Goal: Task Accomplishment & Management: Complete application form

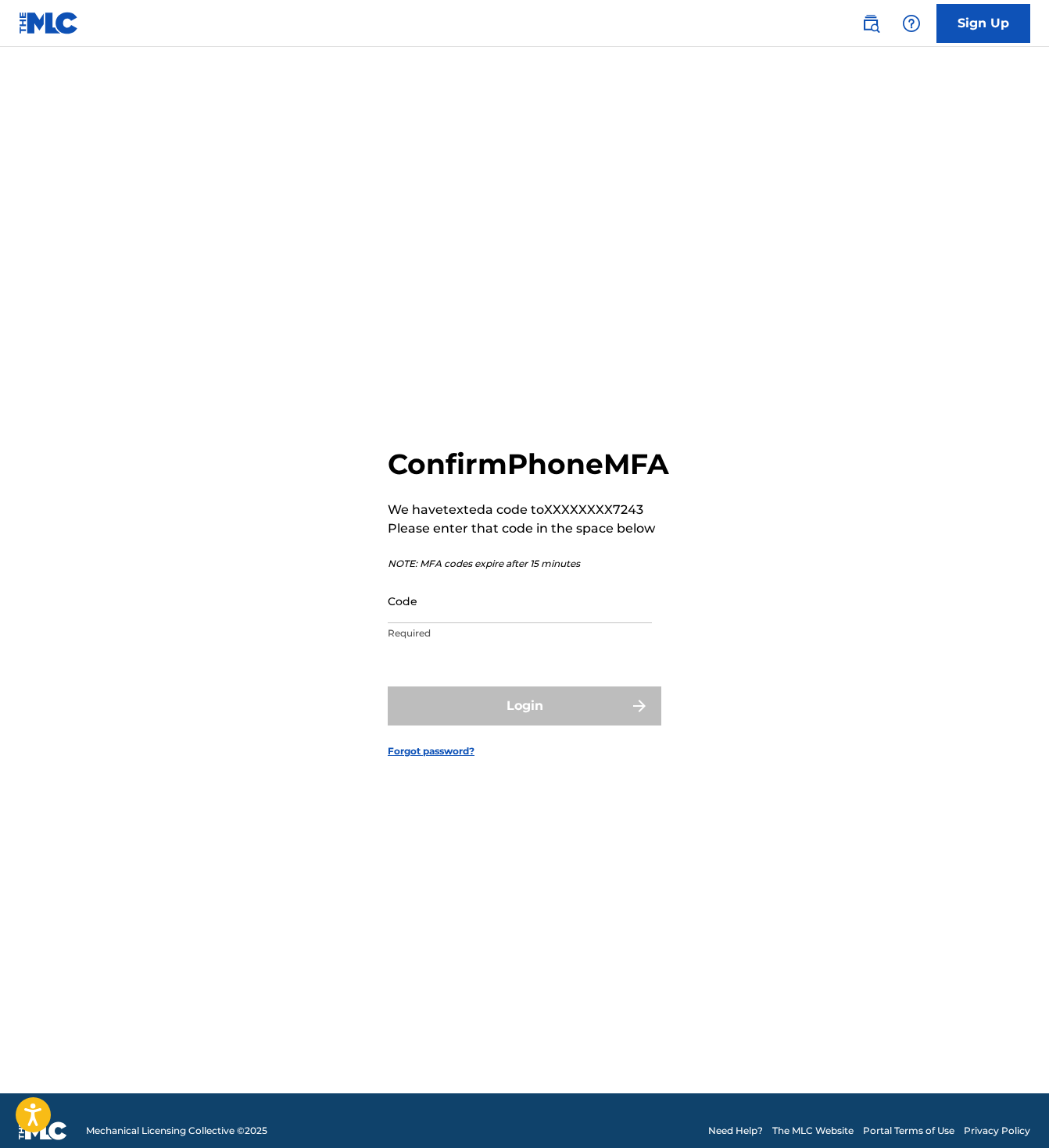
click at [864, 460] on div "Confirm Phone MFA We have texted a code to XXXXXXXX7243 Please enter that code …" at bounding box center [524, 590] width 1049 height 1008
click at [619, 623] on input "Code" at bounding box center [519, 600] width 264 height 45
paste input "027879"
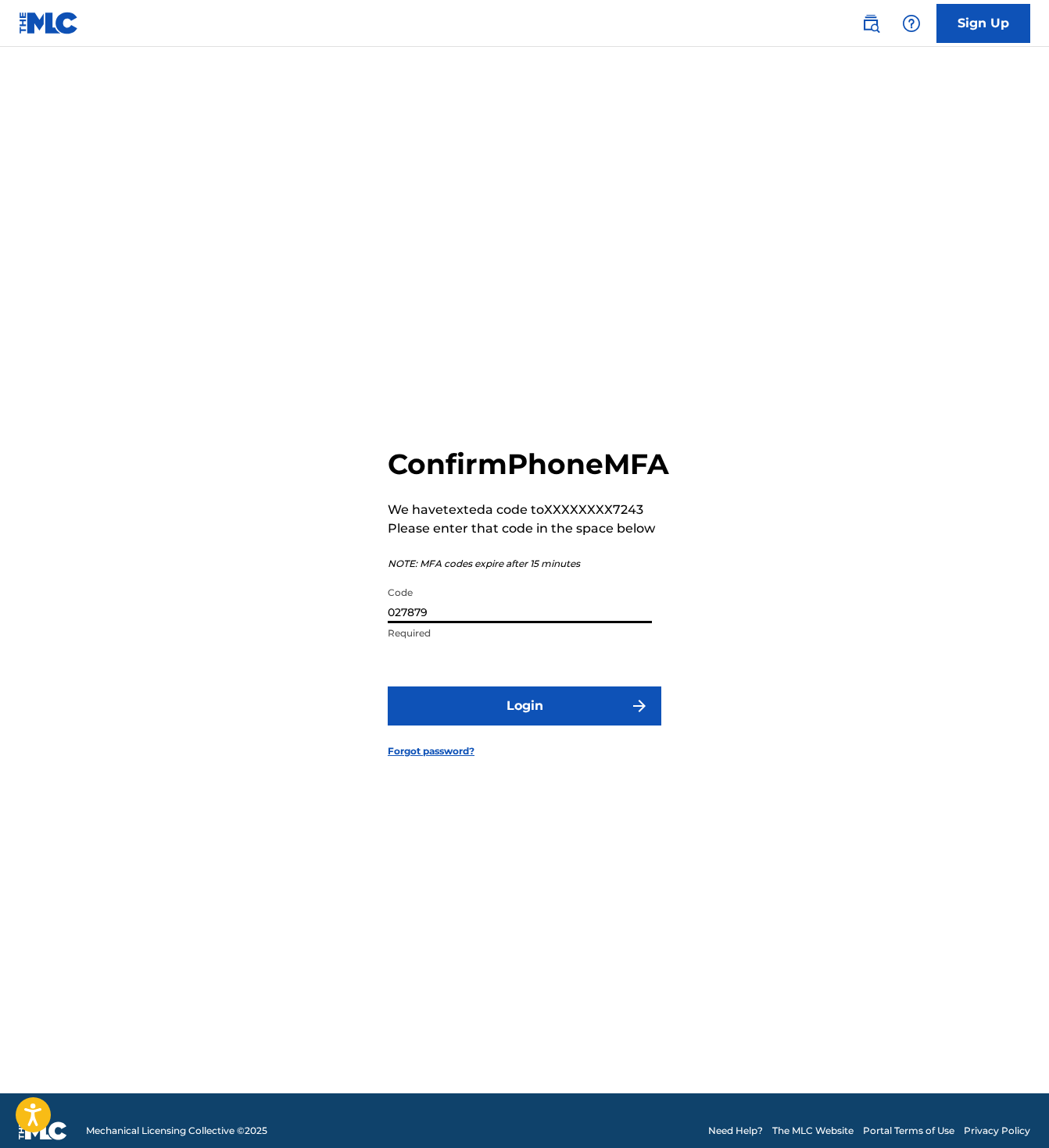
type input "027879"
click at [607, 718] on button "Login" at bounding box center [524, 705] width 274 height 39
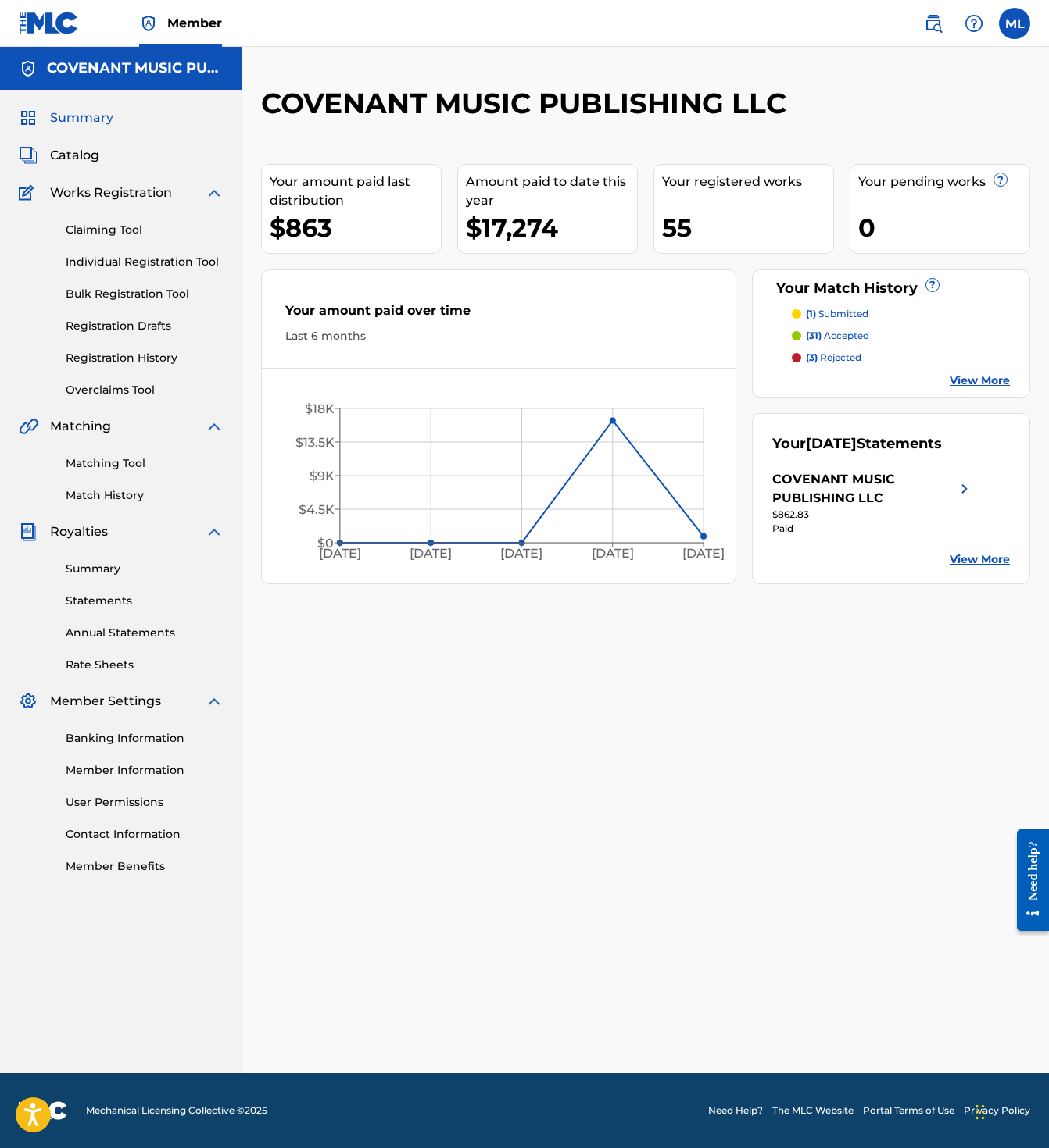
click at [111, 491] on link "Match History" at bounding box center [144, 495] width 158 height 17
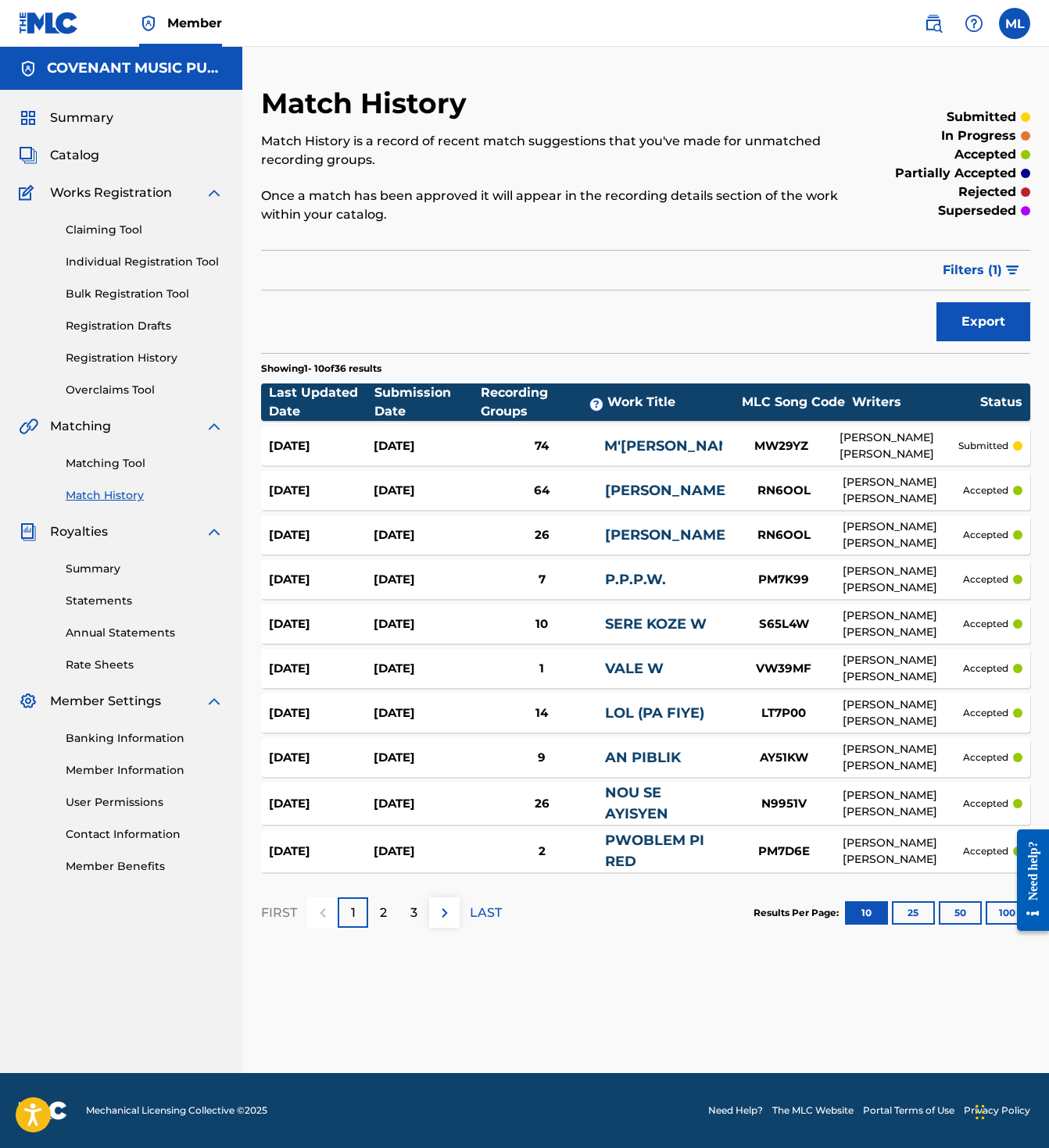
click at [494, 450] on div "74" at bounding box center [541, 446] width 126 height 18
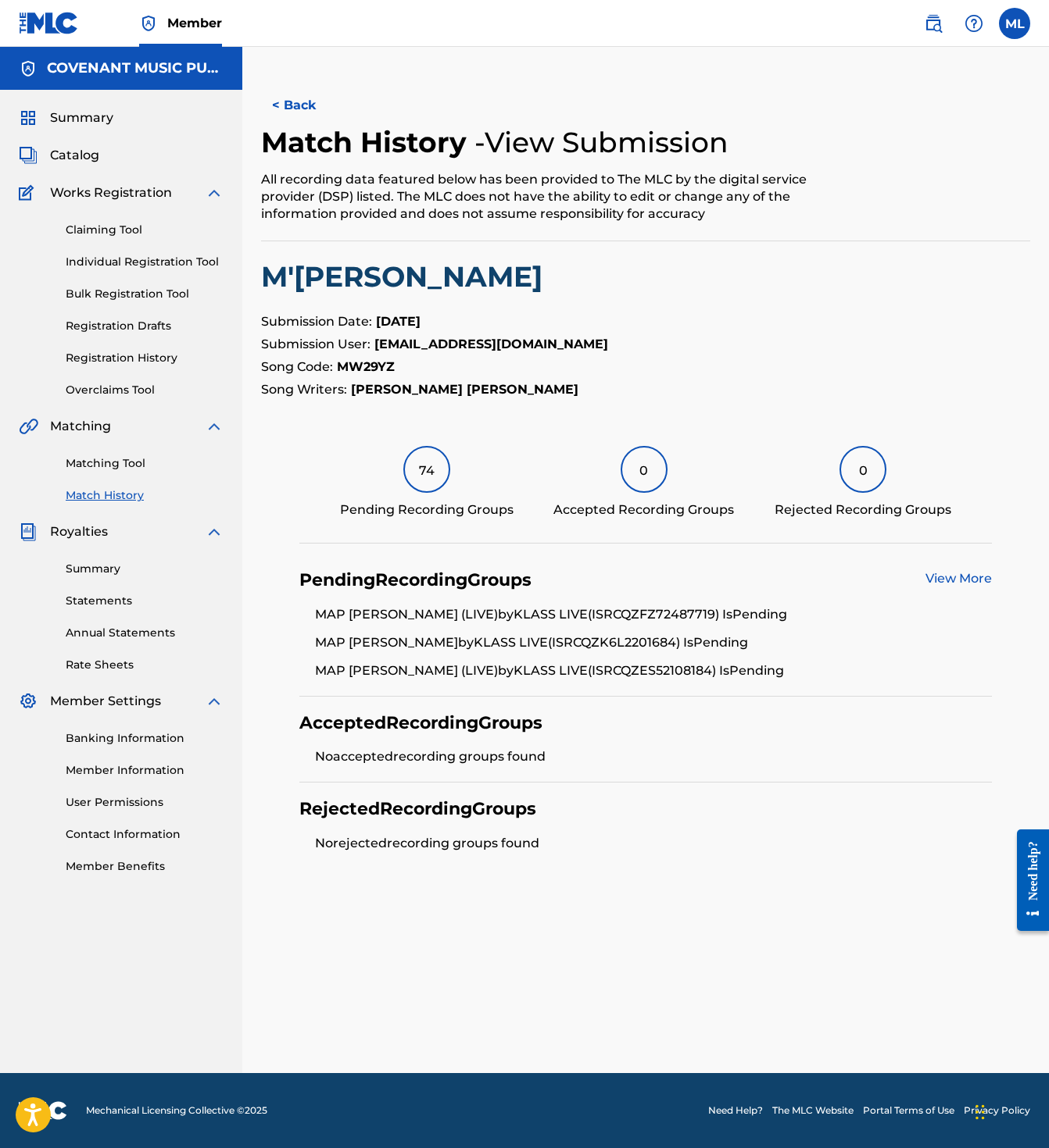
click at [113, 225] on link "Claiming Tool" at bounding box center [144, 230] width 158 height 17
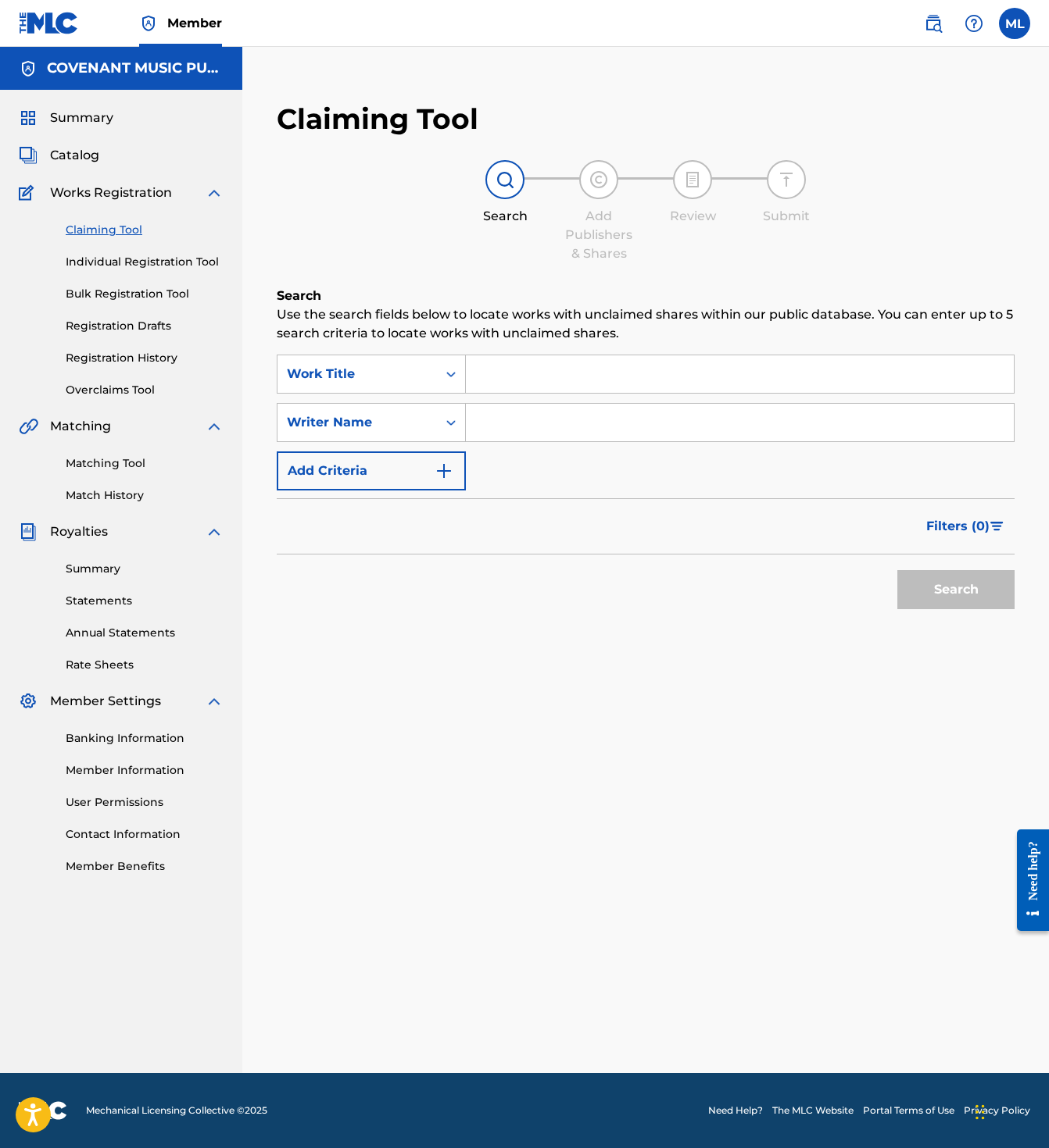
click at [82, 167] on div "Summary Catalog Works Registration Claiming Tool Individual Registration Tool B…" at bounding box center [121, 492] width 242 height 804
click at [86, 159] on span "Catalog" at bounding box center [74, 155] width 50 height 19
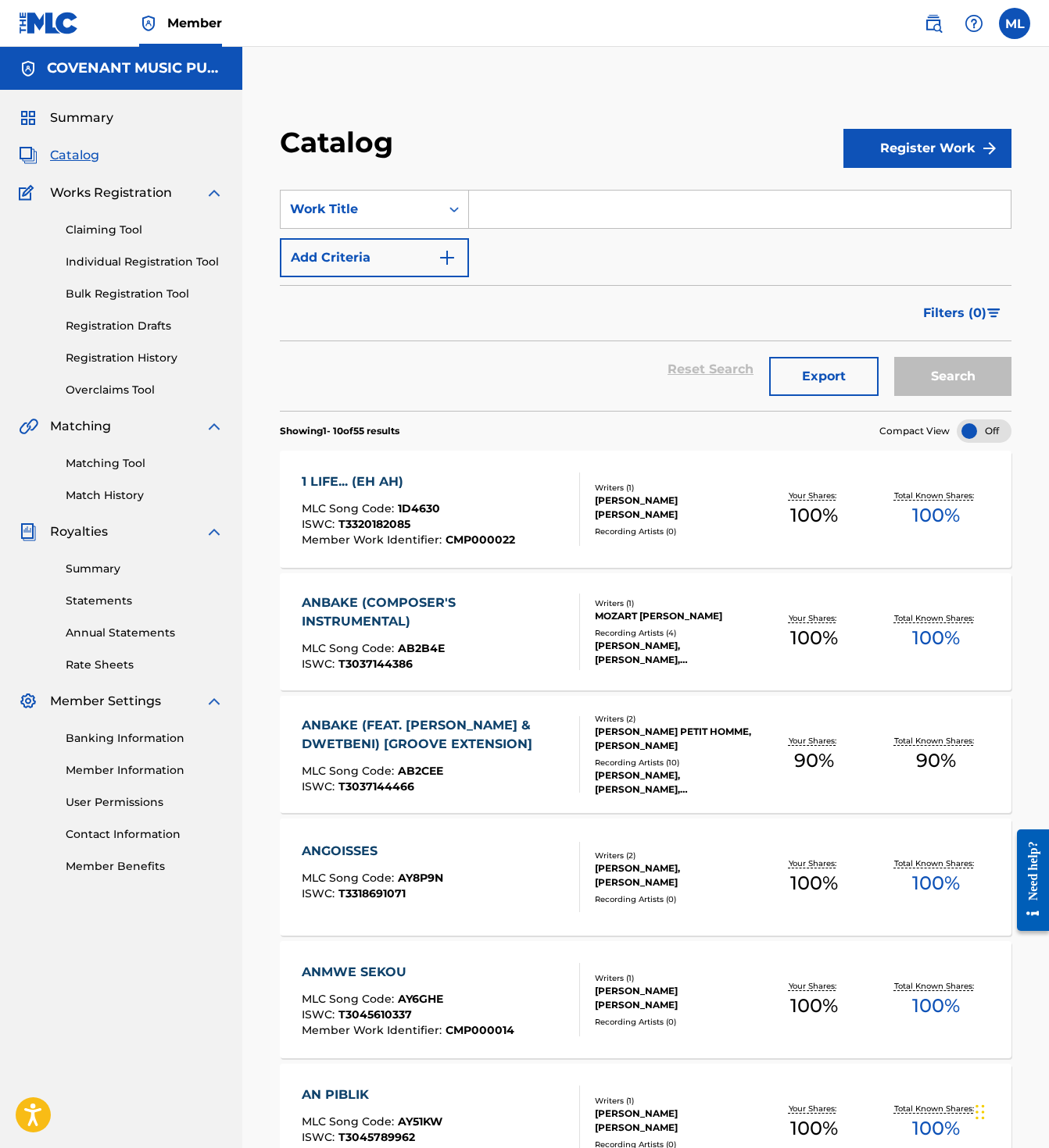
click at [886, 160] on button "Register Work" at bounding box center [926, 148] width 168 height 39
click at [896, 237] on link "By File Upload" at bounding box center [926, 237] width 168 height 38
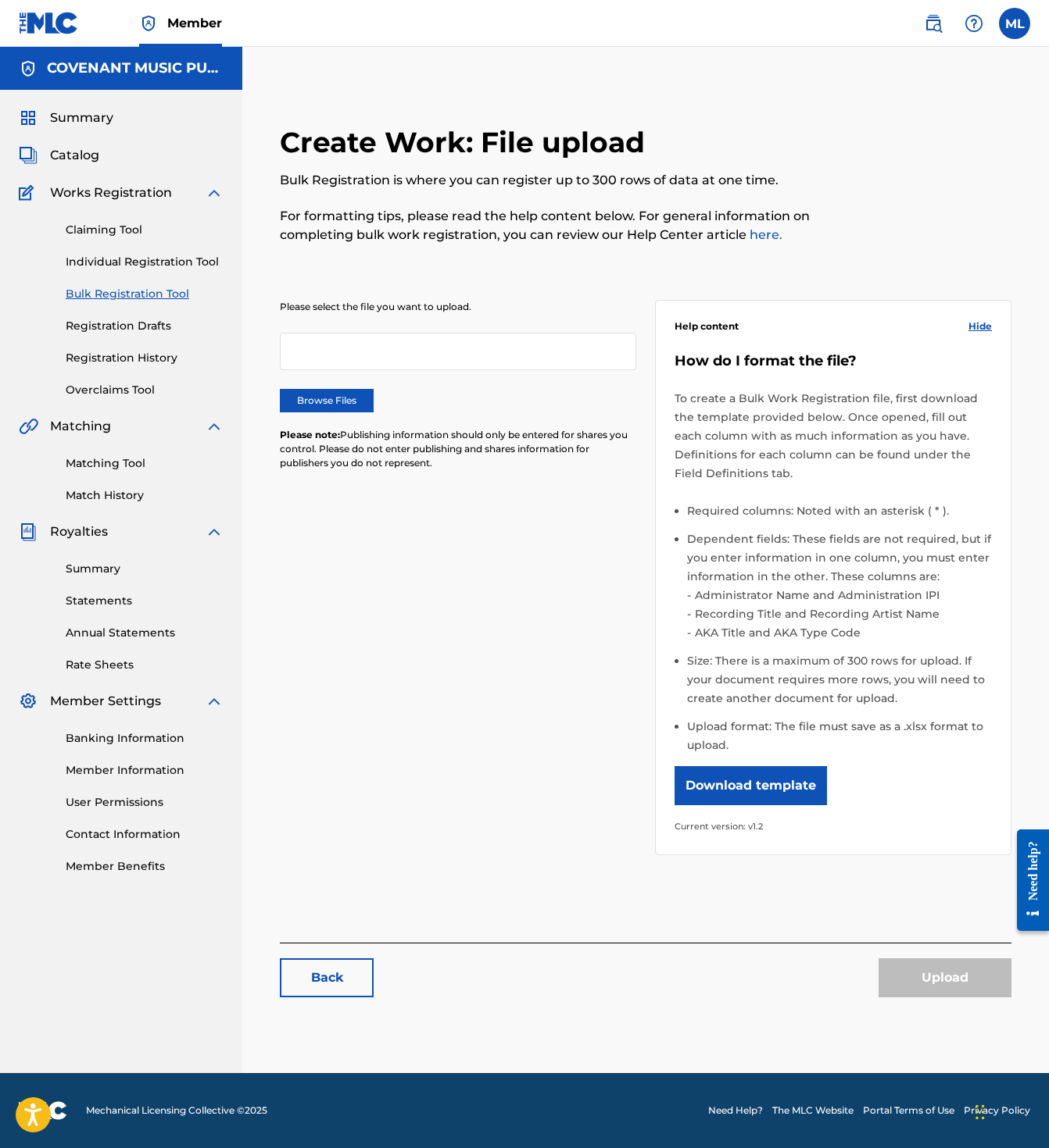
click at [522, 700] on div "Please select the file you want to upload. Browse Files Please note: Publishing…" at bounding box center [645, 569] width 731 height 611
drag, startPoint x: 704, startPoint y: 780, endPoint x: 543, endPoint y: 746, distance: 164.6
click at [543, 746] on div "Please select the file you want to upload. Browse Files Please note: Publishing…" at bounding box center [645, 569] width 731 height 611
click at [115, 226] on link "Claiming Tool" at bounding box center [144, 230] width 158 height 17
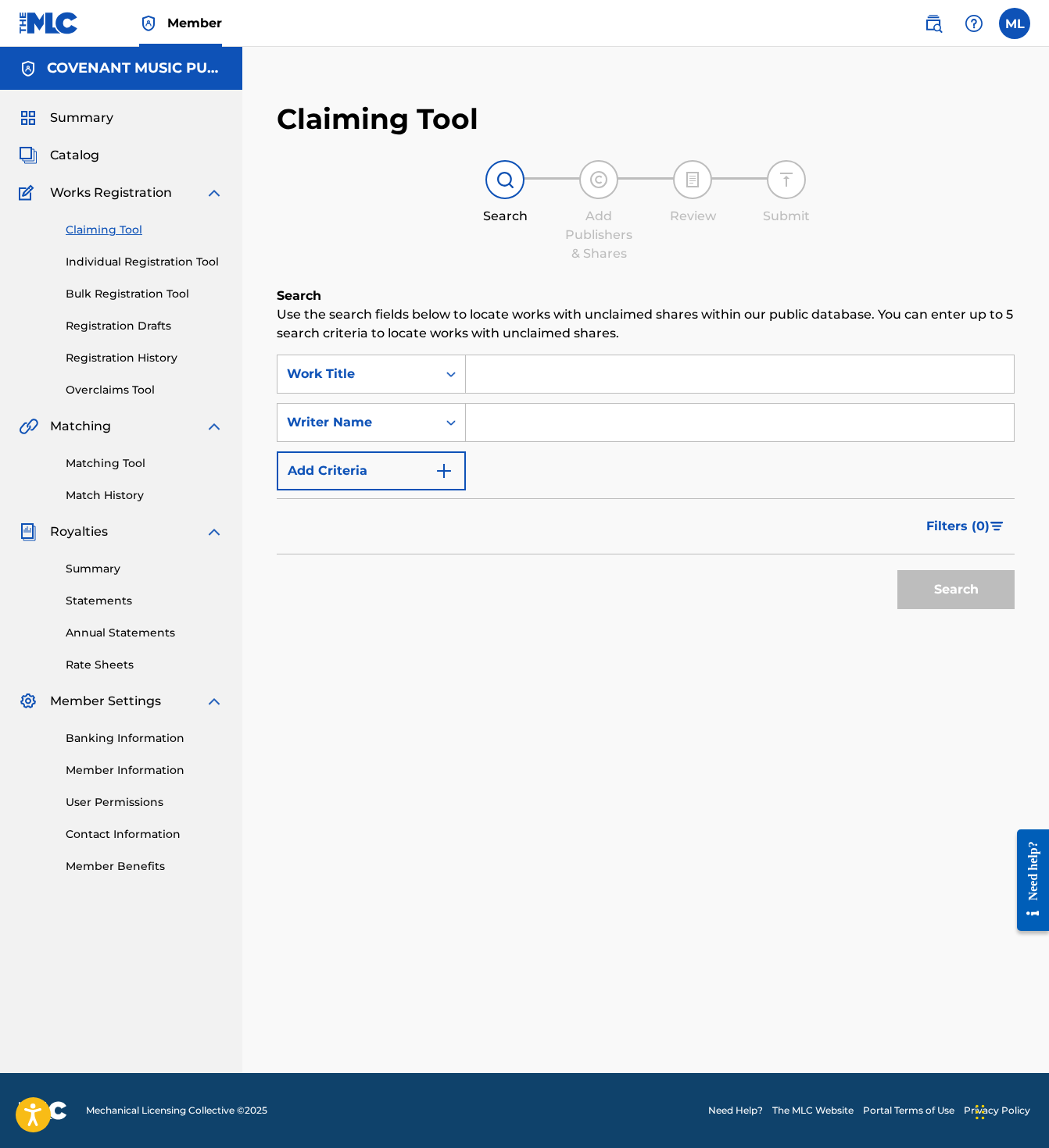
click at [499, 379] on input "Search Form" at bounding box center [739, 374] width 548 height 38
drag, startPoint x: 487, startPoint y: 410, endPoint x: 424, endPoint y: 418, distance: 63.5
click at [486, 410] on input "Search Form" at bounding box center [739, 423] width 548 height 38
click at [424, 418] on div "Writer Name" at bounding box center [357, 422] width 141 height 19
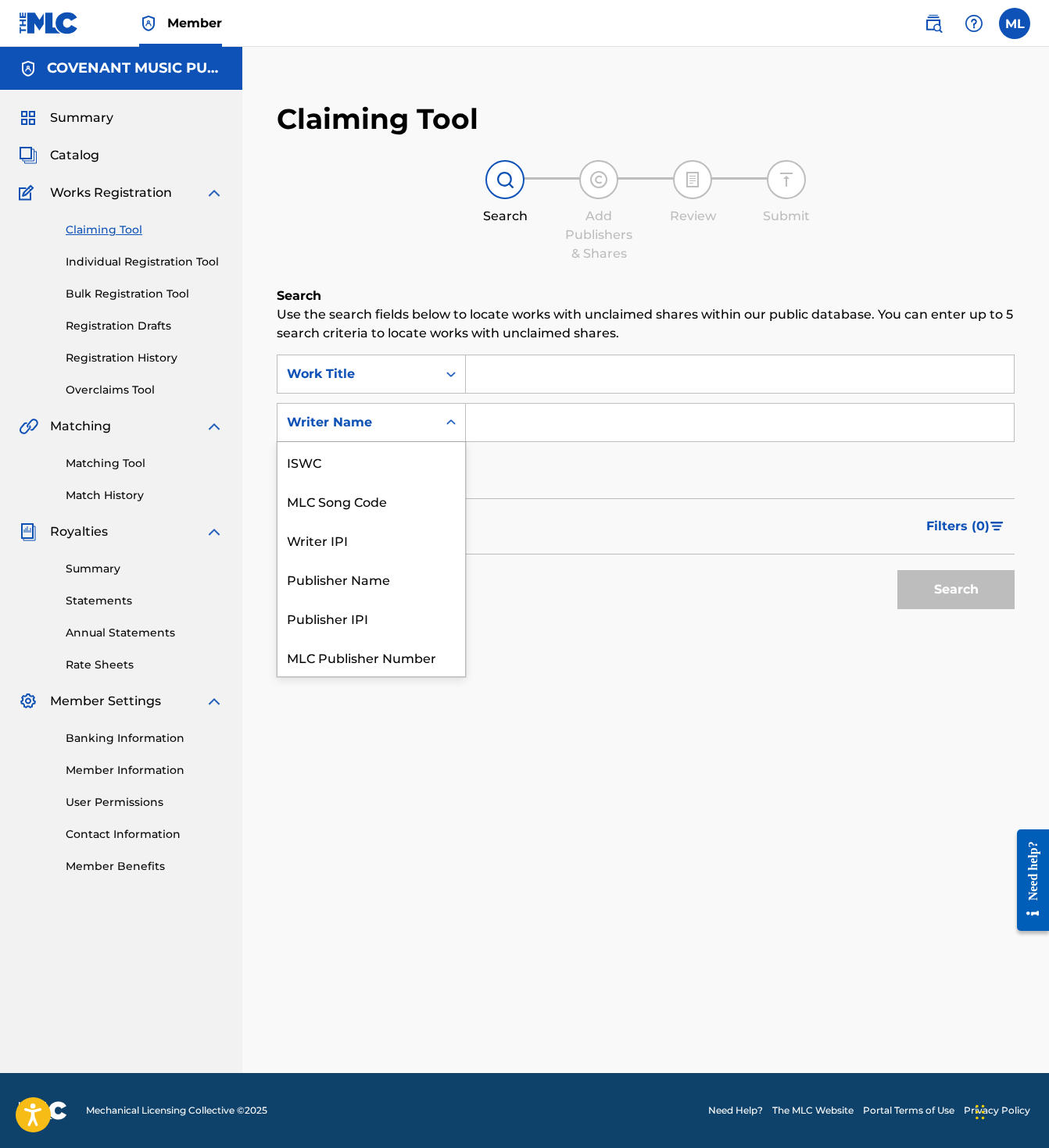
scroll to position [39, 0]
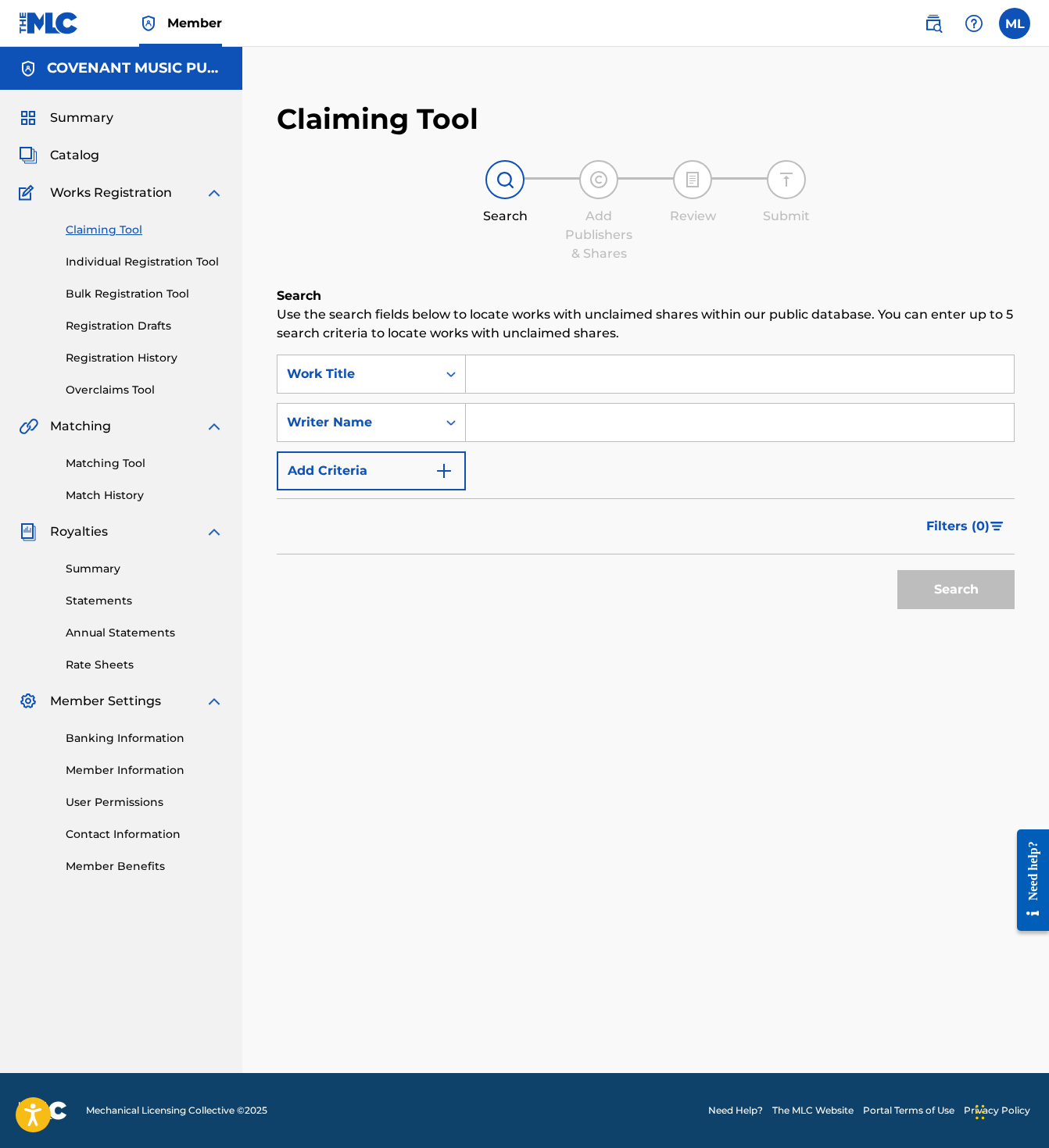
click at [560, 378] on input "Search Form" at bounding box center [739, 374] width 548 height 38
click at [399, 378] on div "Work Title" at bounding box center [357, 374] width 141 height 19
click at [553, 447] on div "SearchWithCriteria2a5a736b-ab9f-40bb-8581-b70844598856 Work Title SearchWithCri…" at bounding box center [645, 422] width 737 height 136
click at [171, 272] on div "Claiming Tool Individual Registration Tool Bulk Registration Tool Registration …" at bounding box center [121, 301] width 204 height 196
click at [173, 267] on link "Individual Registration Tool" at bounding box center [144, 262] width 158 height 17
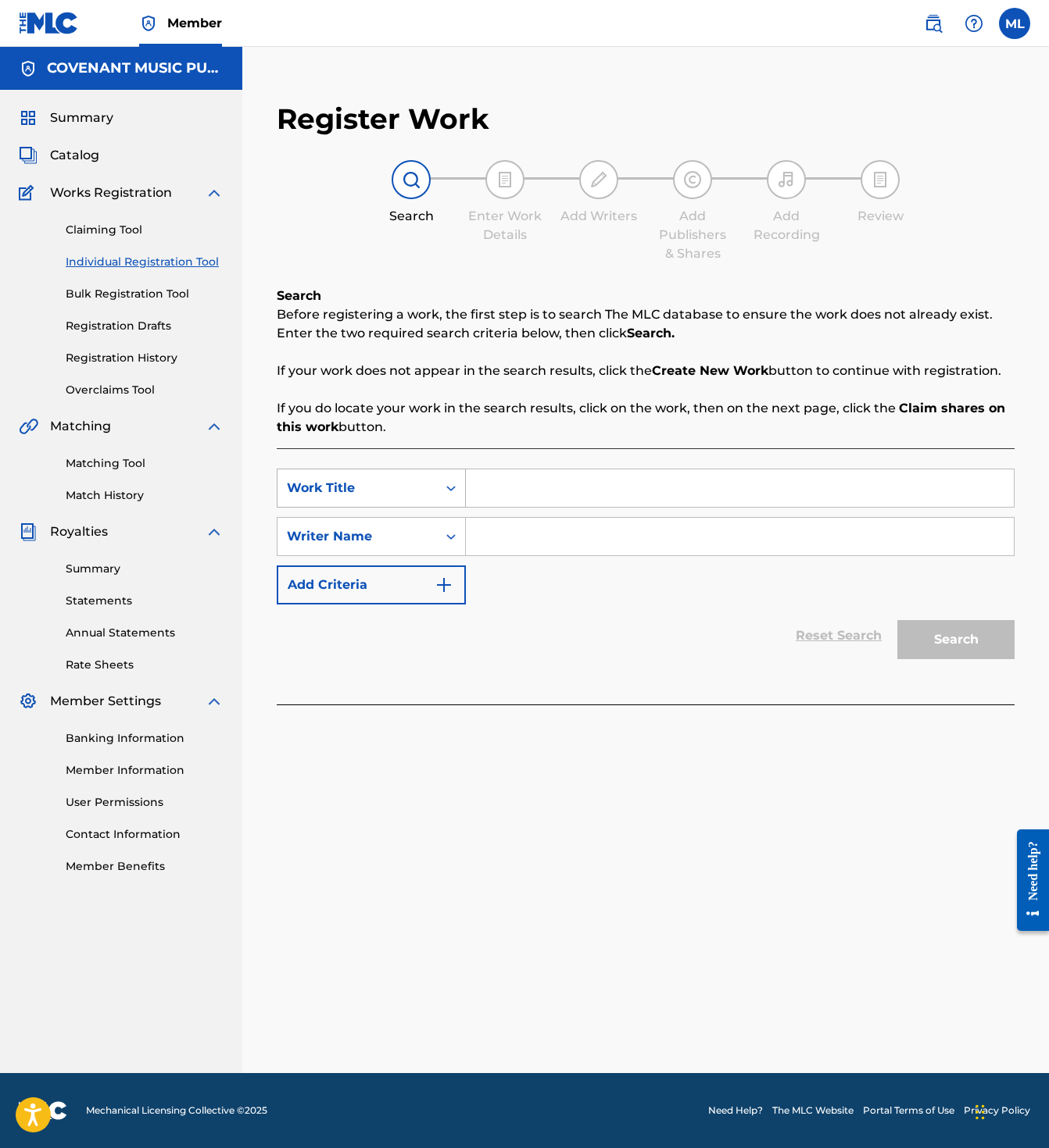
drag, startPoint x: 380, startPoint y: 466, endPoint x: 385, endPoint y: 480, distance: 14.9
click at [380, 468] on div "SearchWithCriteria2a5a736b-ab9f-40bb-8581-b70844598856 Work Title SearchWithCri…" at bounding box center [645, 576] width 737 height 256
click at [409, 523] on div "Writer Name" at bounding box center [371, 536] width 190 height 39
drag, startPoint x: 522, startPoint y: 606, endPoint x: 387, endPoint y: 608, distance: 135.0
click at [521, 606] on div "Reset Search Search" at bounding box center [645, 635] width 737 height 63
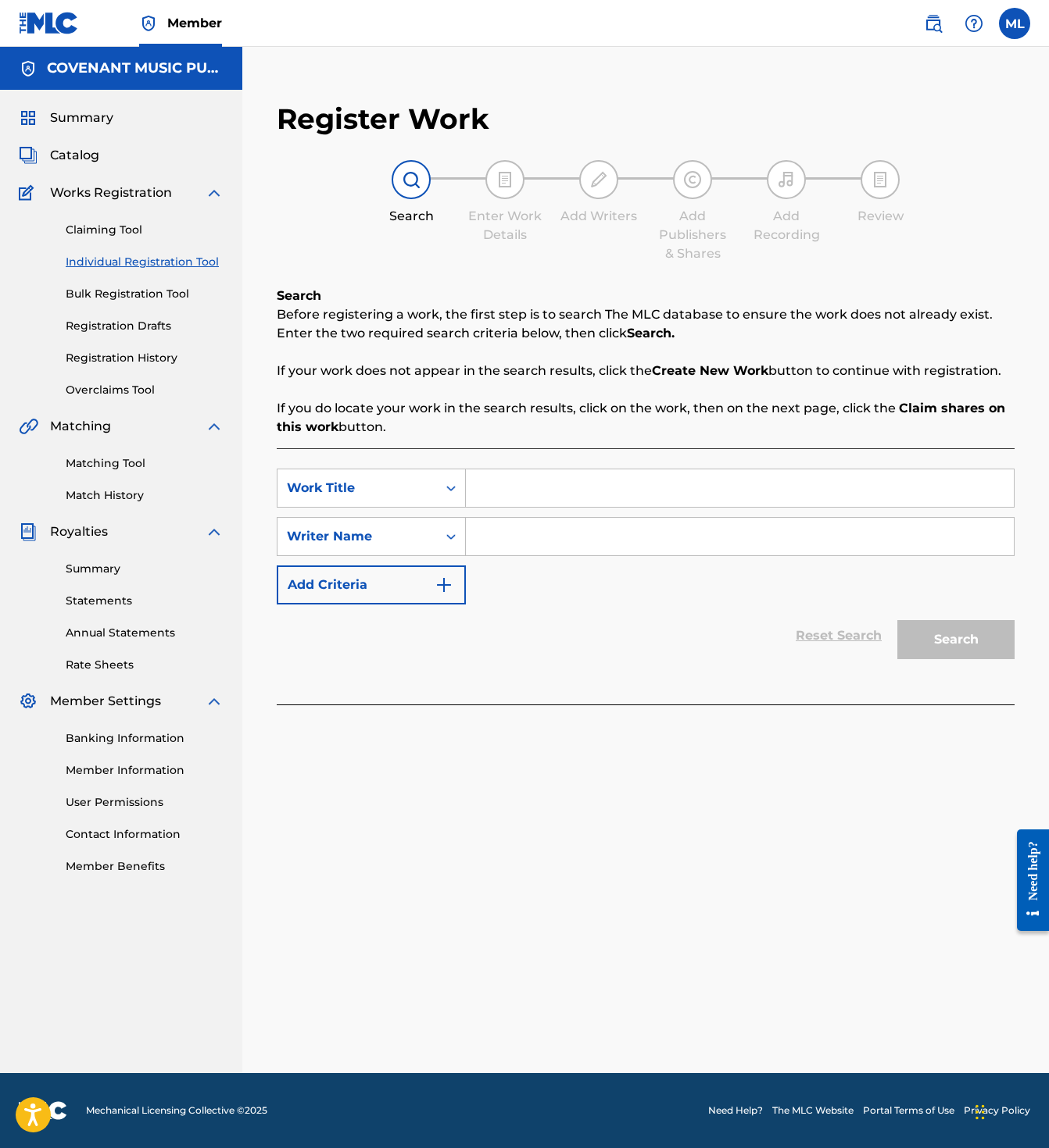
click at [387, 608] on div "Reset Search Search" at bounding box center [645, 635] width 737 height 63
click at [406, 599] on button "Add Criteria" at bounding box center [371, 584] width 190 height 39
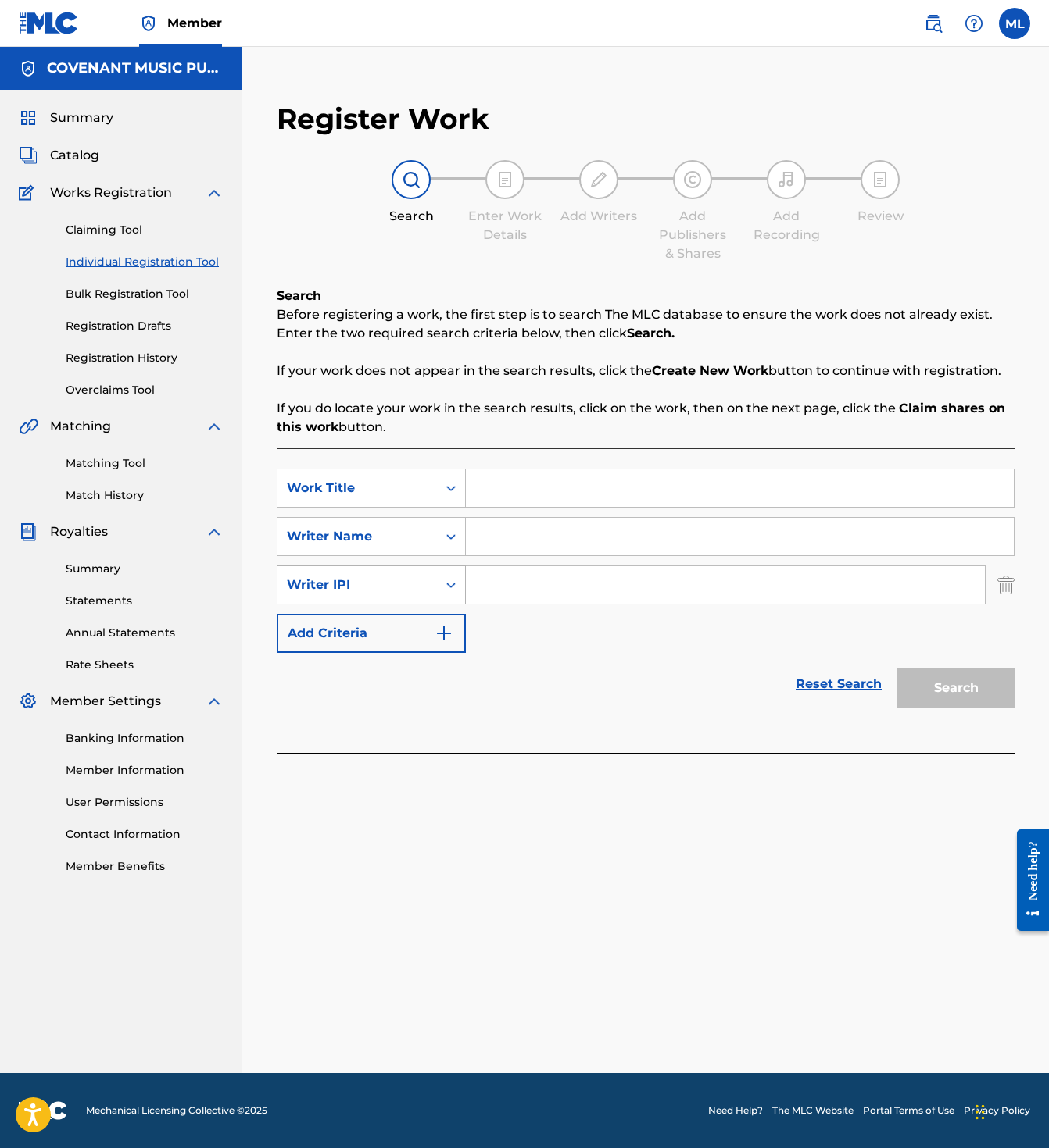
click at [399, 591] on div "Writer IPI" at bounding box center [357, 584] width 141 height 19
drag, startPoint x: 519, startPoint y: 644, endPoint x: 408, endPoint y: 564, distance: 136.8
click at [519, 643] on div "SearchWithCriteria2a5a736b-ab9f-40bb-8581-b70844598856 Work Title SearchWithCri…" at bounding box center [645, 561] width 737 height 185
click at [387, 502] on div "Work Title" at bounding box center [356, 488] width 160 height 30
click at [568, 490] on input "Search Form" at bounding box center [739, 488] width 548 height 38
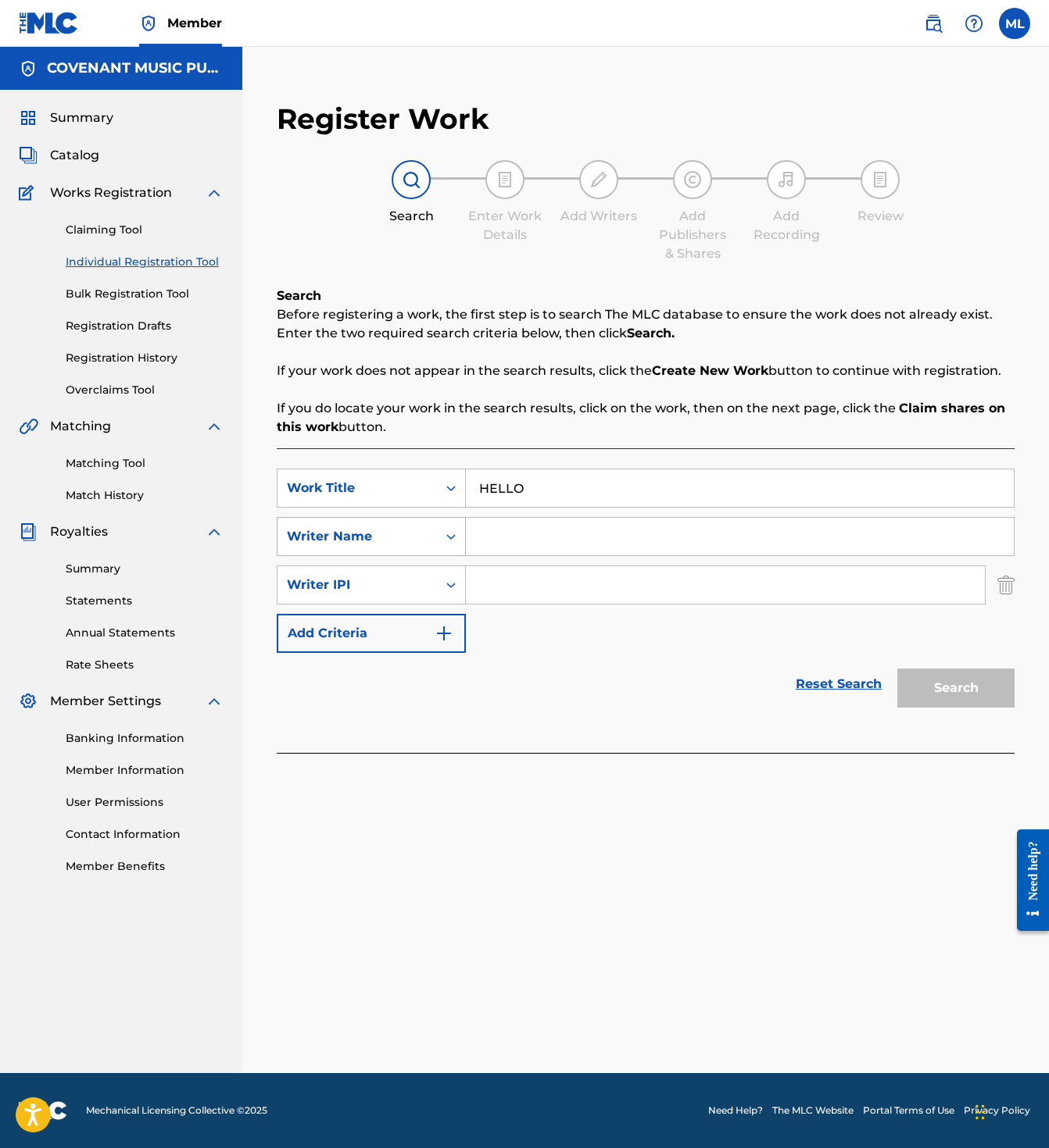
type input "HELLO"
click at [446, 542] on icon "Search Form" at bounding box center [451, 537] width 16 height 16
click at [541, 561] on div "SearchWithCriteria2a5a736b-ab9f-40bb-8581-b70844598856 Work Title HELLO SearchW…" at bounding box center [645, 561] width 737 height 185
click at [541, 543] on input "Search Form" at bounding box center [739, 537] width 548 height 38
click at [510, 641] on div "SearchWithCriteria2a5a736b-ab9f-40bb-8581-b70844598856 Work Title HELLO SearchW…" at bounding box center [645, 561] width 737 height 185
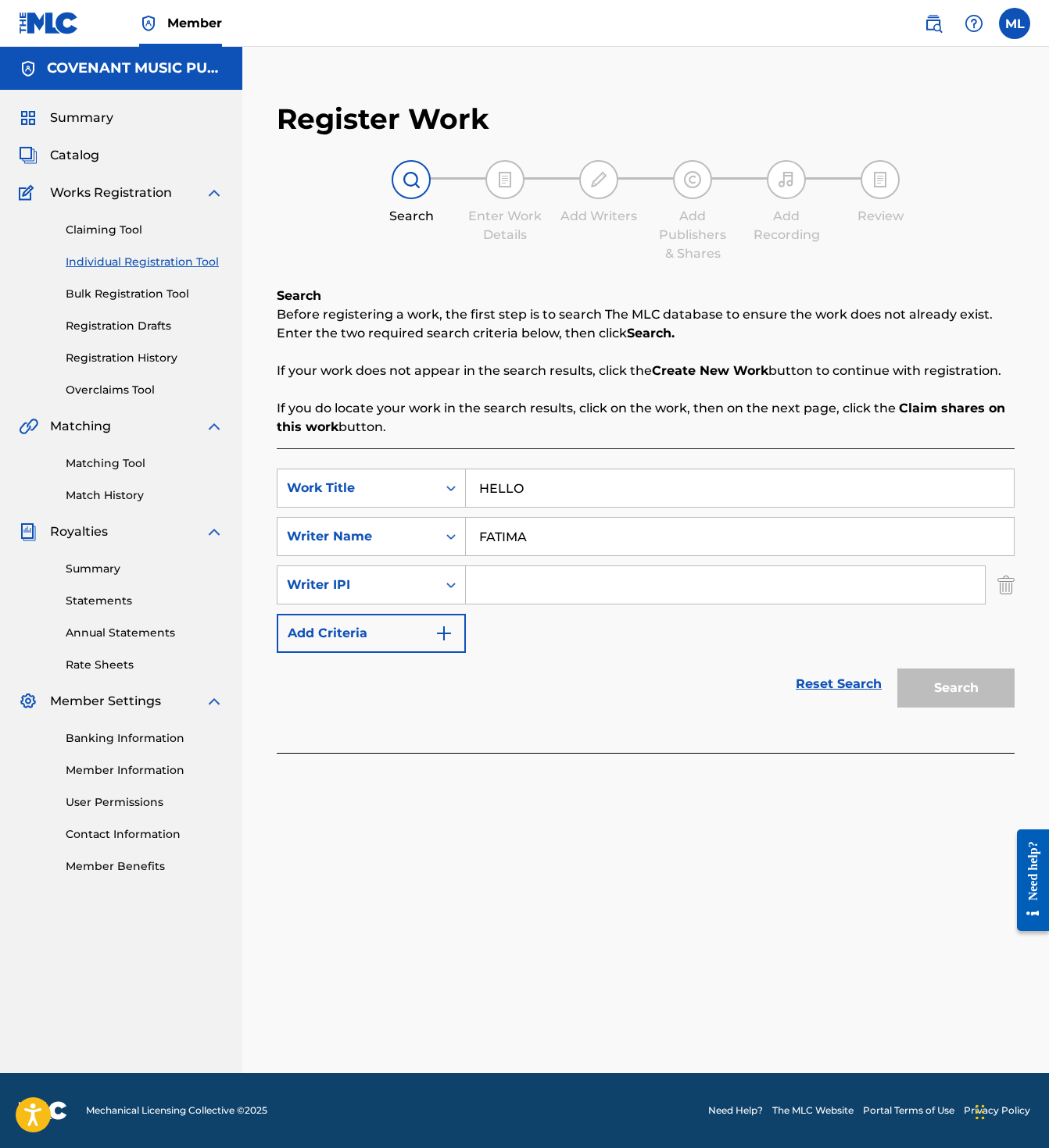
click at [998, 582] on img "Search Form" at bounding box center [1005, 584] width 17 height 39
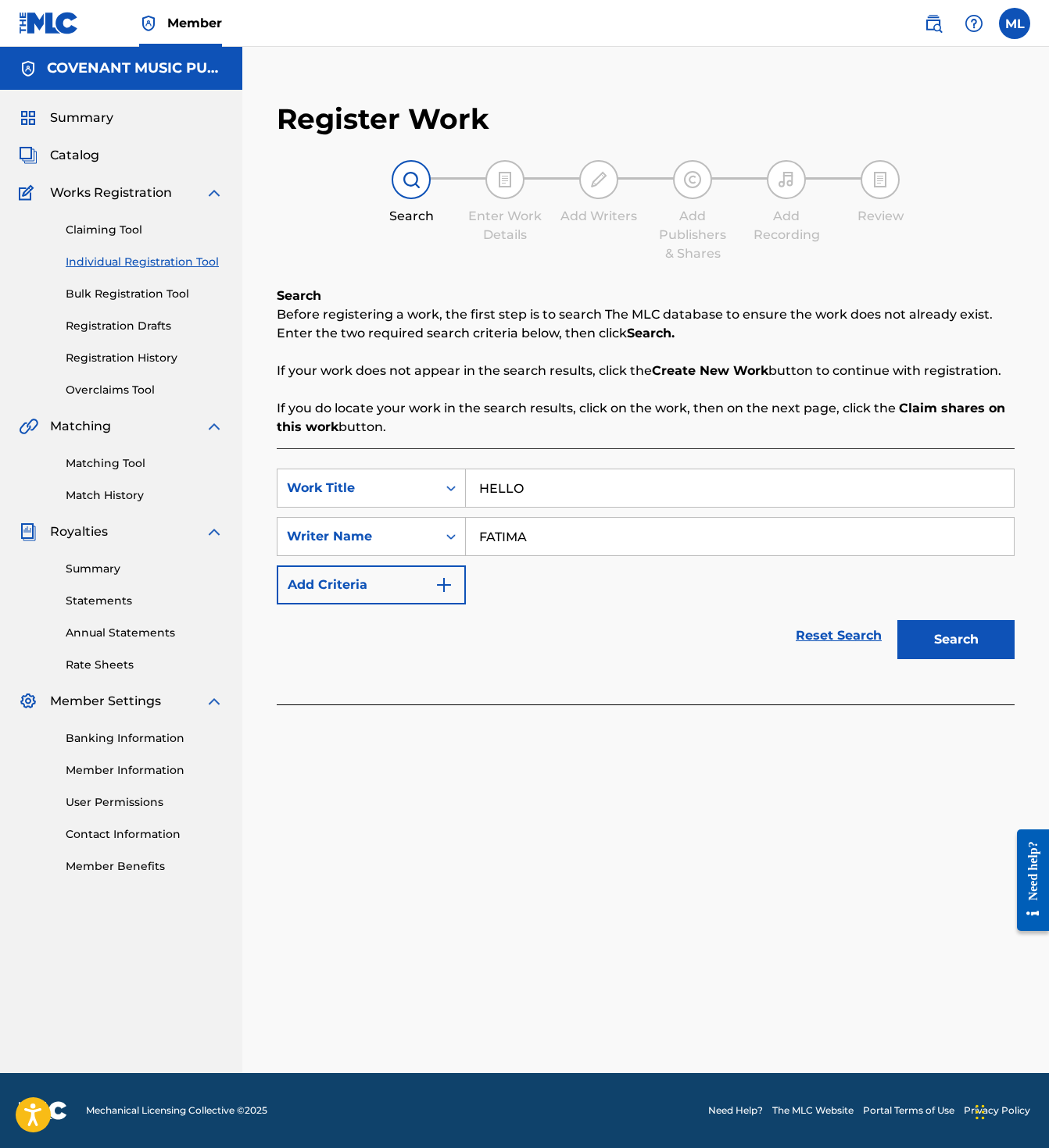
click at [999, 632] on button "Search" at bounding box center [956, 639] width 117 height 39
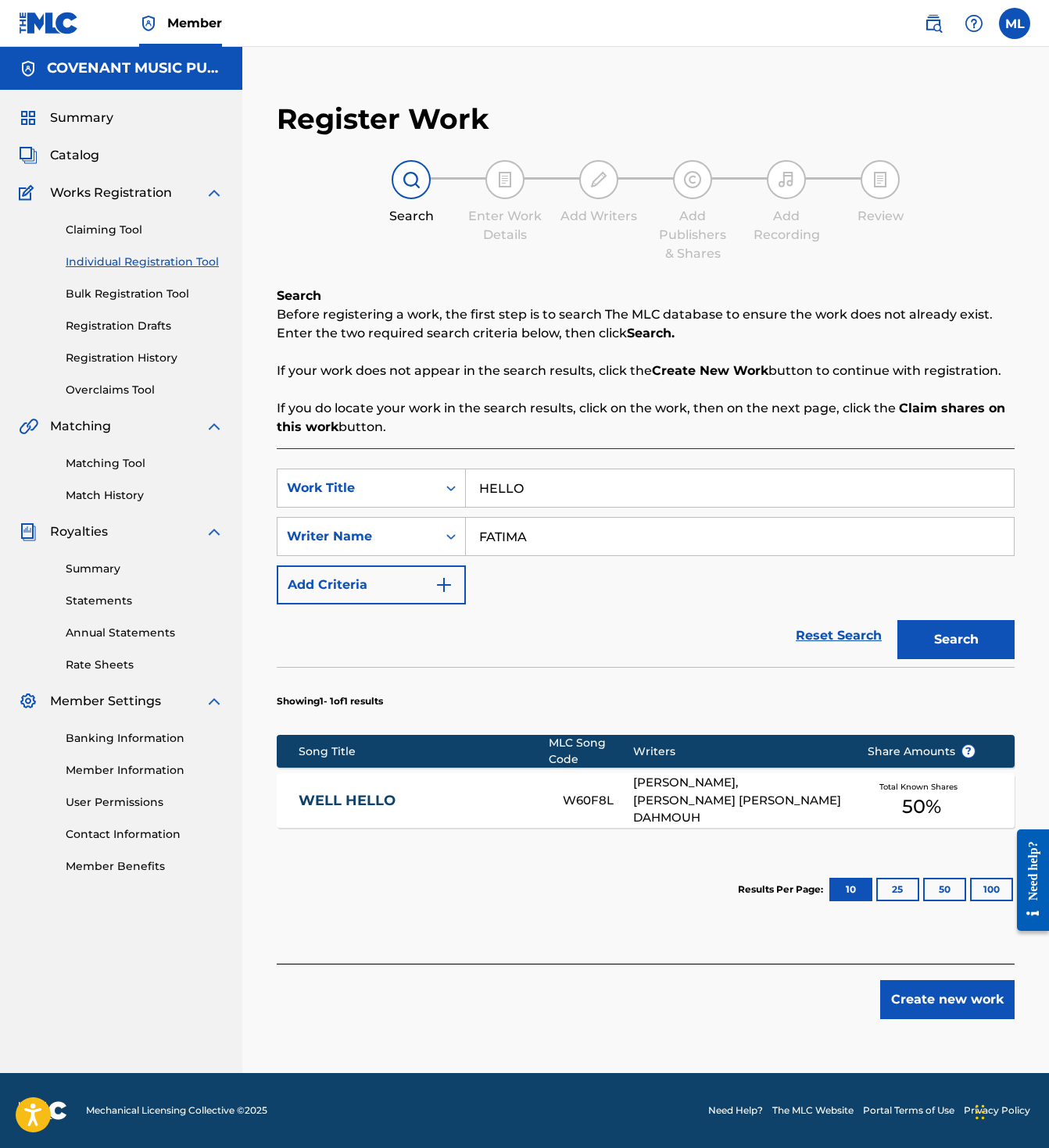
click at [531, 522] on input "FATIMA" at bounding box center [739, 537] width 548 height 38
click at [542, 537] on input "FATIMA" at bounding box center [739, 537] width 548 height 38
paste input "ALTIERI"
type input "FATIMA ALTIERI"
click at [999, 650] on button "Search" at bounding box center [956, 639] width 117 height 39
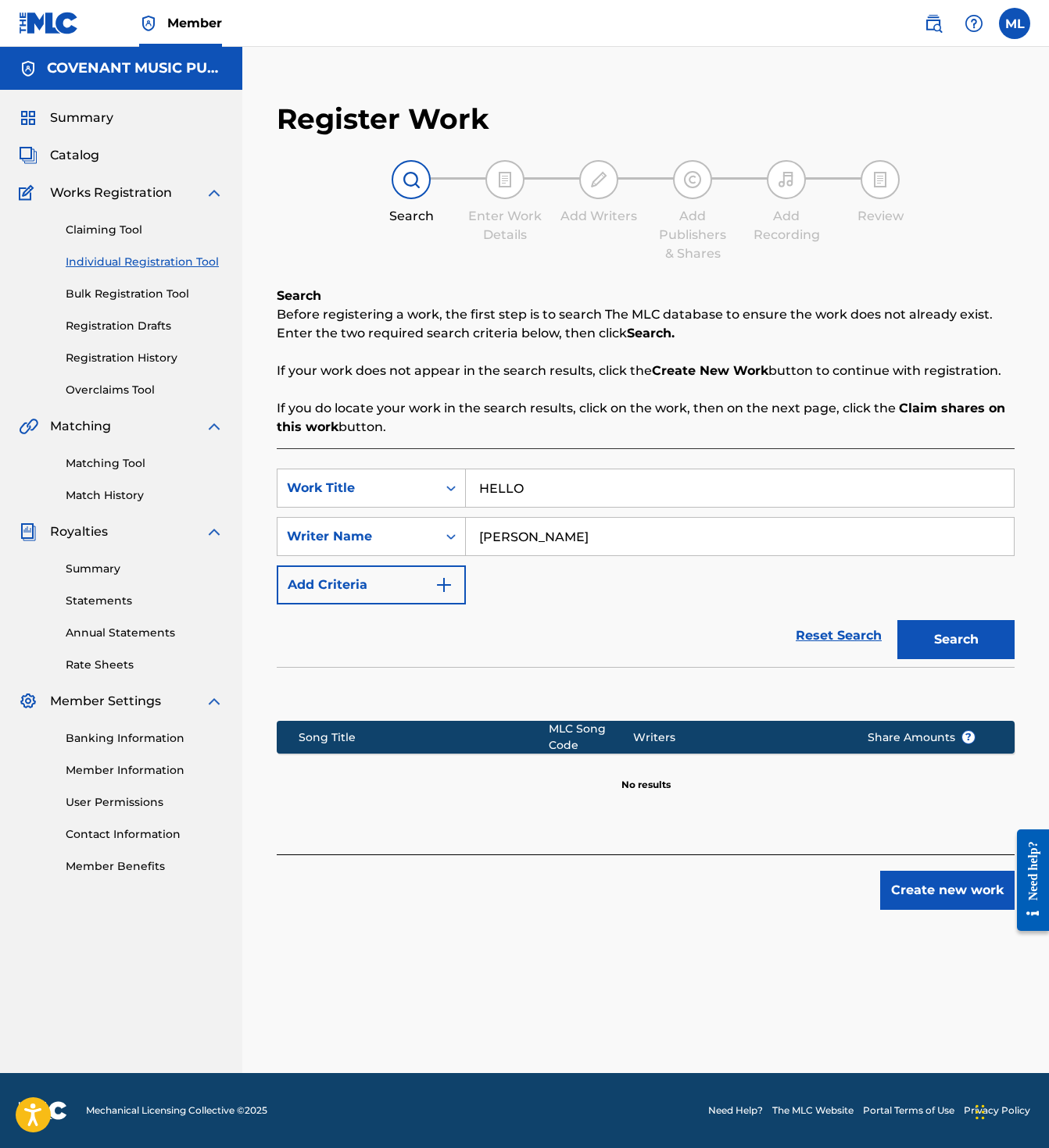
click at [960, 891] on button "Create new work" at bounding box center [946, 890] width 134 height 39
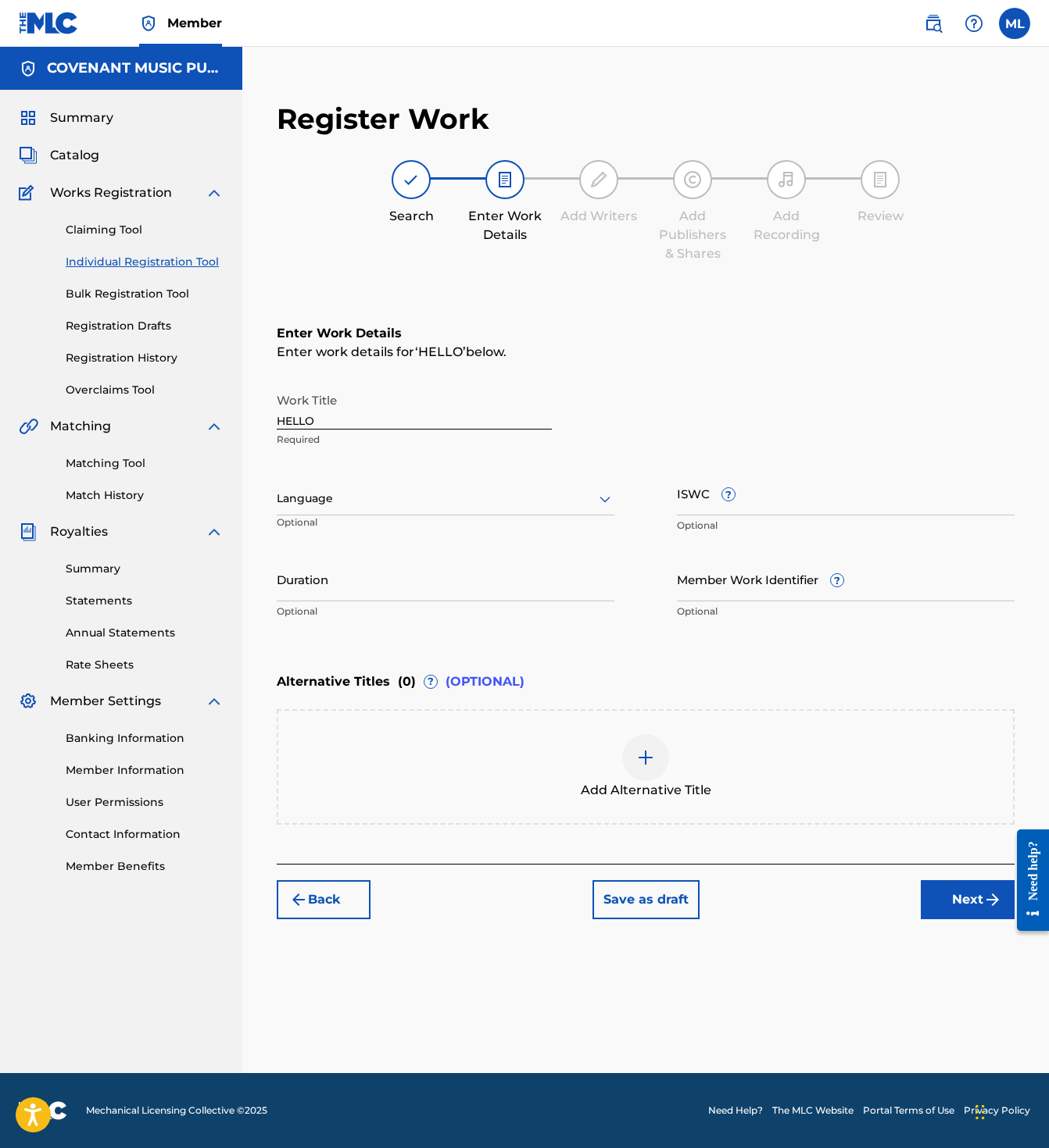
click at [825, 498] on input "ISWC ?" at bounding box center [846, 493] width 337 height 45
paste input "T3340101799"
type input "T3340101799"
click at [508, 498] on div at bounding box center [446, 499] width 337 height 20
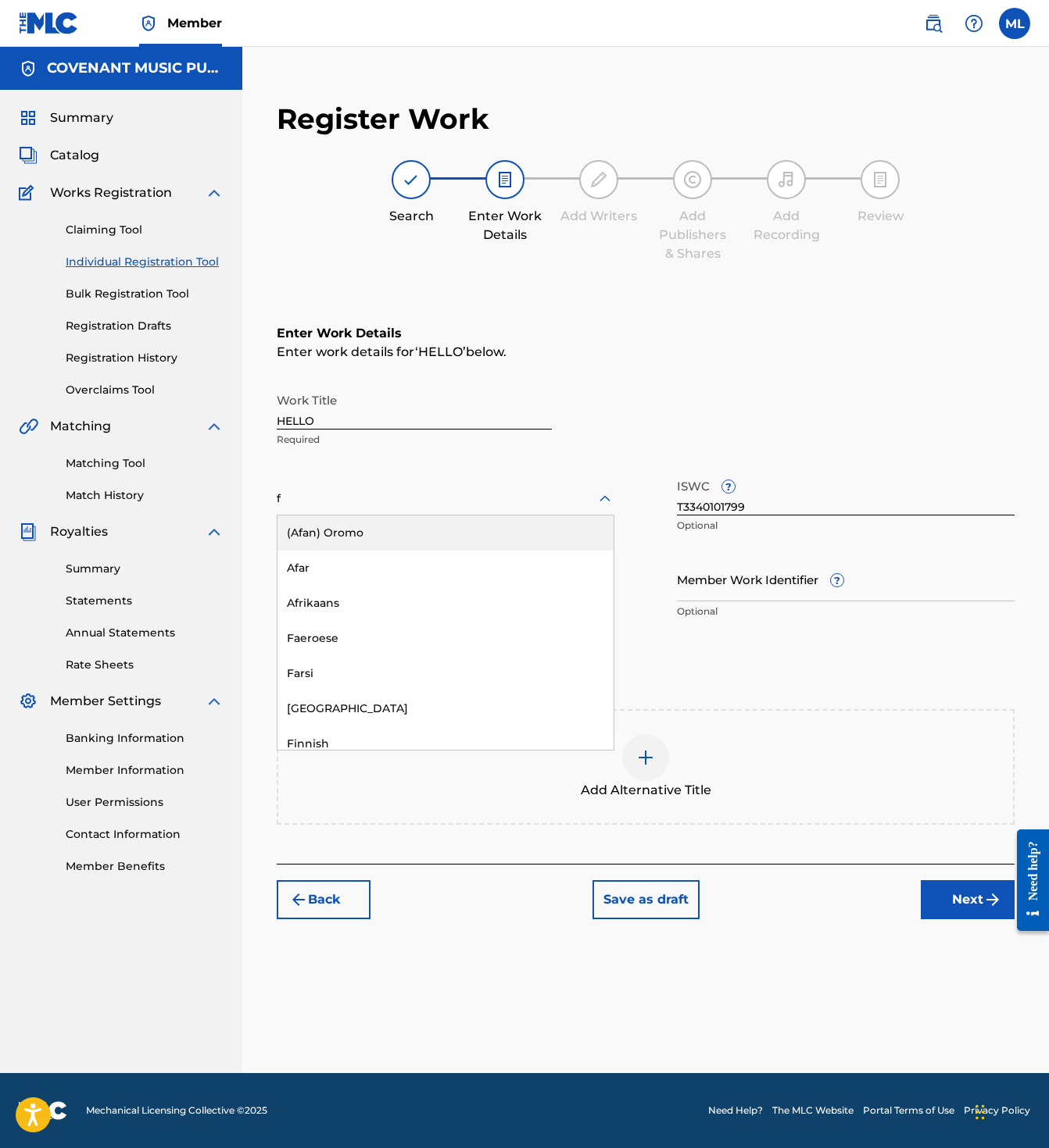
type input "fr"
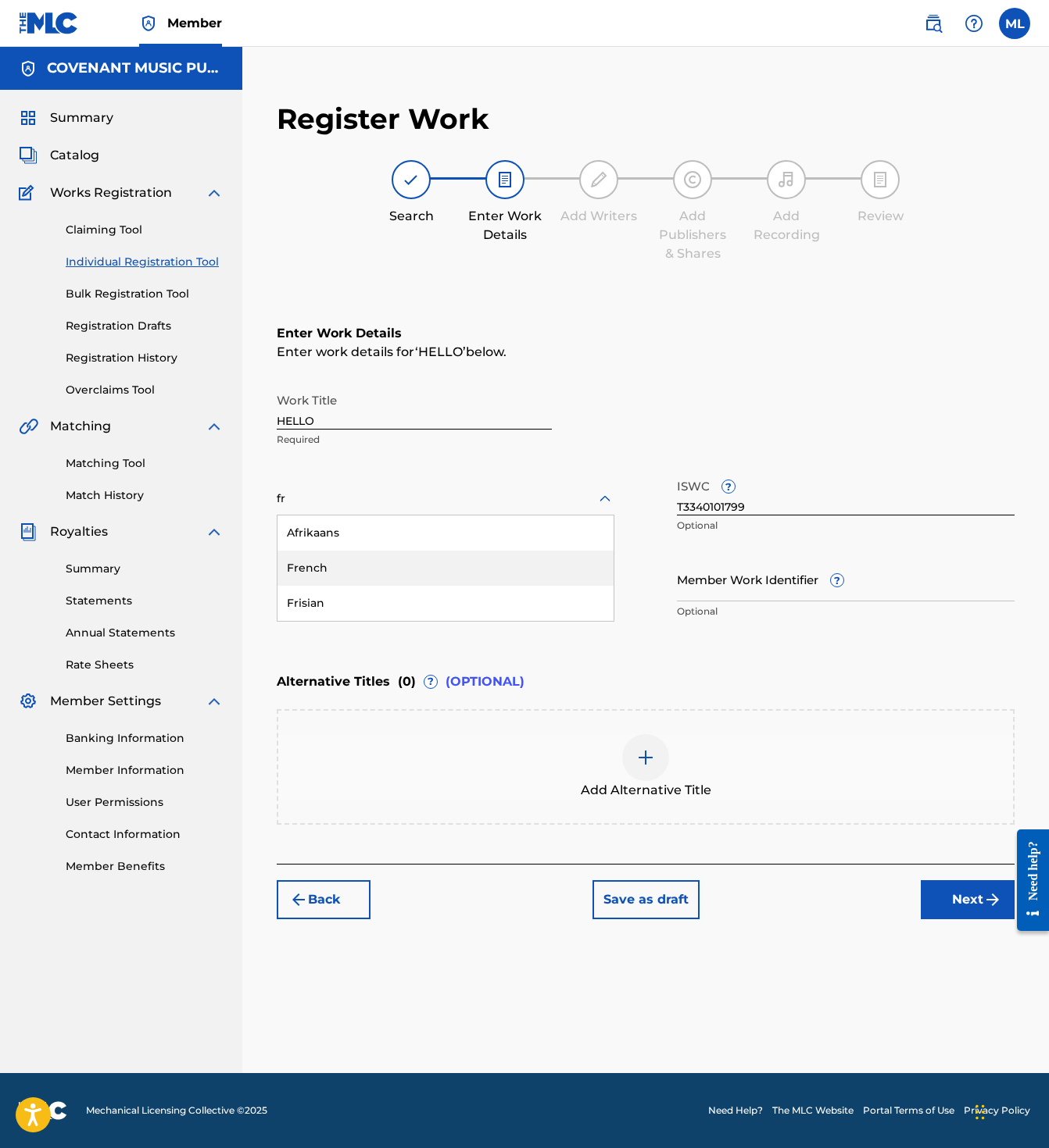
click at [515, 558] on div "French" at bounding box center [445, 568] width 336 height 35
click at [512, 595] on input "Duration" at bounding box center [446, 578] width 337 height 45
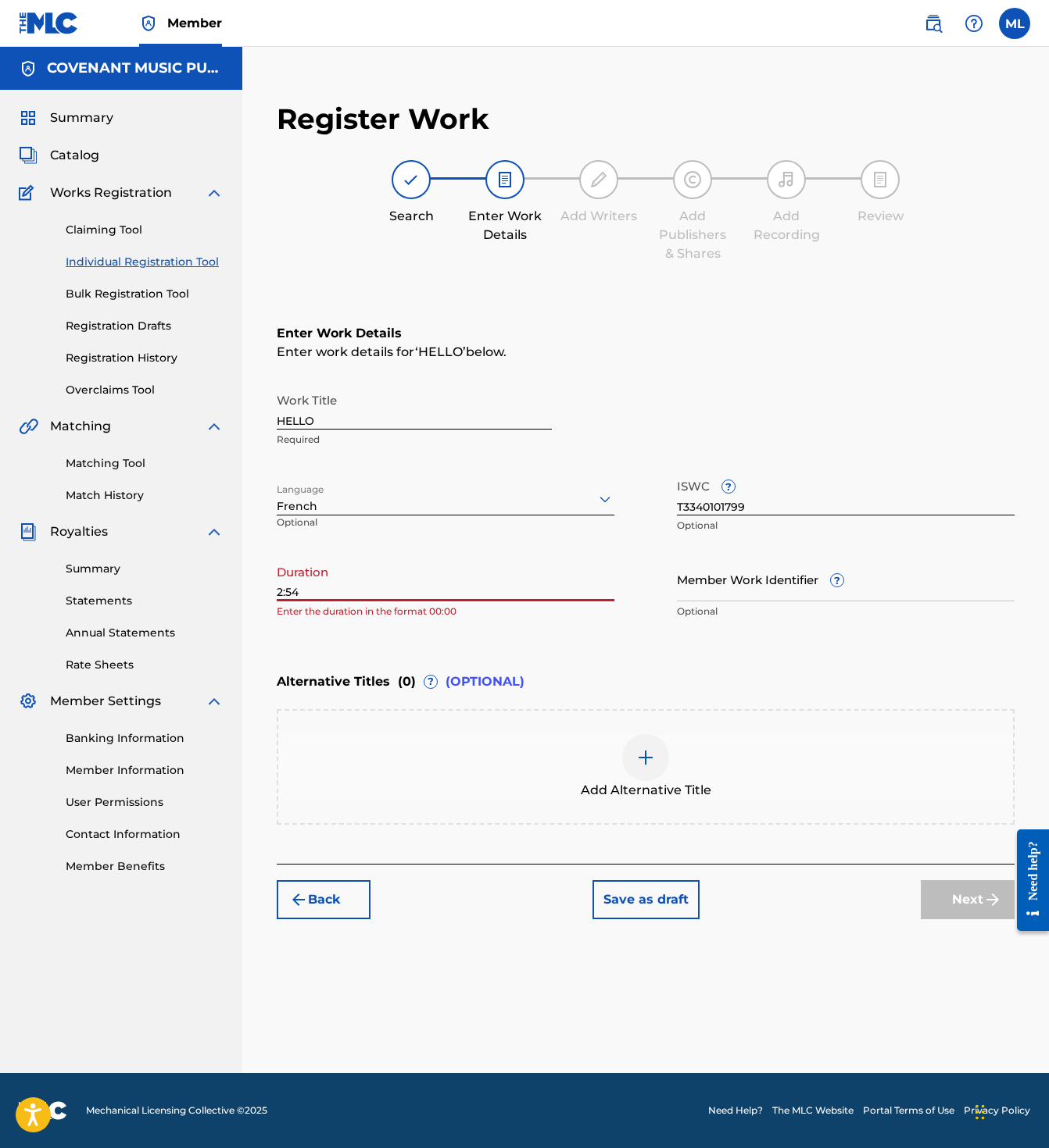
click at [281, 590] on input "2:54" at bounding box center [446, 578] width 337 height 45
type input "02:54"
click at [698, 574] on input "Member Work Identifier ?" at bounding box center [846, 578] width 337 height 45
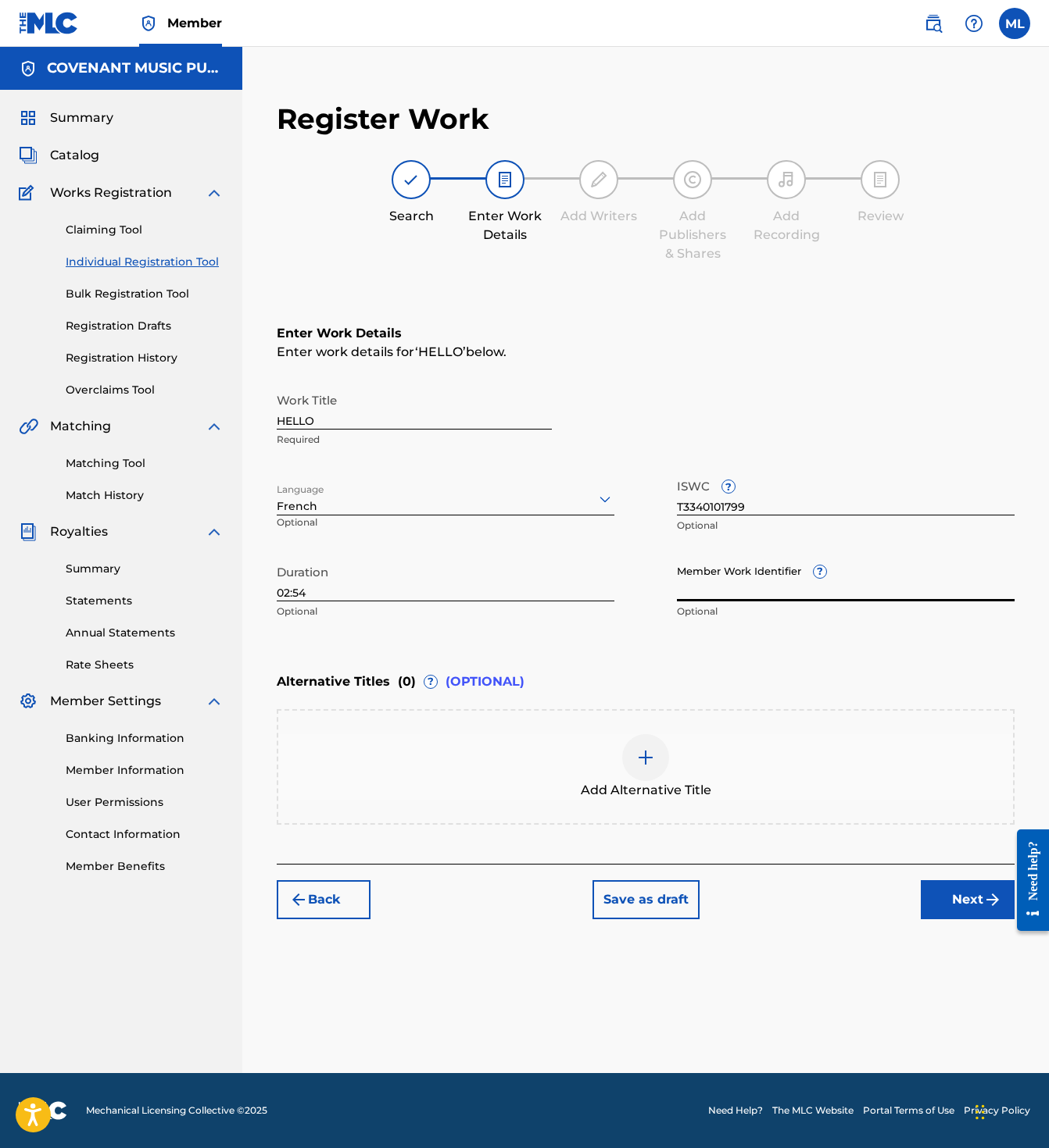
click at [953, 893] on button "Next" at bounding box center [967, 899] width 93 height 39
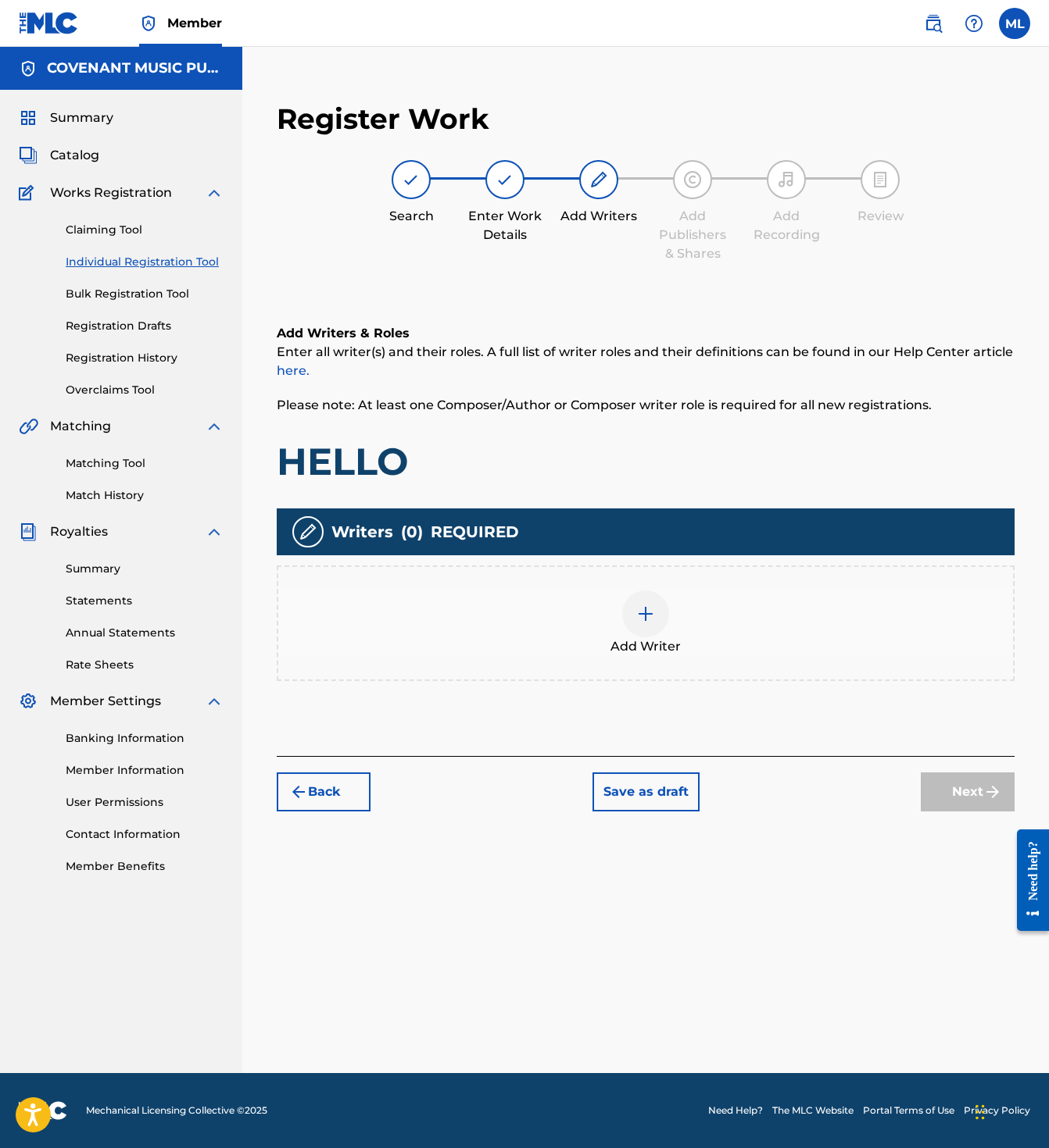
click at [718, 648] on div "Add Writer" at bounding box center [645, 623] width 734 height 65
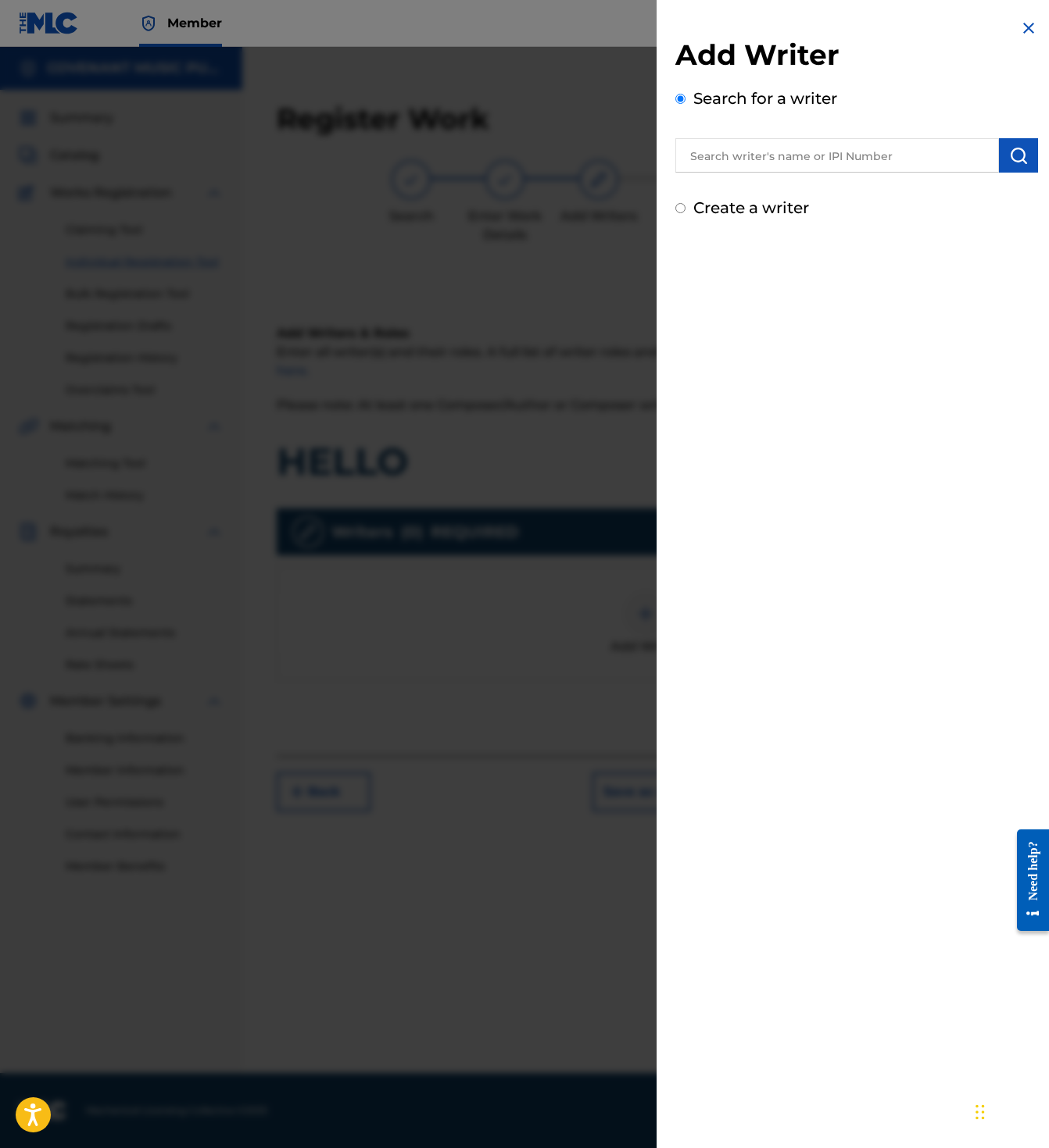
click at [810, 159] on input "text" at bounding box center [837, 155] width 324 height 35
paste input "01053710000"
click at [998, 156] on button "submit" at bounding box center [1017, 155] width 39 height 35
click at [705, 153] on input "01053710000" at bounding box center [837, 155] width 324 height 35
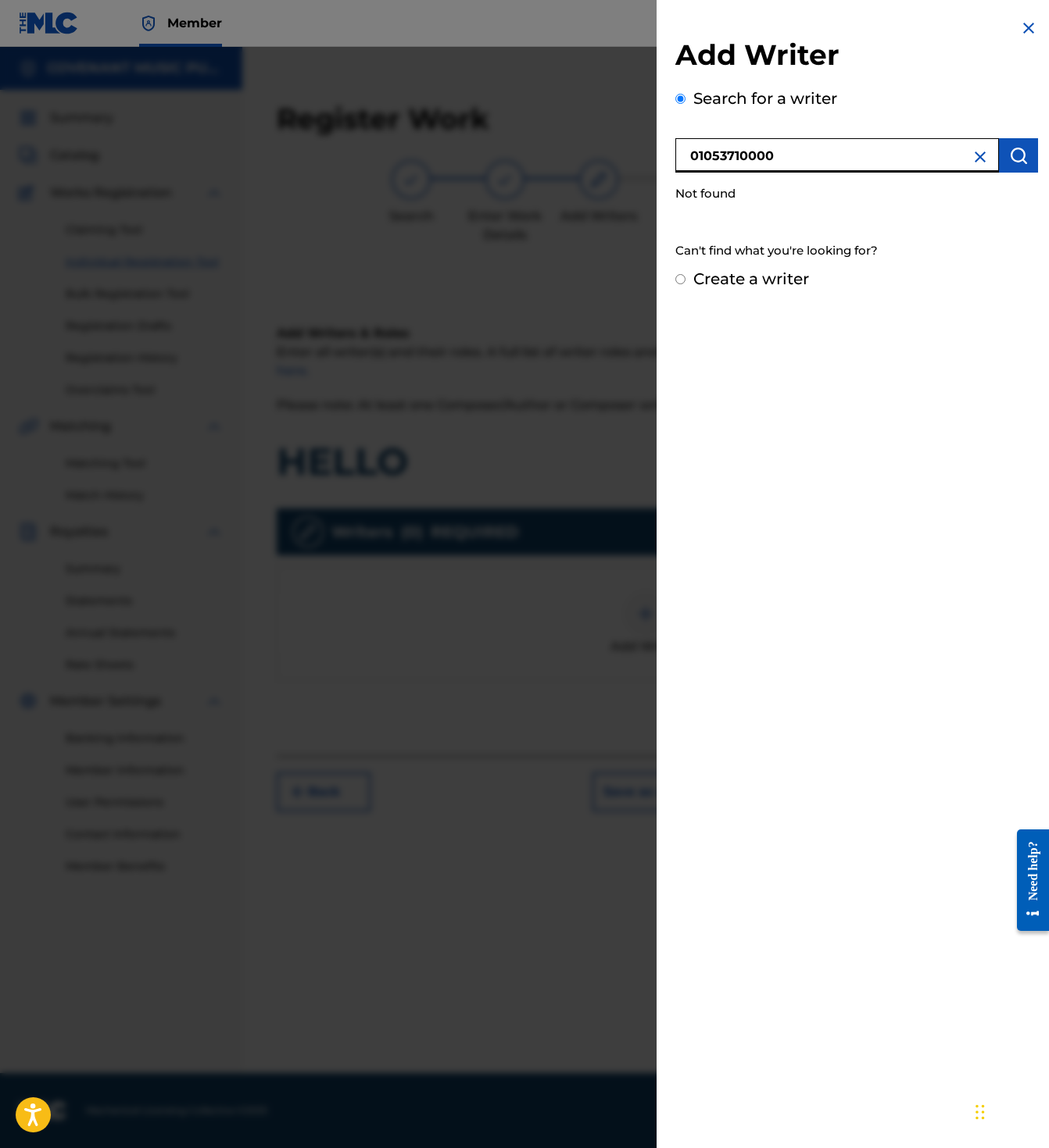
click at [696, 154] on input "01053710000" at bounding box center [837, 155] width 324 height 35
click at [1028, 152] on button "submit" at bounding box center [1017, 155] width 39 height 35
click at [693, 158] on input "1053710000" at bounding box center [837, 155] width 324 height 35
type input "01053710000"
click at [712, 274] on label "Create a writer" at bounding box center [750, 279] width 116 height 19
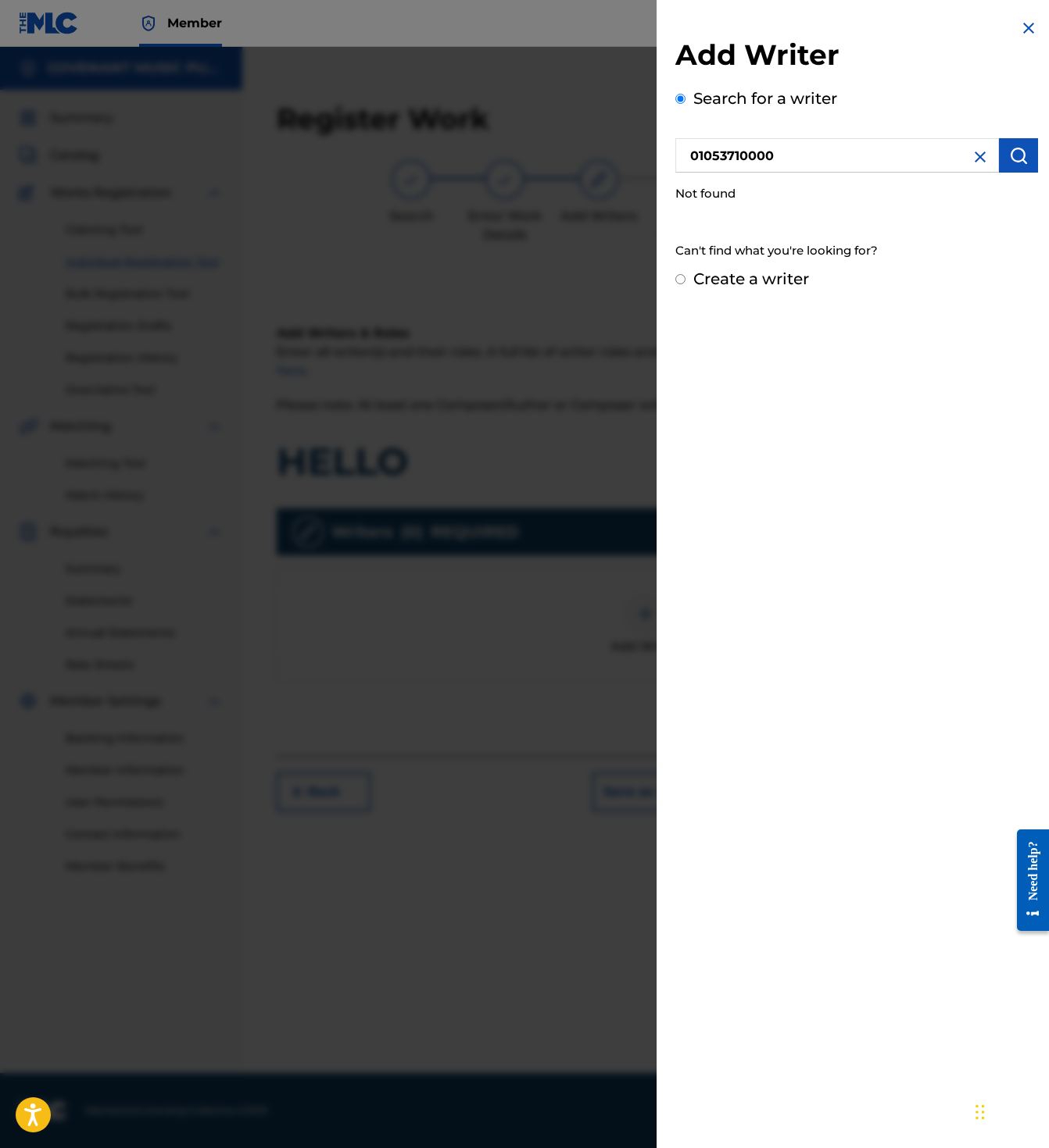
radio input "true"
click at [685, 274] on input "Create a writer" at bounding box center [680, 279] width 10 height 10
radio input "false"
radio input "true"
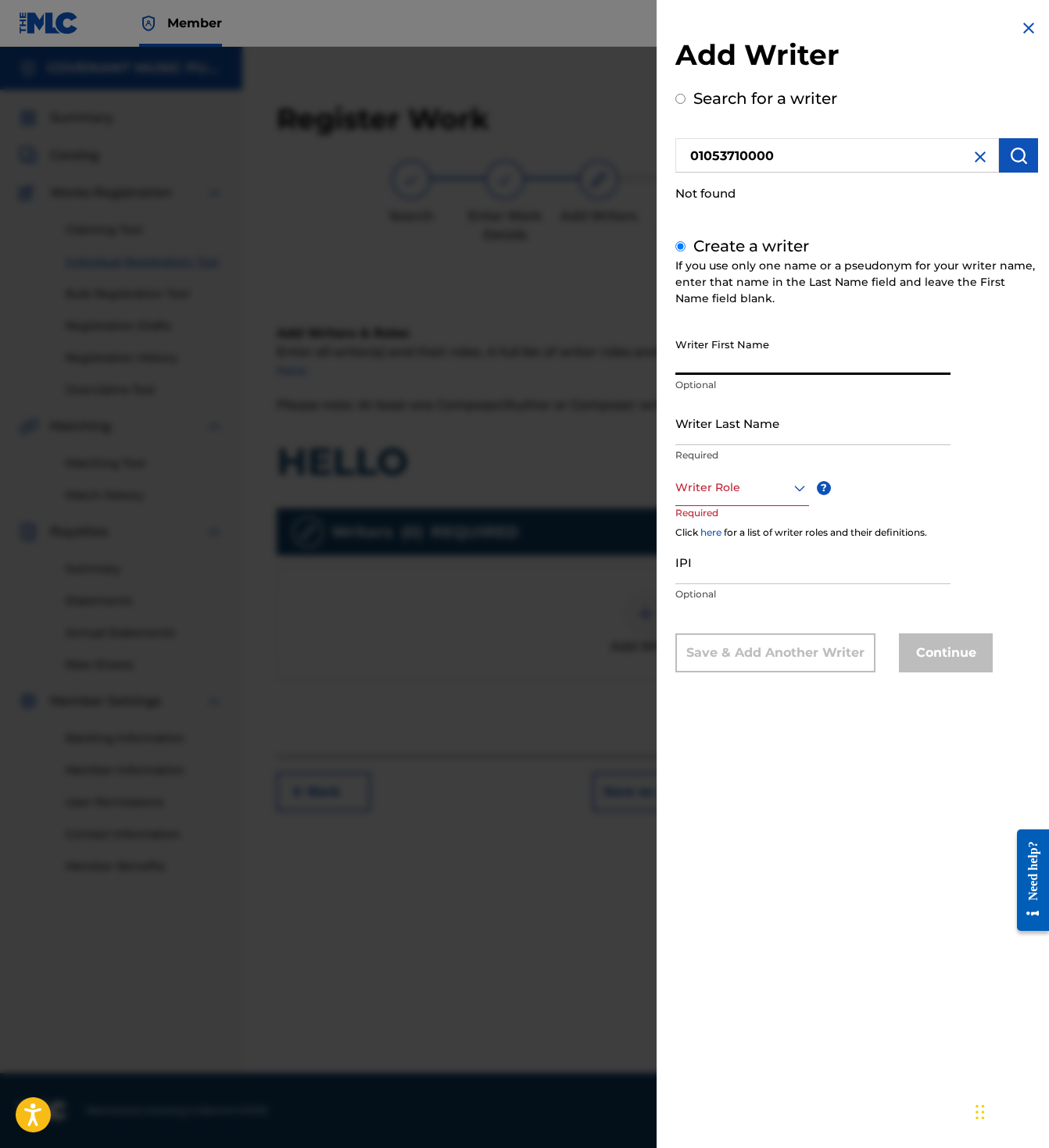
click at [818, 360] on input "Writer First Name" at bounding box center [812, 352] width 275 height 45
click at [879, 430] on input "Writer Last Name" at bounding box center [812, 423] width 275 height 45
type input "ALTIERI"
click at [799, 364] on input "Writer First Name" at bounding box center [812, 352] width 275 height 45
type input "FATIMA"
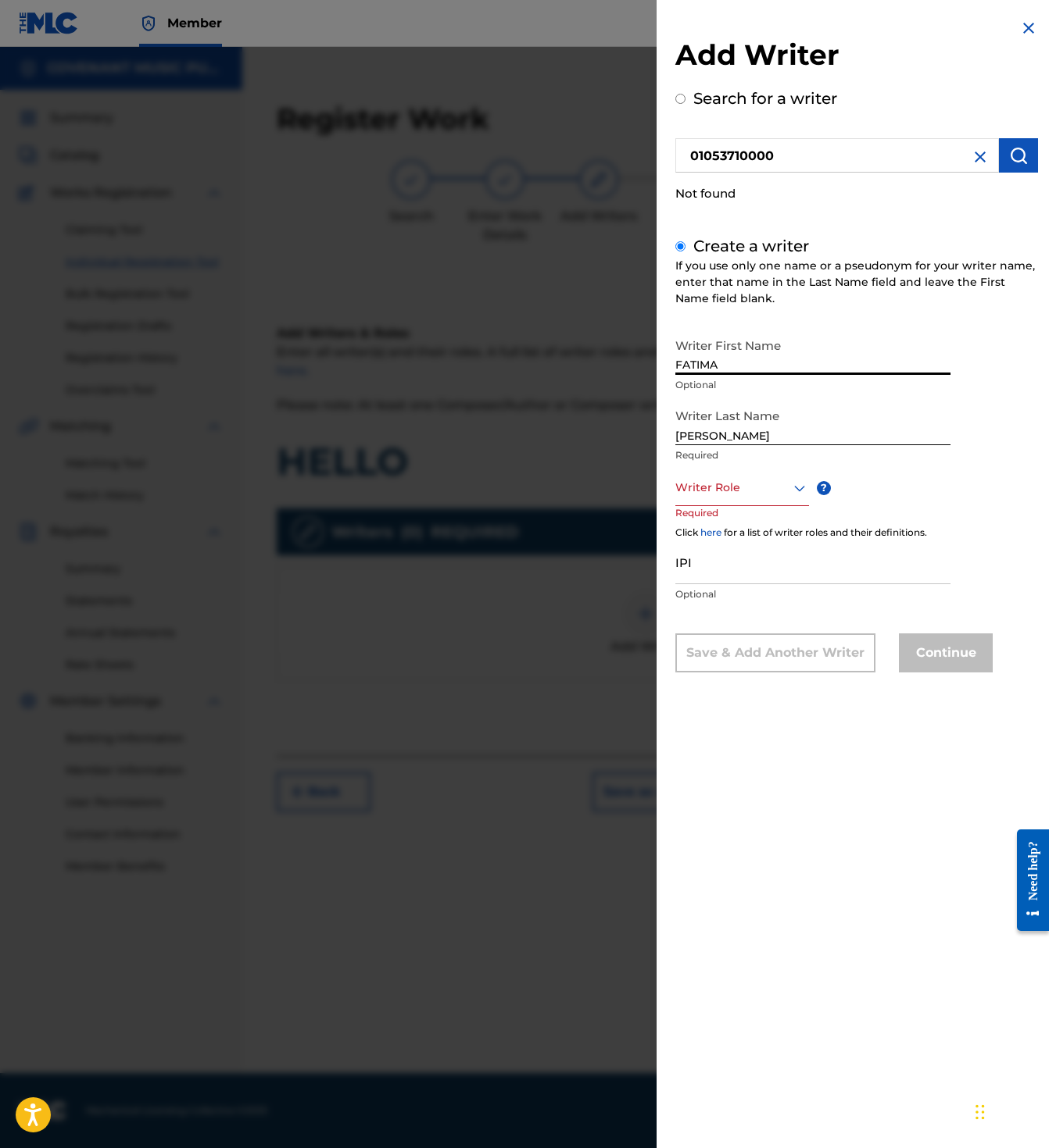
click at [786, 502] on div "Writer Role" at bounding box center [741, 488] width 134 height 35
click at [751, 550] on div "Author" at bounding box center [741, 559] width 132 height 35
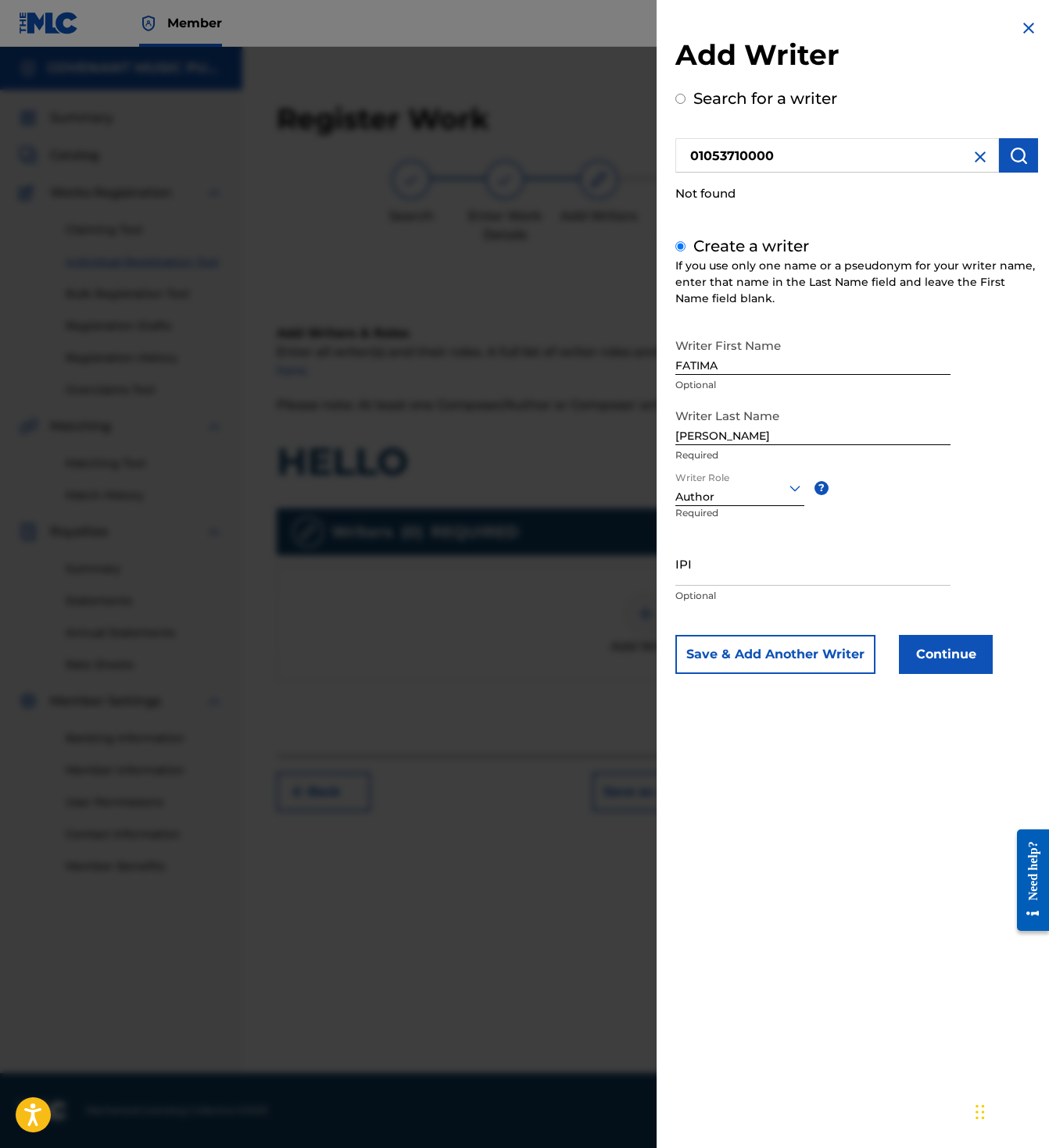
click at [764, 573] on input "IPI" at bounding box center [812, 564] width 275 height 45
paste input "01053710000"
type input "01053710000"
drag, startPoint x: 913, startPoint y: 655, endPoint x: 909, endPoint y: 673, distance: 18.4
click at [909, 673] on button "Continue" at bounding box center [945, 654] width 93 height 39
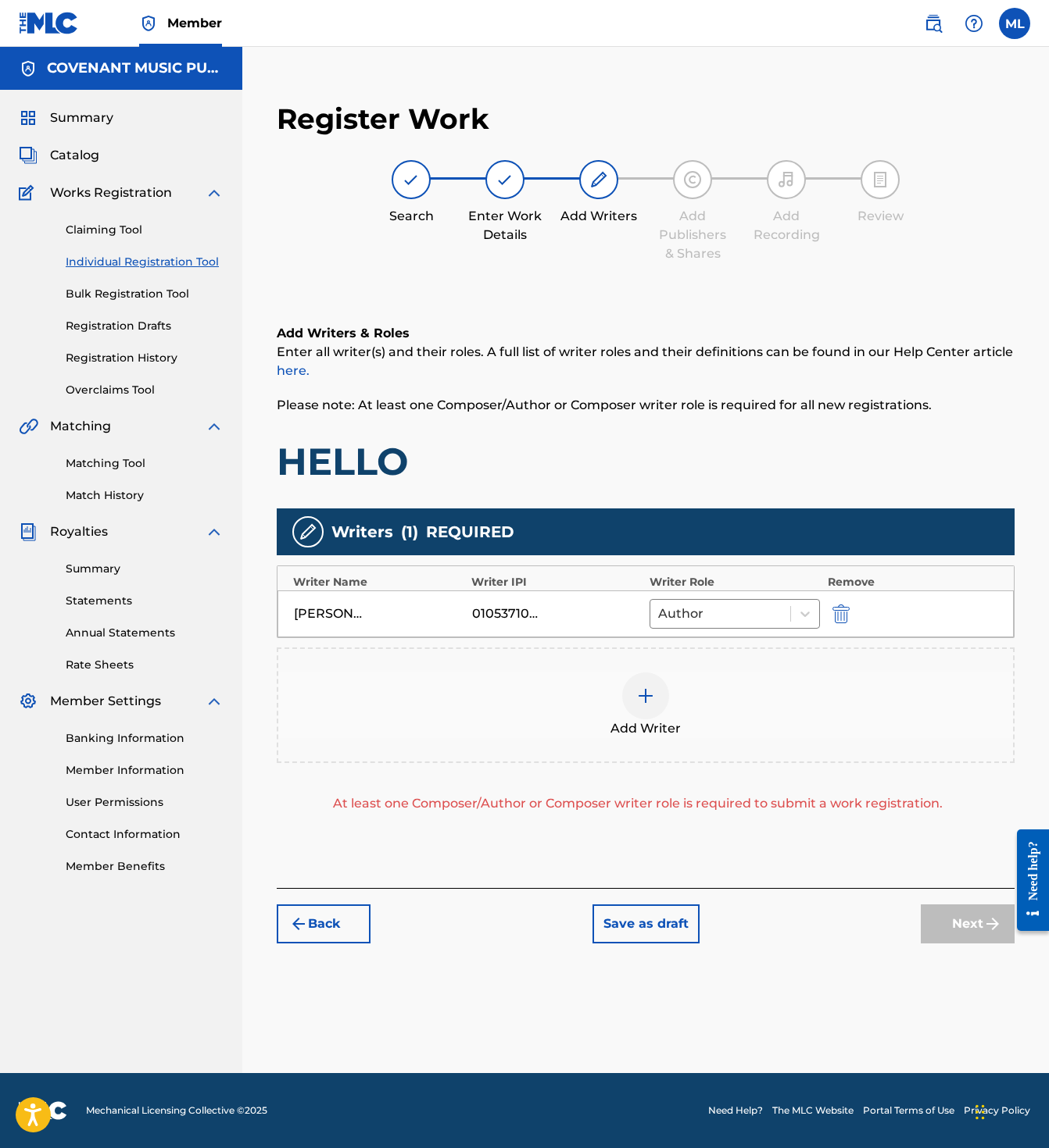
click at [898, 942] on div "Back Save as draft Next" at bounding box center [645, 916] width 737 height 56
click at [804, 826] on div "Add Writers & Roles Enter all writer(s) and their roles. A full list of writer …" at bounding box center [645, 587] width 737 height 601
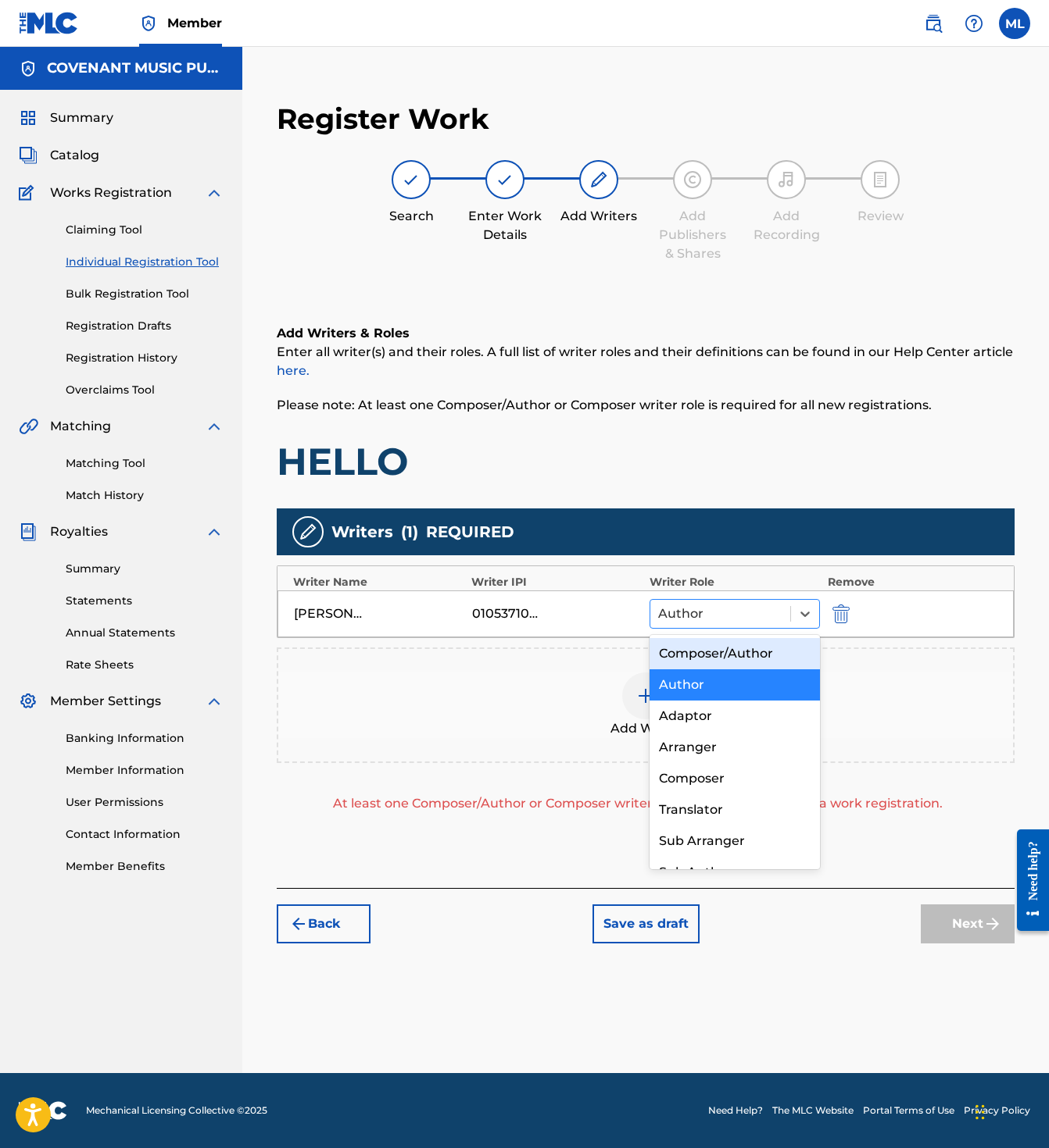
click at [736, 611] on div at bounding box center [720, 614] width 124 height 22
click at [732, 658] on div "Composer/Author" at bounding box center [734, 653] width 171 height 31
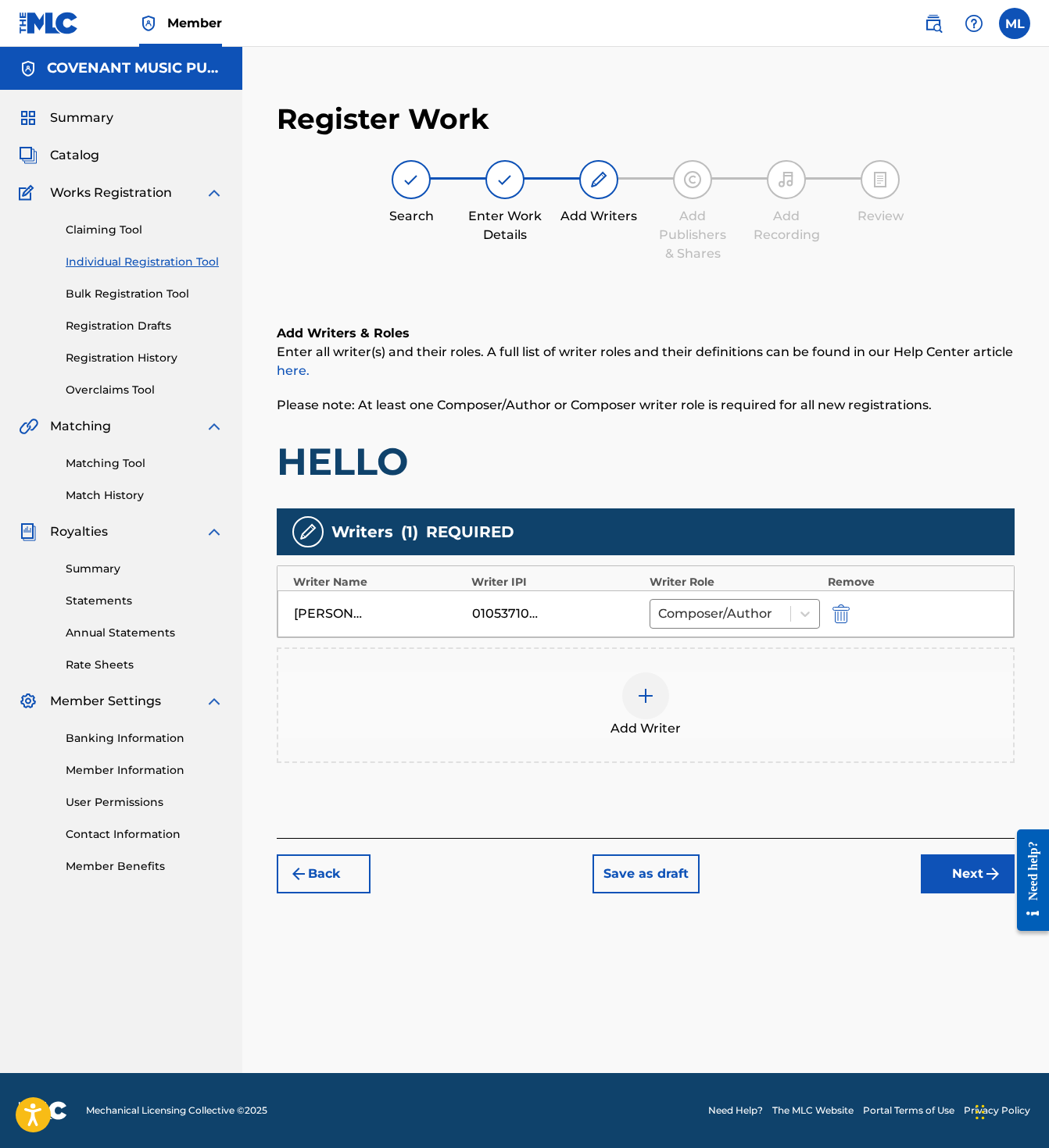
click at [973, 884] on button "Next" at bounding box center [967, 873] width 93 height 39
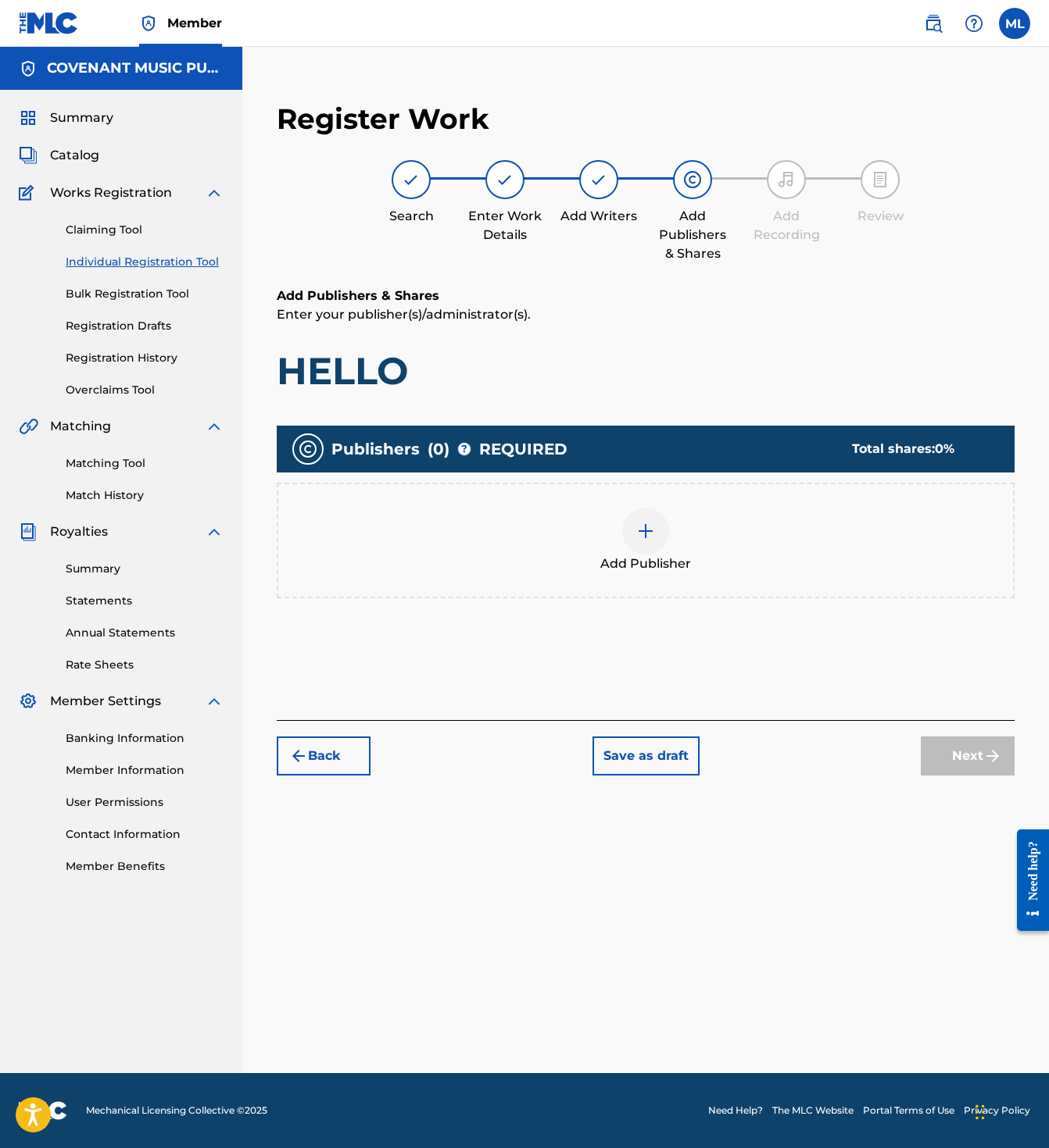
click at [689, 578] on div "Add Publisher" at bounding box center [645, 541] width 737 height 116
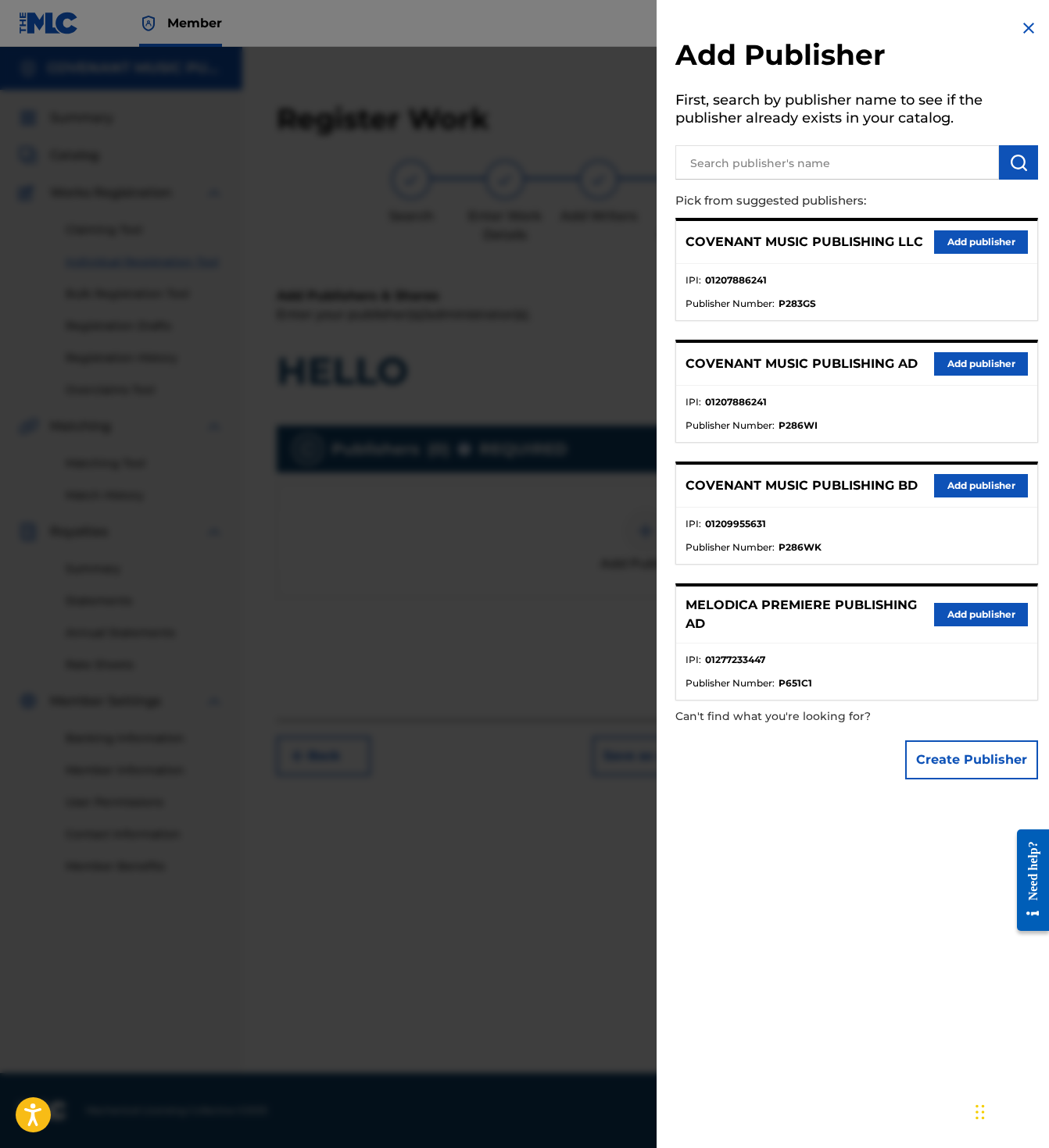
click at [859, 195] on p "Pick from suggested publishers:" at bounding box center [812, 201] width 274 height 34
click at [853, 164] on input "text" at bounding box center [837, 162] width 324 height 35
type input "LUX MEDIA"
click at [946, 803] on div "Add Publisher First, search by publisher name to see if the publisher already e…" at bounding box center [855, 403] width 400 height 806
click at [948, 775] on button "Create Publisher" at bounding box center [972, 759] width 133 height 39
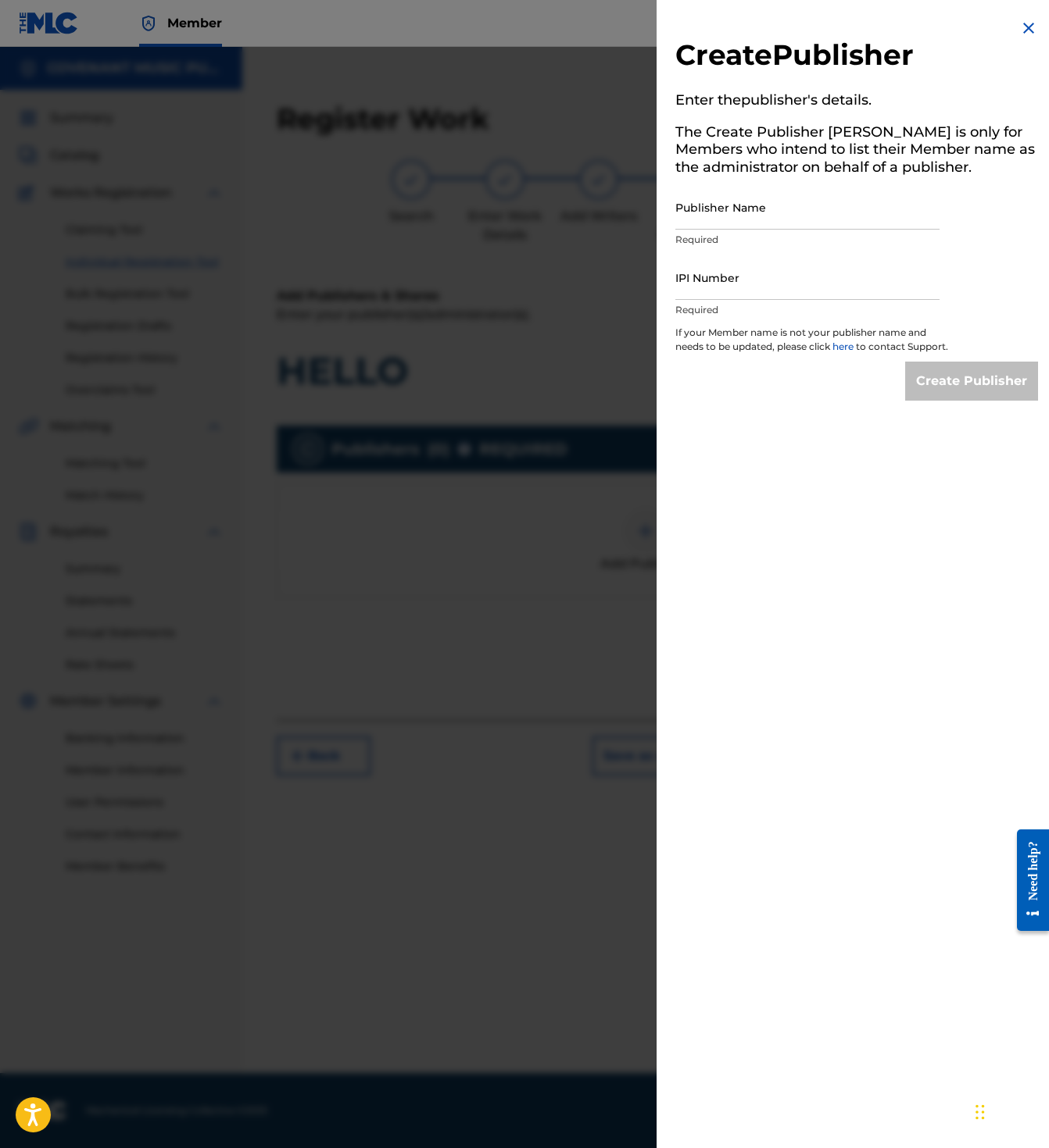
click at [773, 224] on input "Publisher Name" at bounding box center [807, 207] width 264 height 45
paste input "LUX MEDIA PUBLISHING"
type input "LUX MEDIA PUBLISHING"
click at [834, 303] on div "IPI Number Required" at bounding box center [807, 290] width 264 height 70
click at [852, 288] on input "IPI Number" at bounding box center [807, 277] width 264 height 45
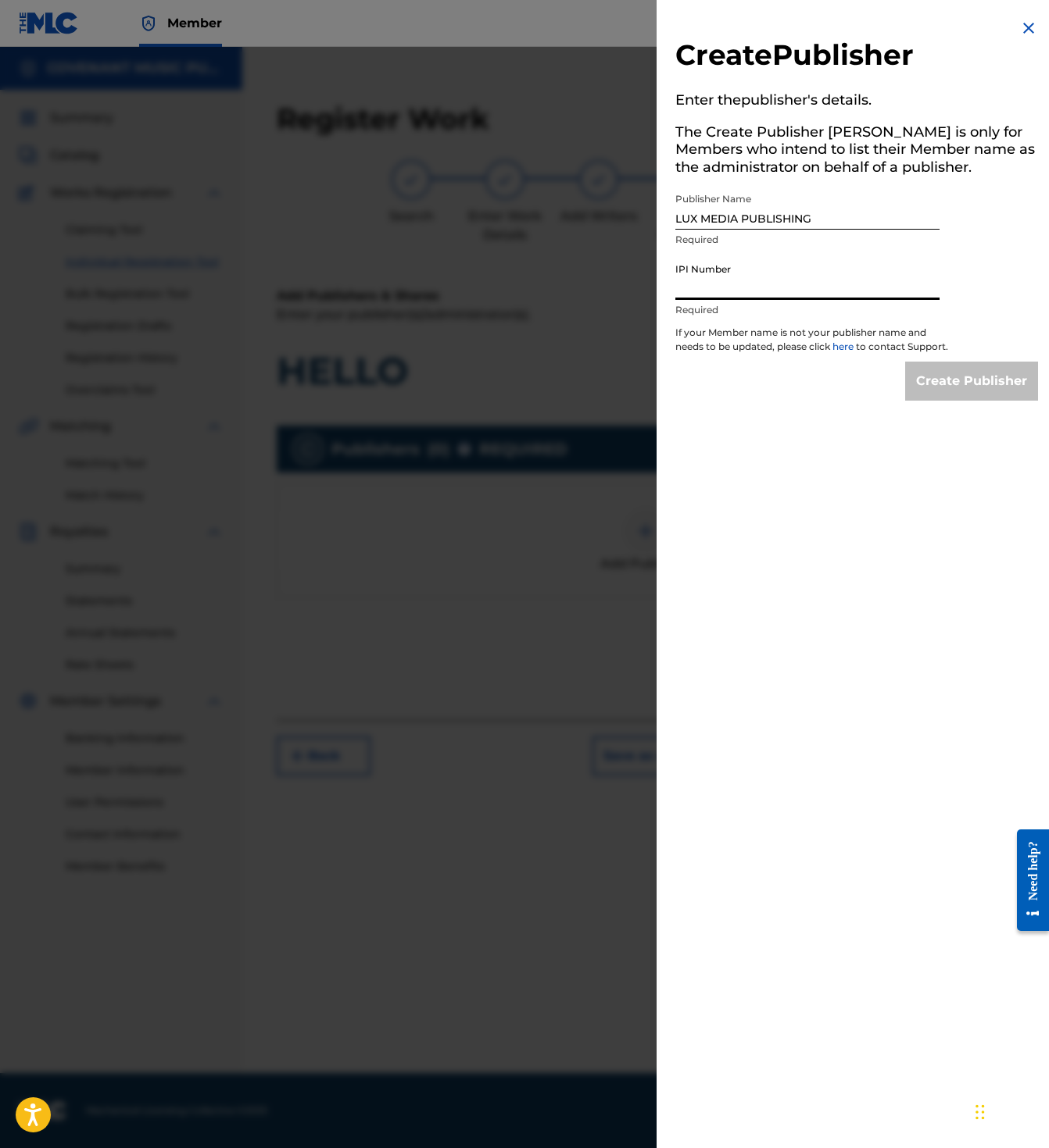
paste input "01285154152"
type input "01285154152"
click at [972, 398] on input "Create Publisher" at bounding box center [972, 381] width 133 height 39
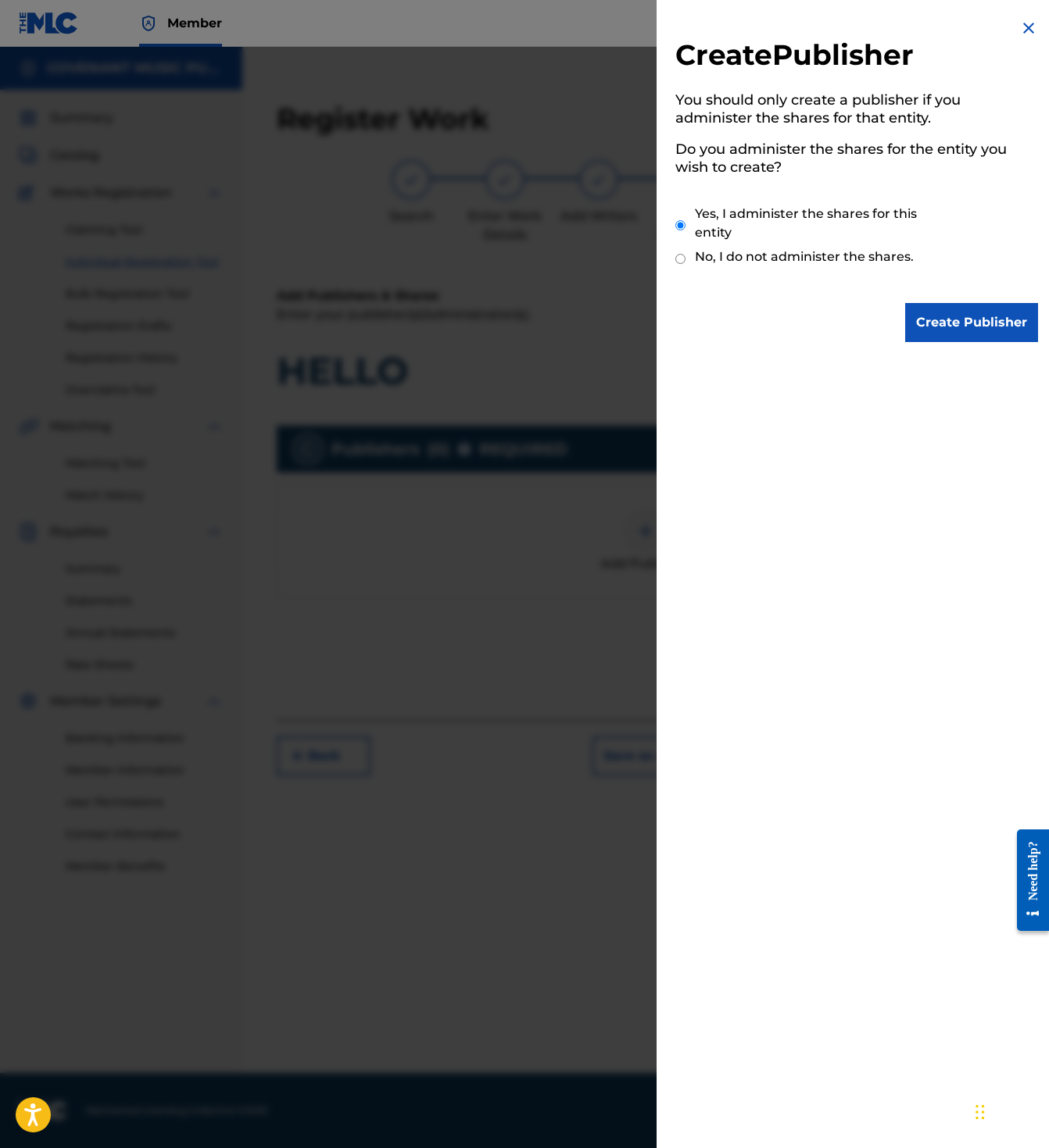
click at [964, 320] on input "Create Publisher" at bounding box center [972, 321] width 133 height 39
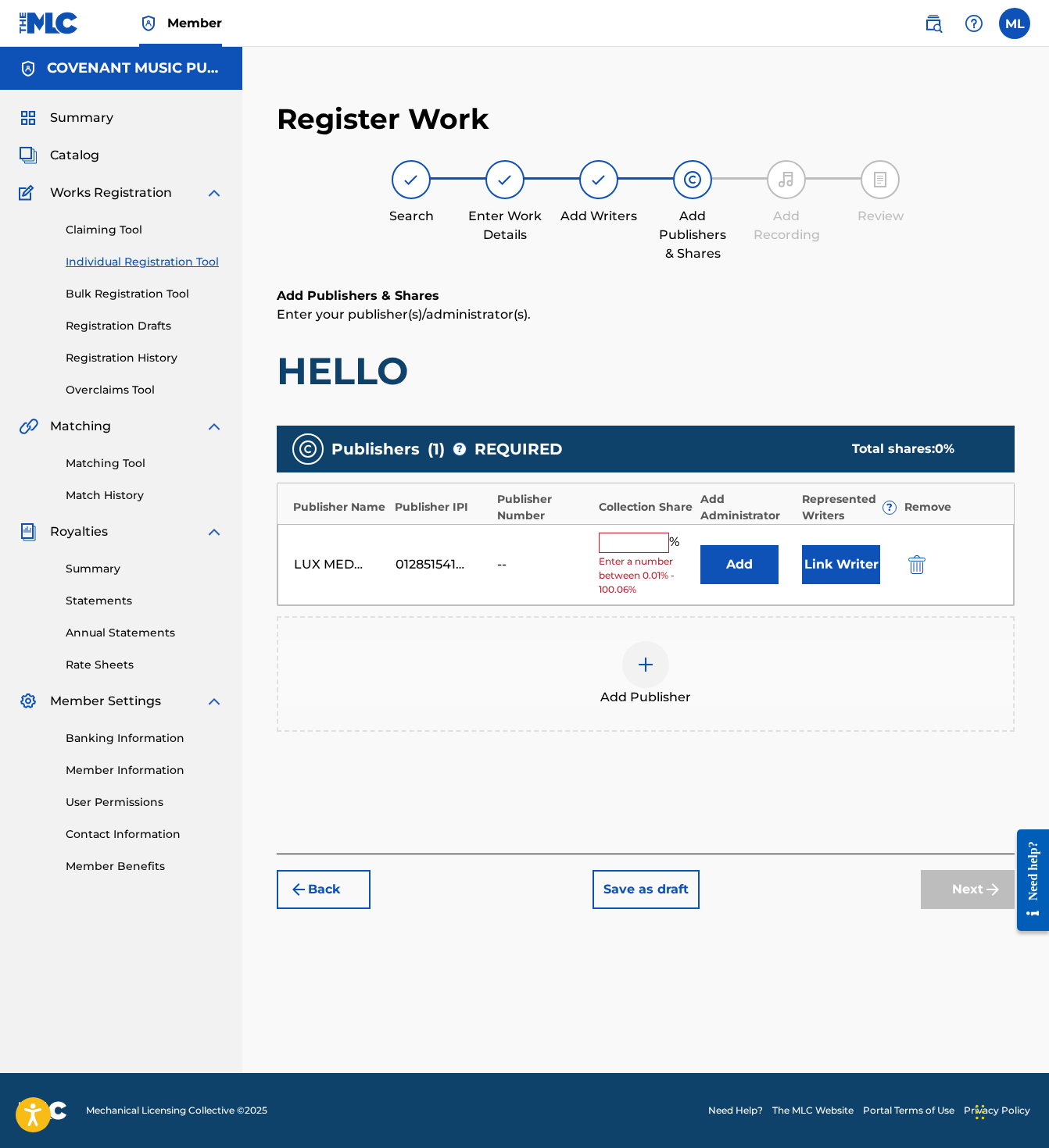
click at [750, 572] on button "Add" at bounding box center [738, 565] width 78 height 39
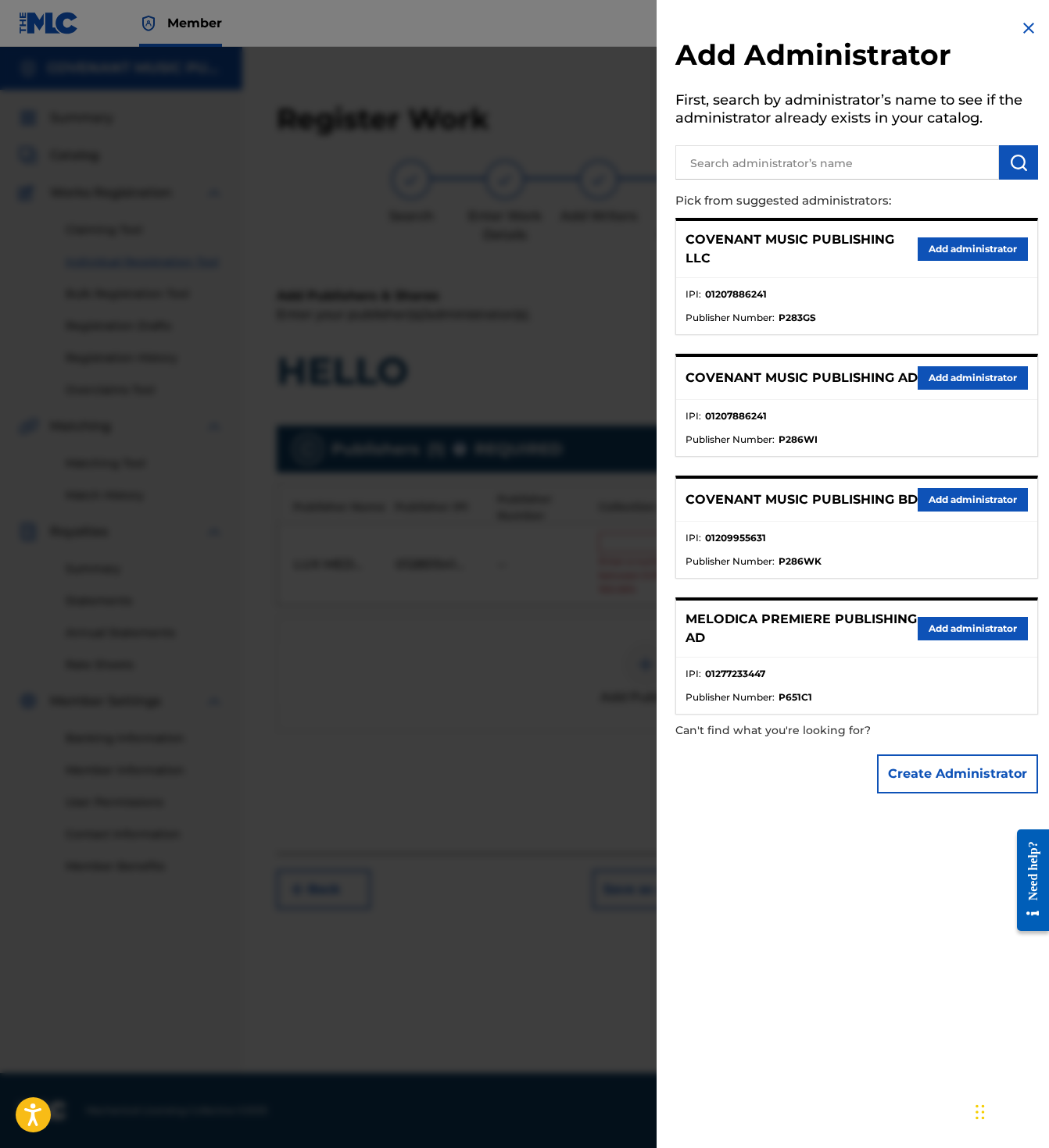
click at [949, 250] on button "Add administrator" at bounding box center [972, 249] width 110 height 24
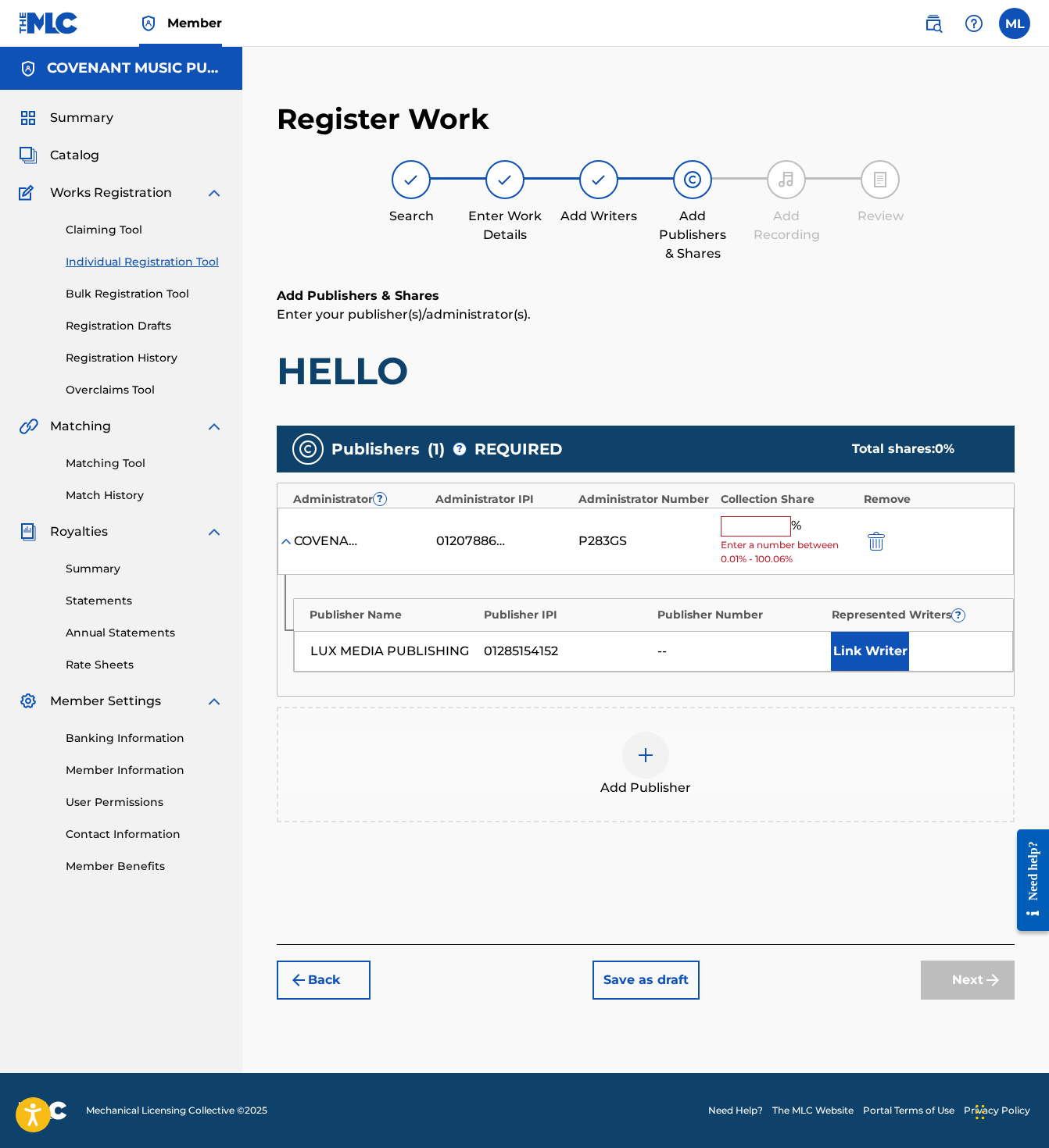
click at [751, 519] on input "text" at bounding box center [755, 526] width 70 height 20
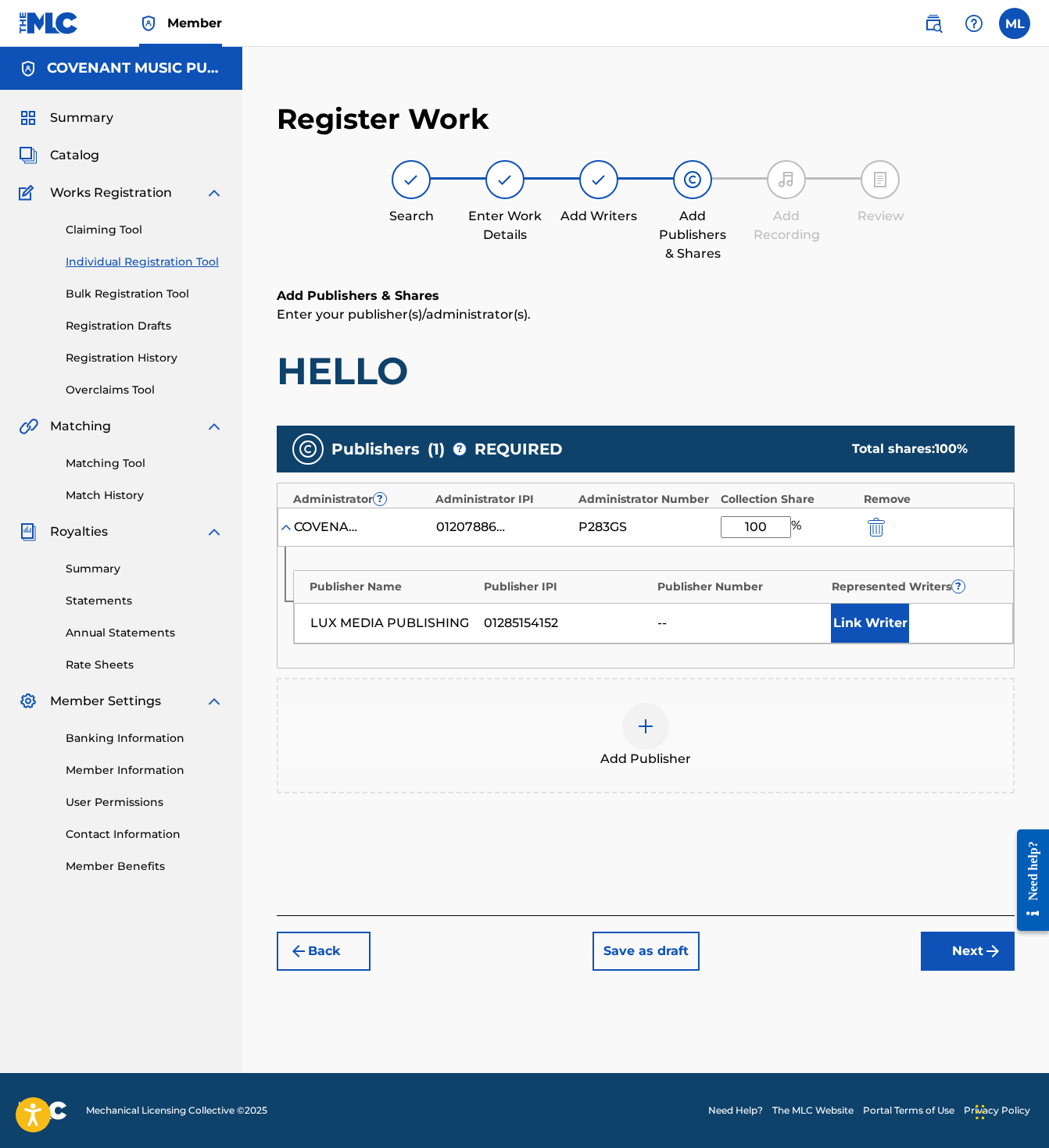
type input "100"
click at [833, 609] on button "Link Writer" at bounding box center [869, 623] width 78 height 39
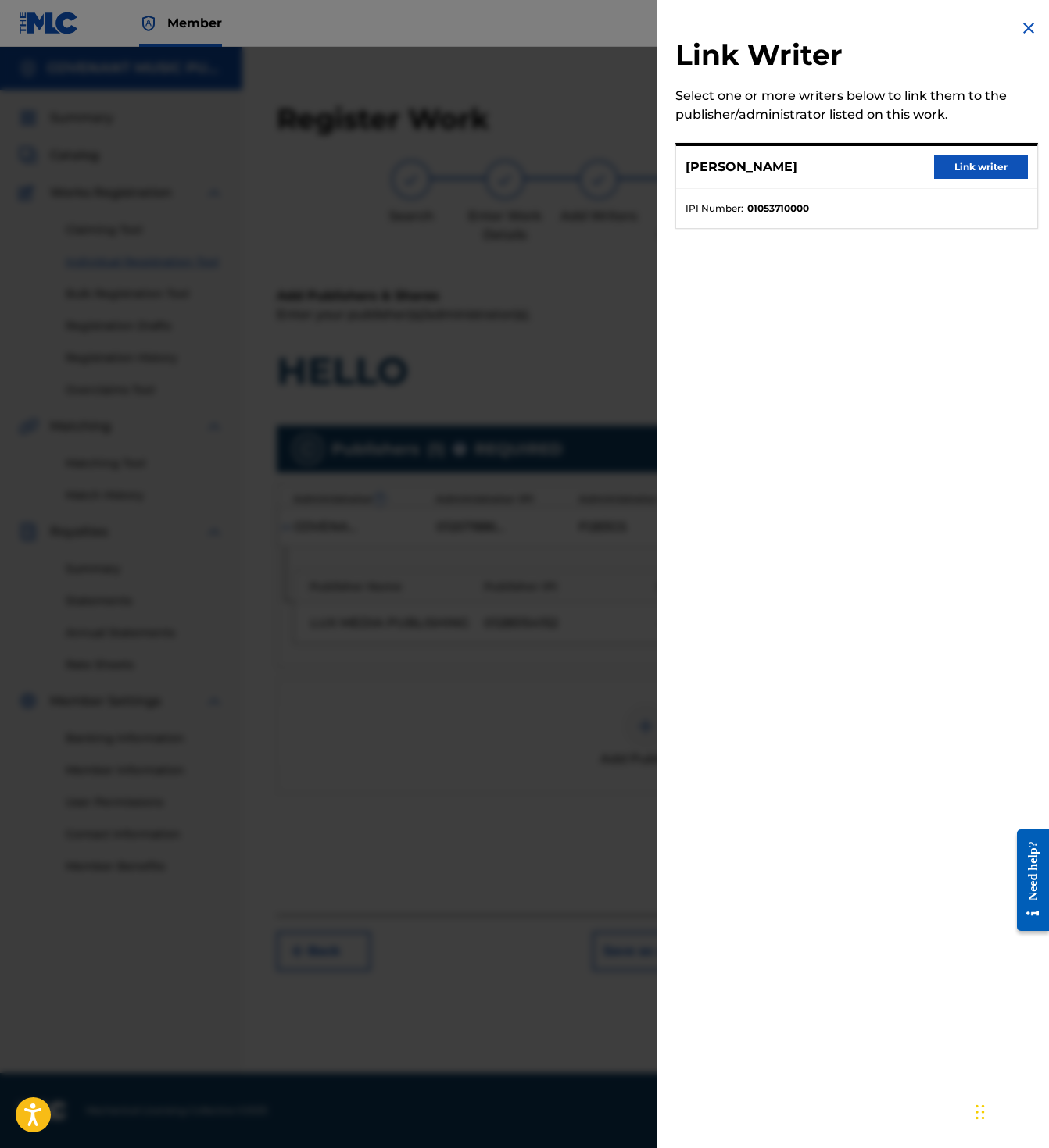
click at [965, 174] on button "Link writer" at bounding box center [981, 168] width 93 height 24
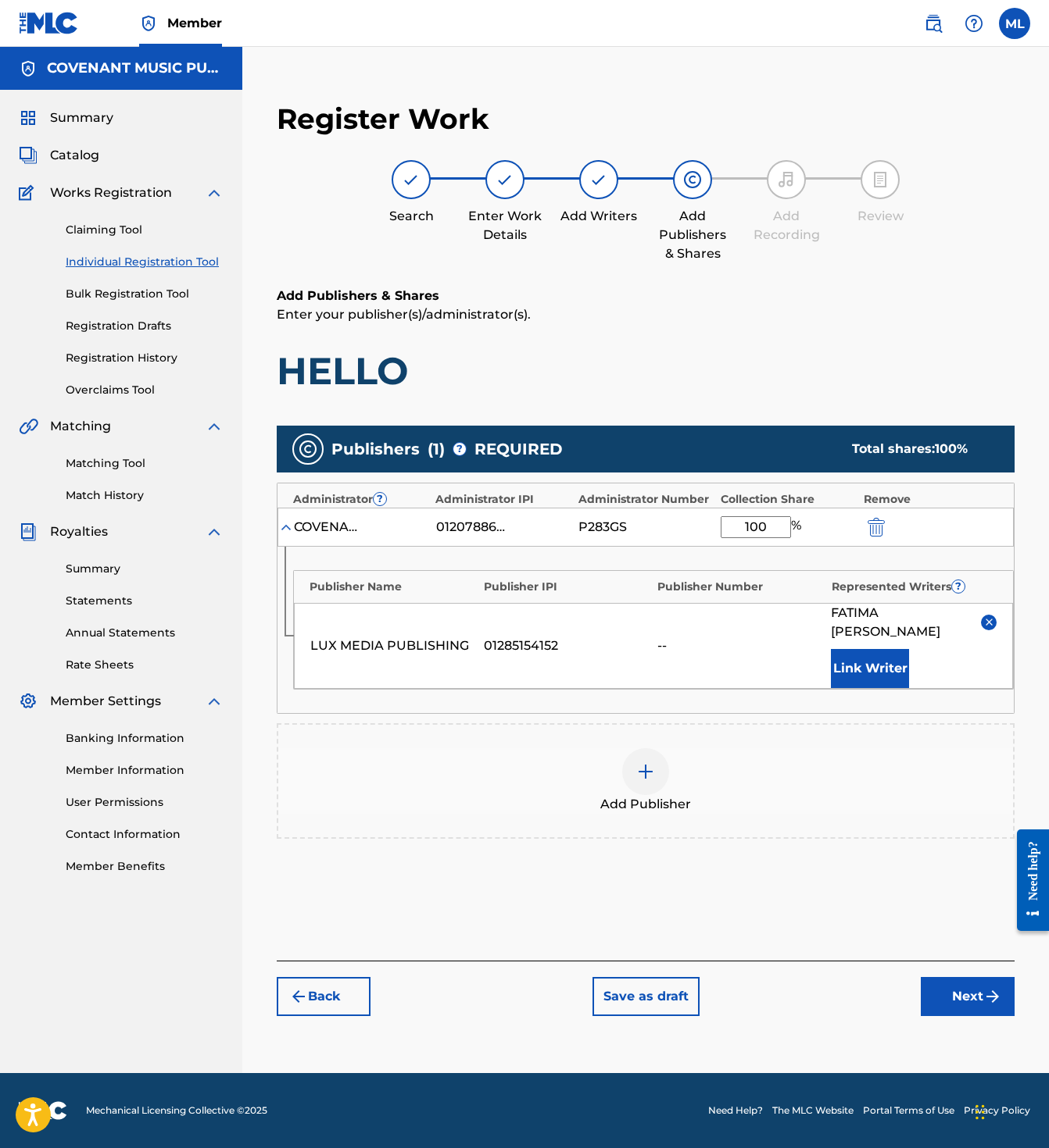
click at [947, 977] on button "Next" at bounding box center [967, 996] width 93 height 39
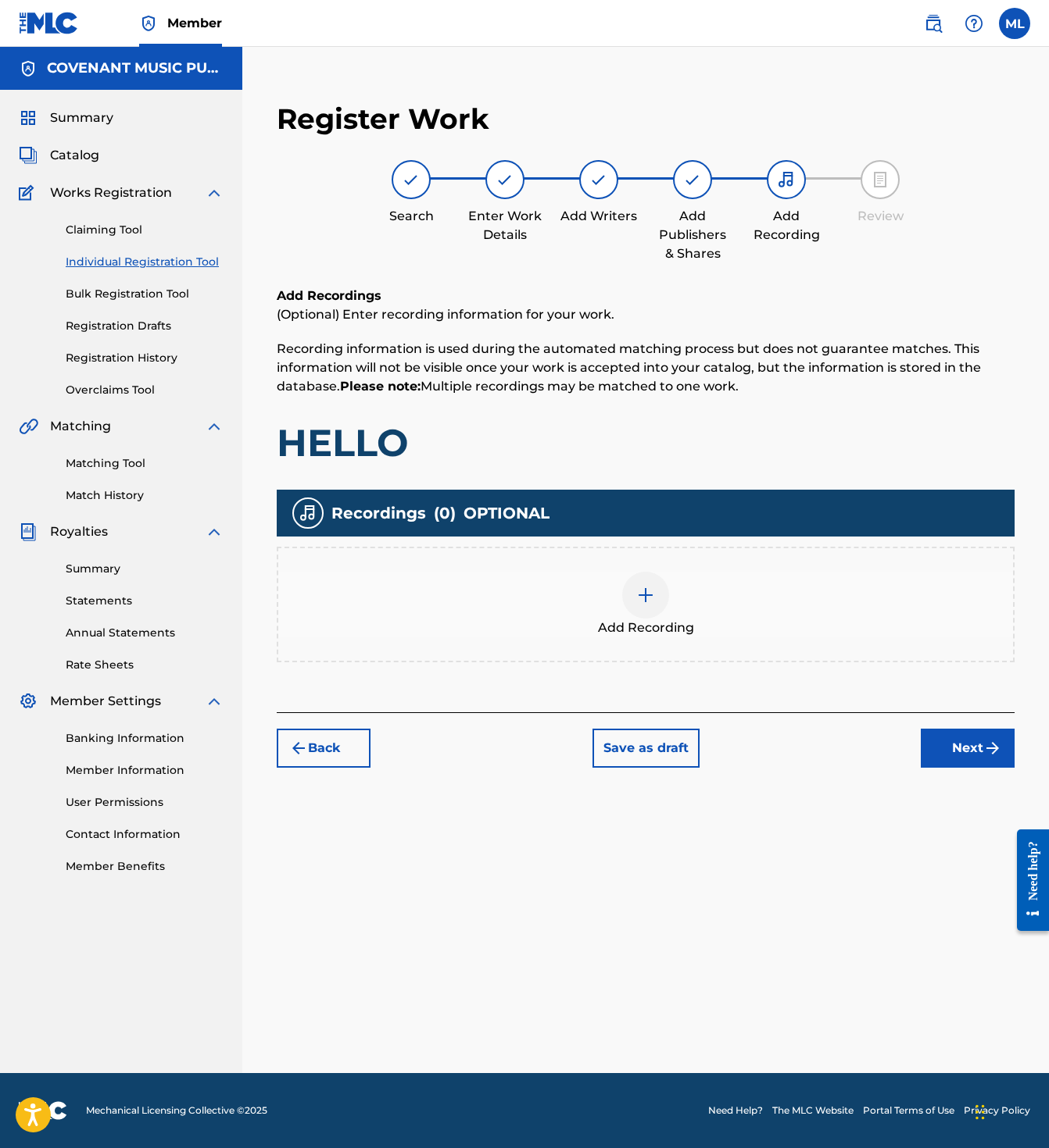
click at [700, 607] on div "Add Recording" at bounding box center [645, 604] width 734 height 65
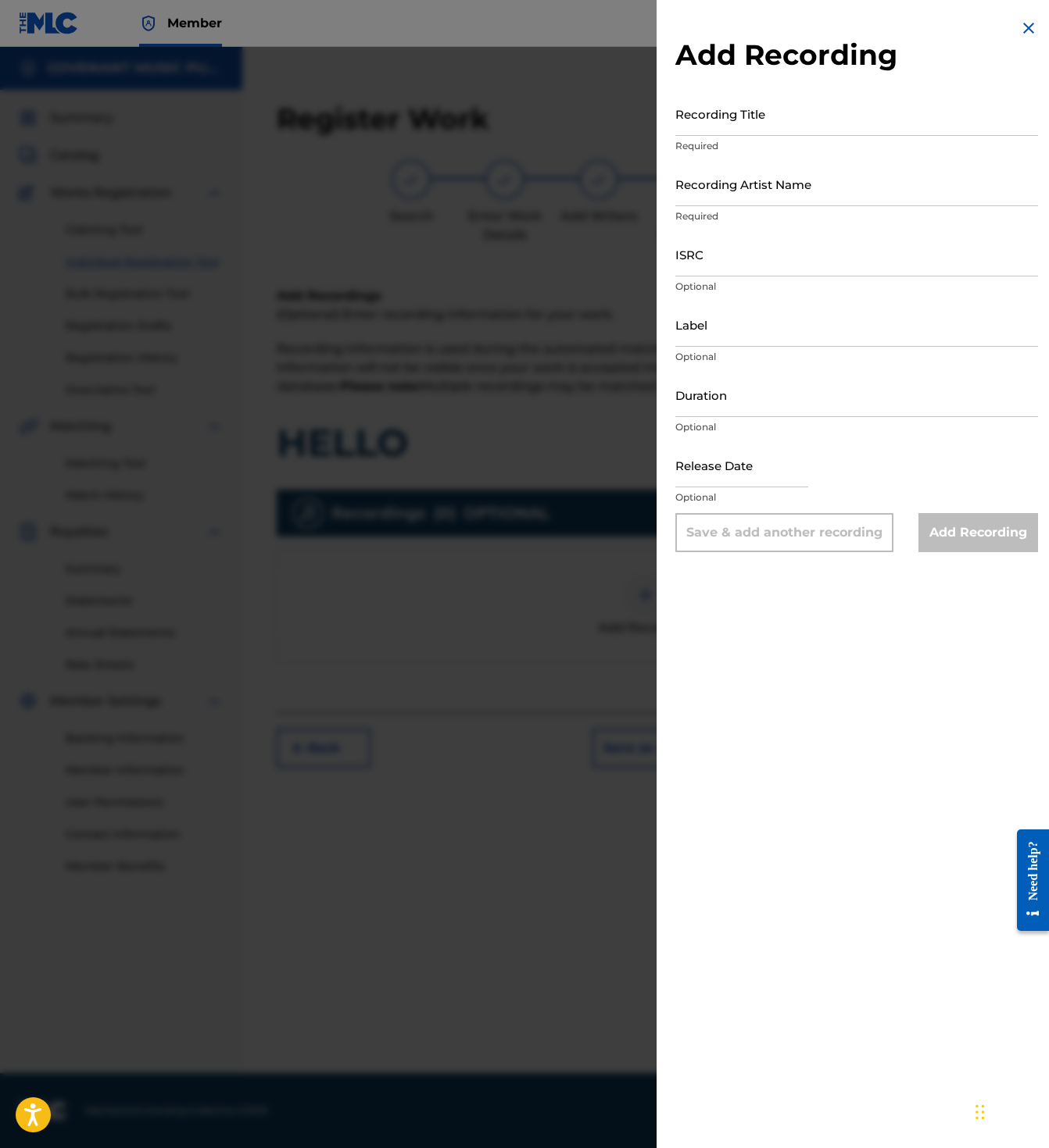
click at [748, 123] on input "Recording Title" at bounding box center [855, 113] width 362 height 45
type input "Hello"
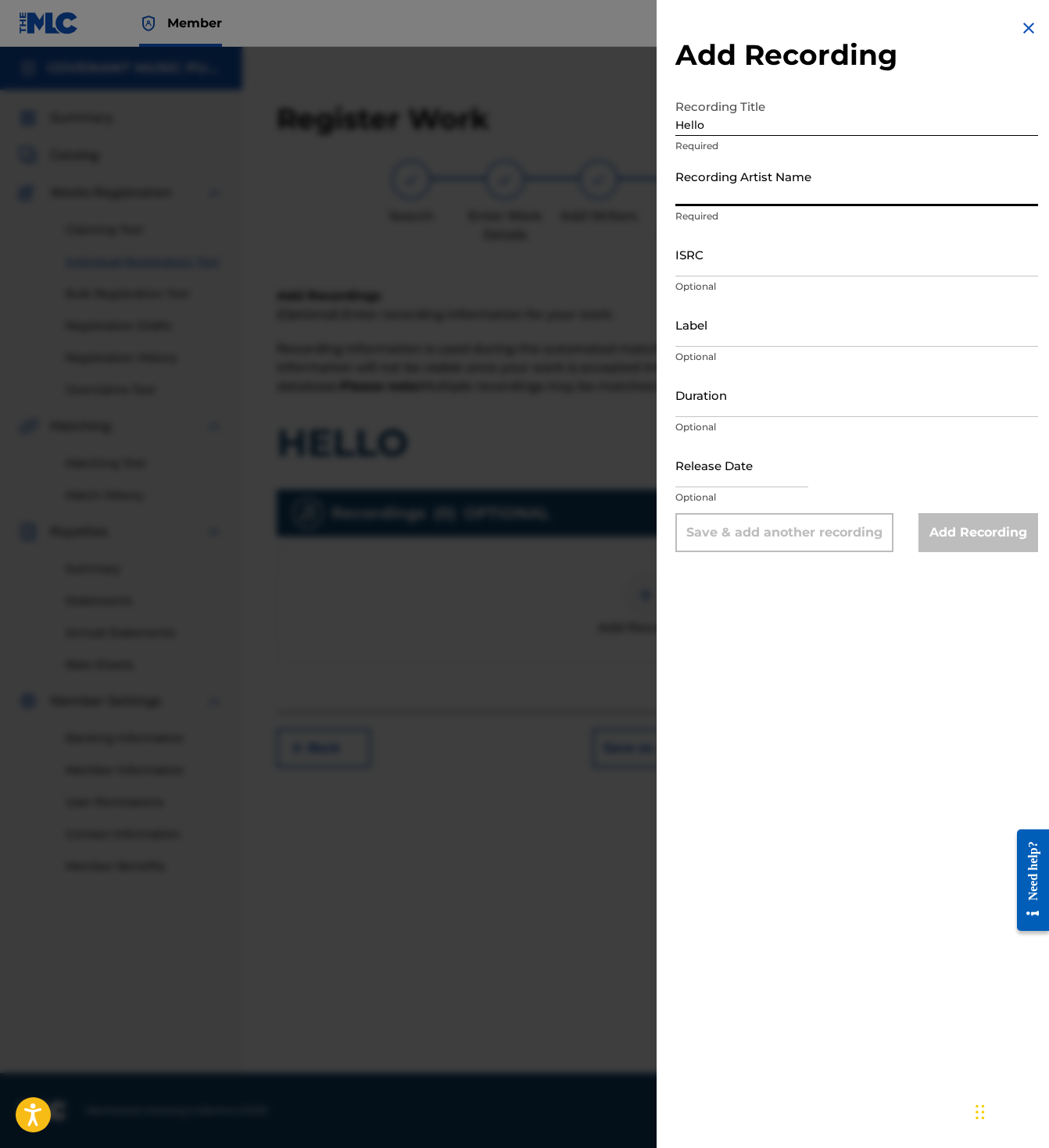
click at [917, 177] on input "Recording Artist Name" at bounding box center [855, 184] width 362 height 45
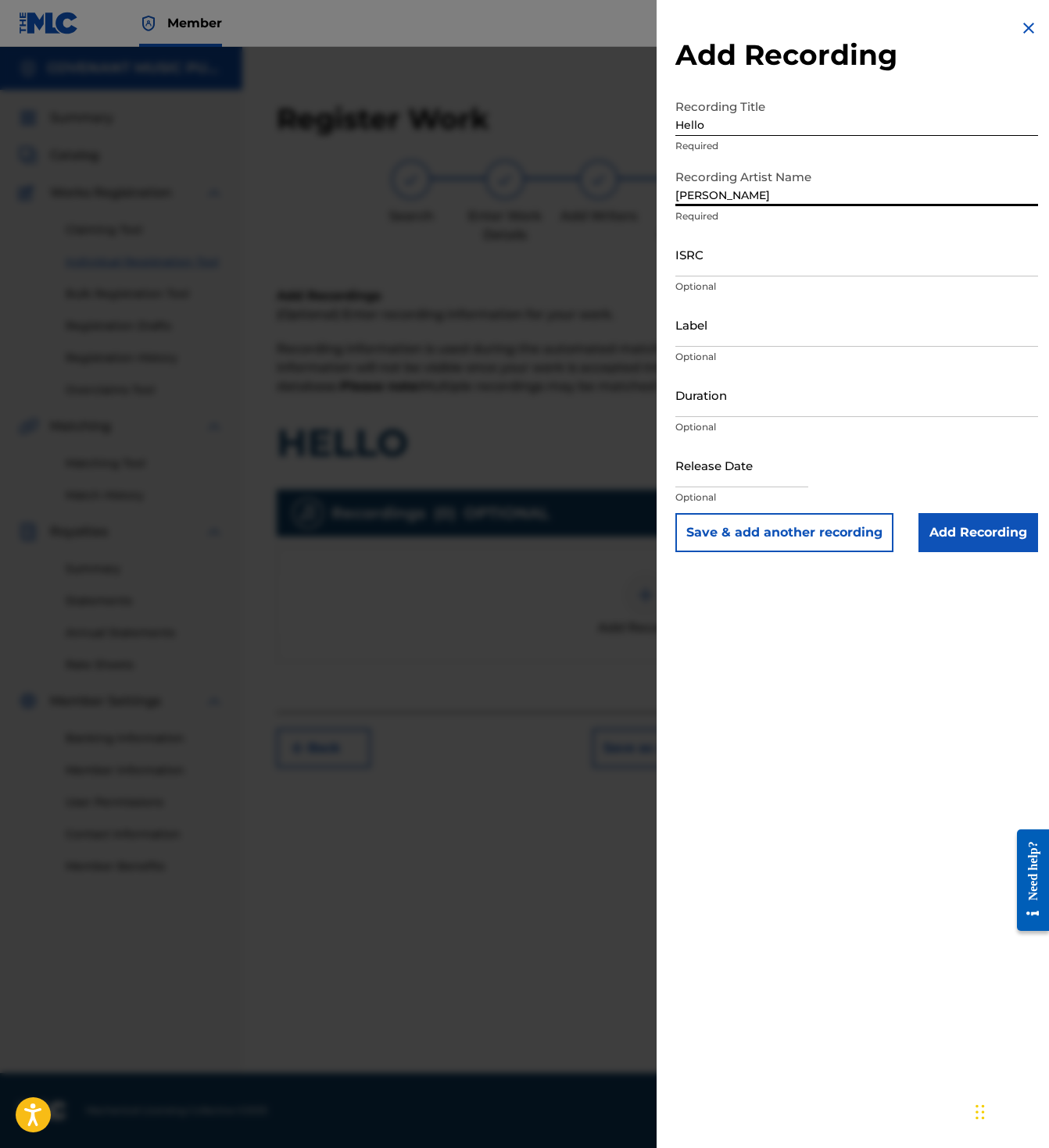
type input "Fatima Altieri"
click at [876, 268] on input "ISRC" at bounding box center [855, 254] width 362 height 45
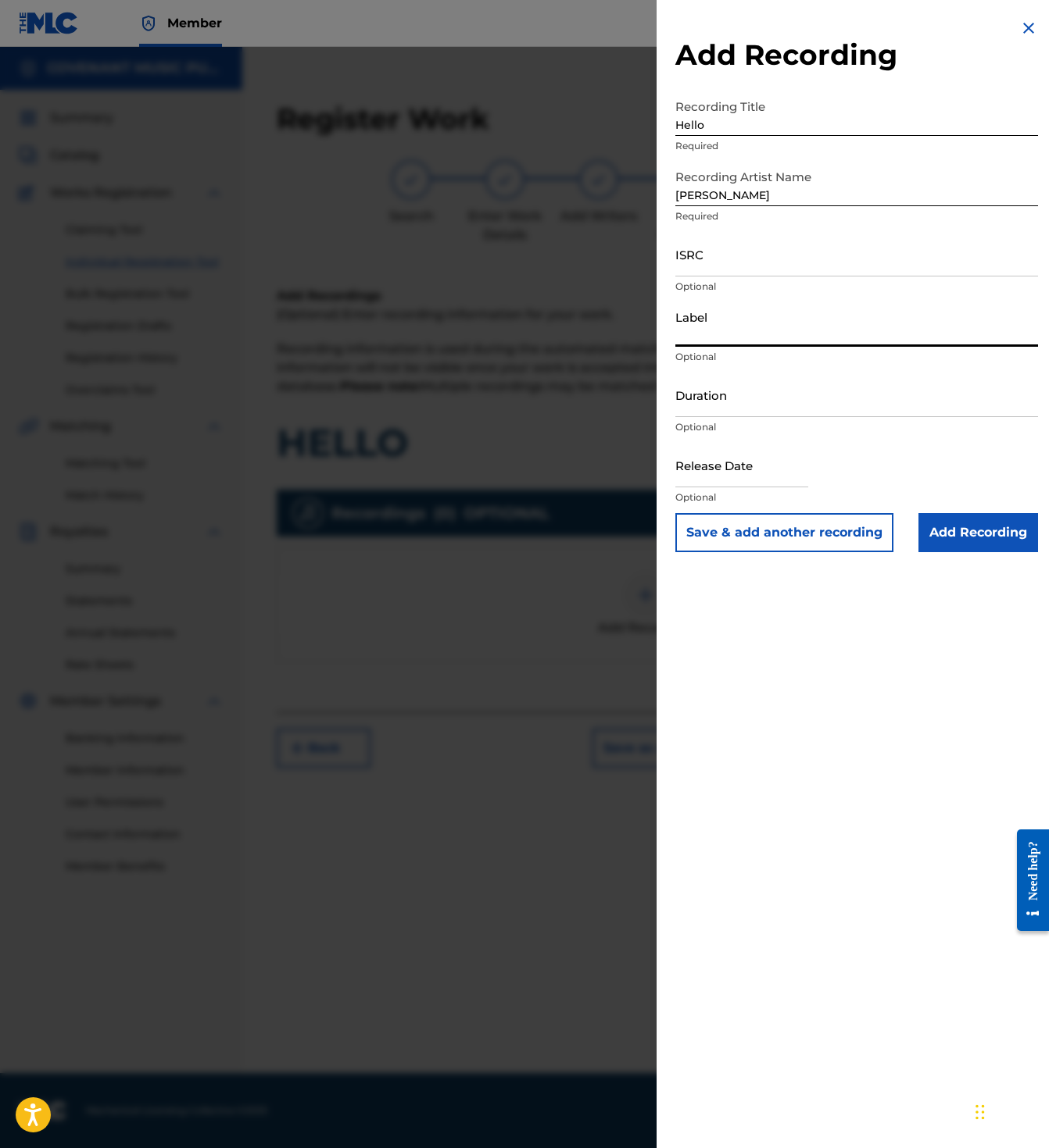
click at [784, 321] on input "Label" at bounding box center [855, 324] width 362 height 45
click at [700, 387] on input "Duration" at bounding box center [855, 395] width 362 height 45
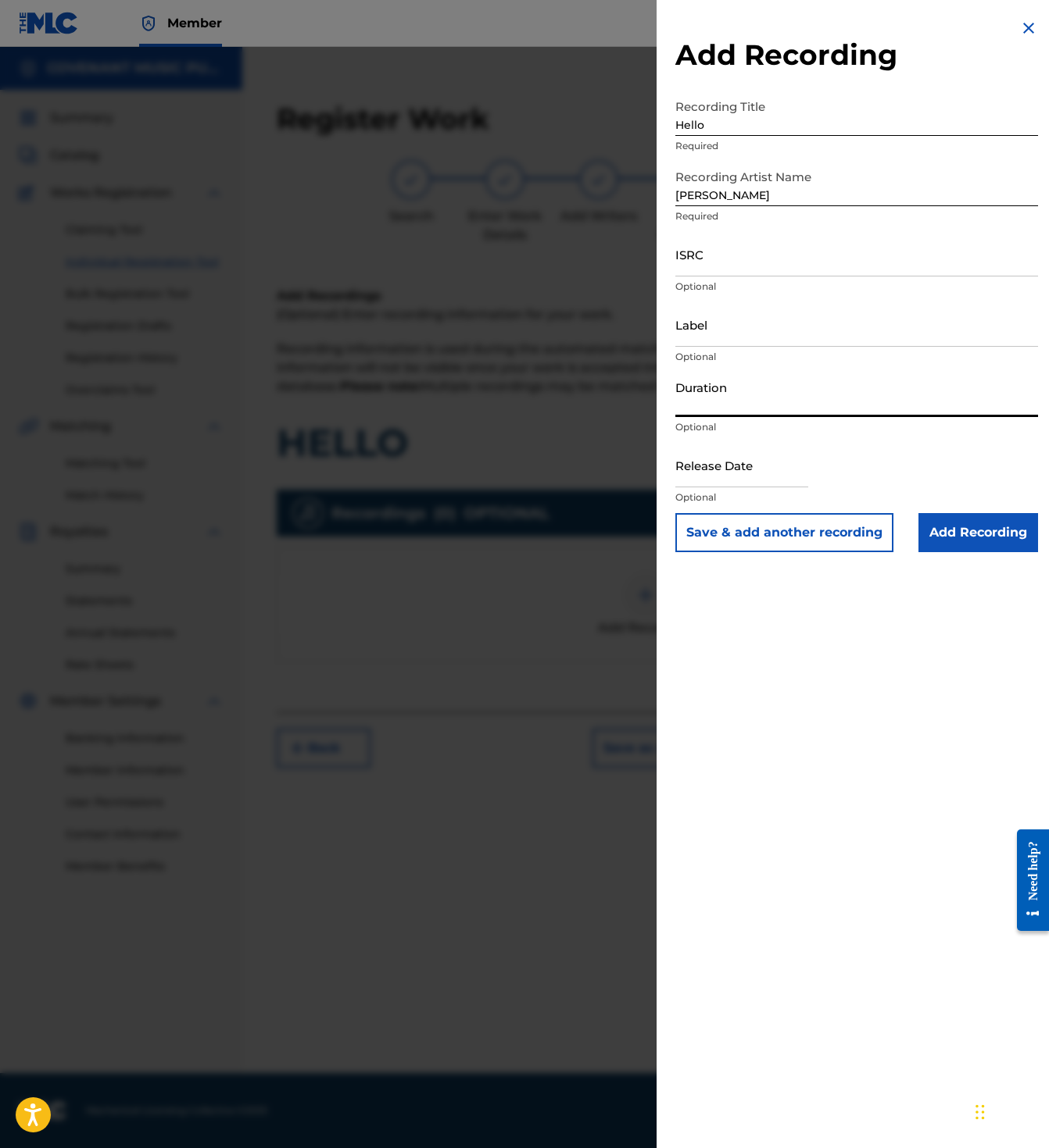
click at [714, 461] on input "text" at bounding box center [741, 464] width 133 height 45
select select "7"
select select "2025"
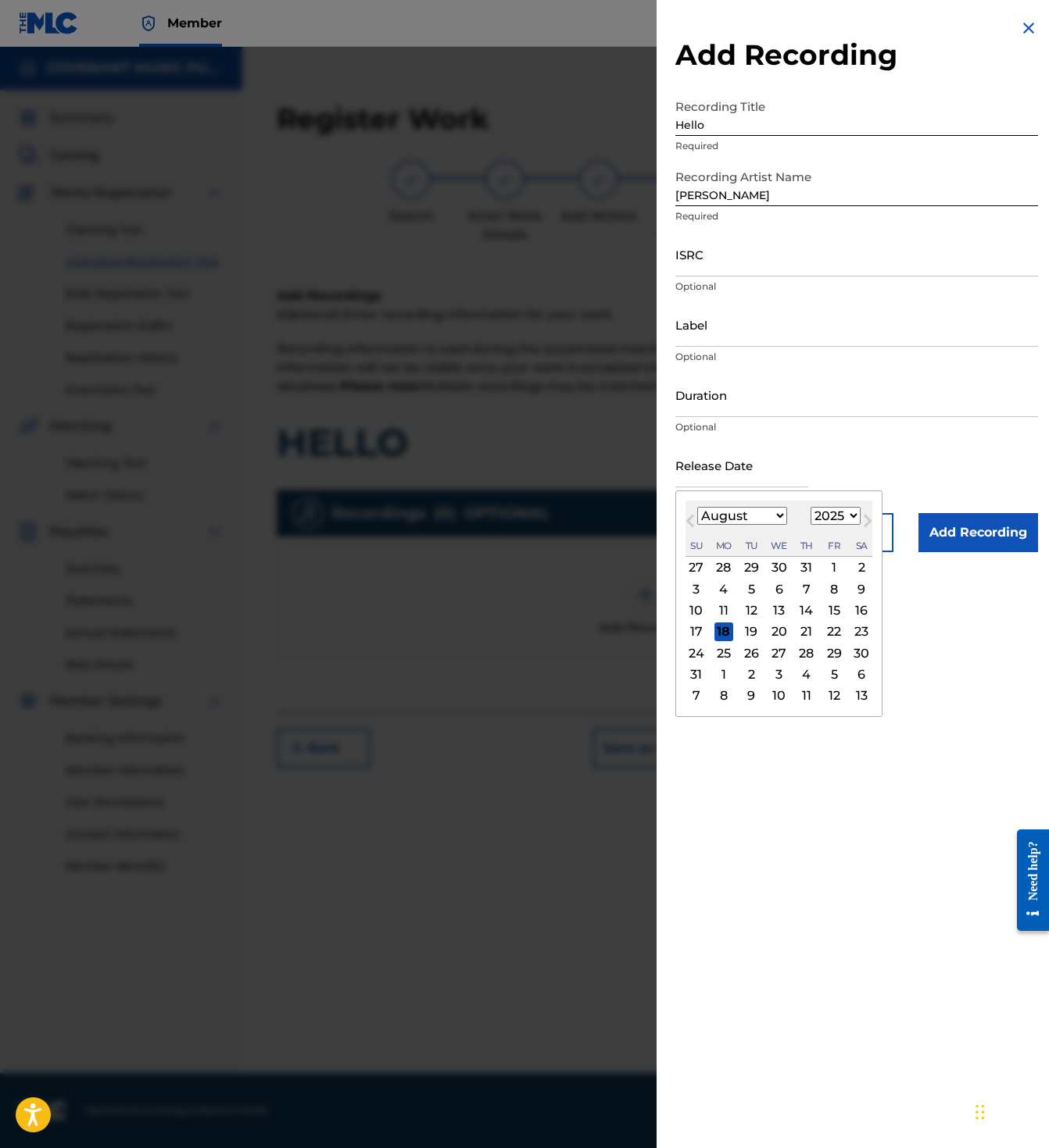
click at [748, 268] on input "ISRC" at bounding box center [855, 254] width 362 height 45
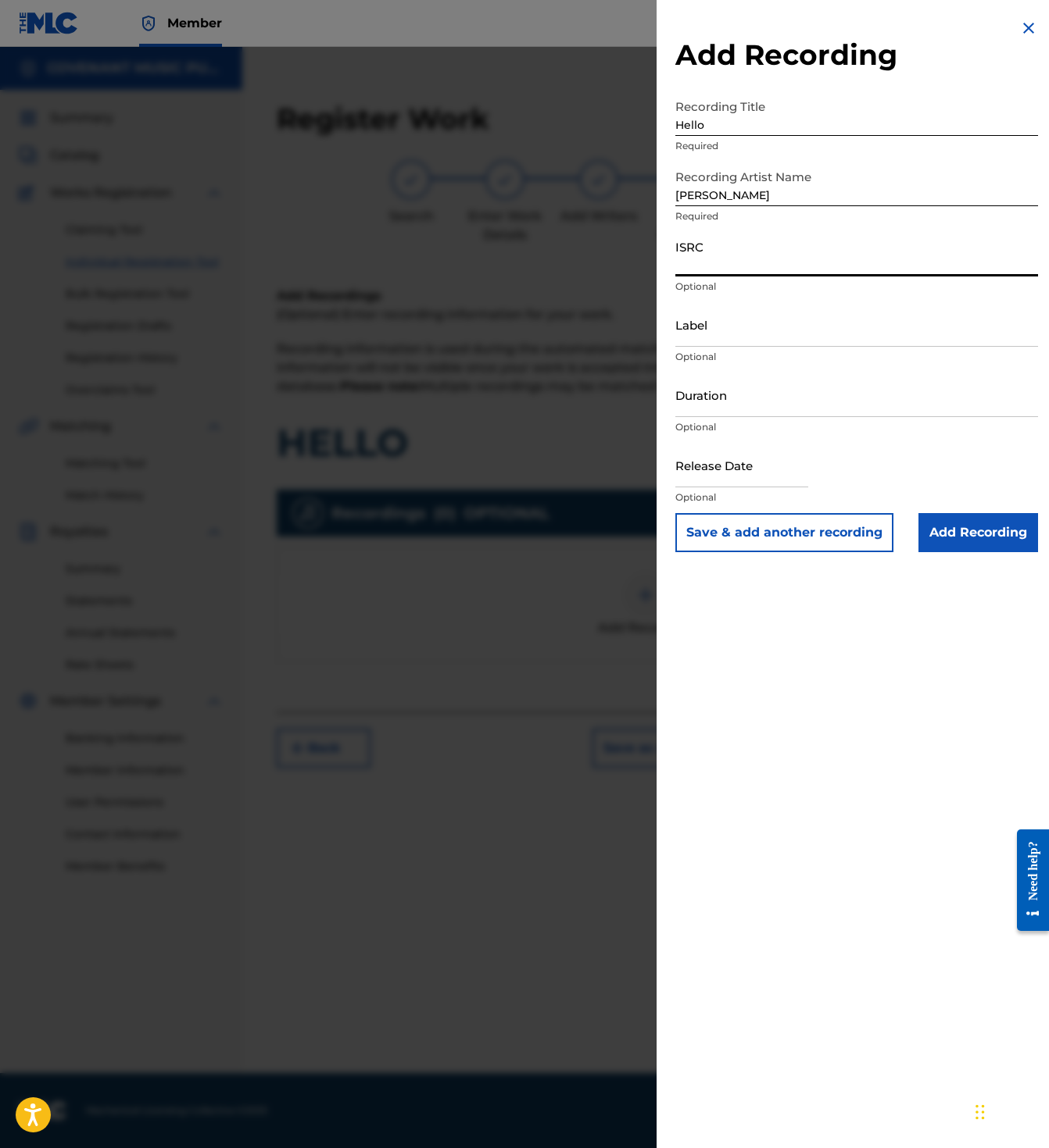
click at [700, 337] on input "Label" at bounding box center [855, 324] width 362 height 45
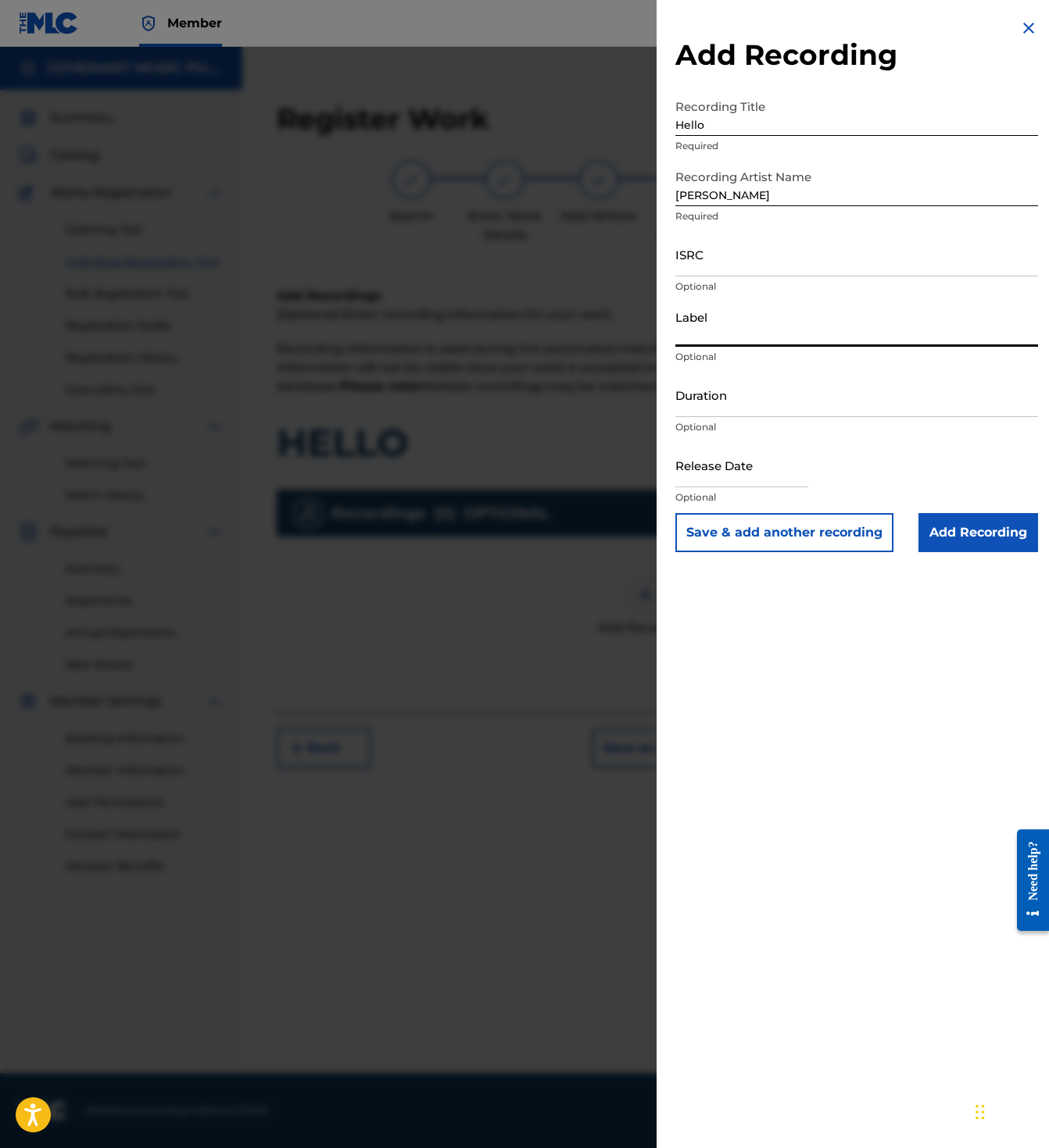
click at [715, 410] on input "Duration" at bounding box center [855, 395] width 362 height 45
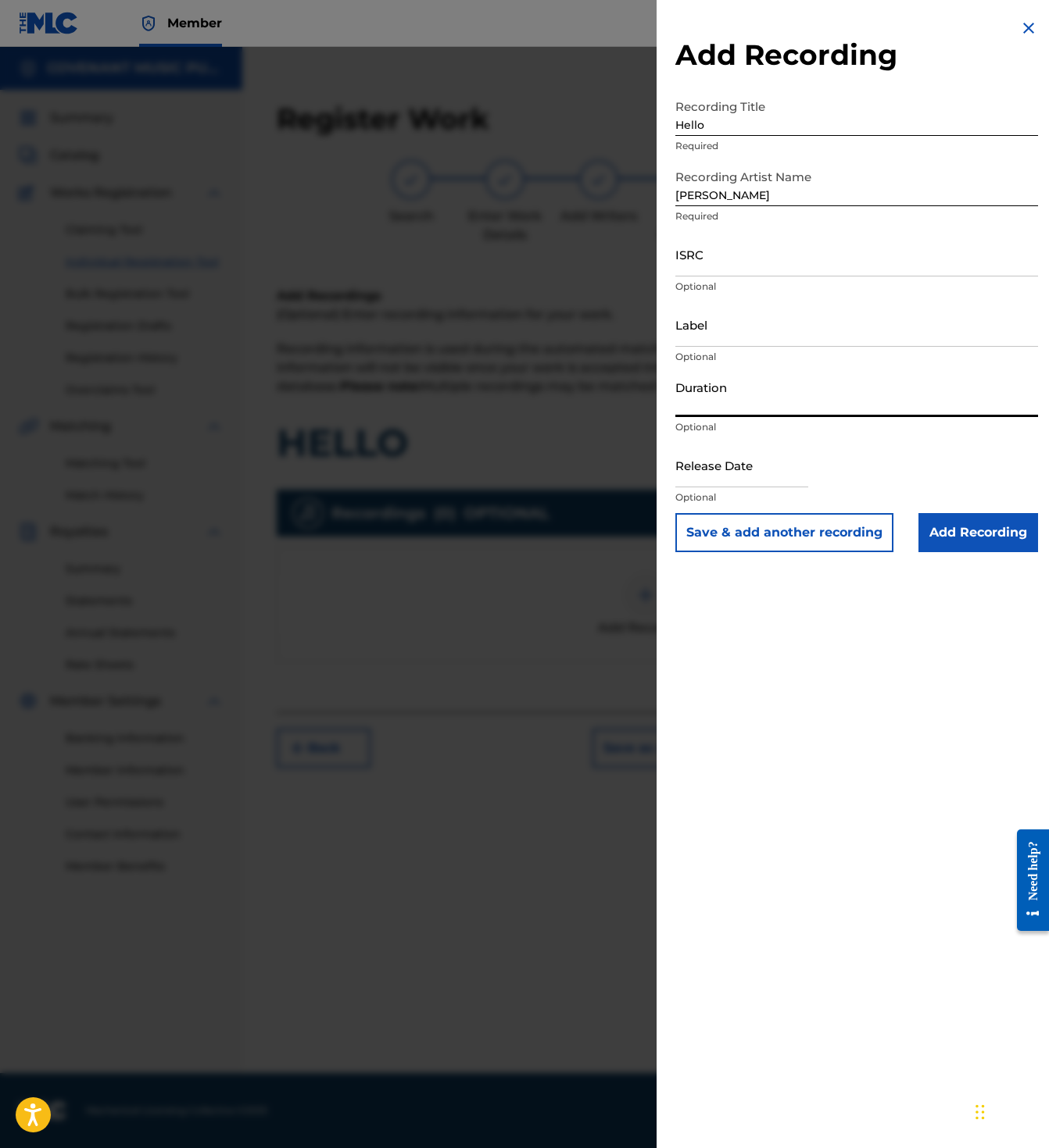
click at [724, 473] on input "text" at bounding box center [741, 464] width 133 height 45
select select "7"
select select "2025"
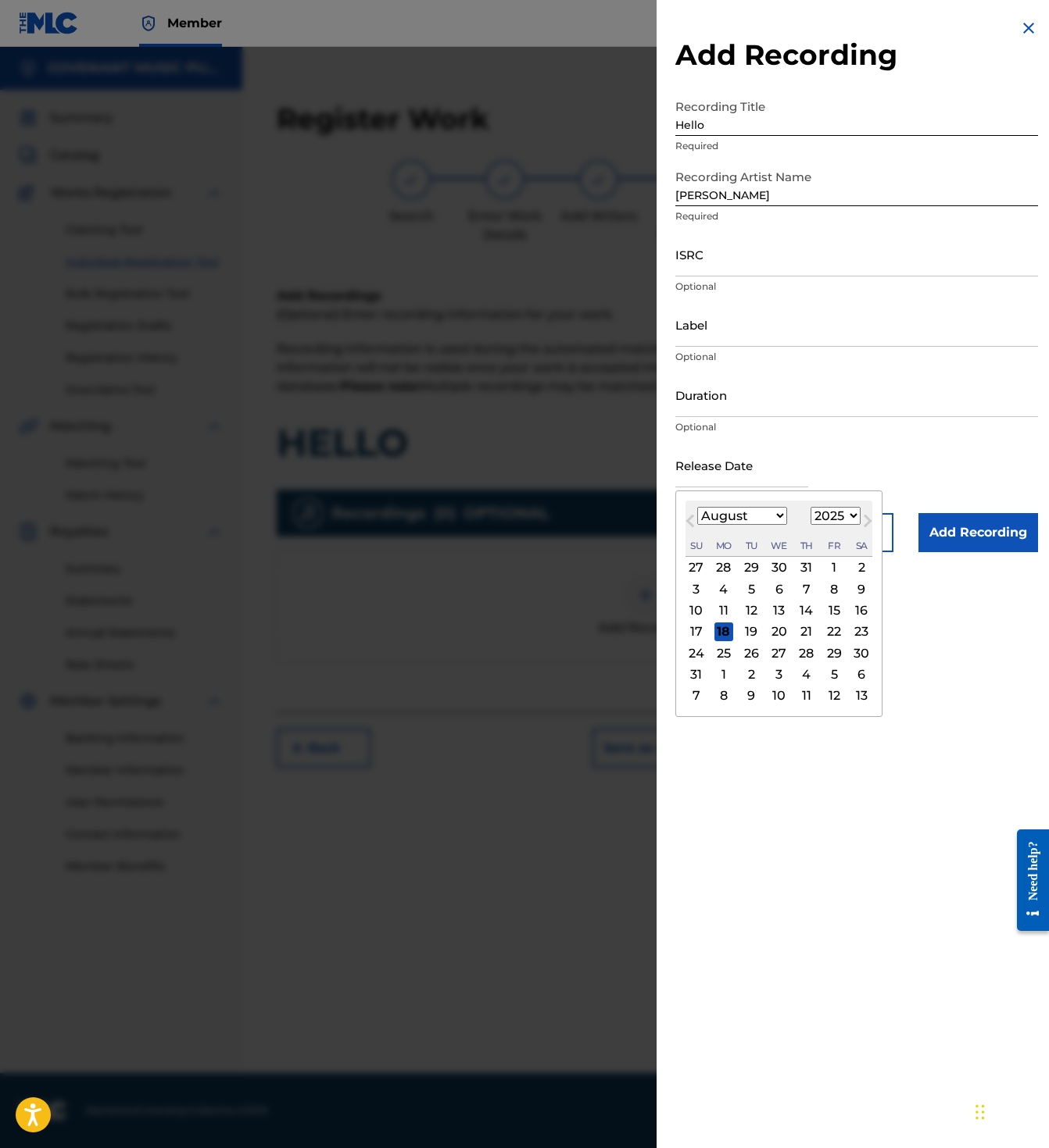
click at [747, 252] on input "ISRC" at bounding box center [855, 254] width 362 height 45
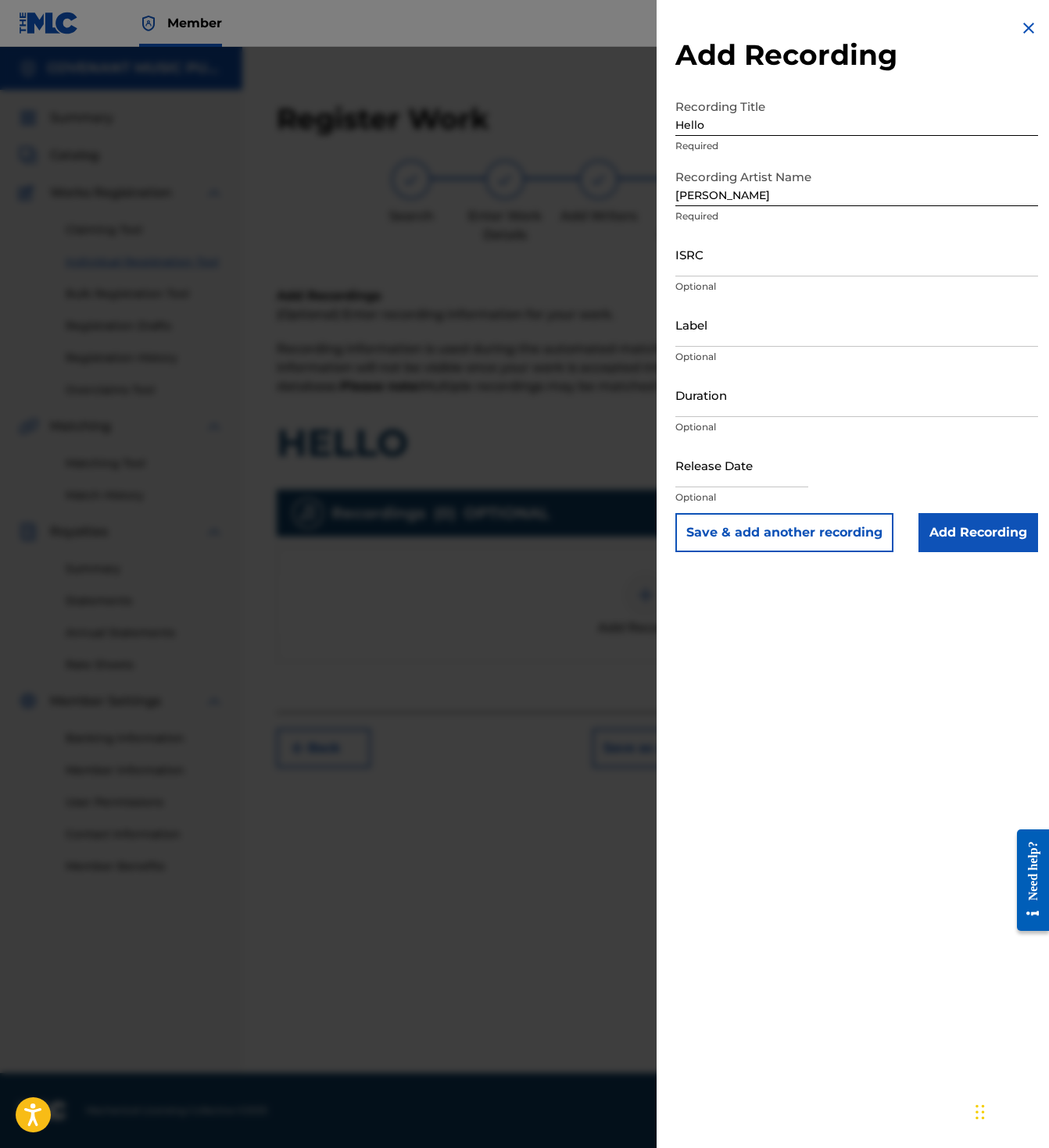
click at [725, 348] on div "Label Optional" at bounding box center [855, 337] width 362 height 70
click at [723, 378] on input "Duration" at bounding box center [855, 395] width 362 height 45
click at [722, 464] on input "text" at bounding box center [741, 464] width 133 height 45
select select "7"
select select "2025"
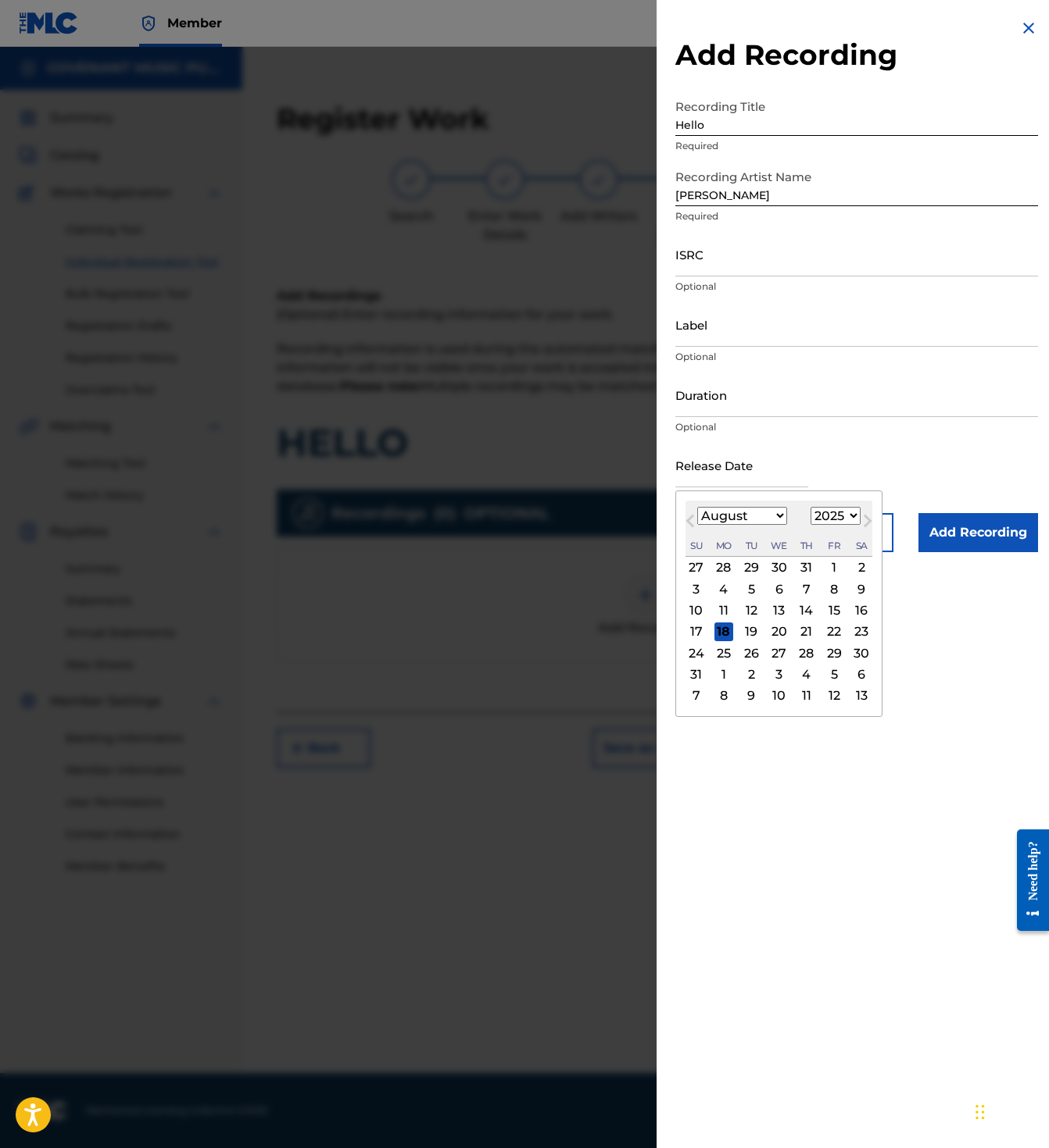
click at [767, 245] on input "ISRC" at bounding box center [855, 254] width 362 height 45
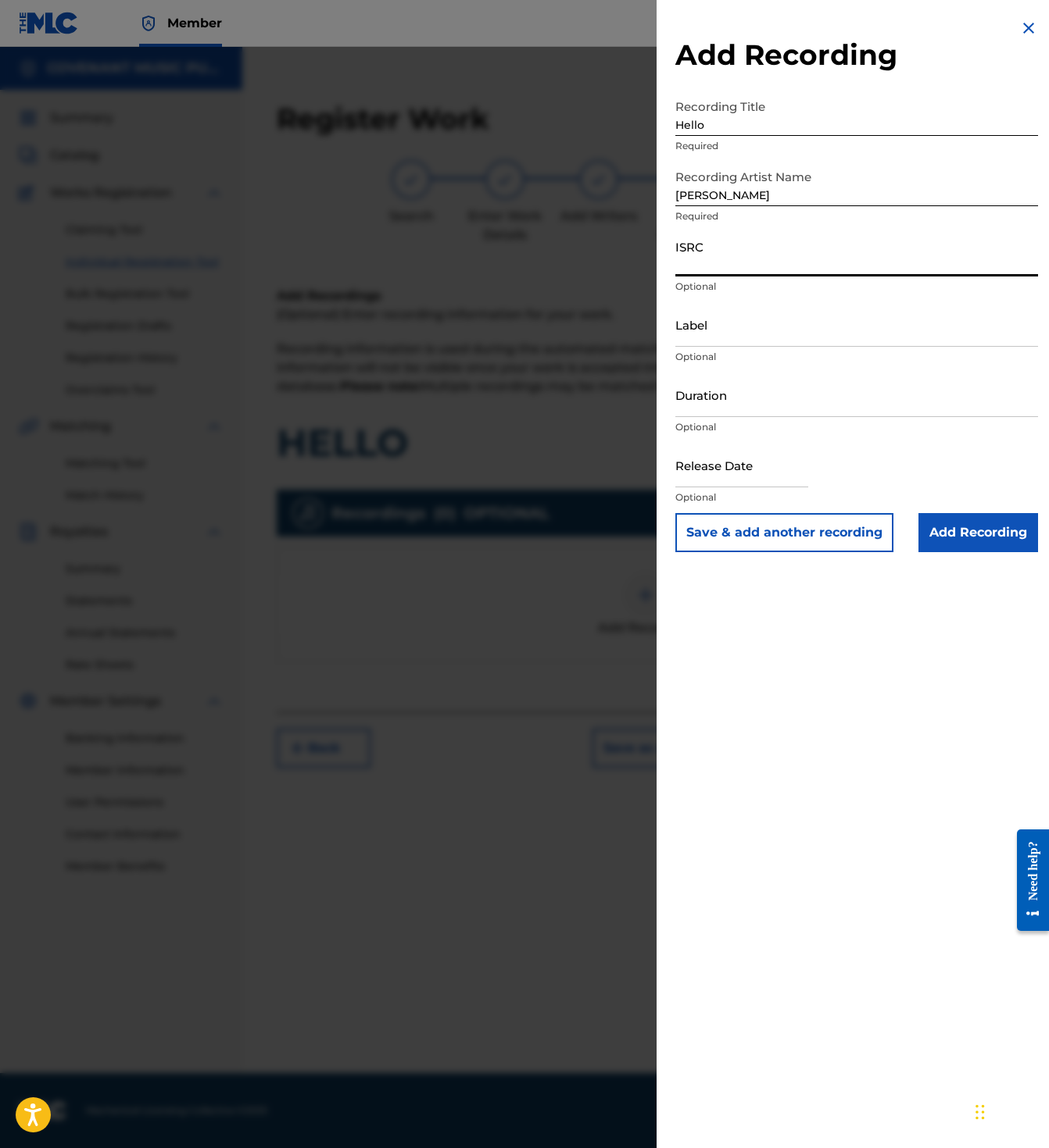
paste input "QZZ762466338"
type input "QZZ762466338"
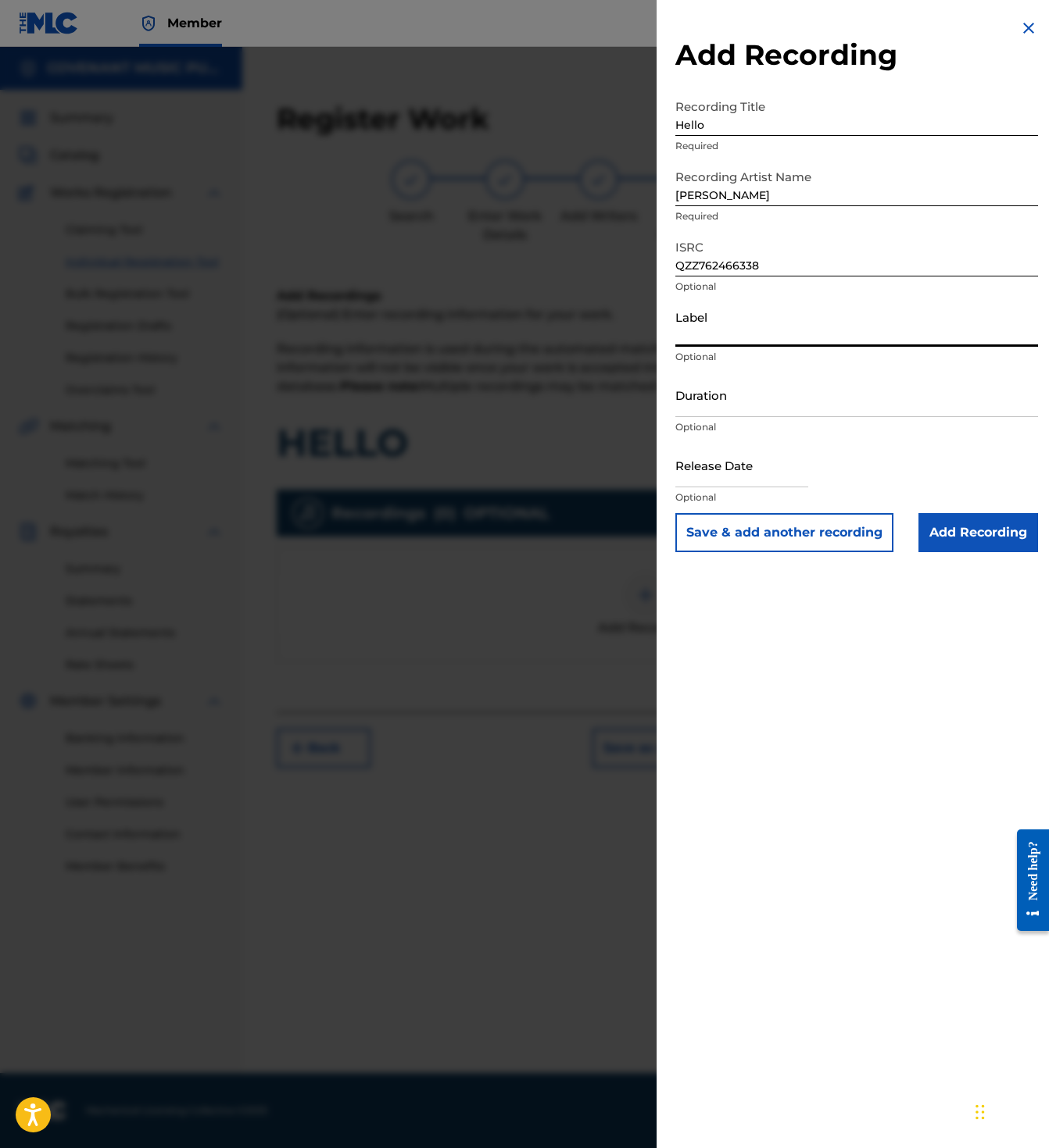
click at [769, 325] on input "Label" at bounding box center [855, 324] width 362 height 45
paste input "Lux Media & Marketing"
type input "Lux Media & Marketing"
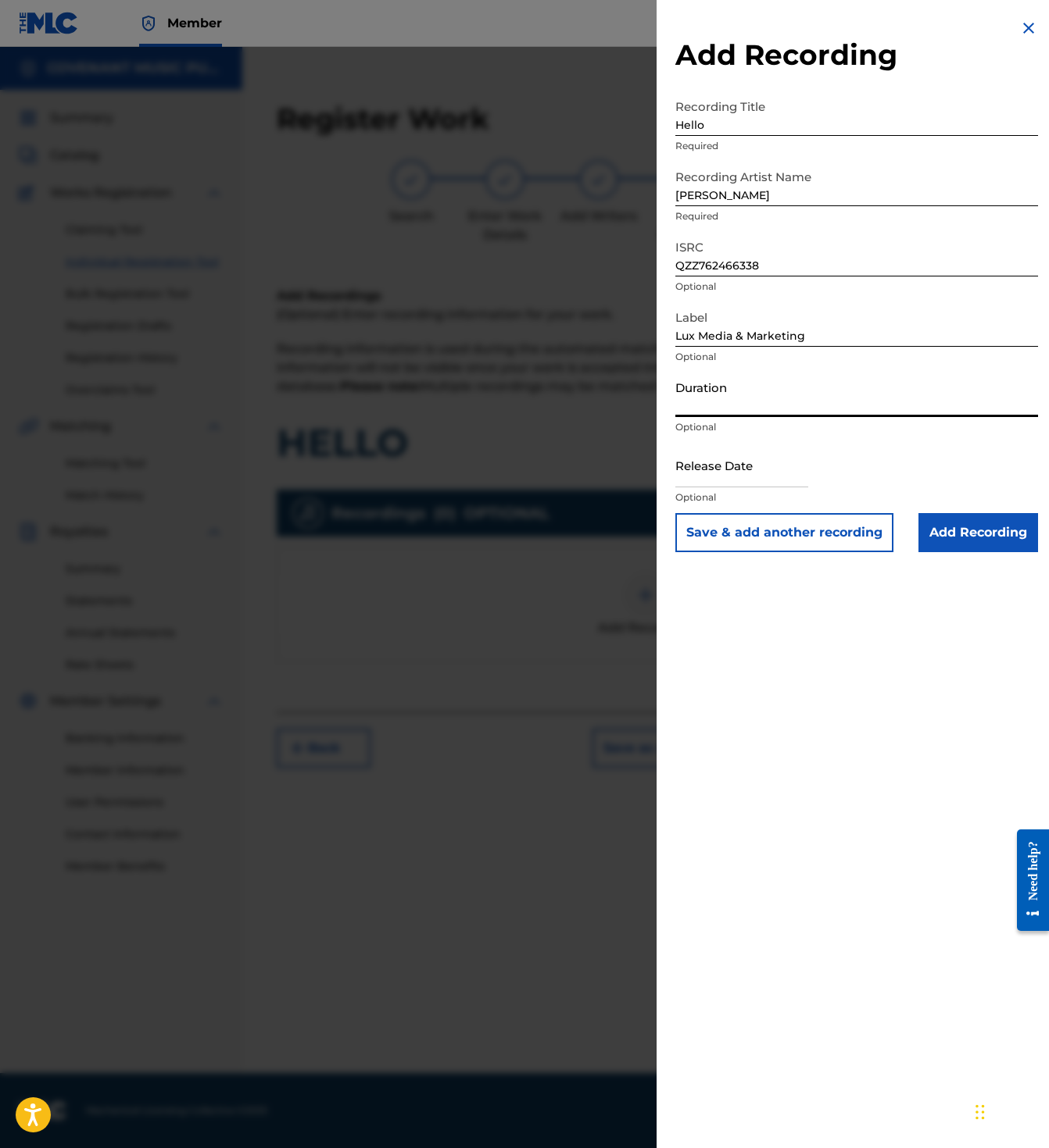
click at [946, 395] on input "Duration" at bounding box center [855, 395] width 362 height 45
click at [942, 410] on input "Duration" at bounding box center [855, 395] width 362 height 45
type input "02:54"
select select "7"
select select "2025"
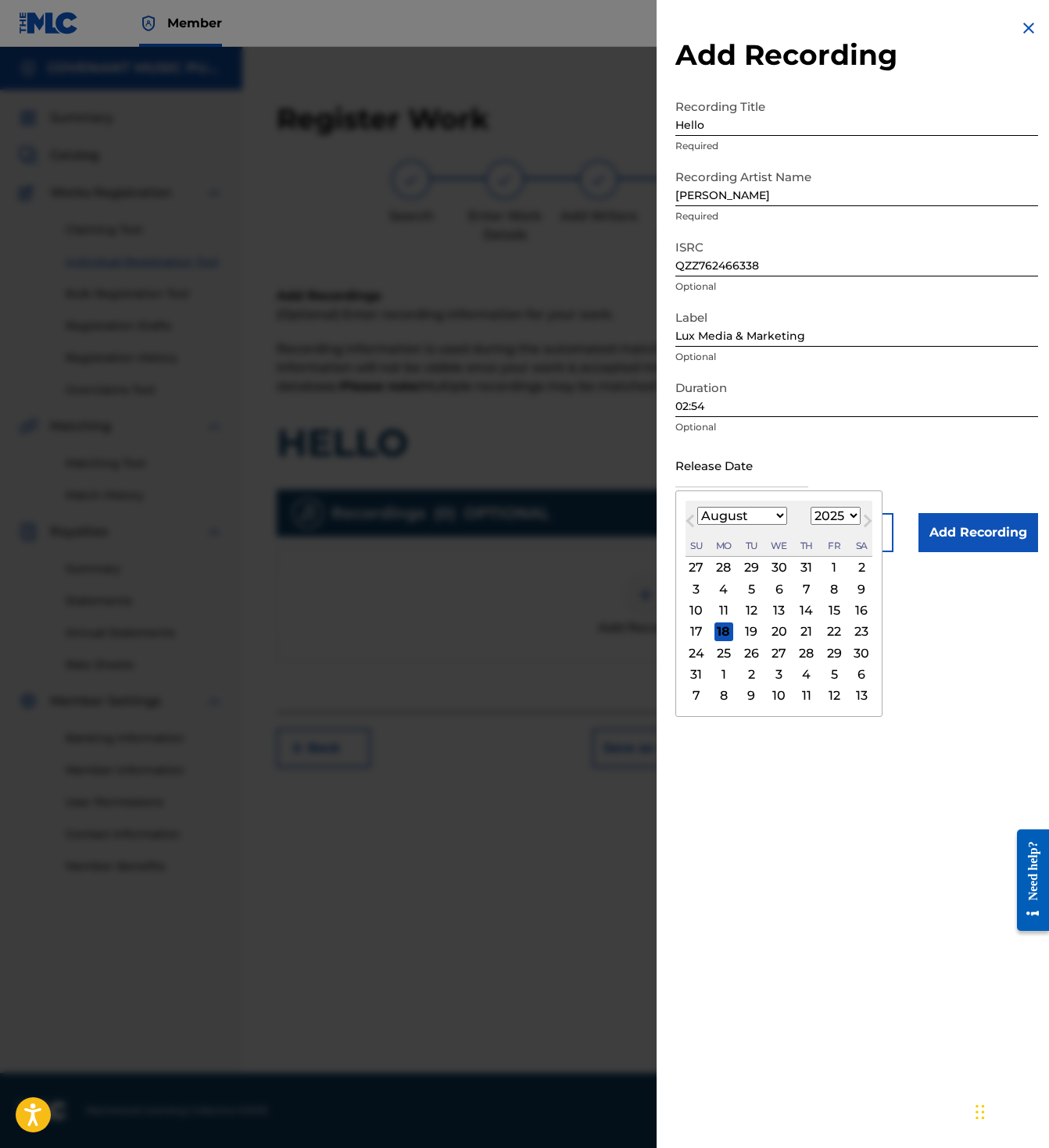
click at [715, 453] on input "text" at bounding box center [741, 464] width 133 height 45
click at [692, 520] on span "Previous Month" at bounding box center [692, 524] width 0 height 24
click at [743, 517] on select "January February March April May June July August September October November De…" at bounding box center [741, 516] width 90 height 18
select select "10"
click at [697, 507] on select "January February March April May June July August September October November De…" at bounding box center [741, 516] width 90 height 18
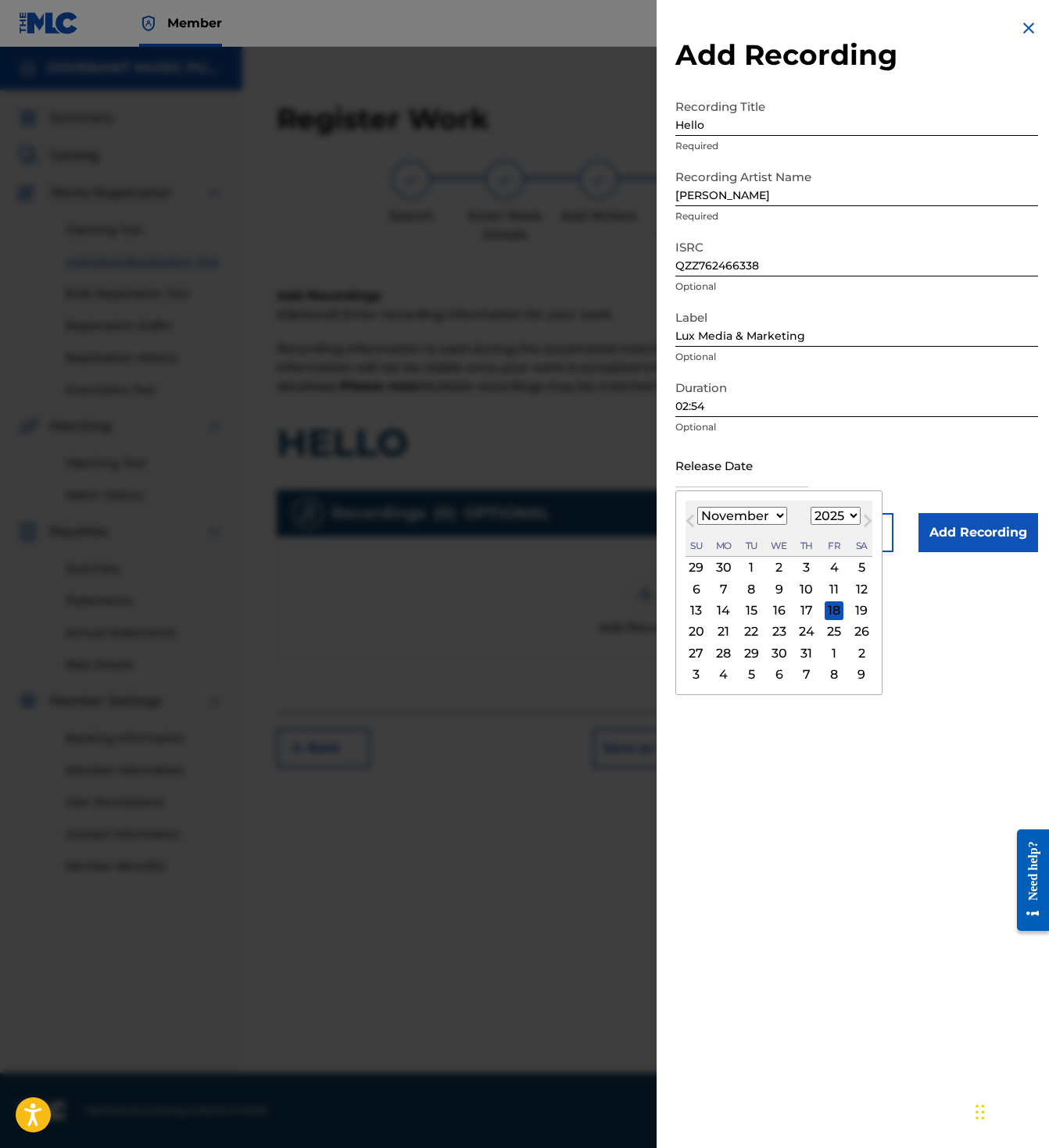
click at [847, 516] on select "1899 1900 1901 1902 1903 1904 1905 1906 1907 1908 1909 1910 1911 1912 1913 1914…" at bounding box center [835, 516] width 50 height 18
select select "2024"
click at [810, 507] on select "1899 1900 1901 1902 1903 1904 1905 1906 1907 1908 1909 1910 1911 1912 1913 1914…" at bounding box center [835, 516] width 50 height 18
click at [727, 609] on div "11" at bounding box center [723, 610] width 19 height 19
type input "November 11 2024"
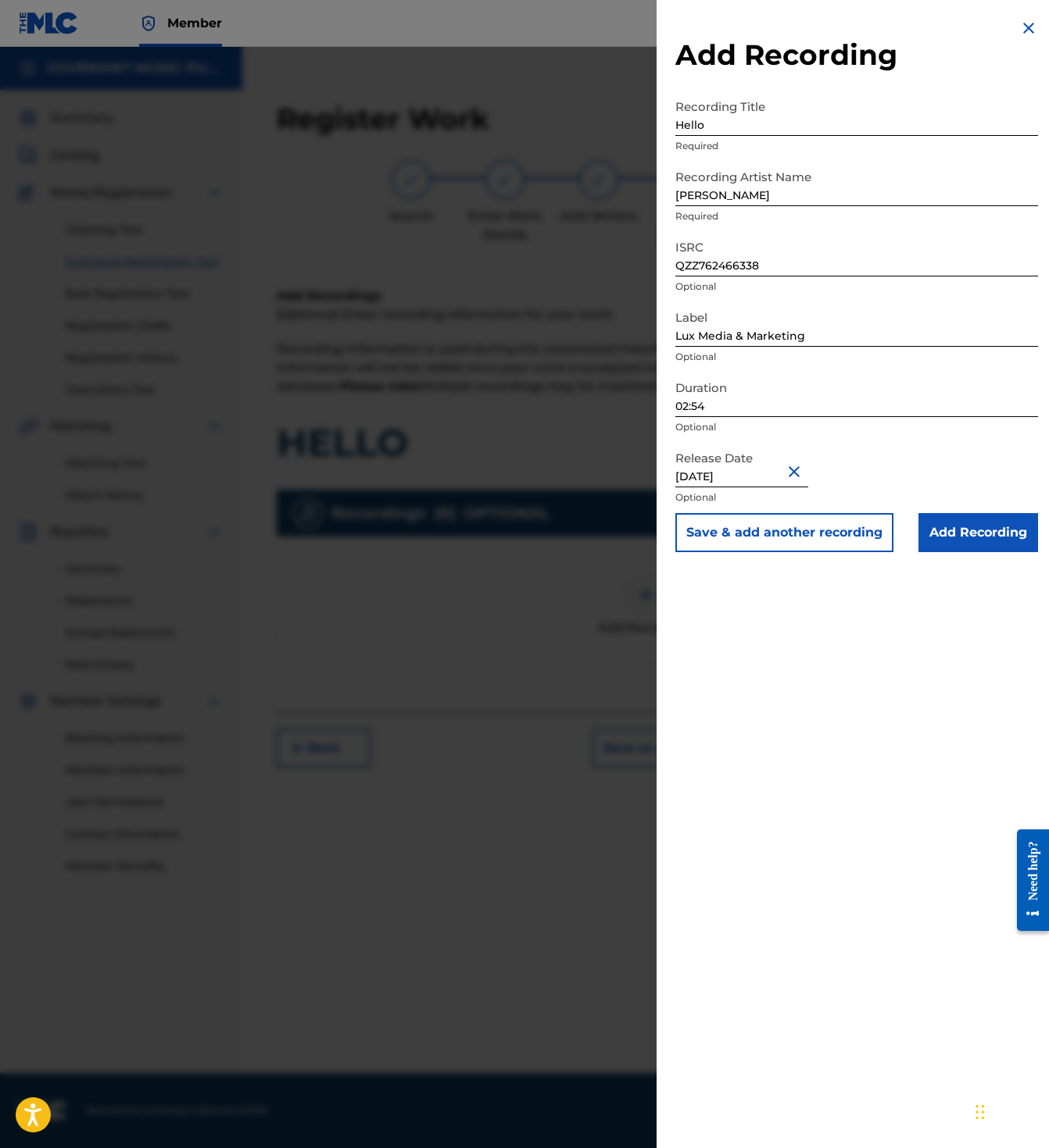
click at [965, 527] on input "Add Recording" at bounding box center [978, 532] width 119 height 39
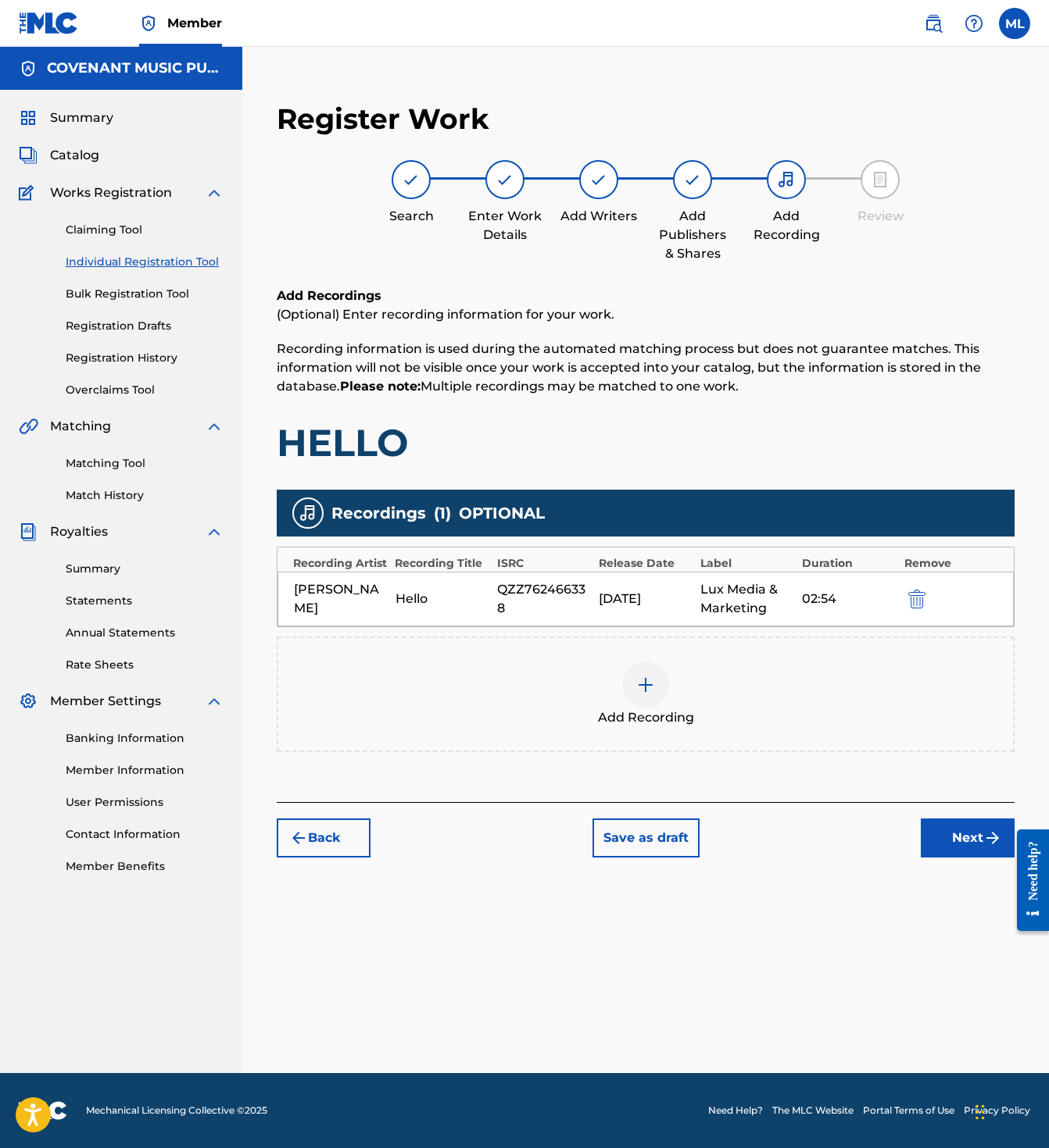
click html "Need help? Resource Center Help Get the help you need from our knowledge base N…"
click at [881, 927] on div "Register Work Search Enter Work Details Add Writers Add Publishers & Shares Add…" at bounding box center [645, 579] width 806 height 987
click at [983, 847] on img "submit" at bounding box center [991, 837] width 19 height 19
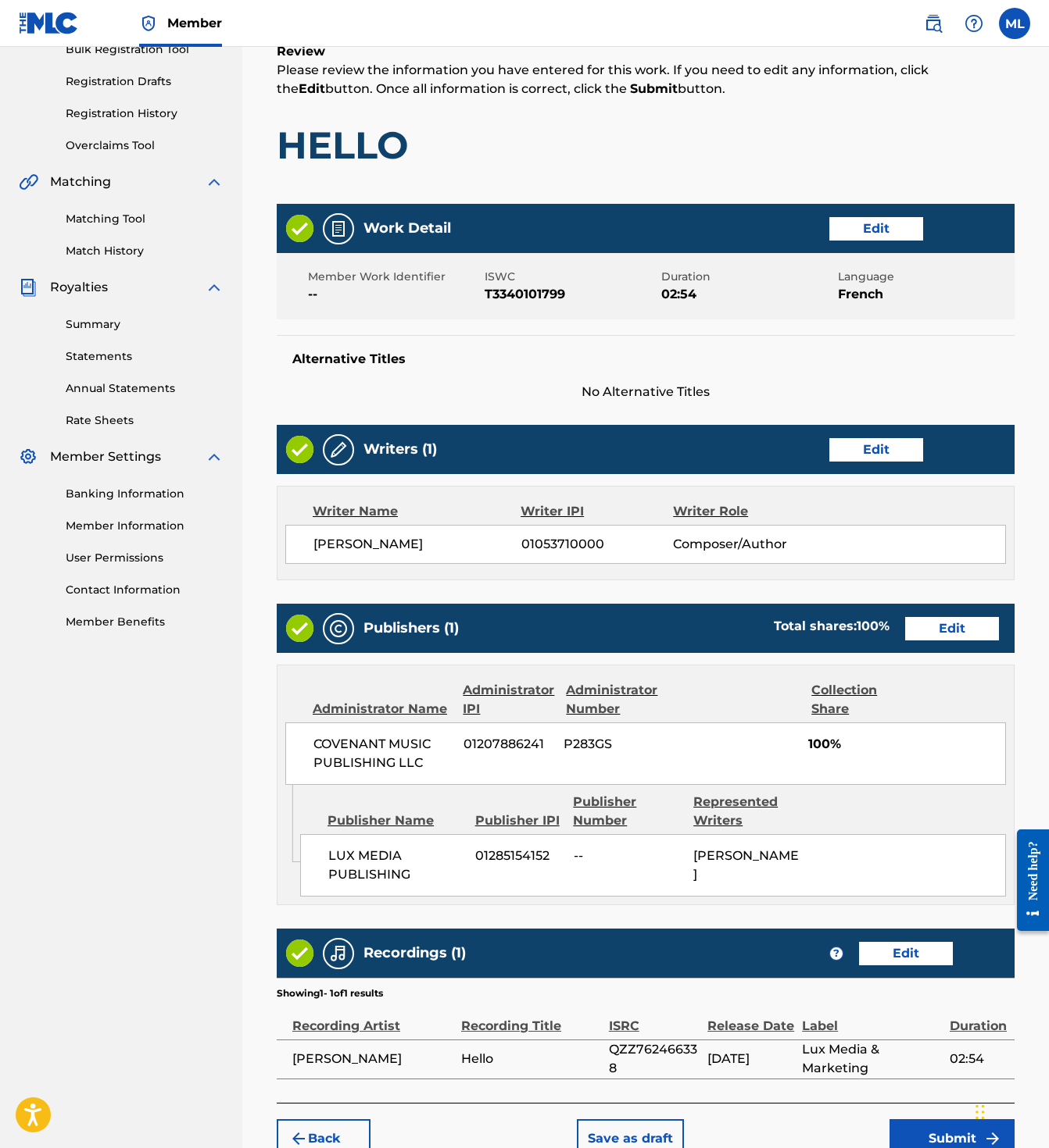
scroll to position [343, 0]
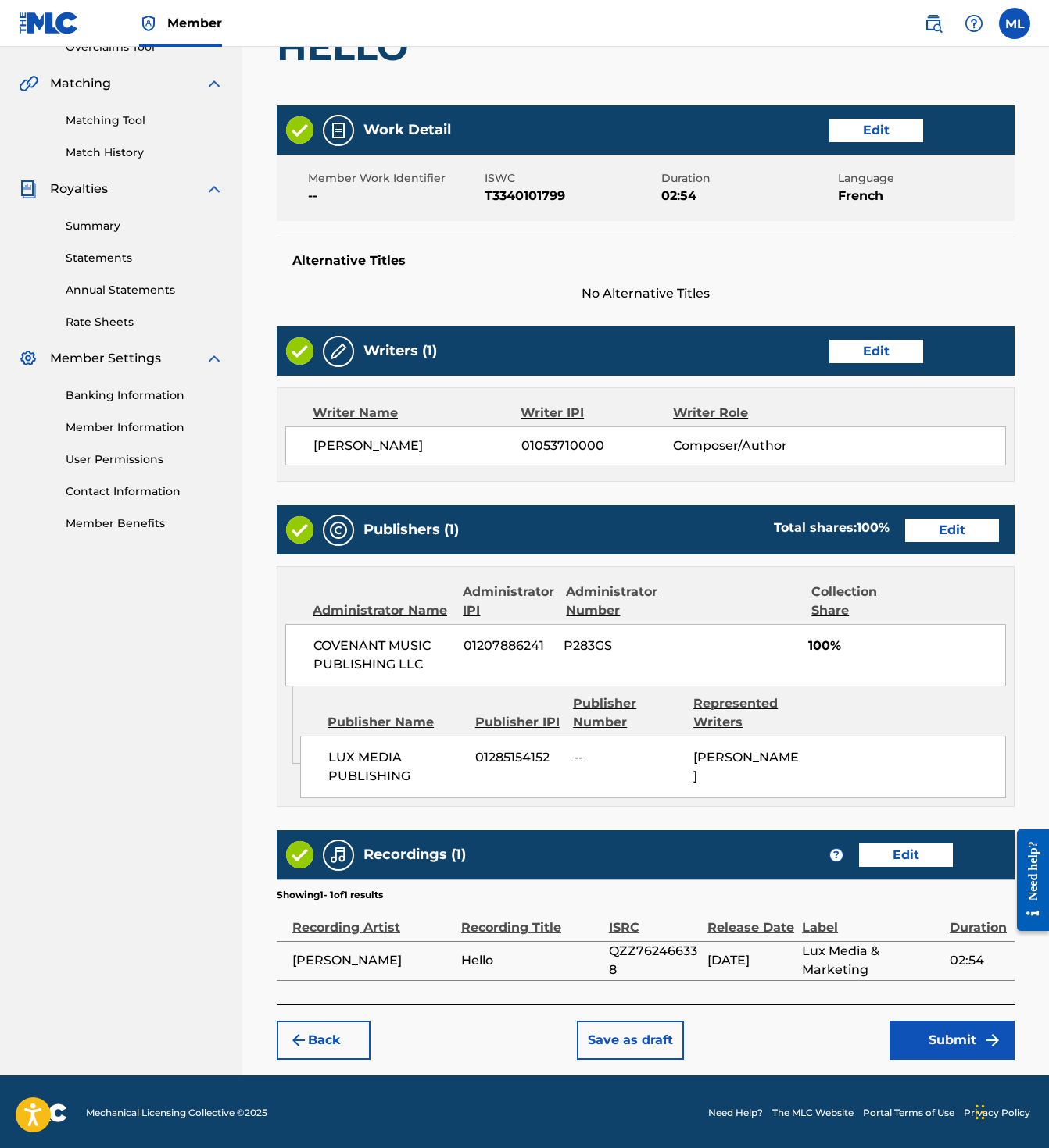
click at [961, 1037] on button "Submit" at bounding box center [952, 1040] width 125 height 39
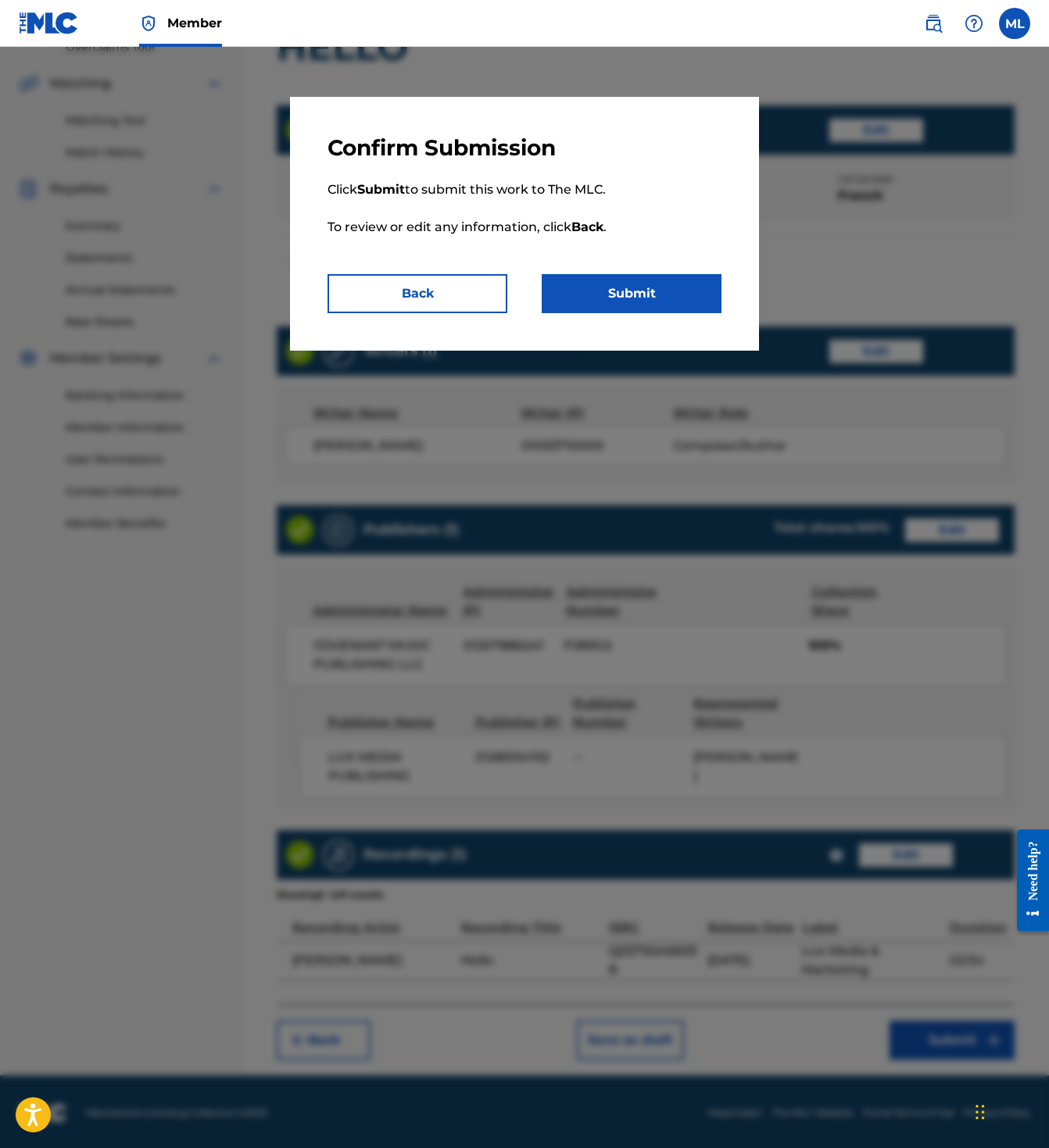
click at [637, 290] on button "Submit" at bounding box center [631, 293] width 180 height 39
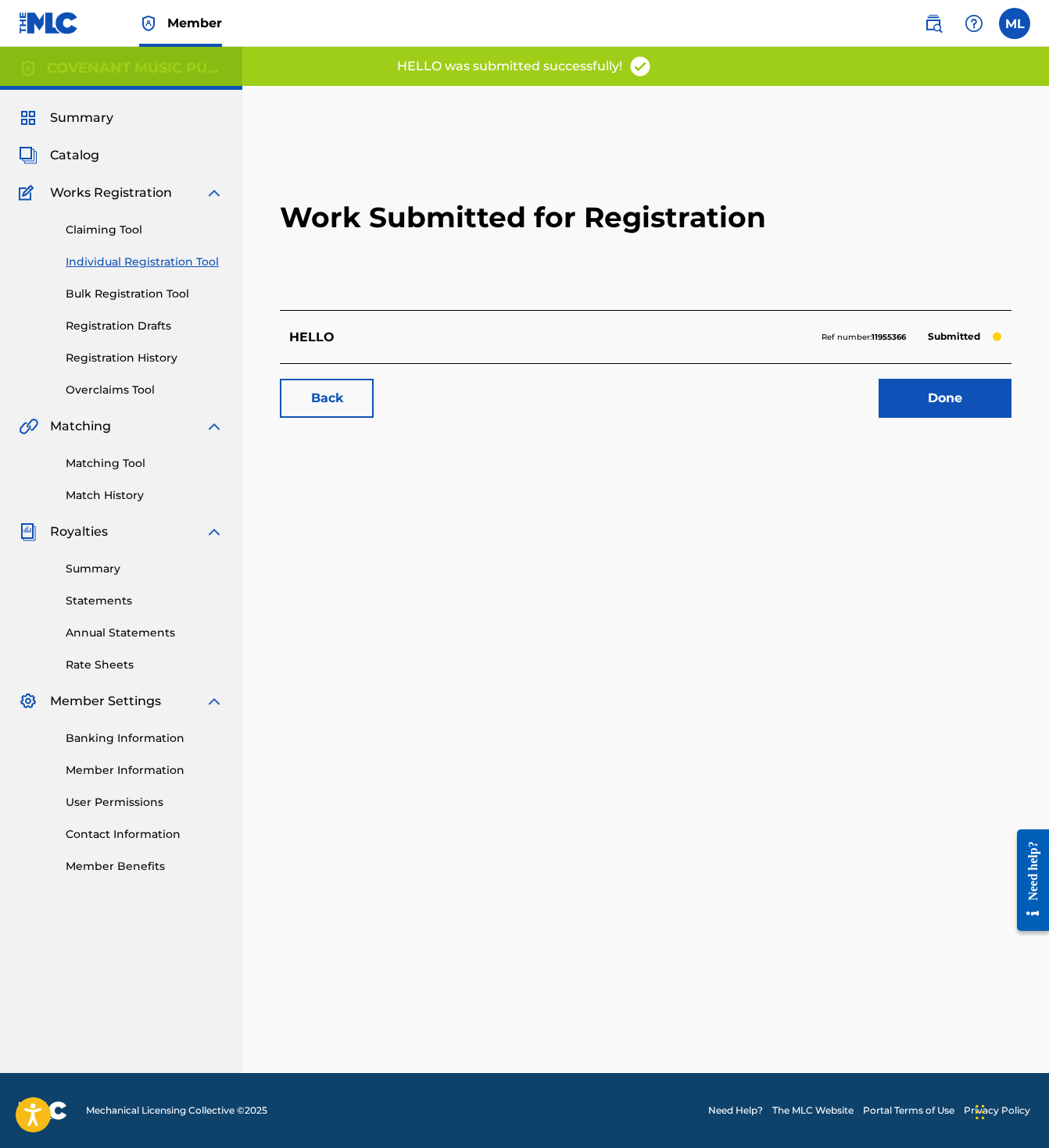
click at [961, 402] on link "Done" at bounding box center [945, 398] width 133 height 39
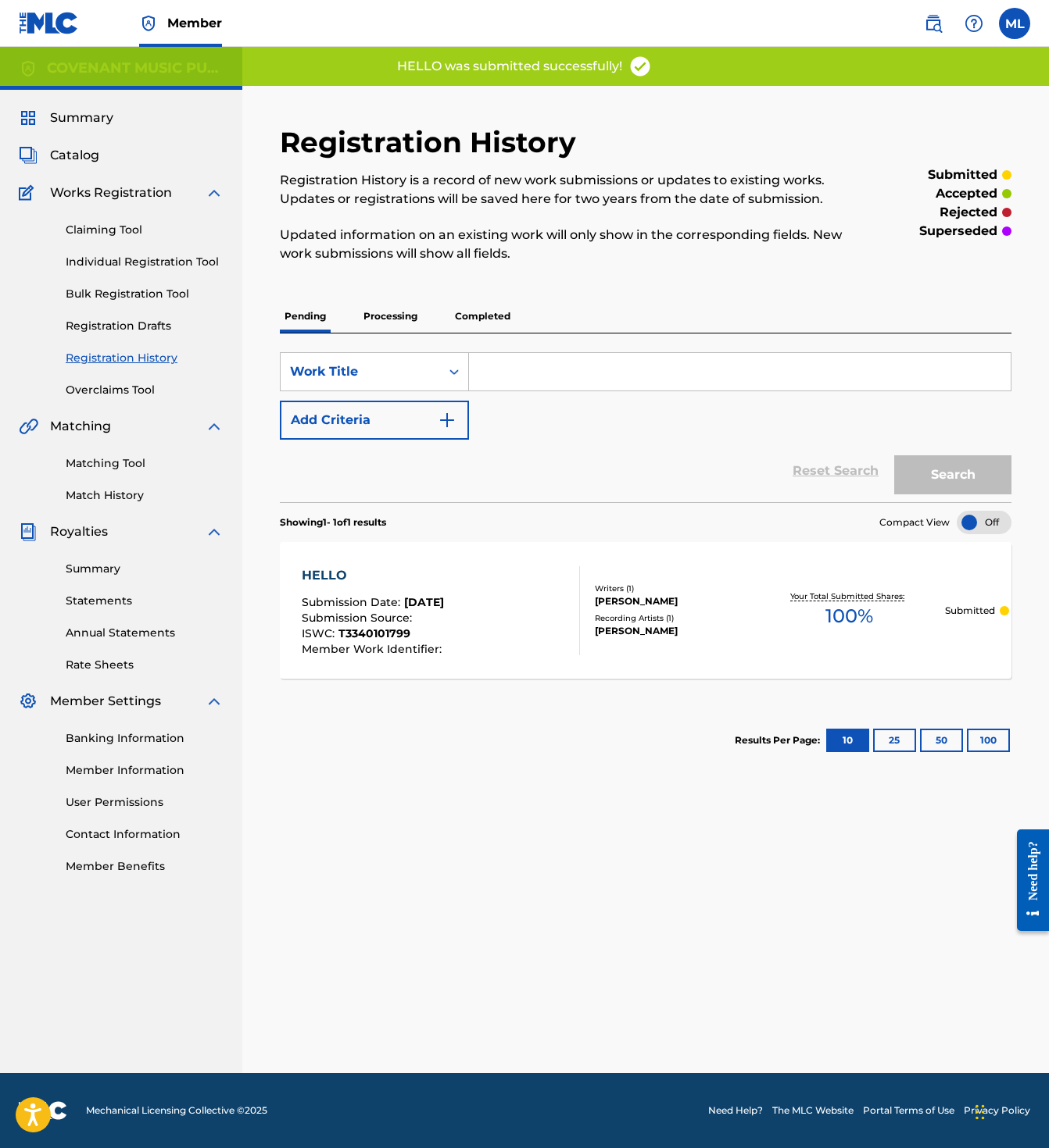
drag, startPoint x: 380, startPoint y: 318, endPoint x: 395, endPoint y: 318, distance: 15.0
click at [380, 318] on p "Processing" at bounding box center [390, 316] width 64 height 33
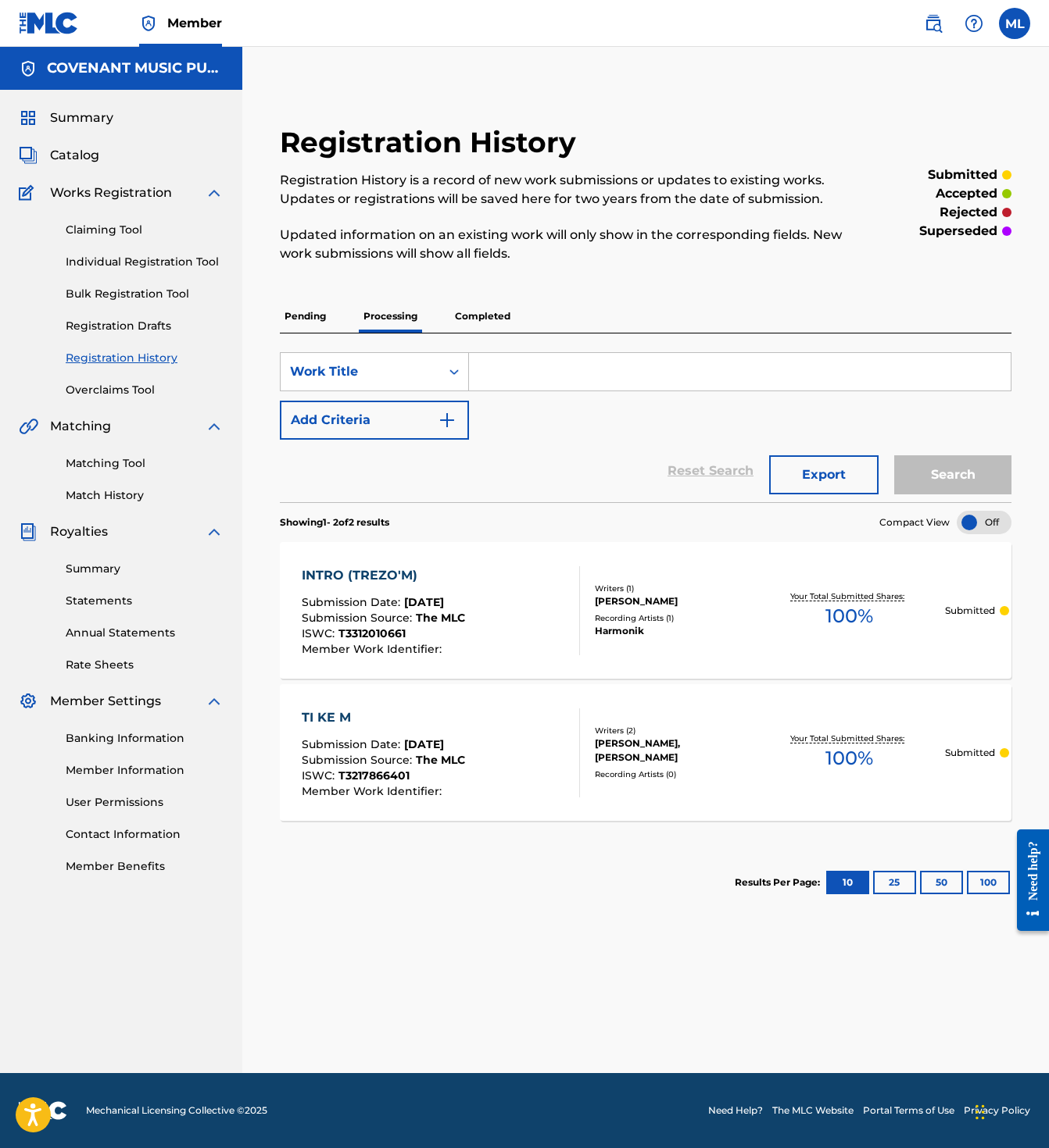
click at [485, 318] on p "Completed" at bounding box center [481, 316] width 65 height 33
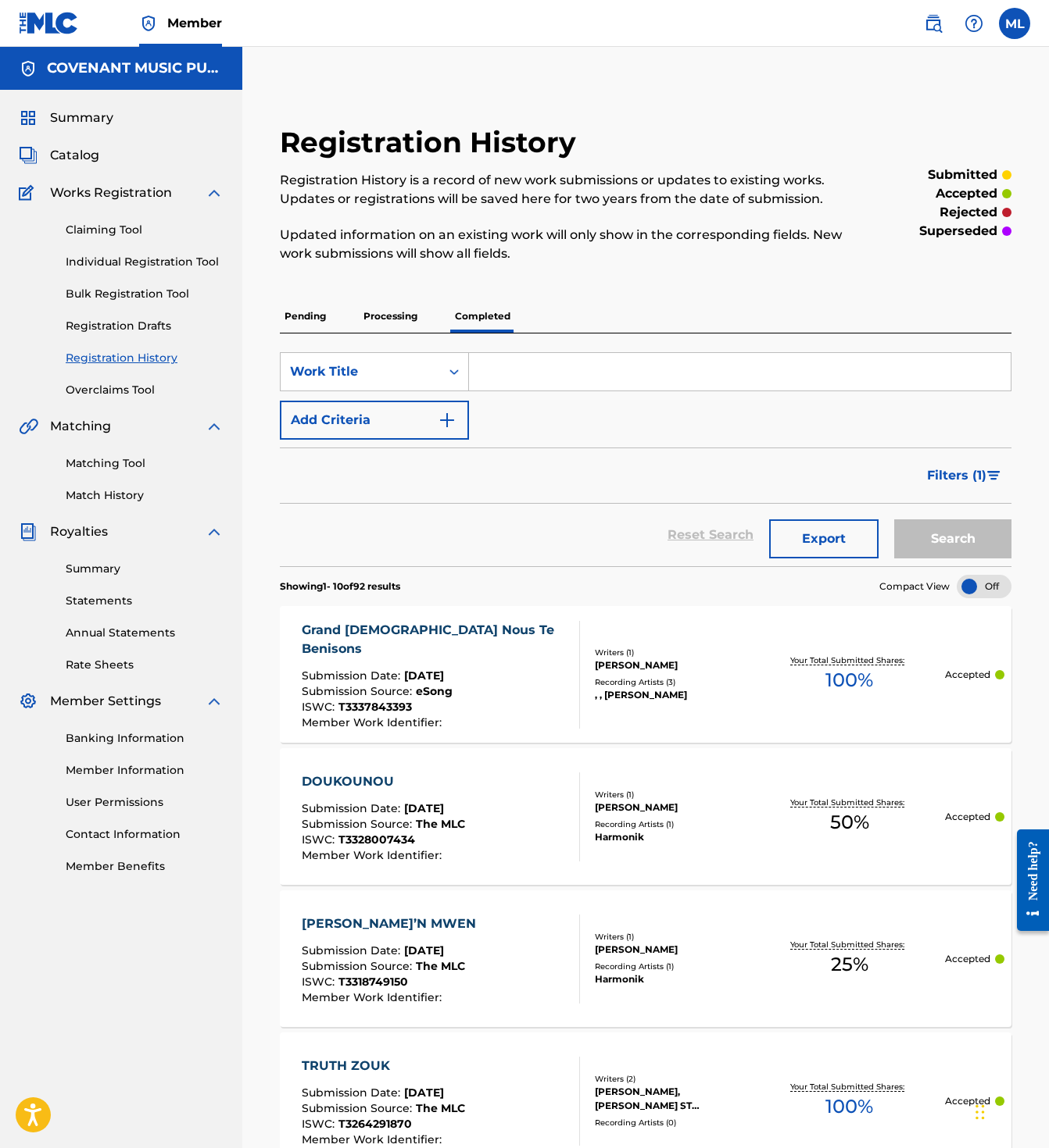
click at [338, 773] on div "DOUKOUNOU" at bounding box center [383, 782] width 164 height 19
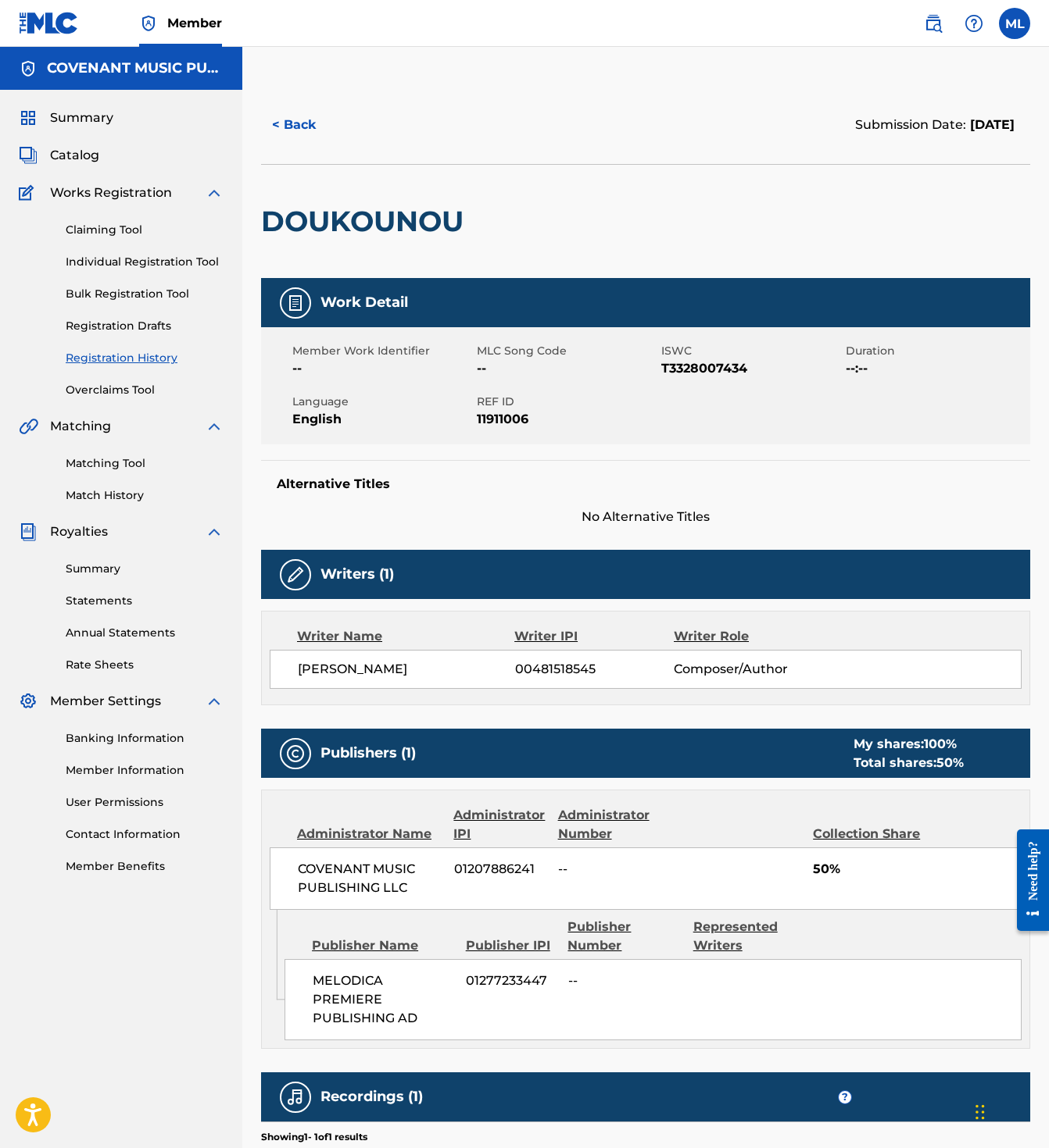
click at [72, 140] on div "Summary Catalog Works Registration Claiming Tool Individual Registration Tool B…" at bounding box center [121, 492] width 242 height 804
click at [71, 144] on div "Summary Catalog Works Registration Claiming Tool Individual Registration Tool B…" at bounding box center [121, 492] width 242 height 804
click at [72, 153] on span "Catalog" at bounding box center [74, 155] width 50 height 19
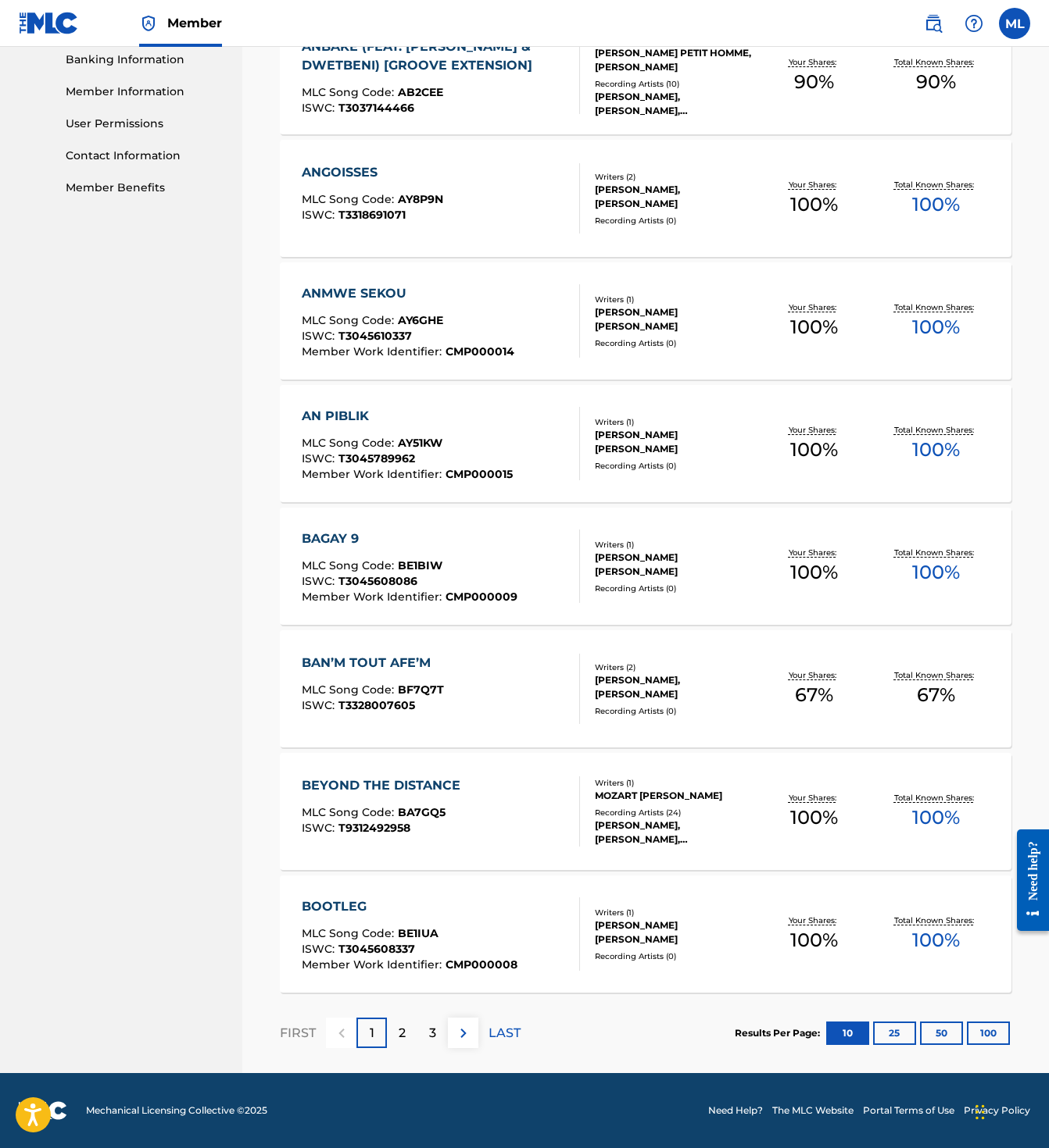
scroll to position [671, 0]
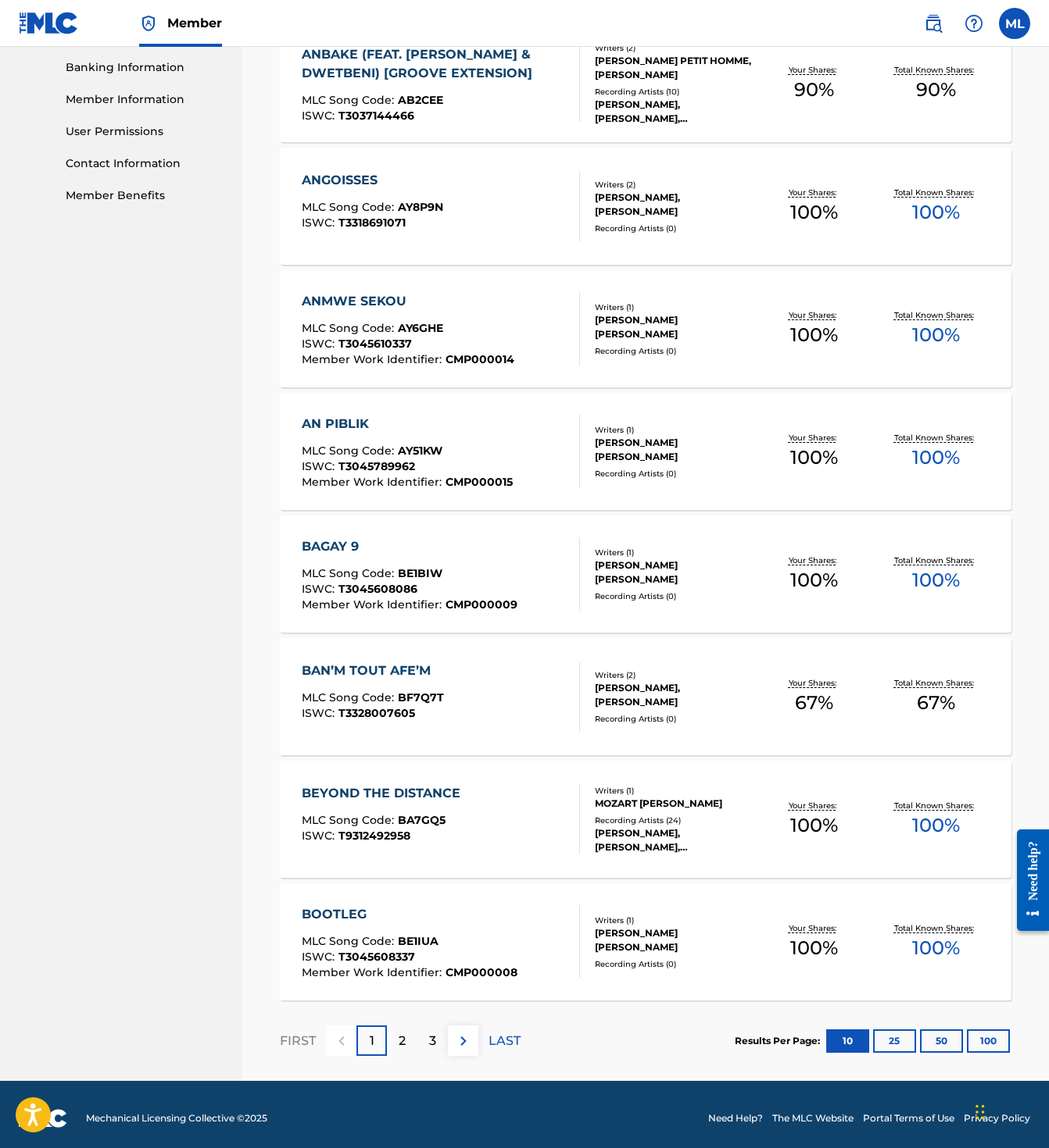
click at [459, 241] on div "ANGOISSES MLC Song Code : AY8P9N ISWC : T3318691071 Writers ( 2 ) NICKENSON PRU…" at bounding box center [645, 206] width 731 height 117
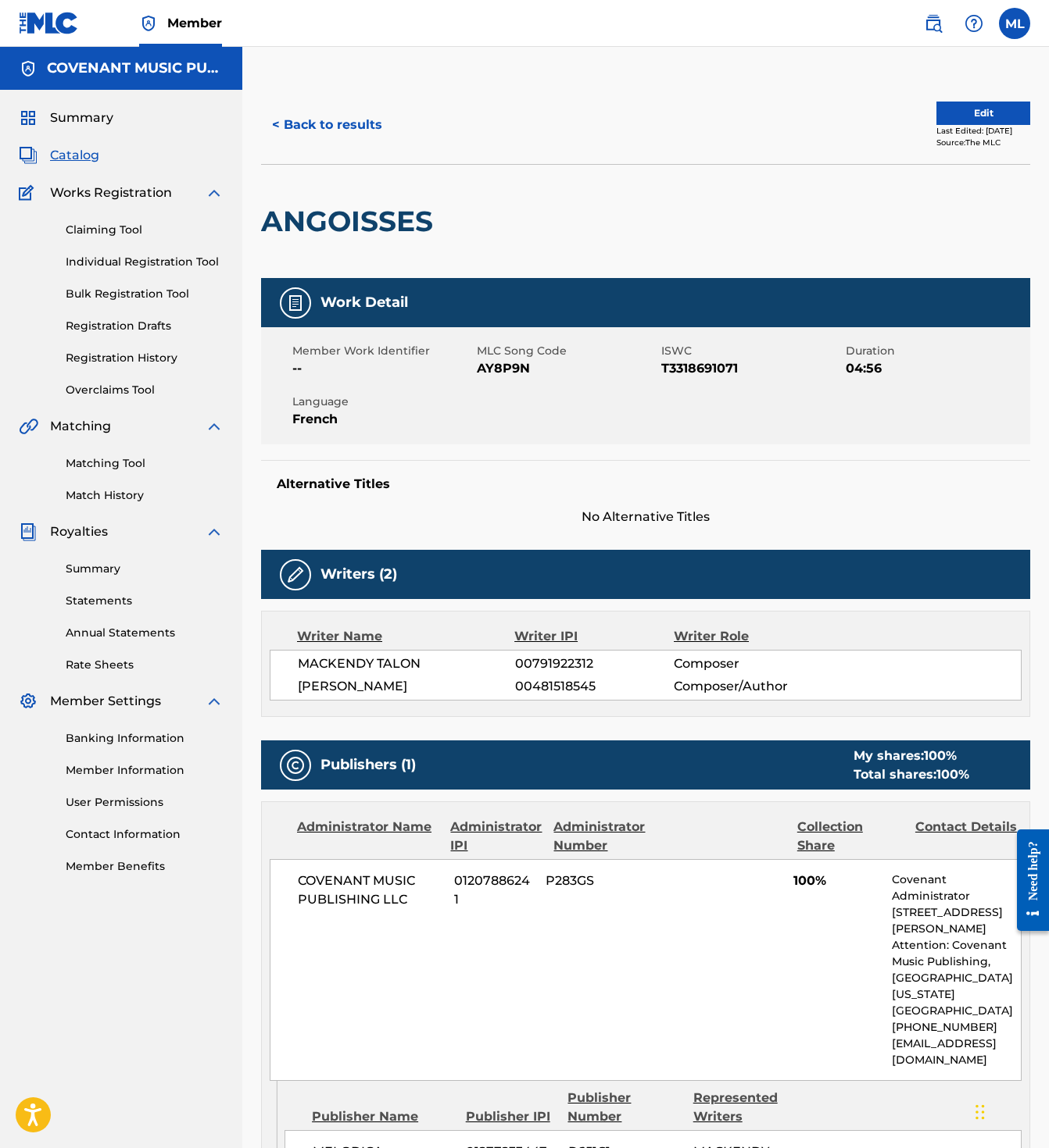
click at [396, 236] on h2 "ANGOISSES" at bounding box center [350, 220] width 180 height 35
copy h2 "ANGOISSES"
click at [126, 465] on link "Matching Tool" at bounding box center [144, 463] width 158 height 17
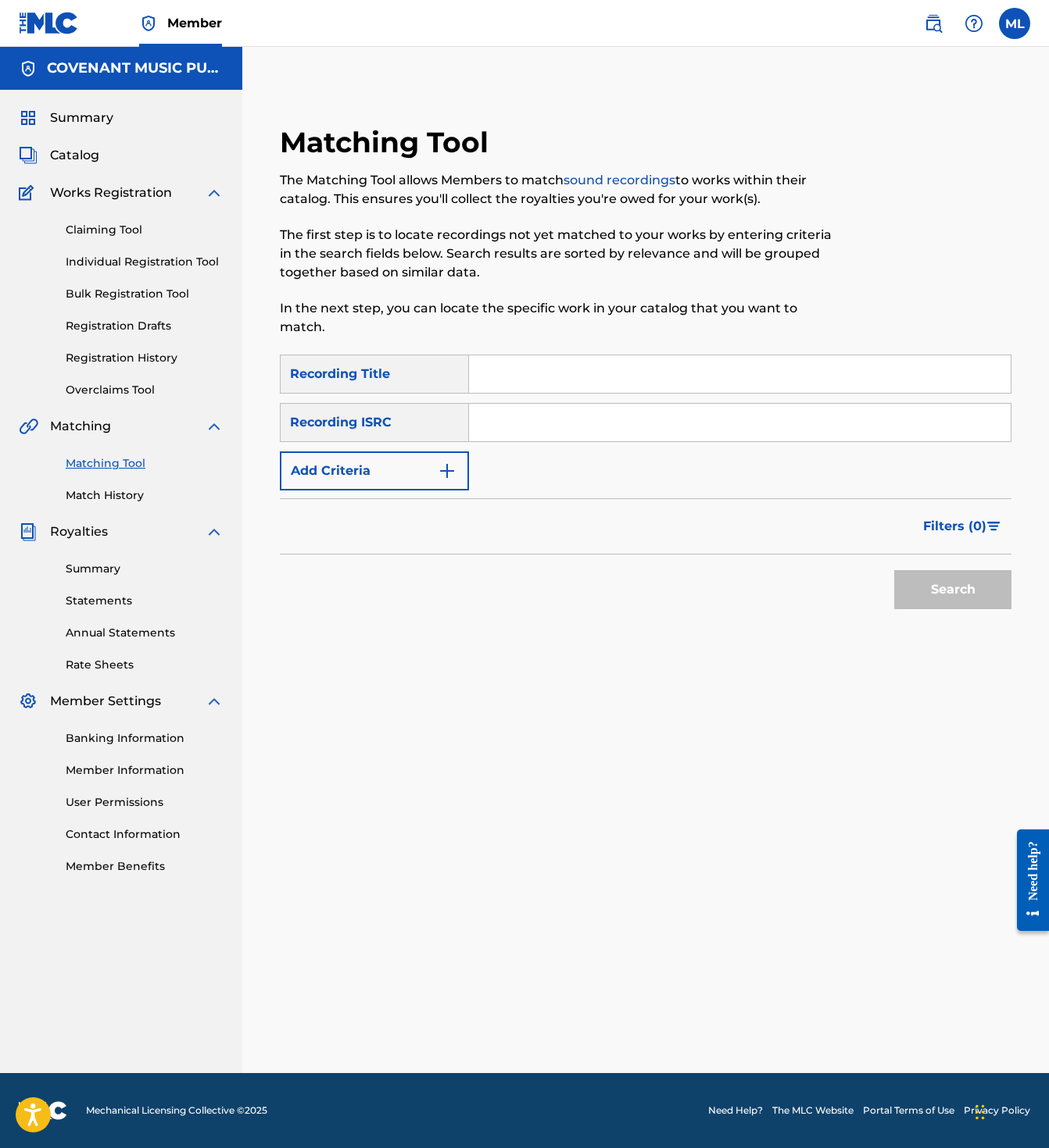
click at [508, 363] on input "Search Form" at bounding box center [739, 374] width 542 height 38
paste input "ANGOISSES"
type input "ANGOISSES"
click at [930, 571] on button "Search" at bounding box center [953, 589] width 117 height 39
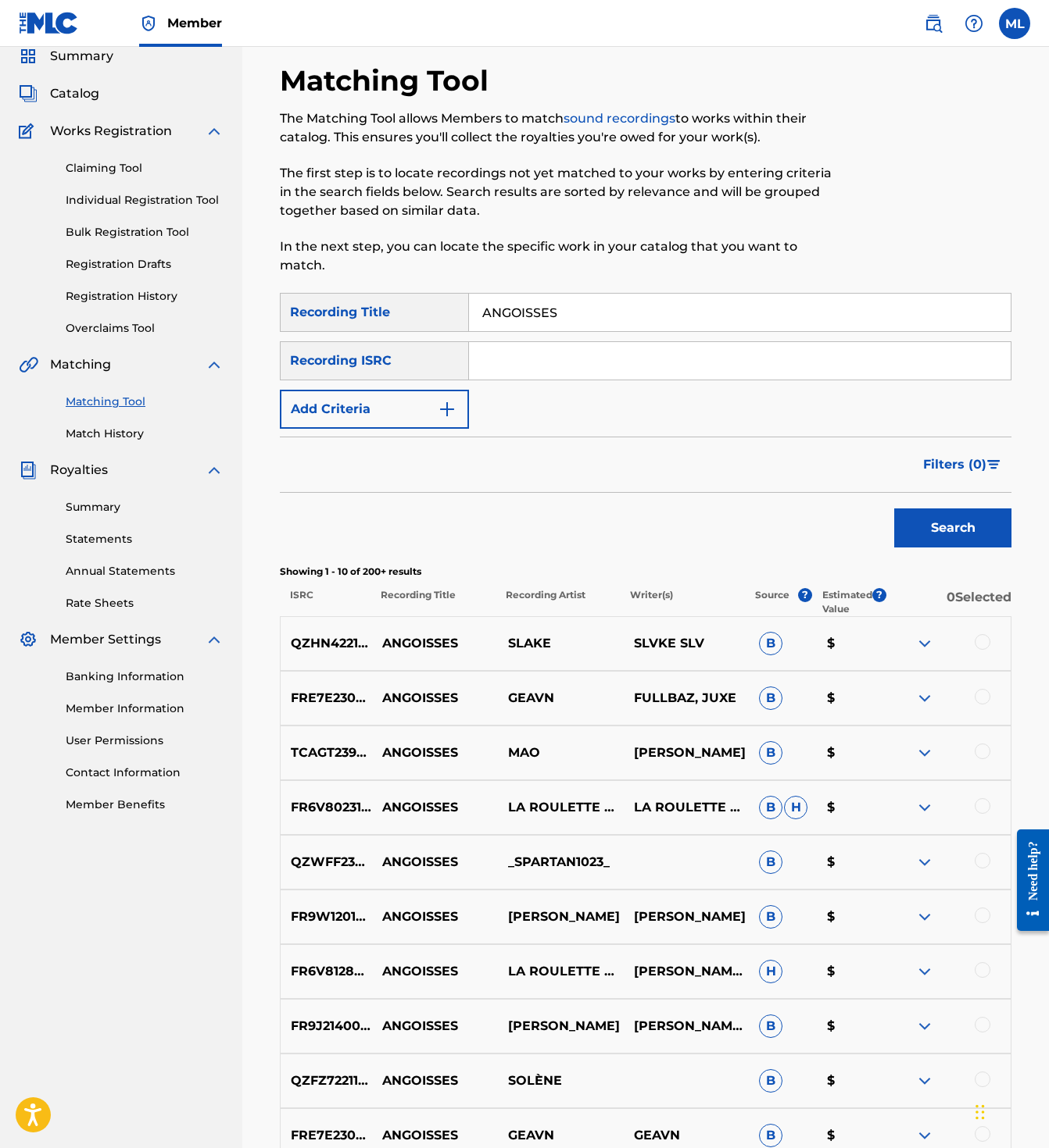
scroll to position [250, 0]
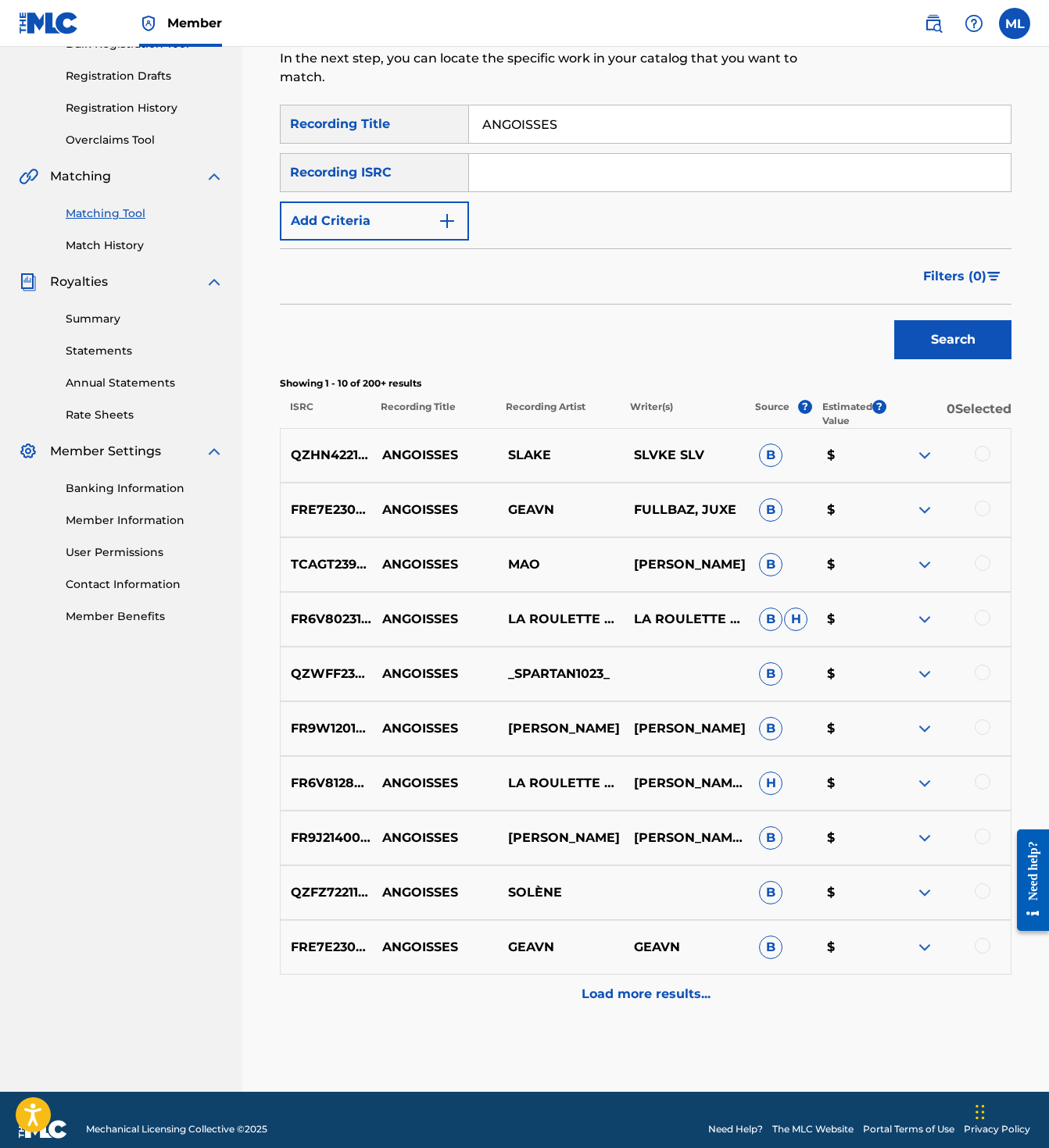
click at [630, 985] on p "Load more results..." at bounding box center [646, 994] width 129 height 19
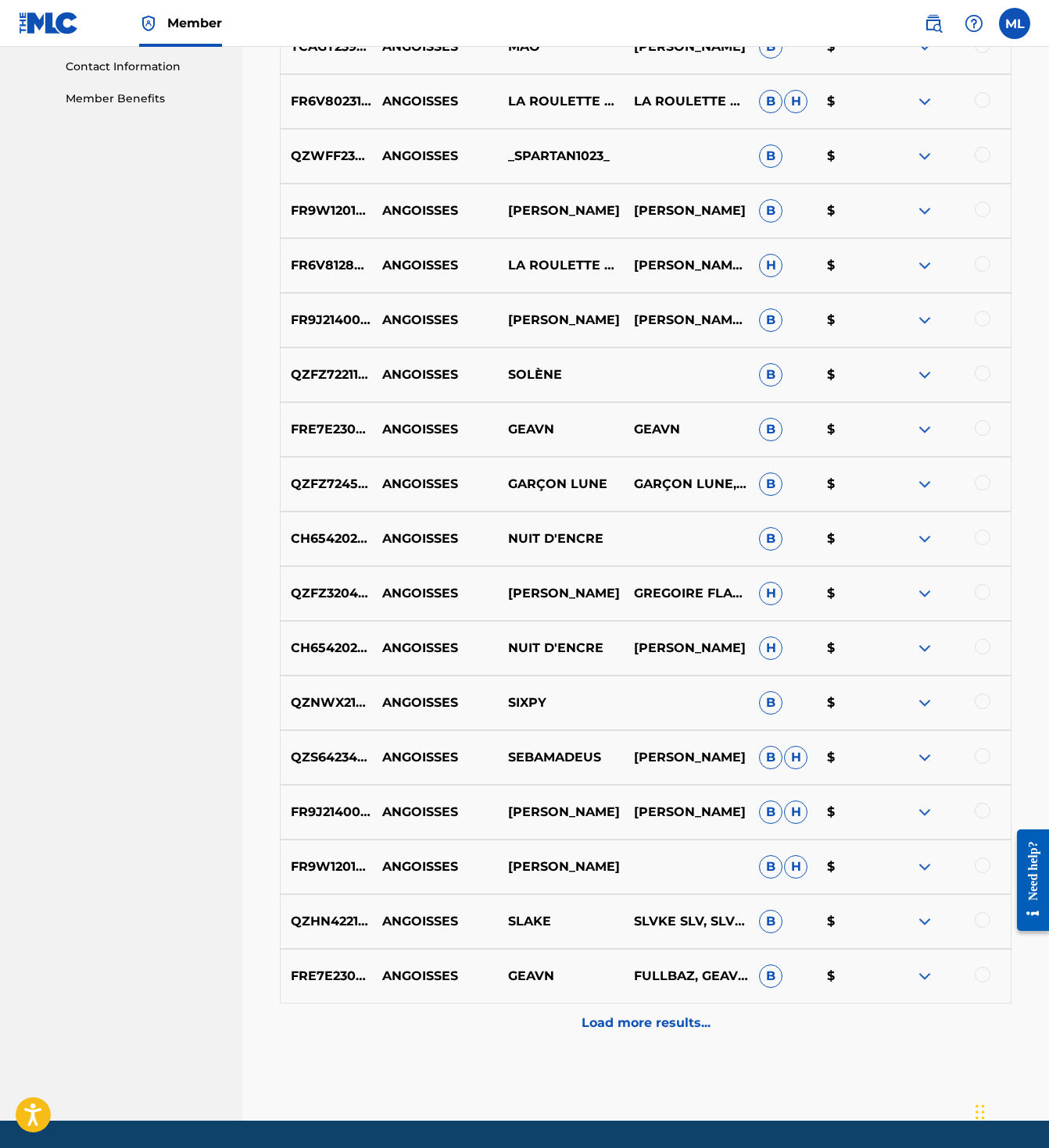
scroll to position [797, 0]
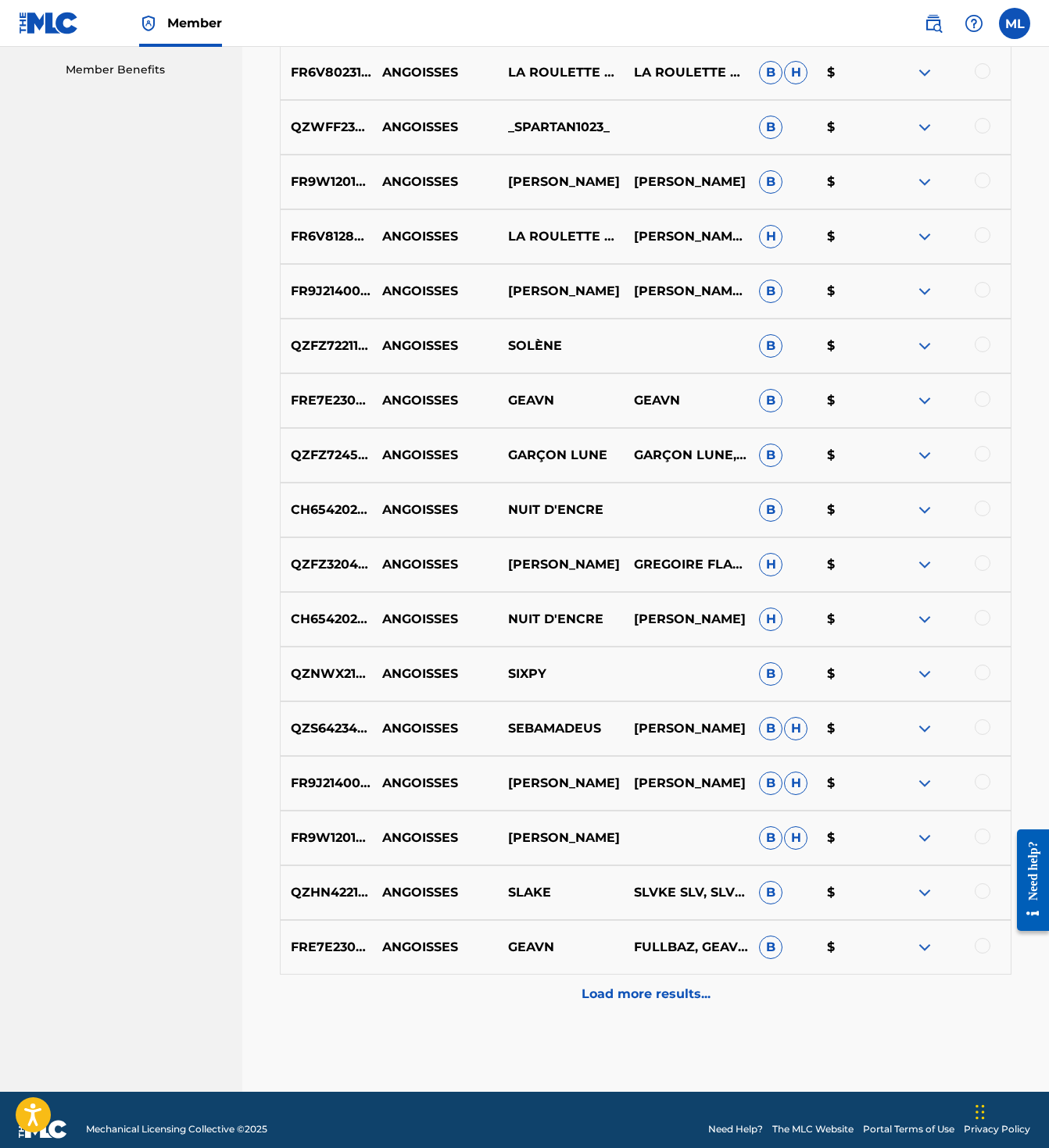
click at [630, 985] on p "Load more results..." at bounding box center [646, 994] width 129 height 19
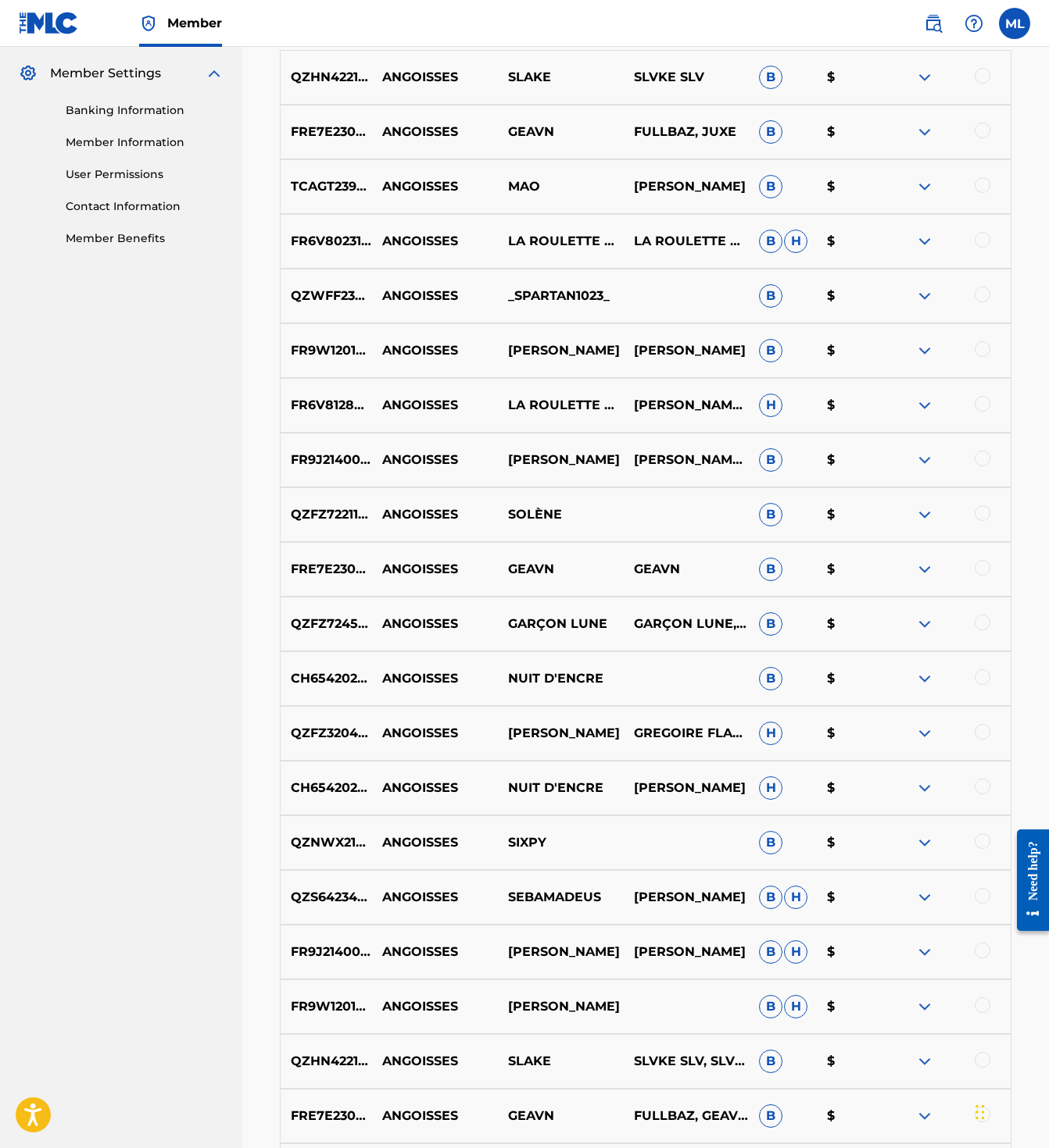
scroll to position [0, 0]
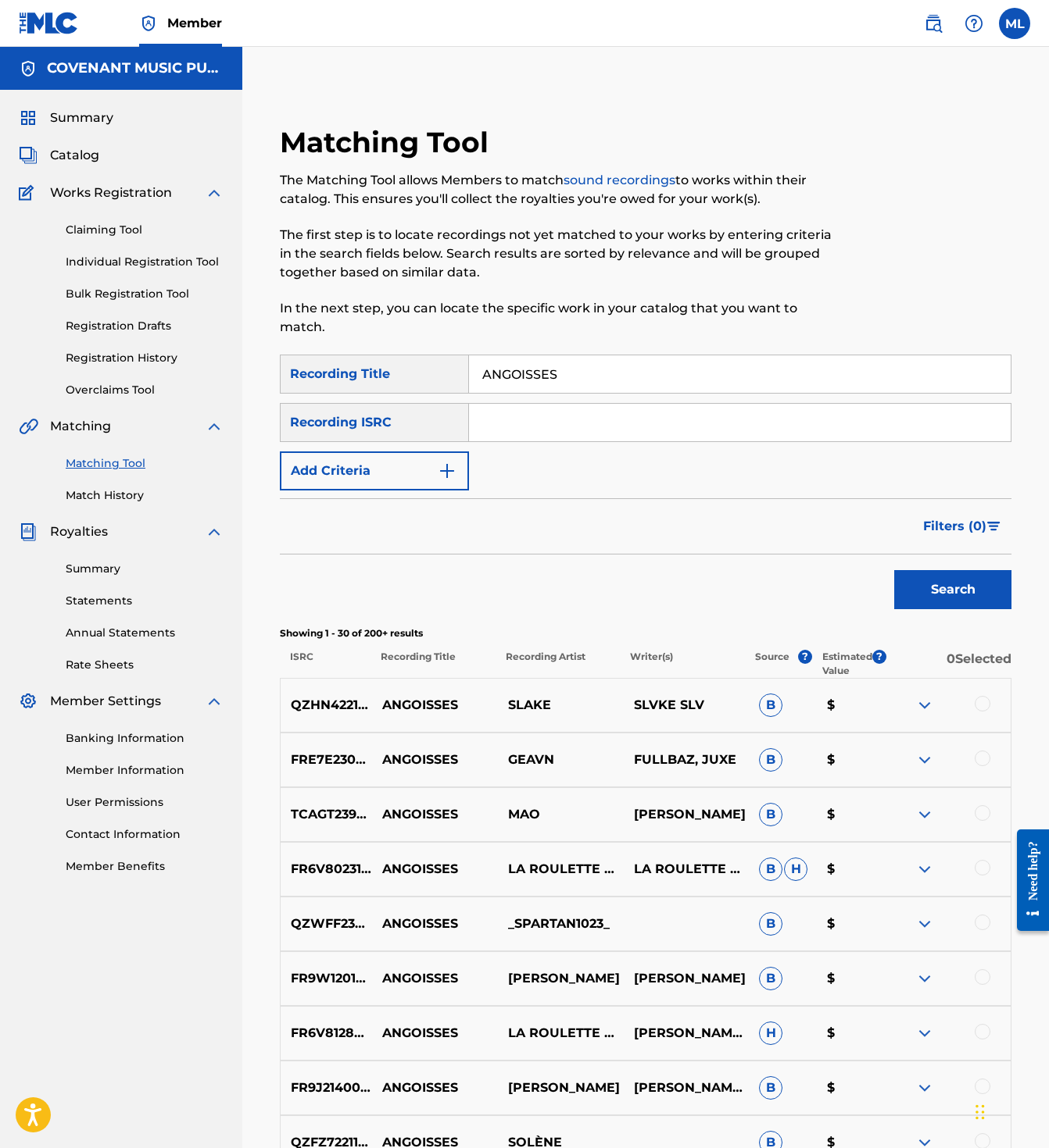
click at [515, 404] on input "Search Form" at bounding box center [739, 423] width 542 height 38
click at [412, 451] on button "Add Criteria" at bounding box center [374, 470] width 190 height 39
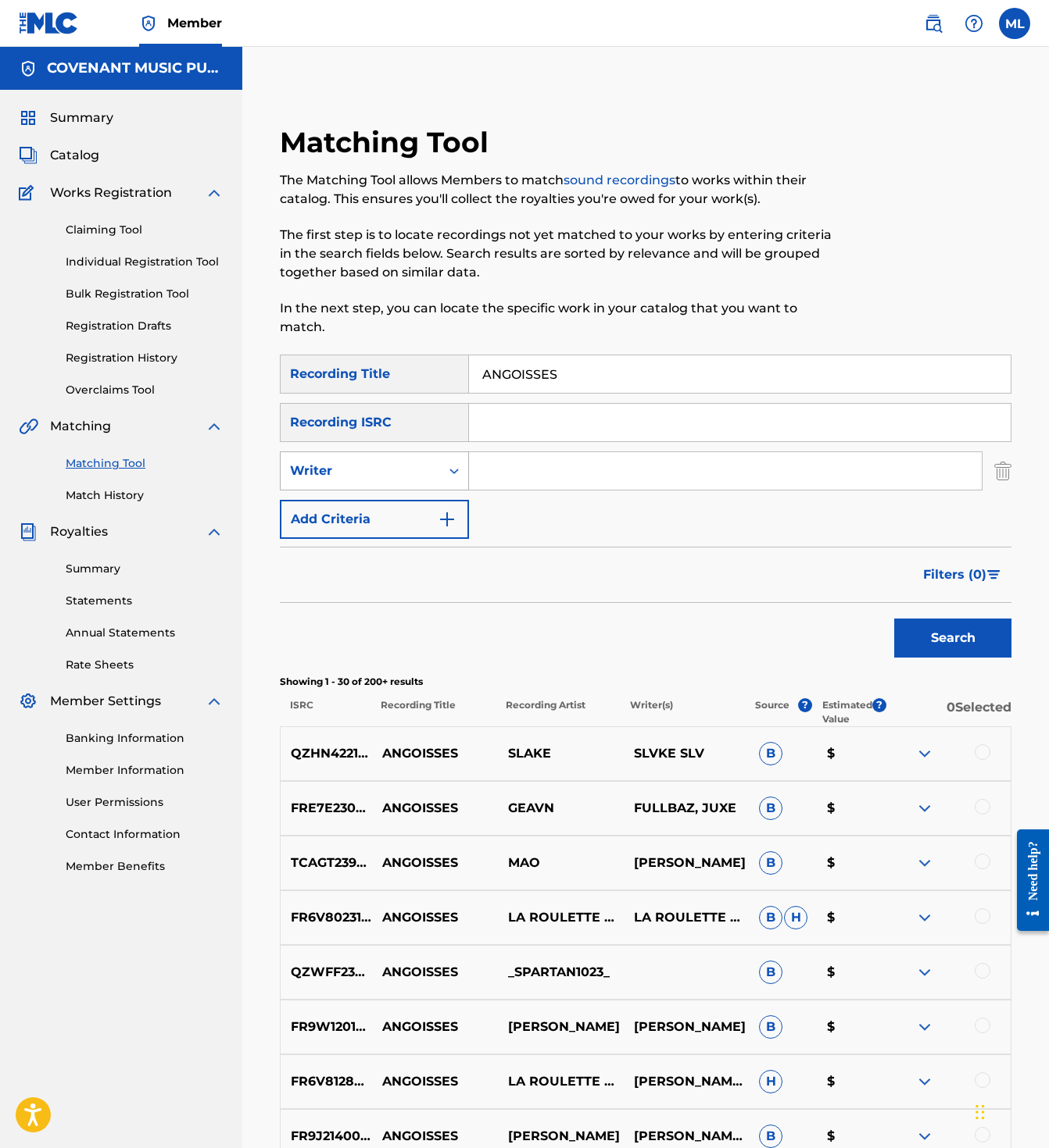
click at [426, 461] on div "Writer" at bounding box center [360, 470] width 141 height 19
click at [421, 501] on div "Recording Artist" at bounding box center [374, 509] width 188 height 39
click at [523, 457] on input "Search Form" at bounding box center [724, 471] width 512 height 38
type input "HARMONIK"
click at [894, 619] on button "Search" at bounding box center [953, 638] width 117 height 39
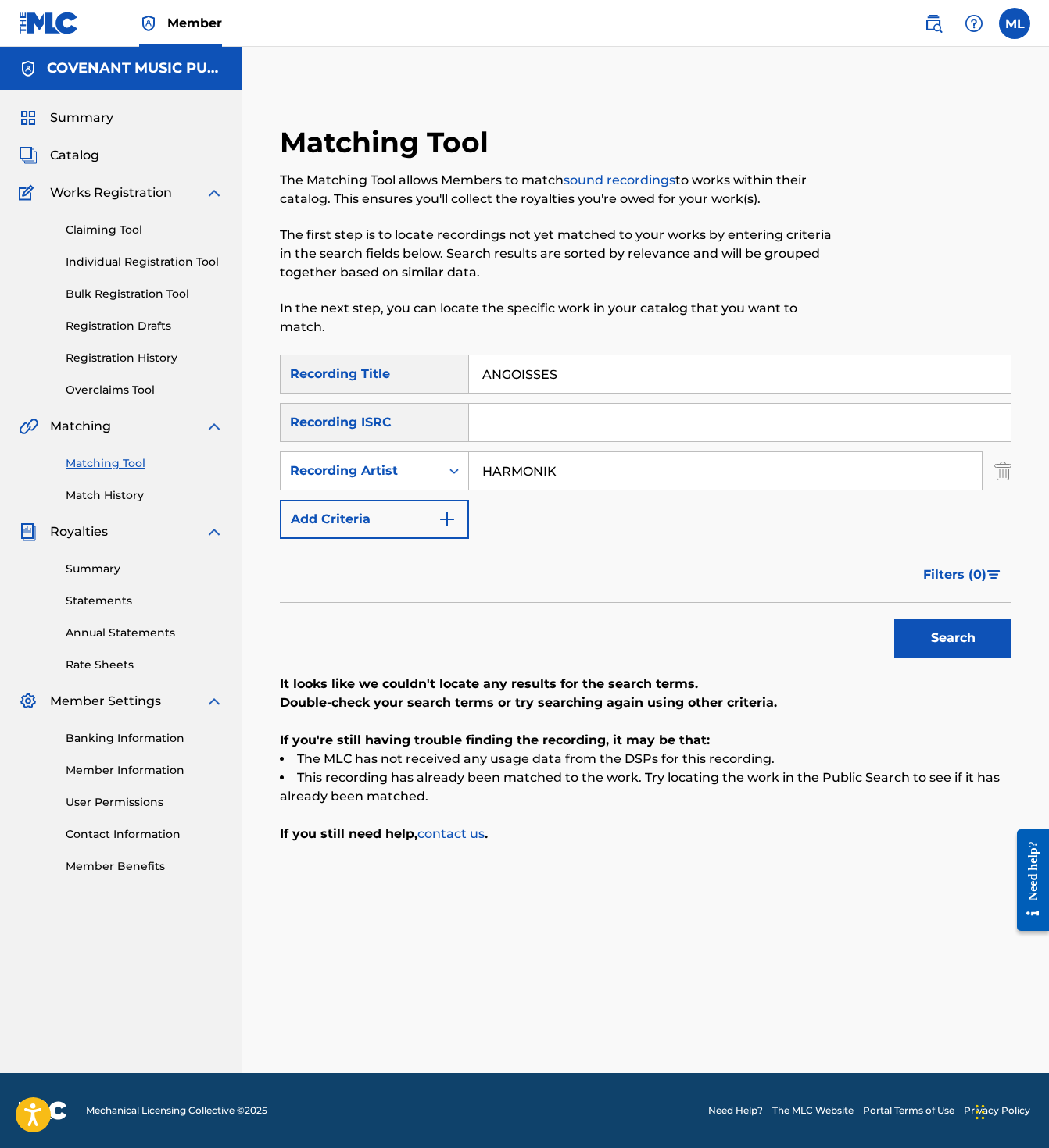
click at [573, 355] on input "ANGOISSES" at bounding box center [739, 374] width 542 height 38
click at [1005, 626] on button "Search" at bounding box center [953, 638] width 117 height 39
click at [615, 179] on link "sound recordings" at bounding box center [619, 180] width 112 height 15
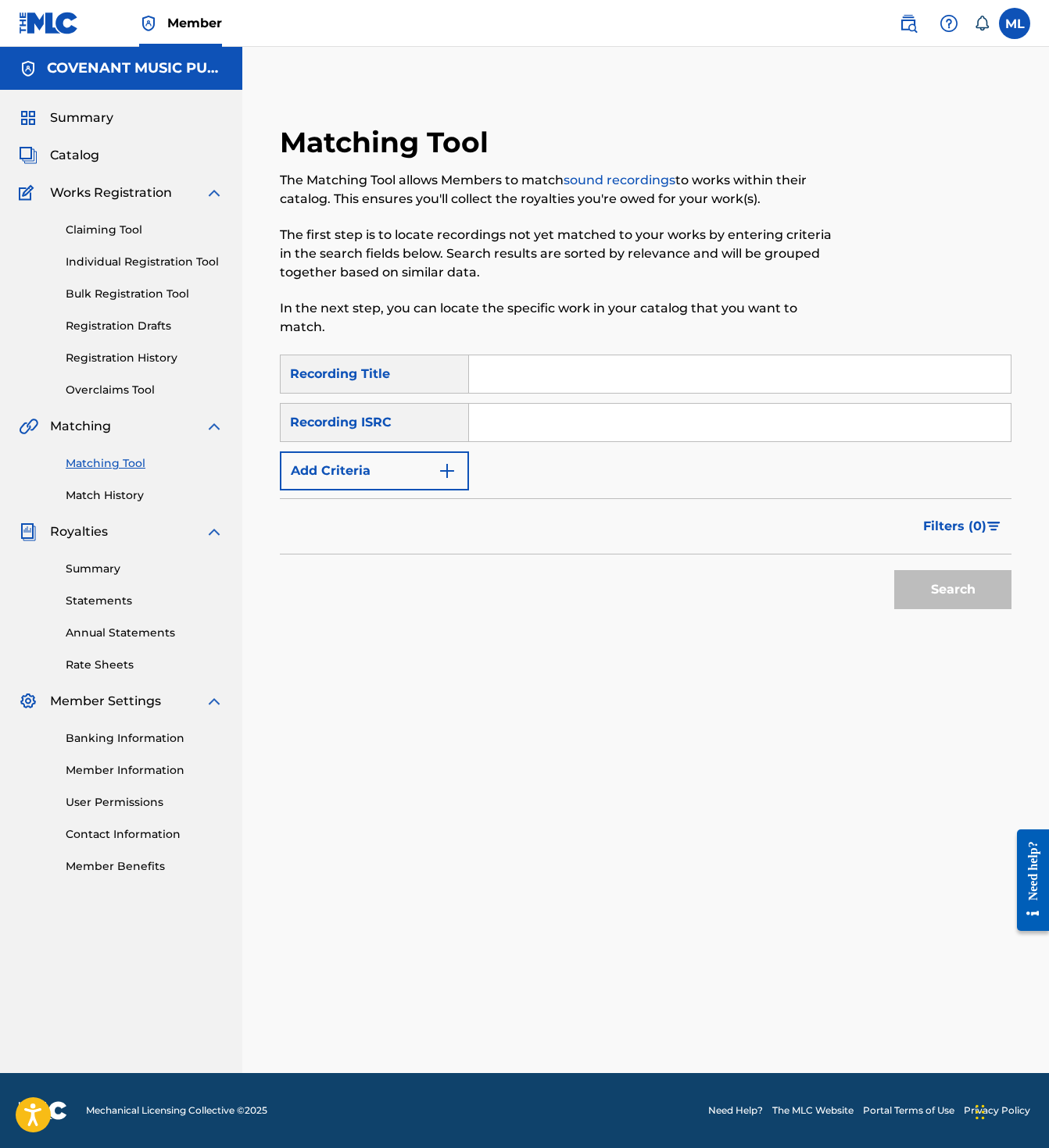
click at [647, 423] on div "Search Form" at bounding box center [739, 422] width 542 height 39
click at [638, 404] on input "Search Form" at bounding box center [739, 423] width 542 height 38
paste input "QZZ762466338"
click at [957, 571] on button "Search" at bounding box center [953, 589] width 117 height 39
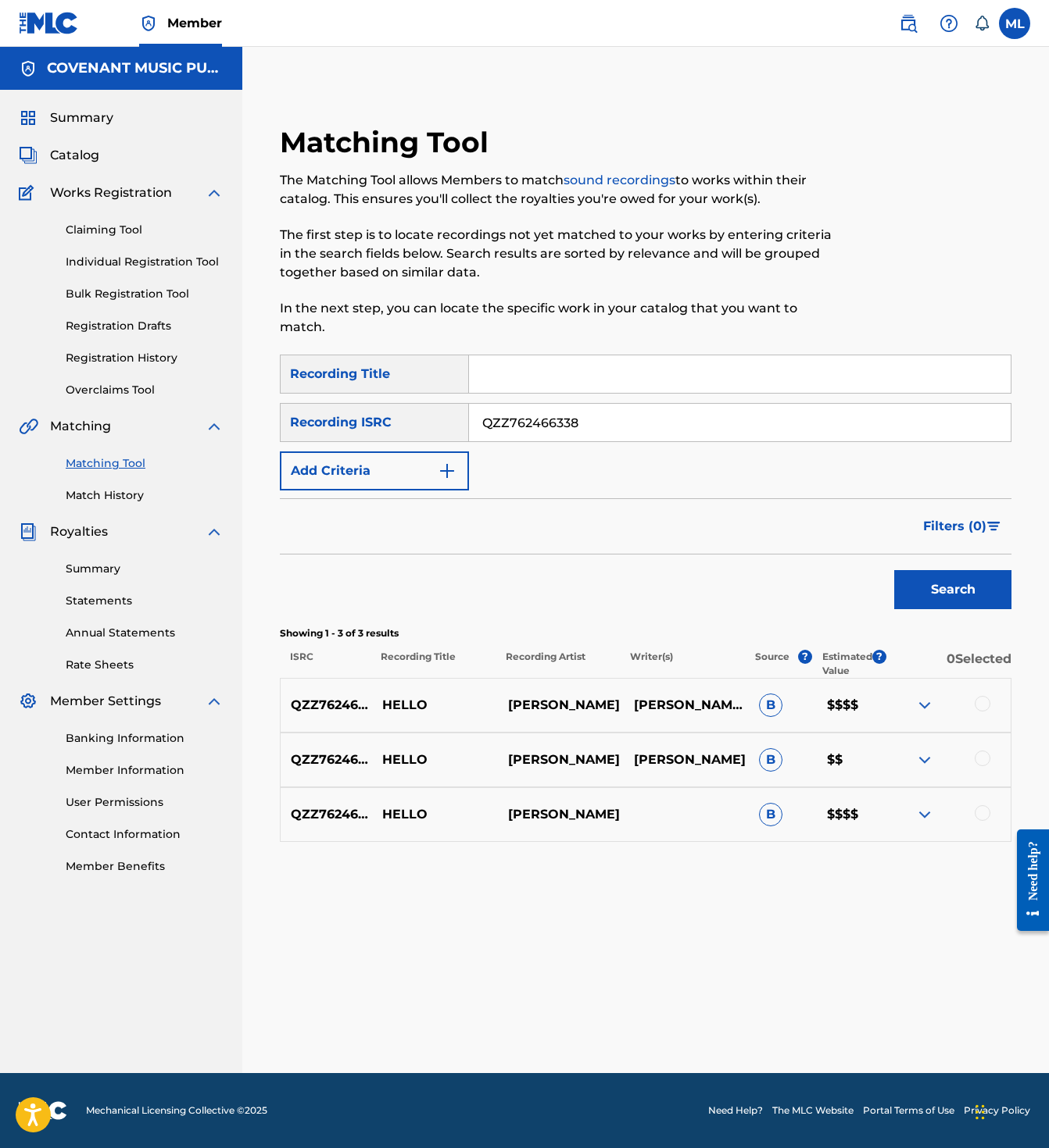
drag, startPoint x: 605, startPoint y: 687, endPoint x: 511, endPoint y: 690, distance: 94.0
click at [511, 696] on p "FATIMA ALTIERI" at bounding box center [560, 704] width 126 height 19
click at [990, 678] on div "QZZ762466338 HELLO FATIMA ALTIERI FATIMA ALTIERI, H7 LOZIN, OXILJAY MUSIC B $$$$" at bounding box center [645, 704] width 731 height 55
click at [983, 696] on div at bounding box center [983, 703] width 16 height 16
click at [983, 751] on div at bounding box center [983, 759] width 16 height 16
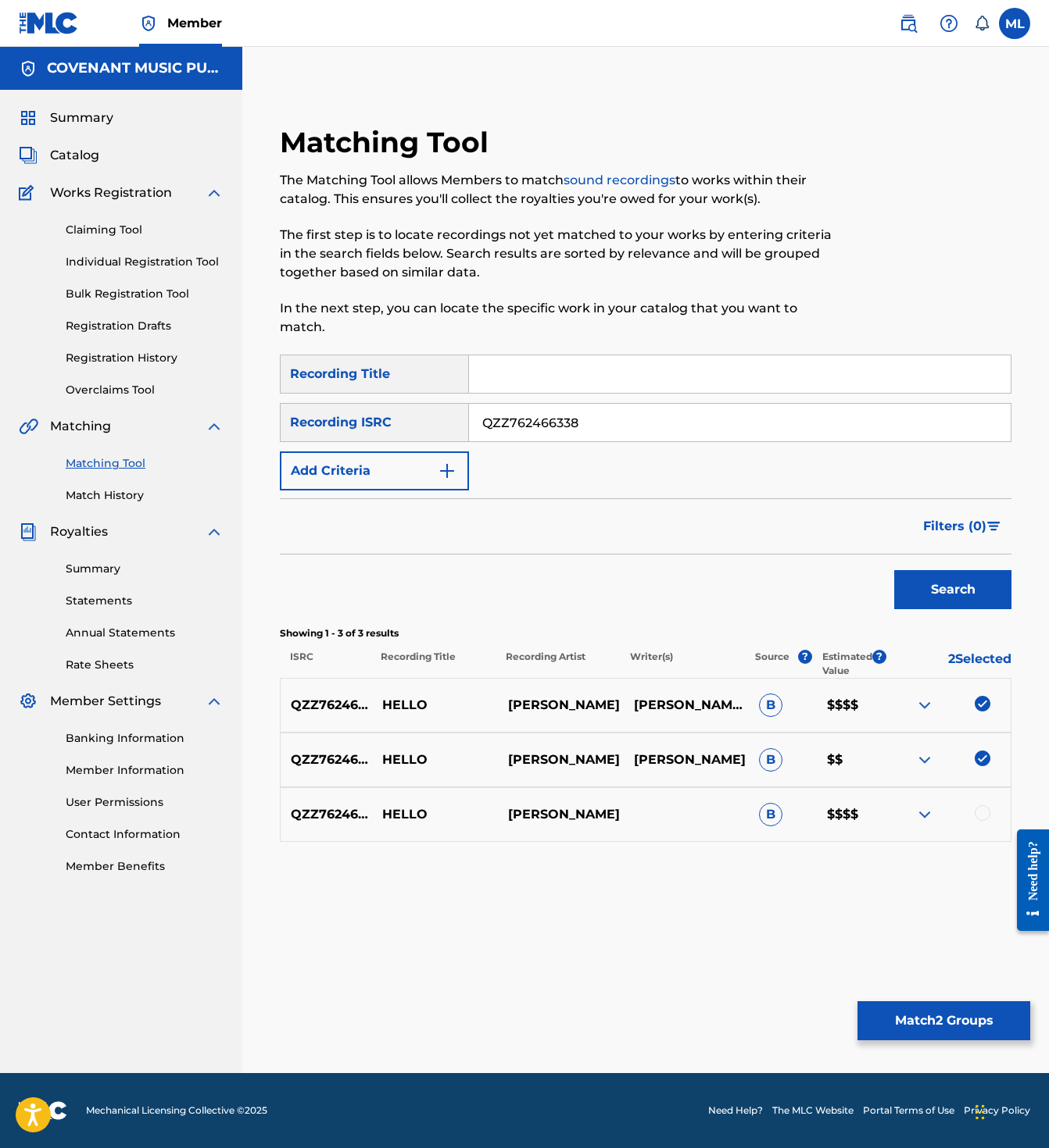
click at [982, 806] on div at bounding box center [983, 814] width 16 height 16
click at [517, 421] on input "QZZ762466338" at bounding box center [739, 423] width 542 height 38
click at [516, 413] on input "QZZ762466338" at bounding box center [739, 423] width 542 height 38
drag, startPoint x: 615, startPoint y: 688, endPoint x: 497, endPoint y: 686, distance: 118.0
click at [496, 686] on div "QZZ762466338 HELLO FATIMA ALTIERI FATIMA ALTIERI, H7 LOZIN, OXILJAY MUSIC B $$$$" at bounding box center [645, 704] width 731 height 55
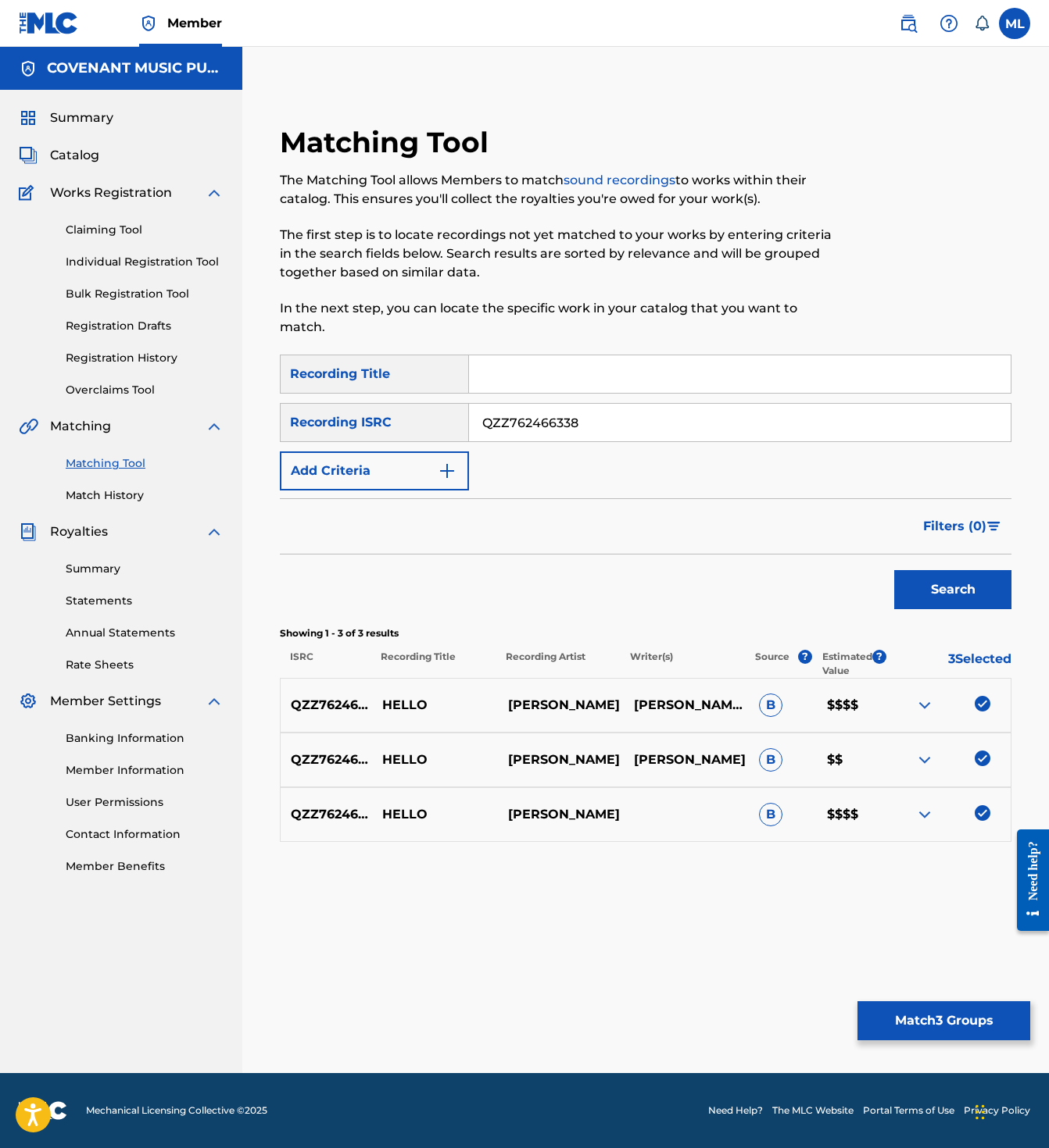
copy div "FATIMA ALTIERI"
click at [517, 405] on input "QZZ762466338" at bounding box center [739, 423] width 542 height 38
paste input "FATIMA ALTIERI"
type input "FATIMA ALTIERI"
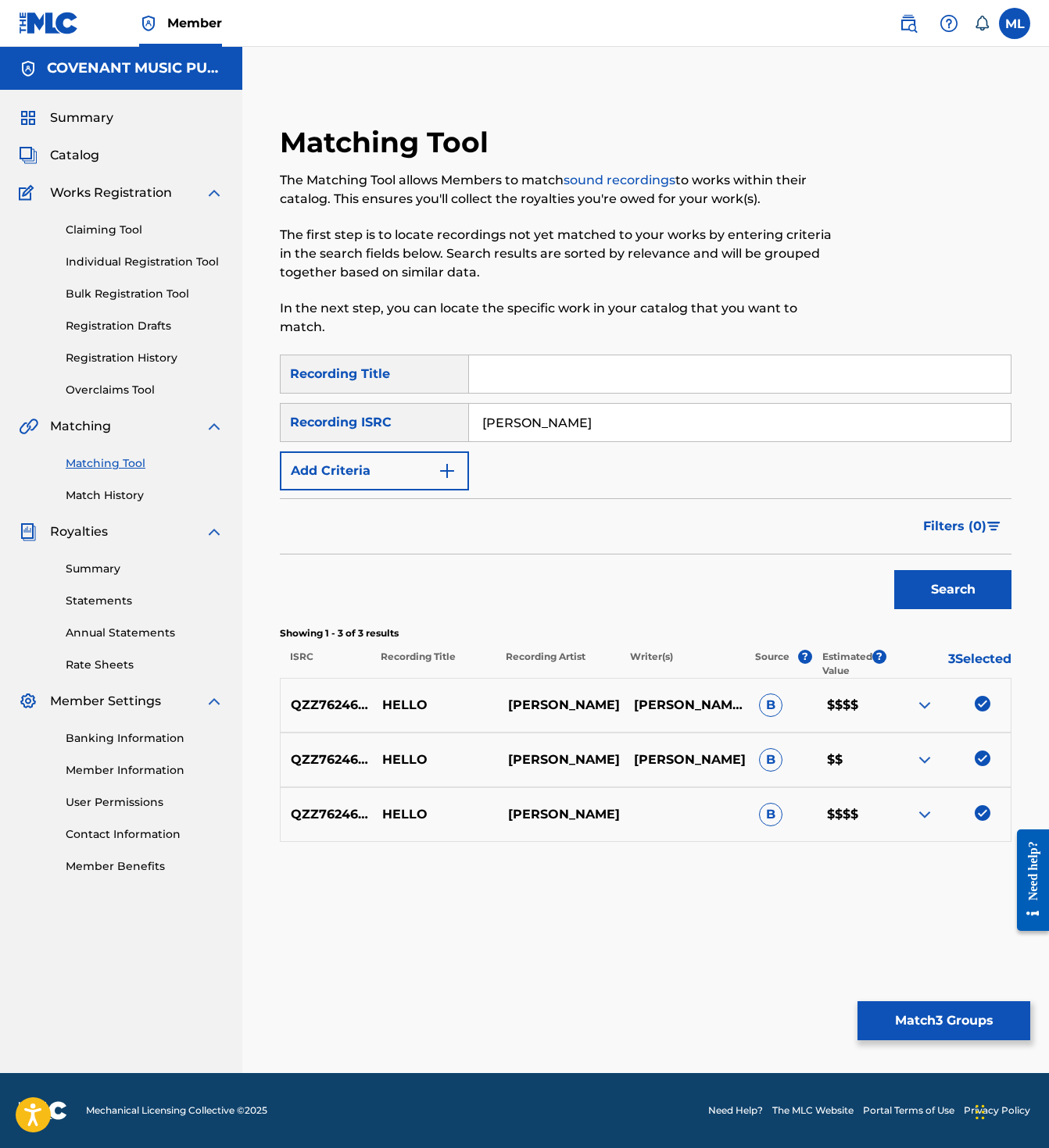
click at [438, 461] on img "Search Form" at bounding box center [447, 470] width 19 height 19
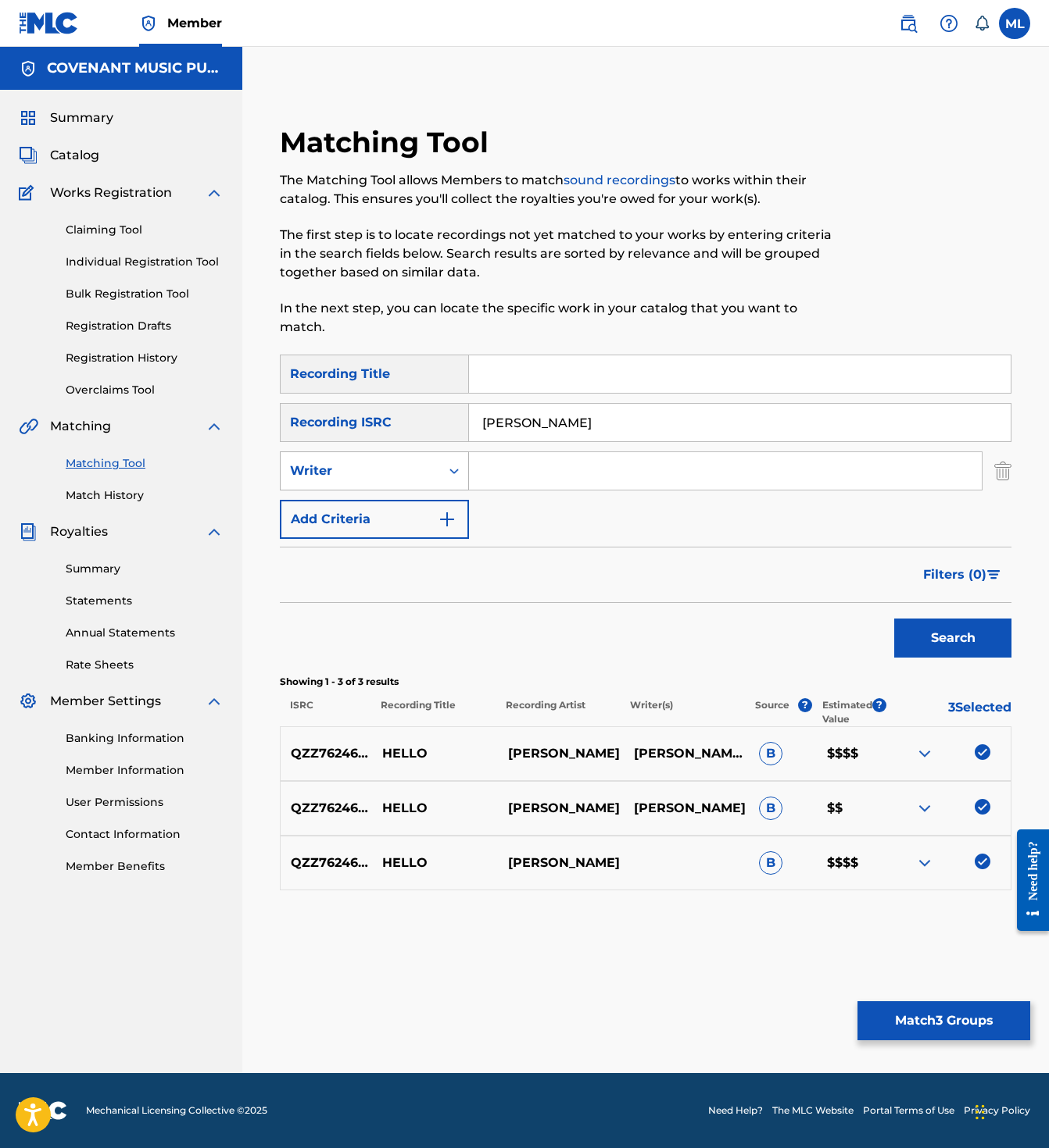
click at [428, 461] on div "Writer" at bounding box center [360, 470] width 141 height 19
click at [417, 504] on div "Recording Artist" at bounding box center [374, 509] width 188 height 39
click at [545, 452] on input "Search Form" at bounding box center [724, 471] width 512 height 38
paste input "FATIMA ALTIERI"
type input "FATIMA ALTIERI"
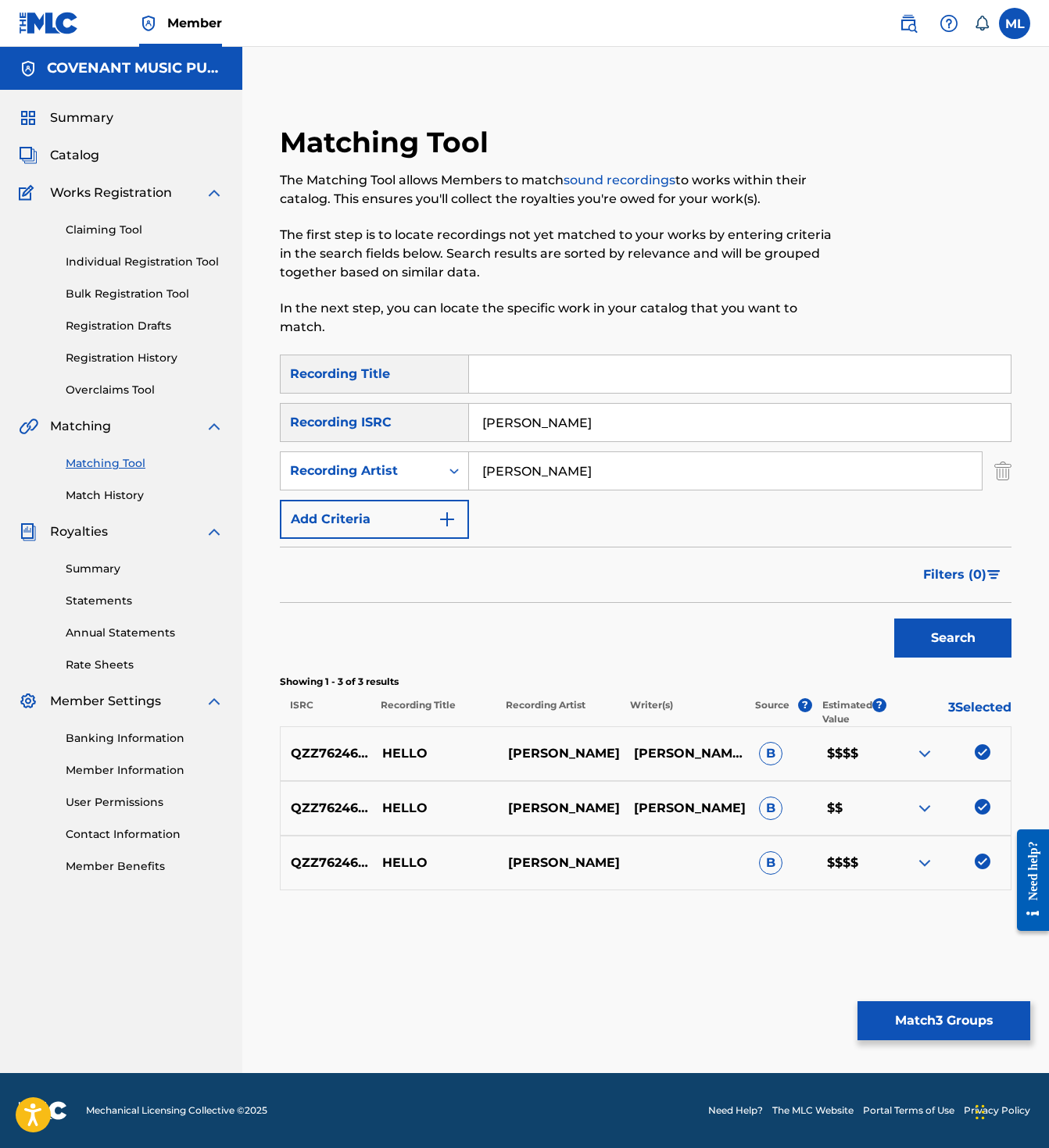
click at [549, 408] on input "FATIMA ALTIERI" at bounding box center [739, 423] width 542 height 38
click at [498, 355] on input "Search Form" at bounding box center [739, 374] width 542 height 38
type input "Hello"
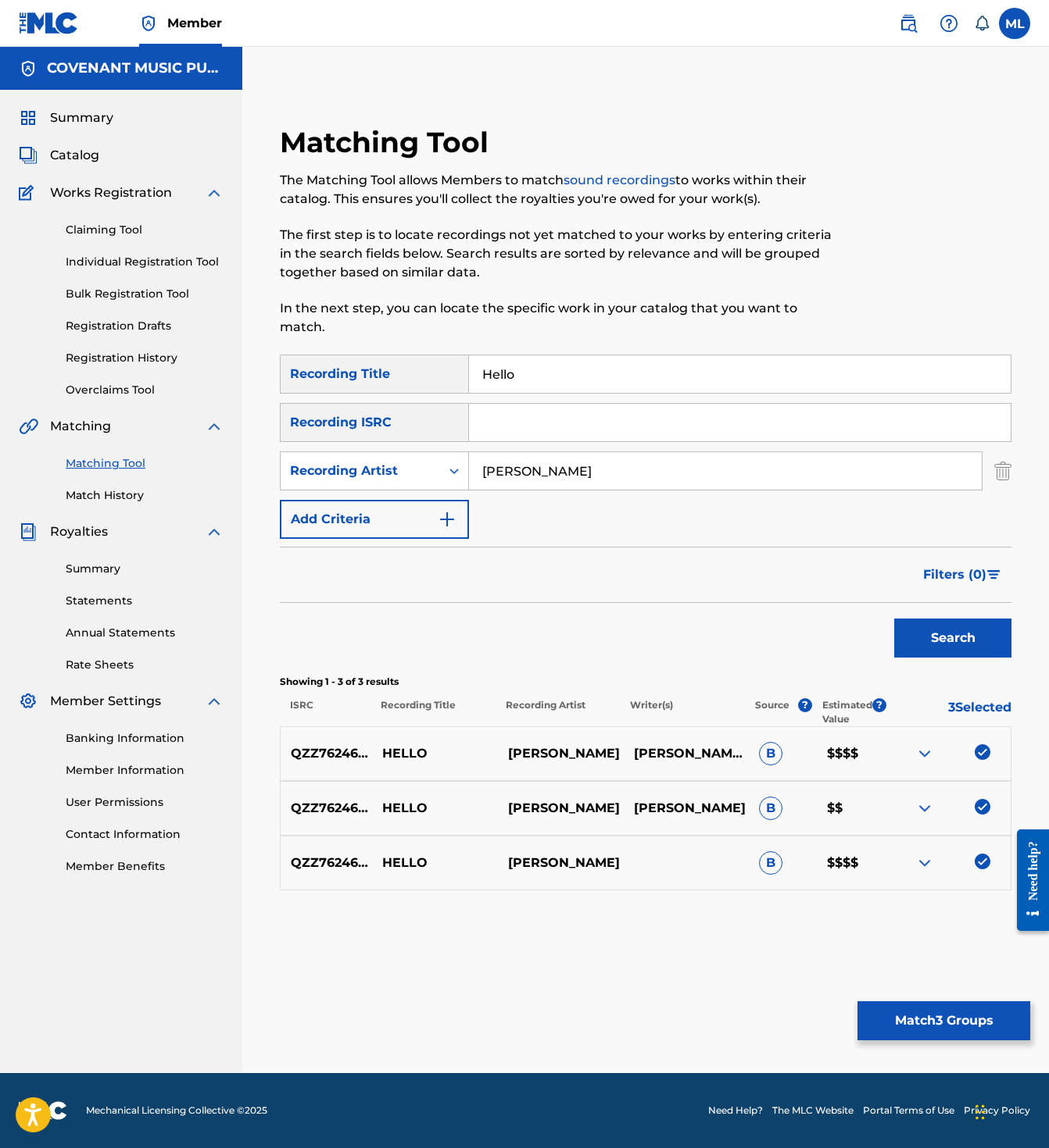
click at [894, 619] on button "Search" at bounding box center [953, 638] width 117 height 39
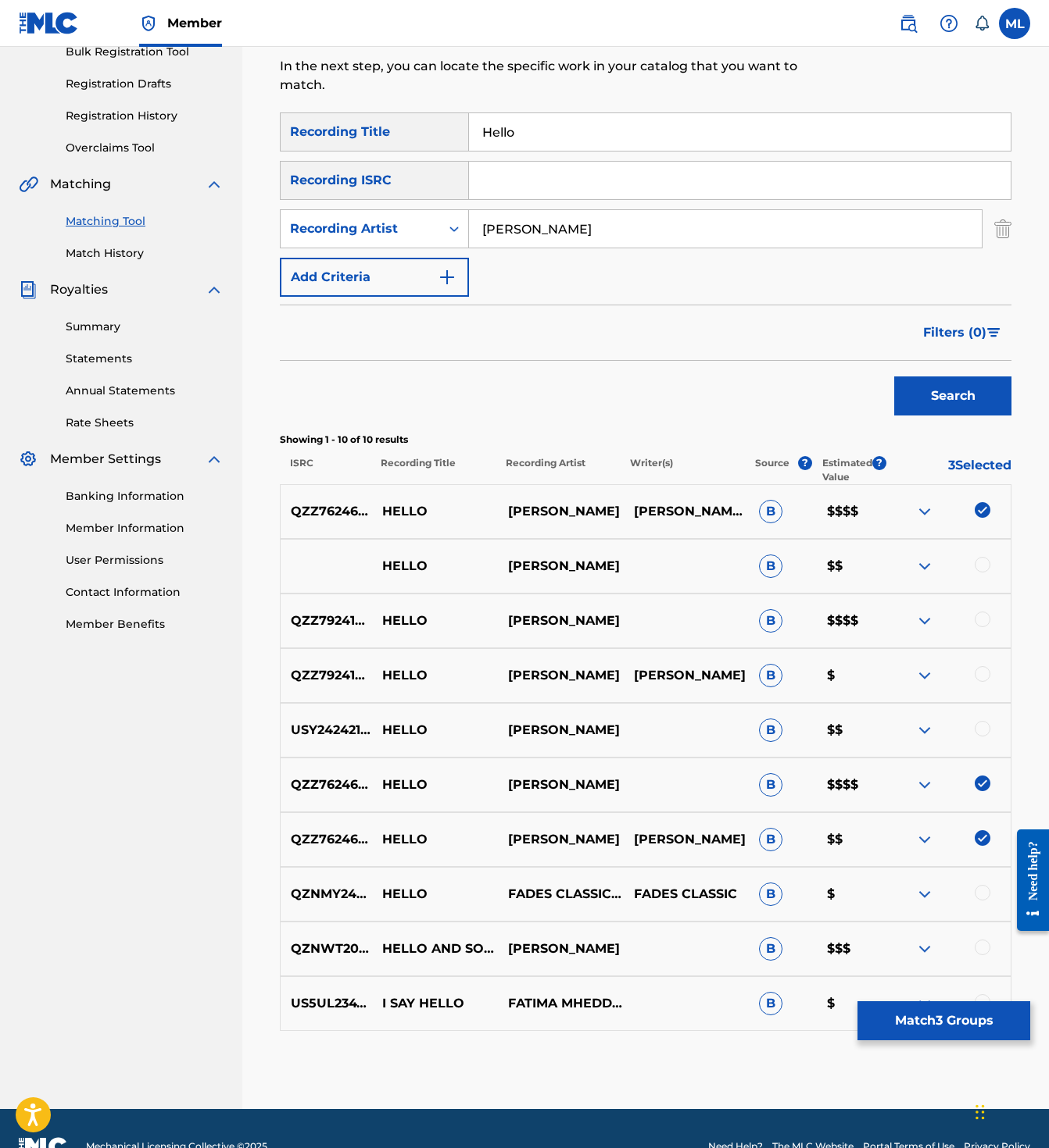
scroll to position [259, 0]
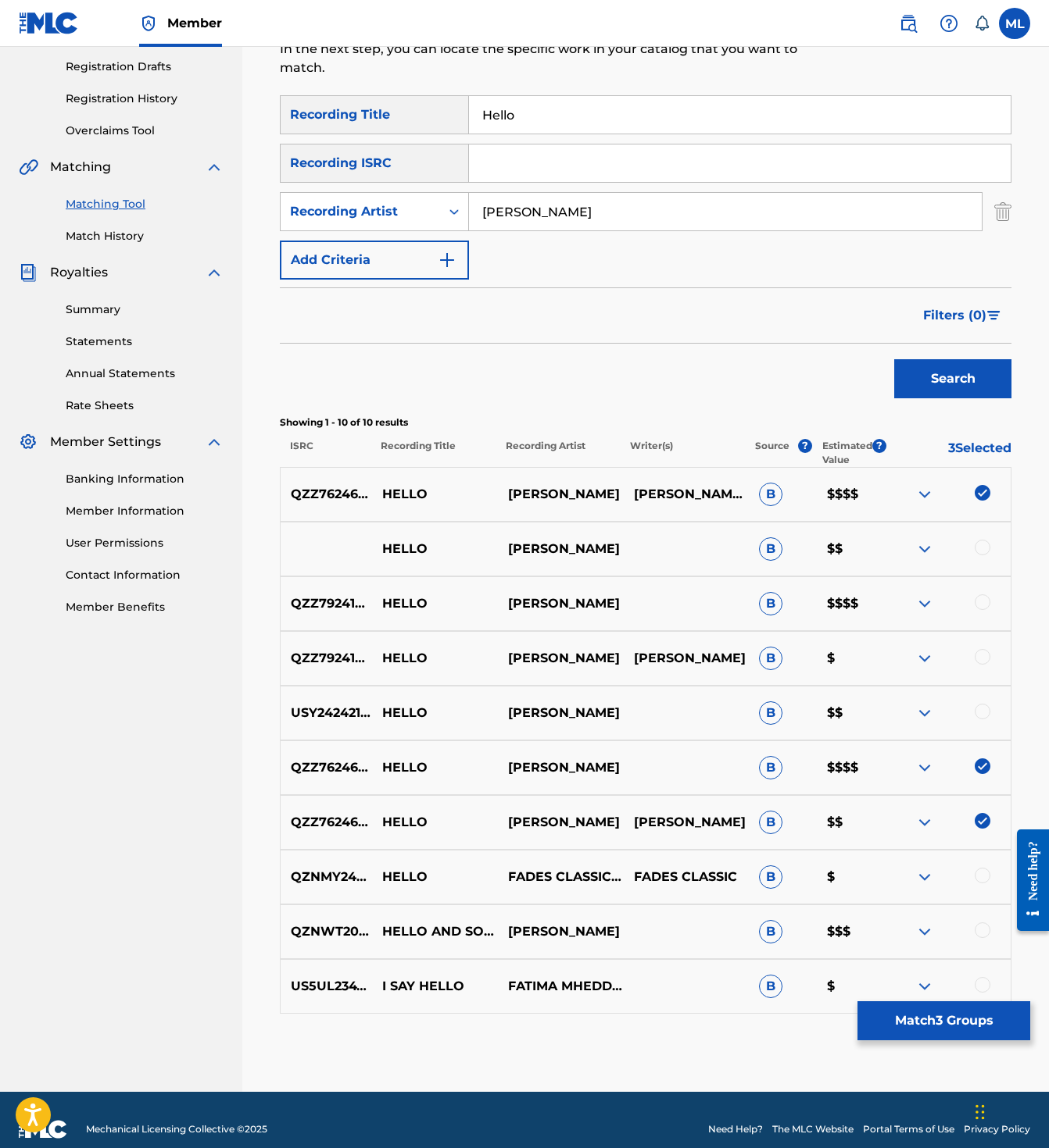
click at [553, 868] on p "FADES CLASSIC FEATURING FATIMA ALTIERI" at bounding box center [560, 877] width 126 height 19
drag, startPoint x: 668, startPoint y: 865, endPoint x: 683, endPoint y: 861, distance: 15.5
click at [669, 868] on p "FADES CLASSIC" at bounding box center [685, 877] width 126 height 19
click at [685, 868] on p "FADES CLASSIC" at bounding box center [685, 877] width 126 height 19
click at [990, 703] on div at bounding box center [947, 712] width 126 height 19
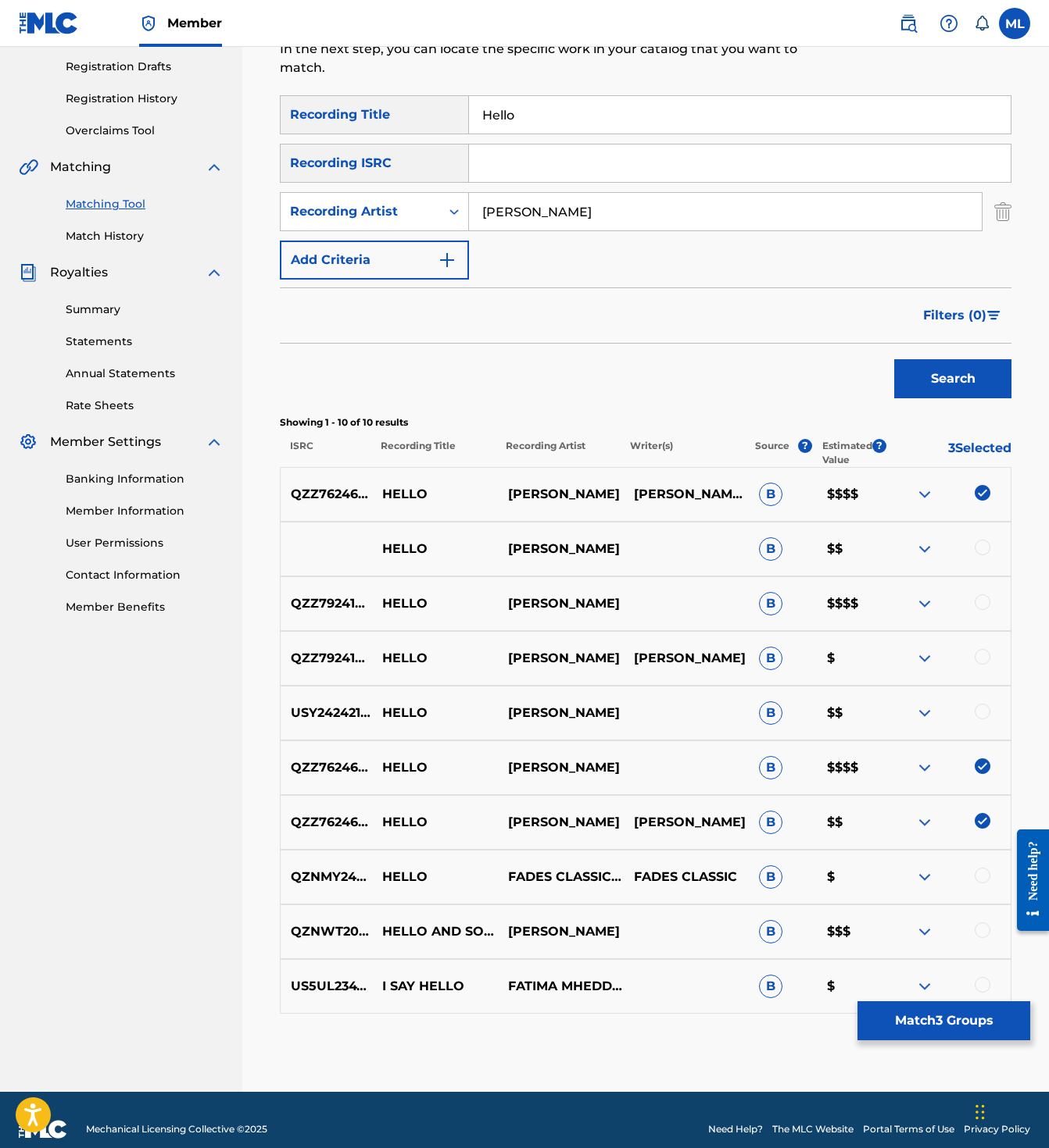
click at [976, 703] on div at bounding box center [983, 711] width 16 height 16
click at [979, 649] on div at bounding box center [983, 657] width 16 height 16
click at [983, 594] on div at bounding box center [983, 602] width 16 height 16
click at [986, 540] on div at bounding box center [983, 548] width 16 height 16
click at [913, 1026] on button "Match 7 Groups" at bounding box center [944, 1020] width 173 height 39
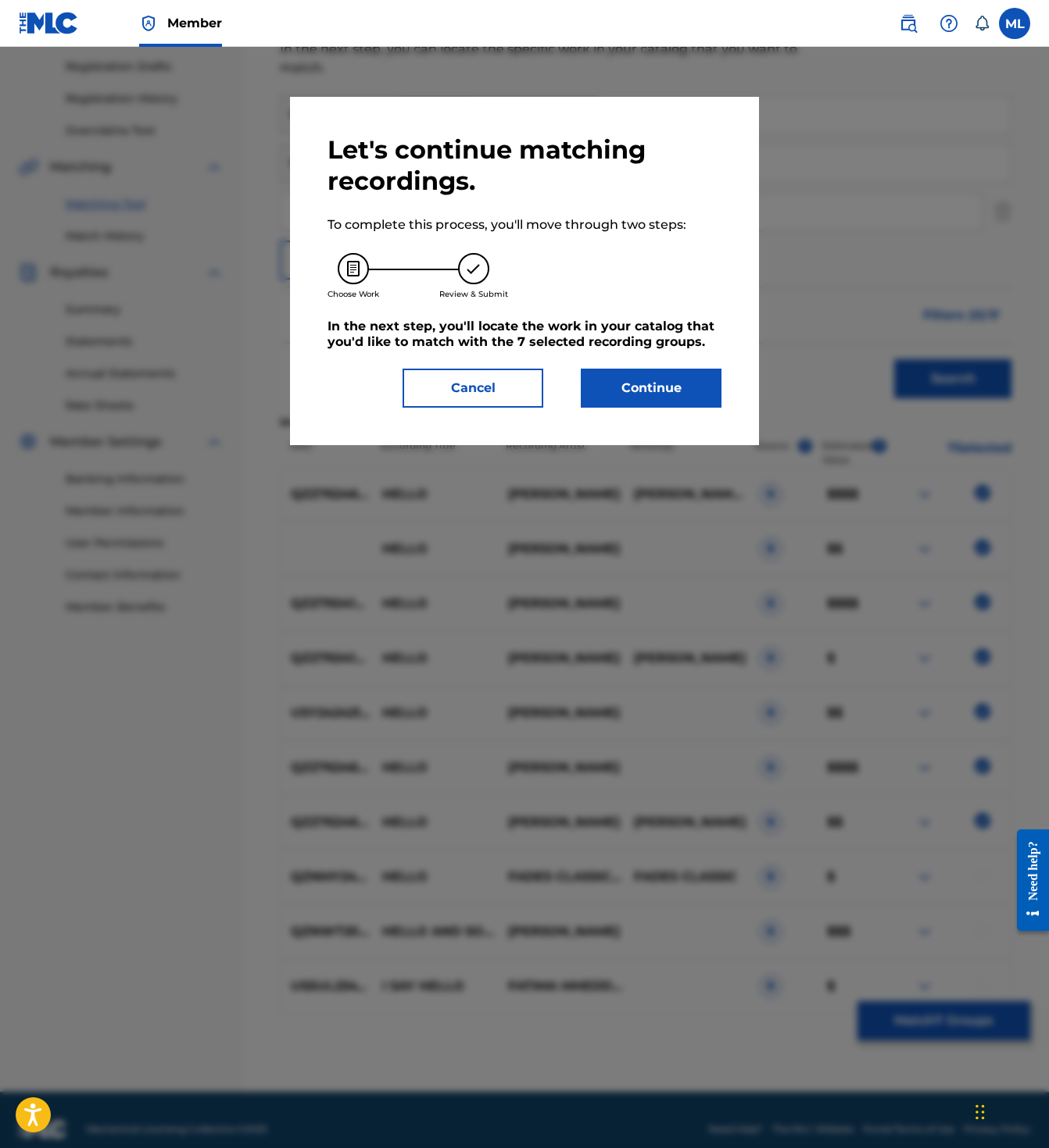
click at [656, 389] on button "Continue" at bounding box center [651, 388] width 141 height 39
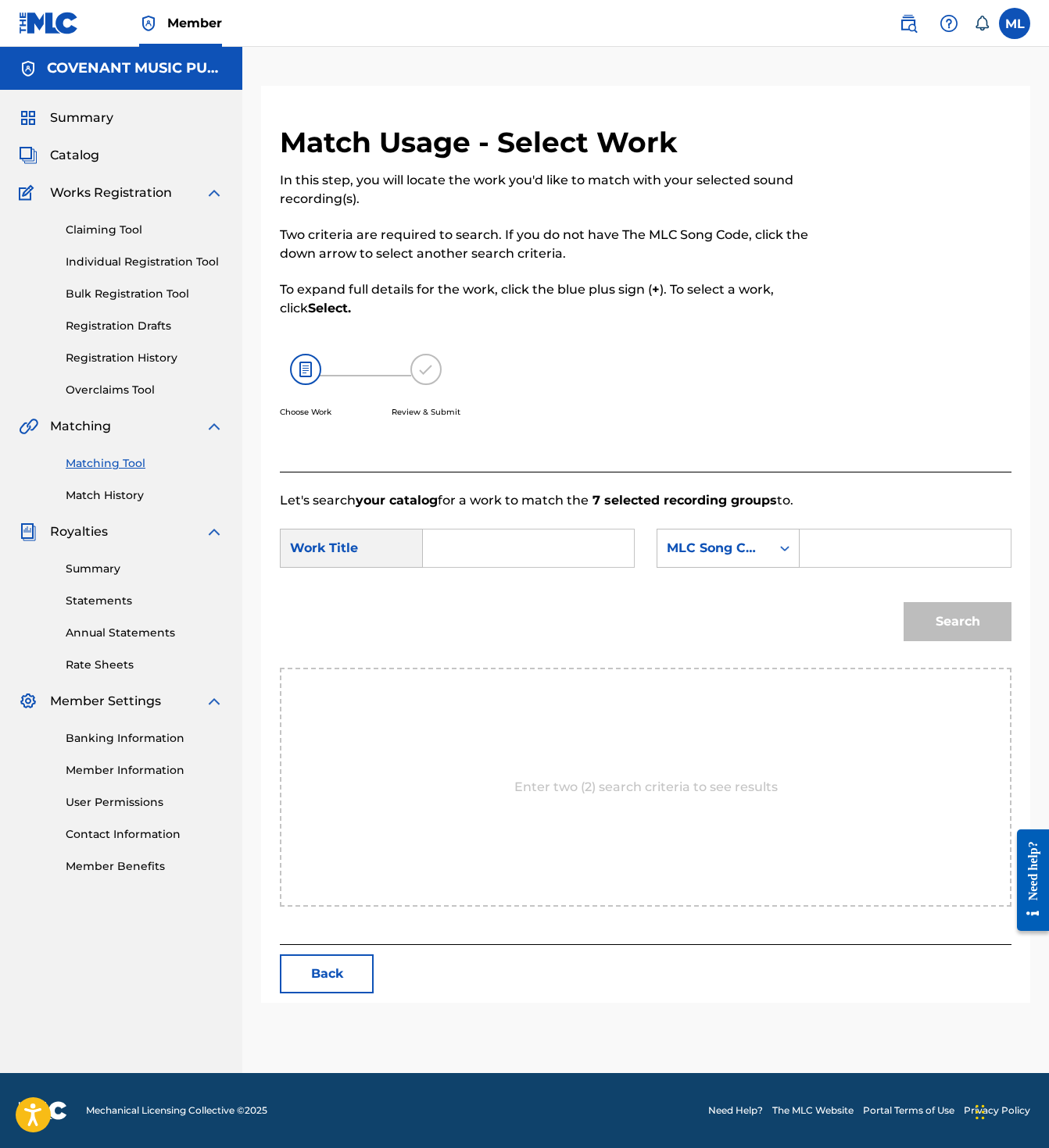
scroll to position [0, 0]
click at [505, 549] on input "Search Form" at bounding box center [528, 549] width 185 height 38
type input "HELLO"
click at [122, 475] on div "Matching Tool Match History" at bounding box center [121, 469] width 204 height 67
click at [124, 468] on link "Matching Tool" at bounding box center [144, 463] width 158 height 17
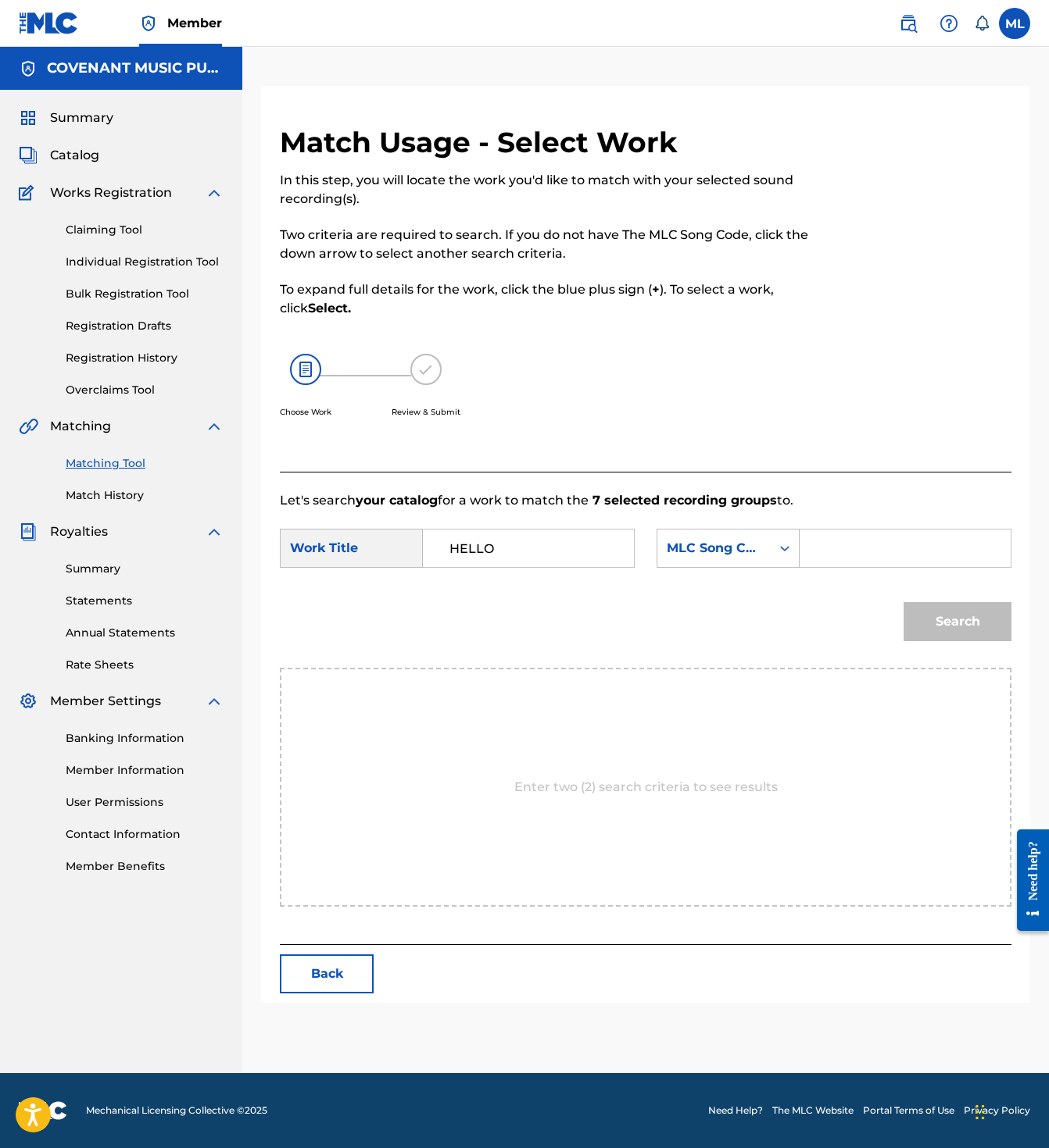
click at [123, 491] on link "Match History" at bounding box center [144, 495] width 158 height 17
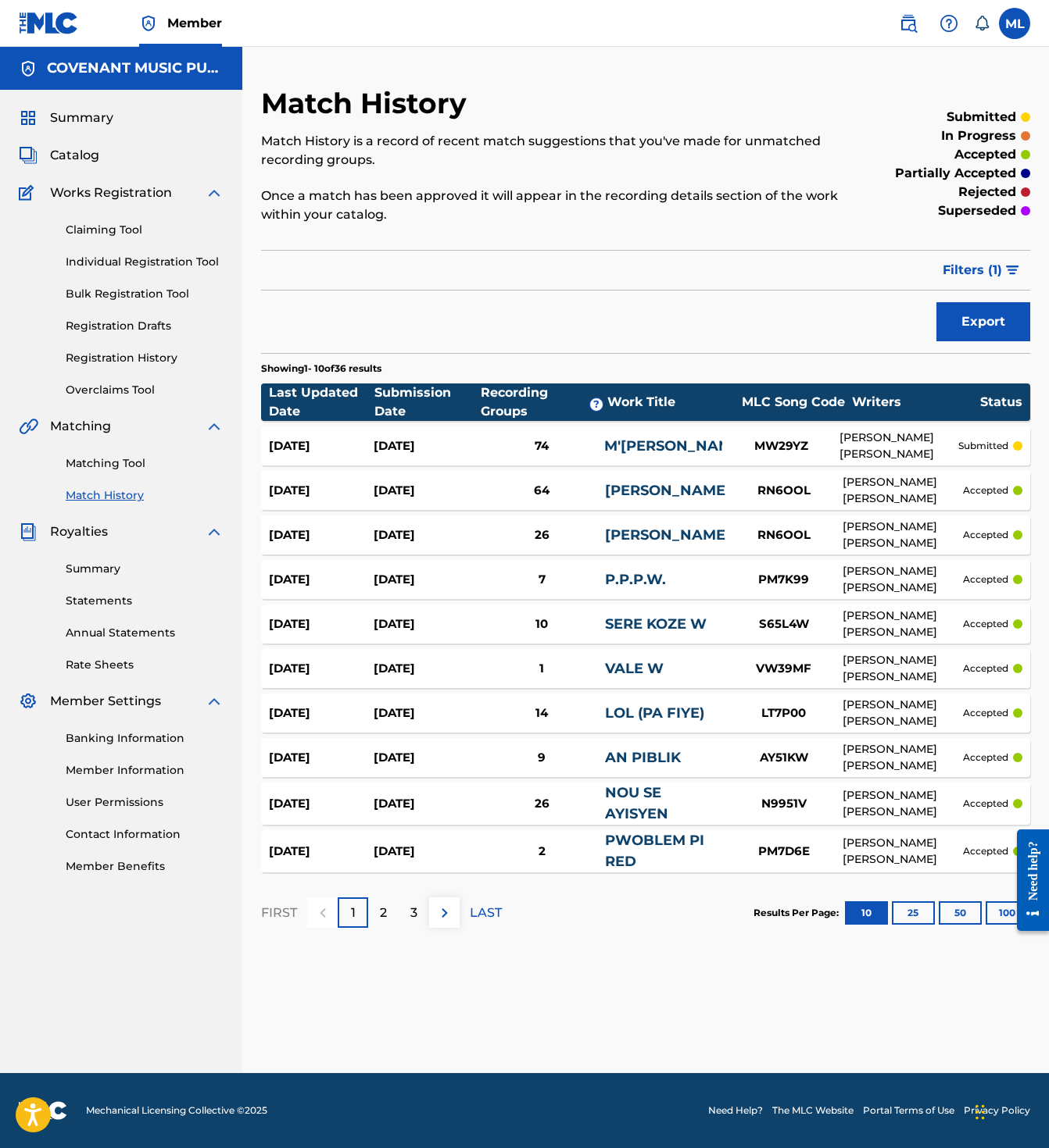
click at [65, 158] on span "Catalog" at bounding box center [74, 155] width 50 height 19
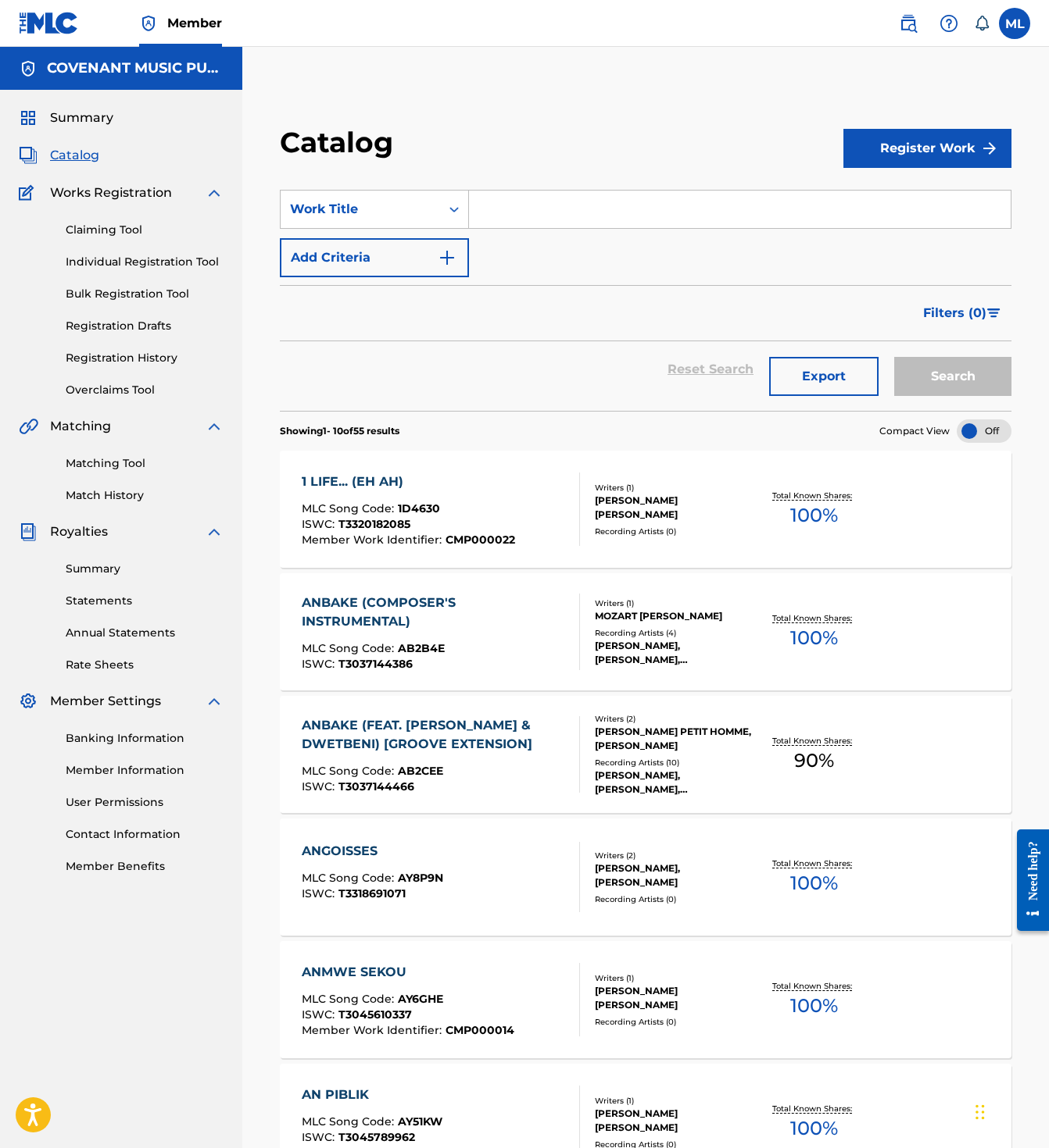
scroll to position [679, 0]
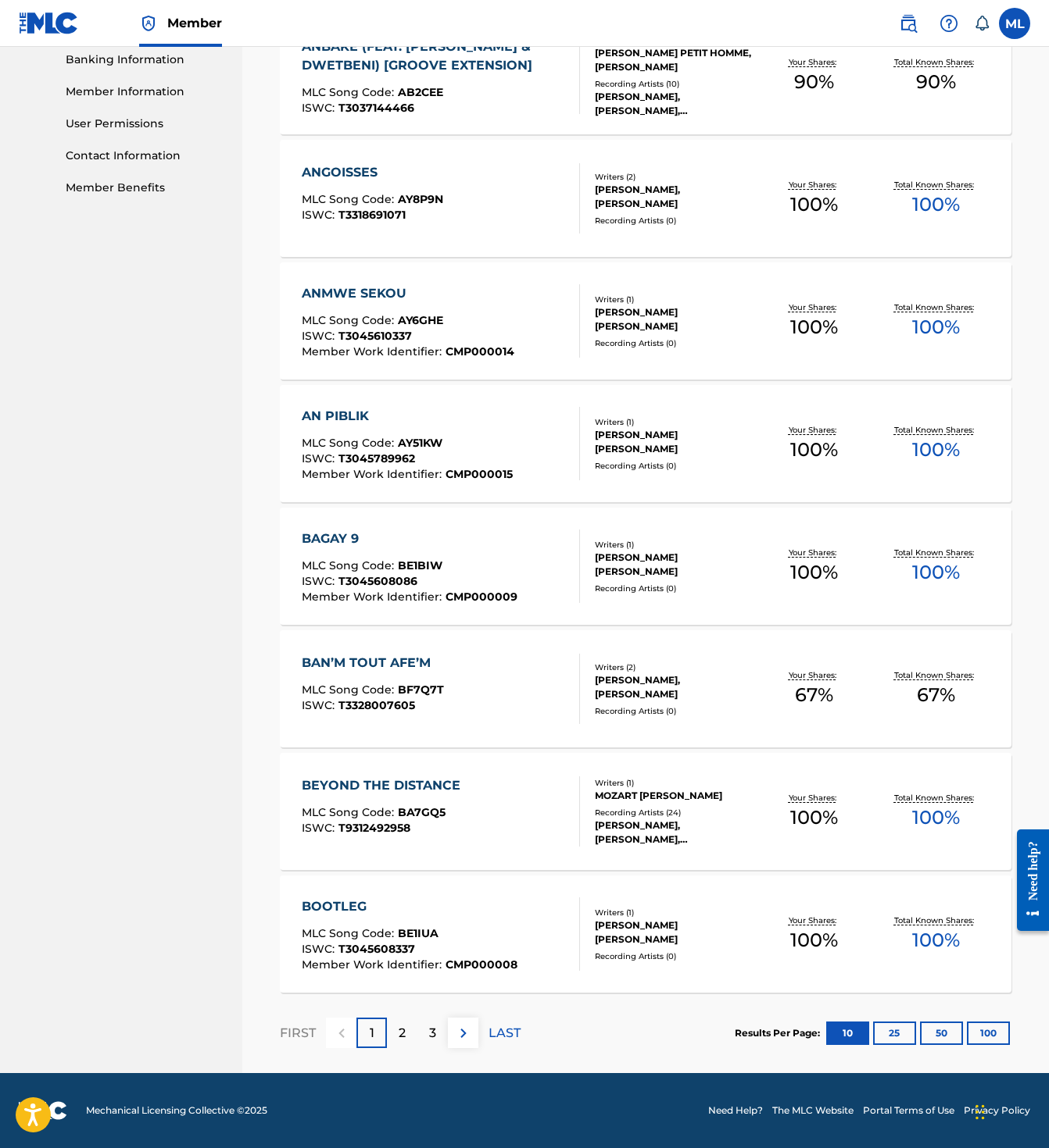
click at [430, 1039] on p "3" at bounding box center [432, 1033] width 7 height 19
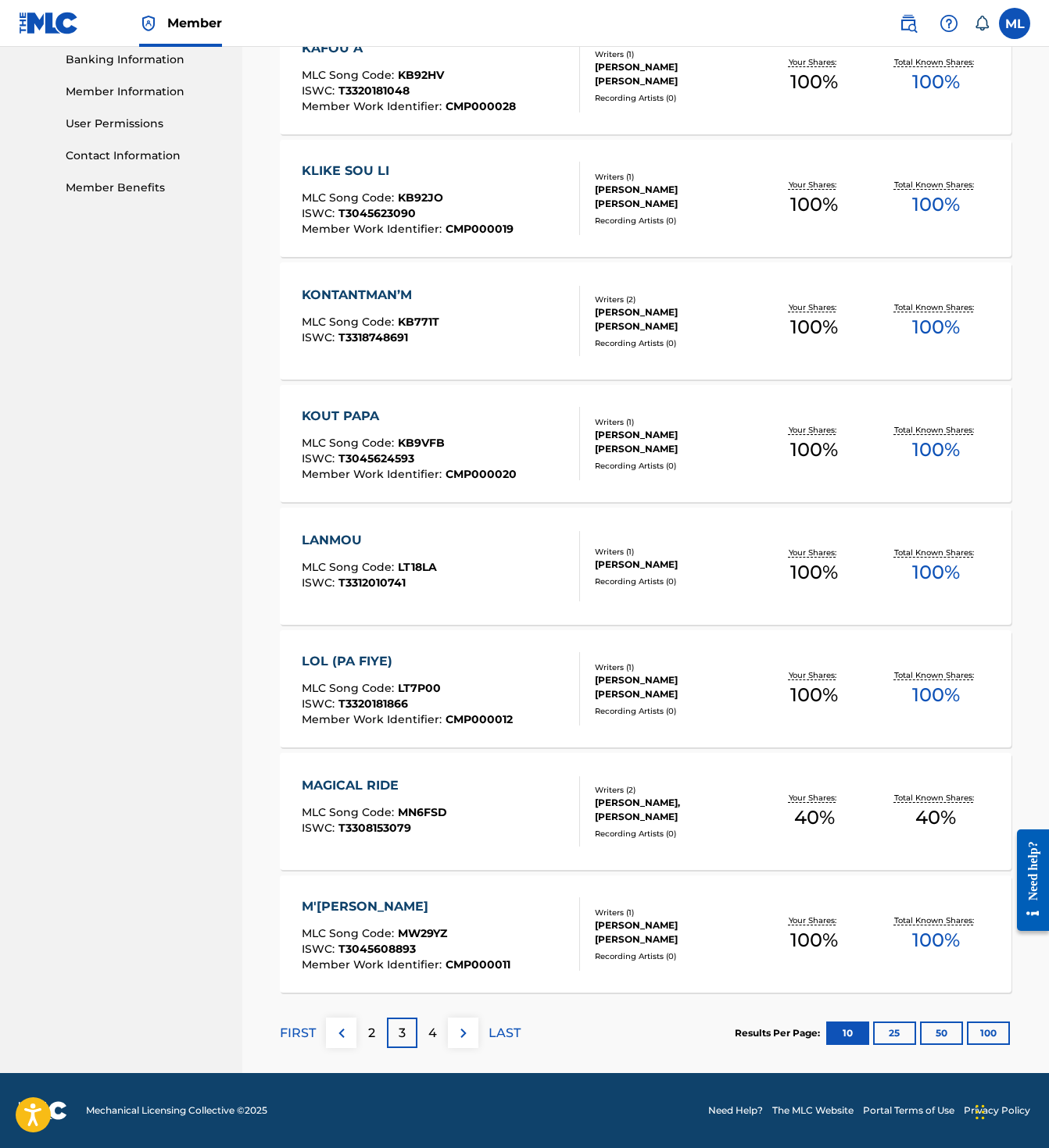
click at [359, 1045] on div "2" at bounding box center [371, 1033] width 31 height 31
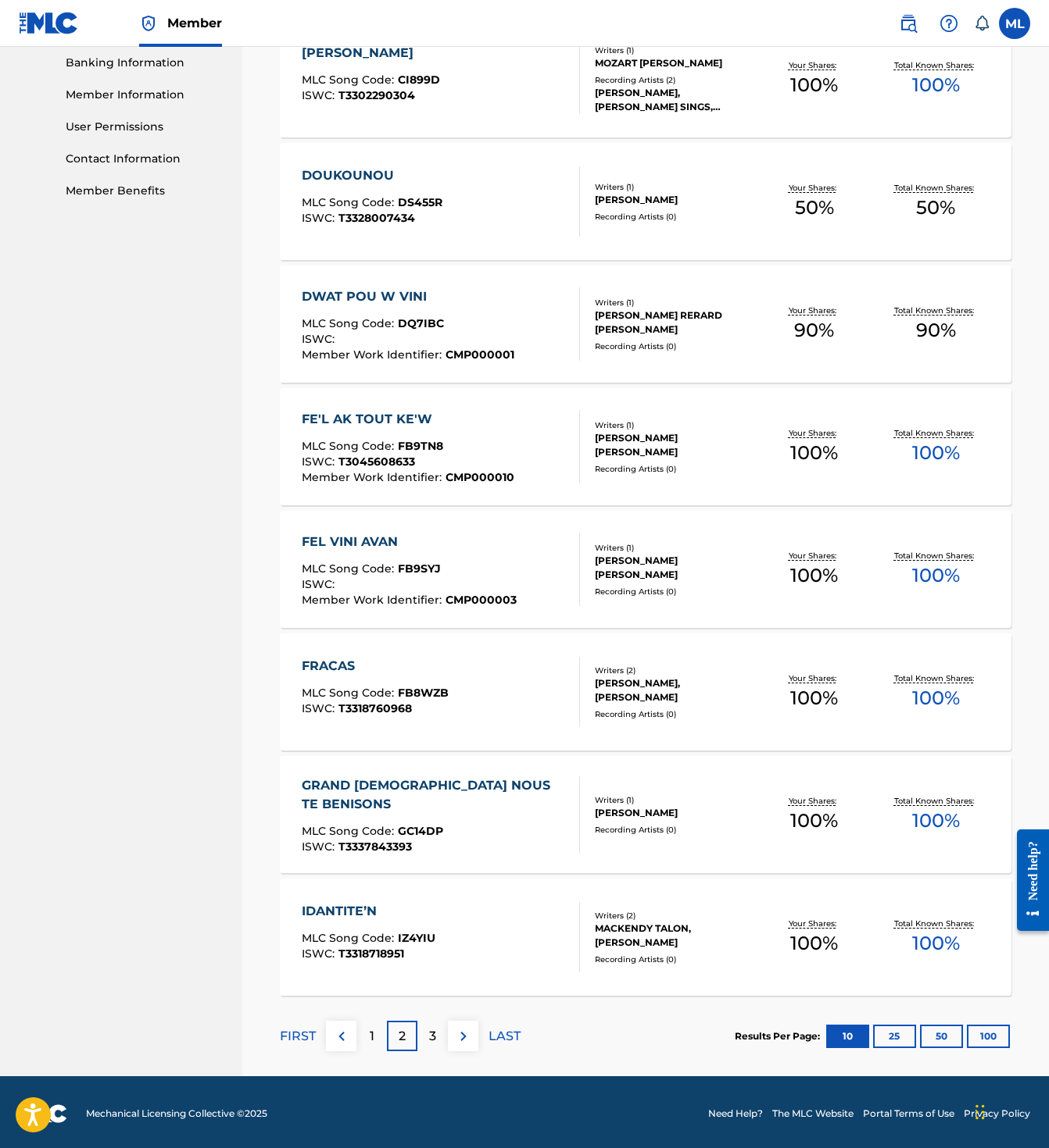
scroll to position [0, 0]
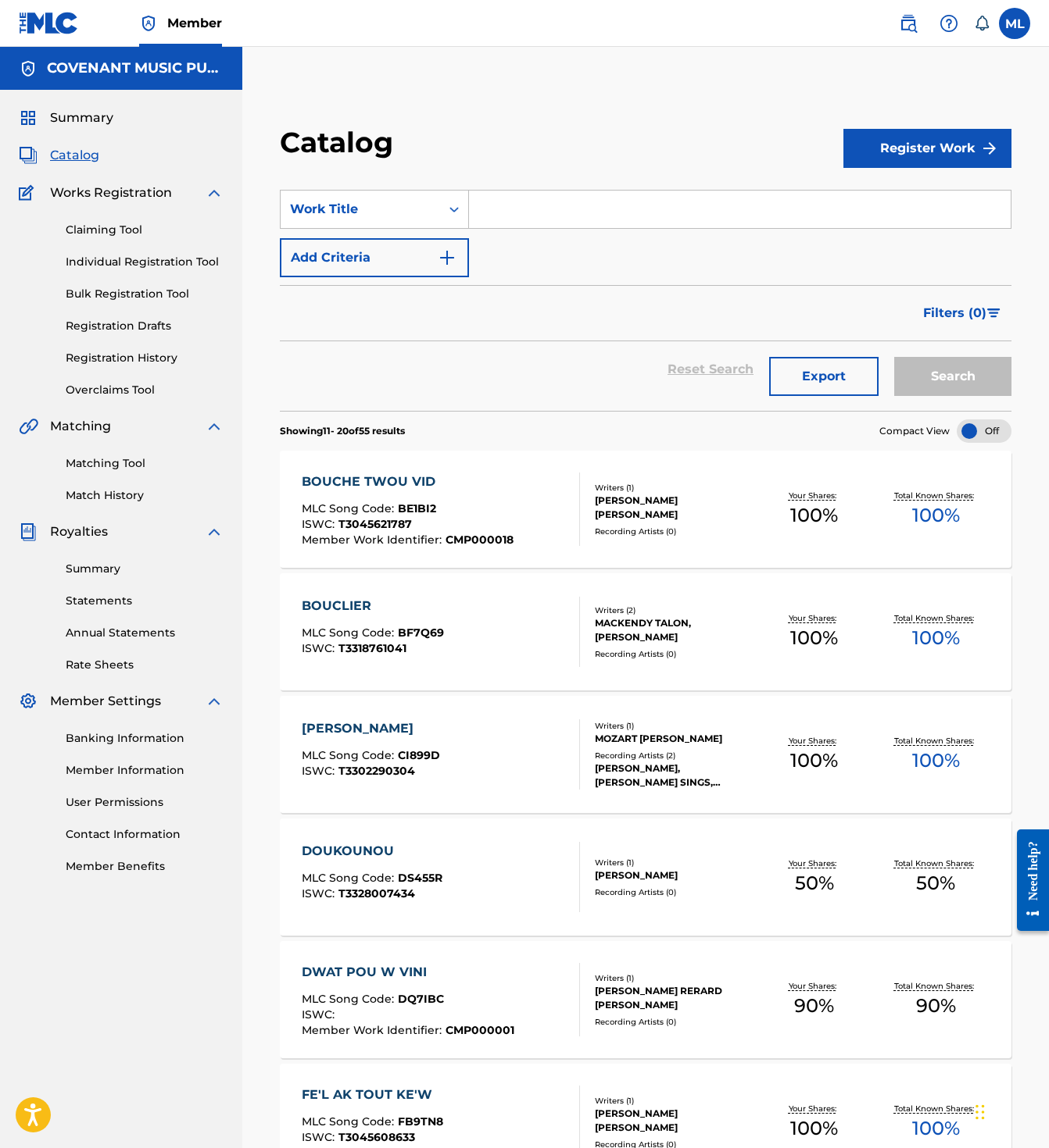
click at [130, 463] on link "Matching Tool" at bounding box center [144, 463] width 158 height 17
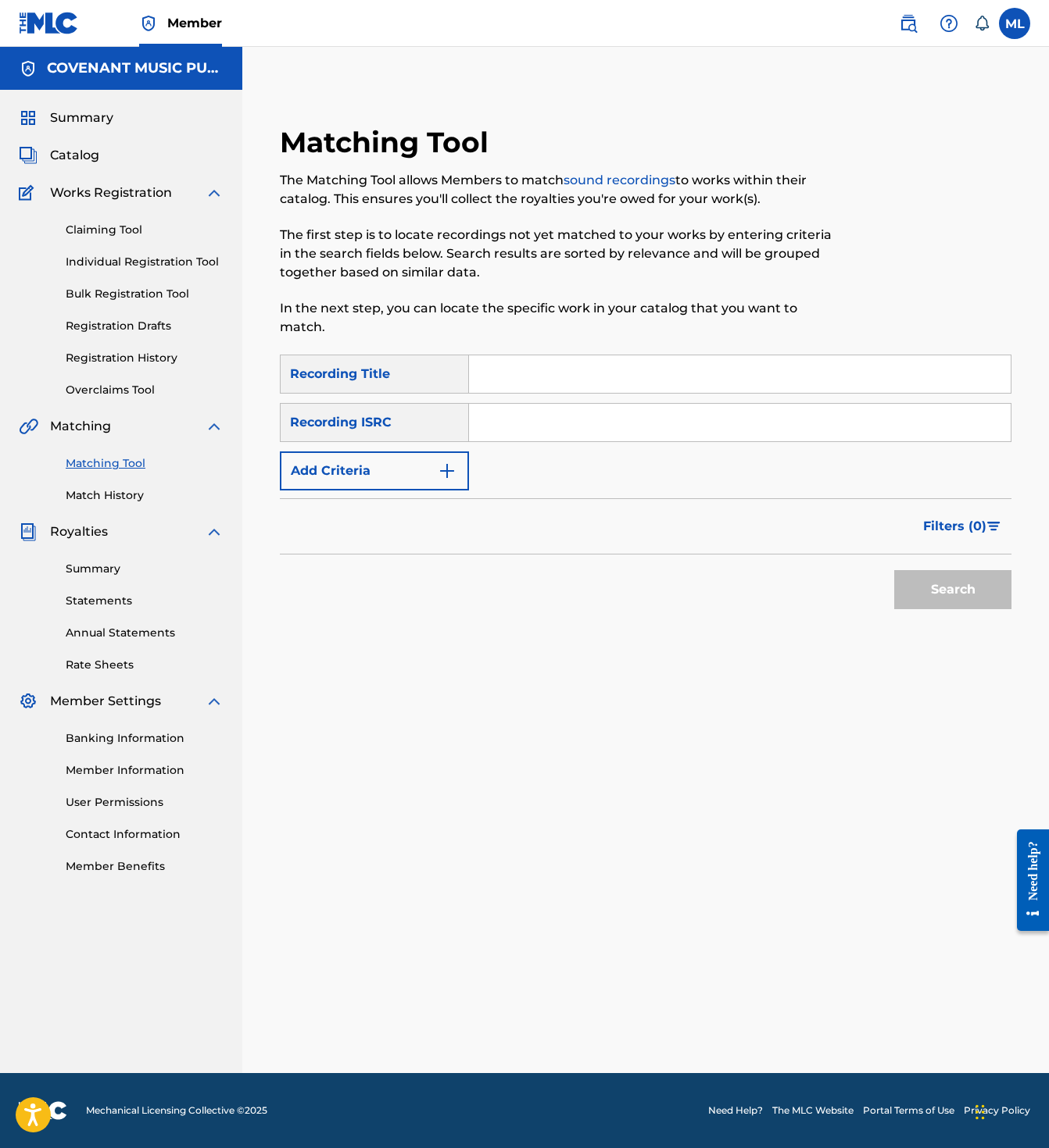
click at [543, 407] on input "Search Form" at bounding box center [739, 423] width 542 height 38
paste input "QZFZ32582648"
type input "QZFZ32582648"
click at [534, 355] on input "Search Form" at bounding box center [739, 374] width 542 height 38
click at [945, 575] on button "Search" at bounding box center [953, 589] width 117 height 39
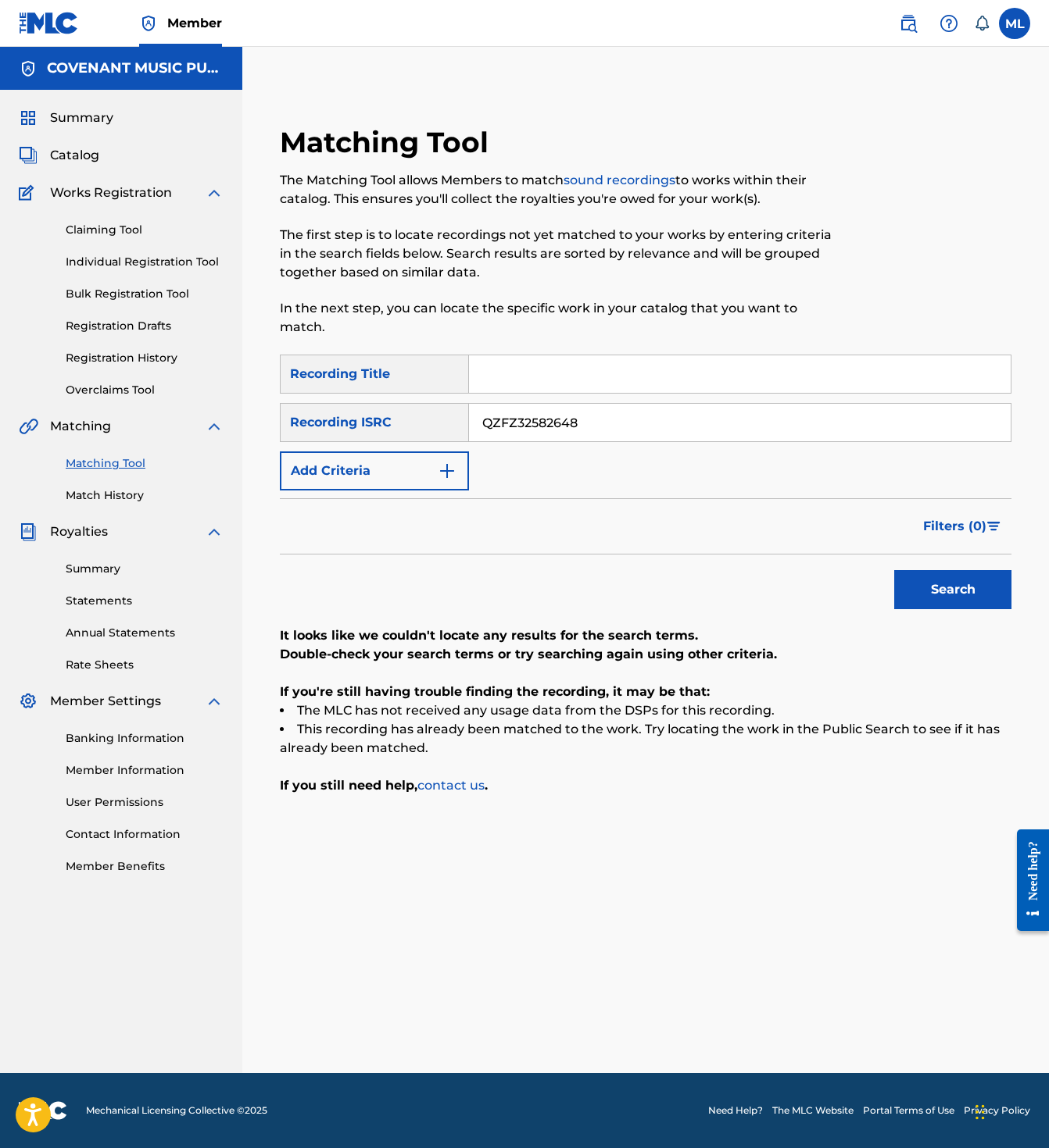
click at [402, 425] on div "SearchWithCriteria504583b6-5739-4e71-a650-706af28e9823 Recording Title SearchWi…" at bounding box center [645, 422] width 731 height 136
click at [400, 457] on button "Add Criteria" at bounding box center [374, 470] width 190 height 39
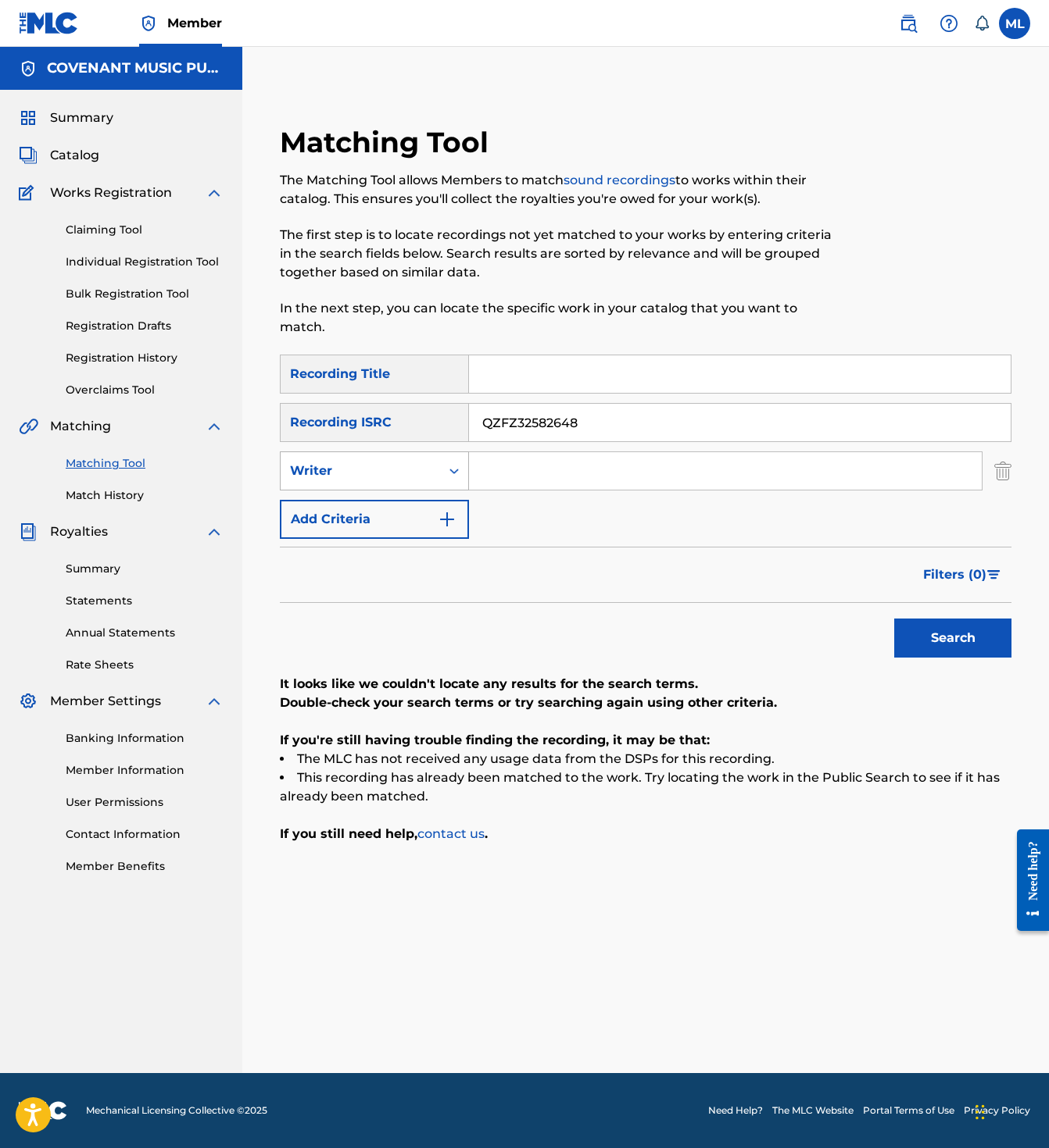
click at [449, 463] on icon "Search Form" at bounding box center [455, 471] width 16 height 16
click at [418, 498] on div "Recording Artist" at bounding box center [374, 509] width 188 height 39
click at [527, 466] on input "Search Form" at bounding box center [724, 471] width 512 height 38
type input "HARMONIK"
click at [894, 619] on button "Search" at bounding box center [953, 638] width 117 height 39
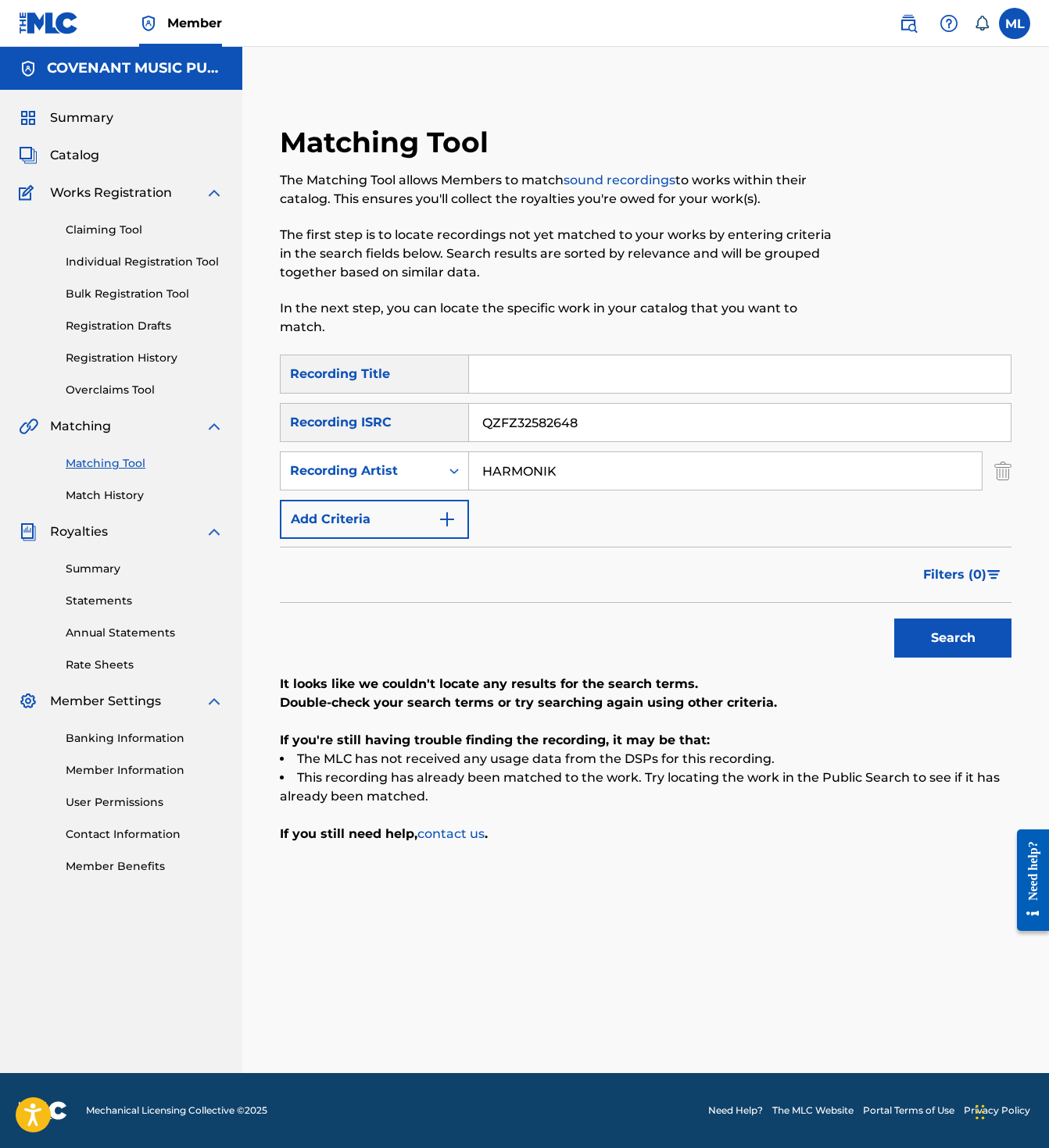
click at [560, 369] on input "Search Form" at bounding box center [739, 374] width 542 height 38
paste input "Idantite'n"
type input "Idantite'n"
click at [941, 647] on div "SearchWithCriteria504583b6-5739-4e71-a650-706af28e9823 Recording Title Idantite…" at bounding box center [645, 598] width 731 height 489
click at [943, 637] on button "Search" at bounding box center [953, 638] width 117 height 39
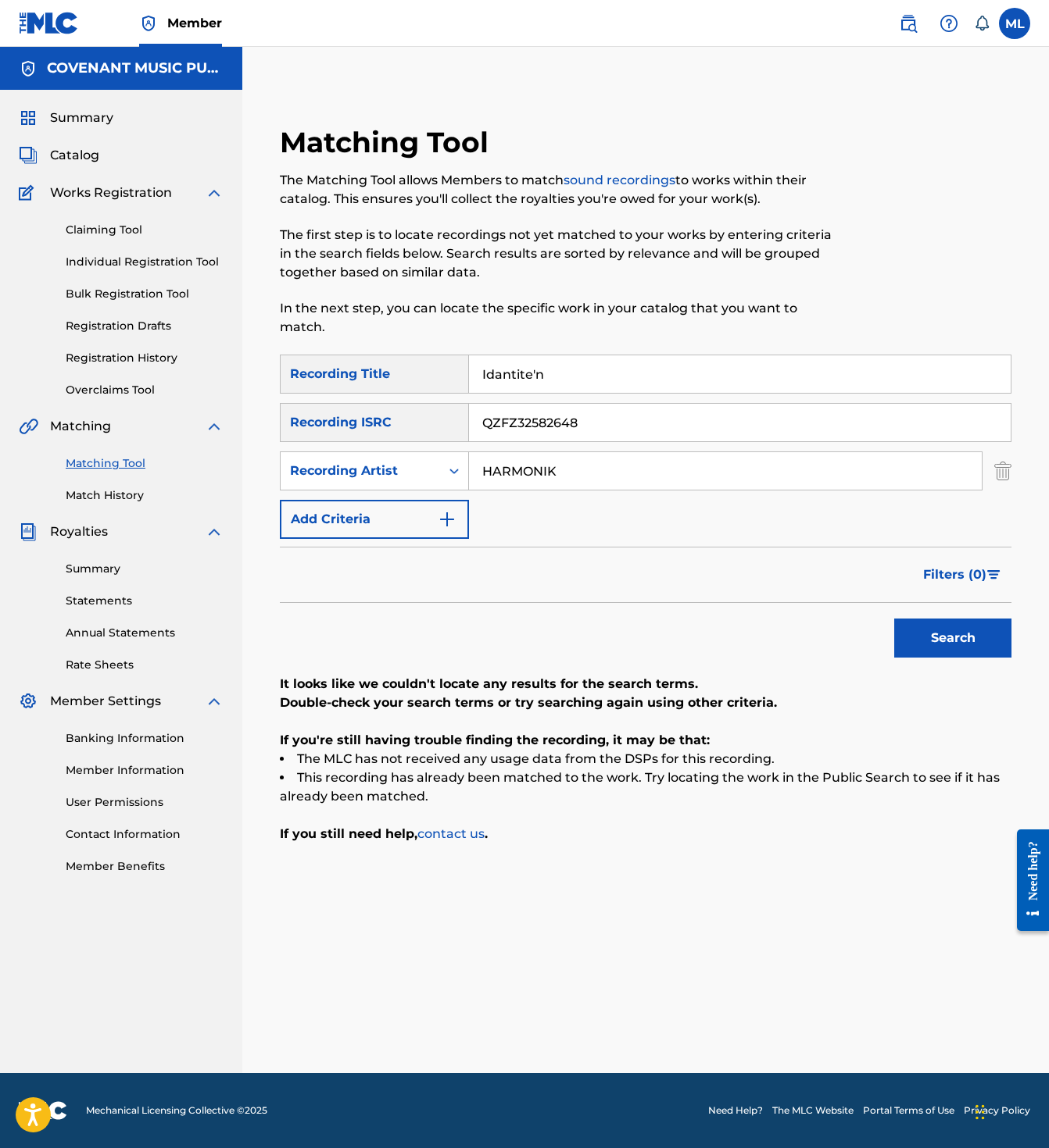
click at [942, 637] on button "Search" at bounding box center [953, 638] width 117 height 39
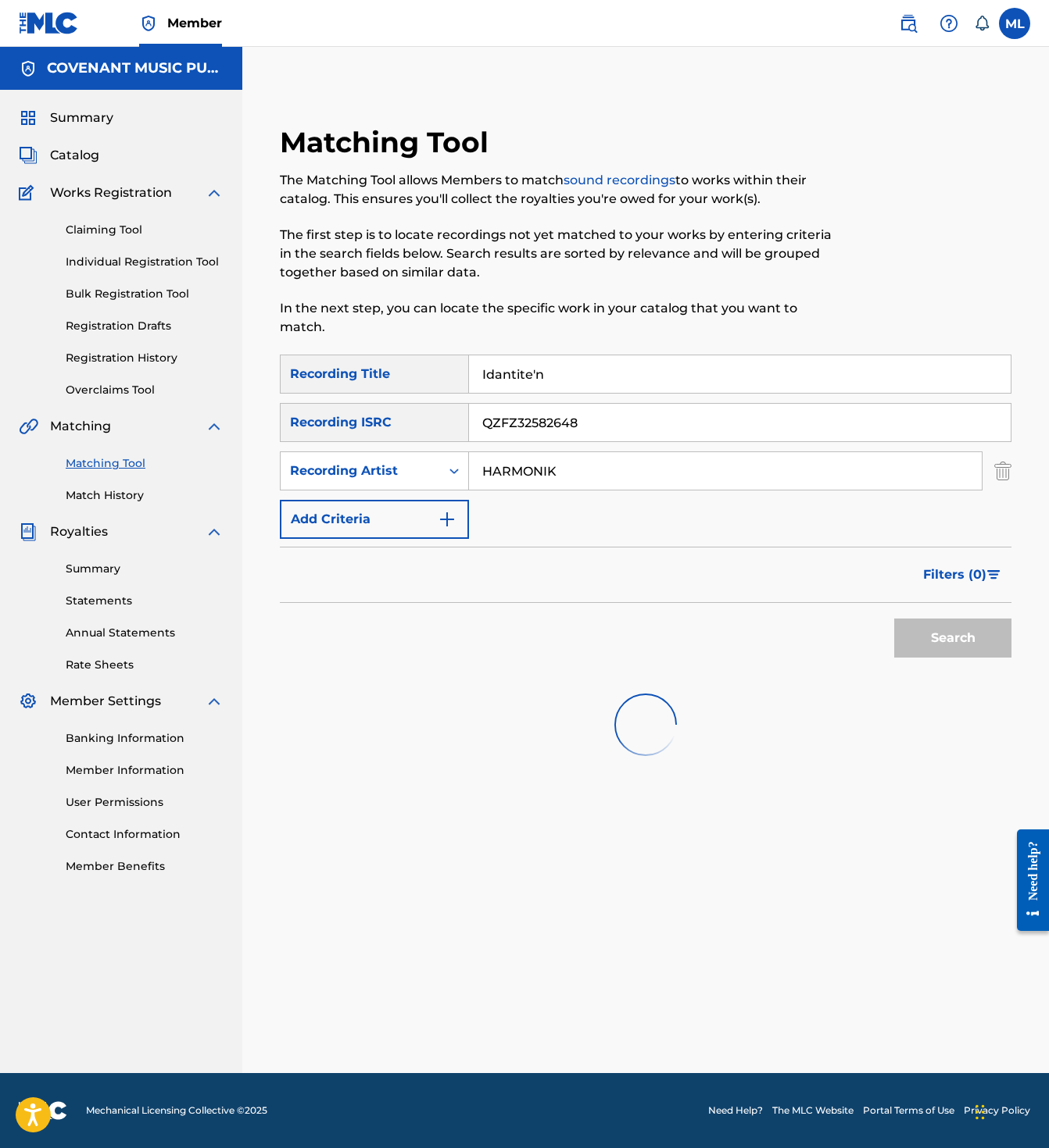
click at [942, 637] on div "Search" at bounding box center [949, 634] width 125 height 63
click at [942, 637] on button "Search" at bounding box center [953, 638] width 117 height 39
click at [942, 637] on div "Search" at bounding box center [949, 634] width 125 height 63
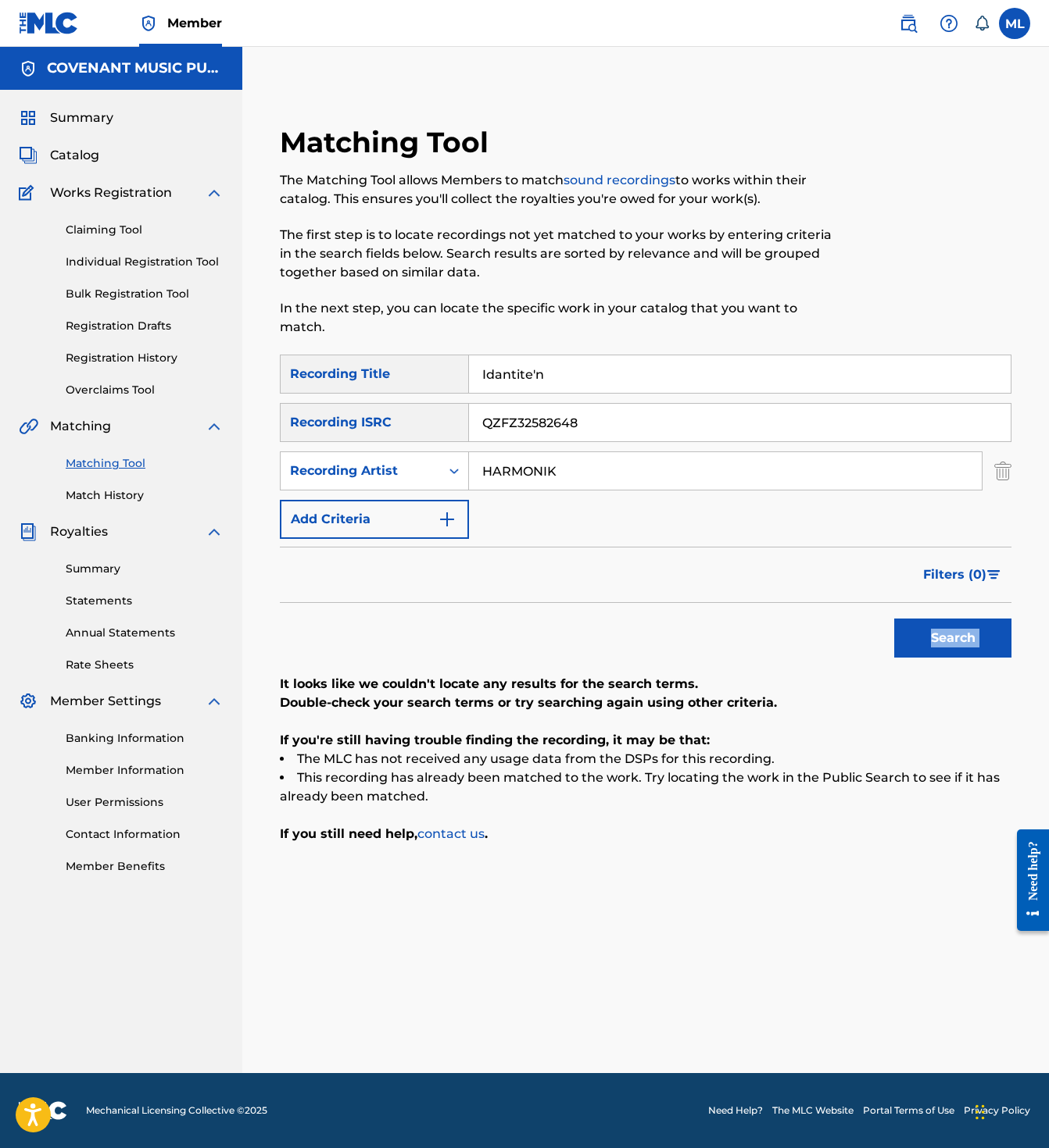
click at [942, 637] on button "Search" at bounding box center [953, 638] width 117 height 39
click at [939, 635] on button "Search" at bounding box center [953, 638] width 117 height 39
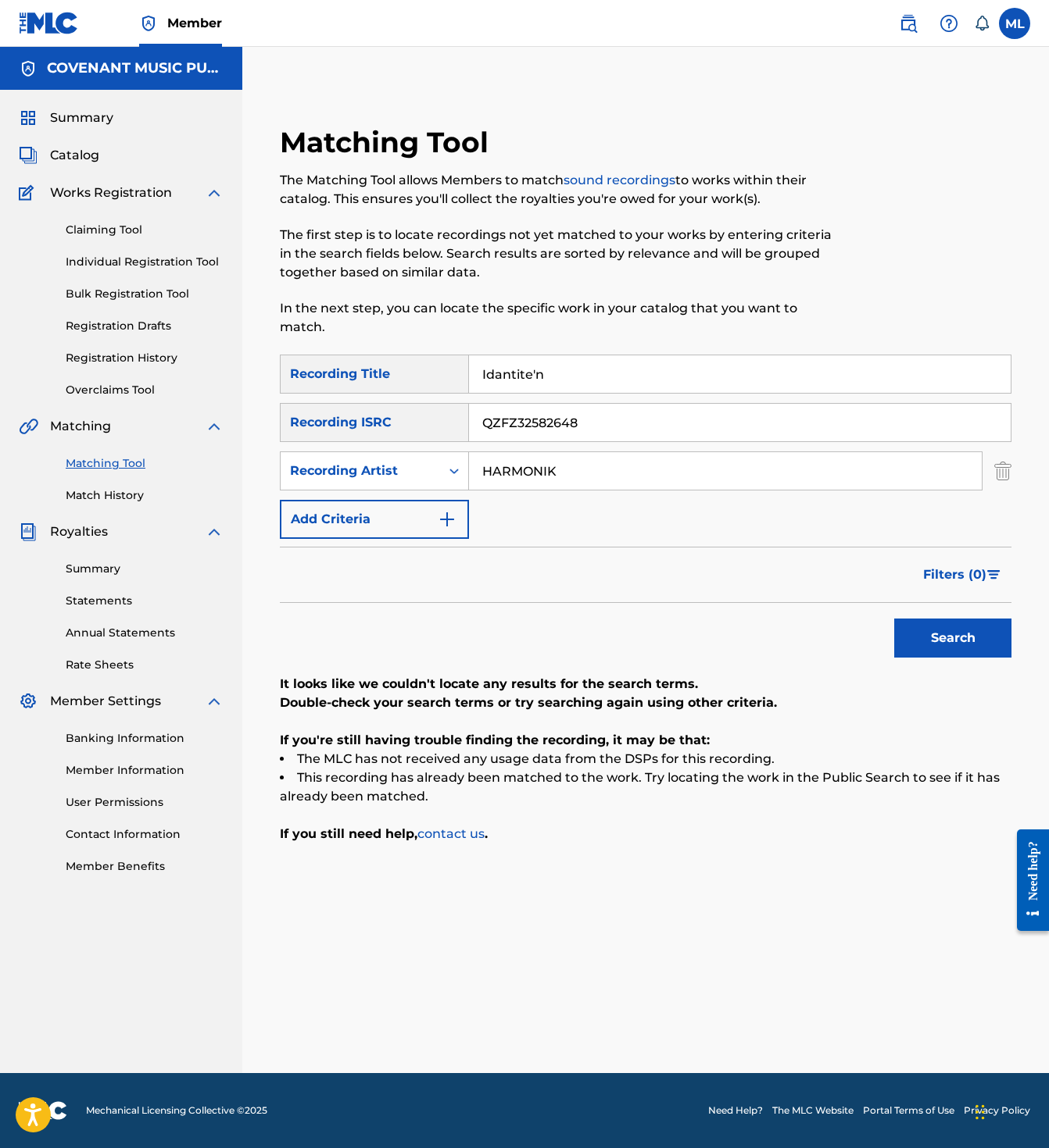
click at [545, 360] on input "Idantite'n" at bounding box center [739, 374] width 542 height 38
click at [561, 404] on input "QZFZ32582648" at bounding box center [739, 423] width 542 height 38
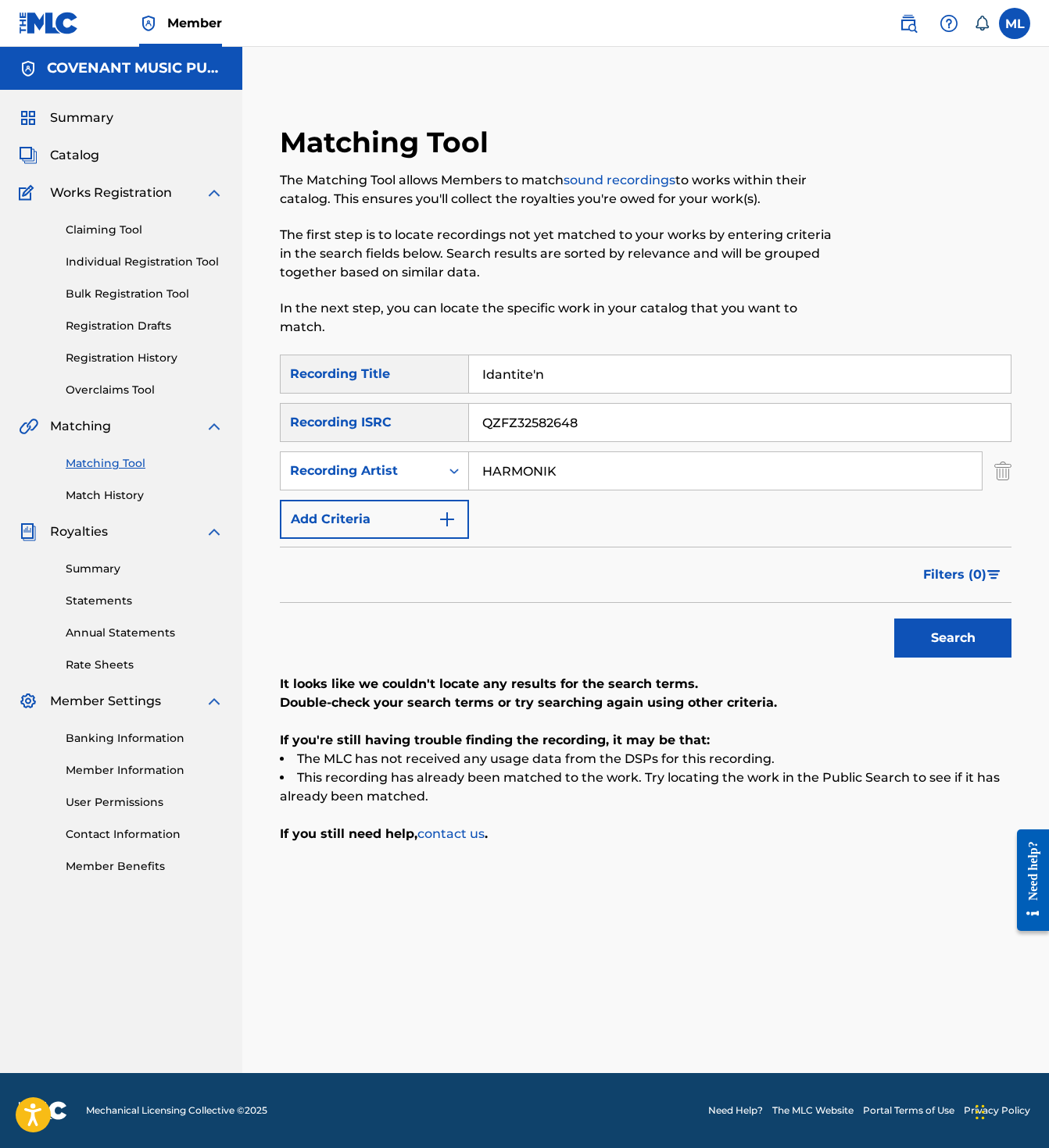
click at [561, 404] on input "QZFZ32582648" at bounding box center [739, 423] width 542 height 38
click at [551, 355] on input "Idantite'n" at bounding box center [739, 374] width 542 height 38
drag, startPoint x: 551, startPoint y: 351, endPoint x: 659, endPoint y: 406, distance: 121.2
click at [551, 355] on input "Idantite'n" at bounding box center [739, 374] width 542 height 38
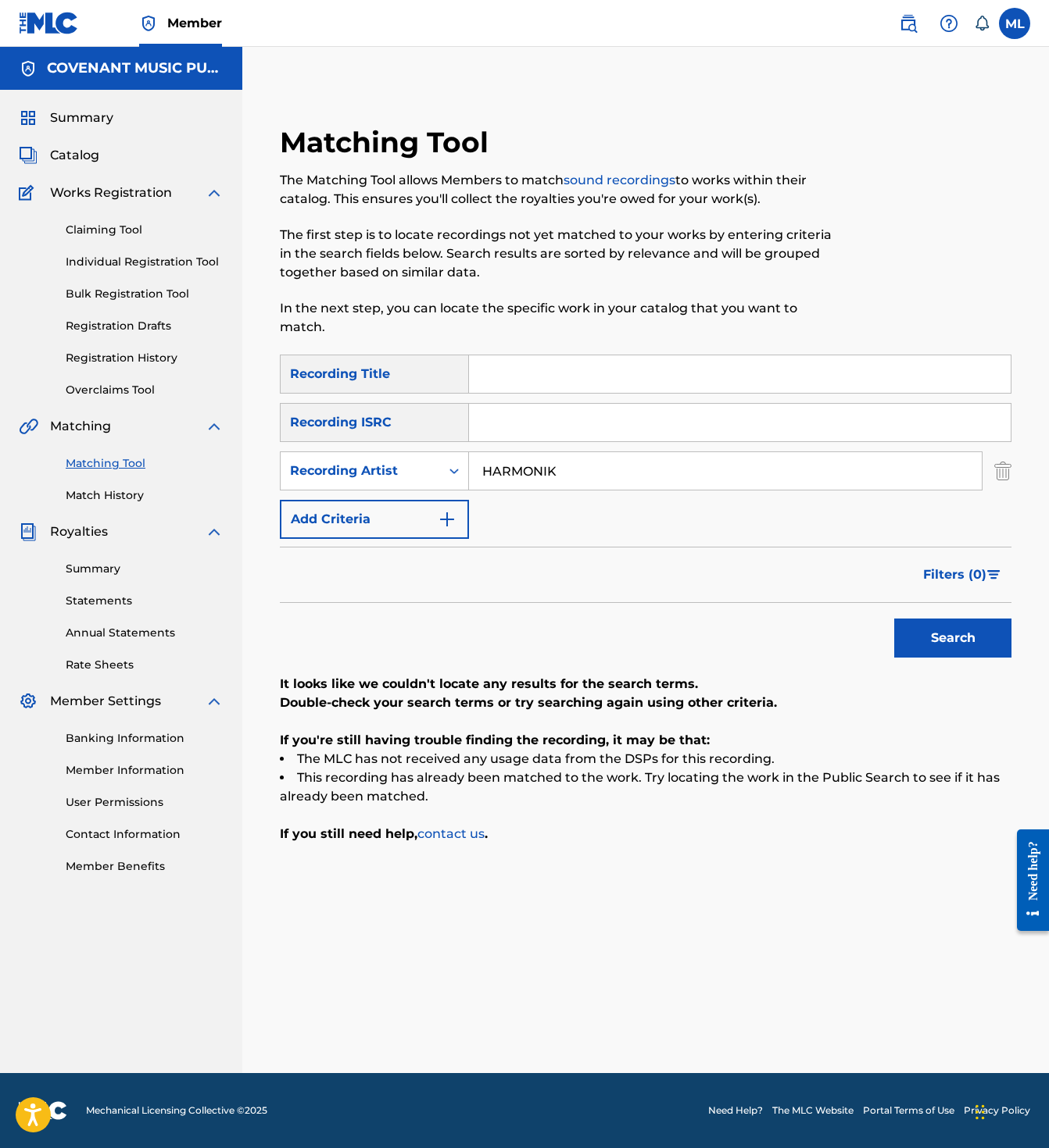
click at [957, 619] on button "Search" at bounding box center [953, 638] width 117 height 39
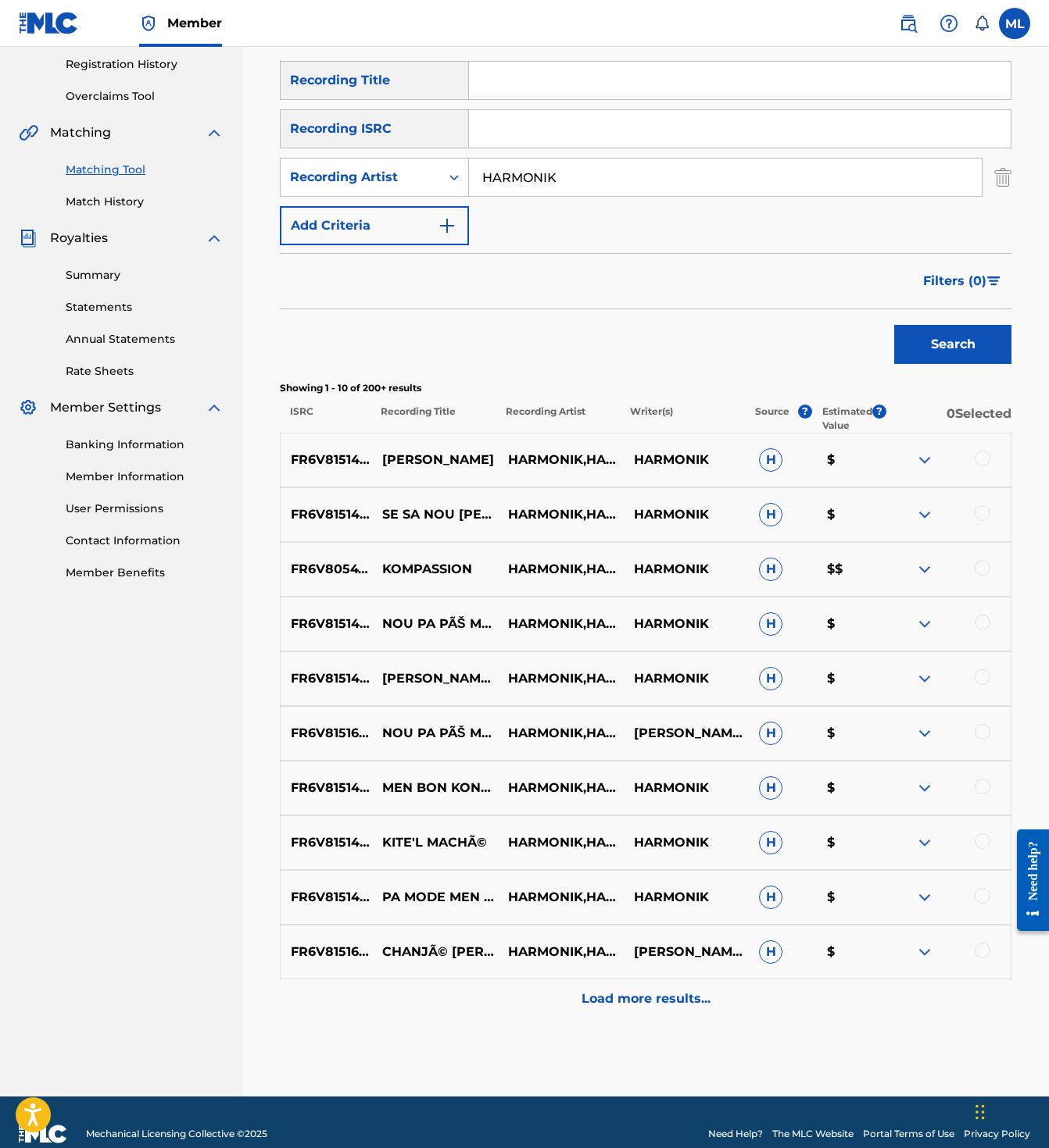
scroll to position [299, 0]
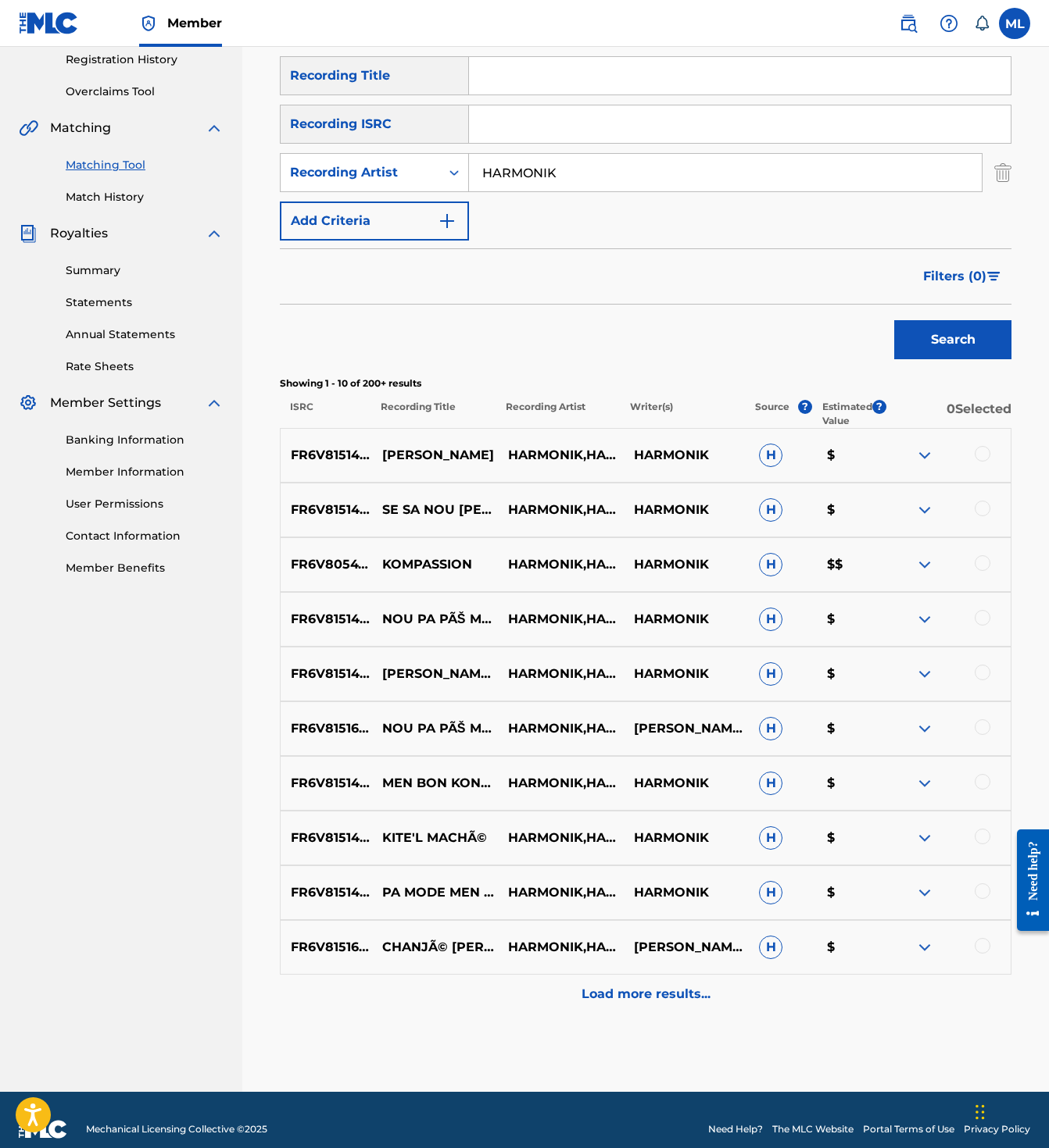
click at [564, 991] on div "Load more results..." at bounding box center [645, 994] width 731 height 39
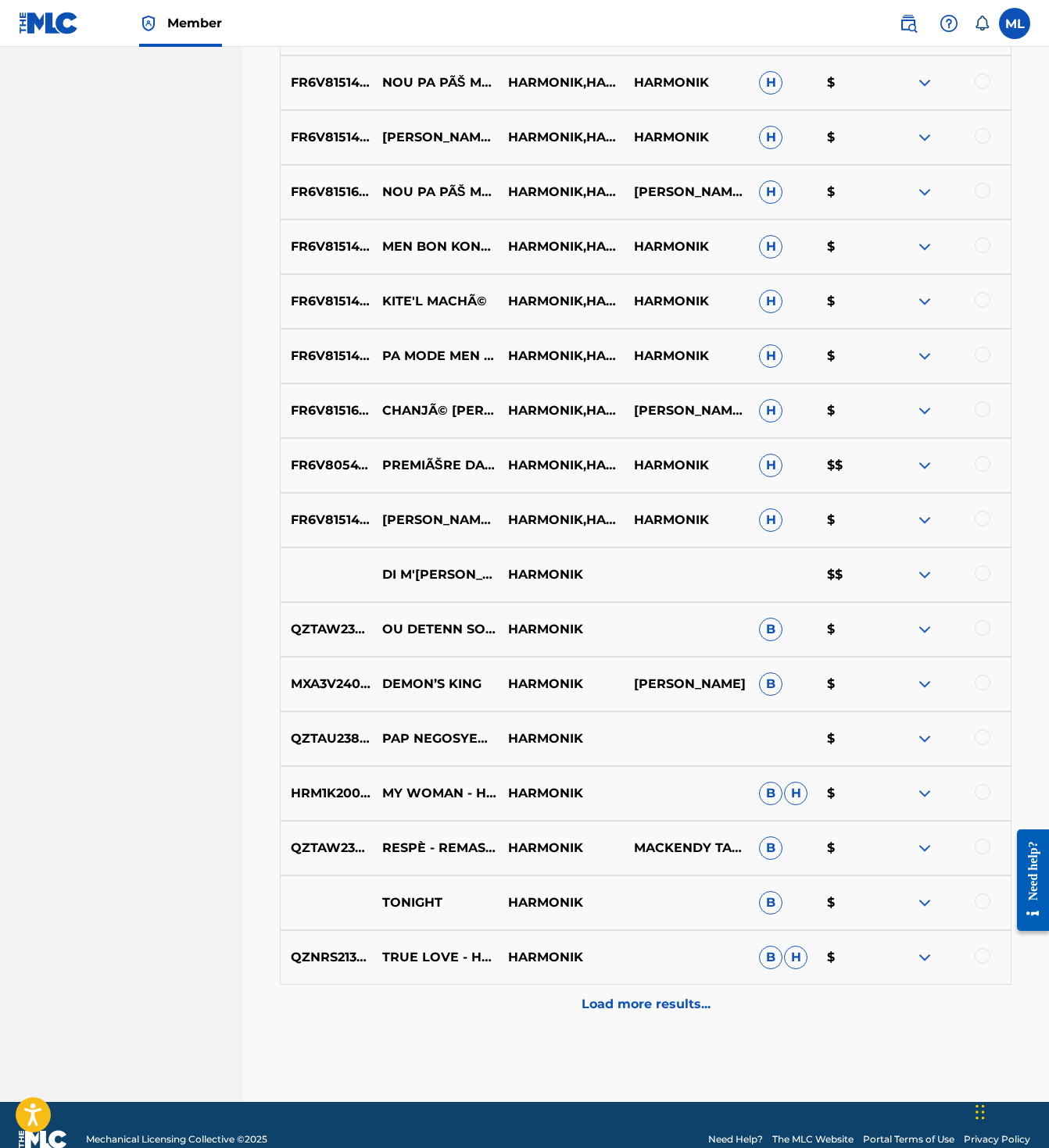
scroll to position [845, 0]
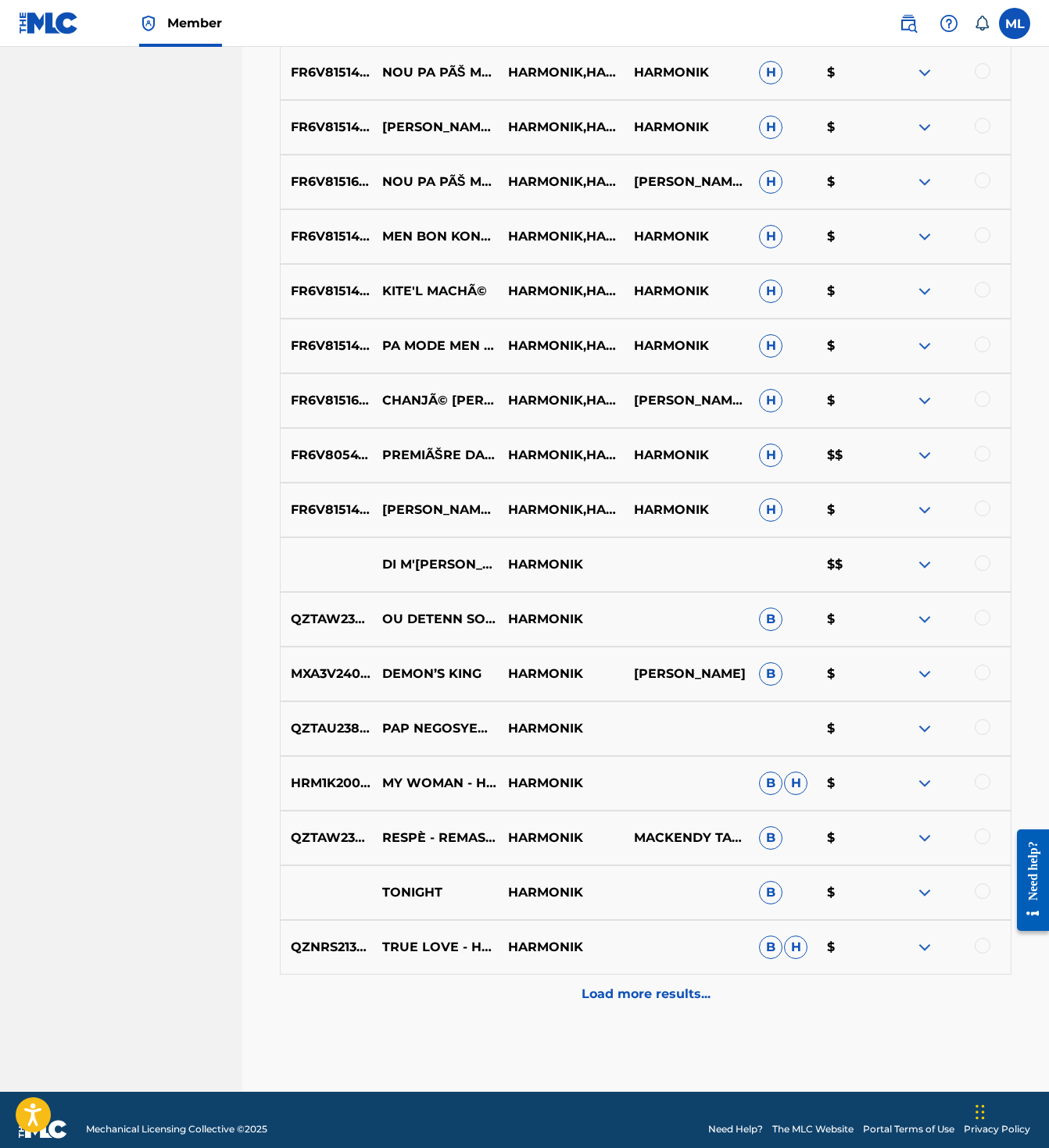
click at [628, 993] on div "Load more results..." at bounding box center [645, 994] width 731 height 39
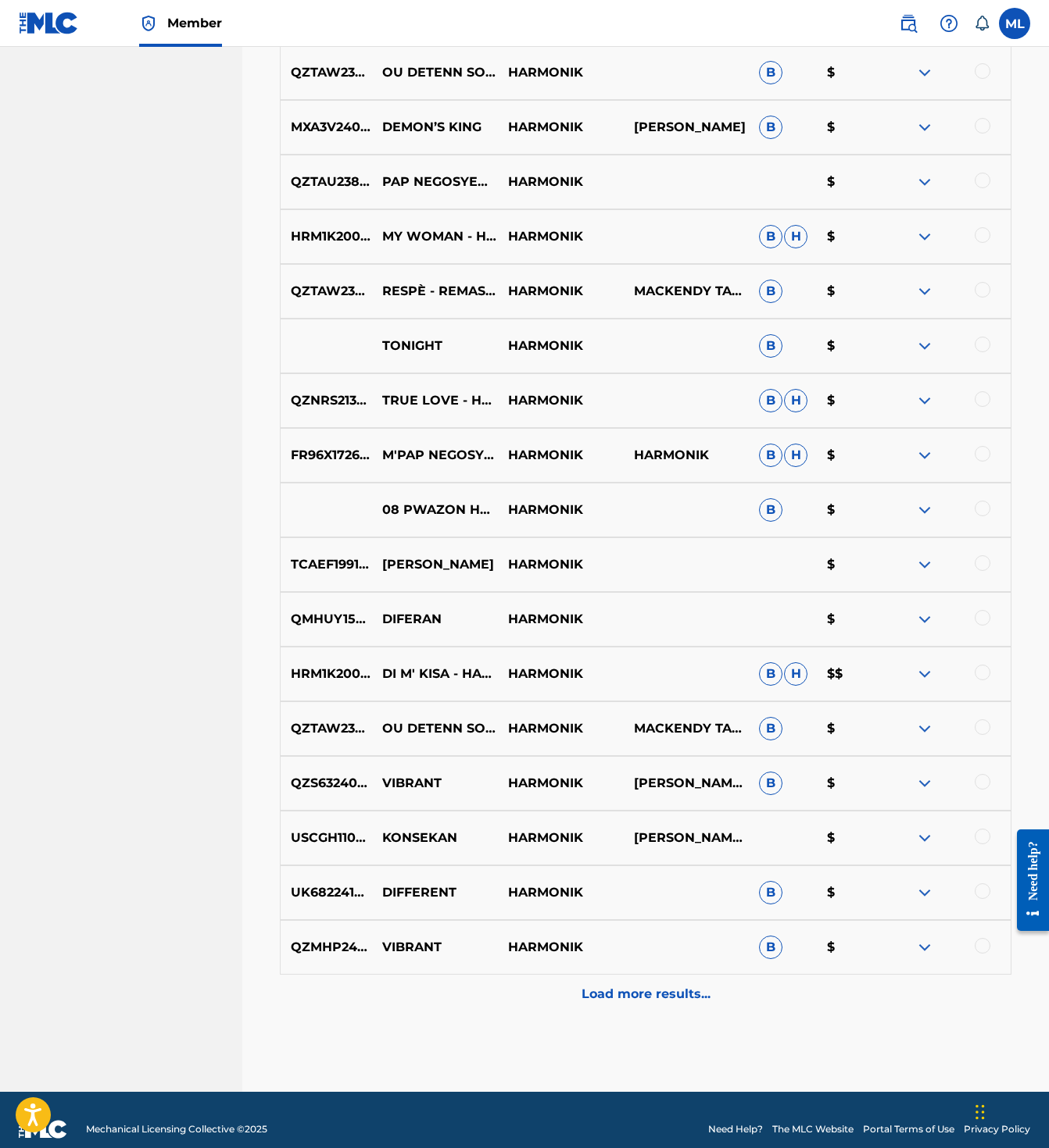
scroll to position [1349, 0]
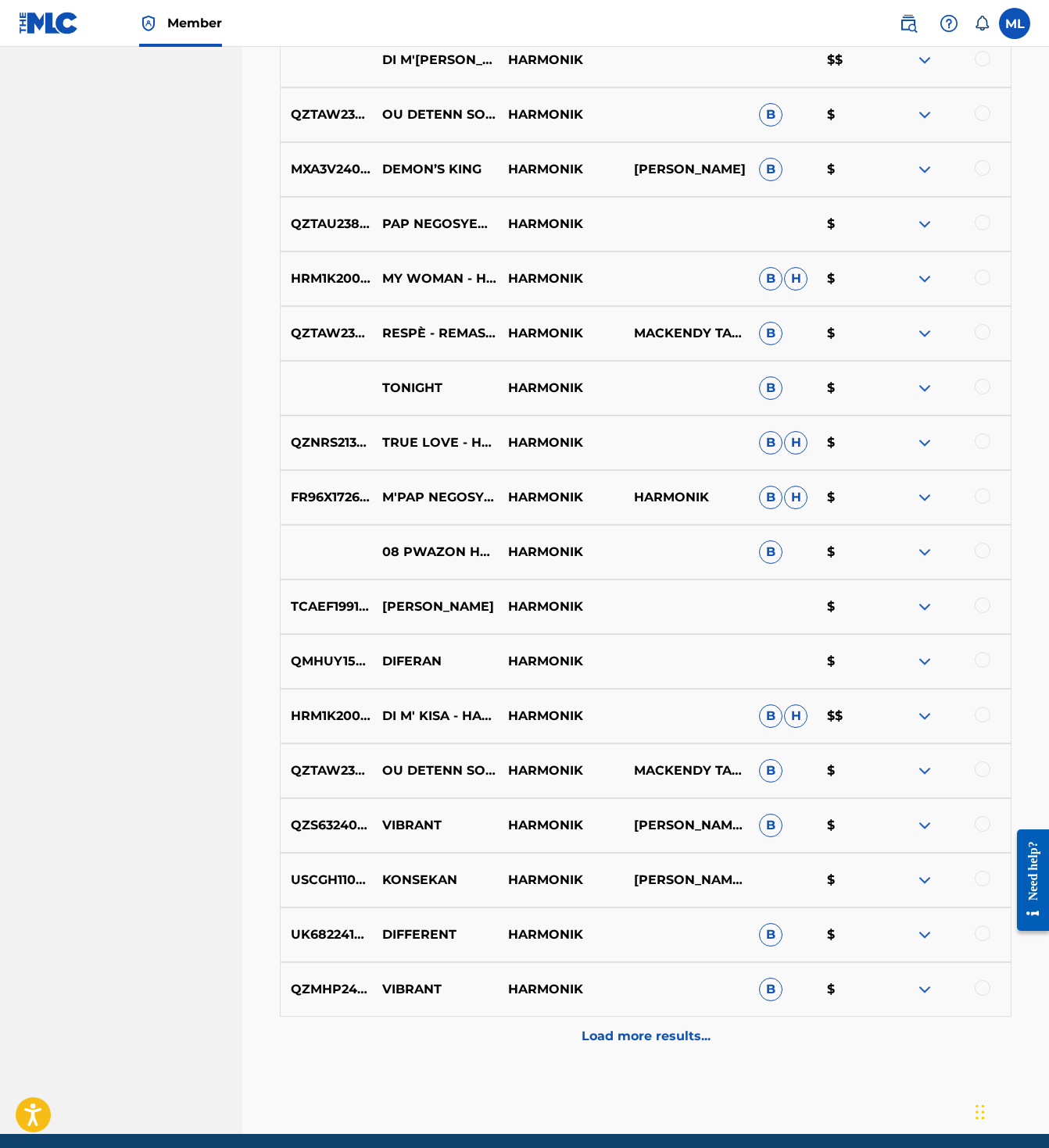
click at [604, 1027] on p "Load more results..." at bounding box center [646, 1036] width 129 height 19
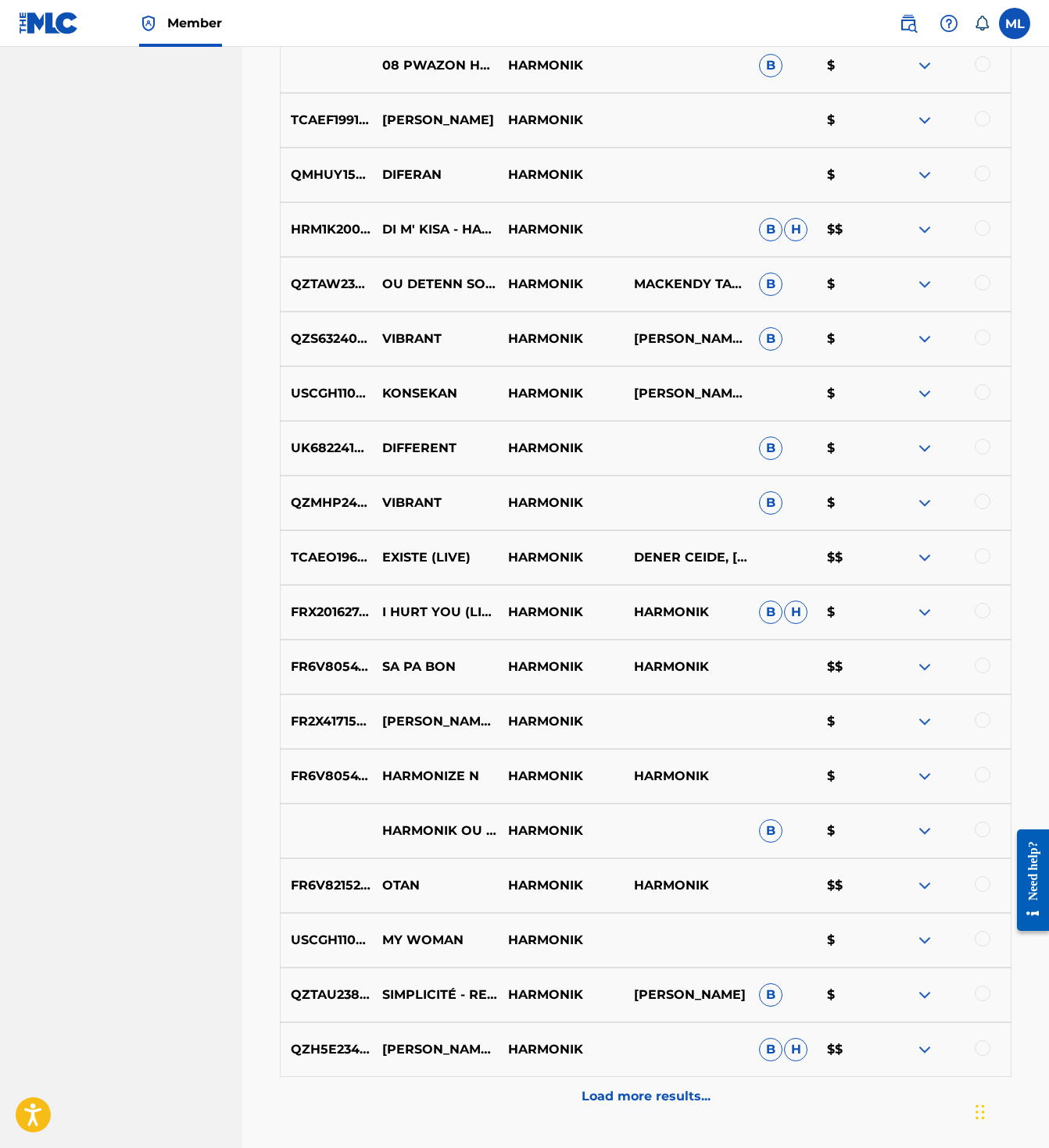
scroll to position [1939, 0]
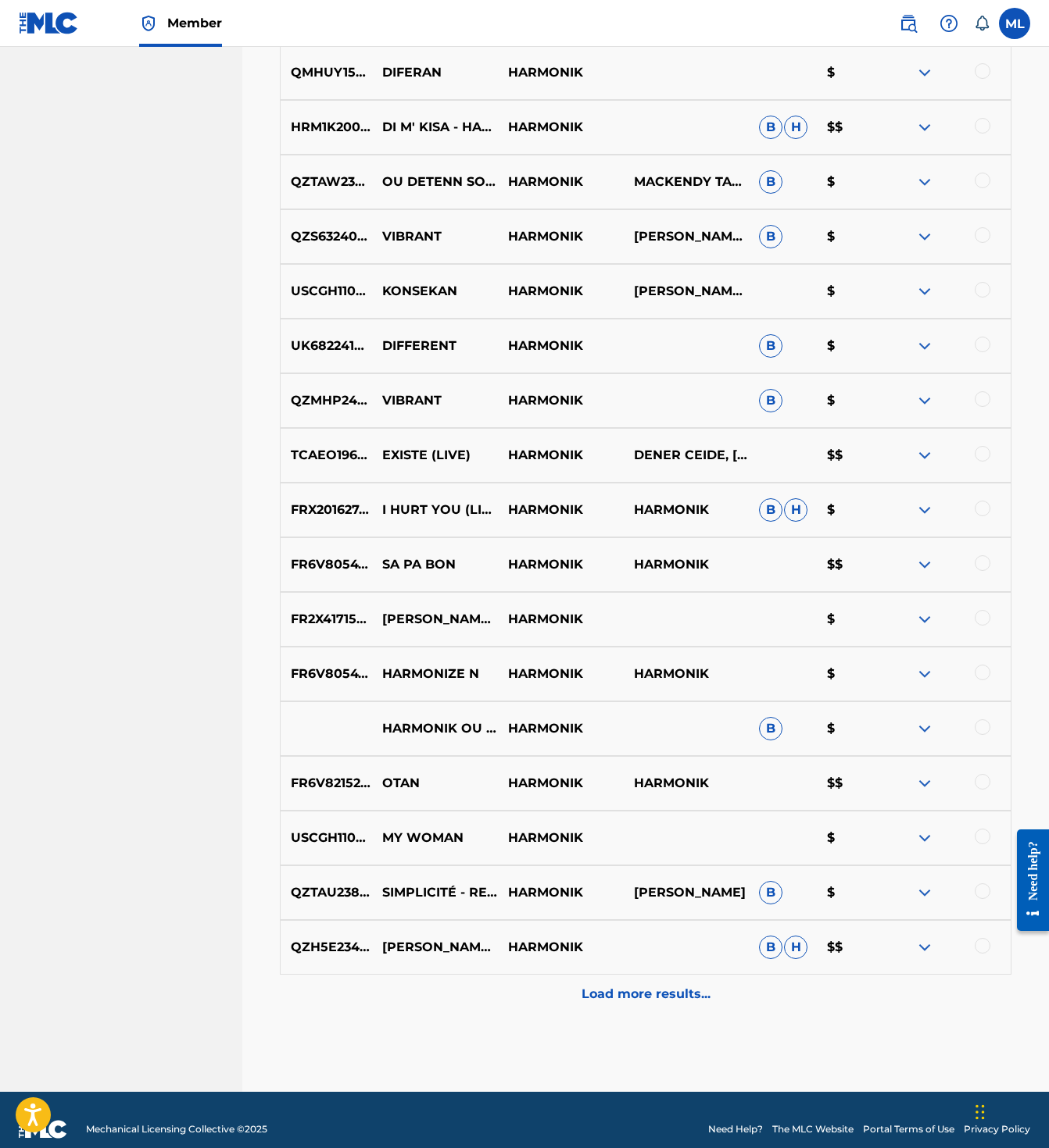
click at [586, 985] on p "Load more results..." at bounding box center [646, 994] width 129 height 19
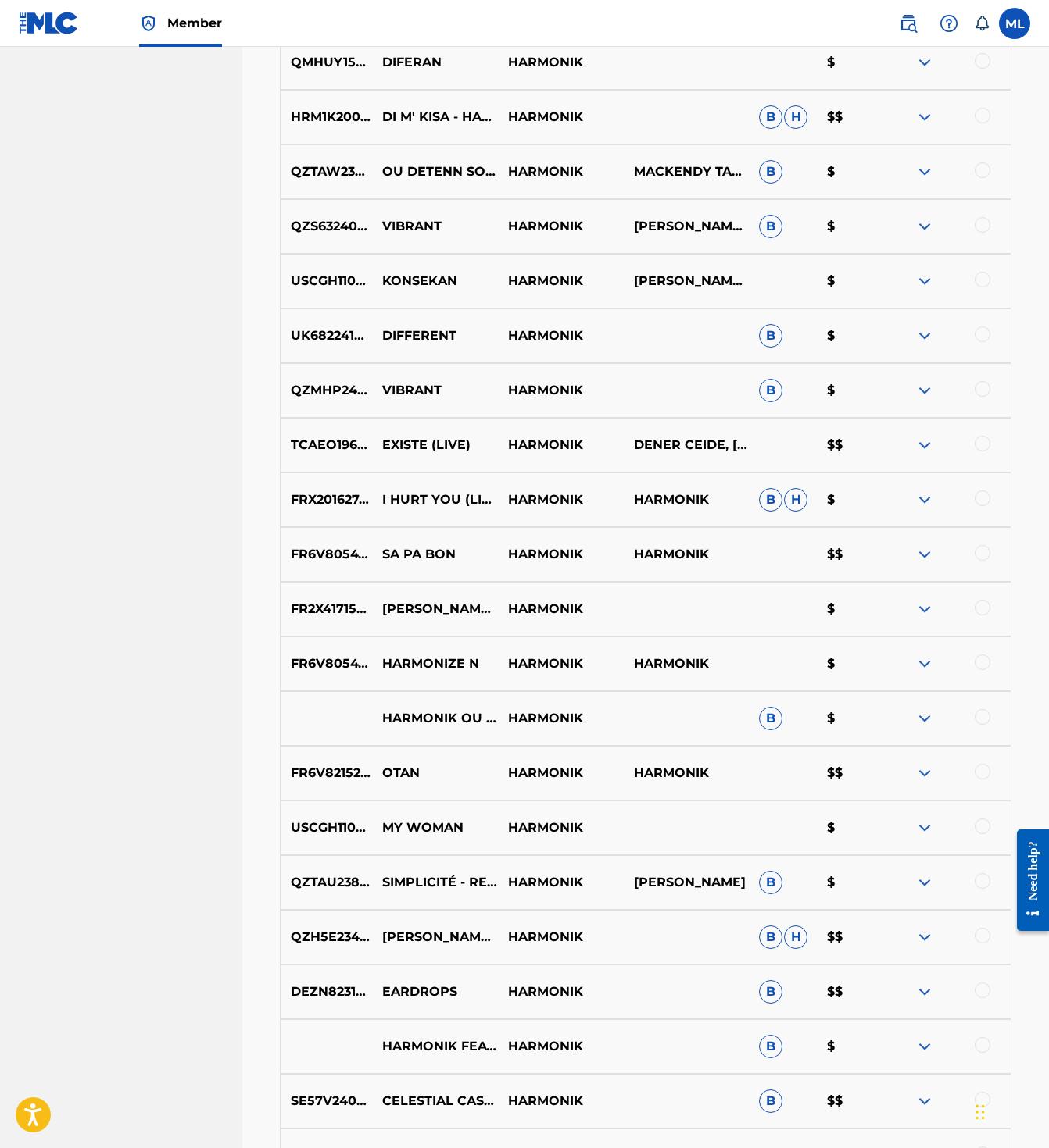
scroll to position [2486, 0]
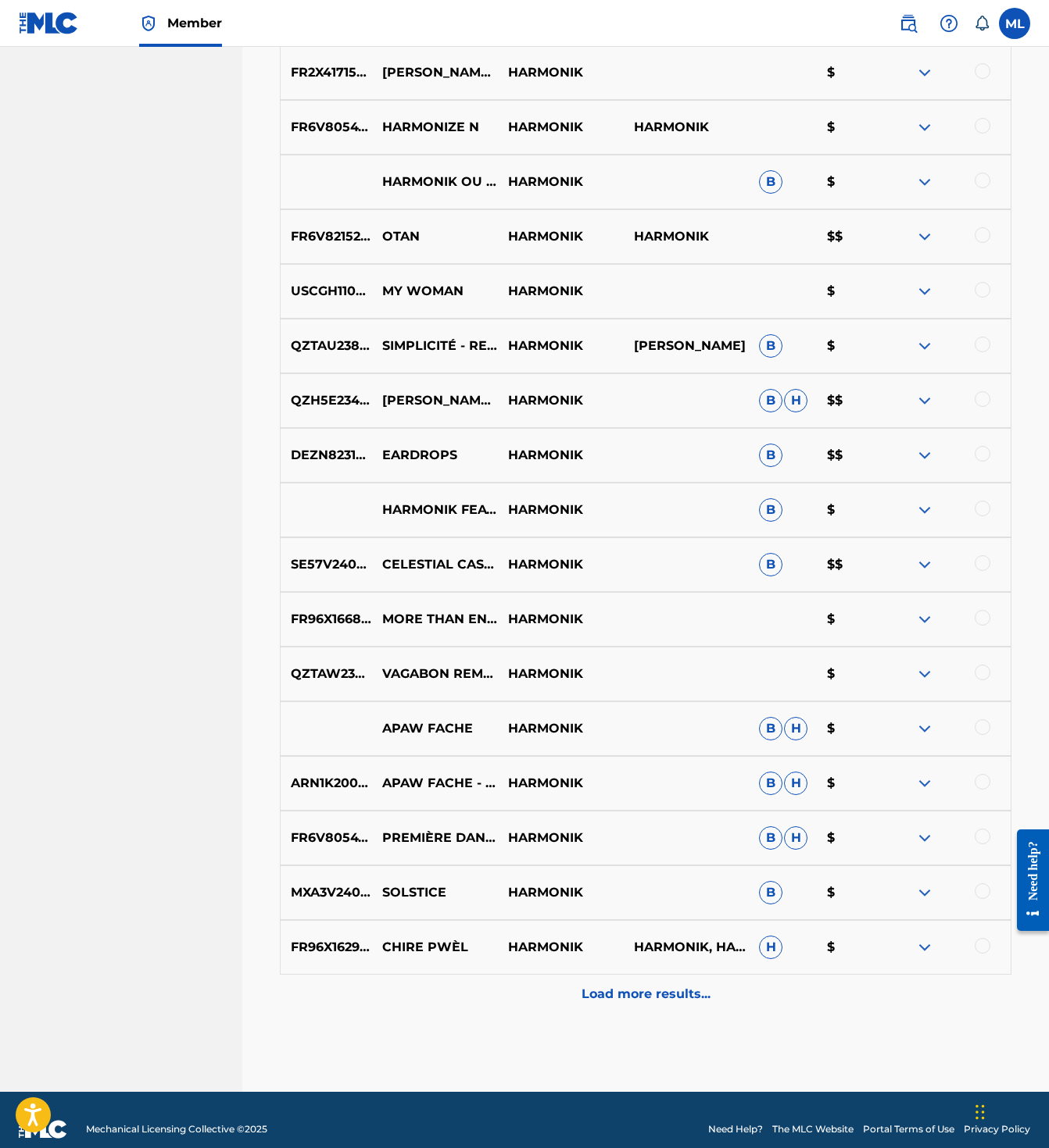
click at [586, 985] on p "Load more results..." at bounding box center [646, 994] width 129 height 19
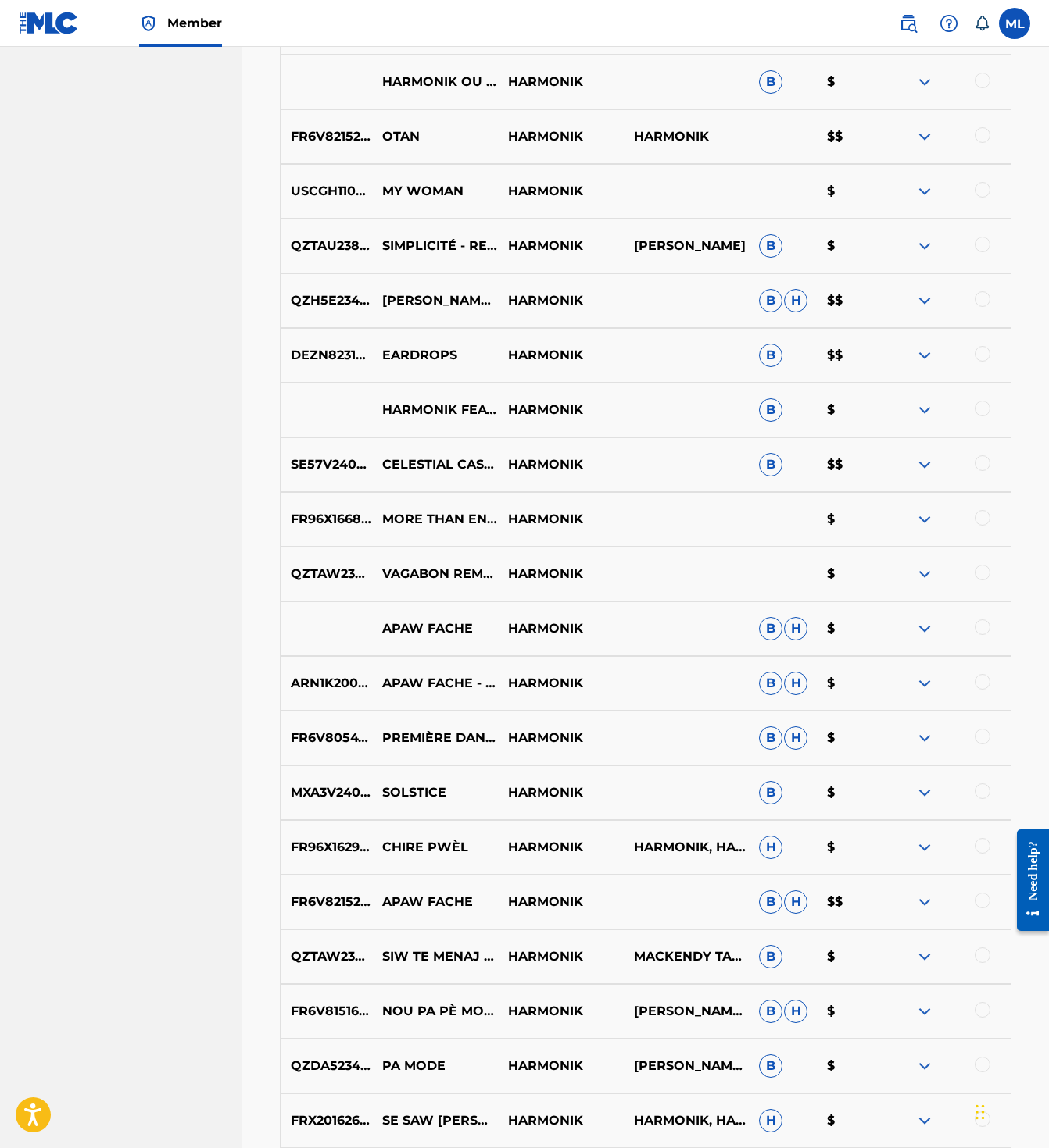
scroll to position [3032, 0]
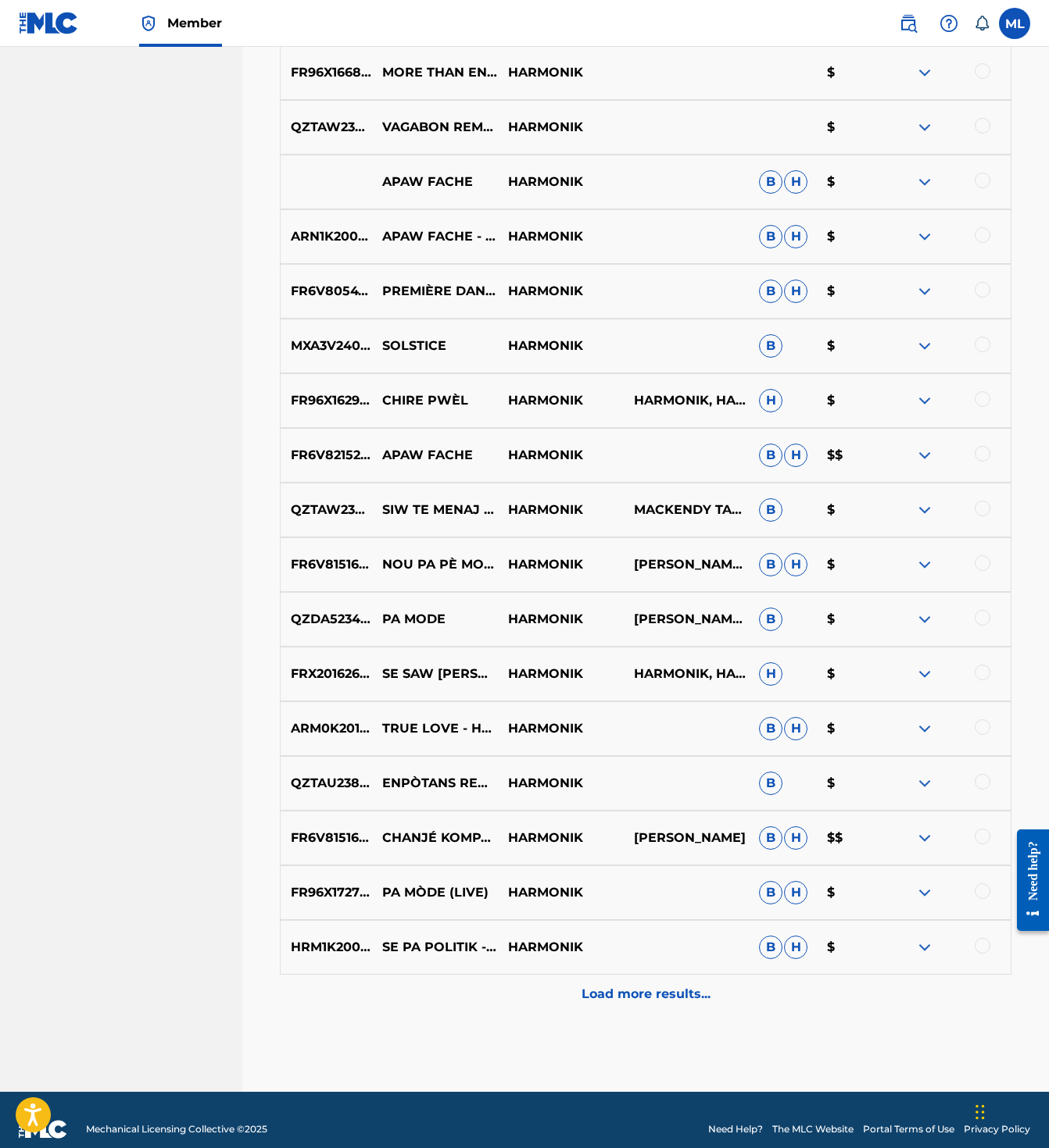
click at [586, 985] on p "Load more results..." at bounding box center [646, 994] width 129 height 19
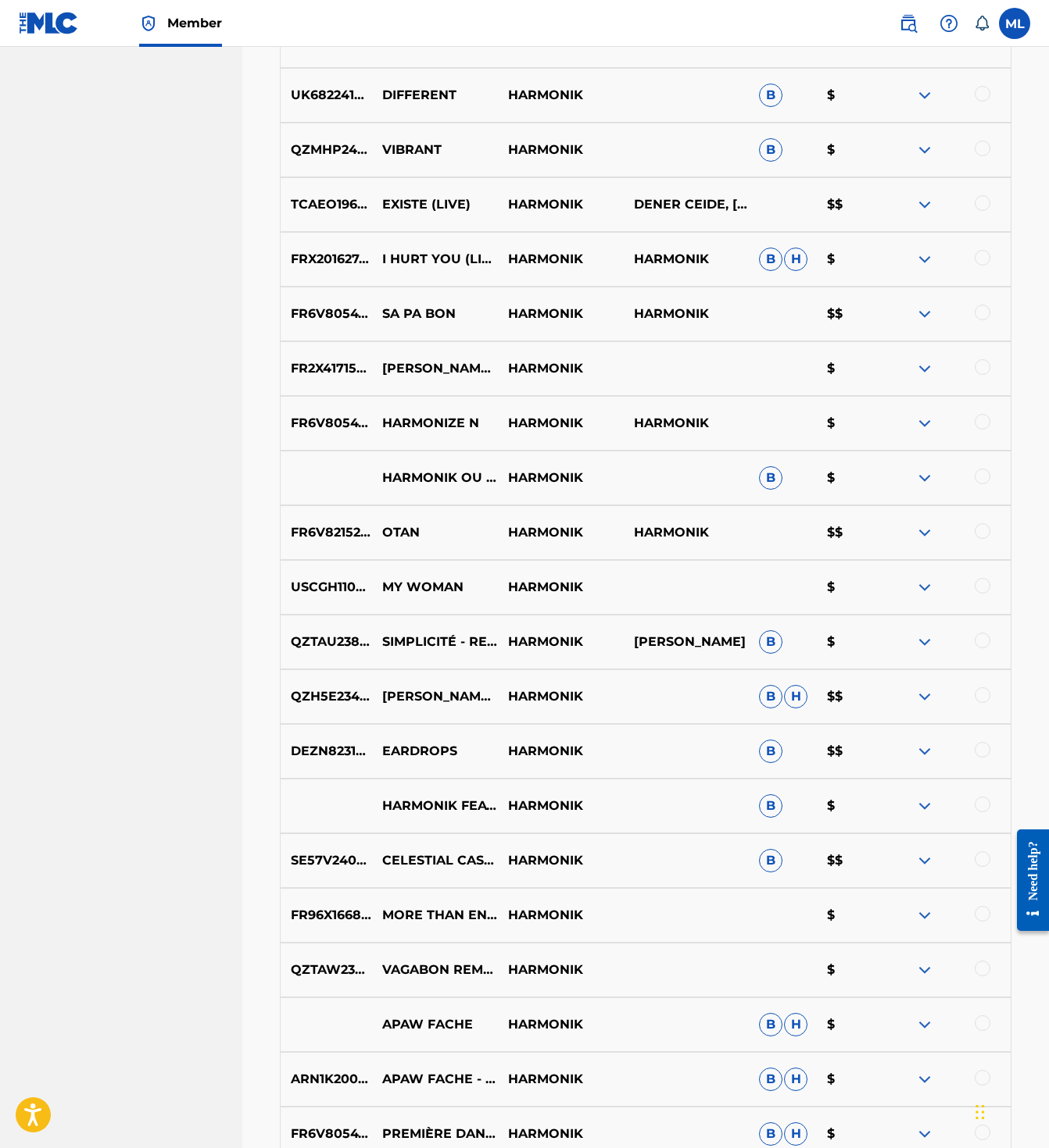
scroll to position [3579, 0]
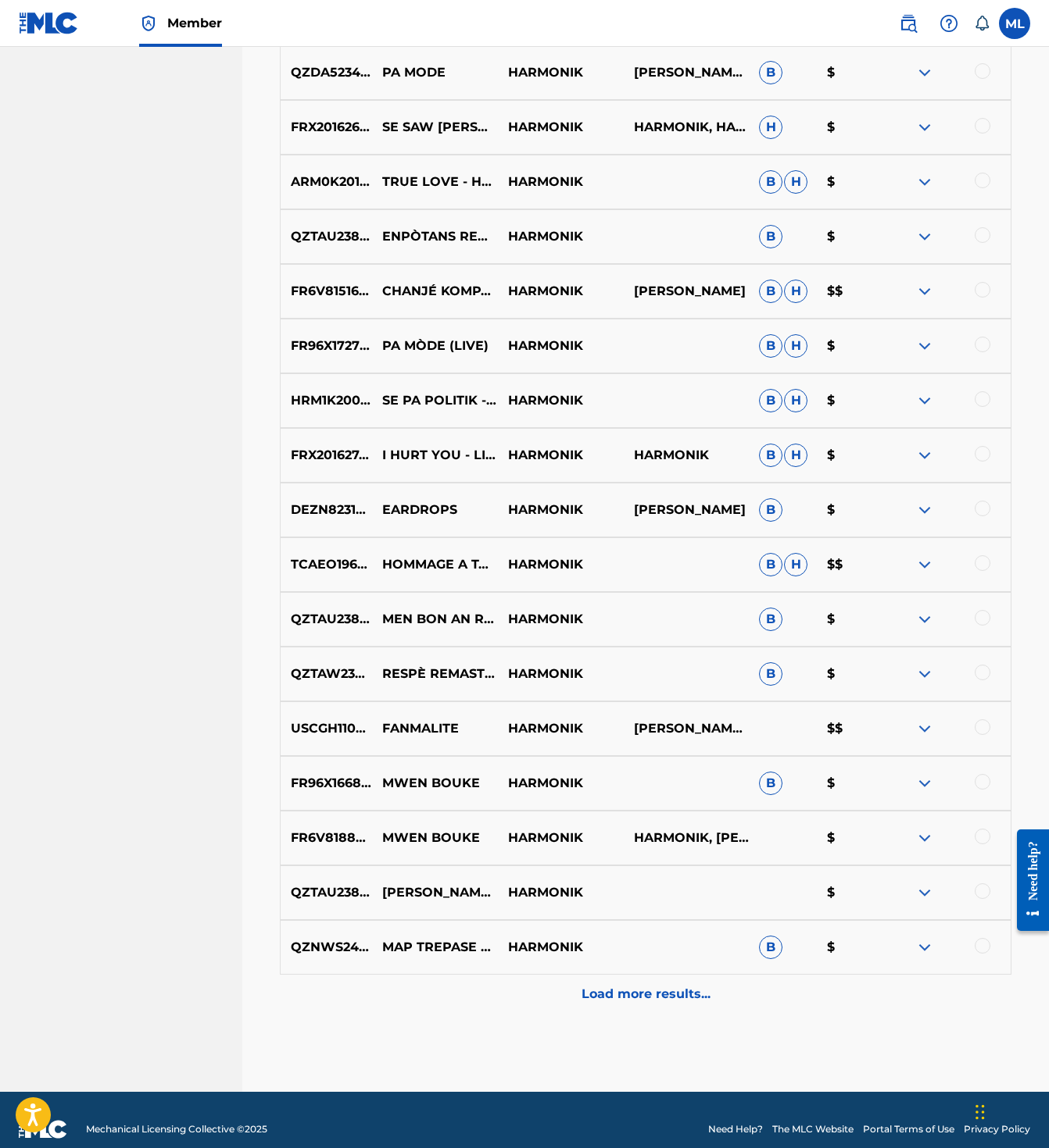
click at [585, 985] on p "Load more results..." at bounding box center [646, 994] width 129 height 19
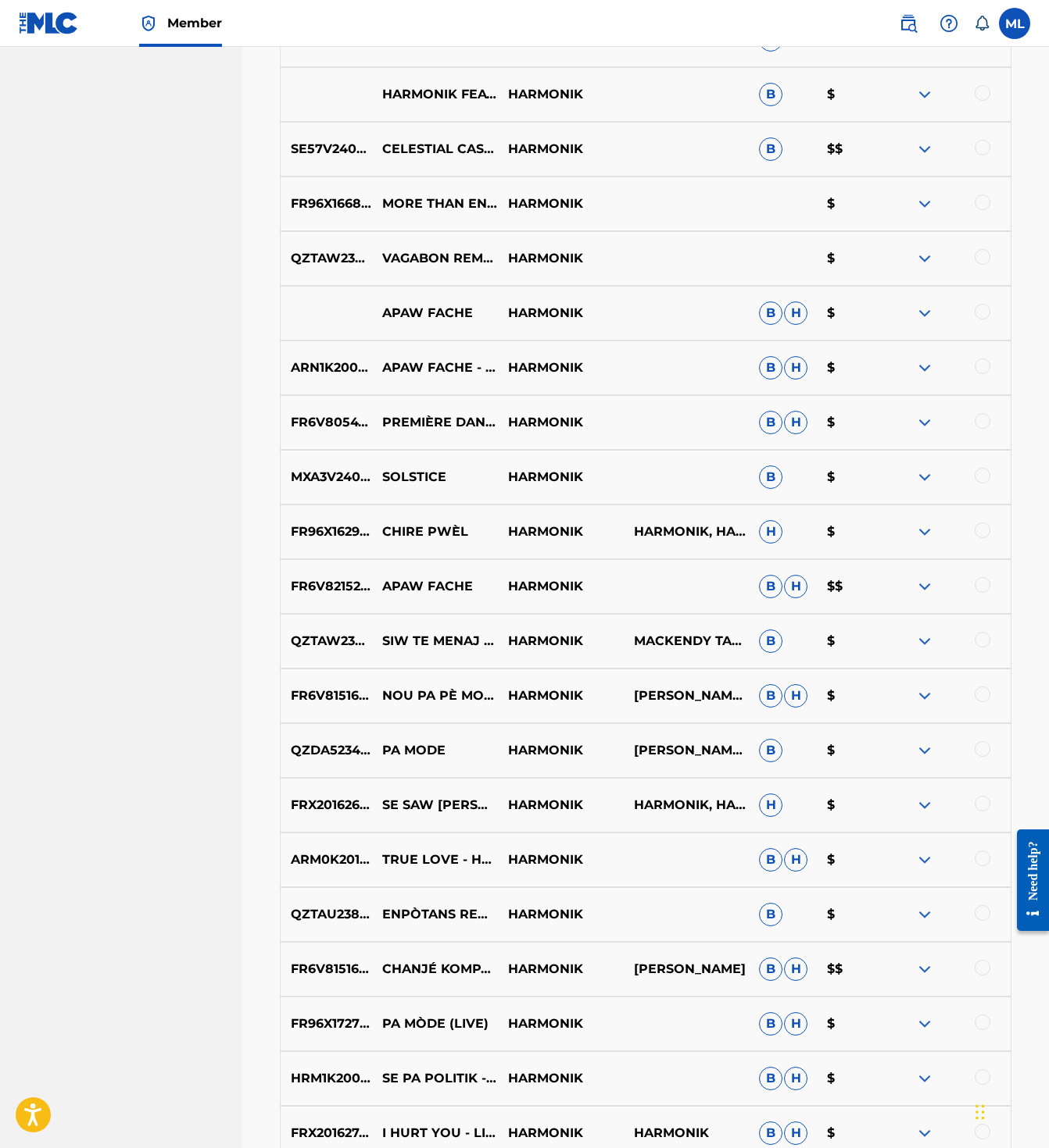
scroll to position [4126, 0]
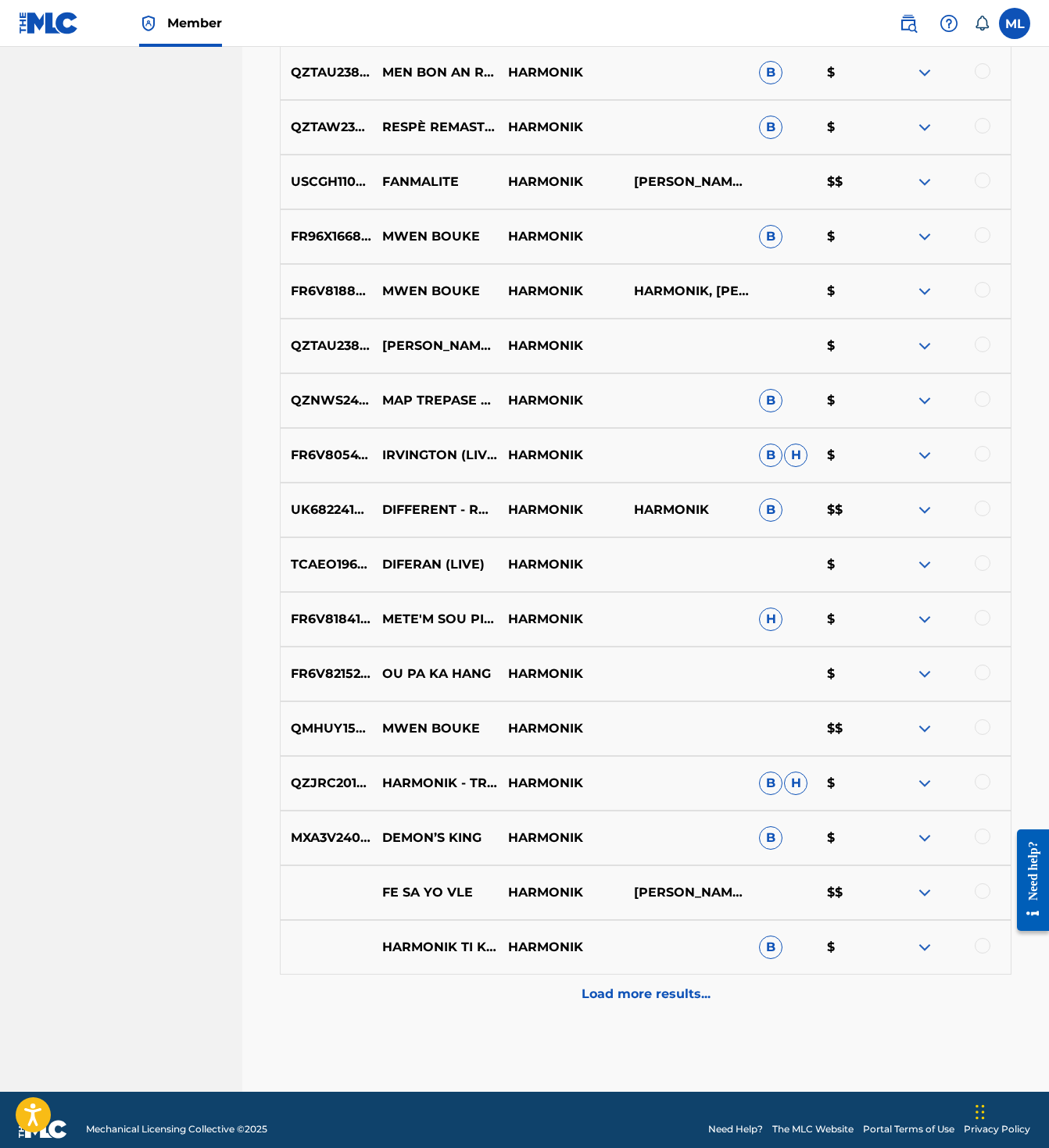
click at [585, 985] on p "Load more results..." at bounding box center [646, 994] width 129 height 19
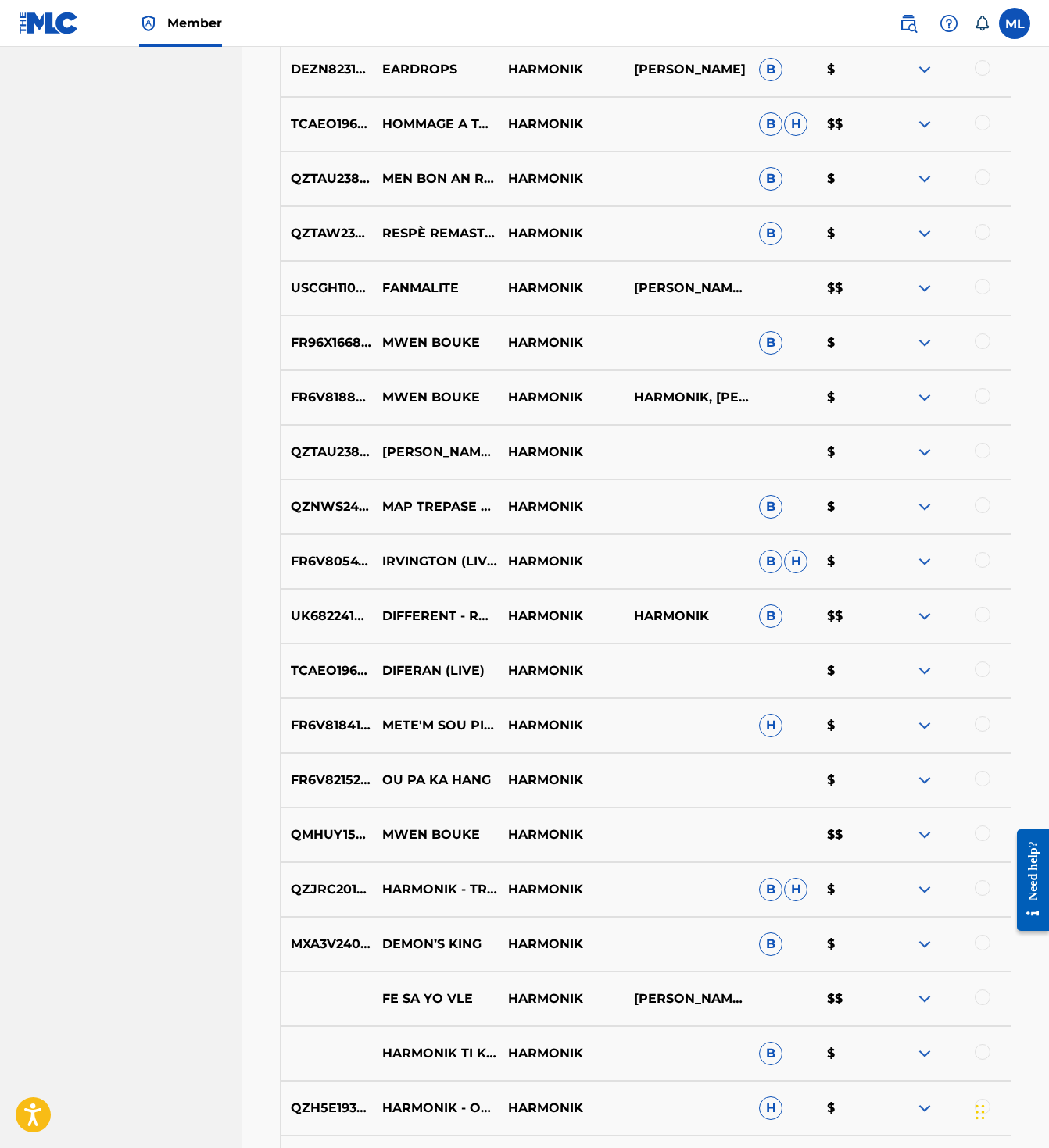
scroll to position [4673, 0]
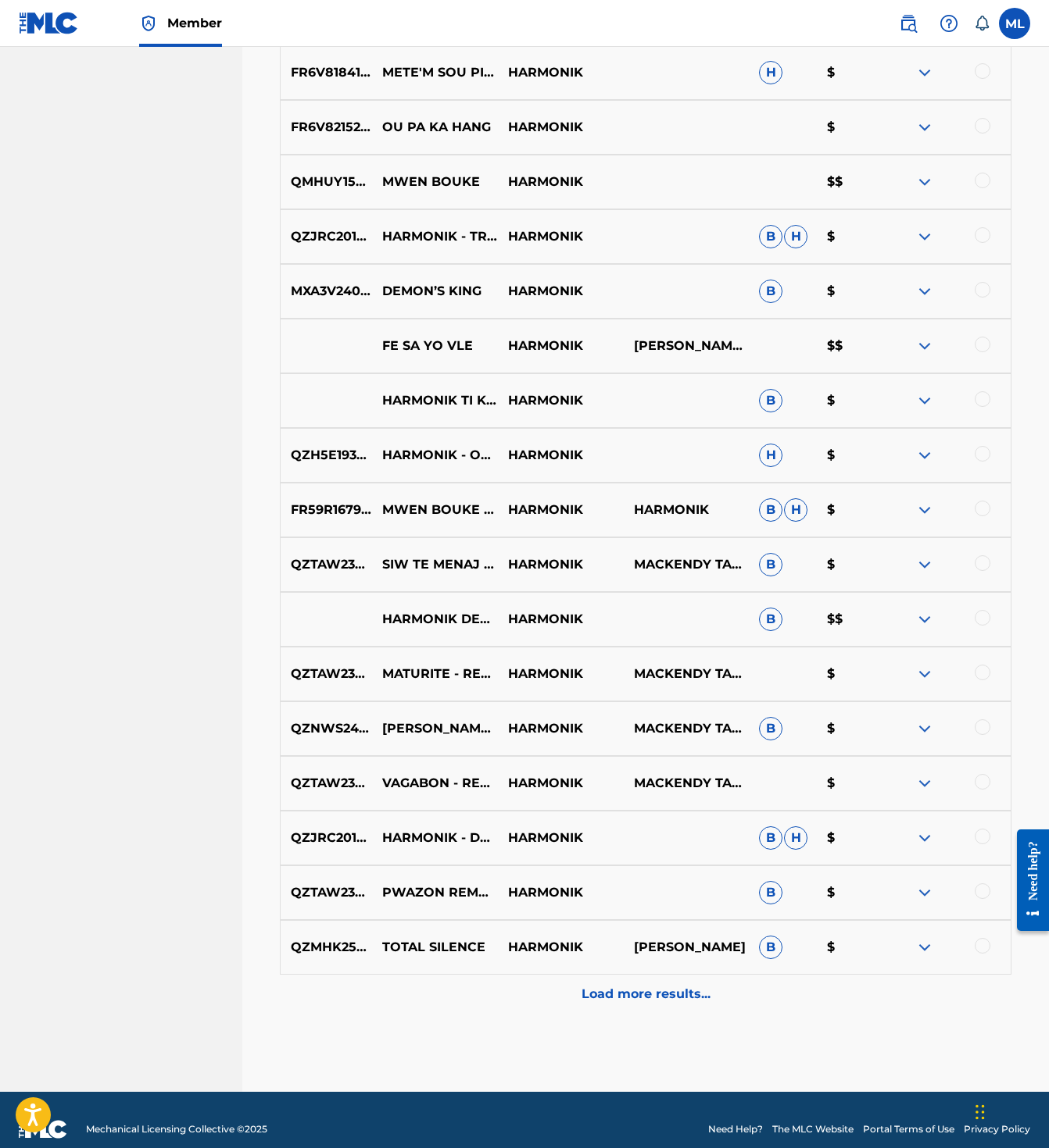
click at [585, 985] on p "Load more results..." at bounding box center [646, 994] width 129 height 19
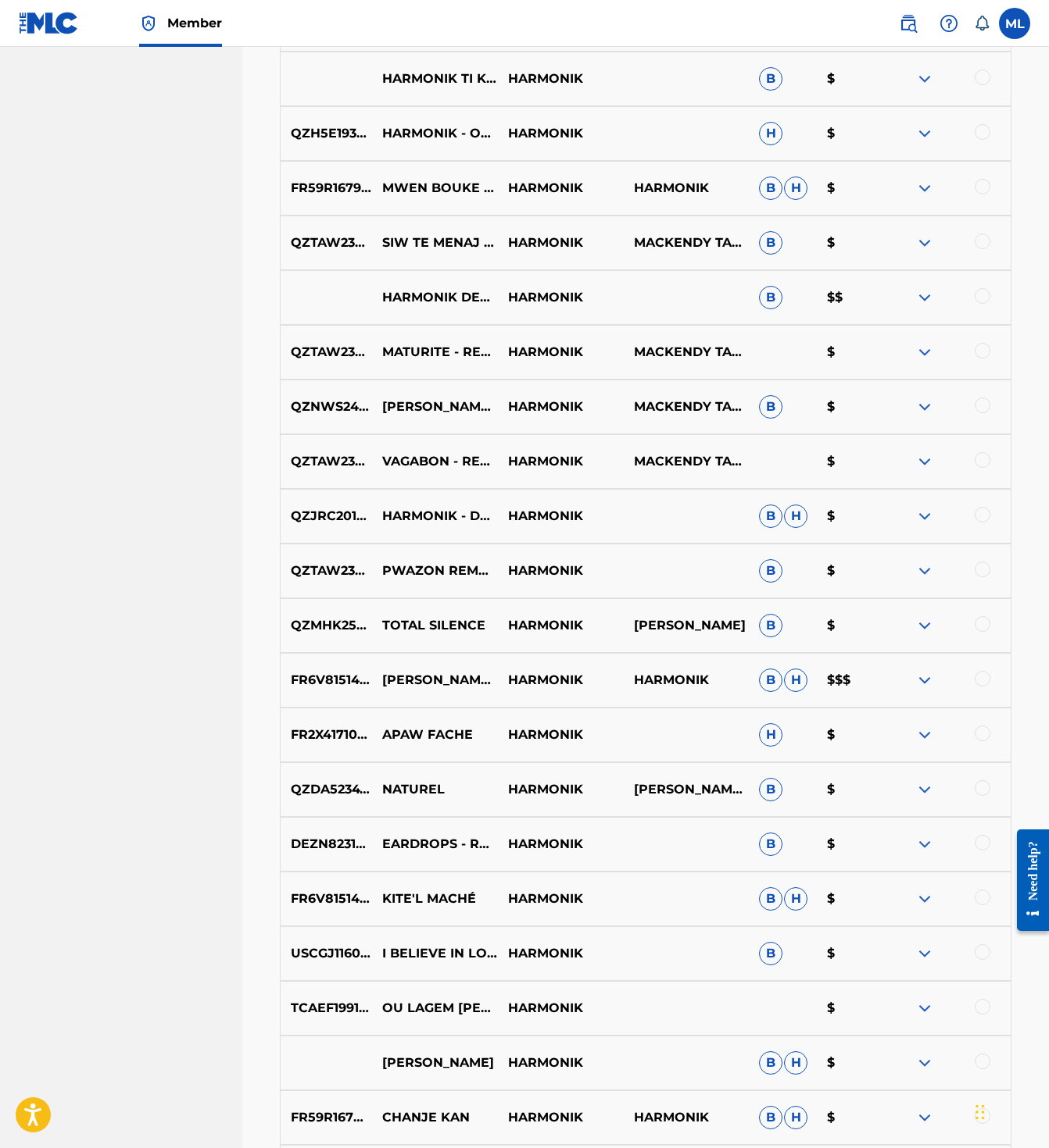
scroll to position [5220, 0]
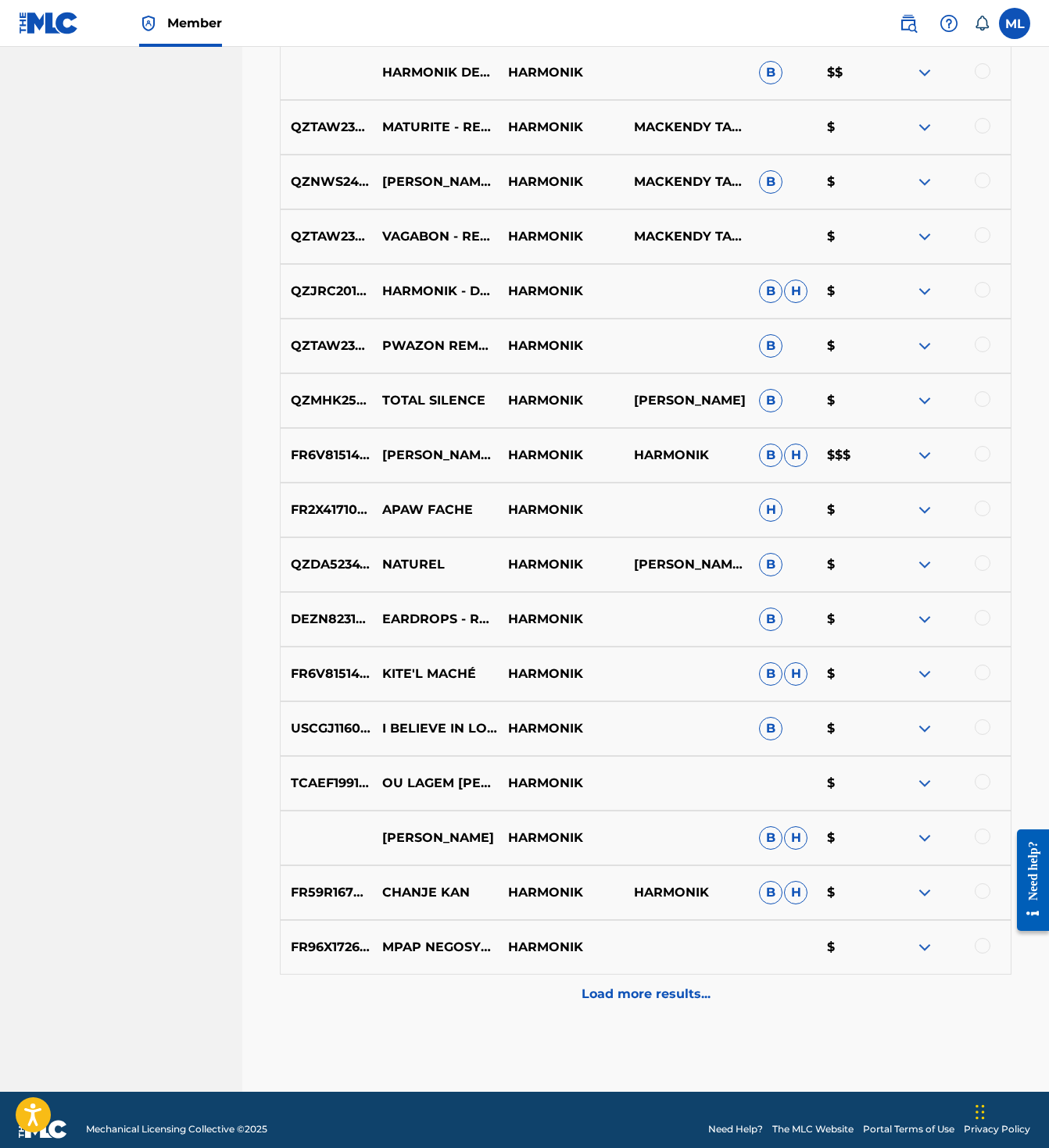
click at [584, 985] on p "Load more results..." at bounding box center [646, 994] width 129 height 19
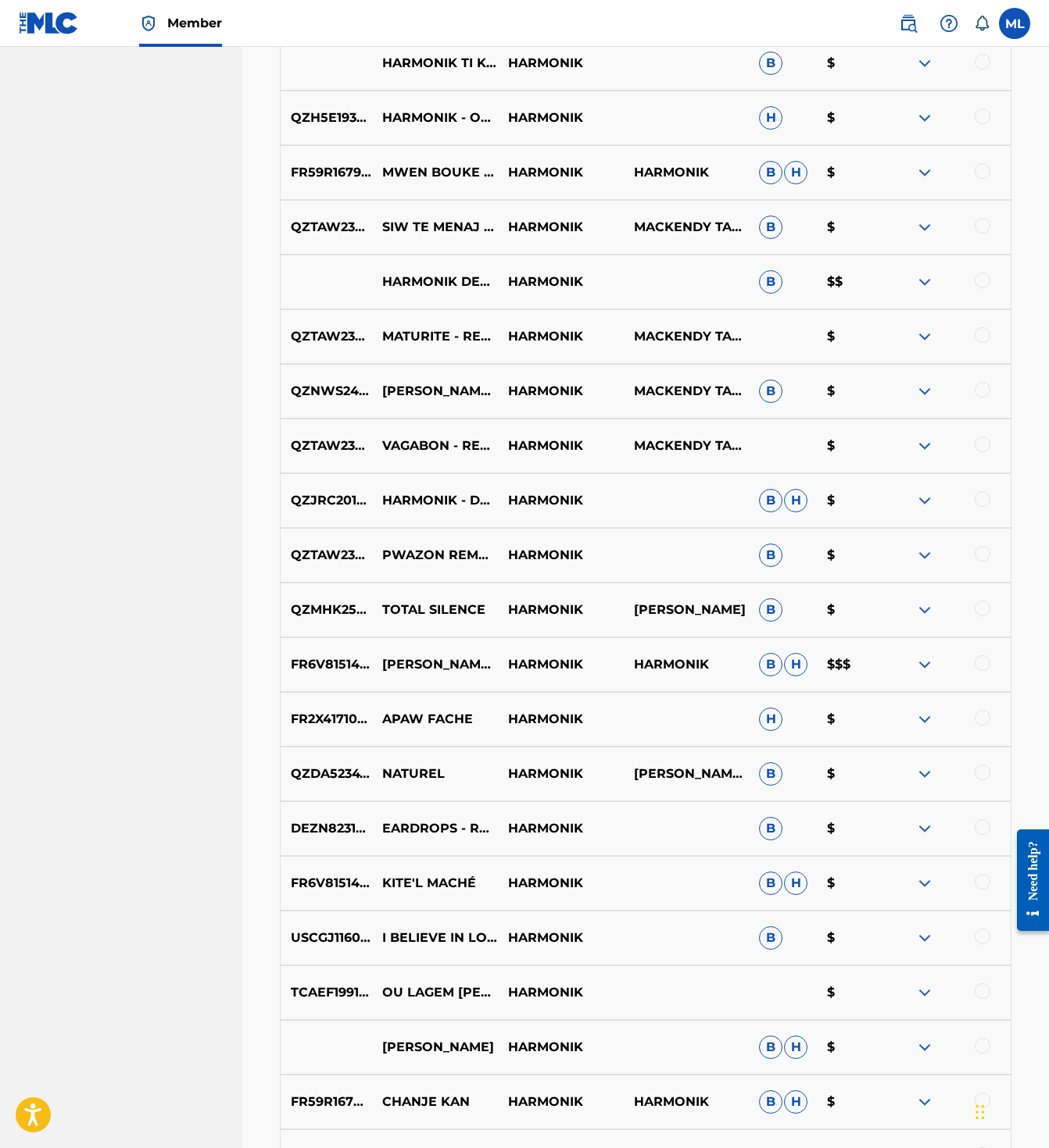
scroll to position [5767, 0]
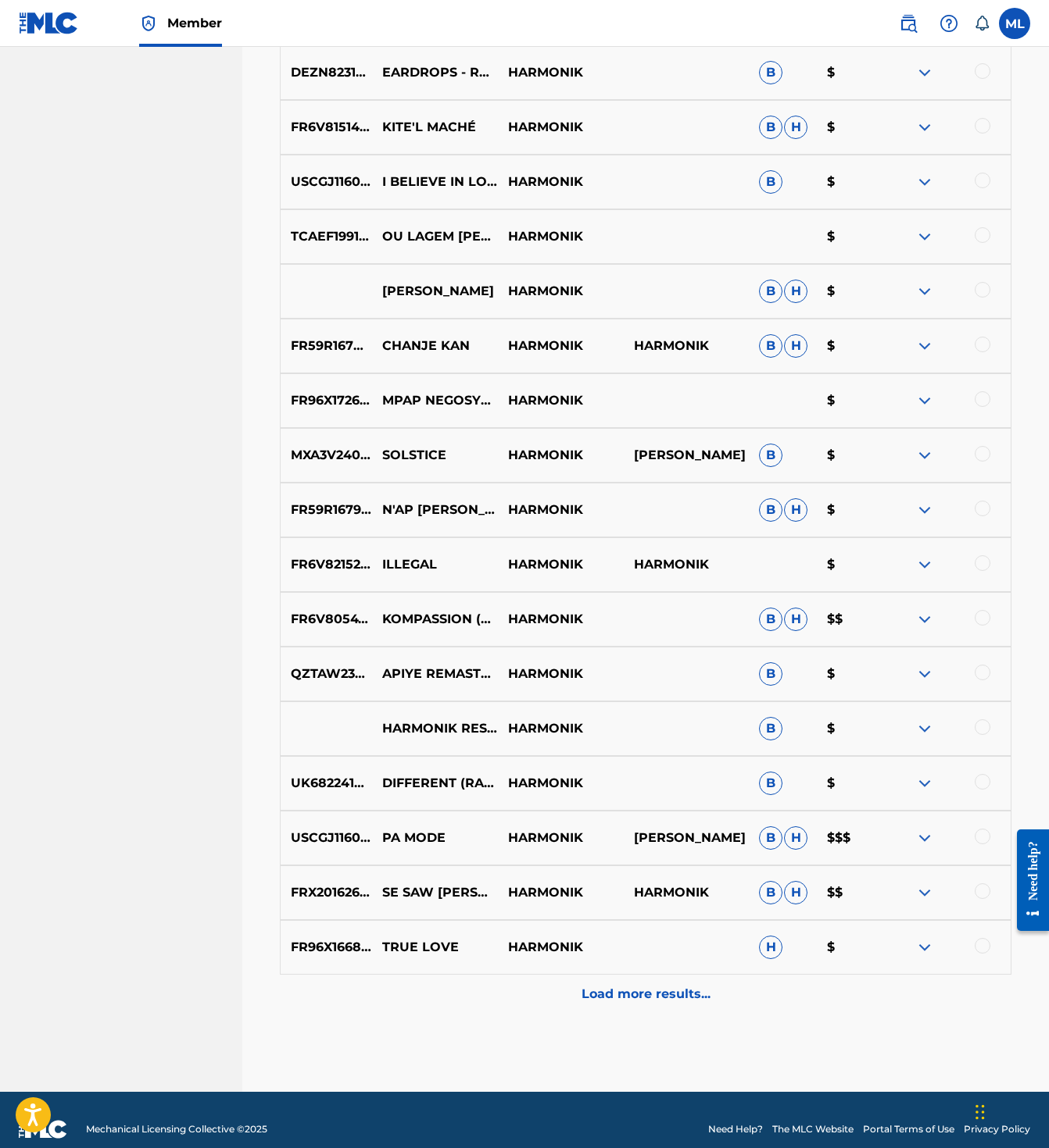
click at [608, 985] on p "Load more results..." at bounding box center [646, 994] width 129 height 19
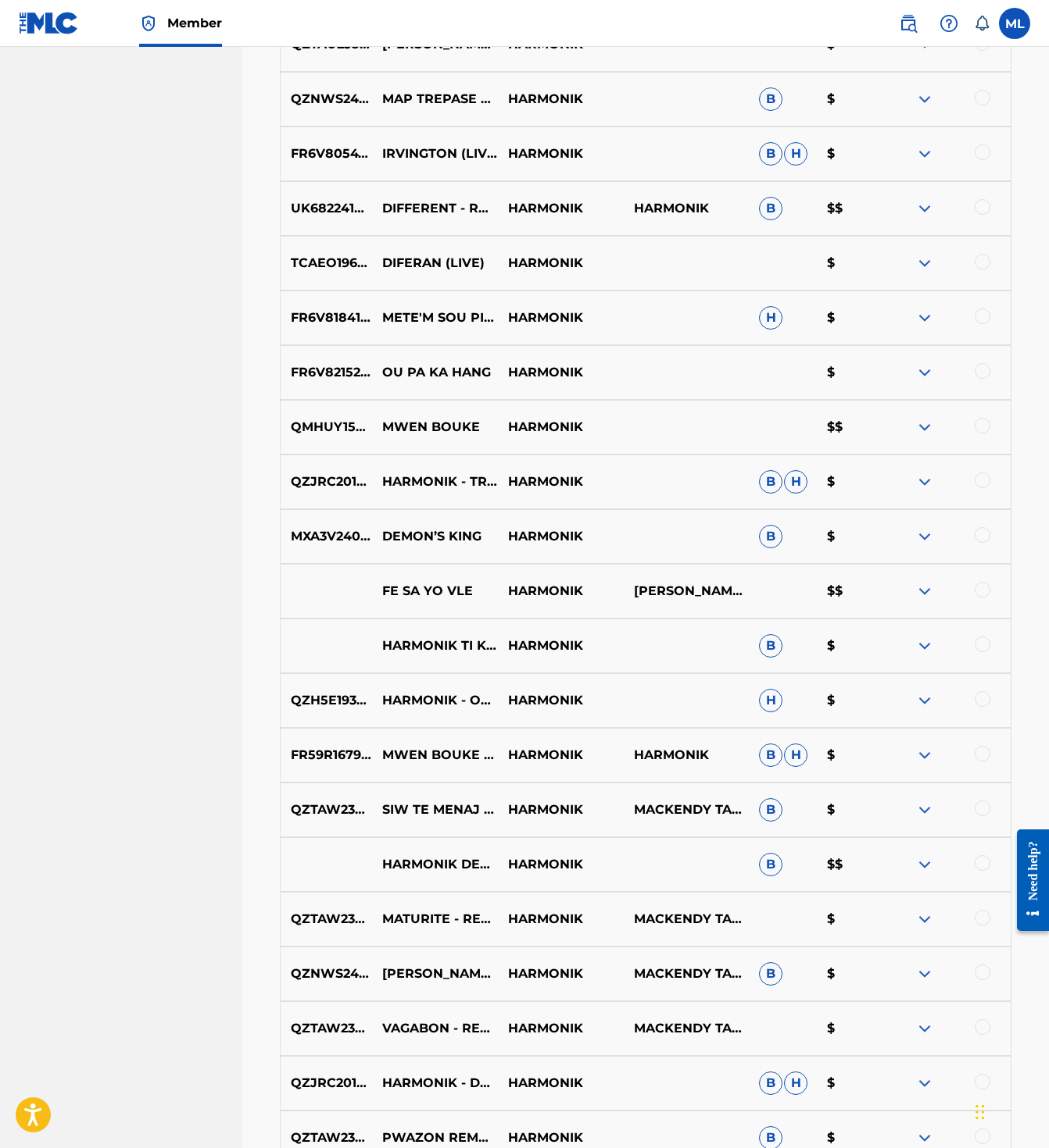
scroll to position [0, 0]
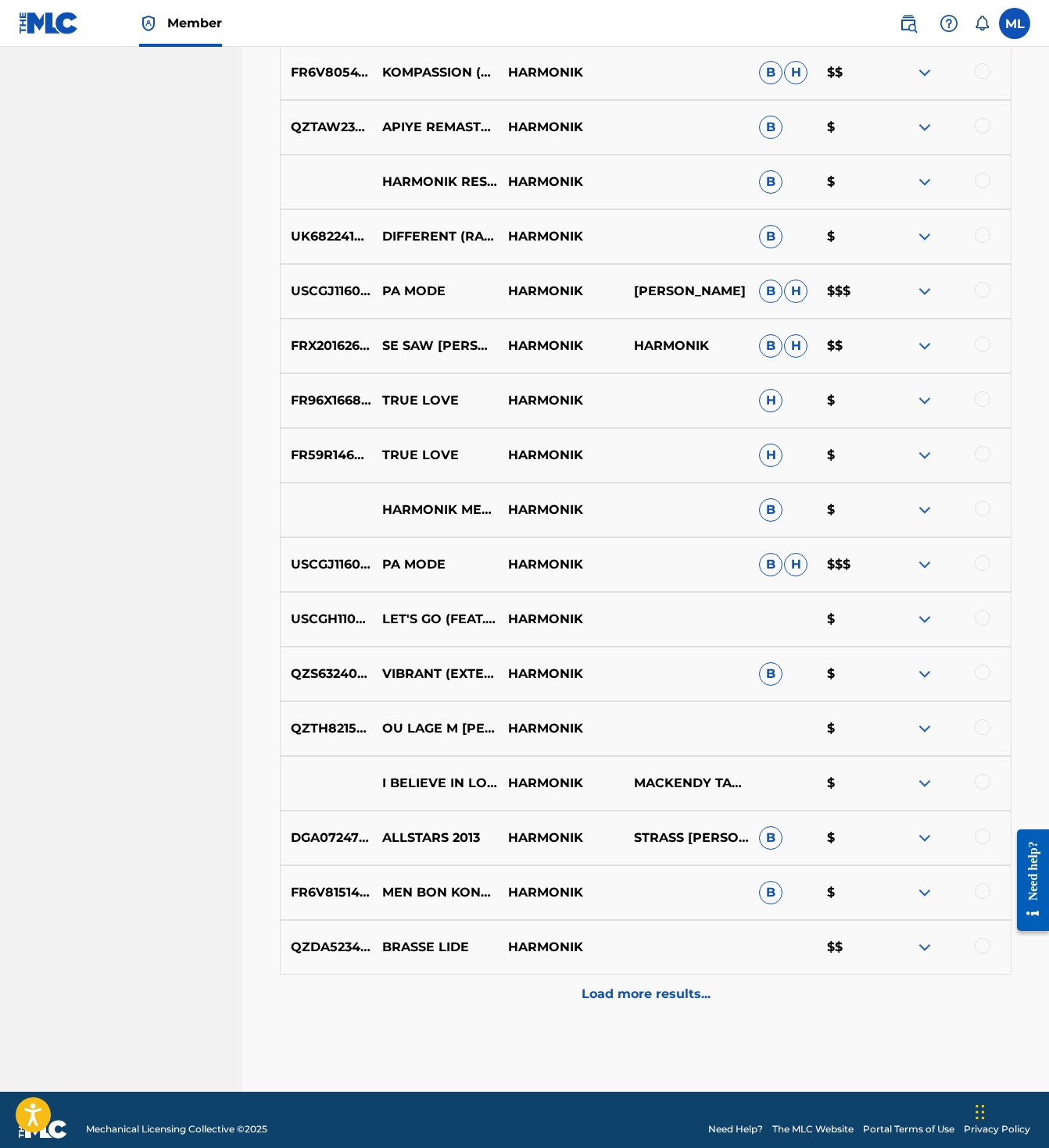
click at [593, 985] on p "Load more results..." at bounding box center [646, 994] width 129 height 19
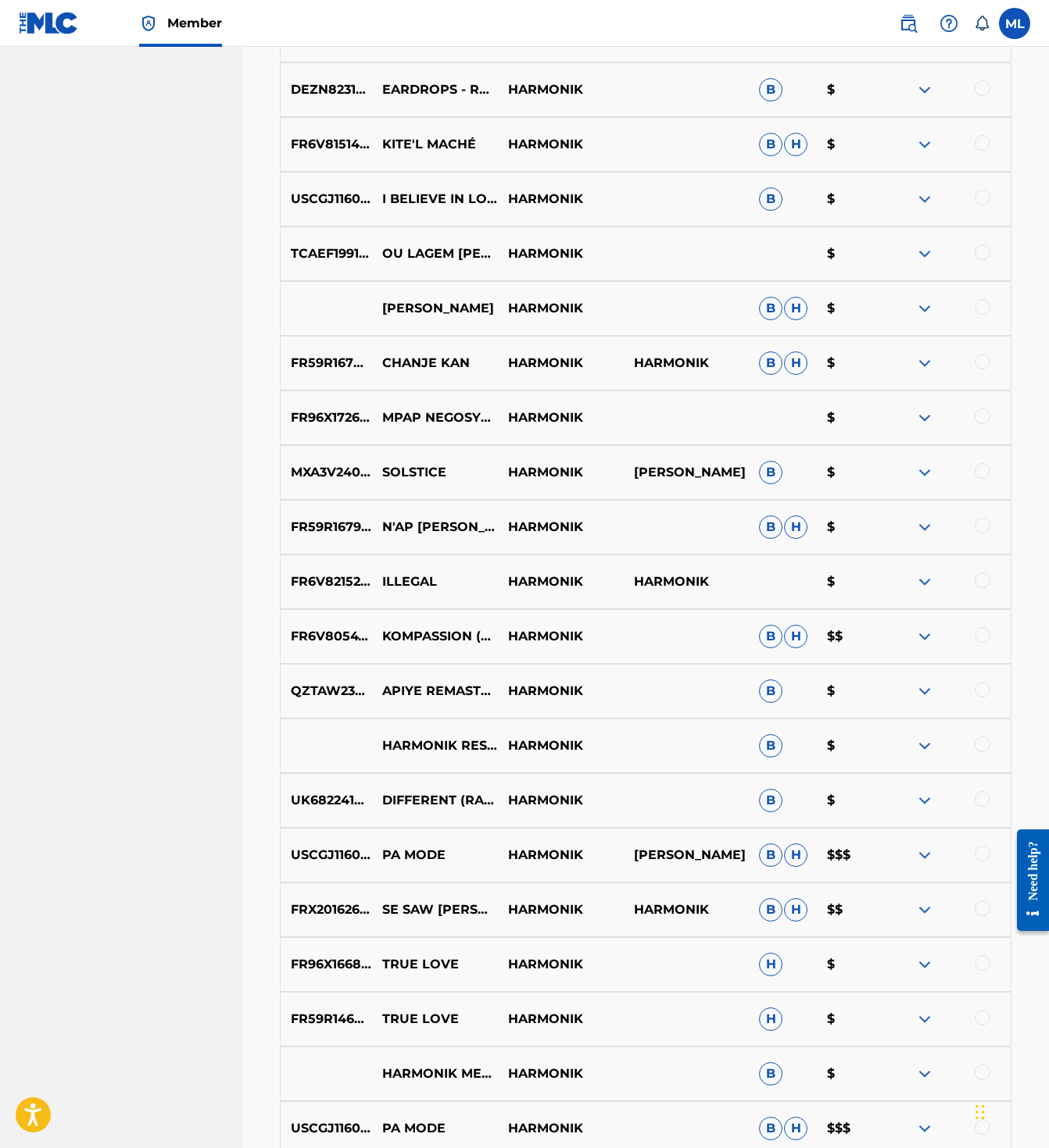
scroll to position [6860, 0]
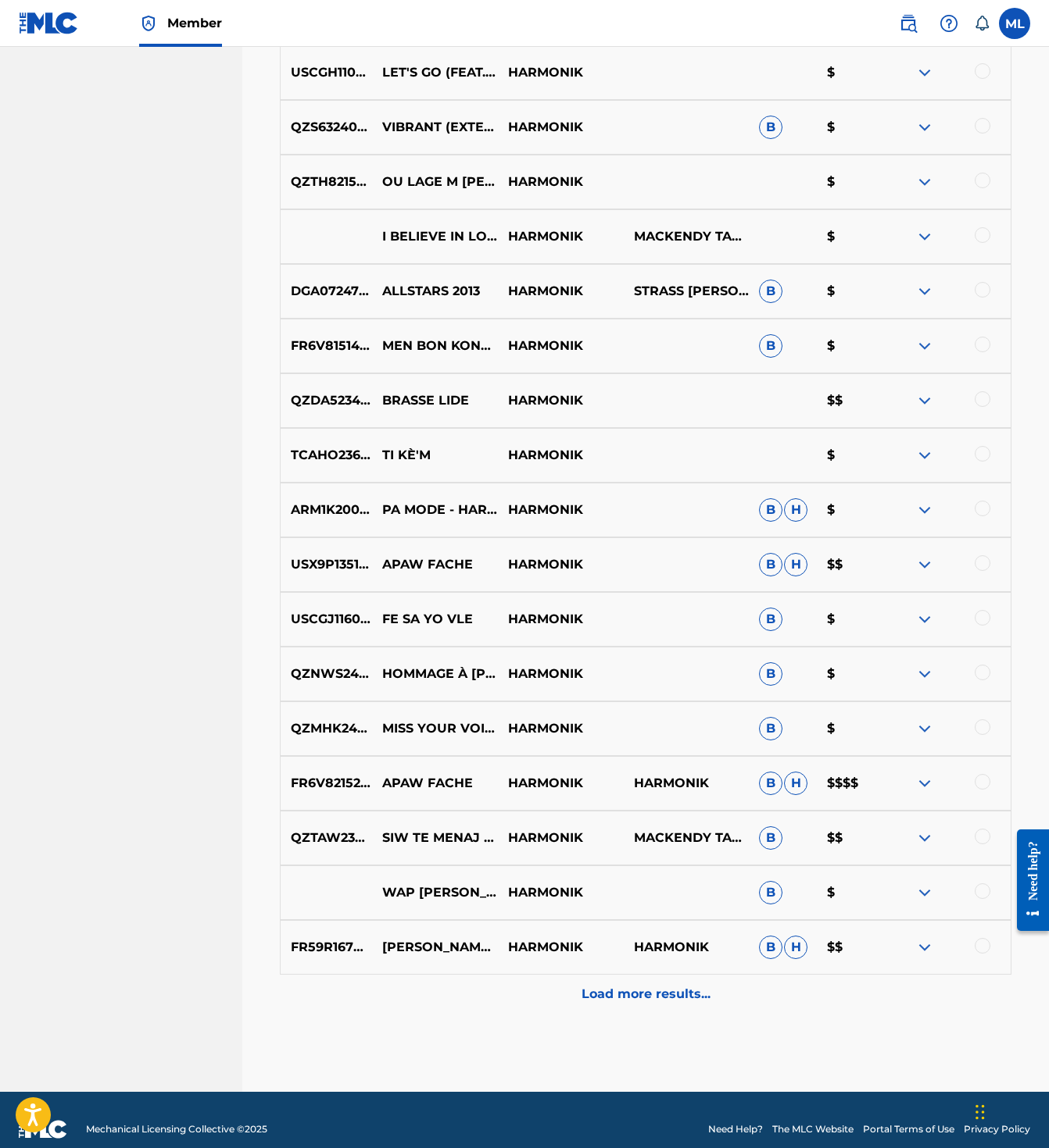
click at [958, 774] on div at bounding box center [947, 783] width 126 height 19
click at [940, 774] on div at bounding box center [947, 783] width 126 height 19
click at [933, 774] on div at bounding box center [947, 783] width 126 height 19
click at [929, 774] on img at bounding box center [924, 783] width 19 height 19
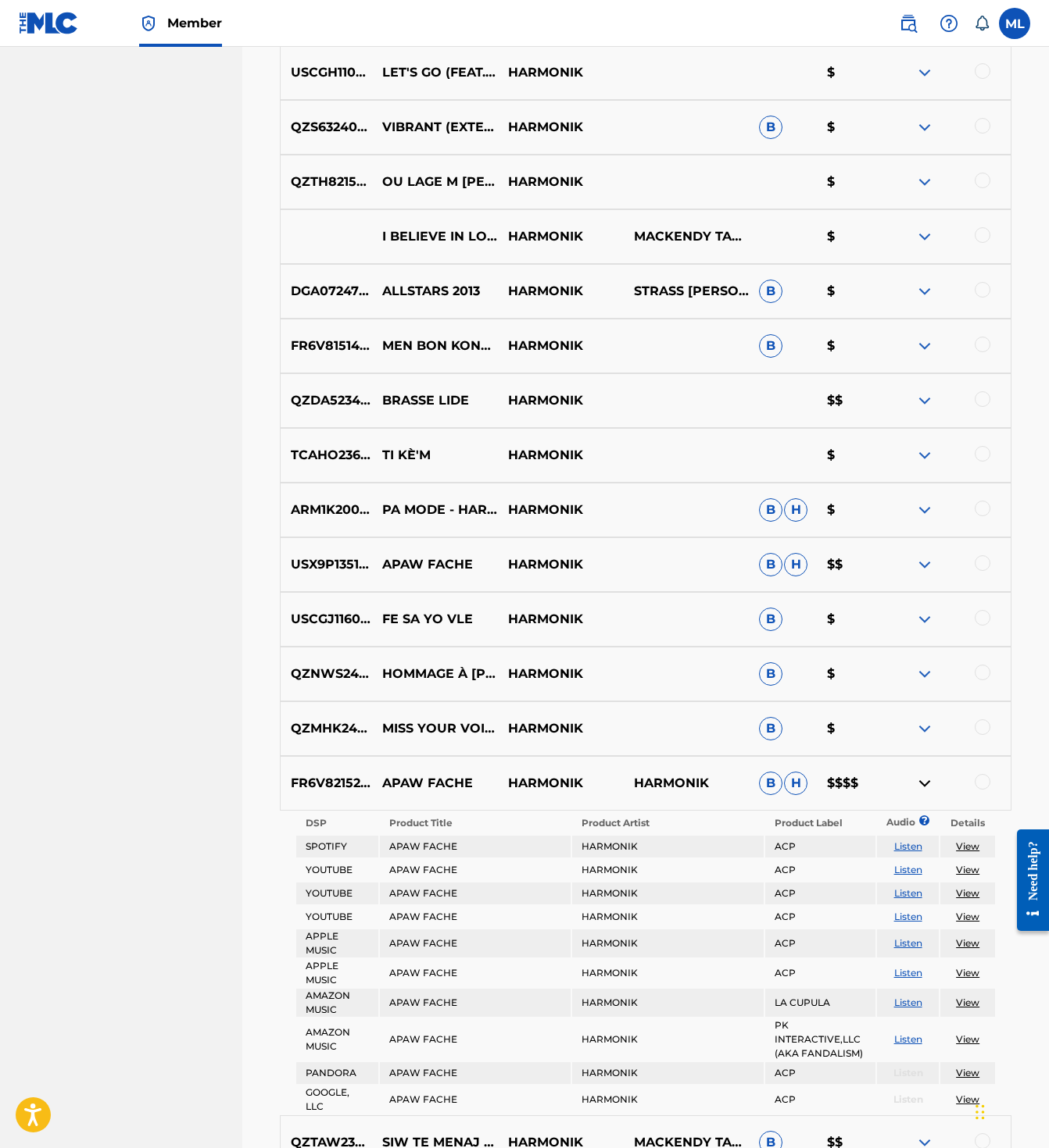
click at [929, 774] on img at bounding box center [924, 783] width 19 height 19
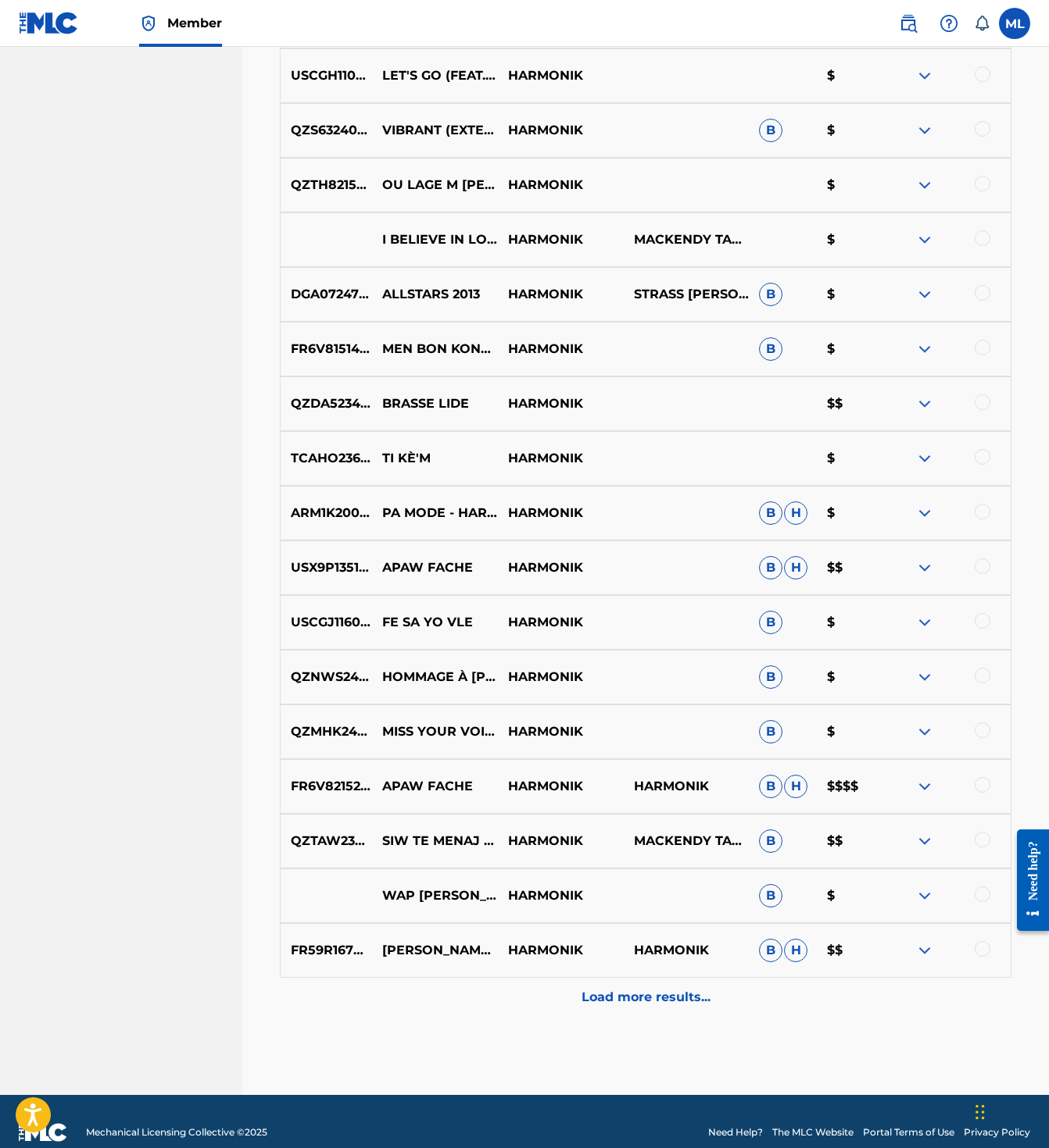
scroll to position [6845, 0]
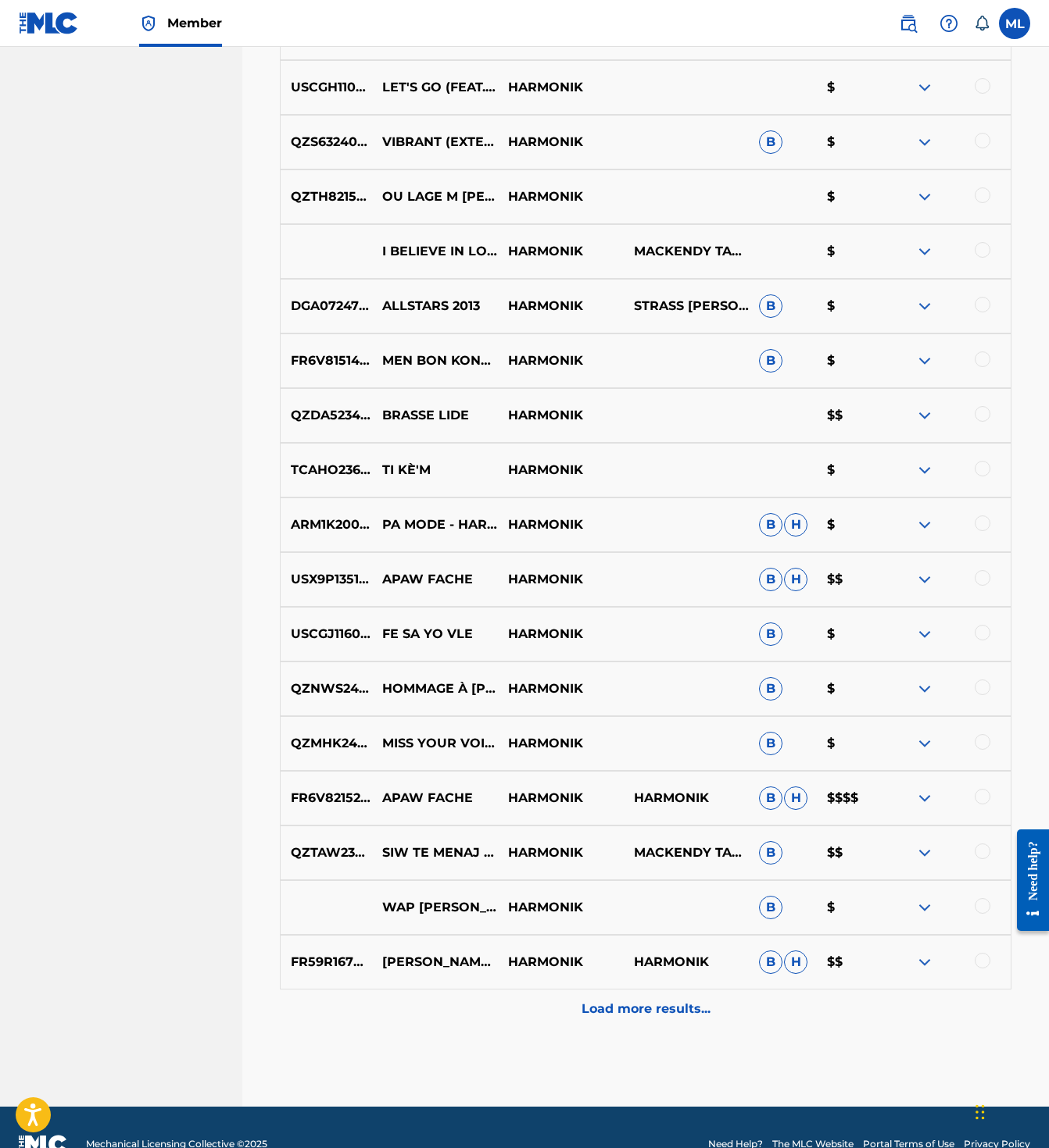
click at [659, 989] on div "Load more results..." at bounding box center [645, 1008] width 731 height 39
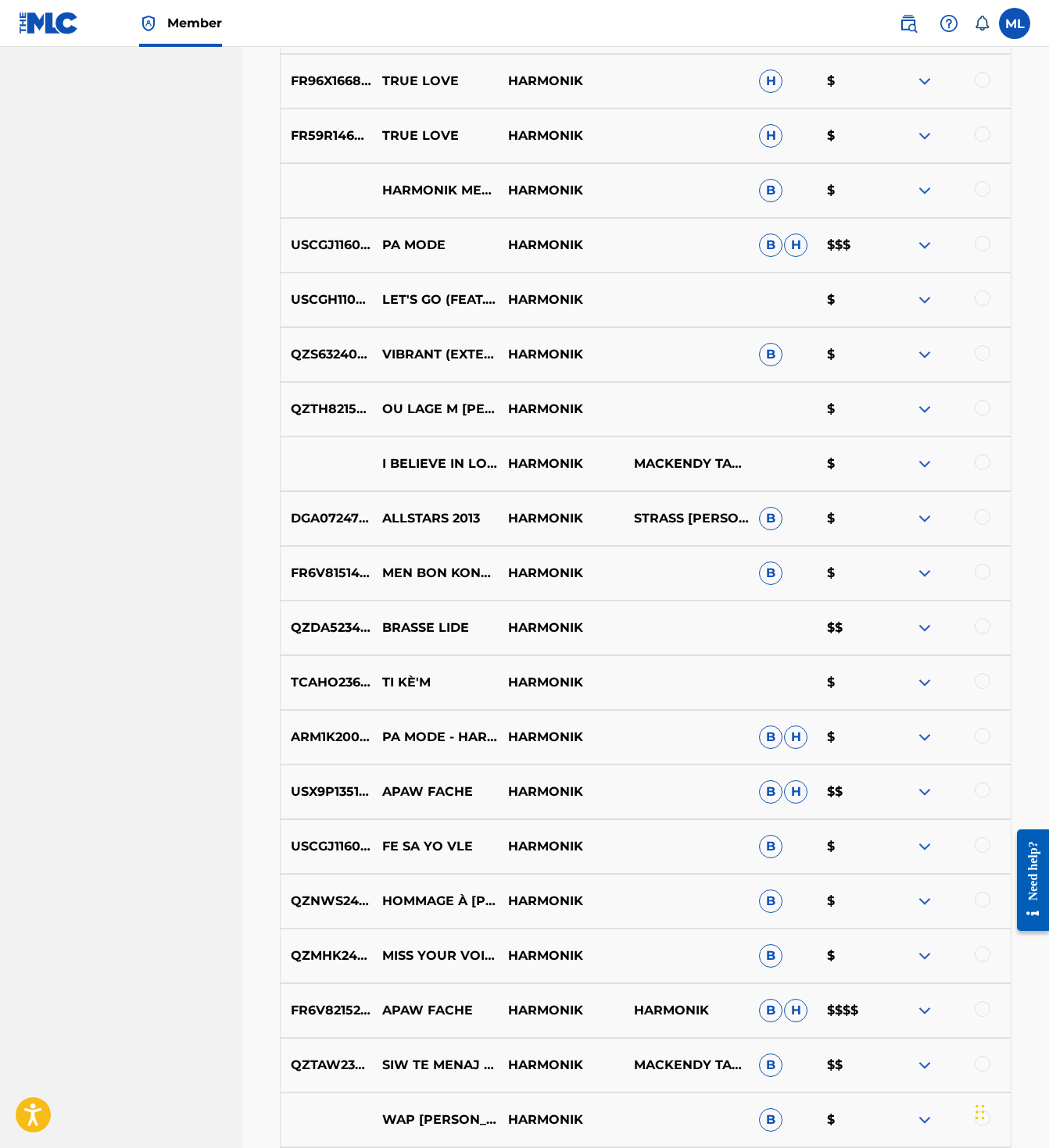
scroll to position [7407, 0]
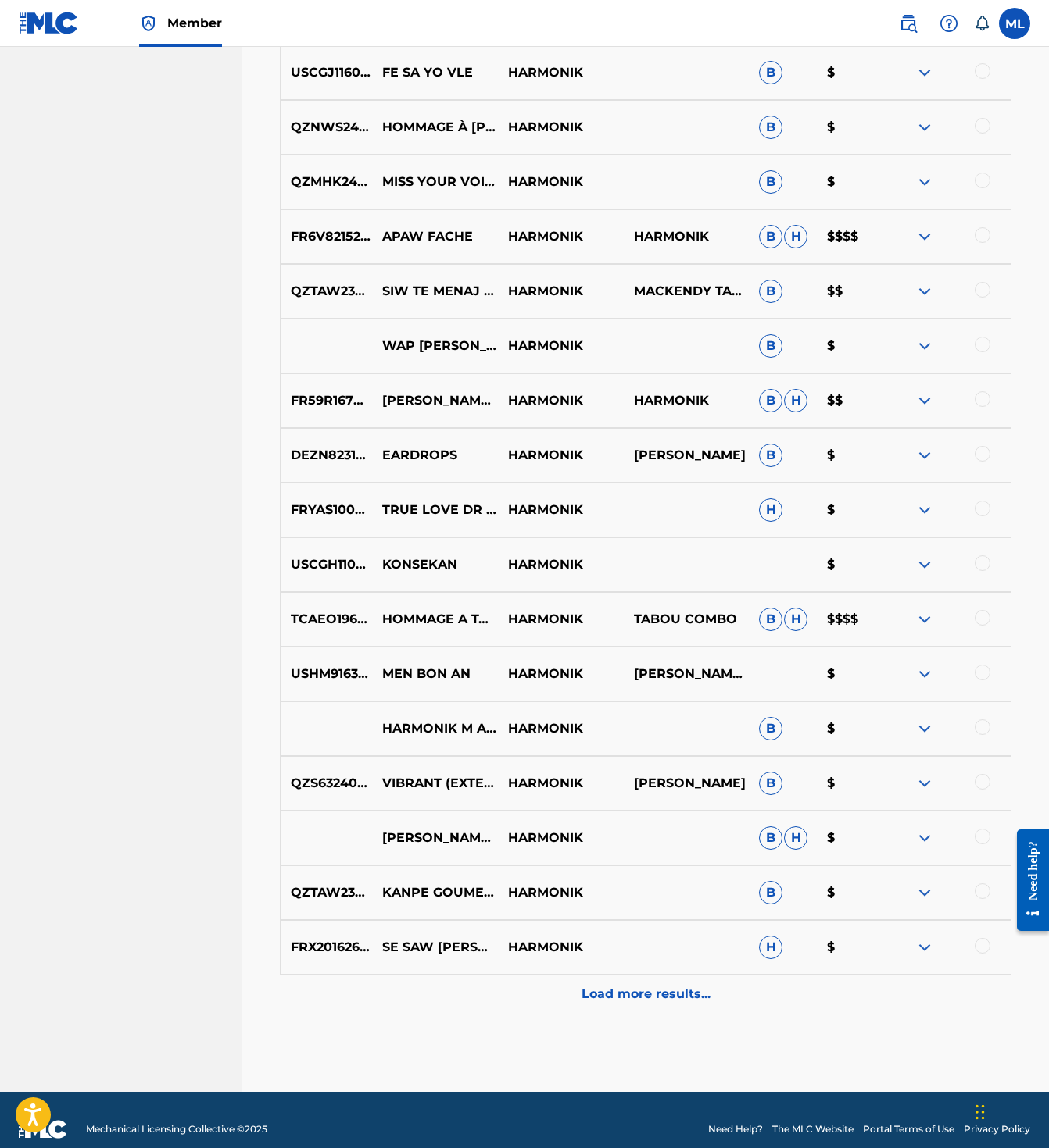
click at [656, 975] on div "Load more results..." at bounding box center [645, 994] width 731 height 39
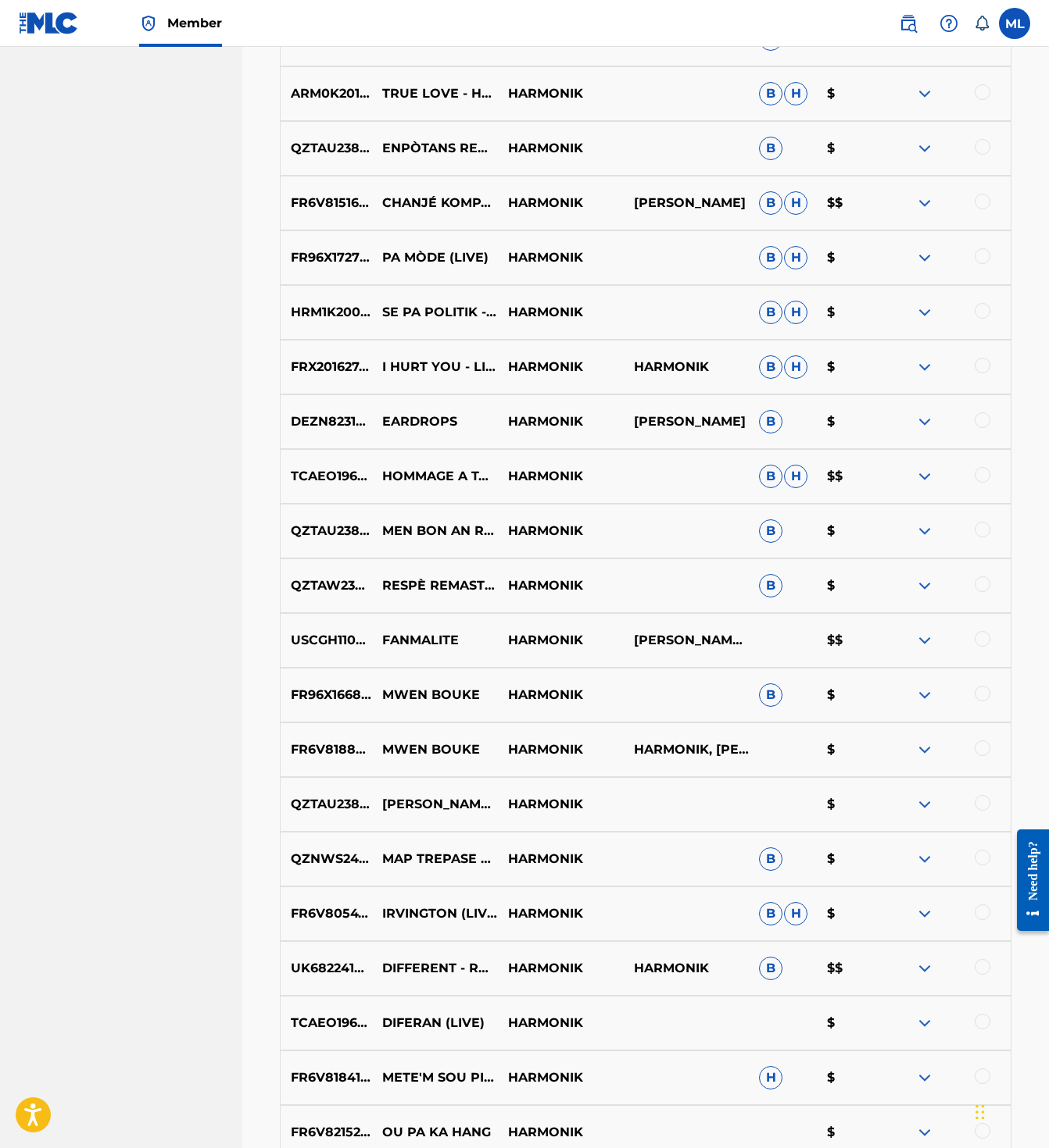
scroll to position [1874, 0]
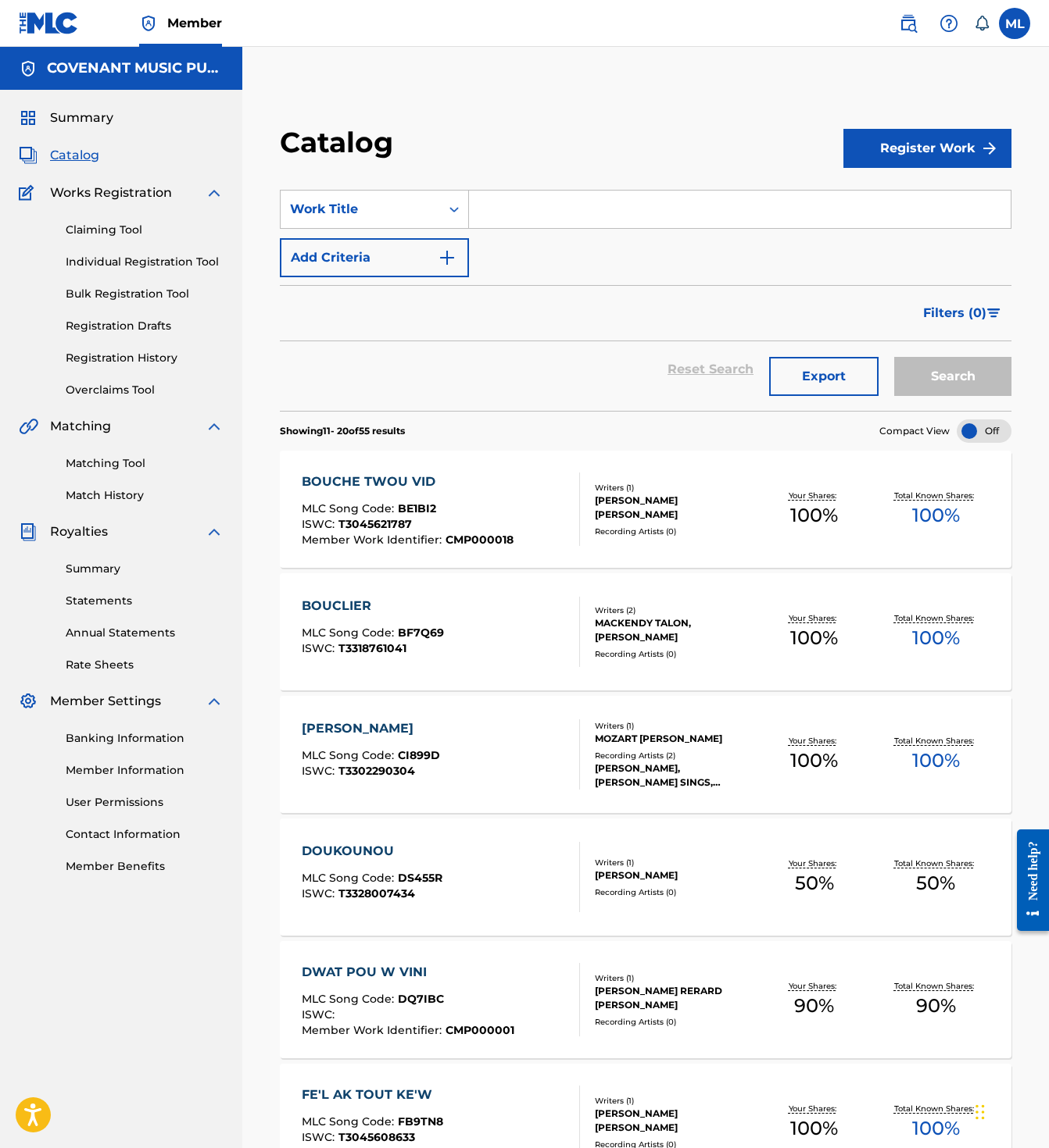
click at [130, 348] on div "Claiming Tool Individual Registration Tool Bulk Registration Tool Registration …" at bounding box center [121, 301] width 204 height 196
click at [131, 354] on link "Registration History" at bounding box center [144, 358] width 158 height 17
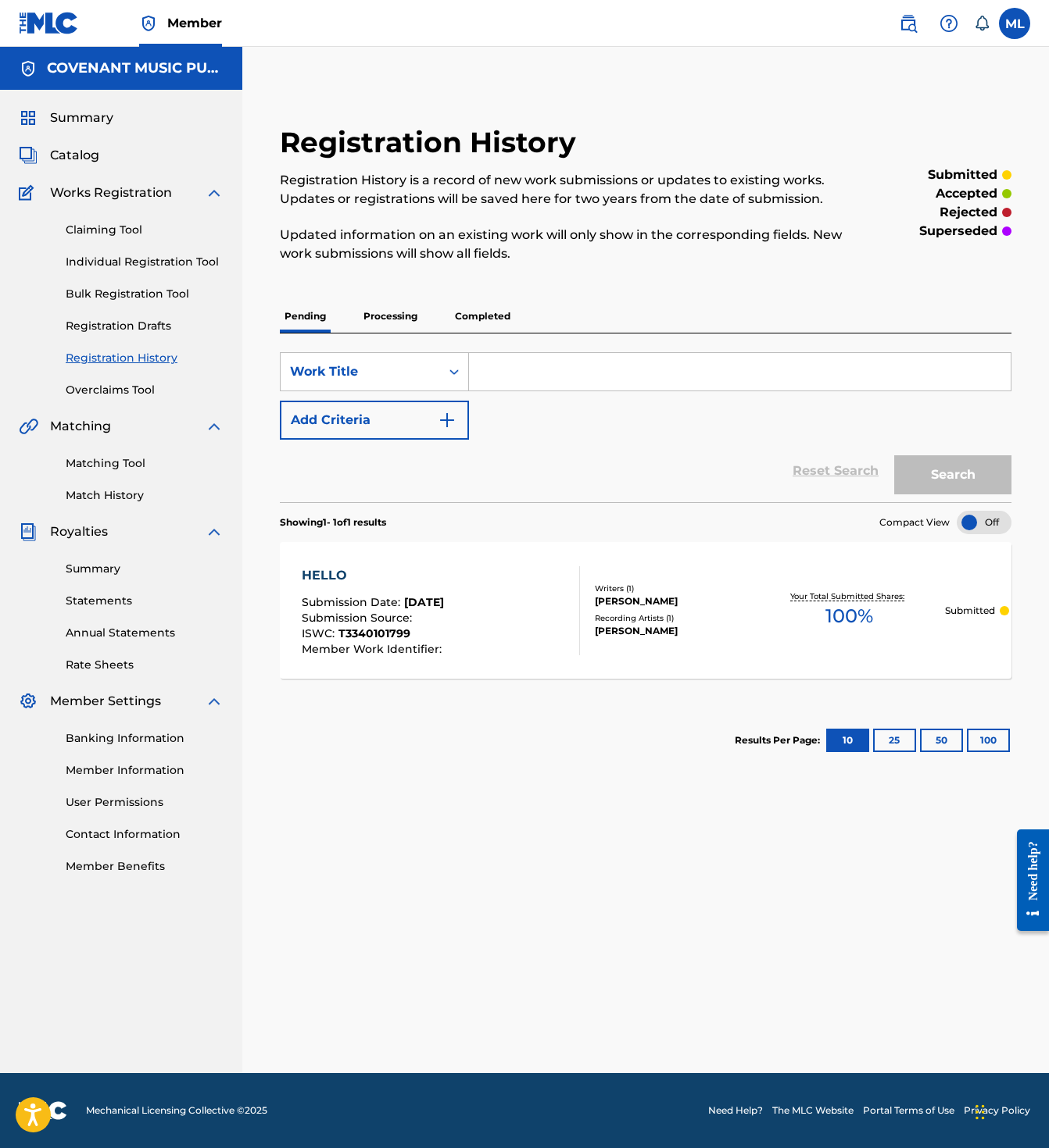
click at [538, 614] on div "HELLO Submission Date : Aug 18, 2025 Submission Source : ISWC : T3340101799 Mem…" at bounding box center [441, 611] width 278 height 89
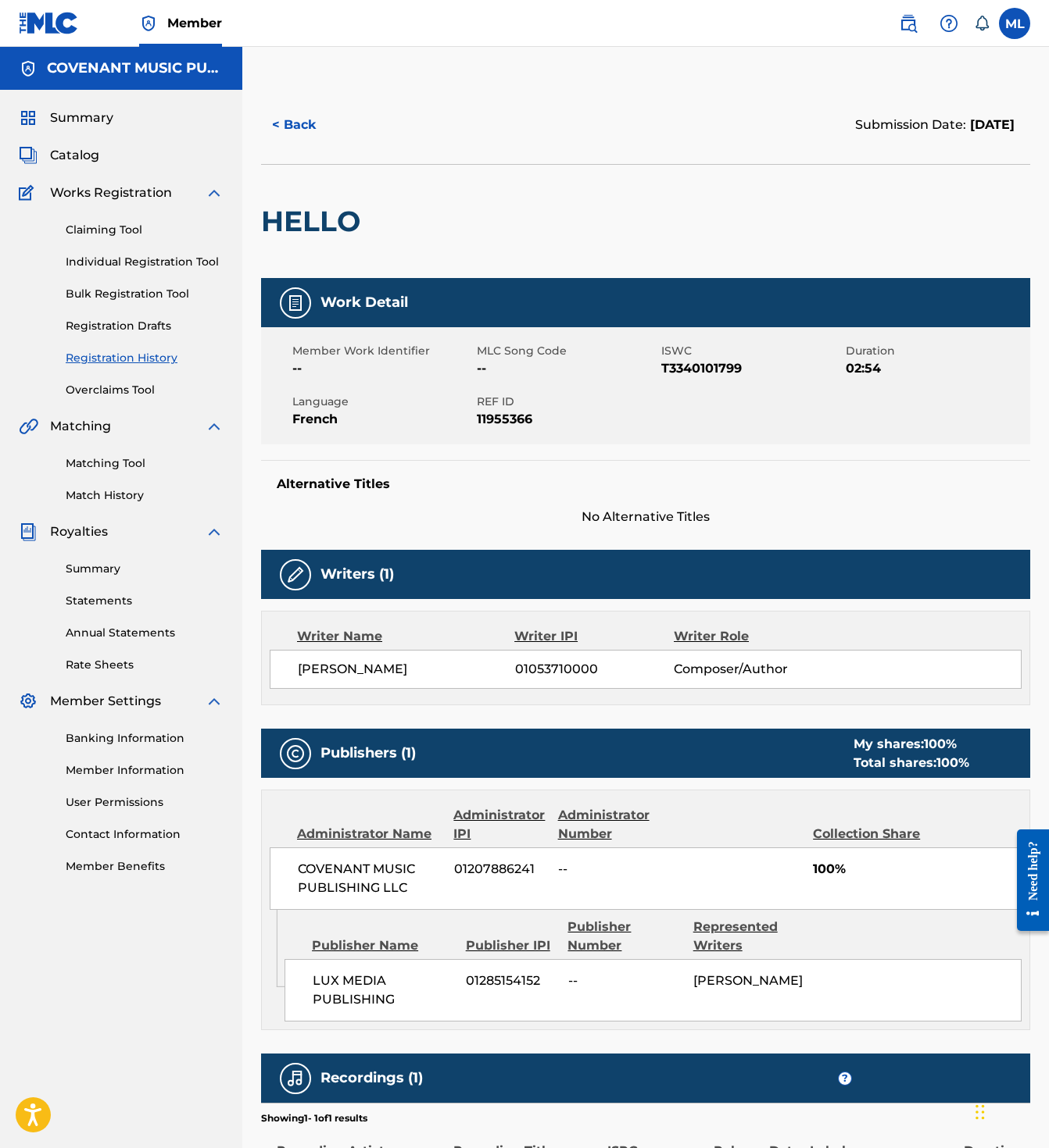
click at [119, 328] on link "Registration Drafts" at bounding box center [144, 325] width 158 height 17
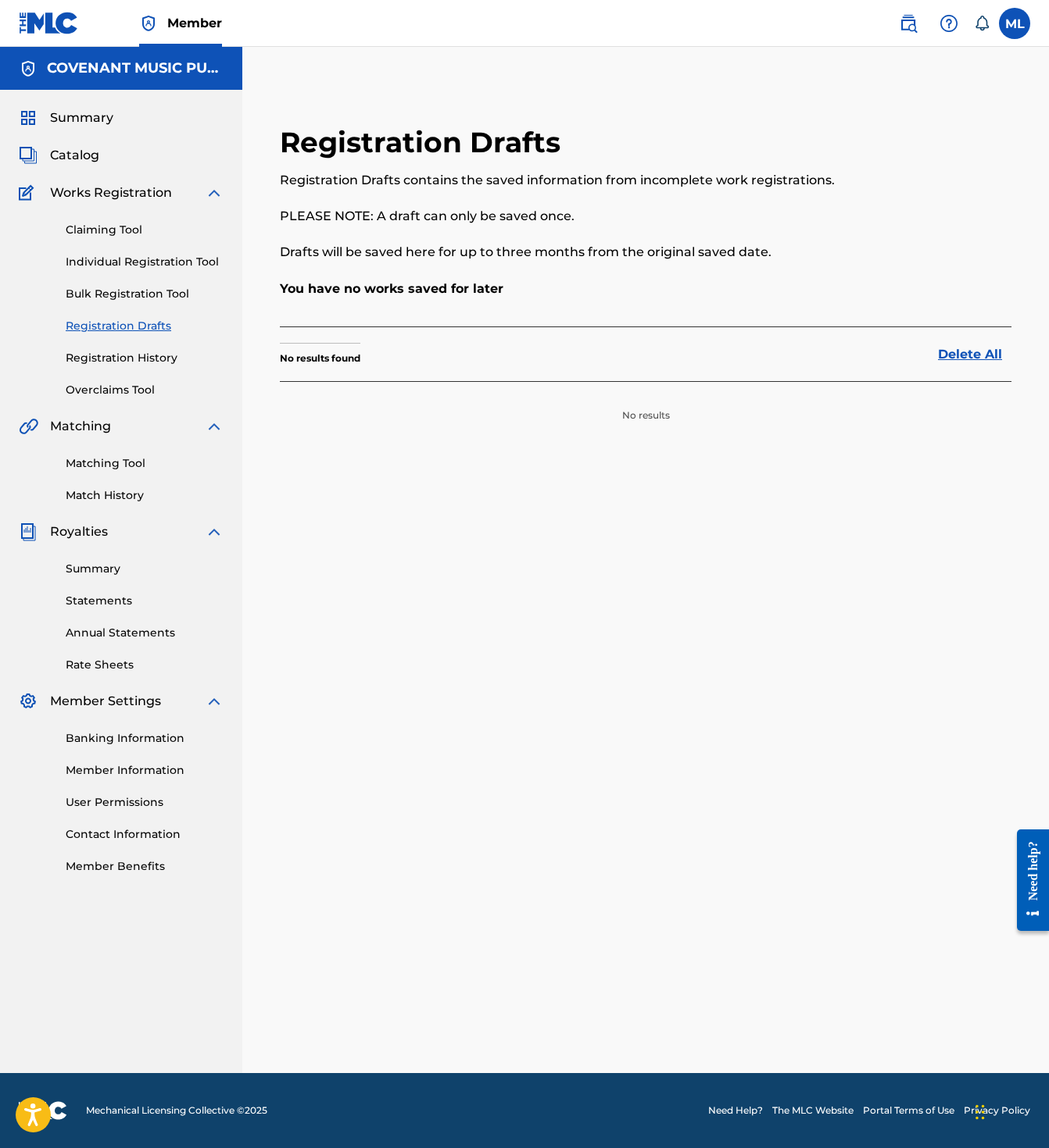
click at [130, 361] on link "Registration History" at bounding box center [144, 358] width 158 height 17
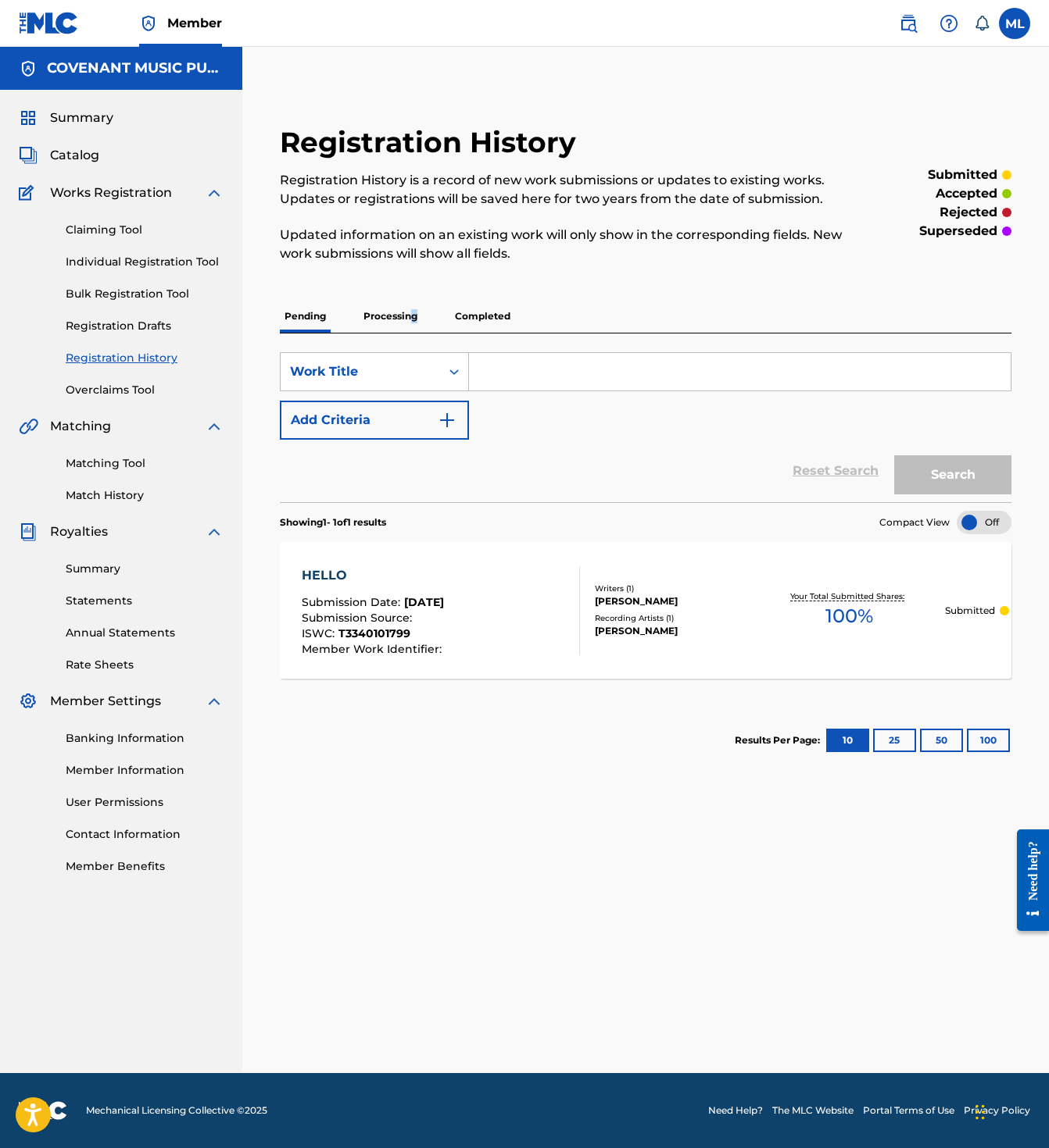
click at [409, 321] on p "Processing" at bounding box center [390, 316] width 64 height 33
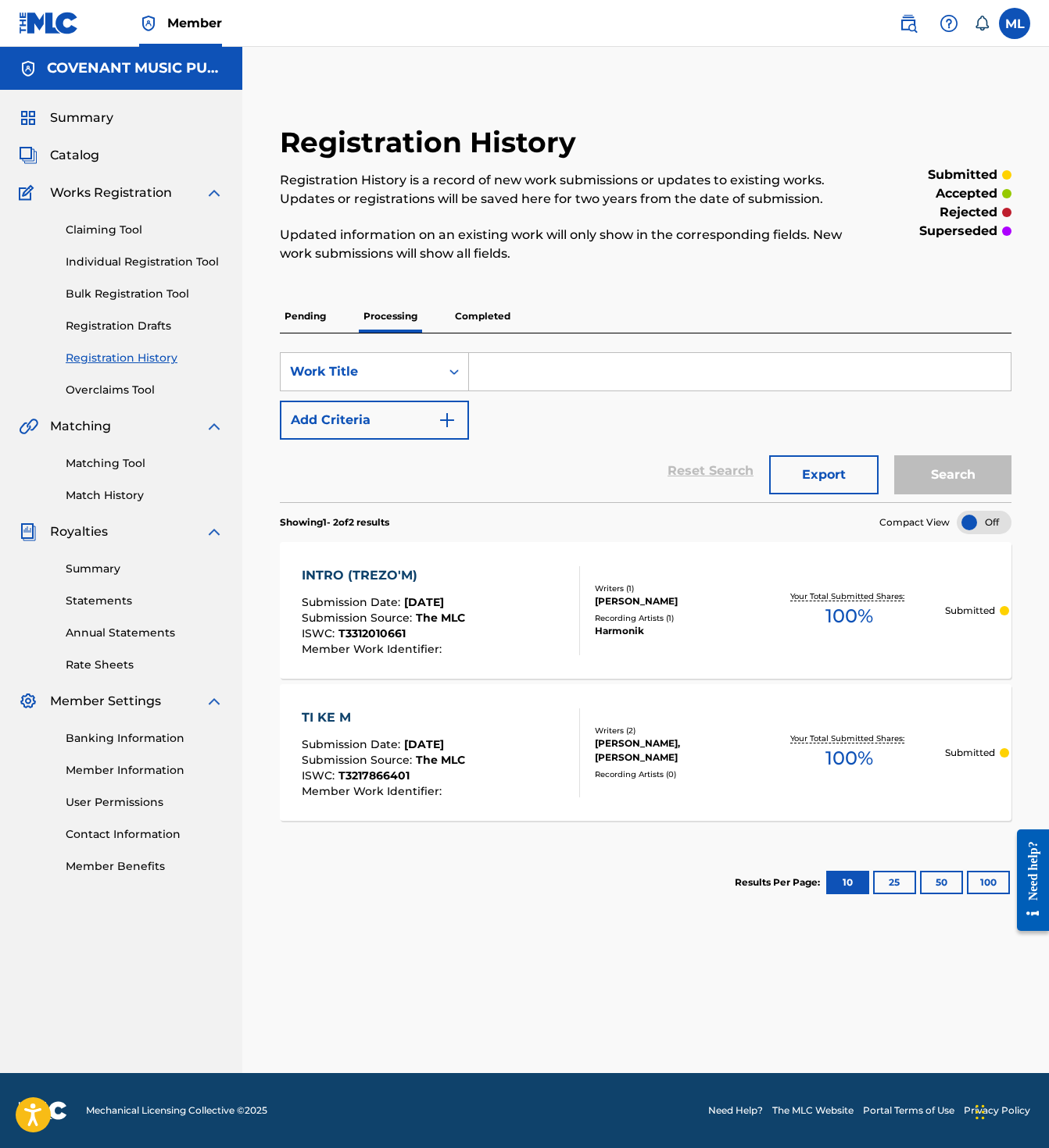
click at [459, 318] on p "Completed" at bounding box center [481, 316] width 65 height 33
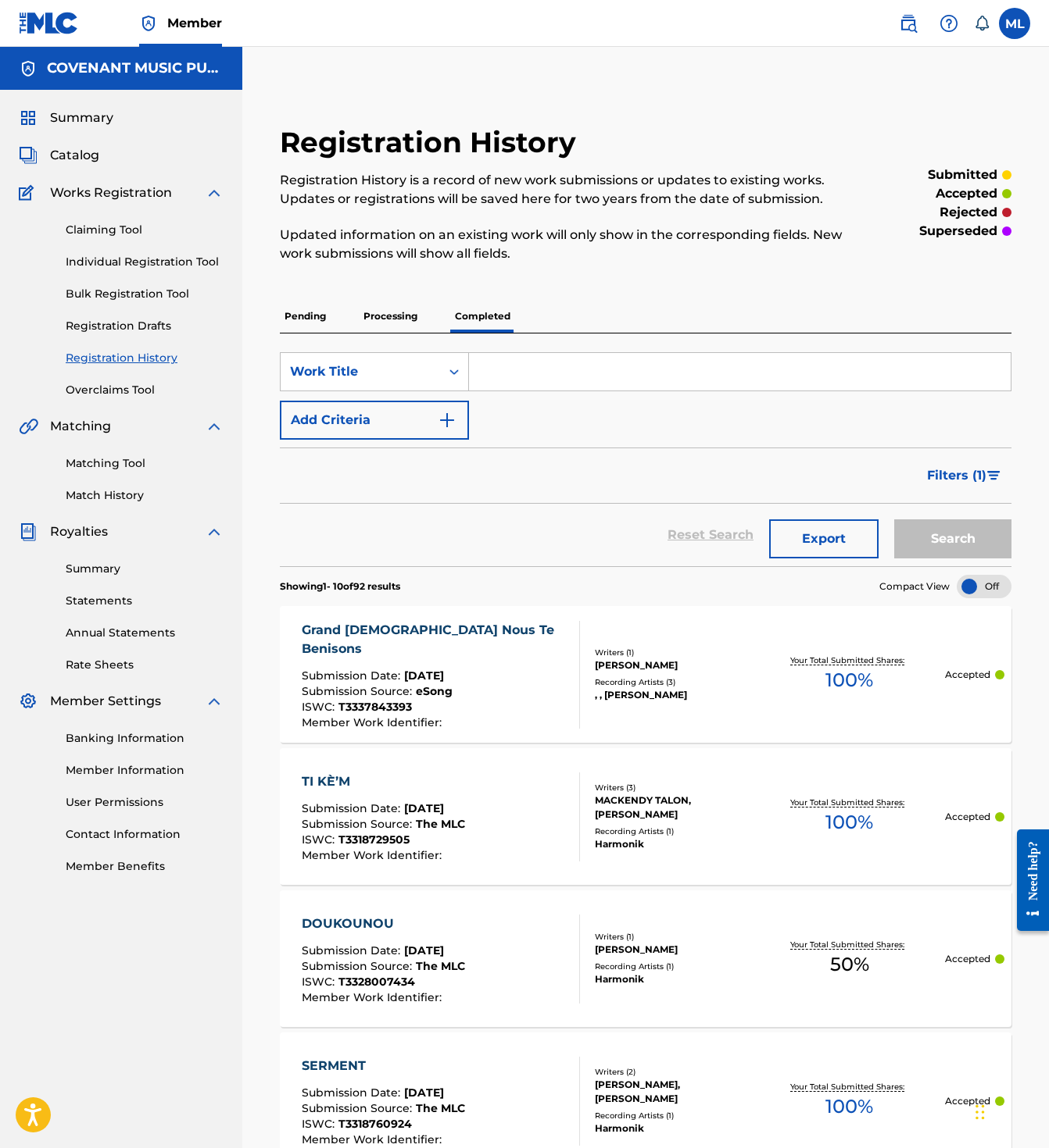
click at [266, 317] on div "Registration History Registration History is a record of new work submissions o…" at bounding box center [645, 1126] width 769 height 2003
click at [124, 261] on link "Individual Registration Tool" at bounding box center [144, 262] width 158 height 17
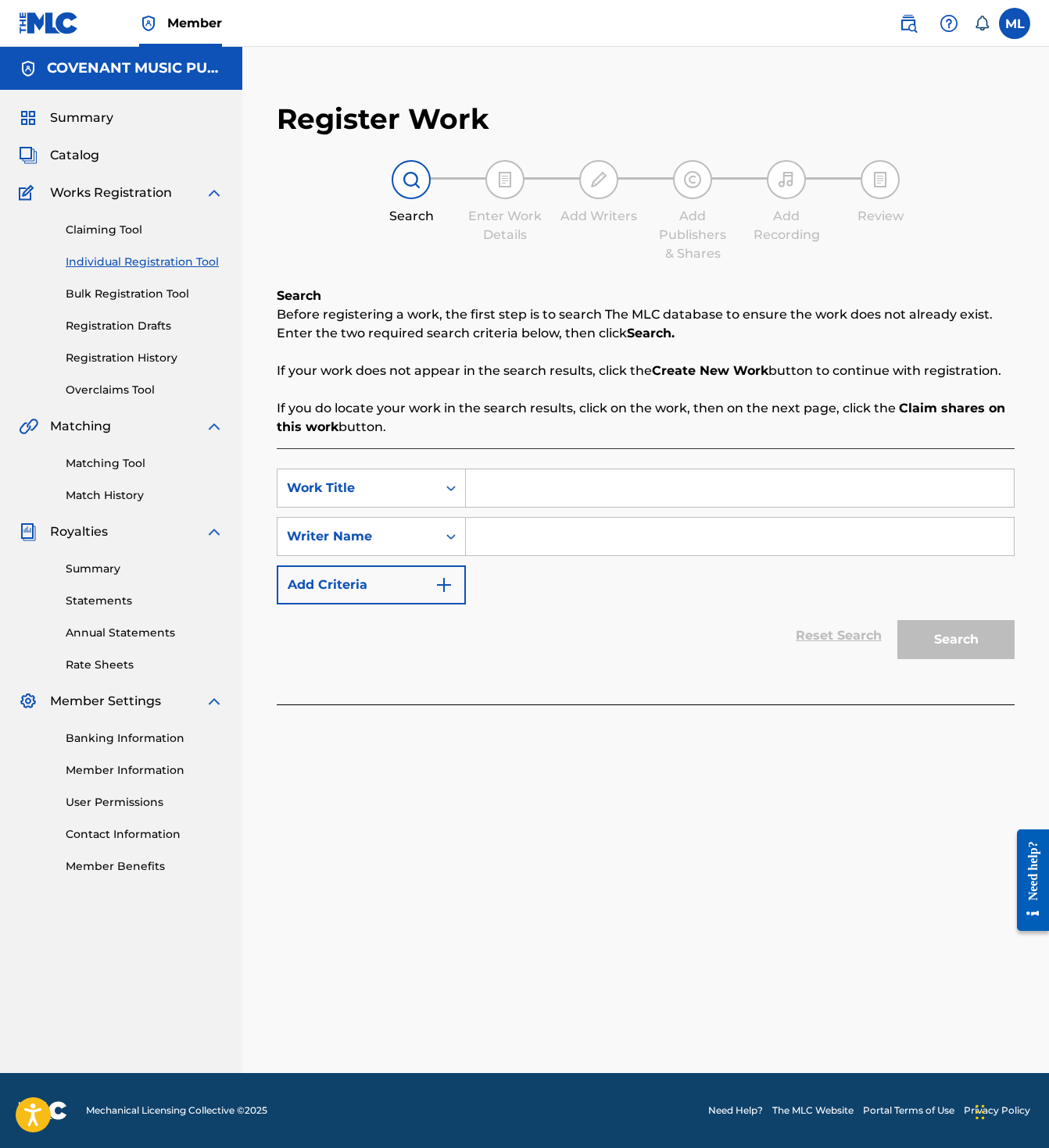
click at [529, 501] on input "Search Form" at bounding box center [739, 488] width 548 height 38
click at [127, 224] on link "Claiming Tool" at bounding box center [144, 230] width 158 height 17
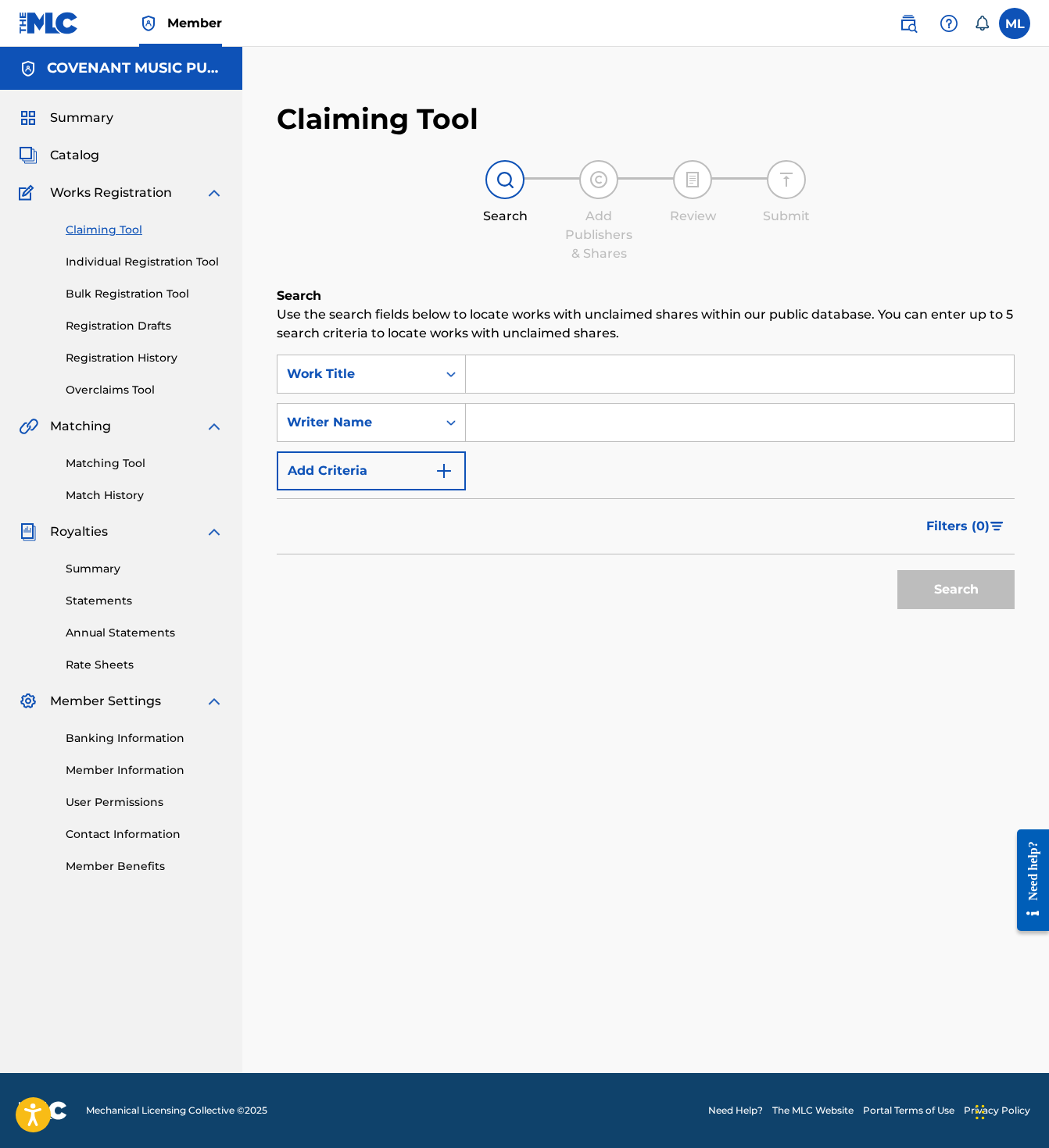
click at [653, 396] on div "SearchWithCriteria151a391b-f22a-4d40-a733-476f8158bfb8 Work Title SearchWithCri…" at bounding box center [645, 422] width 737 height 136
click at [625, 376] on input "Search Form" at bounding box center [739, 374] width 548 height 38
click at [49, 291] on div "Claiming Tool Individual Registration Tool Bulk Registration Tool Registration …" at bounding box center [121, 301] width 204 height 196
click at [480, 633] on div "Search Use the search fields below to locate works with unclaimed shares within…" at bounding box center [645, 491] width 737 height 409
click at [128, 265] on link "Individual Registration Tool" at bounding box center [144, 262] width 158 height 17
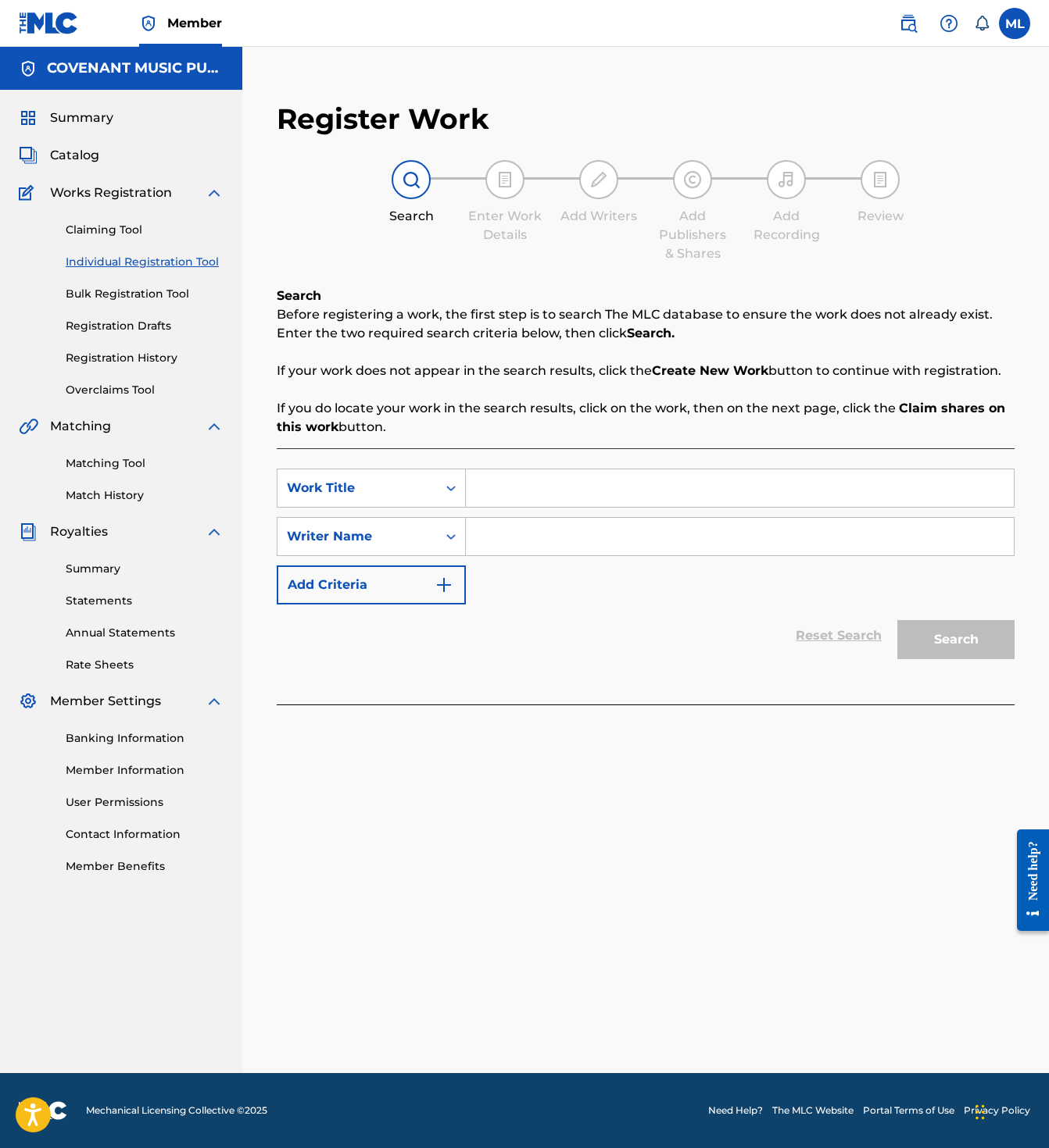
click at [118, 261] on link "Individual Registration Tool" at bounding box center [144, 262] width 158 height 17
click at [119, 305] on div "Claiming Tool Individual Registration Tool Bulk Registration Tool Registration …" at bounding box center [121, 301] width 204 height 196
click at [122, 289] on link "Bulk Registration Tool" at bounding box center [144, 294] width 158 height 17
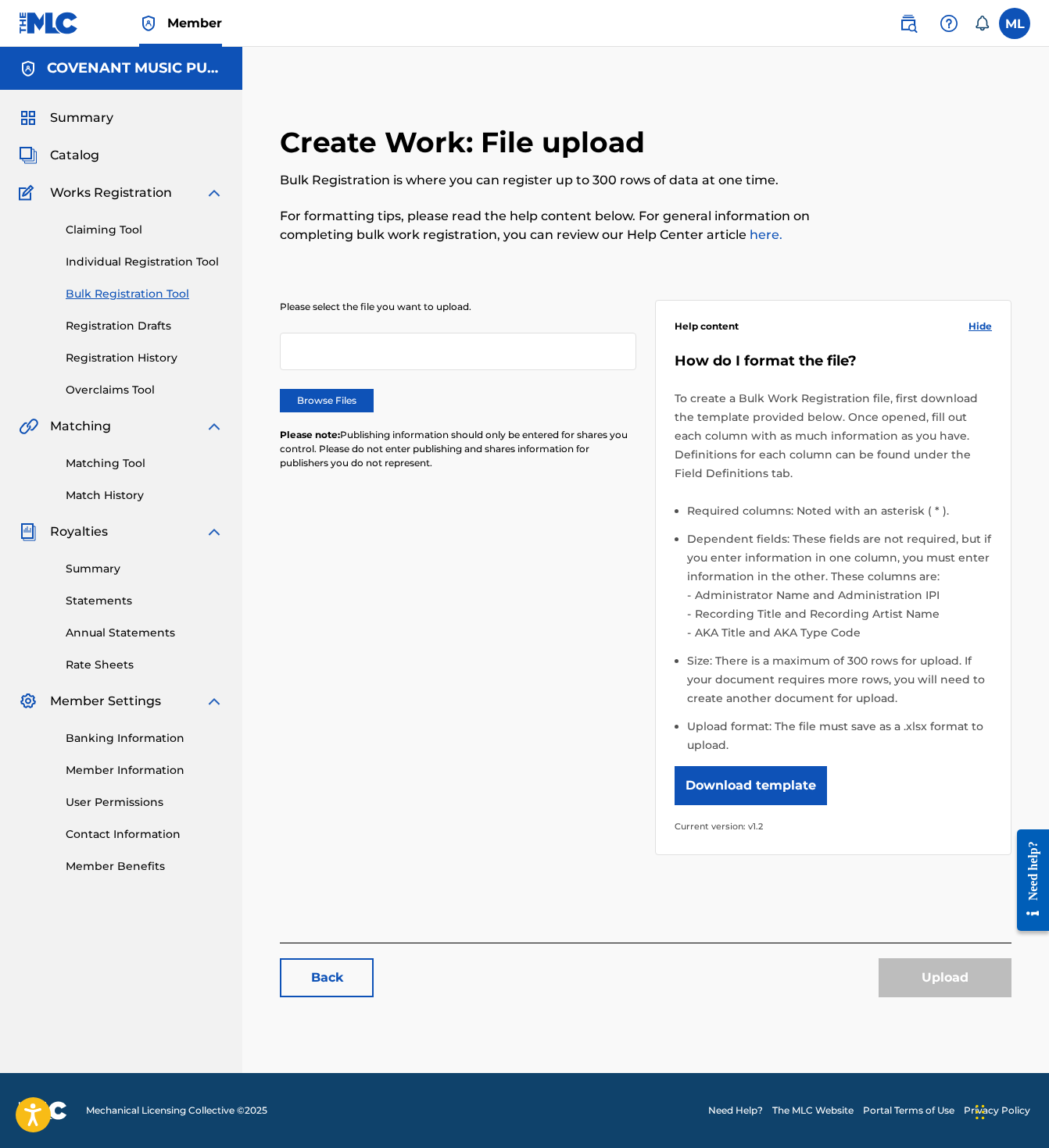
click at [764, 790] on button "Download template" at bounding box center [750, 785] width 153 height 39
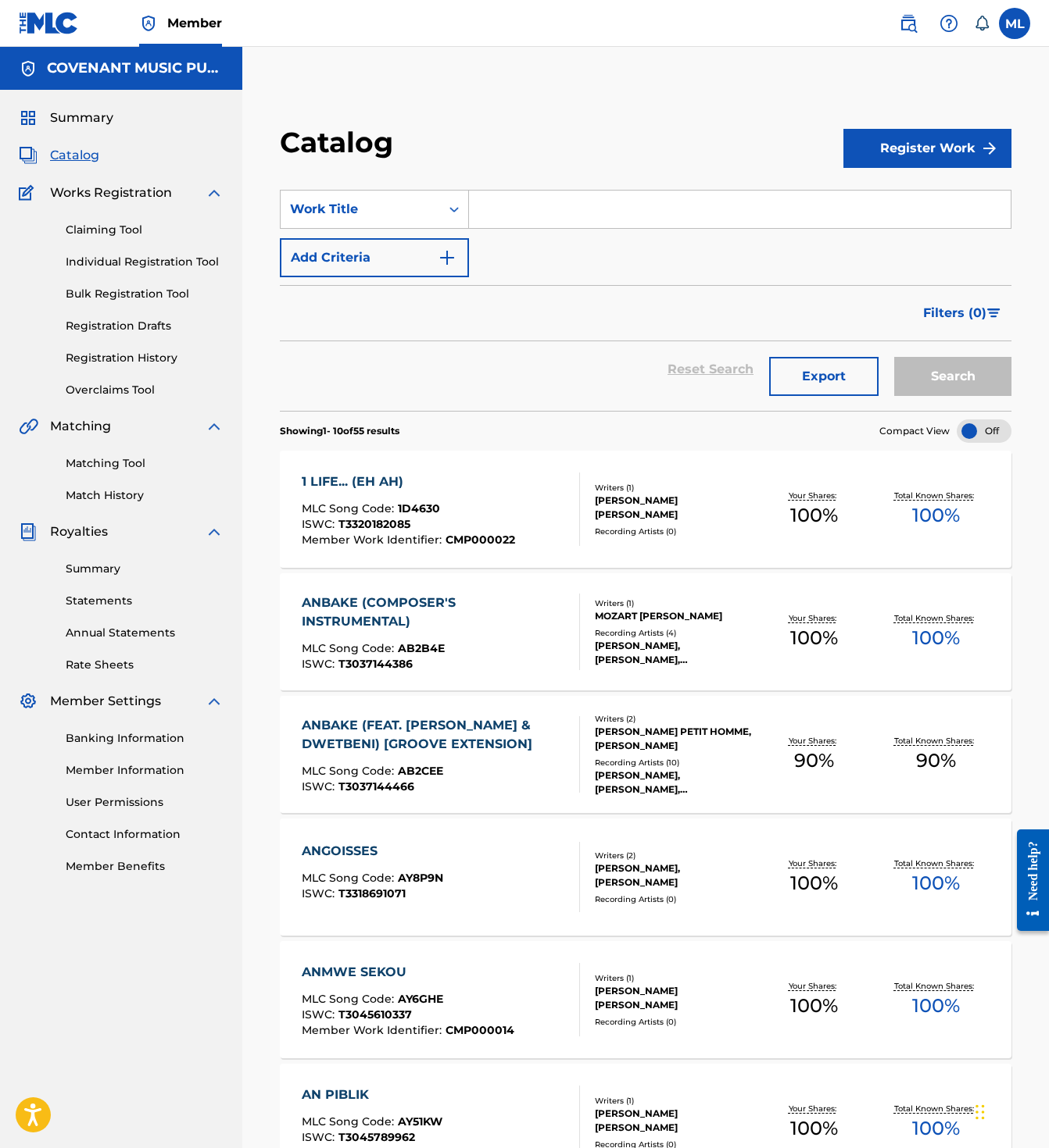
click at [102, 869] on link "Member Benefits" at bounding box center [144, 866] width 158 height 17
click at [111, 867] on link "Member Benefits" at bounding box center [144, 866] width 158 height 17
click at [123, 736] on link "Banking Information" at bounding box center [144, 738] width 158 height 17
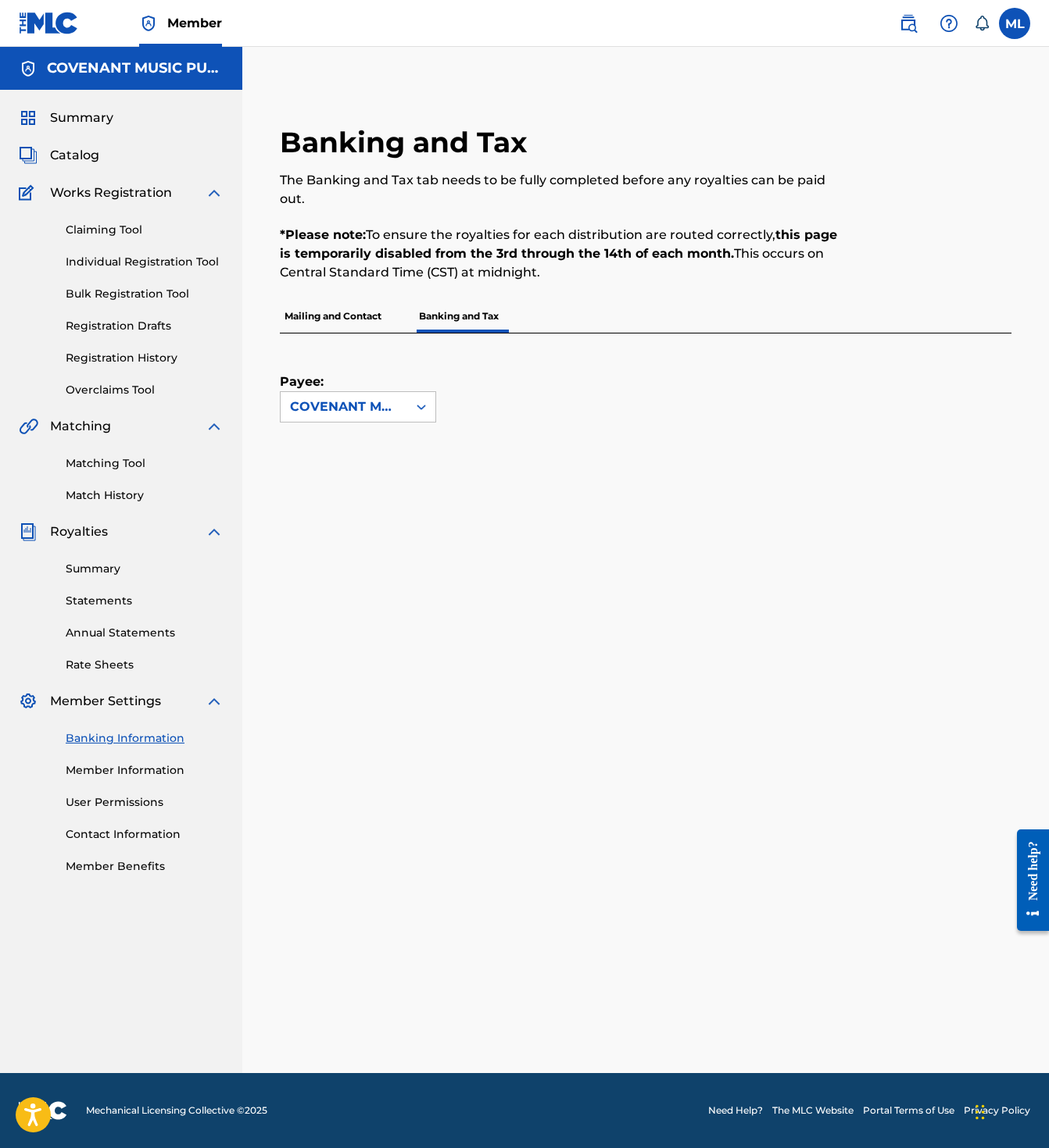
click at [96, 764] on link "Member Information" at bounding box center [144, 770] width 158 height 17
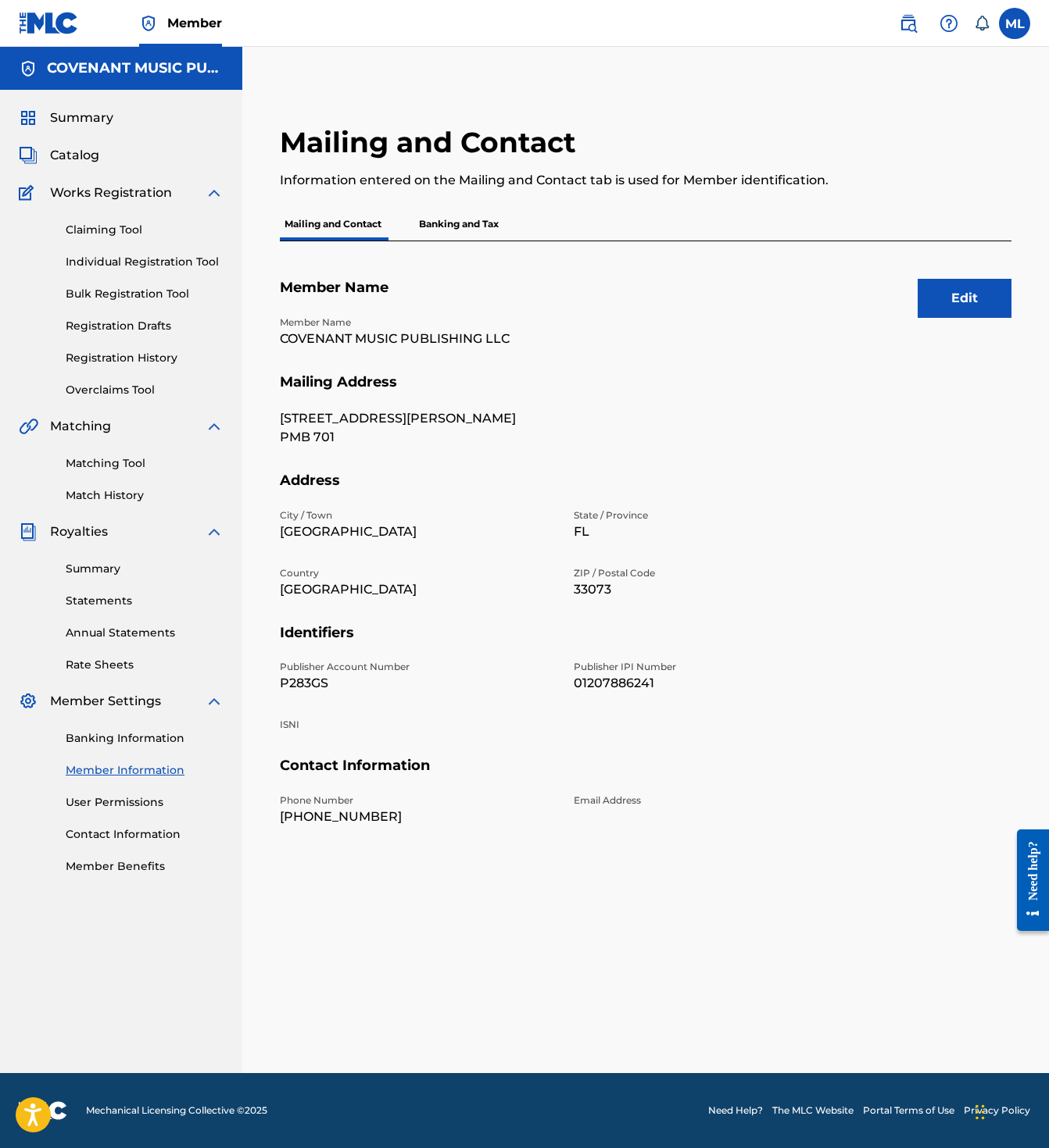
click at [318, 678] on p "P283GS" at bounding box center [417, 683] width 275 height 19
copy p "P283GS"
click at [61, 170] on div "Summary Catalog Works Registration Claiming Tool Individual Registration Tool B…" at bounding box center [121, 492] width 242 height 804
click at [122, 296] on link "Bulk Registration Tool" at bounding box center [144, 294] width 158 height 17
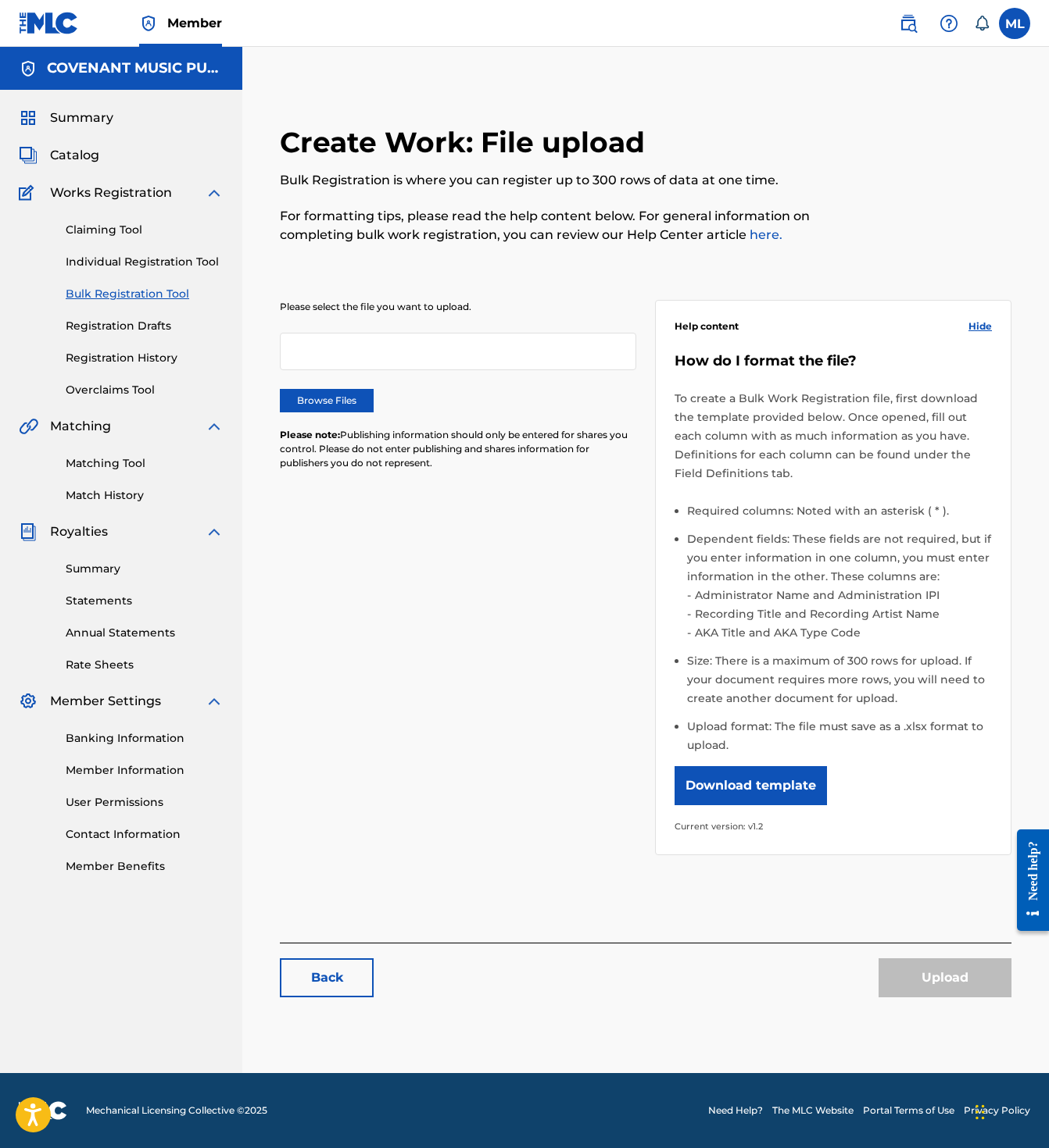
click at [351, 394] on label "Browse Files" at bounding box center [327, 401] width 93 height 24
click at [0, 0] on input "Browse Files" at bounding box center [0, 0] width 0 height 0
click at [589, 347] on button "Remove" at bounding box center [582, 351] width 93 height 24
click at [371, 393] on label "Browse Files" at bounding box center [327, 401] width 93 height 24
click at [0, 0] on input "Browse Files" at bounding box center [0, 0] width 0 height 0
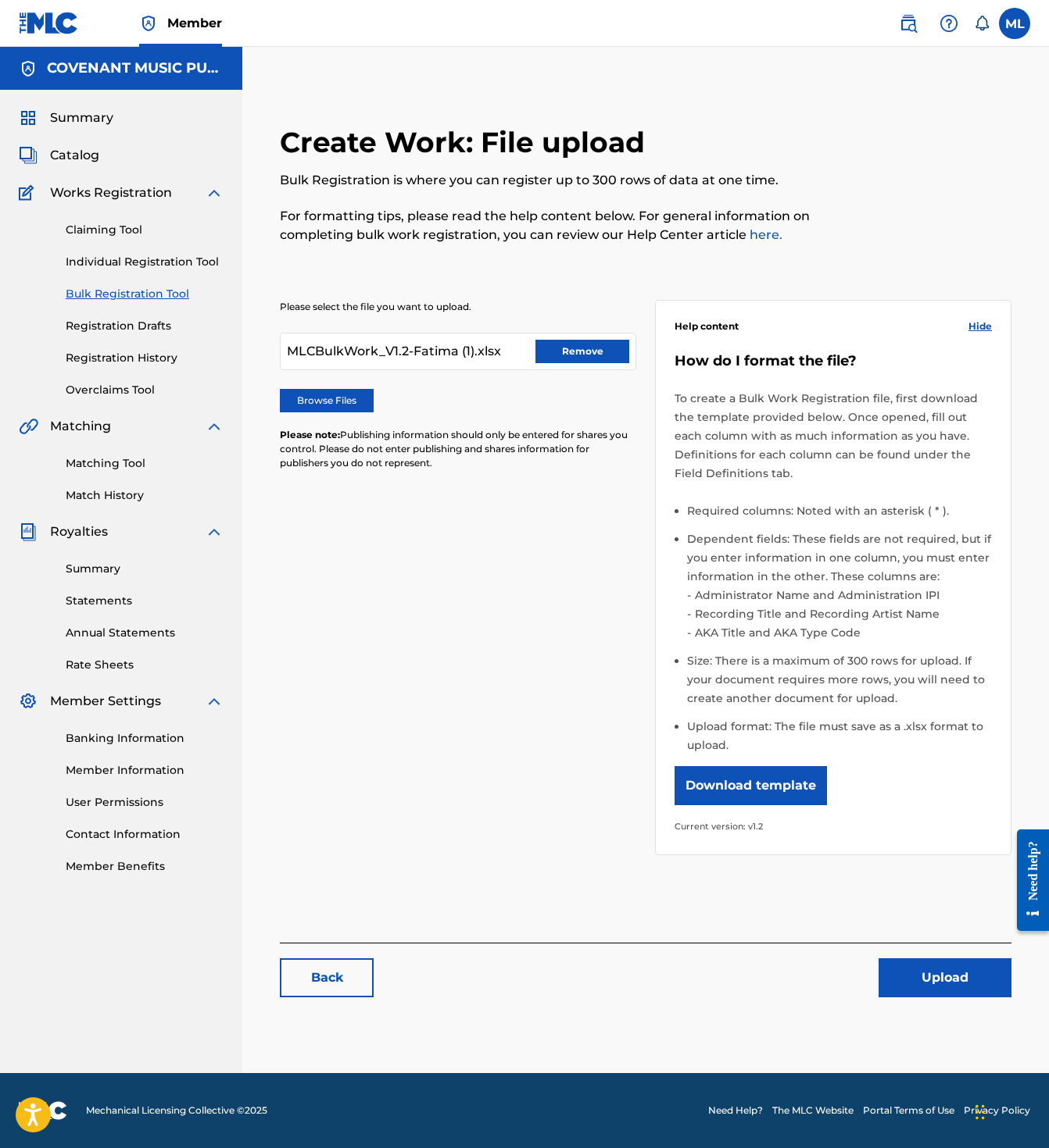
click at [964, 988] on button "Upload" at bounding box center [945, 977] width 133 height 39
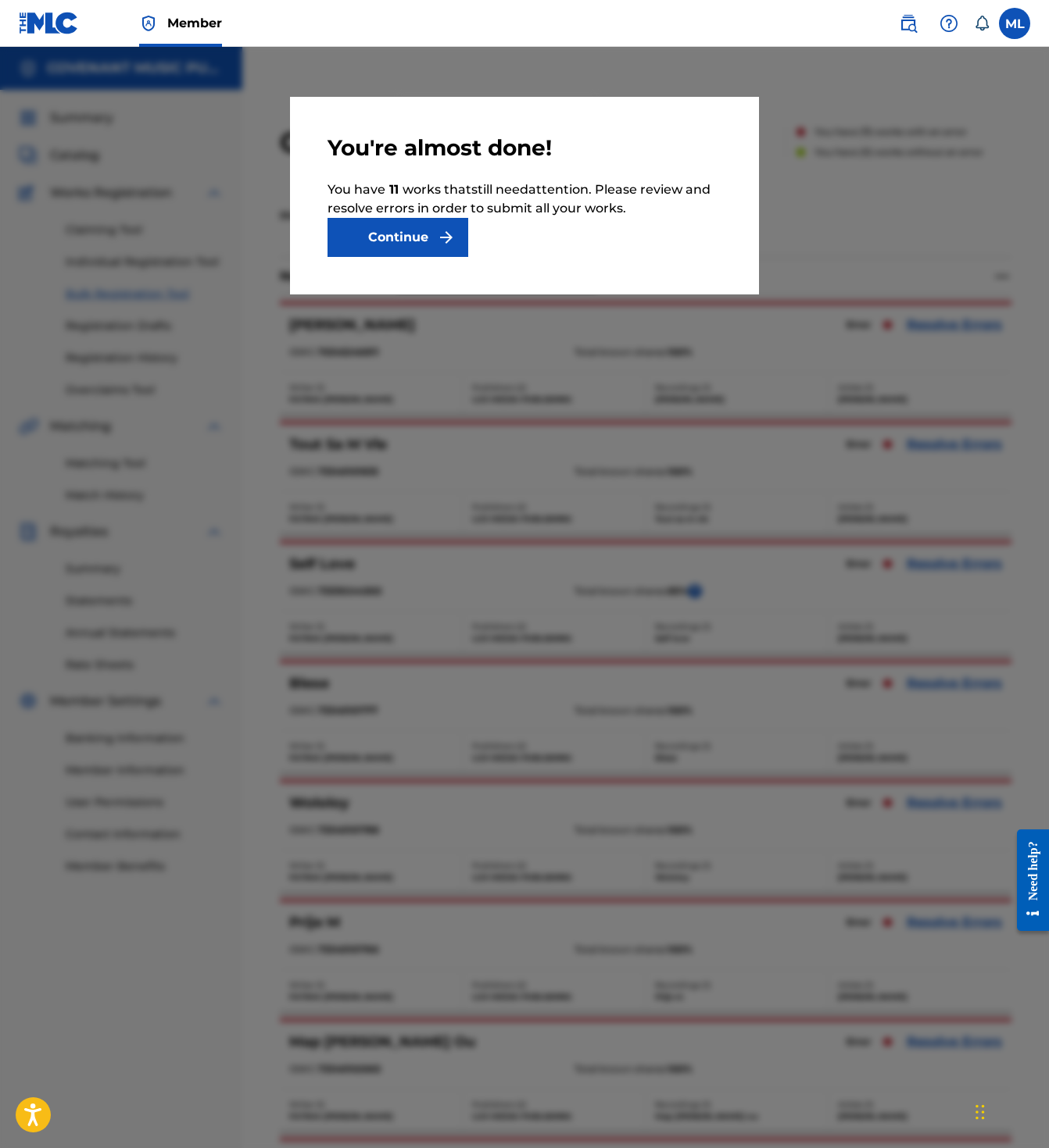
click at [419, 235] on button "Continue" at bounding box center [398, 237] width 141 height 39
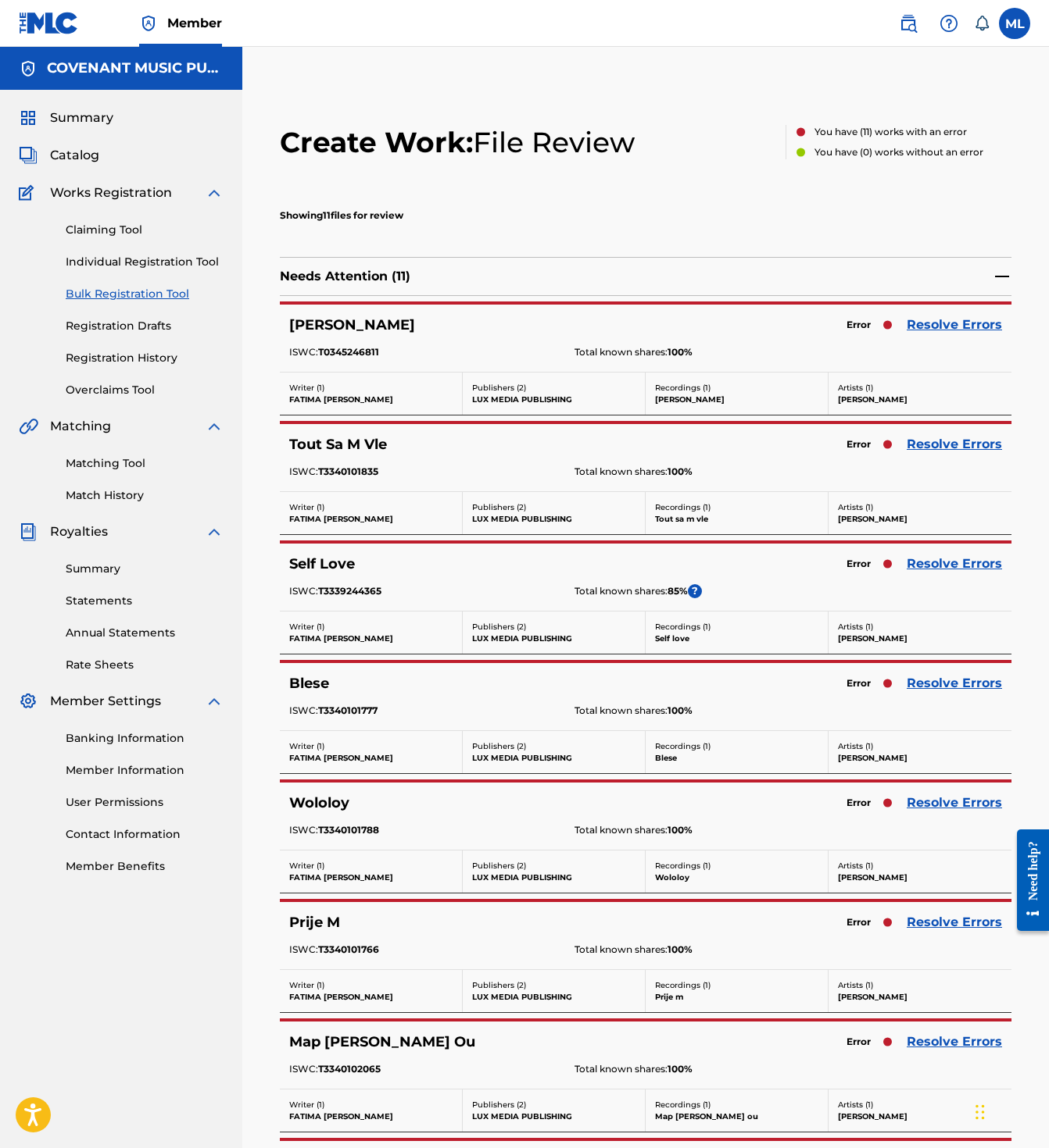
click at [954, 329] on link "Resolve Errors" at bounding box center [954, 324] width 95 height 19
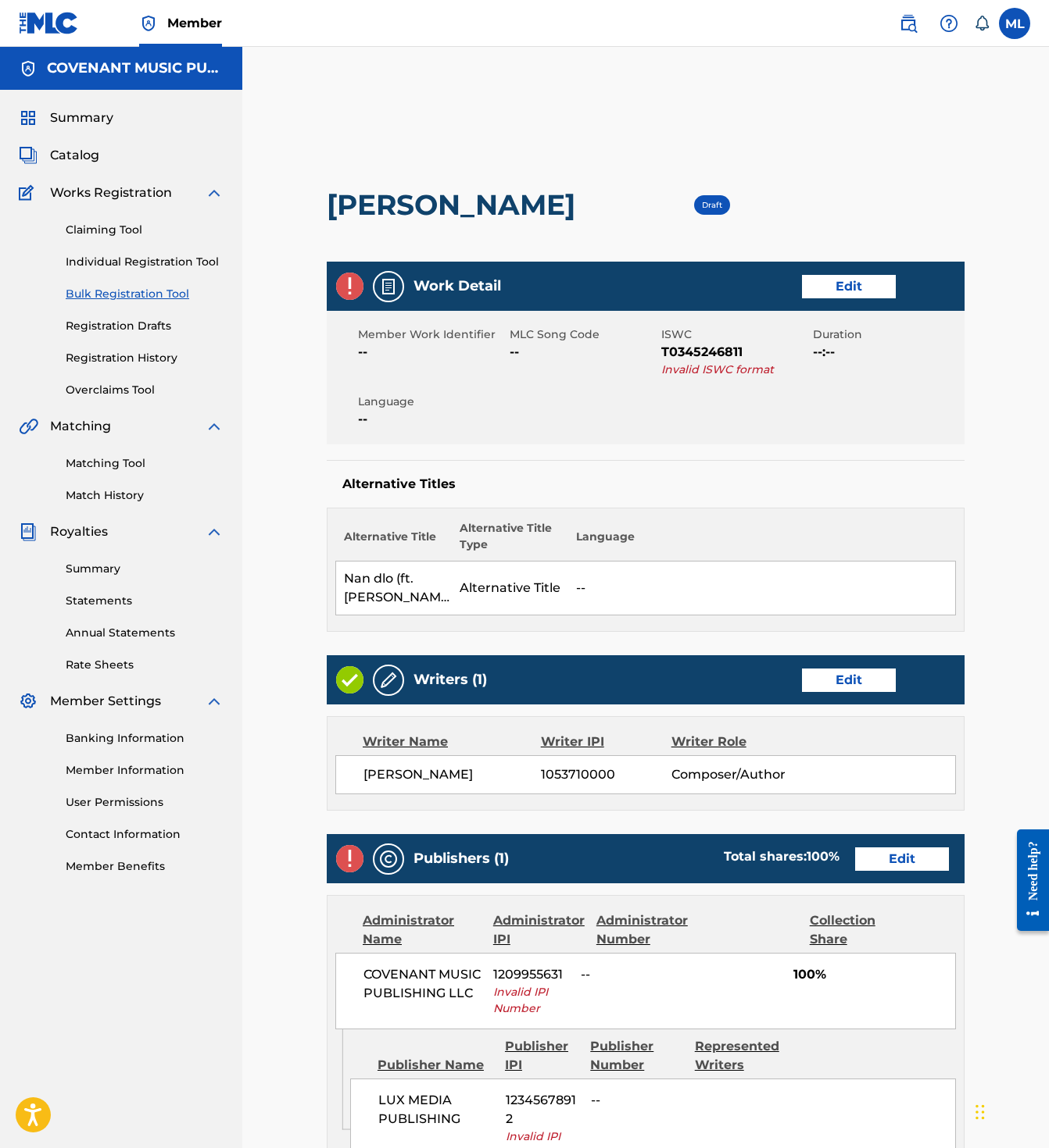
click at [832, 285] on link "Edit" at bounding box center [849, 287] width 93 height 24
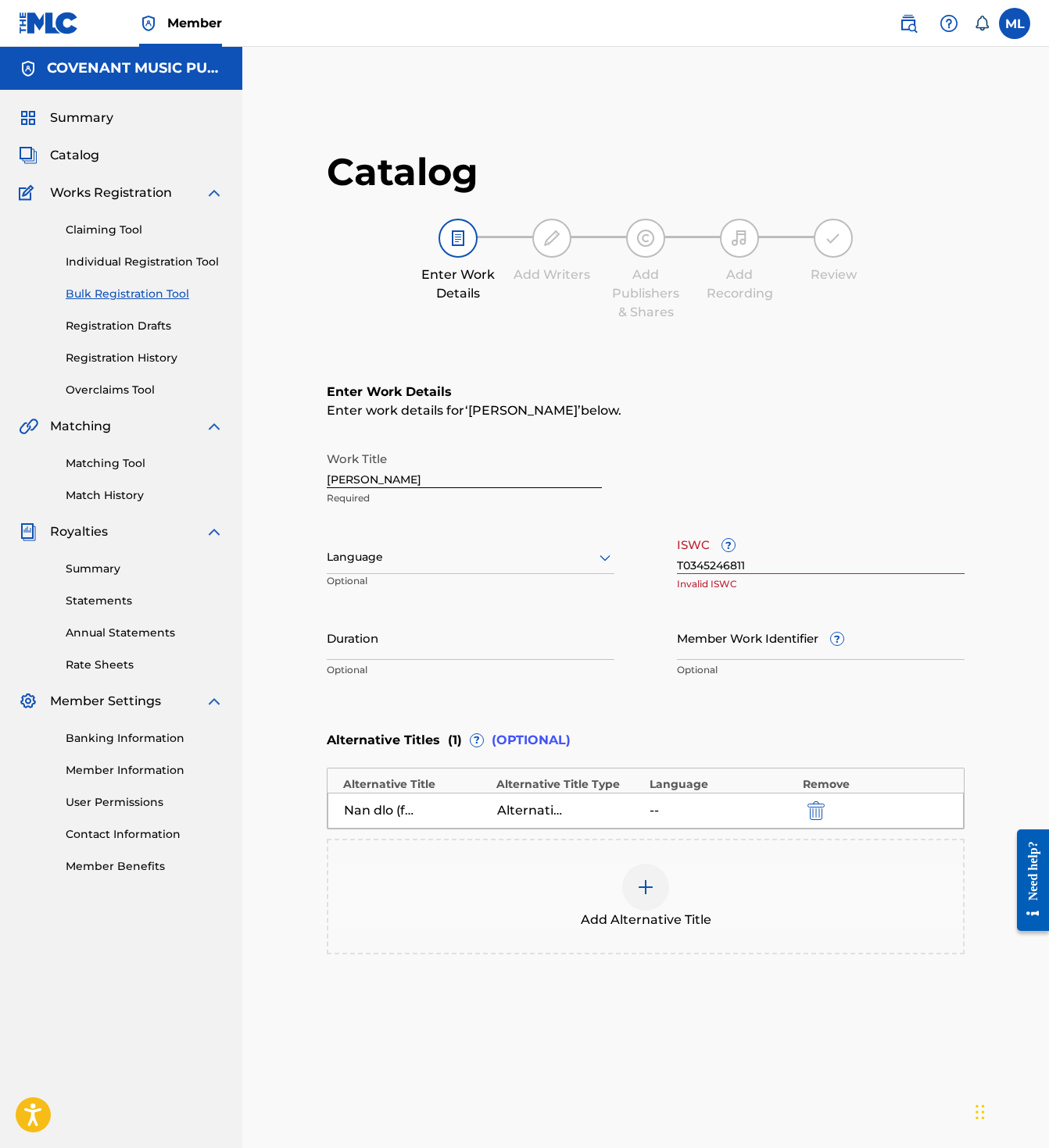
click at [752, 554] on input "T0345246811" at bounding box center [821, 552] width 288 height 45
paste input "334010189"
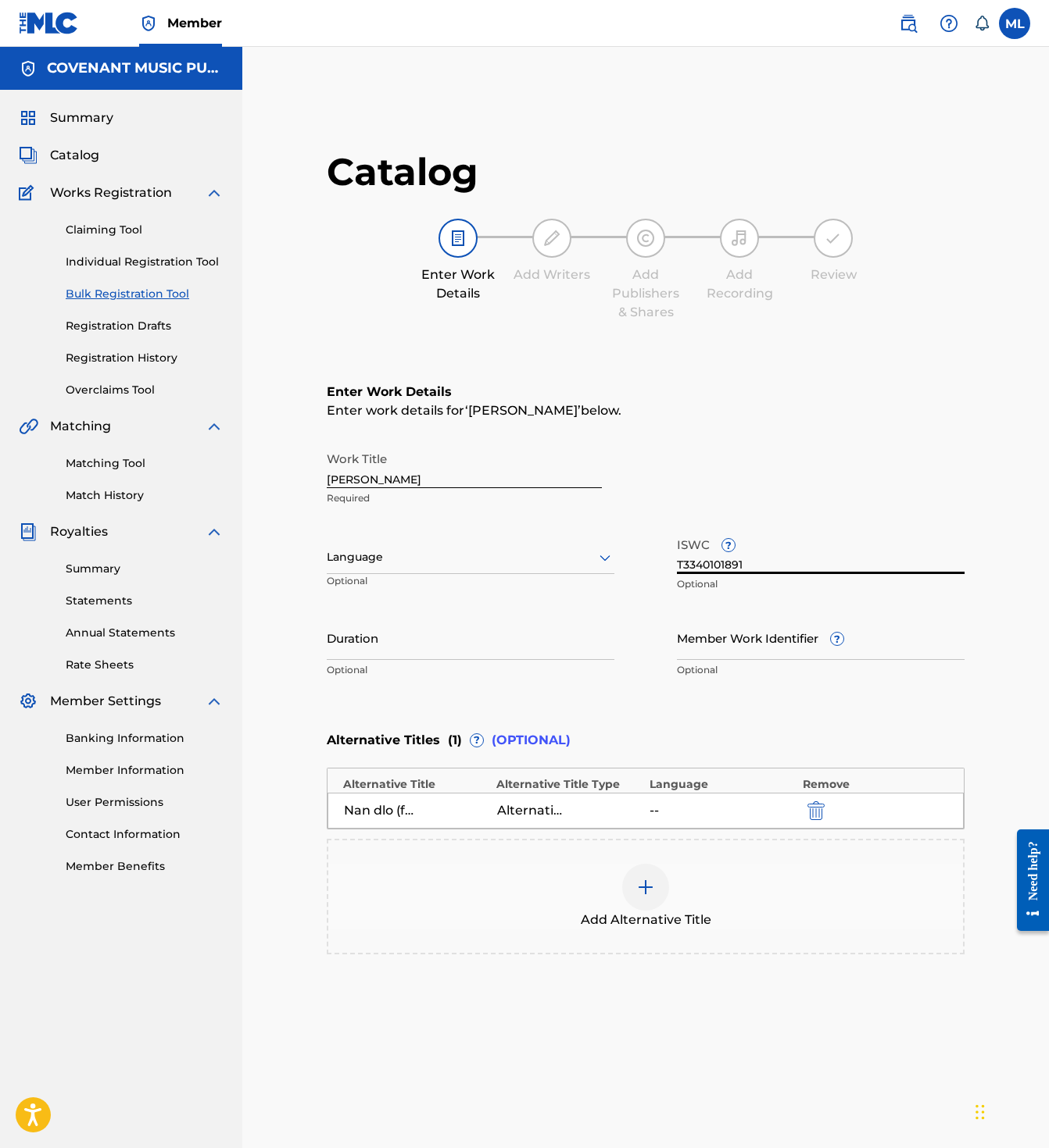
type input "T0345246811"
click at [538, 420] on div "Enter work details for ‘ Nan Dlo ’ below." at bounding box center [645, 411] width 637 height 19
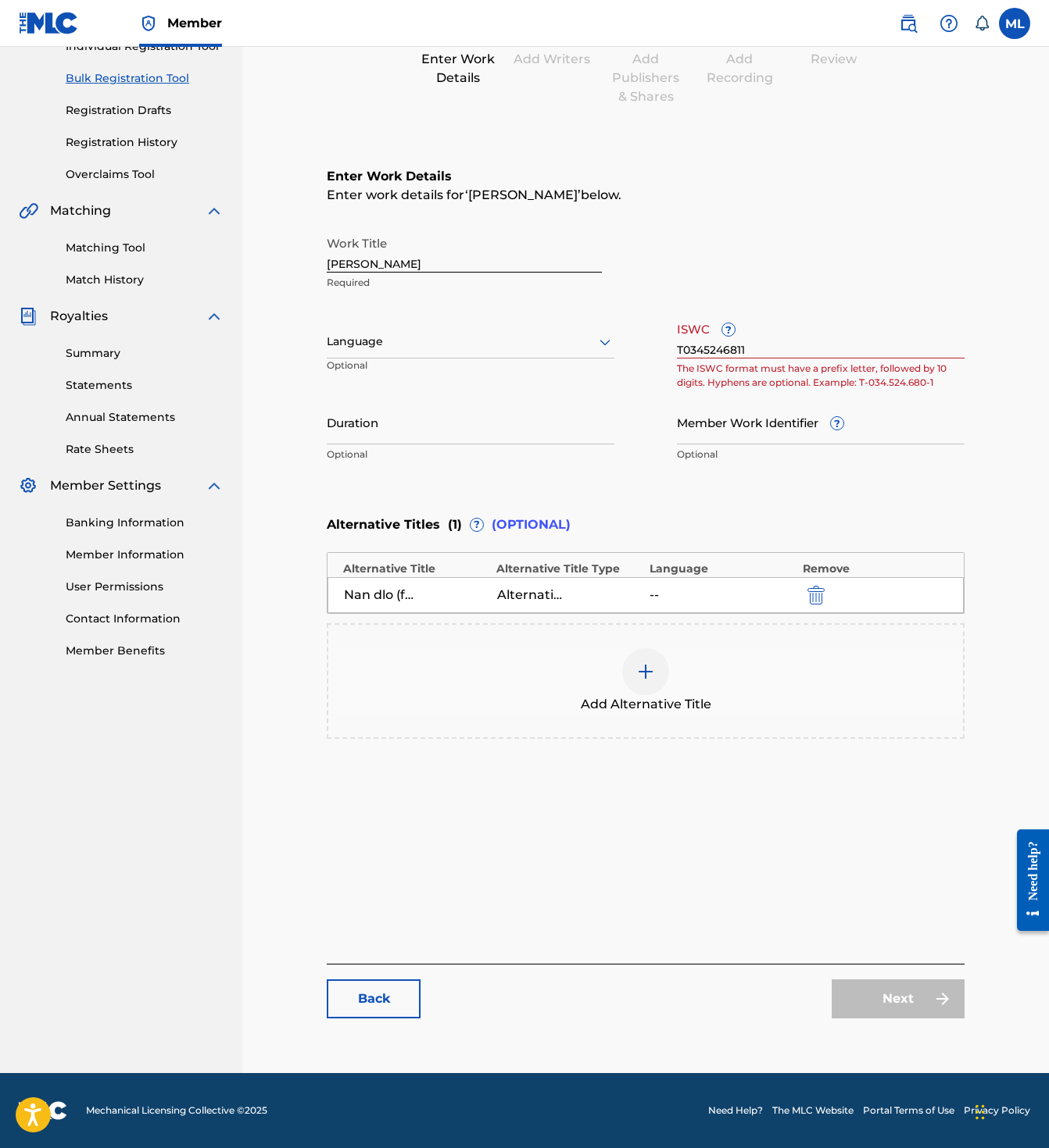
scroll to position [213, 0]
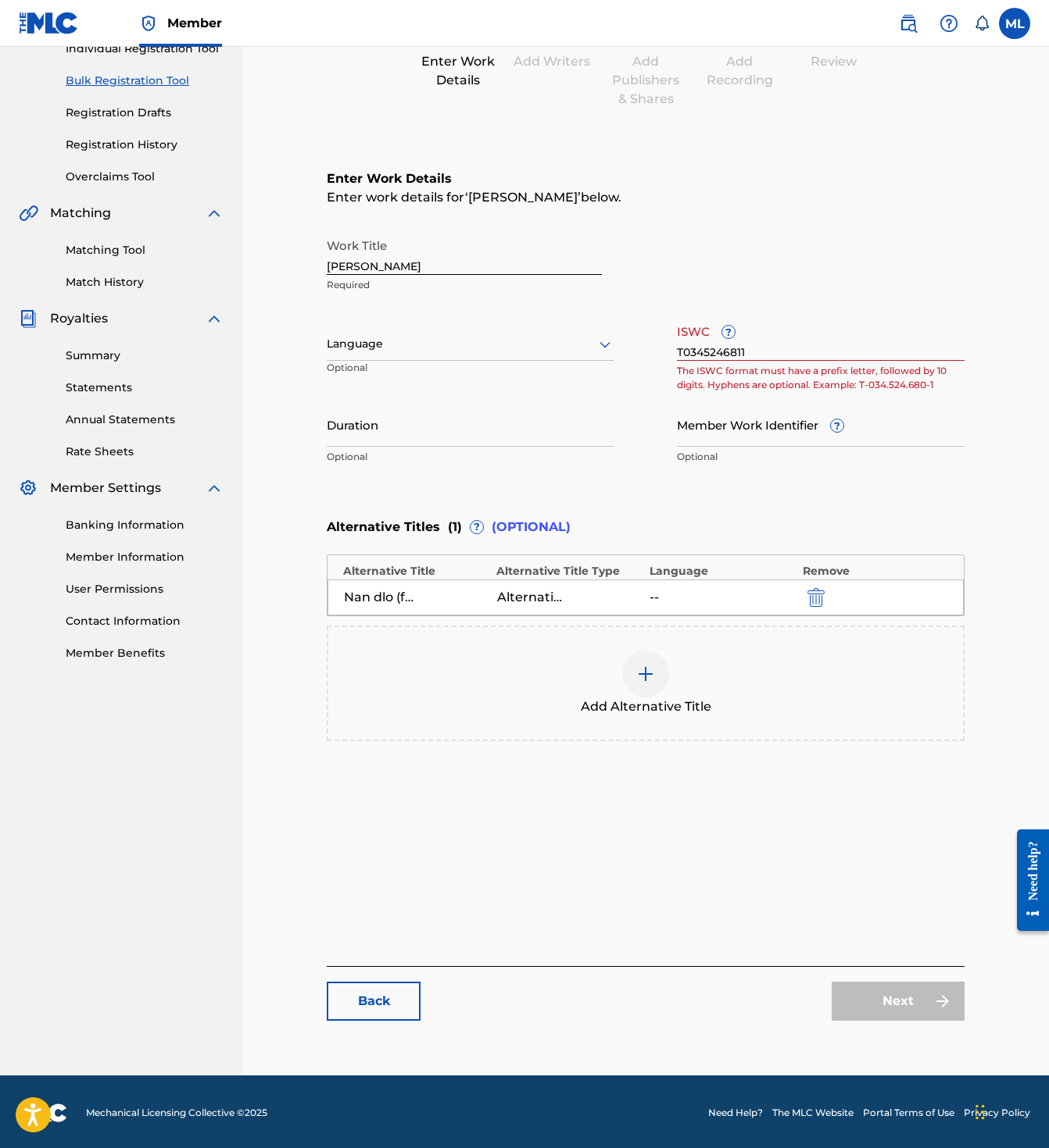
click at [345, 1005] on link "Back" at bounding box center [373, 1001] width 93 height 39
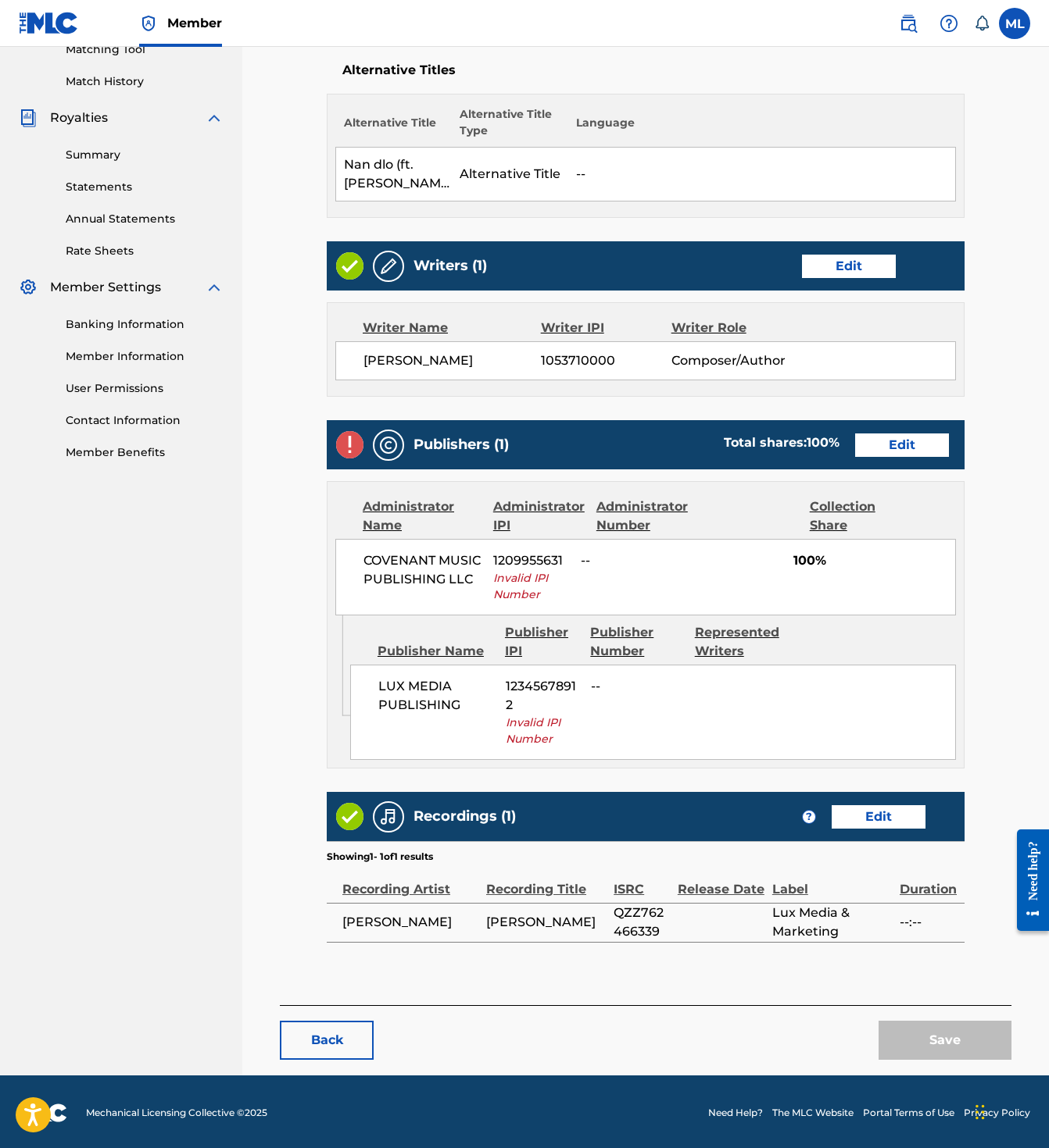
scroll to position [407, 0]
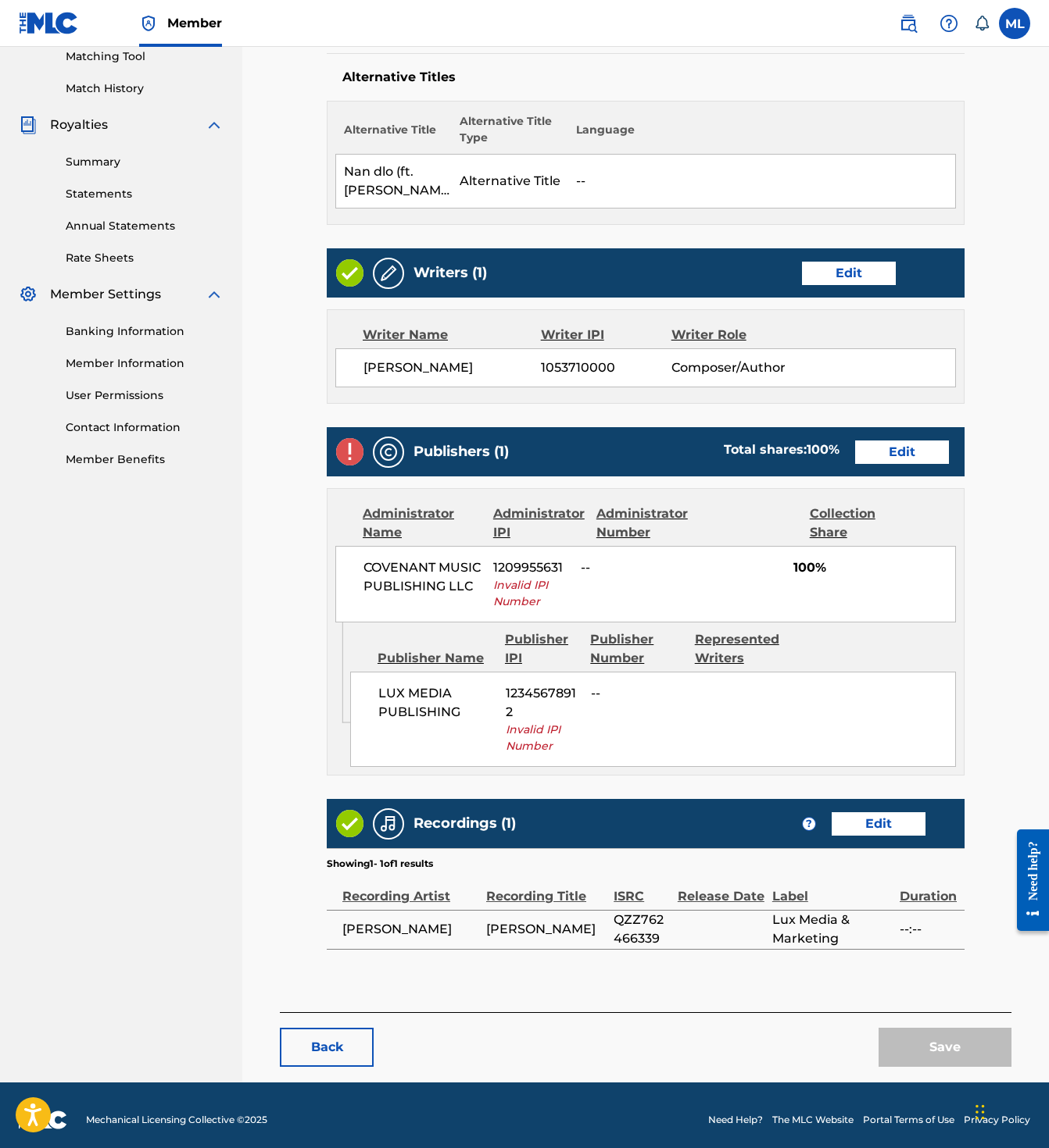
click at [328, 1060] on button "Back" at bounding box center [327, 1047] width 93 height 39
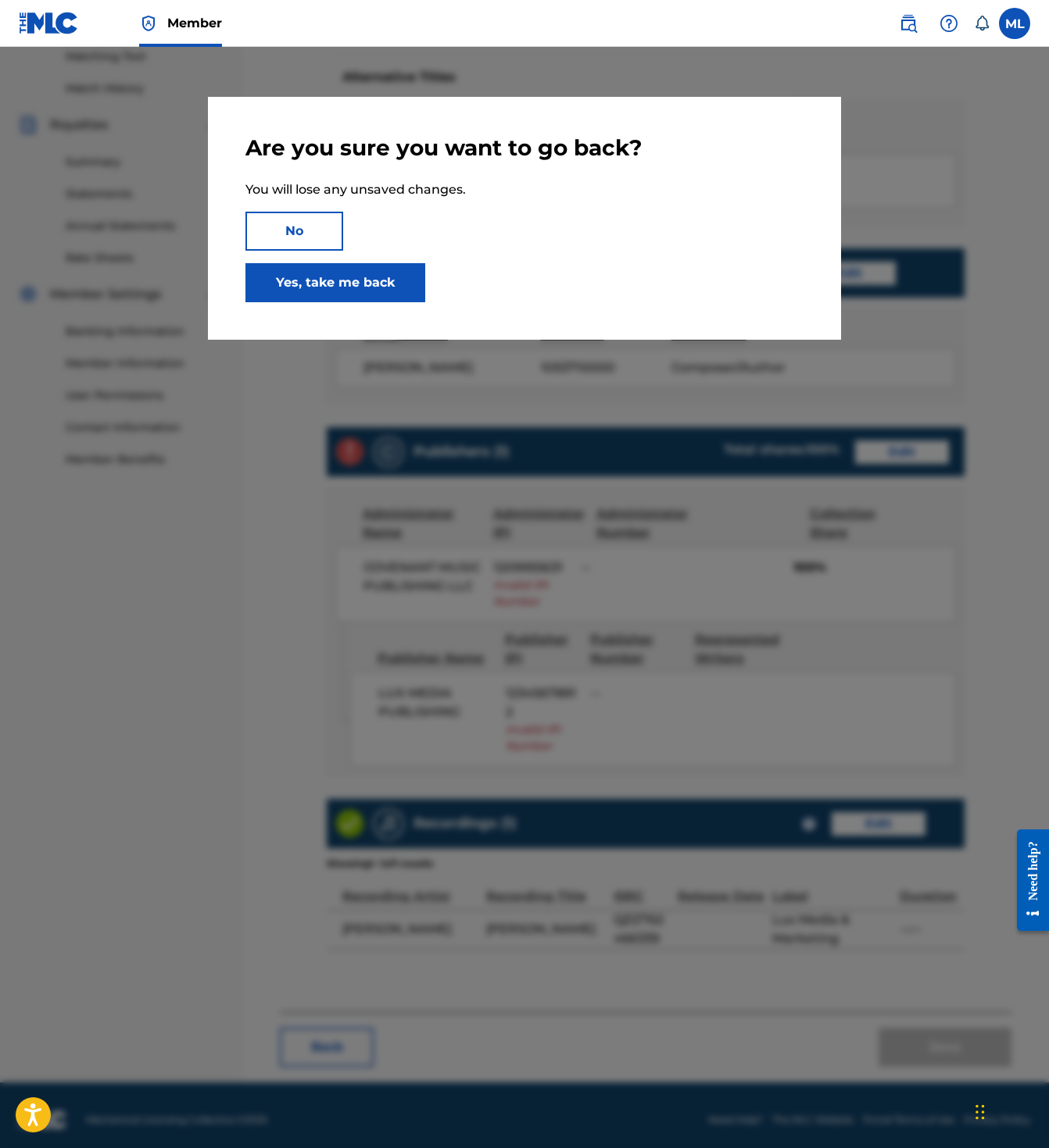
click at [311, 283] on link "Yes, take me back" at bounding box center [334, 282] width 180 height 39
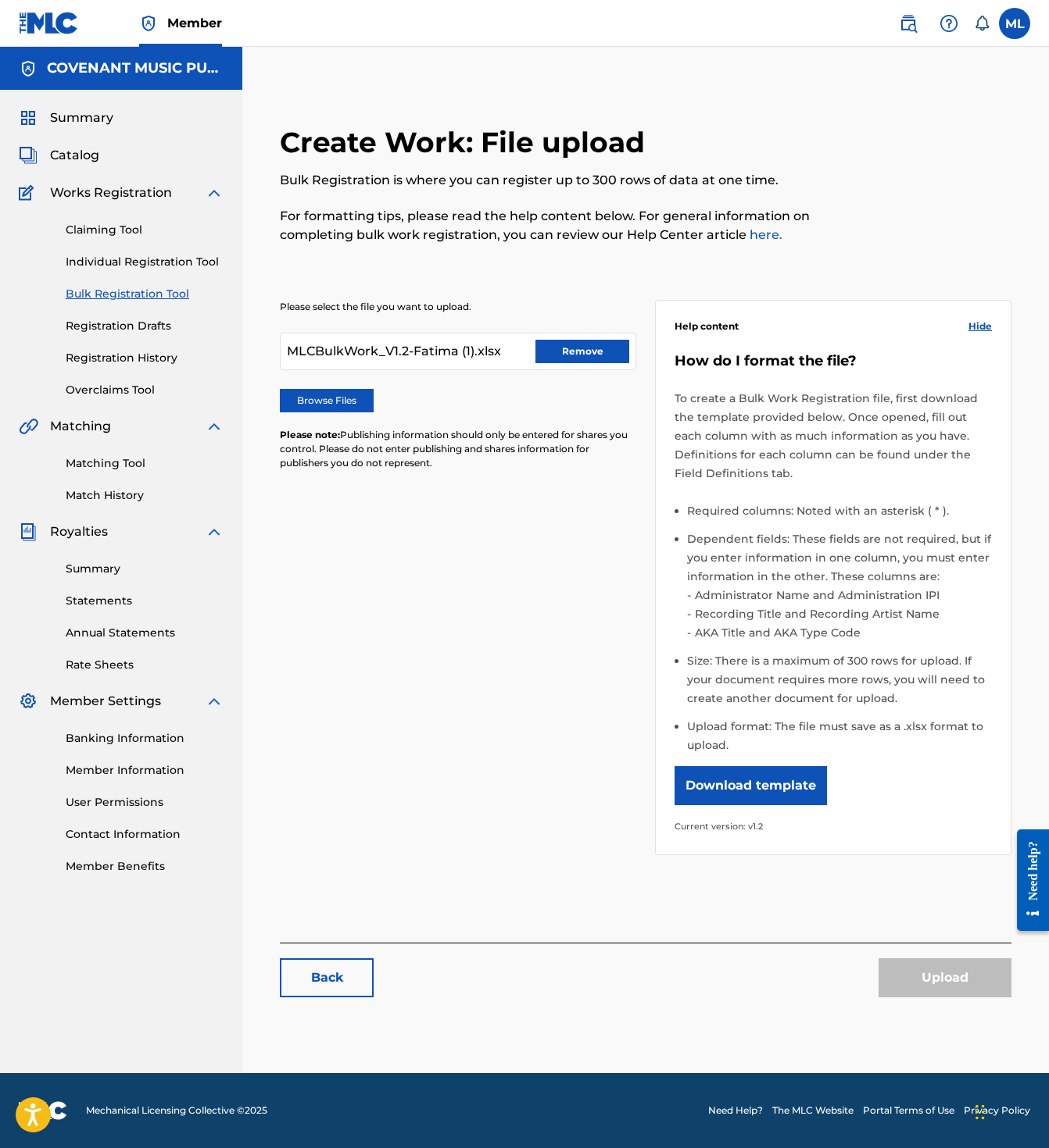
click at [577, 345] on button "Remove" at bounding box center [582, 351] width 93 height 24
click at [340, 405] on label "Browse Files" at bounding box center [327, 401] width 93 height 24
click at [0, 0] on input "Browse Files" at bounding box center [0, 0] width 0 height 0
click at [300, 412] on label "Browse Files" at bounding box center [327, 401] width 93 height 24
click at [0, 0] on input "Browse Files" at bounding box center [0, 0] width 0 height 0
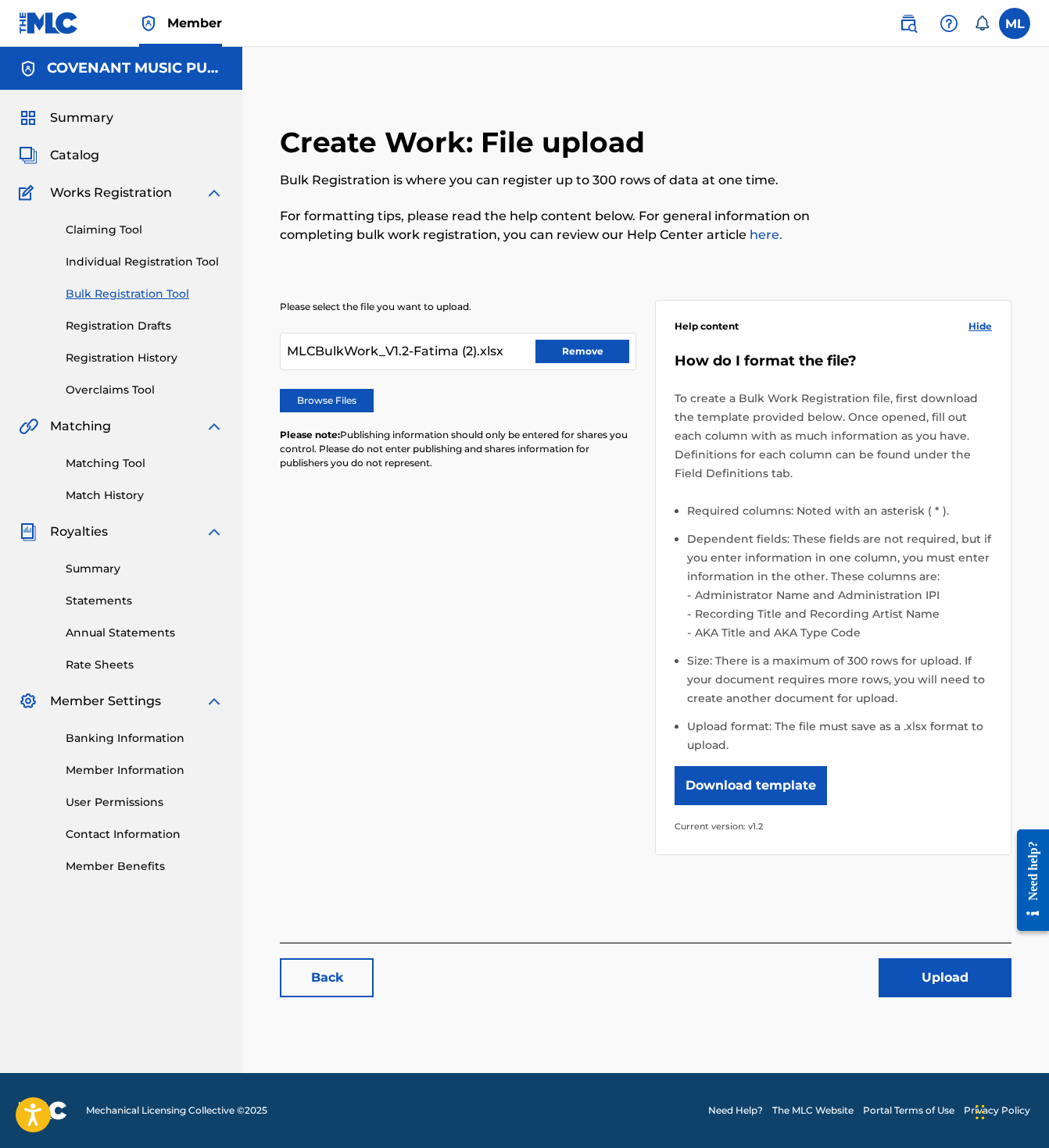
click at [943, 983] on button "Upload" at bounding box center [945, 977] width 133 height 39
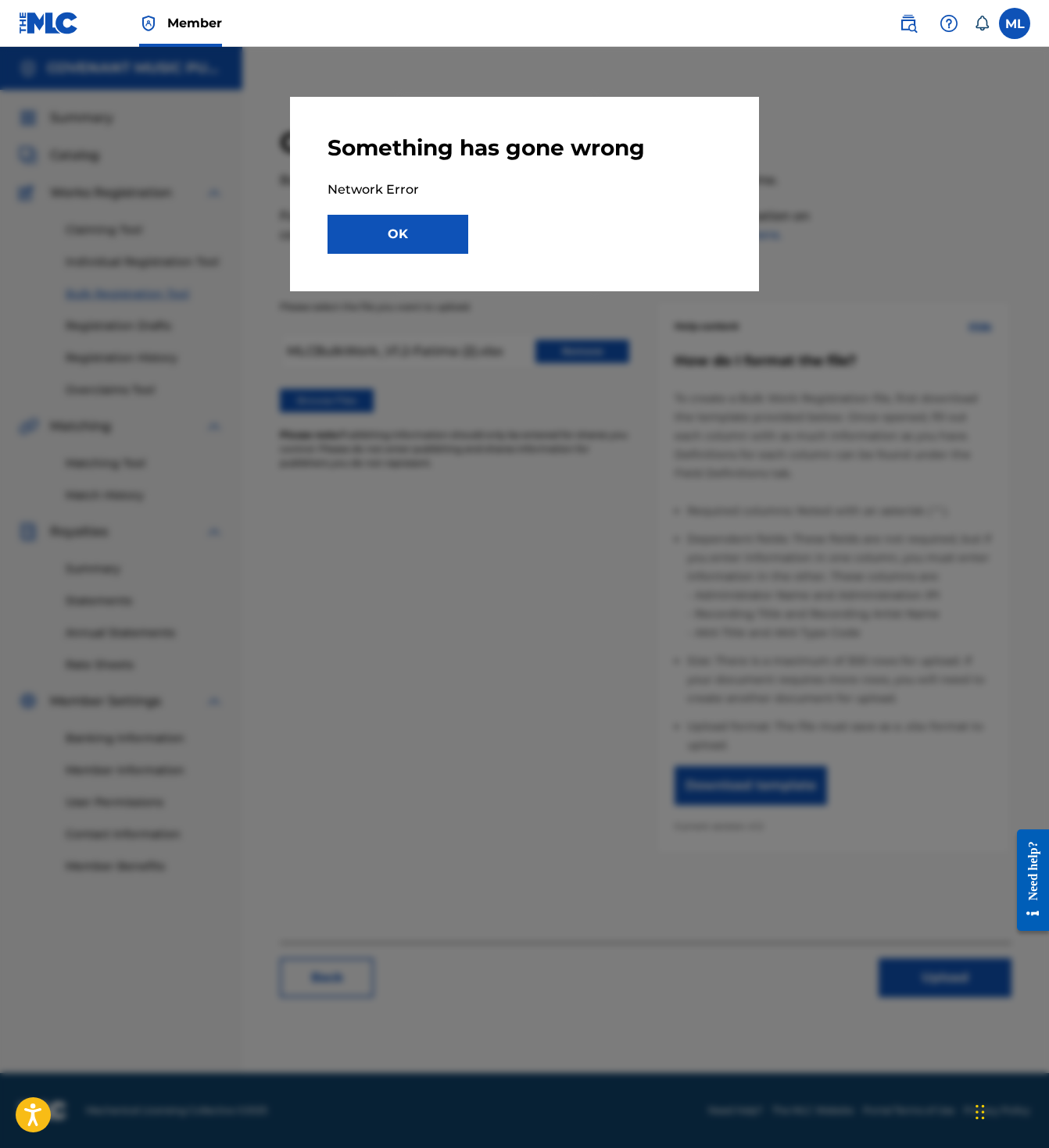
click at [394, 226] on button "OK" at bounding box center [398, 234] width 141 height 39
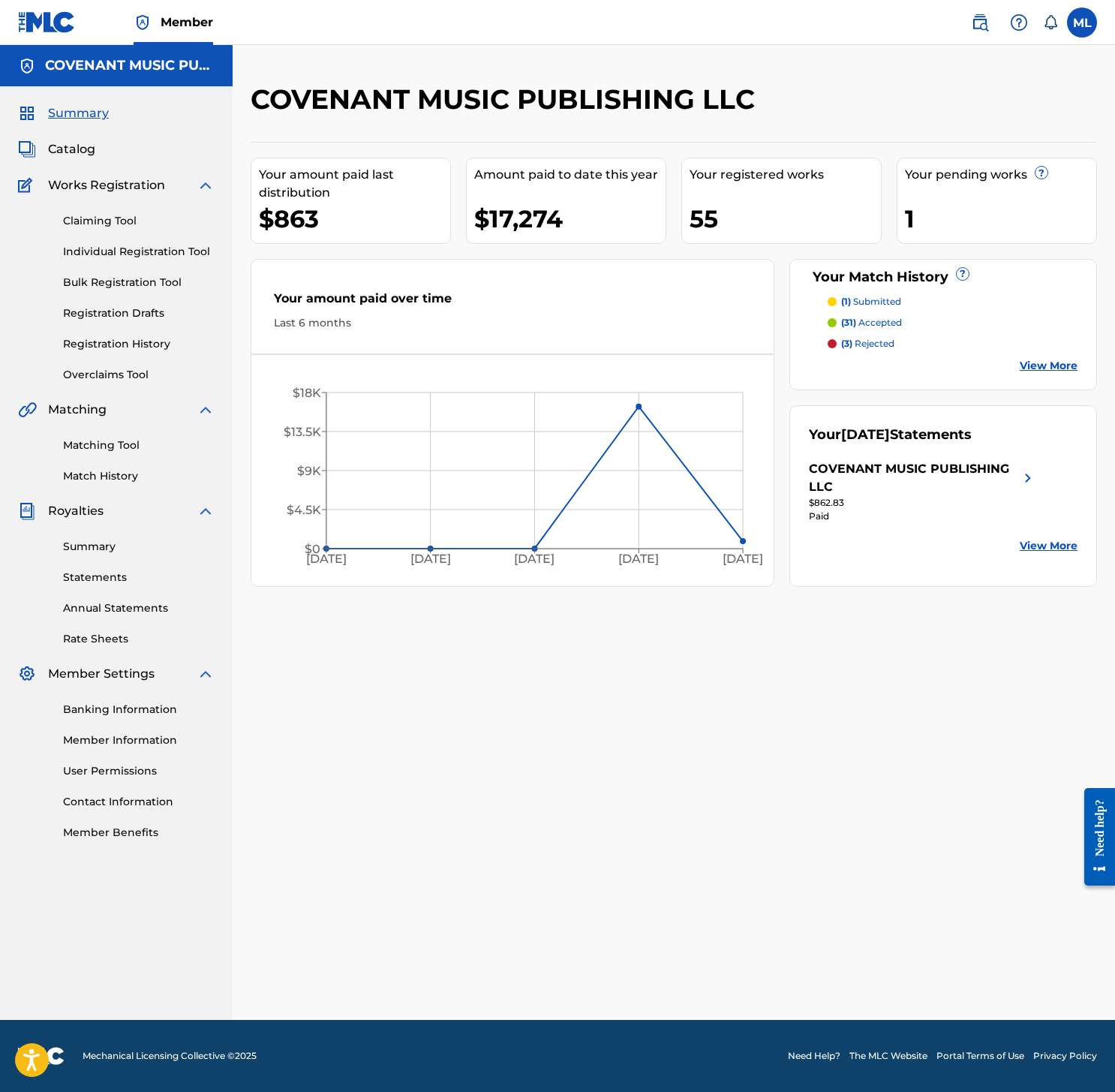
click at [106, 286] on link "Bulk Registration Tool" at bounding box center [138, 282] width 152 height 16
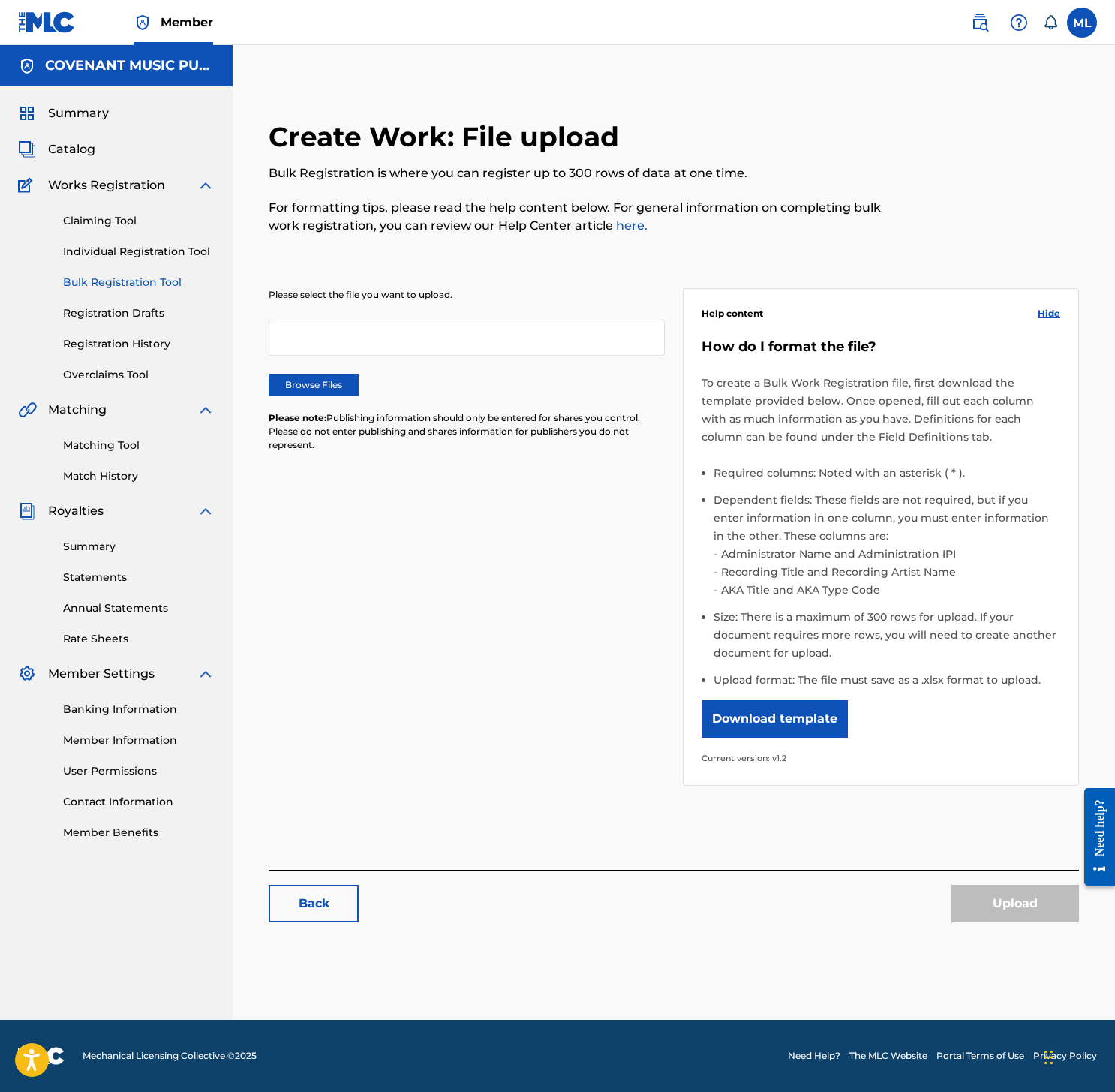
click at [326, 385] on label "Browse Files" at bounding box center [314, 385] width 90 height 23
click at [0, 0] on input "Browse Files" at bounding box center [0, 0] width 0 height 0
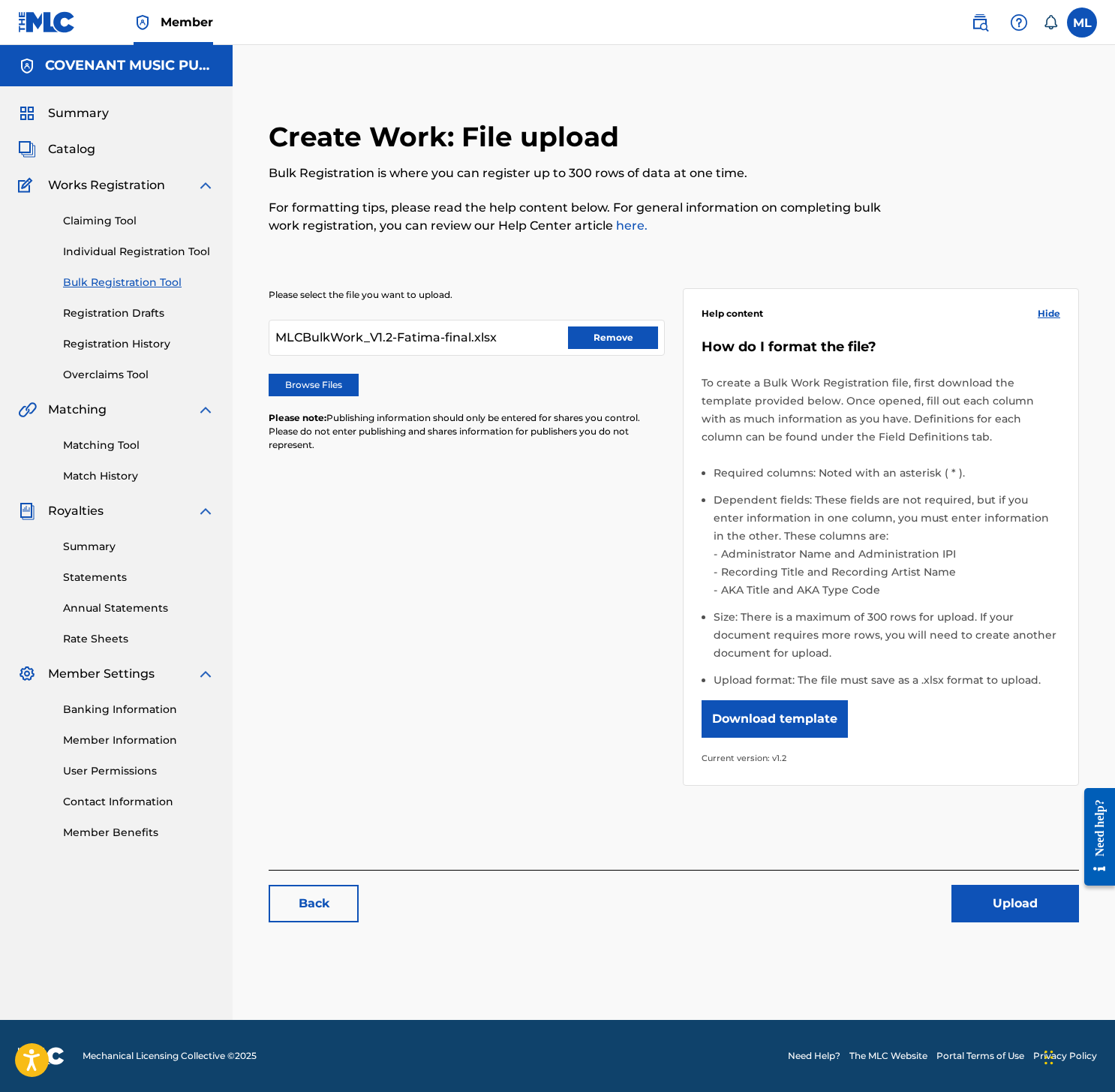
click at [1003, 897] on button "Upload" at bounding box center [1015, 902] width 128 height 37
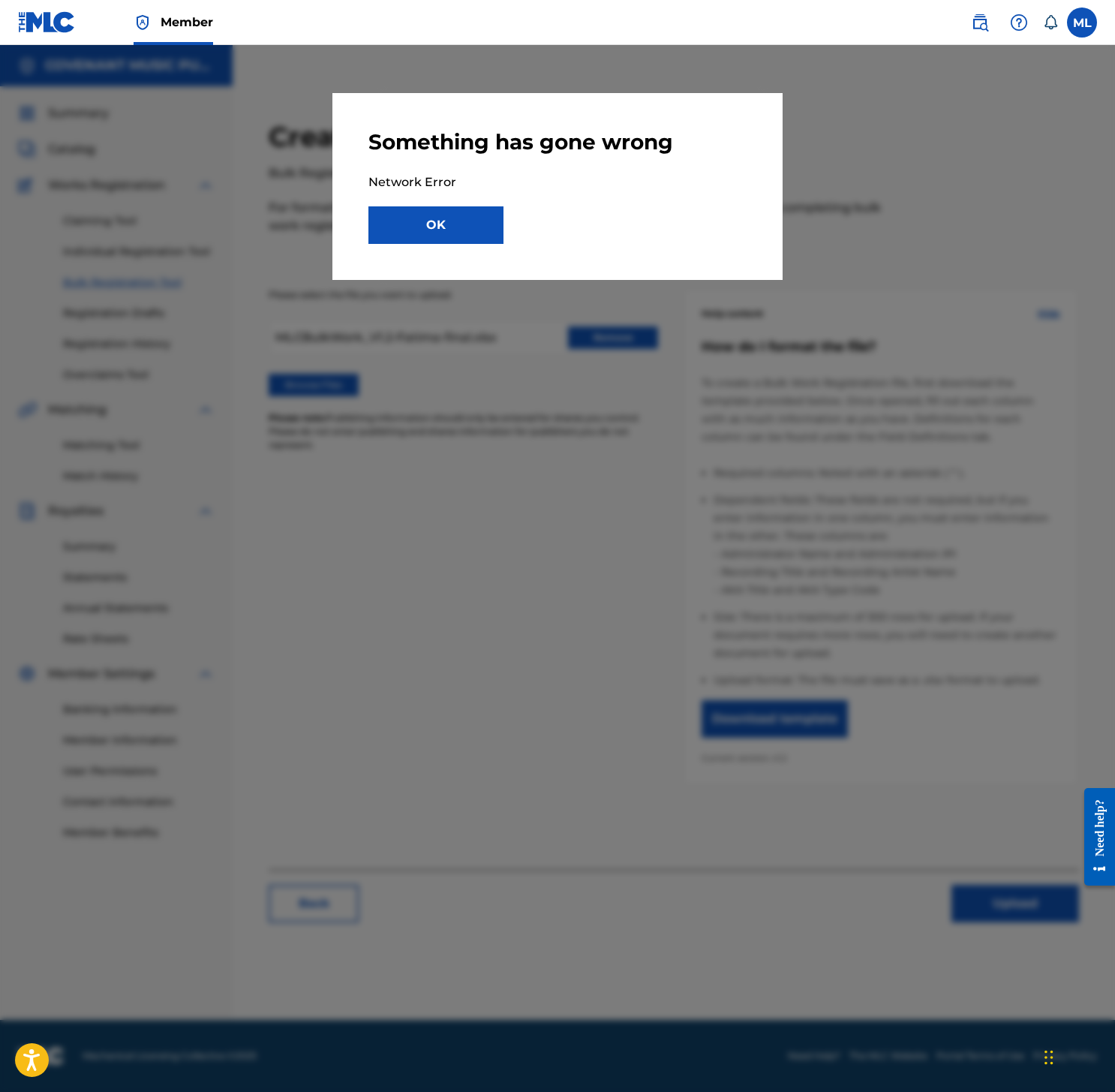
click at [451, 229] on button "OK" at bounding box center [436, 225] width 135 height 37
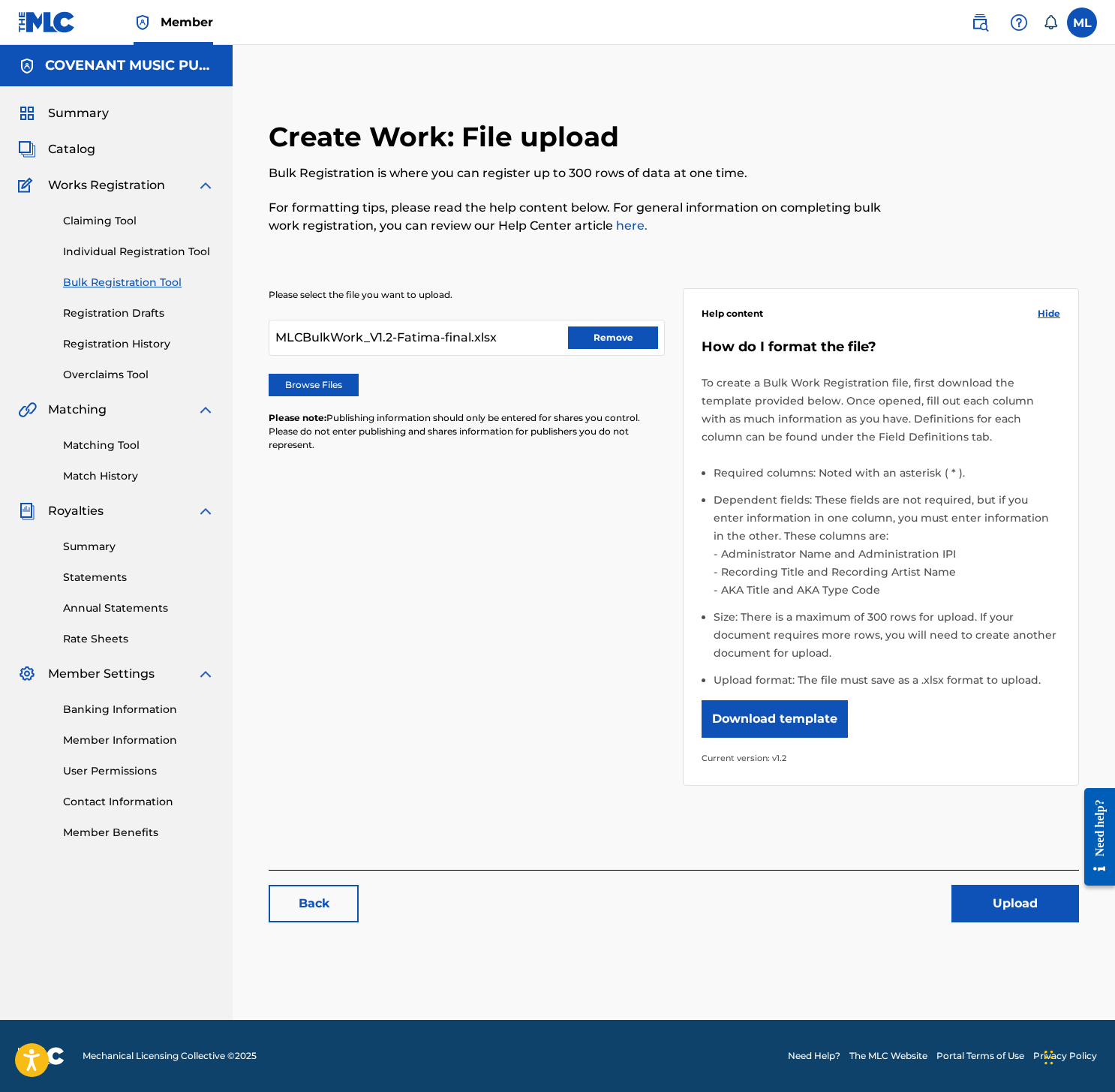
click at [335, 383] on label "Browse Files" at bounding box center [314, 385] width 90 height 23
click at [0, 0] on input "Browse Files" at bounding box center [0, 0] width 0 height 0
click at [1025, 909] on button "Upload" at bounding box center [1015, 902] width 128 height 37
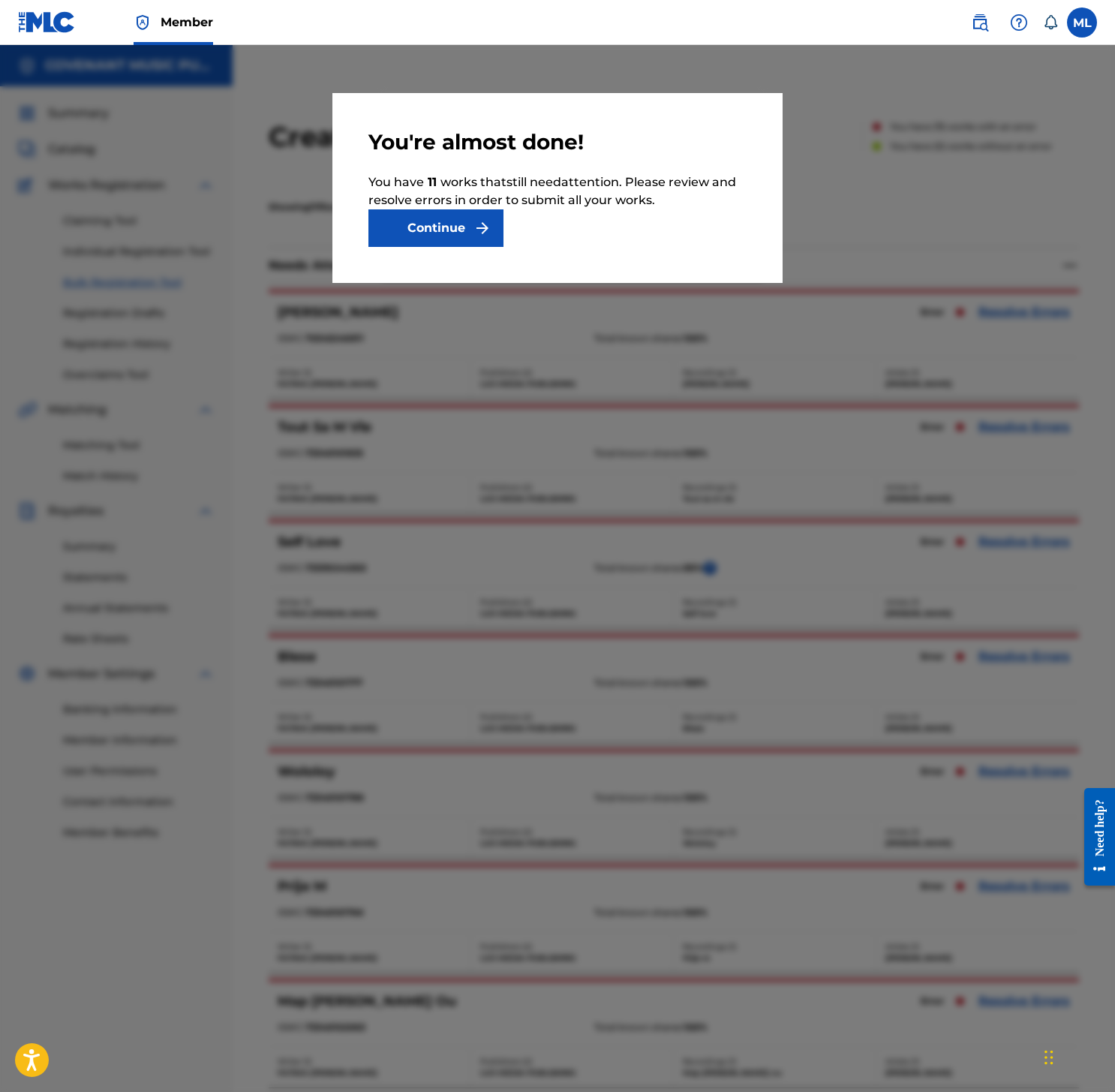
click at [448, 228] on button "Continue" at bounding box center [436, 228] width 135 height 37
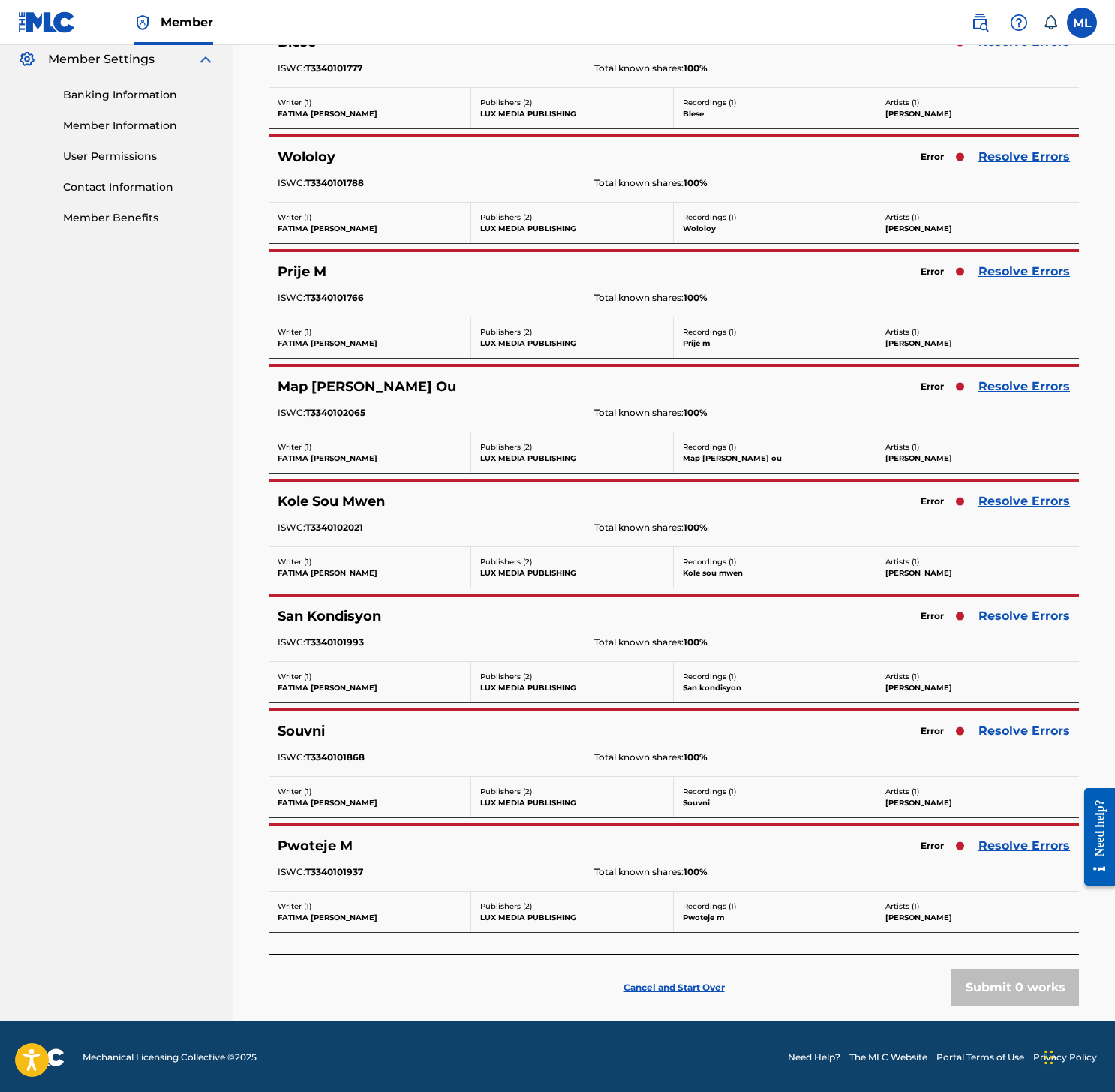
scroll to position [613, 0]
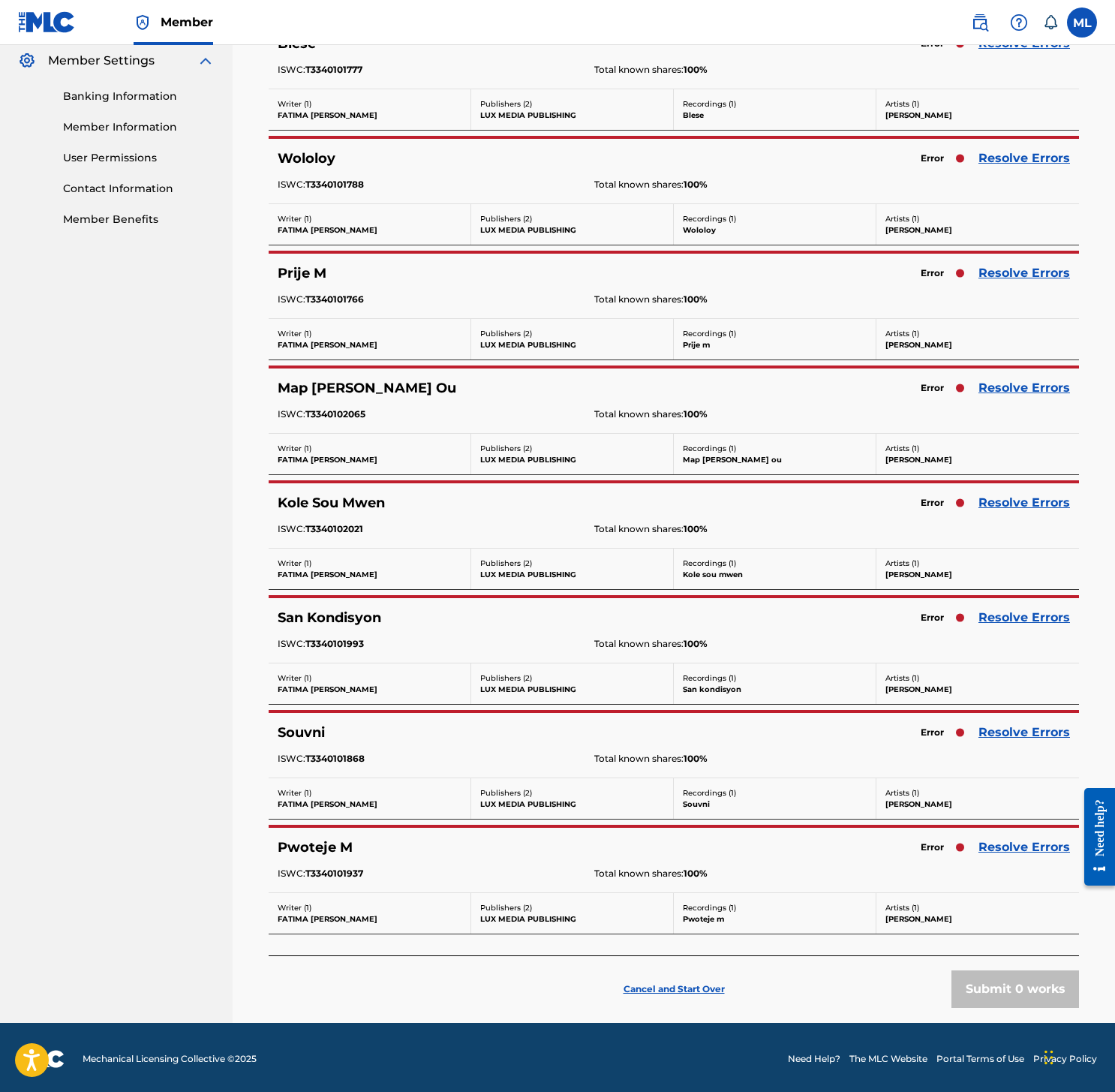
click at [669, 995] on p "Cancel and Start Over" at bounding box center [674, 989] width 101 height 13
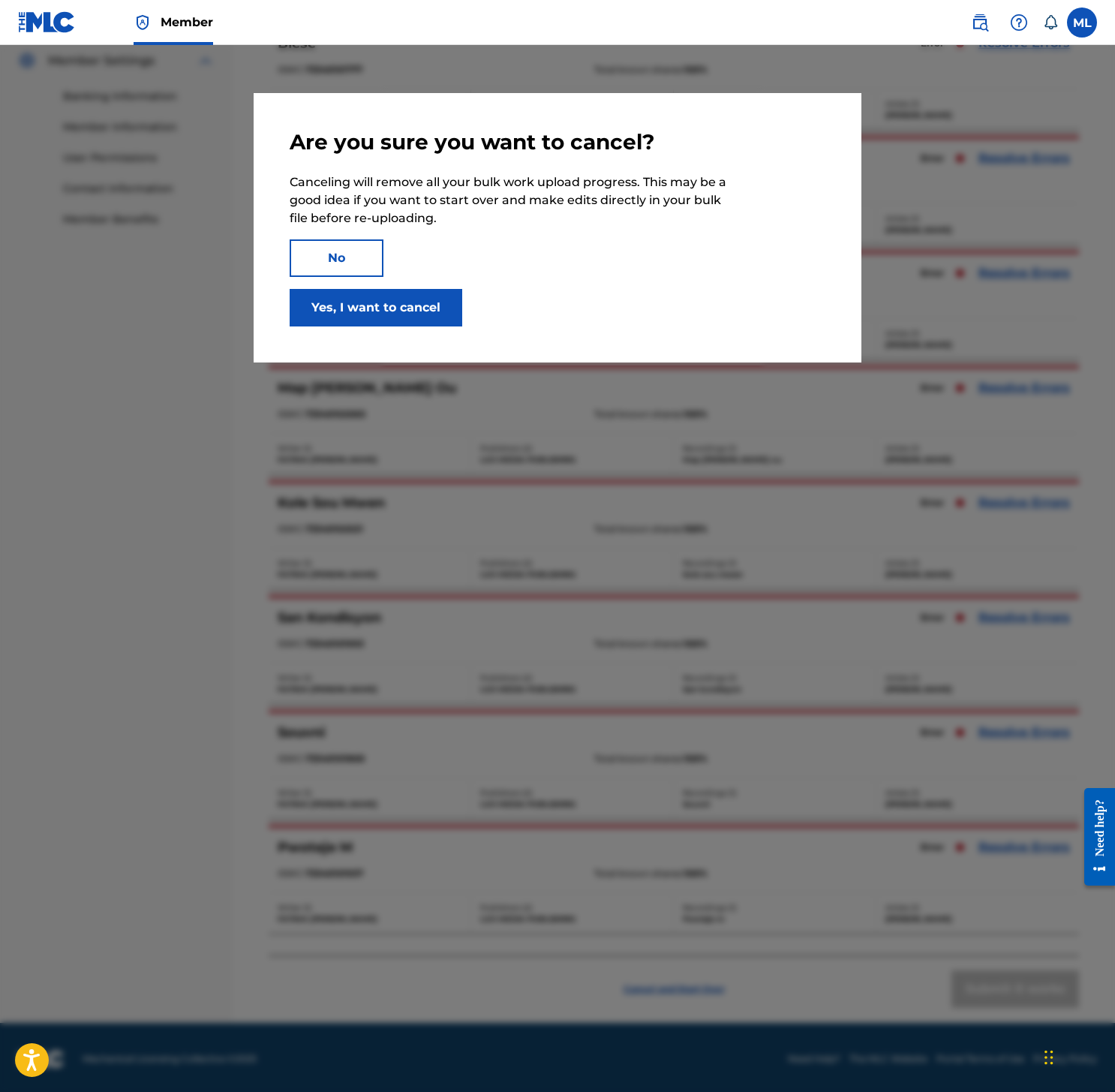
click at [367, 310] on button "Yes, I want to cancel" at bounding box center [375, 307] width 172 height 37
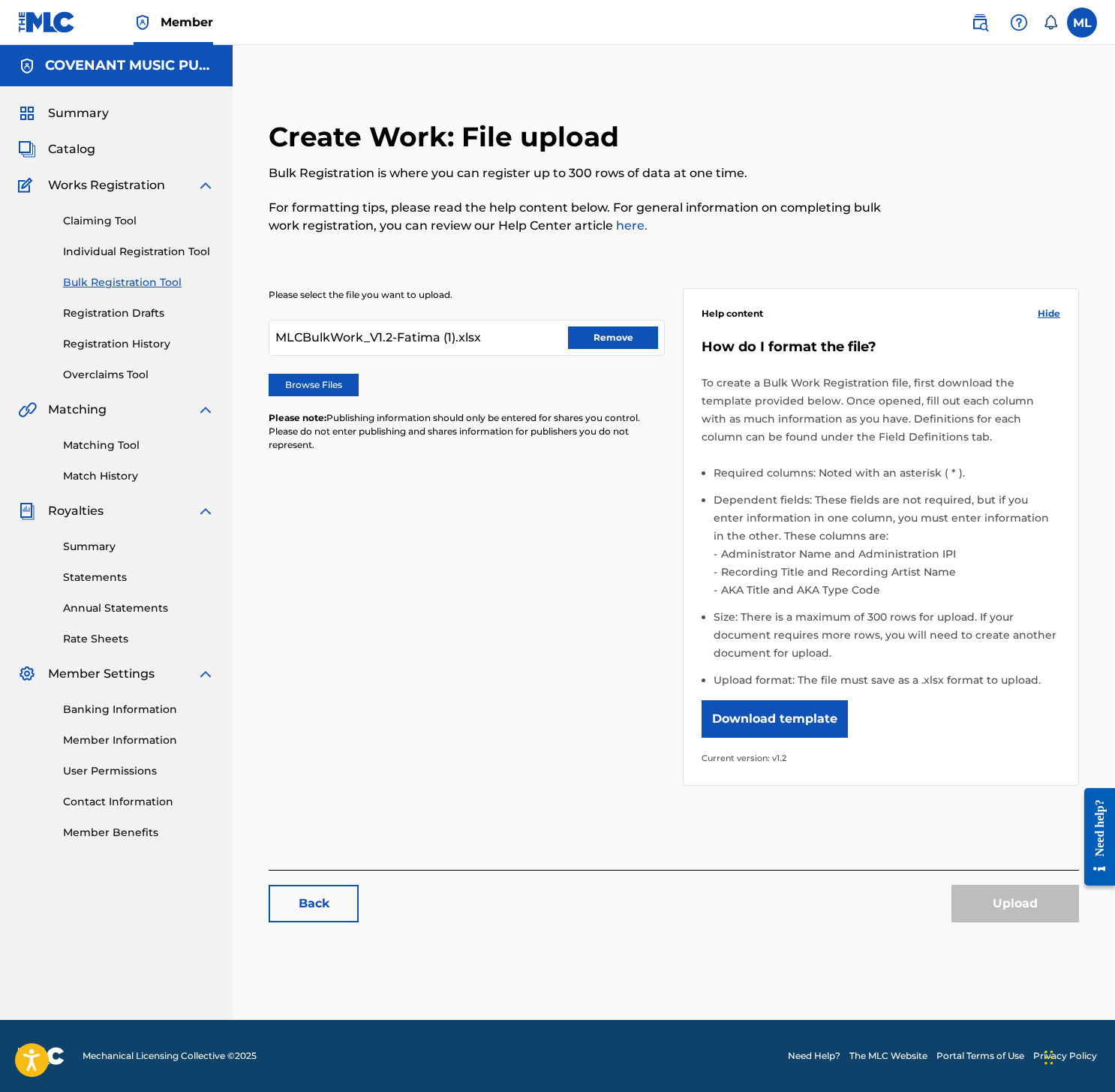
click at [603, 344] on button "Remove" at bounding box center [613, 337] width 90 height 23
click at [320, 385] on label "Browse Files" at bounding box center [314, 385] width 90 height 23
click at [0, 0] on input "Browse Files" at bounding box center [0, 0] width 0 height 0
click at [1009, 903] on button "Upload" at bounding box center [1015, 902] width 128 height 37
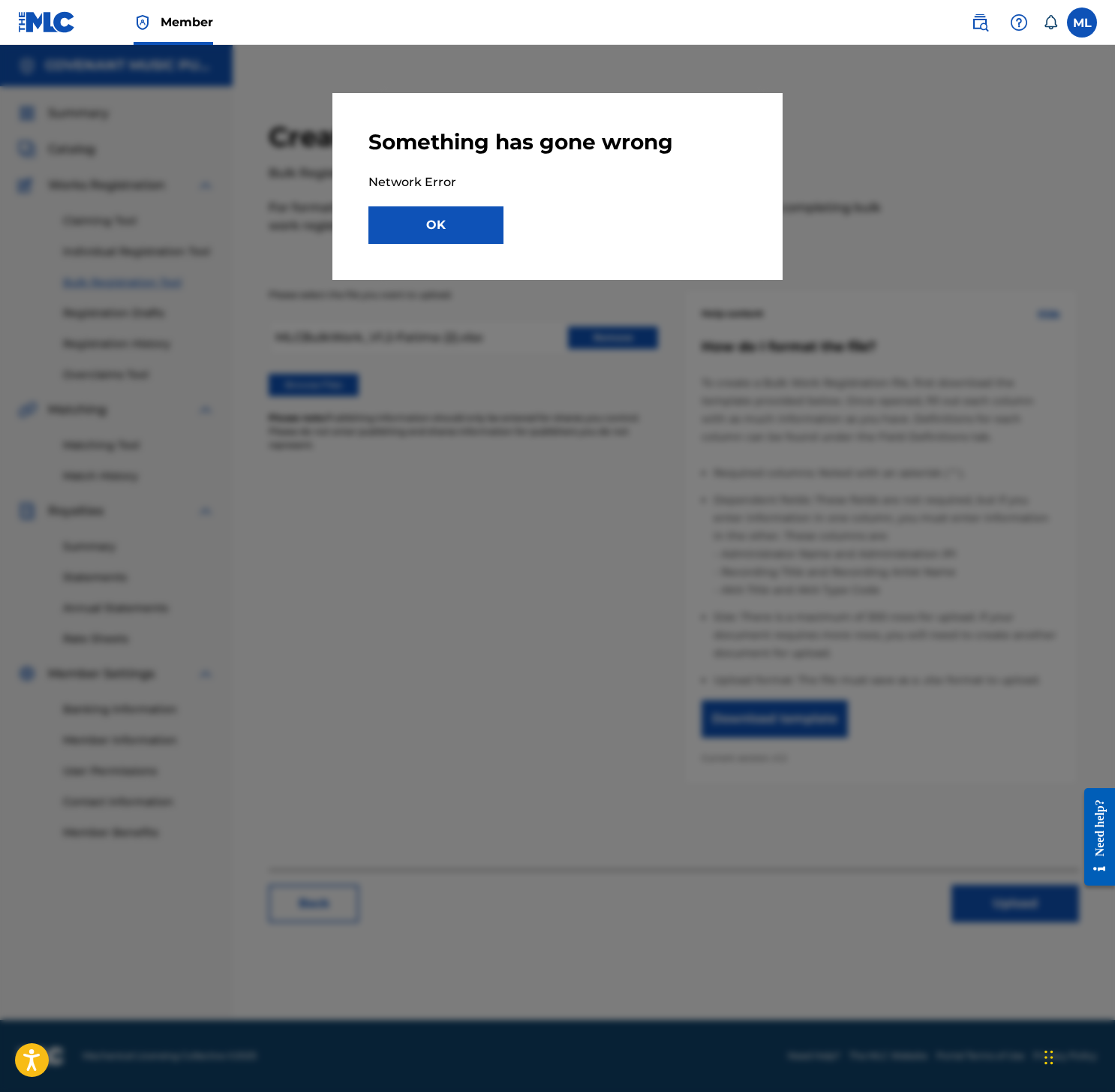
click at [442, 213] on button "OK" at bounding box center [436, 225] width 135 height 37
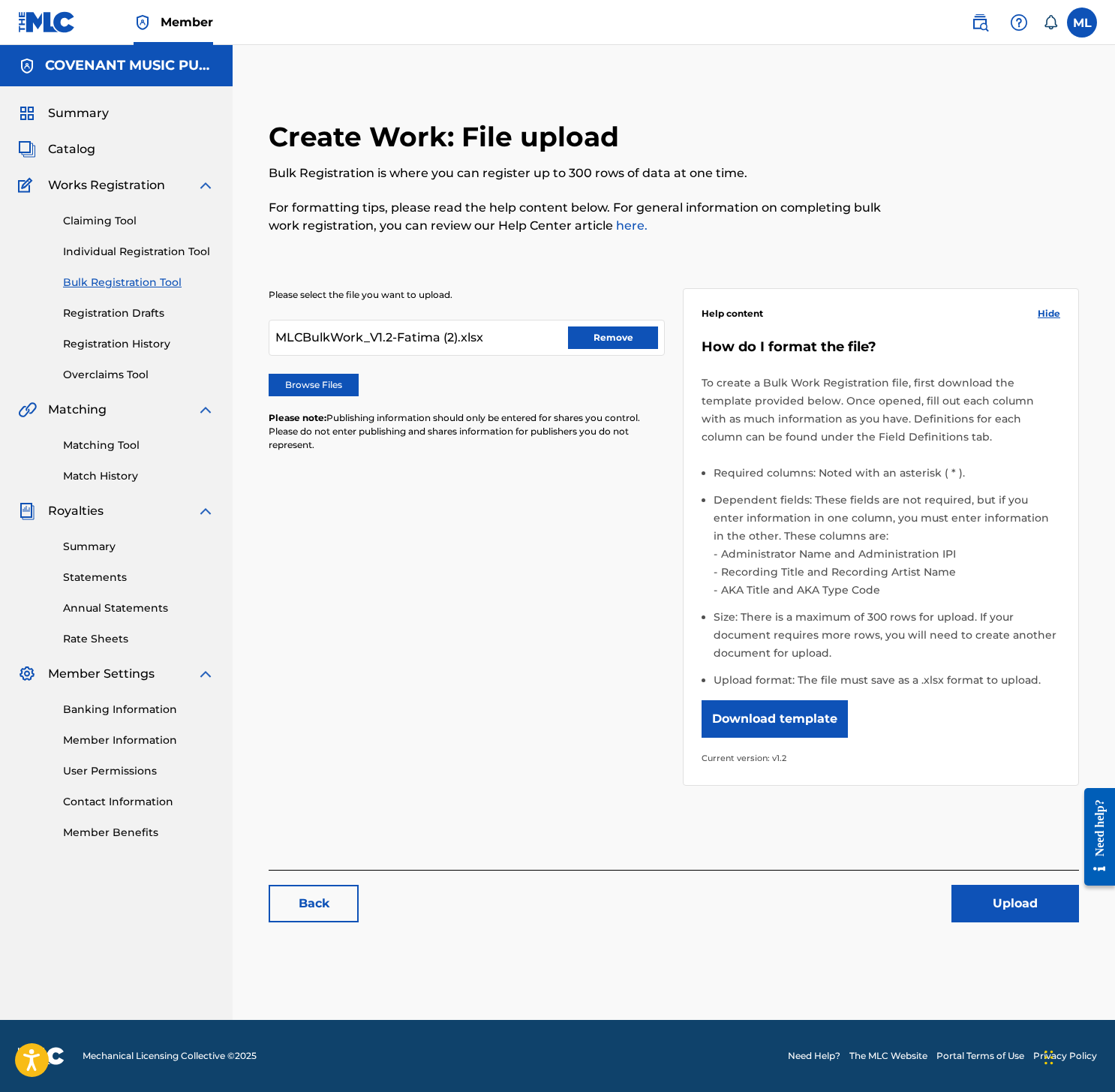
click at [618, 349] on div "MLCBulkWork_V1.2-Fatima (2).xlsx Remove" at bounding box center [467, 337] width 396 height 36
click at [615, 337] on button "Remove" at bounding box center [613, 337] width 90 height 23
click at [348, 388] on label "Browse Files" at bounding box center [314, 385] width 90 height 23
click at [0, 0] on input "Browse Files" at bounding box center [0, 0] width 0 height 0
click at [988, 904] on button "Upload" at bounding box center [1015, 902] width 128 height 37
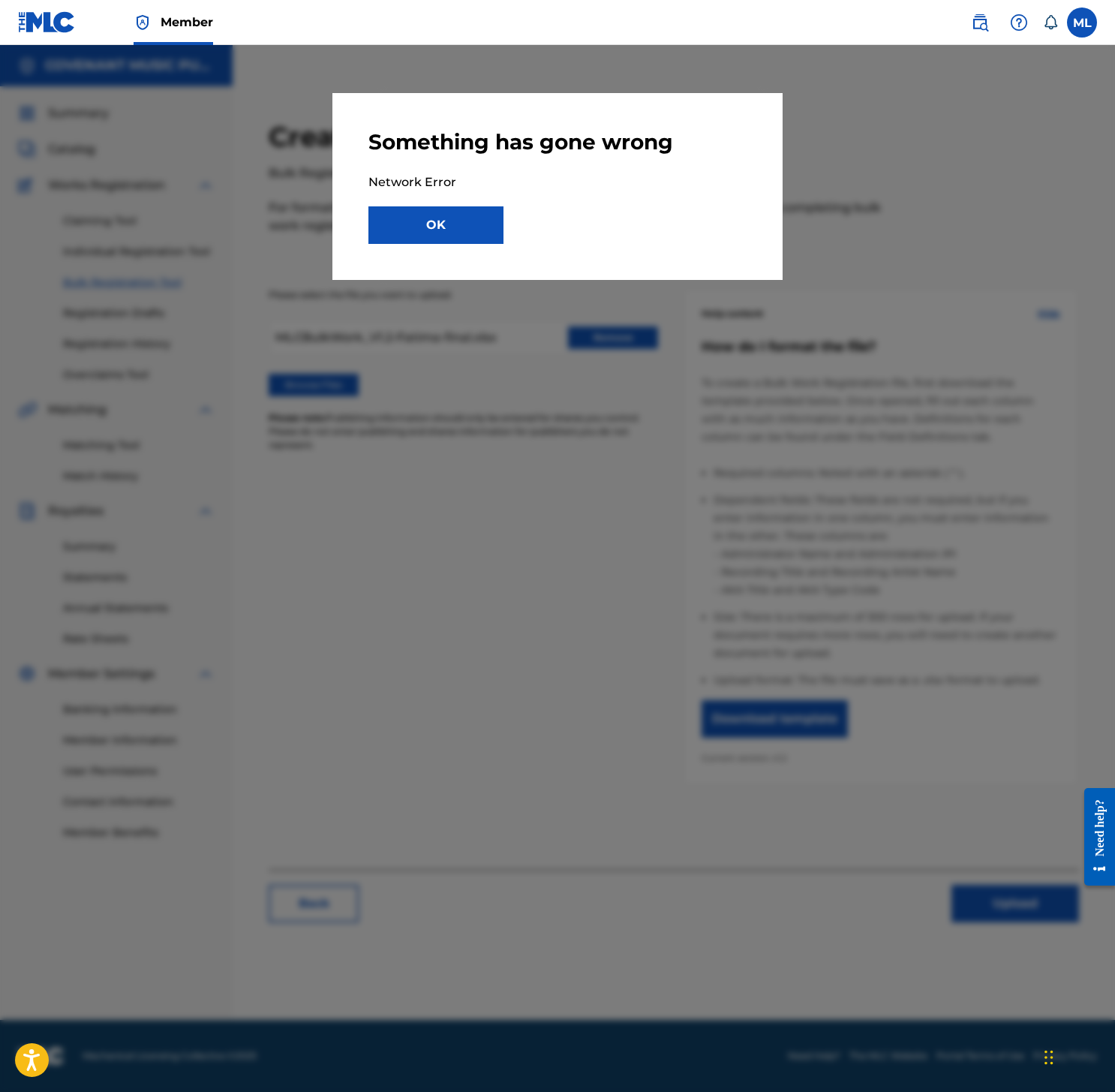
click at [432, 210] on button "OK" at bounding box center [436, 225] width 135 height 37
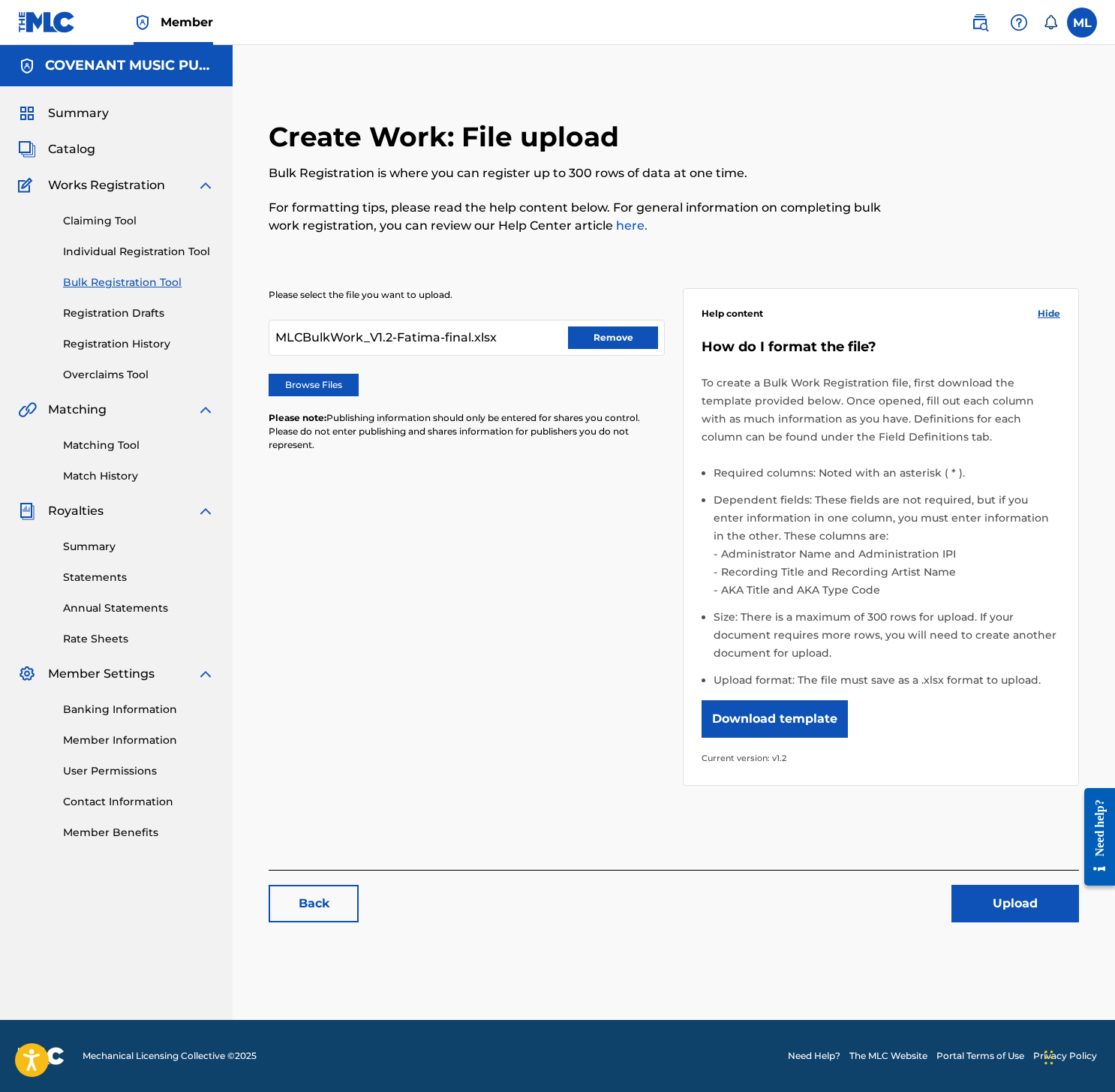
click at [995, 904] on button "Upload" at bounding box center [1015, 902] width 128 height 37
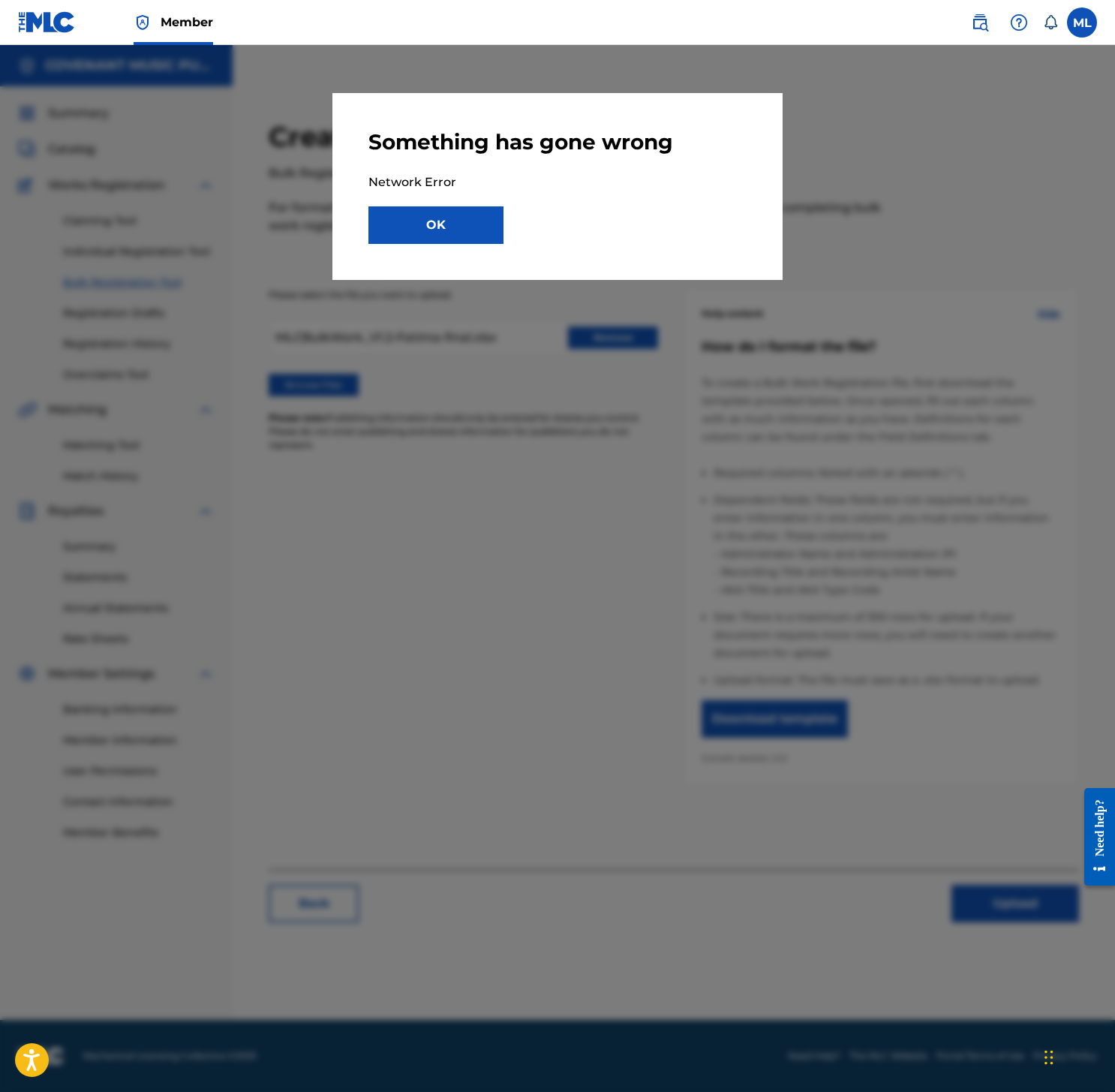
click at [457, 224] on button "OK" at bounding box center [436, 225] width 135 height 37
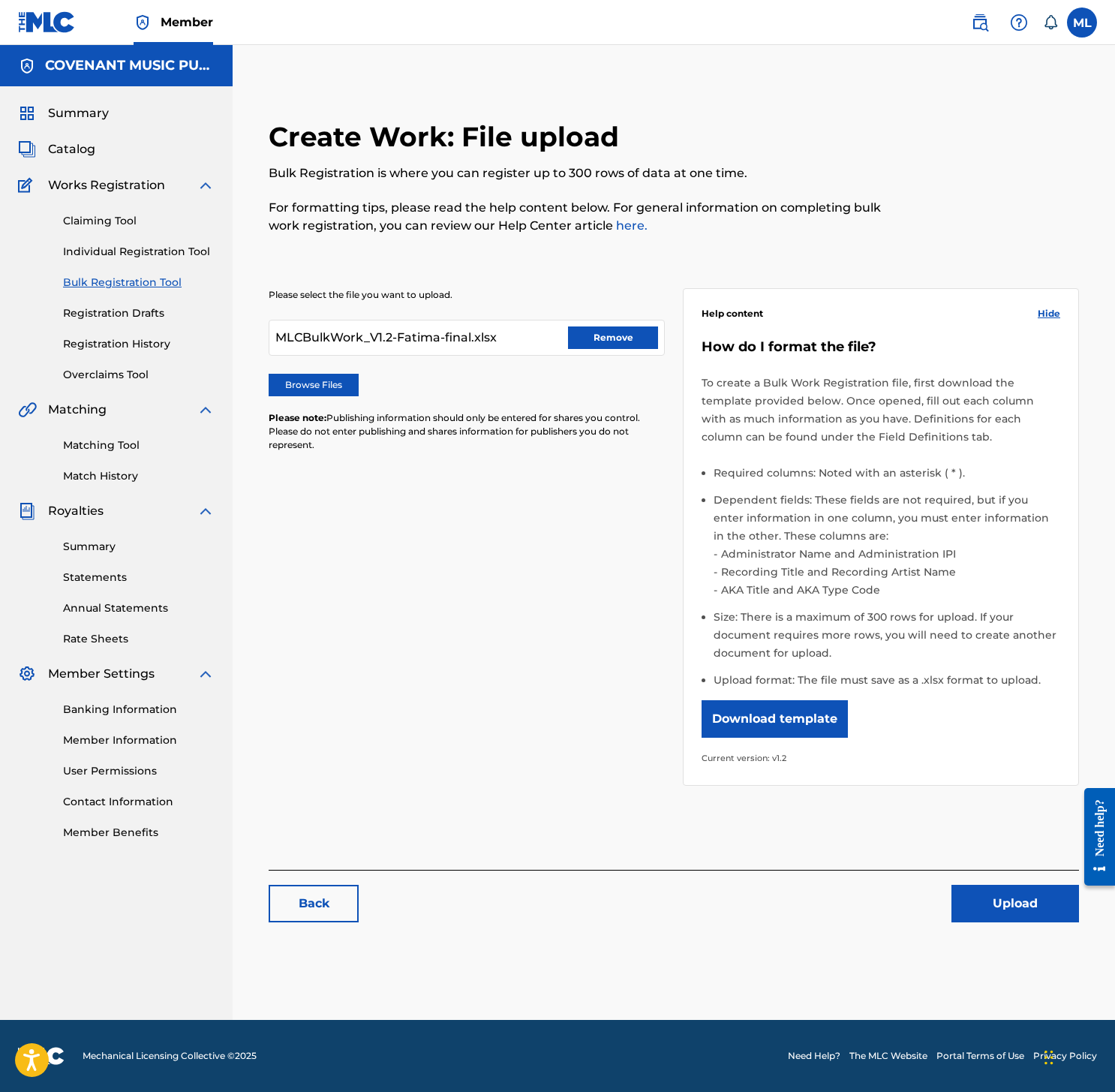
click at [593, 320] on div "MLCBulkWork_V1.2-Fatima-final.xlsx Remove" at bounding box center [467, 337] width 396 height 36
click at [605, 355] on div "Please select the file you want to upload. MLCBulkWork_V1.2-Fatima-final.xlsx R…" at bounding box center [467, 378] width 396 height 182
drag, startPoint x: 573, startPoint y: 342, endPoint x: 525, endPoint y: 344, distance: 48.0
click at [573, 341] on button "Remove" at bounding box center [613, 337] width 90 height 23
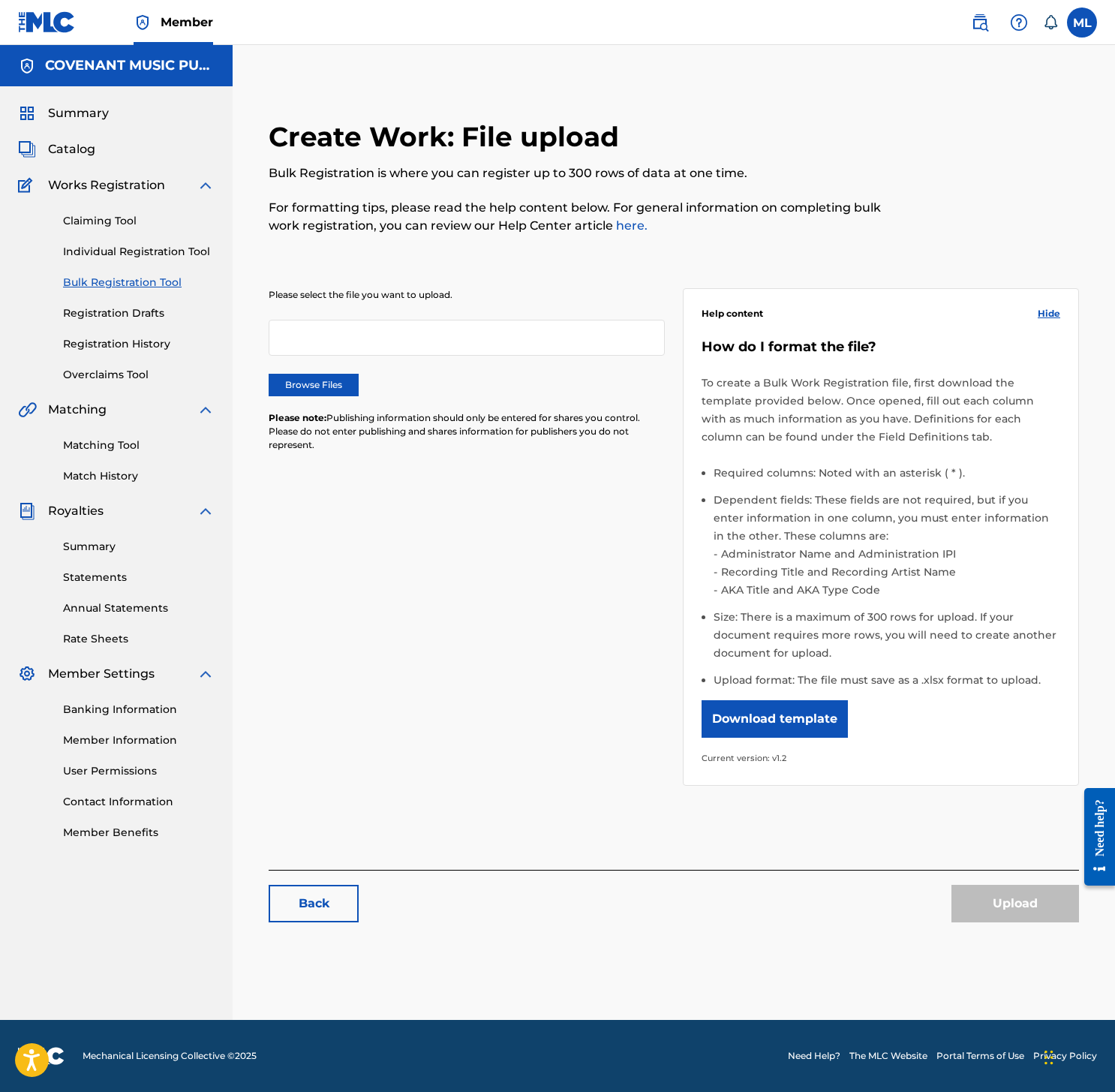
click at [267, 407] on div "Create Work: File upload Bulk Registration is where you can register up to 300 …" at bounding box center [674, 528] width 846 height 817
click at [310, 378] on label "Browse Files" at bounding box center [314, 385] width 90 height 23
click at [0, 0] on input "Browse Files" at bounding box center [0, 0] width 0 height 0
click at [993, 904] on button "Upload" at bounding box center [1015, 902] width 128 height 37
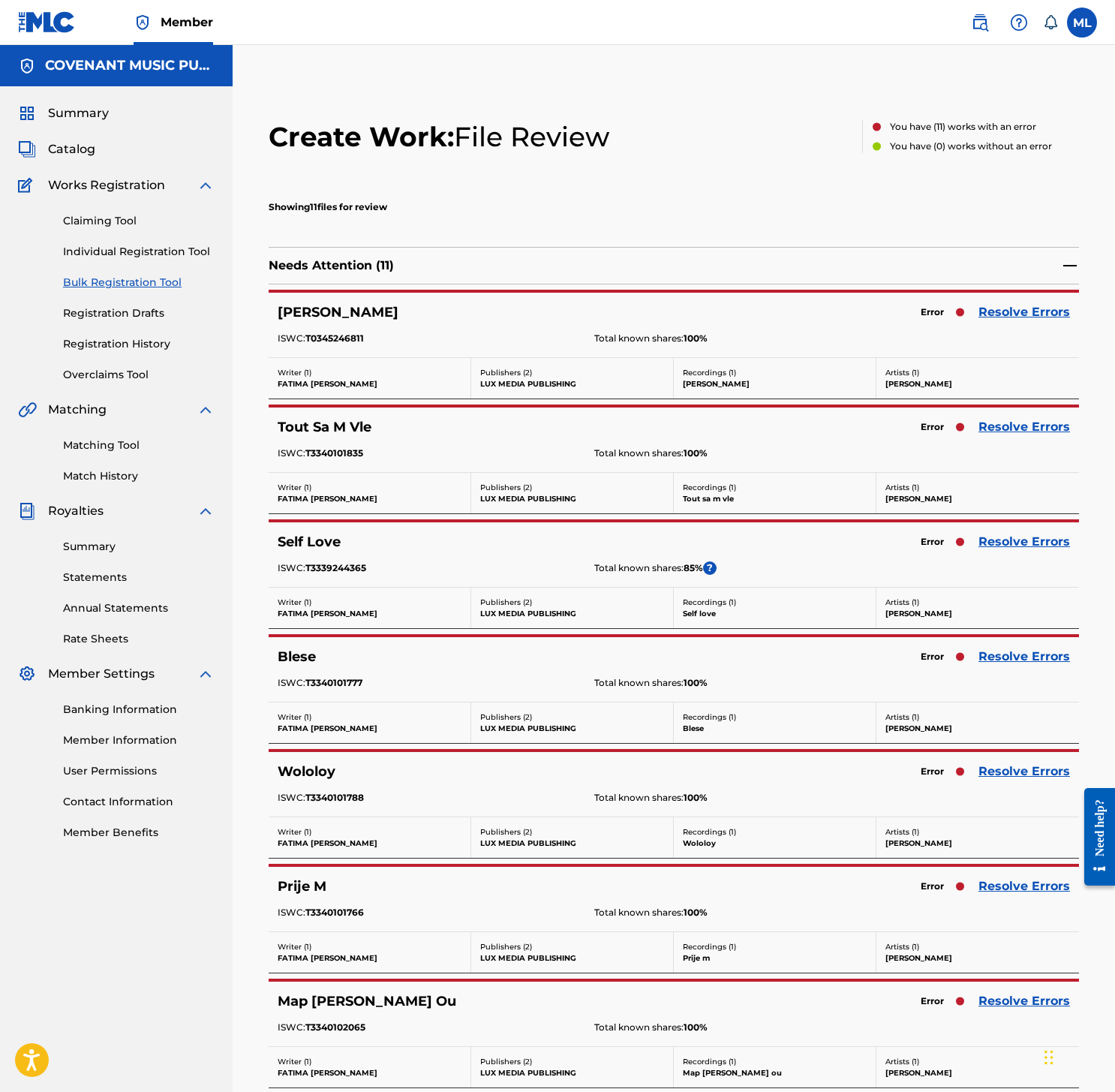
click at [1026, 315] on link "Resolve Errors" at bounding box center [1024, 312] width 91 height 18
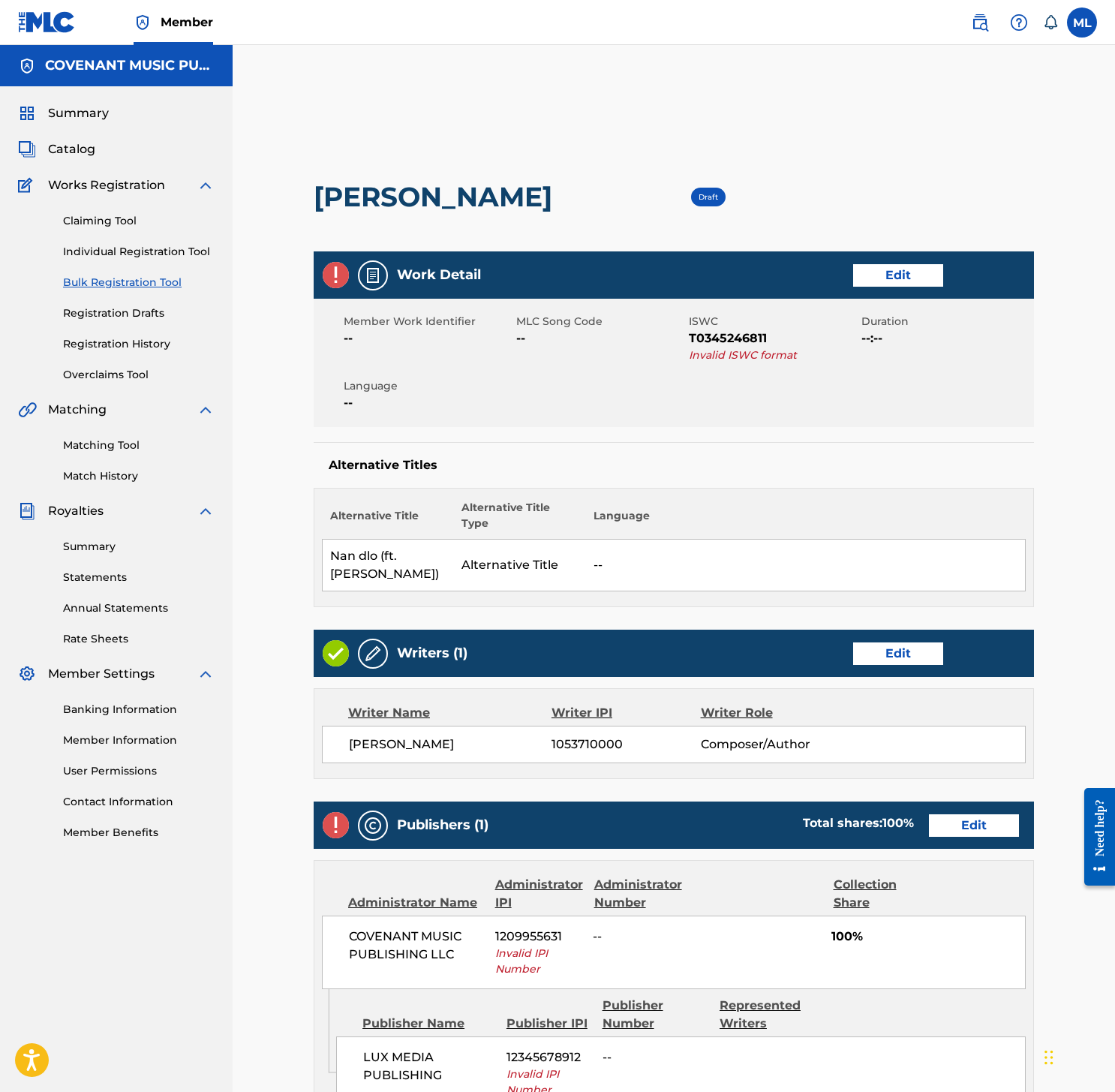
click at [753, 353] on span "Invalid ISWC format" at bounding box center [773, 355] width 169 height 16
click at [916, 277] on link "Edit" at bounding box center [898, 275] width 90 height 23
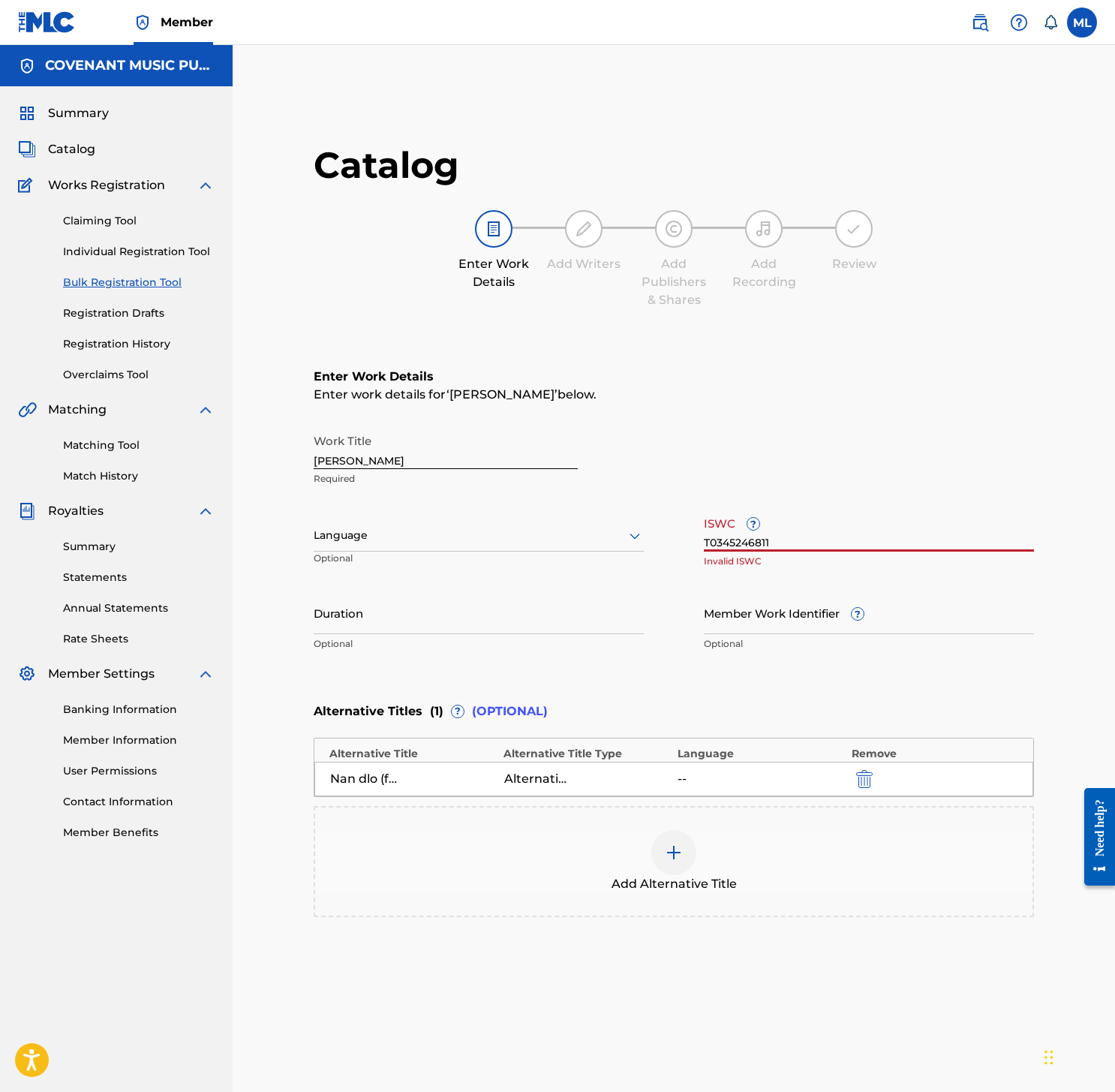
click at [789, 543] on input "T0345246811" at bounding box center [868, 530] width 330 height 43
paste input "T3340101891"
click at [789, 543] on input "T0345246811 T3340101891" at bounding box center [868, 530] width 330 height 43
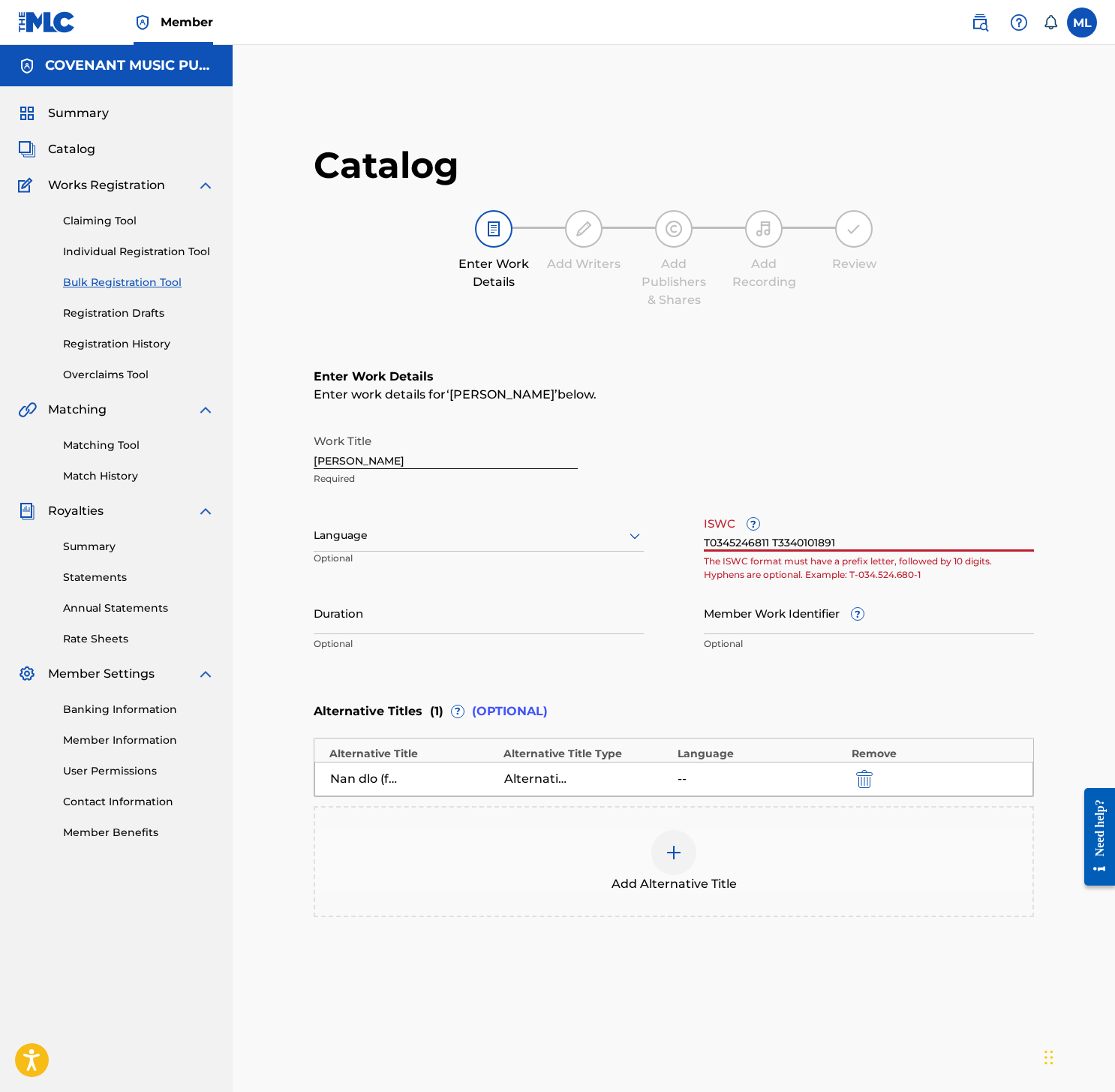
click at [789, 543] on input "T0345246811 T3340101891" at bounding box center [868, 530] width 330 height 43
paste input "text"
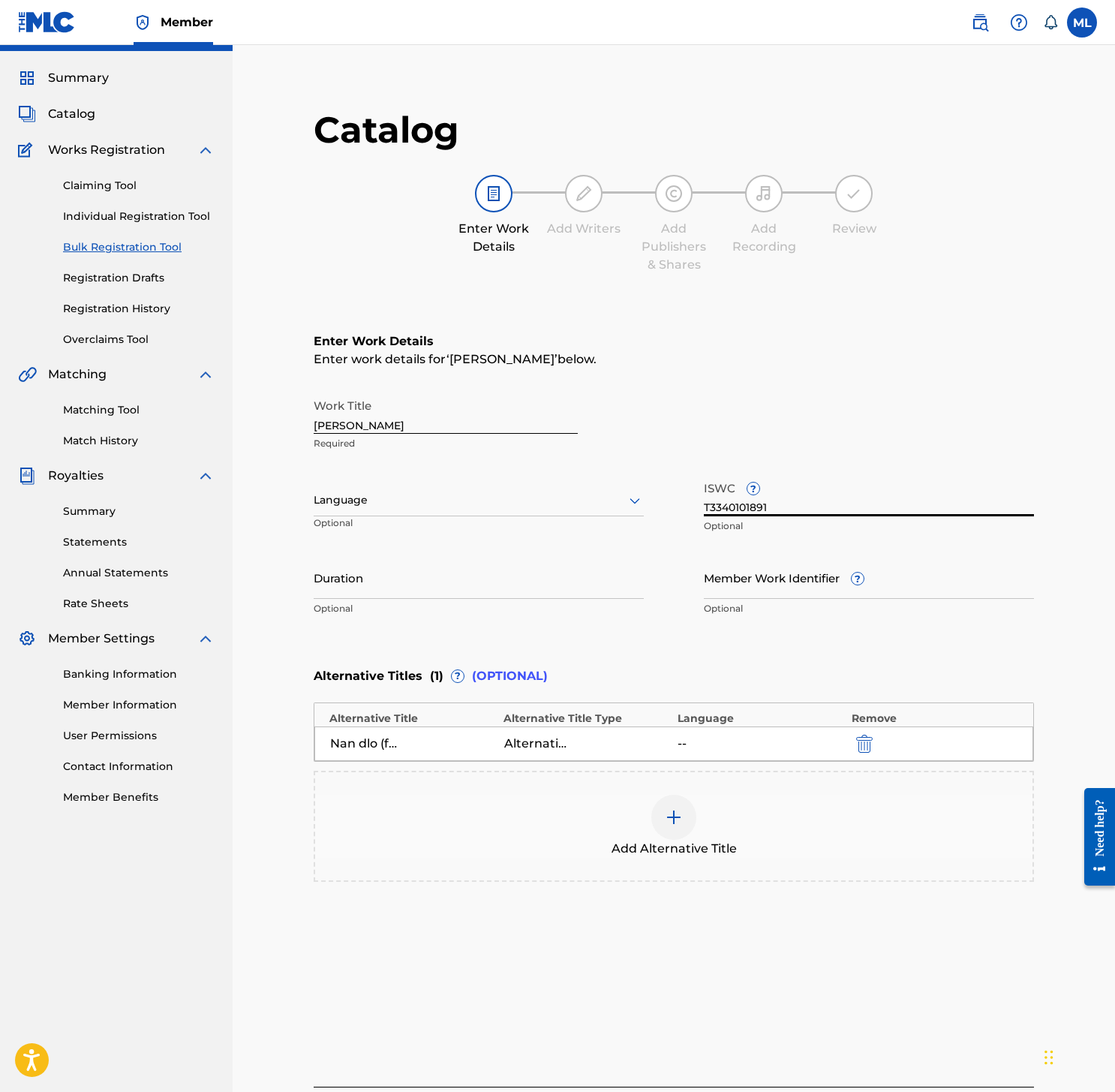
scroll to position [71, 0]
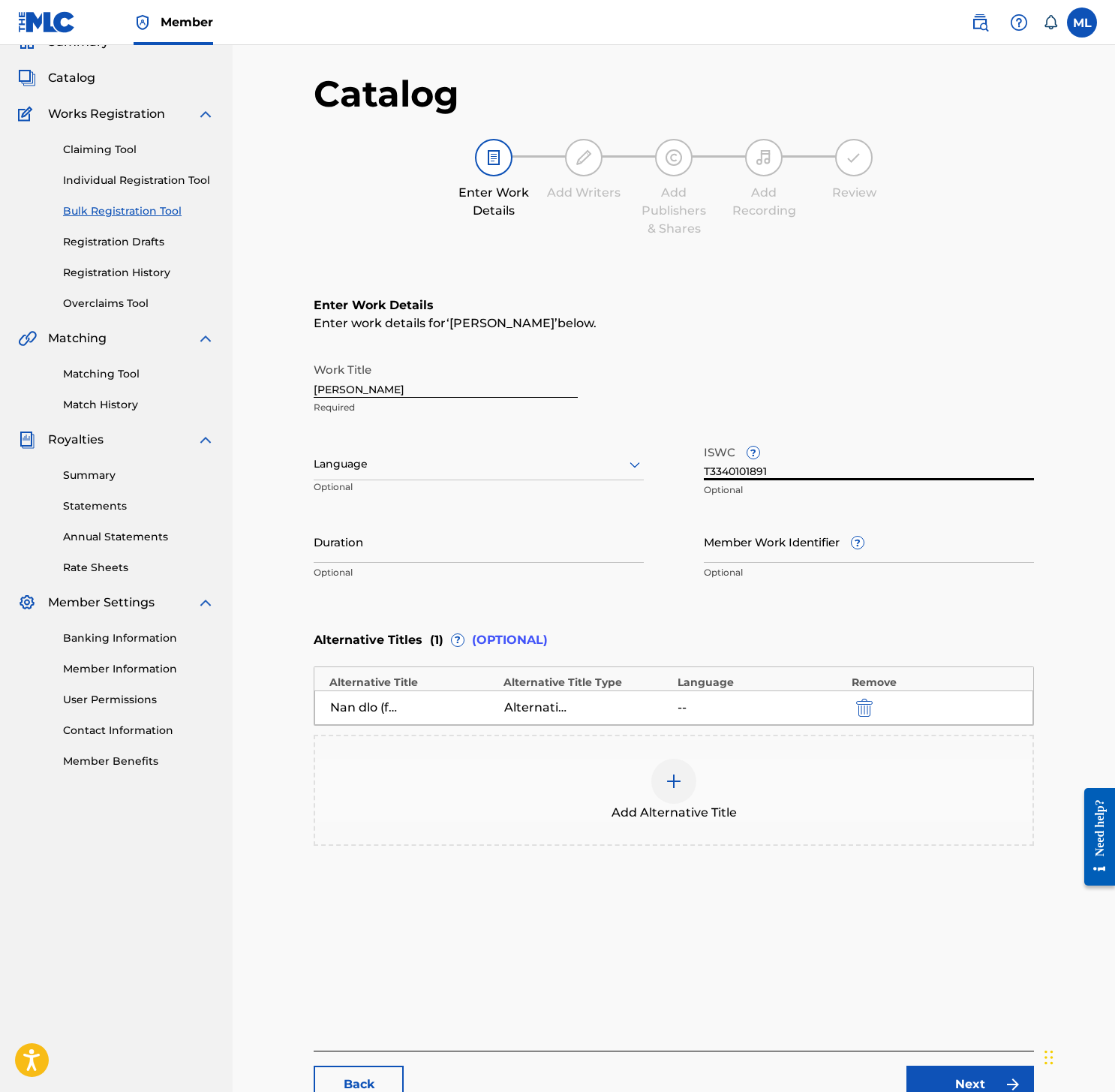
type input "T3340101891"
click at [528, 540] on input "Duration" at bounding box center [478, 541] width 330 height 43
click at [379, 703] on div "Nan dlo (ft. Oswald)" at bounding box center [363, 707] width 68 height 18
click at [426, 569] on p "Optional" at bounding box center [478, 573] width 330 height 13
click at [426, 562] on div "Duration Optional" at bounding box center [478, 554] width 330 height 68
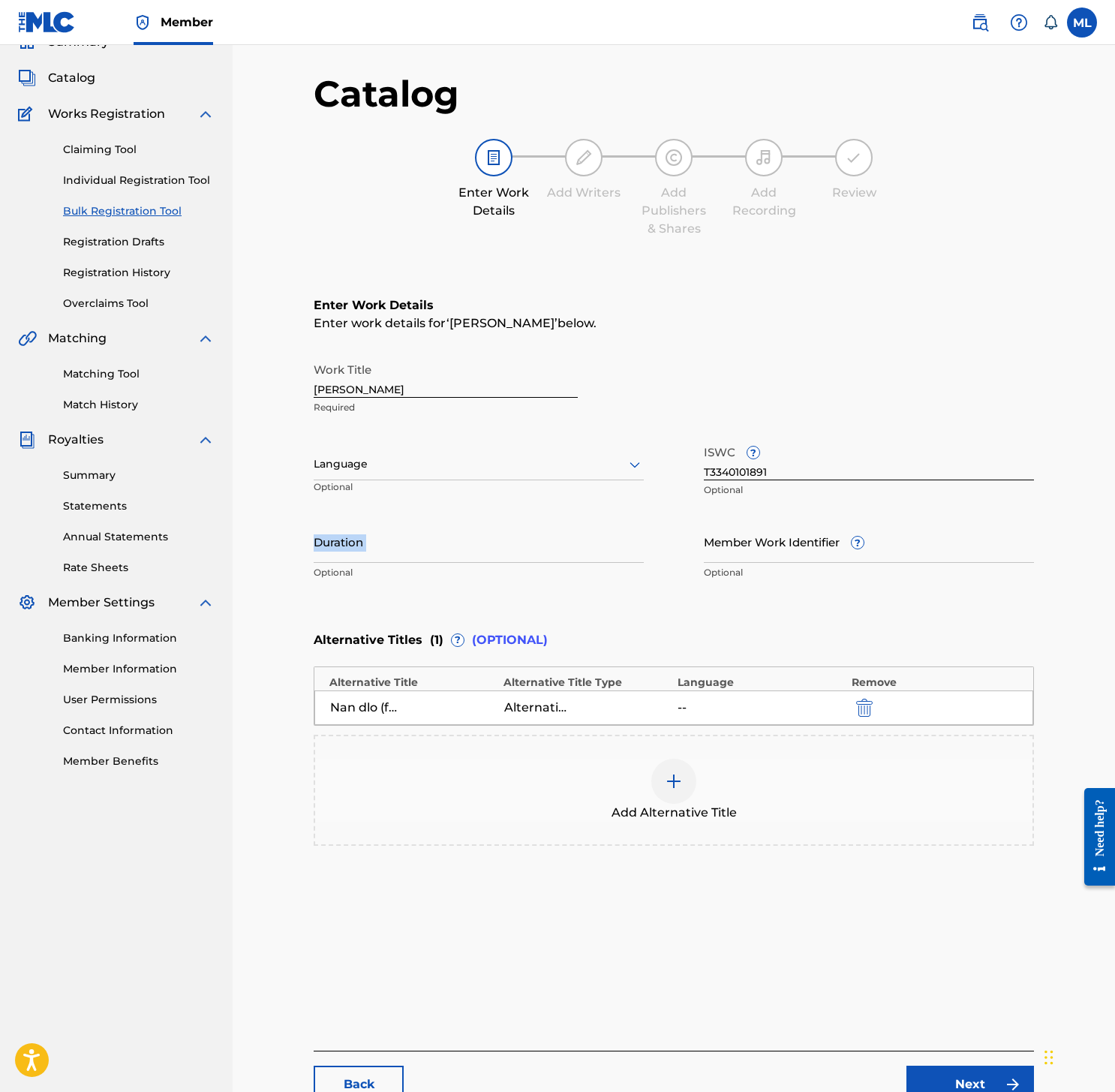
click at [426, 556] on input "Duration" at bounding box center [478, 541] width 330 height 43
type input "03:54"
click at [963, 1084] on link "Next" at bounding box center [970, 1083] width 128 height 37
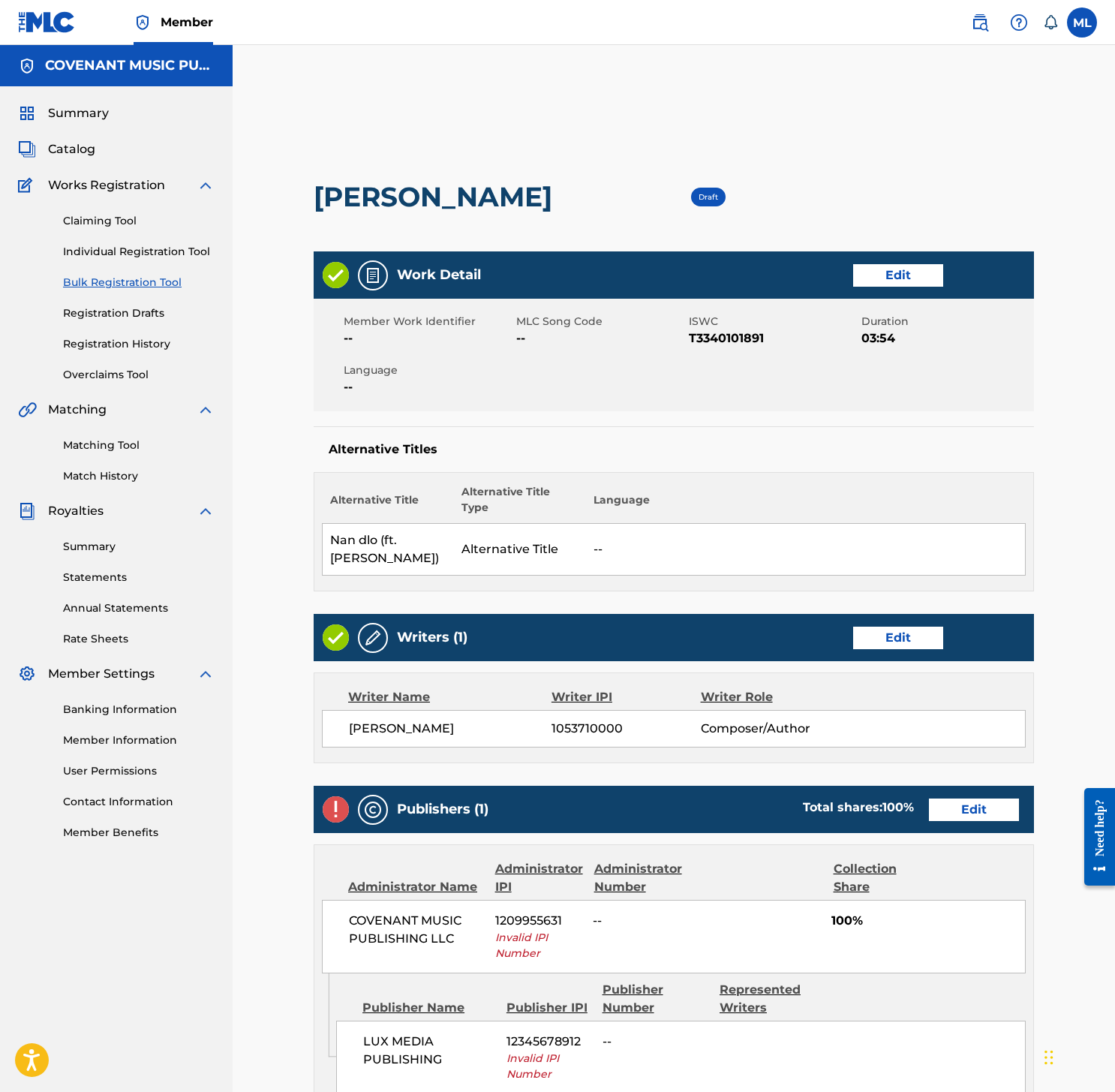
click at [930, 267] on link "Edit" at bounding box center [898, 275] width 90 height 23
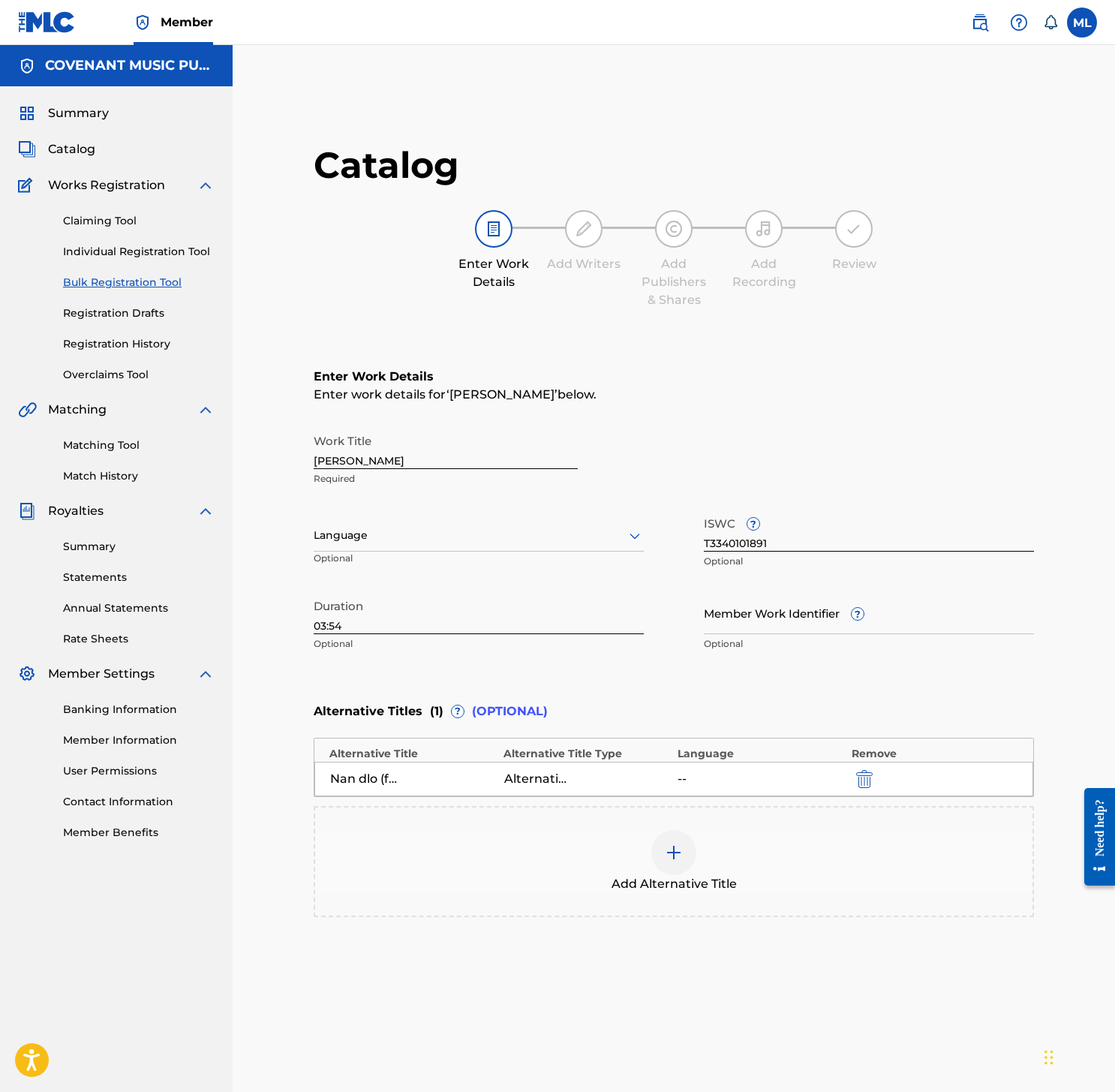
drag, startPoint x: 557, startPoint y: 556, endPoint x: 558, endPoint y: 524, distance: 32.0
click at [557, 556] on div "Language Optional" at bounding box center [478, 542] width 330 height 68
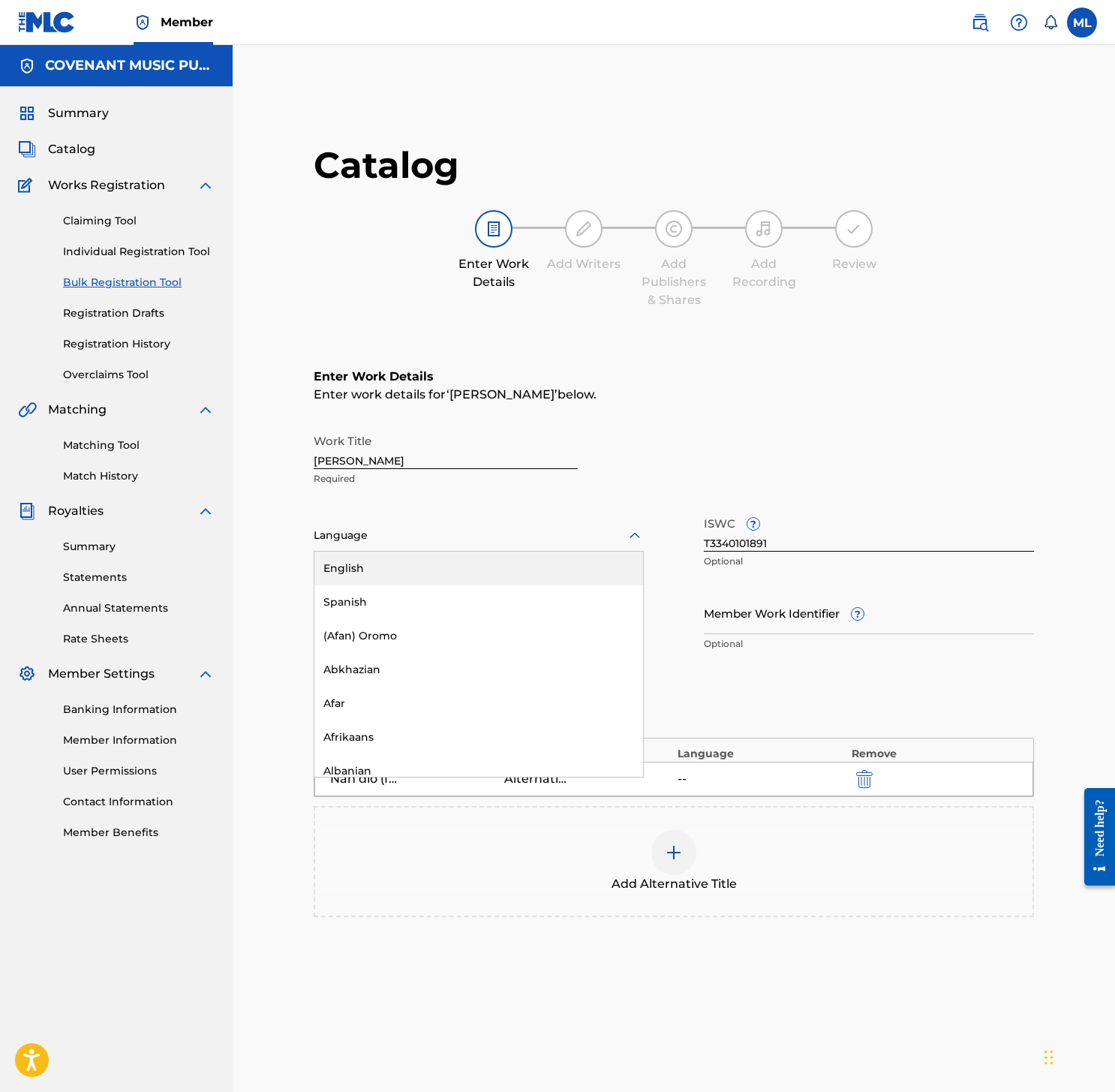
click at [558, 524] on div "Language" at bounding box center [478, 536] width 330 height 31
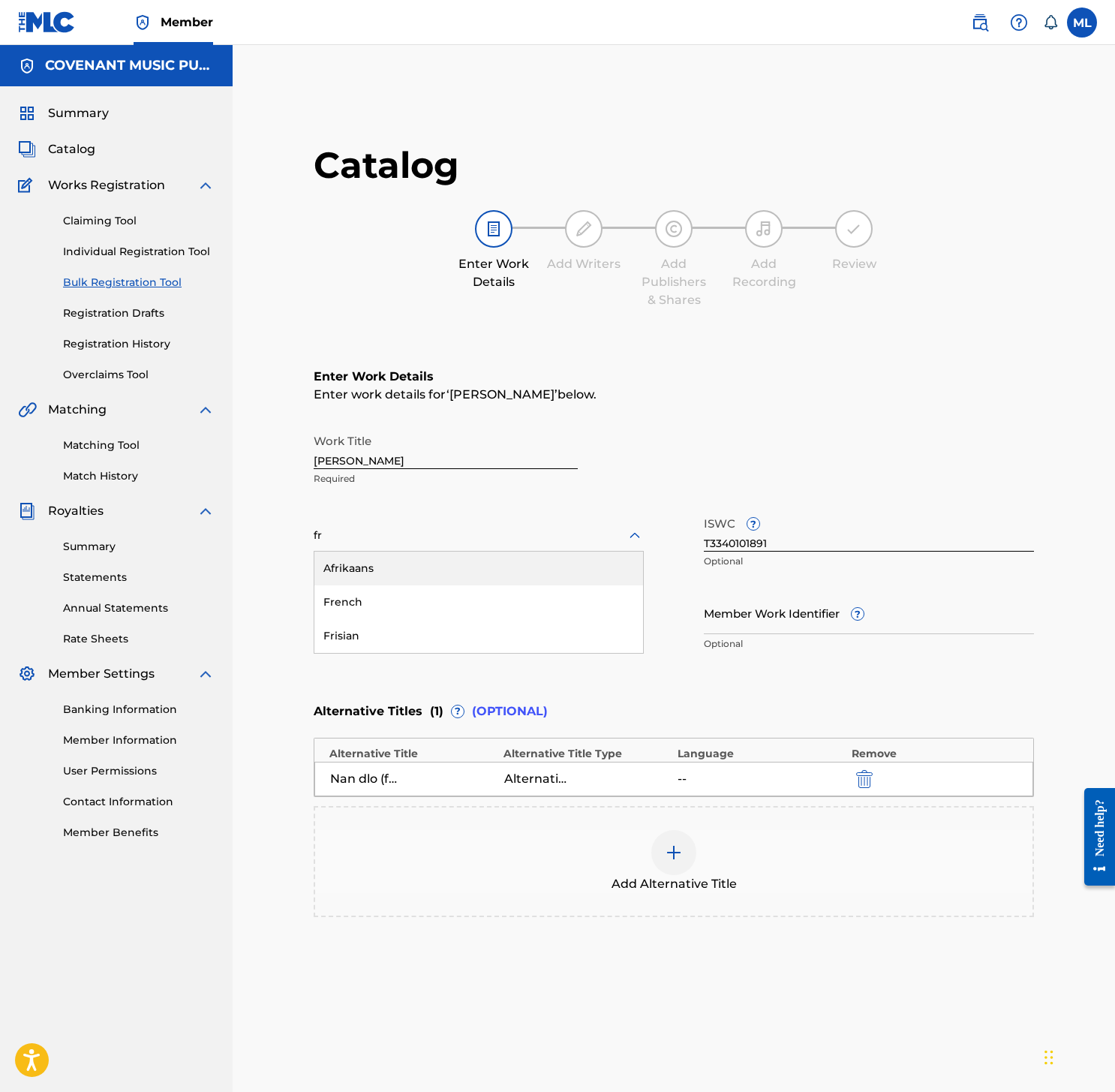
type input "fre"
click at [417, 559] on div "French" at bounding box center [478, 568] width 329 height 33
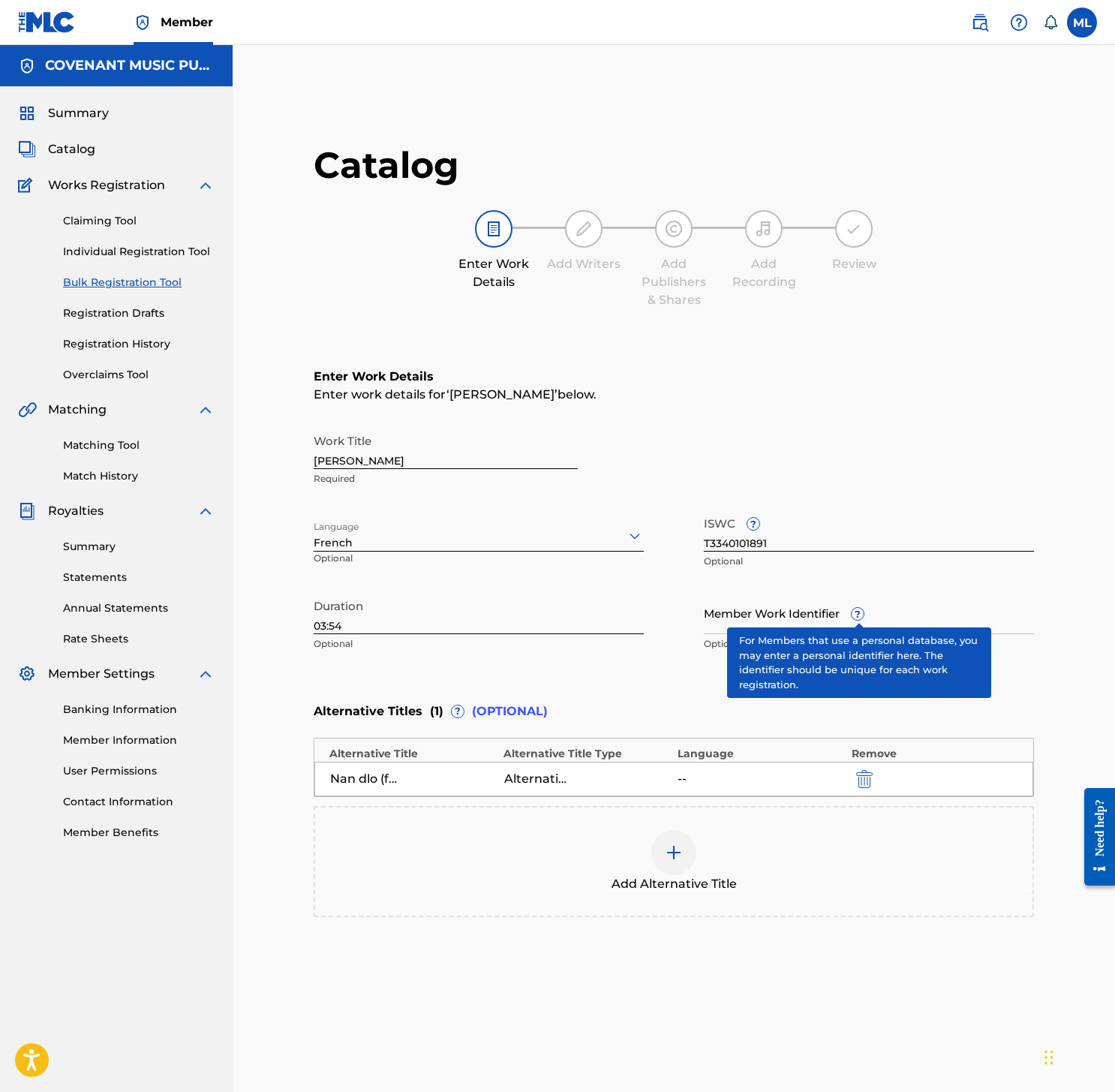
click at [858, 613] on span "?" at bounding box center [858, 614] width 12 height 12
click at [858, 613] on input "Member Work Identifier ?" at bounding box center [868, 612] width 330 height 43
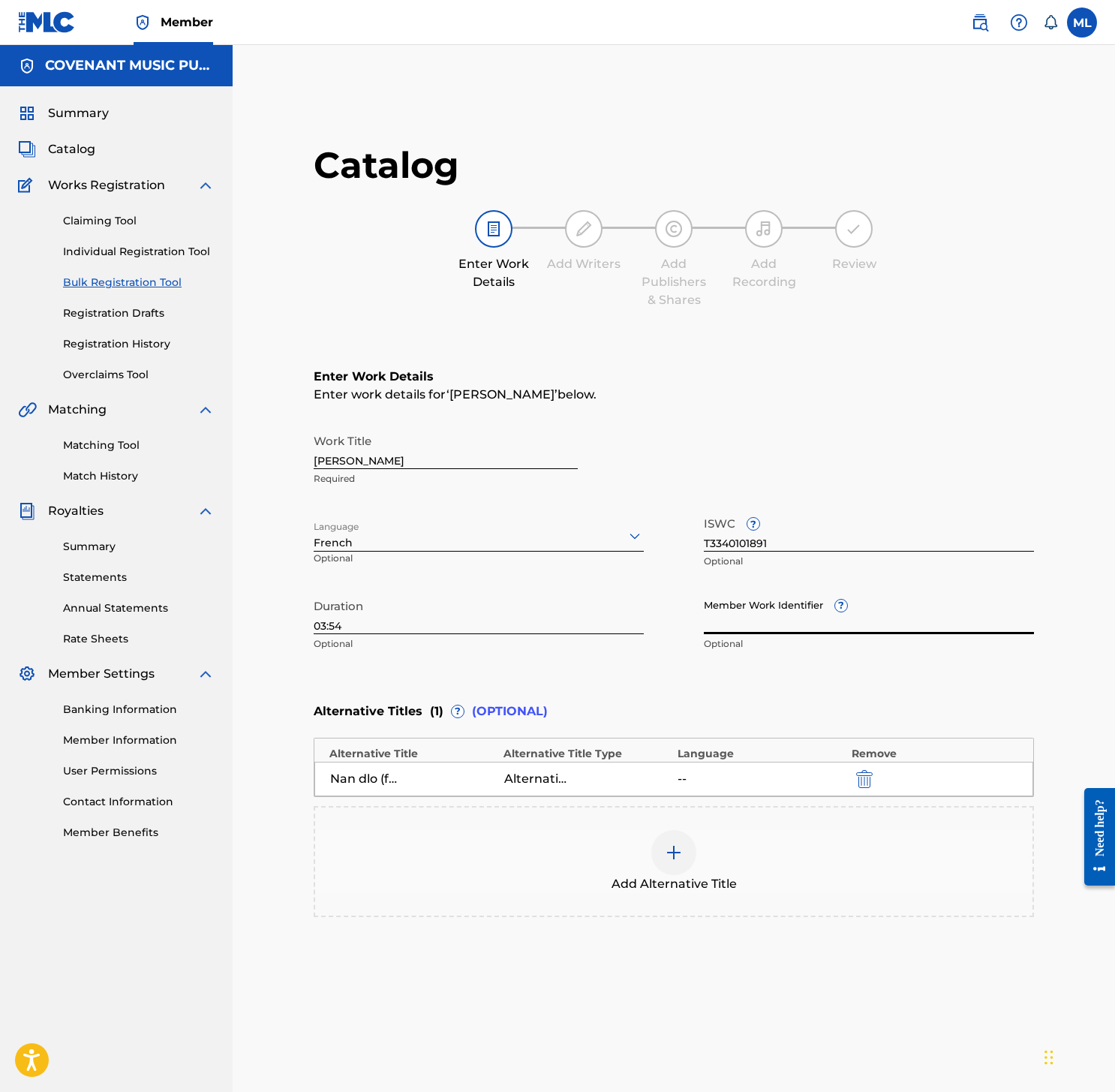
scroll to position [207, 0]
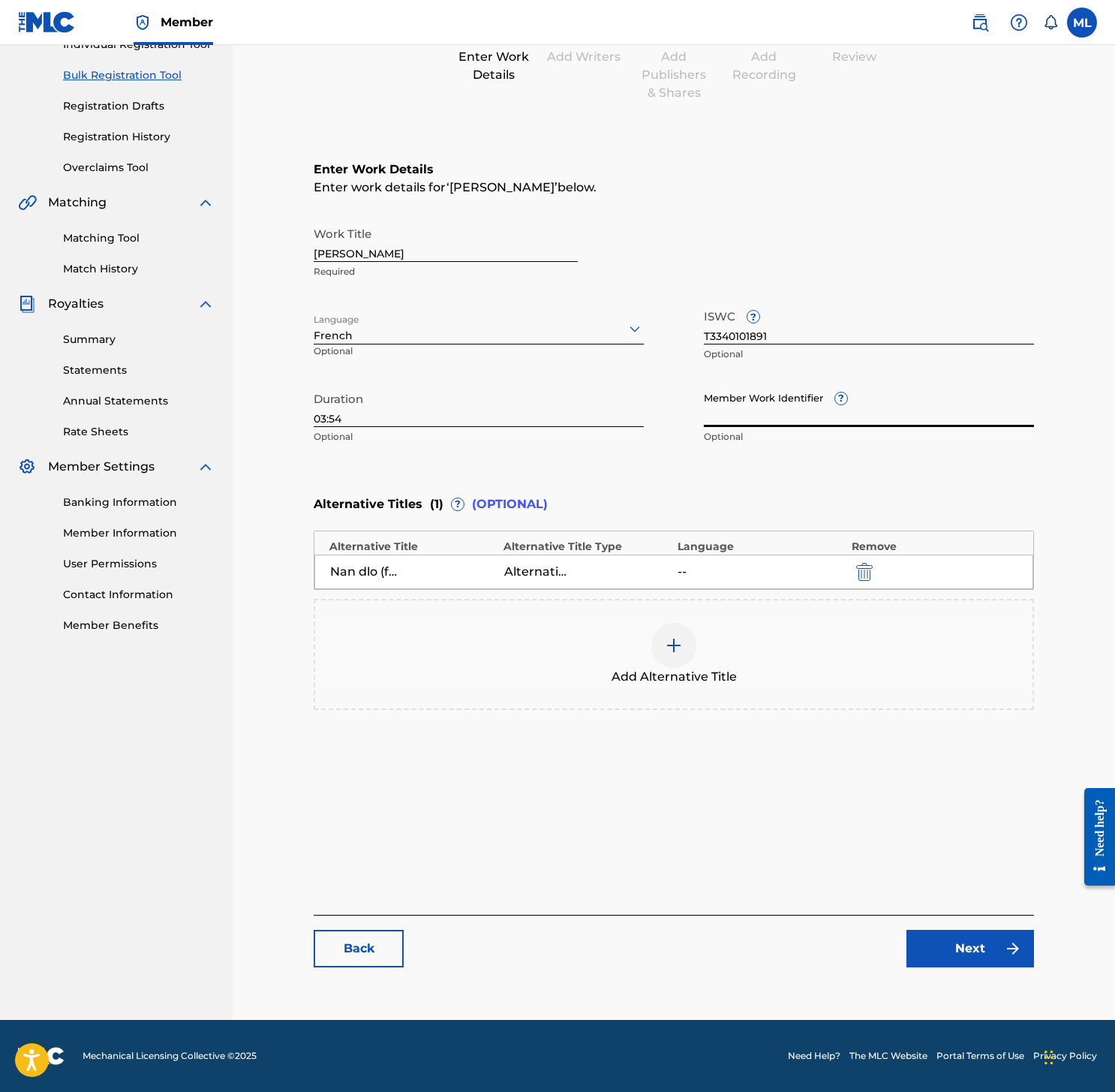
click at [985, 990] on main "Catalog Enter Work Details Add Writers Add Publishers & Shares Add Recording Re…" at bounding box center [674, 459] width 810 height 1092
click at [983, 947] on link "Next" at bounding box center [970, 947] width 128 height 37
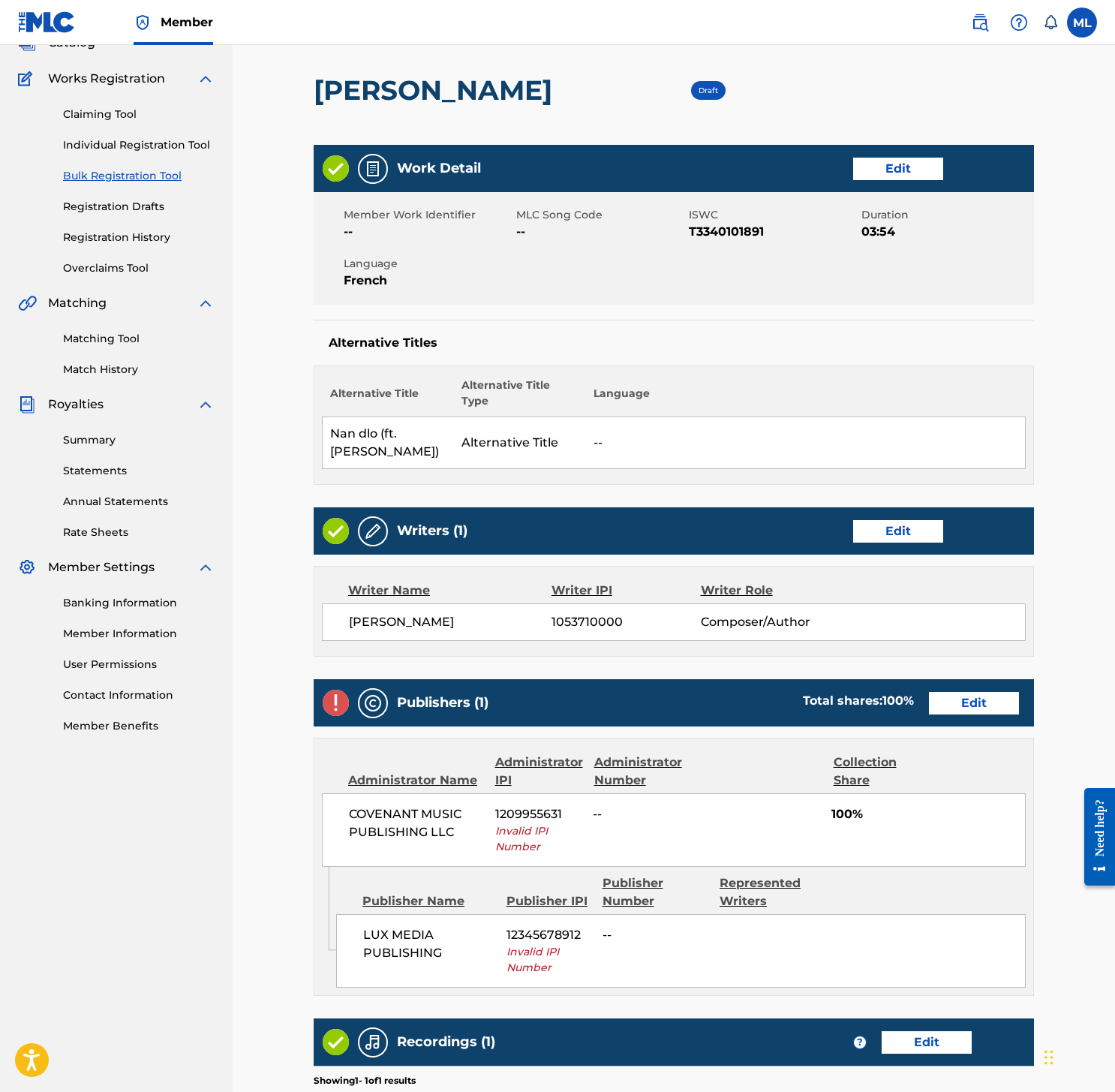
scroll to position [108, 0]
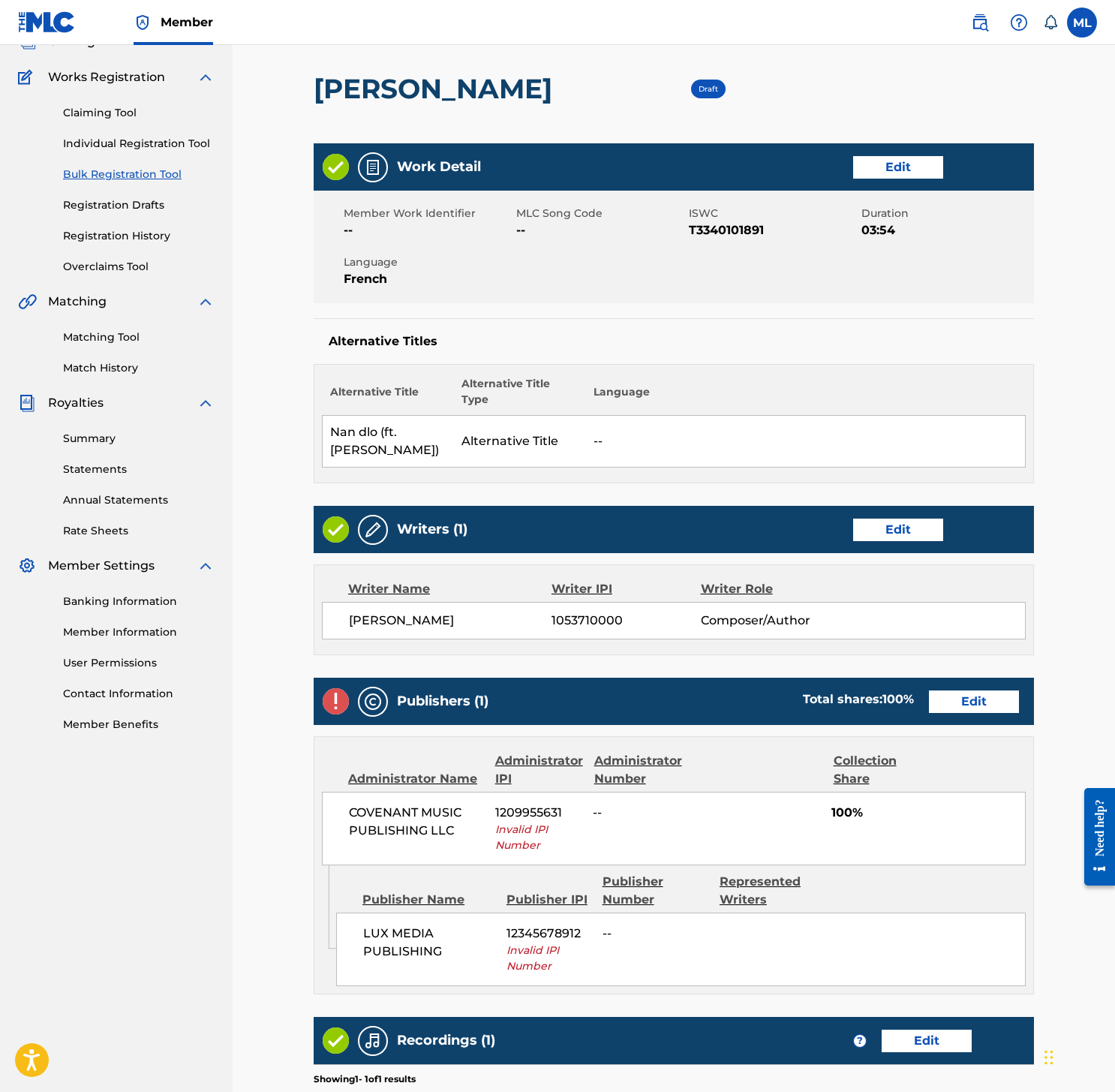
click at [950, 690] on link "Edit" at bounding box center [974, 701] width 90 height 23
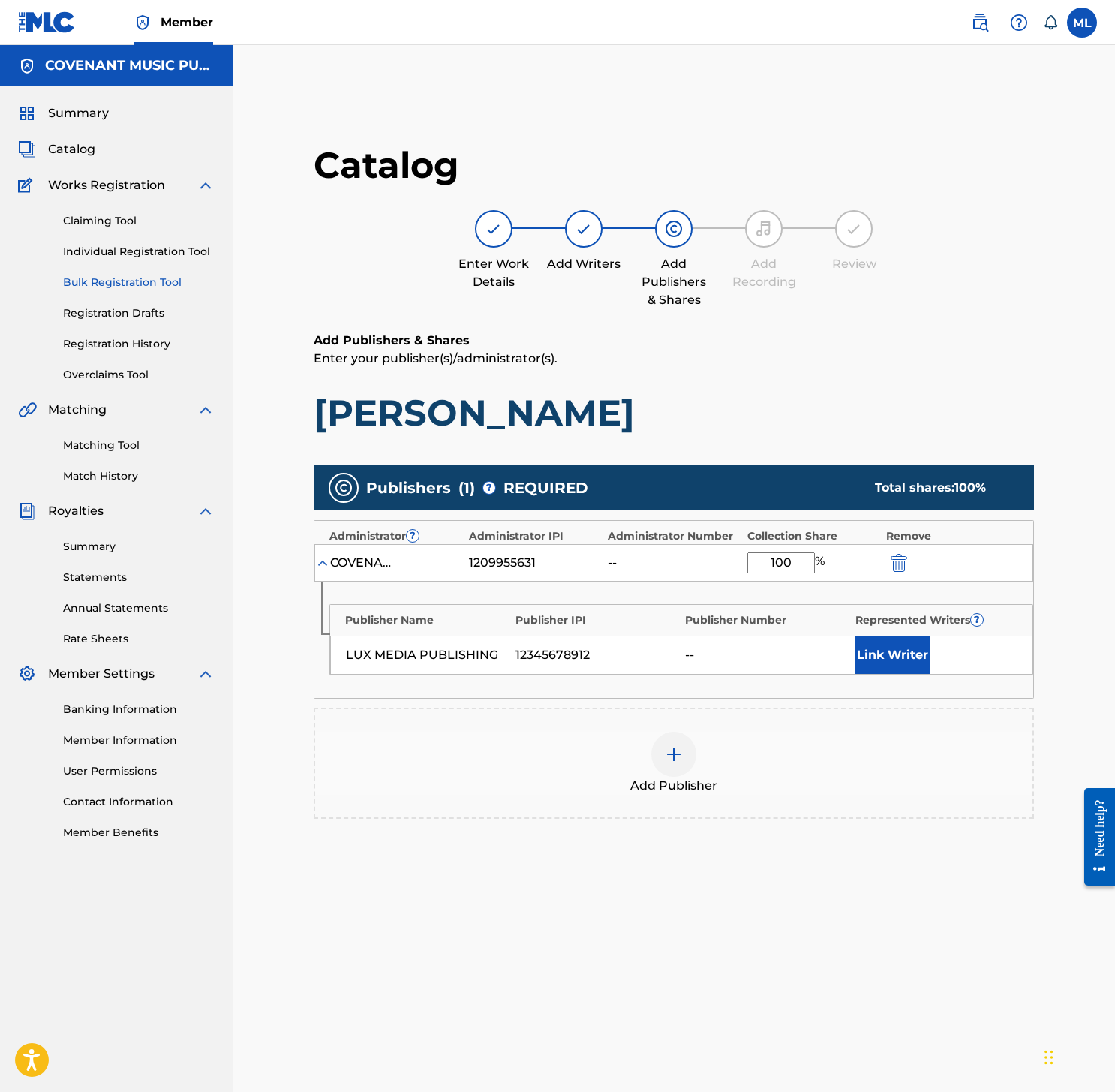
click at [525, 562] on div "1209955631" at bounding box center [502, 562] width 68 height 18
click at [798, 563] on input "100" at bounding box center [780, 562] width 68 height 21
click at [887, 565] on button "submit" at bounding box center [898, 562] width 23 height 17
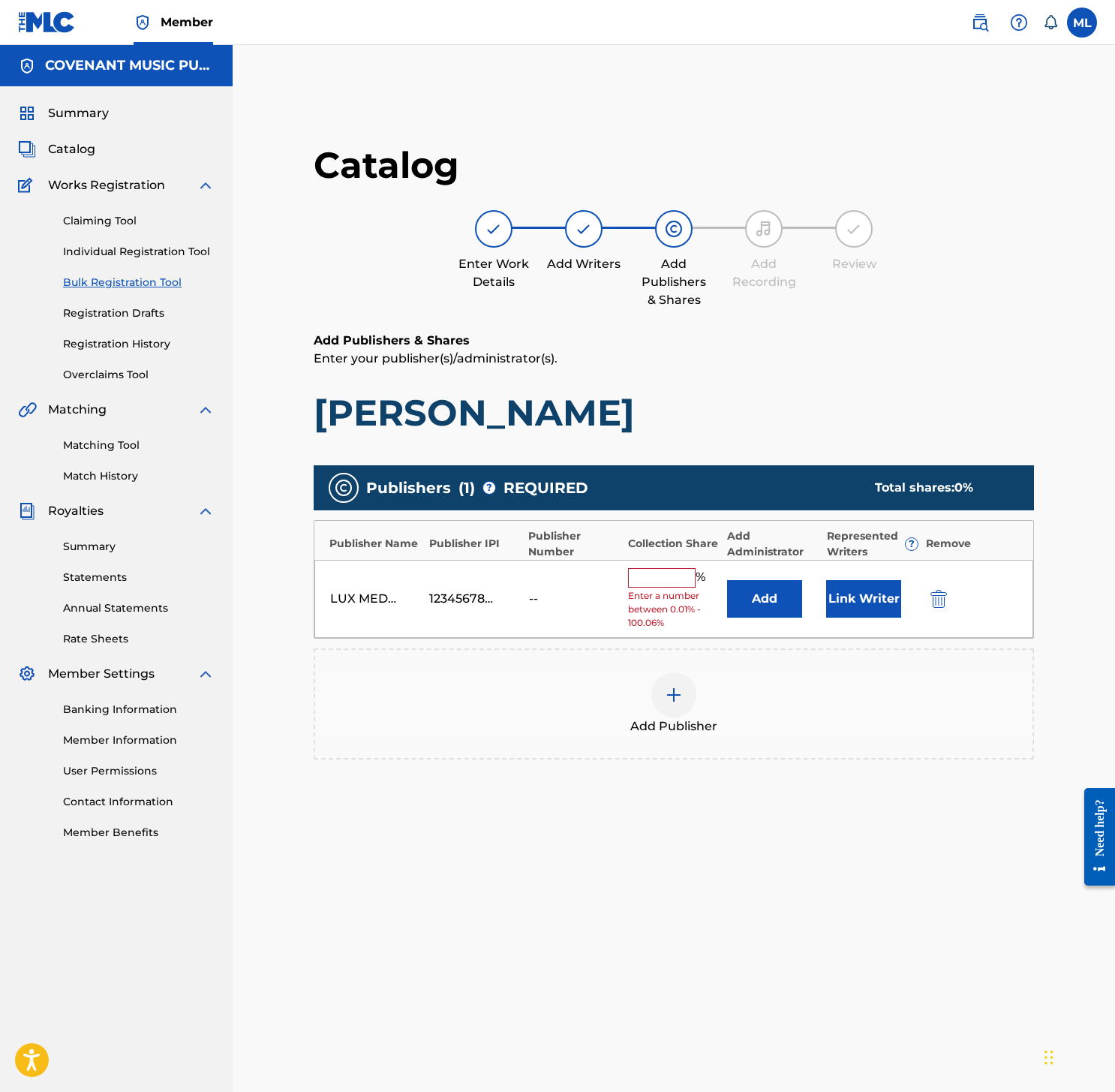
click at [733, 599] on button "Add" at bounding box center [764, 598] width 75 height 37
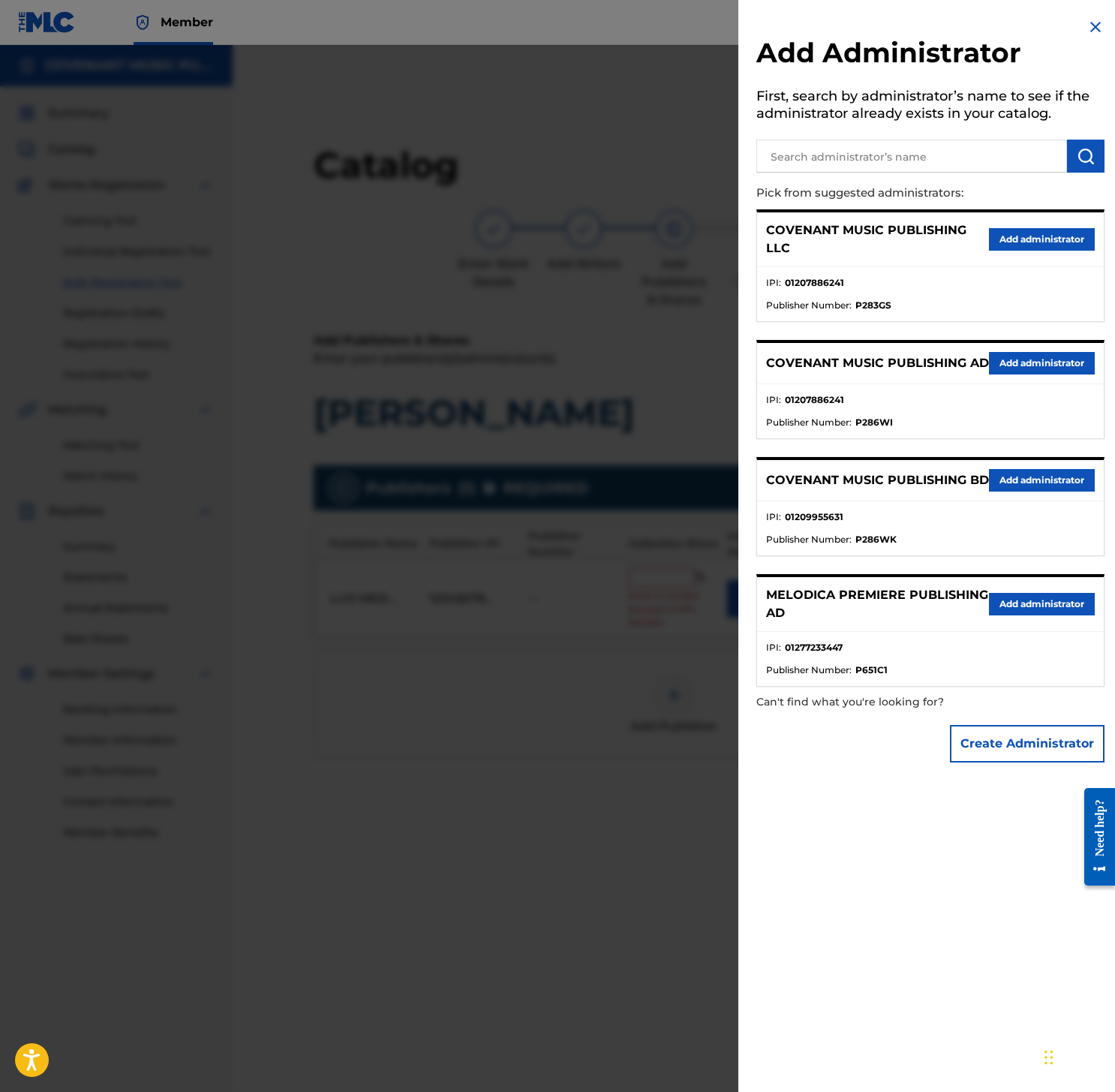
click at [1000, 243] on button "Add administrator" at bounding box center [1042, 239] width 106 height 23
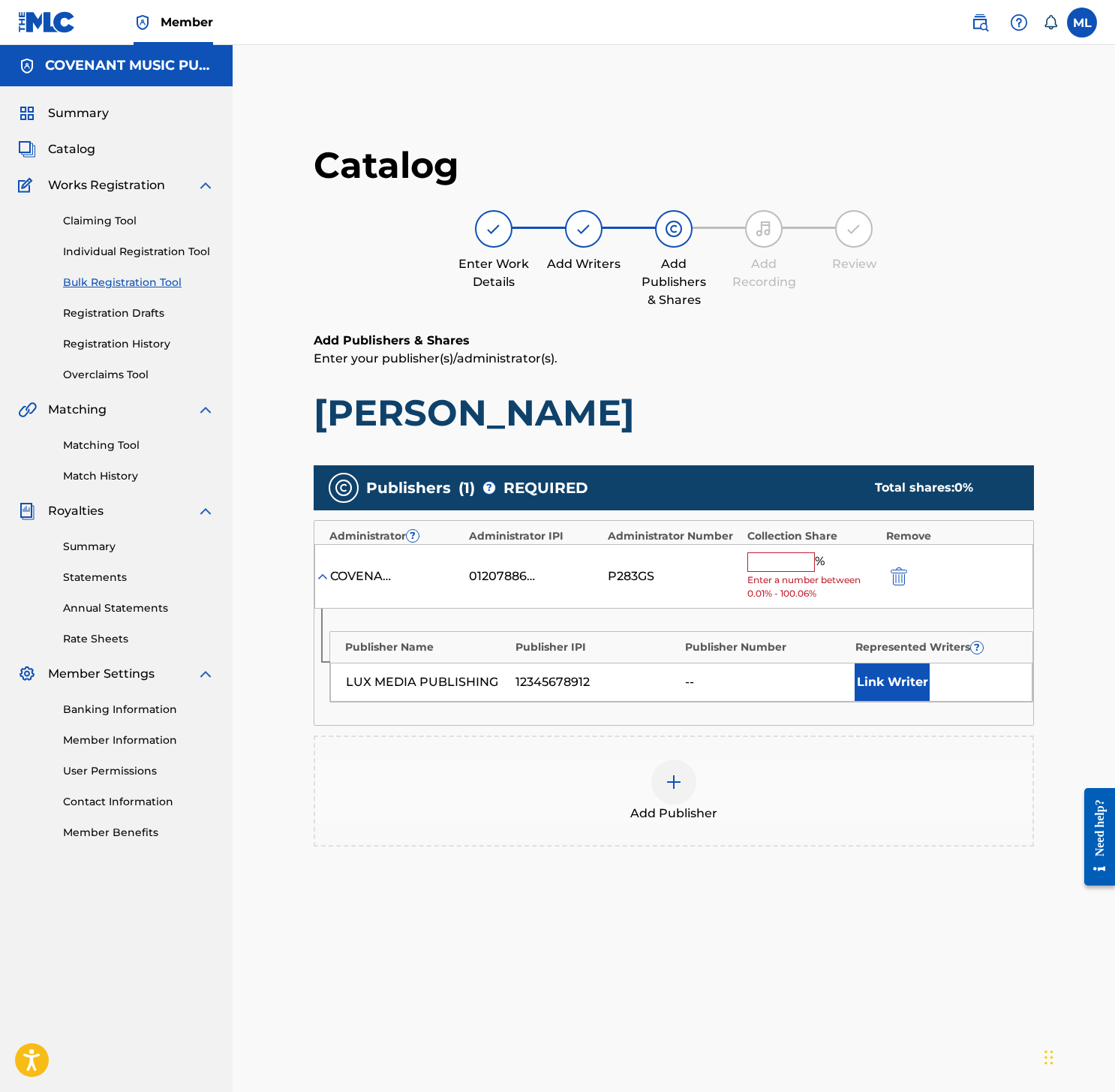
click at [782, 566] on input "text" at bounding box center [780, 561] width 68 height 19
type input "100"
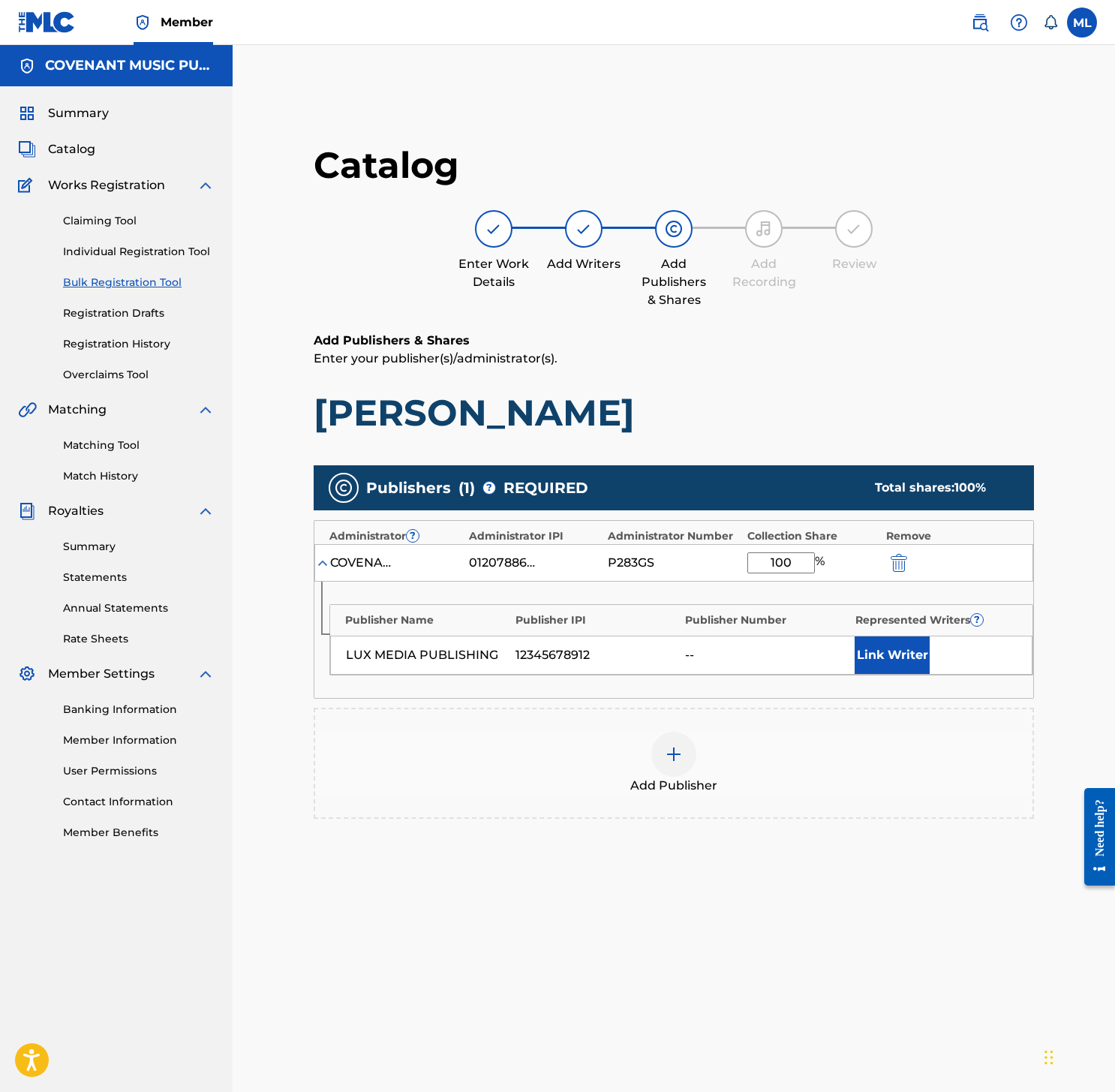
click at [866, 640] on button "Link Writer" at bounding box center [892, 655] width 75 height 37
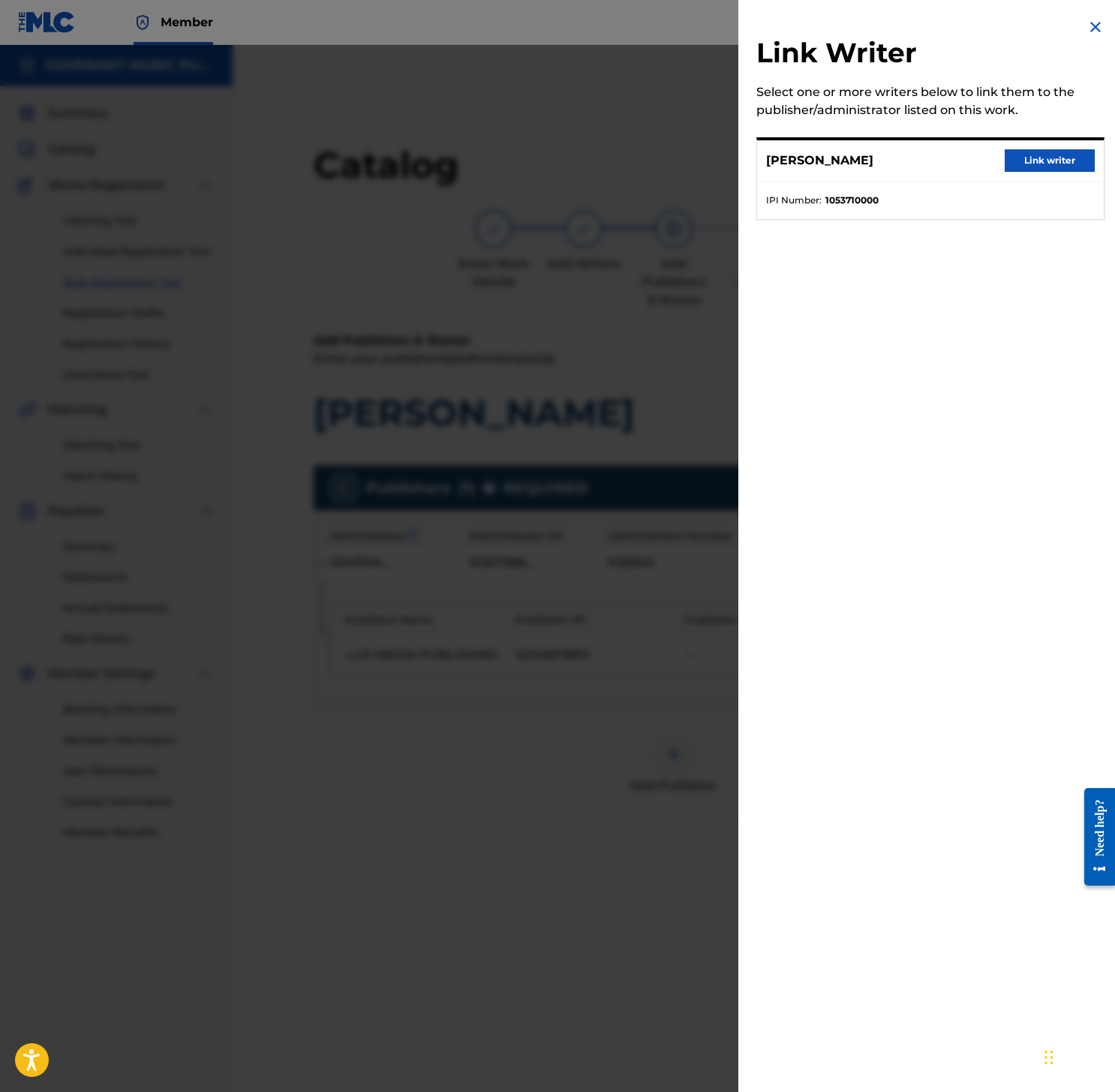
drag, startPoint x: 1025, startPoint y: 162, endPoint x: 1029, endPoint y: 204, distance: 42.2
click at [1025, 162] on button "Link writer" at bounding box center [1049, 161] width 90 height 23
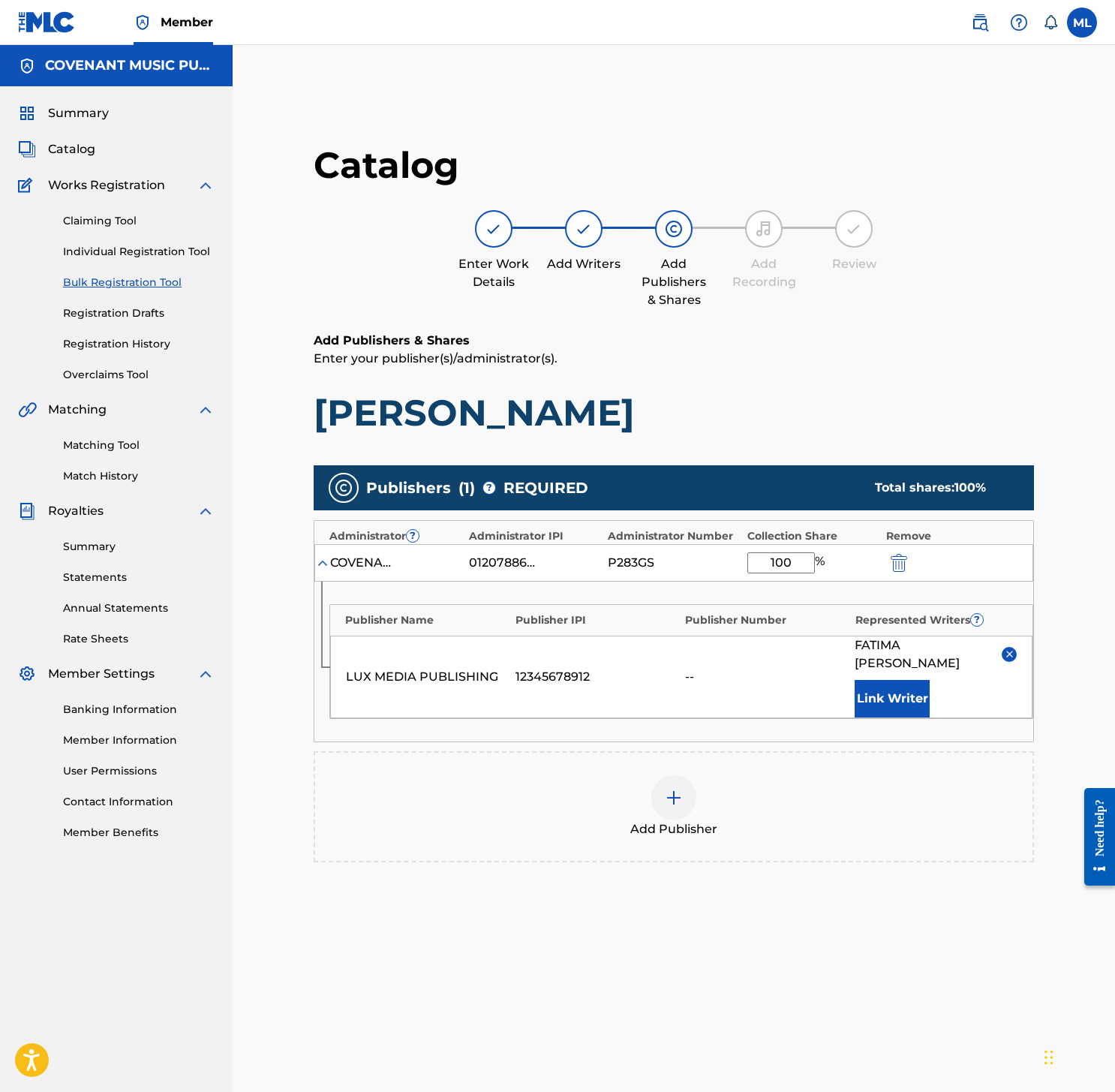
scroll to position [207, 0]
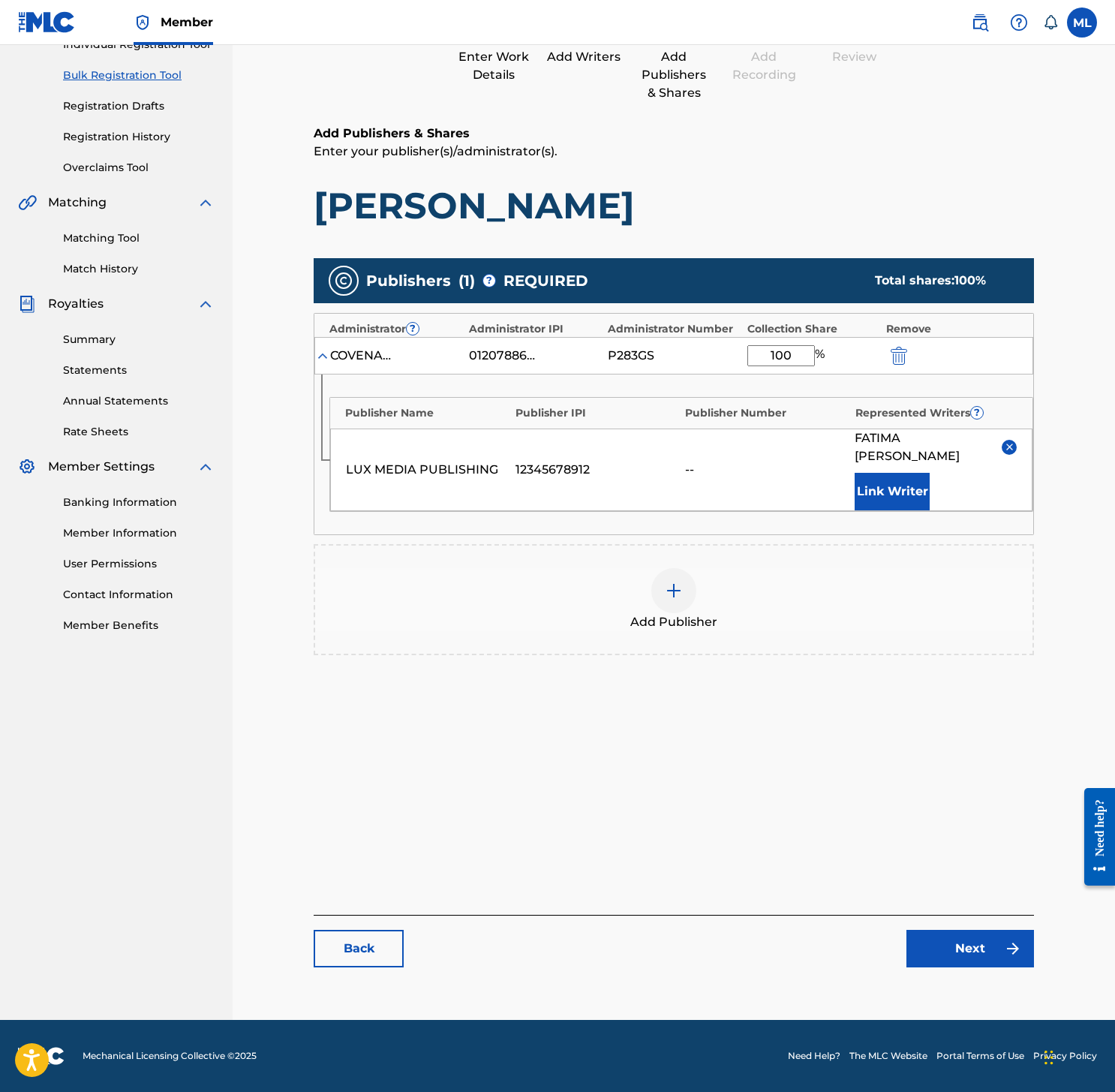
click at [999, 975] on div "Catalog Enter Work Details Add Writers Add Publishers & Shares Add Recording Re…" at bounding box center [674, 458] width 720 height 1046
click at [999, 952] on link "Next" at bounding box center [970, 947] width 128 height 37
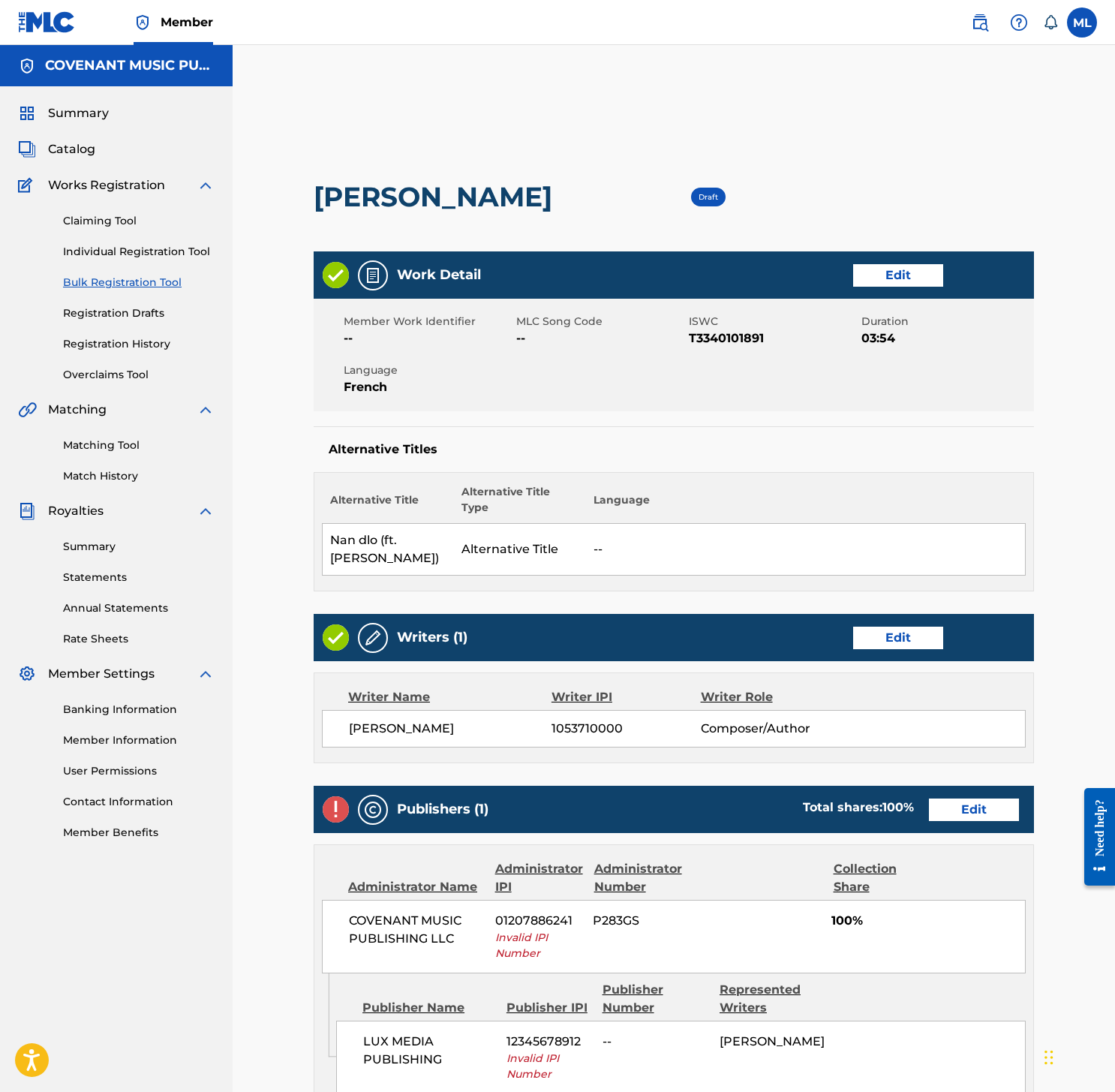
scroll to position [216, 0]
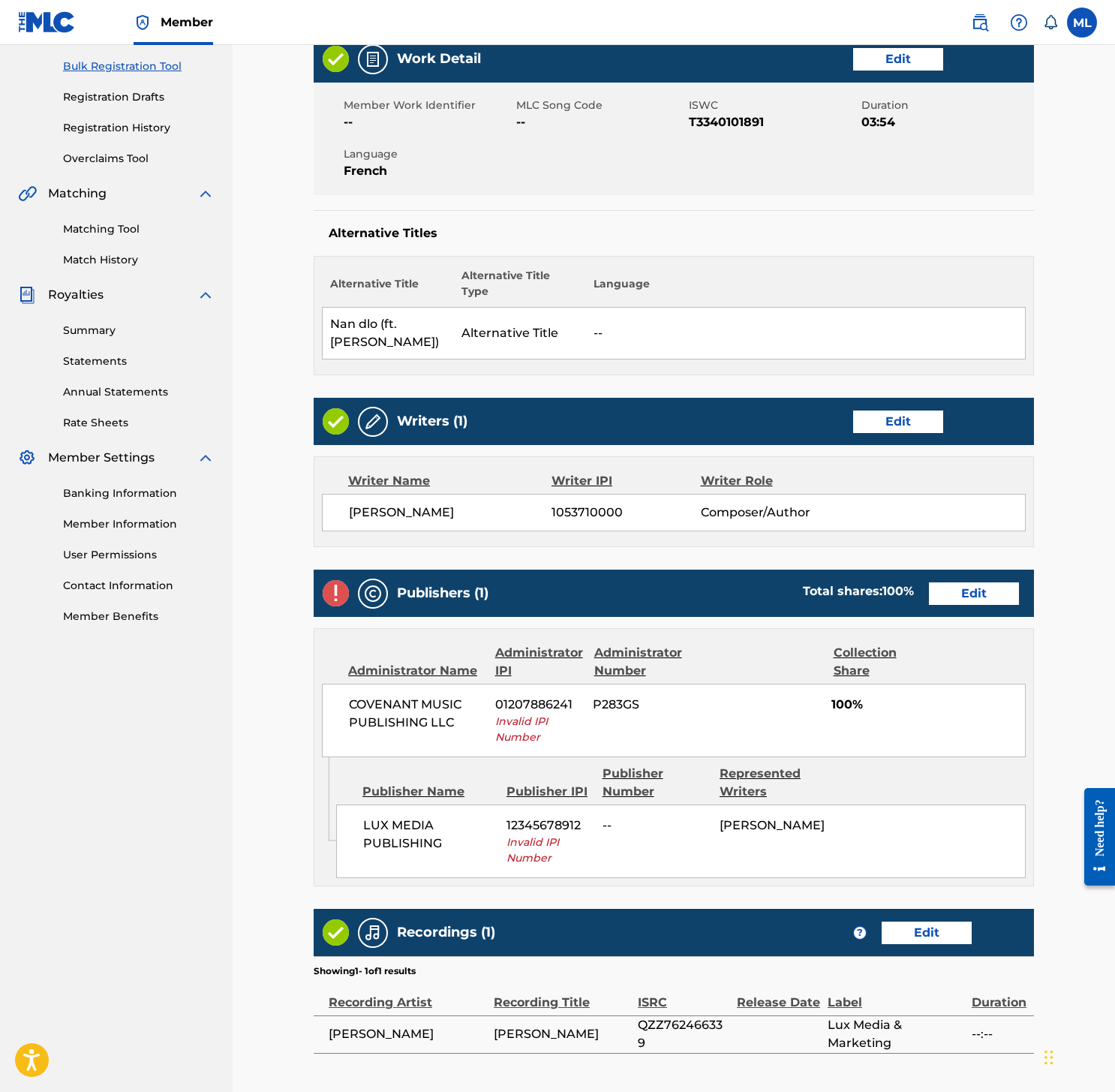
click at [978, 582] on link "Edit" at bounding box center [974, 594] width 90 height 23
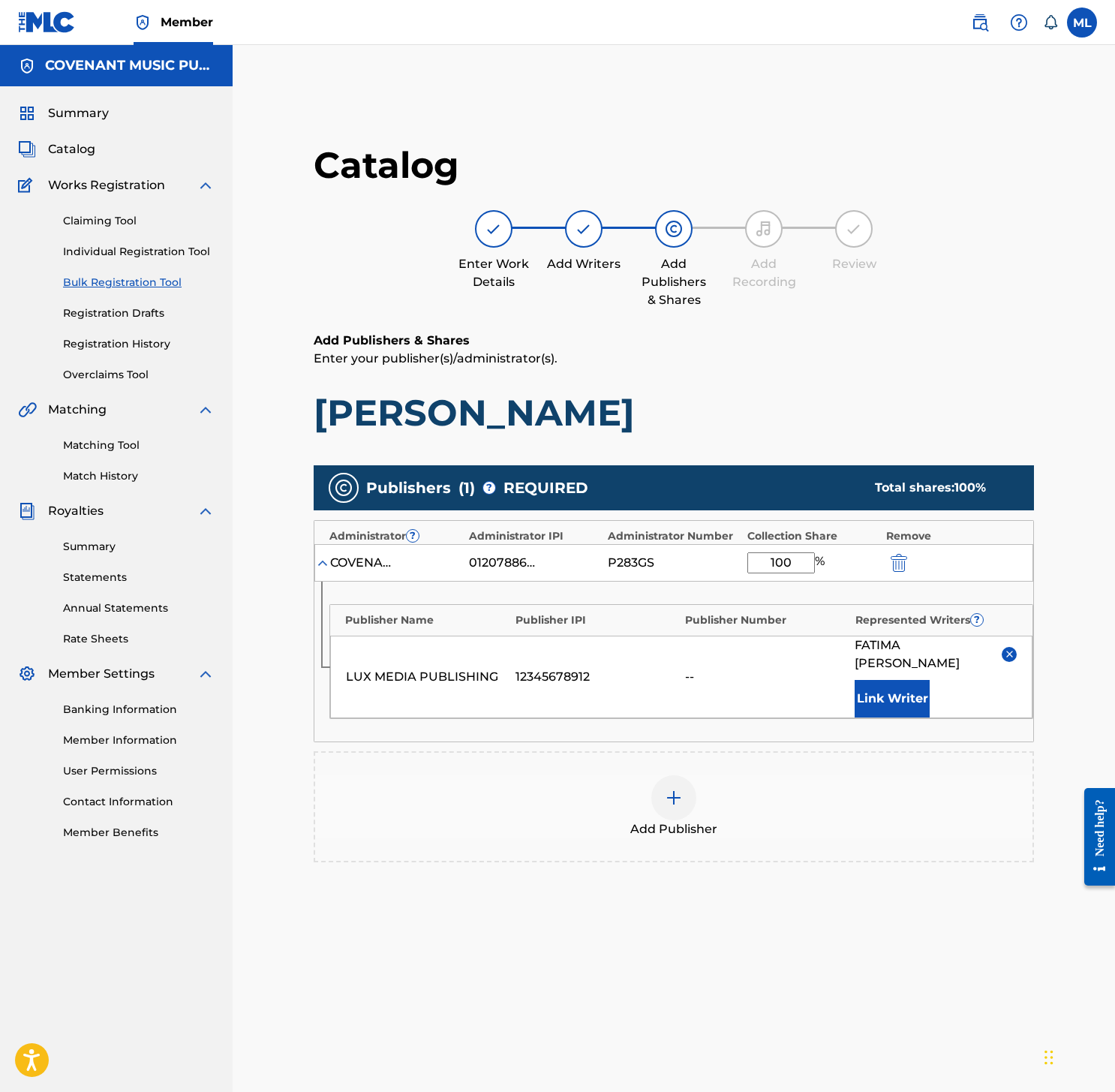
click at [485, 559] on div "01207886241" at bounding box center [502, 562] width 68 height 18
click at [442, 668] on div "LUX MEDIA PUBLISHING" at bounding box center [427, 677] width 162 height 18
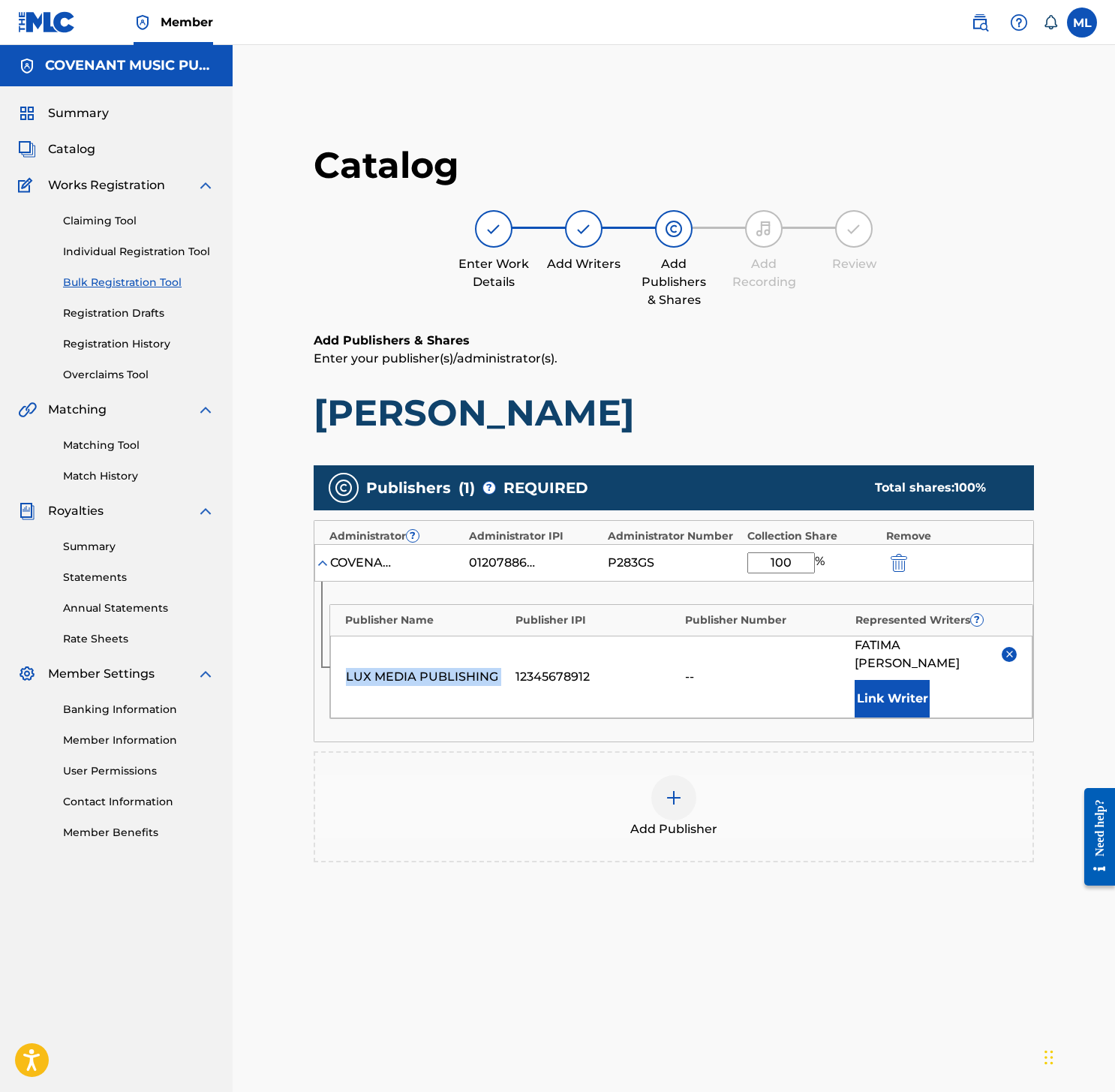
click at [442, 668] on div "LUX MEDIA PUBLISHING" at bounding box center [427, 677] width 162 height 18
copy div "LUX MEDIA PUBLISHING"
click at [1010, 648] on img at bounding box center [1009, 654] width 11 height 11
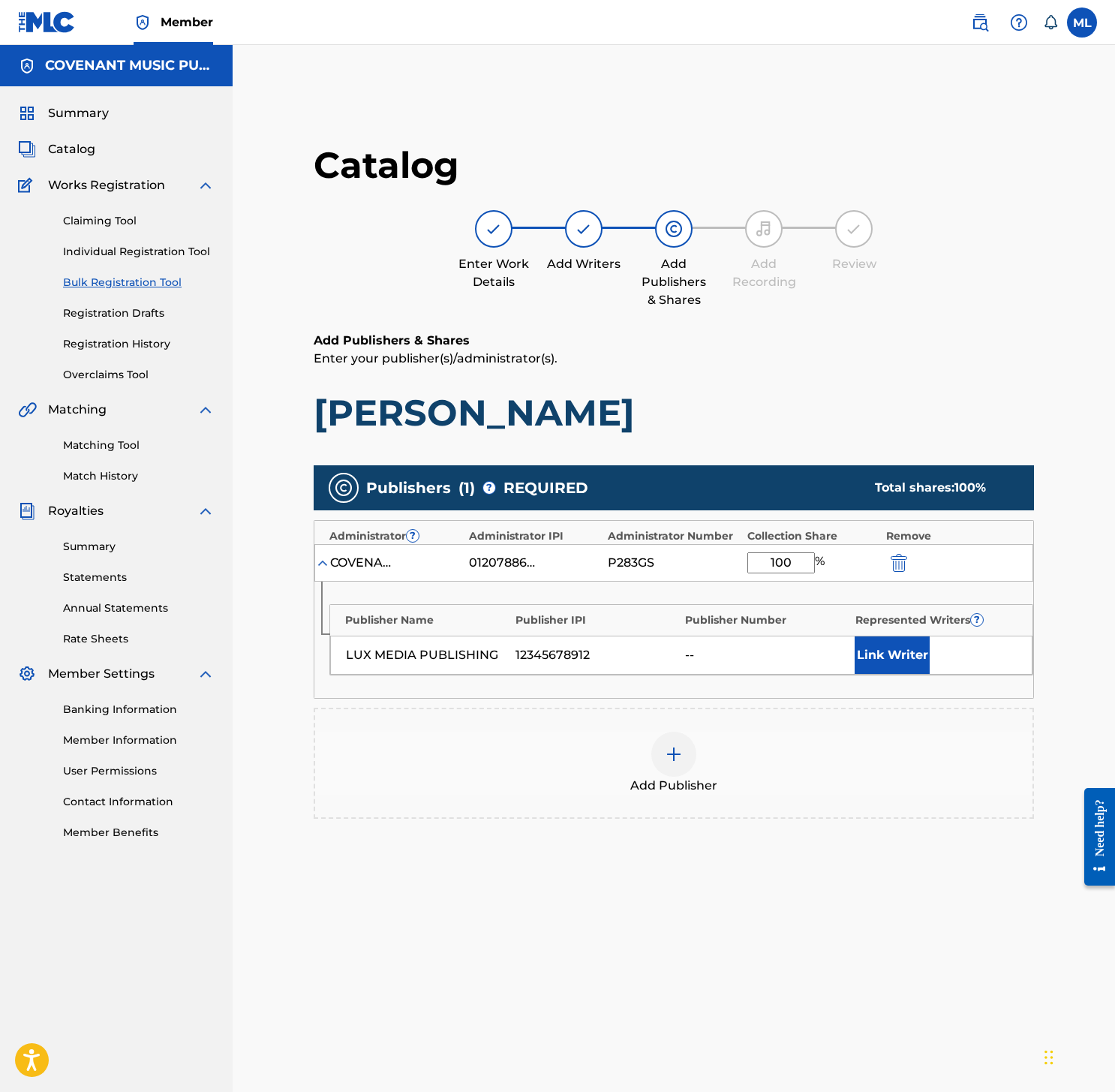
click at [904, 570] on div "COVENANT MUSIC PUBLISHING LLC 01207886241 P283GS 100 %" at bounding box center [674, 562] width 719 height 37
click at [904, 570] on img "submit" at bounding box center [899, 562] width 16 height 18
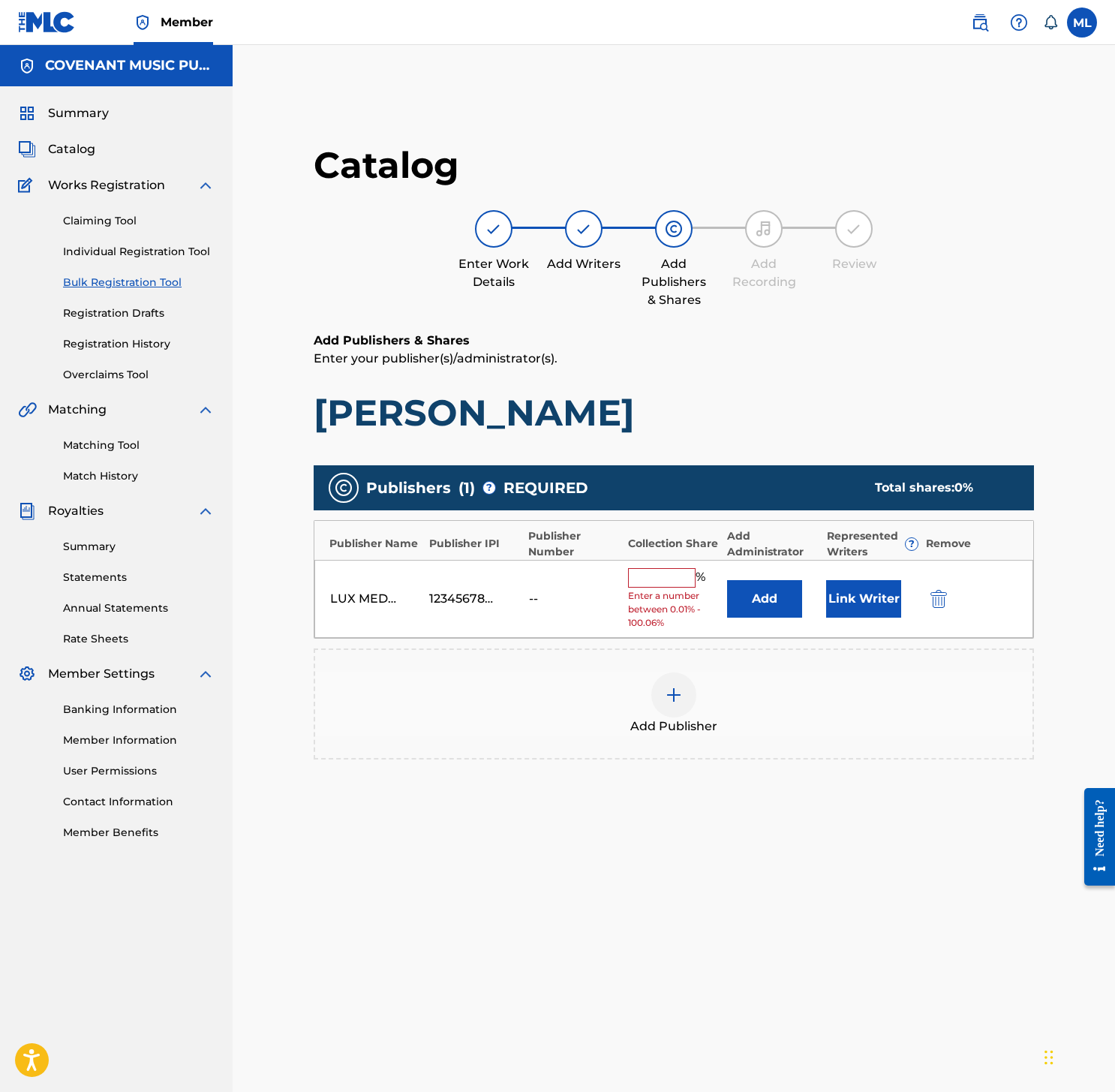
click at [931, 595] on img "submit" at bounding box center [938, 598] width 16 height 18
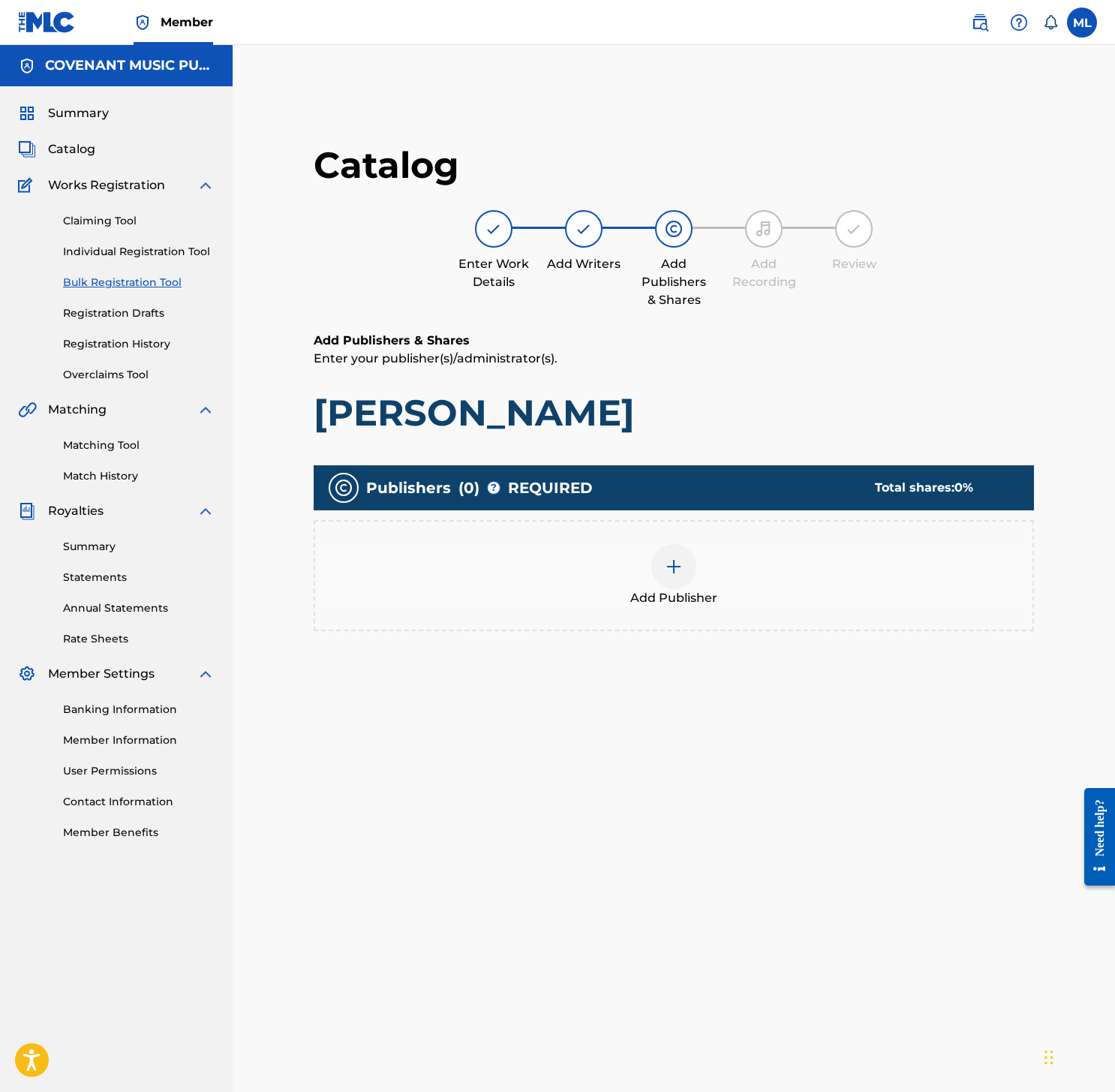
click at [864, 619] on div "Add Publisher" at bounding box center [674, 576] width 720 height 111
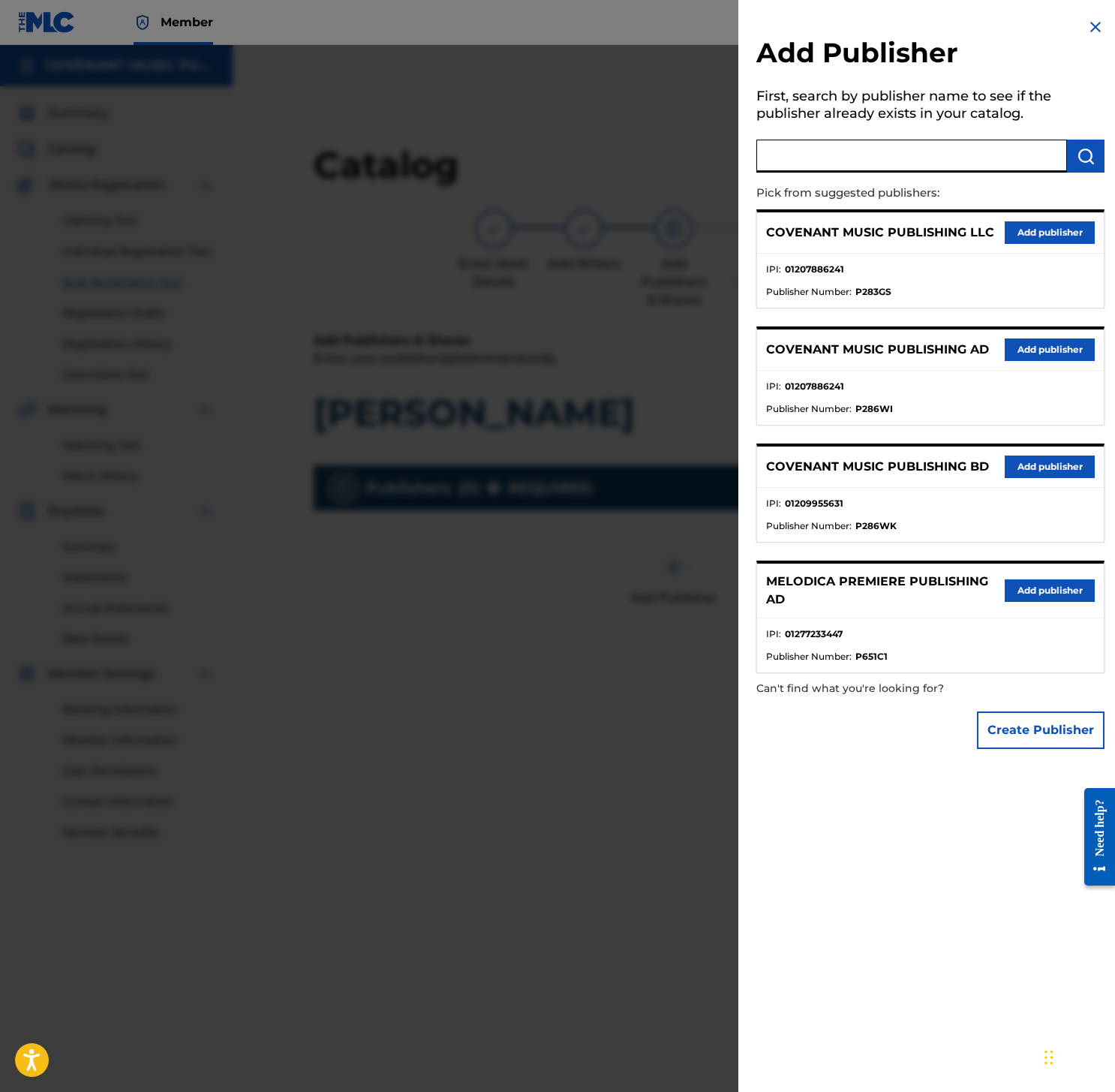
click at [912, 160] on input "text" at bounding box center [912, 155] width 311 height 33
paste input "LUX MEDIA PUBLISHING"
type input "LUX MEDIA PUBLISHING"
click at [1067, 160] on button "submit" at bounding box center [1085, 155] width 37 height 33
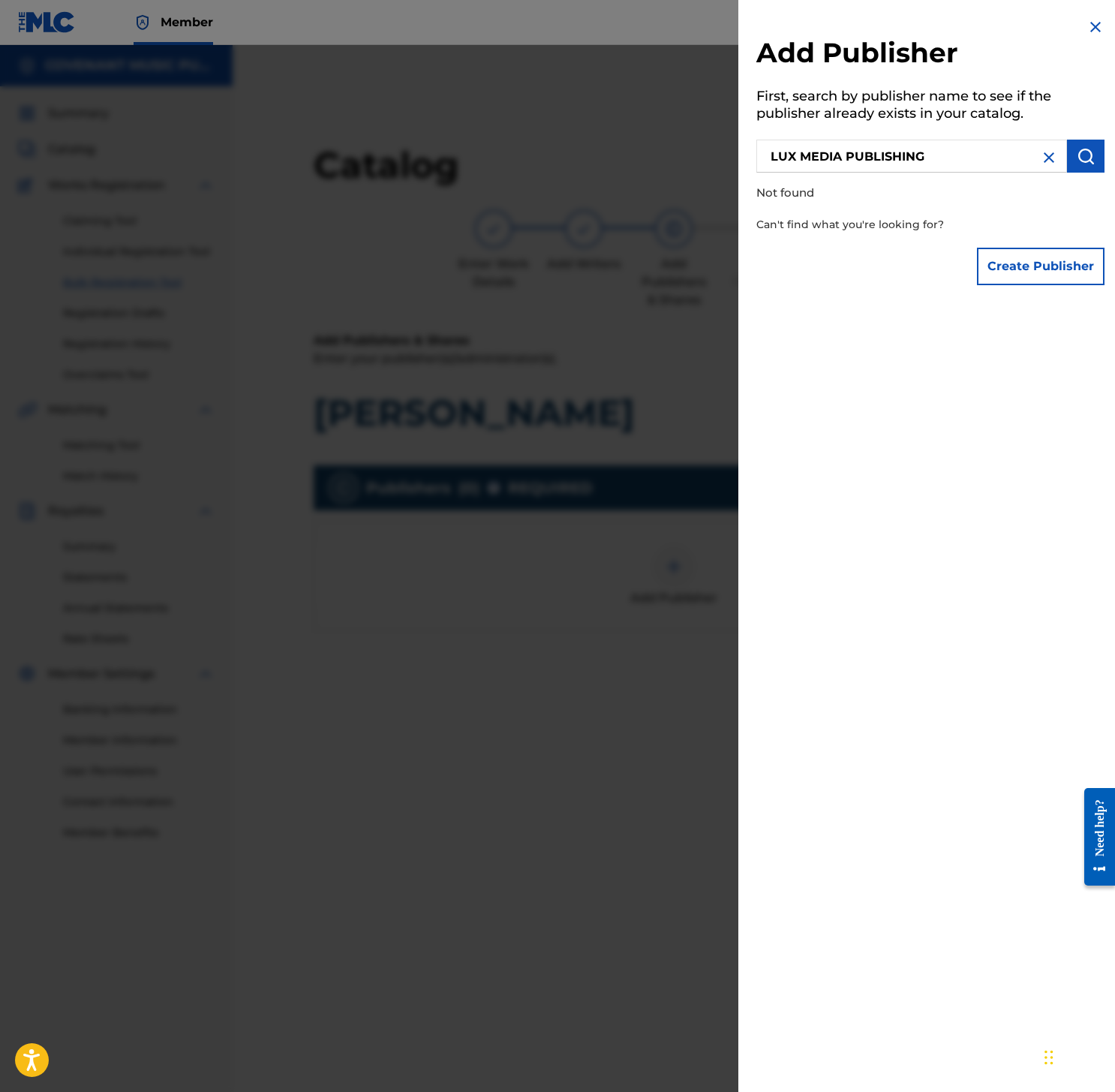
click at [1044, 266] on button "Create Publisher" at bounding box center [1041, 266] width 128 height 37
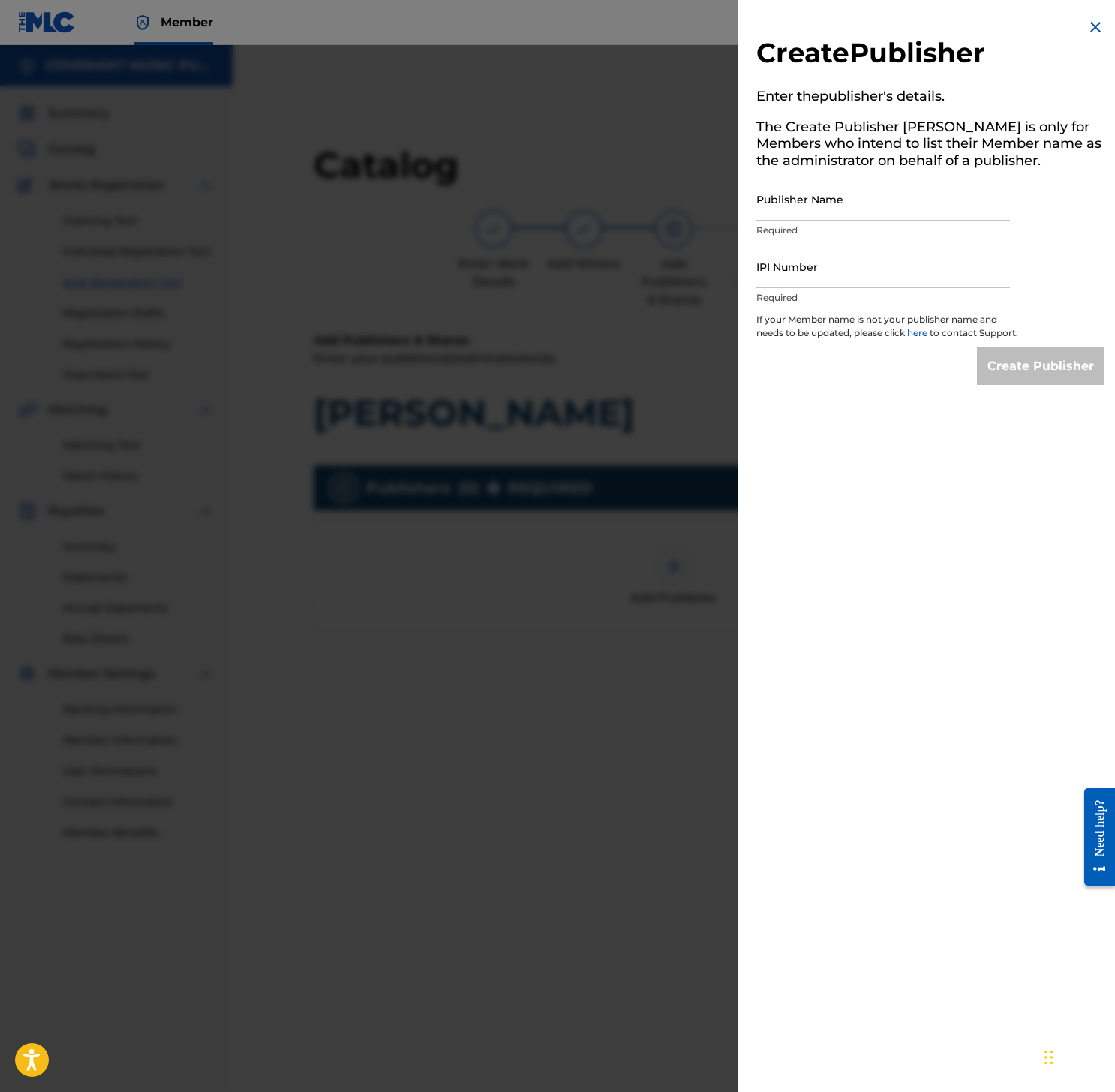
click at [848, 209] on input "Publisher Name" at bounding box center [883, 199] width 253 height 43
paste input "LUX MEDIA PUBLISHING"
type input "LUX MEDIA PUBLISHING"
click at [808, 282] on input "IPI Number" at bounding box center [883, 266] width 253 height 43
paste input "01285154152"
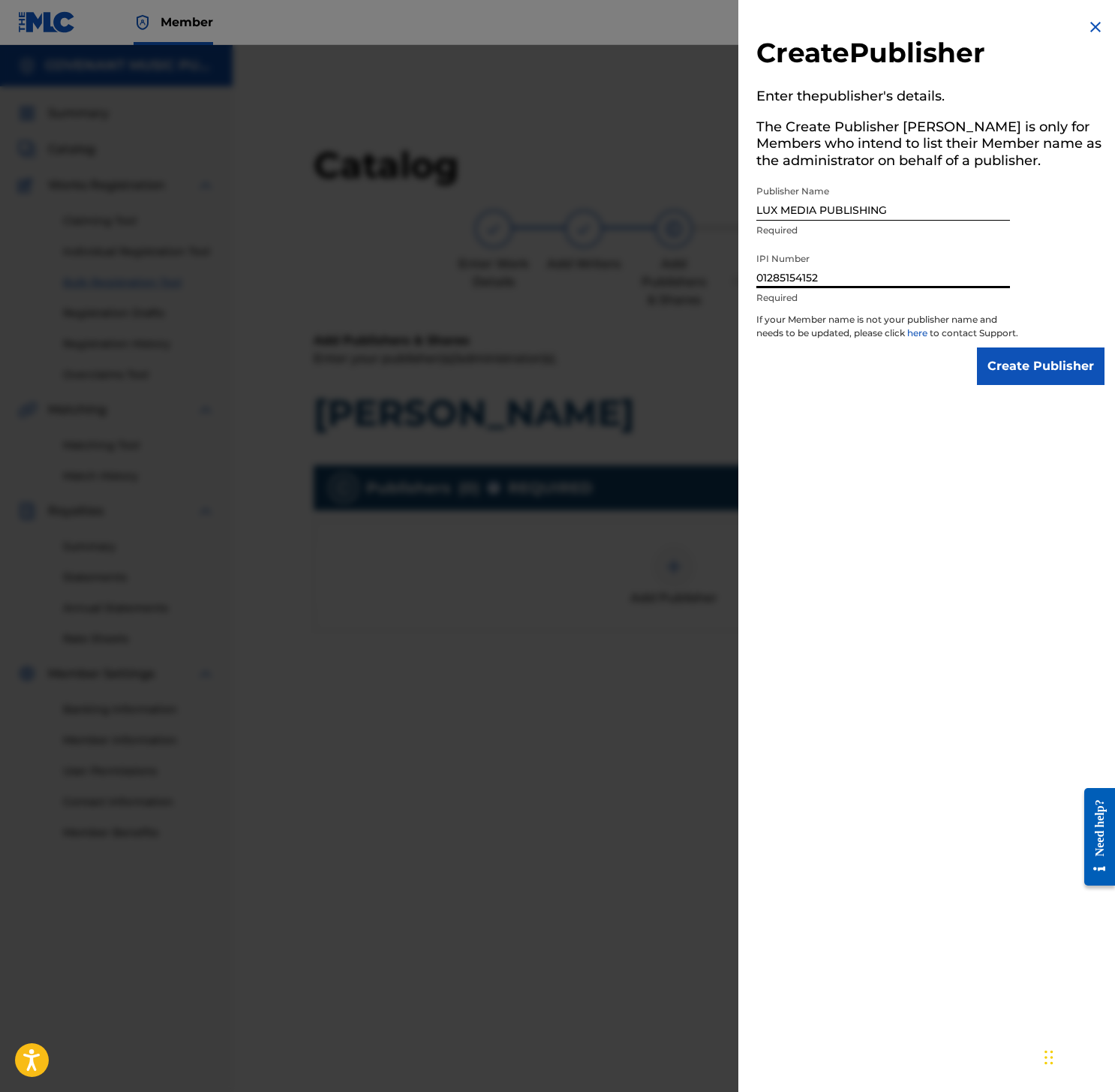
type input "01285154152"
click at [1035, 365] on input "Create Publisher" at bounding box center [1041, 366] width 128 height 37
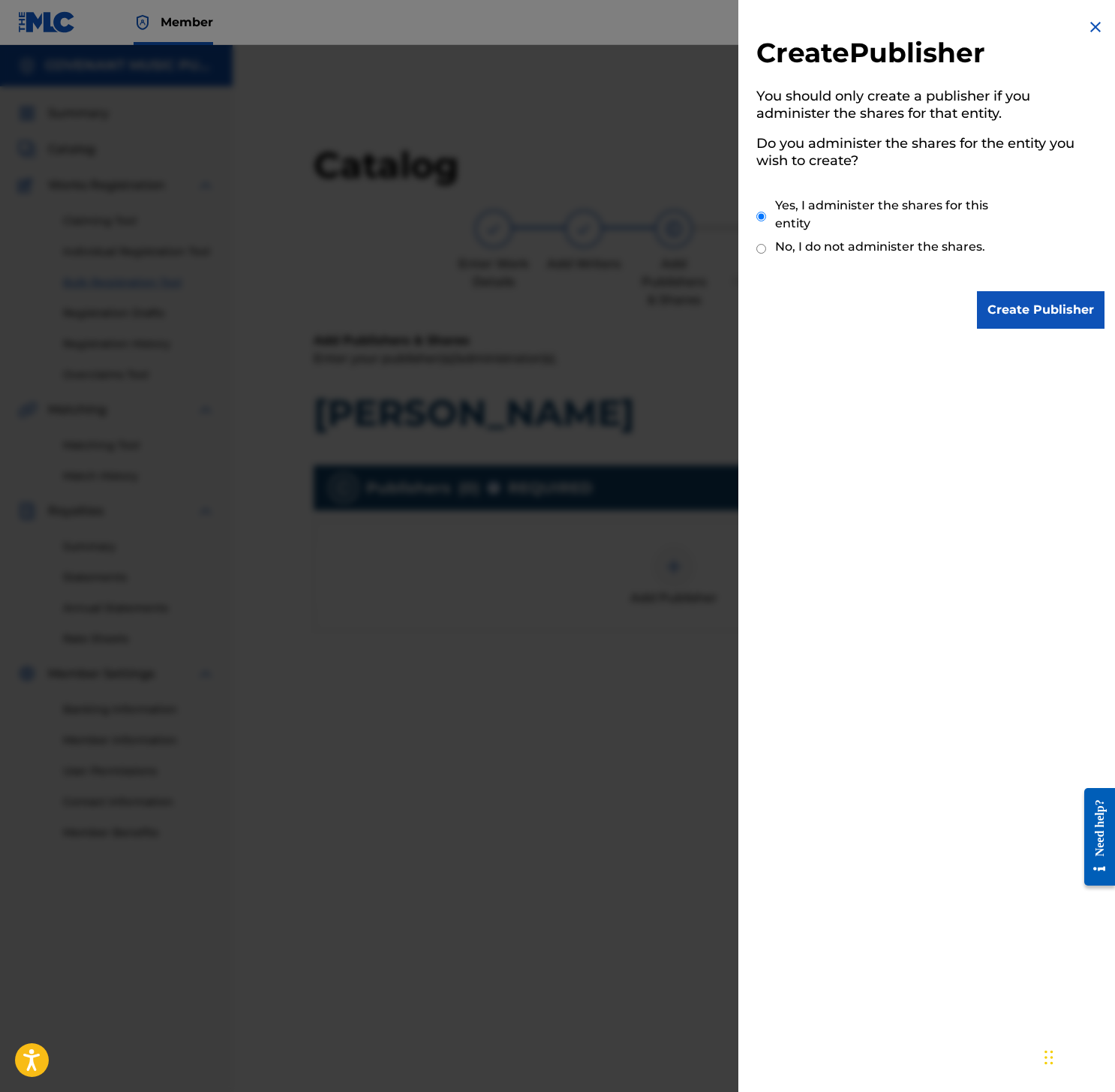
click at [1021, 319] on input "Create Publisher" at bounding box center [1041, 309] width 128 height 37
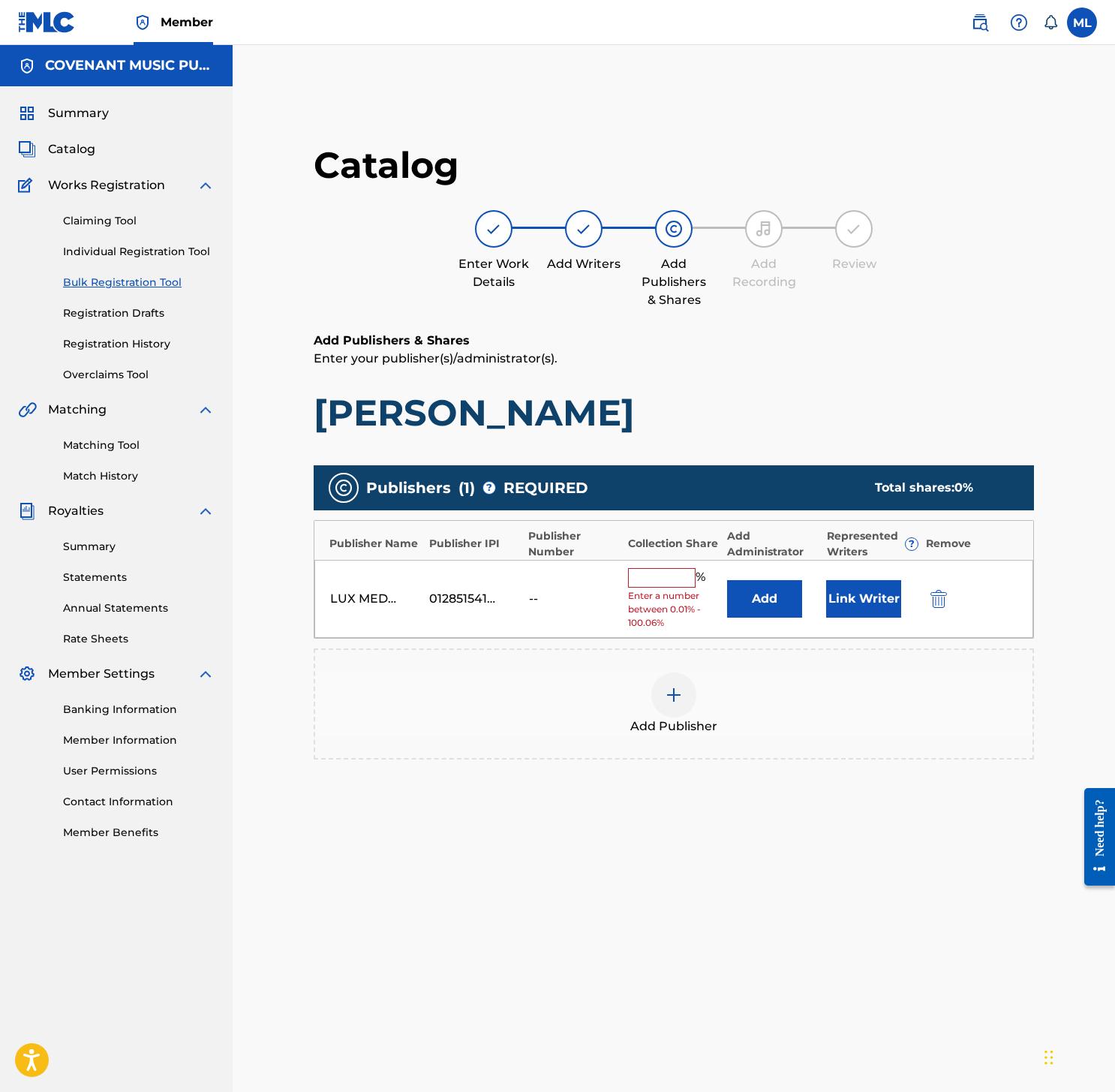
click at [767, 597] on button "Add" at bounding box center [764, 598] width 75 height 37
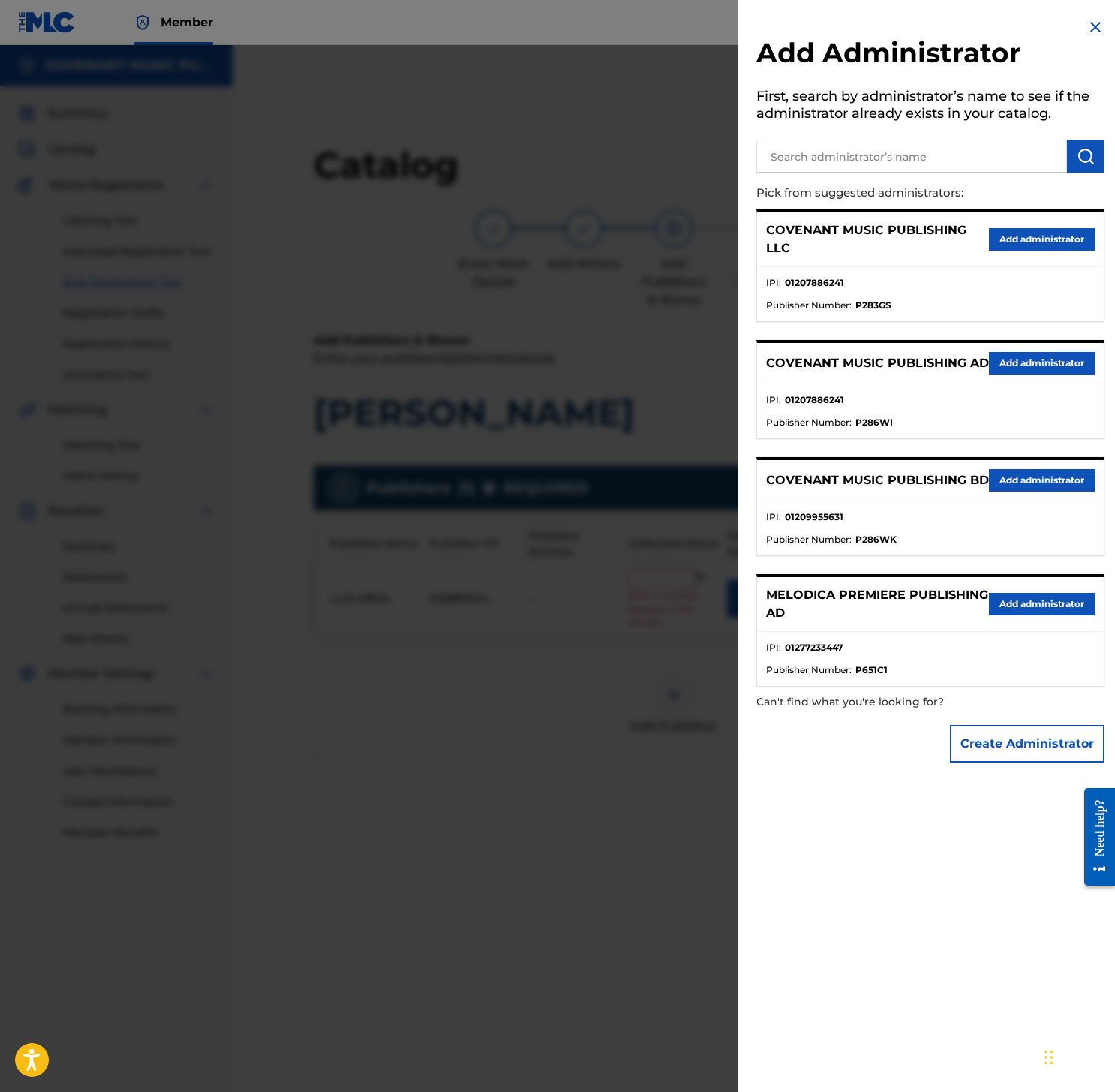
click at [1021, 248] on button "Add administrator" at bounding box center [1042, 239] width 106 height 23
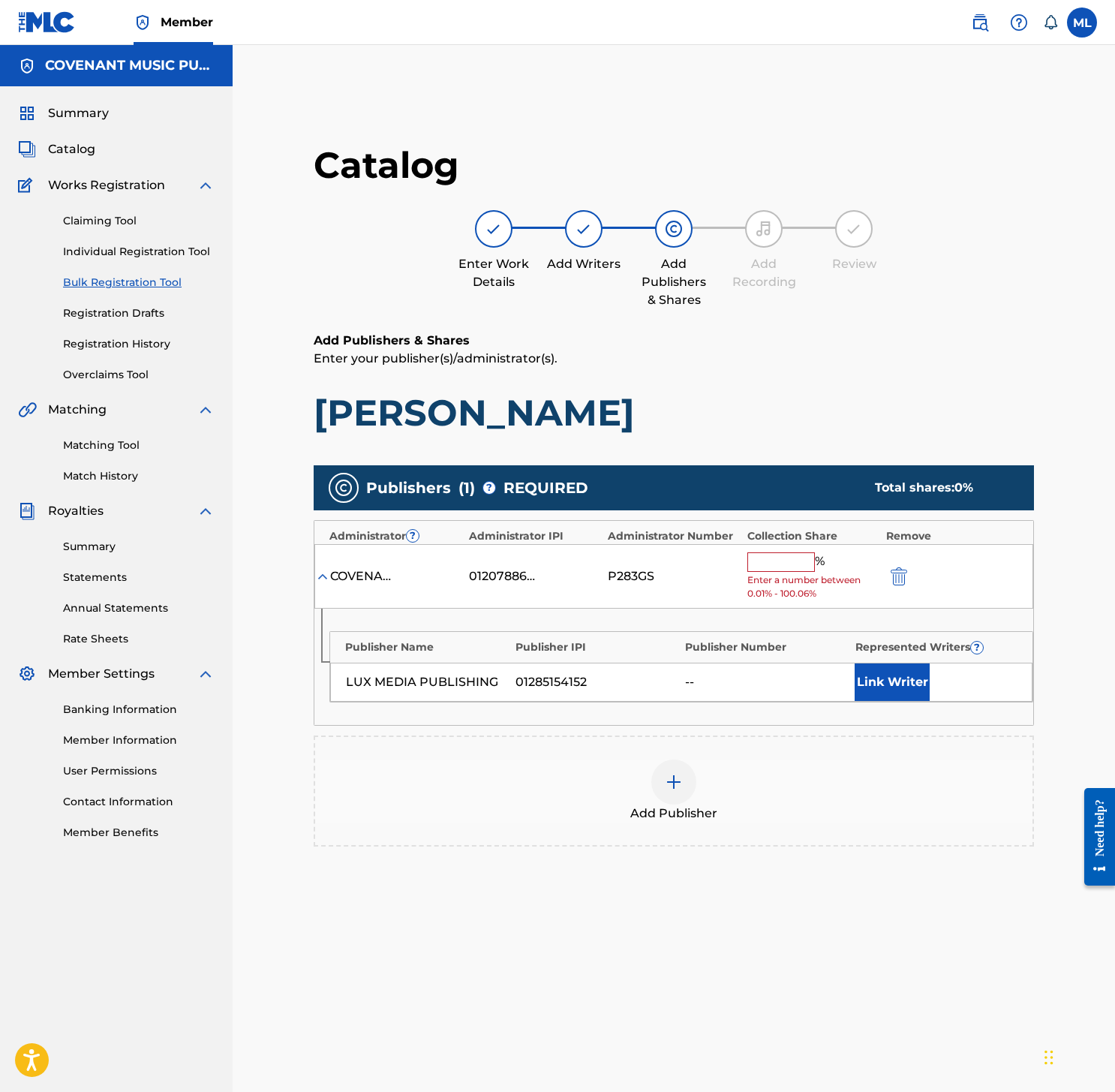
click at [768, 555] on input "text" at bounding box center [780, 561] width 68 height 19
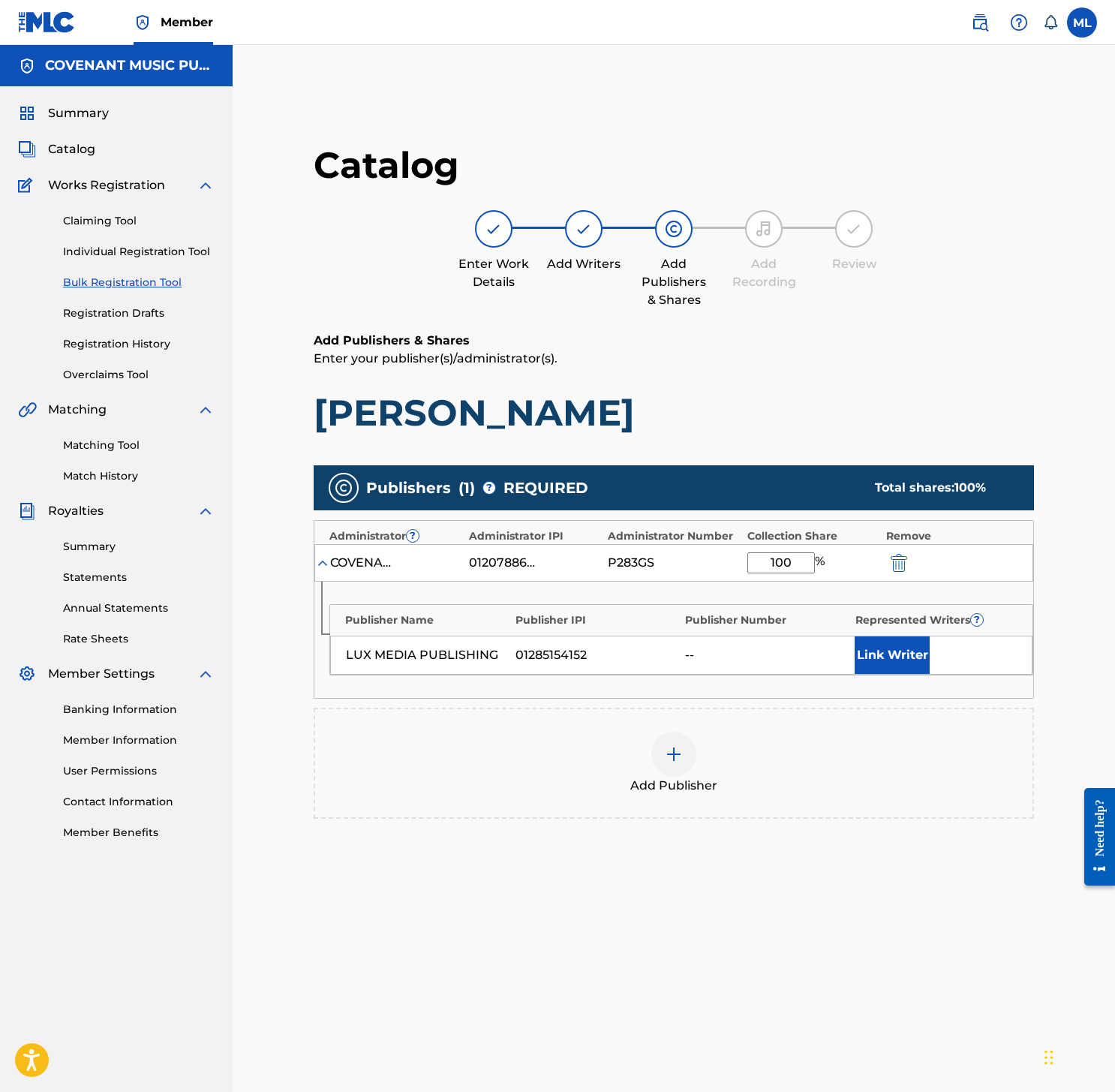
type input "100"
click at [884, 657] on button "Link Writer" at bounding box center [892, 655] width 75 height 37
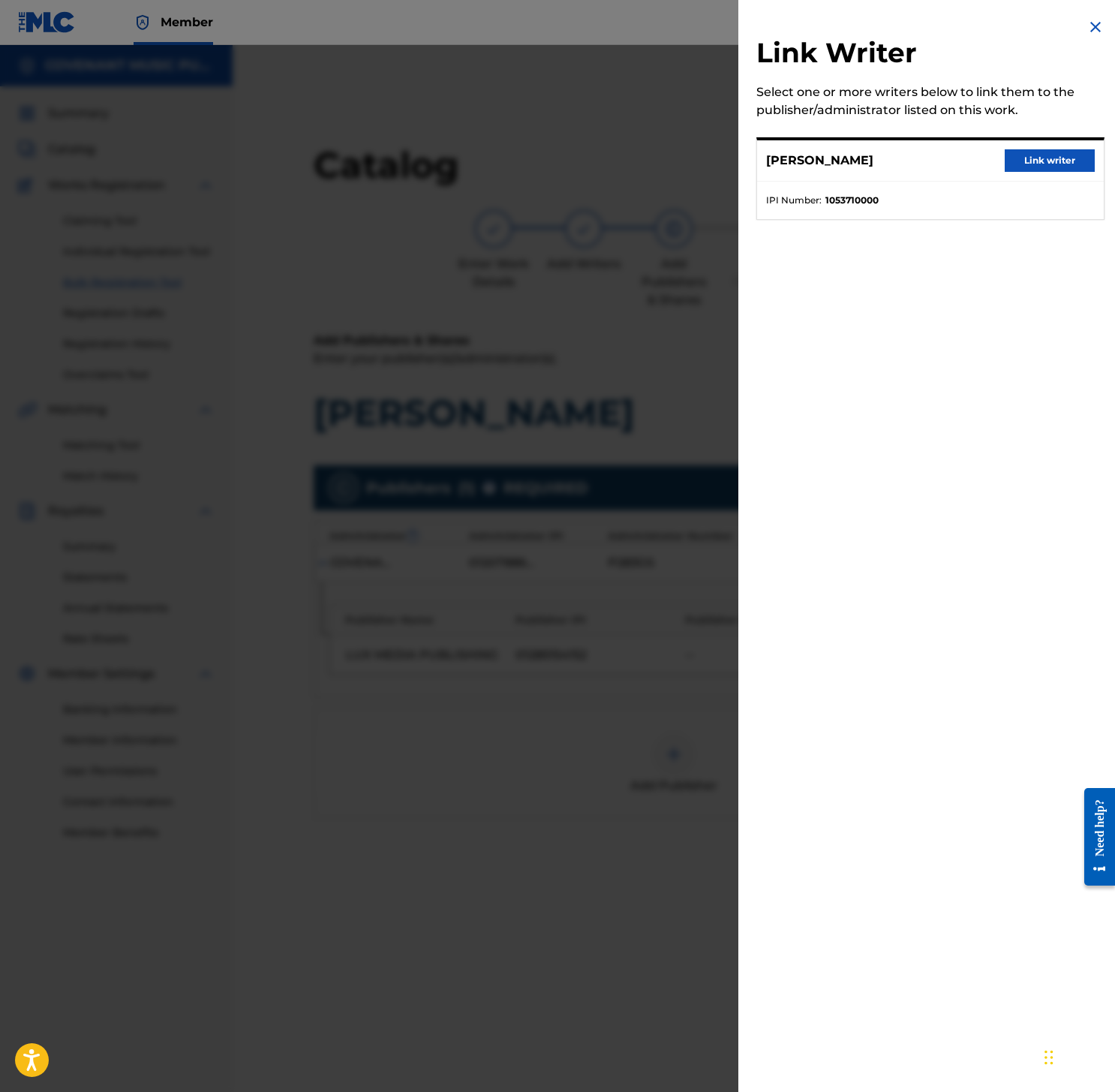
click at [1049, 165] on button "Link writer" at bounding box center [1049, 161] width 90 height 23
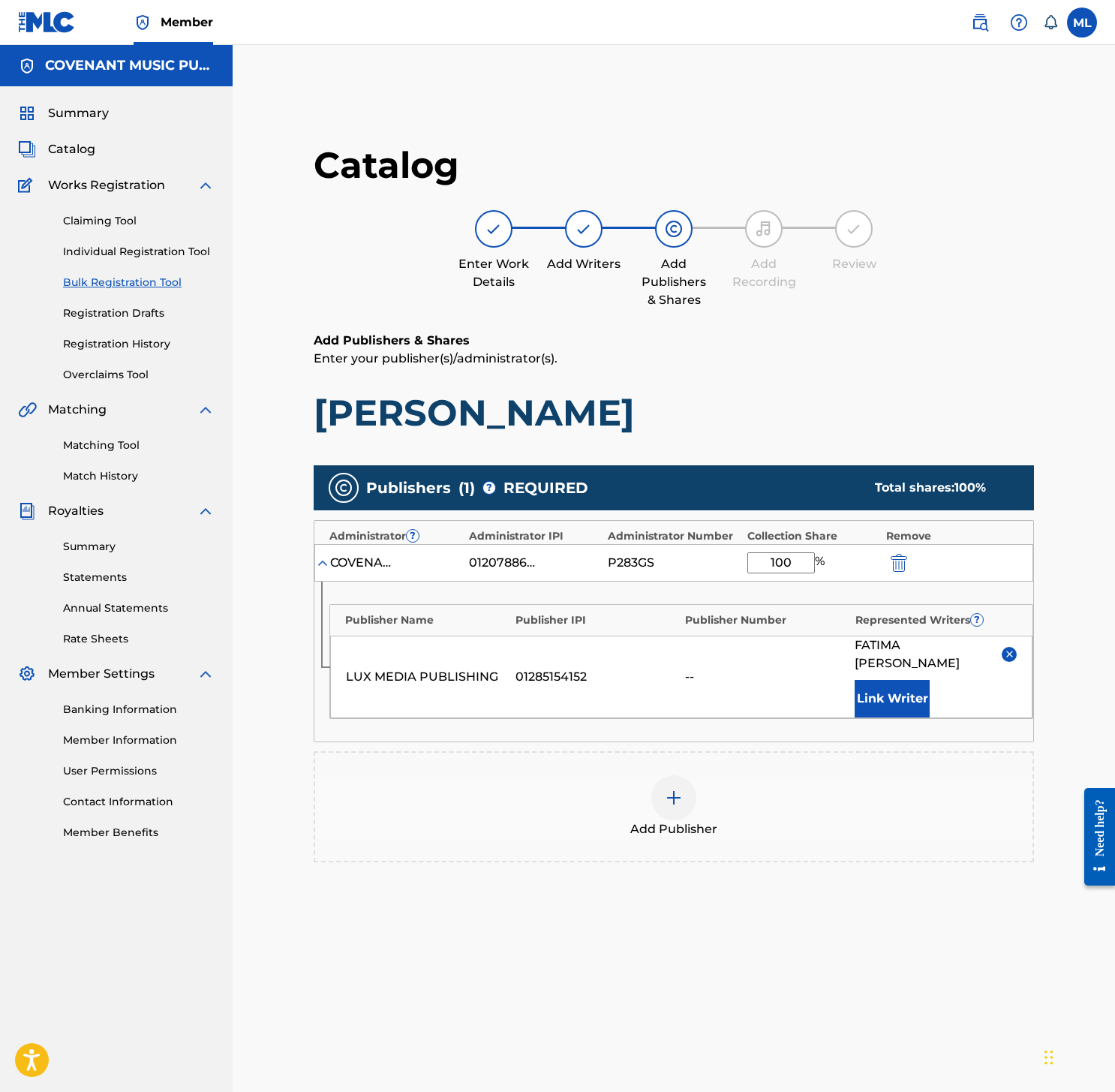
click at [796, 755] on div "Add Publisher" at bounding box center [674, 806] width 720 height 111
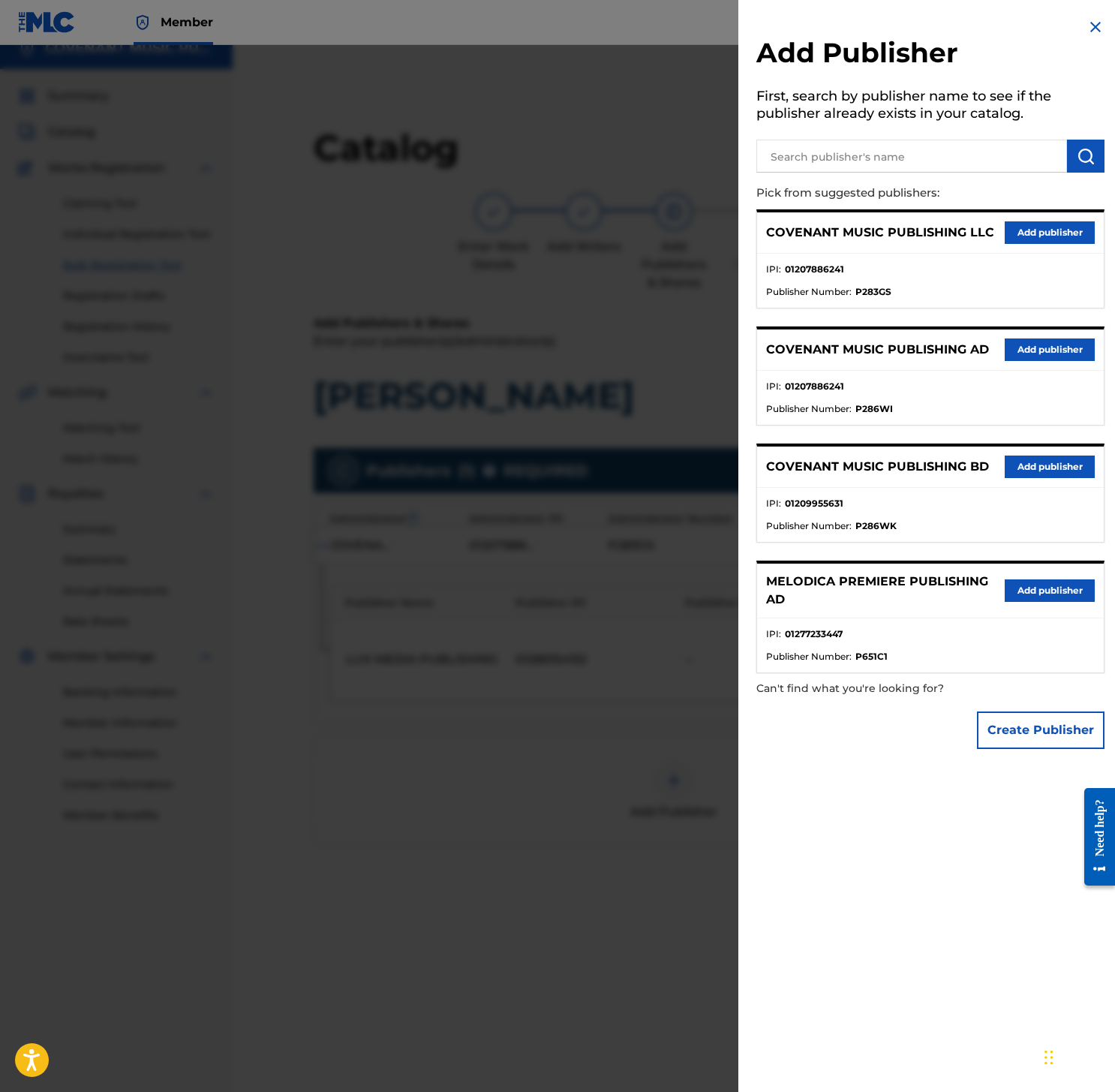
click at [639, 786] on div at bounding box center [558, 591] width 1115 height 1092
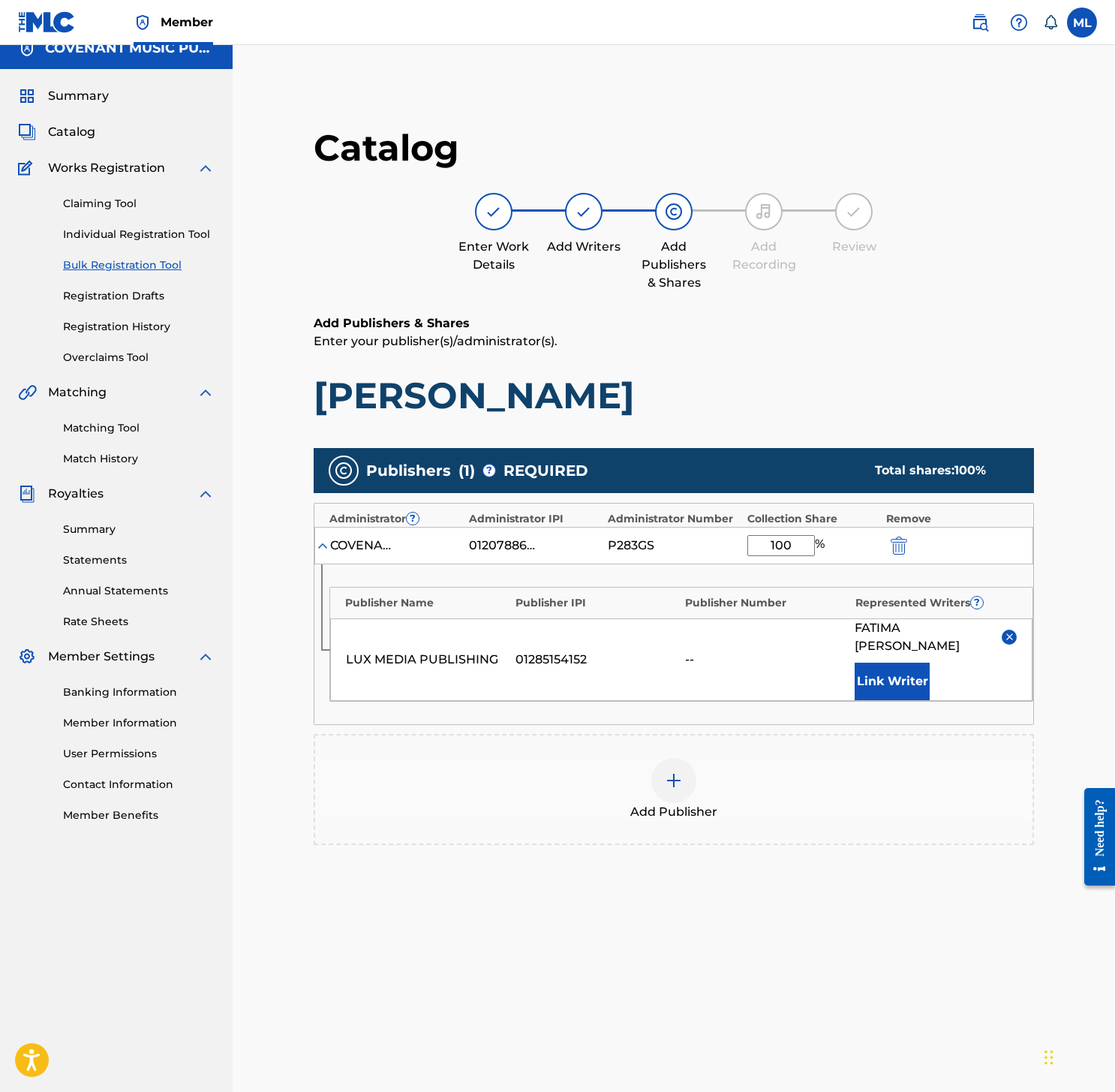
scroll to position [207, 0]
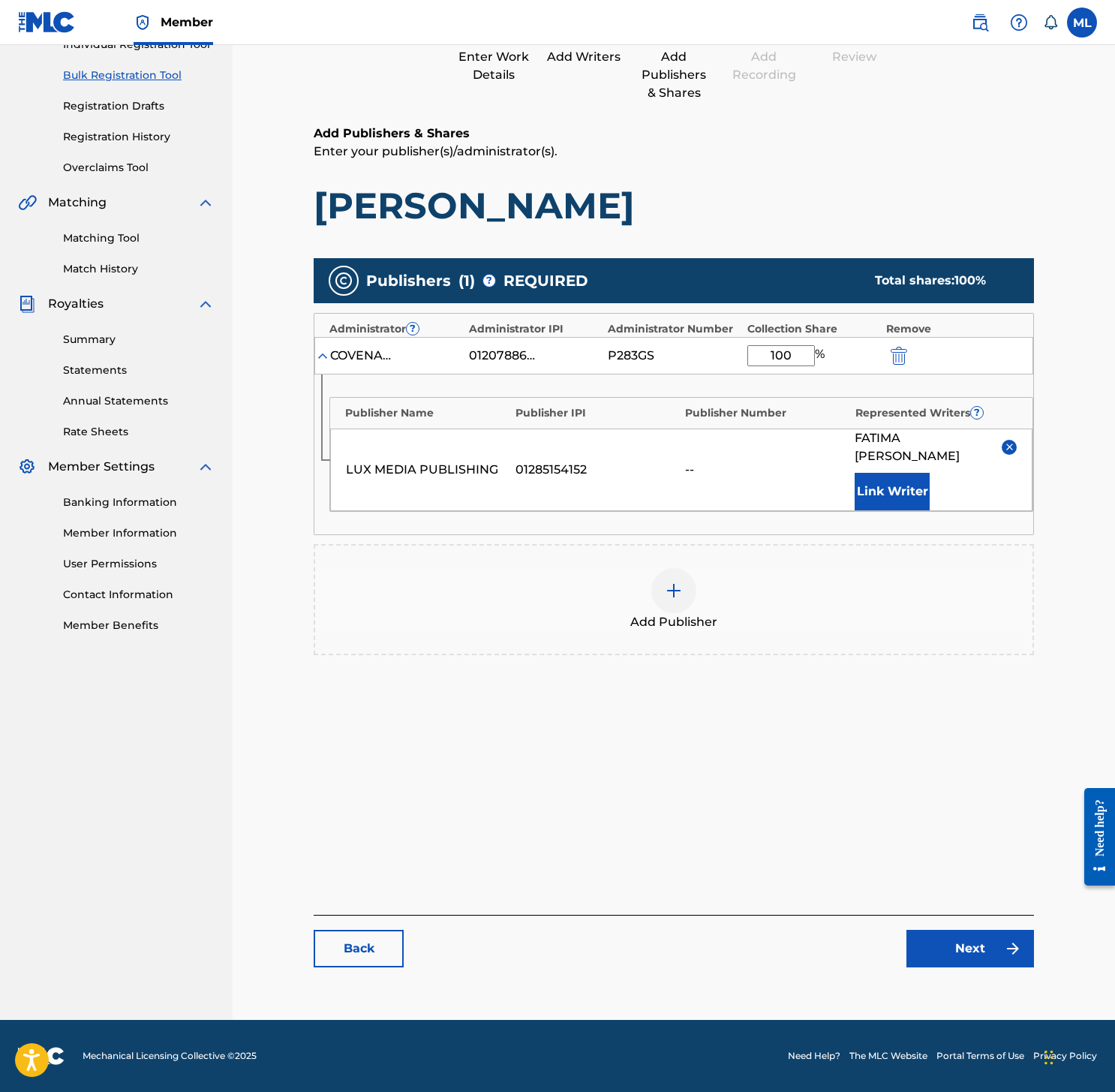
click at [969, 940] on link "Next" at bounding box center [970, 947] width 128 height 37
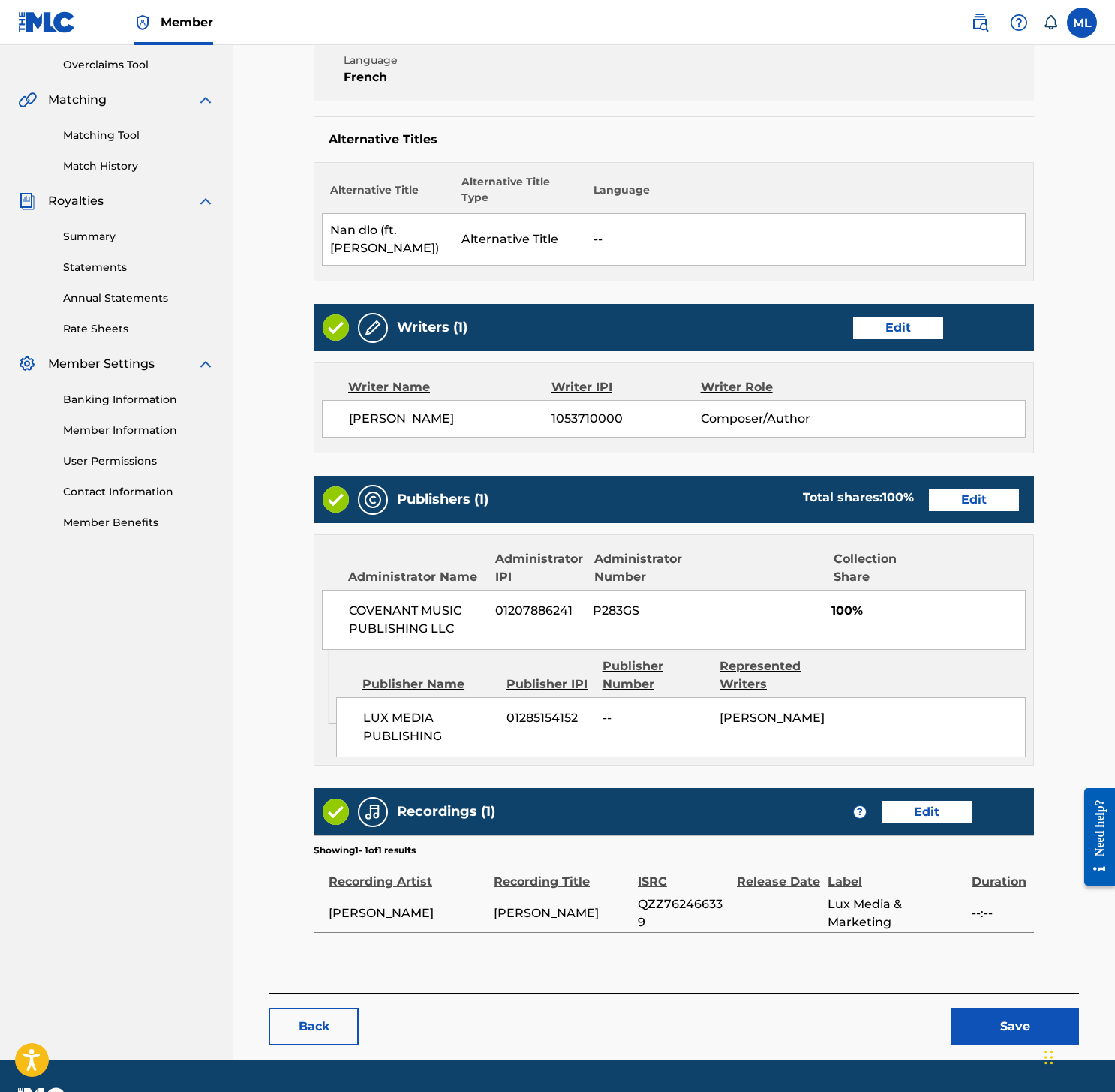
scroll to position [330, 0]
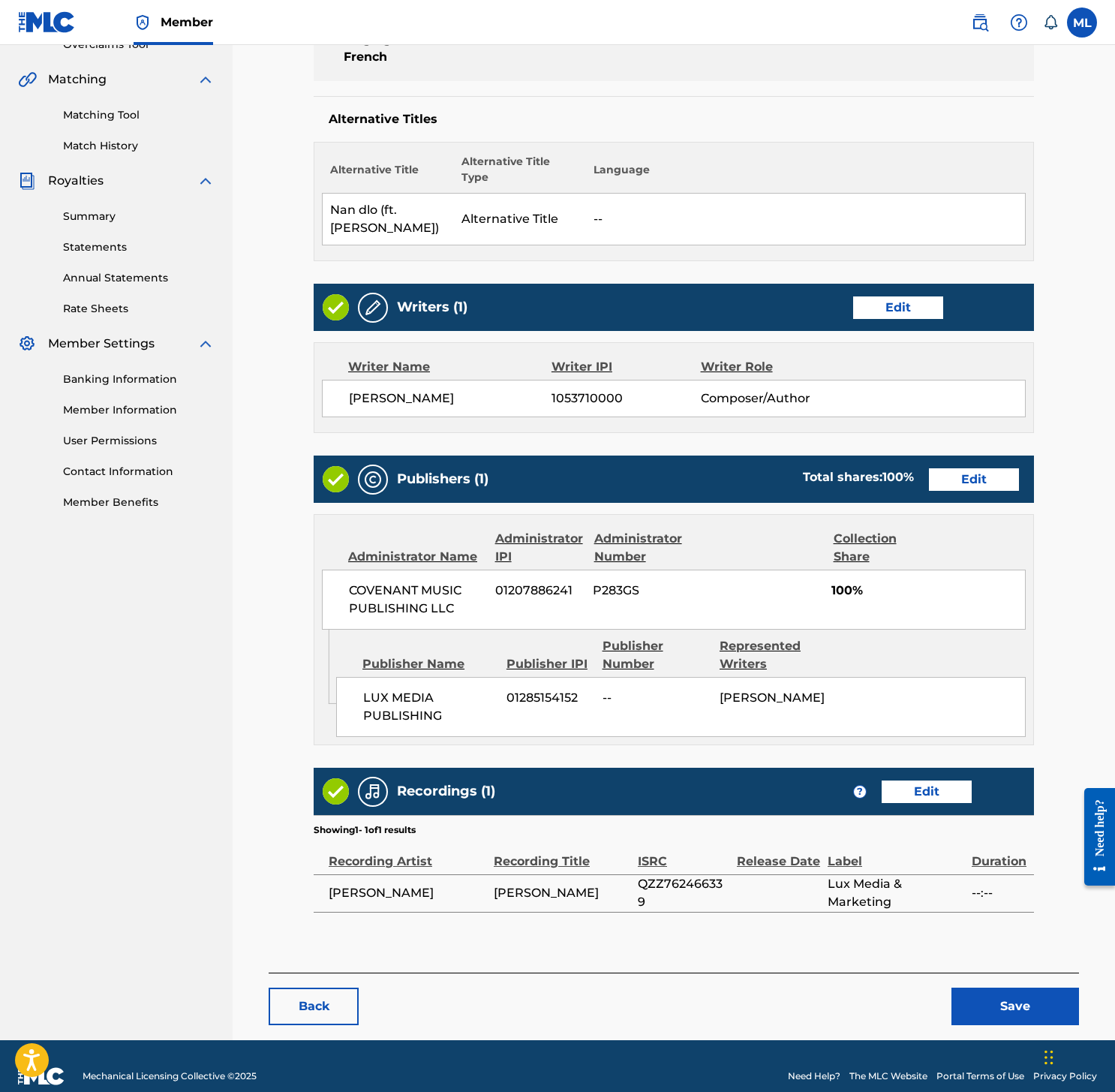
click at [917, 780] on link "Edit" at bounding box center [926, 792] width 90 height 23
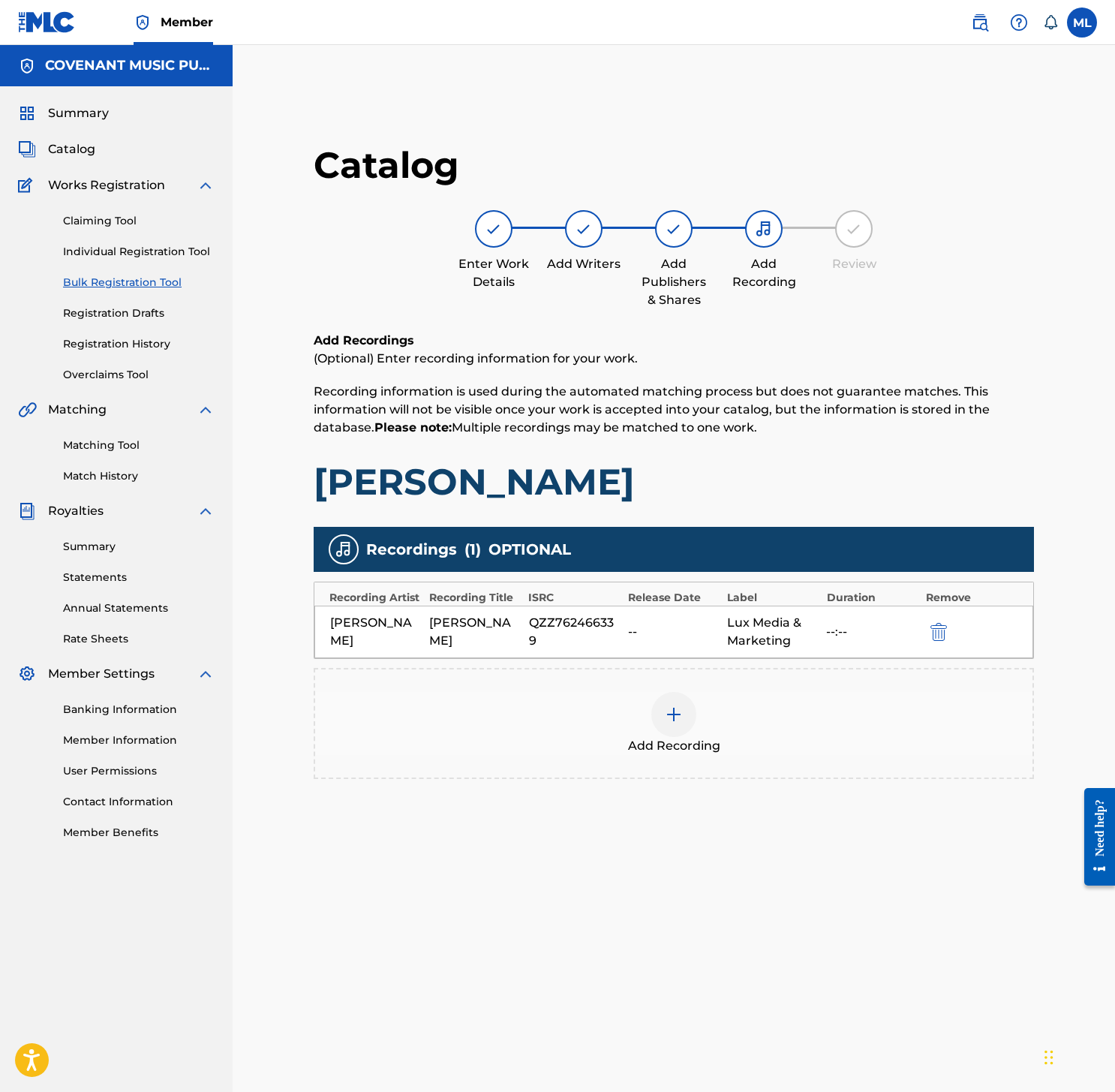
click at [806, 637] on div "Lux Media & Marketing" at bounding box center [773, 632] width 91 height 36
click at [826, 630] on div "--:--" at bounding box center [872, 631] width 91 height 18
click at [831, 626] on div "--:--" at bounding box center [872, 631] width 91 height 18
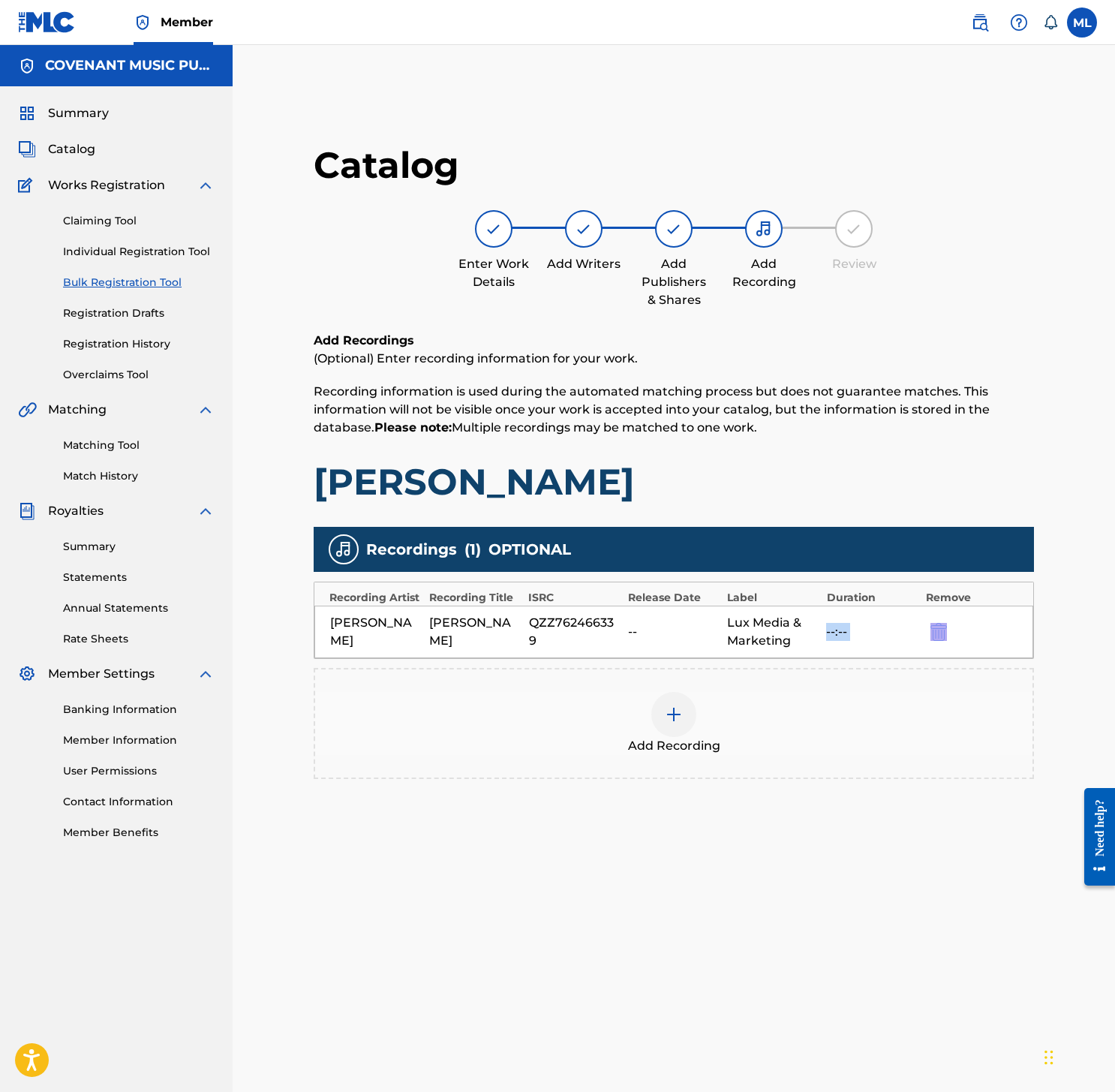
click at [831, 626] on div "--:--" at bounding box center [872, 631] width 91 height 18
click at [590, 637] on div "QZZ762466339" at bounding box center [575, 632] width 91 height 36
click at [676, 738] on span "Add Recording" at bounding box center [674, 745] width 92 height 18
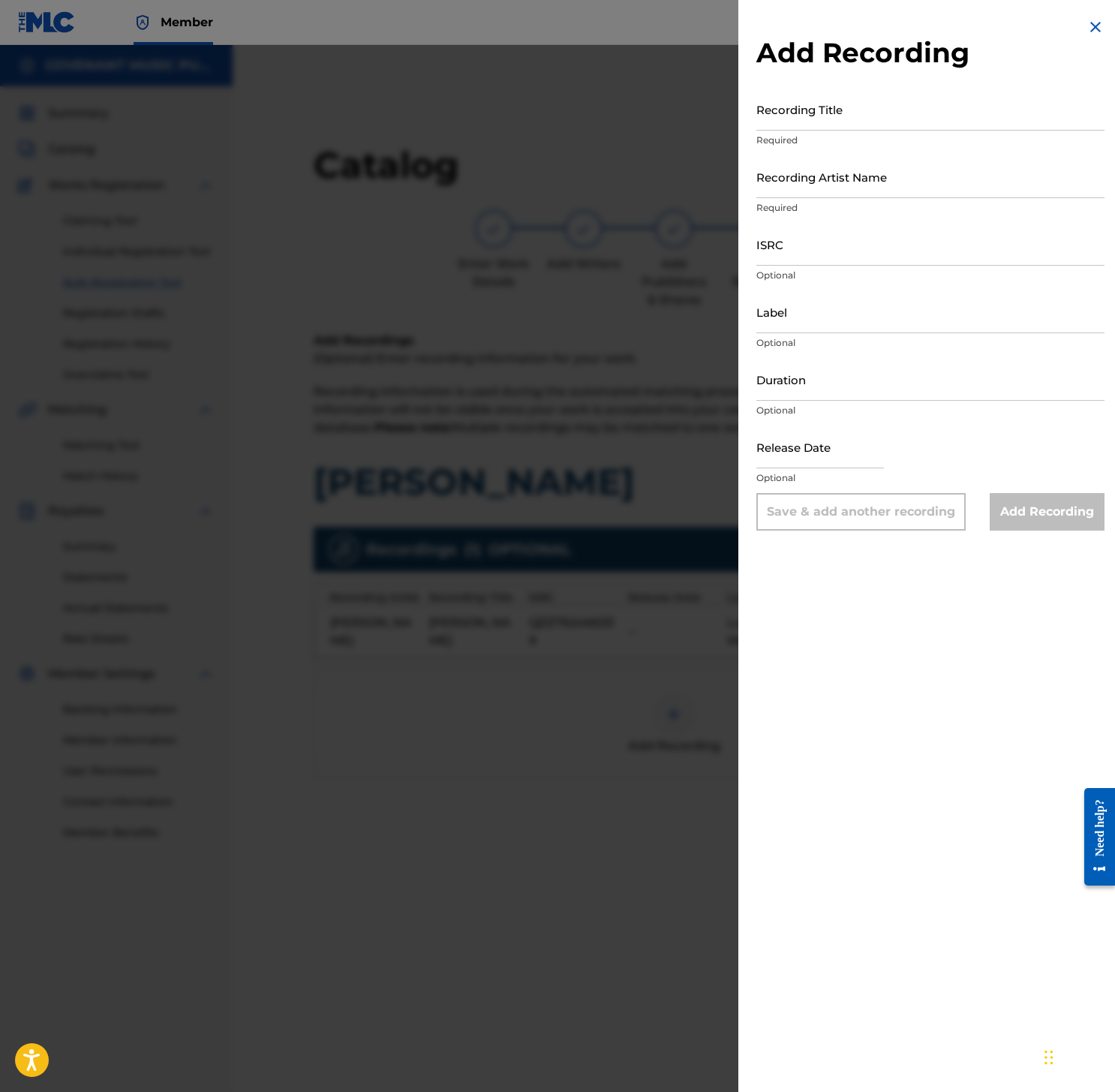
click at [806, 454] on input "text" at bounding box center [821, 446] width 128 height 43
select select "7"
select select "2025"
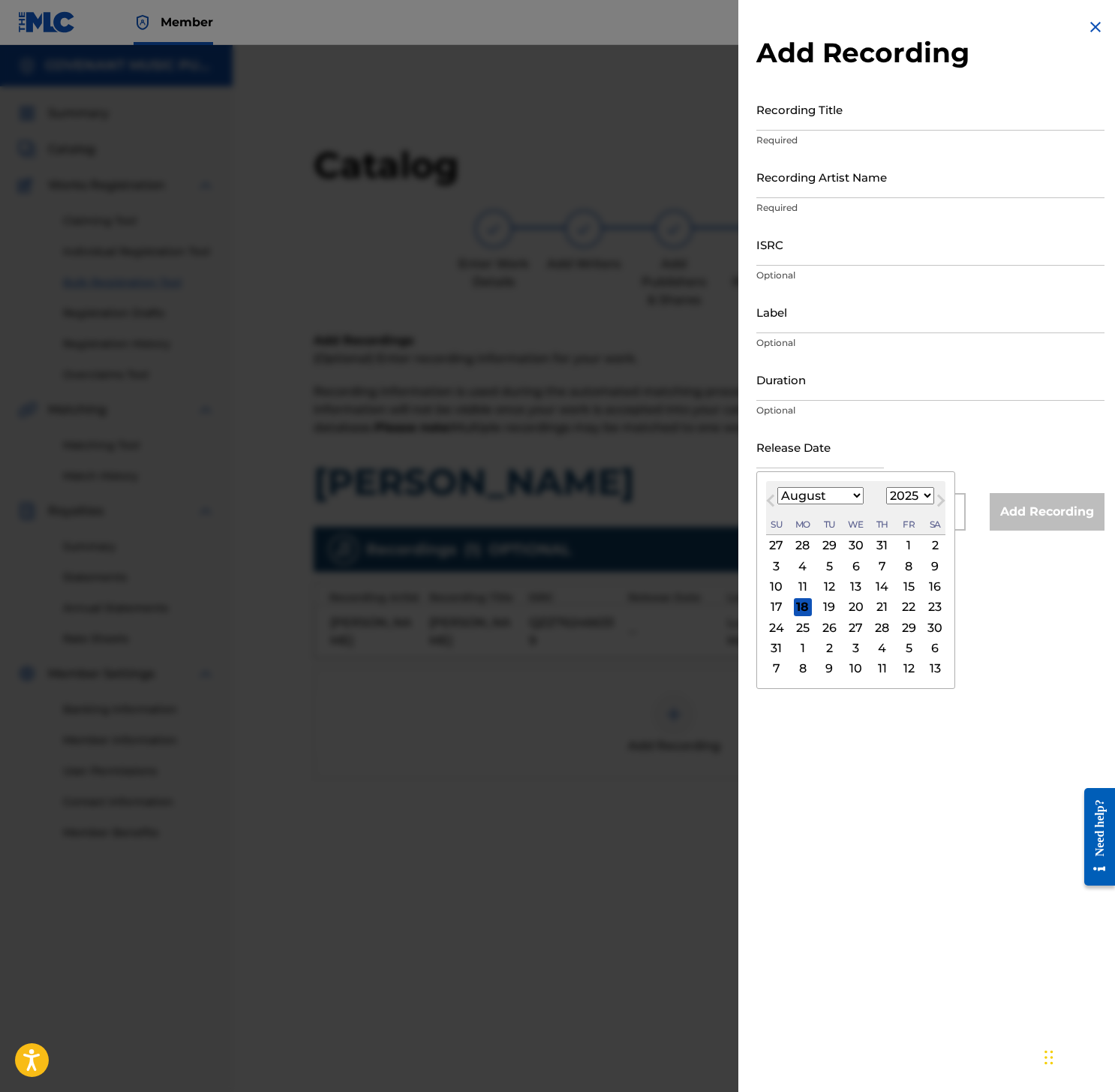
drag, startPoint x: 643, startPoint y: 594, endPoint x: 720, endPoint y: 581, distance: 78.1
click at [643, 597] on div at bounding box center [558, 591] width 1115 height 1092
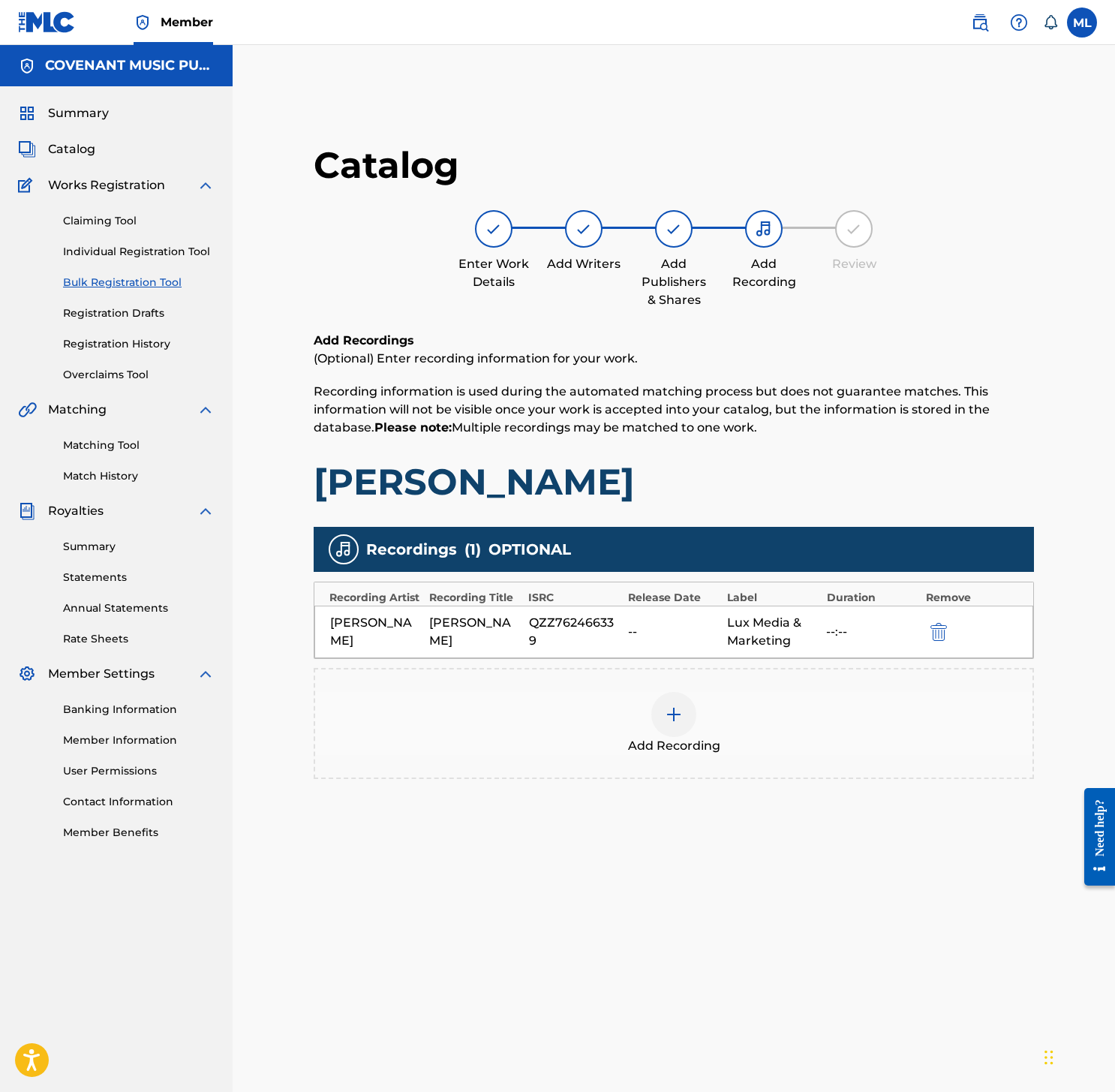
click at [578, 631] on div "QZZ762466339" at bounding box center [575, 632] width 91 height 36
copy div "QZZ762466339"
click at [631, 700] on div "Add Recording" at bounding box center [674, 723] width 718 height 63
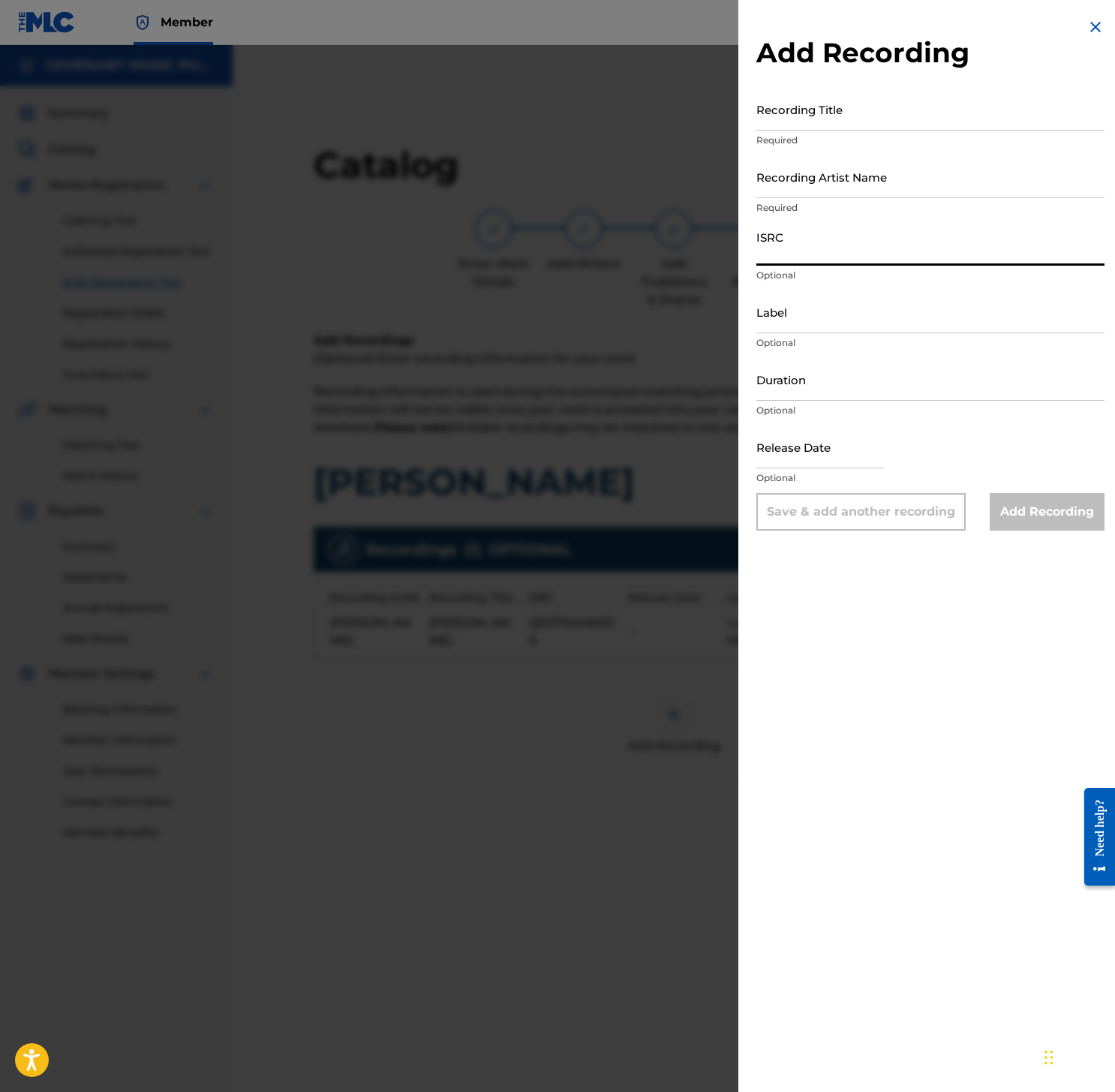
click at [818, 255] on input "ISRC" at bounding box center [930, 244] width 348 height 43
paste input "QZZ762466339"
type input "QZZ762466339"
click at [817, 108] on input "Recording Title" at bounding box center [930, 109] width 348 height 43
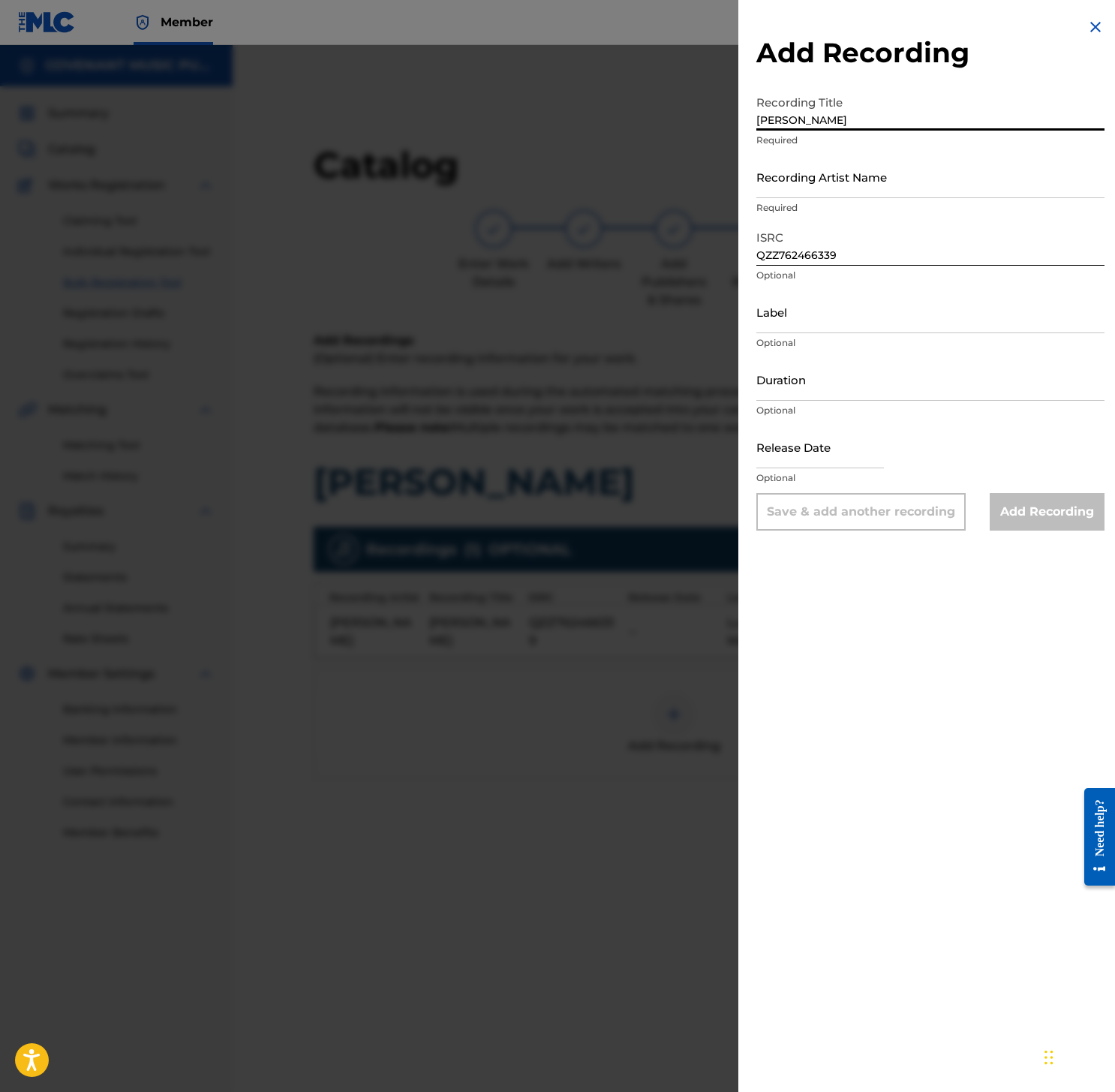
type input "Nan Dlo"
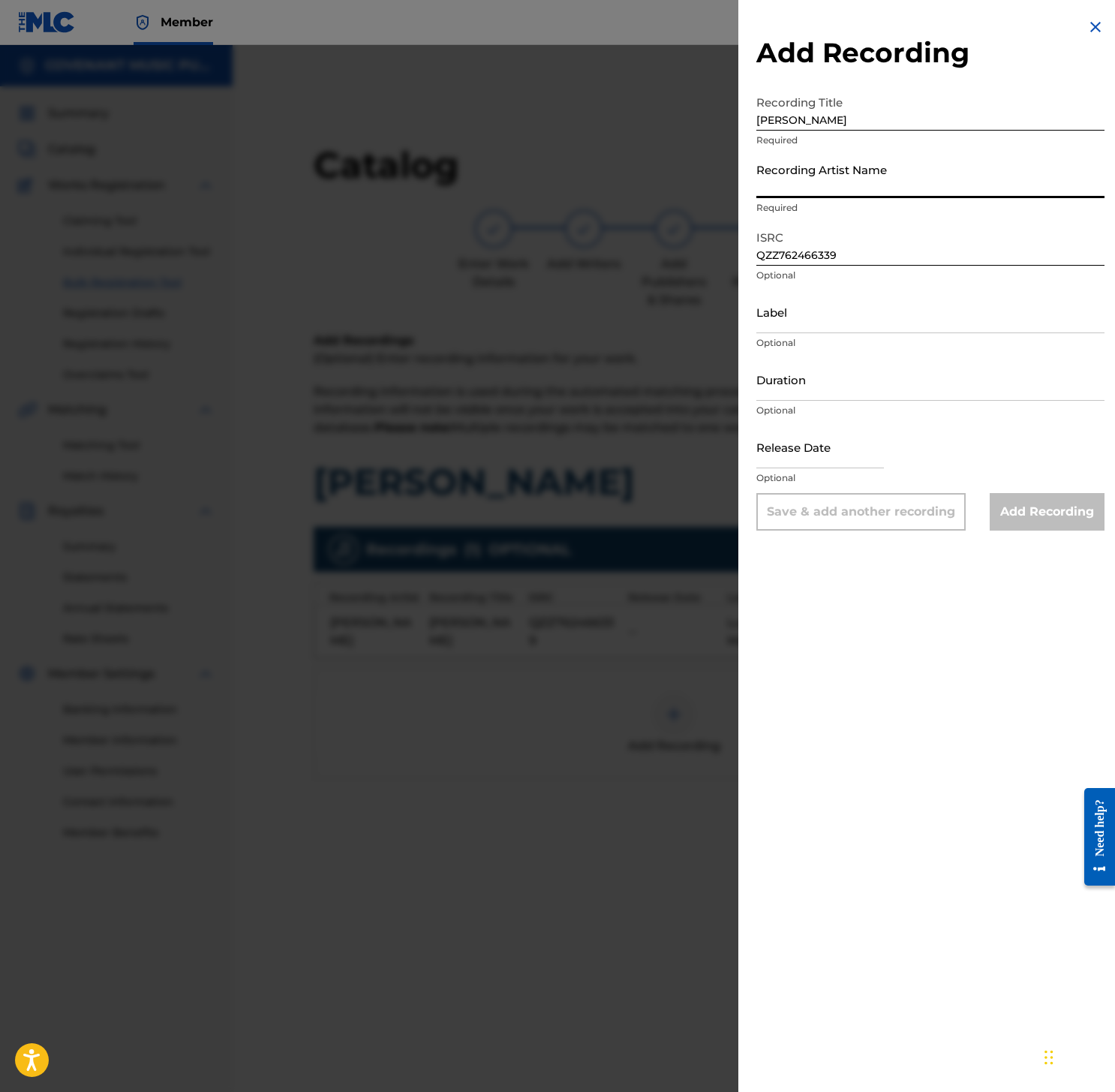
click at [815, 183] on input "Recording Artist Name" at bounding box center [930, 176] width 348 height 43
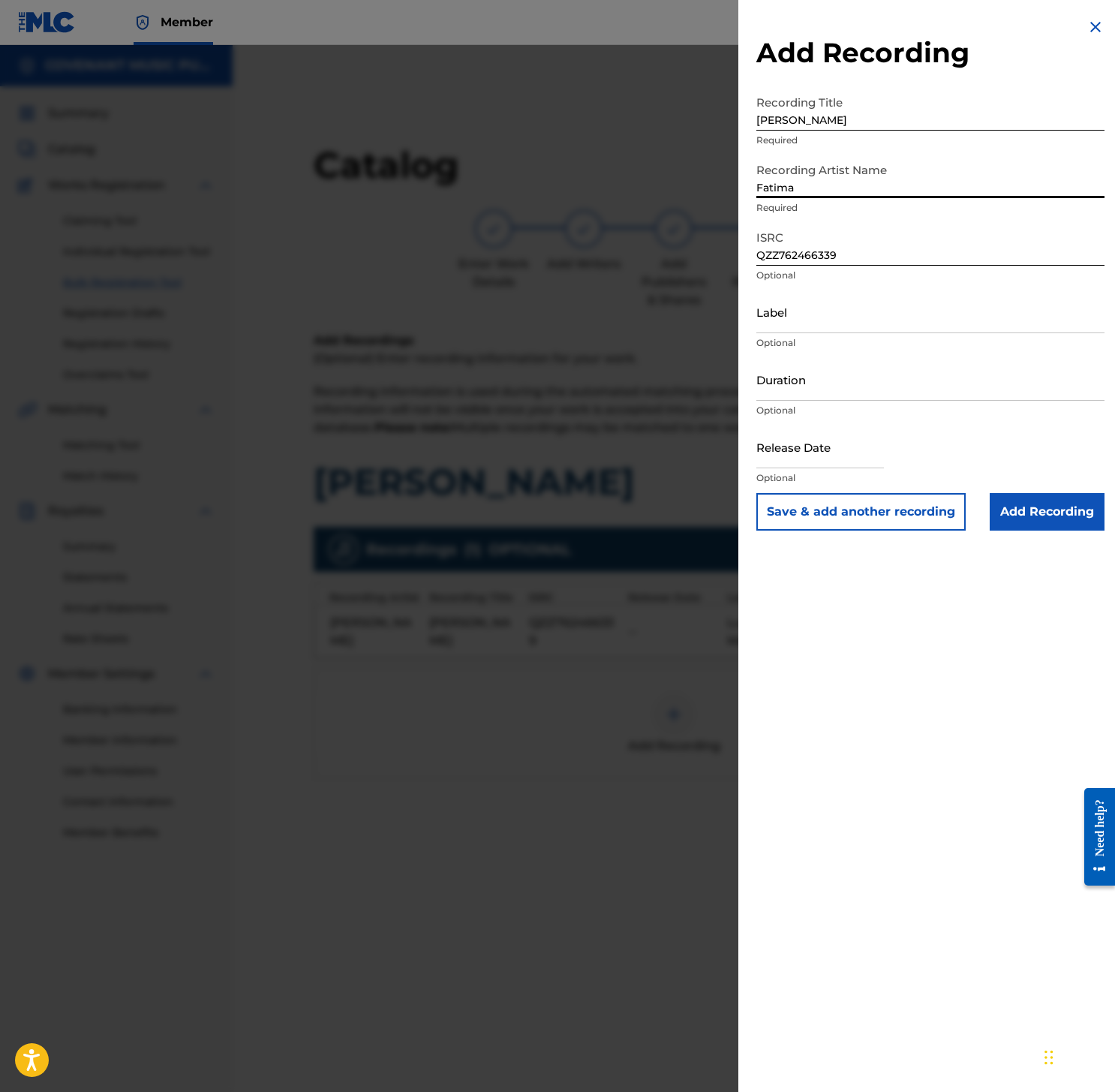
type input "Fatima Altieri"
click at [848, 386] on input "Duration" at bounding box center [930, 379] width 348 height 43
click at [843, 321] on input "Label" at bounding box center [930, 312] width 348 height 43
type input "Lux Media & Marketing"
click at [831, 379] on input "Duration" at bounding box center [930, 379] width 348 height 43
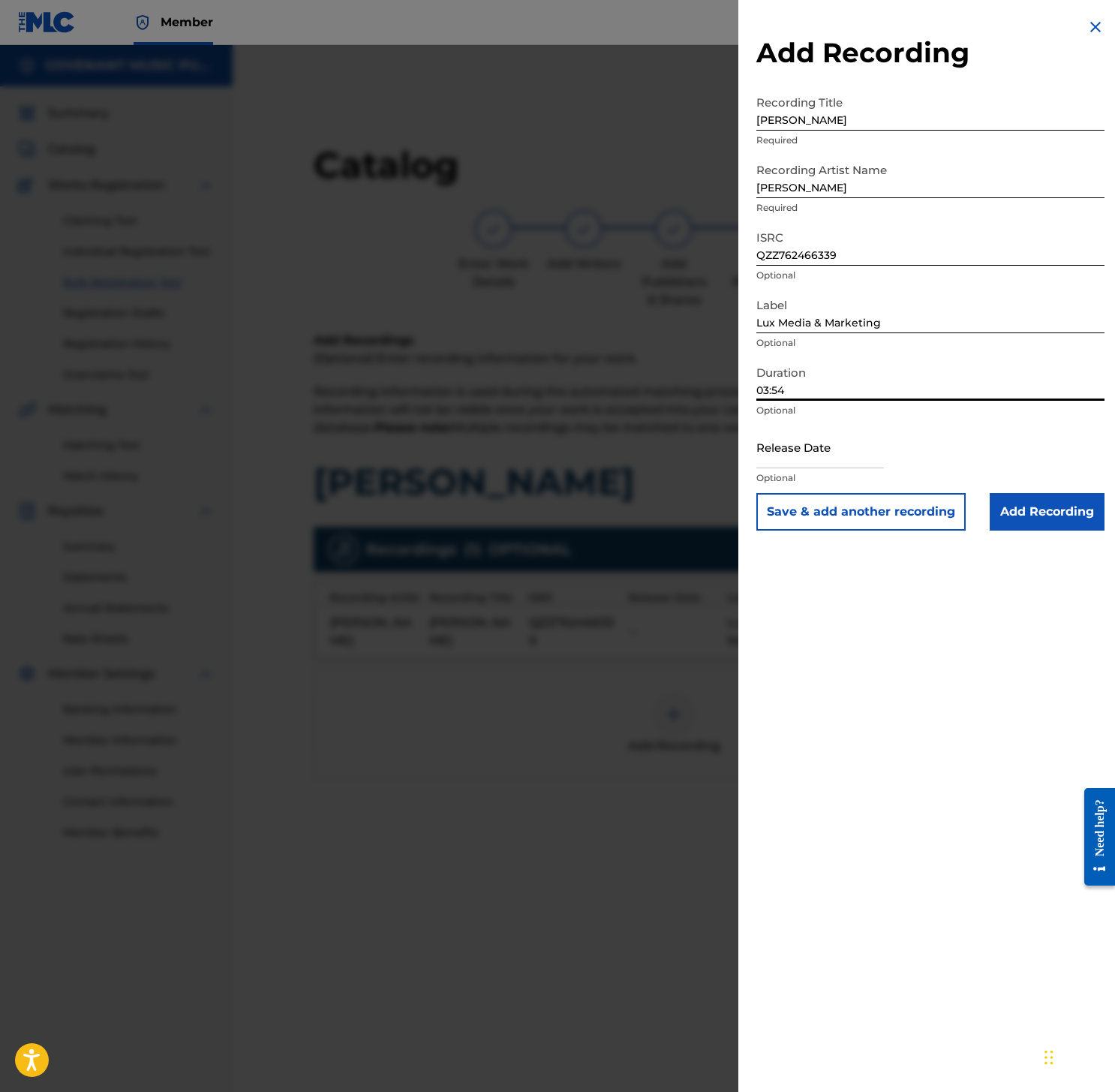
type input "03:54"
select select "7"
select select "2025"
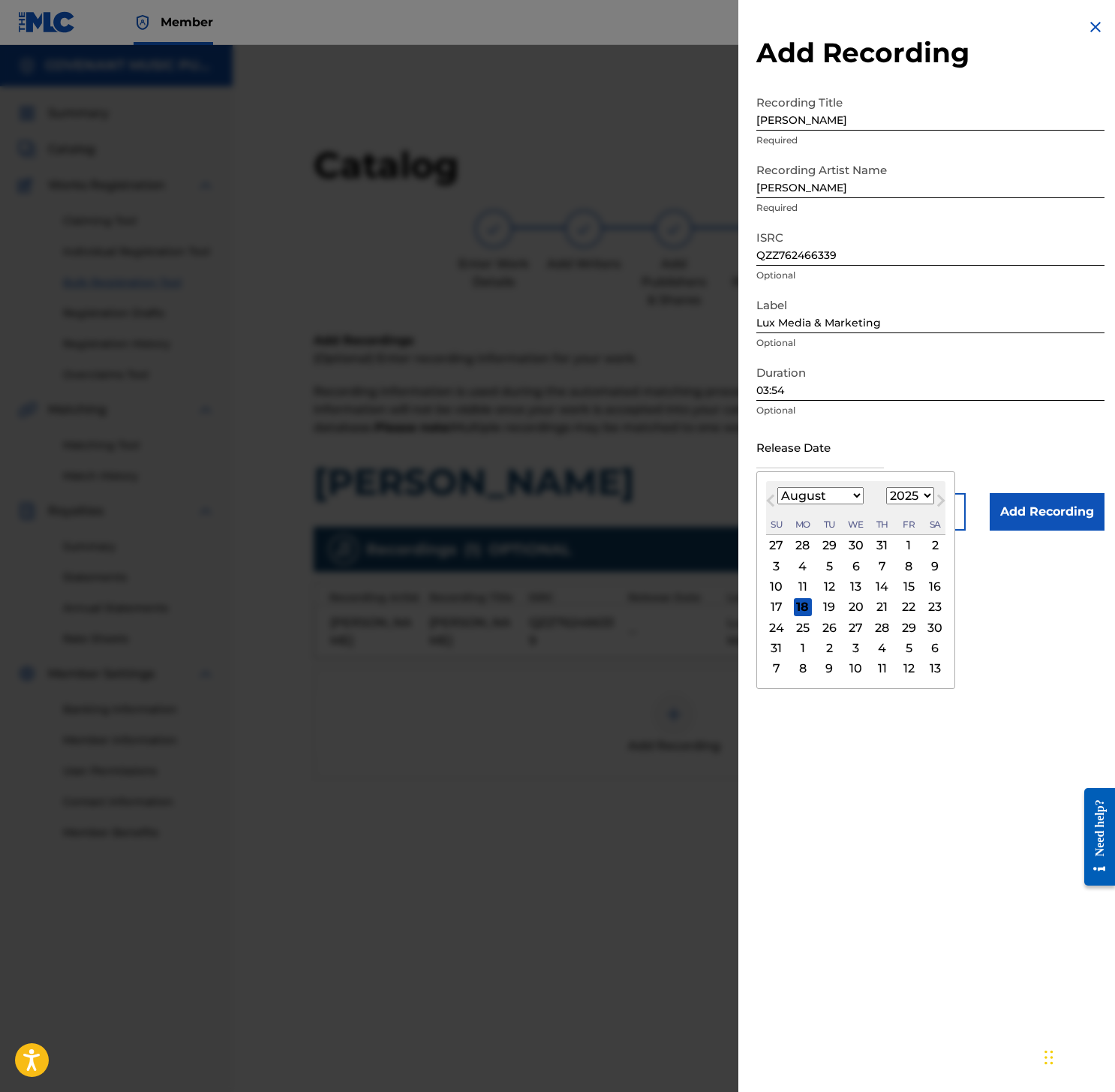
click at [825, 454] on input "text" at bounding box center [821, 446] width 128 height 43
click at [777, 459] on input "text" at bounding box center [821, 446] width 128 height 43
click at [767, 496] on button "Previous Month" at bounding box center [770, 503] width 24 height 24
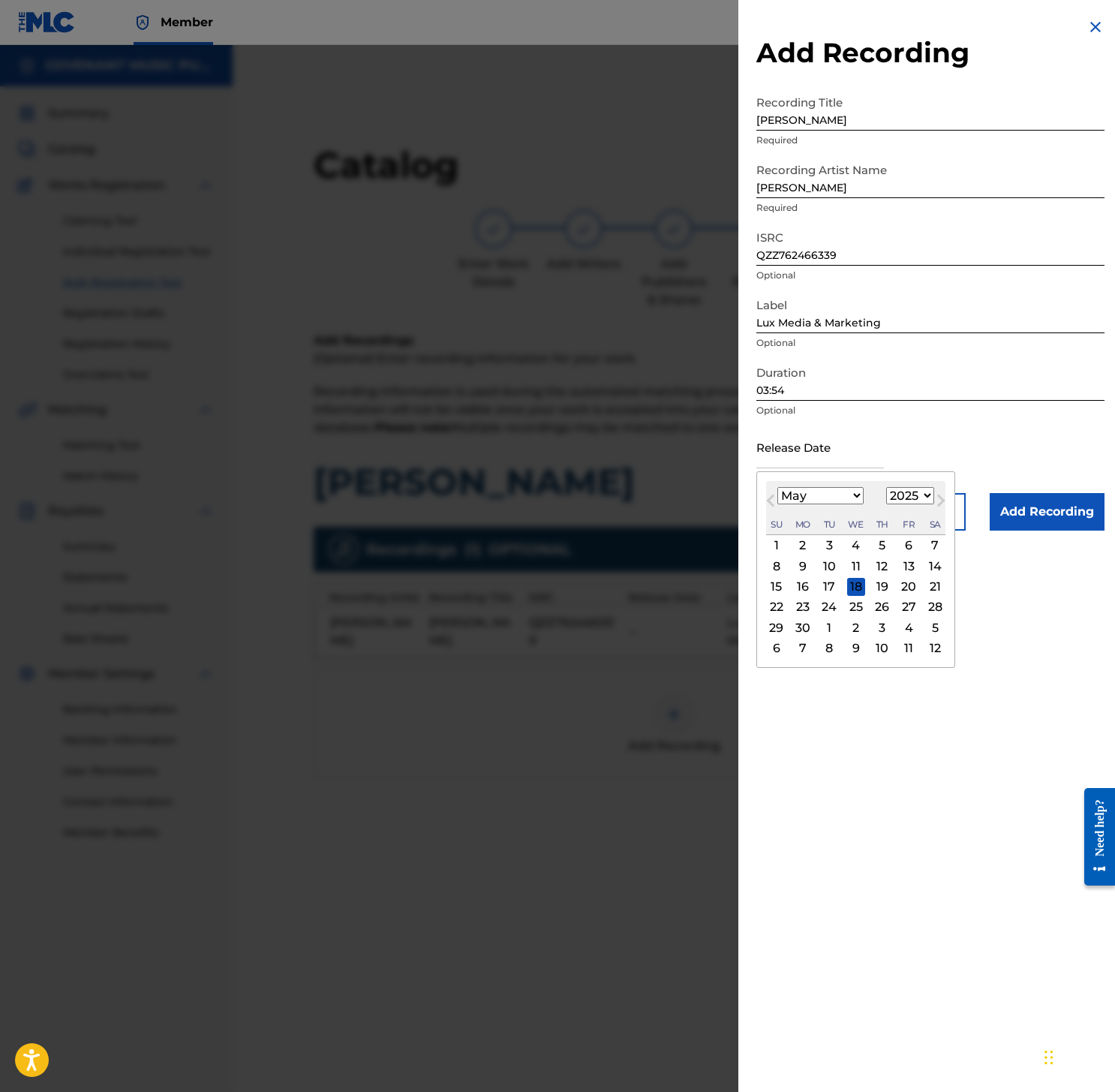
click at [767, 496] on button "Previous Month" at bounding box center [770, 503] width 24 height 24
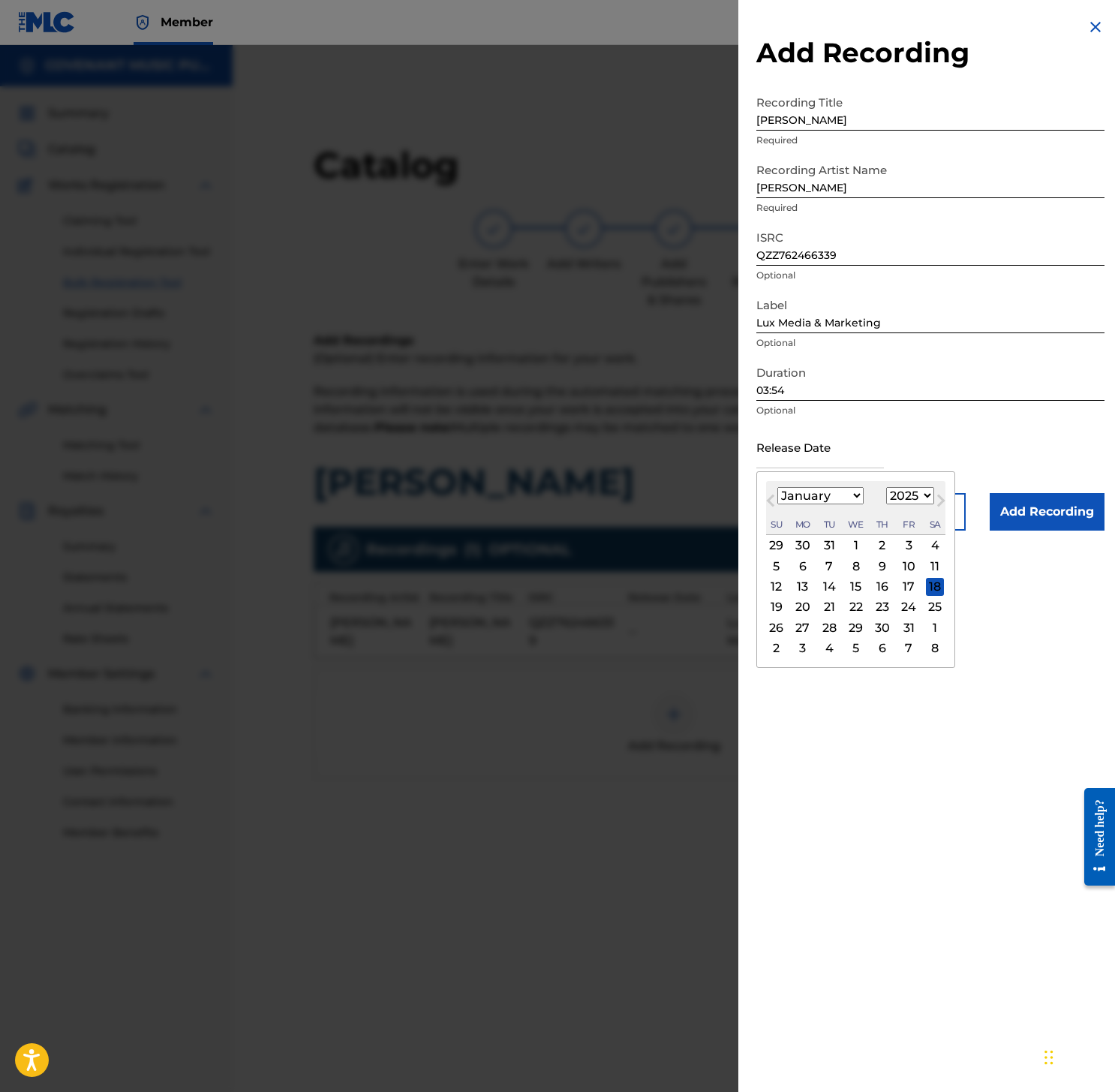
select select "11"
select select "2024"
click at [767, 496] on button "Previous Month" at bounding box center [770, 503] width 24 height 24
select select "10"
click at [806, 585] on div "11" at bounding box center [802, 586] width 18 height 18
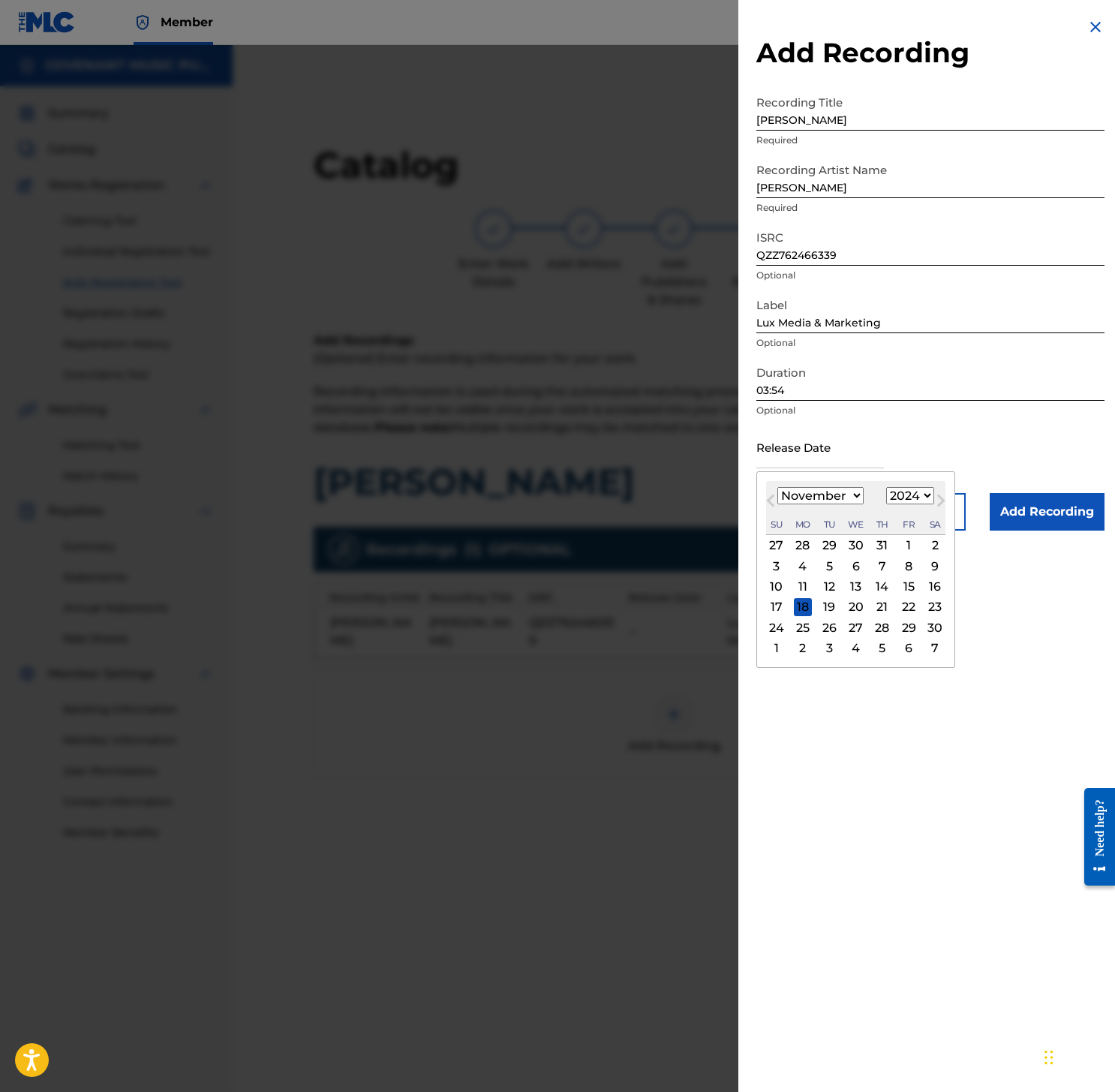
type input "November 11 2024"
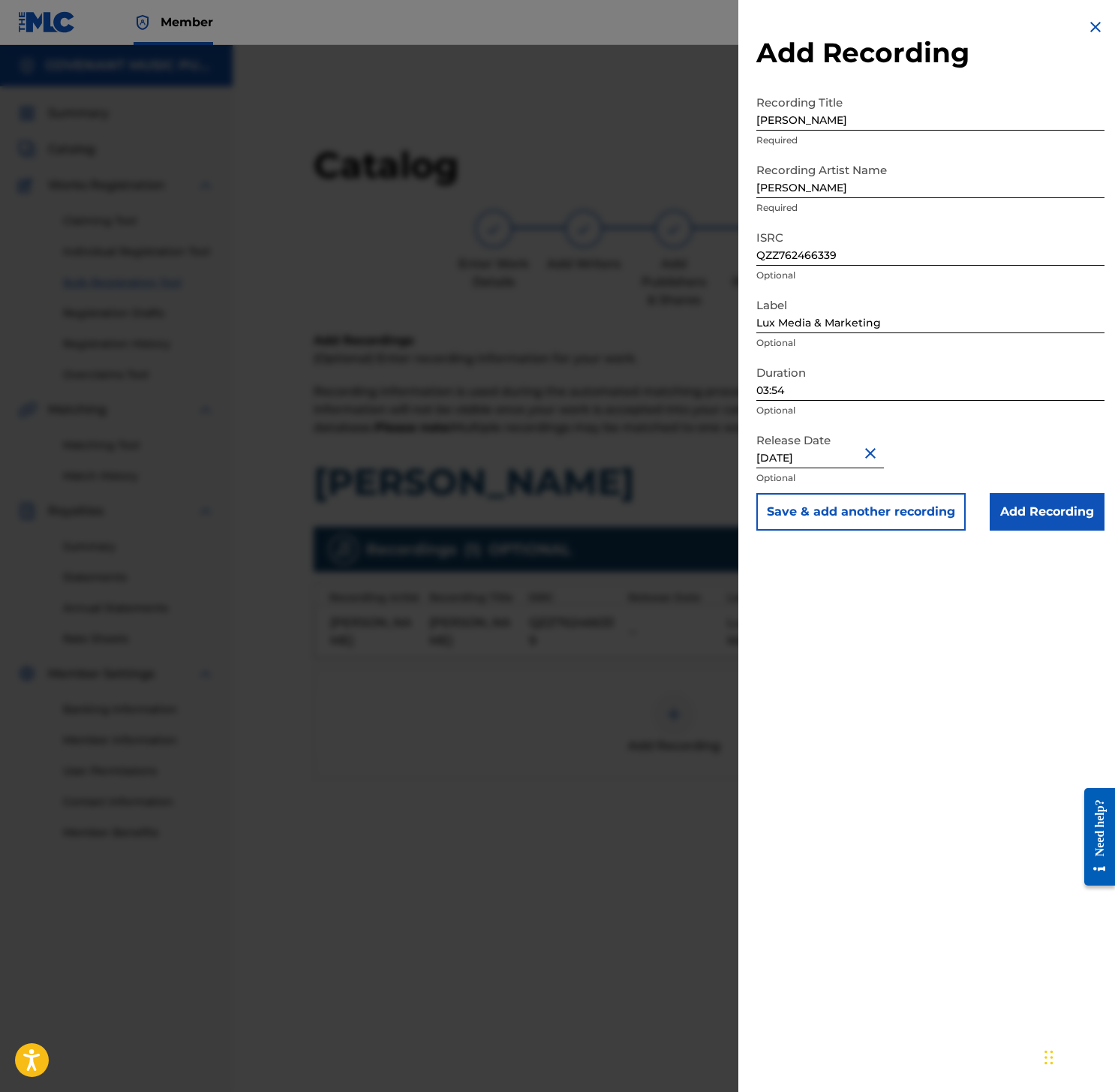
click at [1018, 519] on input "Add Recording" at bounding box center [1046, 511] width 114 height 37
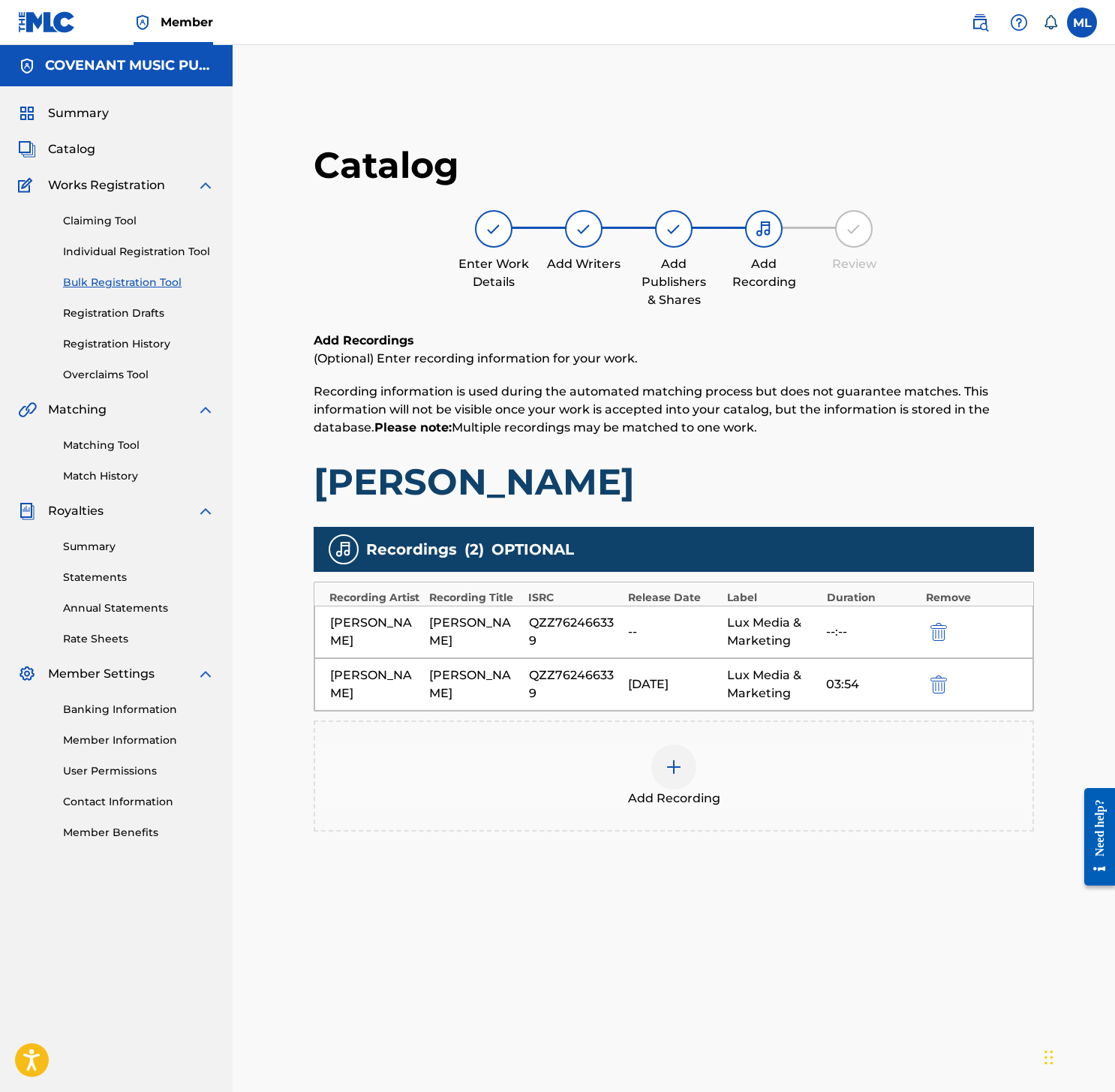
click at [944, 627] on img "submit" at bounding box center [938, 631] width 16 height 18
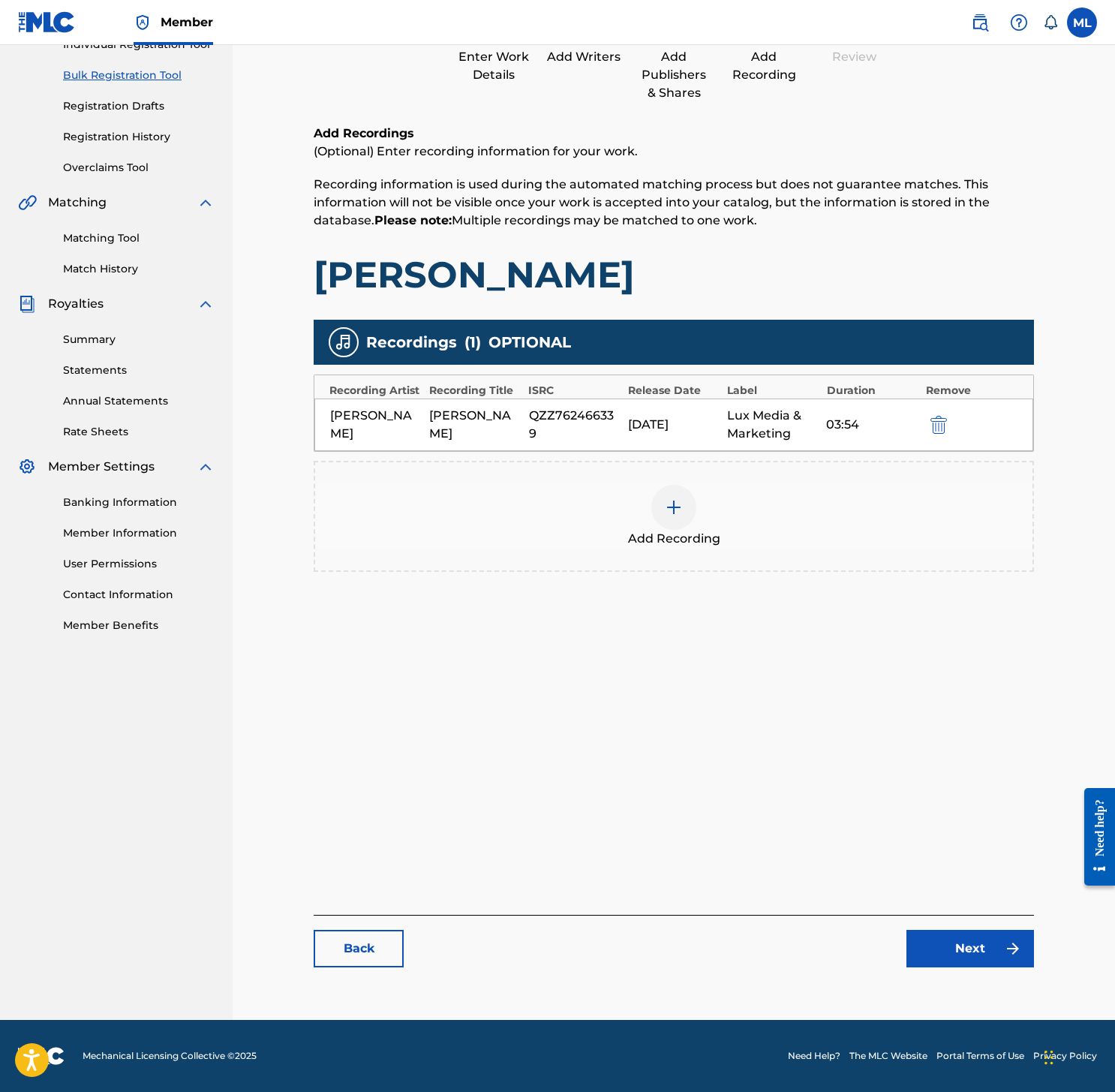
scroll to position [168, 0]
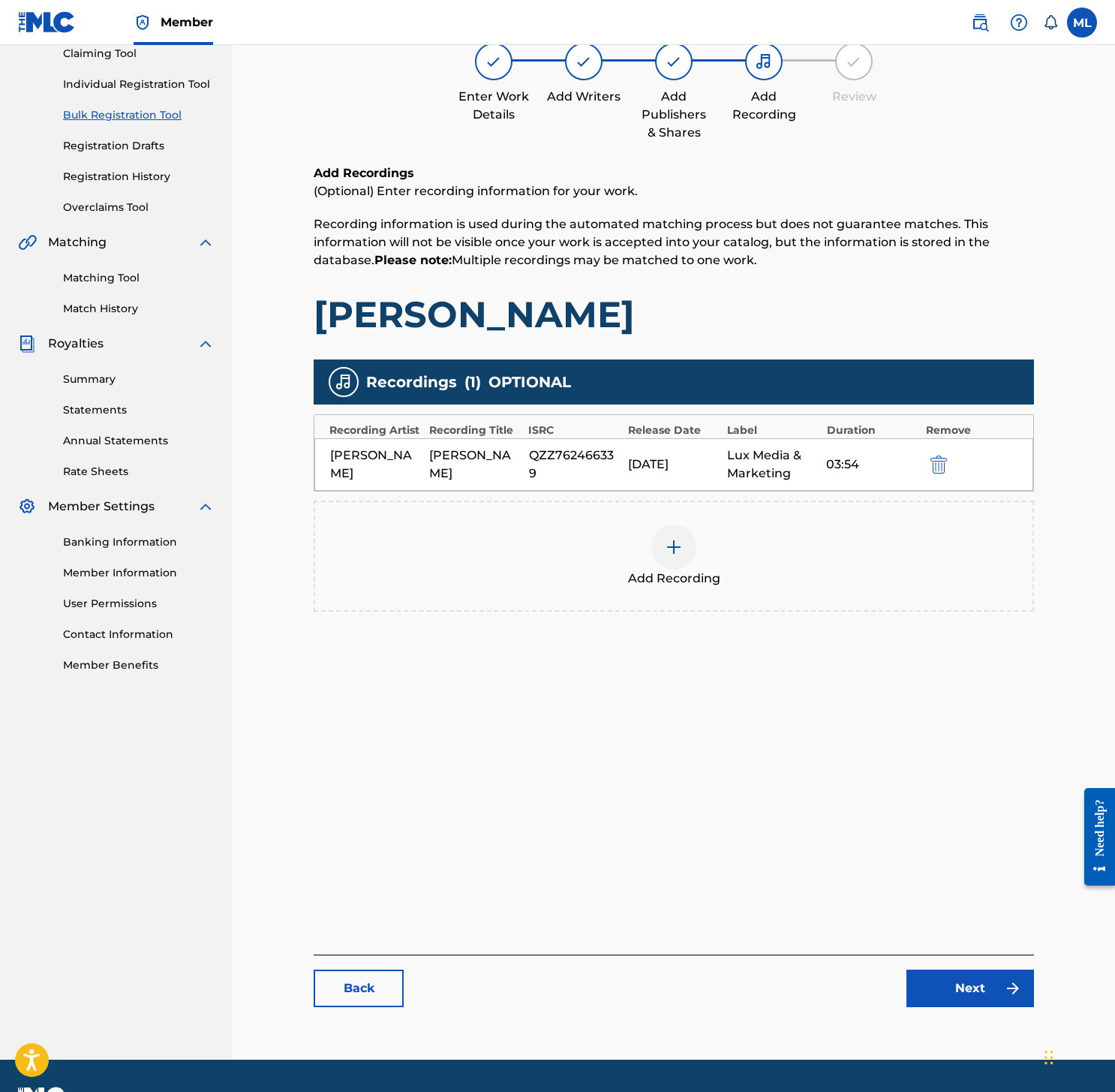
click at [965, 988] on link "Next" at bounding box center [970, 987] width 128 height 37
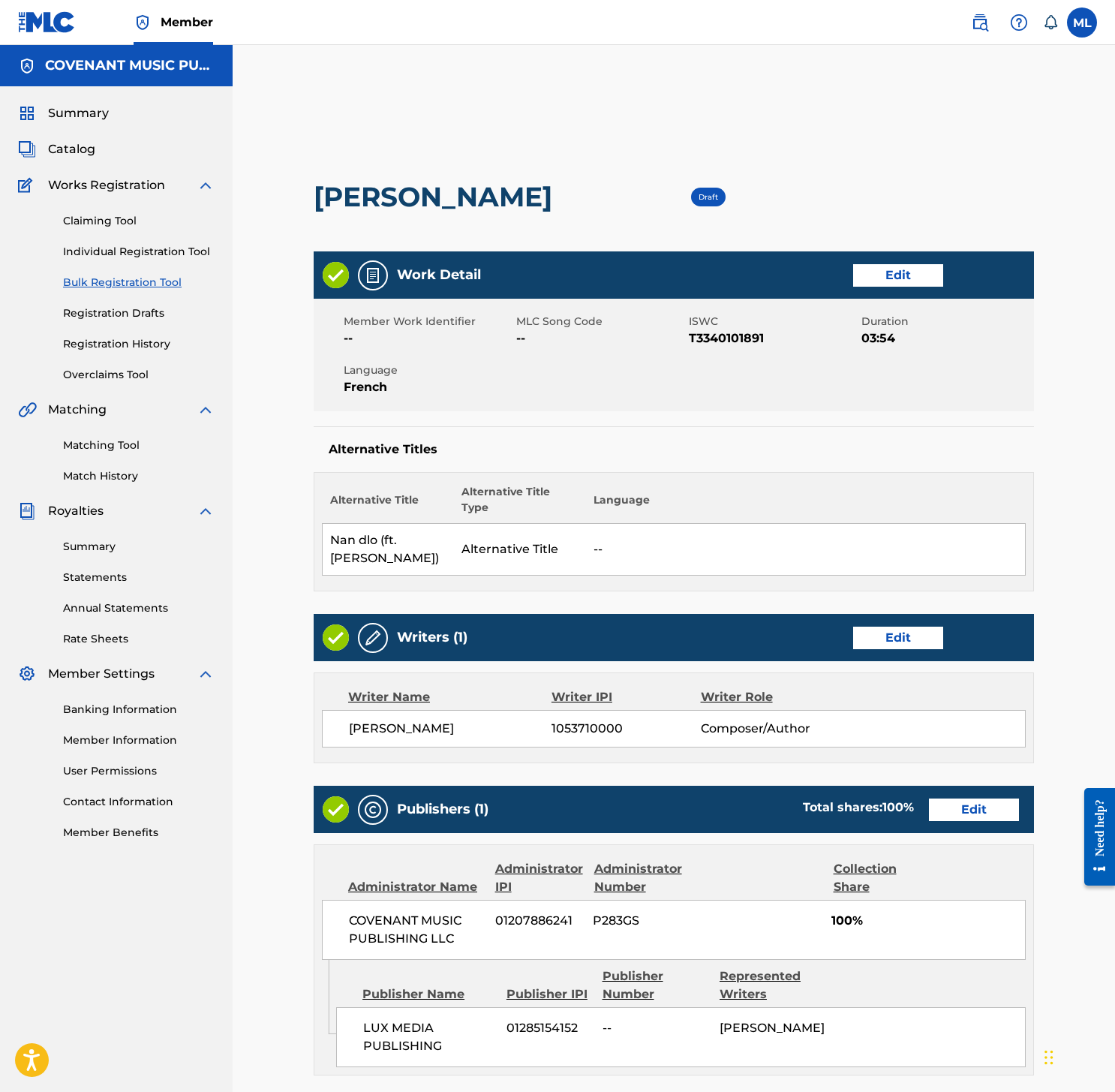
click at [595, 533] on td "--" at bounding box center [805, 550] width 439 height 51
click at [901, 279] on link "Edit" at bounding box center [898, 275] width 90 height 23
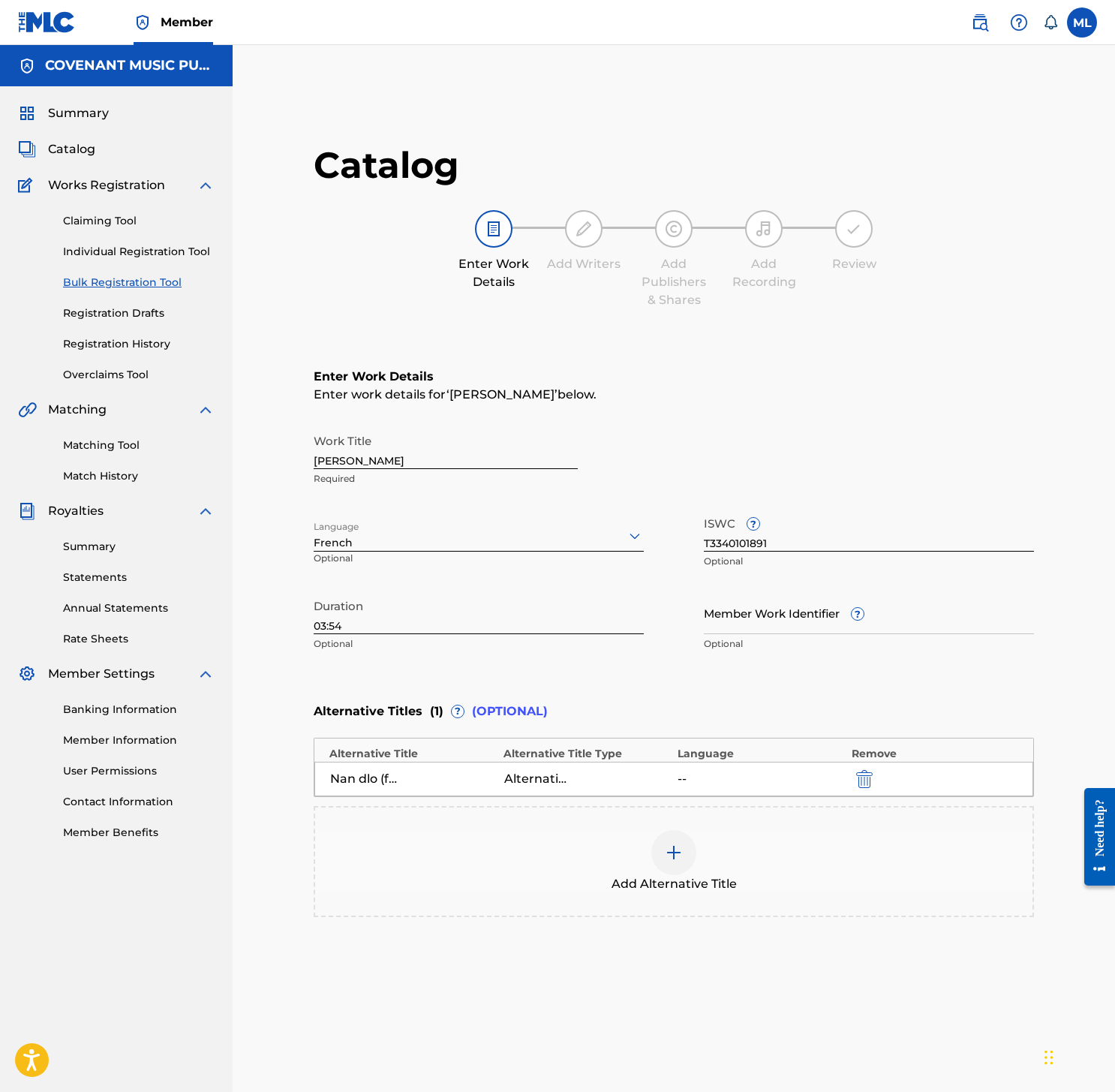
click at [769, 783] on div "--" at bounding box center [760, 779] width 167 height 18
click at [721, 828] on div "Add Alternative Title" at bounding box center [674, 861] width 720 height 111
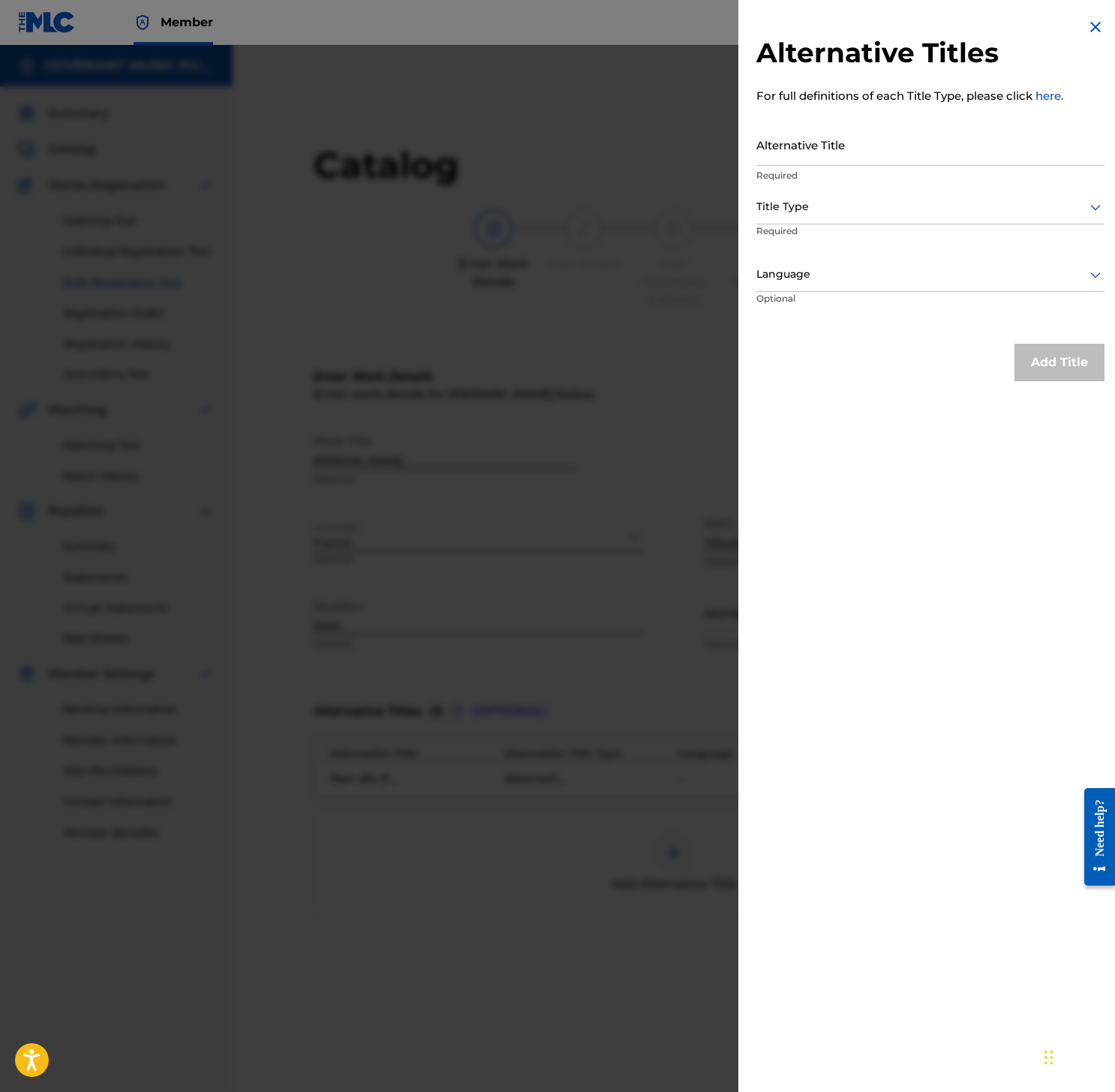
click at [661, 212] on div at bounding box center [558, 591] width 1115 height 1092
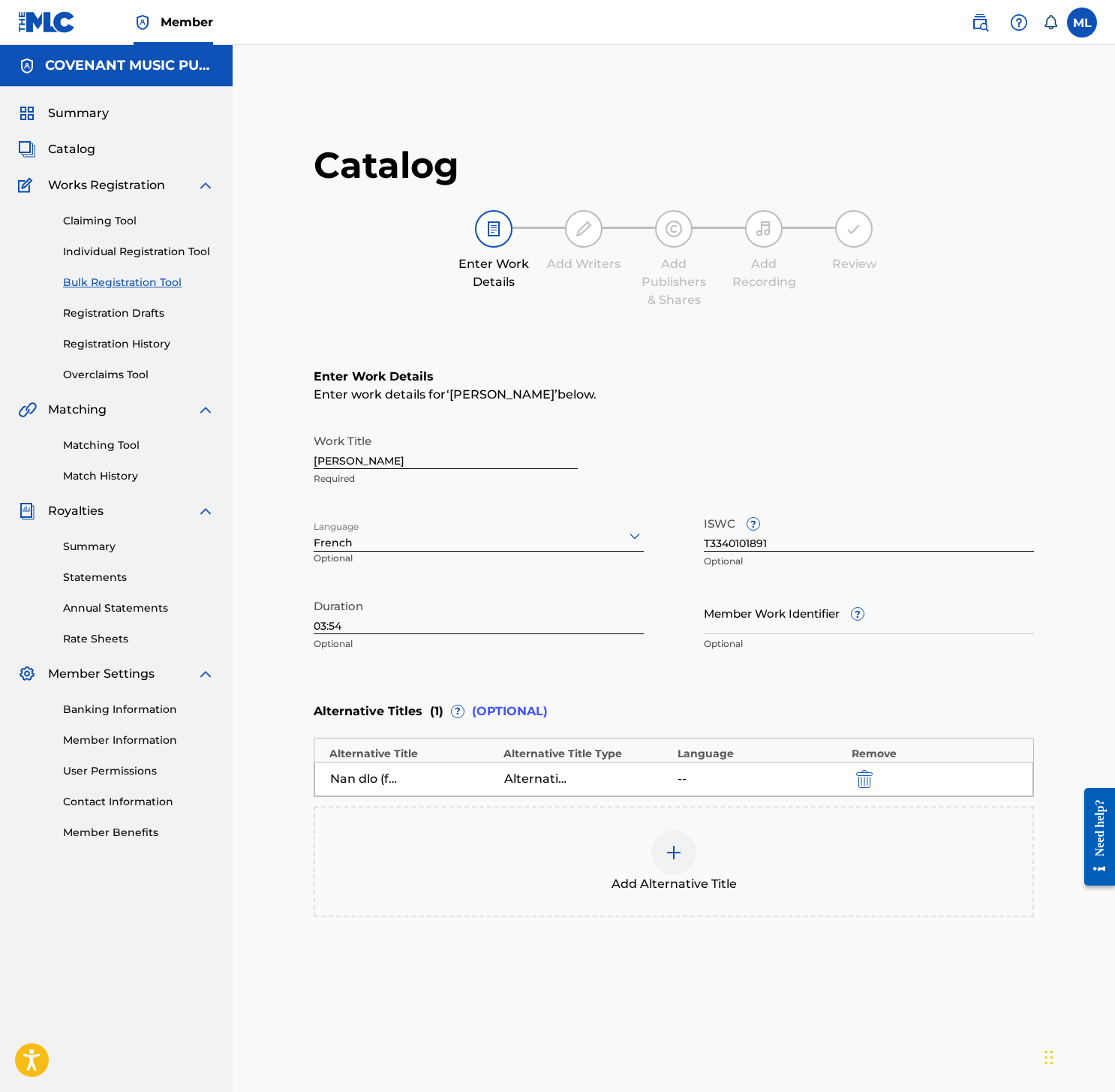
scroll to position [207, 0]
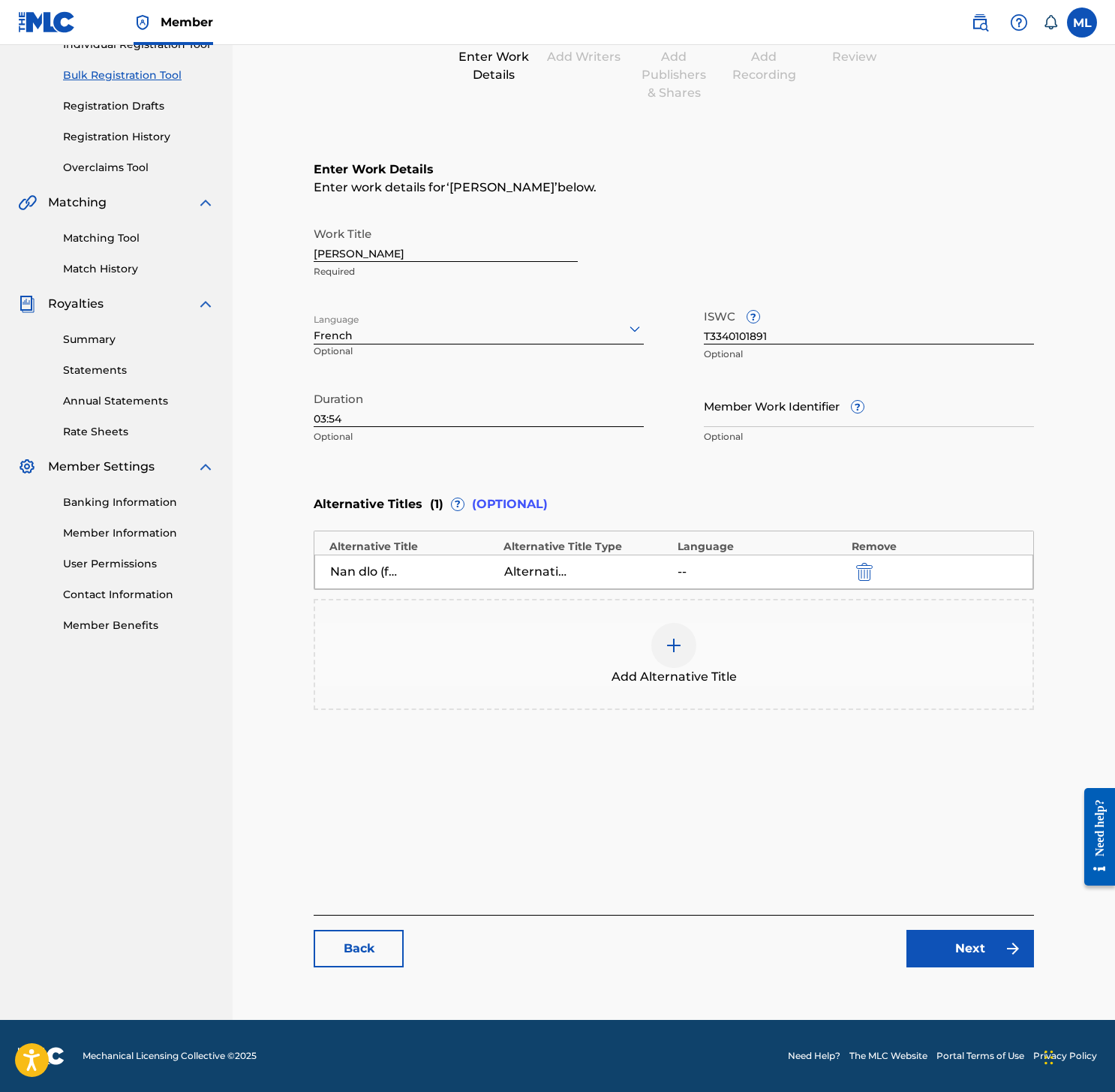
click at [952, 957] on link "Next" at bounding box center [970, 947] width 128 height 37
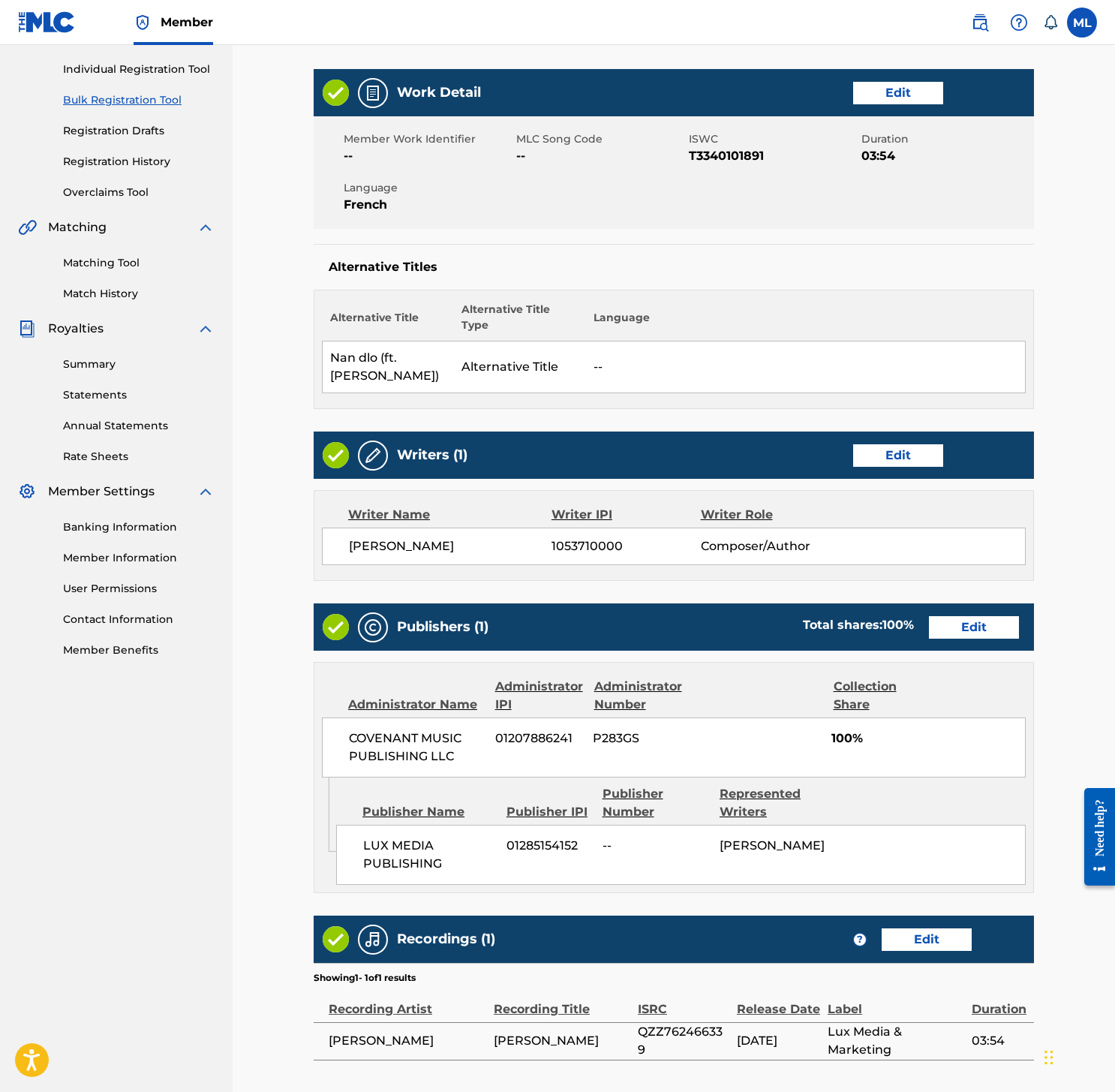
scroll to position [330, 0]
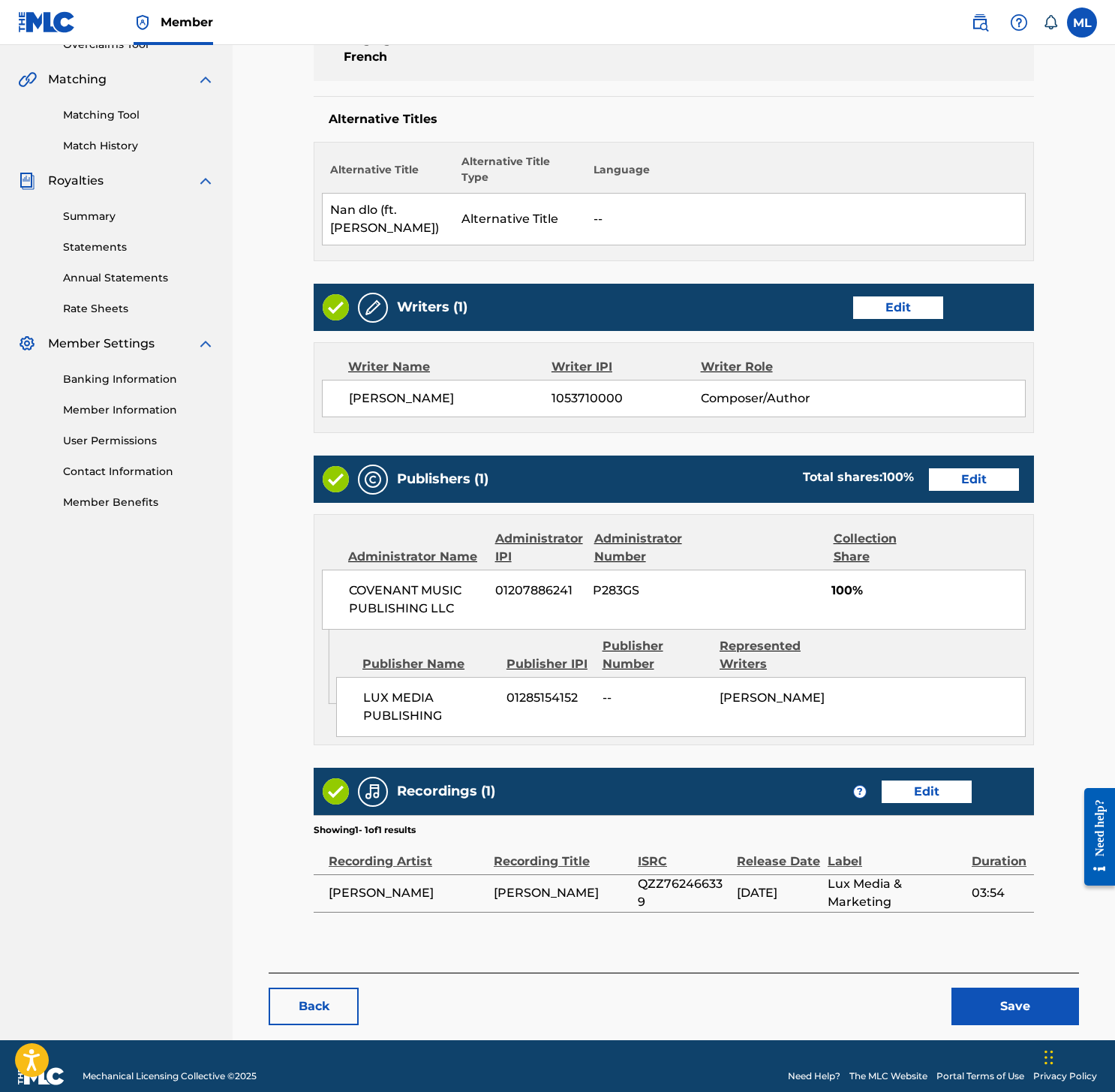
click at [1003, 990] on button "Save" at bounding box center [1015, 1005] width 128 height 37
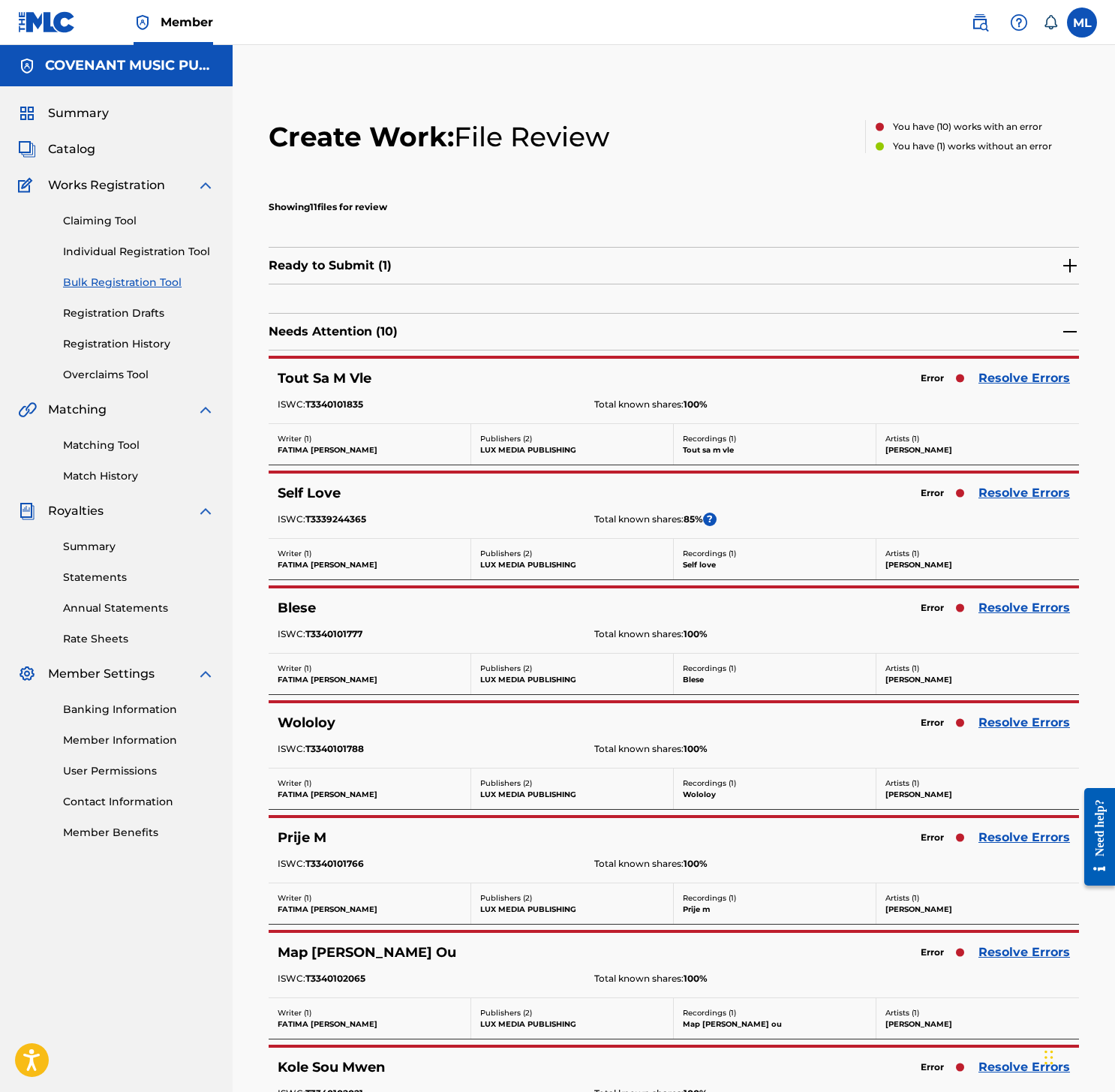
click at [1000, 374] on link "Resolve Errors" at bounding box center [1024, 377] width 91 height 18
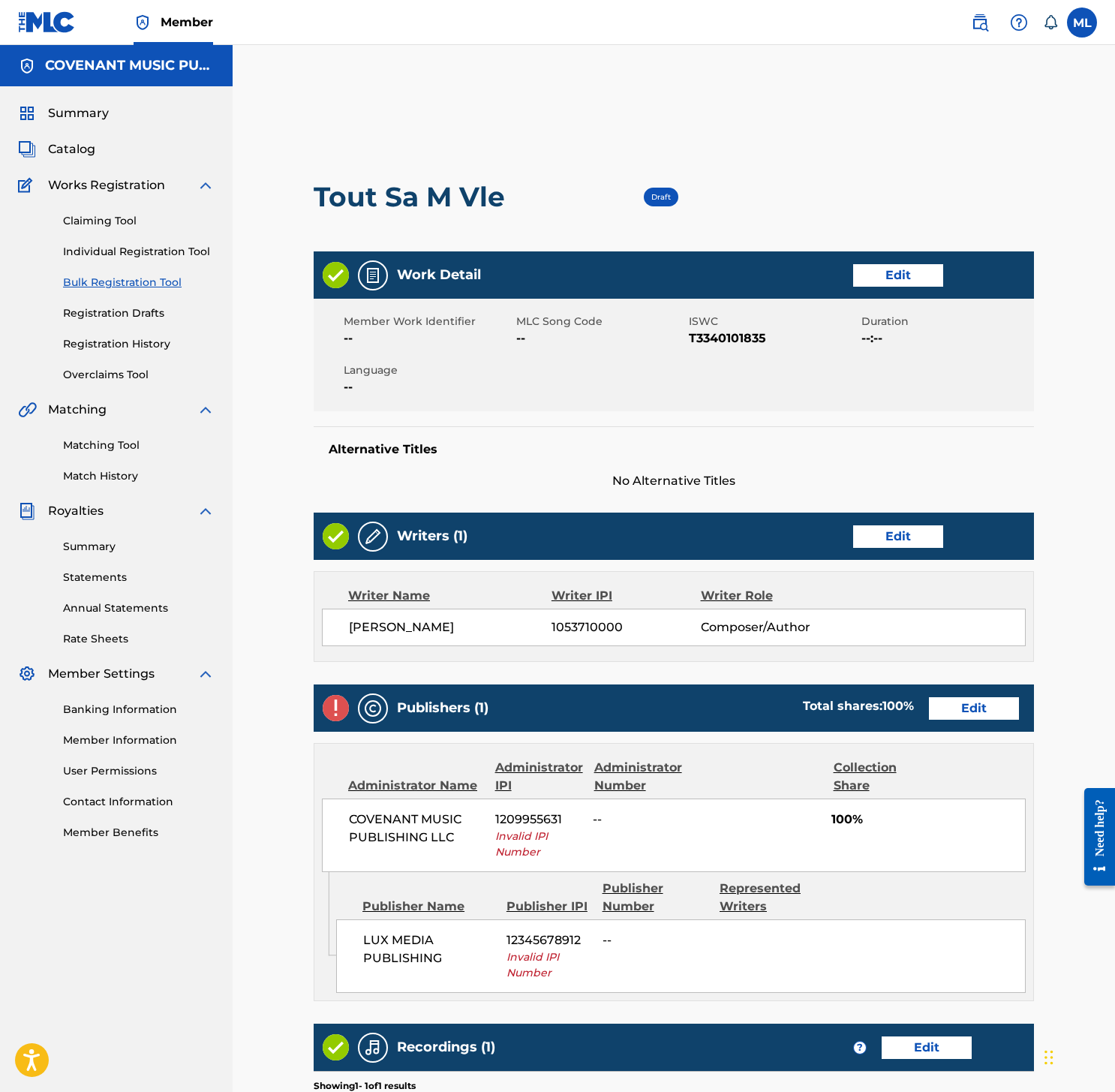
click at [886, 276] on link "Edit" at bounding box center [898, 275] width 90 height 23
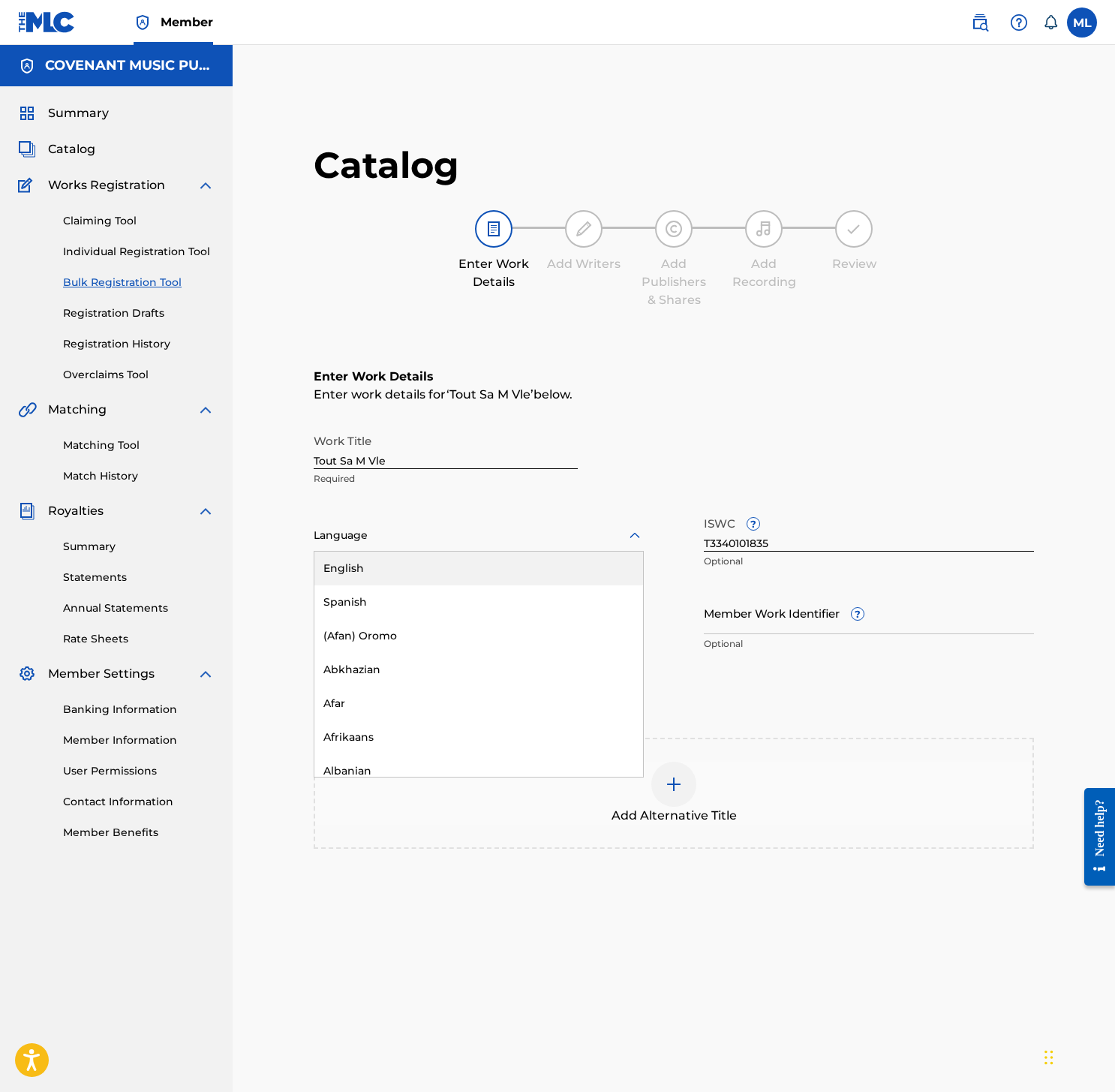
click at [421, 520] on div "Language" at bounding box center [478, 536] width 330 height 31
type input "fre"
click at [405, 566] on div "French" at bounding box center [478, 568] width 329 height 33
click at [405, 631] on input "Duration" at bounding box center [478, 612] width 330 height 43
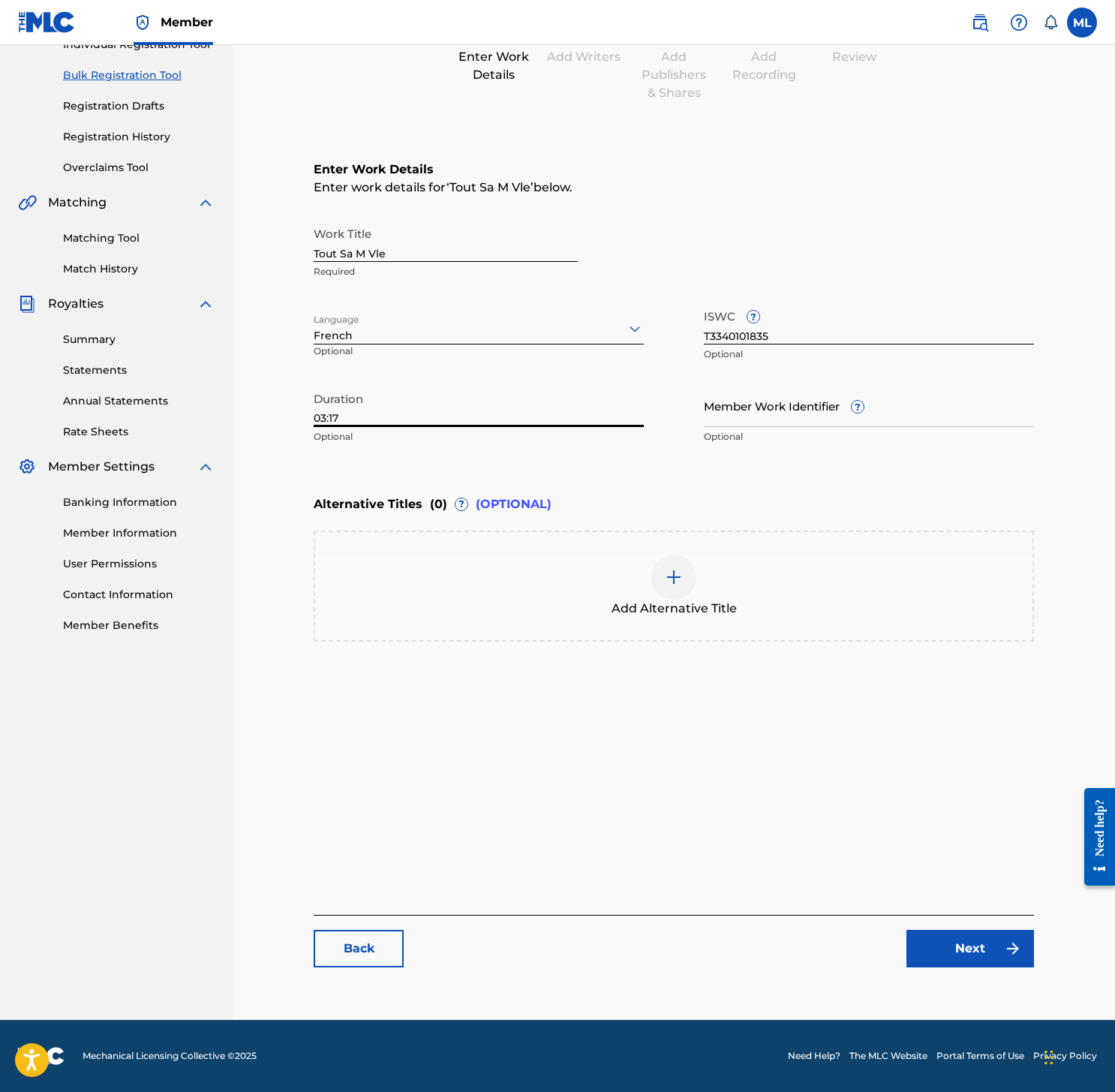
type input "03:17"
click at [972, 946] on link "Next" at bounding box center [970, 947] width 128 height 37
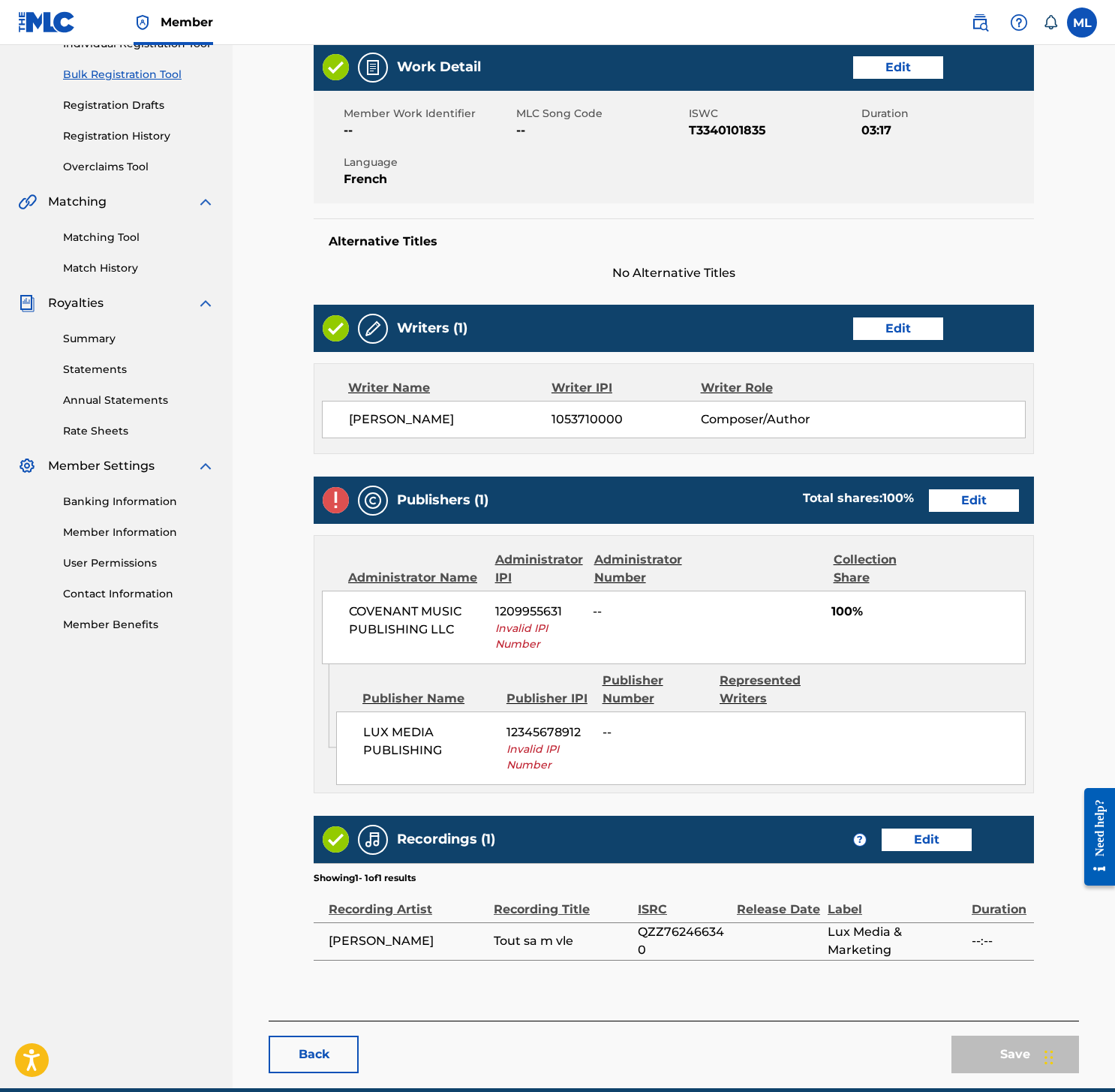
scroll to position [189, 0]
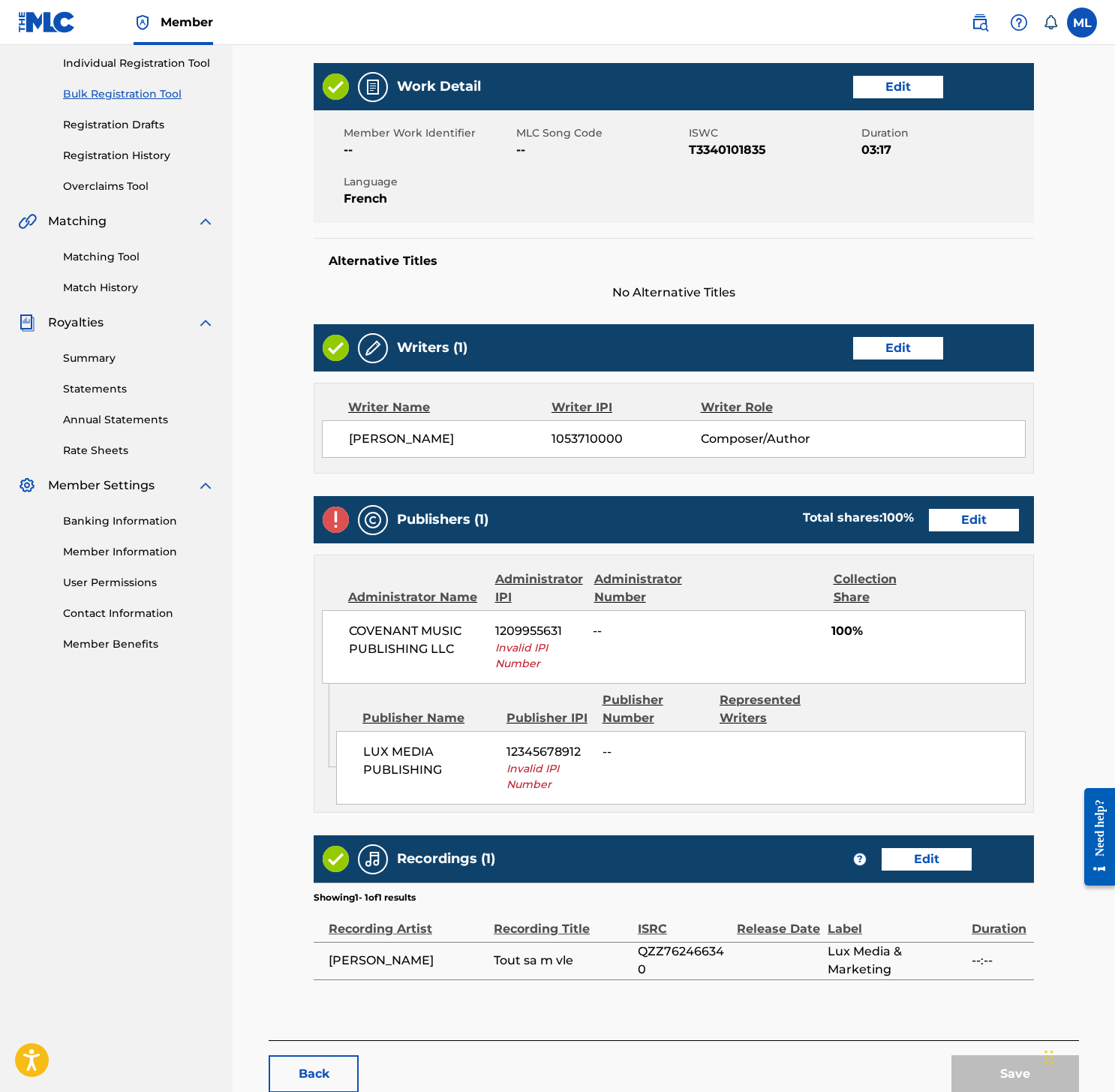
click at [952, 520] on link "Edit" at bounding box center [974, 520] width 90 height 23
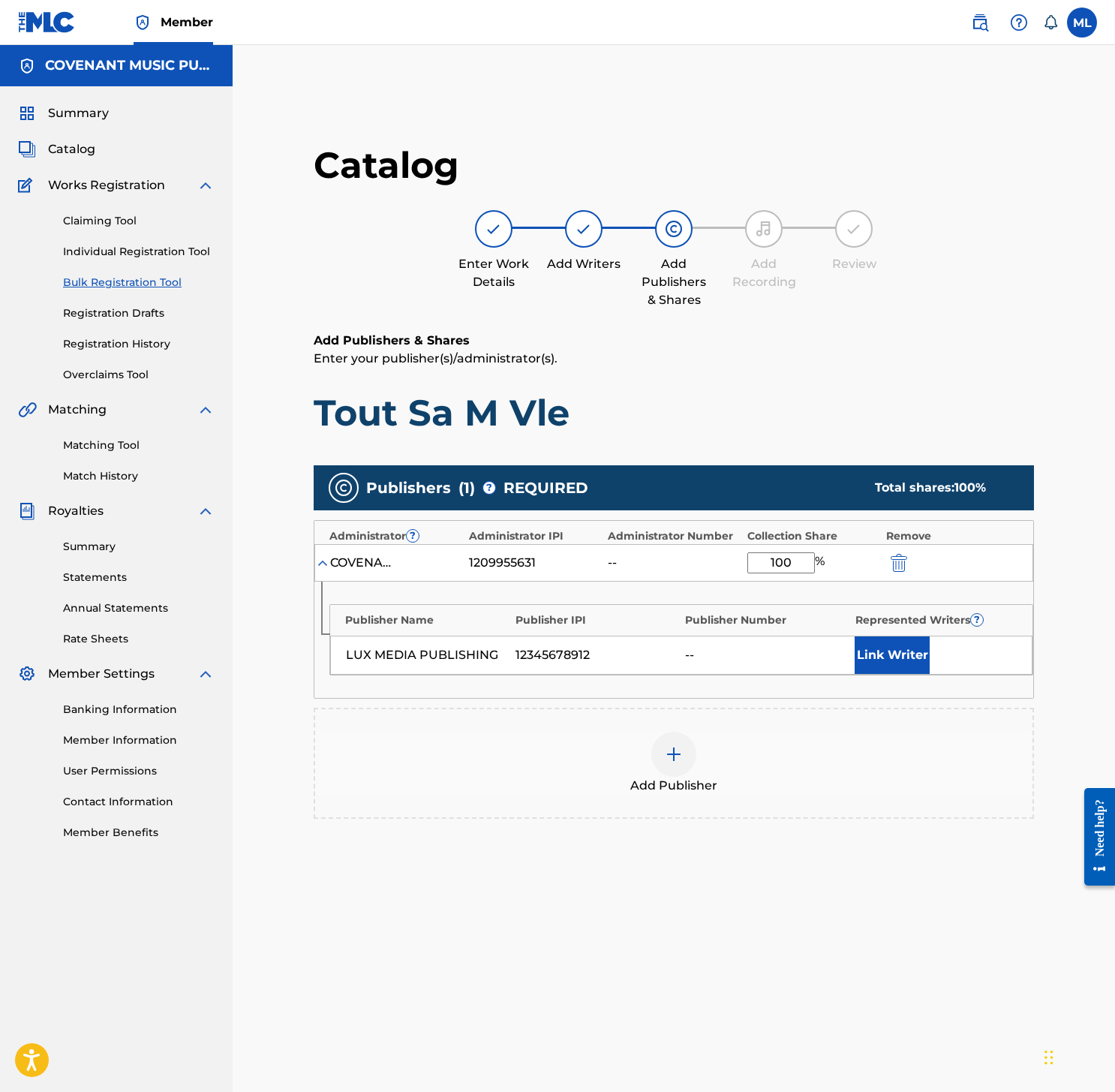
click at [908, 557] on button "submit" at bounding box center [898, 562] width 23 height 17
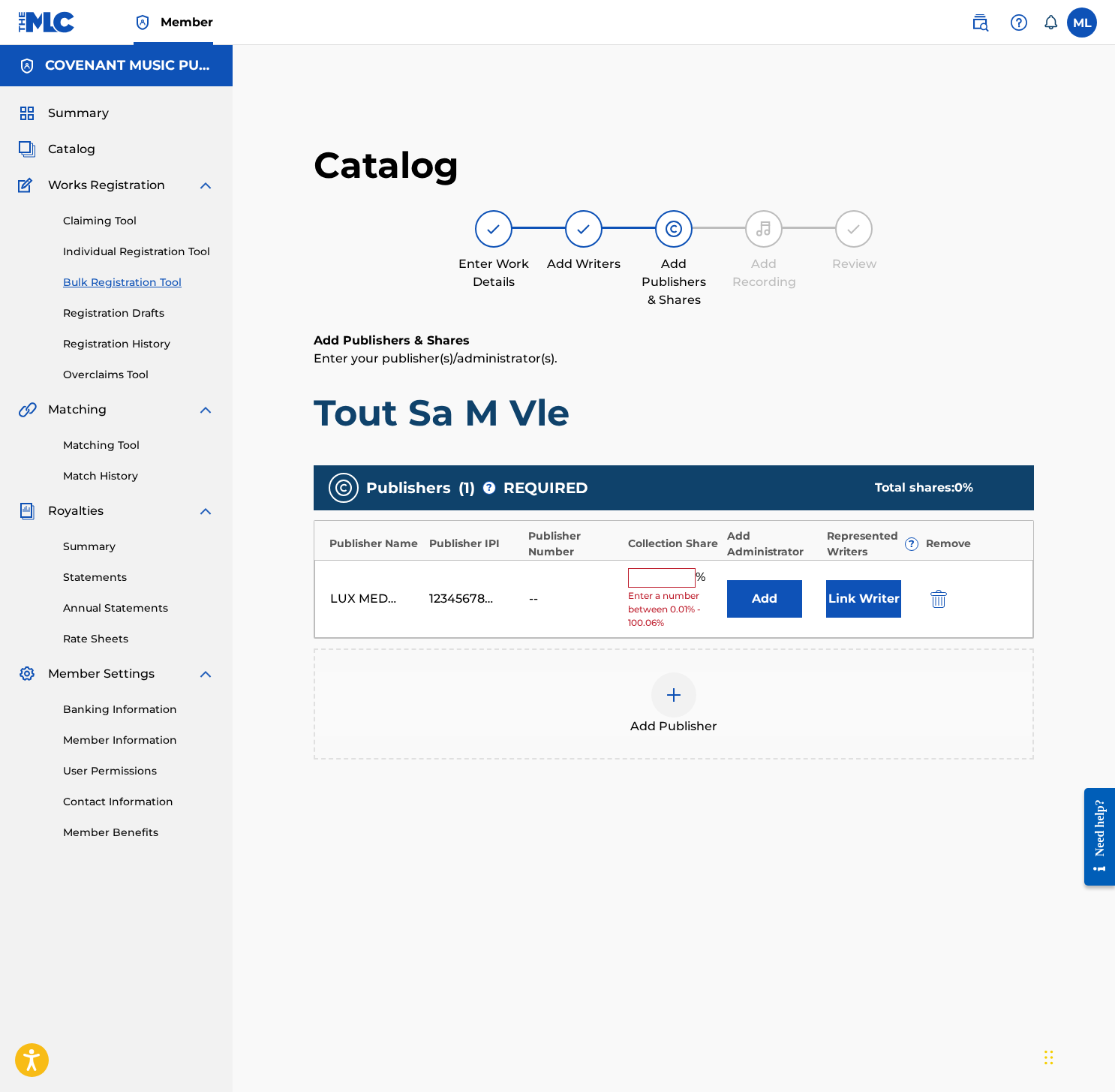
click at [954, 590] on div at bounding box center [960, 598] width 68 height 17
click at [939, 595] on img "submit" at bounding box center [938, 598] width 16 height 18
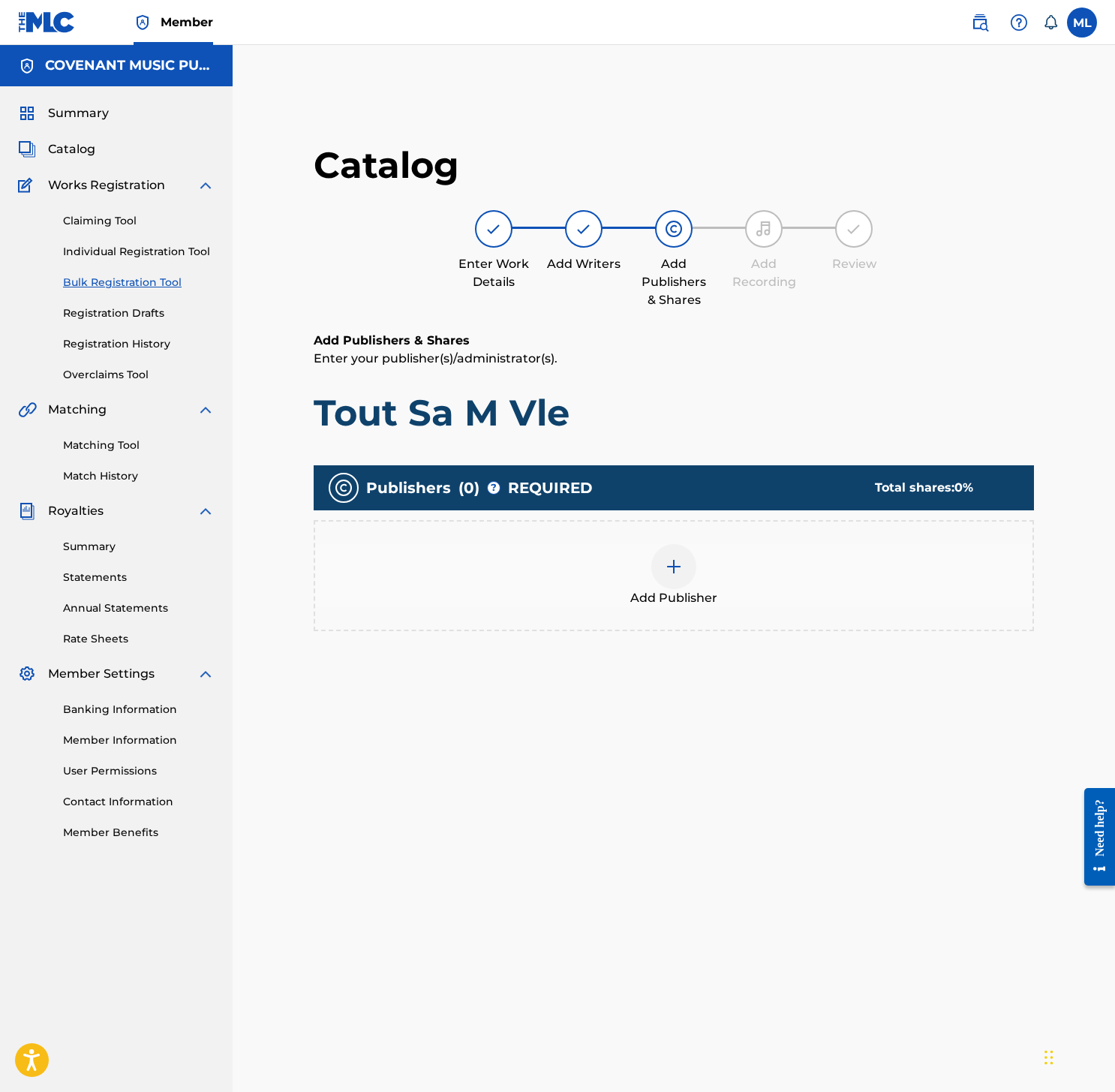
click at [761, 633] on div "Publishers ( 0 ) ? REQUIRED Total shares: 0 % Add Publisher" at bounding box center [674, 556] width 720 height 181
click at [747, 598] on div "Add Publisher" at bounding box center [674, 576] width 718 height 63
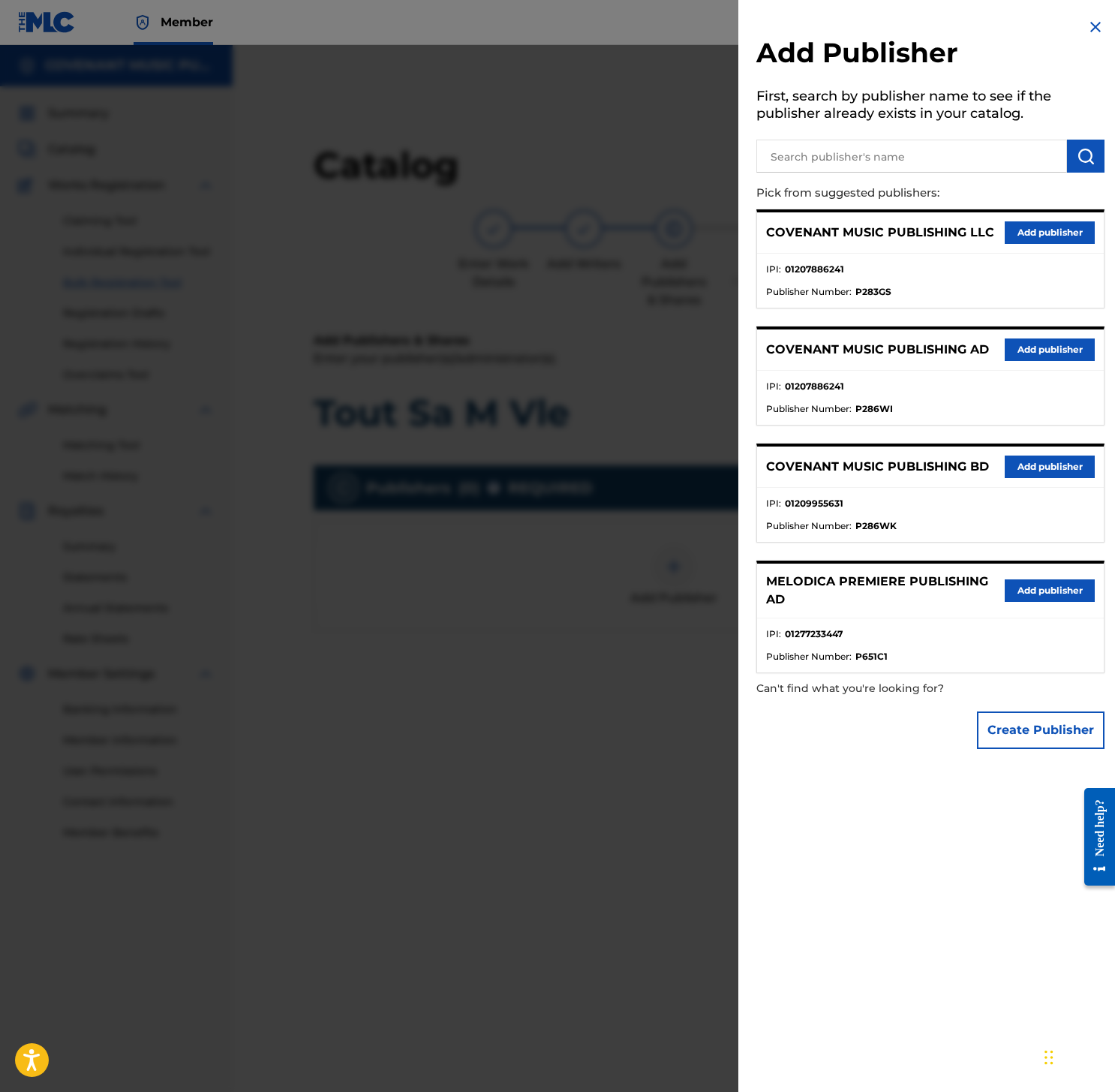
click at [921, 168] on input "text" at bounding box center [912, 155] width 311 height 33
paste input "QZZ762466339"
type input "QZZ762466339"
click at [1007, 738] on button "Create Publisher" at bounding box center [1041, 729] width 128 height 37
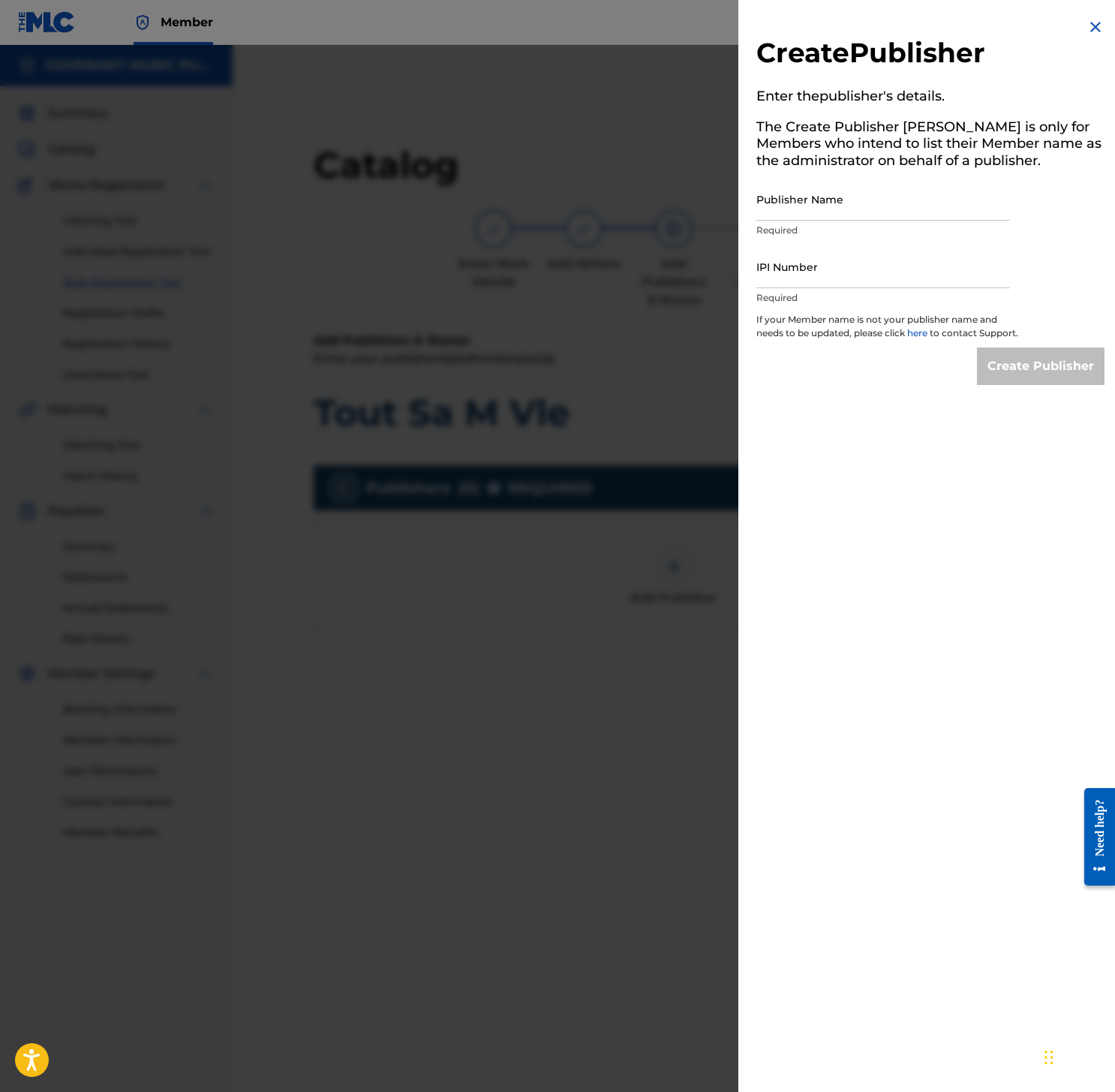
click at [824, 191] on input "Publisher Name" at bounding box center [883, 199] width 253 height 43
paste input "LUX MEDIA PUBLISHING"
type input "LUX MEDIA PUBLISHING"
click at [813, 269] on input "IPI Number" at bounding box center [883, 266] width 253 height 43
type input "01285154152"
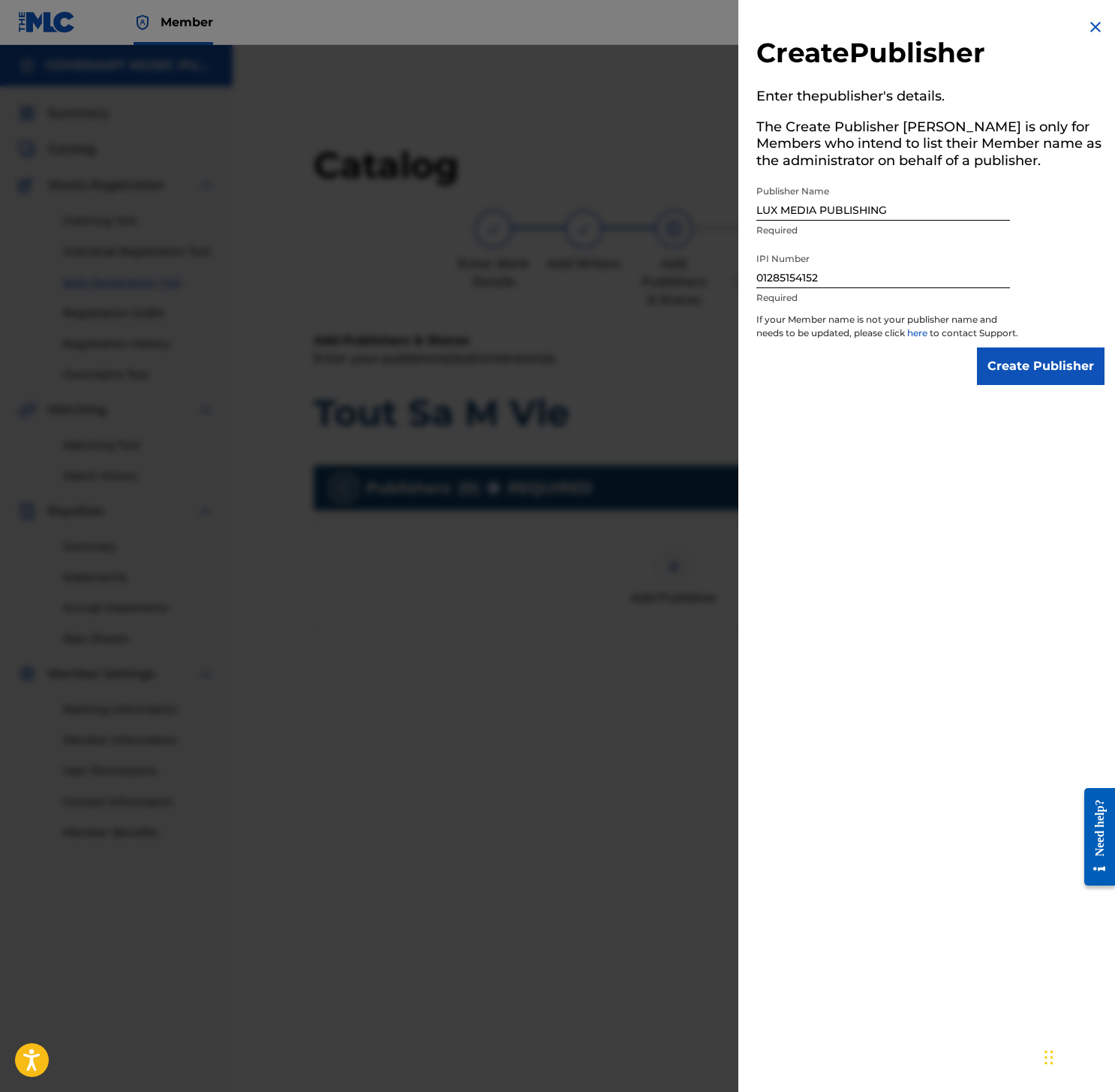
click at [1028, 379] on input "Create Publisher" at bounding box center [1041, 366] width 128 height 37
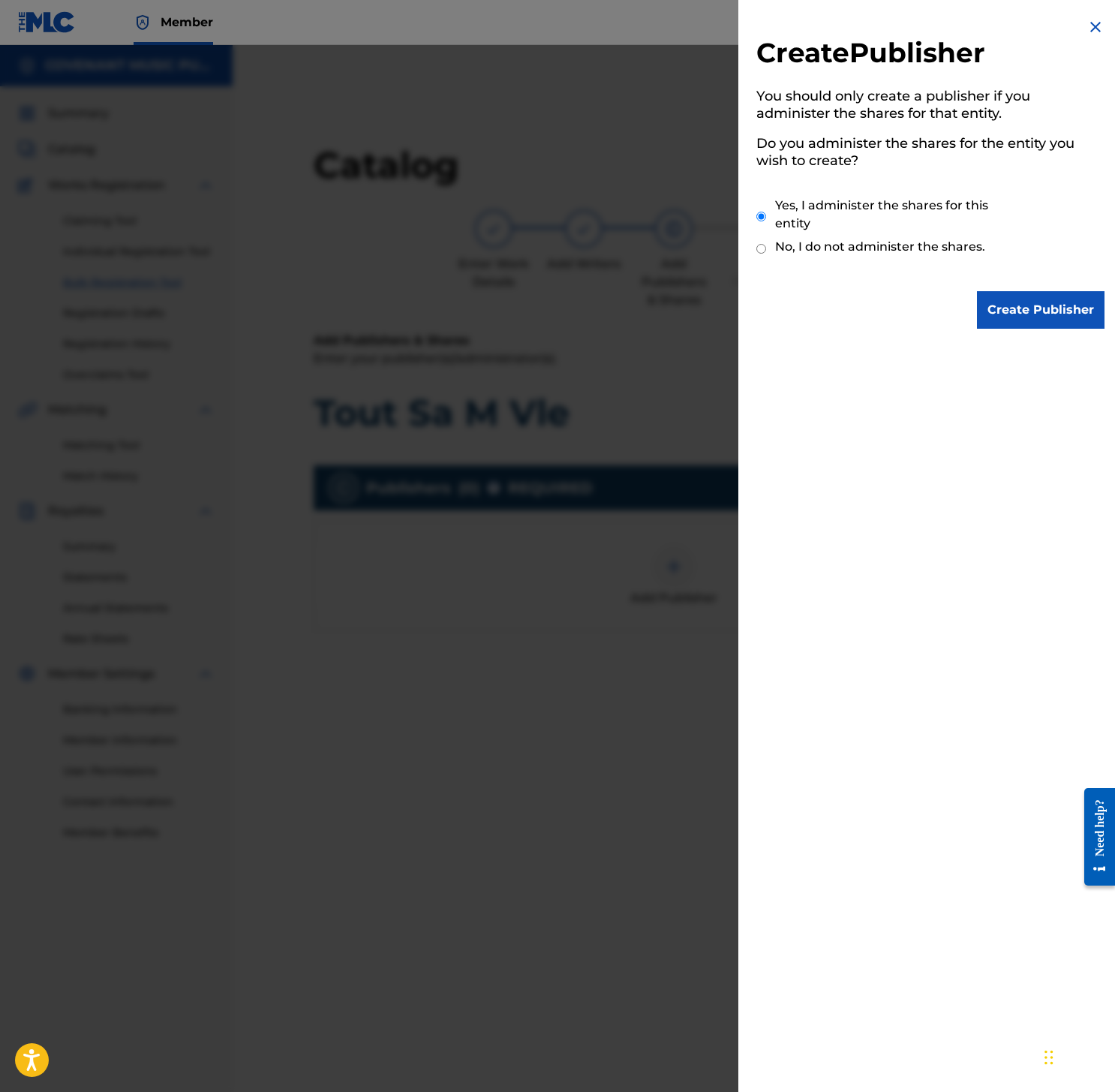
click at [1035, 321] on input "Create Publisher" at bounding box center [1041, 309] width 128 height 37
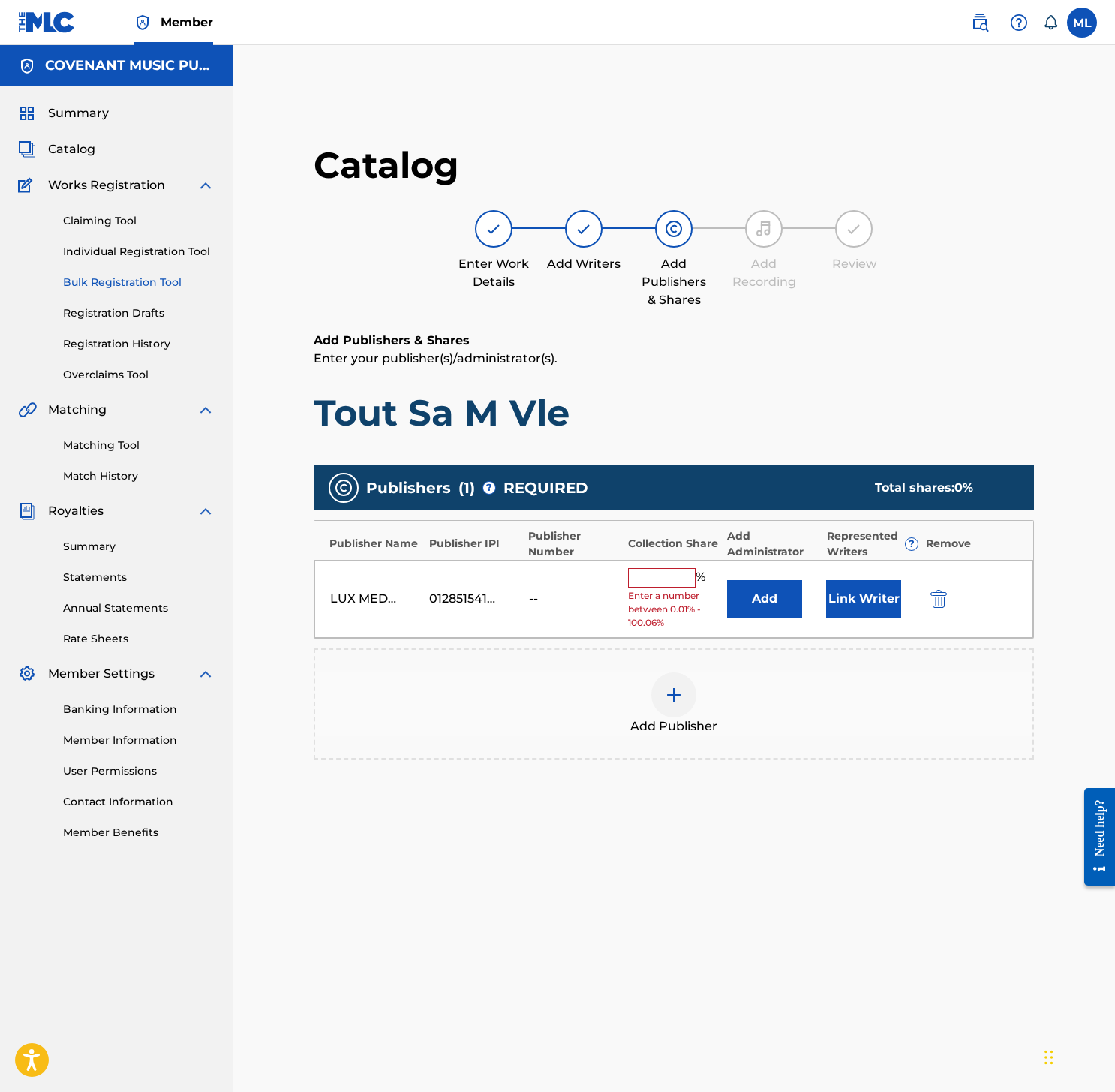
click at [799, 606] on button "Add" at bounding box center [764, 598] width 75 height 37
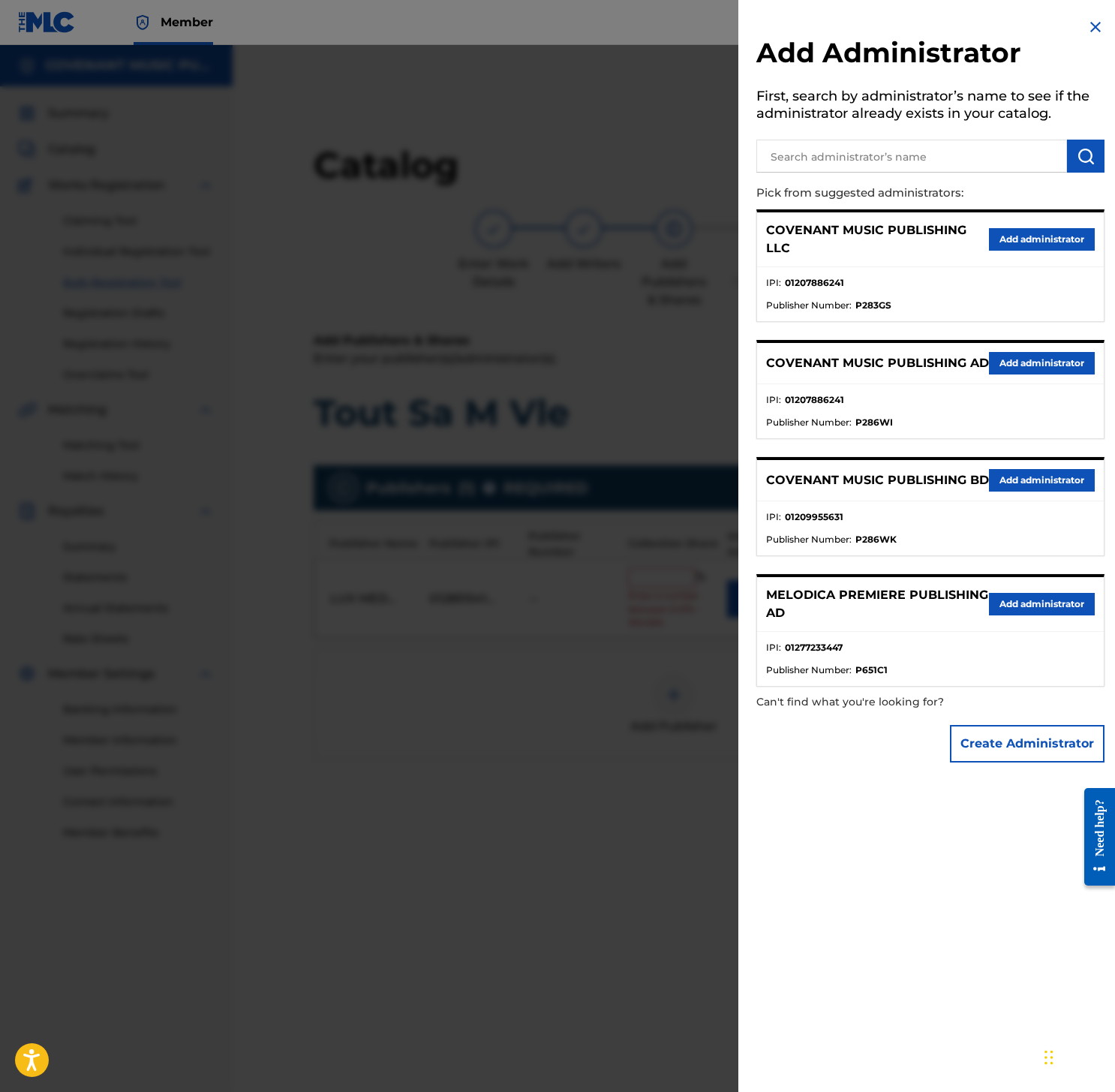
click at [1014, 249] on button "Add administrator" at bounding box center [1042, 239] width 106 height 23
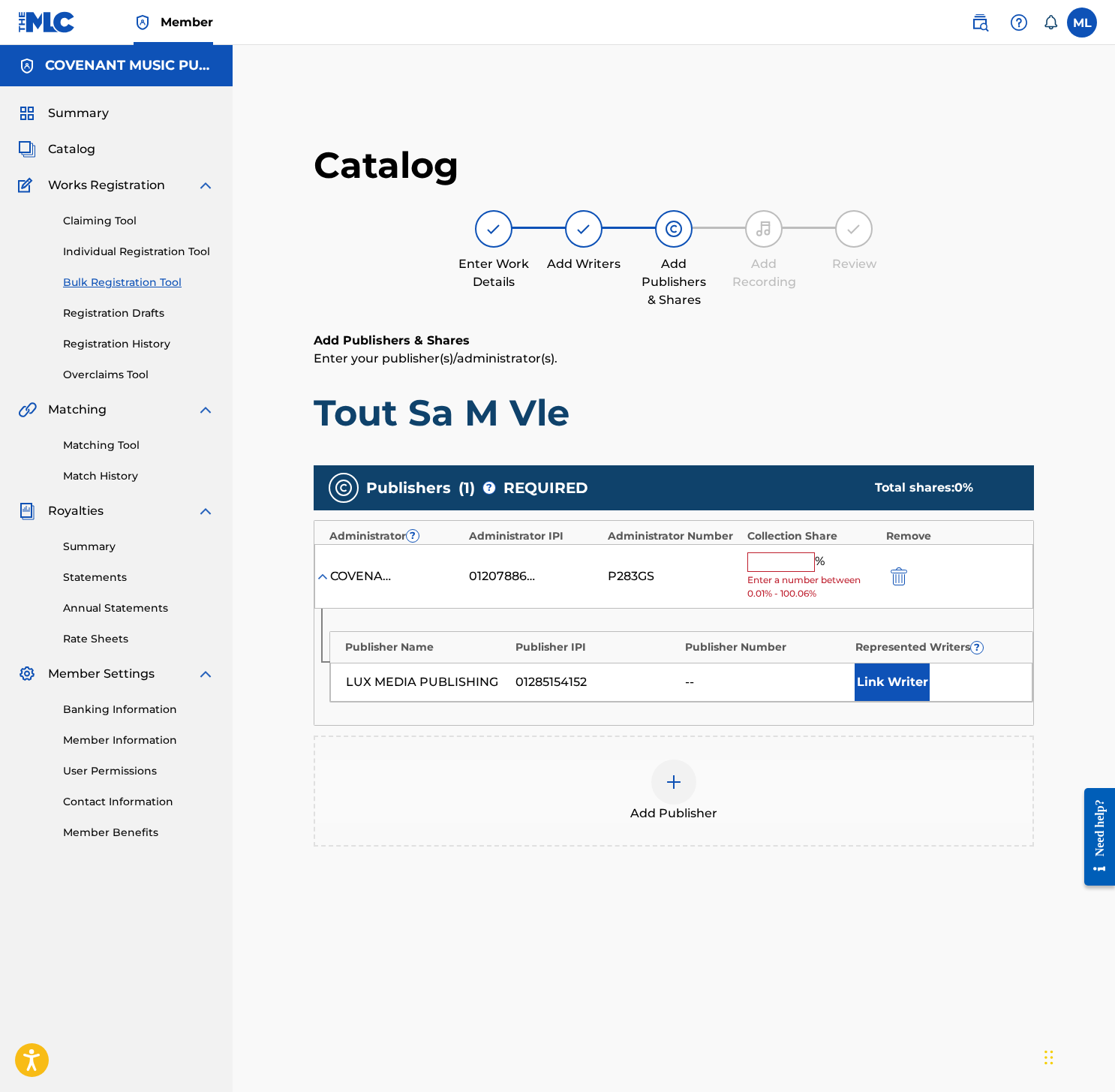
click at [778, 568] on input "text" at bounding box center [780, 561] width 68 height 19
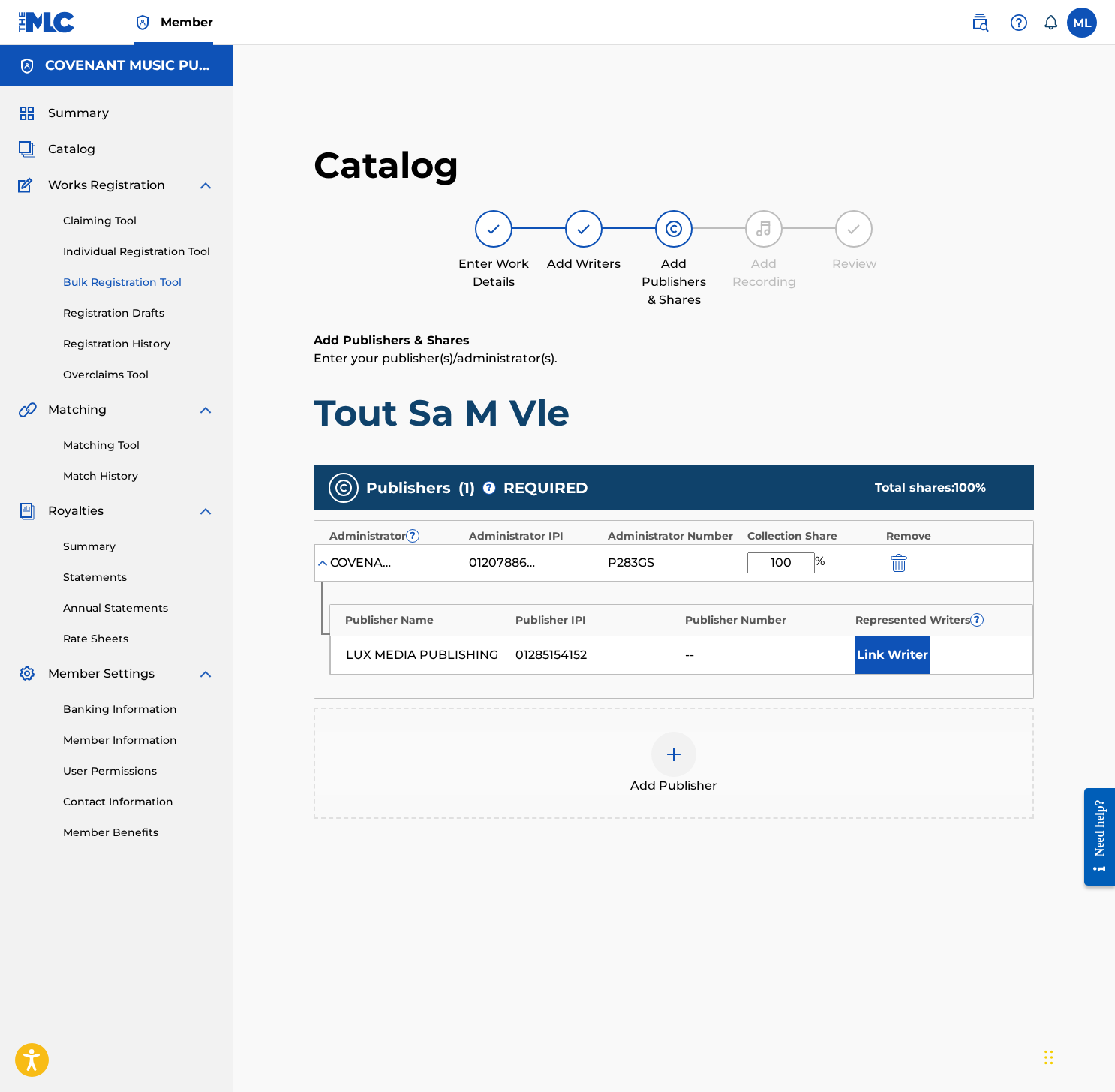
type input "100"
click at [920, 668] on button "Link Writer" at bounding box center [892, 655] width 75 height 37
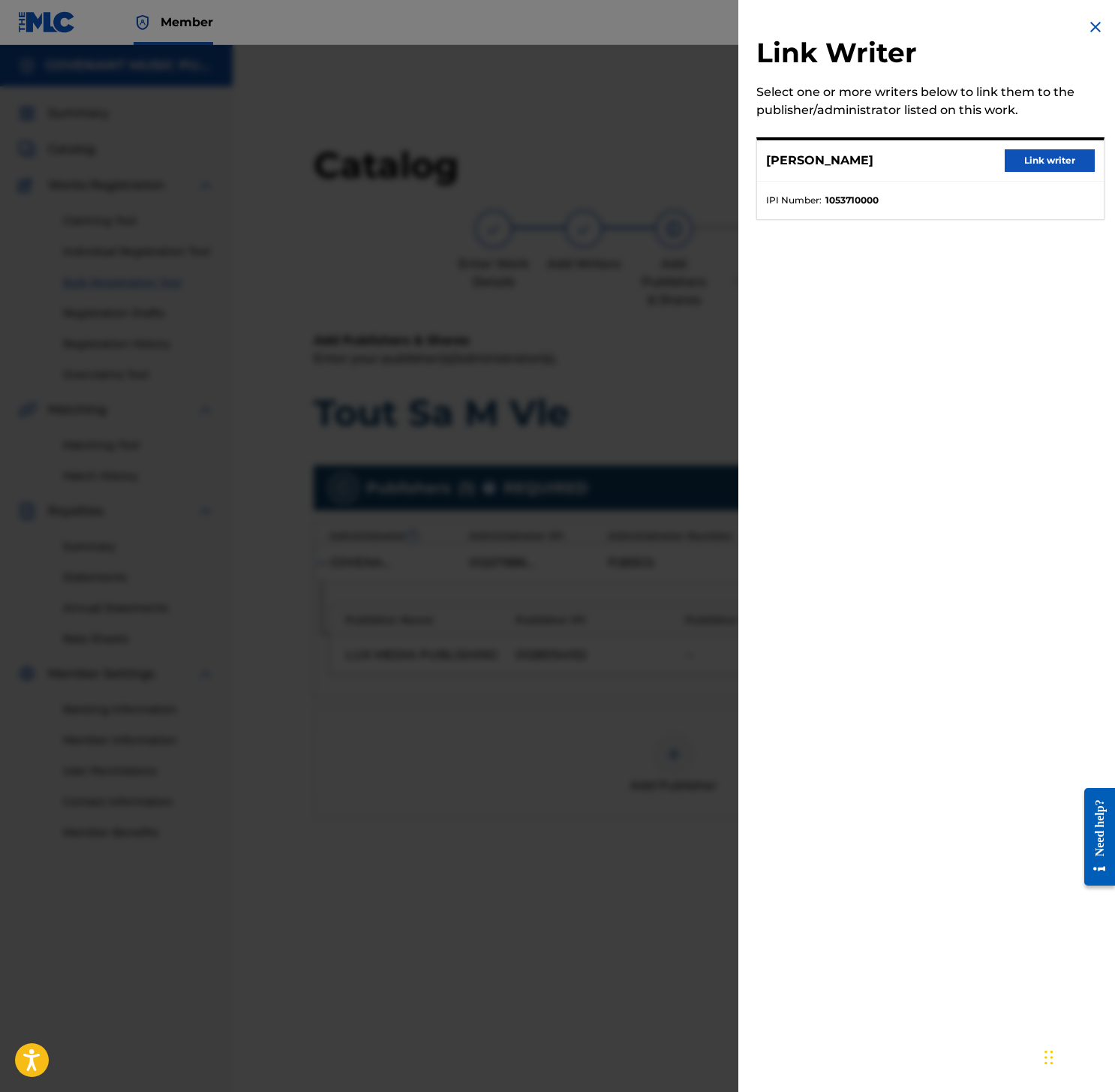
click at [1063, 162] on button "Link writer" at bounding box center [1049, 161] width 90 height 23
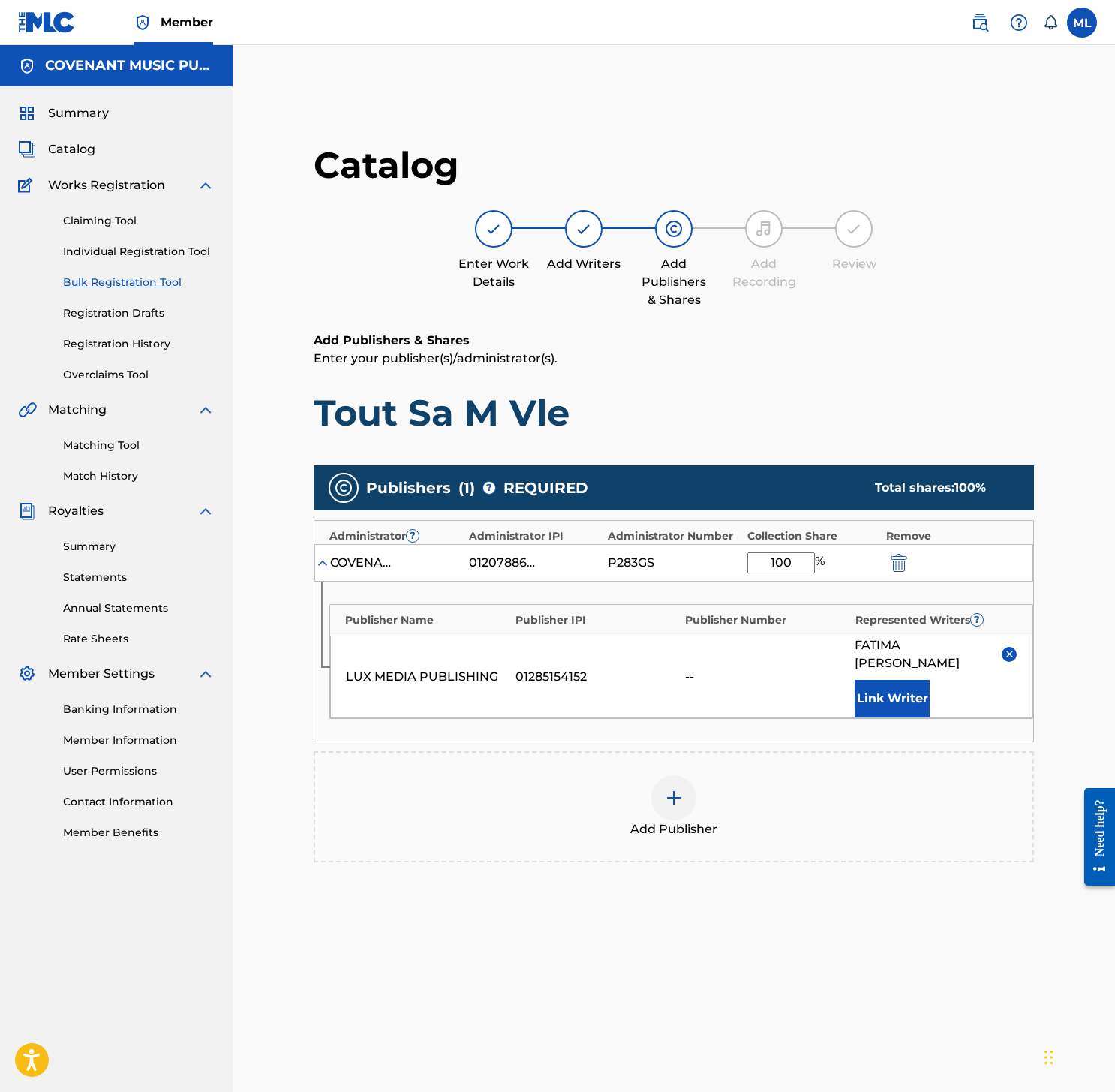
scroll to position [207, 0]
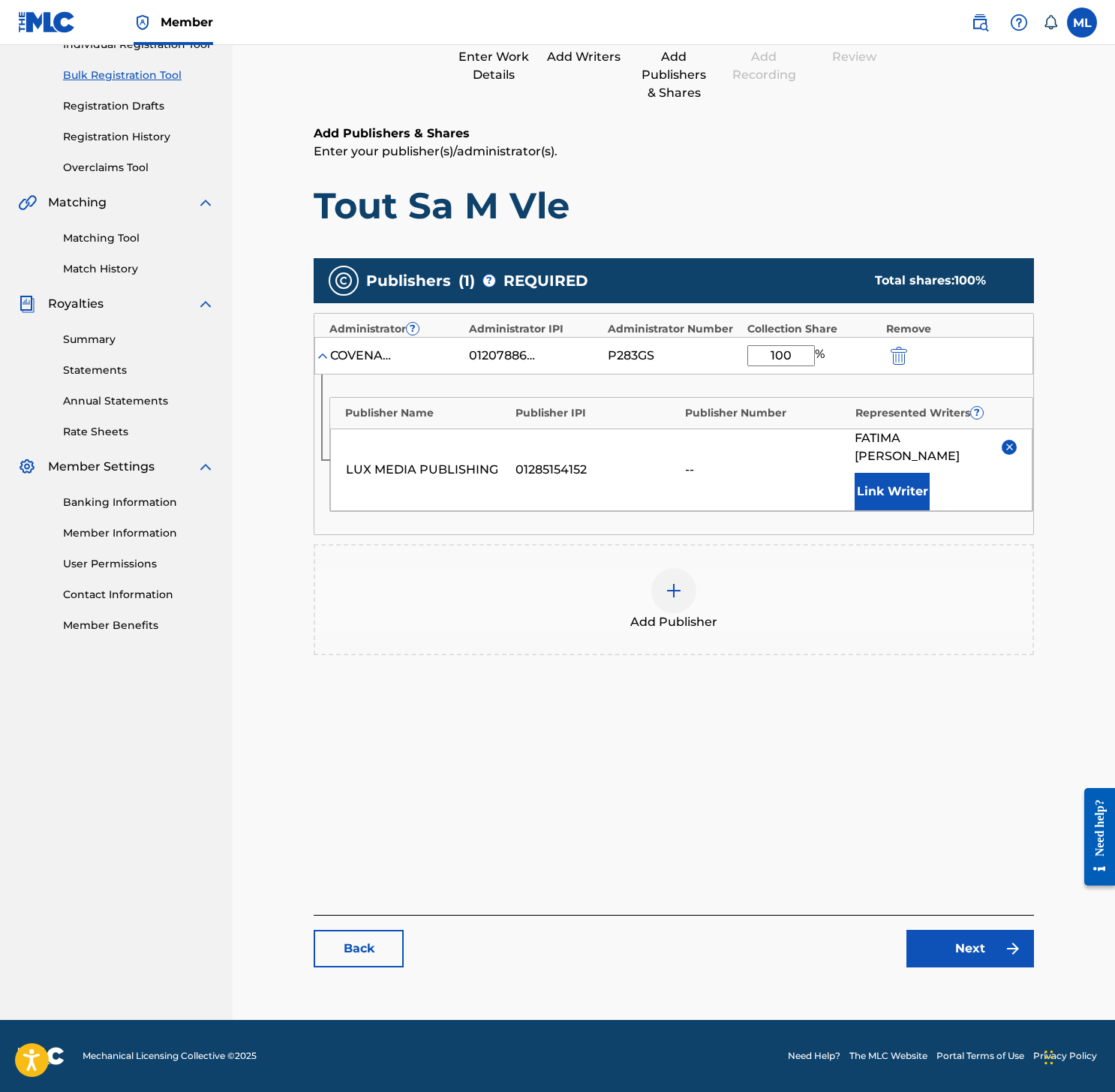
click at [952, 947] on link "Next" at bounding box center [970, 947] width 128 height 37
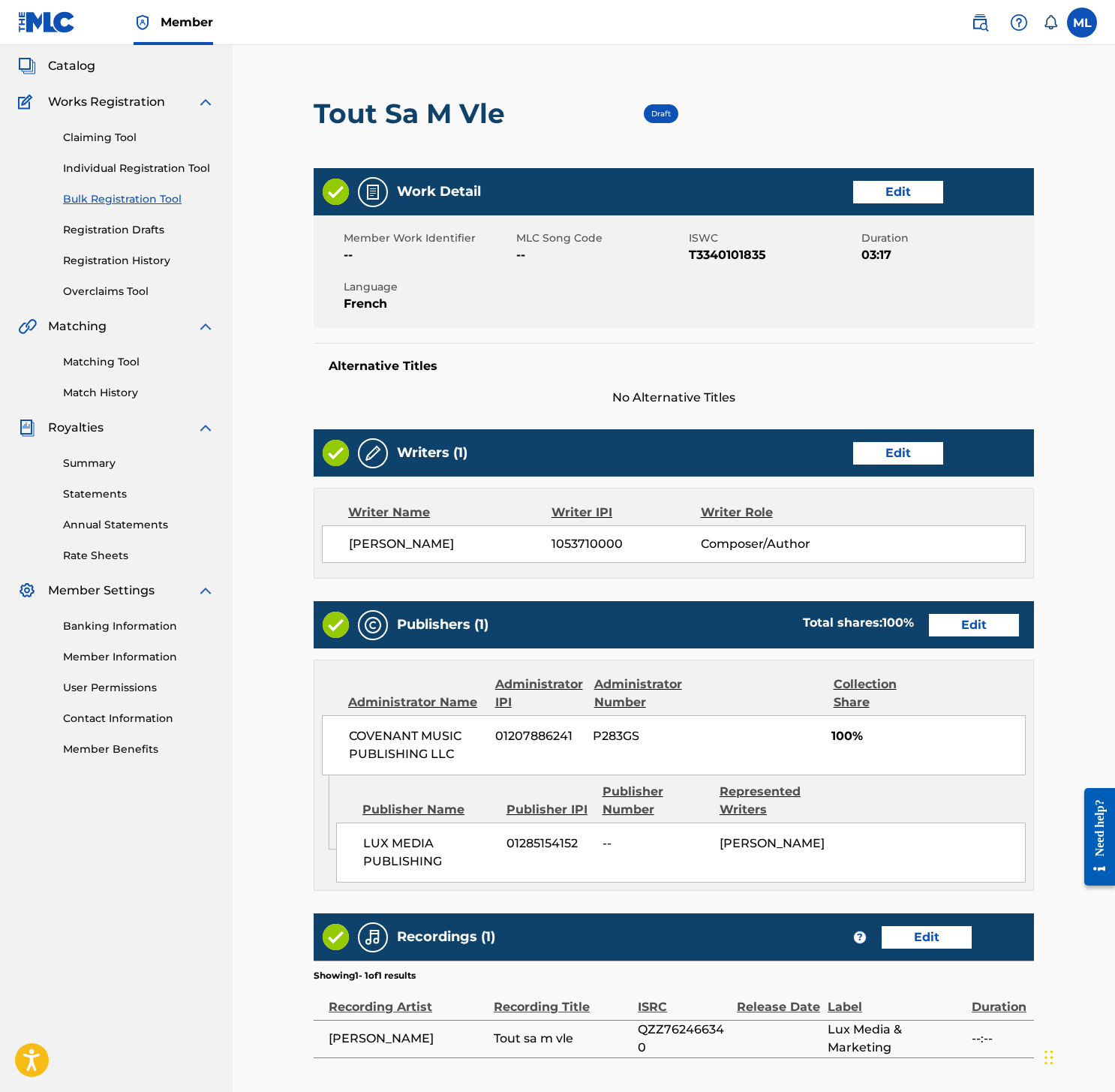
scroll to position [259, 0]
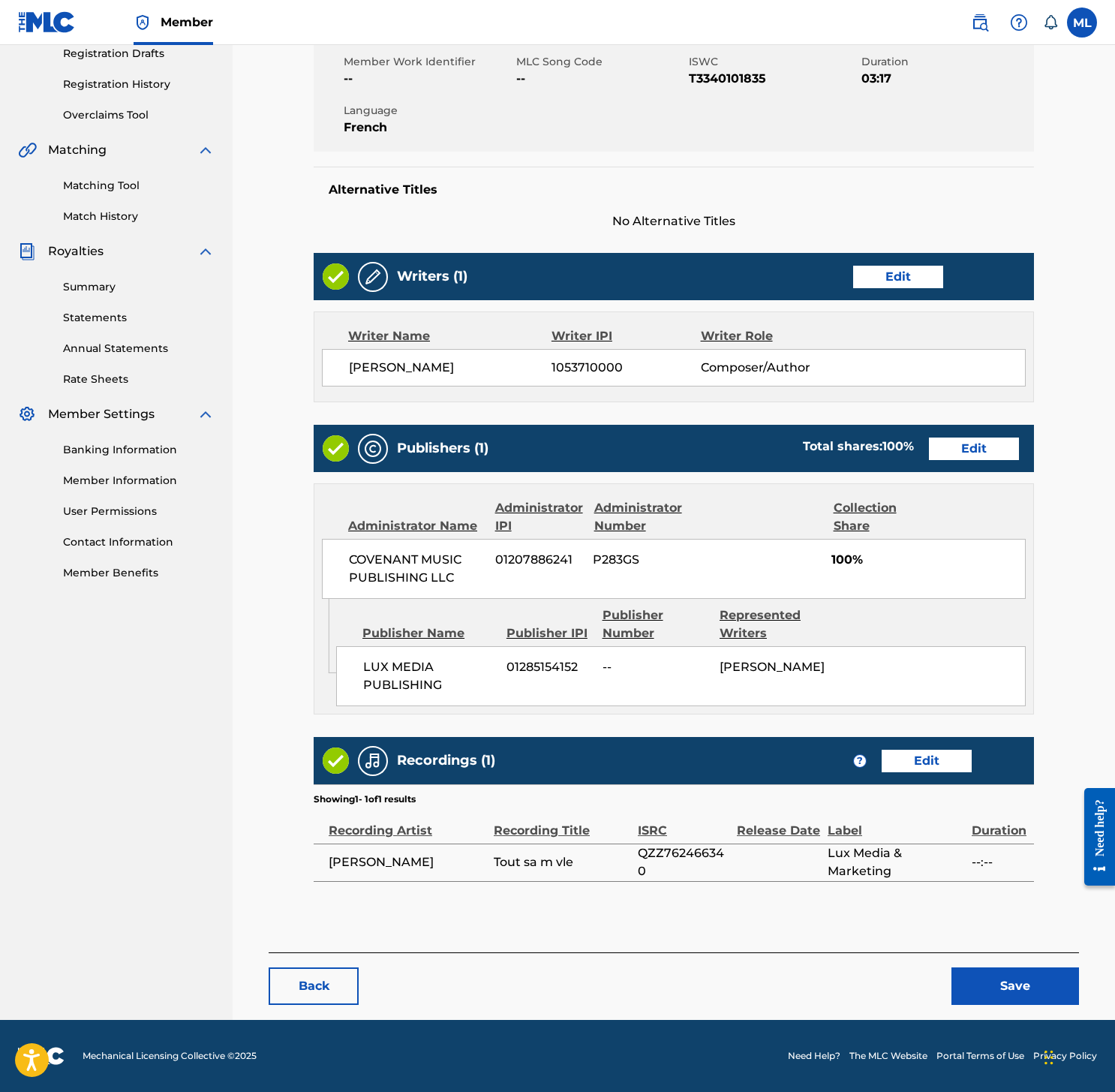
click at [1013, 1005] on div "< Back Tout Sa M Vle Draft Work Detail Edit Member Work Identifier -- MLC Song …" at bounding box center [674, 440] width 810 height 1159
click at [1008, 988] on button "Save" at bounding box center [1015, 985] width 128 height 37
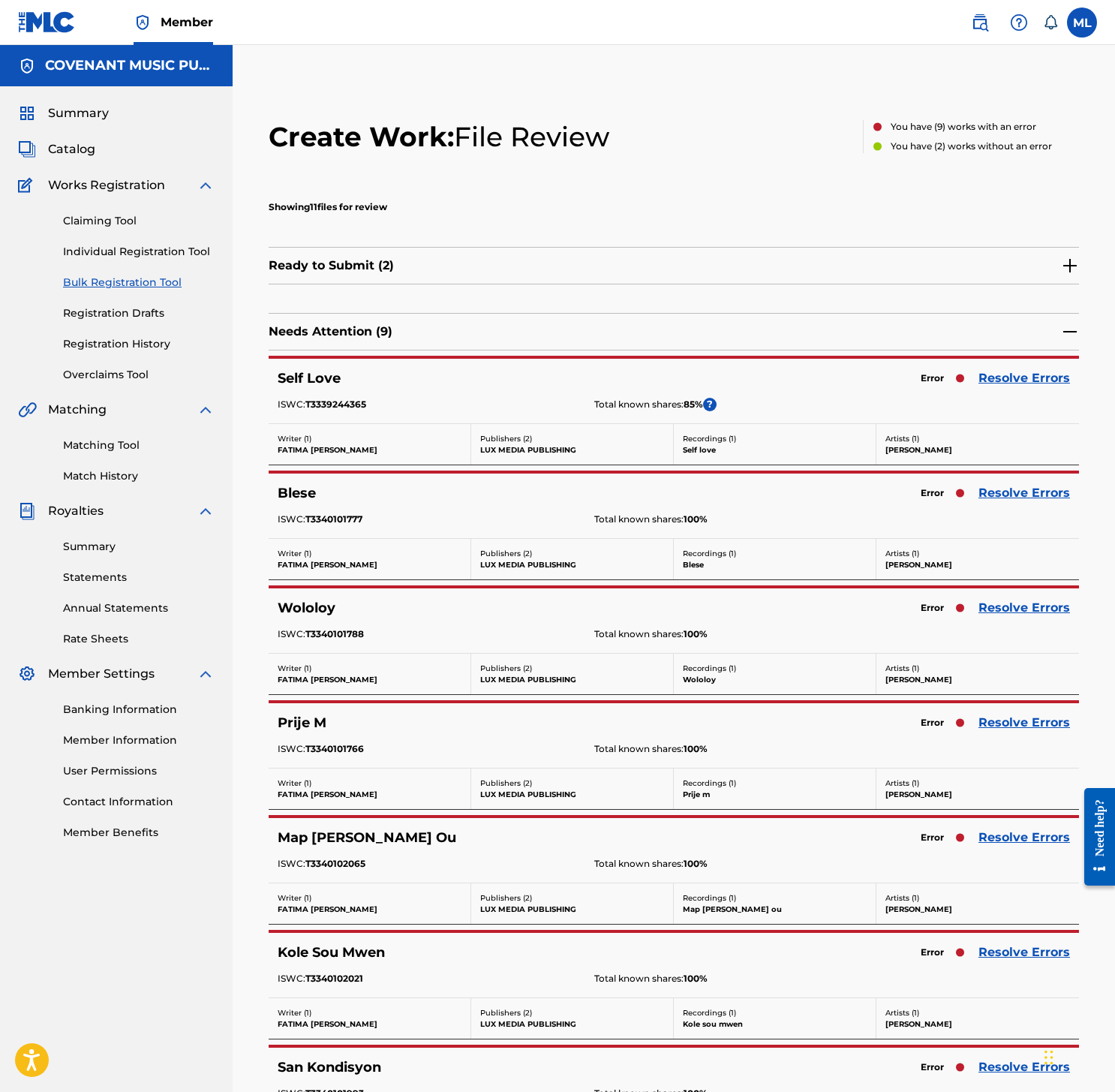
click at [994, 375] on link "Resolve Errors" at bounding box center [1024, 377] width 91 height 18
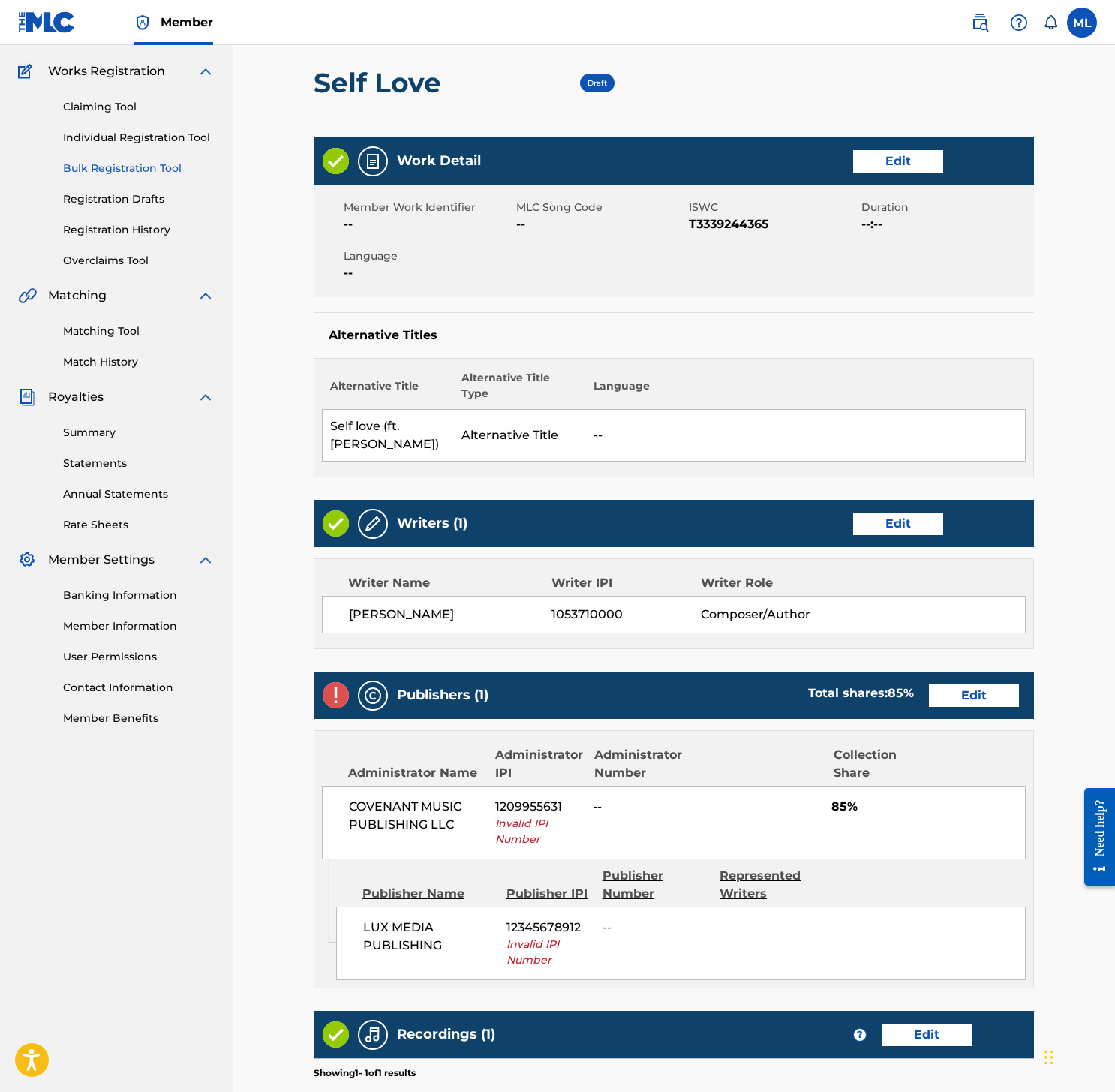
scroll to position [73, 0]
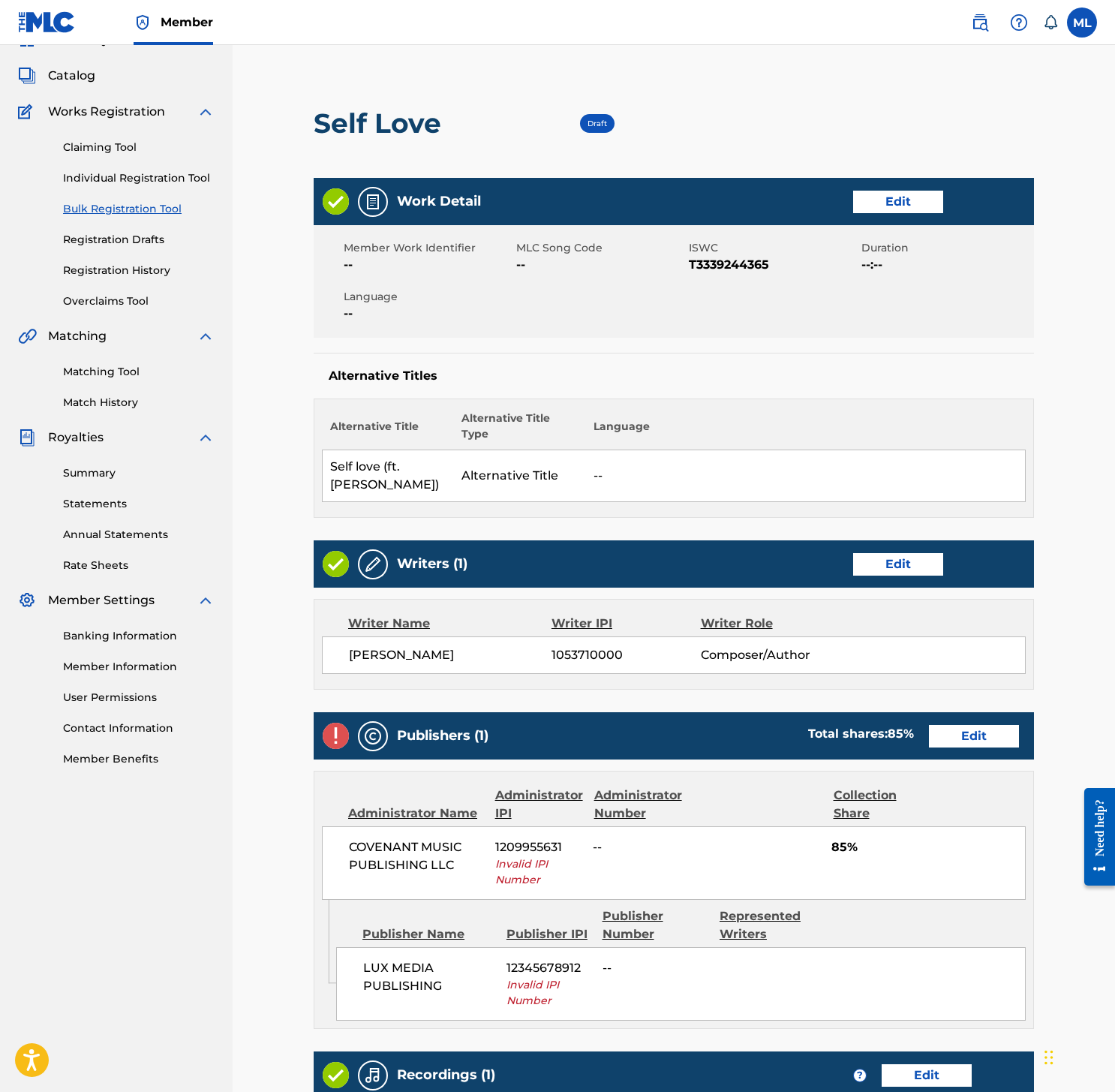
drag, startPoint x: 958, startPoint y: 715, endPoint x: 966, endPoint y: 729, distance: 16.1
click at [958, 717] on div "Publishers (1) Total shares: 85 % Edit" at bounding box center [674, 736] width 720 height 48
click at [966, 730] on link "Edit" at bounding box center [974, 737] width 90 height 23
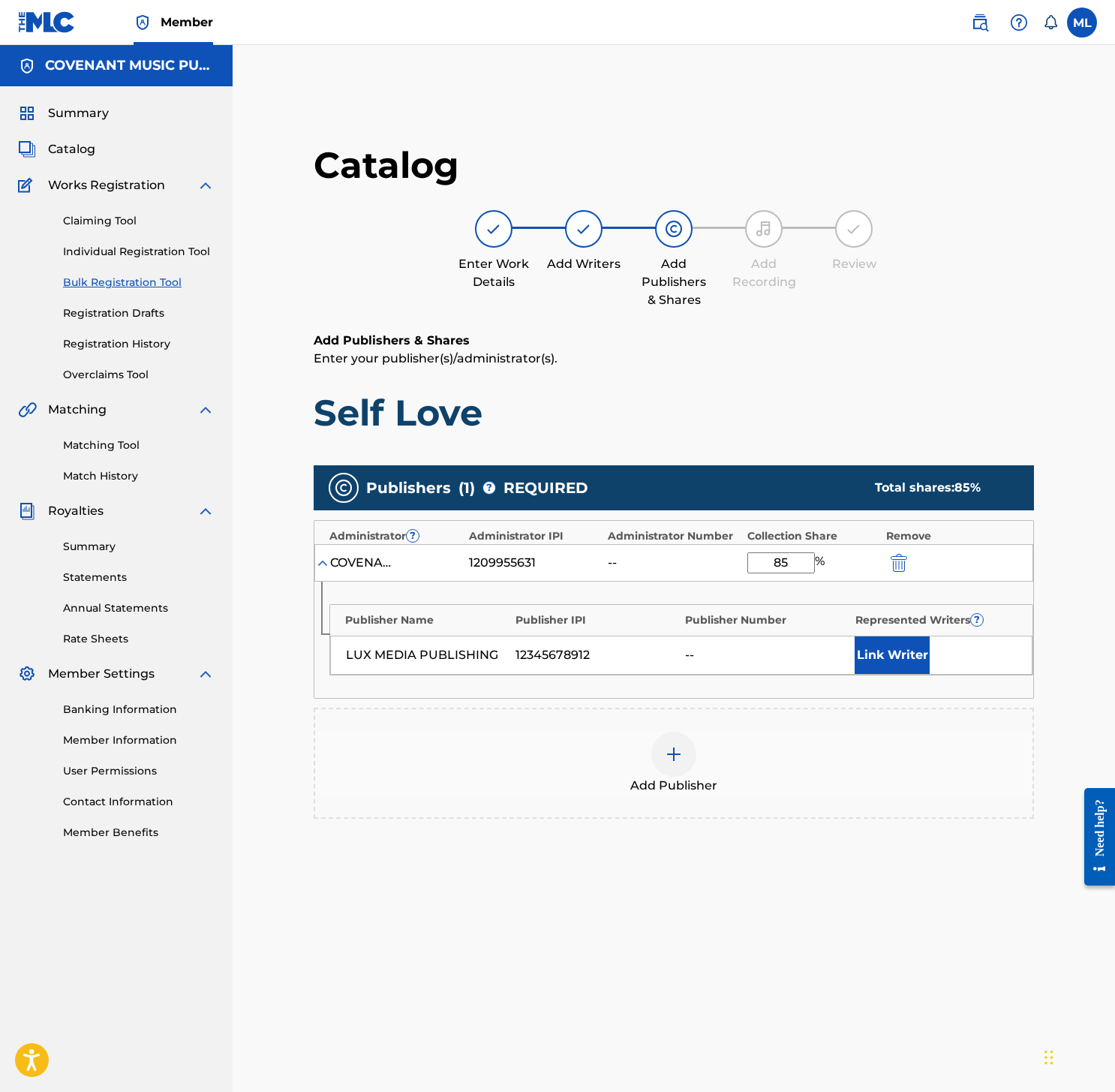
click at [893, 652] on button "Link Writer" at bounding box center [892, 655] width 75 height 37
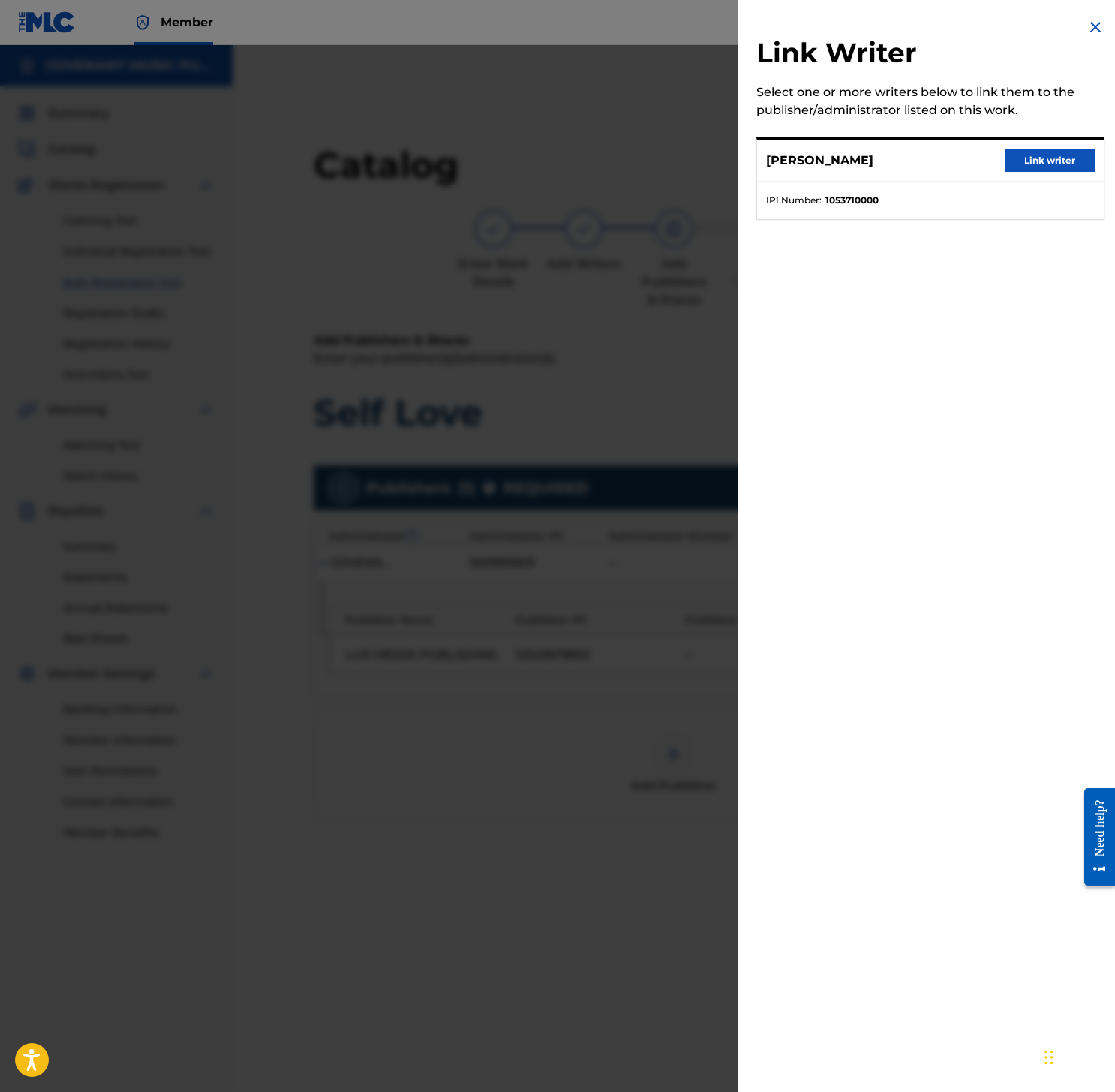
click at [1033, 157] on button "Link writer" at bounding box center [1049, 161] width 90 height 23
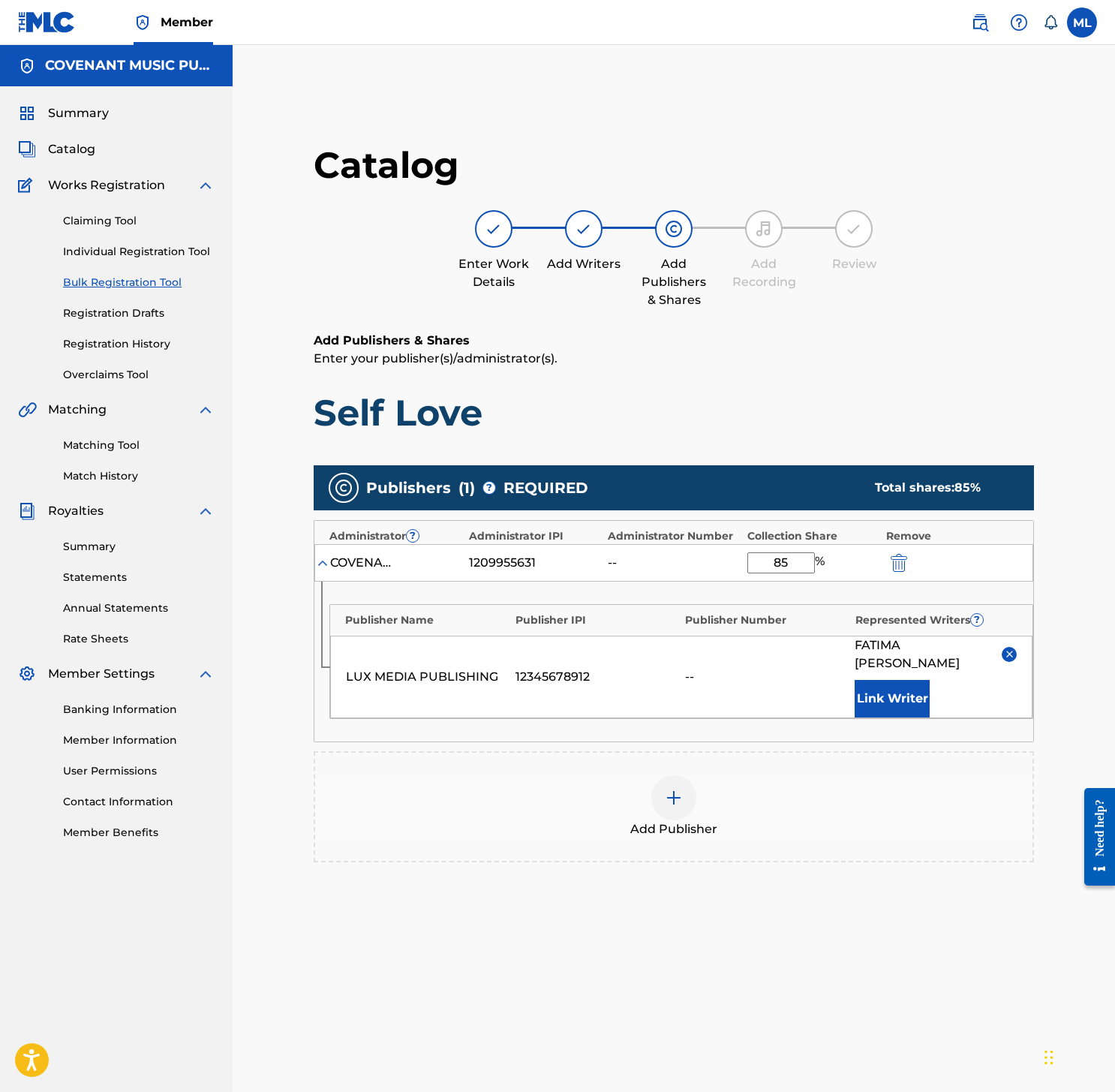
click at [510, 559] on div "1209955631" at bounding box center [502, 562] width 68 height 18
click at [898, 560] on img "submit" at bounding box center [899, 562] width 16 height 18
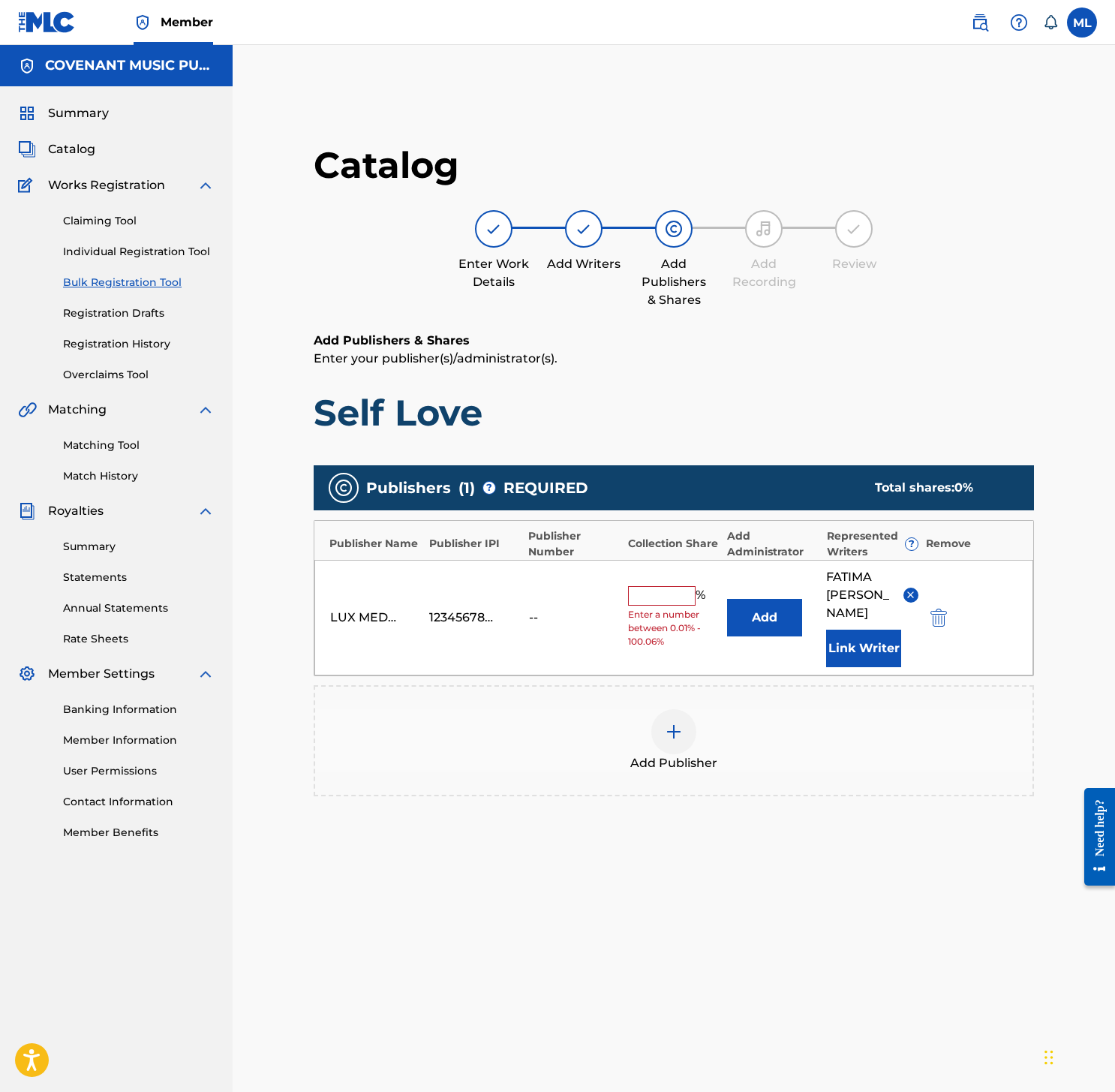
click at [936, 612] on img "submit" at bounding box center [938, 617] width 16 height 18
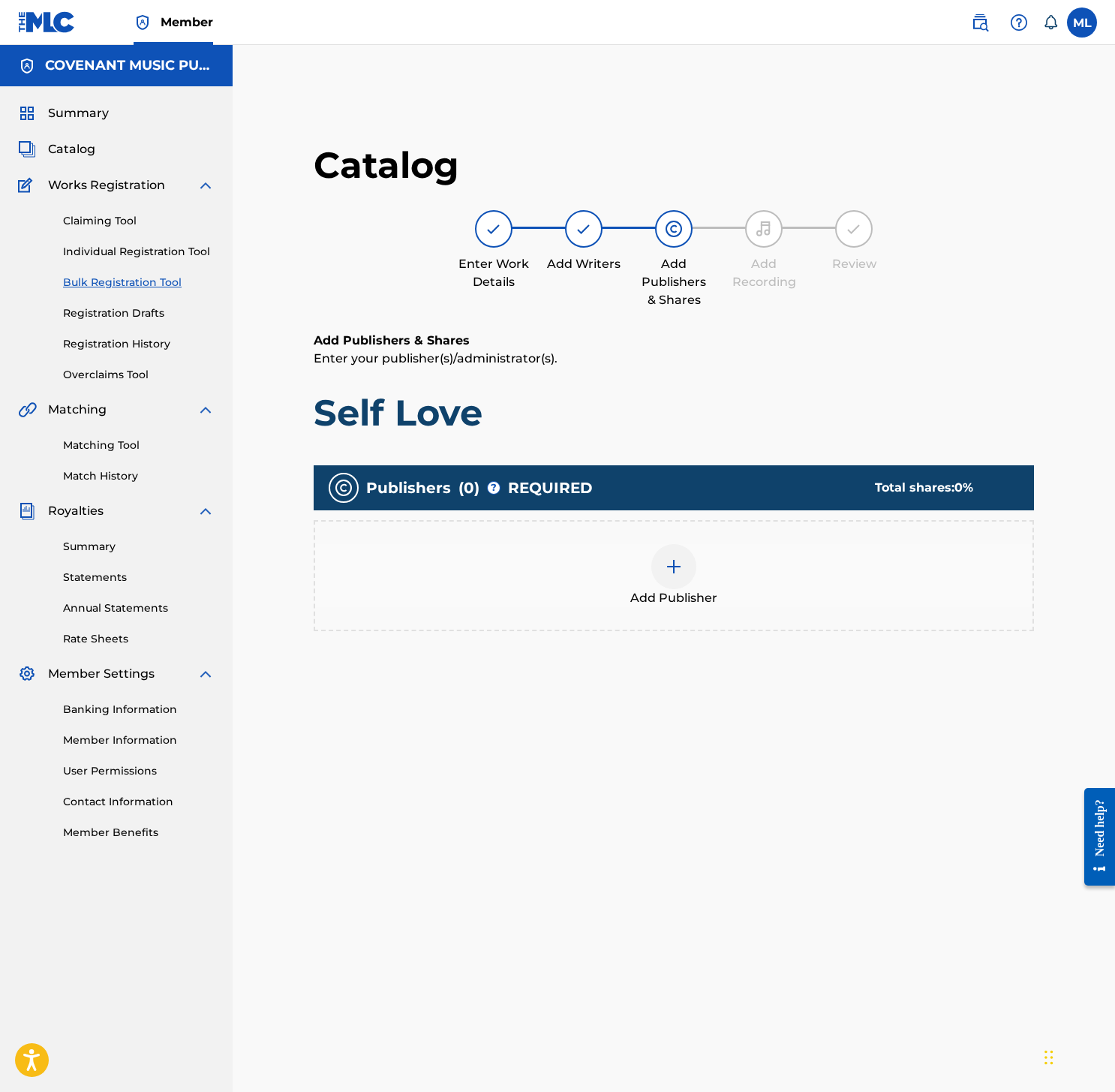
click at [633, 586] on div "Add Publisher" at bounding box center [674, 576] width 718 height 63
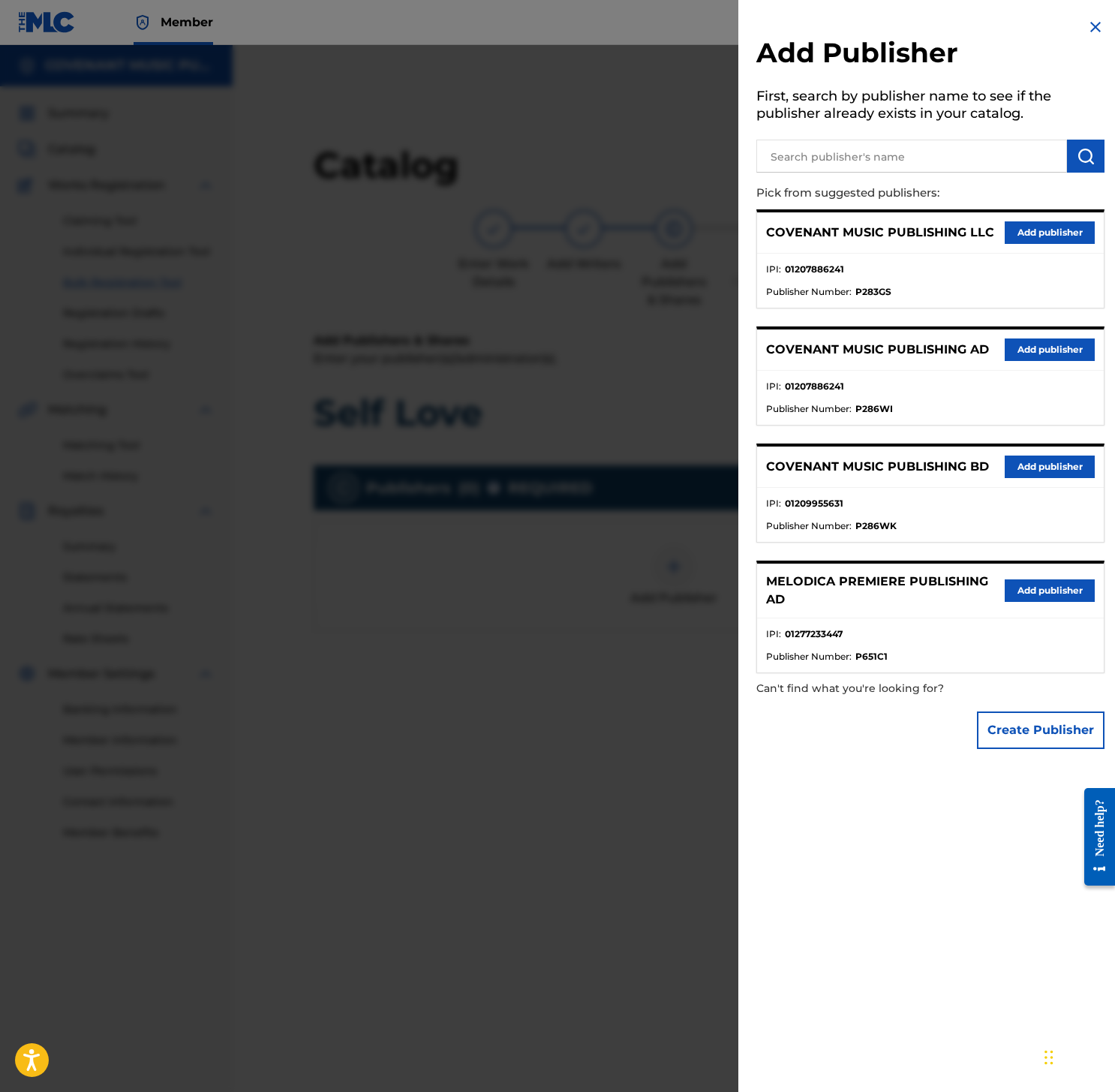
click at [853, 153] on input "text" at bounding box center [912, 155] width 311 height 33
drag, startPoint x: 1025, startPoint y: 736, endPoint x: 939, endPoint y: 591, distance: 168.6
click at [1025, 736] on button "Create Publisher" at bounding box center [1041, 729] width 128 height 37
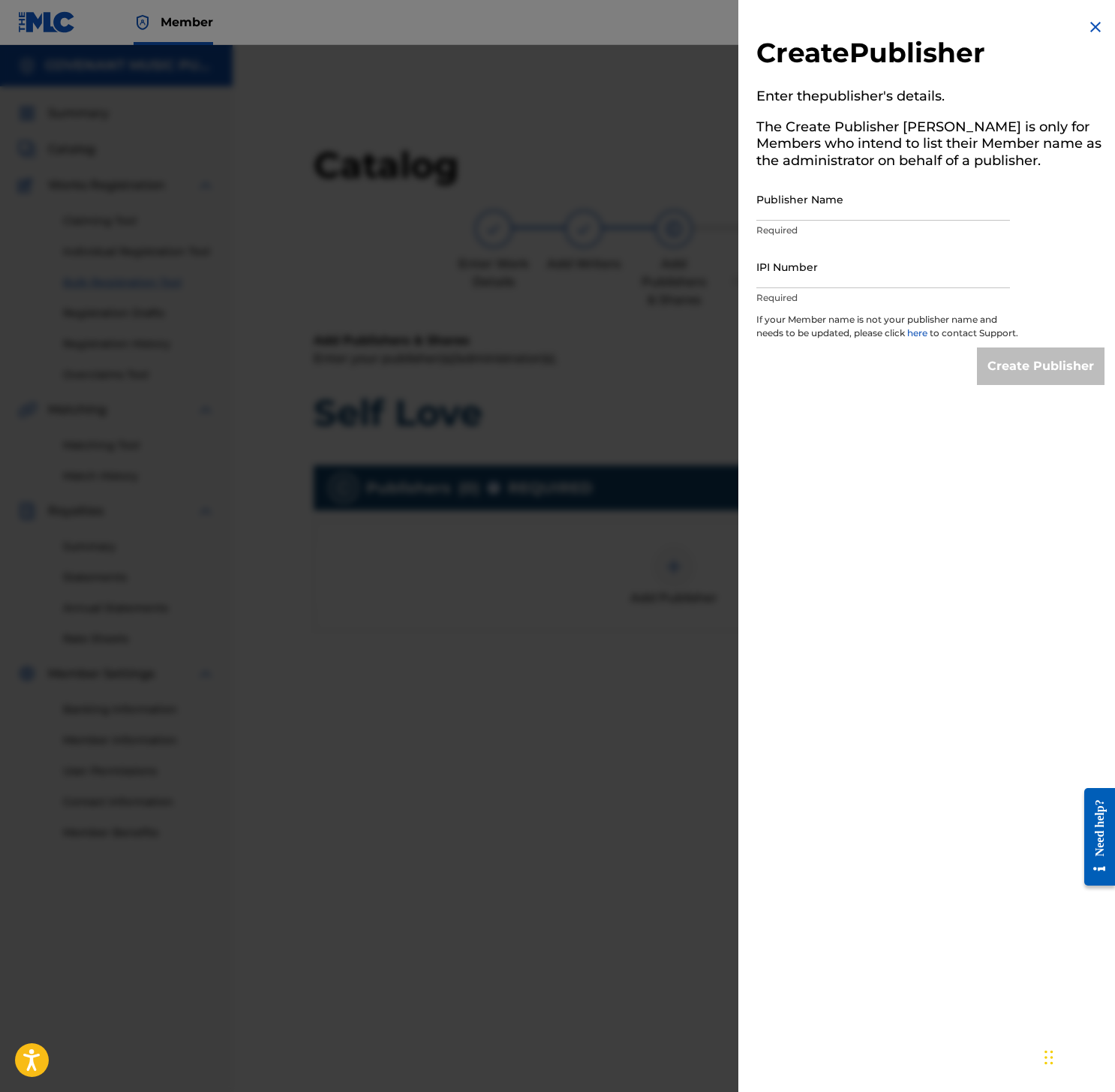
click at [849, 203] on input "Publisher Name" at bounding box center [883, 199] width 253 height 43
paste input "LUX MEDIA PUBLISHING"
type input "LUX MEDIA PUBLISHING"
click at [843, 266] on input "IPI Number" at bounding box center [883, 266] width 253 height 43
type input "01285154152"
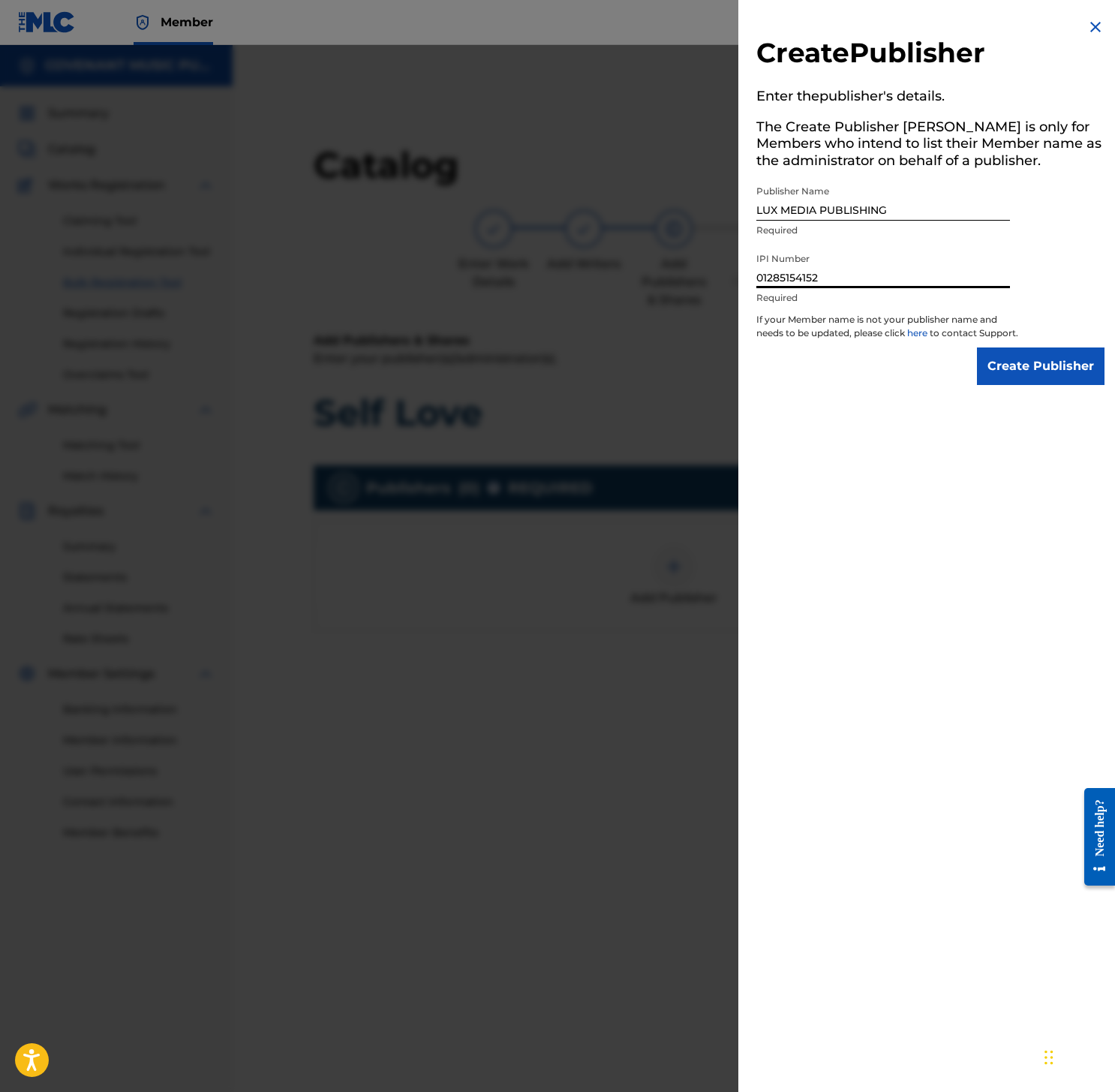
click at [1032, 369] on input "Create Publisher" at bounding box center [1041, 366] width 128 height 37
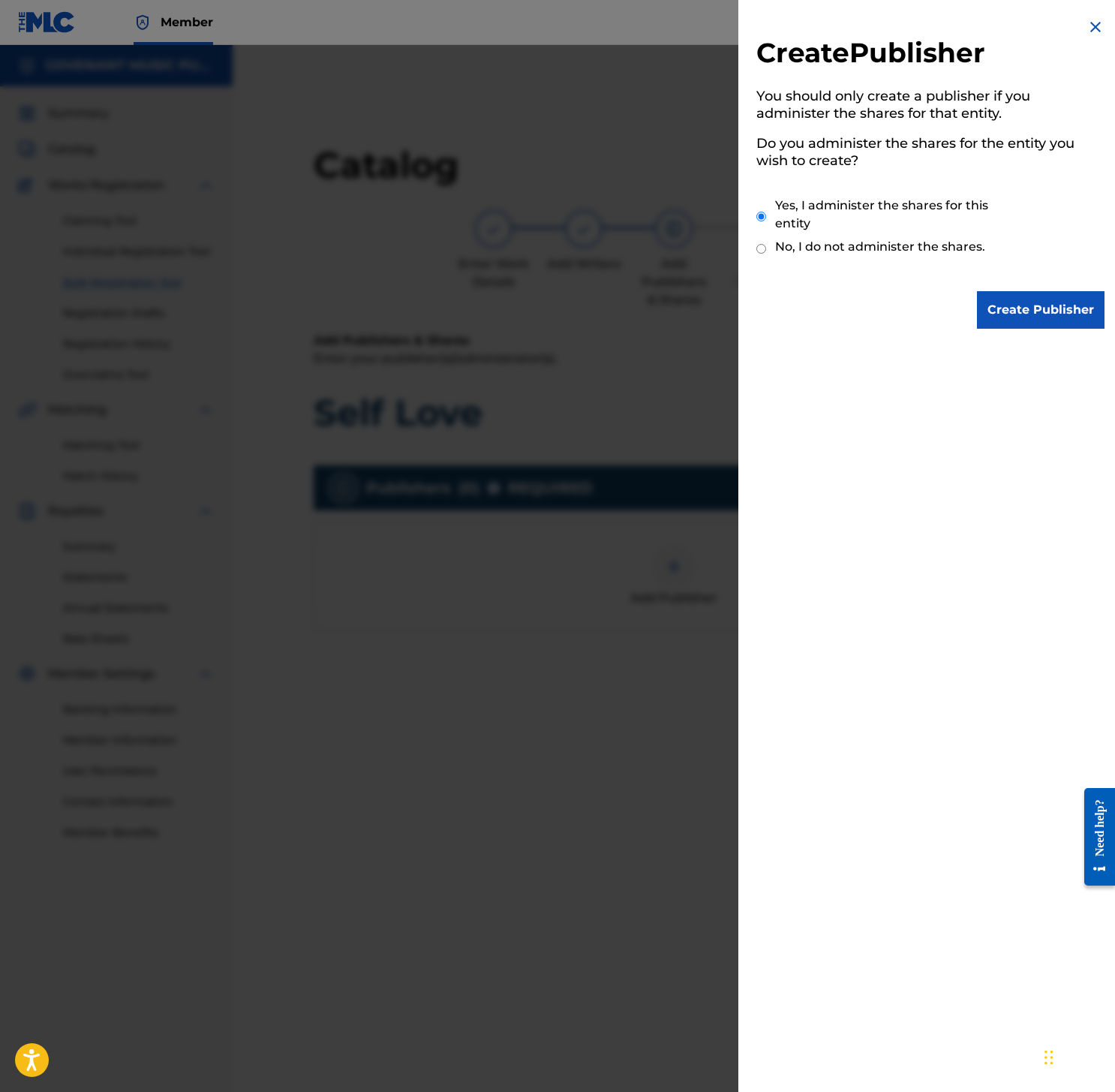
click at [1023, 309] on input "Create Publisher" at bounding box center [1041, 309] width 128 height 37
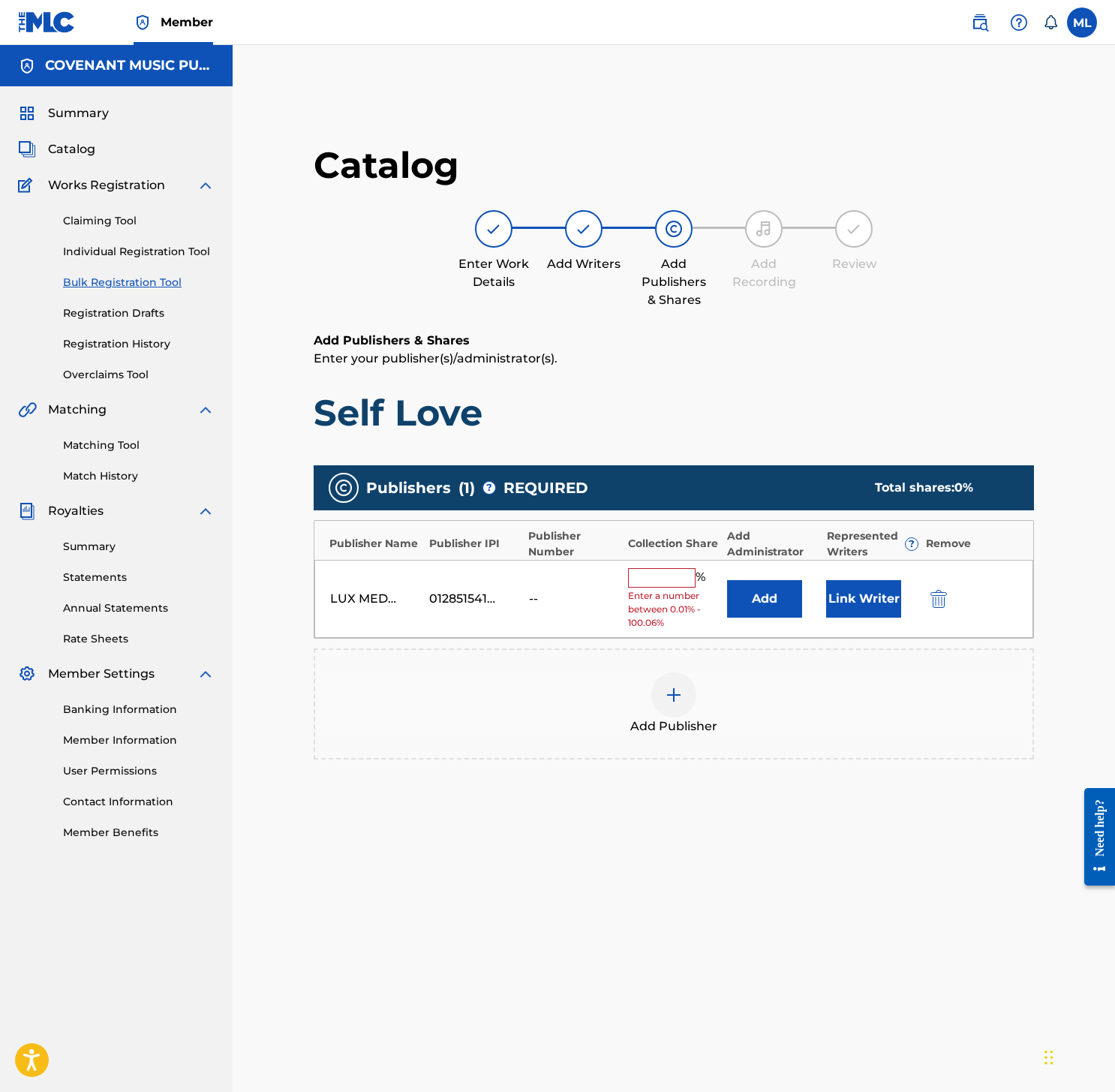
click at [759, 588] on button "Add" at bounding box center [764, 598] width 75 height 37
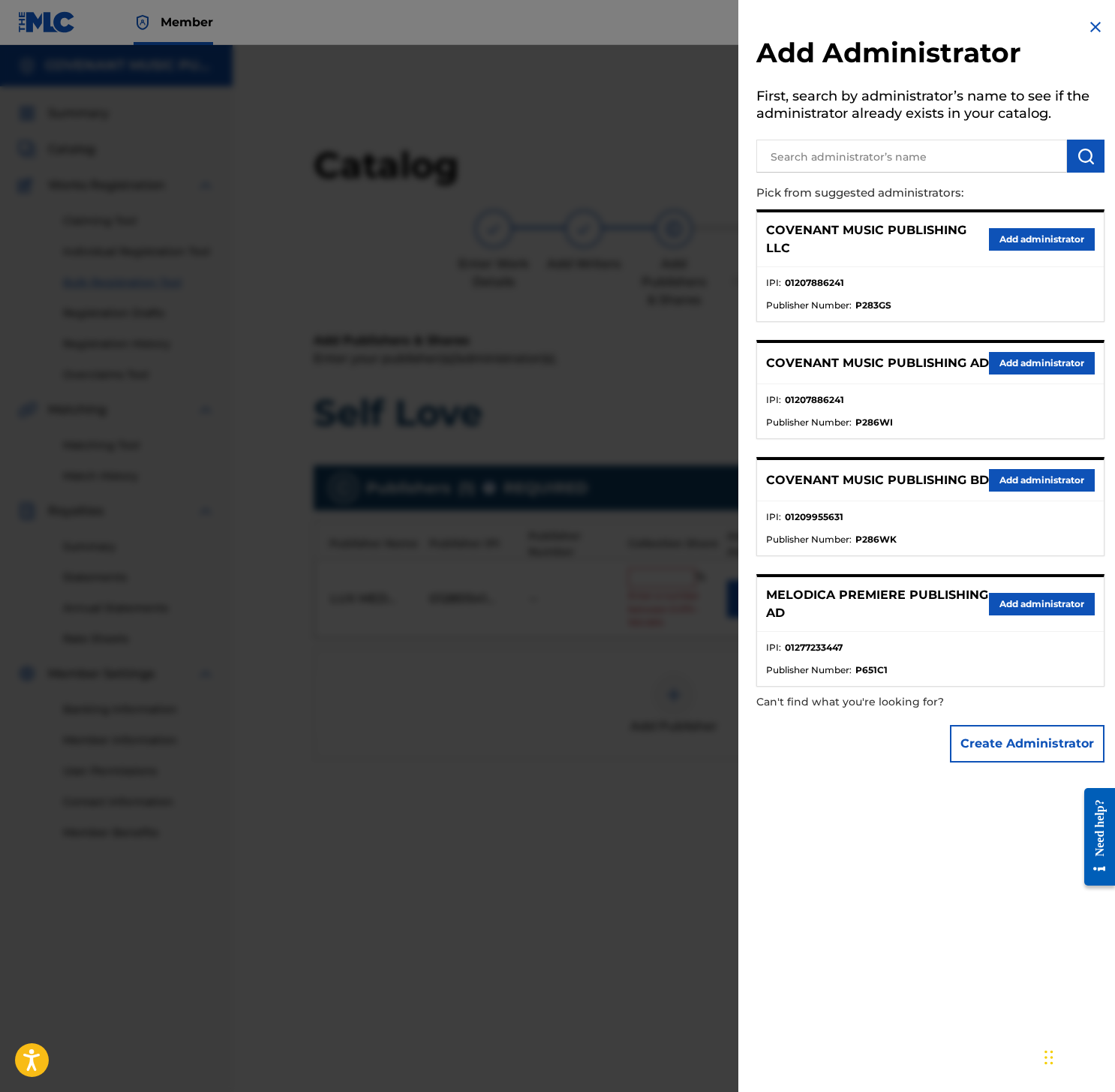
click at [1021, 249] on button "Add administrator" at bounding box center [1042, 239] width 106 height 23
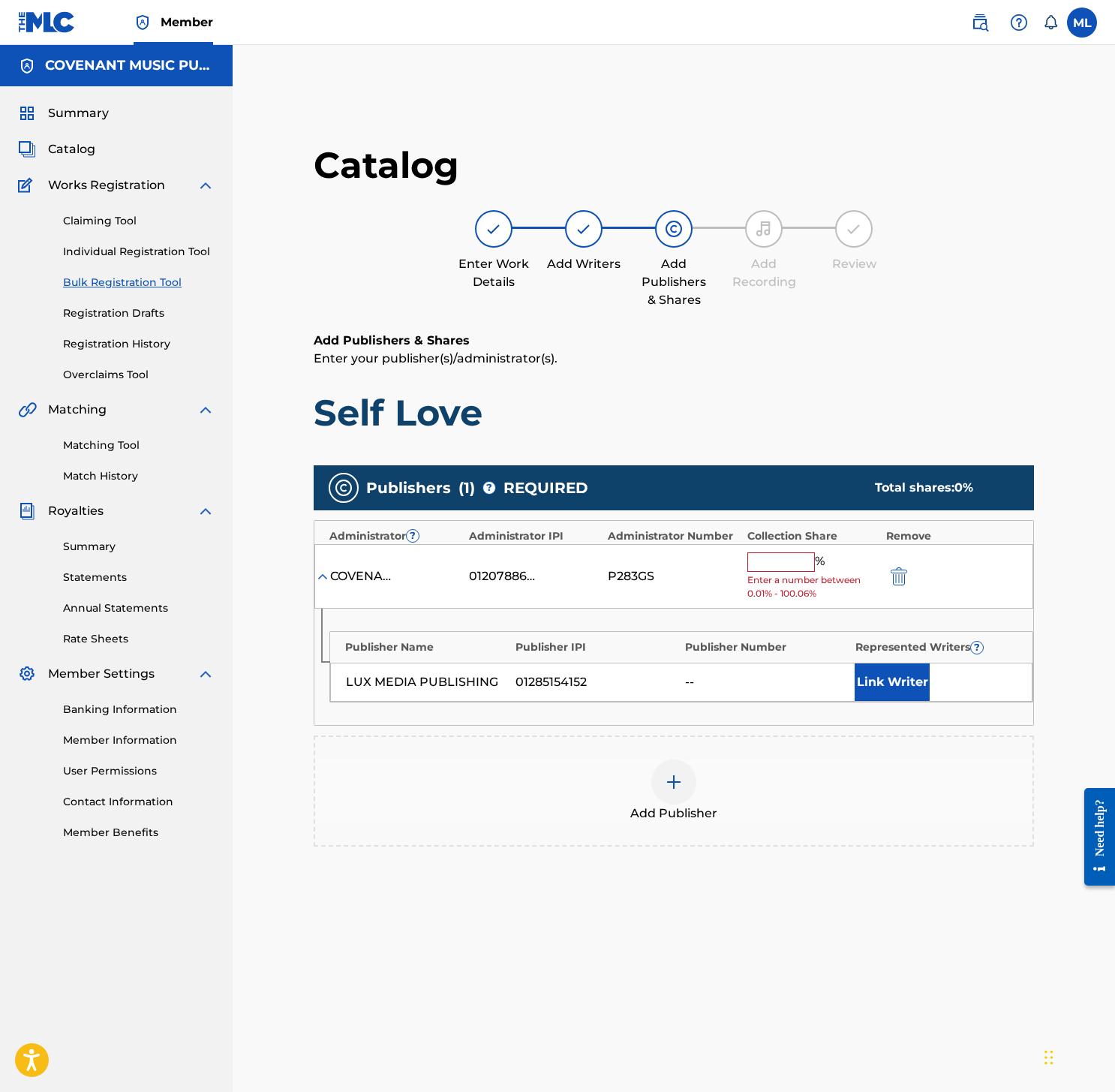
click at [773, 559] on input "text" at bounding box center [780, 561] width 68 height 19
click at [771, 564] on input "text" at bounding box center [780, 561] width 68 height 19
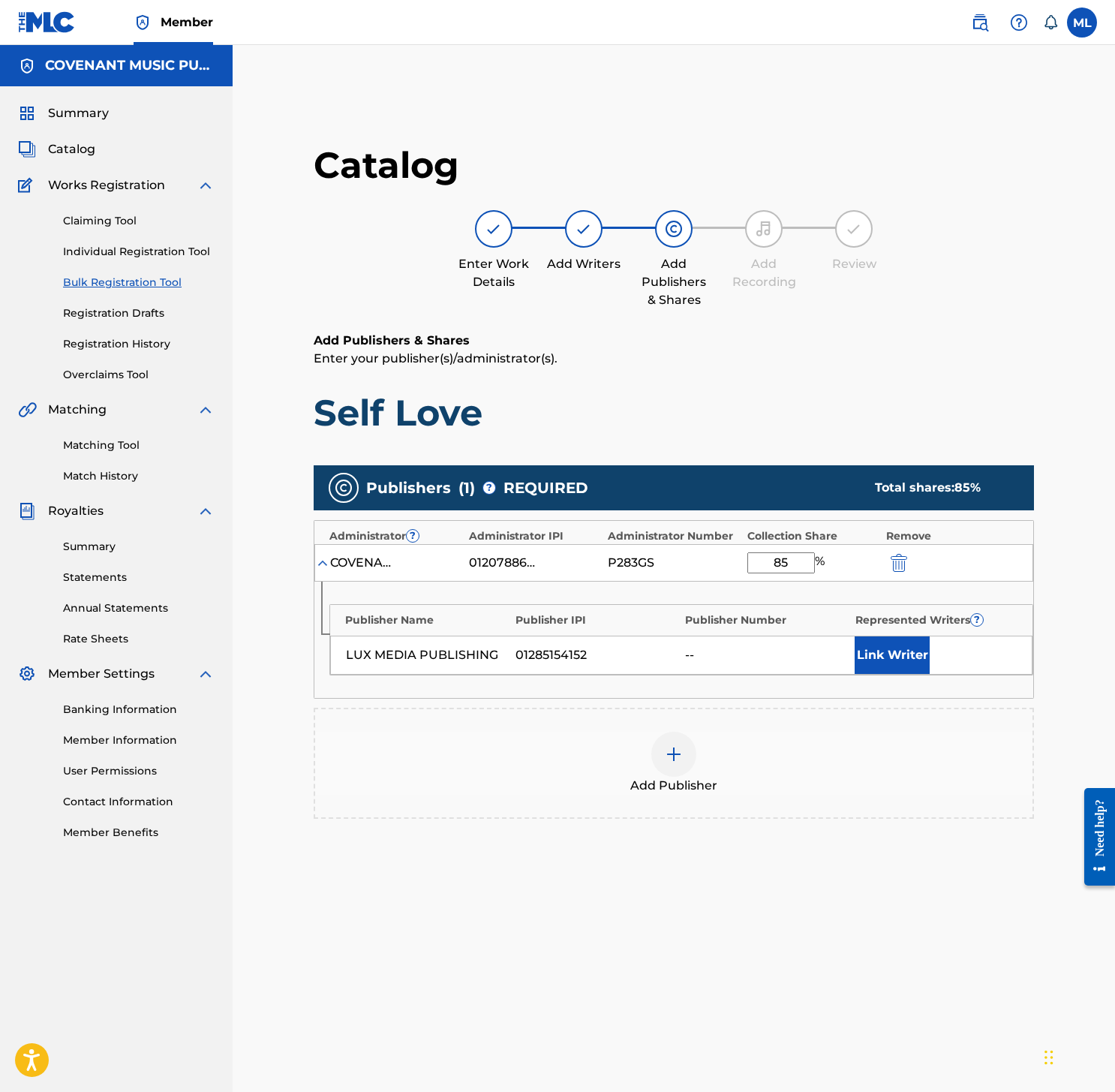
type input "85"
click at [672, 661] on div "01285154152" at bounding box center [597, 655] width 162 height 18
click at [877, 641] on button "Link Writer" at bounding box center [892, 655] width 75 height 37
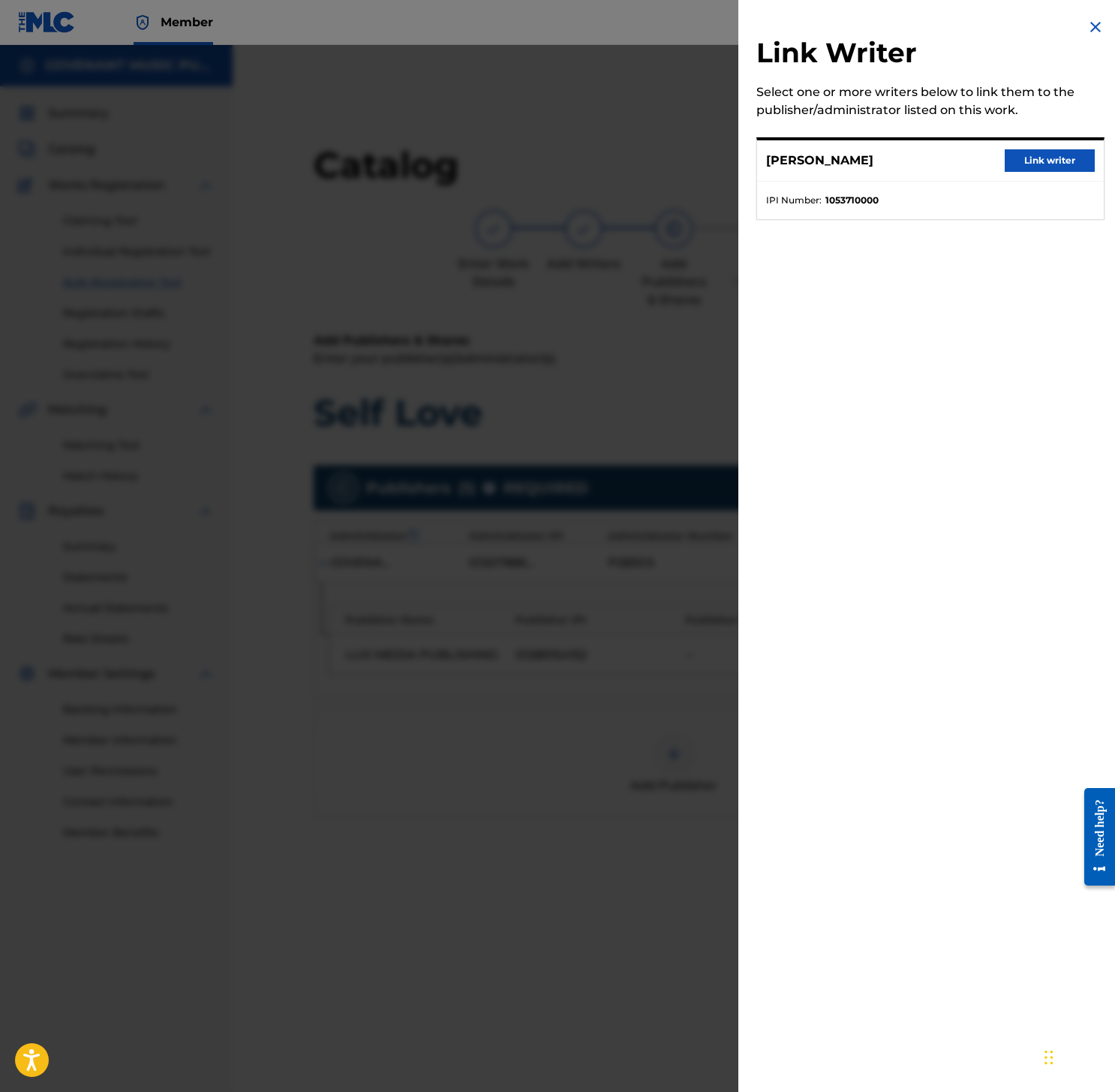
click at [1079, 163] on button "Link writer" at bounding box center [1049, 161] width 90 height 23
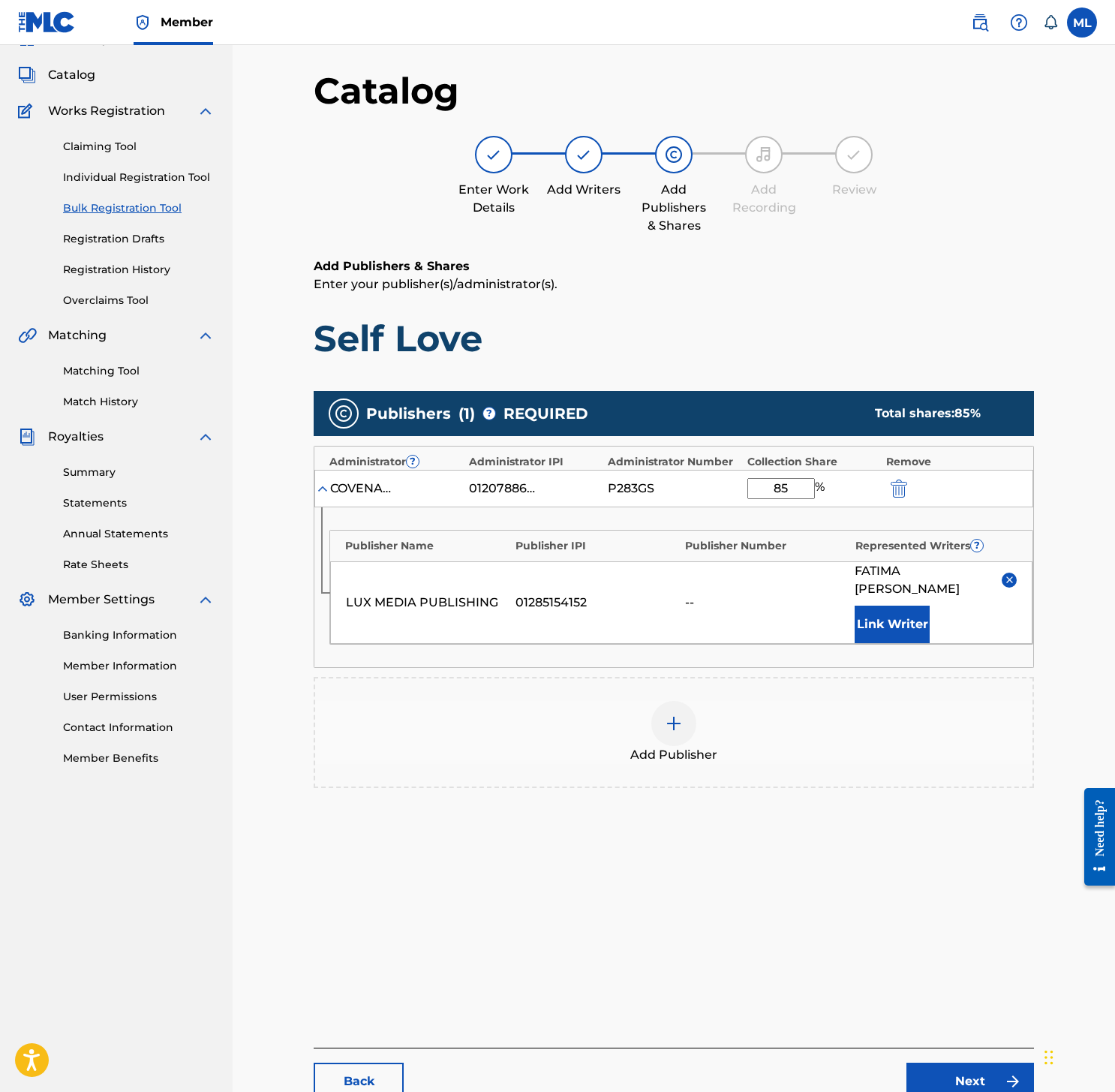
scroll to position [69, 0]
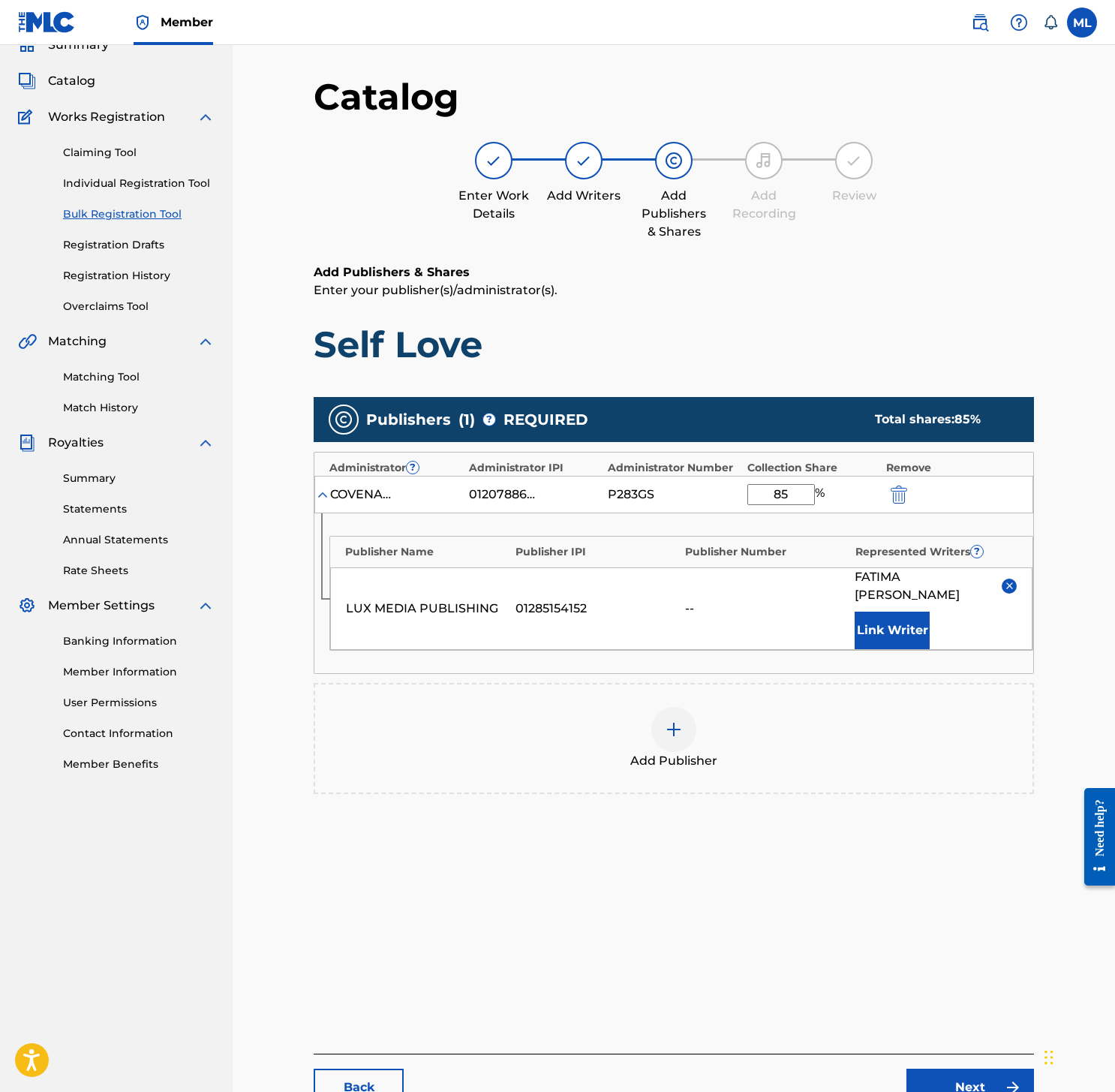
click at [779, 784] on div "Publishers ( 1 ) ? REQUIRED Total shares: 85 % Administrator ? Administrator IP…" at bounding box center [674, 602] width 720 height 412
click at [745, 727] on div "Add Publisher" at bounding box center [674, 738] width 718 height 63
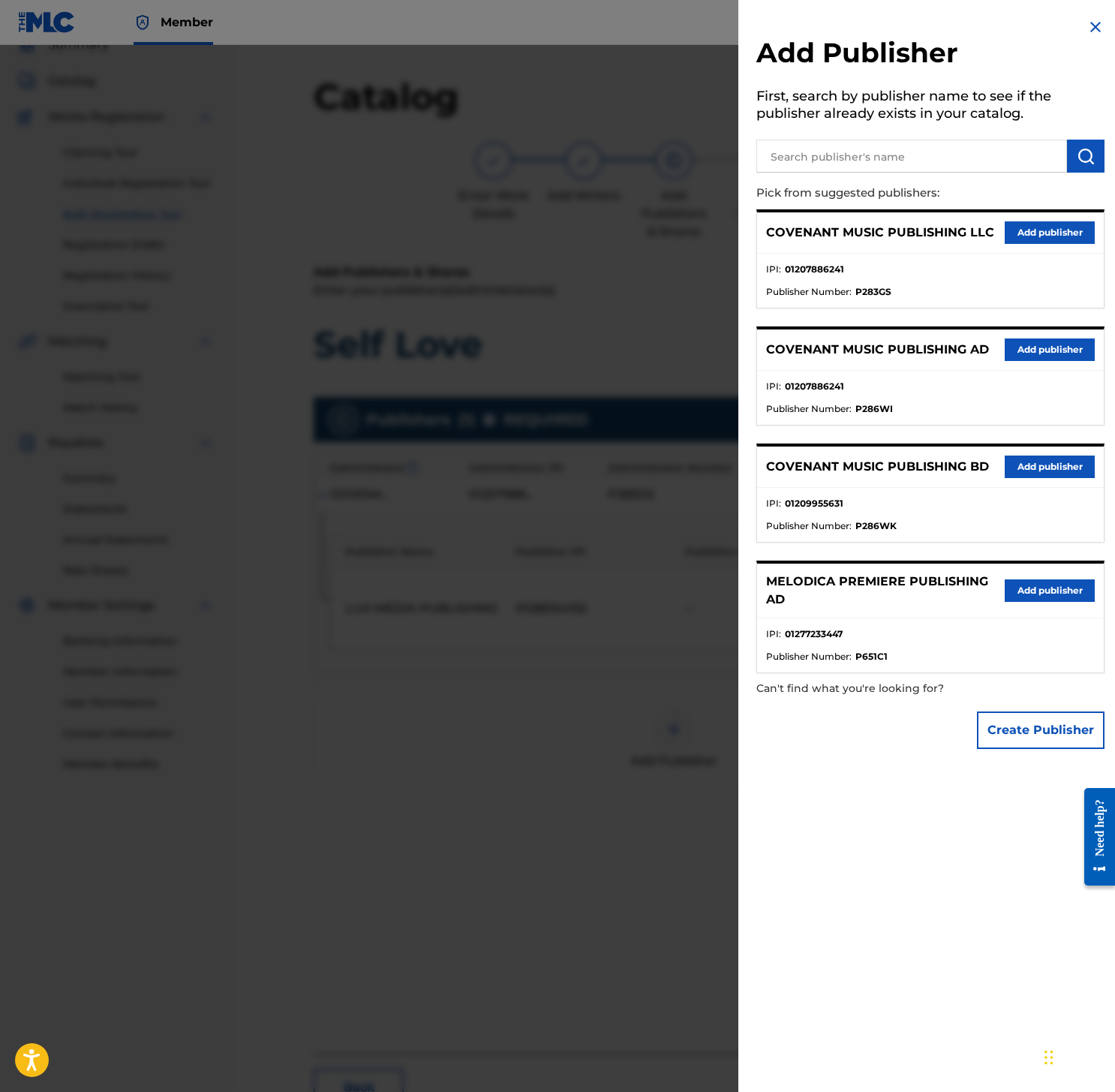
click at [819, 160] on input "text" at bounding box center [912, 155] width 311 height 33
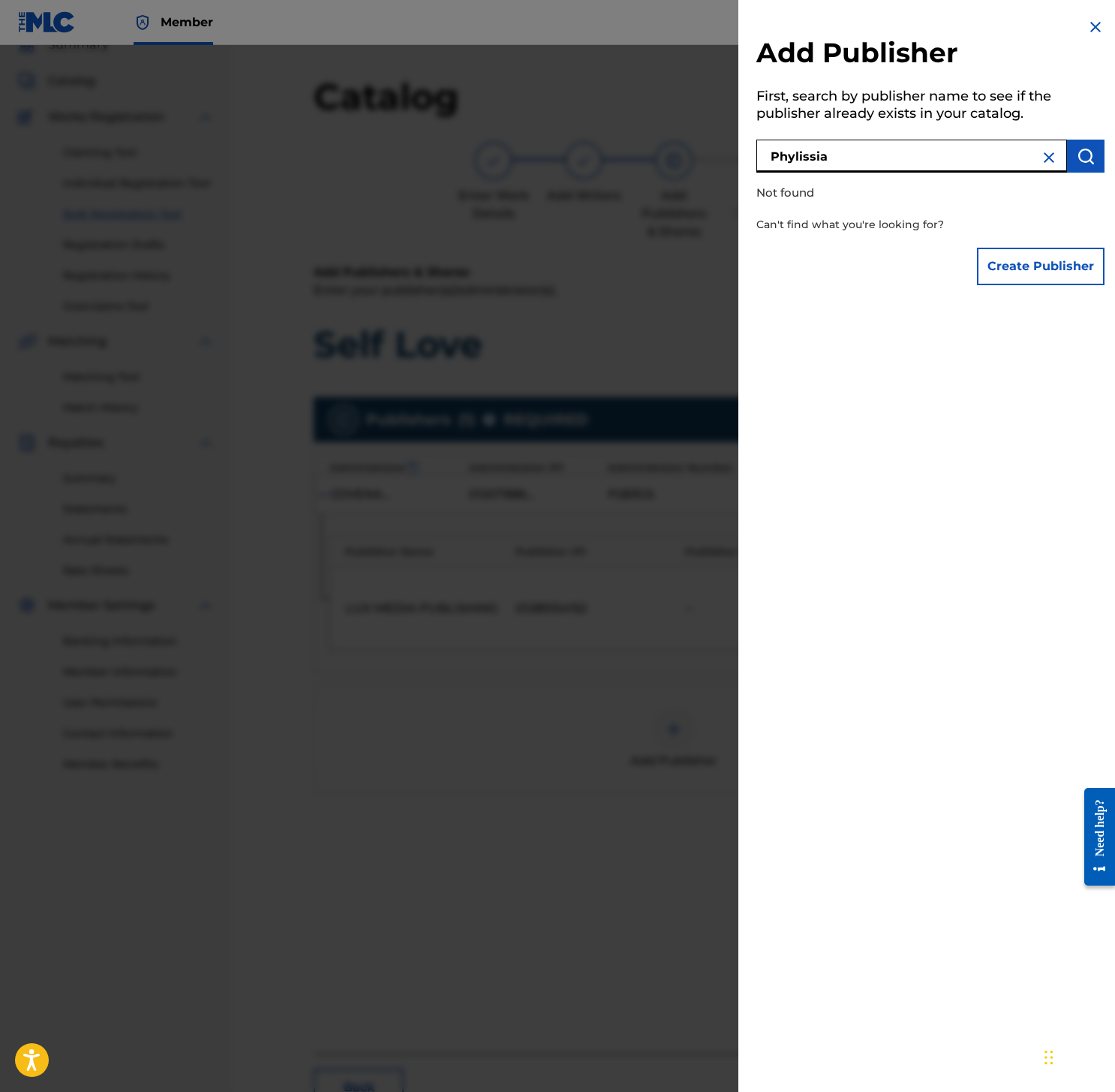
click at [801, 156] on input "Phylissia" at bounding box center [912, 155] width 311 height 33
click at [1078, 148] on img "submit" at bounding box center [1085, 155] width 18 height 18
click at [963, 136] on div "Phyllisia" at bounding box center [930, 153] width 348 height 37
click at [961, 145] on input "Phyllisia" at bounding box center [912, 155] width 311 height 33
click at [862, 172] on input "Phyllisia" at bounding box center [912, 155] width 311 height 33
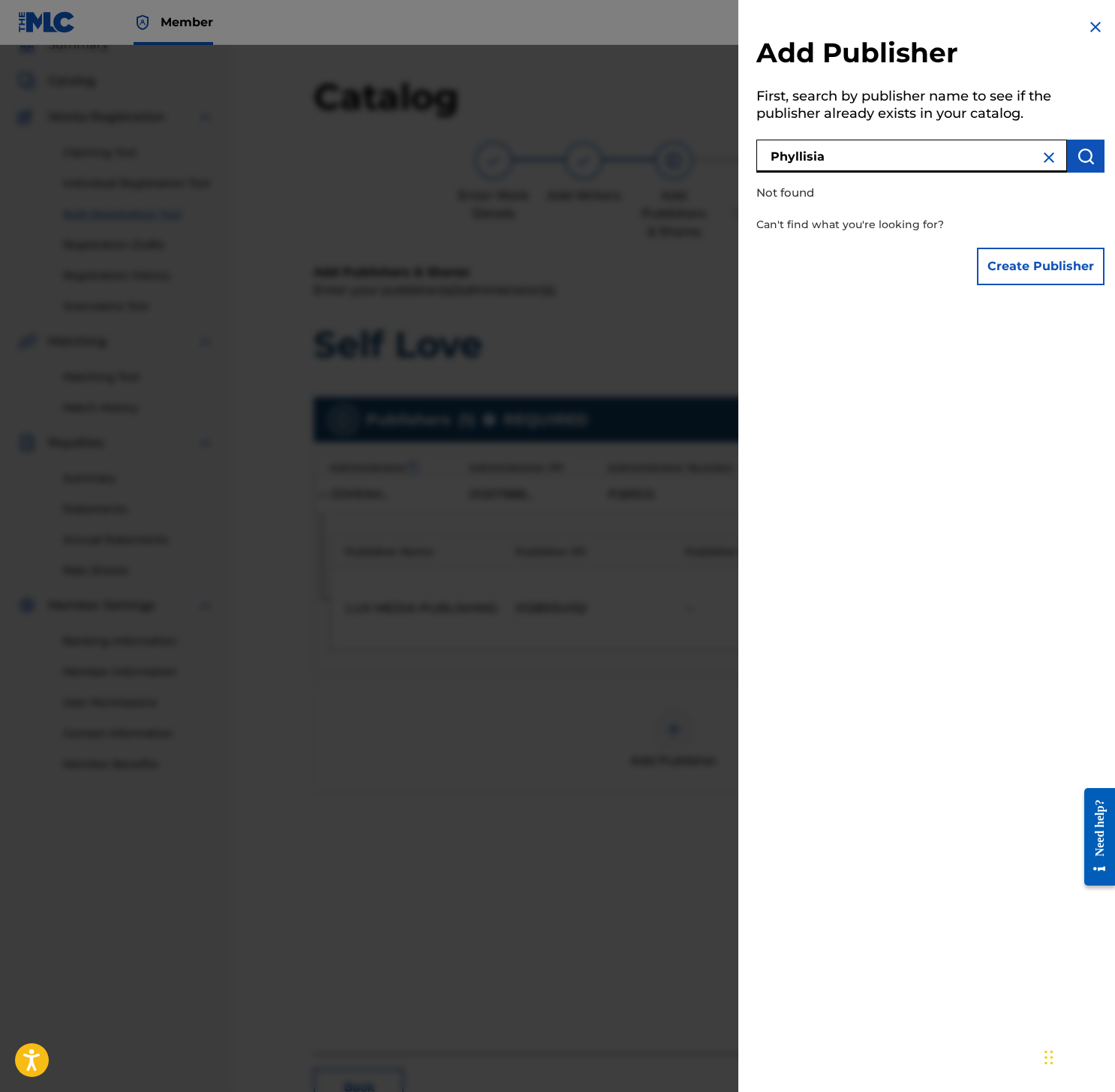
click at [862, 171] on input "Phyllisia" at bounding box center [912, 155] width 311 height 33
paste input "HYLLISIA DELEANA PUBLISHING"
type input "PHYLLISIA DELEANA PUBLISHING"
click at [1082, 155] on button "submit" at bounding box center [1085, 155] width 37 height 33
click at [1082, 155] on img "submit" at bounding box center [1085, 155] width 18 height 18
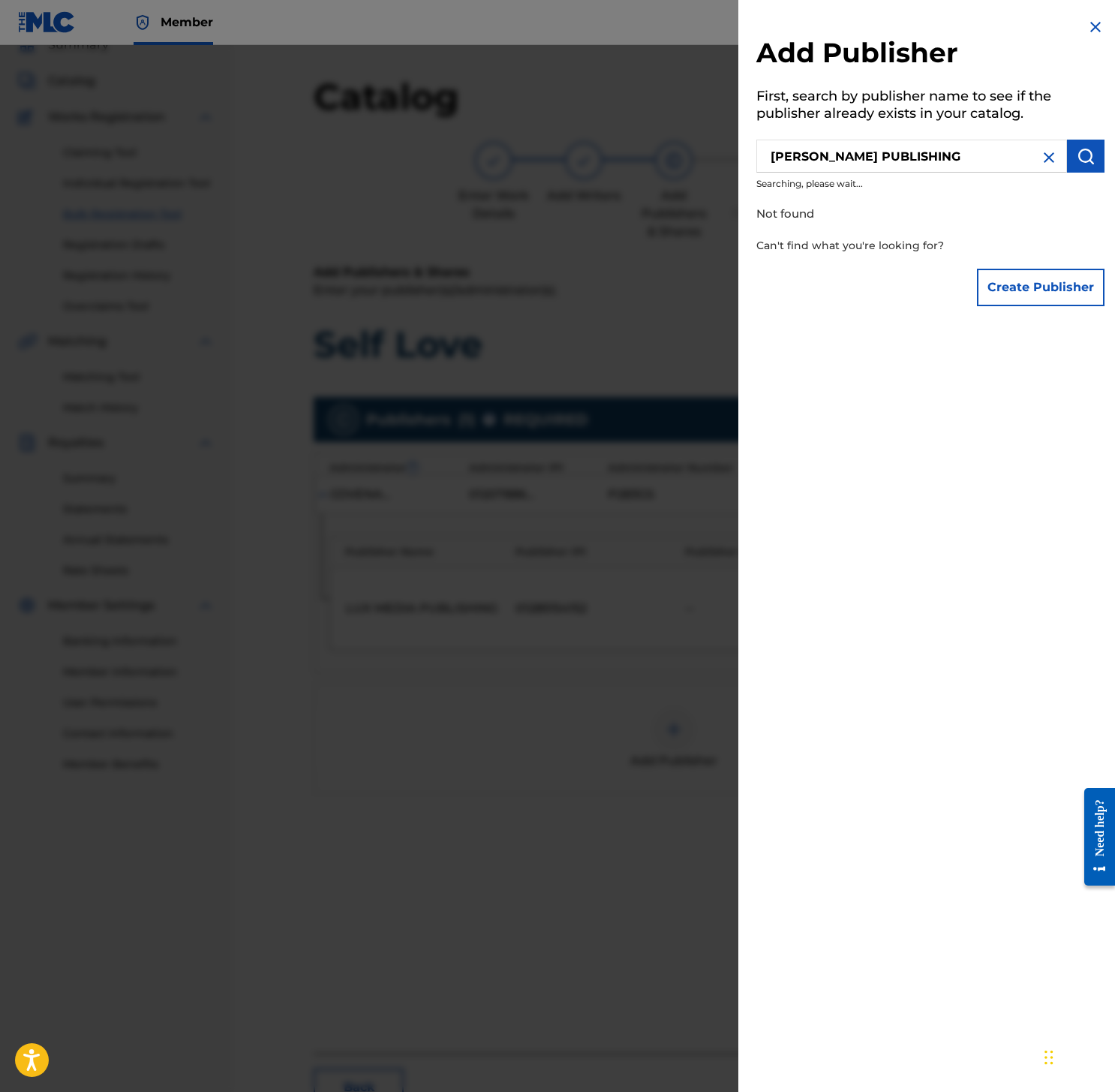
click at [1082, 155] on img "submit" at bounding box center [1085, 155] width 18 height 18
click at [1032, 253] on button "Create Publisher" at bounding box center [1041, 266] width 128 height 37
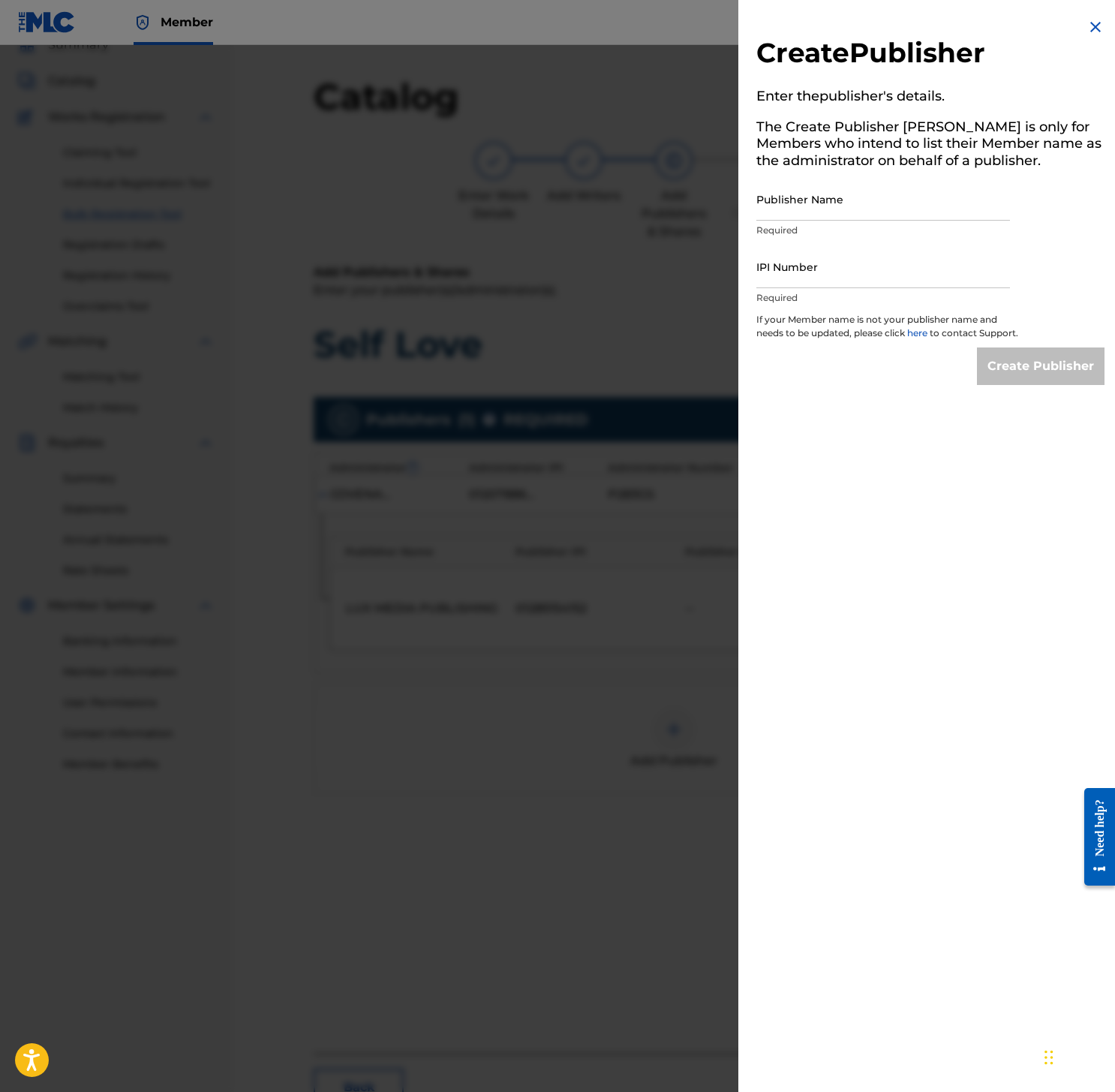
click at [838, 194] on input "Publisher Name" at bounding box center [883, 199] width 253 height 43
paste input "PHYLLISIA DELEANA PUBLISHING"
type input "PHYLLISIA DELEANA PUBLISHING"
click at [916, 267] on input "IPI Number" at bounding box center [883, 266] width 253 height 43
paste input "00784765289"
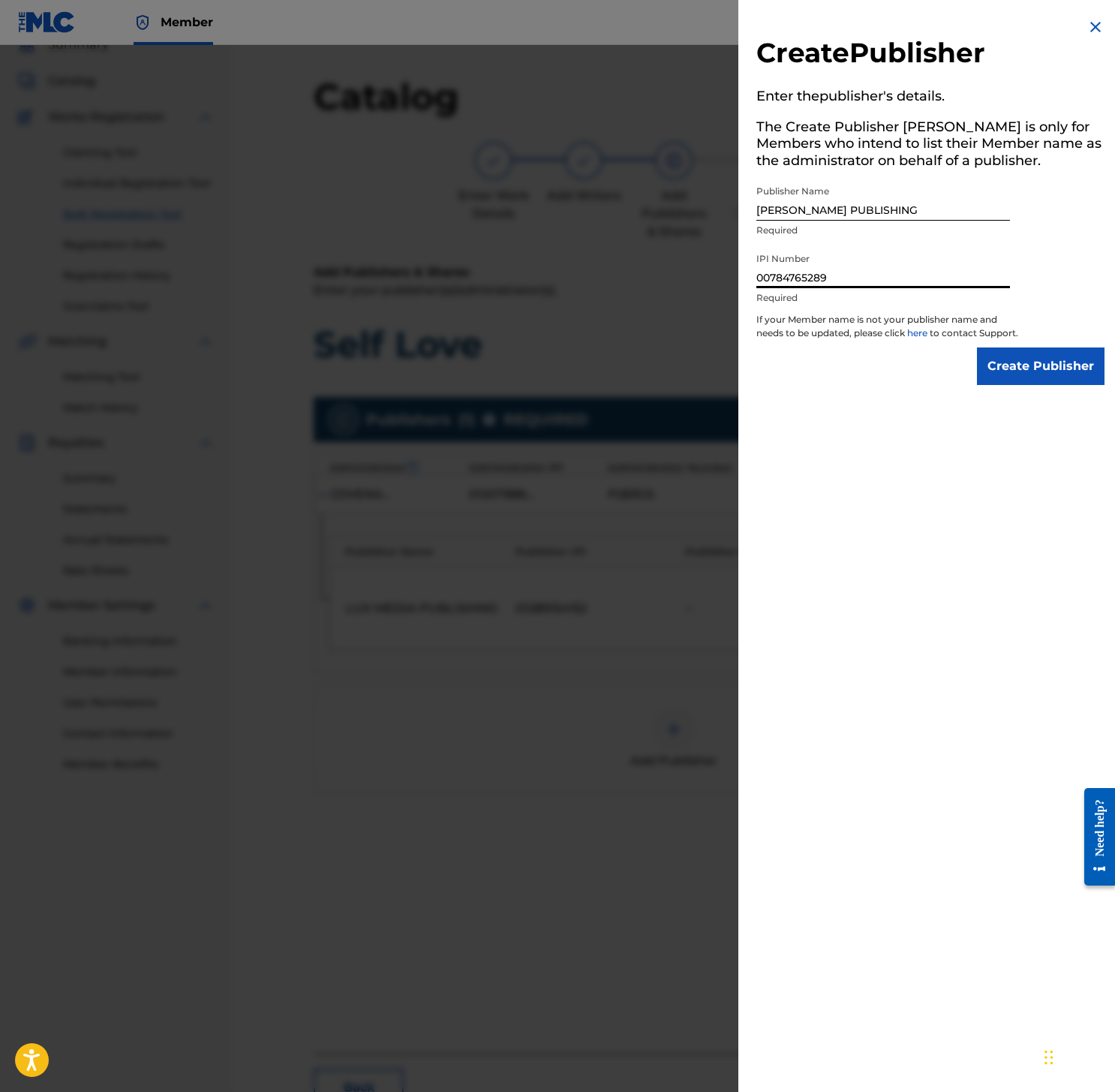
type input "00784765289"
click at [952, 214] on input "PHYLLISIA DELEANA PUBLISHING" at bounding box center [883, 199] width 253 height 43
type input "PHYLLISIA DELEANA PUBLISHING"
click at [1015, 372] on input "Create Publisher" at bounding box center [1041, 366] width 128 height 37
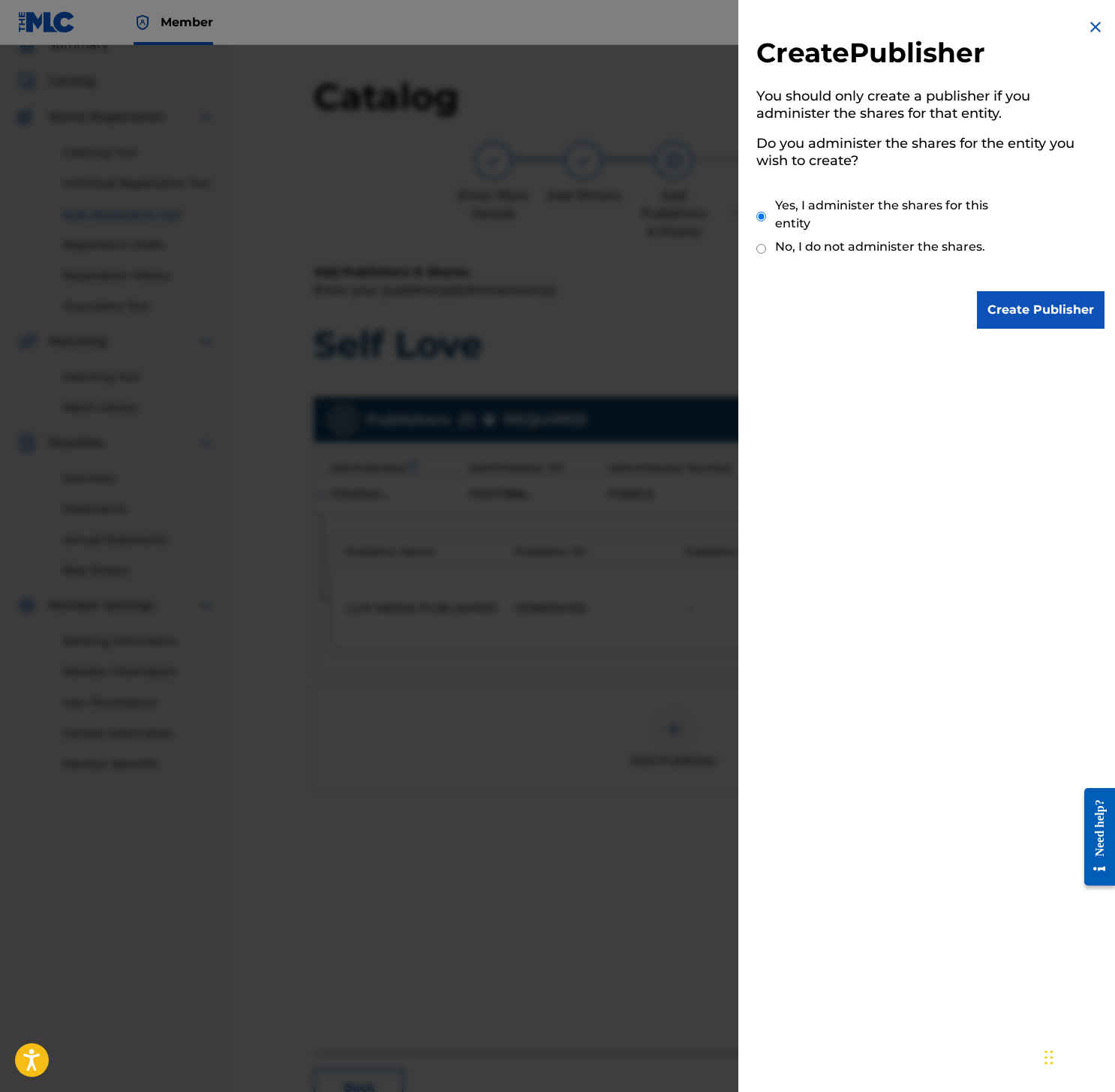
click at [1035, 320] on input "Create Publisher" at bounding box center [1041, 309] width 128 height 37
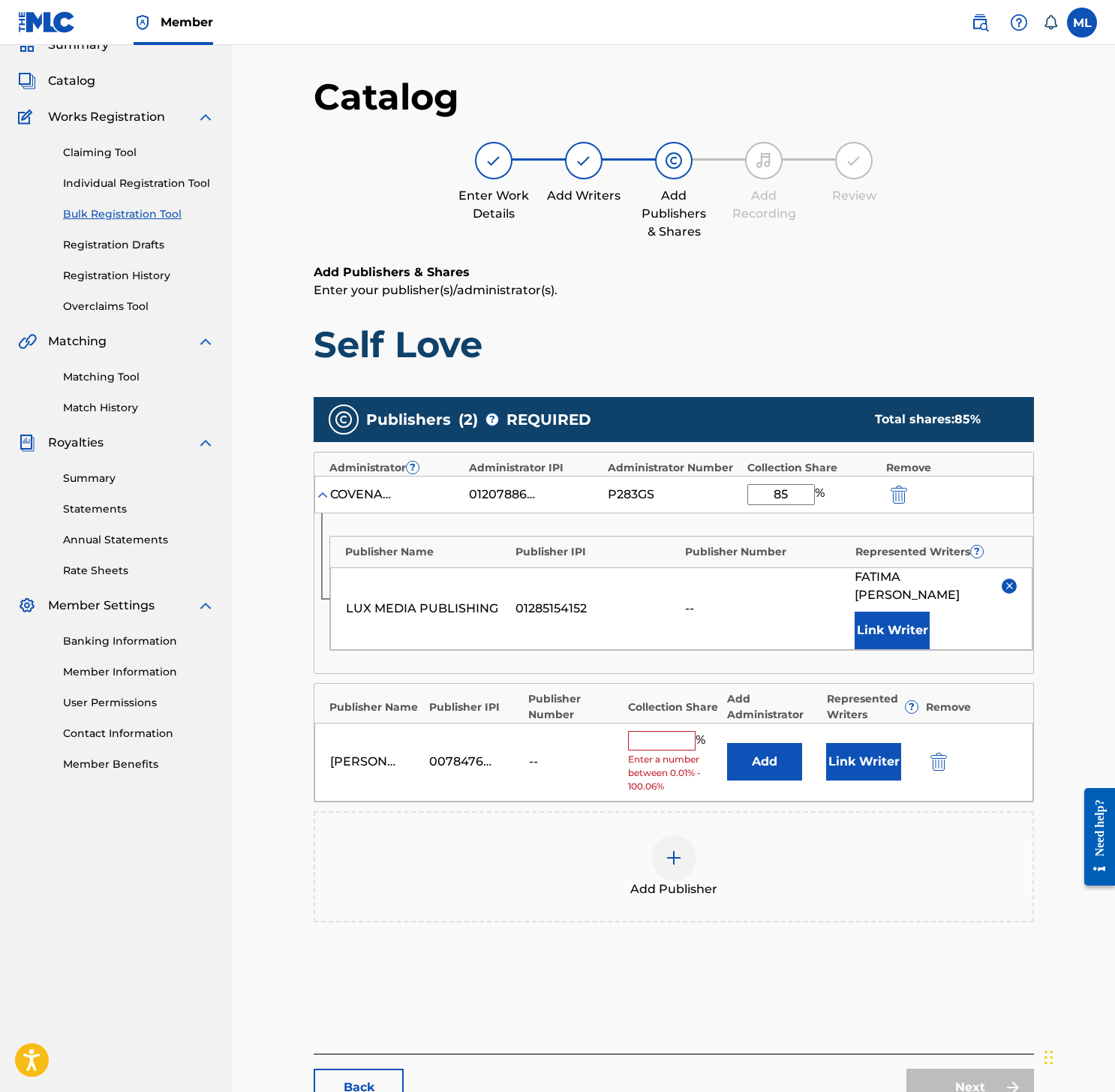
click at [693, 731] on input "text" at bounding box center [661, 740] width 68 height 19
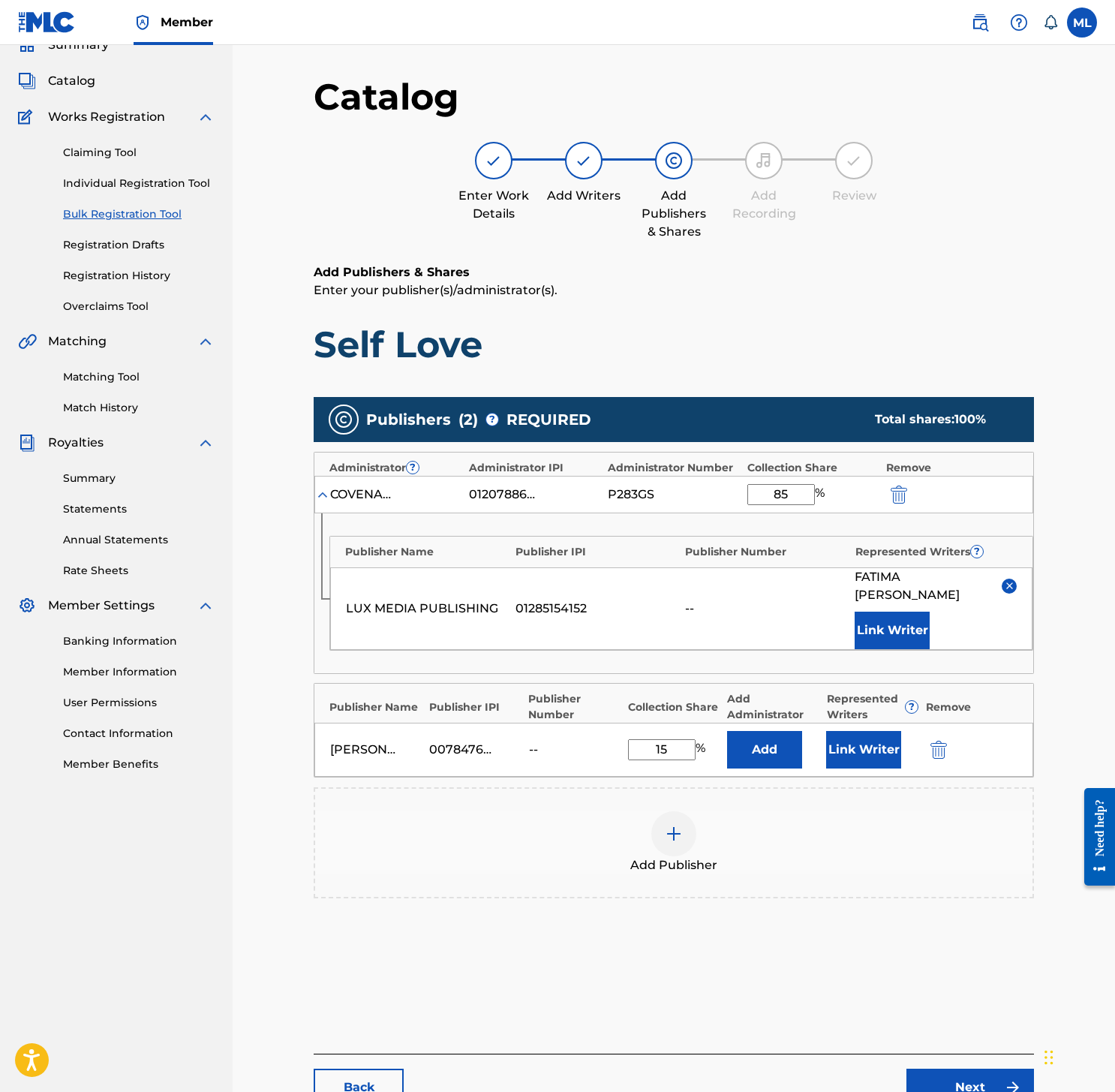
type input "15"
click at [779, 734] on button "Add" at bounding box center [764, 749] width 75 height 37
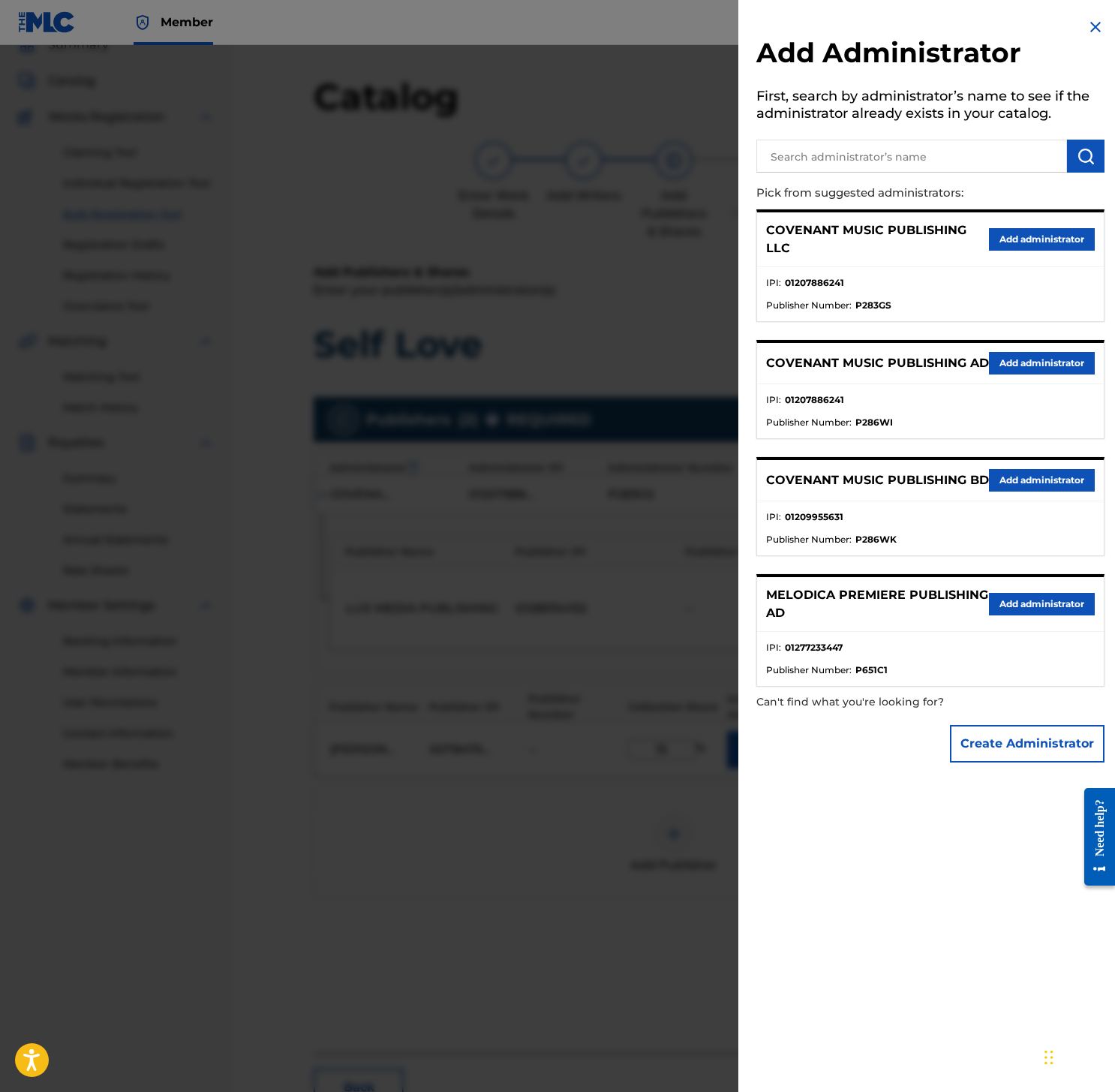
click at [601, 616] on div at bounding box center [558, 591] width 1115 height 1092
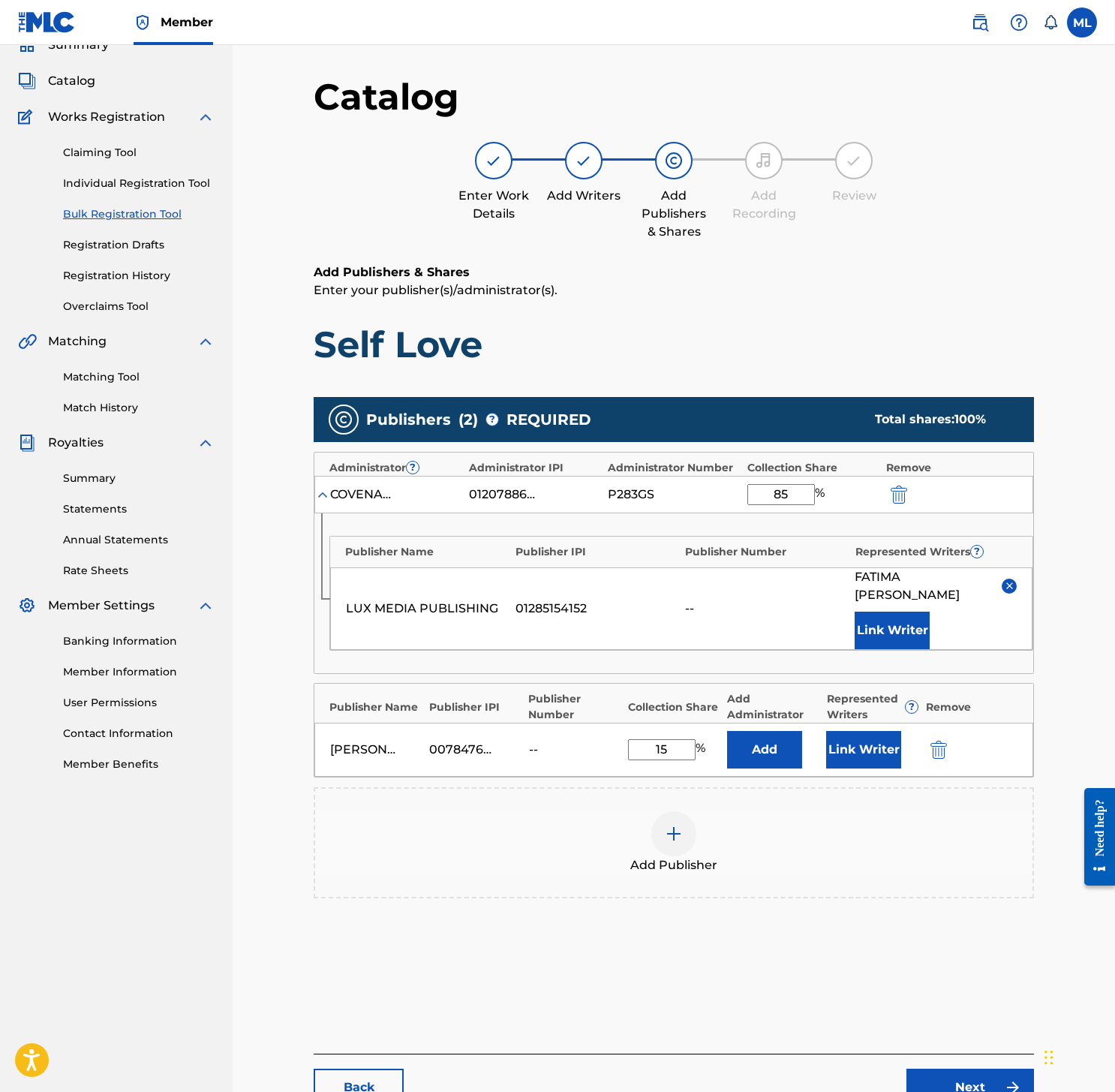
click at [866, 736] on button "Link Writer" at bounding box center [863, 749] width 75 height 37
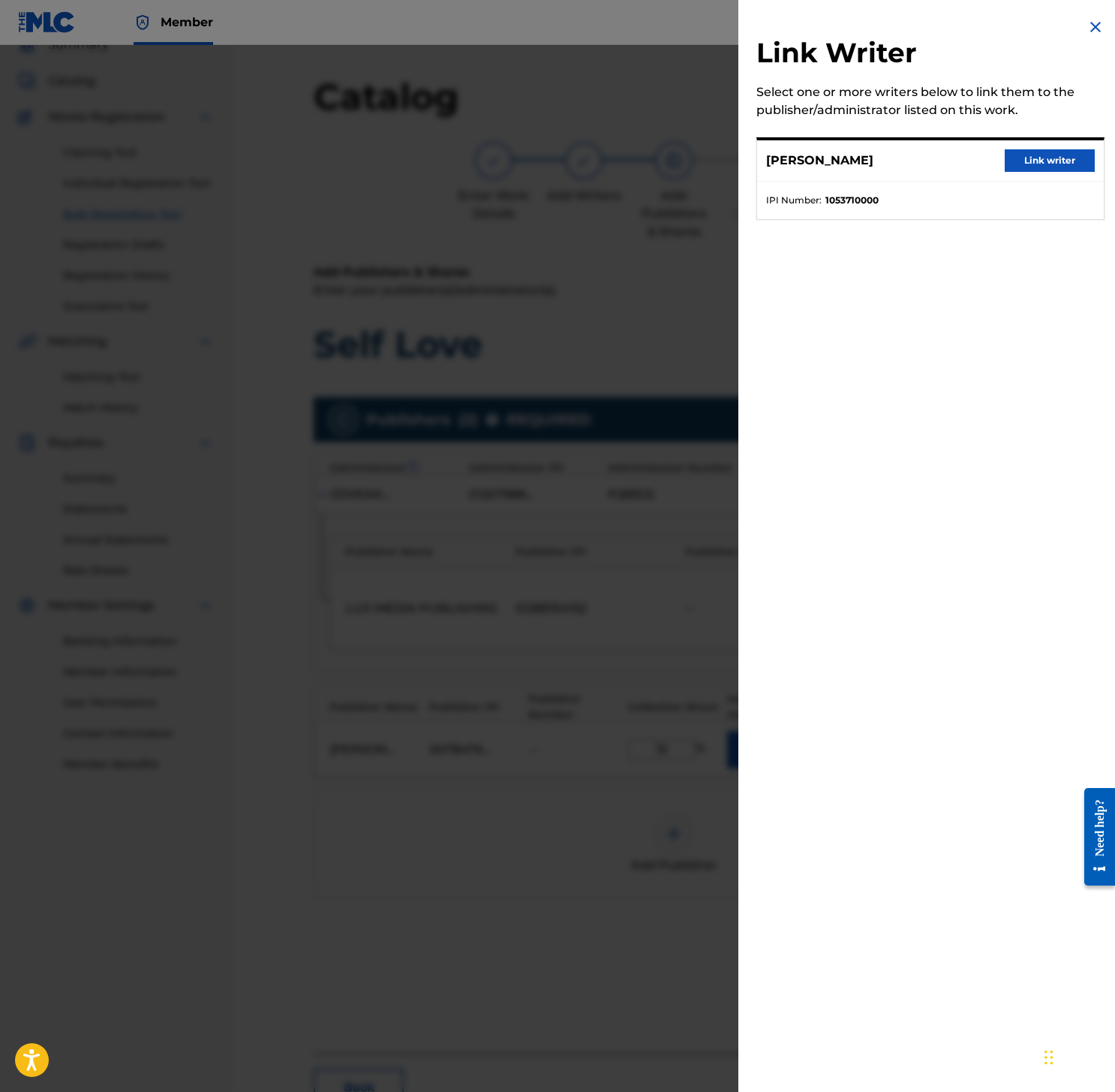
click at [893, 339] on div "Link Writer Select one or more writers below to link them to the publisher/admi…" at bounding box center [930, 546] width 384 height 1092
click at [1095, 23] on img at bounding box center [1095, 27] width 18 height 18
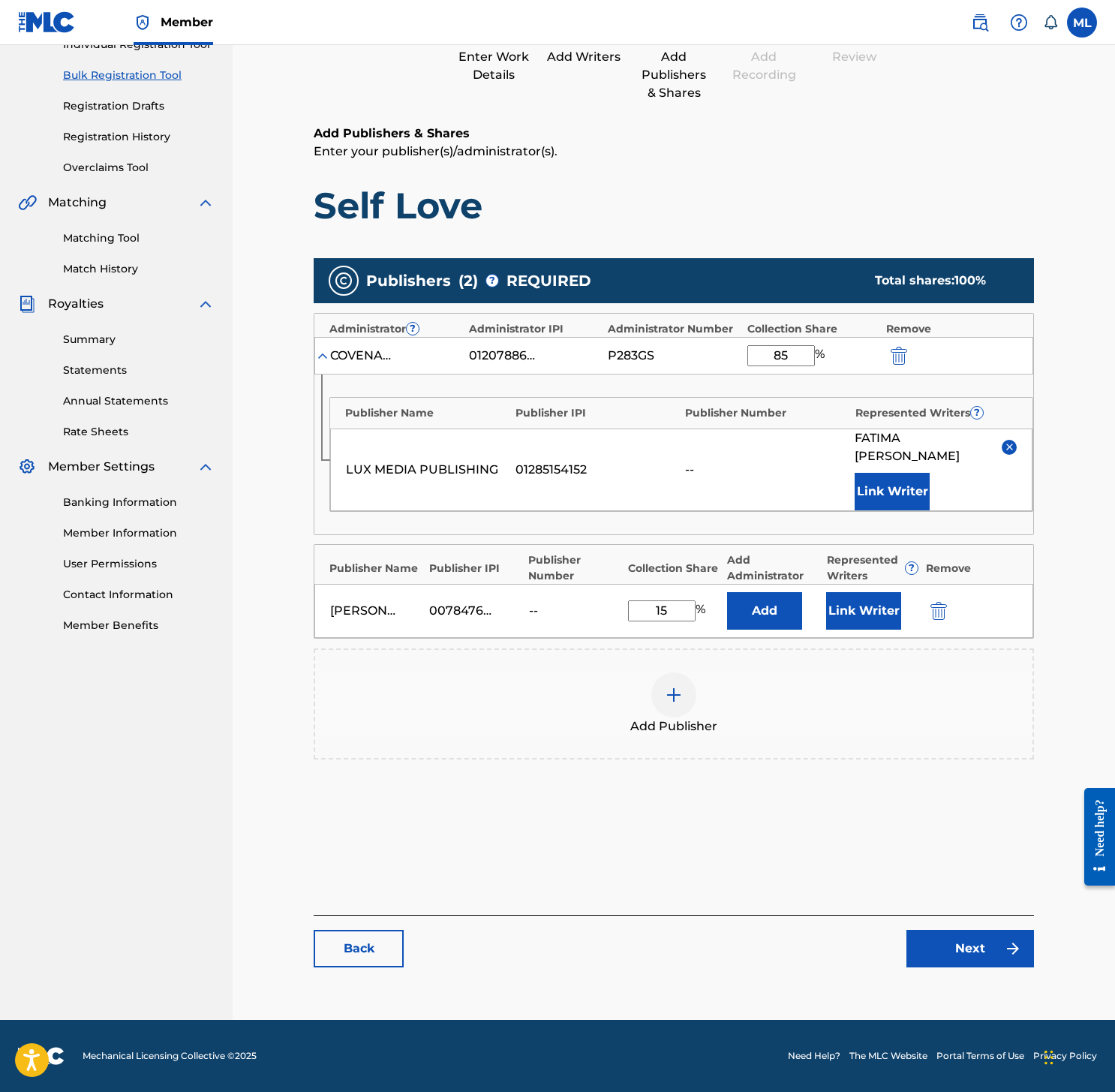
scroll to position [131, 0]
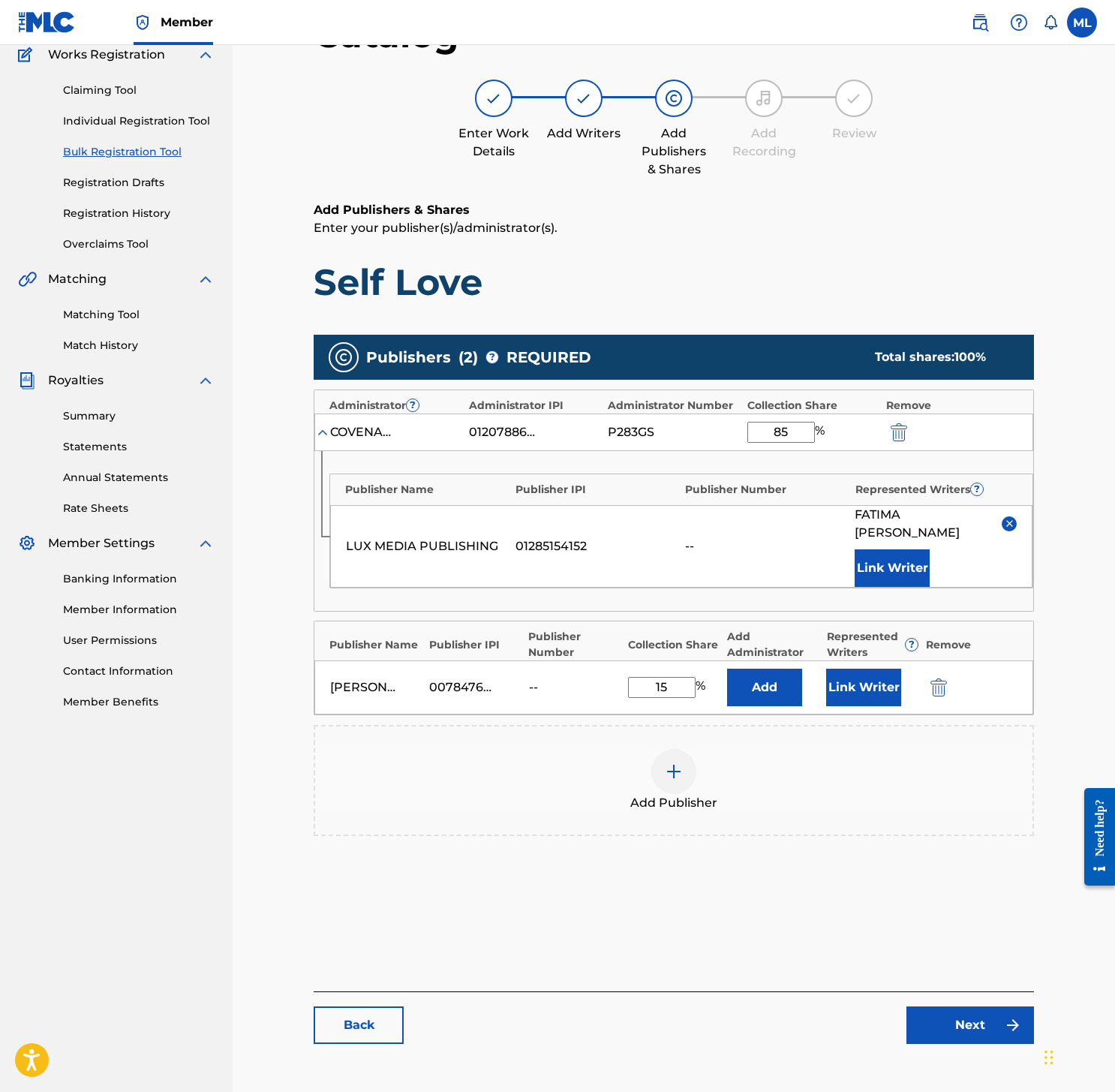
click at [968, 1009] on link "Next" at bounding box center [970, 1024] width 128 height 37
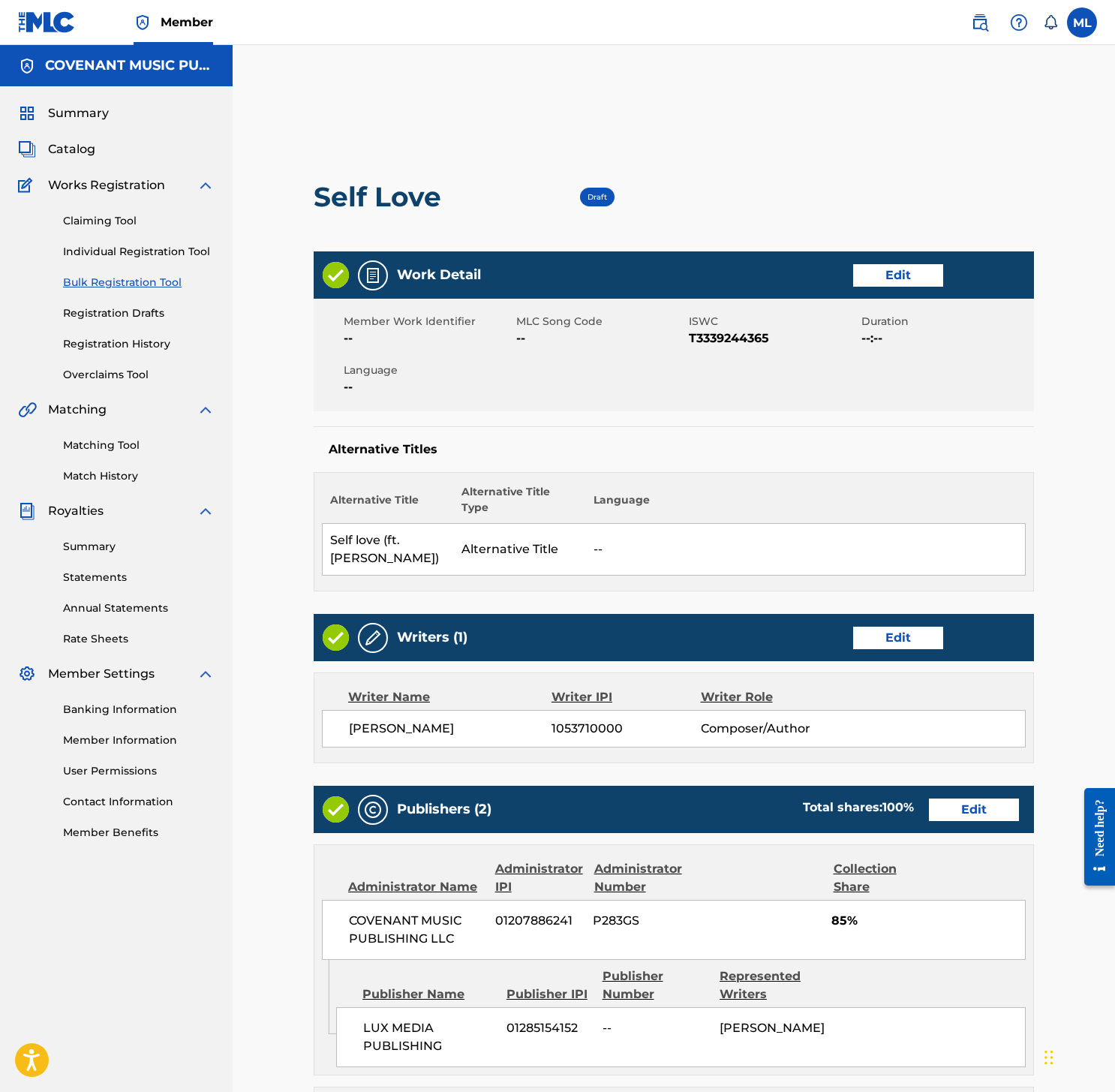
click at [895, 635] on link "Edit" at bounding box center [898, 637] width 90 height 23
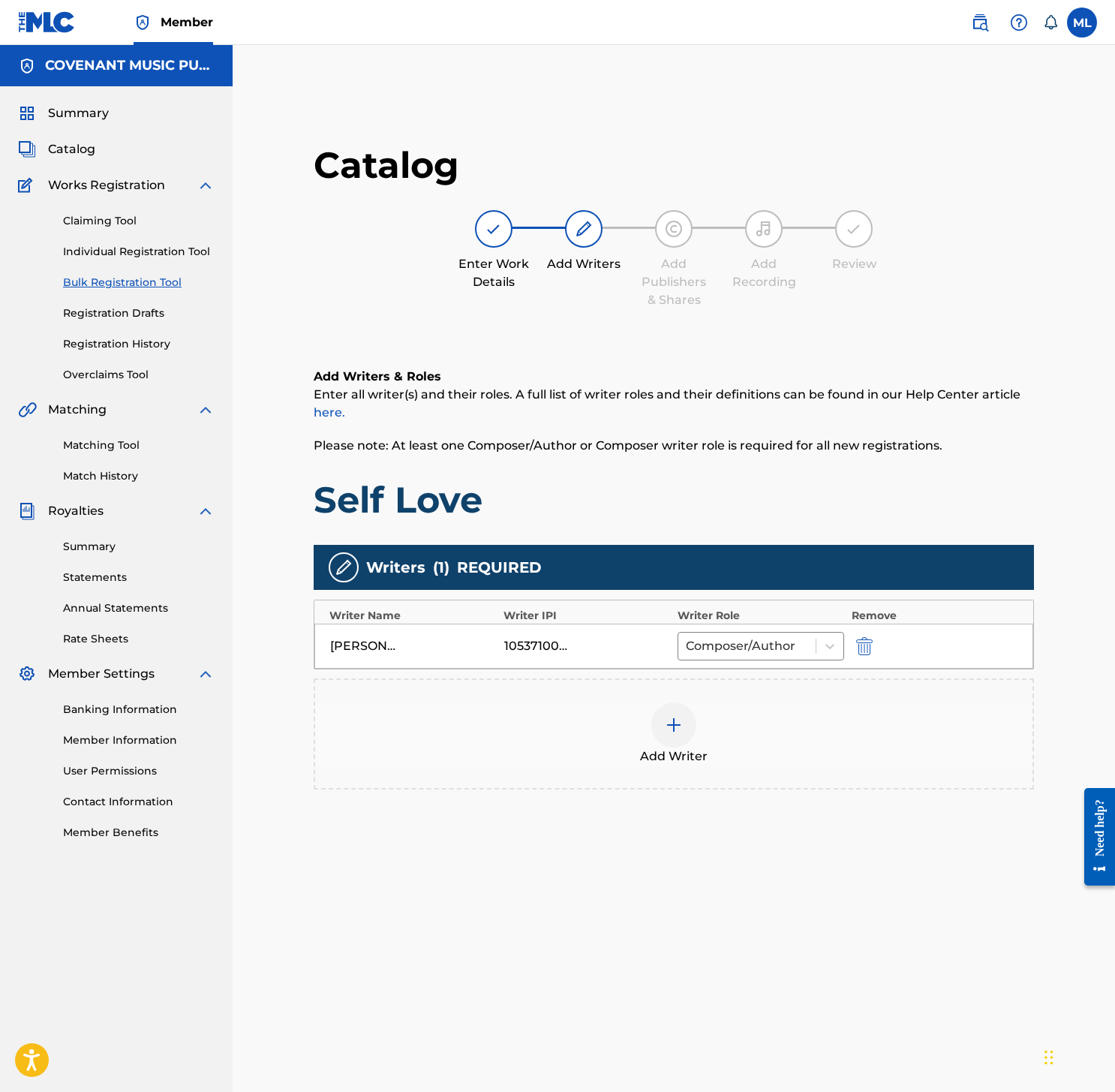
click at [658, 799] on div "Add Writers & Roles Enter all writer(s) and their roles. A full list of writer …" at bounding box center [674, 597] width 720 height 530
click at [662, 720] on div at bounding box center [673, 724] width 45 height 45
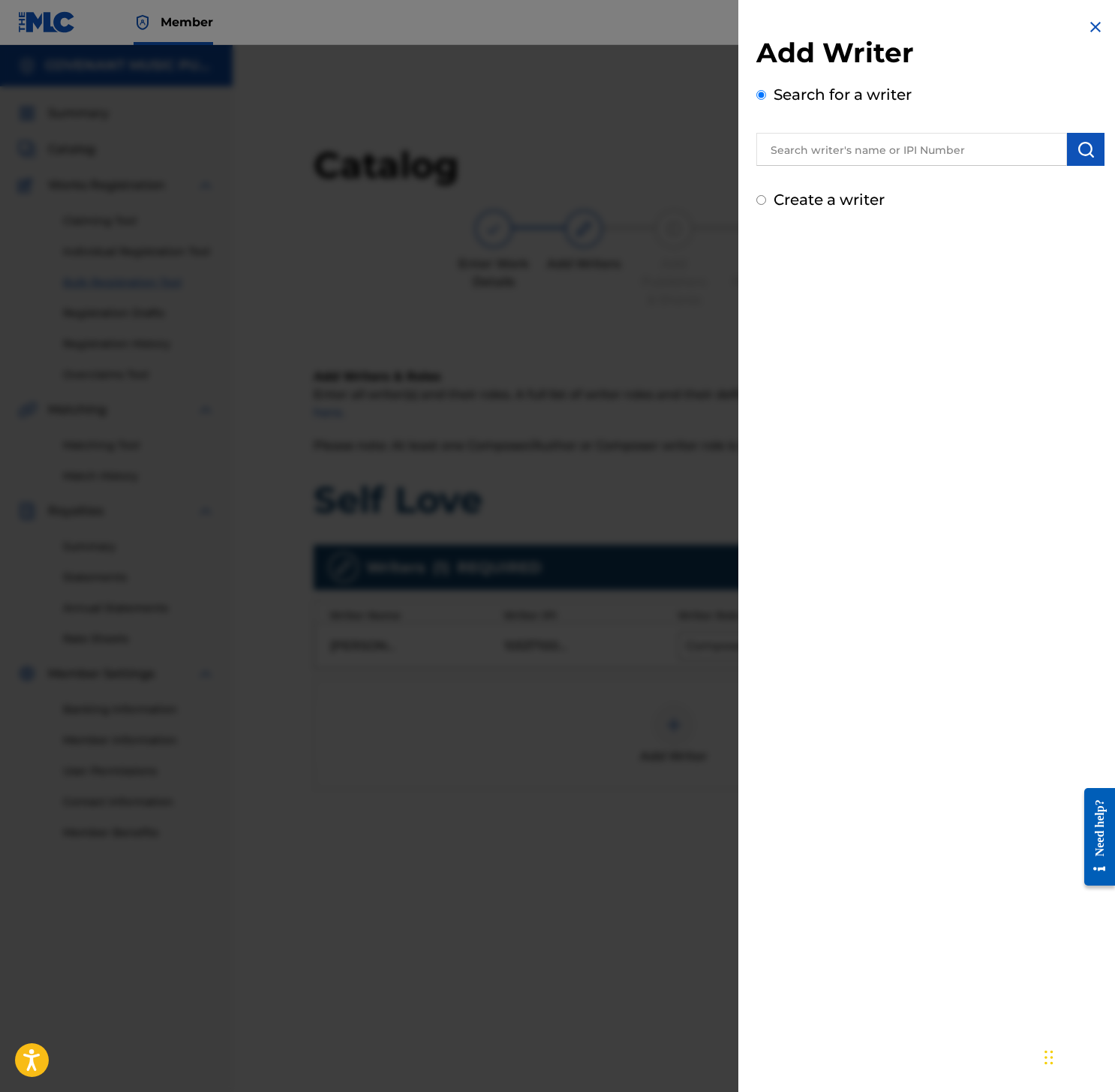
click at [821, 152] on input "text" at bounding box center [912, 149] width 311 height 33
click at [947, 148] on input "text" at bounding box center [912, 149] width 311 height 33
paste input "ROSS PHYLLISIA DELEANA"
type input "ROSS PHYLLISIA DELEANA"
click at [1077, 141] on img "submit" at bounding box center [1085, 149] width 18 height 18
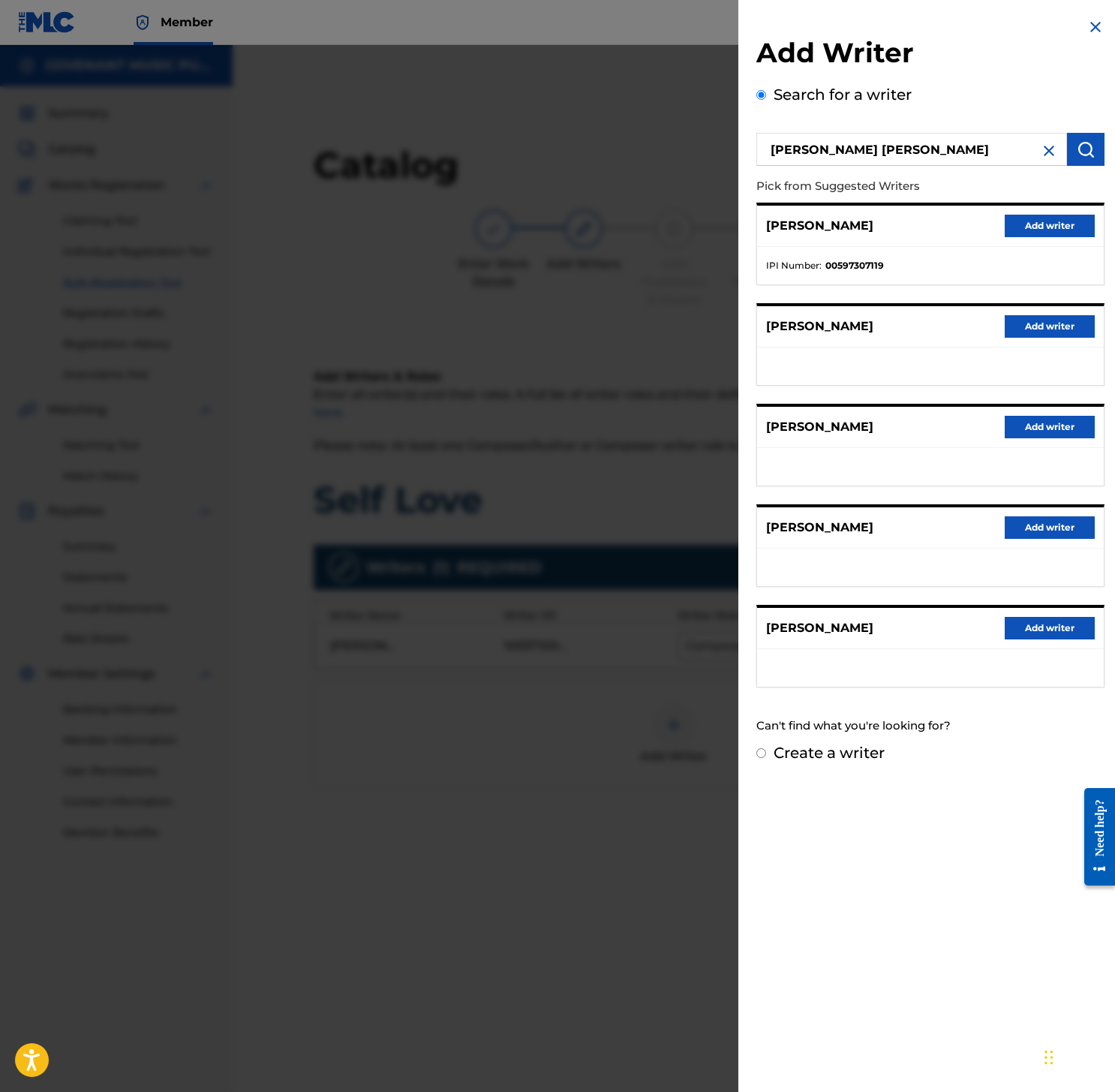
click at [1037, 223] on button "Add writer" at bounding box center [1049, 226] width 90 height 23
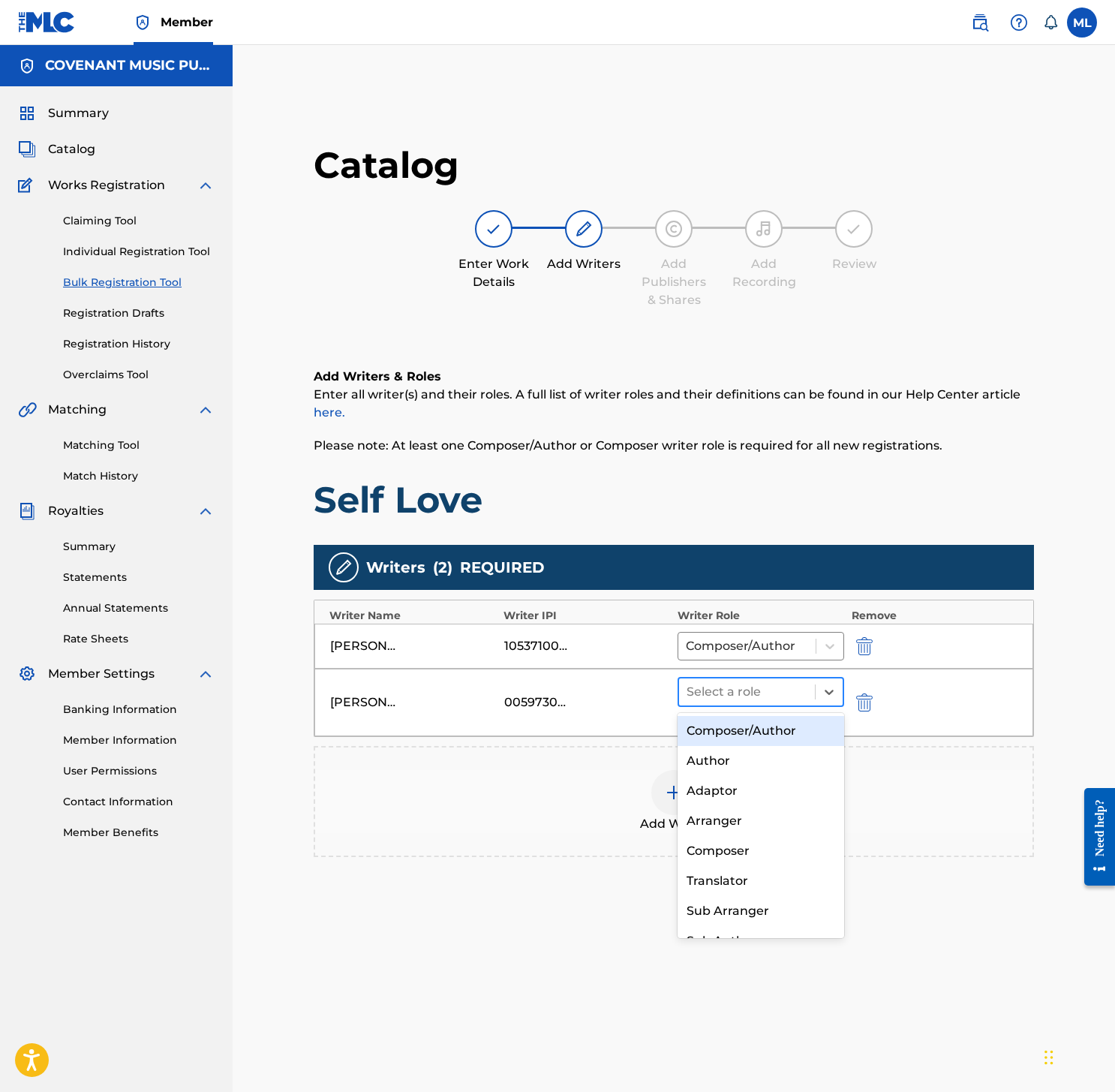
click at [802, 693] on div at bounding box center [746, 692] width 121 height 21
click at [755, 760] on div "Author" at bounding box center [760, 760] width 167 height 30
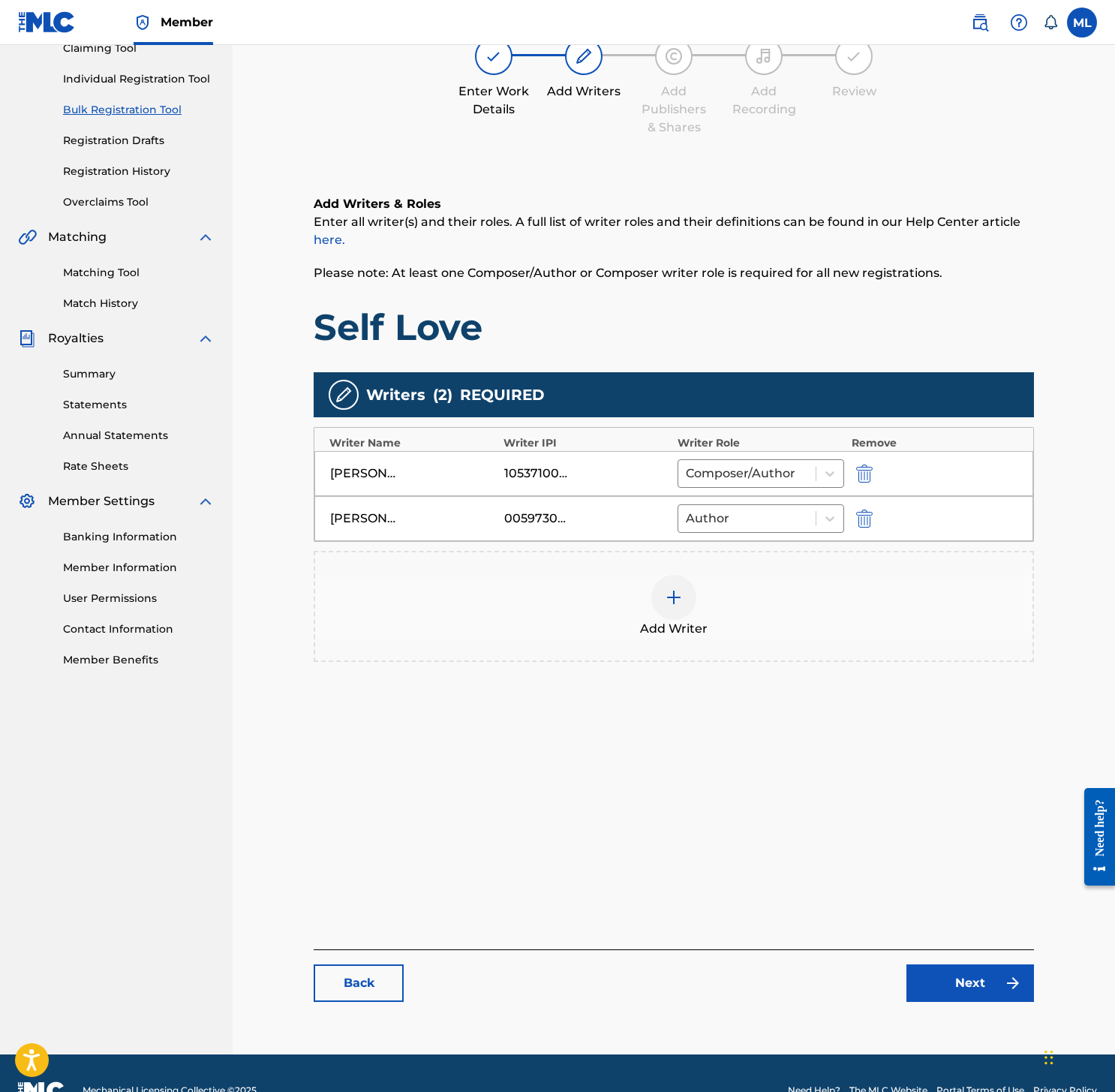
scroll to position [207, 0]
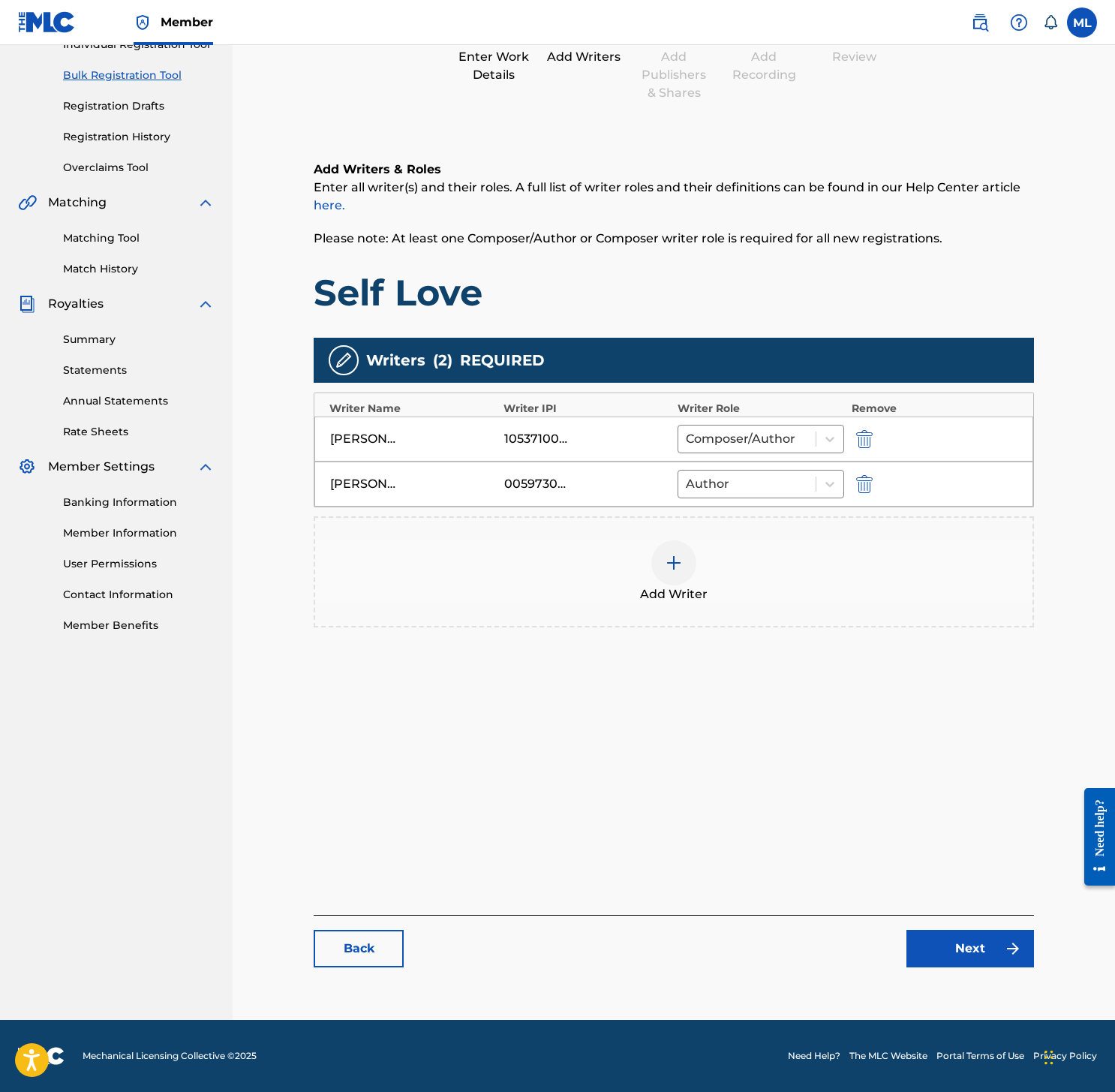
click at [937, 949] on link "Next" at bounding box center [970, 947] width 128 height 37
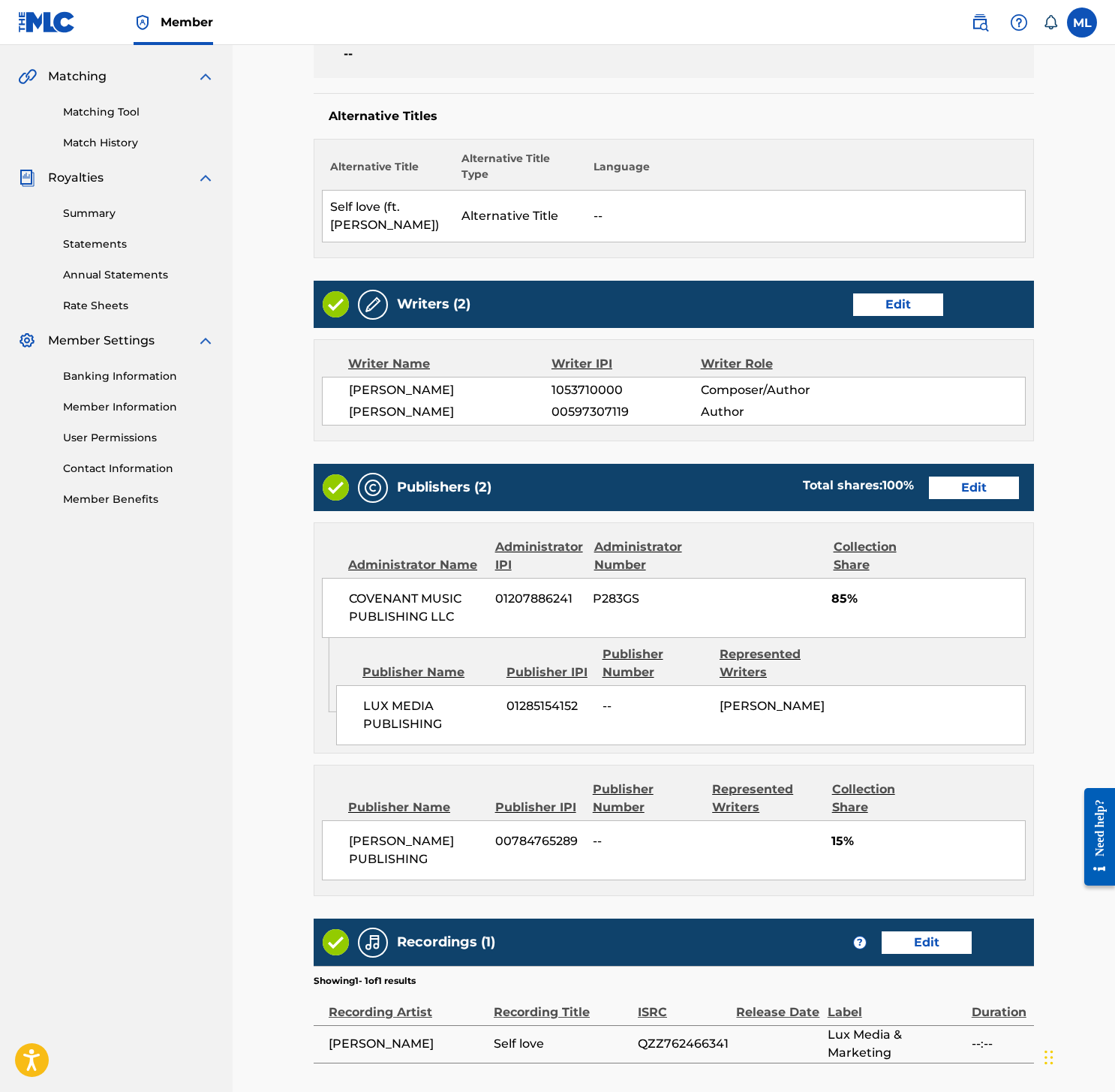
scroll to position [329, 0]
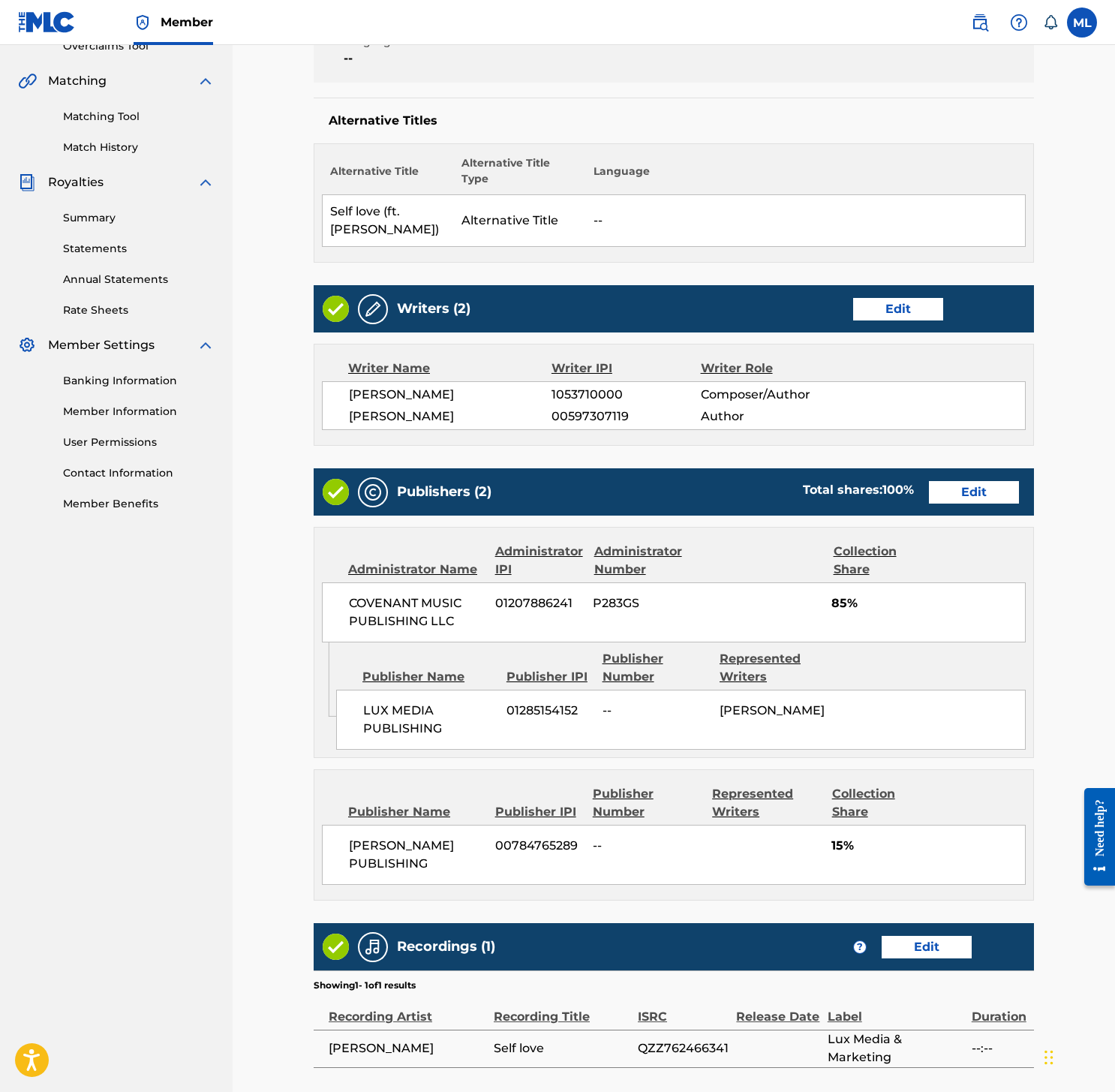
click at [973, 499] on link "Edit" at bounding box center [974, 493] width 90 height 23
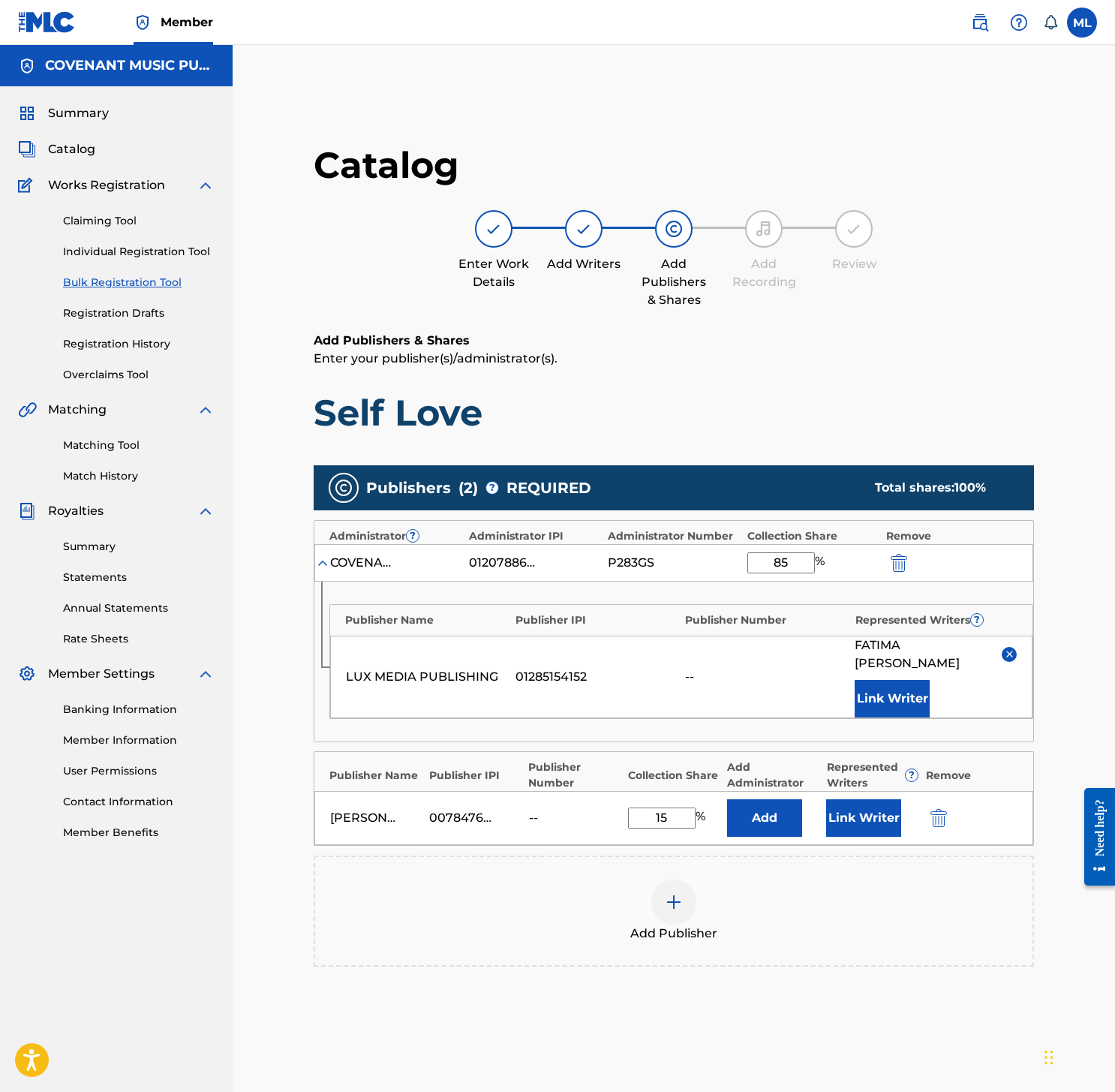
click at [860, 806] on button "Link Writer" at bounding box center [863, 817] width 75 height 37
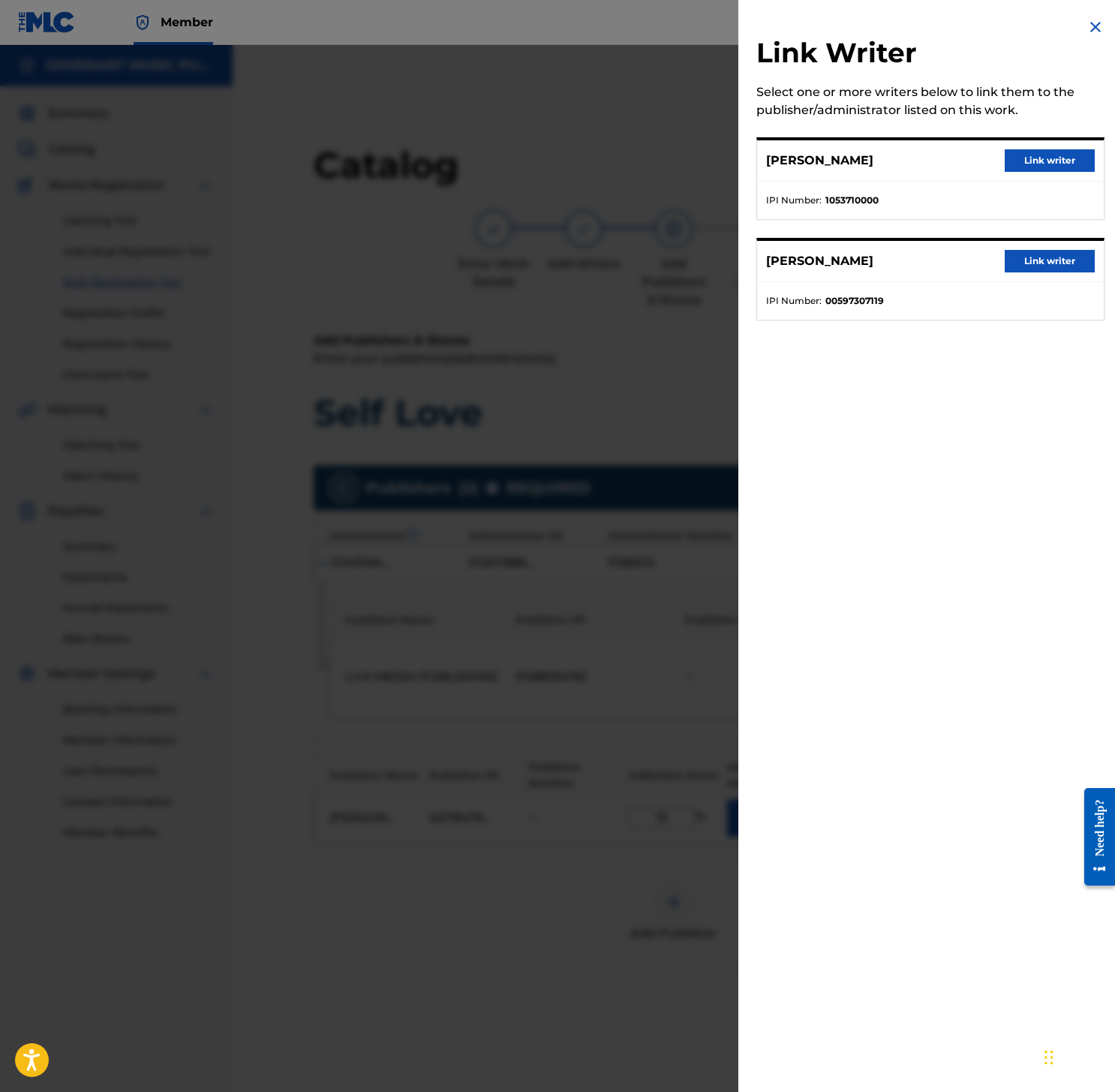
click at [1043, 258] on button "Link writer" at bounding box center [1049, 261] width 90 height 23
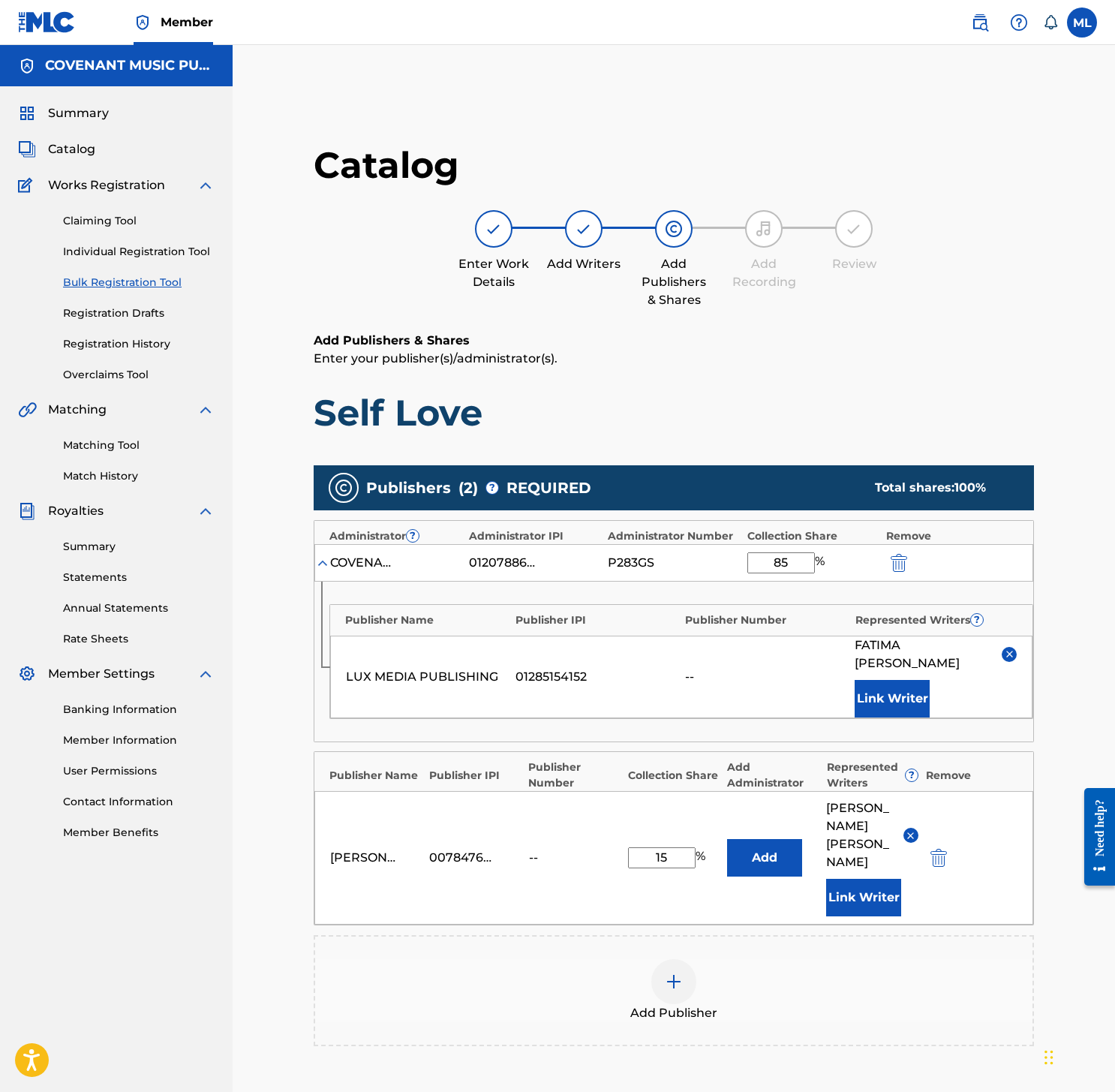
scroll to position [212, 0]
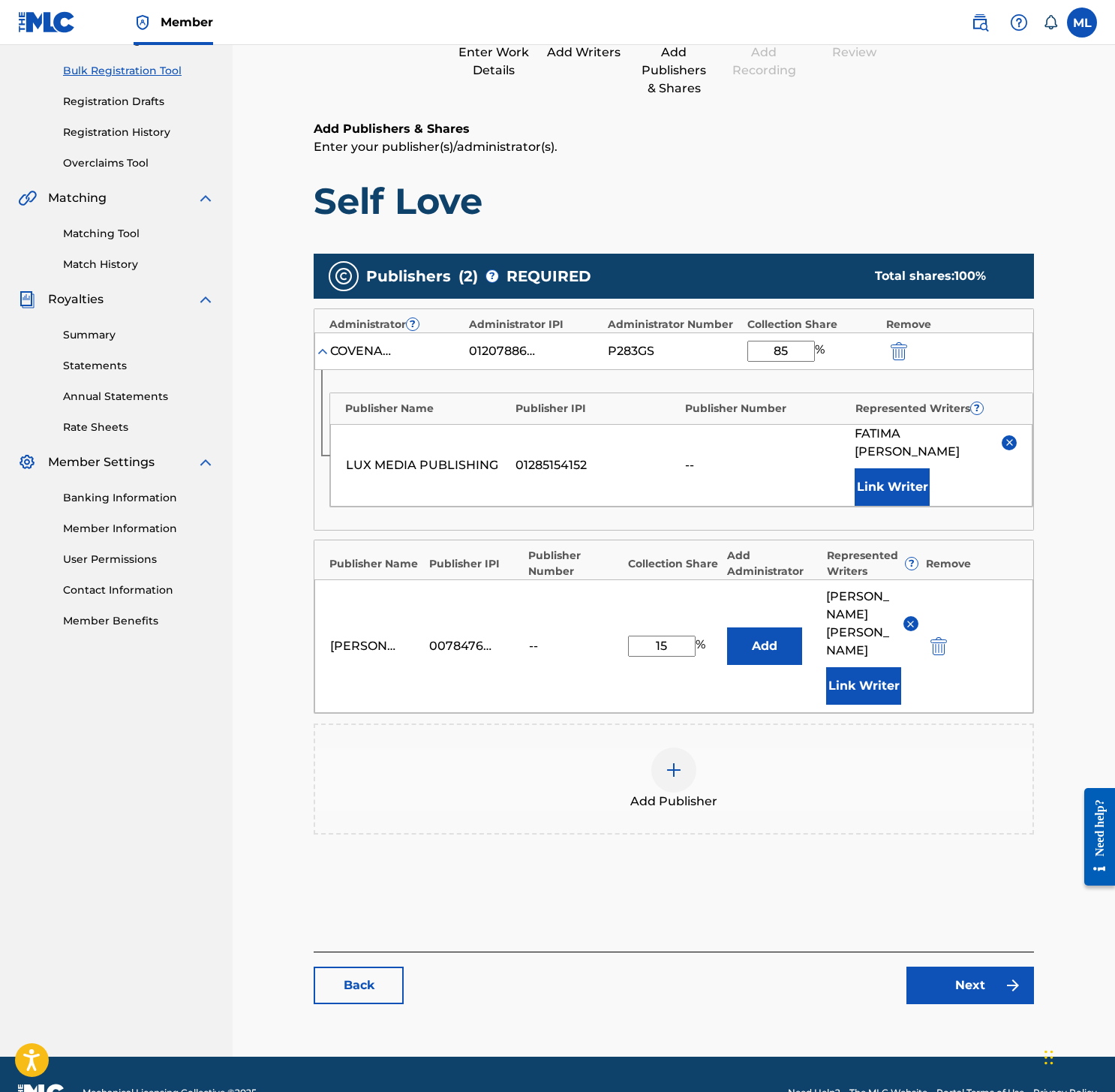
click at [930, 966] on link "Next" at bounding box center [970, 984] width 128 height 37
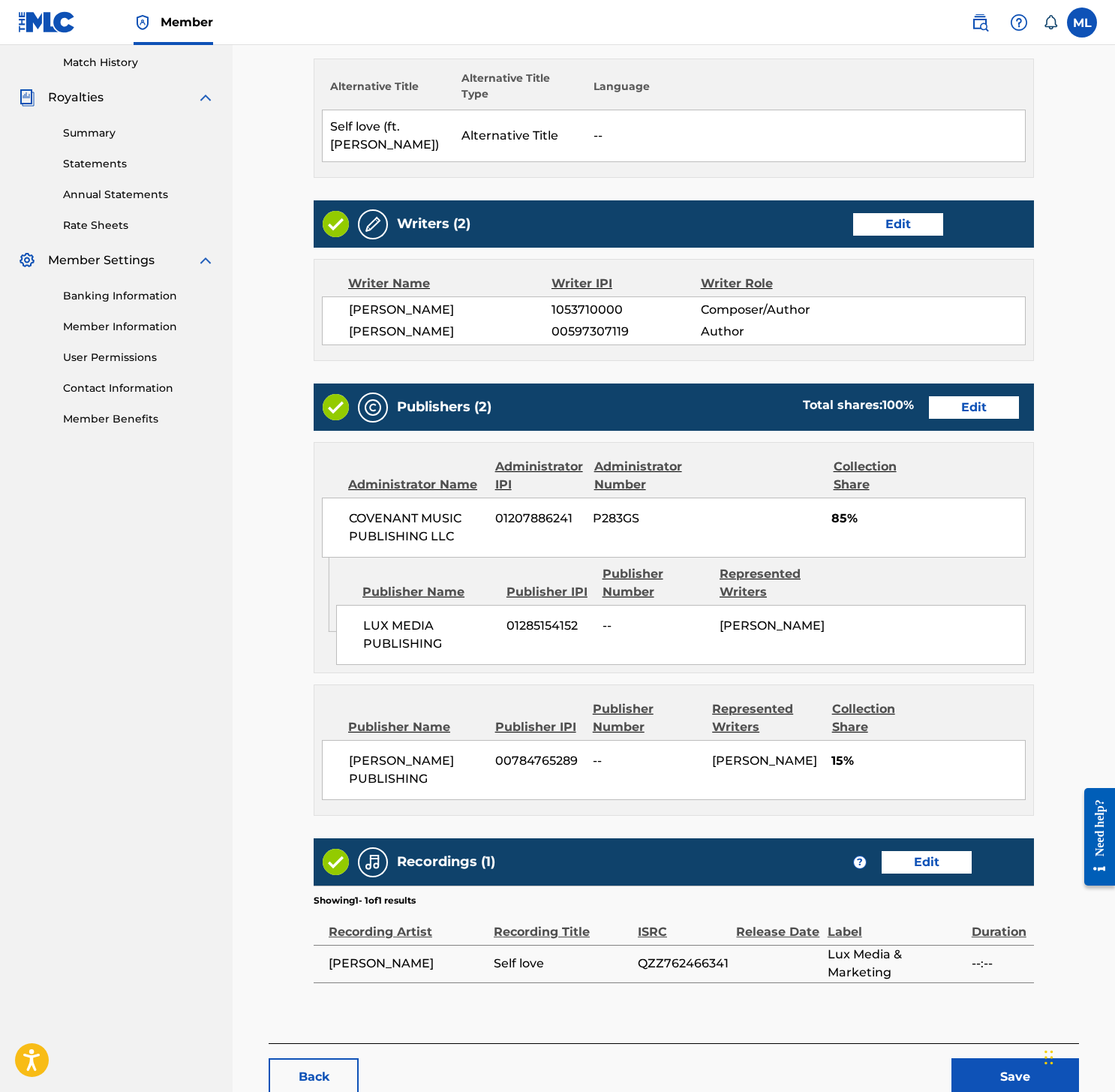
scroll to position [500, 0]
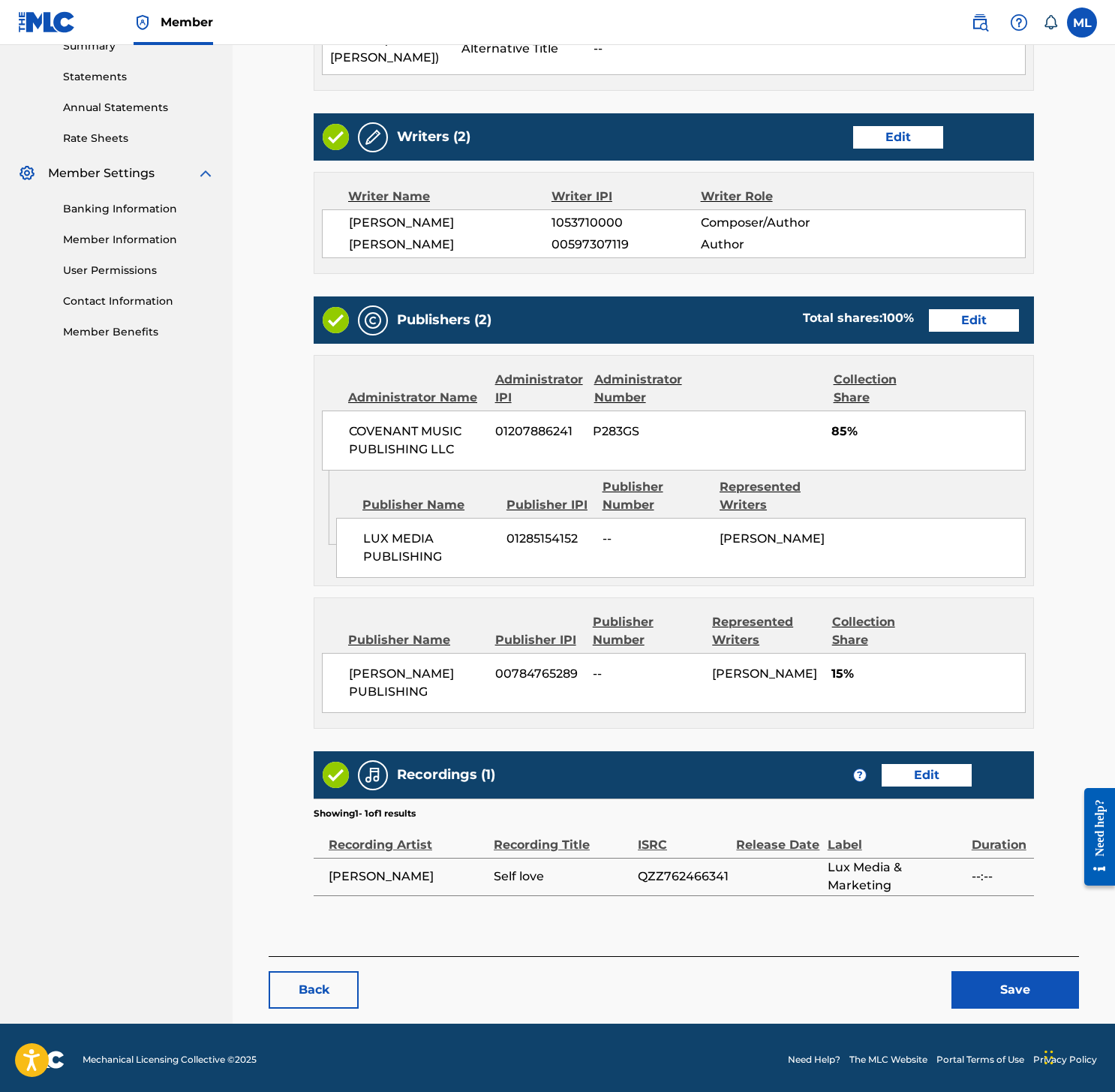
click at [978, 989] on button "Save" at bounding box center [1015, 989] width 128 height 37
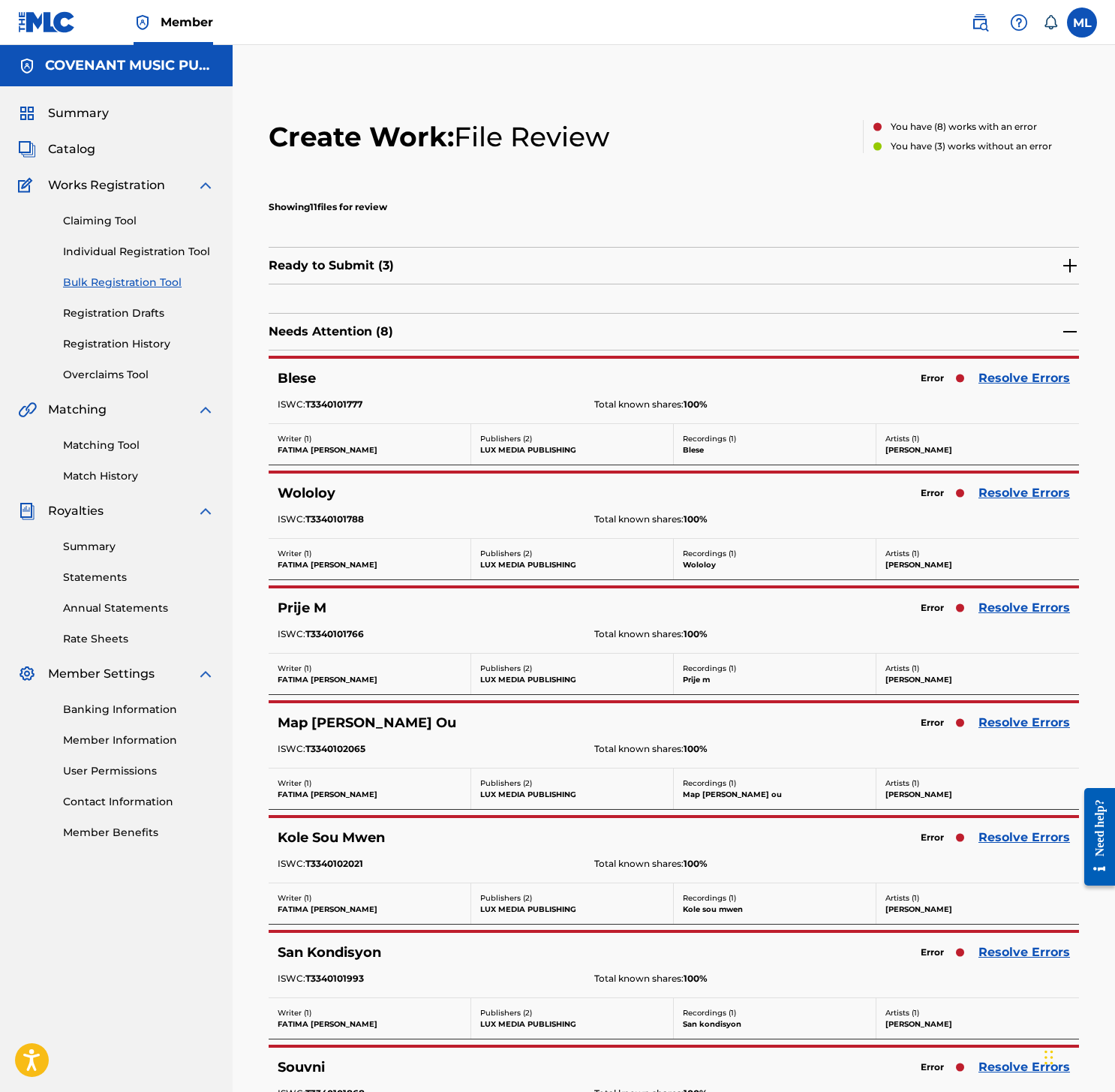
click at [983, 377] on link "Resolve Errors" at bounding box center [1024, 377] width 91 height 18
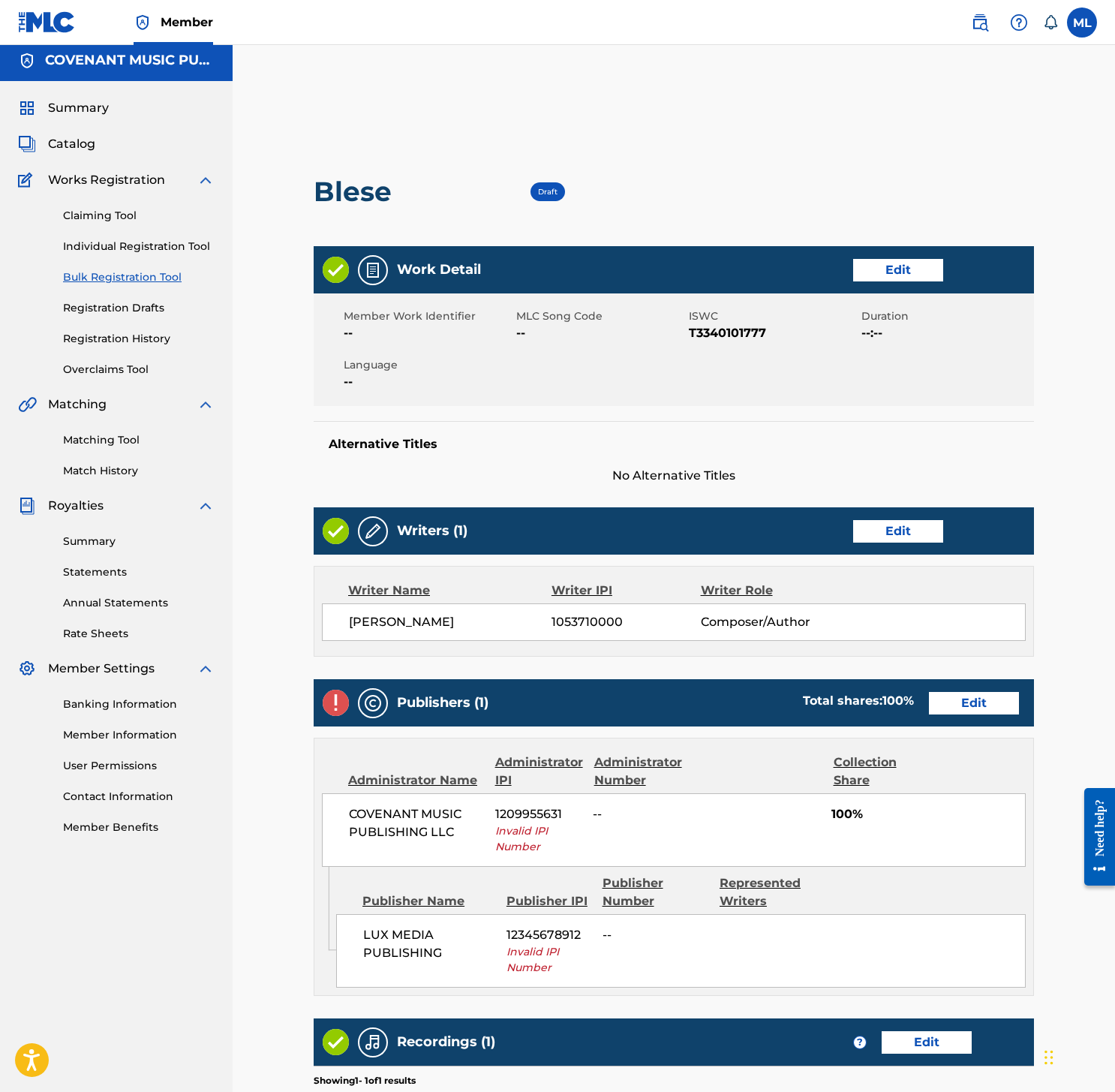
scroll to position [273, 0]
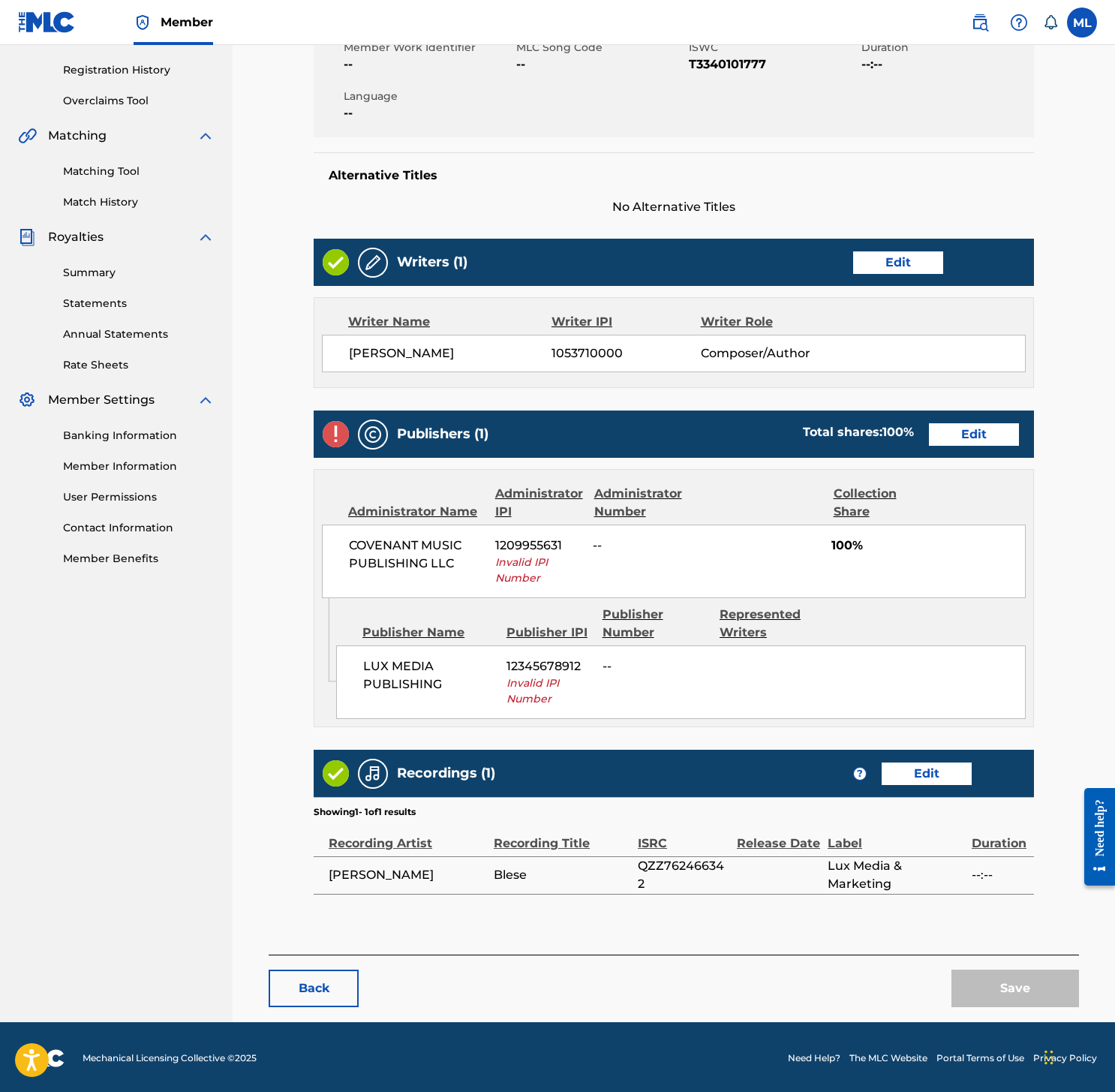
click at [958, 434] on link "Edit" at bounding box center [974, 435] width 90 height 23
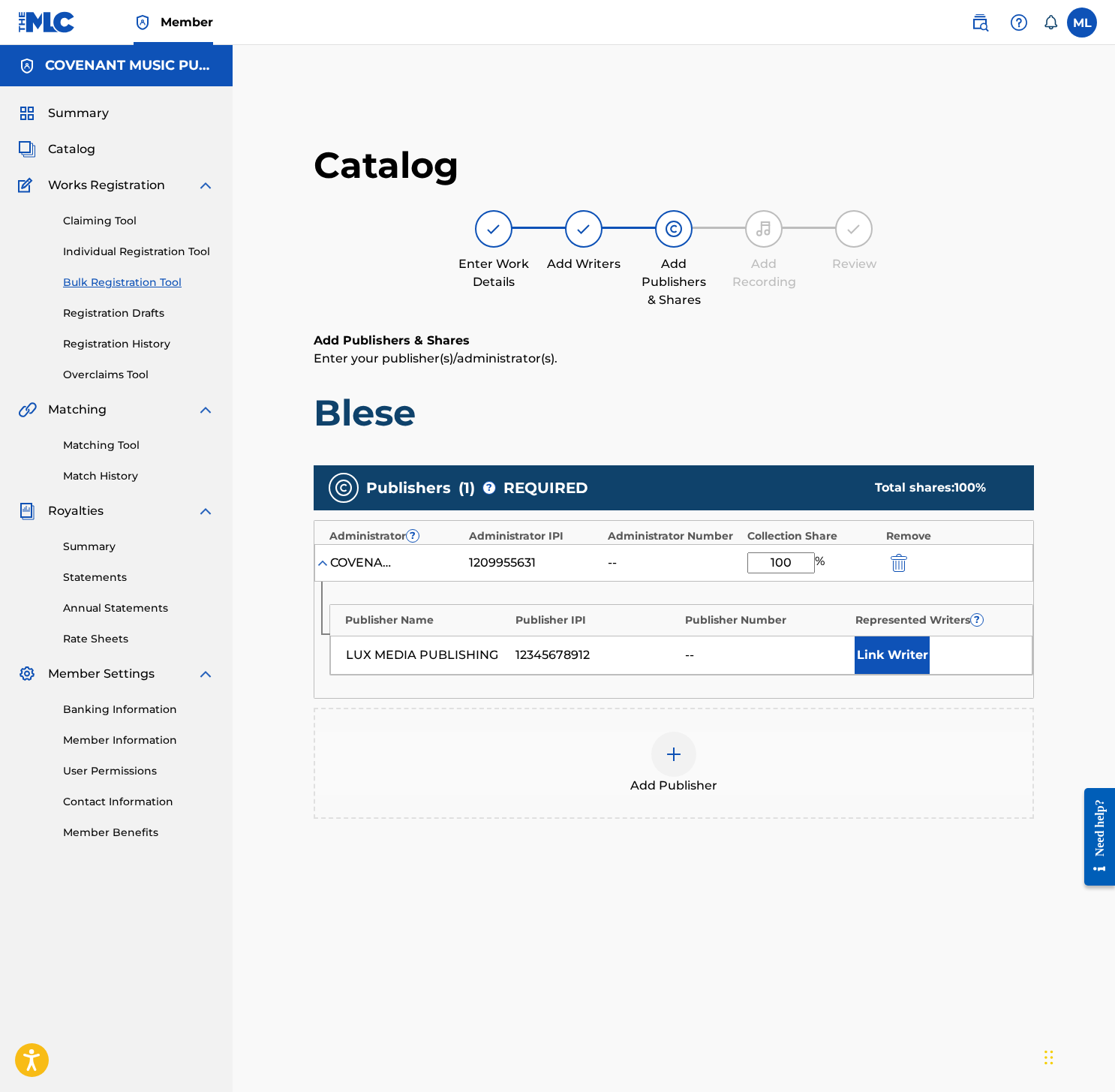
click at [904, 557] on img "submit" at bounding box center [899, 562] width 16 height 18
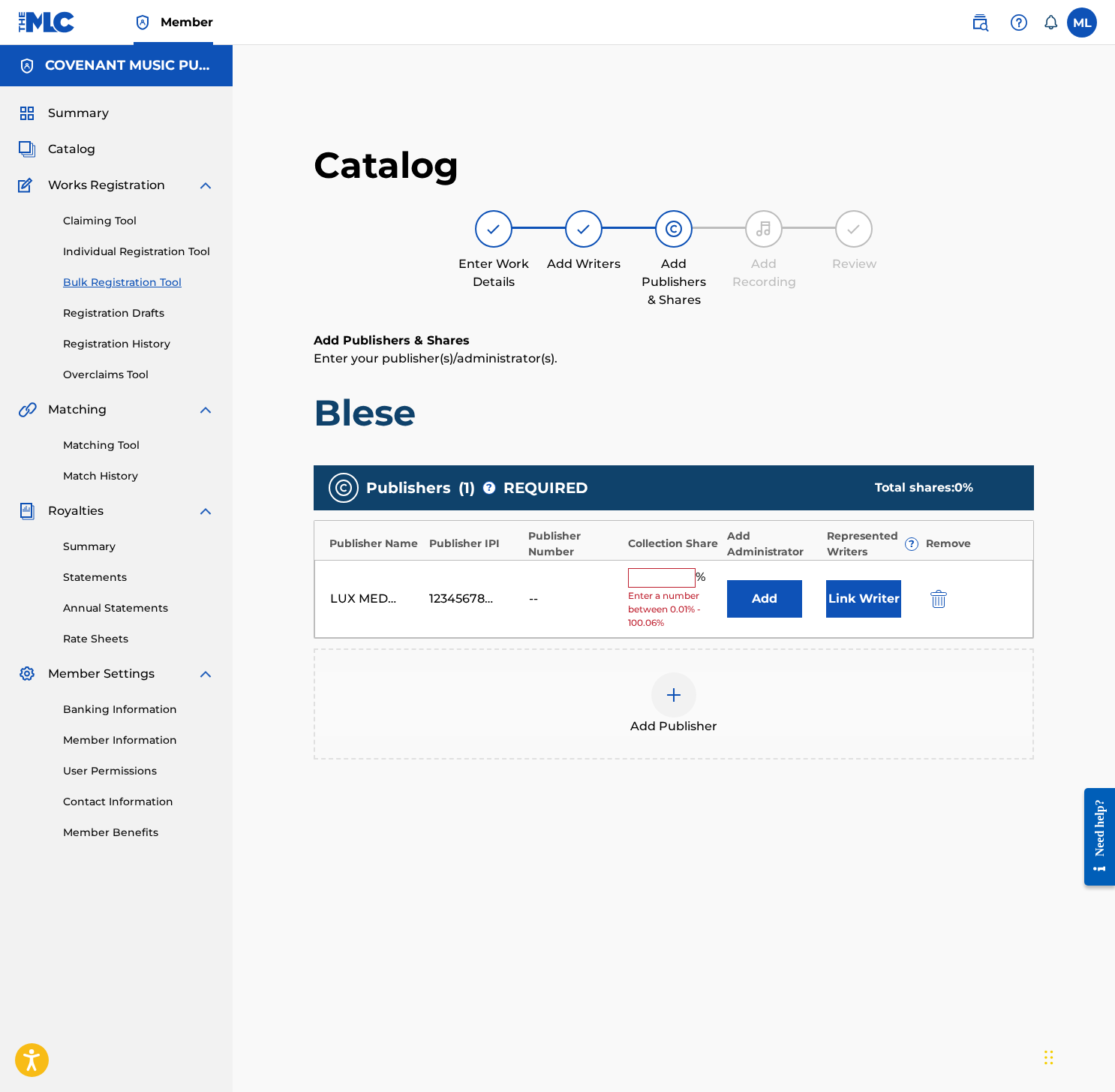
click at [926, 601] on button "submit" at bounding box center [938, 598] width 23 height 17
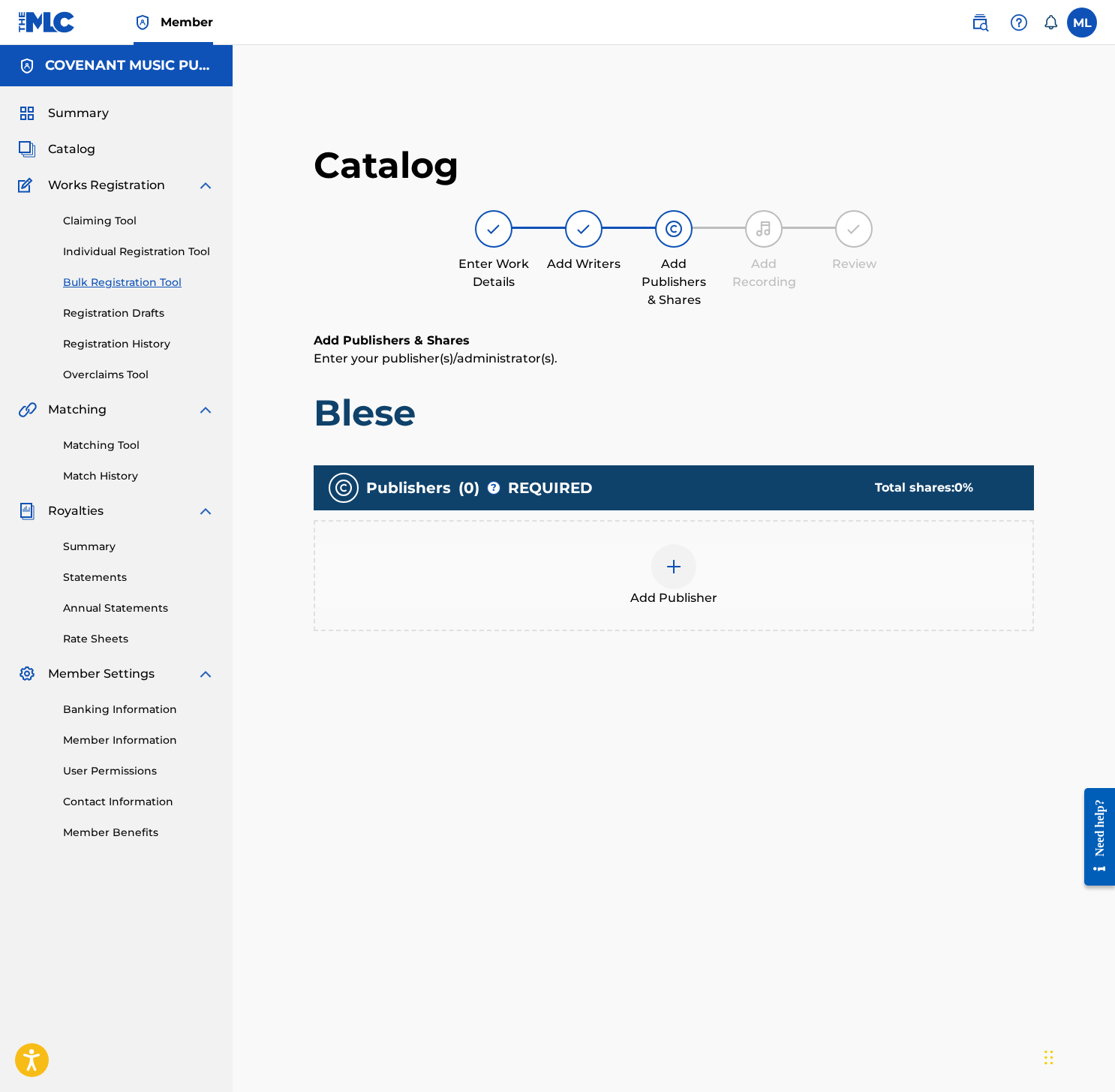
click at [720, 584] on div "Add Publisher" at bounding box center [674, 576] width 718 height 63
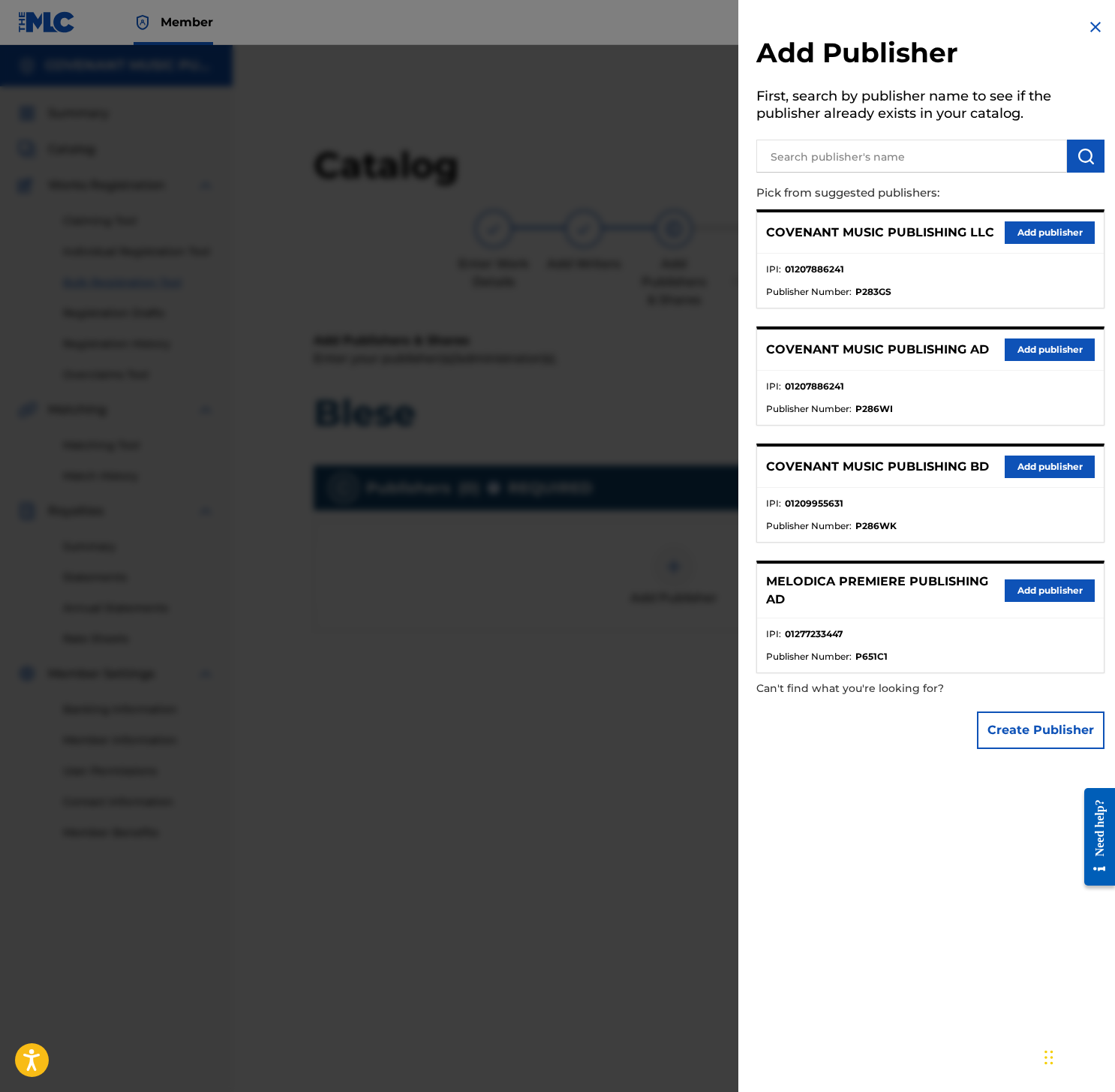
click at [1030, 726] on button "Create Publisher" at bounding box center [1041, 729] width 128 height 37
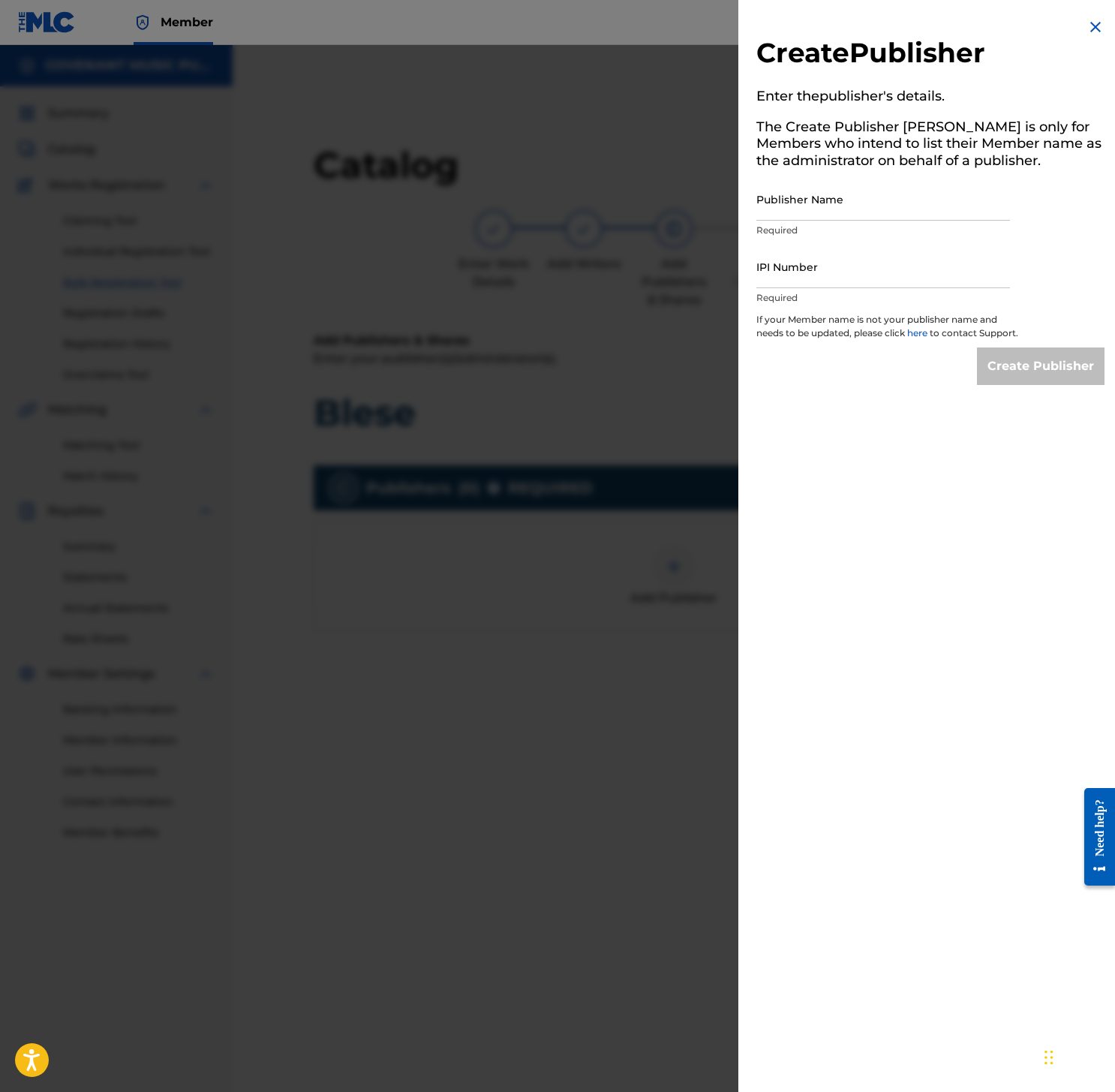
click at [845, 204] on input "Publisher Name" at bounding box center [883, 199] width 253 height 43
paste input "ROSS PHYLLISIA DELEANA"
type input "ROSS PHYLLISIA DELEANA"
click at [835, 267] on input "IPI Number" at bounding box center [883, 266] width 253 height 43
click at [844, 199] on input "Publisher Name" at bounding box center [883, 199] width 253 height 43
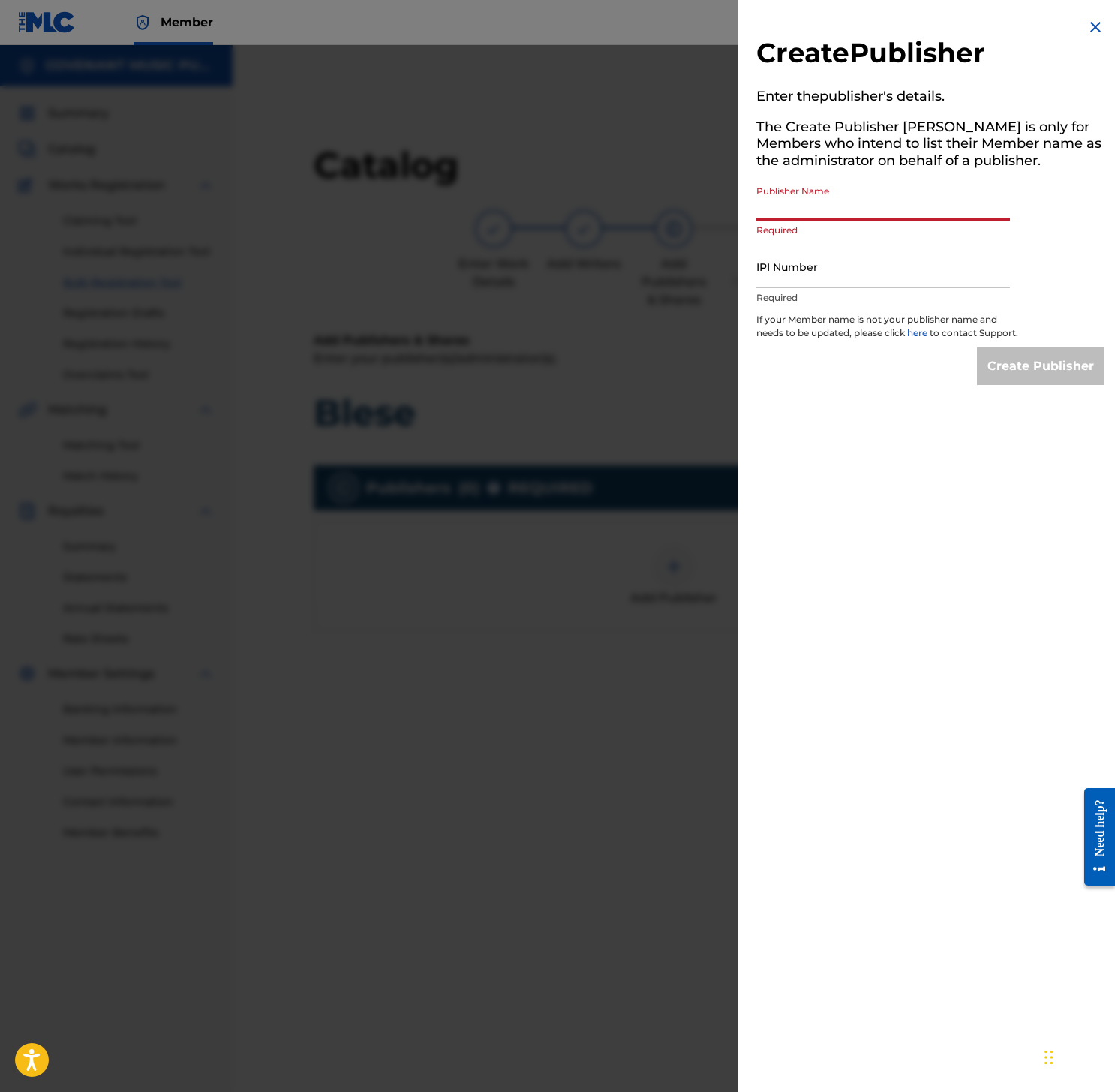
paste input "LUX MEDIA PUBLISHING"
type input "LUX MEDIA PUBLISHING"
click at [871, 273] on input "IPI Number" at bounding box center [883, 266] width 253 height 43
paste input "01285154152"
type input "01285154152"
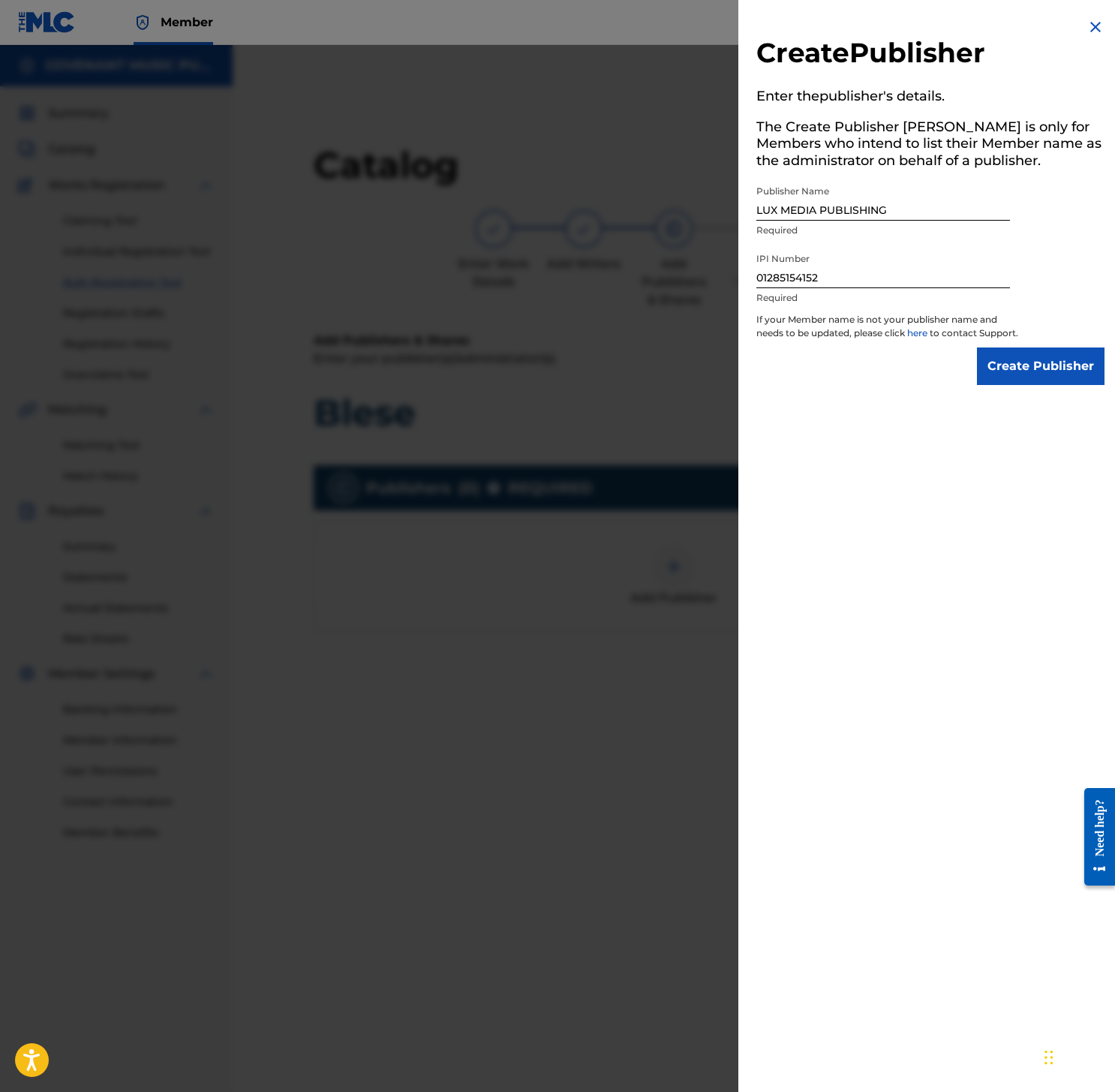
click at [1024, 364] on input "Create Publisher" at bounding box center [1041, 366] width 128 height 37
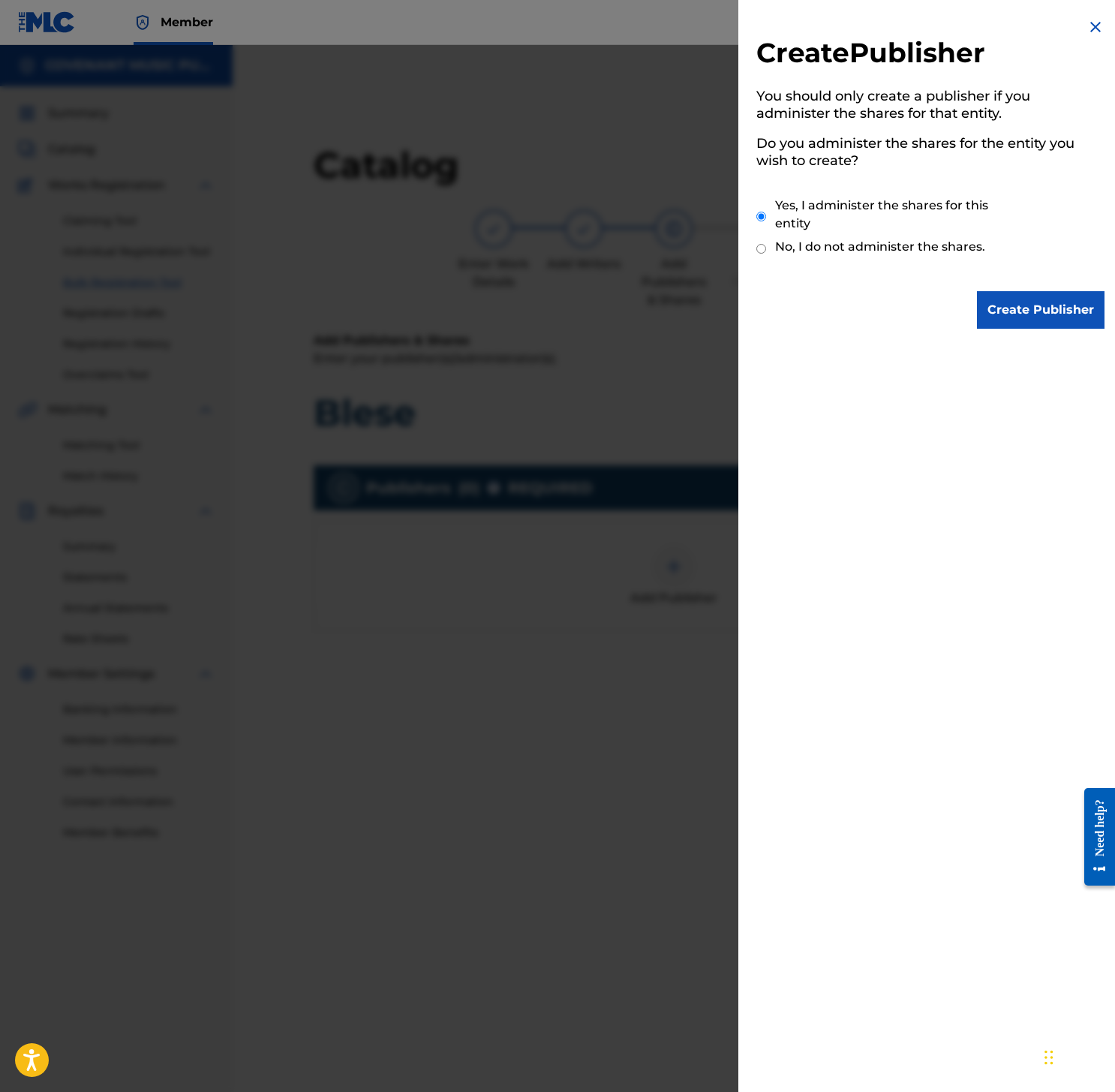
click at [1030, 307] on input "Create Publisher" at bounding box center [1041, 309] width 128 height 37
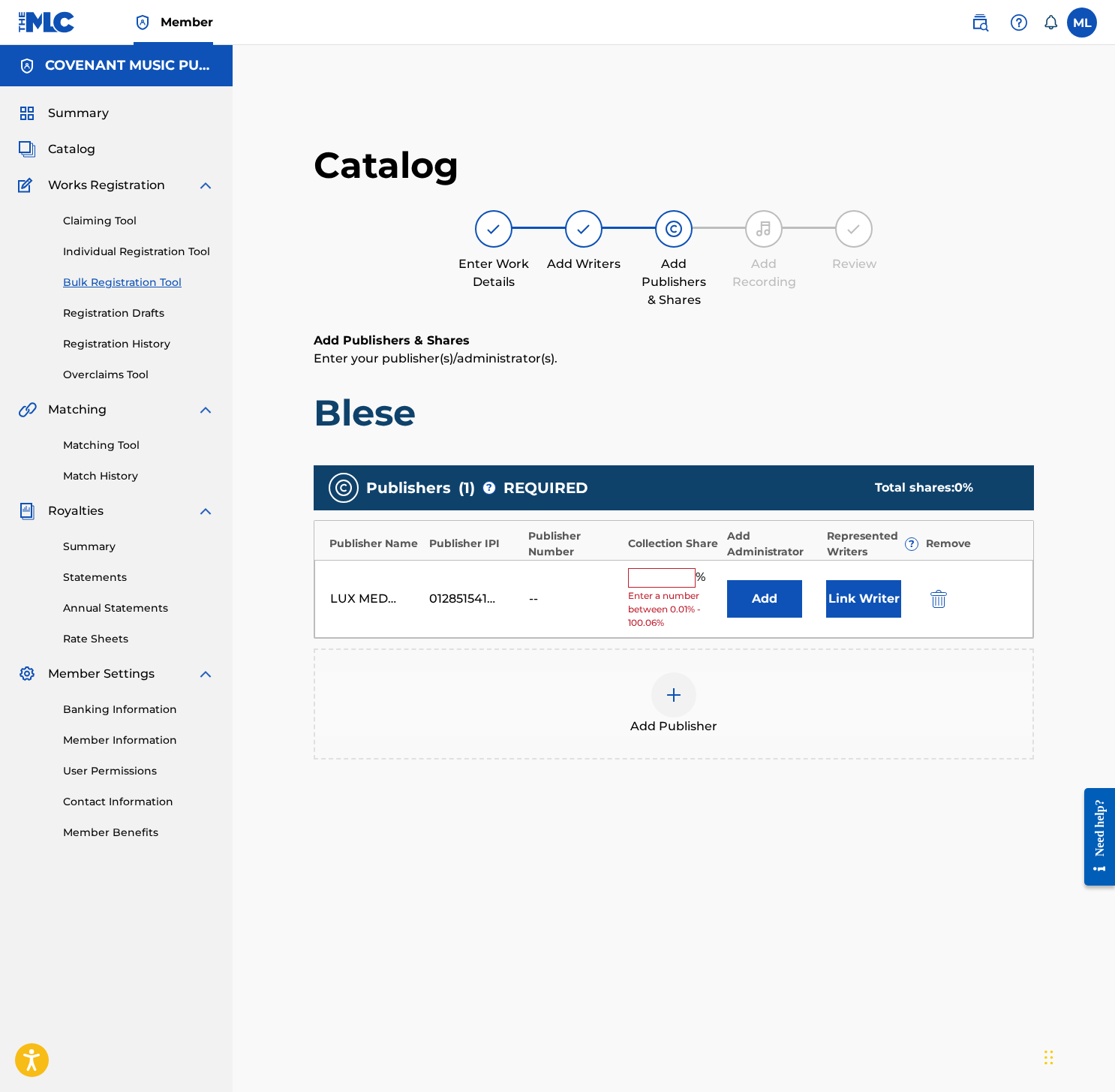
click at [766, 595] on button "Add" at bounding box center [764, 598] width 75 height 37
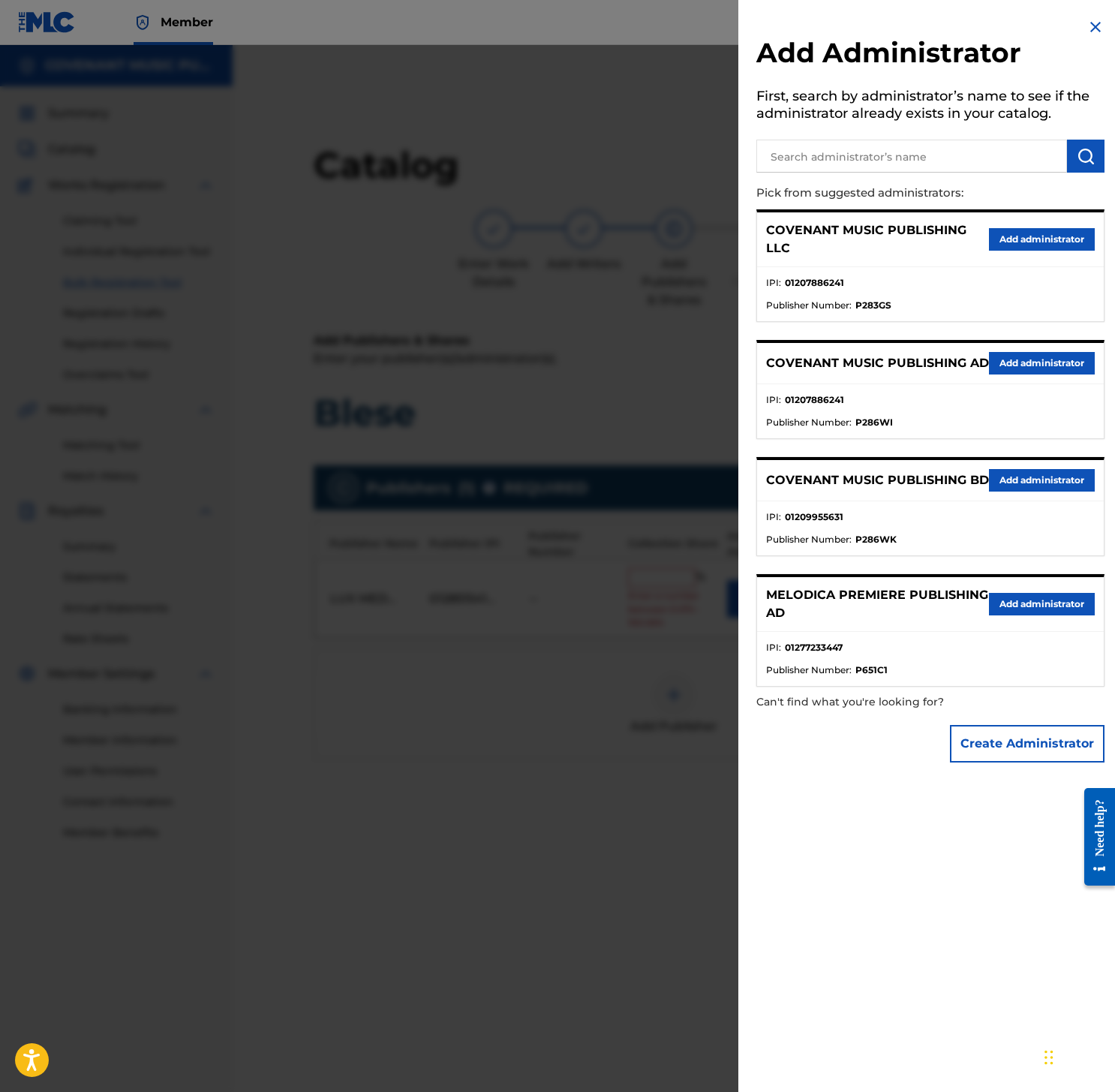
click at [1028, 226] on div "COVENANT MUSIC PUBLISHING LLC Add administrator" at bounding box center [930, 239] width 347 height 54
click at [1024, 235] on button "Add administrator" at bounding box center [1042, 239] width 106 height 23
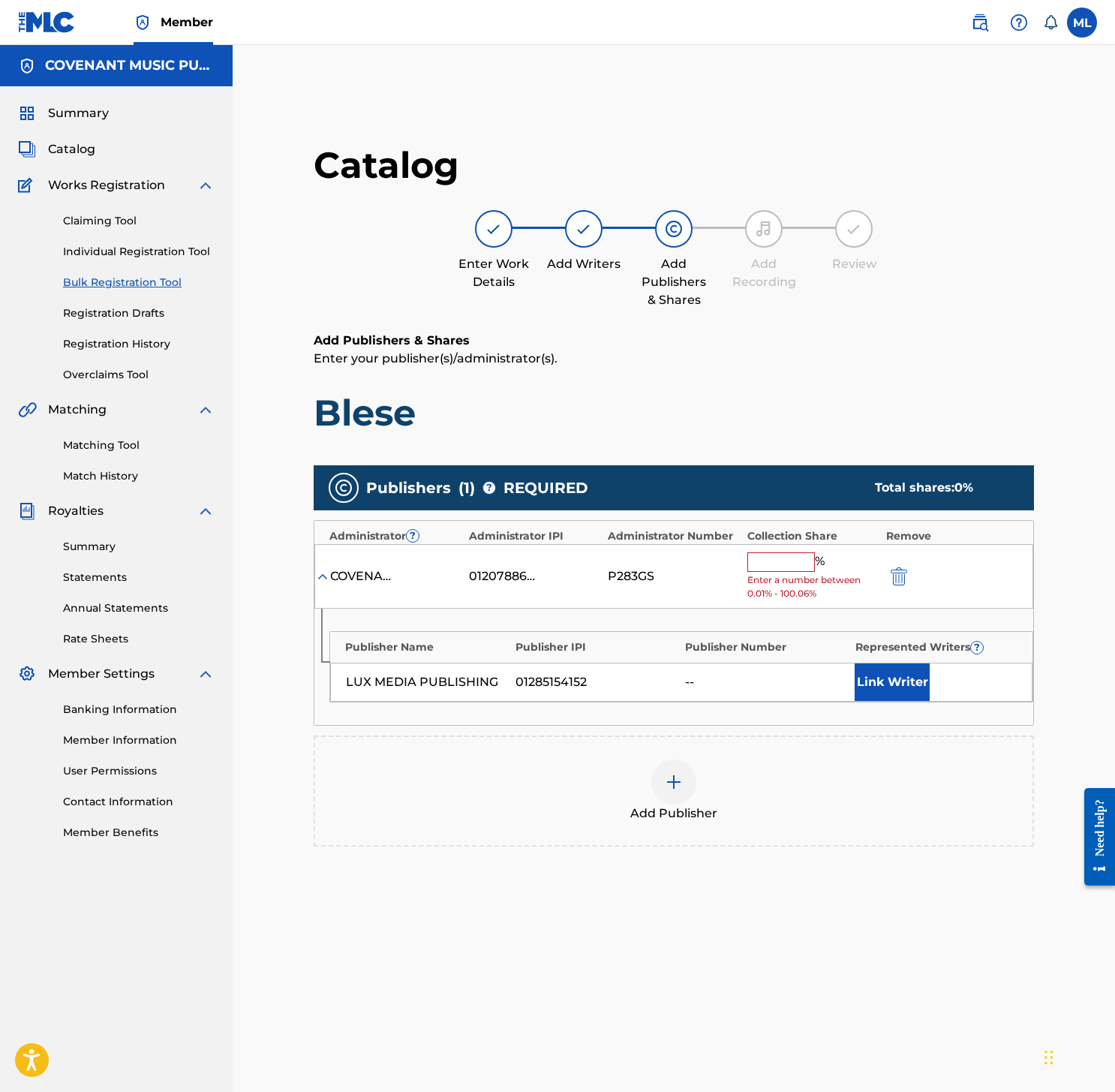
click at [771, 566] on input "text" at bounding box center [780, 561] width 68 height 19
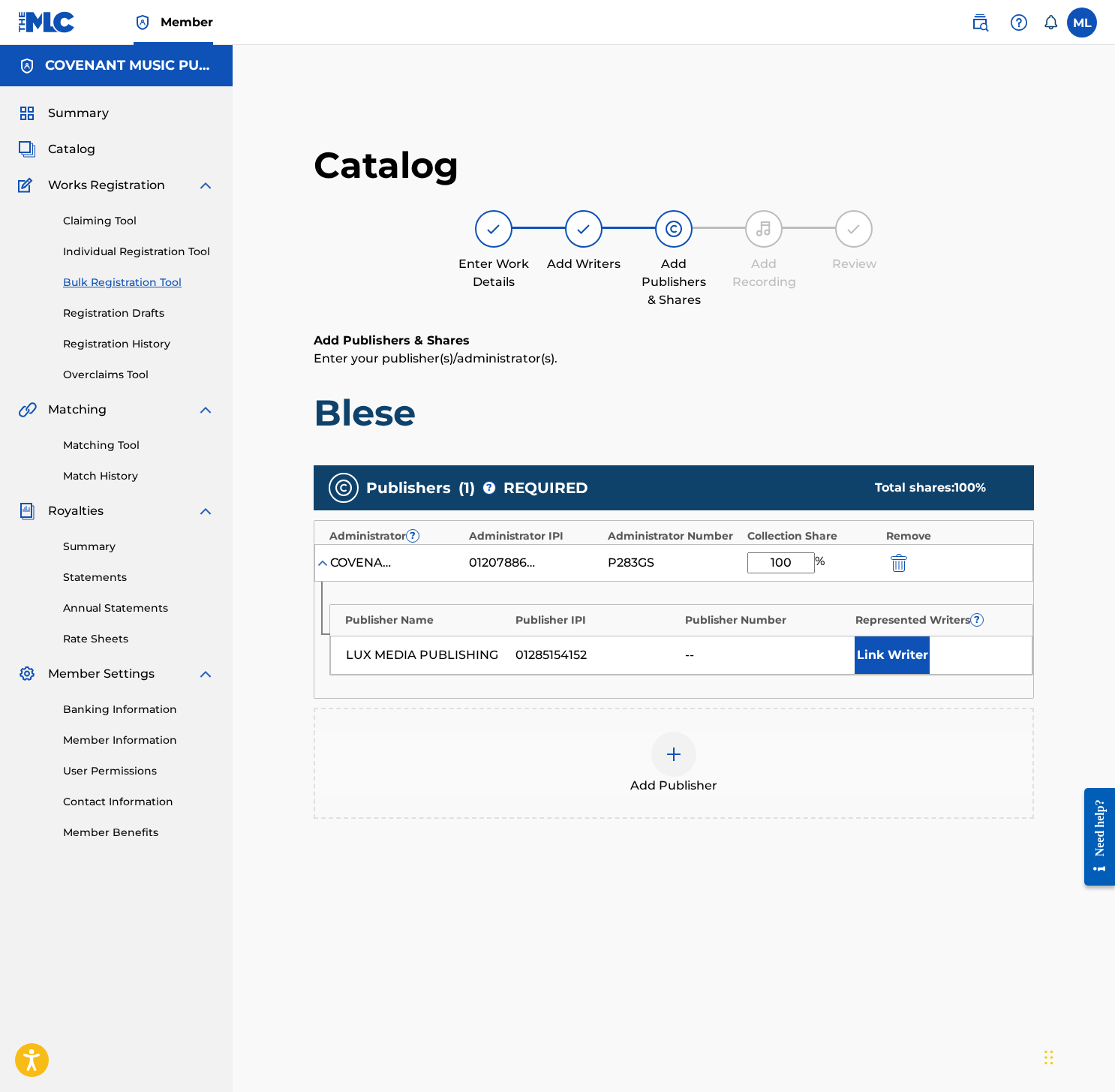
type input "100"
click at [862, 652] on button "Link Writer" at bounding box center [892, 655] width 75 height 37
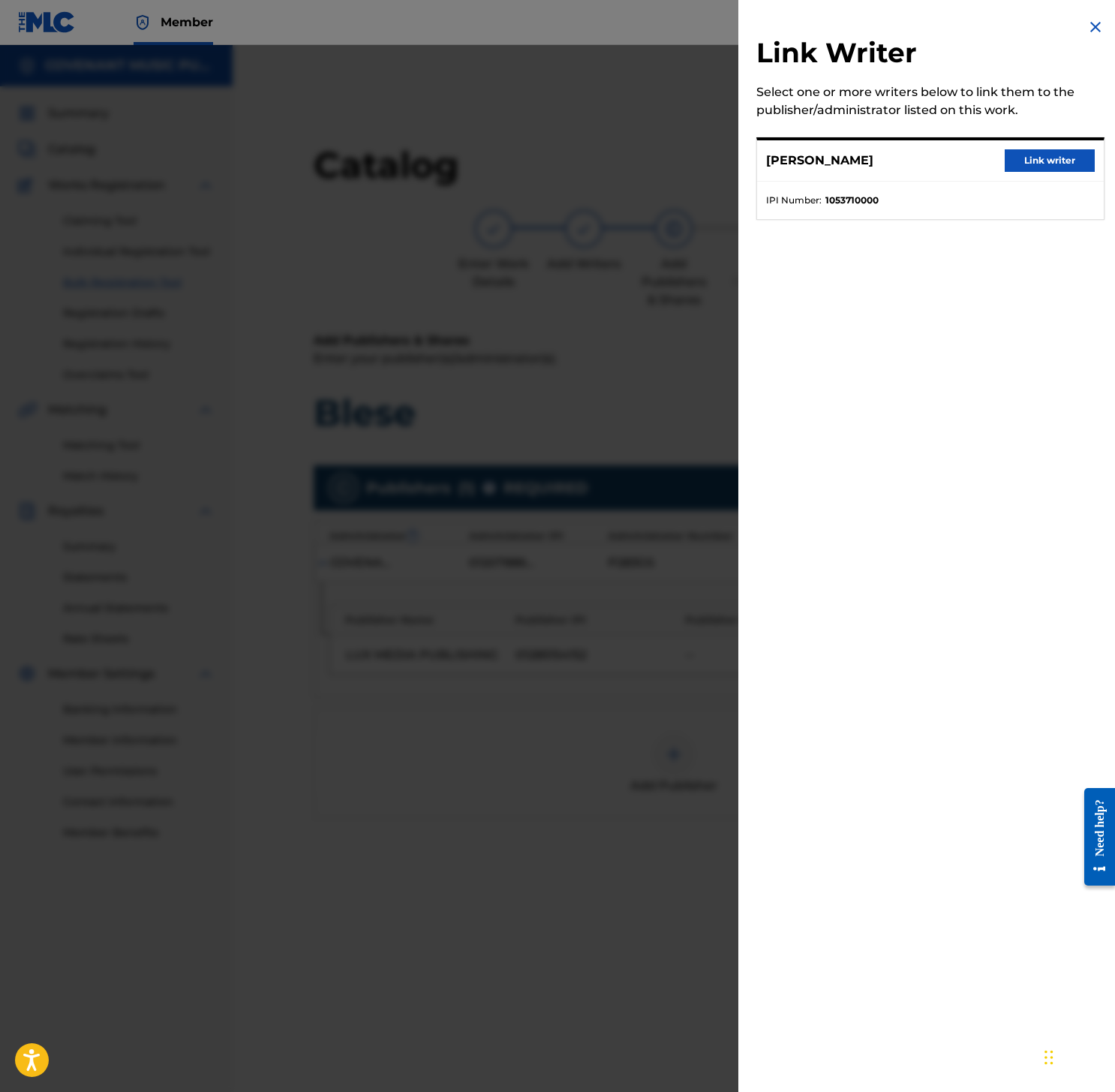
click at [1047, 161] on button "Link writer" at bounding box center [1049, 161] width 90 height 23
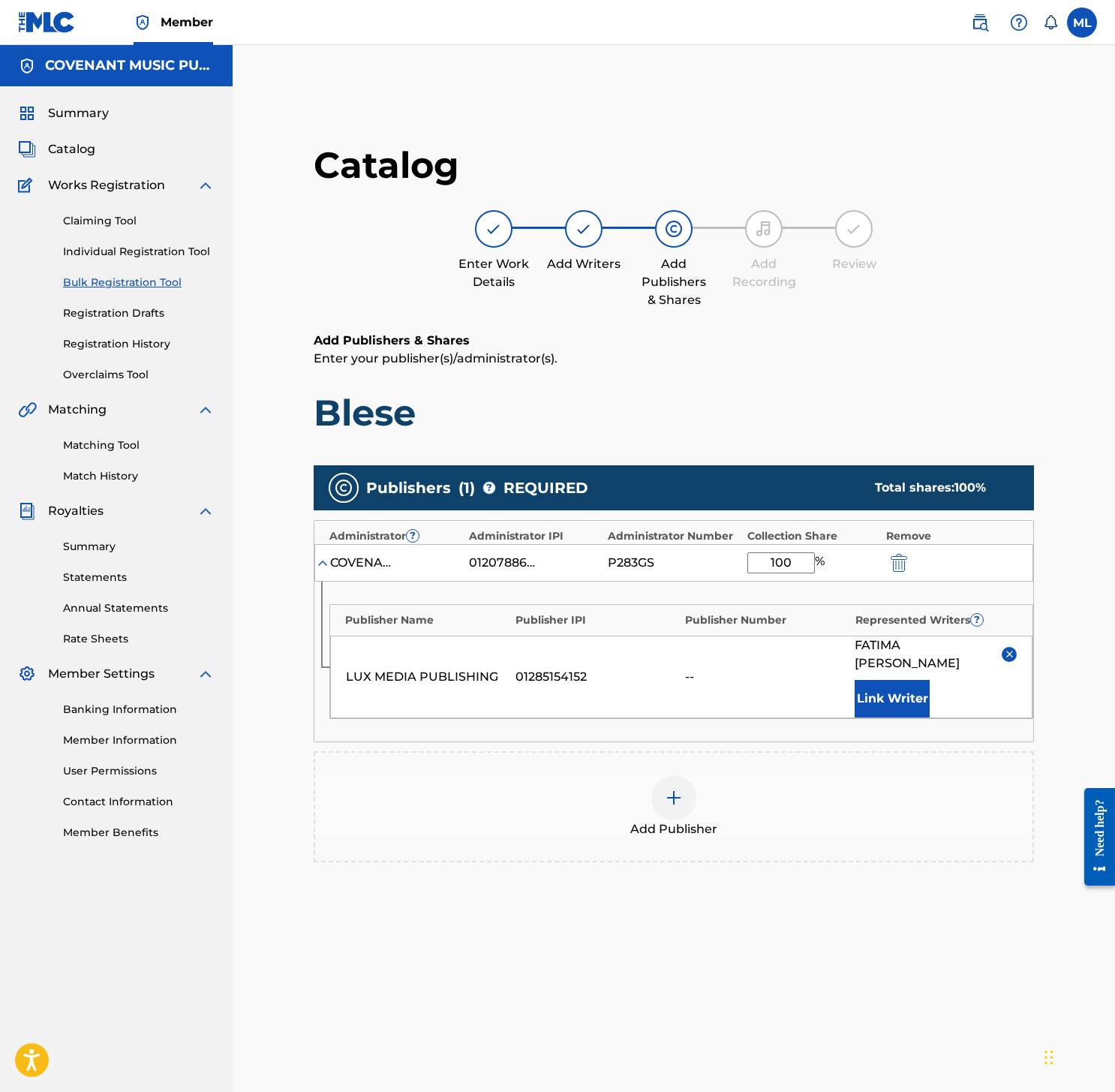
scroll to position [207, 0]
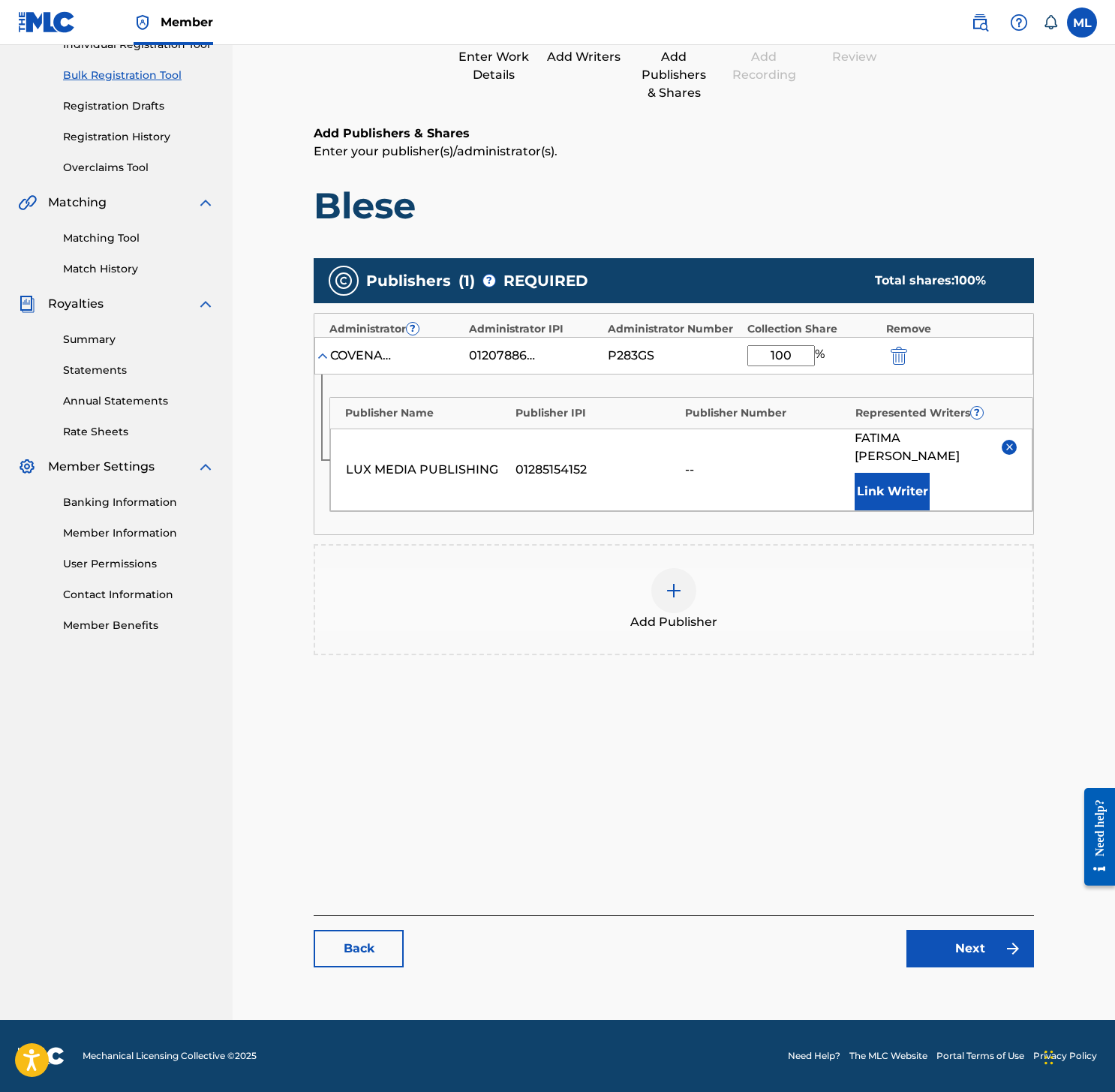
click at [943, 941] on link "Next" at bounding box center [970, 947] width 128 height 37
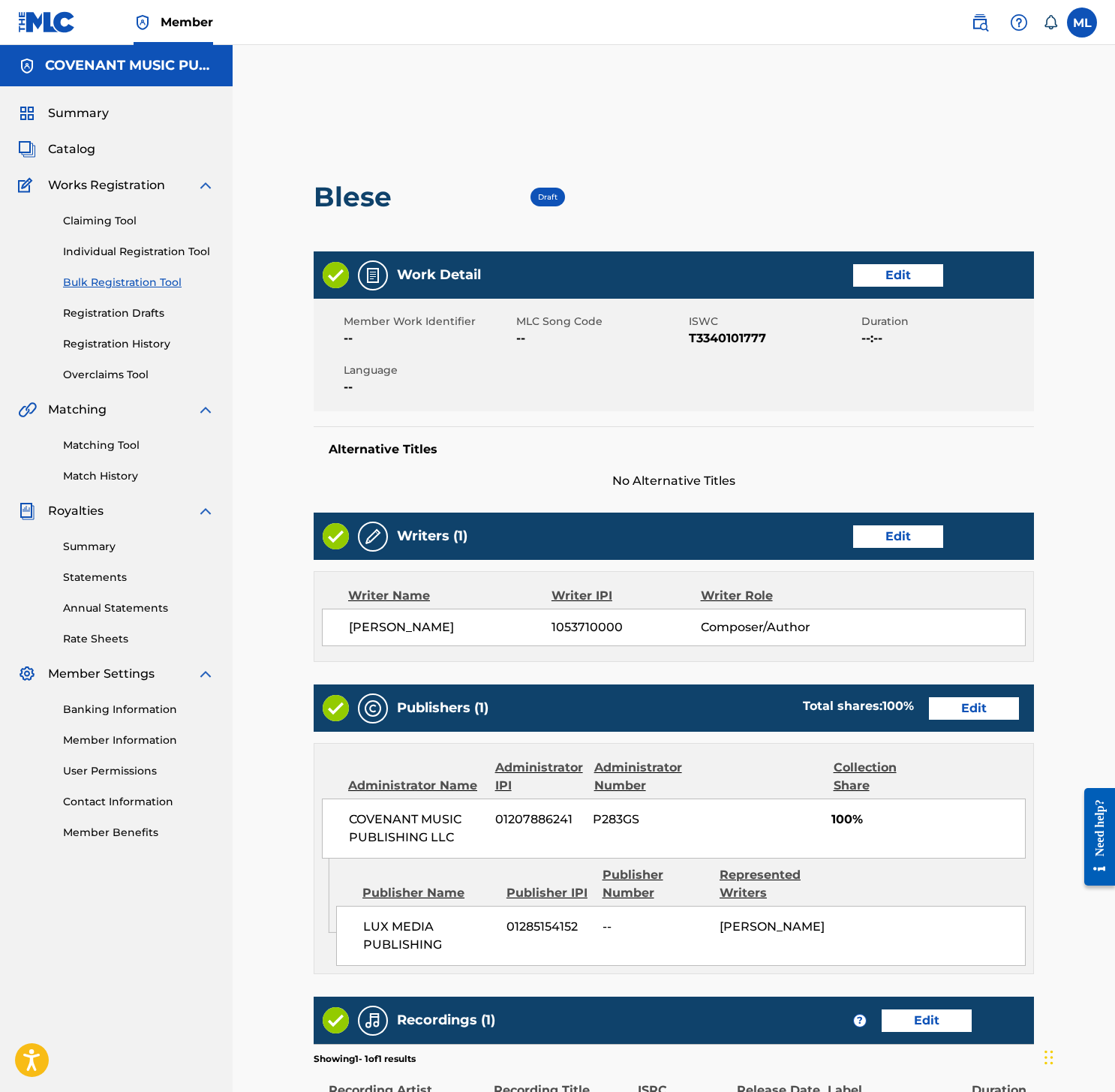
click at [880, 269] on link "Edit" at bounding box center [898, 275] width 90 height 23
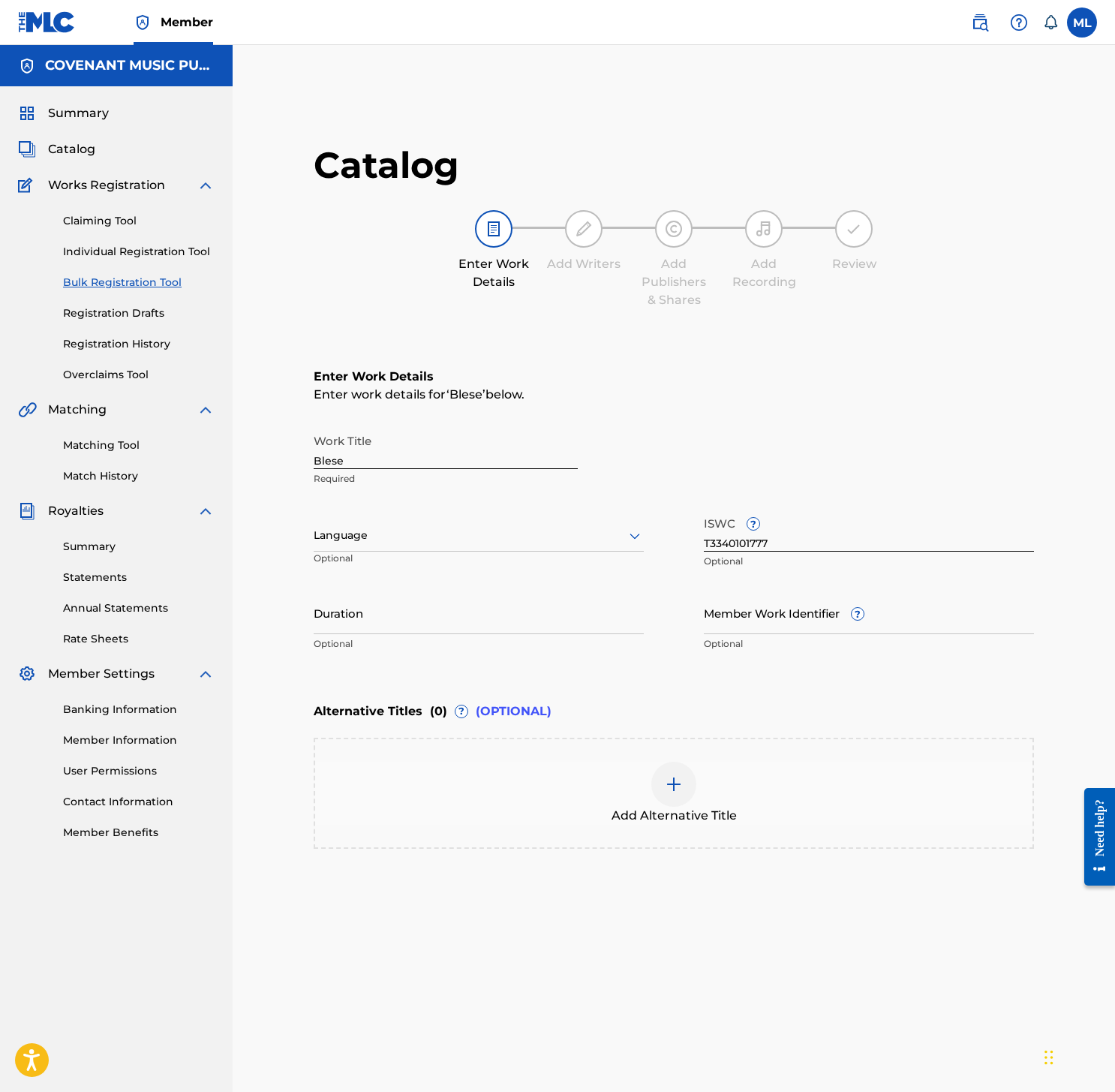
click at [410, 548] on div "Language" at bounding box center [478, 536] width 330 height 31
type input "fre"
click at [392, 563] on div "French" at bounding box center [478, 568] width 329 height 33
click at [784, 632] on input "Member Work Identifier ?" at bounding box center [868, 612] width 330 height 43
click at [412, 633] on input "Duration" at bounding box center [478, 612] width 330 height 43
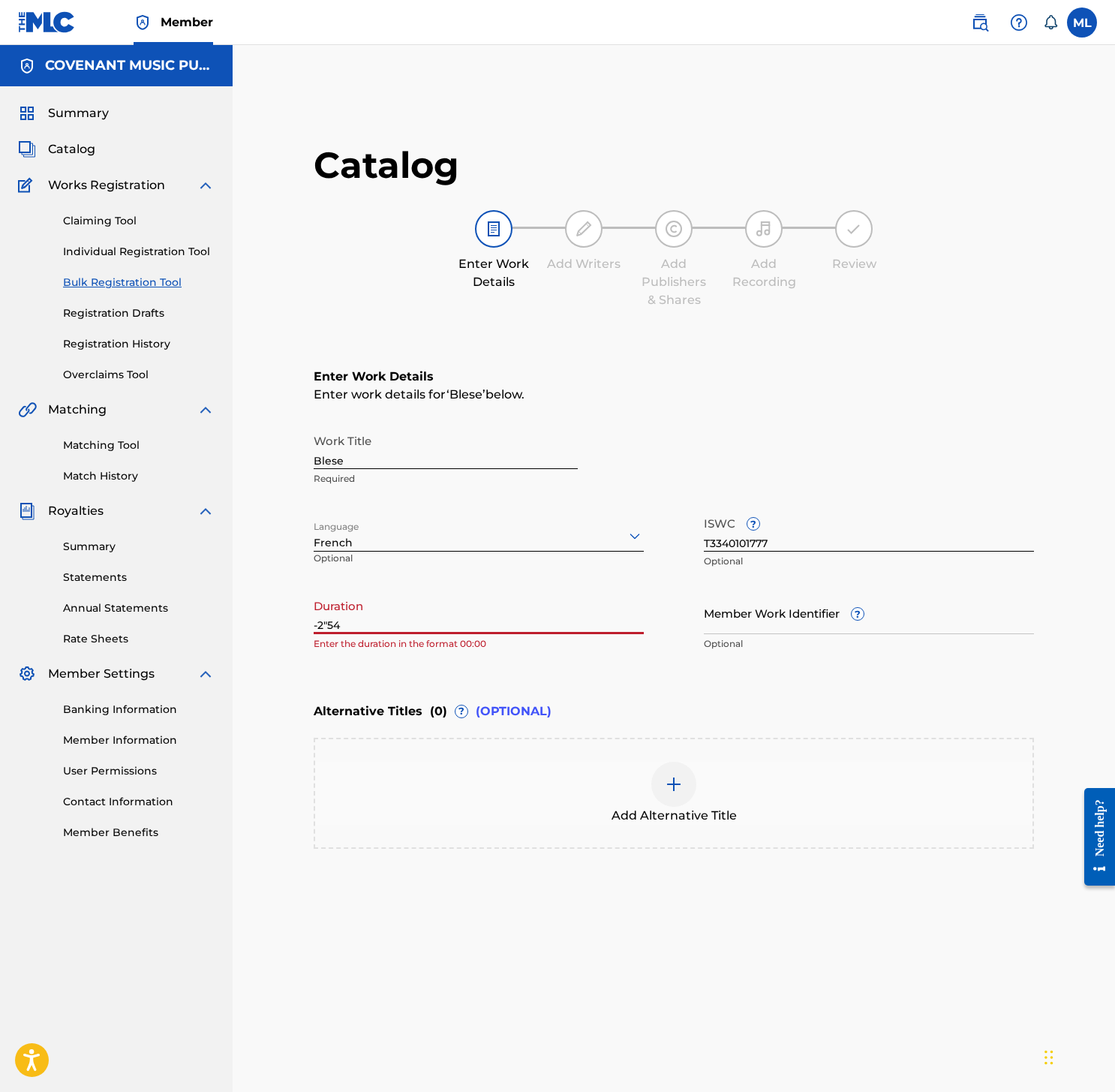
click at [331, 619] on input "-2"54" at bounding box center [478, 612] width 330 height 43
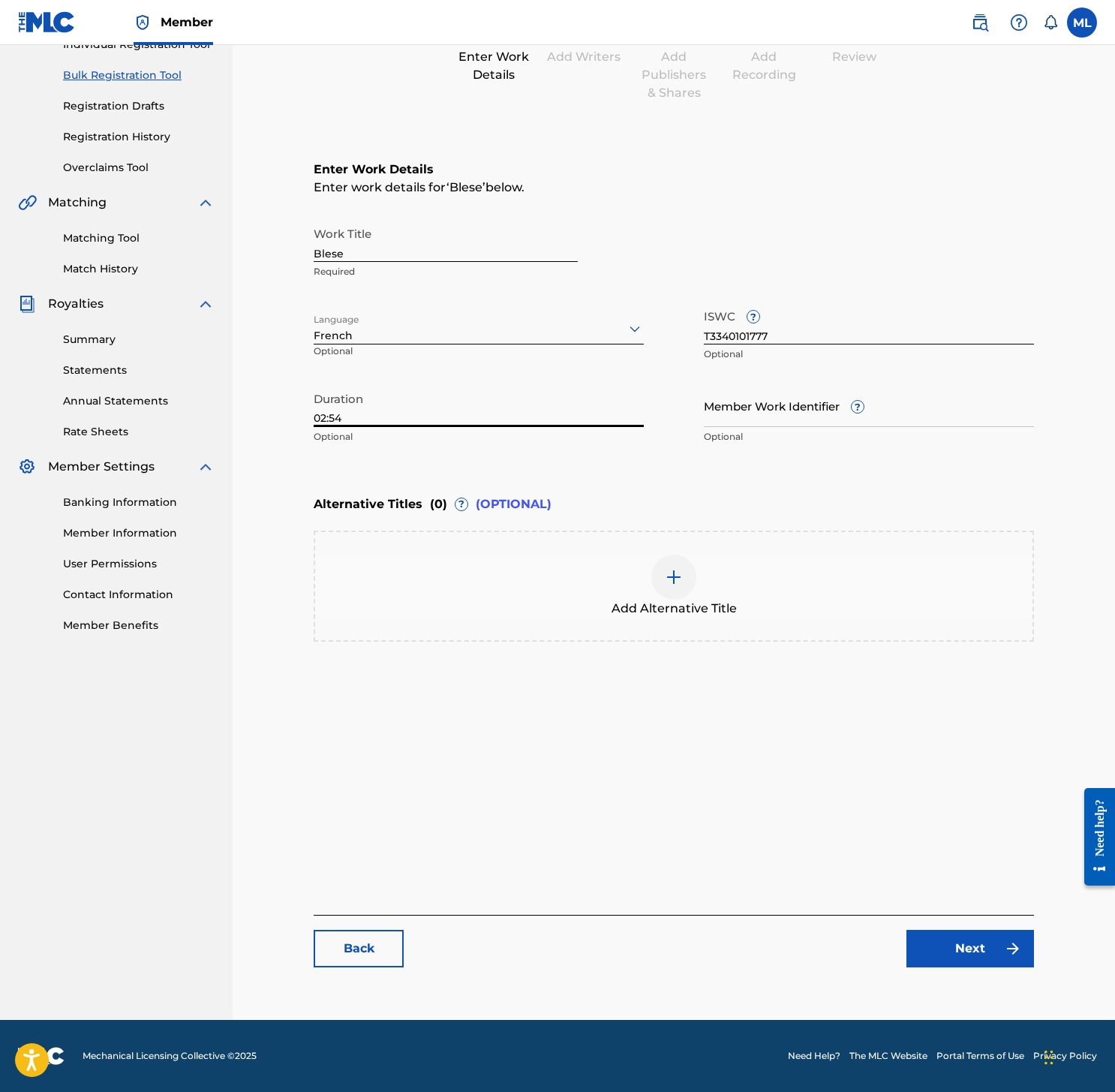
type input "02:54"
click at [946, 949] on link "Next" at bounding box center [970, 947] width 128 height 37
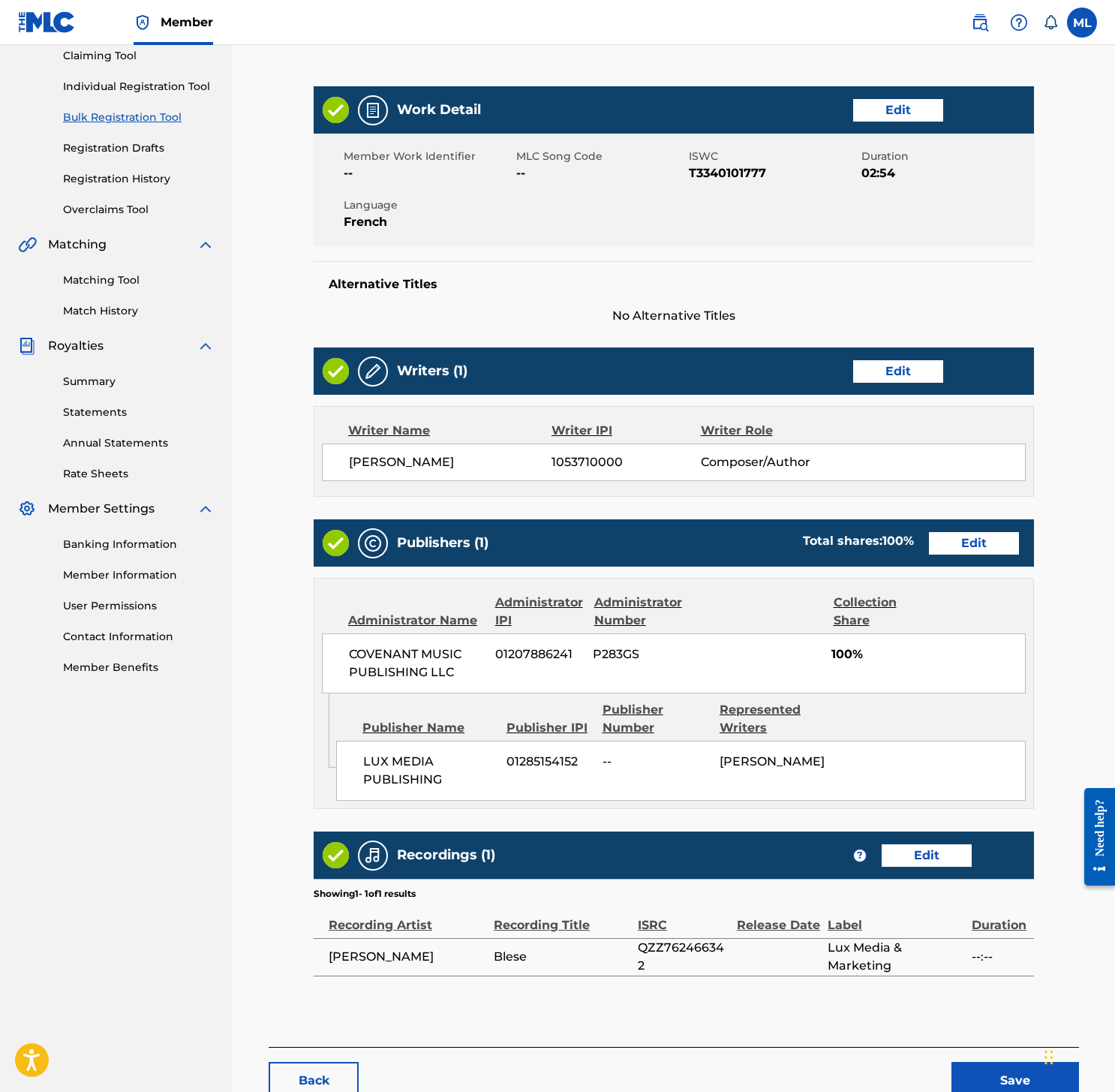
scroll to position [257, 0]
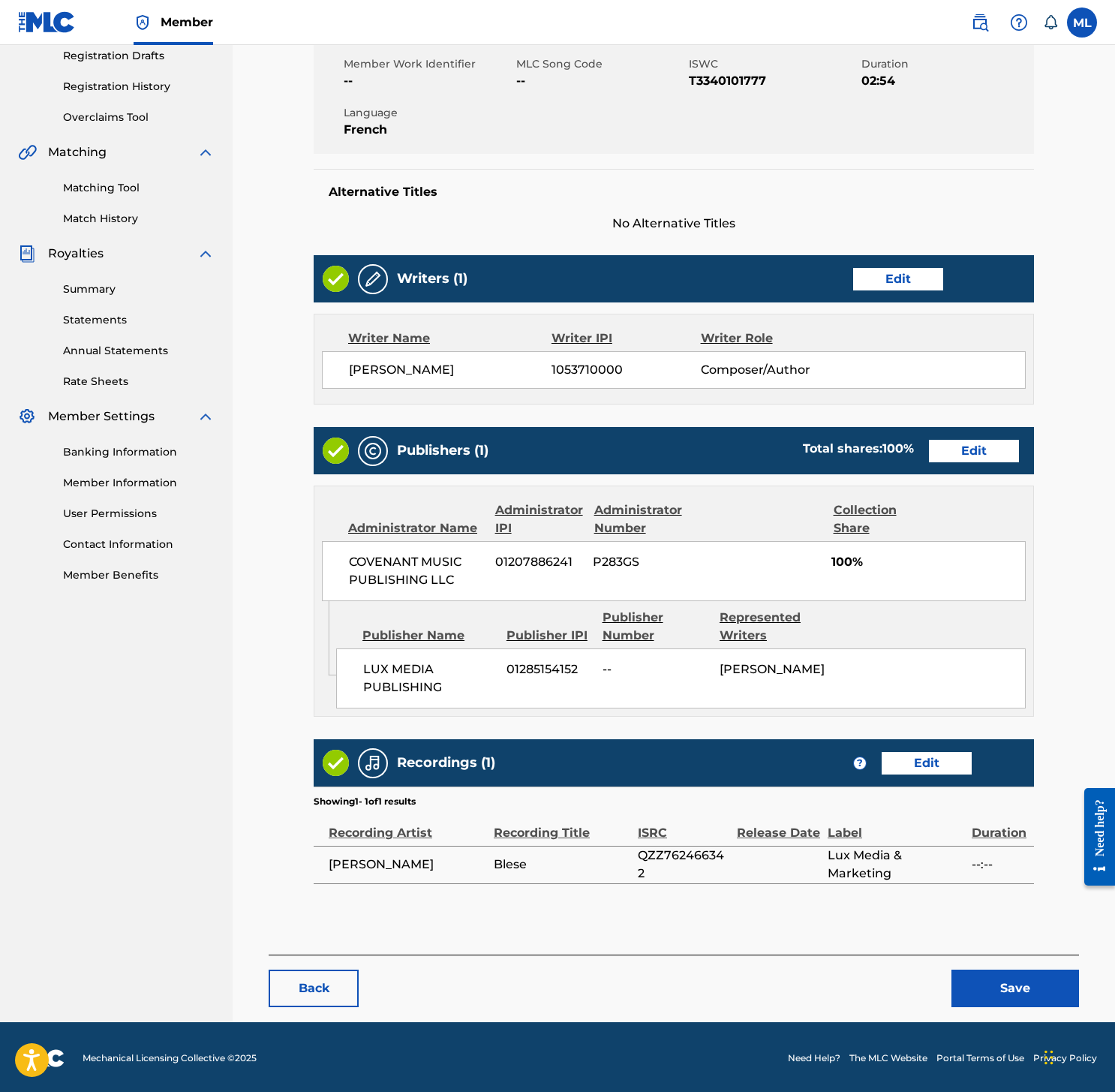
click at [994, 980] on button "Save" at bounding box center [1015, 987] width 128 height 37
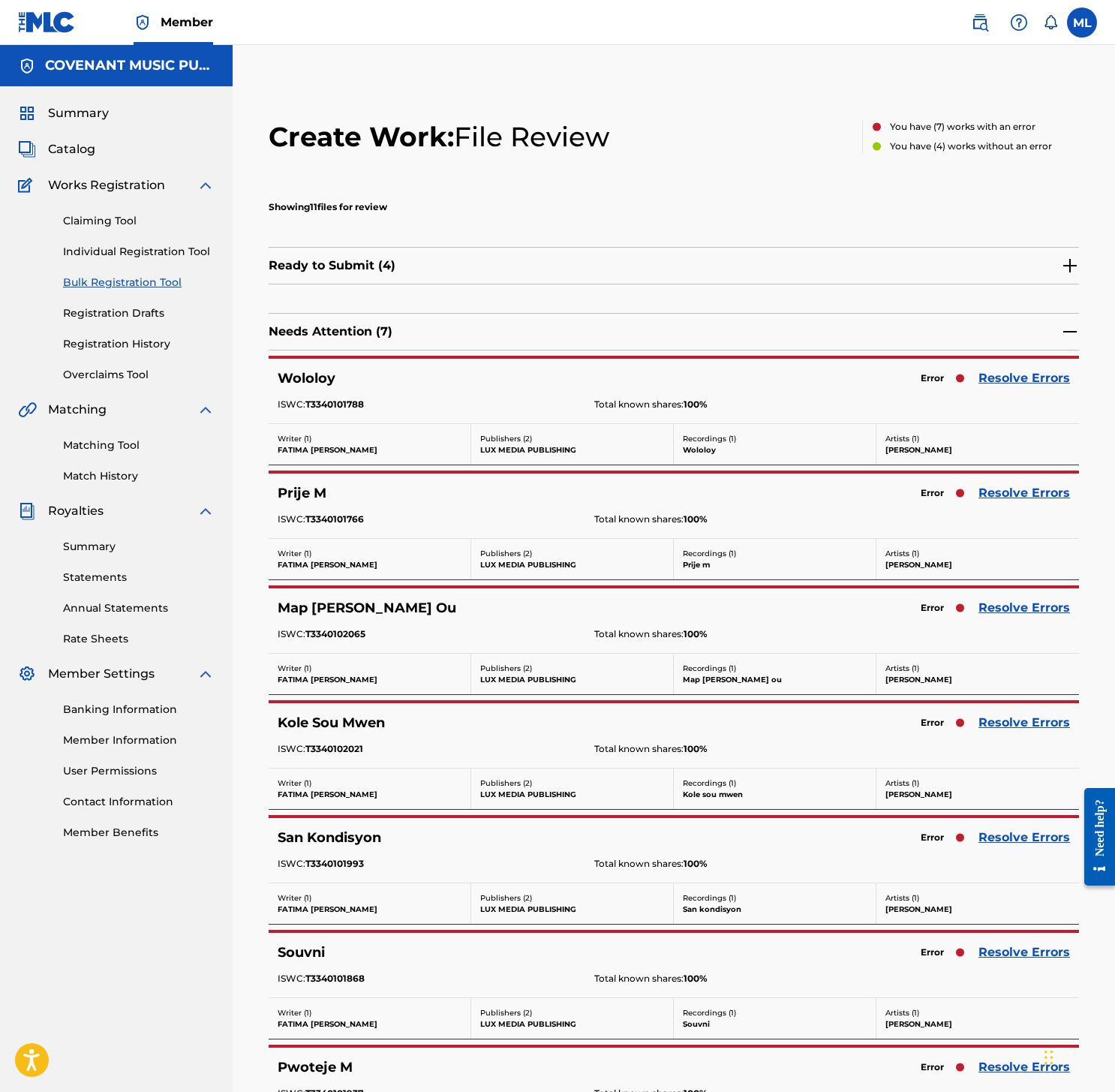
click at [707, 275] on div "Ready to Submit ( 4 )" at bounding box center [674, 265] width 810 height 37
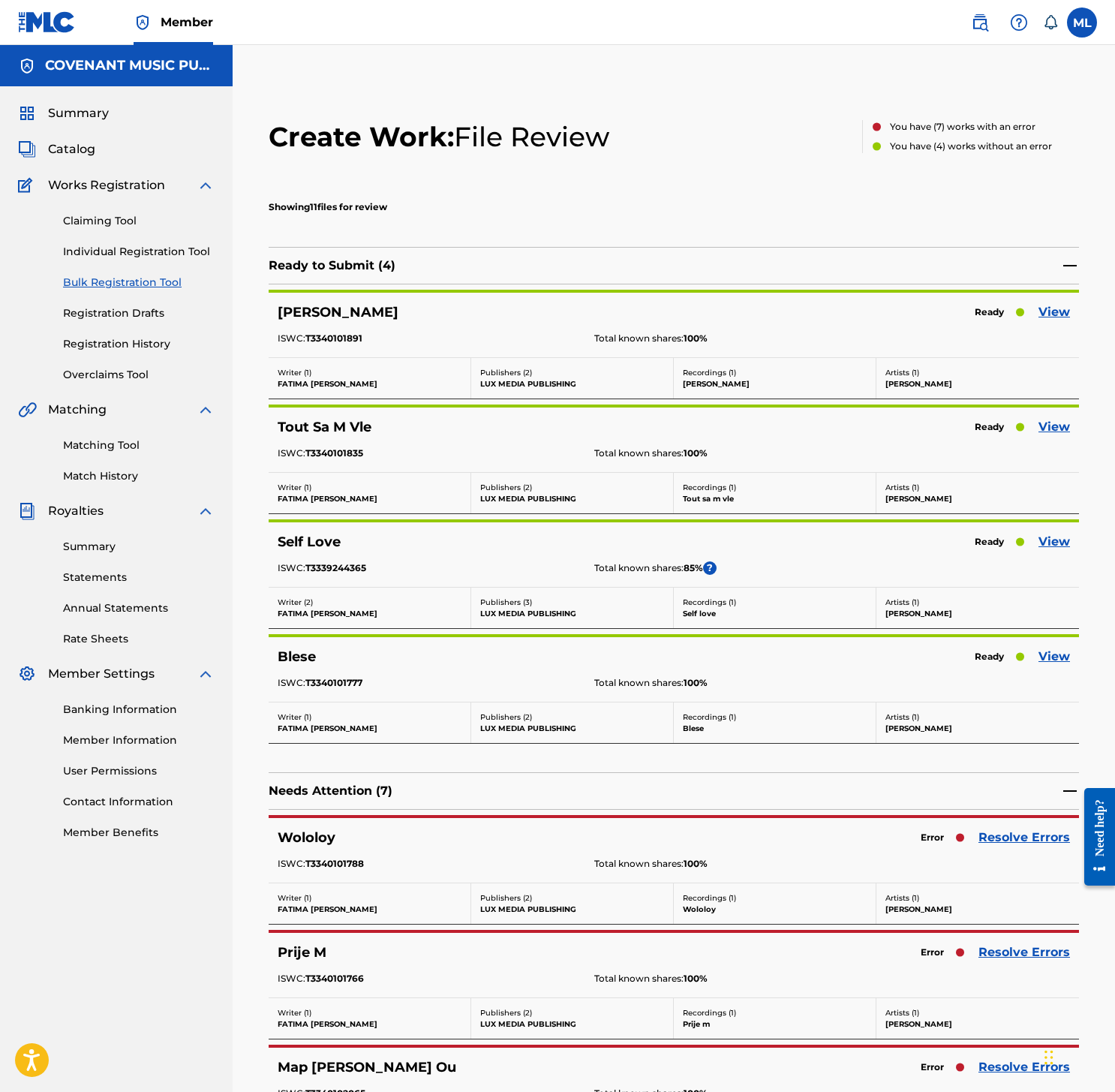
click at [1047, 542] on link "View" at bounding box center [1054, 541] width 31 height 18
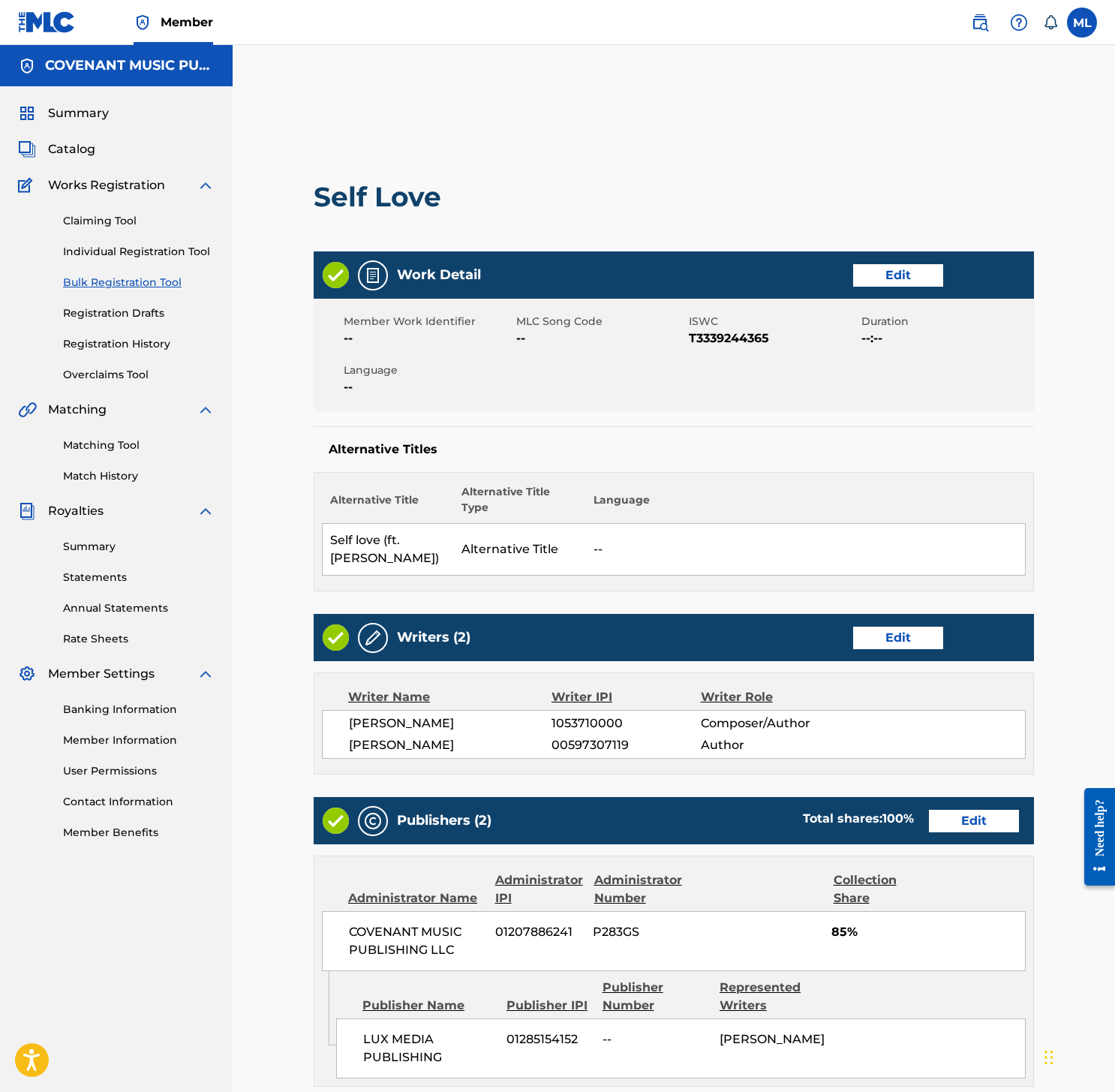
click at [915, 273] on link "Edit" at bounding box center [898, 275] width 90 height 23
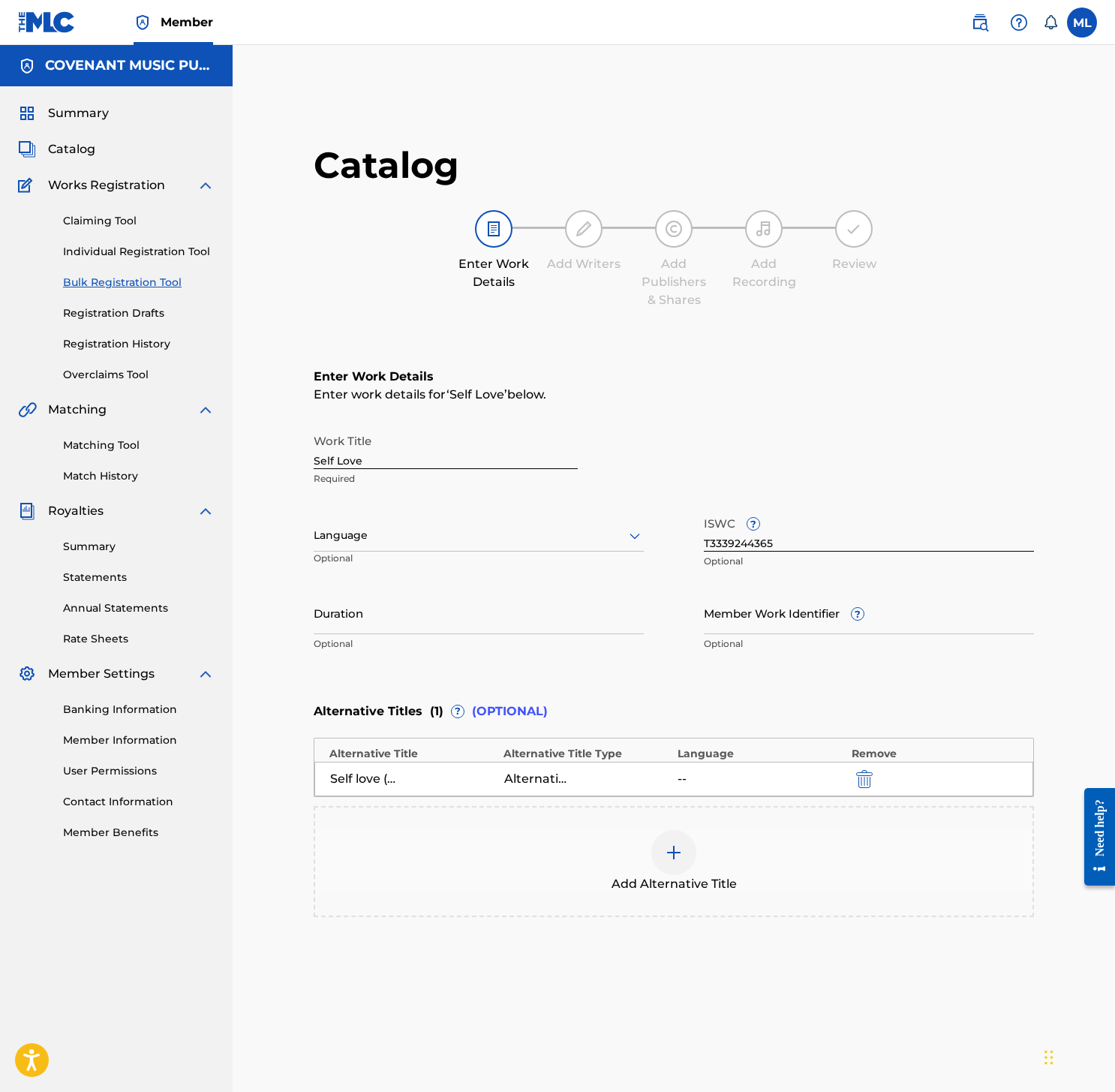
click at [557, 622] on input "Duration" at bounding box center [478, 612] width 330 height 43
click at [557, 617] on input "Duration" at bounding box center [478, 612] width 330 height 43
type input "5"
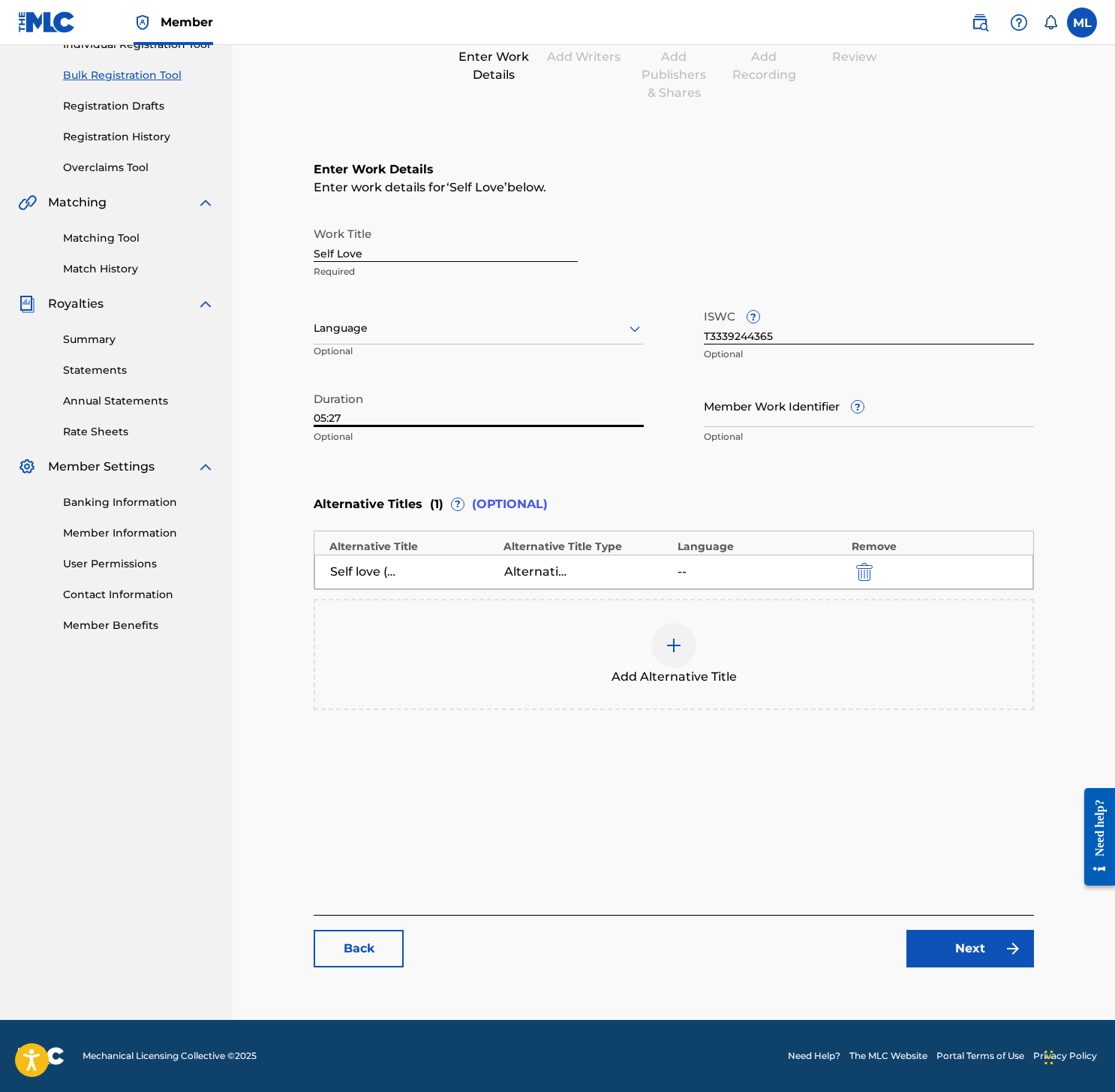
type input "05:27"
click at [960, 947] on link "Next" at bounding box center [970, 947] width 128 height 37
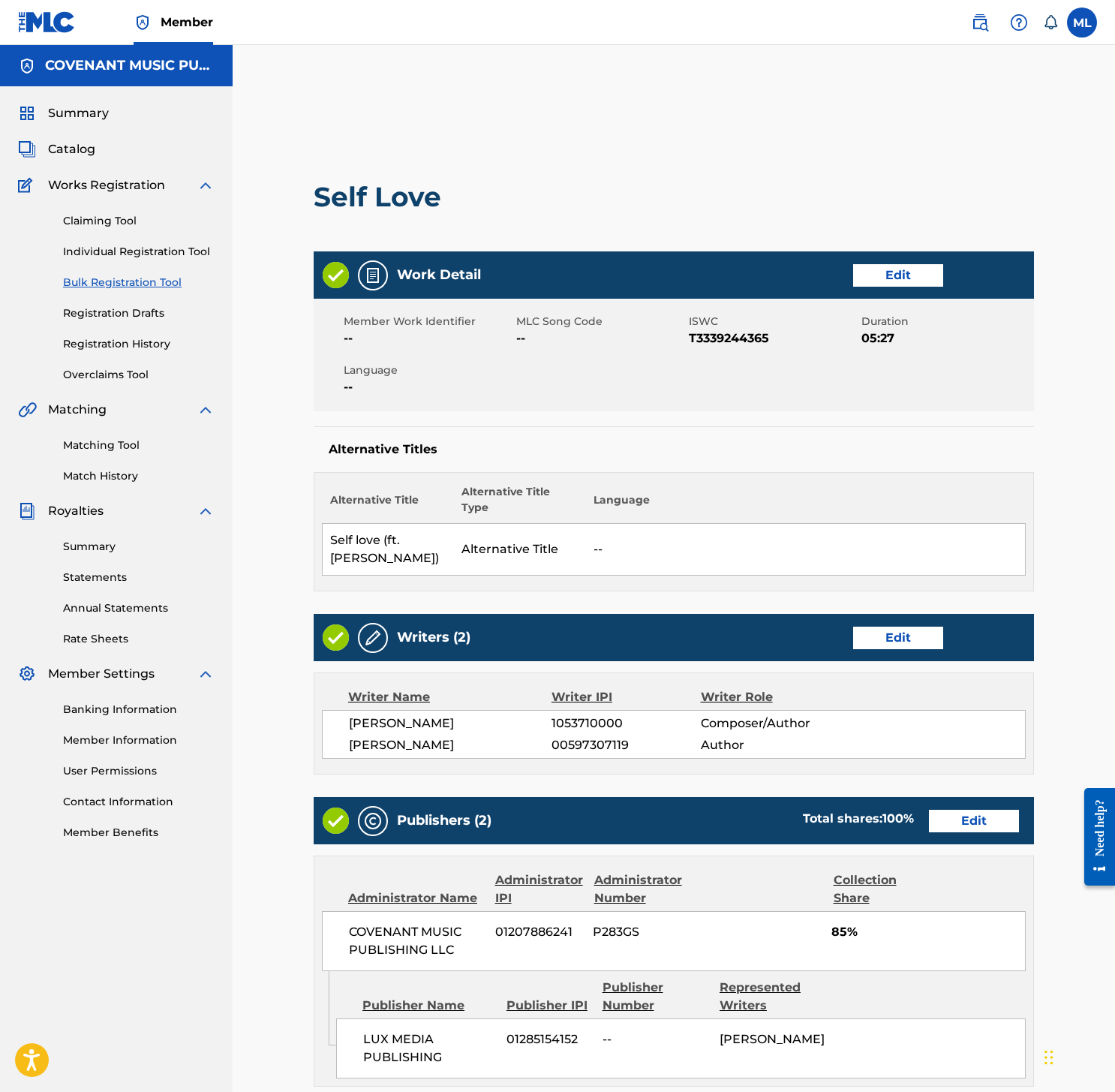
click at [915, 268] on link "Edit" at bounding box center [898, 275] width 90 height 23
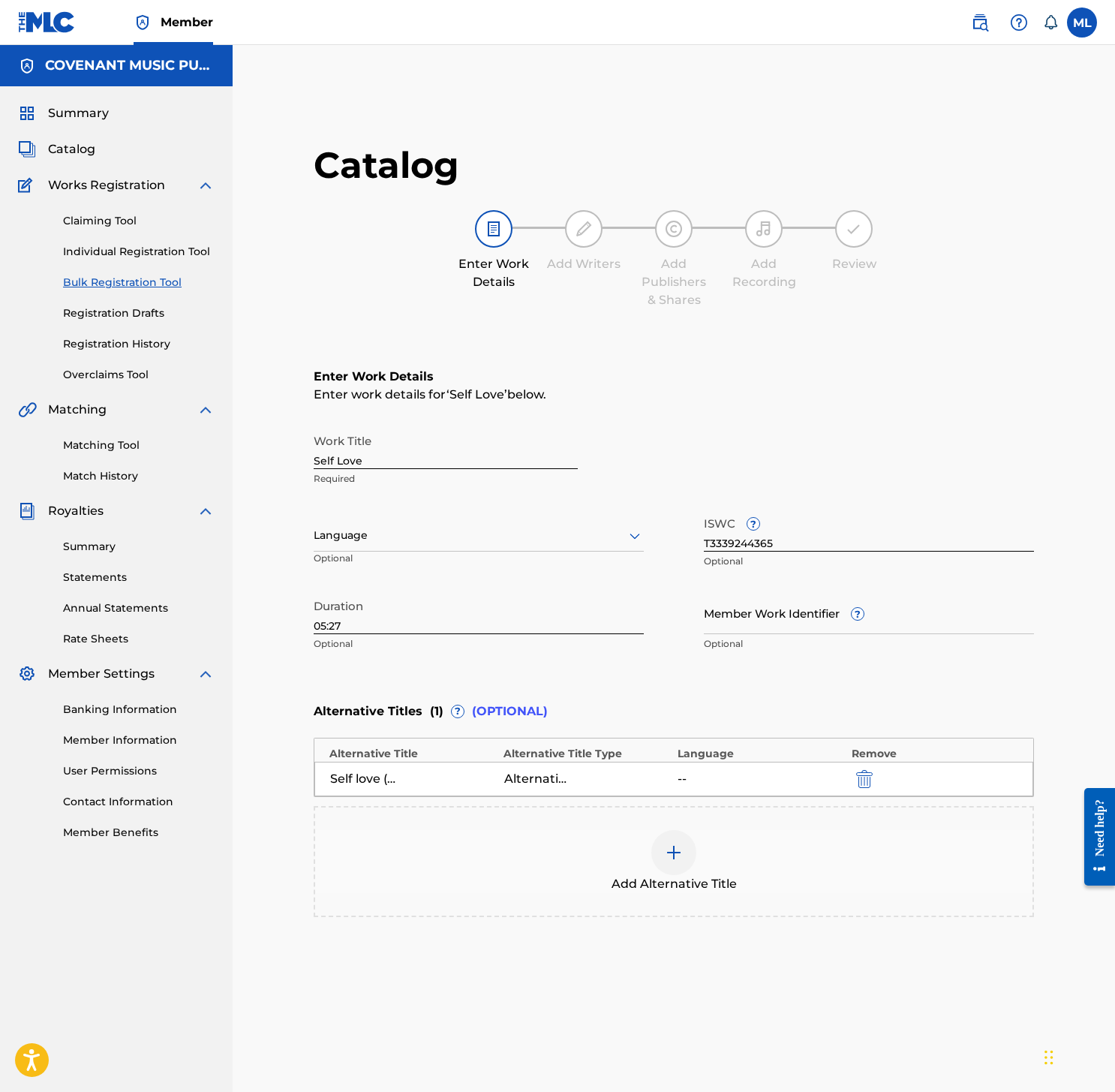
click at [551, 561] on div "Language Optional" at bounding box center [478, 542] width 330 height 68
click at [562, 541] on div at bounding box center [478, 536] width 330 height 19
click at [395, 534] on div at bounding box center [478, 536] width 330 height 19
click at [597, 537] on div at bounding box center [478, 536] width 330 height 19
type input "fre"
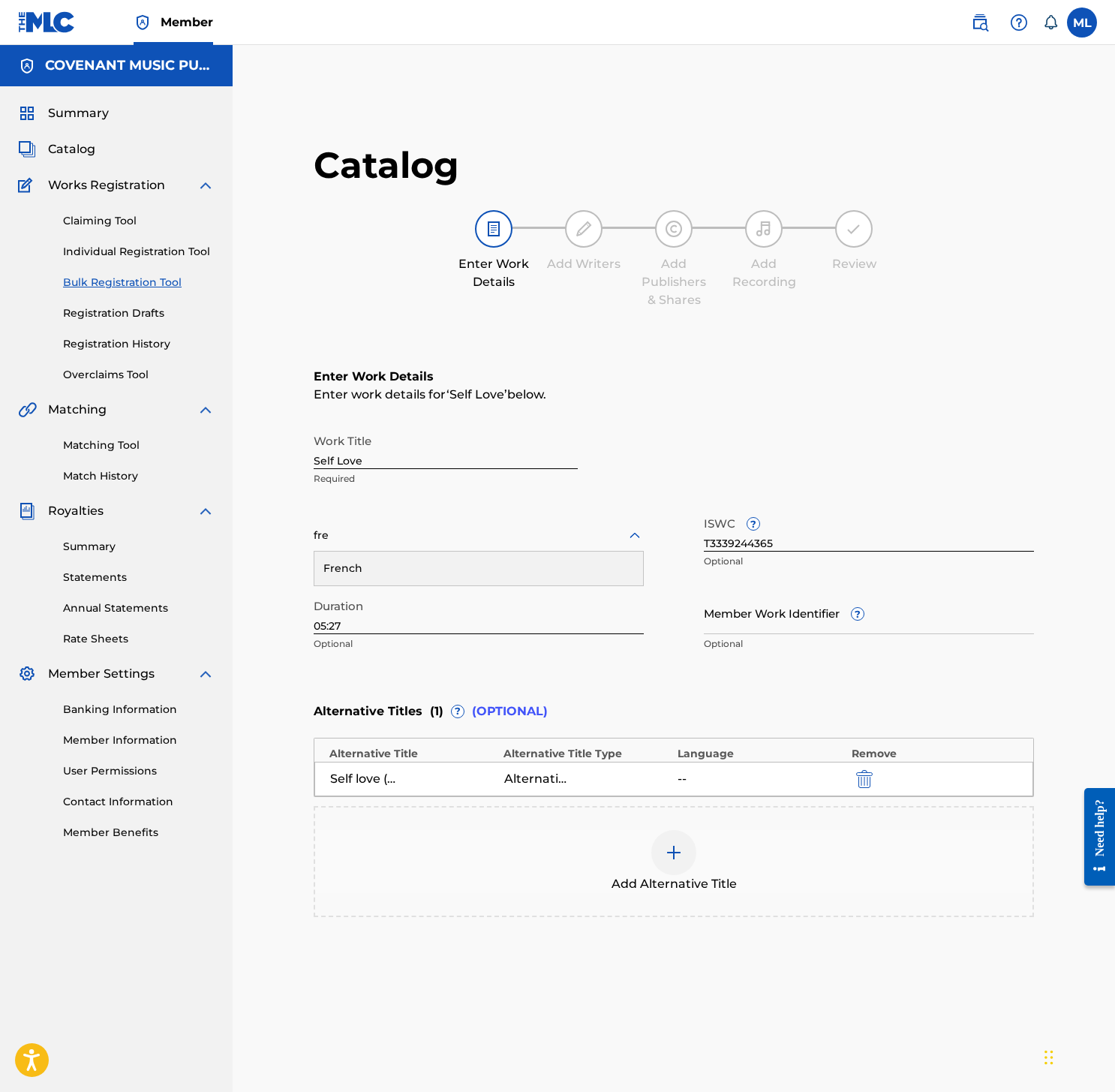
click at [450, 576] on div "French" at bounding box center [478, 568] width 329 height 33
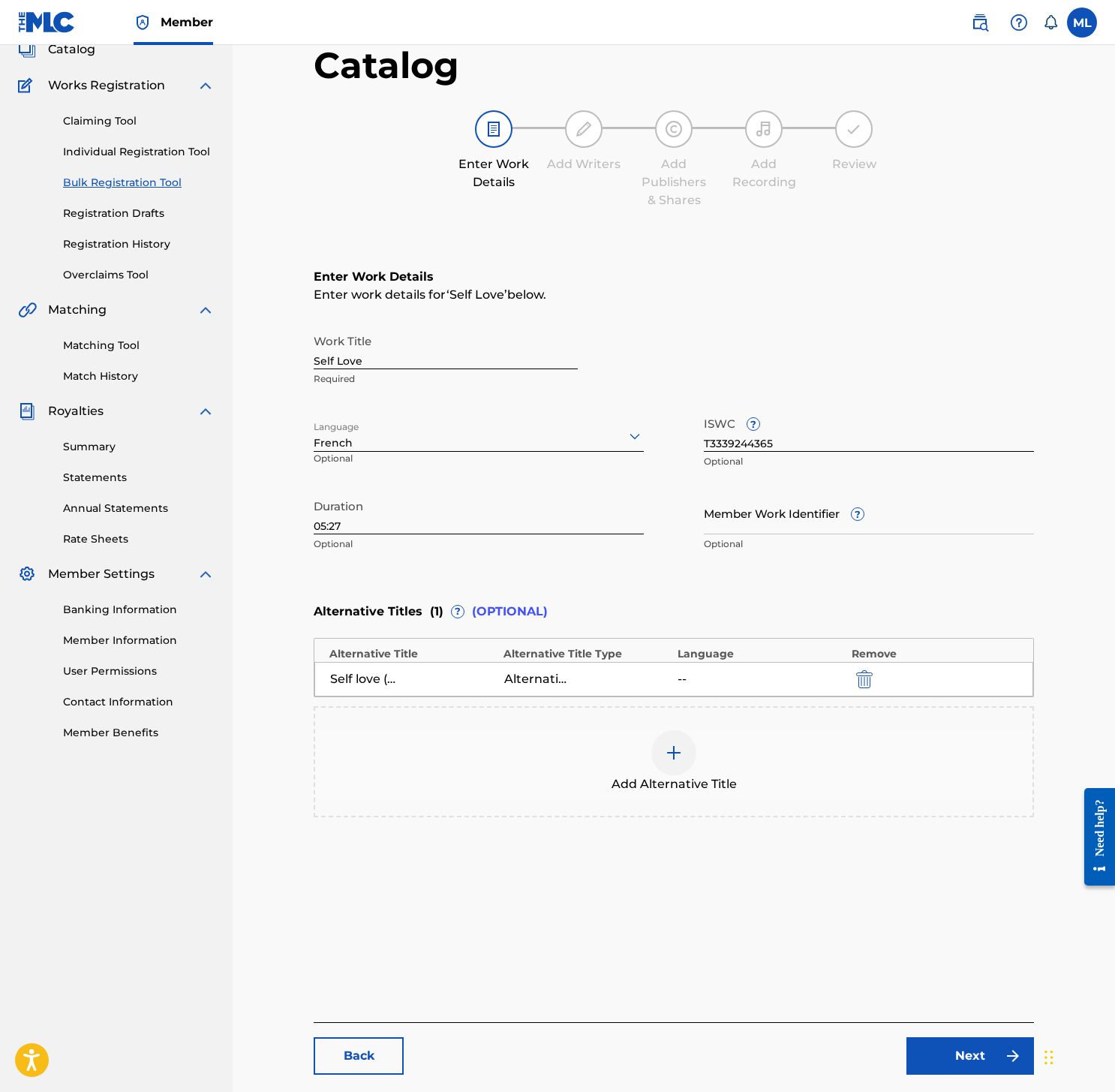
scroll to position [207, 0]
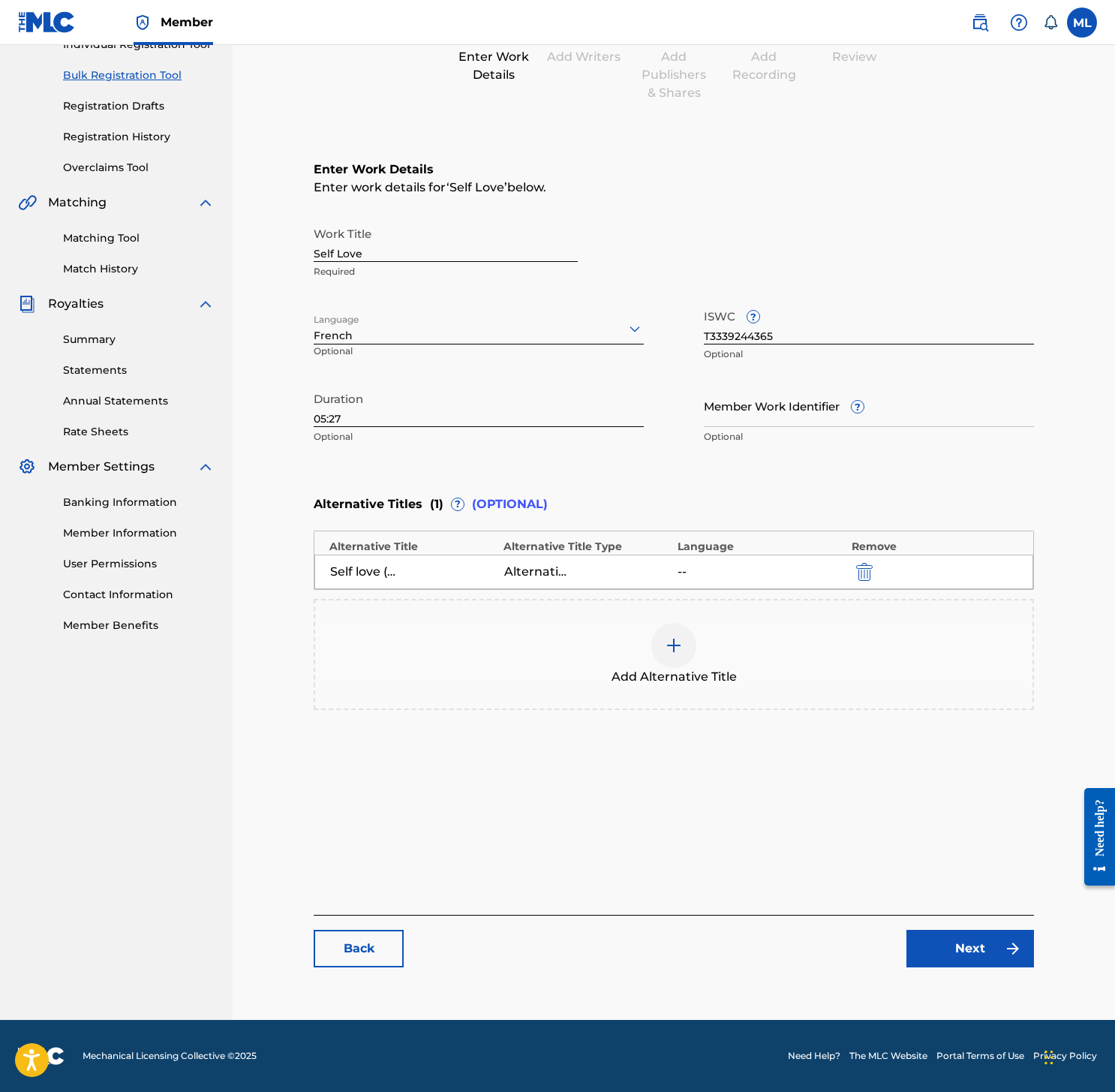
click at [951, 942] on link "Next" at bounding box center [970, 947] width 128 height 37
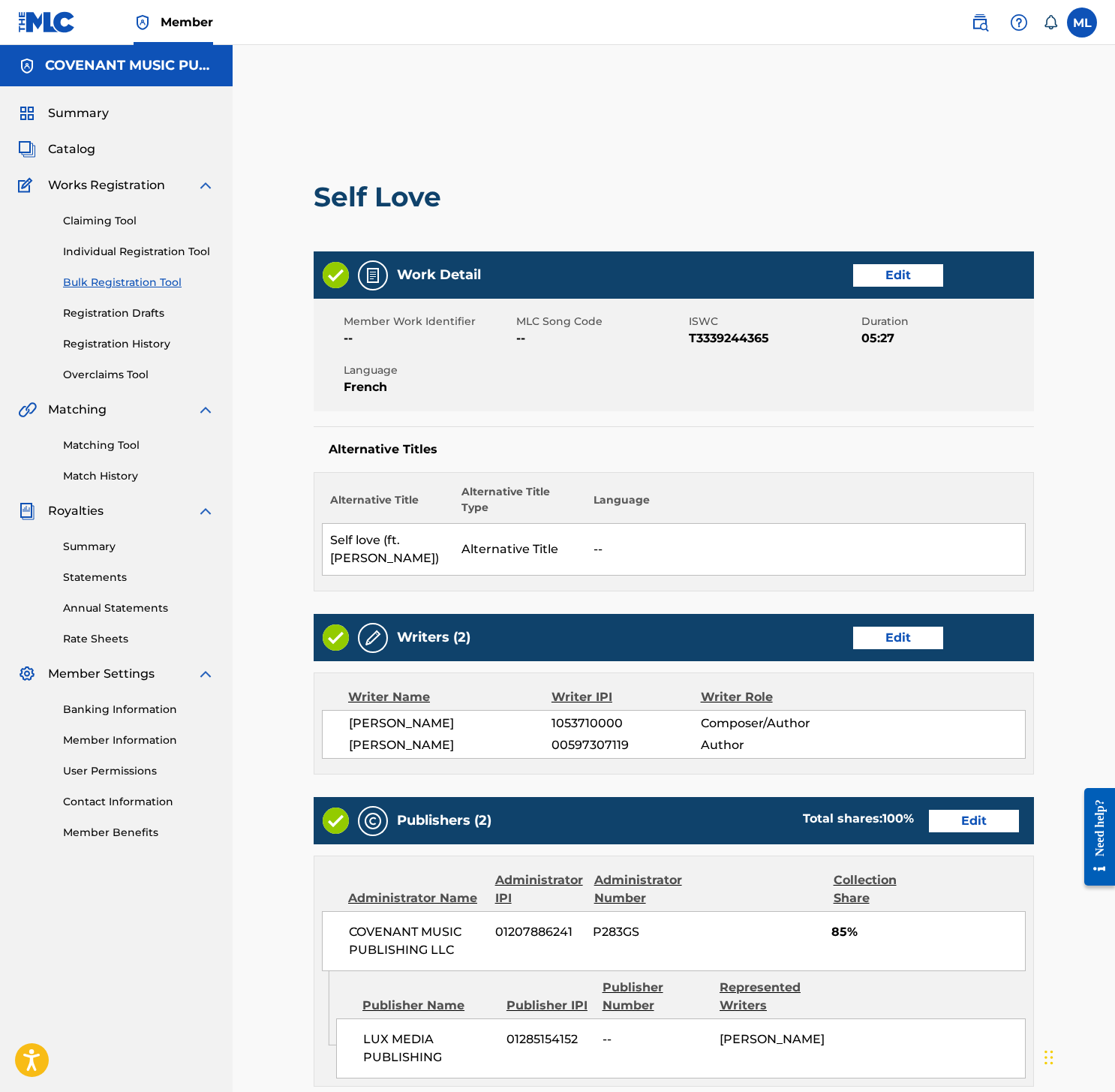
scroll to position [500, 0]
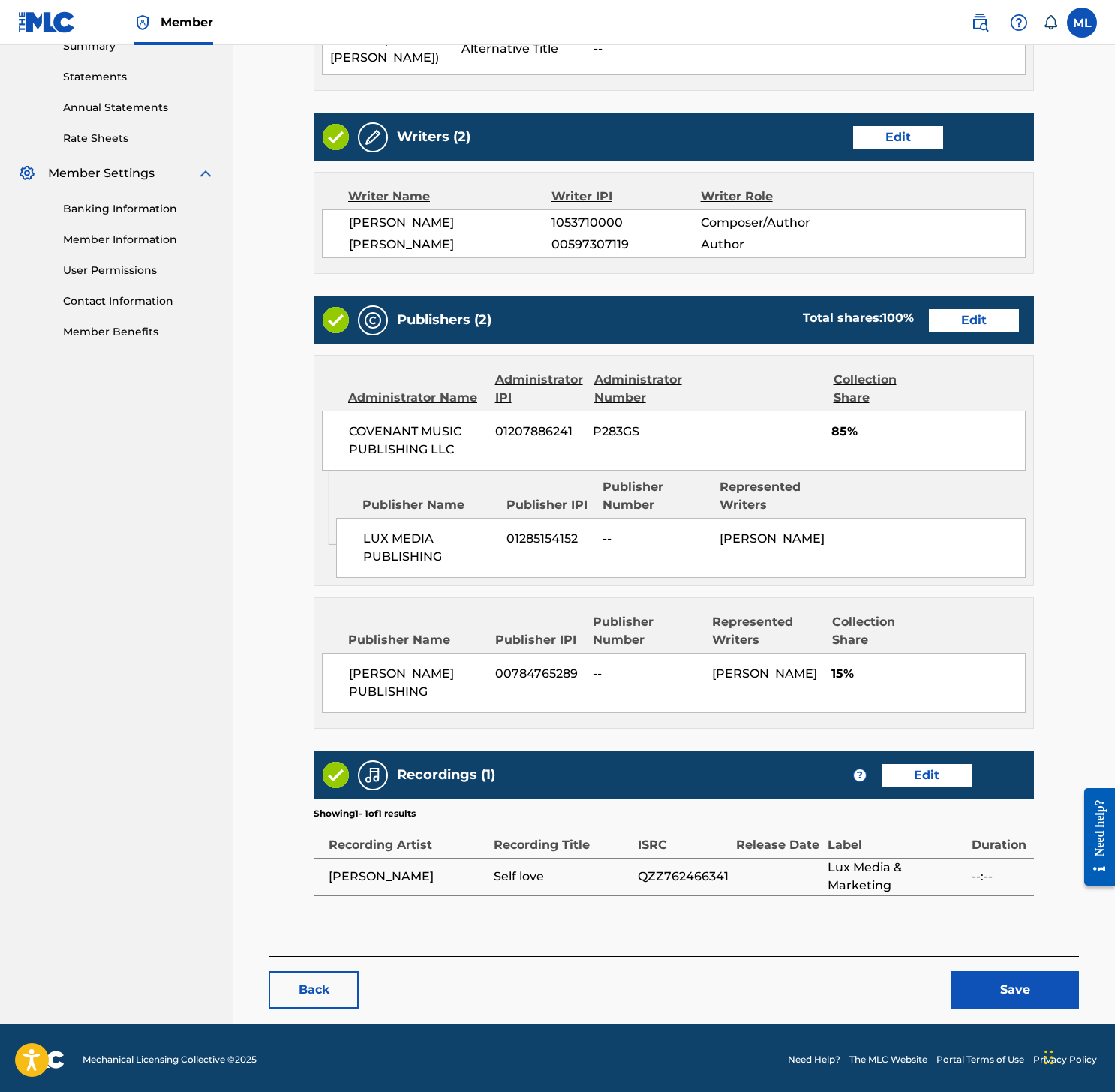
click at [996, 982] on button "Save" at bounding box center [1015, 989] width 128 height 37
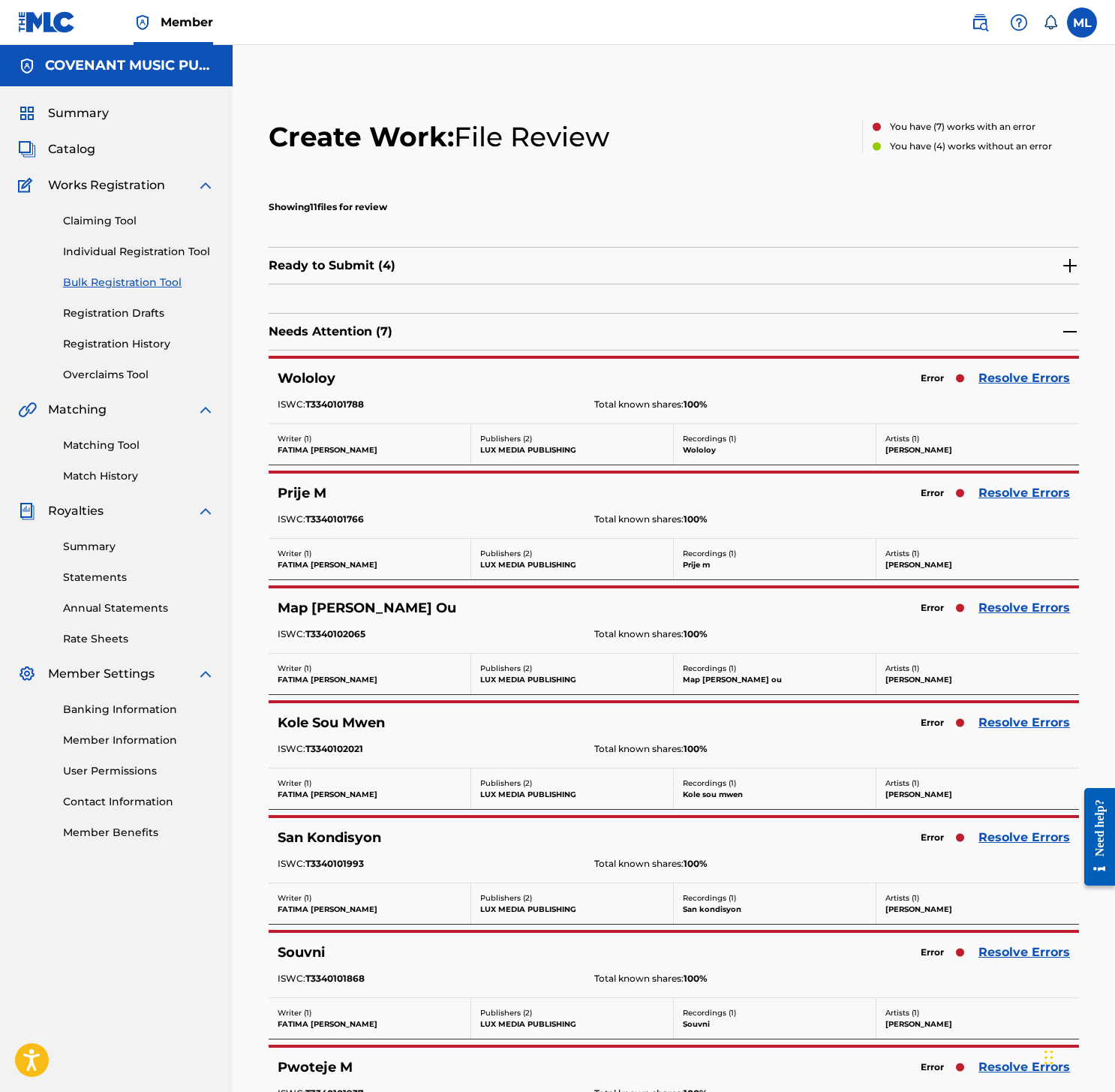
scroll to position [1, 0]
click at [1005, 391] on div "Wololoy Error Resolve Errors ISWC: T3340101788 Total known shares: 100 %" at bounding box center [674, 391] width 810 height 65
click at [1006, 381] on link "Resolve Errors" at bounding box center [1024, 377] width 91 height 18
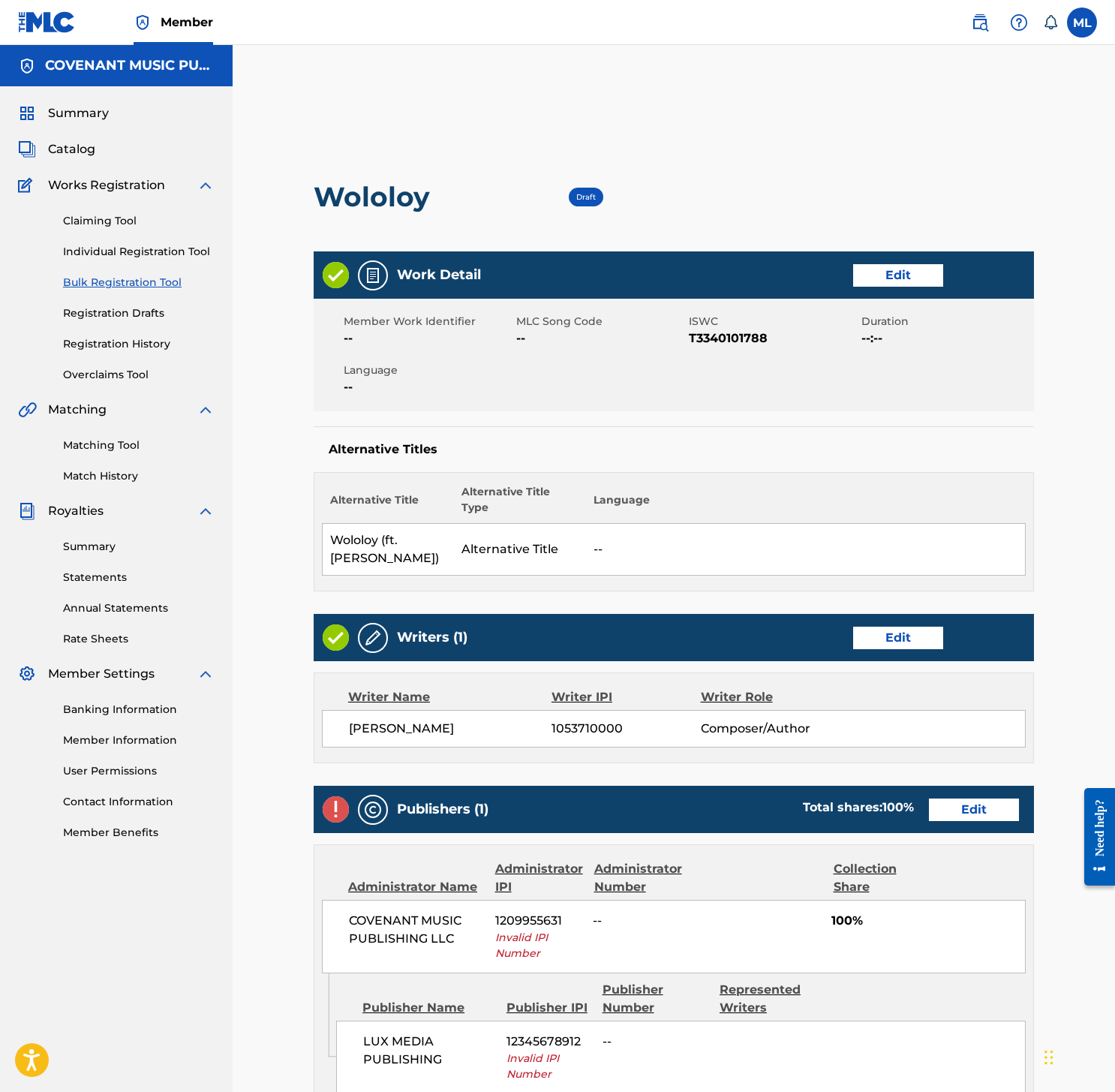
click at [893, 290] on div "Work Detail Edit" at bounding box center [674, 275] width 720 height 48
click at [912, 288] on div "Work Detail Edit" at bounding box center [674, 275] width 720 height 48
click at [923, 270] on link "Edit" at bounding box center [898, 275] width 90 height 23
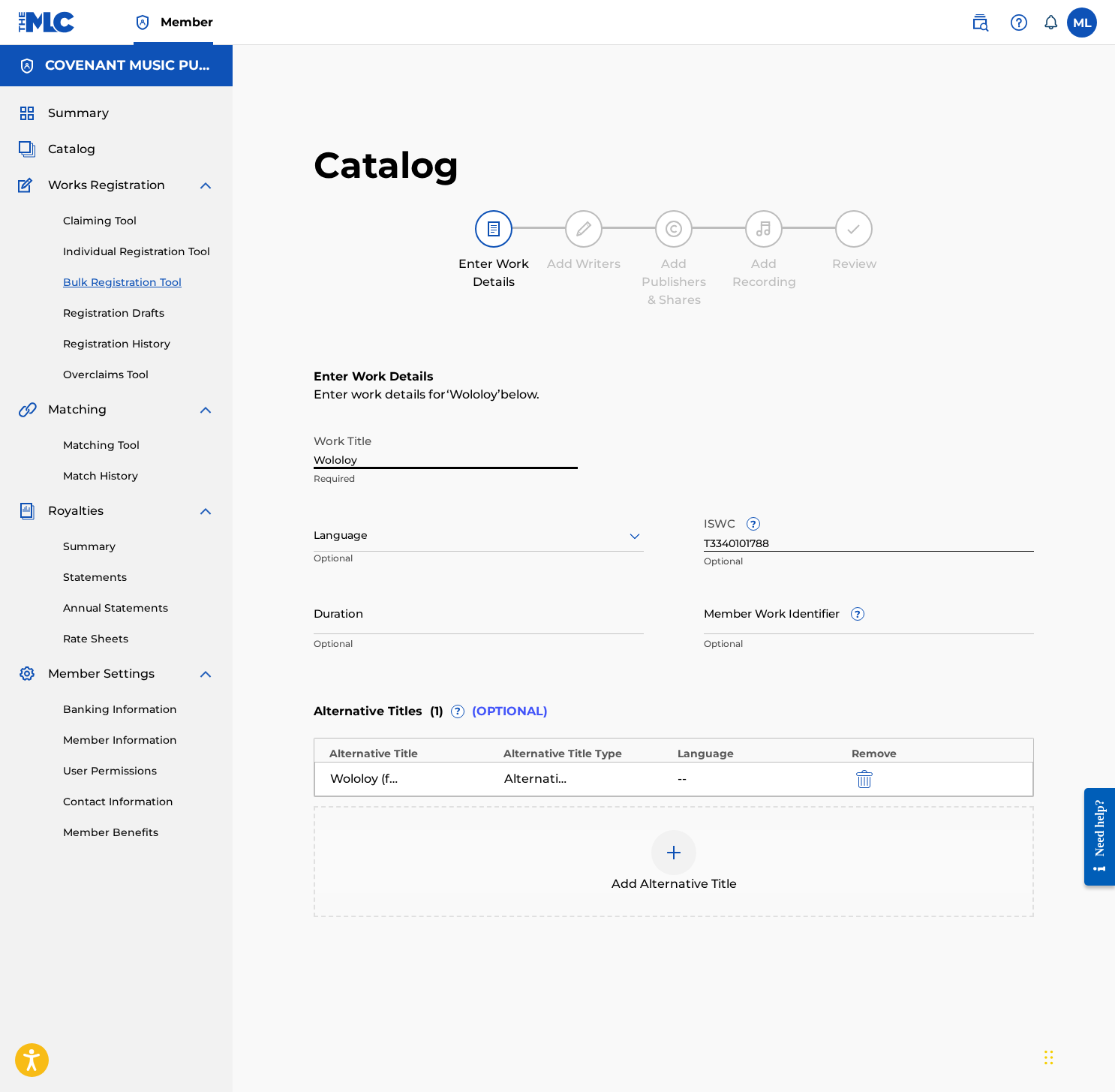
click at [462, 461] on input "Wololoy" at bounding box center [445, 447] width 264 height 43
click at [454, 520] on div "Language" at bounding box center [478, 536] width 330 height 31
type input "fre"
click at [417, 562] on div "French" at bounding box center [478, 568] width 329 height 33
click at [519, 622] on input "Duration" at bounding box center [478, 612] width 330 height 43
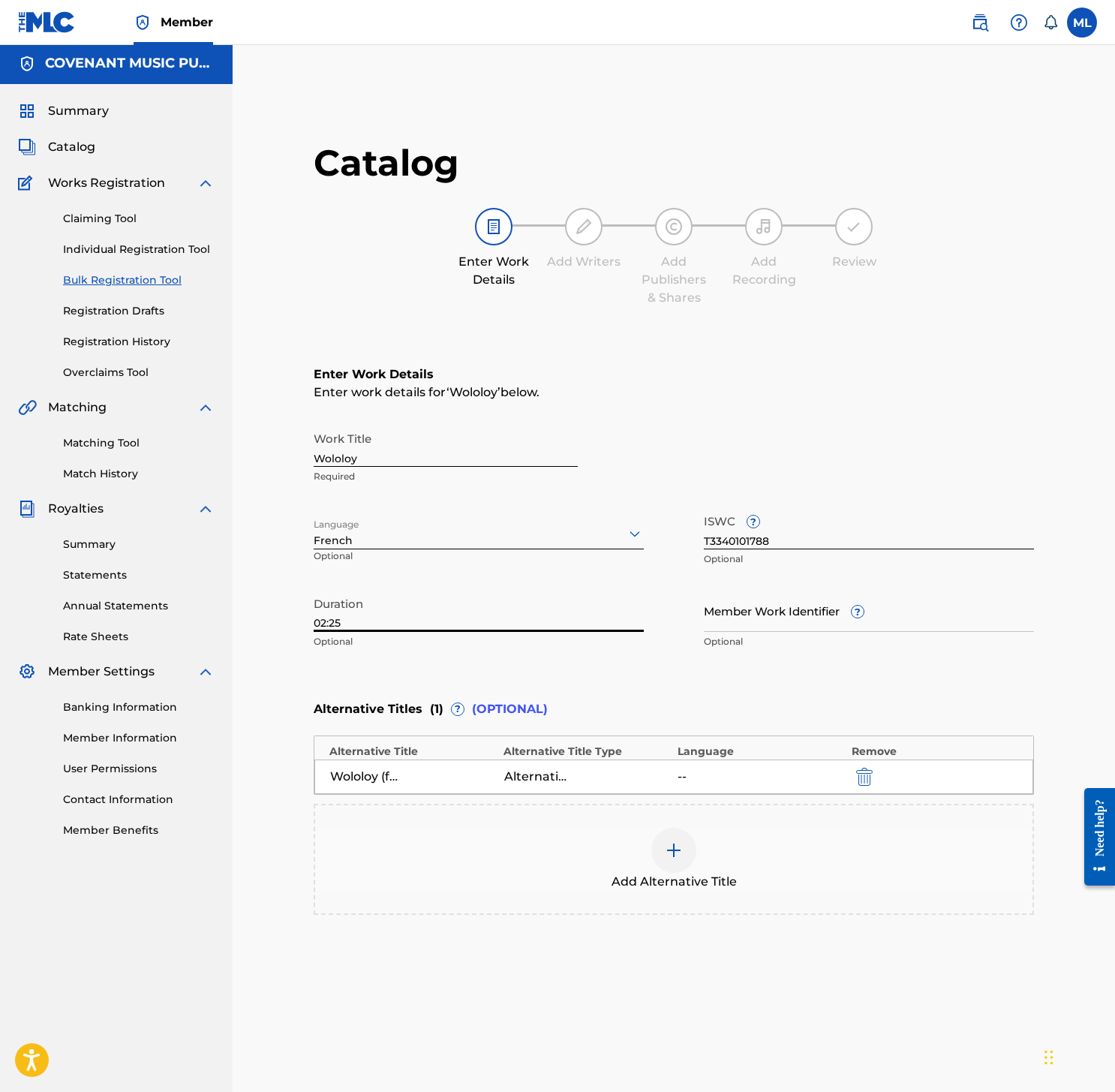
scroll to position [207, 0]
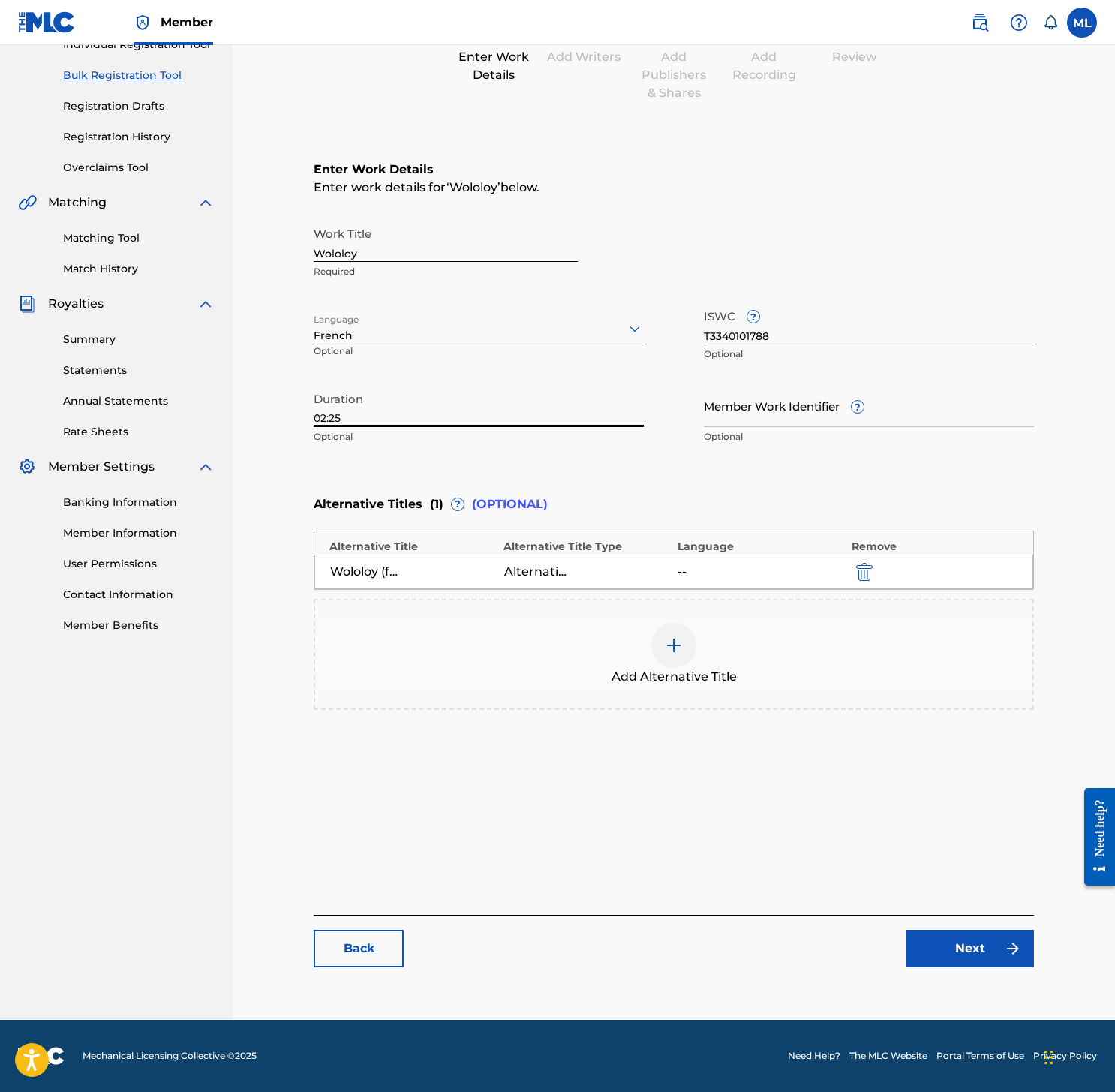
type input "02:25"
click at [972, 953] on link "Next" at bounding box center [970, 947] width 128 height 37
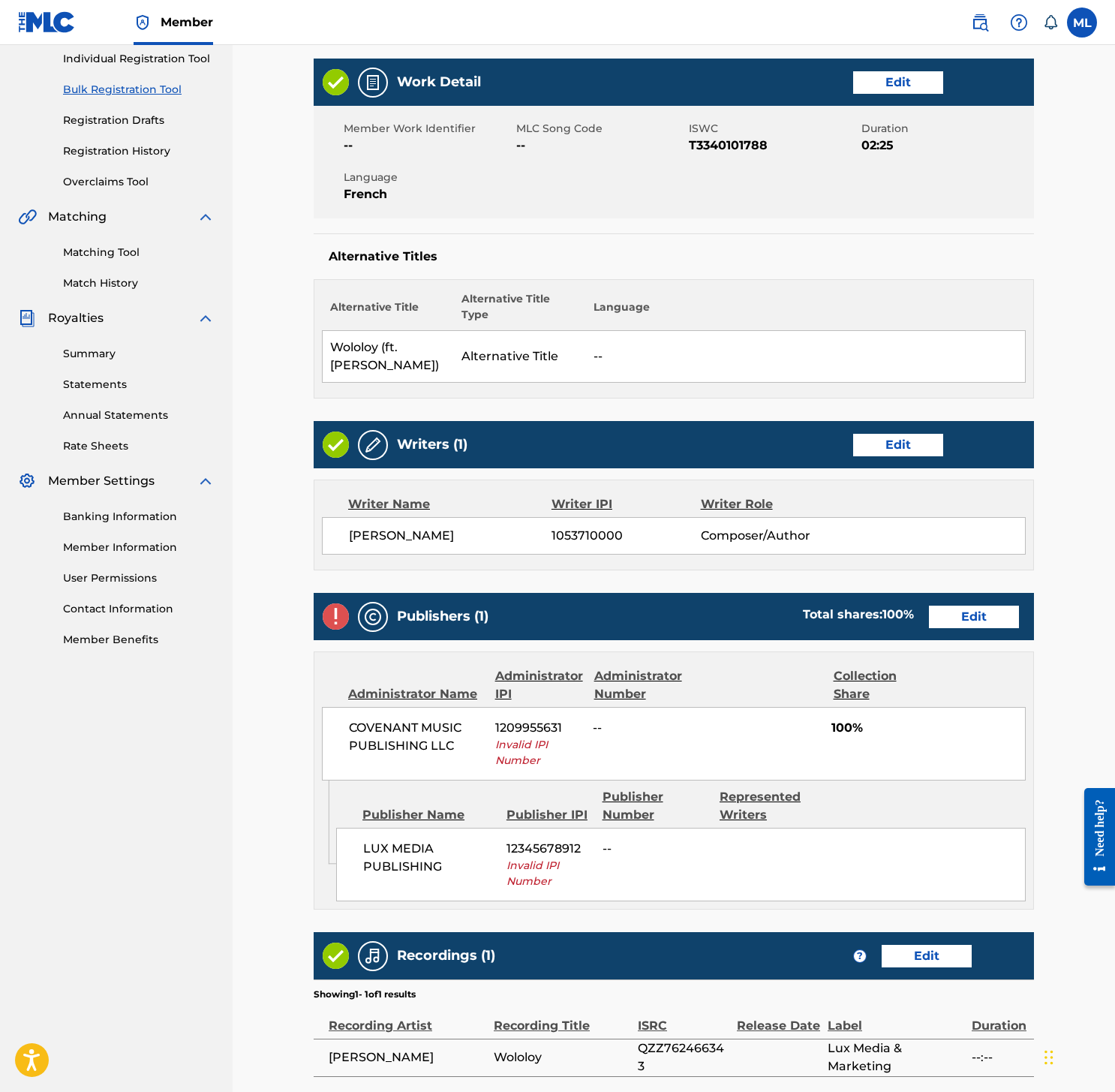
scroll to position [178, 0]
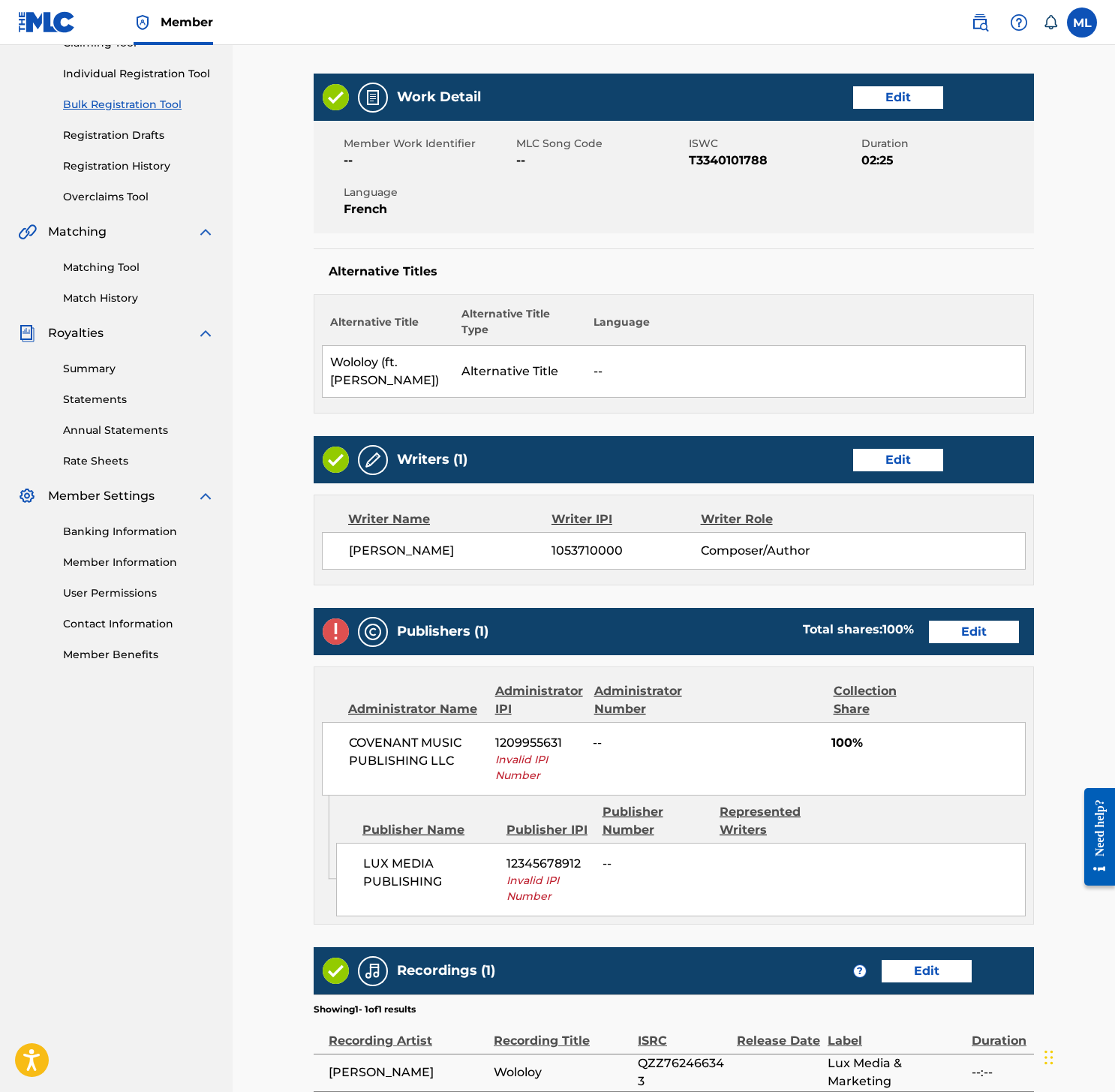
click at [943, 626] on link "Edit" at bounding box center [974, 632] width 90 height 23
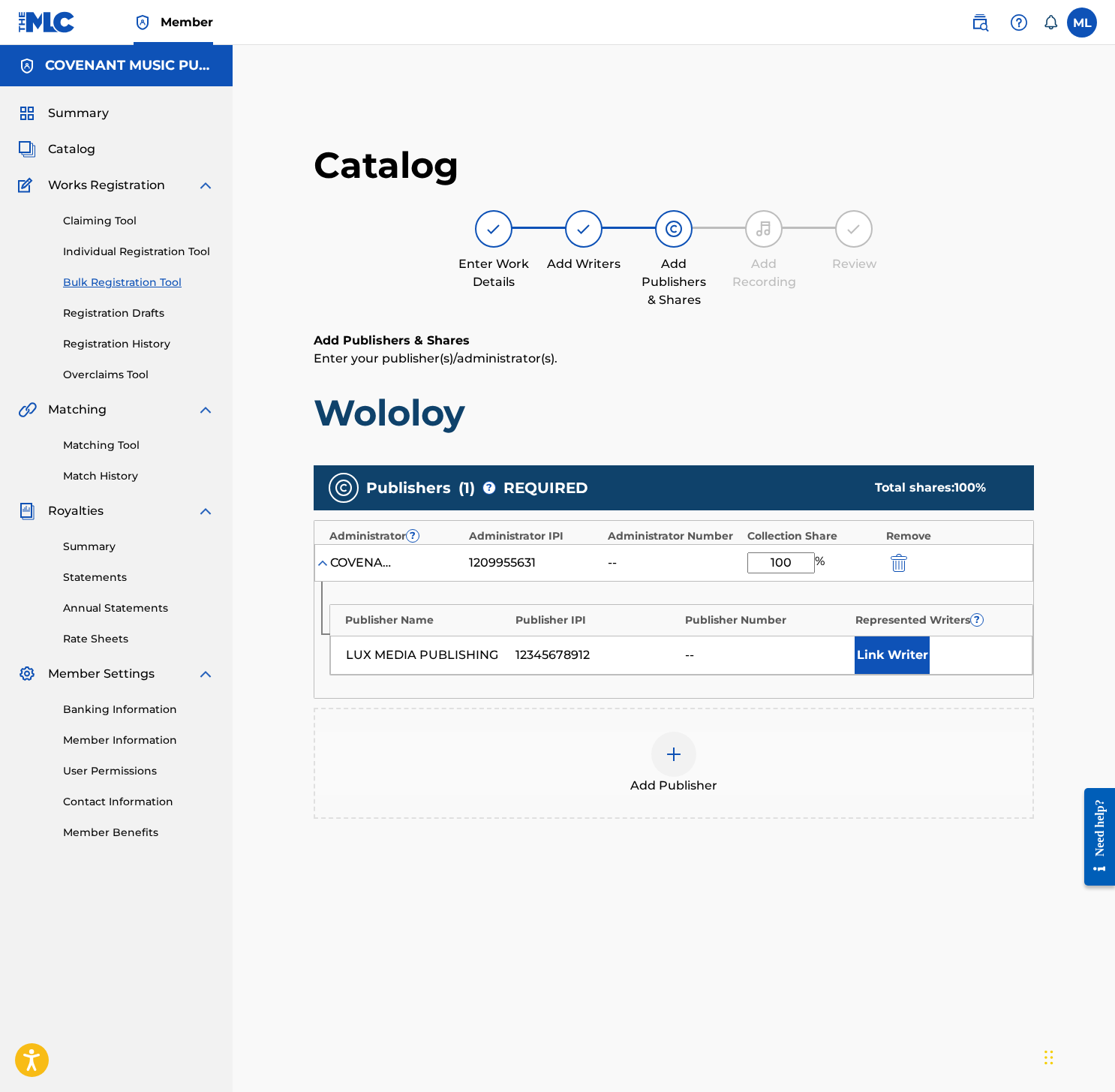
click at [915, 564] on div at bounding box center [920, 562] width 68 height 17
click at [899, 563] on img "submit" at bounding box center [899, 562] width 16 height 18
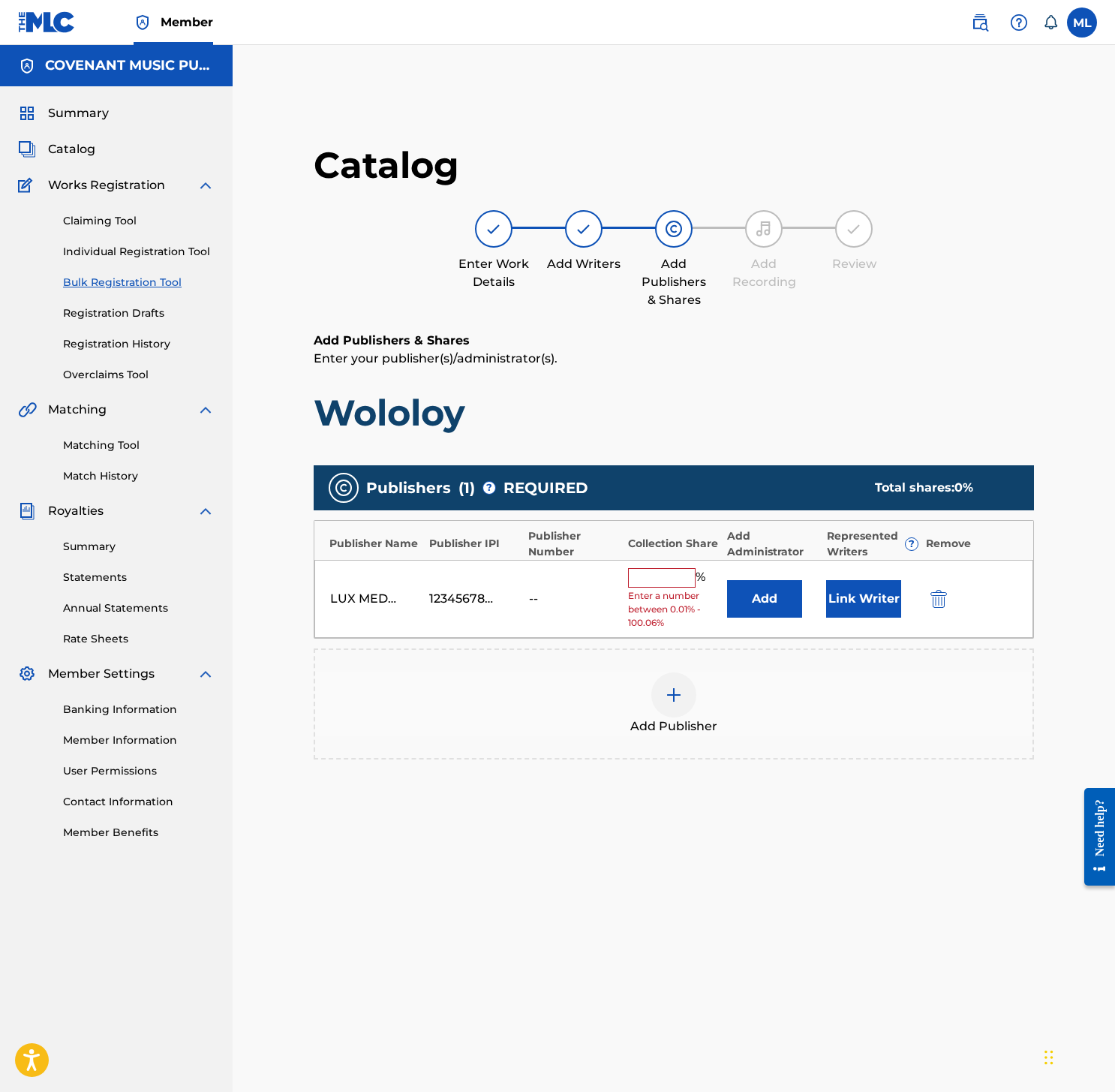
drag, startPoint x: 949, startPoint y: 603, endPoint x: 940, endPoint y: 601, distance: 9.2
click at [949, 603] on div at bounding box center [960, 598] width 68 height 17
click at [926, 597] on button "submit" at bounding box center [938, 598] width 23 height 17
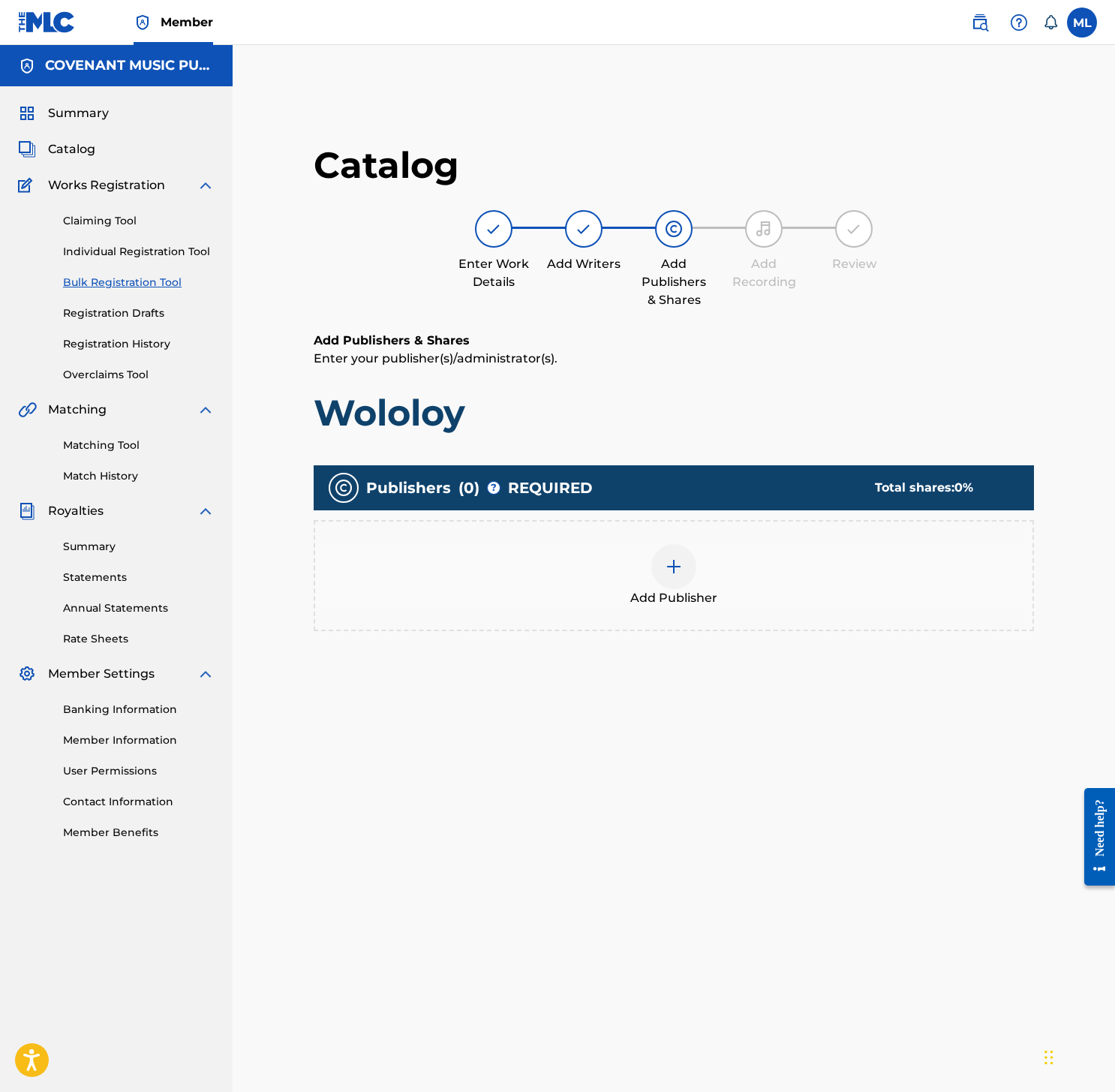
click at [763, 567] on div "Add Publisher" at bounding box center [674, 576] width 718 height 63
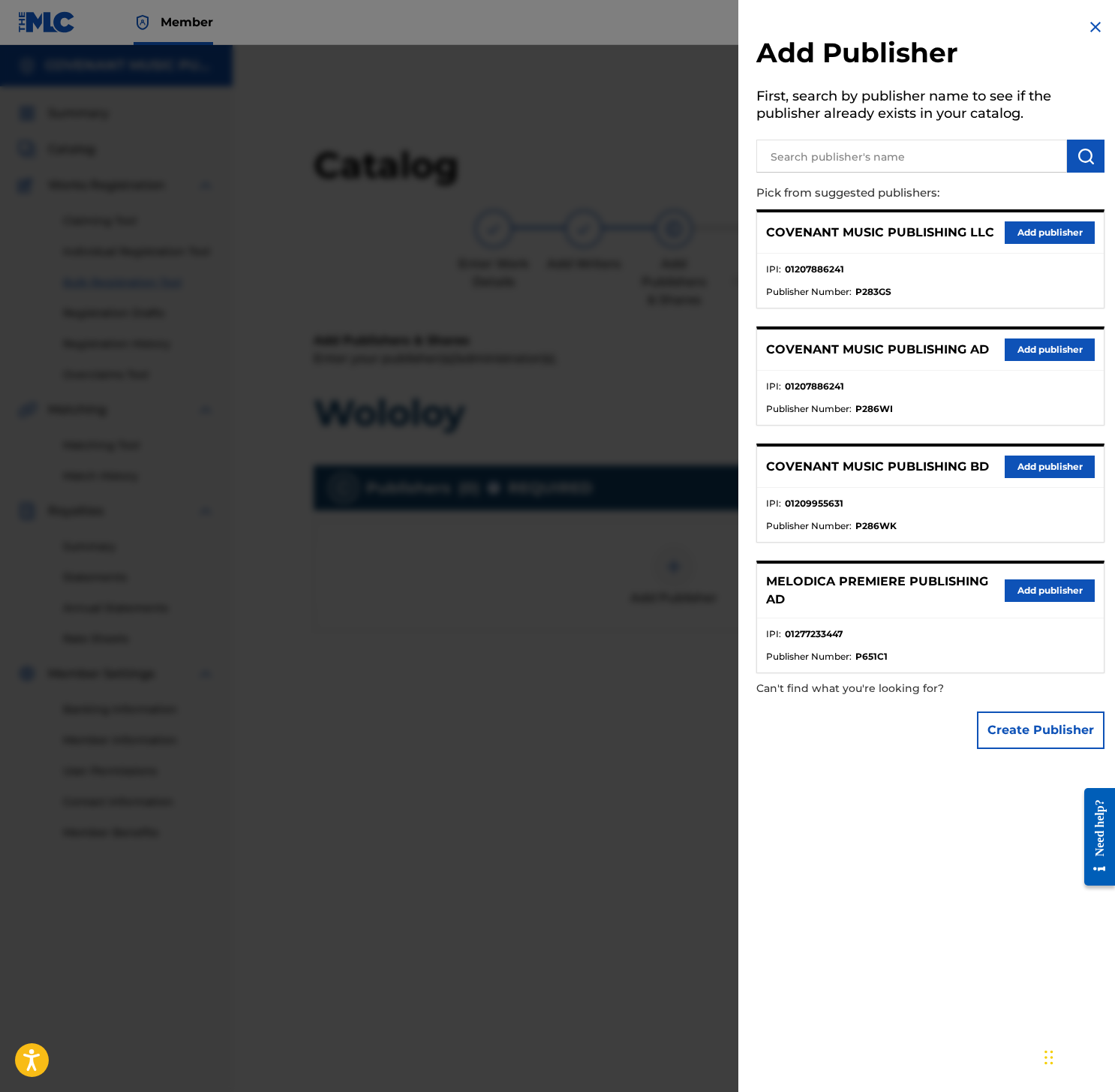
click at [912, 167] on input "text" at bounding box center [912, 155] width 311 height 33
click at [1051, 736] on button "Create Publisher" at bounding box center [1041, 729] width 128 height 37
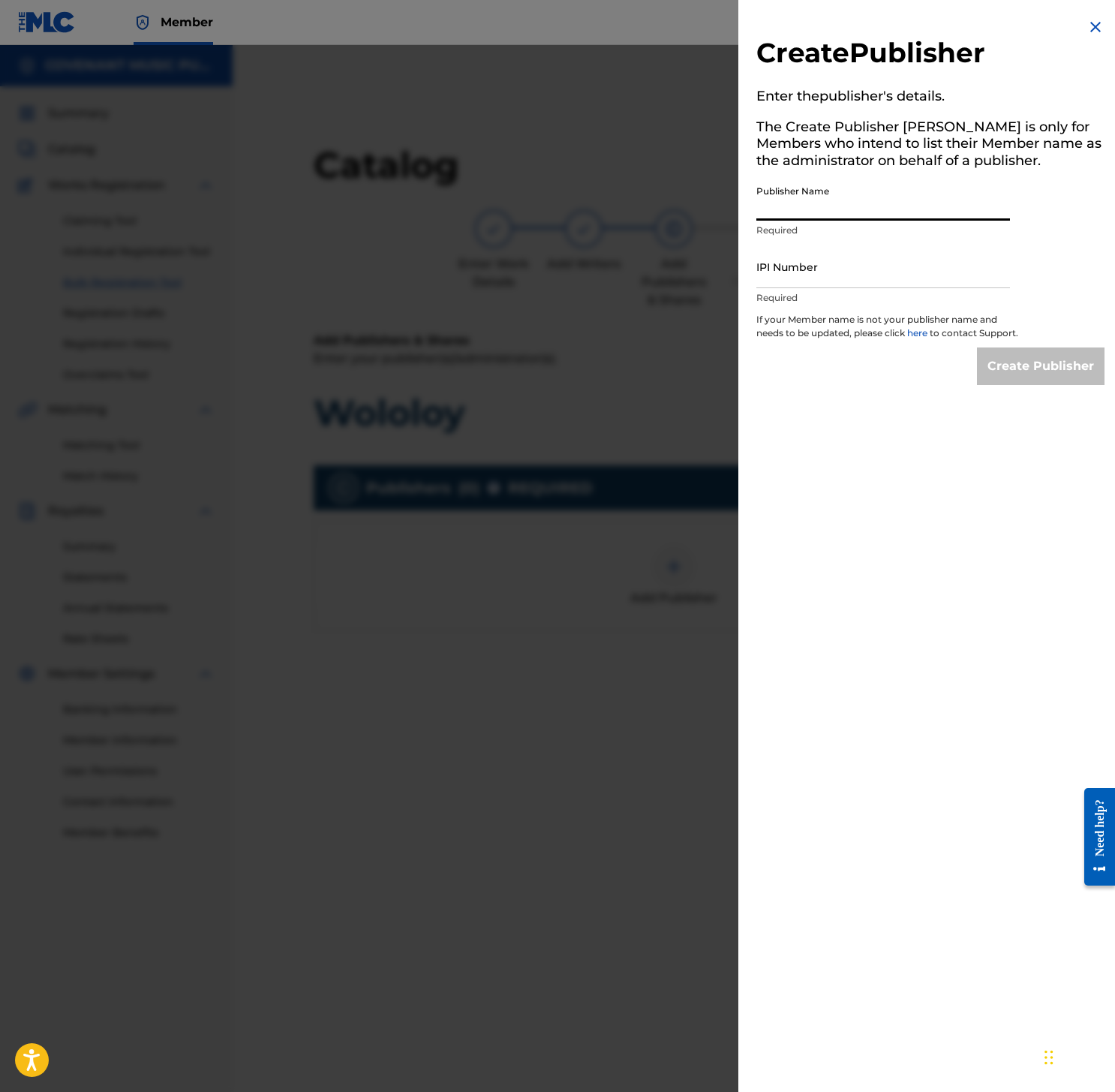
click at [852, 214] on input "Publisher Name" at bounding box center [883, 199] width 253 height 43
paste input "LUX MEDIA PUBLISHING"
type input "LUX MEDIA PUBLISHING"
click at [958, 272] on input "IPI Number" at bounding box center [883, 266] width 253 height 43
paste input "01285154152"
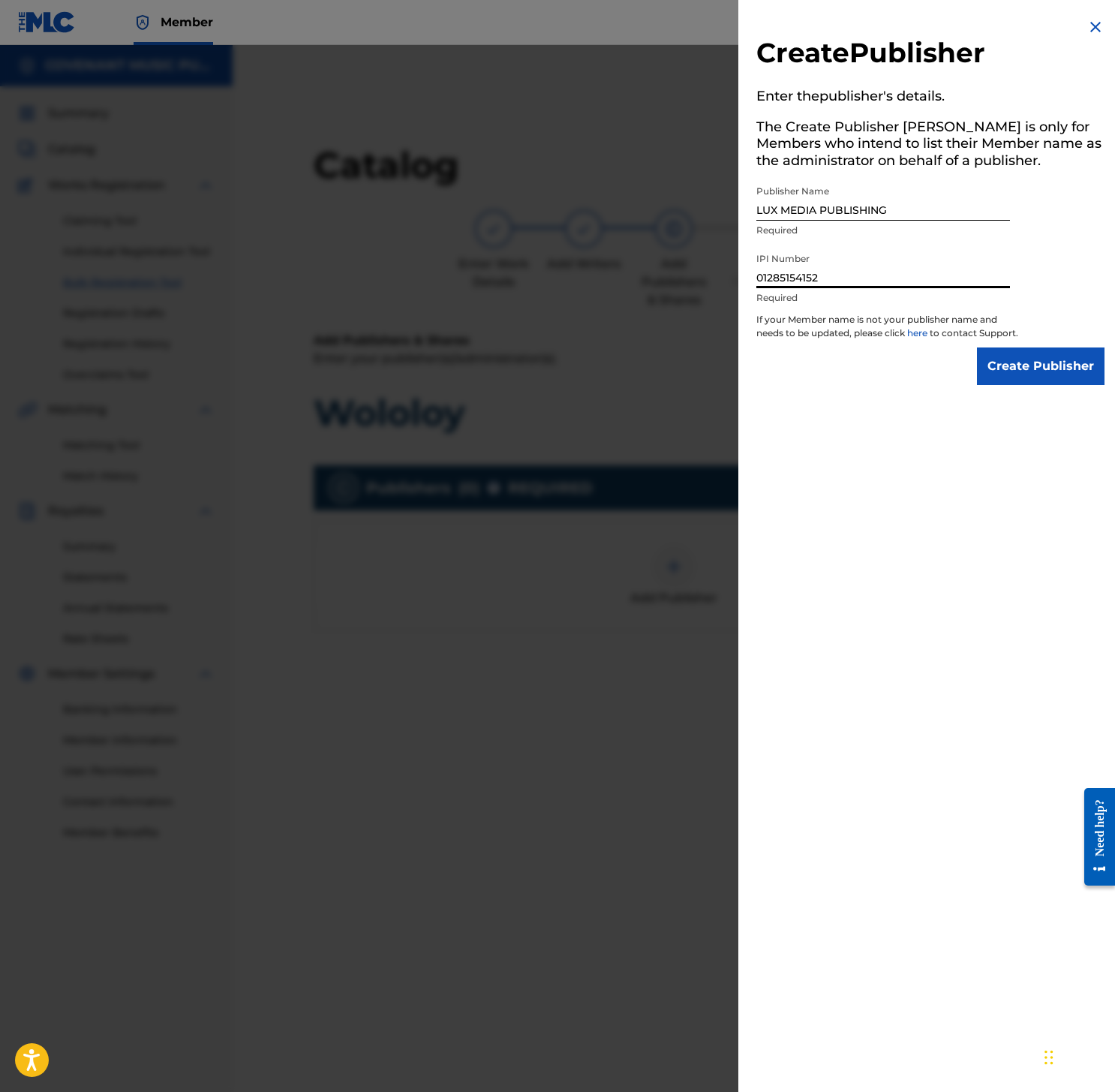
type input "01285154152"
click at [1061, 374] on input "Create Publisher" at bounding box center [1041, 366] width 128 height 37
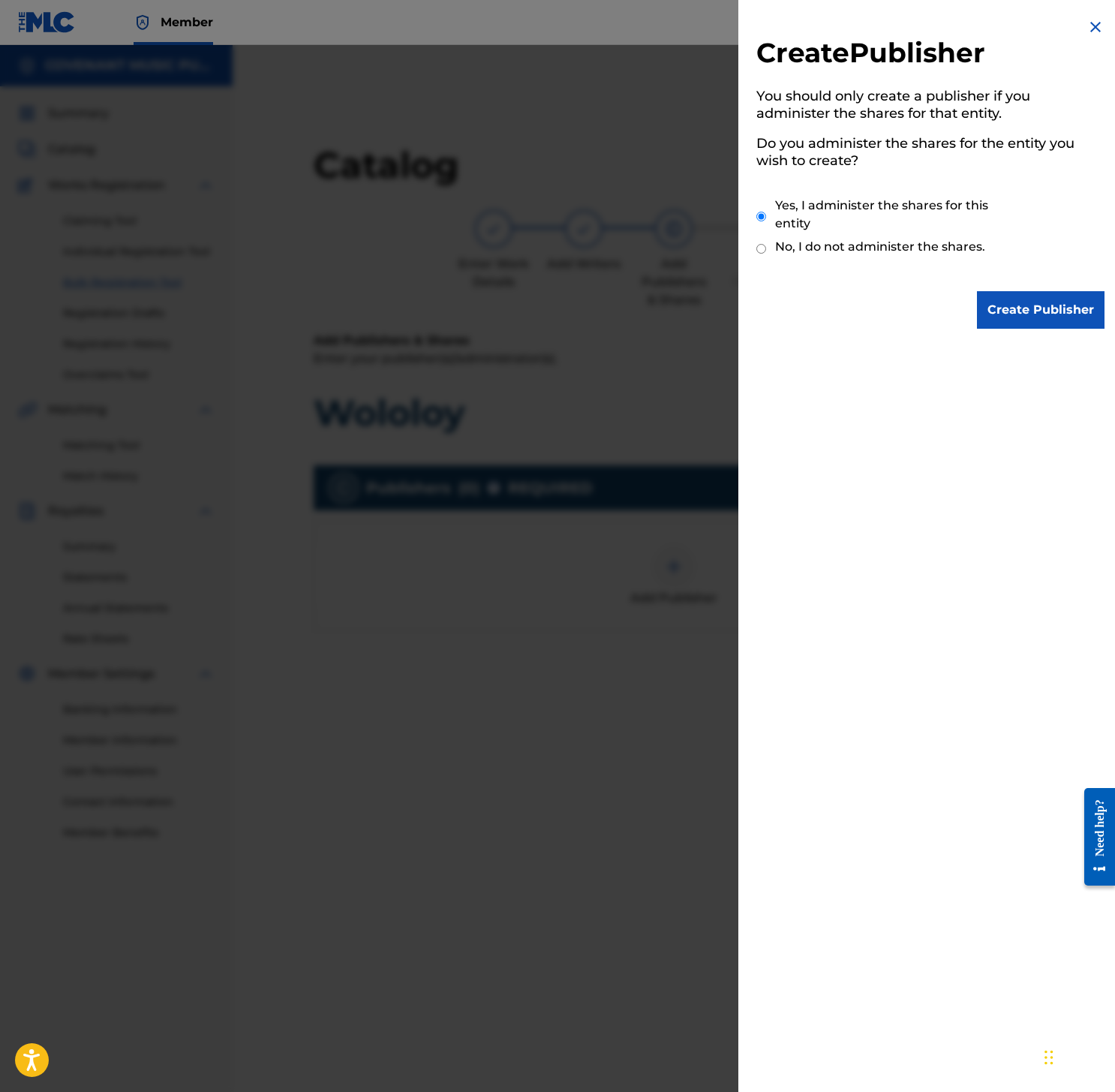
click at [1074, 304] on input "Create Publisher" at bounding box center [1041, 309] width 128 height 37
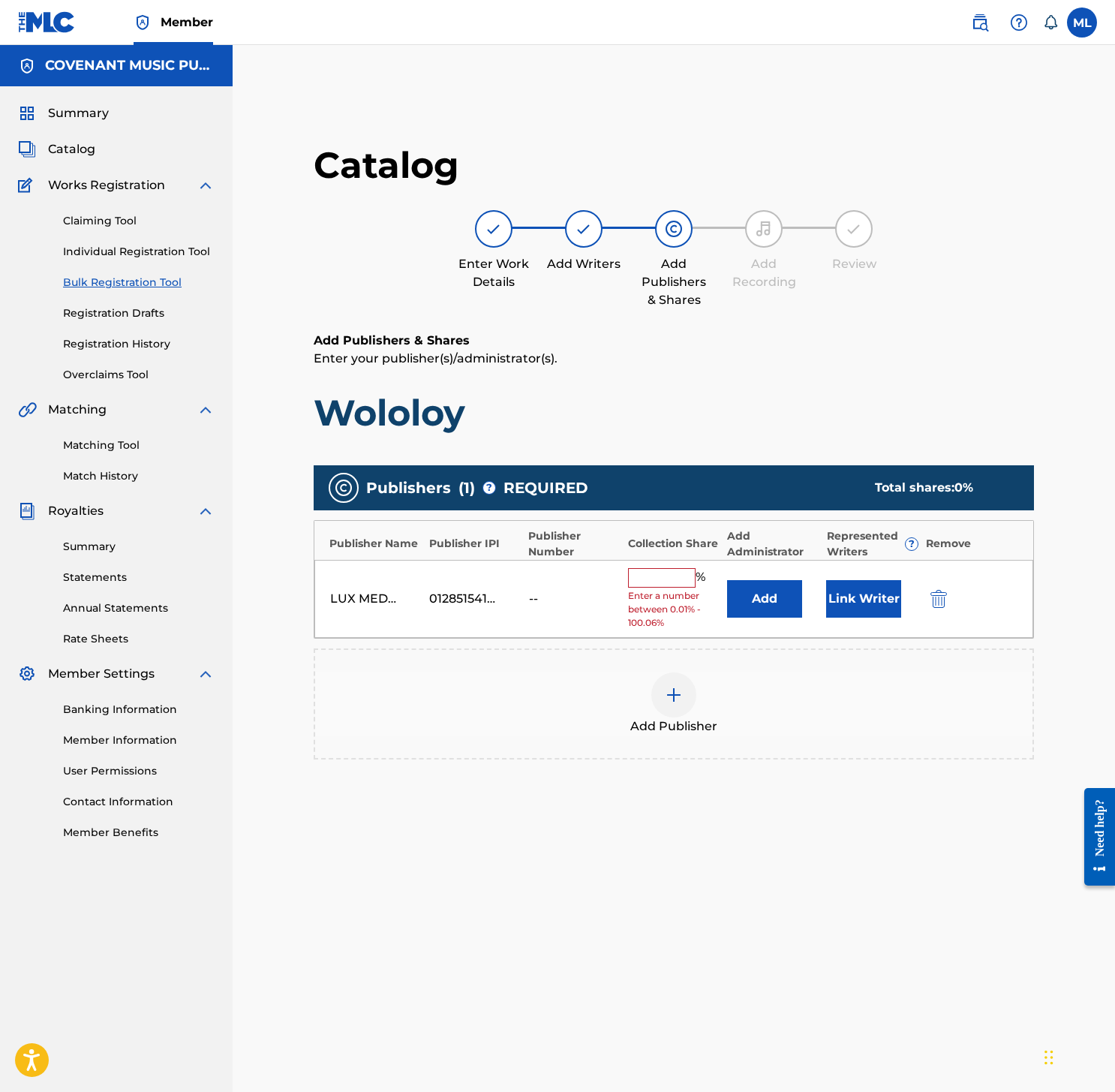
click at [866, 602] on button "Link Writer" at bounding box center [863, 598] width 75 height 37
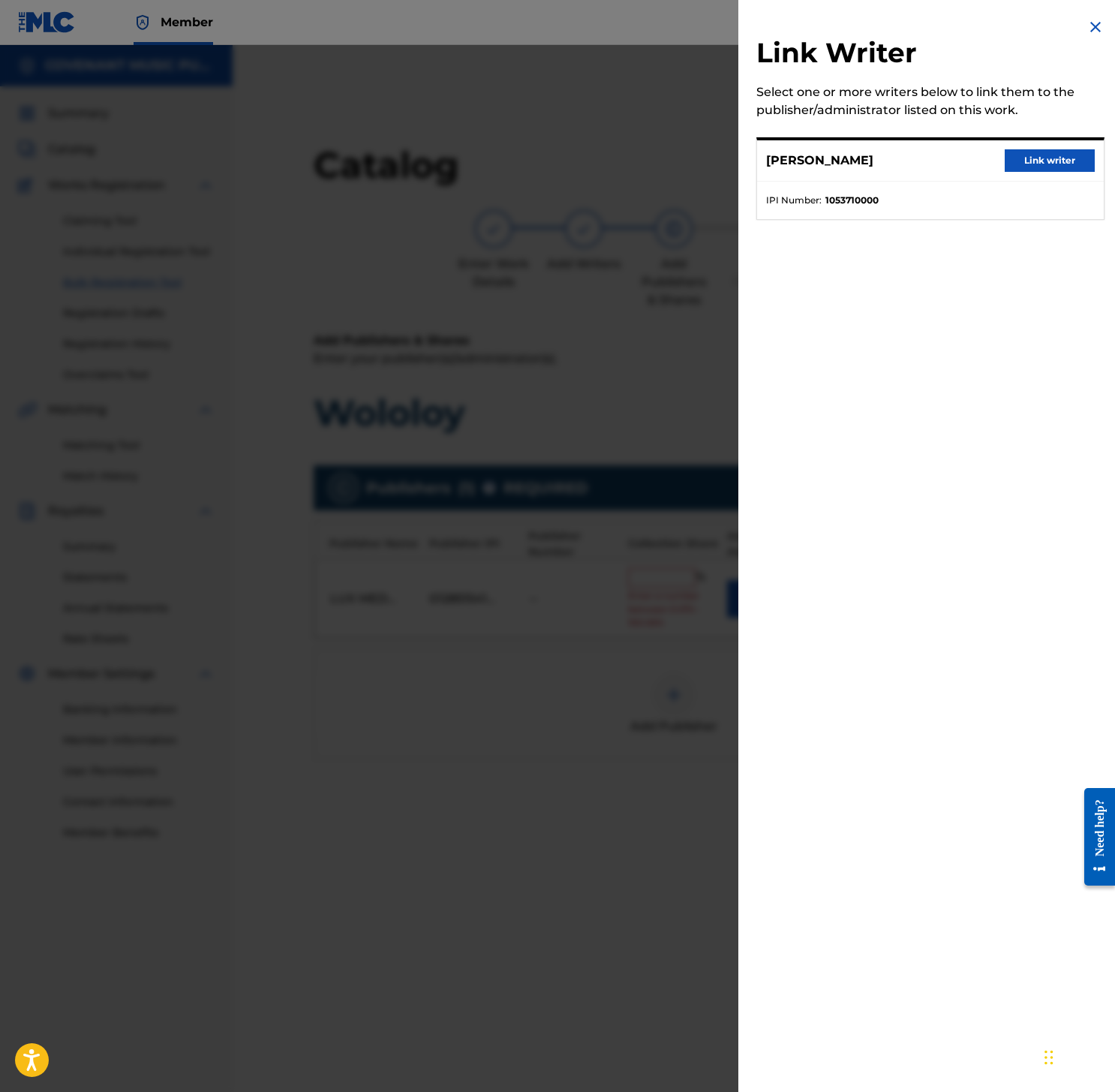
click at [1086, 22] on img at bounding box center [1095, 27] width 18 height 18
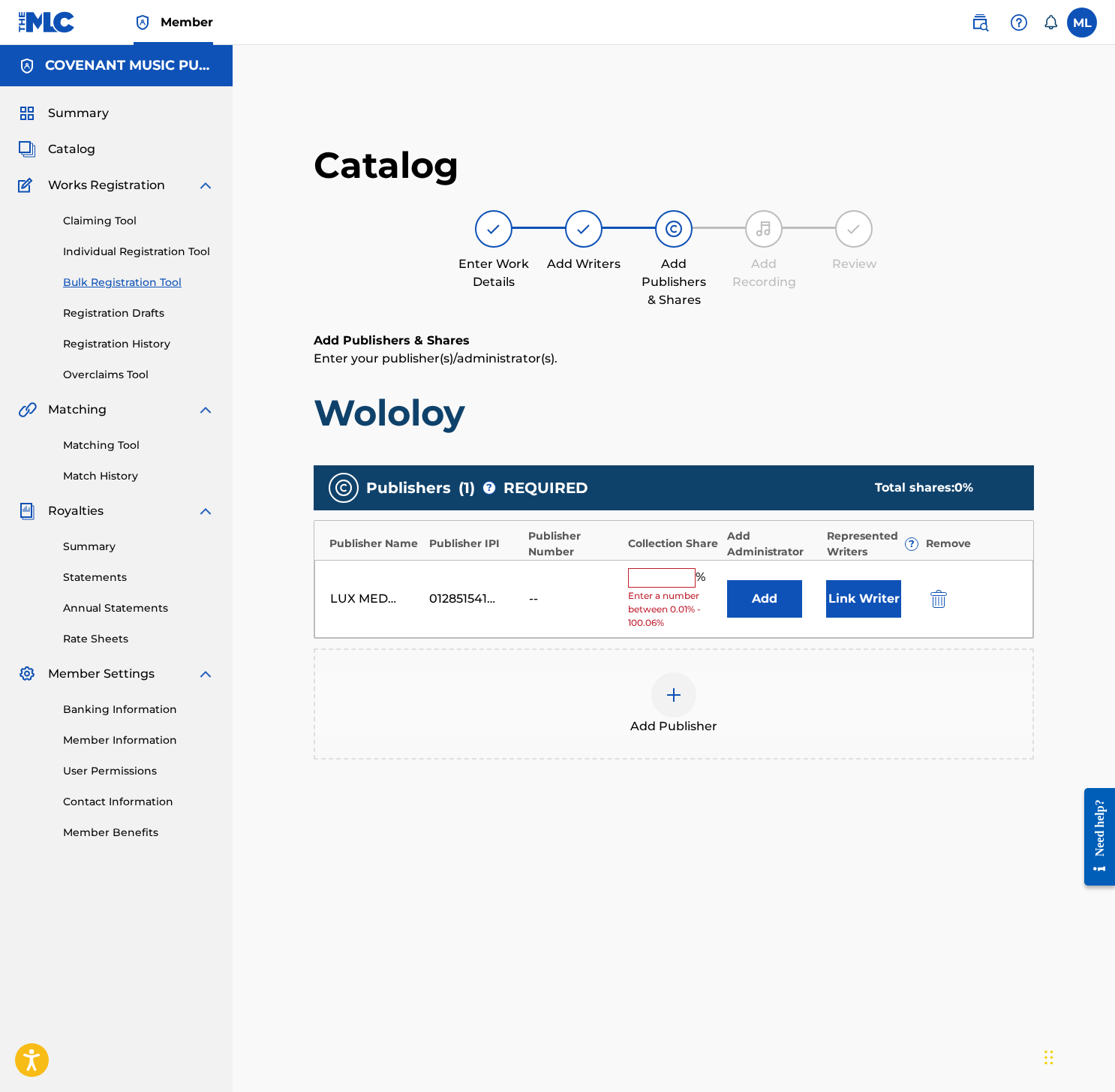
click at [770, 595] on button "Add" at bounding box center [764, 598] width 75 height 37
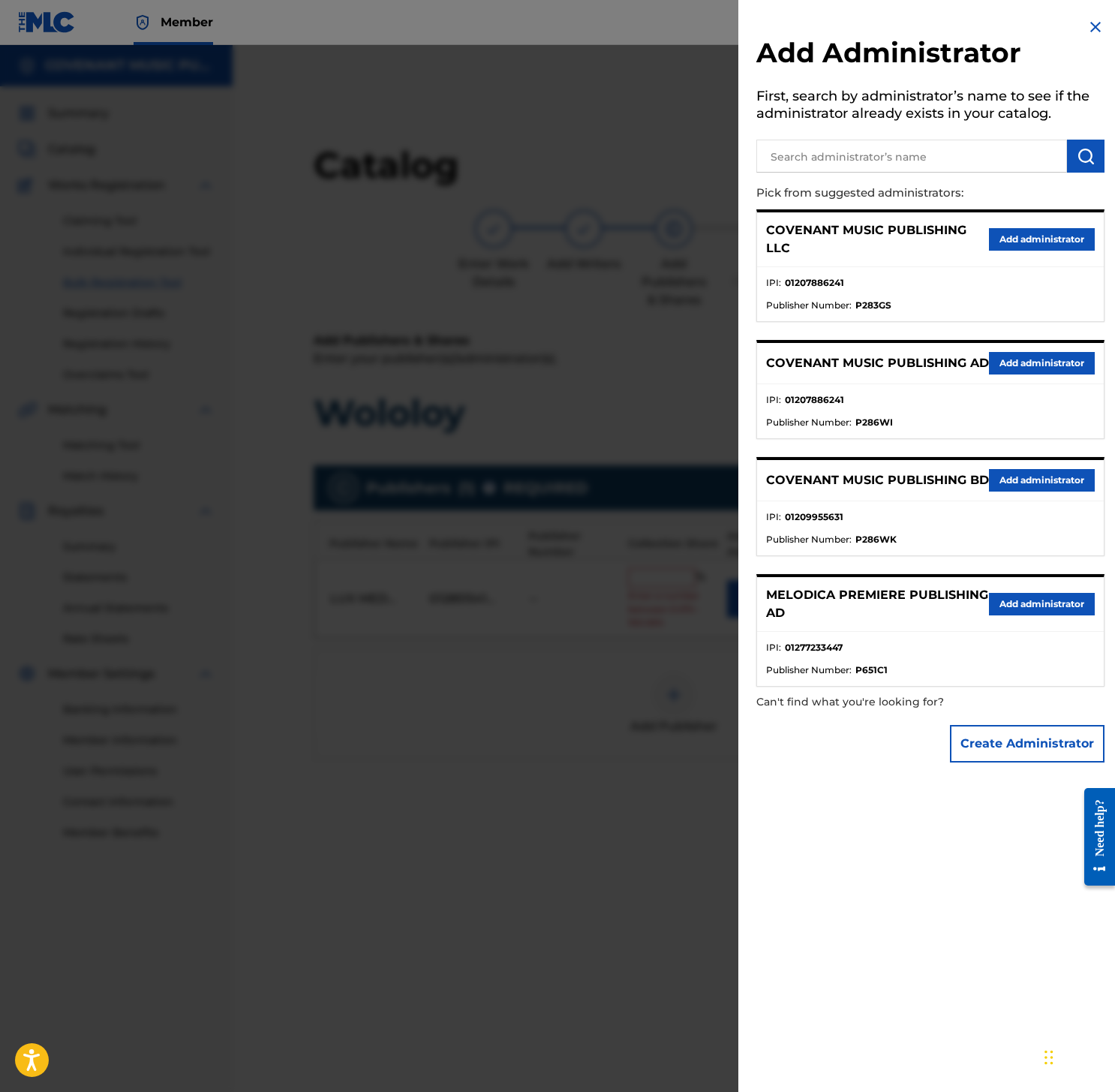
click at [1061, 231] on button "Add administrator" at bounding box center [1042, 239] width 106 height 23
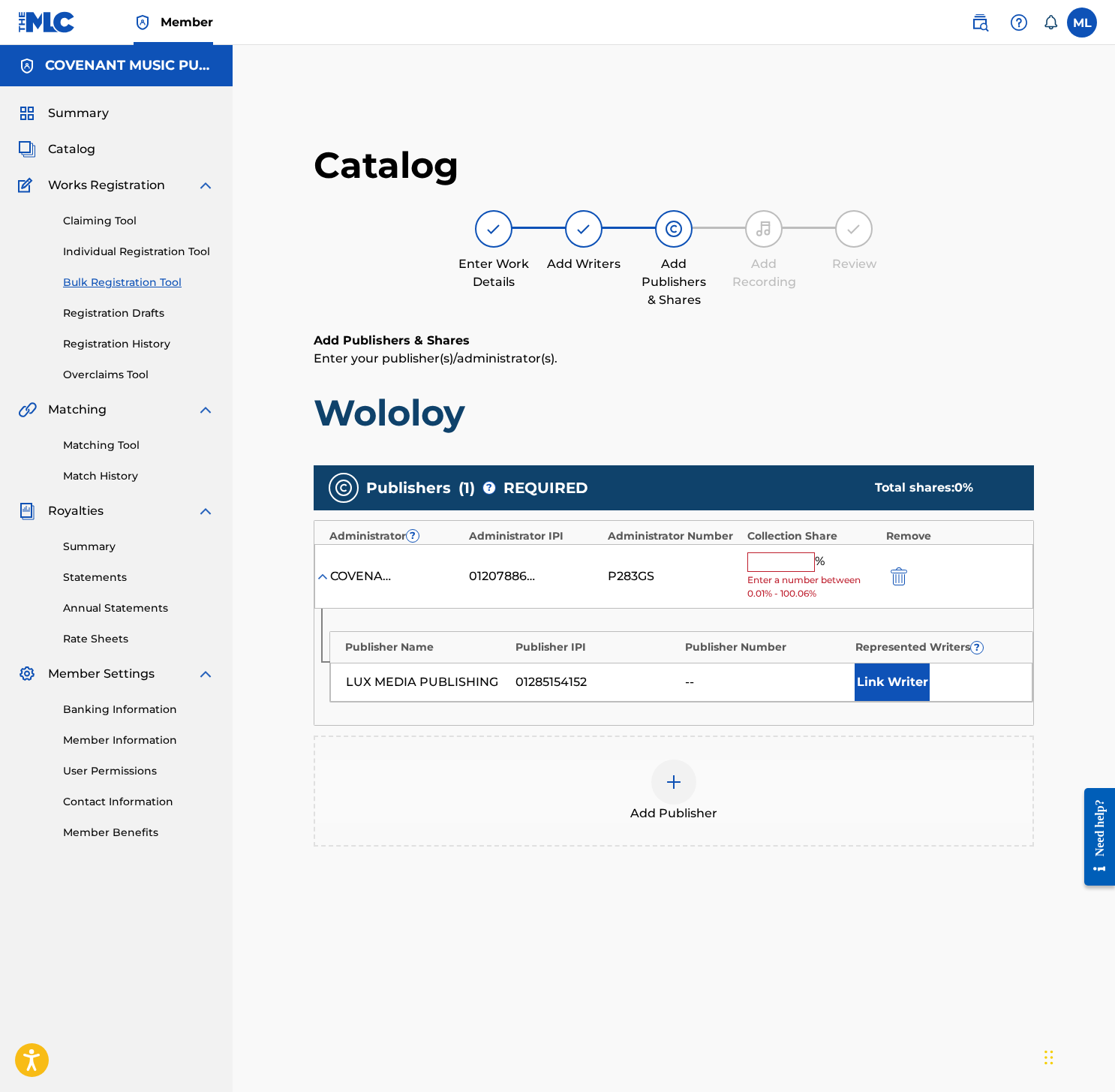
click at [796, 573] on span "Enter a number between 0.01% - 100.06%" at bounding box center [813, 586] width 132 height 27
click at [796, 563] on input "text" at bounding box center [780, 561] width 68 height 19
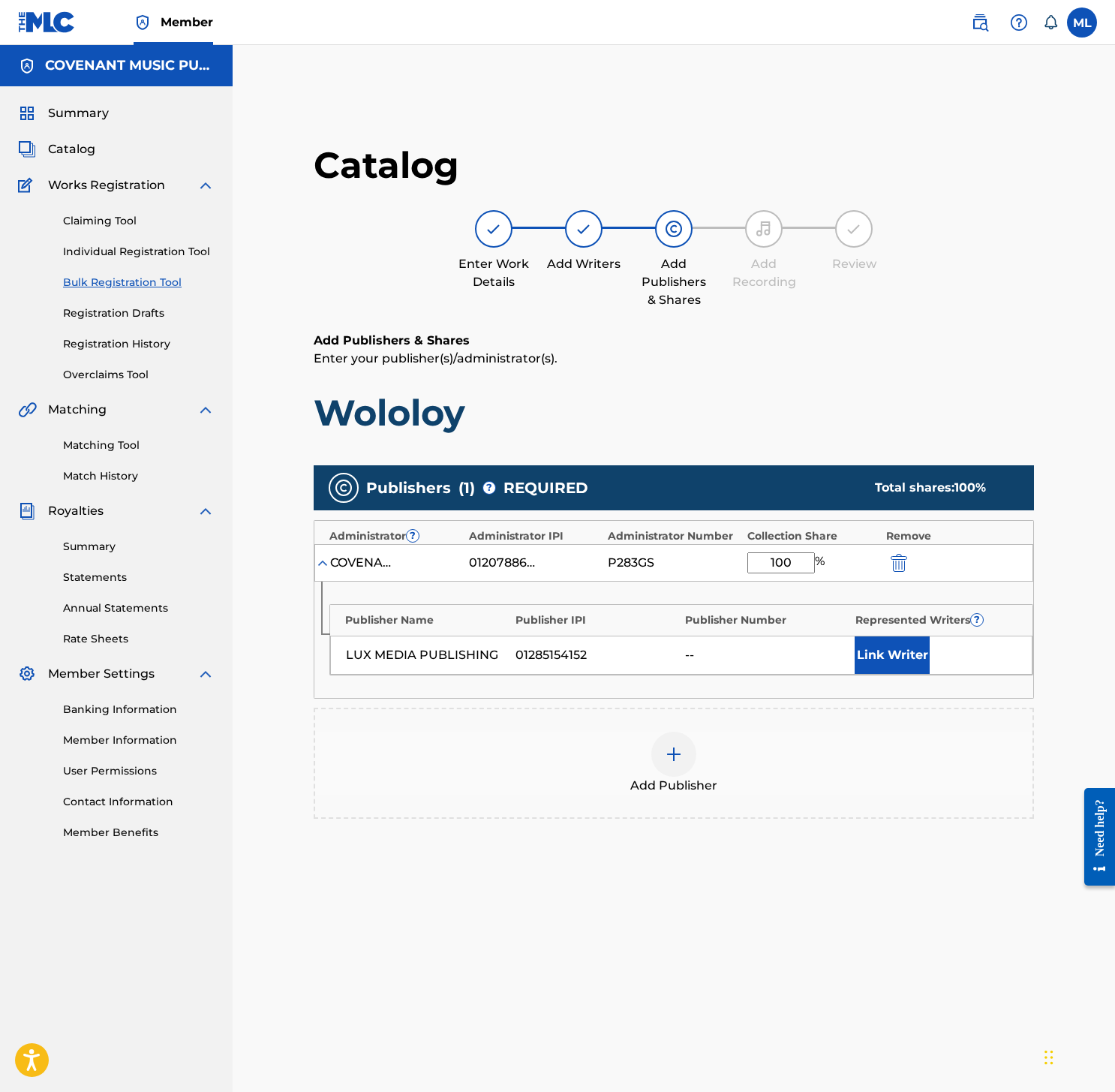
type input "100"
click at [899, 655] on button "Link Writer" at bounding box center [892, 655] width 75 height 37
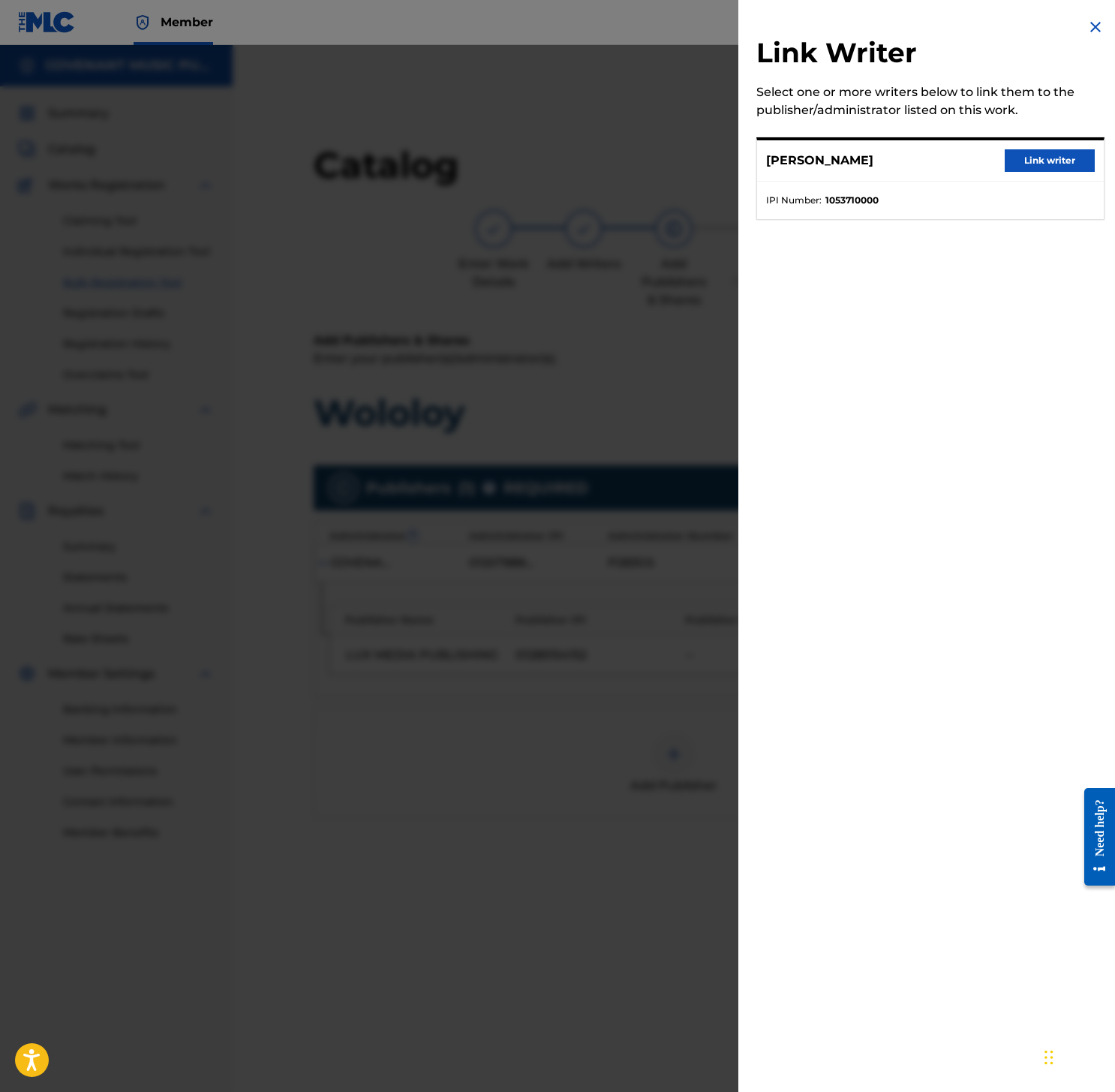
click at [1028, 157] on button "Link writer" at bounding box center [1049, 161] width 90 height 23
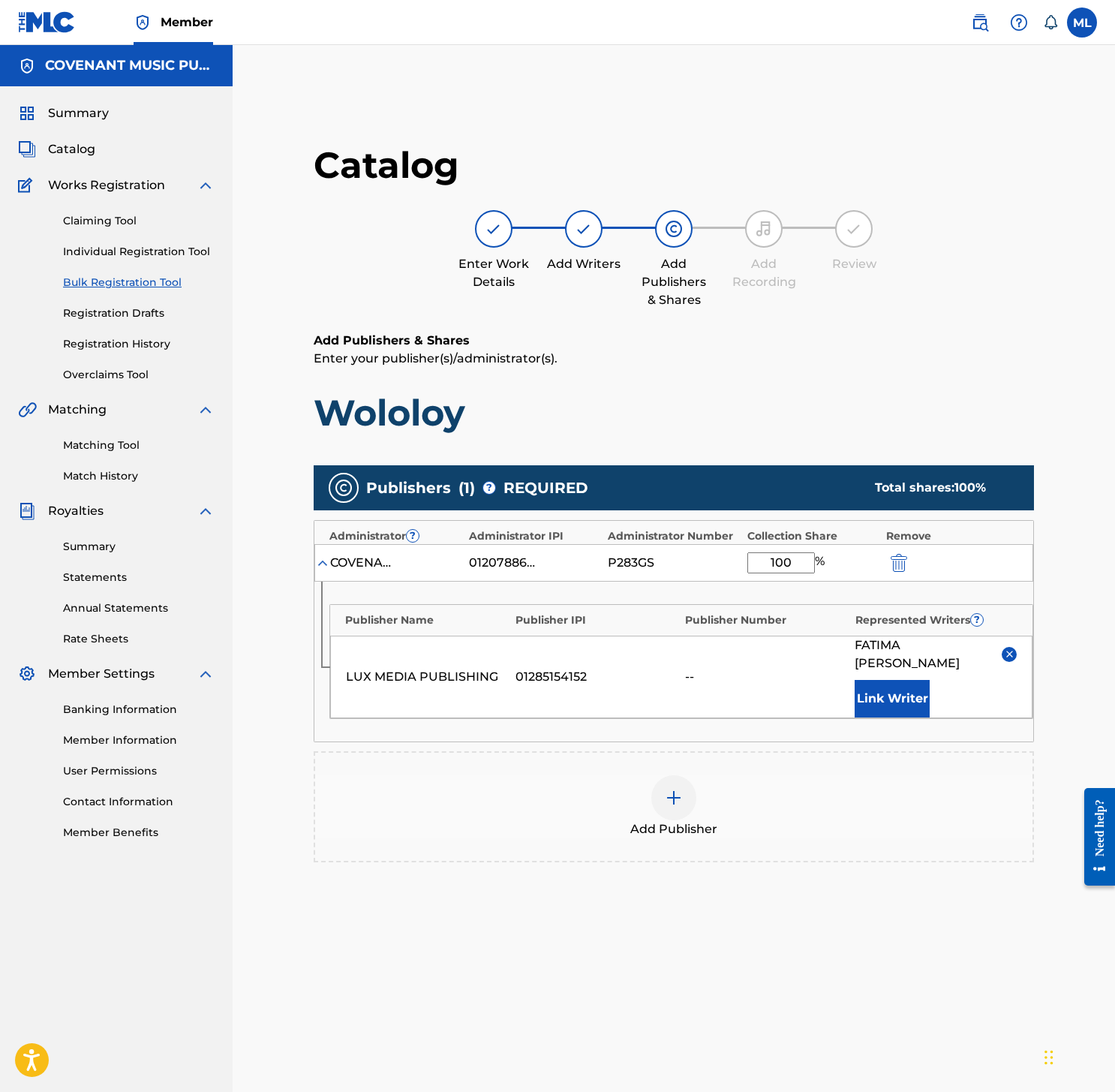
scroll to position [178, 0]
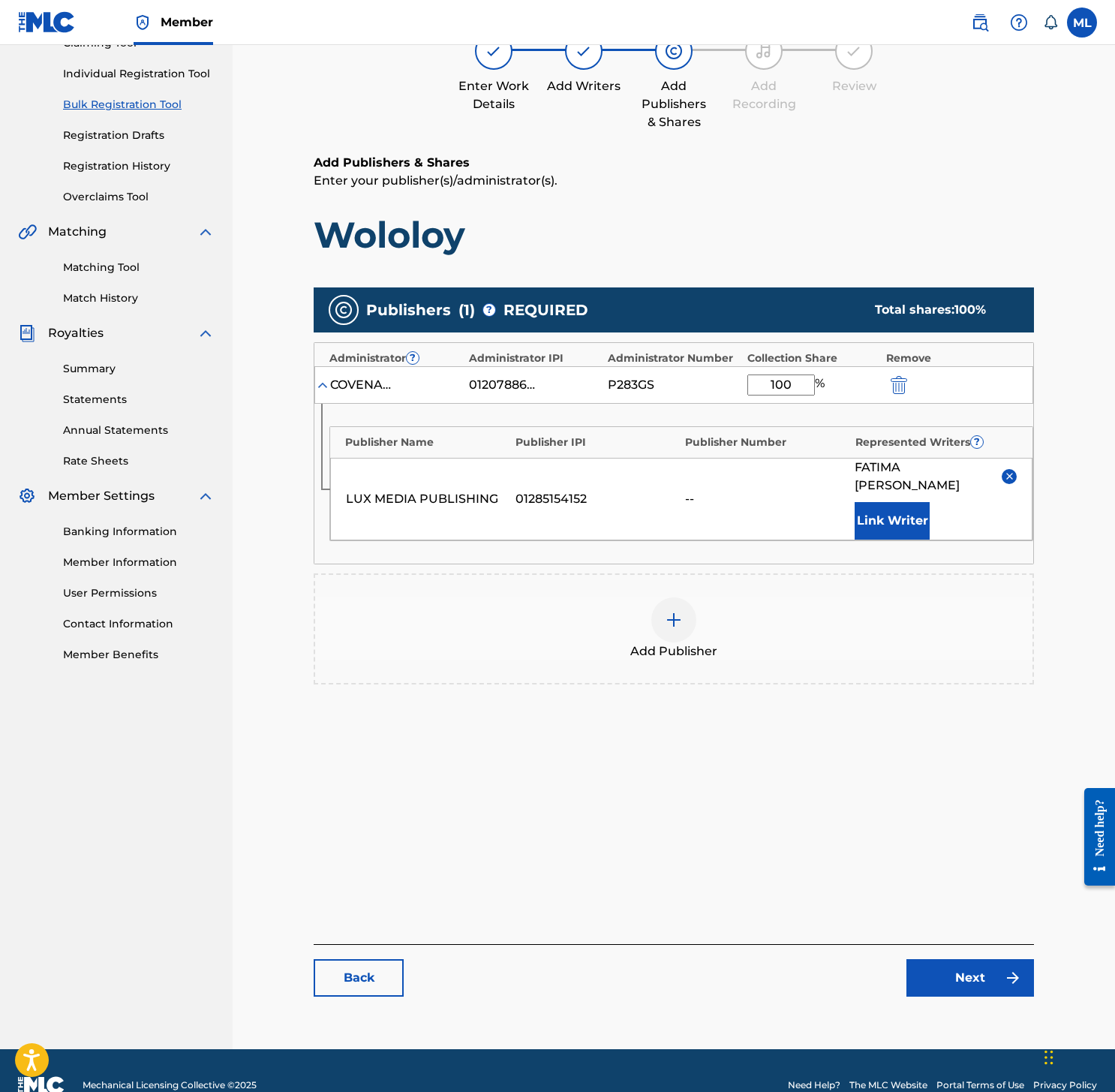
click at [964, 978] on link "Next" at bounding box center [970, 977] width 128 height 37
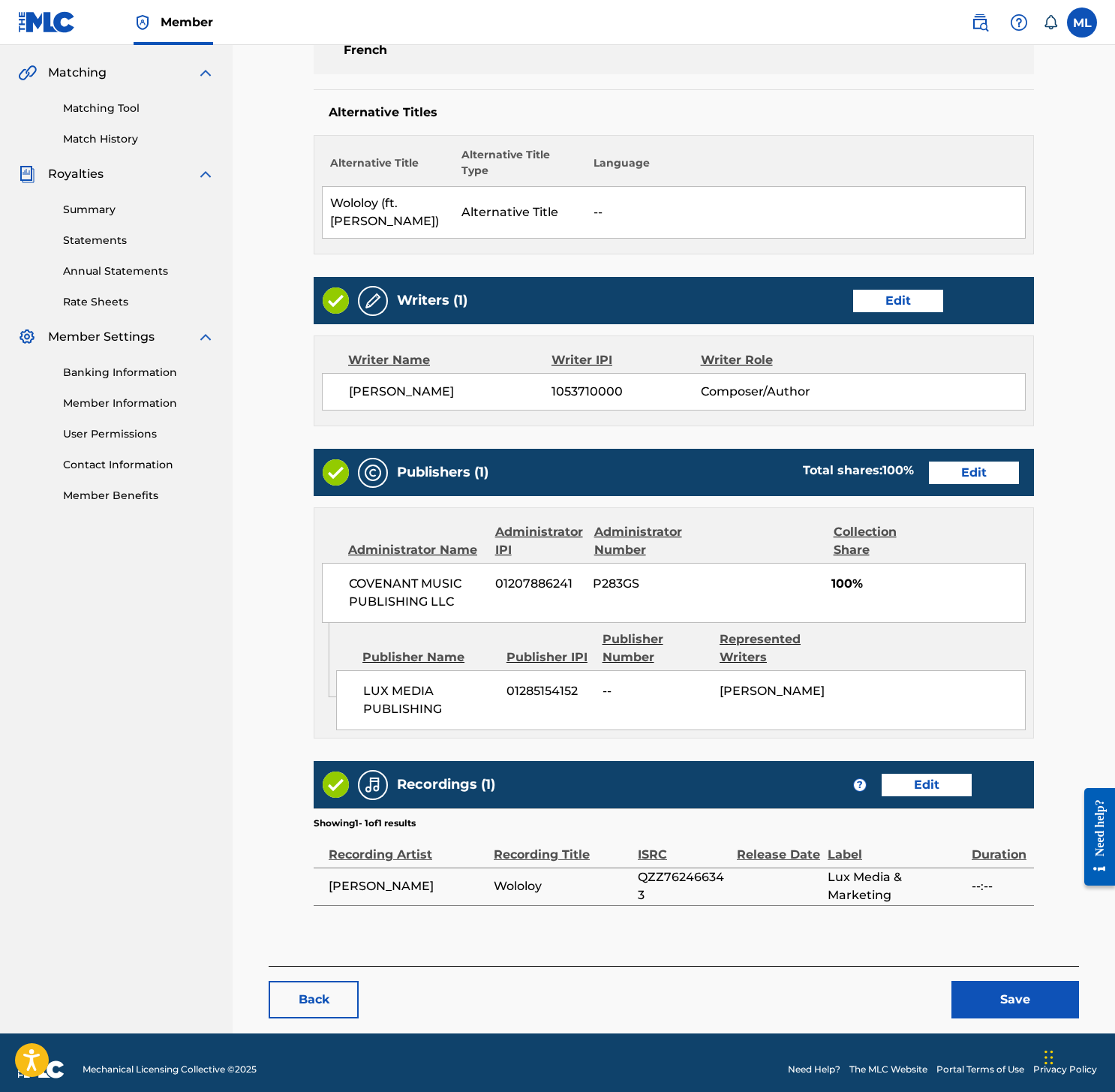
scroll to position [348, 0]
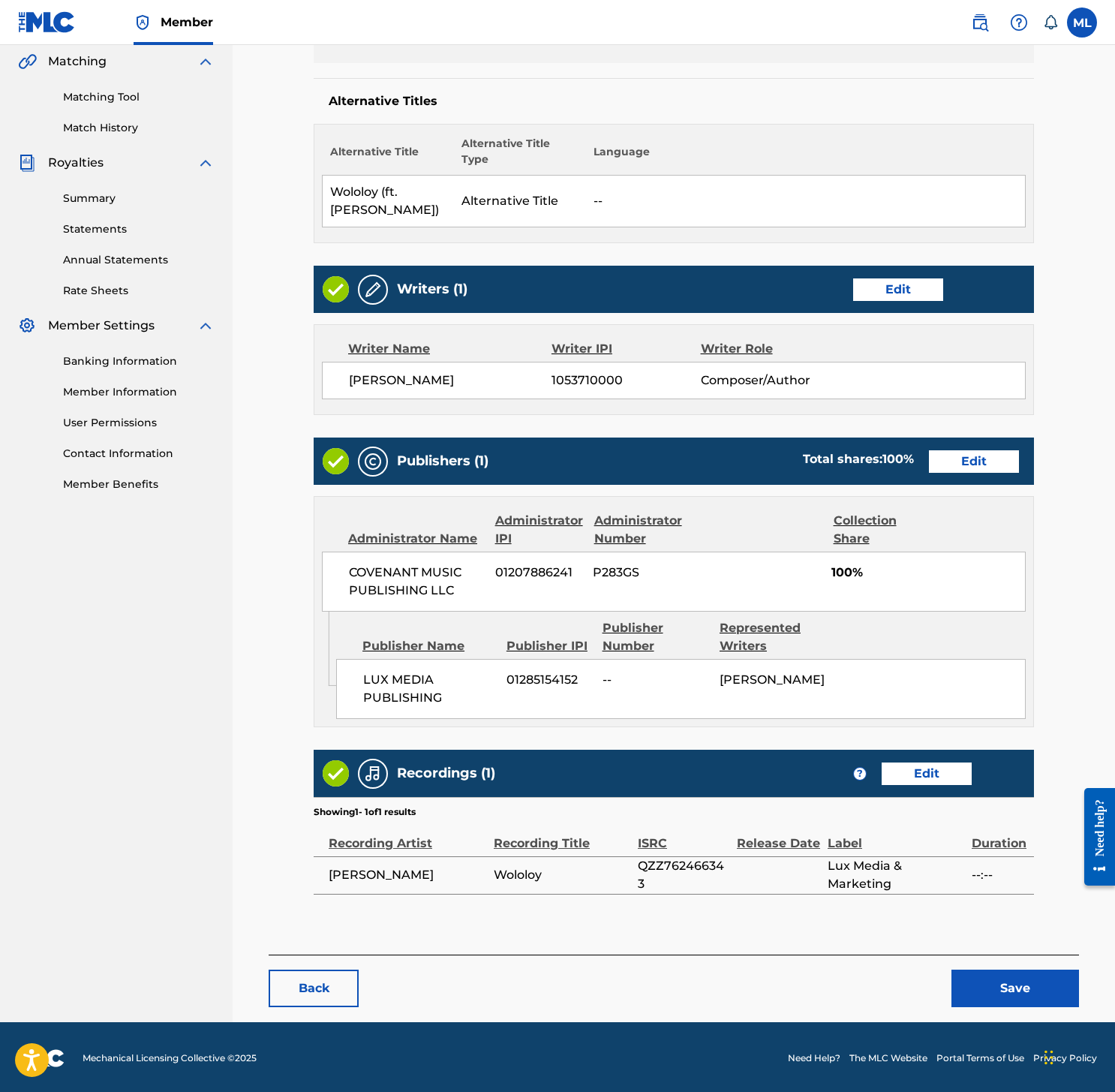
click at [1024, 977] on button "Save" at bounding box center [1015, 987] width 128 height 37
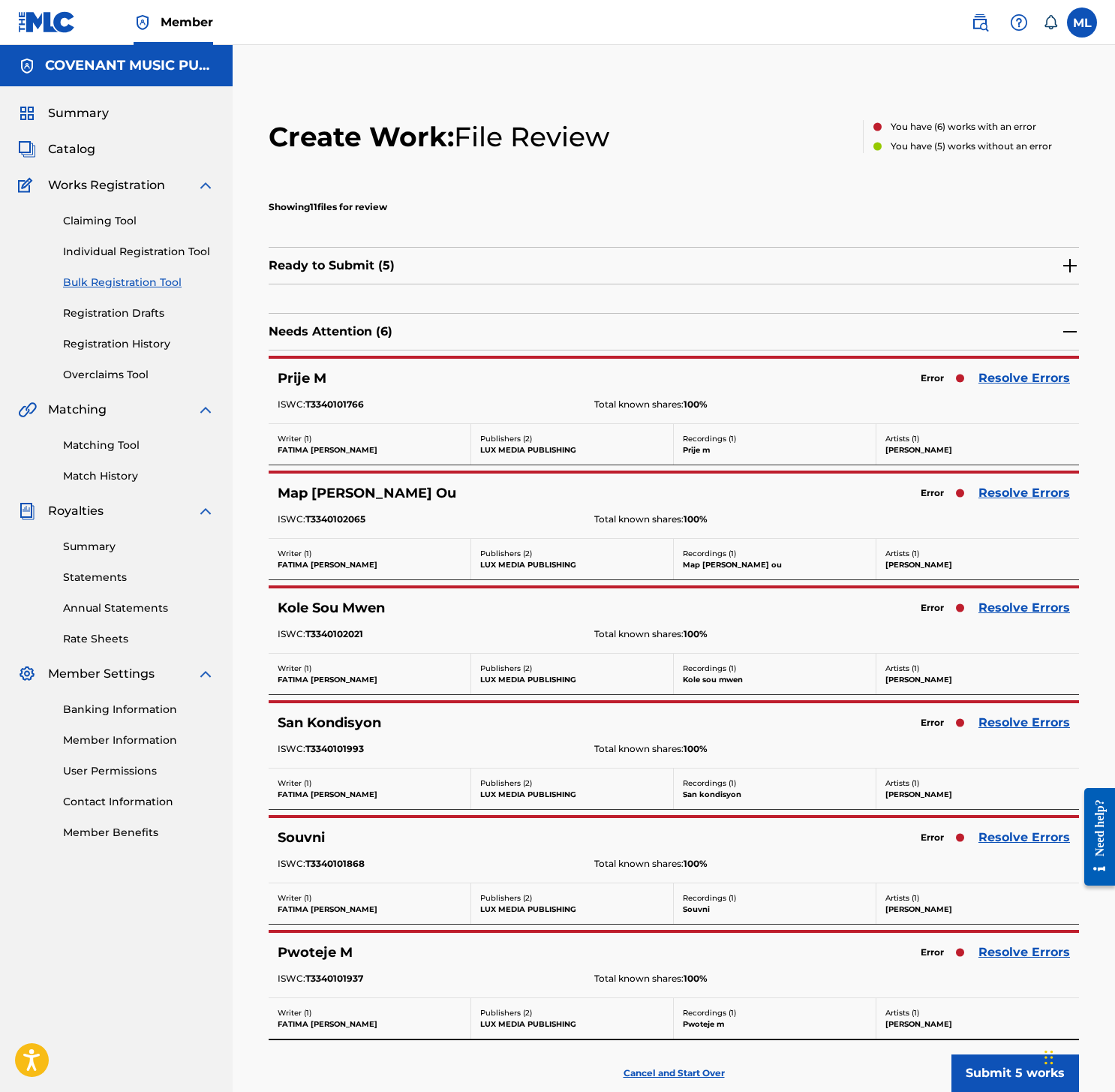
click at [1000, 394] on div "Prije M Error Resolve Errors ISWC: T3340101766 Total known shares: 100 %" at bounding box center [674, 391] width 810 height 65
click at [1003, 383] on link "Resolve Errors" at bounding box center [1024, 377] width 91 height 18
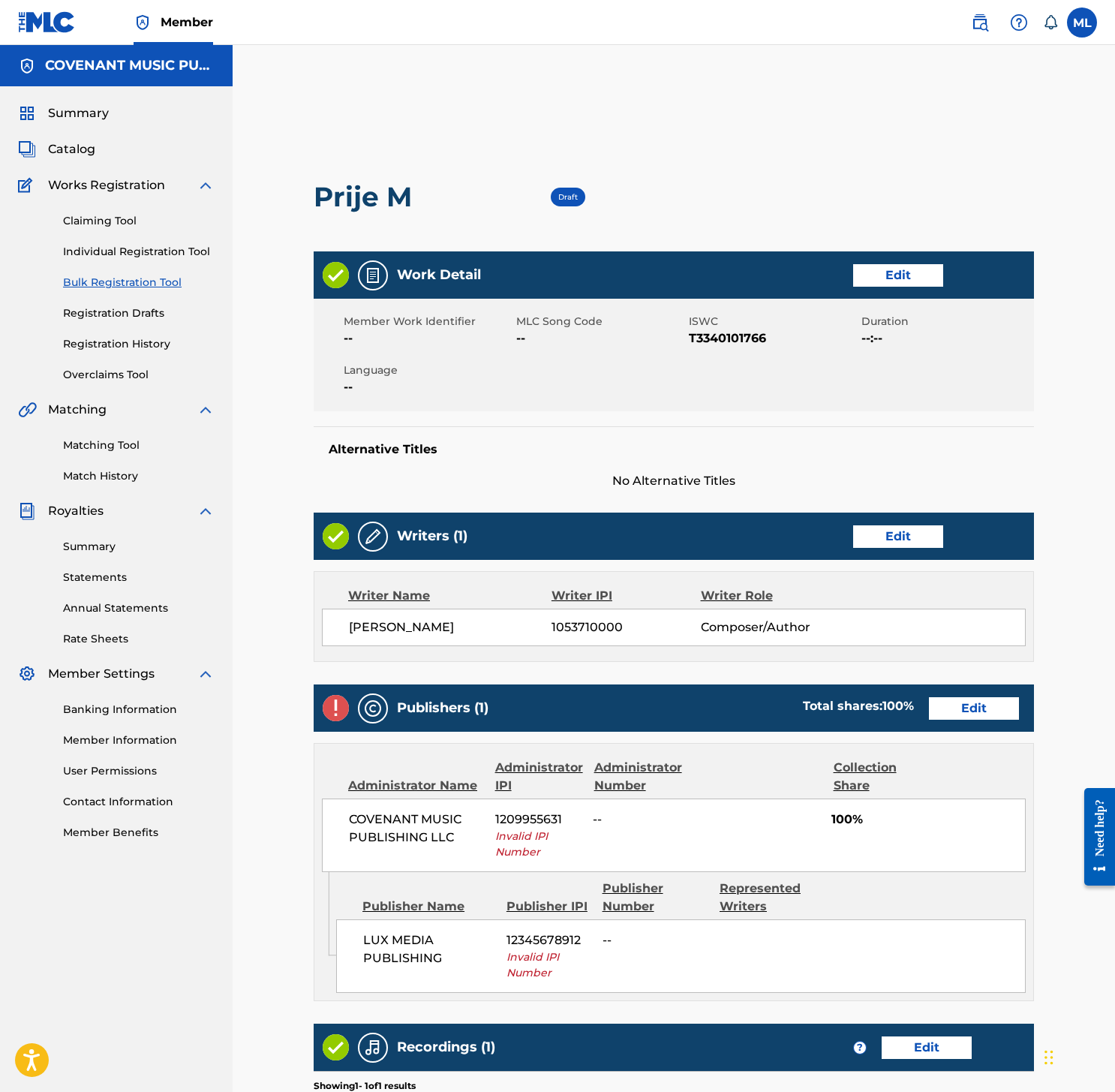
click at [908, 283] on link "Edit" at bounding box center [898, 275] width 90 height 23
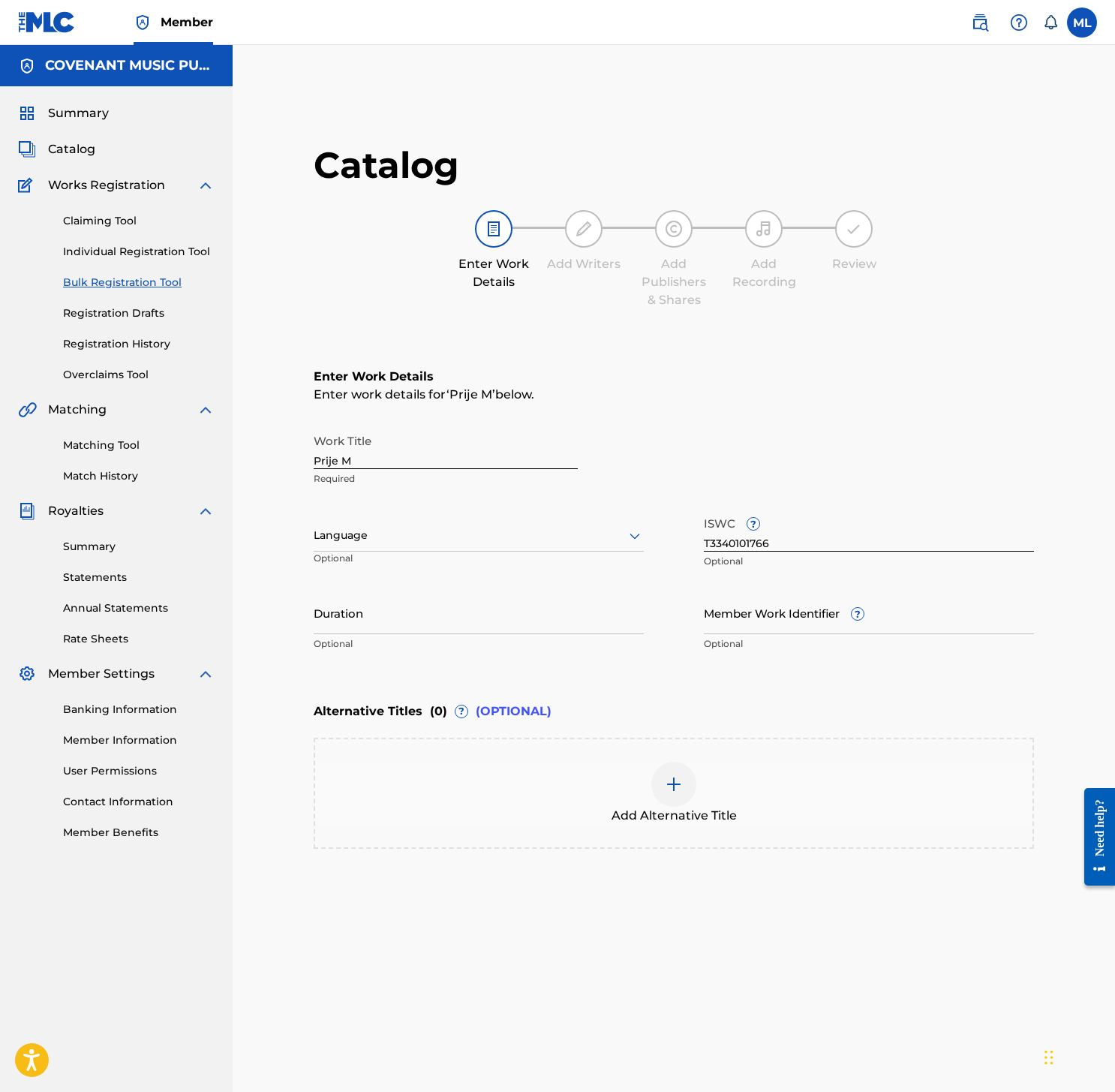
click at [454, 541] on div at bounding box center [478, 536] width 330 height 19
click at [427, 569] on div "English" at bounding box center [478, 568] width 329 height 33
click at [428, 545] on div "English" at bounding box center [478, 542] width 330 height 16
type input "fre"
click at [395, 570] on div "French" at bounding box center [478, 568] width 329 height 33
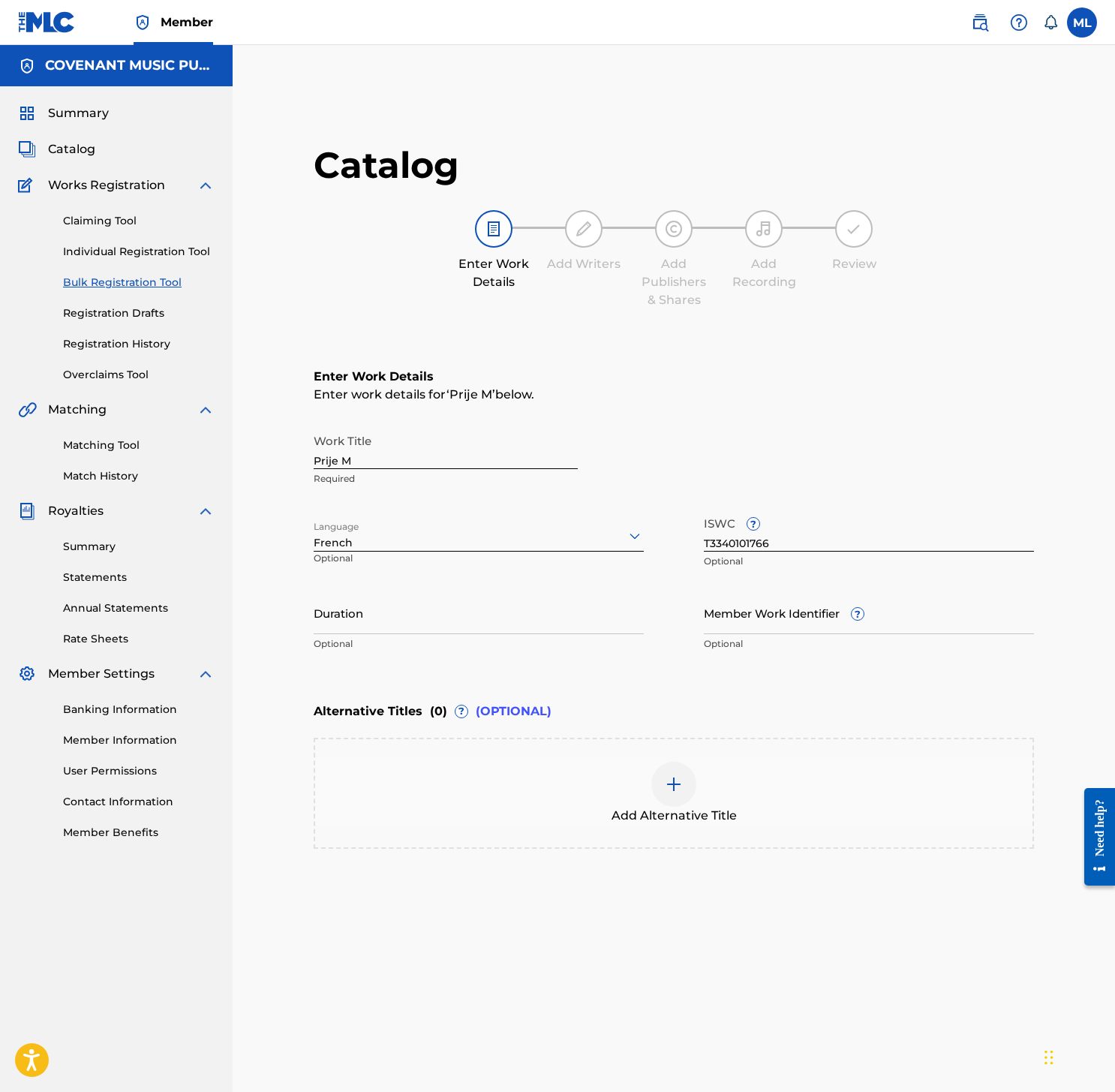
click at [405, 617] on input "Duration" at bounding box center [478, 612] width 330 height 43
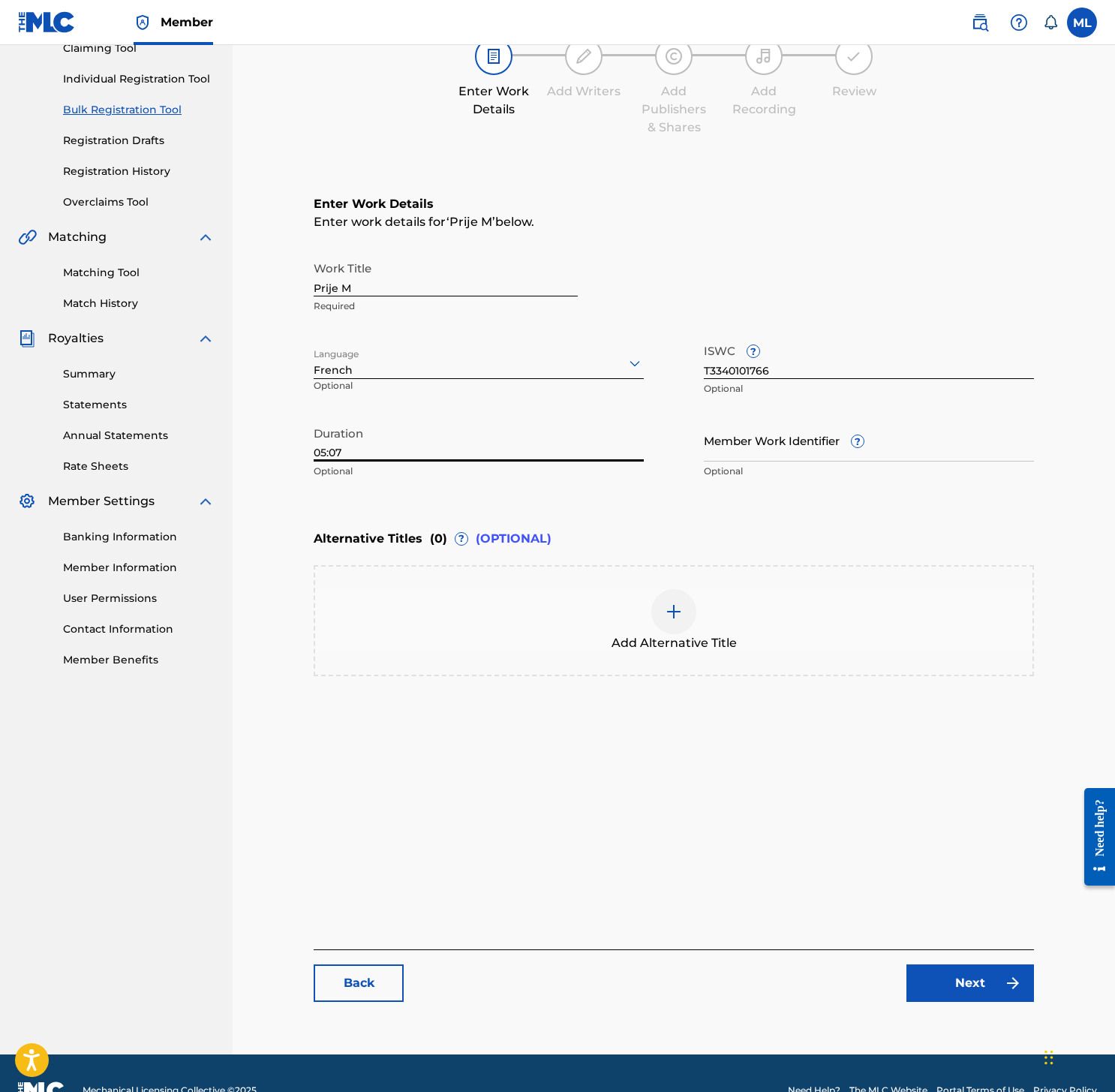
scroll to position [207, 0]
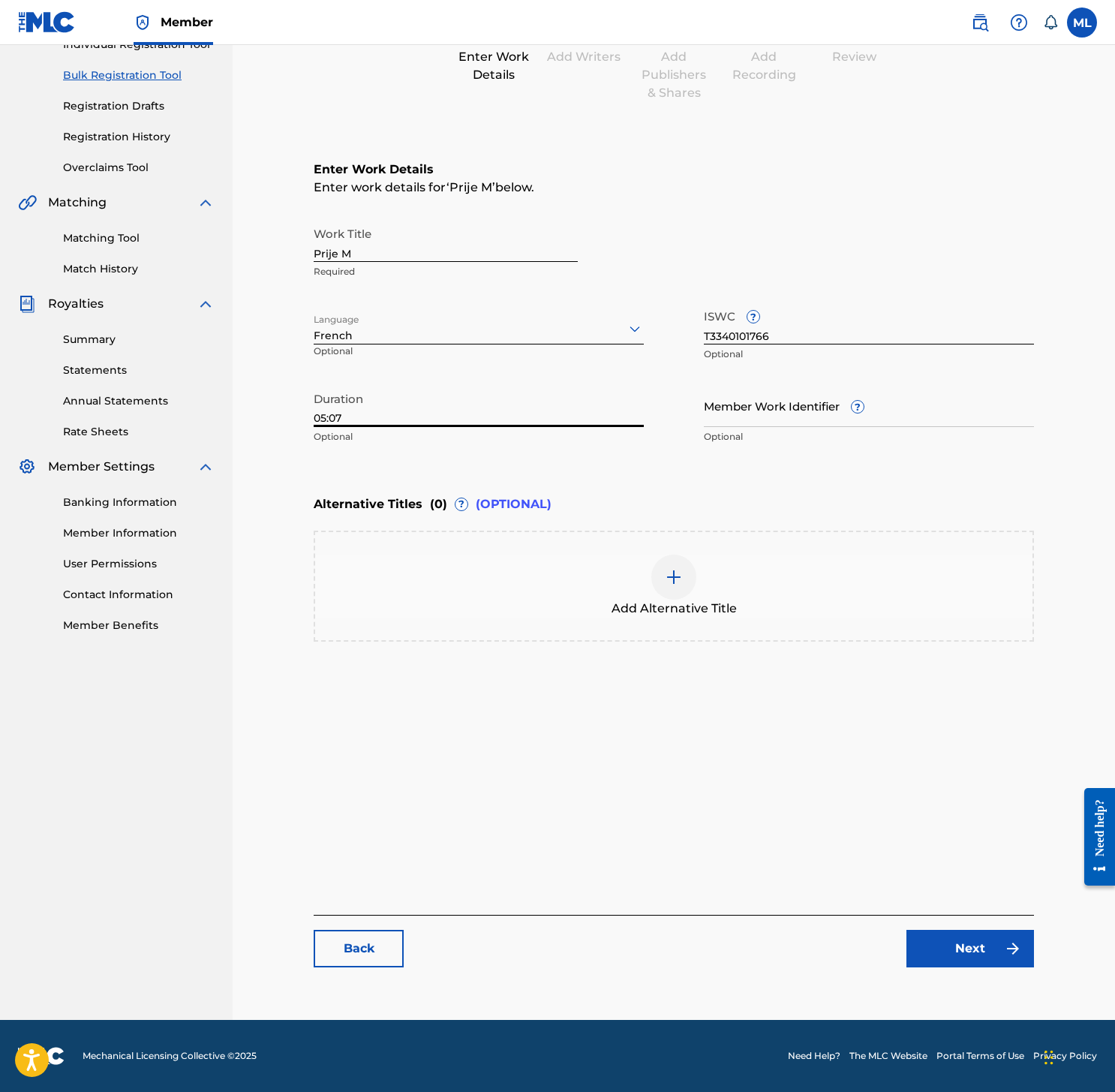
type input "05:07"
click at [962, 958] on link "Next" at bounding box center [970, 947] width 128 height 37
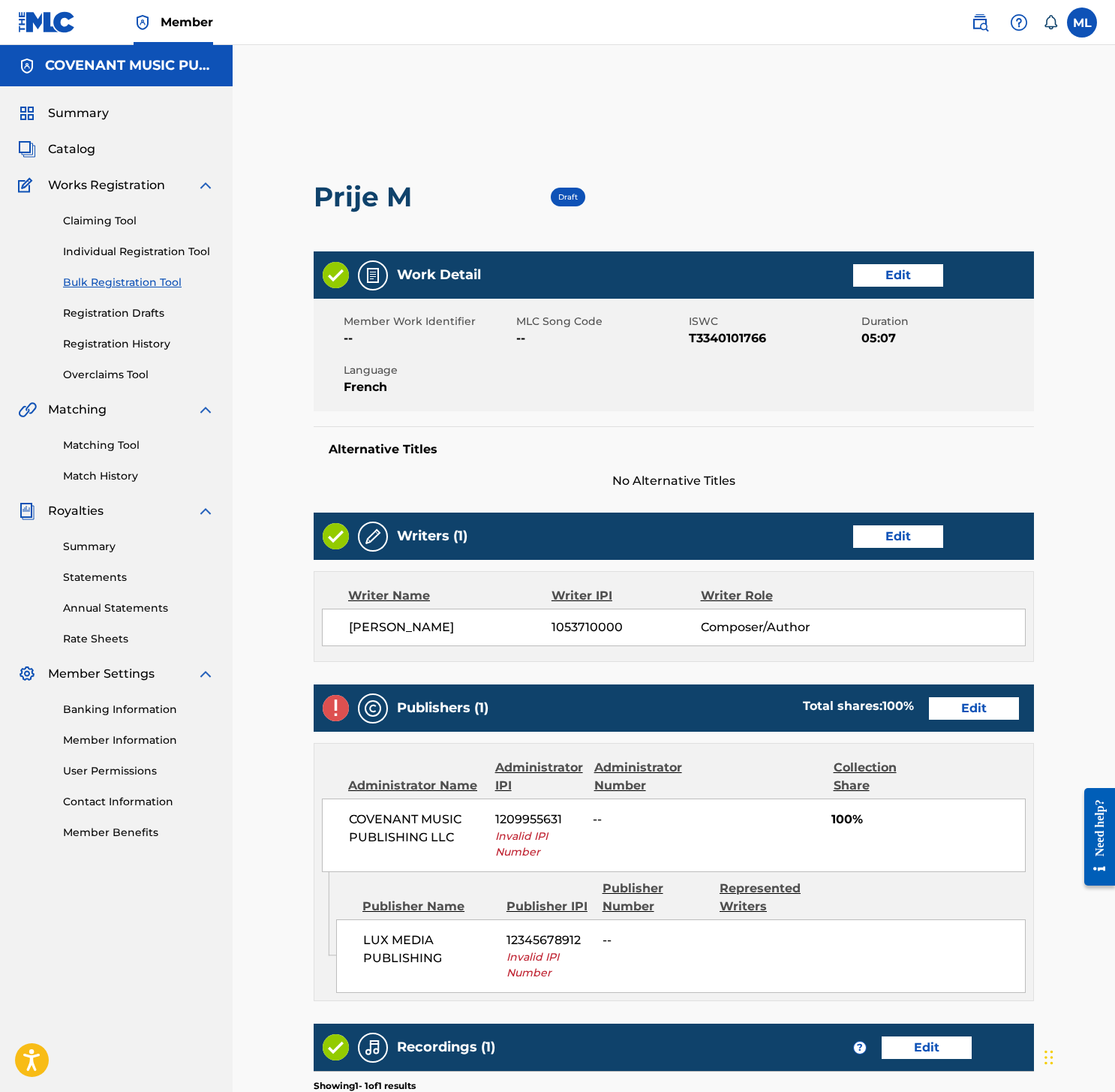
scroll to position [2, 0]
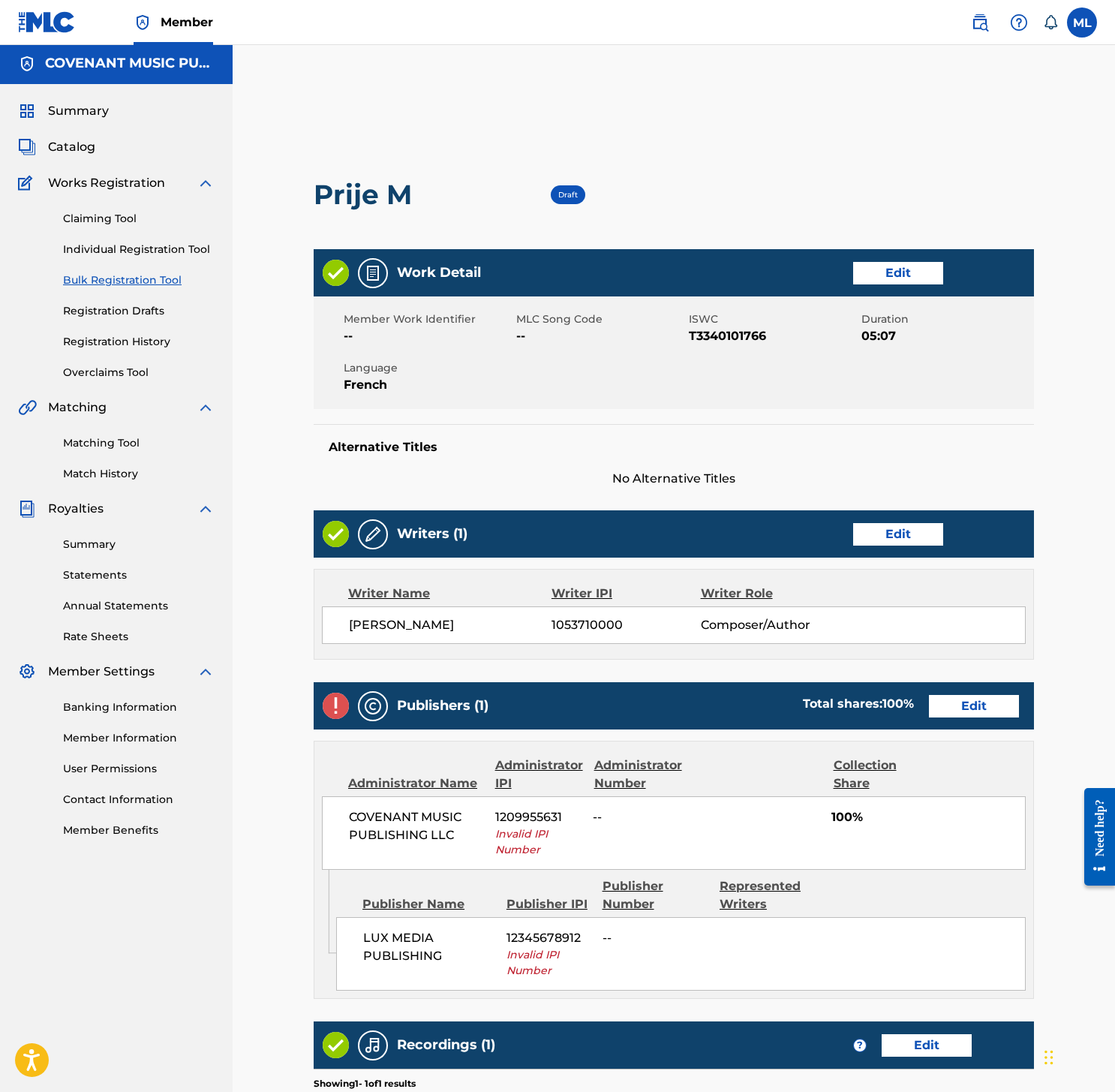
click at [943, 695] on link "Edit" at bounding box center [974, 706] width 90 height 23
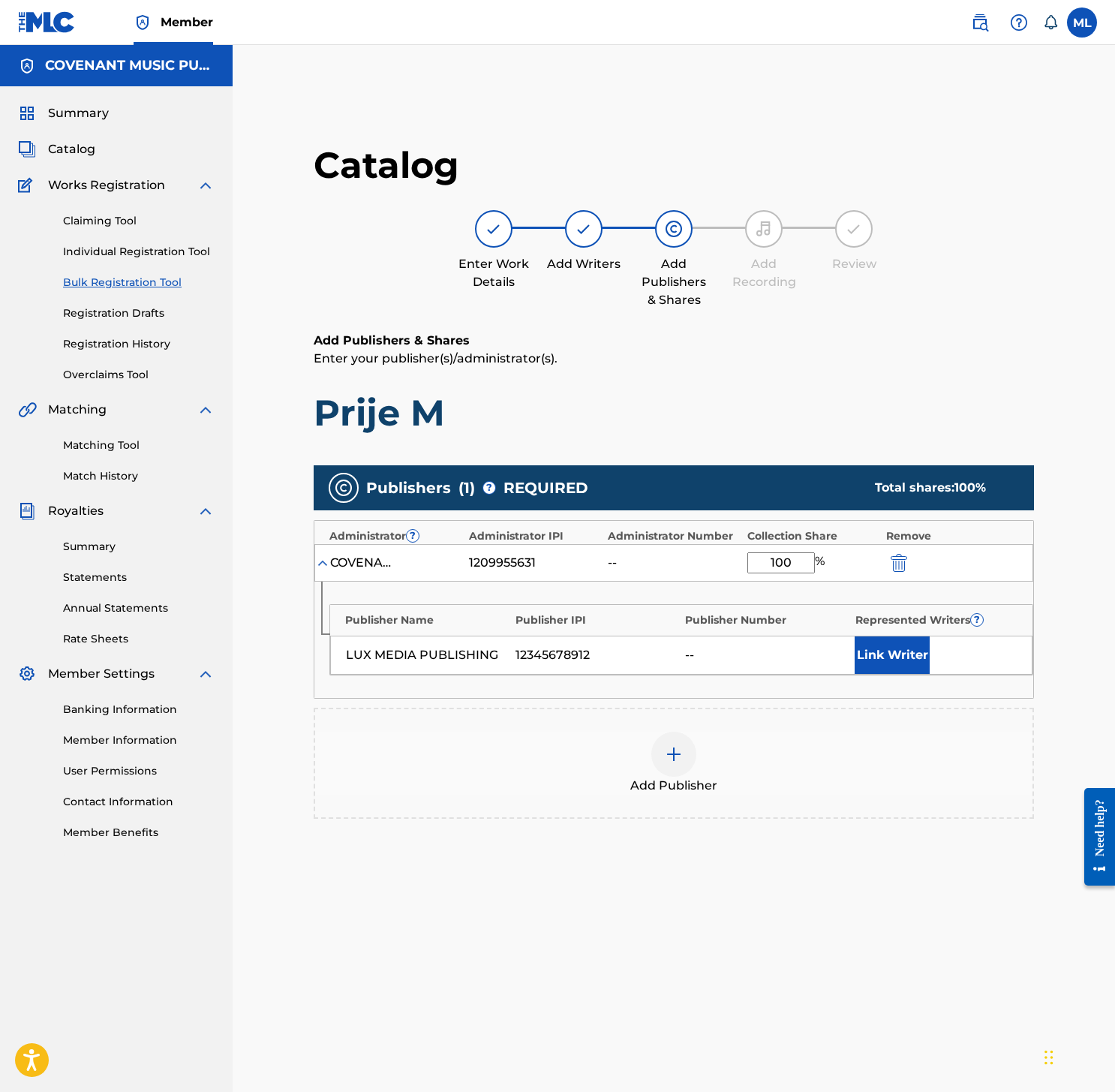
click at [906, 551] on div "COVENANT MUSIC PUBLISHING LLC 1209955631 -- 100 %" at bounding box center [674, 562] width 719 height 37
click at [907, 563] on button "submit" at bounding box center [898, 562] width 23 height 17
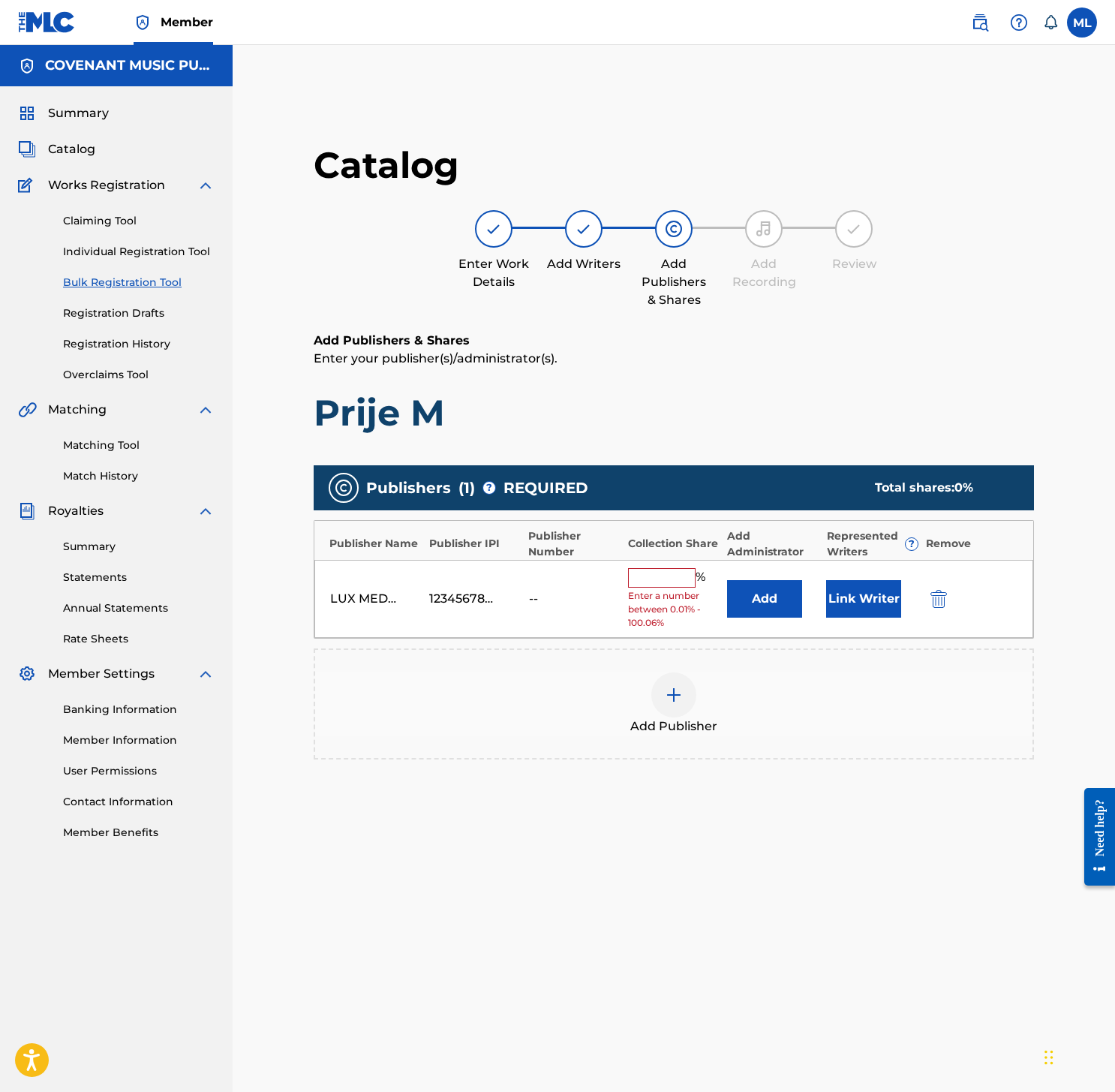
click at [905, 561] on div "LUX MEDIA PUBLISHING 12345678912 -- % Enter a number between 0.01% - 100.06% Ad…" at bounding box center [674, 598] width 719 height 79
click at [937, 601] on img "submit" at bounding box center [938, 598] width 16 height 18
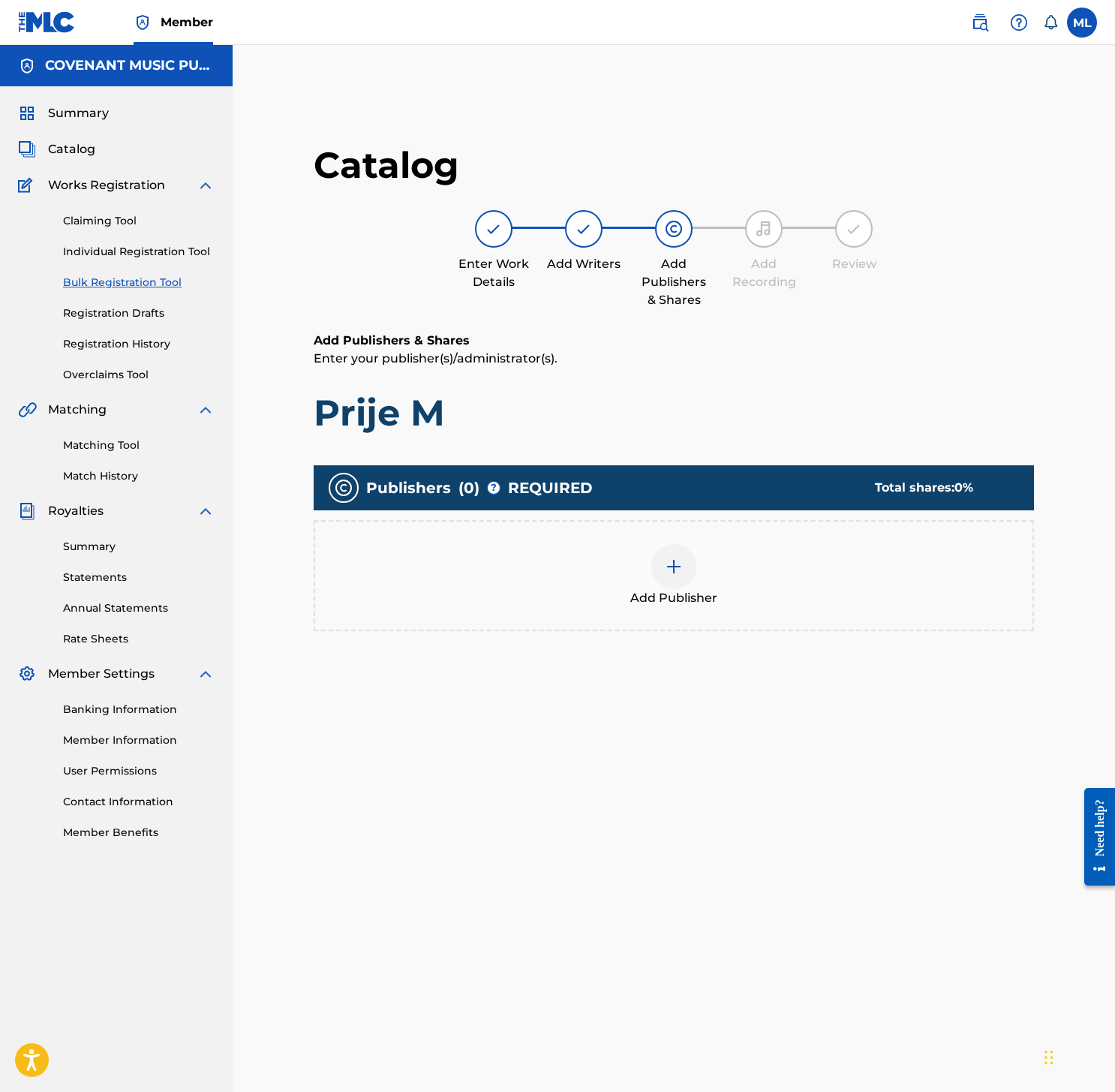
click at [672, 581] on div at bounding box center [673, 566] width 45 height 45
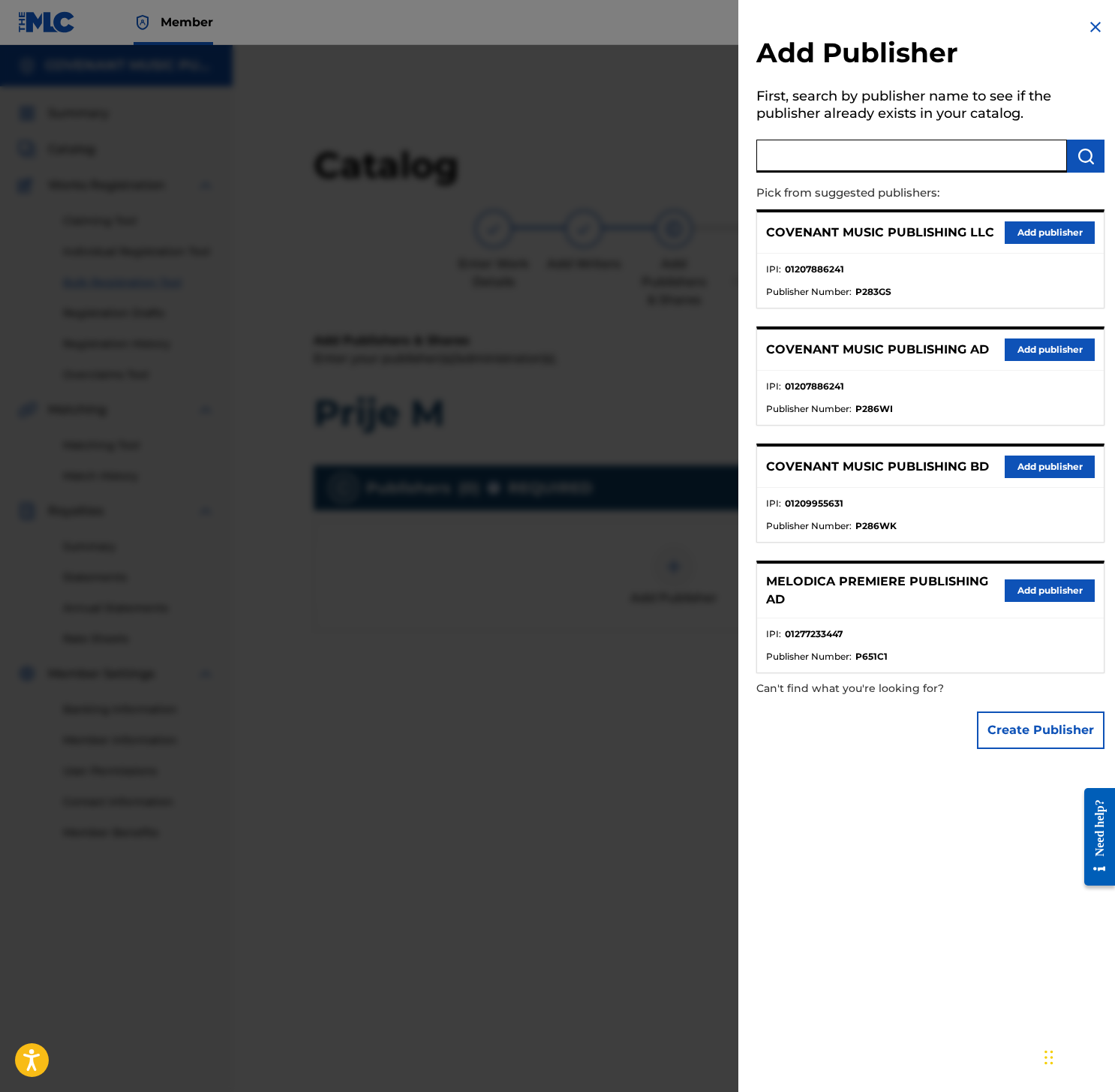
click at [968, 169] on input "text" at bounding box center [912, 155] width 311 height 33
click at [1053, 726] on button "Create Publisher" at bounding box center [1041, 729] width 128 height 37
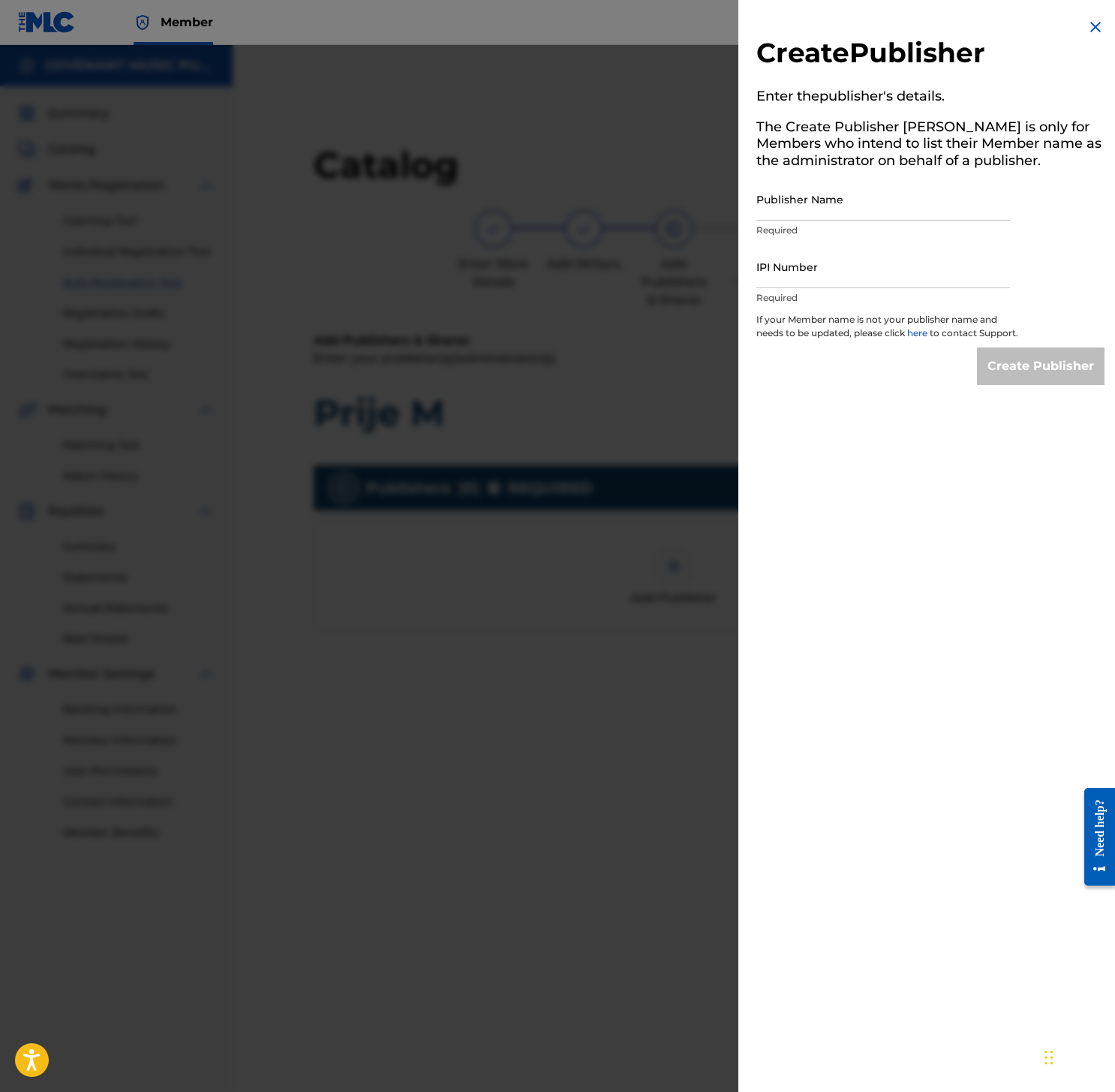
click at [921, 217] on input "Publisher Name" at bounding box center [883, 199] width 253 height 43
paste input "LUX MEDIA PUBLISHING"
type input "LUX MEDIA PUBLISHING"
click at [926, 281] on input "IPI Number" at bounding box center [883, 266] width 253 height 43
paste input "01285154152"
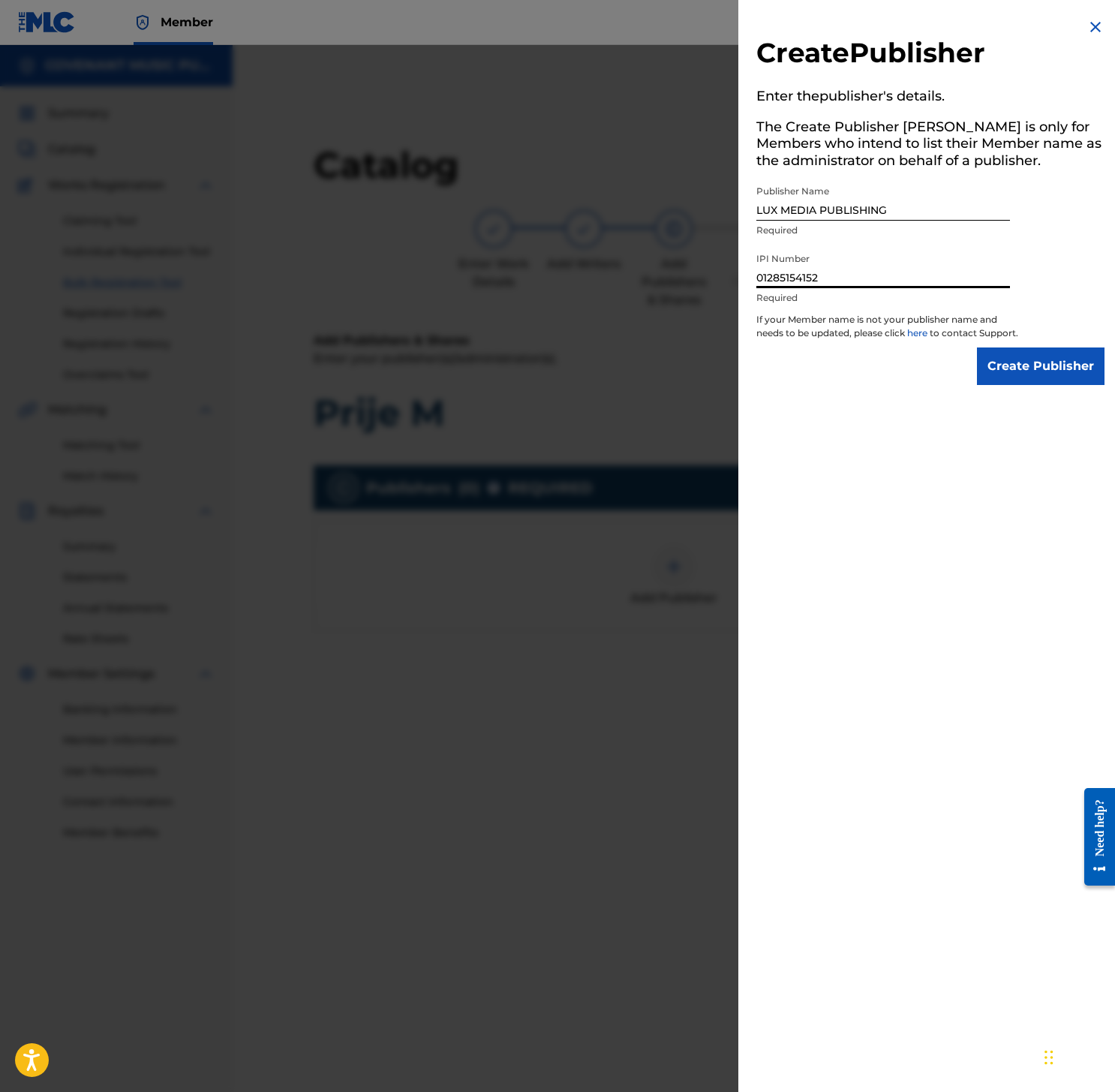
type input "01285154152"
click at [1048, 366] on input "Create Publisher" at bounding box center [1041, 366] width 128 height 37
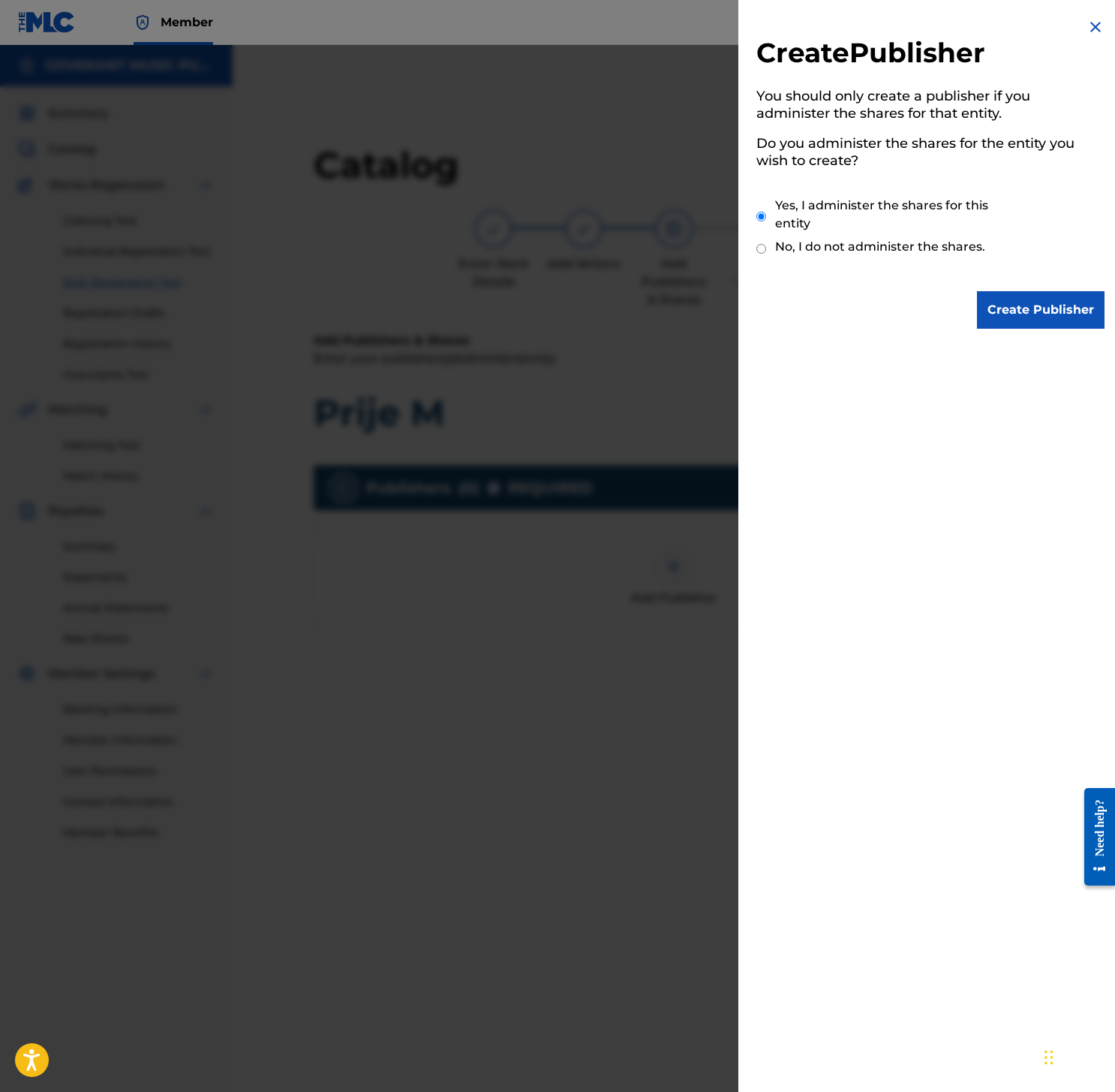
click at [1053, 312] on input "Create Publisher" at bounding box center [1041, 309] width 128 height 37
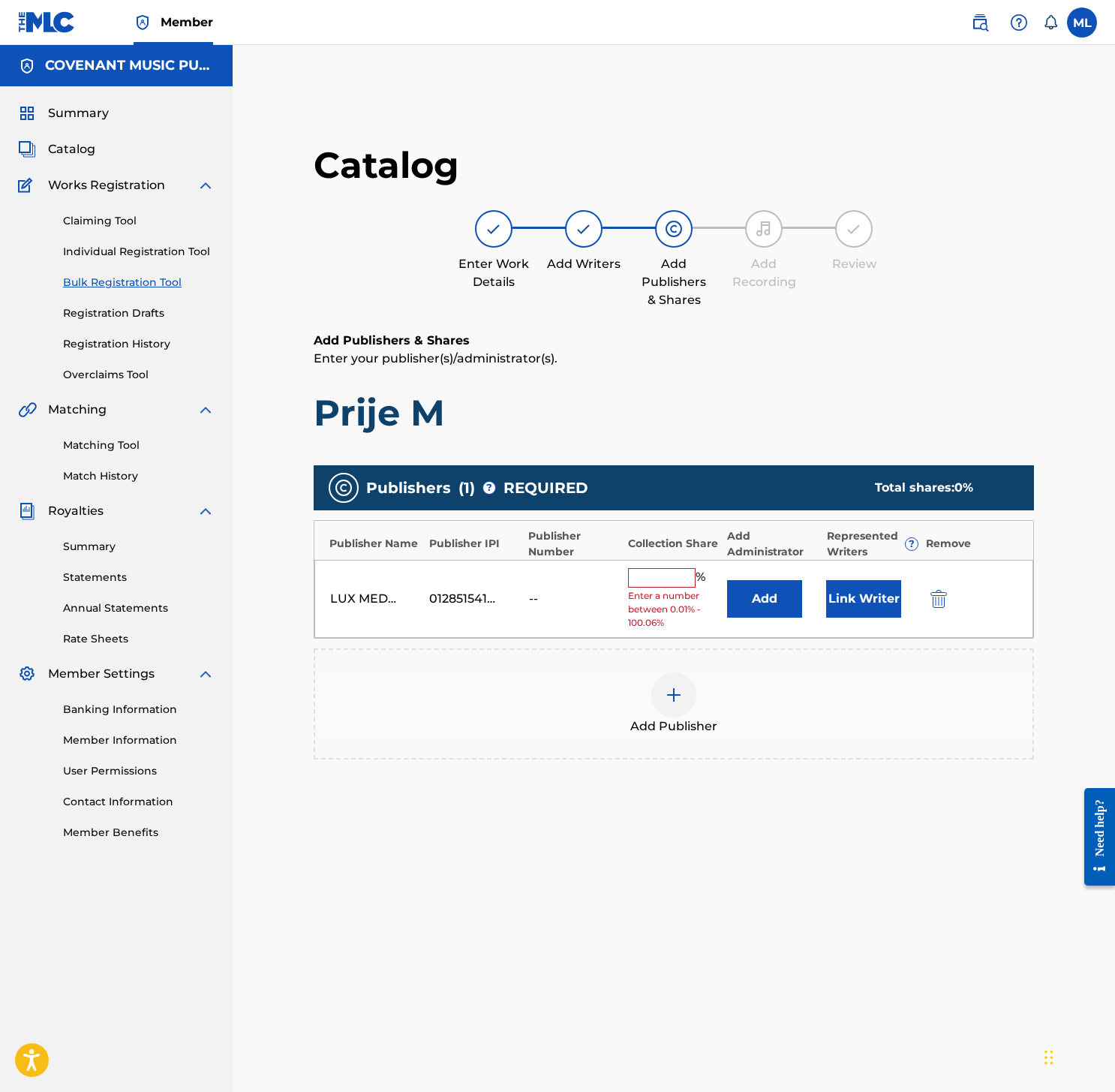
click at [893, 597] on button "Link Writer" at bounding box center [863, 598] width 75 height 37
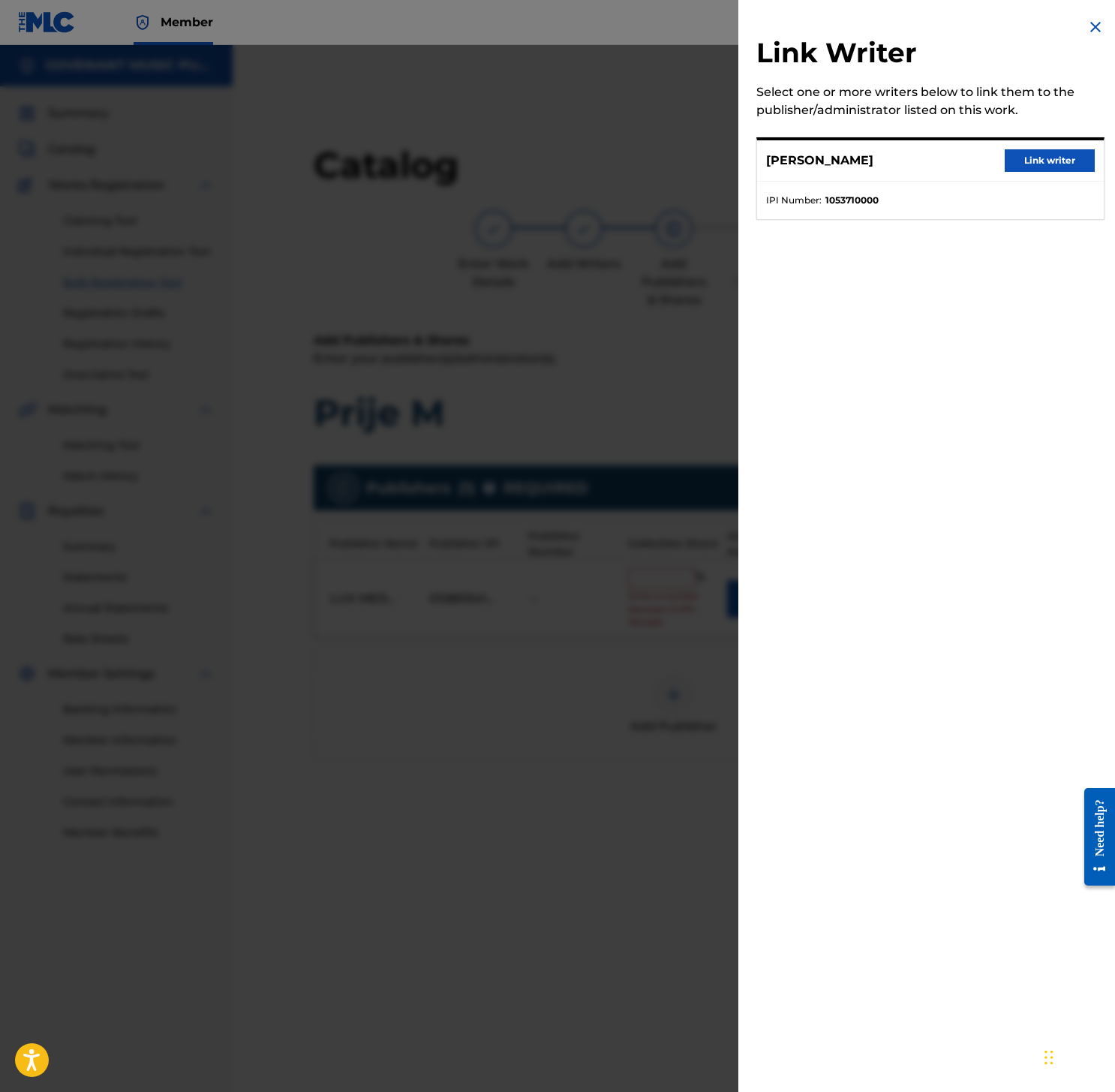
click at [1086, 25] on img at bounding box center [1095, 27] width 18 height 18
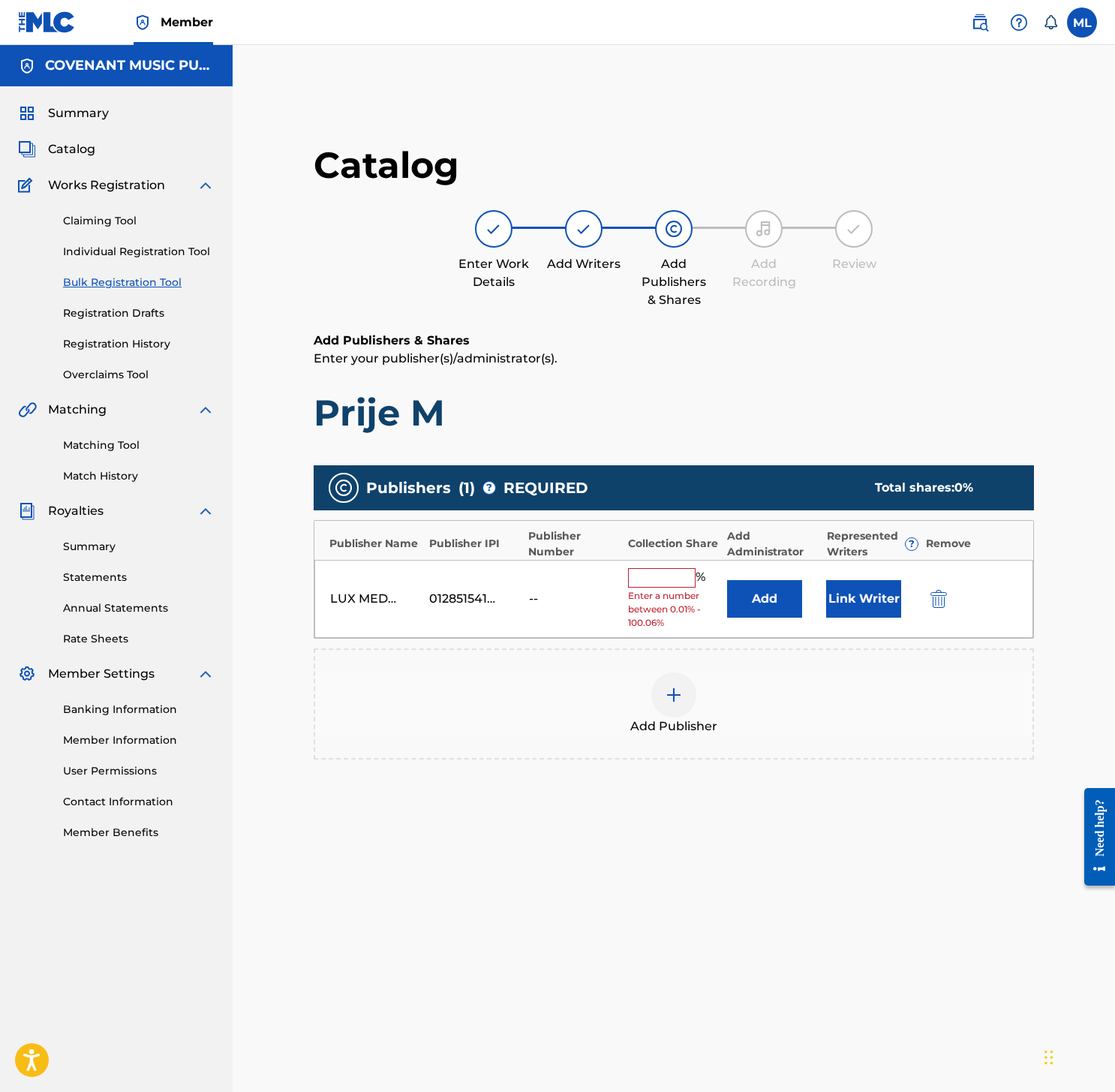
click at [768, 602] on button "Add" at bounding box center [764, 598] width 75 height 37
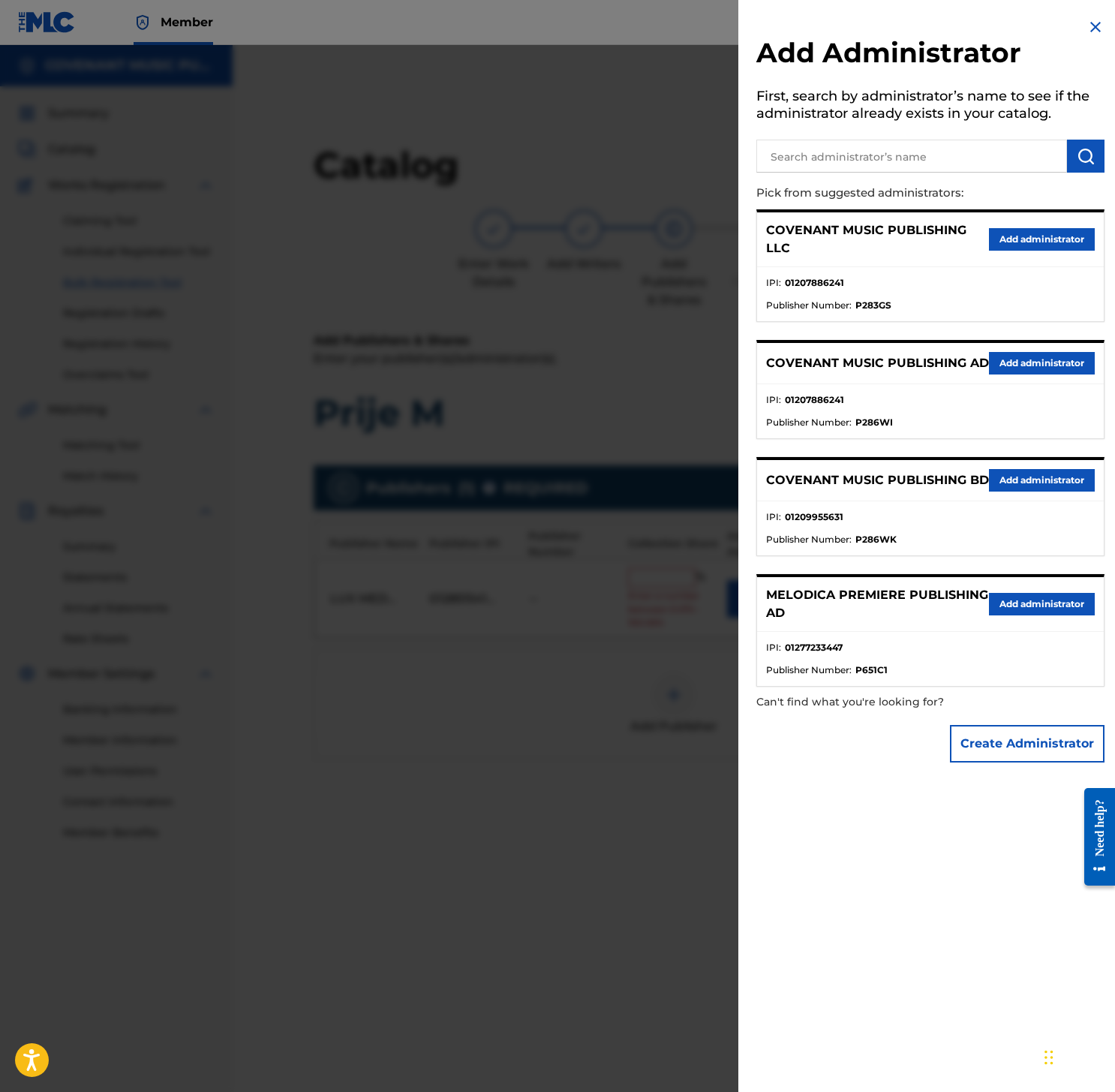
drag, startPoint x: 1060, startPoint y: 236, endPoint x: 1050, endPoint y: 241, distance: 11.2
click at [1060, 237] on button "Add administrator" at bounding box center [1042, 239] width 106 height 23
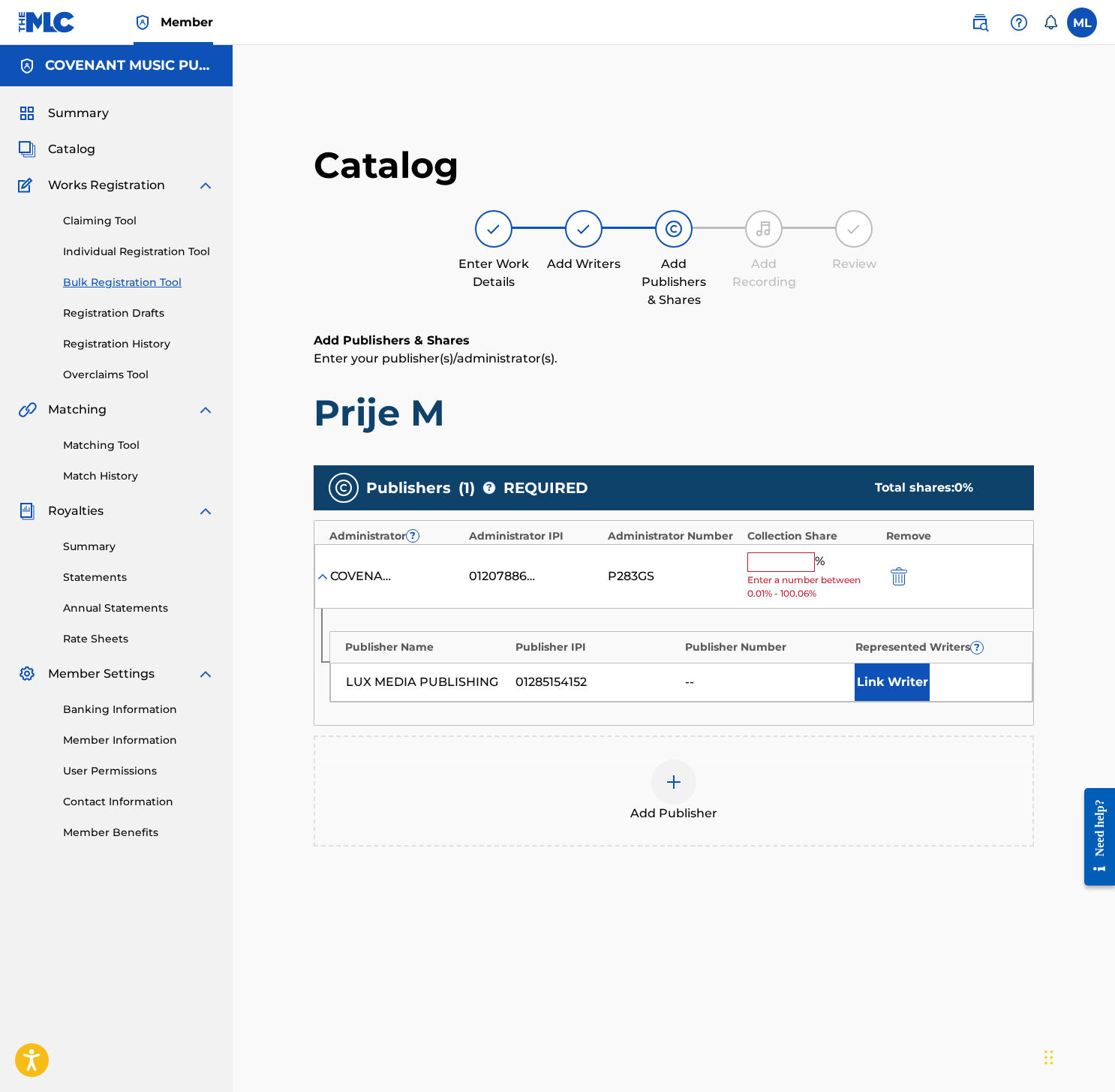
click at [800, 567] on input "text" at bounding box center [780, 561] width 68 height 19
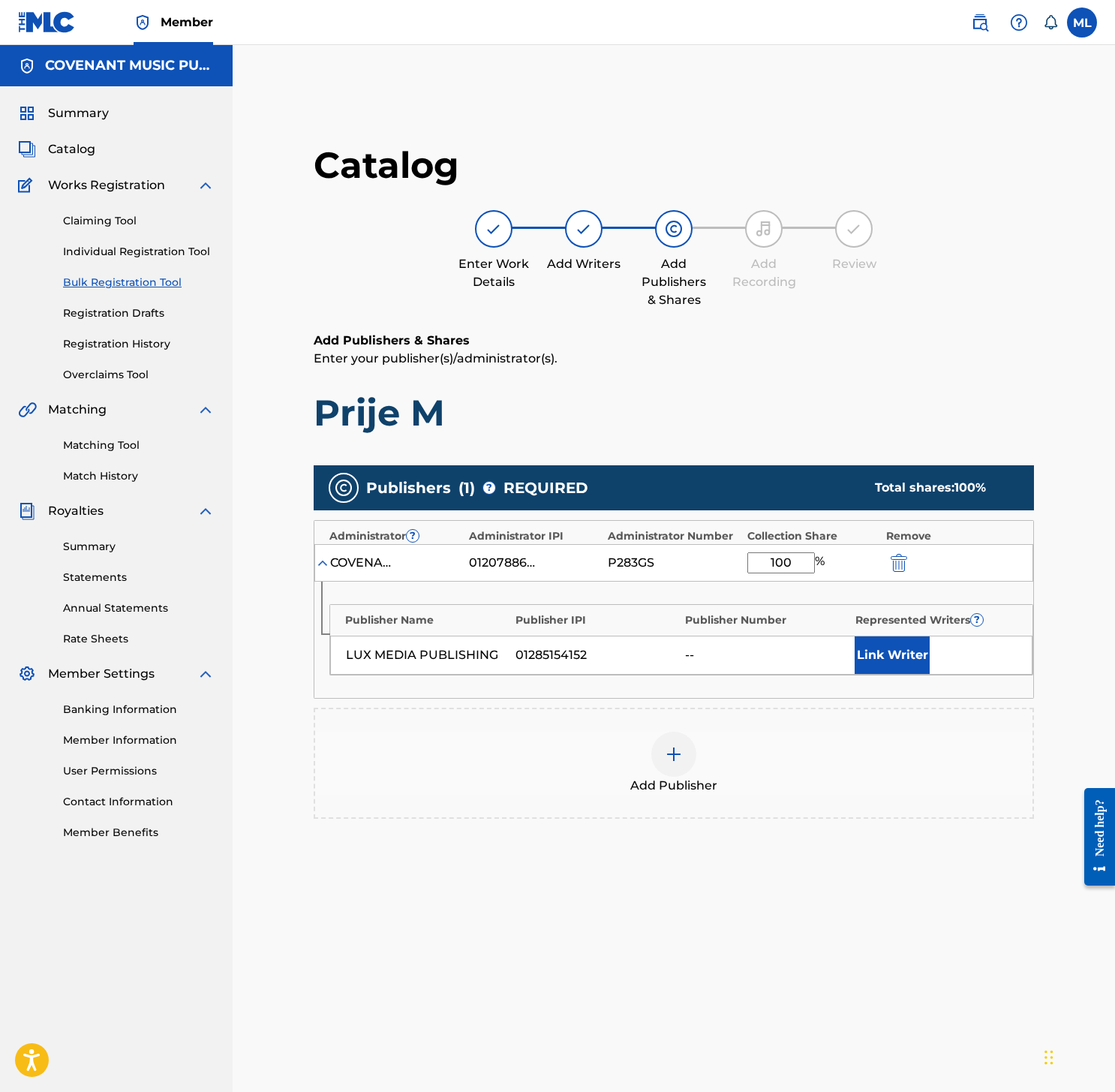
type input "100"
click at [898, 662] on button "Link Writer" at bounding box center [892, 655] width 75 height 37
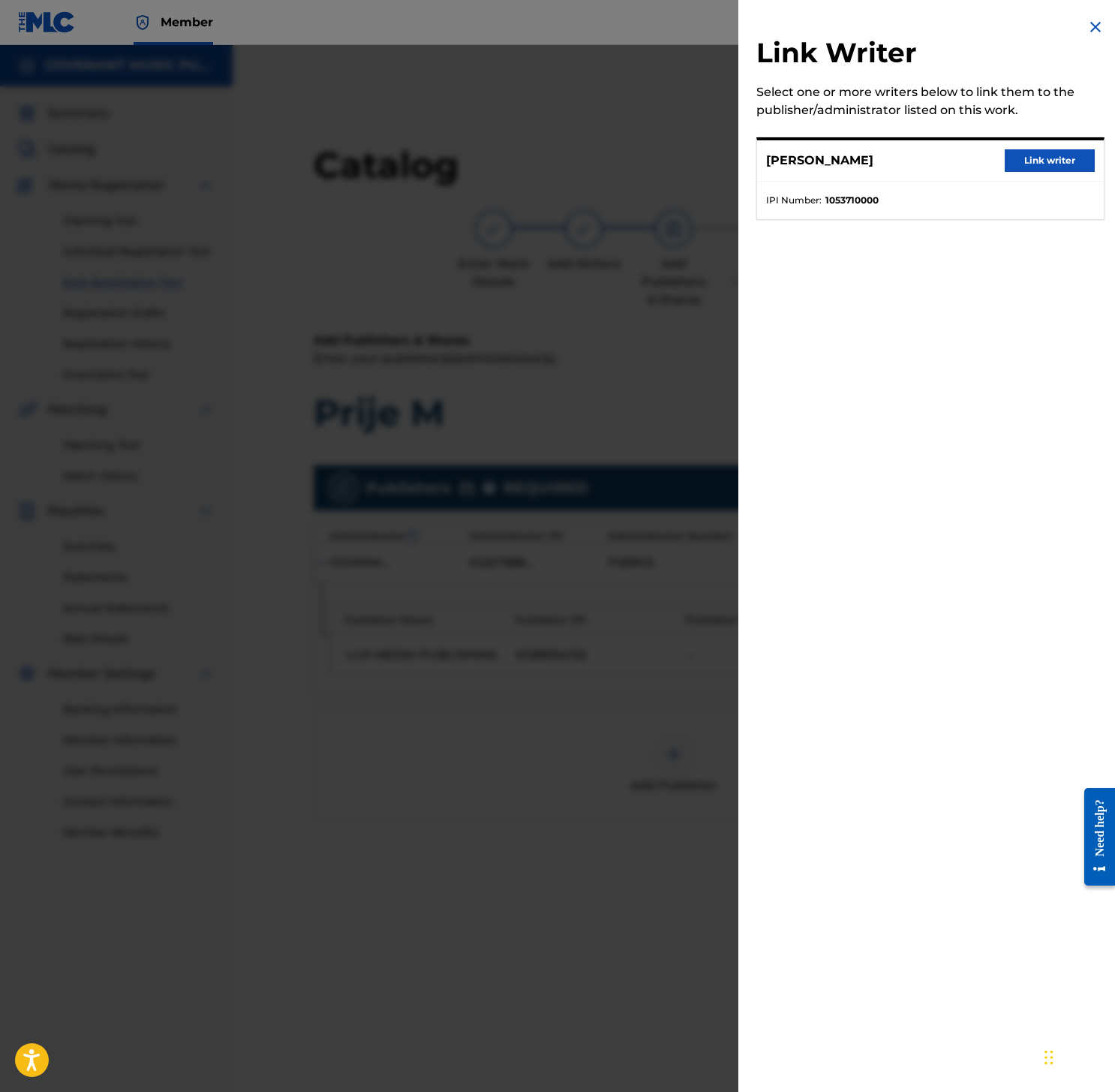
click at [1012, 160] on button "Link writer" at bounding box center [1049, 161] width 90 height 23
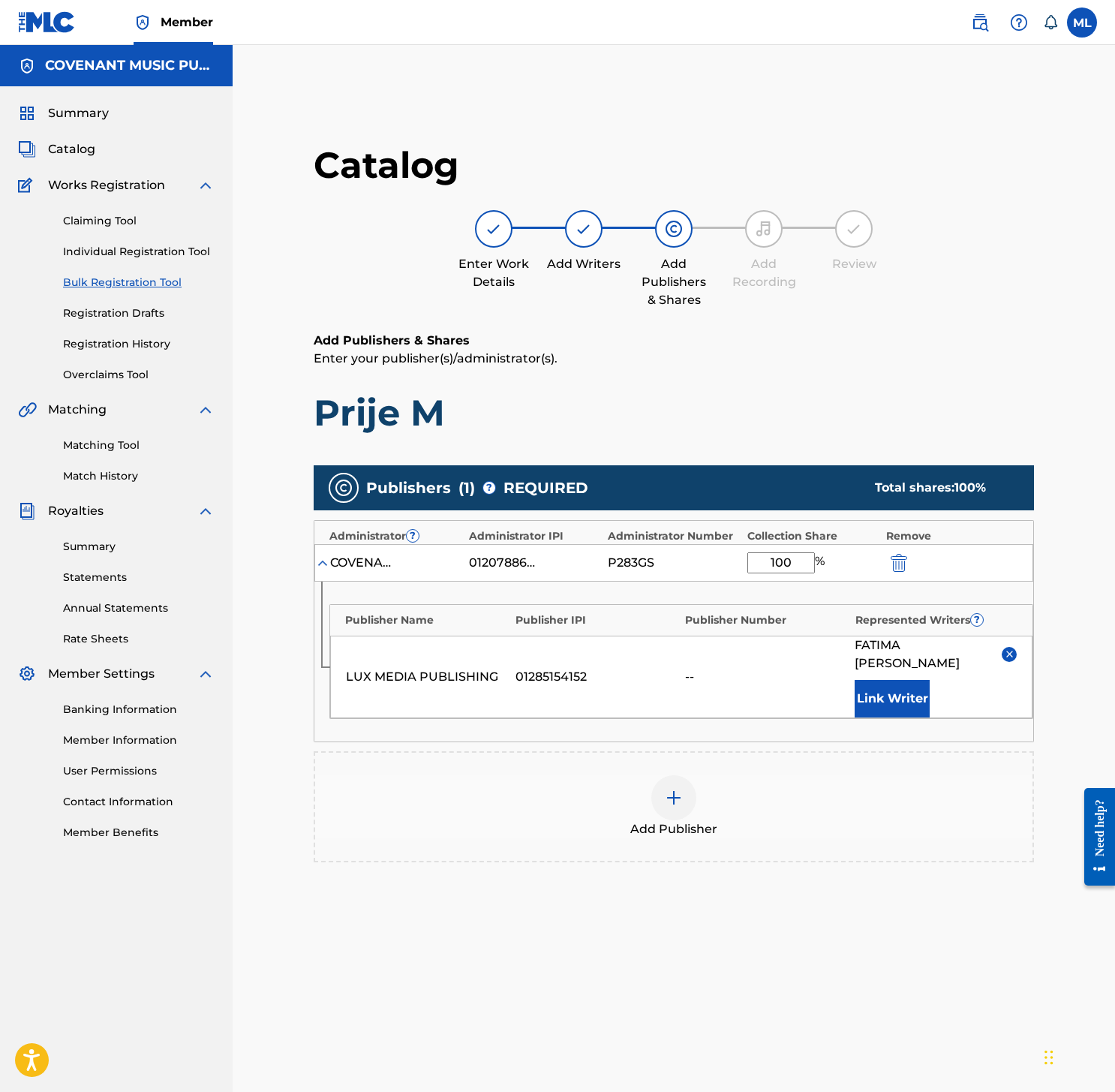
scroll to position [207, 0]
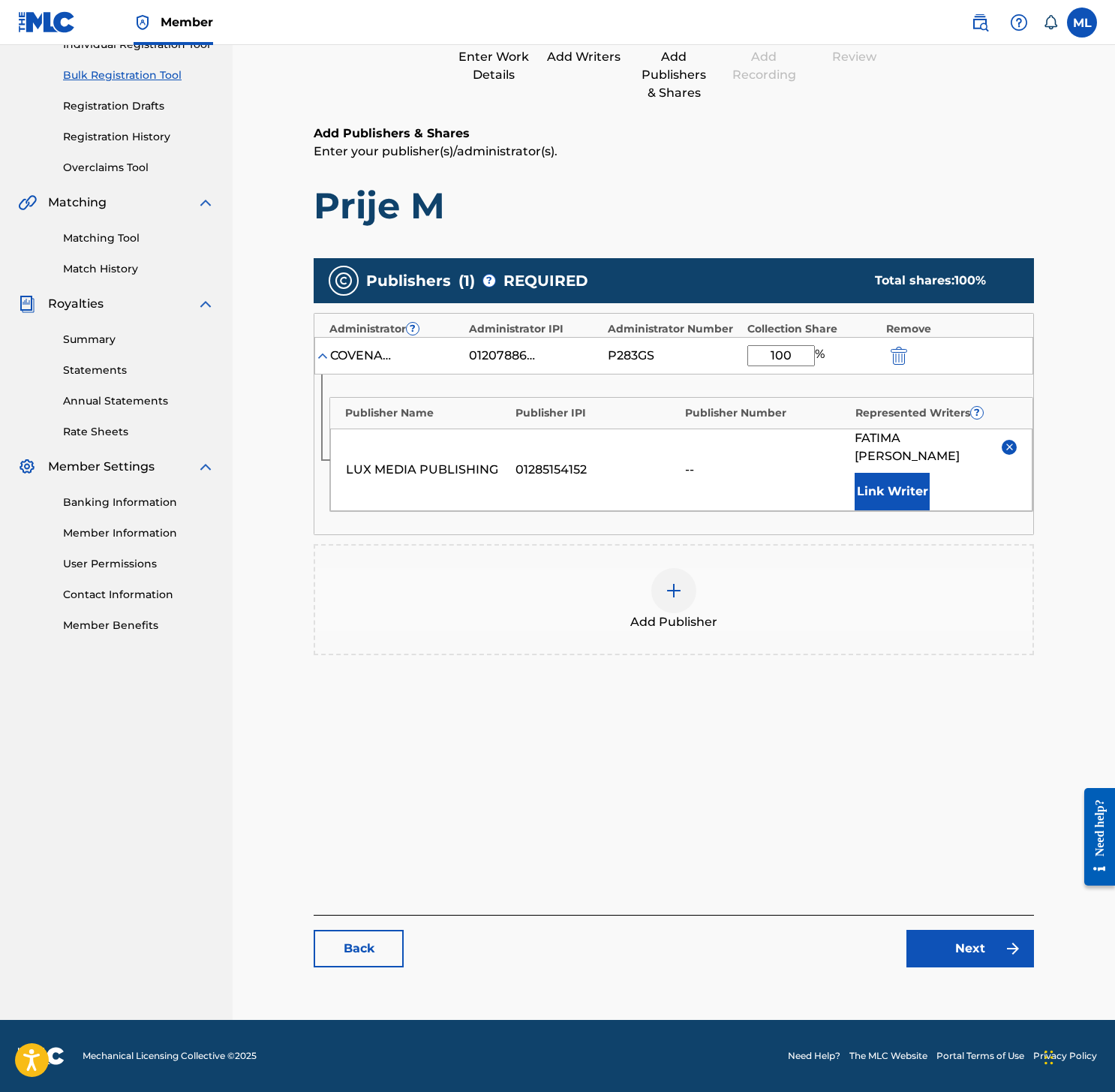
click at [977, 947] on link "Next" at bounding box center [970, 947] width 128 height 37
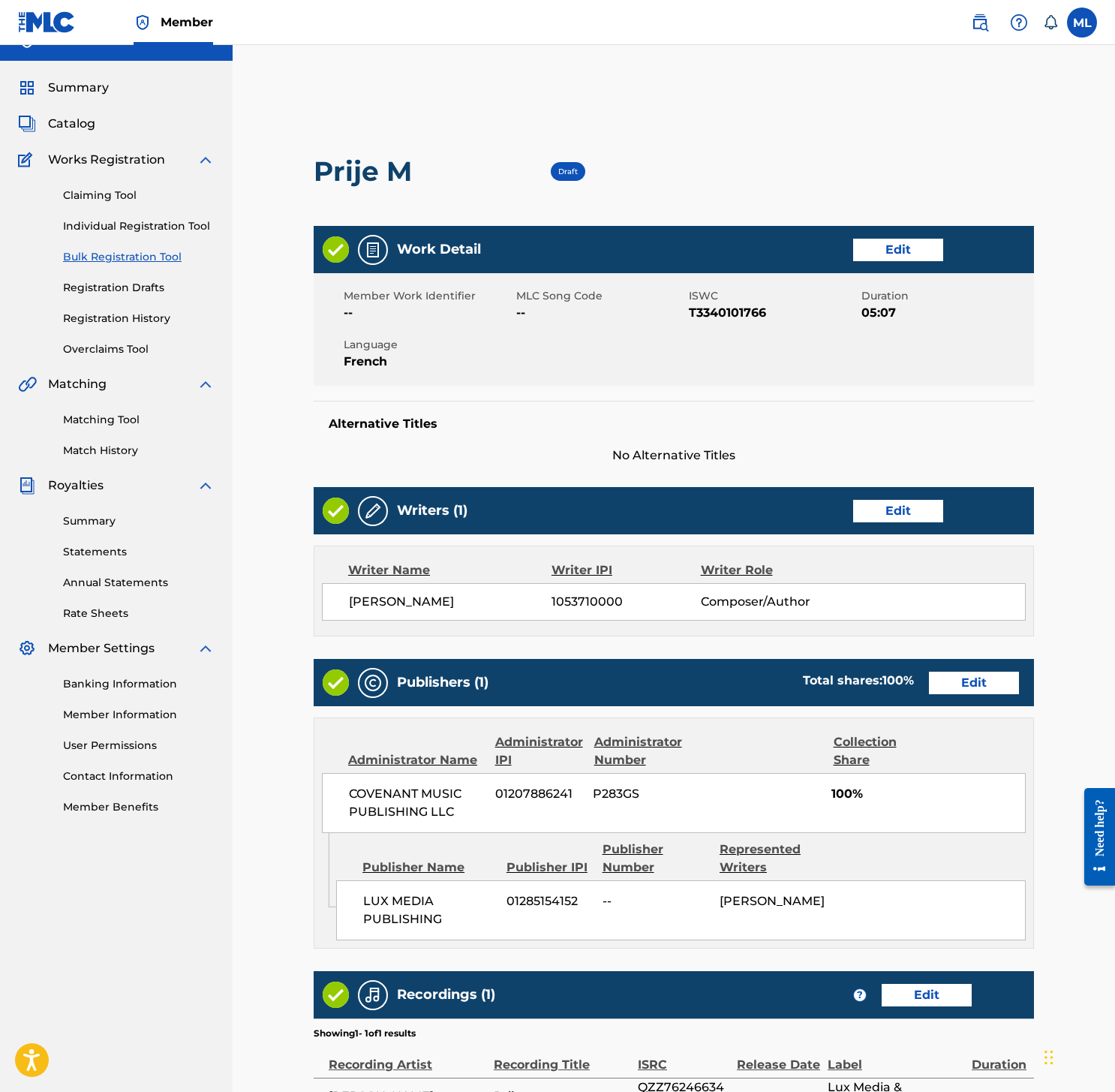
scroll to position [199, 0]
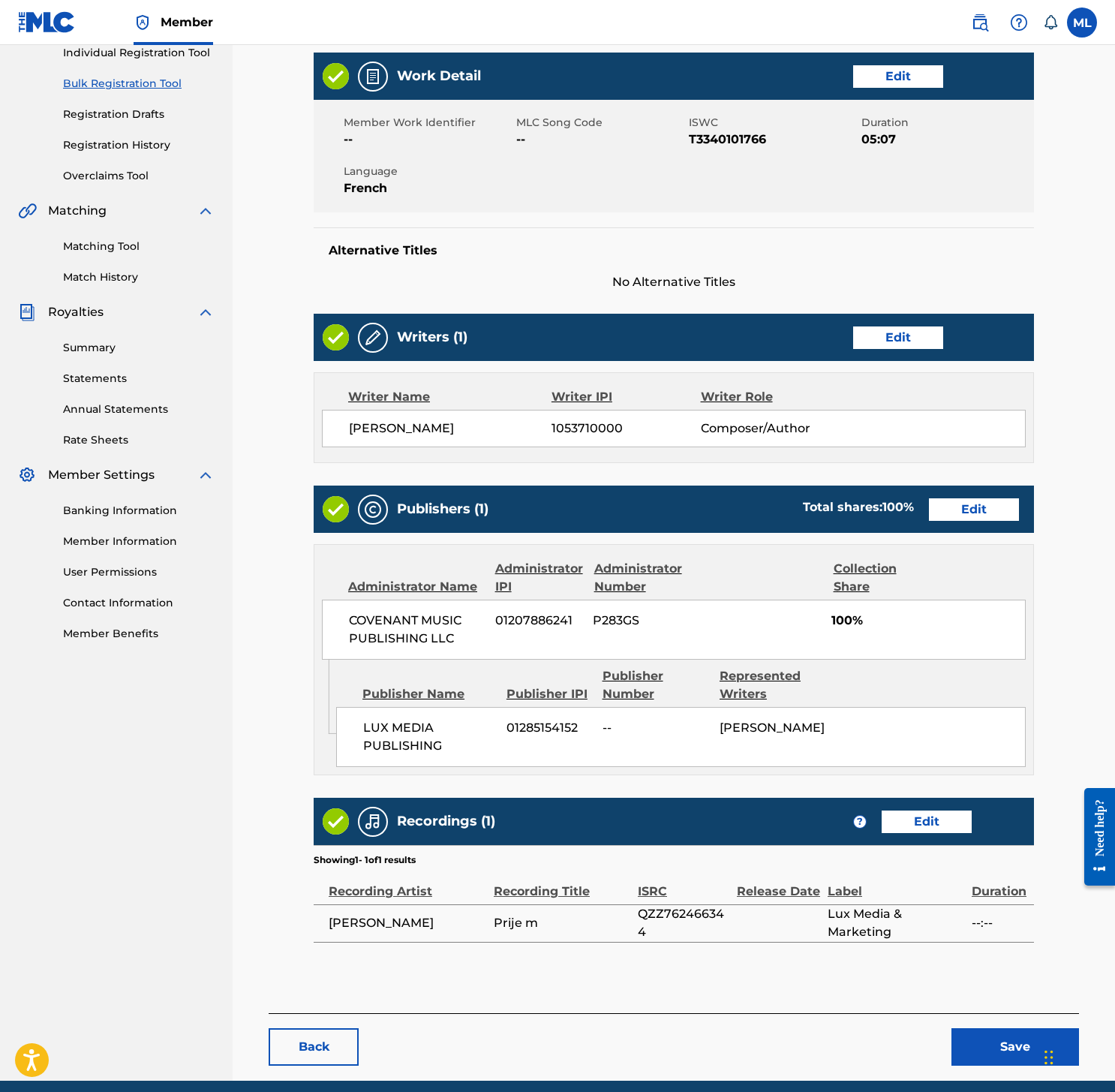
click at [1003, 1031] on button "Save" at bounding box center [1015, 1046] width 128 height 37
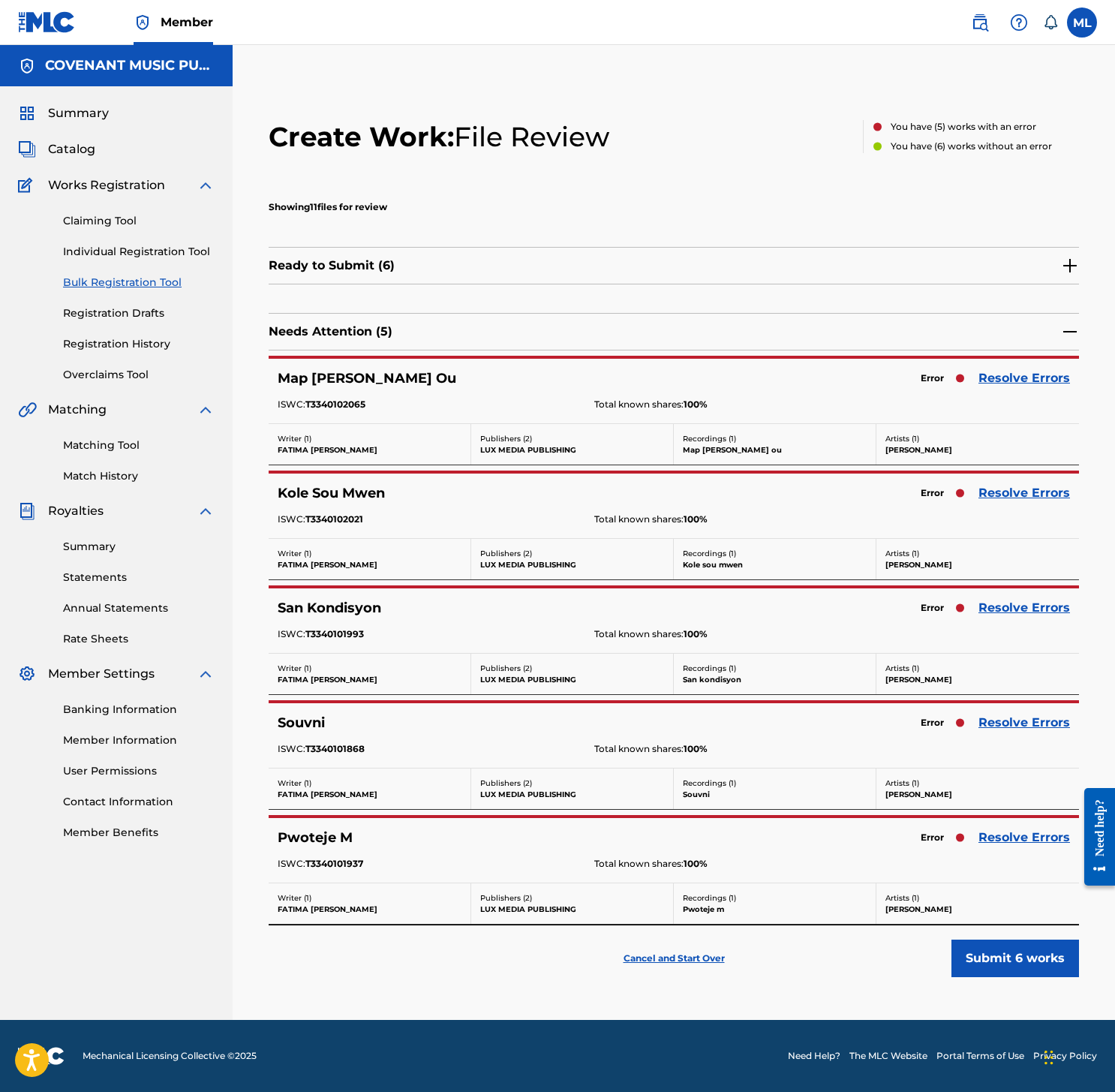
click at [1069, 275] on div "Ready to Submit ( 6 )" at bounding box center [674, 265] width 810 height 37
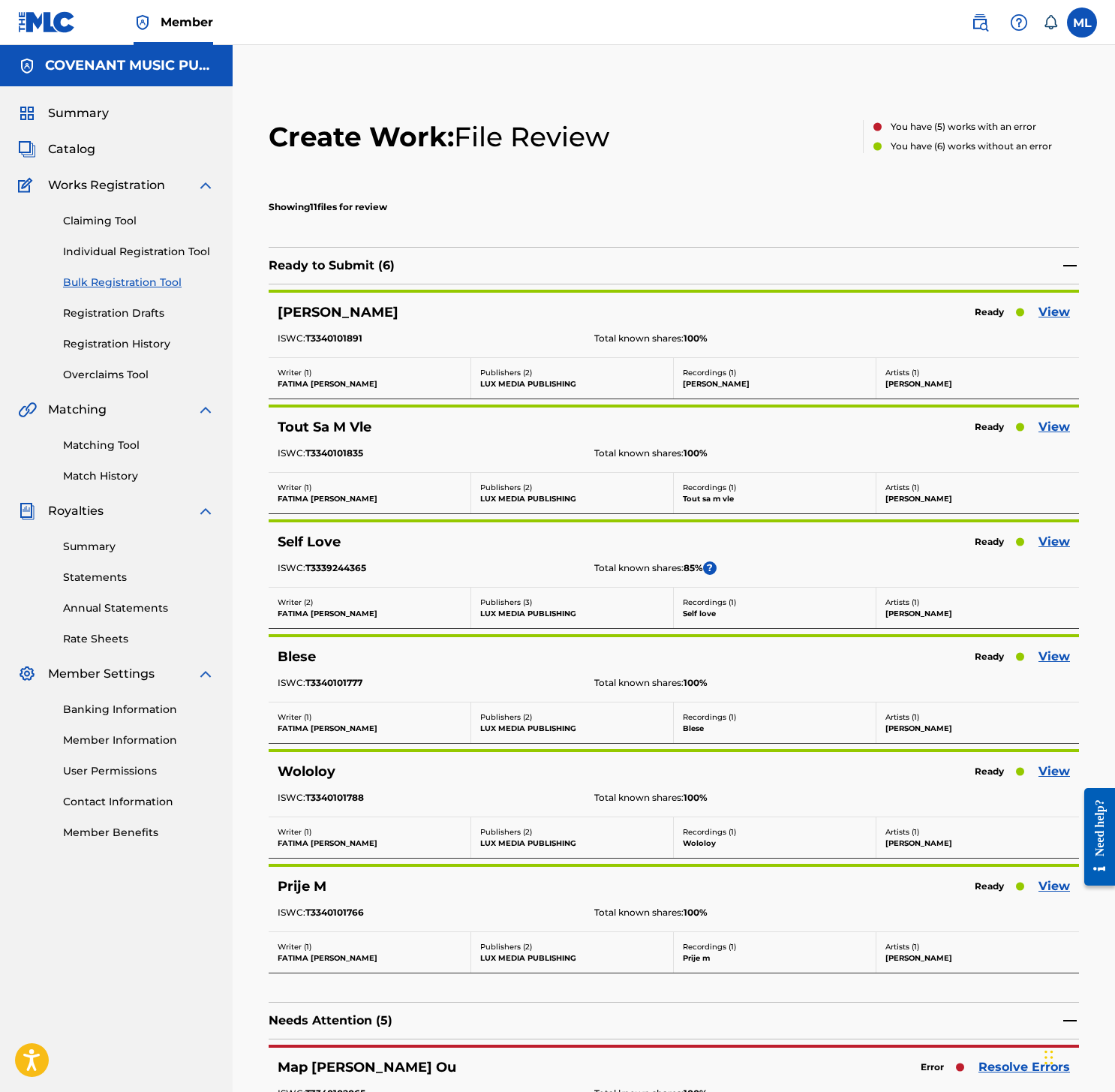
click at [1060, 312] on link "View" at bounding box center [1054, 312] width 31 height 18
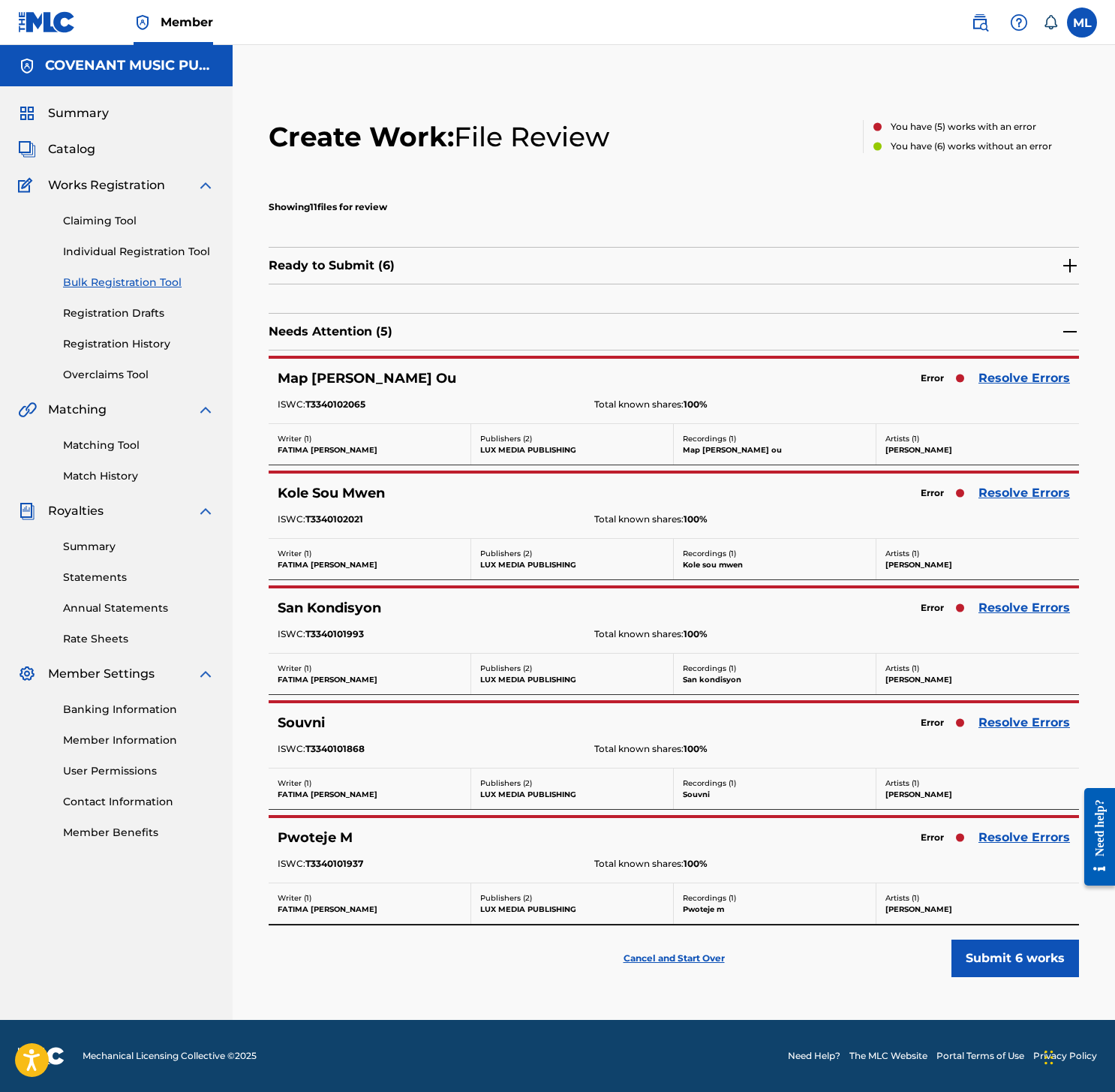
click at [1027, 495] on link "Resolve Errors" at bounding box center [1024, 493] width 91 height 18
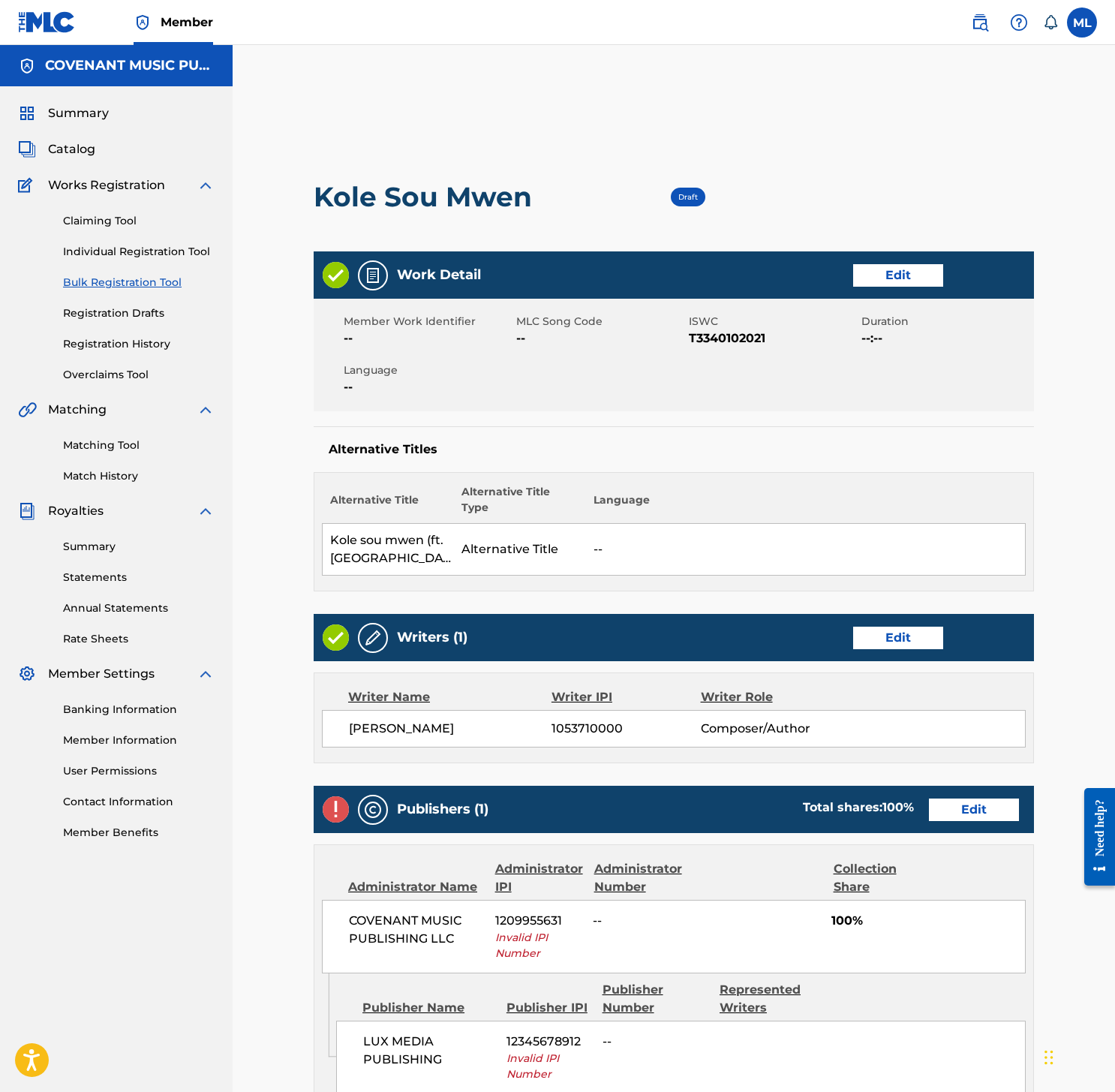
click at [899, 283] on link "Edit" at bounding box center [898, 275] width 90 height 23
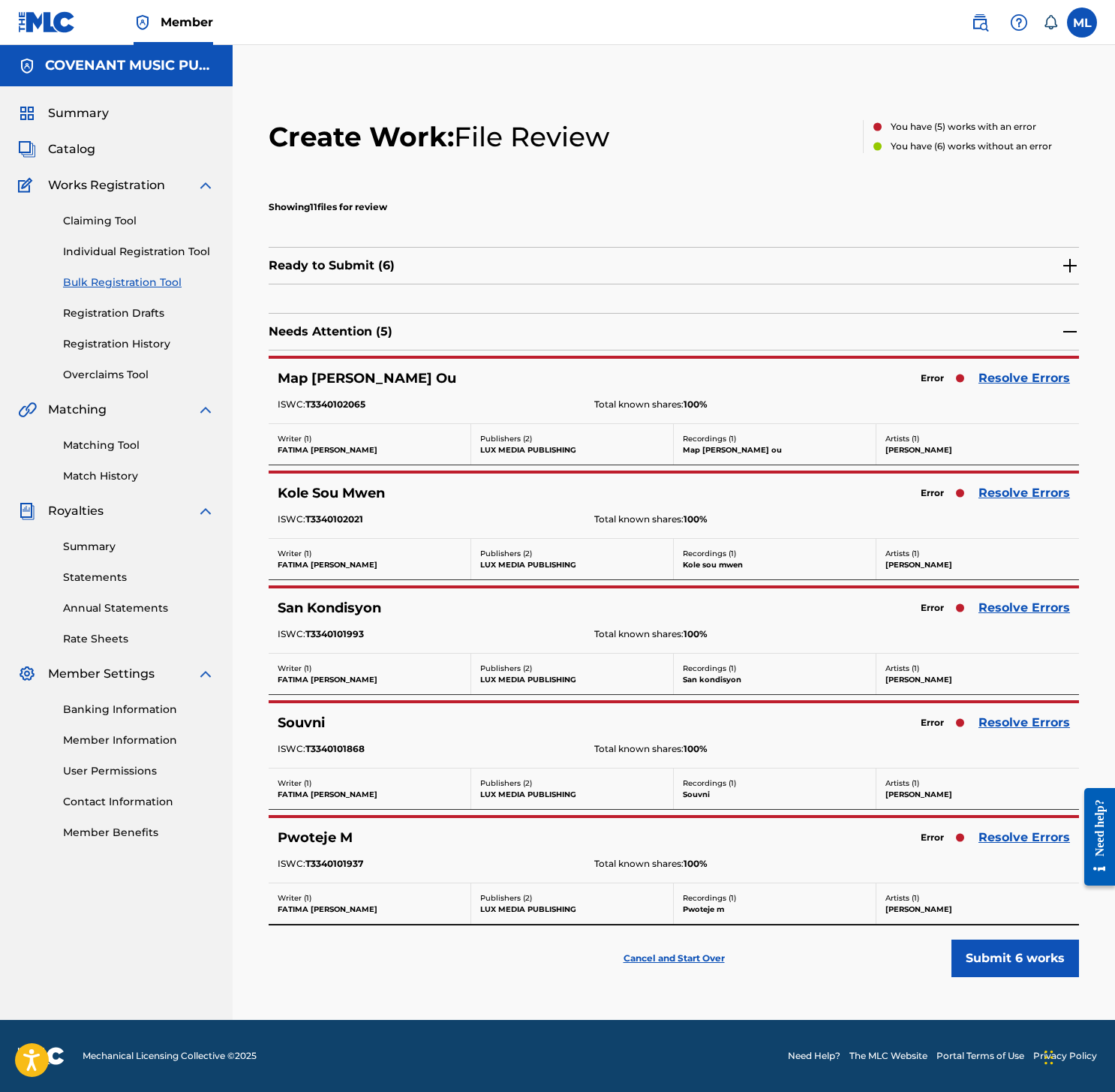
click at [1064, 266] on img at bounding box center [1069, 265] width 18 height 18
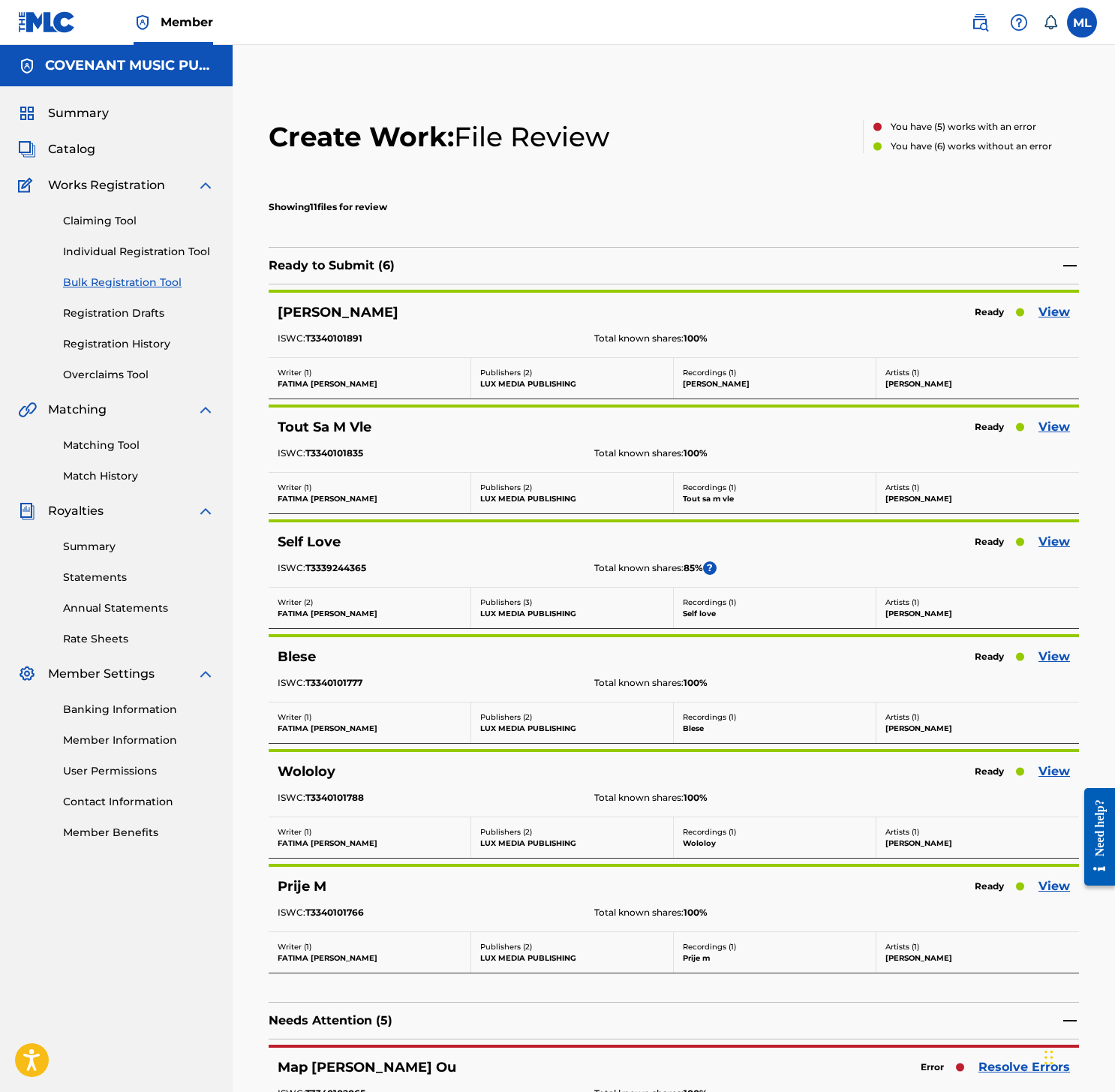
click at [1056, 312] on link "View" at bounding box center [1054, 312] width 31 height 18
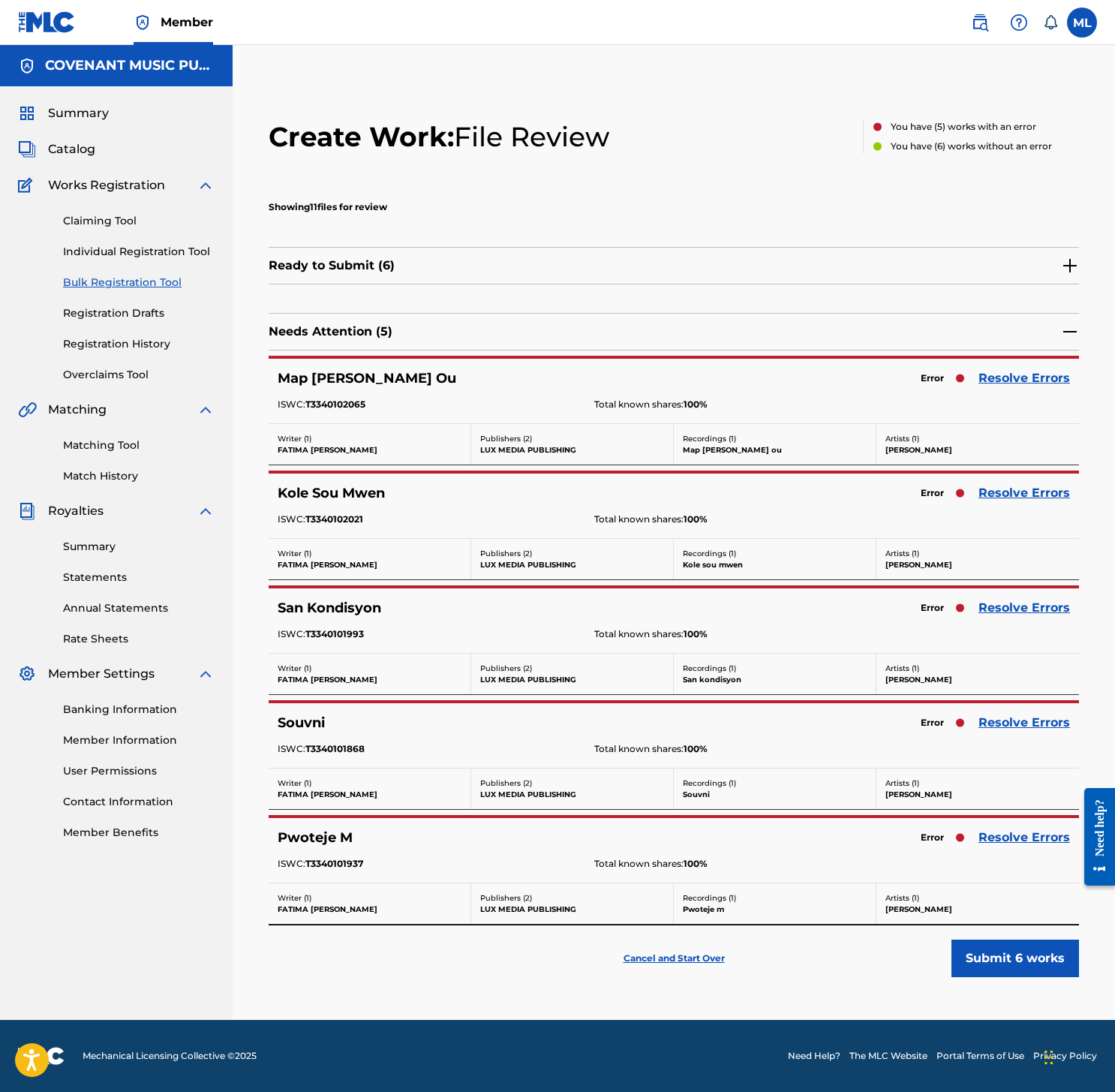
click at [1075, 253] on div "Ready to Submit ( 6 )" at bounding box center [674, 265] width 810 height 37
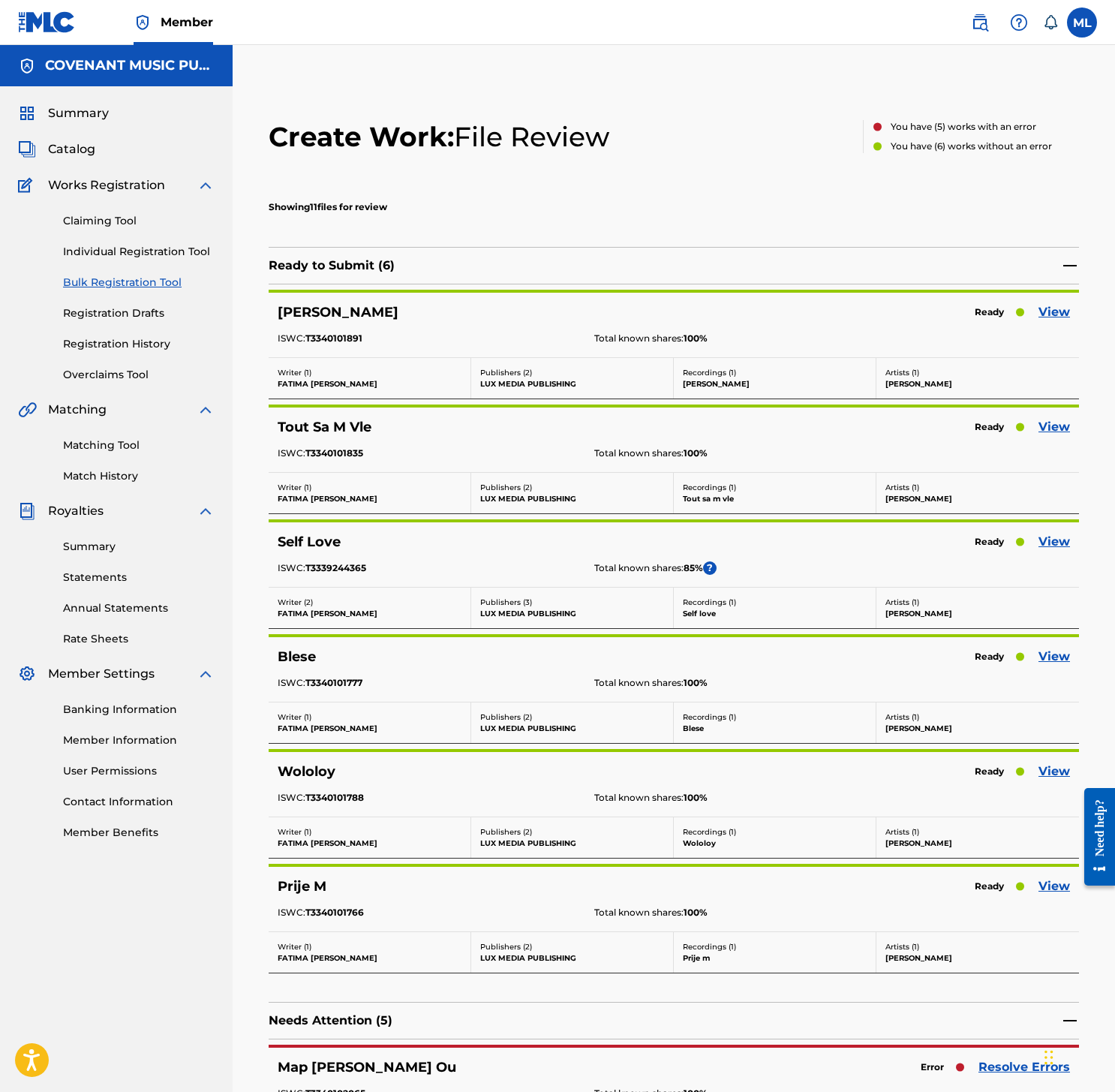
click at [1069, 271] on img at bounding box center [1069, 265] width 18 height 18
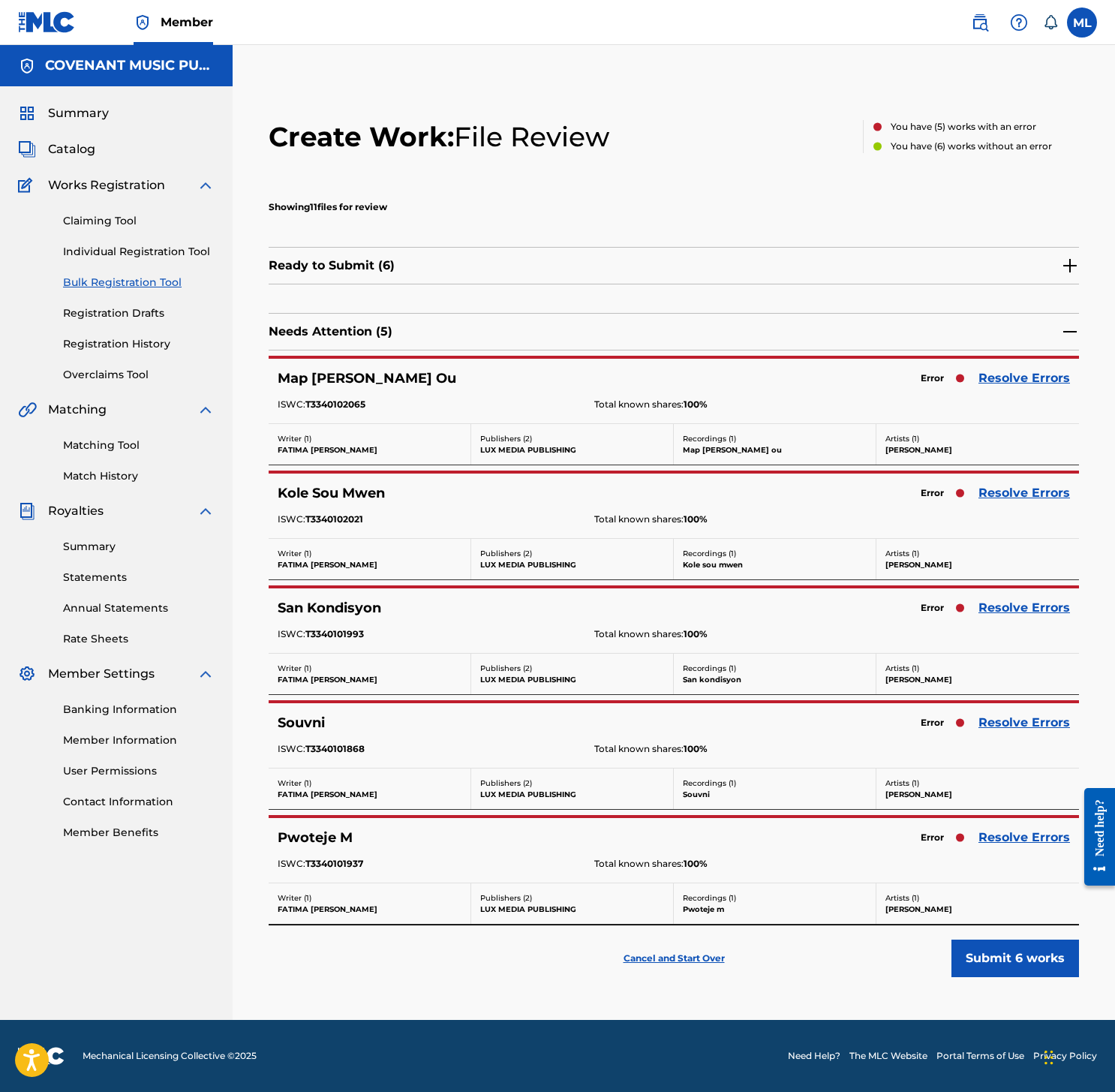
click at [1070, 270] on img at bounding box center [1069, 265] width 18 height 18
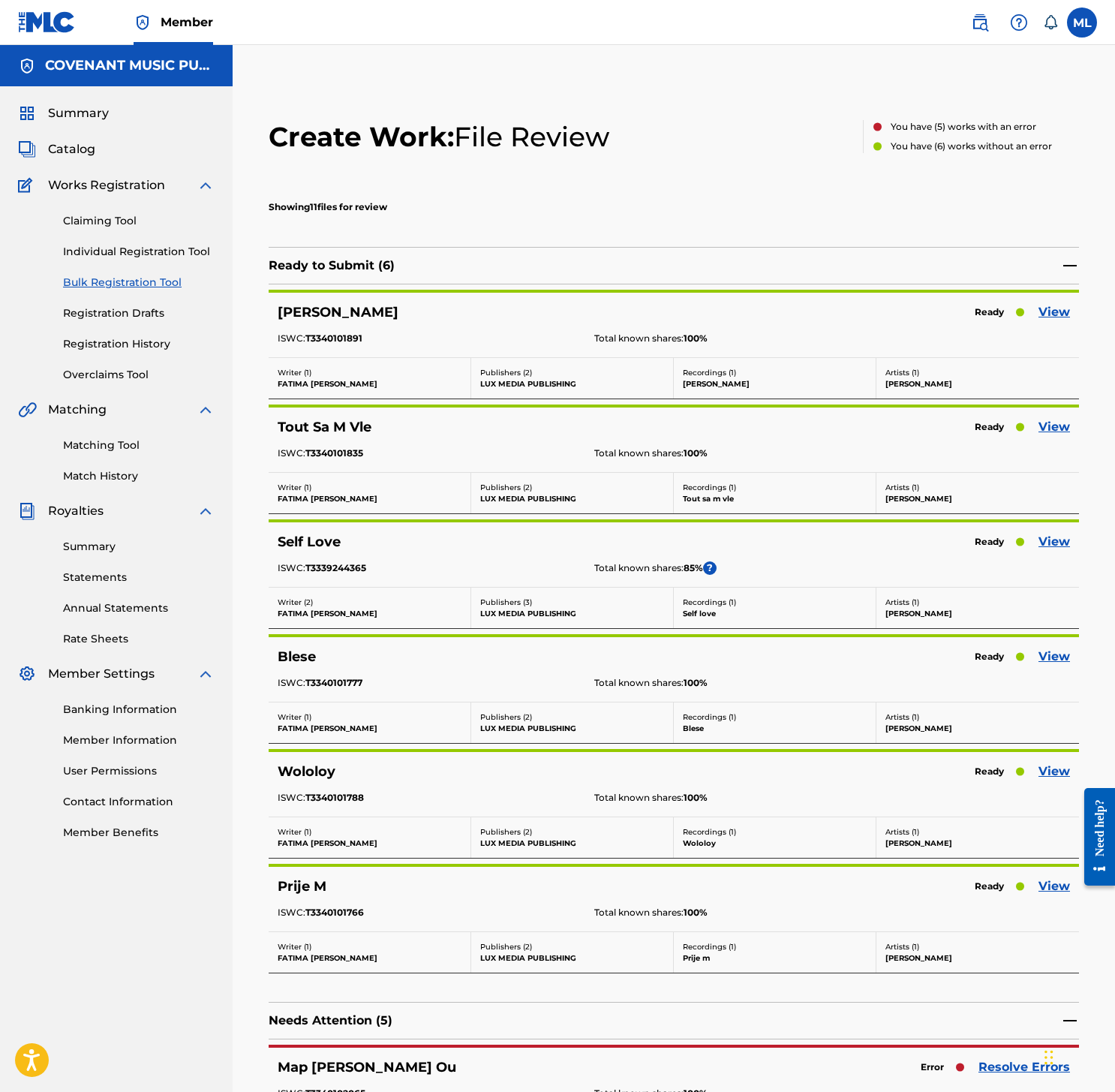
click at [1062, 430] on link "View" at bounding box center [1054, 427] width 31 height 18
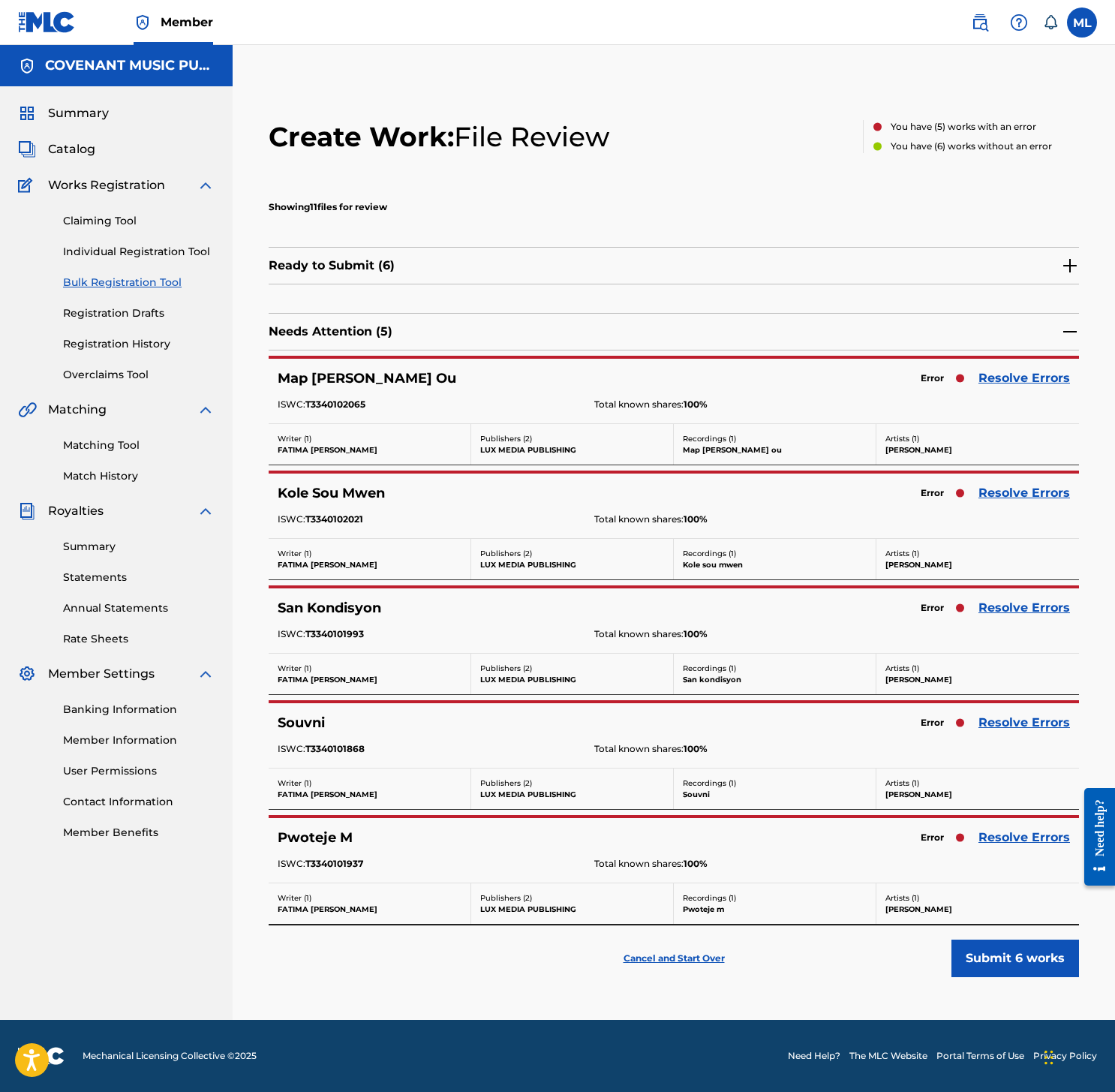
click at [1071, 269] on img at bounding box center [1069, 265] width 18 height 18
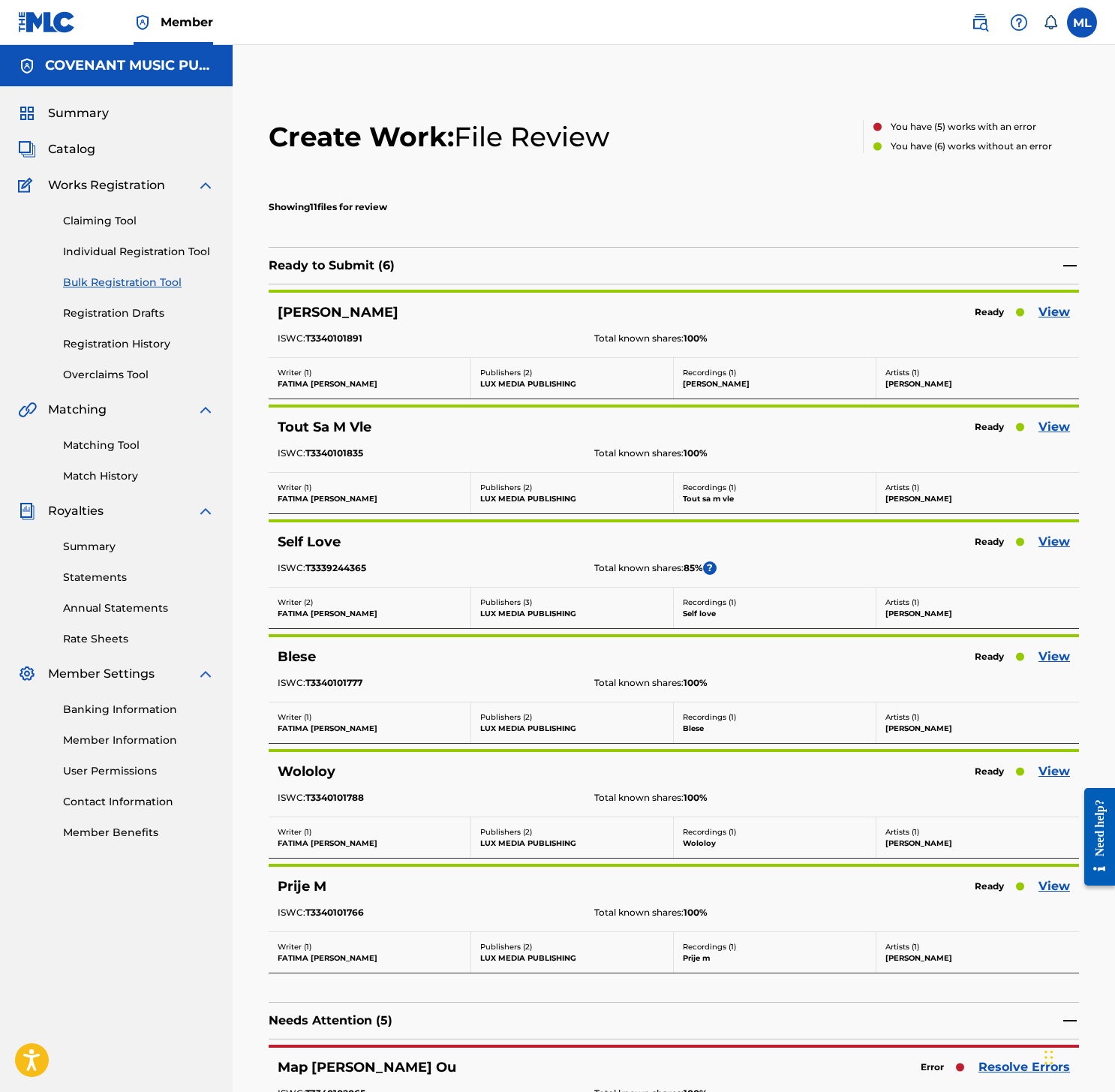
click at [1054, 545] on link "View" at bounding box center [1054, 541] width 31 height 18
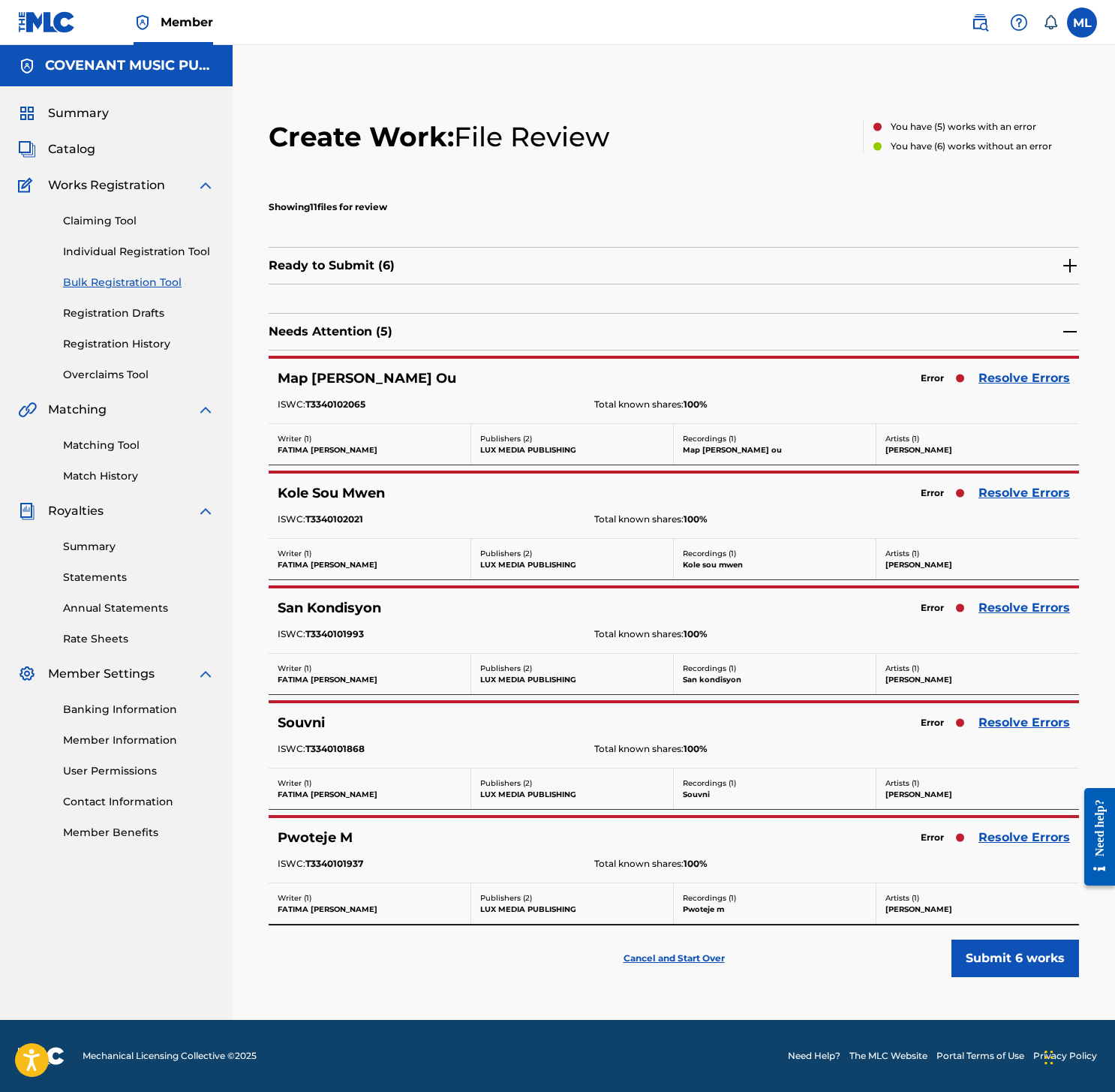
click at [1069, 258] on img at bounding box center [1069, 265] width 18 height 18
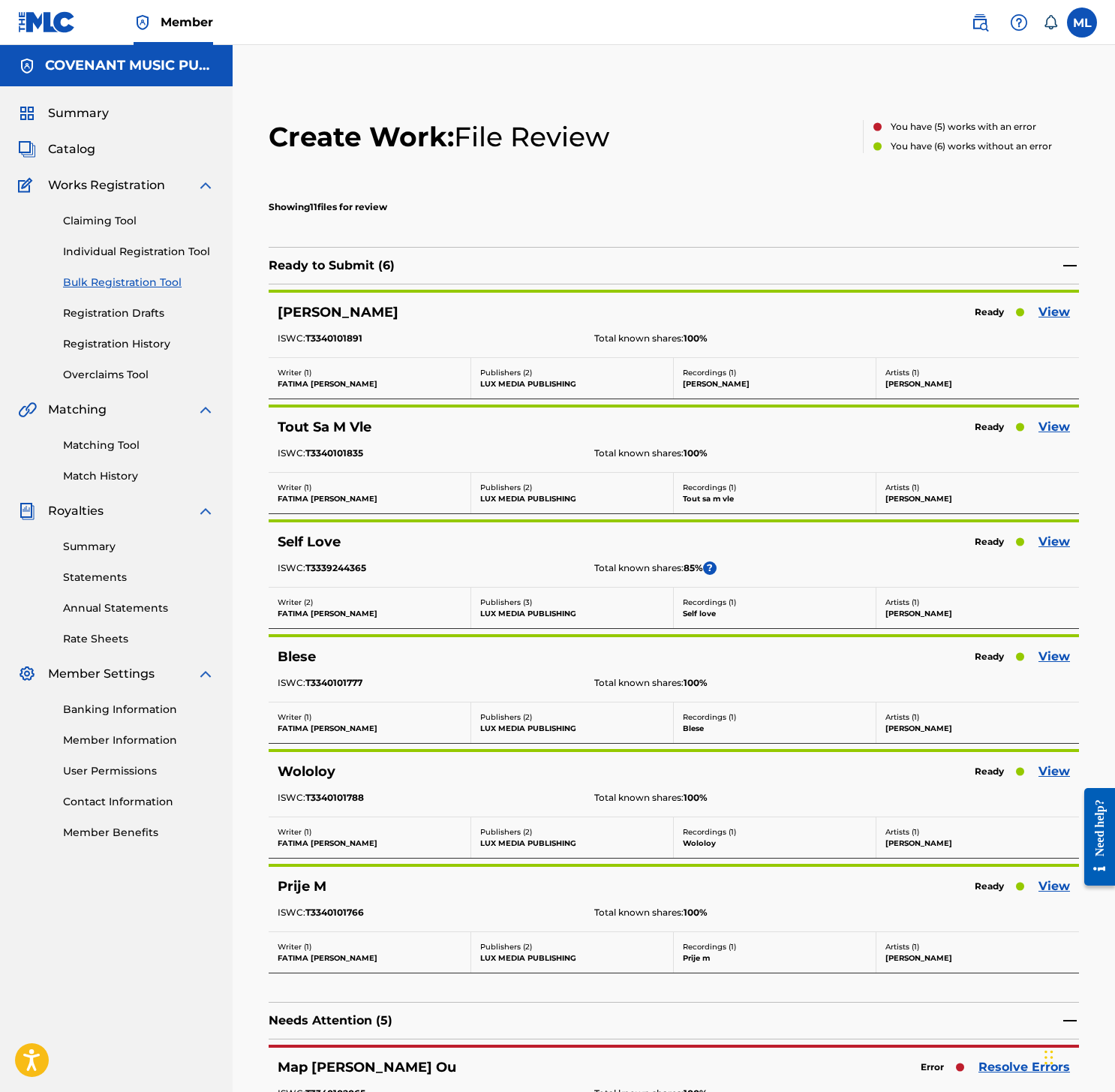
click at [1051, 657] on link "View" at bounding box center [1054, 656] width 31 height 18
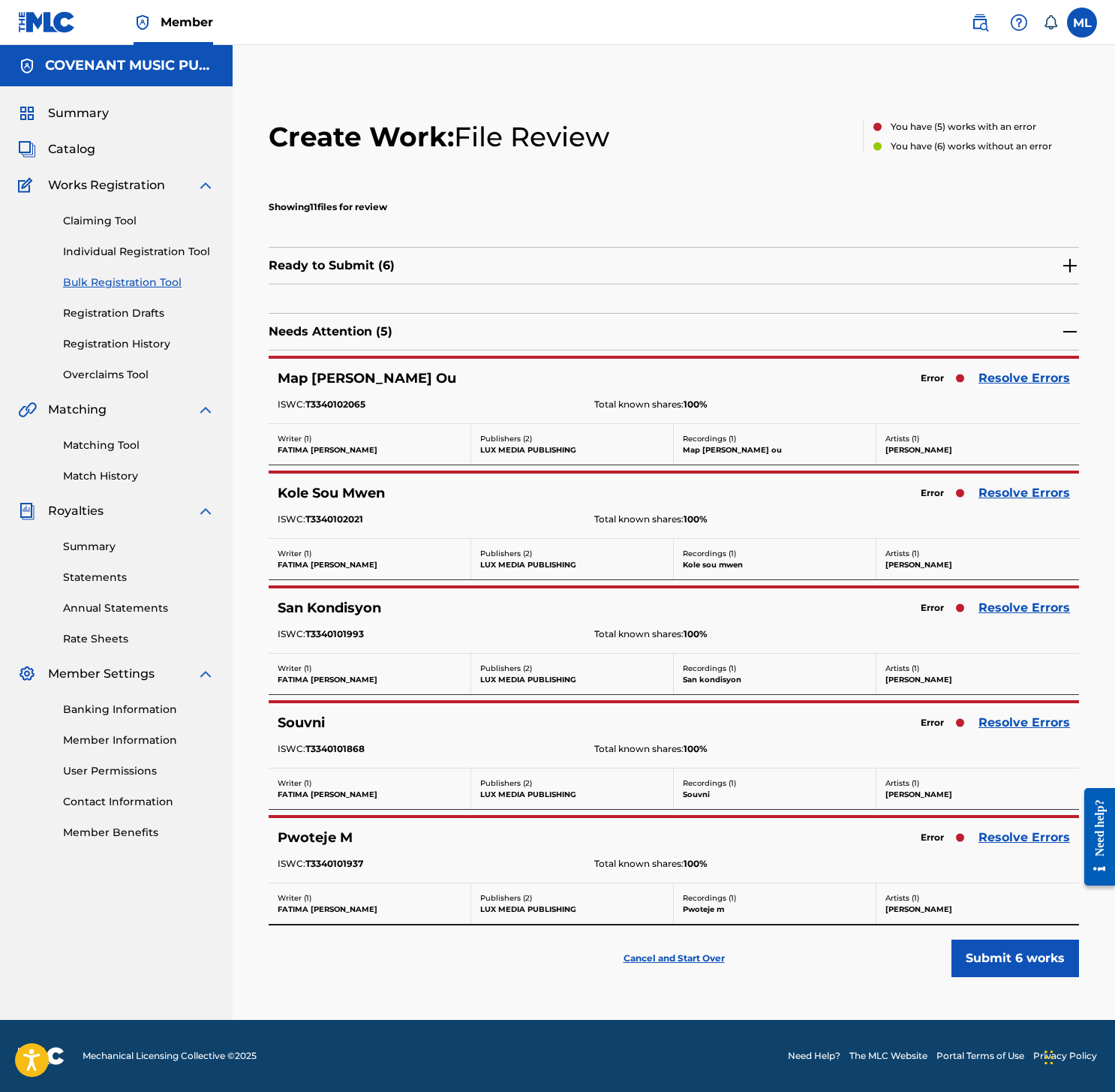
click at [1066, 268] on img at bounding box center [1069, 265] width 18 height 18
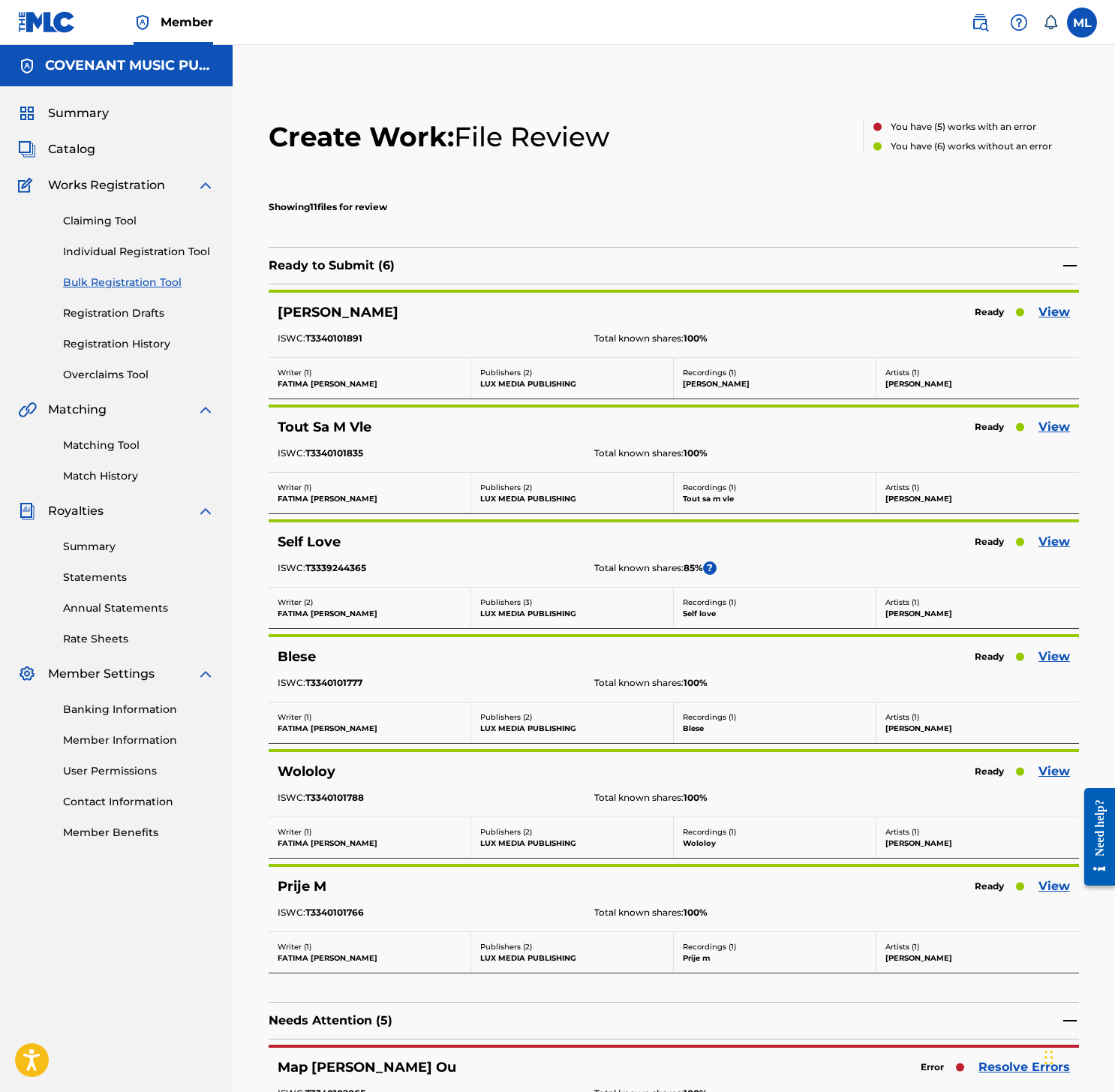
click at [1069, 765] on link "View" at bounding box center [1054, 771] width 31 height 18
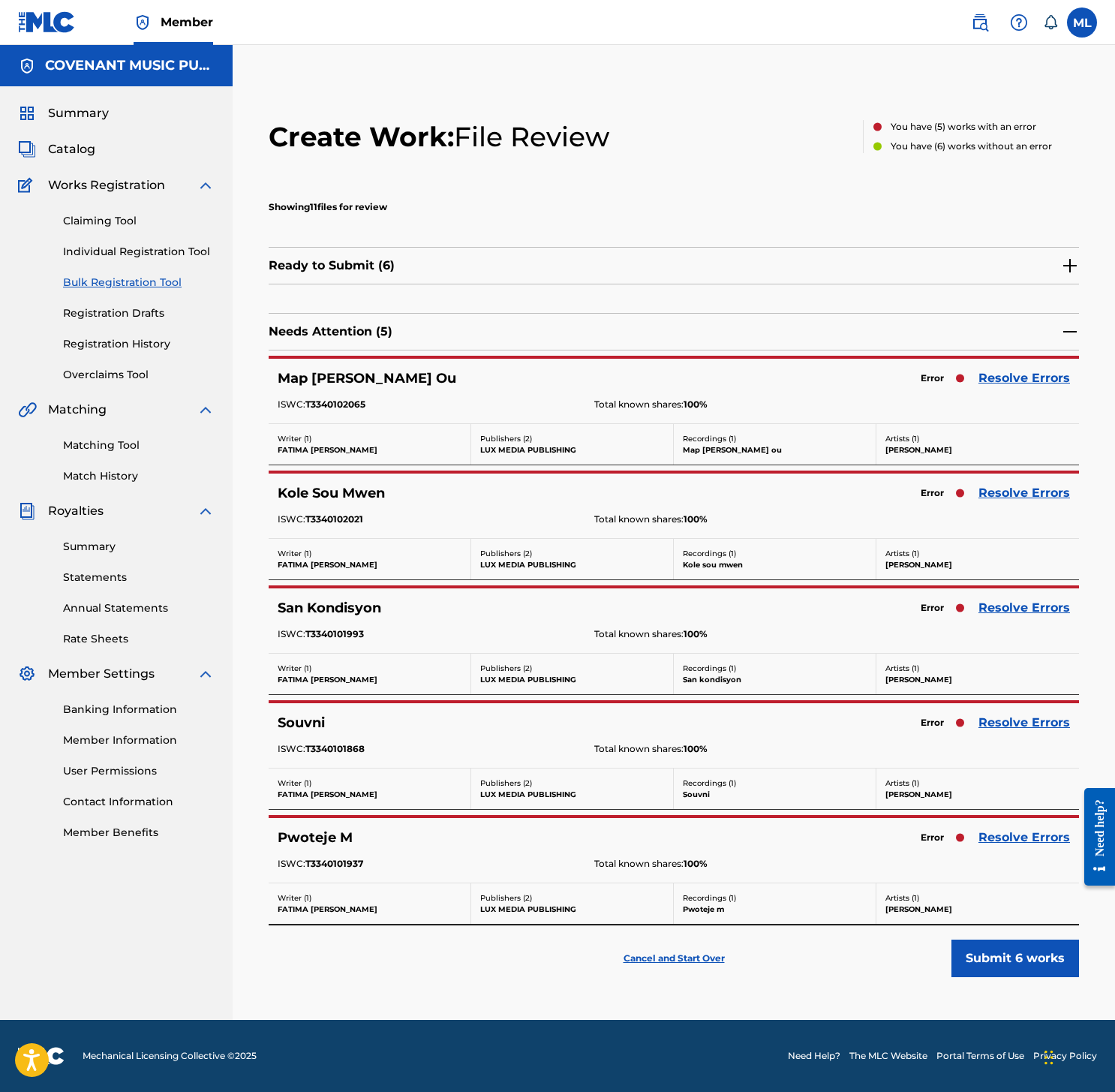
click at [1065, 265] on img at bounding box center [1069, 265] width 18 height 18
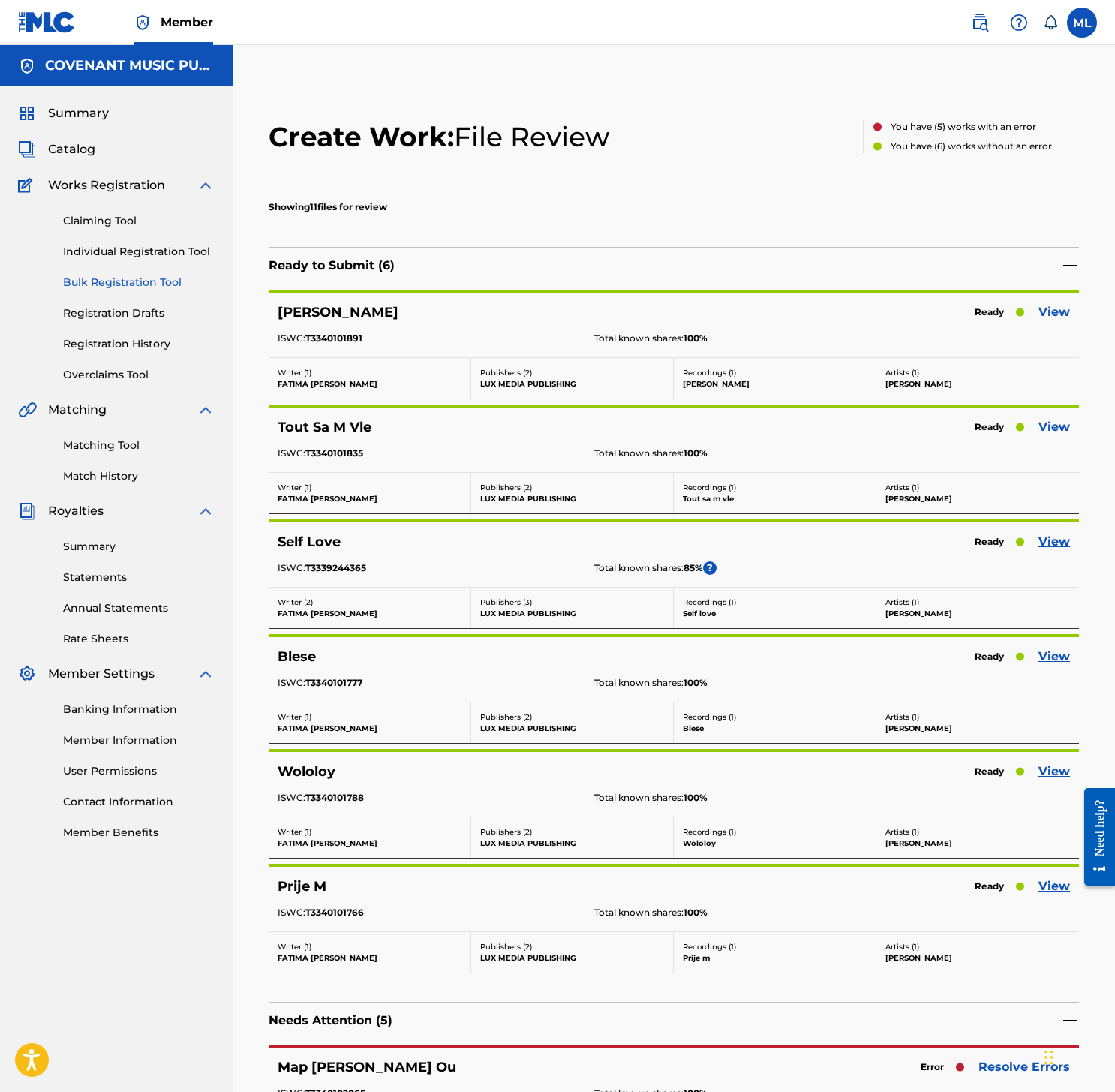
click at [1062, 885] on link "View" at bounding box center [1054, 885] width 31 height 18
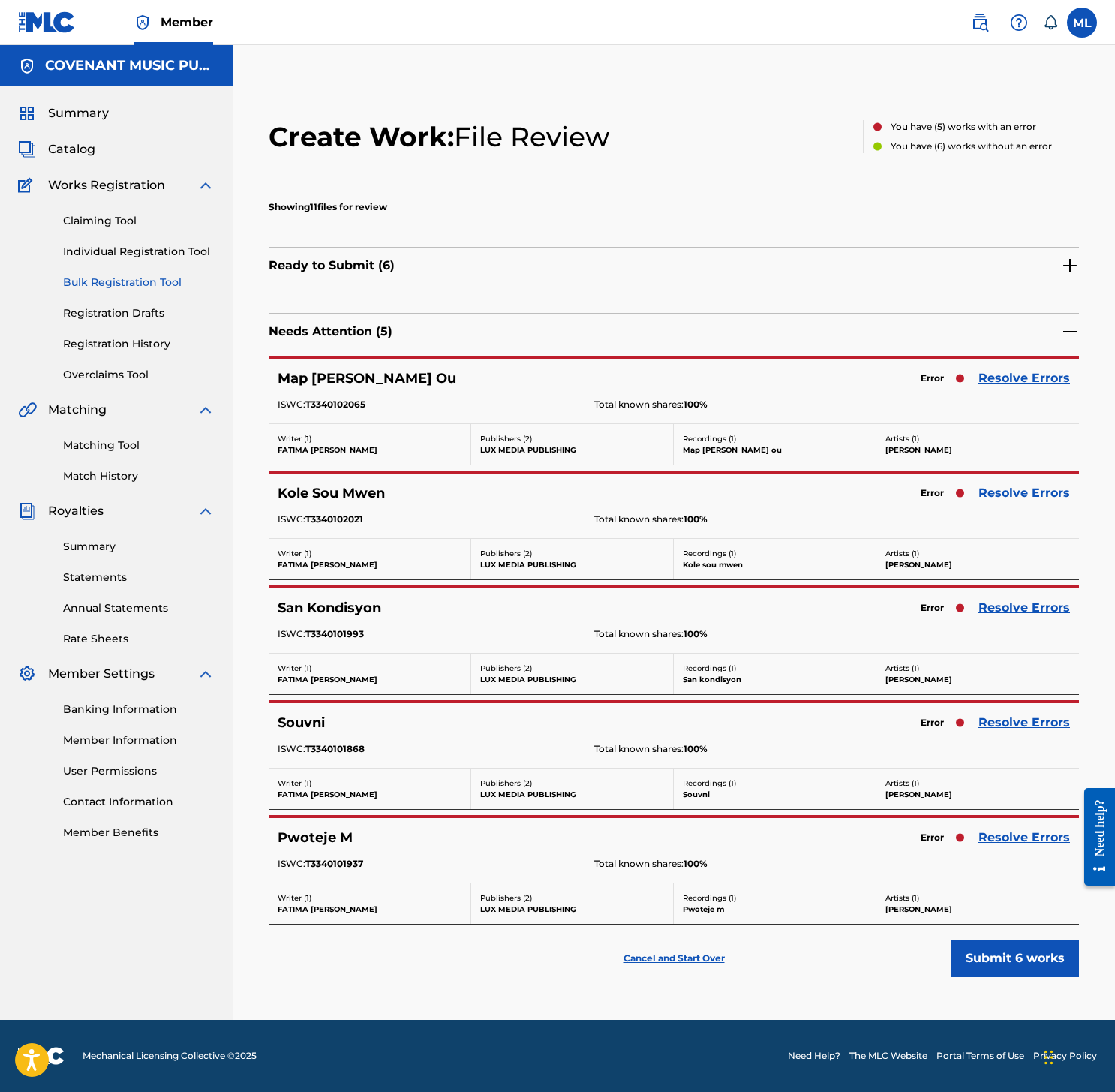
click at [1003, 374] on link "Resolve Errors" at bounding box center [1024, 377] width 91 height 18
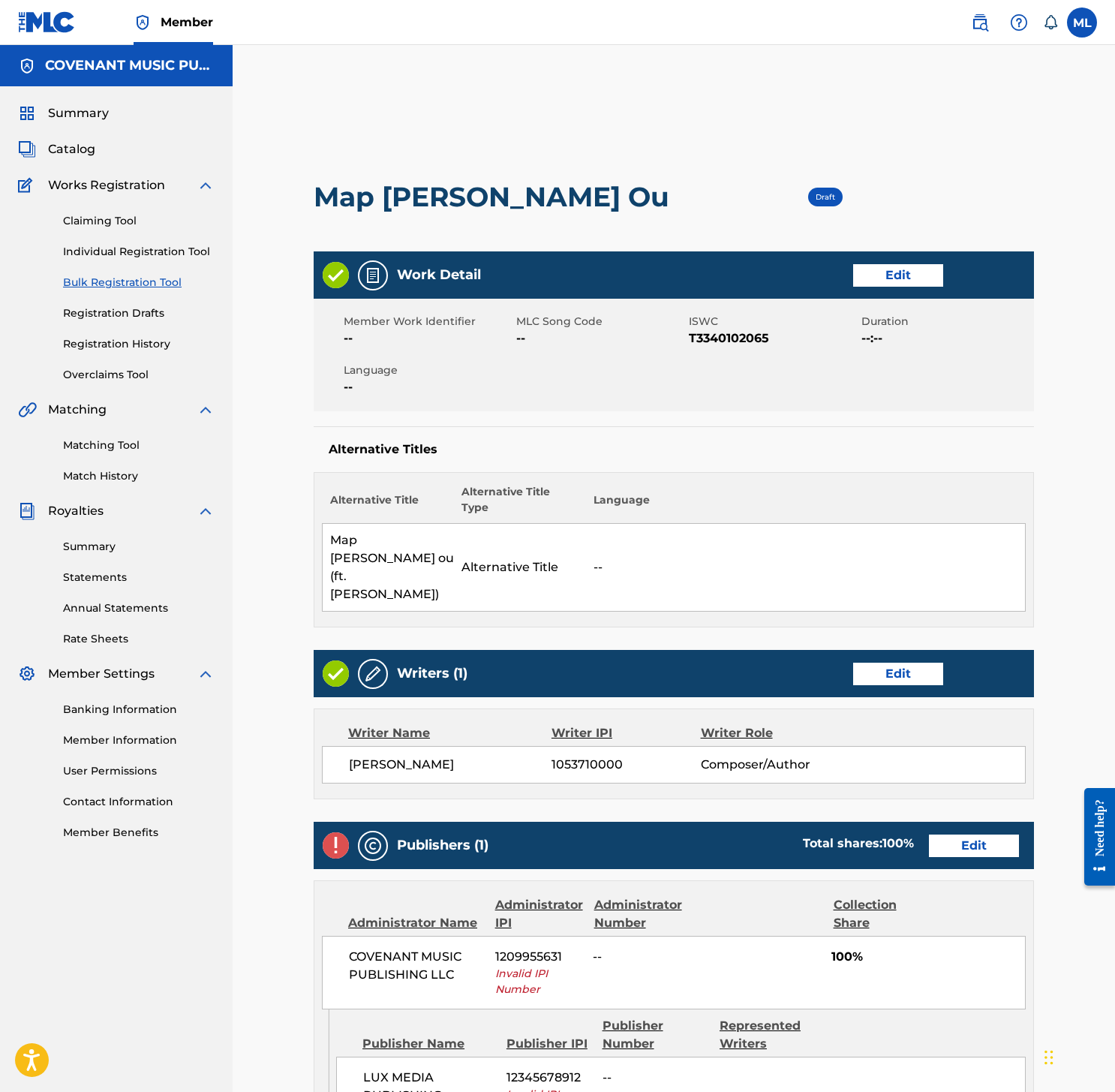
click at [898, 266] on link "Edit" at bounding box center [898, 275] width 90 height 23
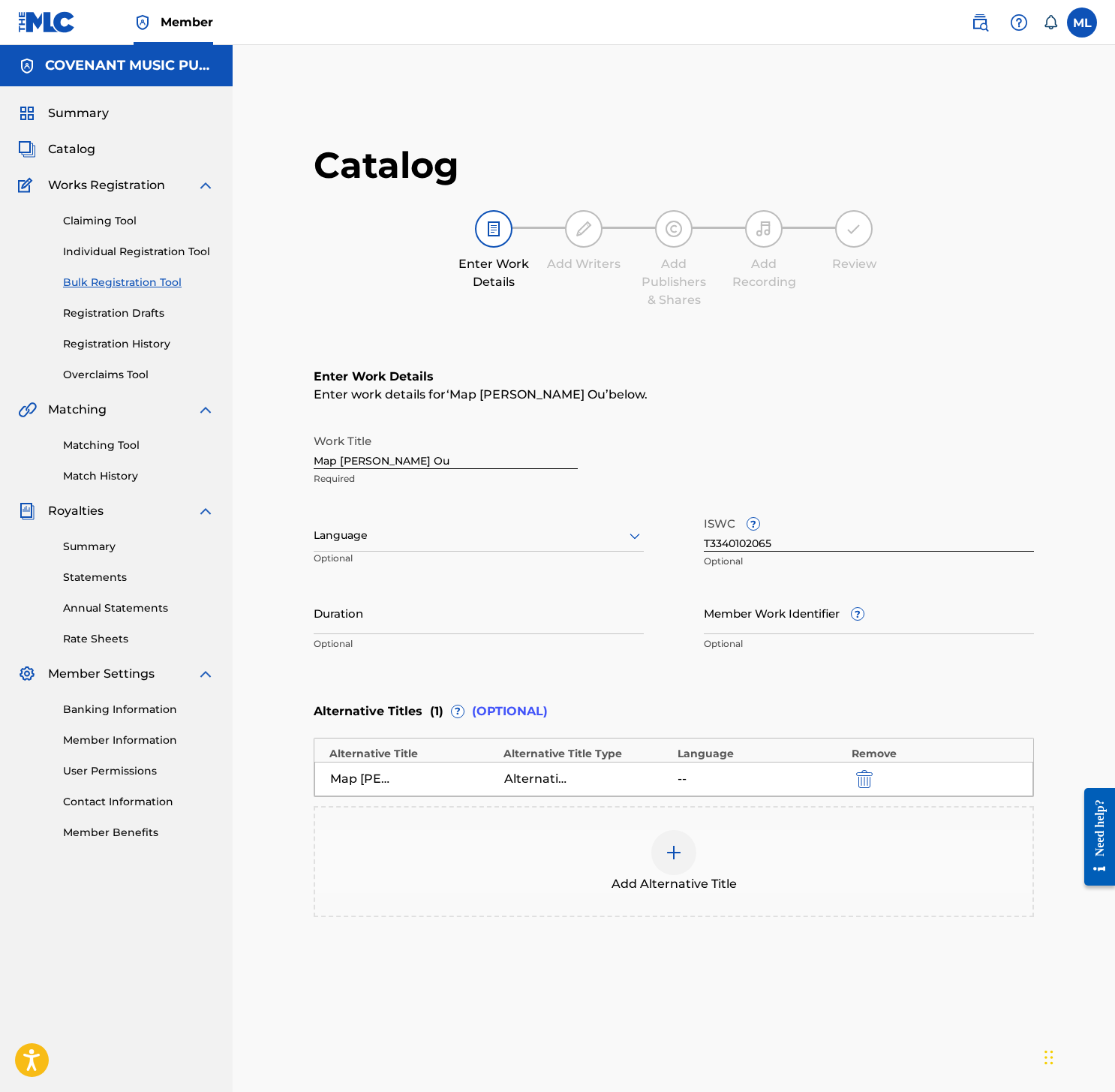
click at [517, 532] on div at bounding box center [478, 536] width 330 height 19
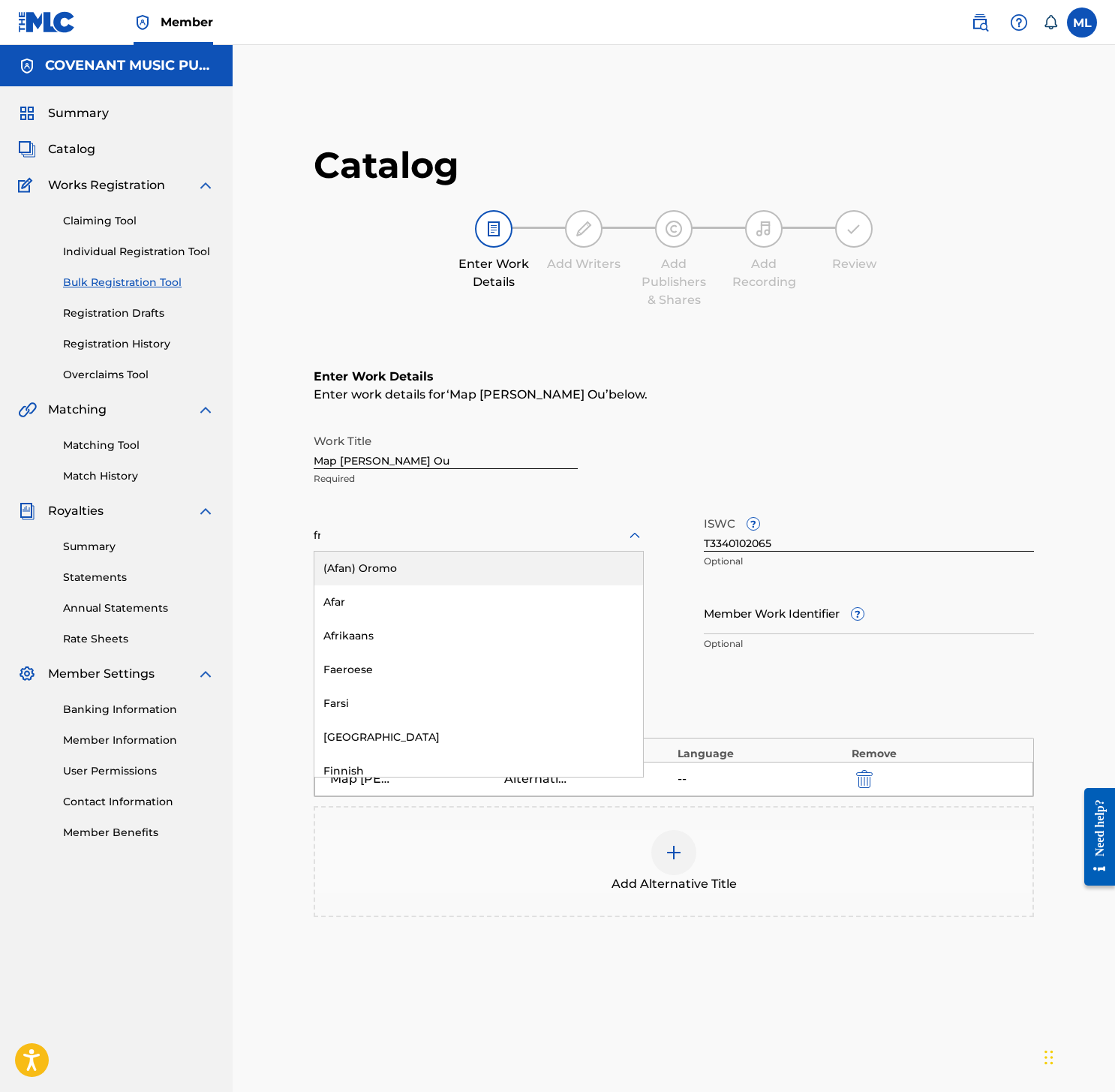
type input "fre"
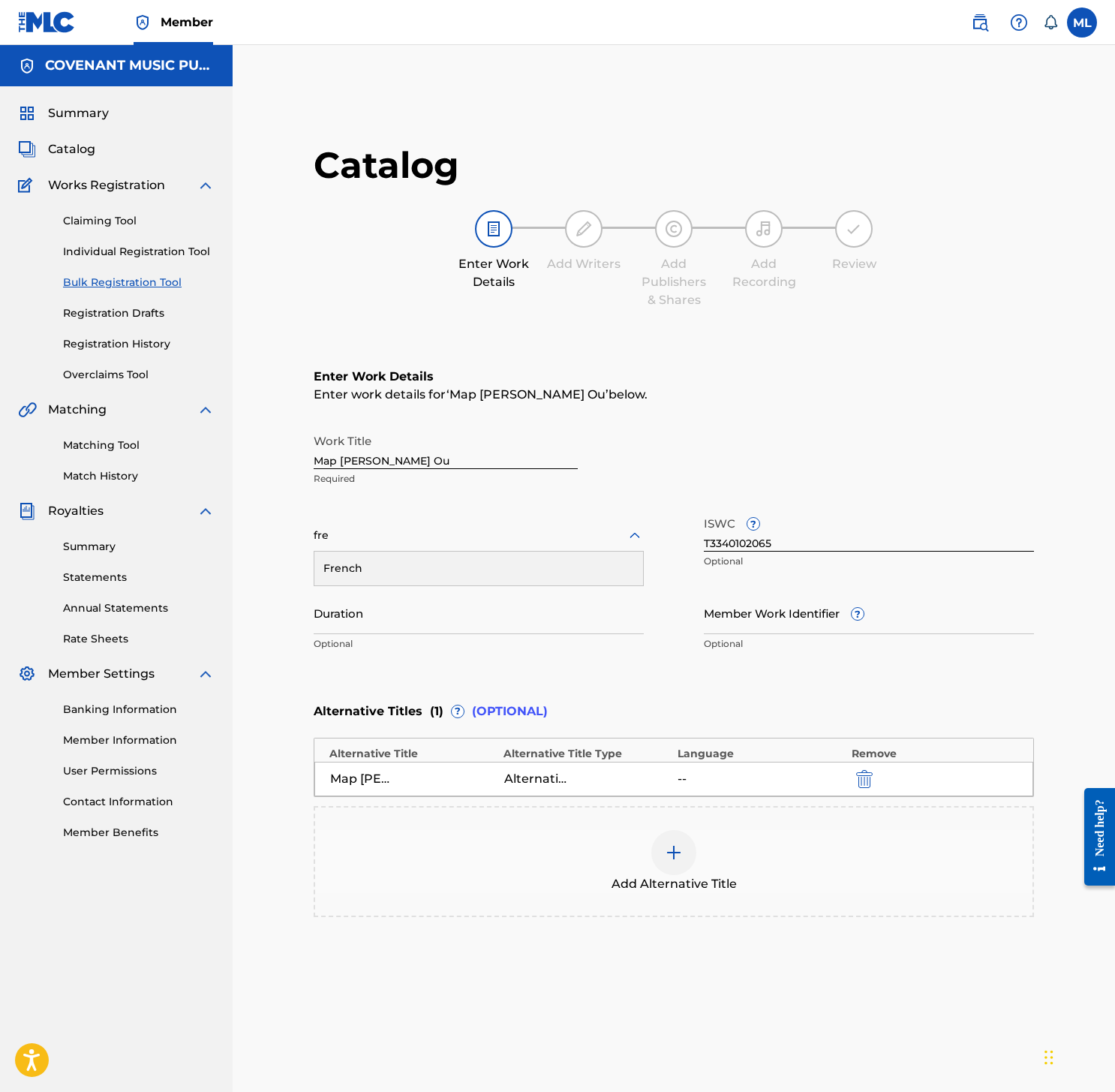
click at [416, 566] on div "French" at bounding box center [478, 568] width 329 height 33
click at [602, 633] on input "Duration" at bounding box center [478, 612] width 330 height 43
type input "2"
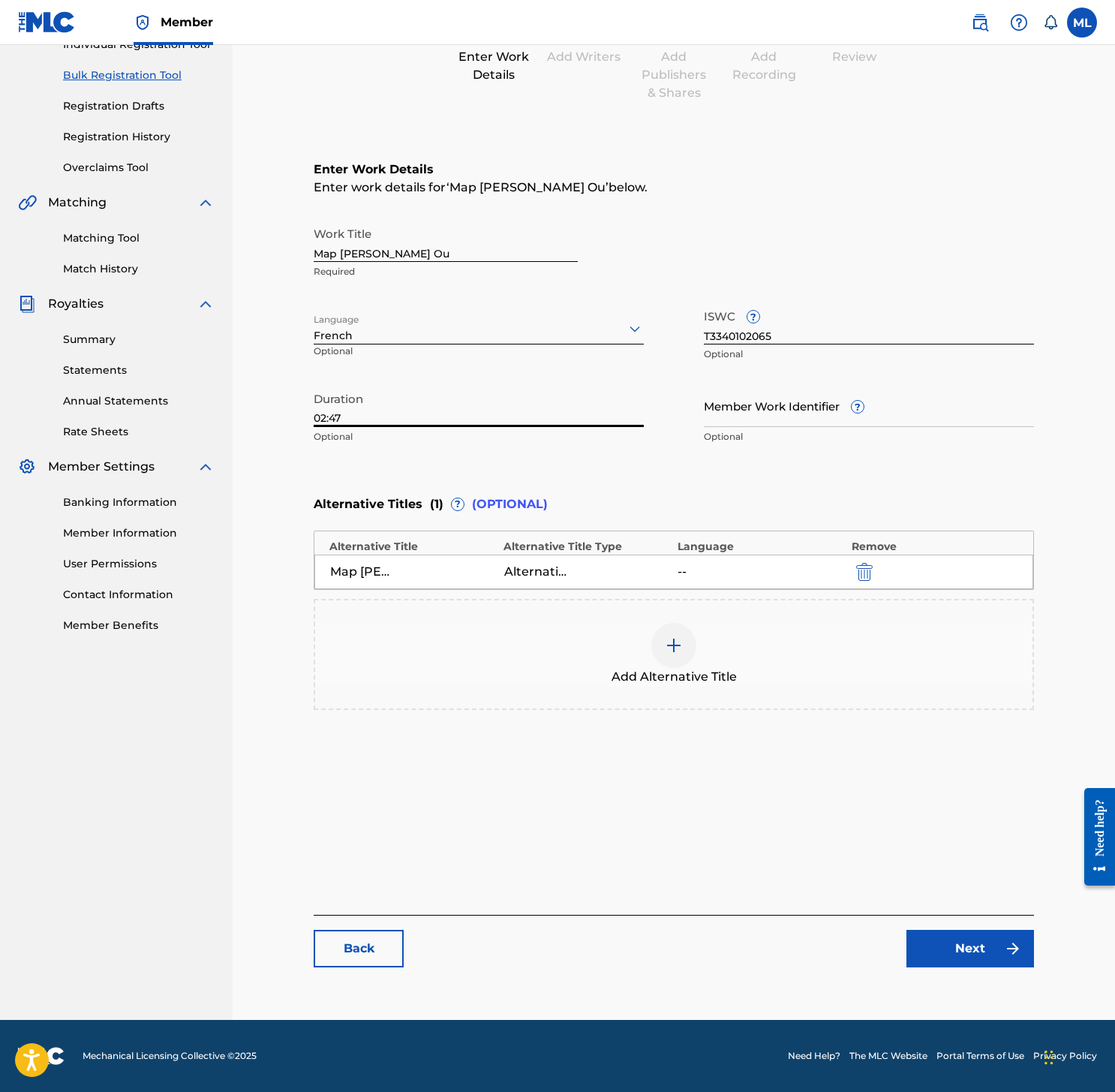
type input "02:47"
click at [953, 950] on link "Next" at bounding box center [970, 947] width 128 height 37
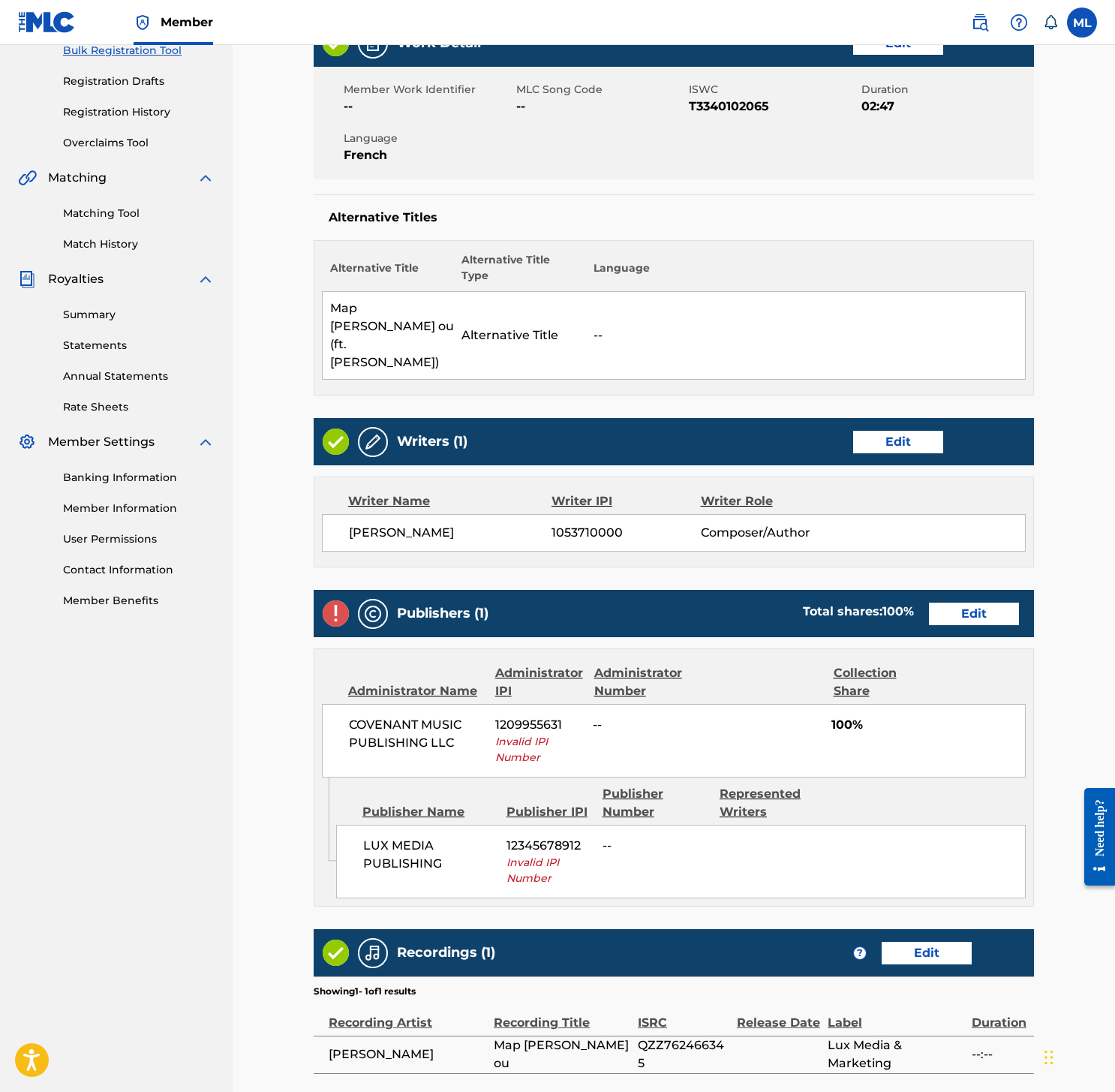
scroll to position [382, 0]
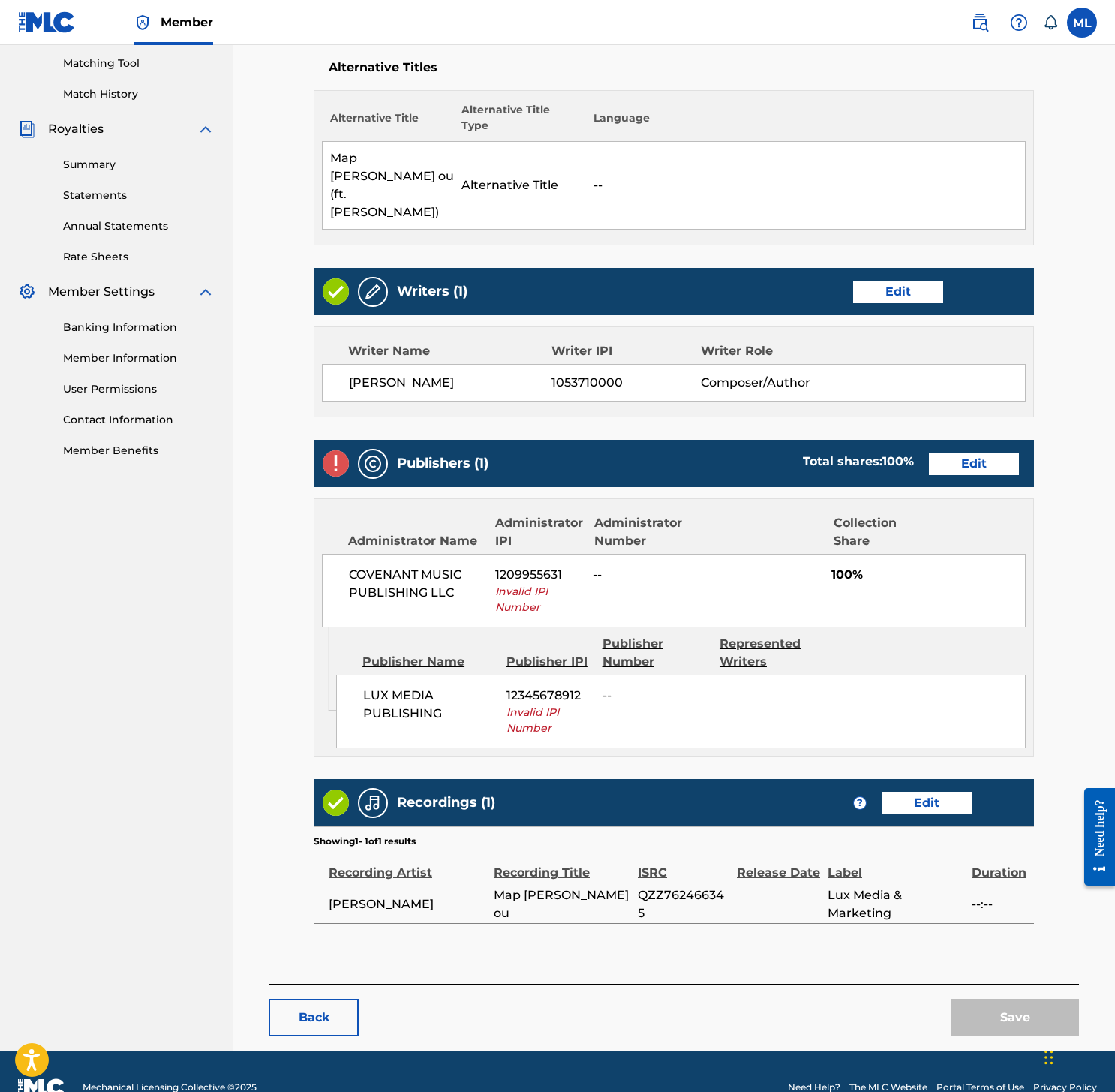
click at [976, 453] on link "Edit" at bounding box center [974, 464] width 90 height 23
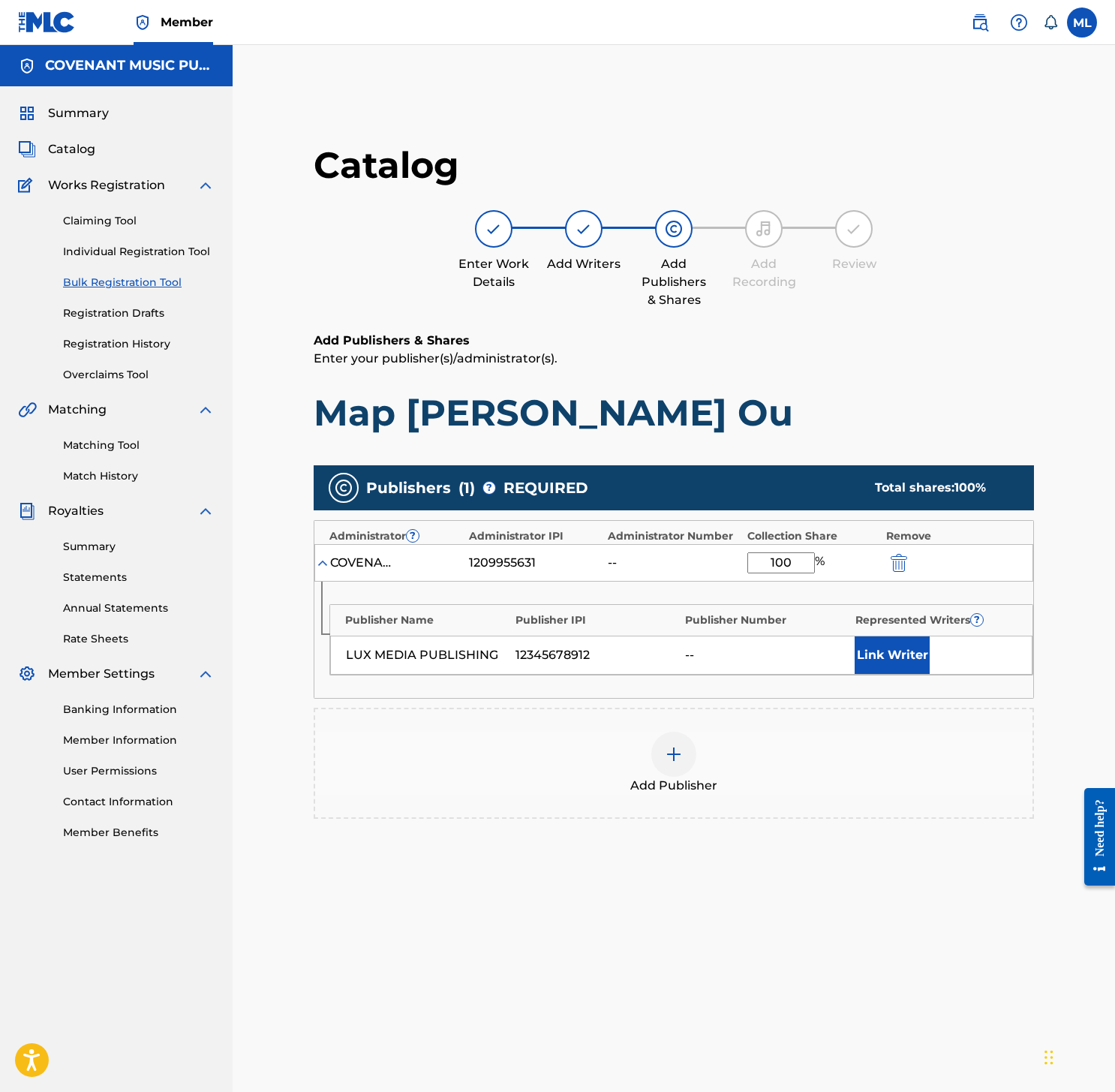
click at [884, 552] on div "COVENANT MUSIC PUBLISHING LLC 1209955631 -- 100 %" at bounding box center [674, 562] width 719 height 37
click at [888, 554] on button "submit" at bounding box center [898, 562] width 23 height 17
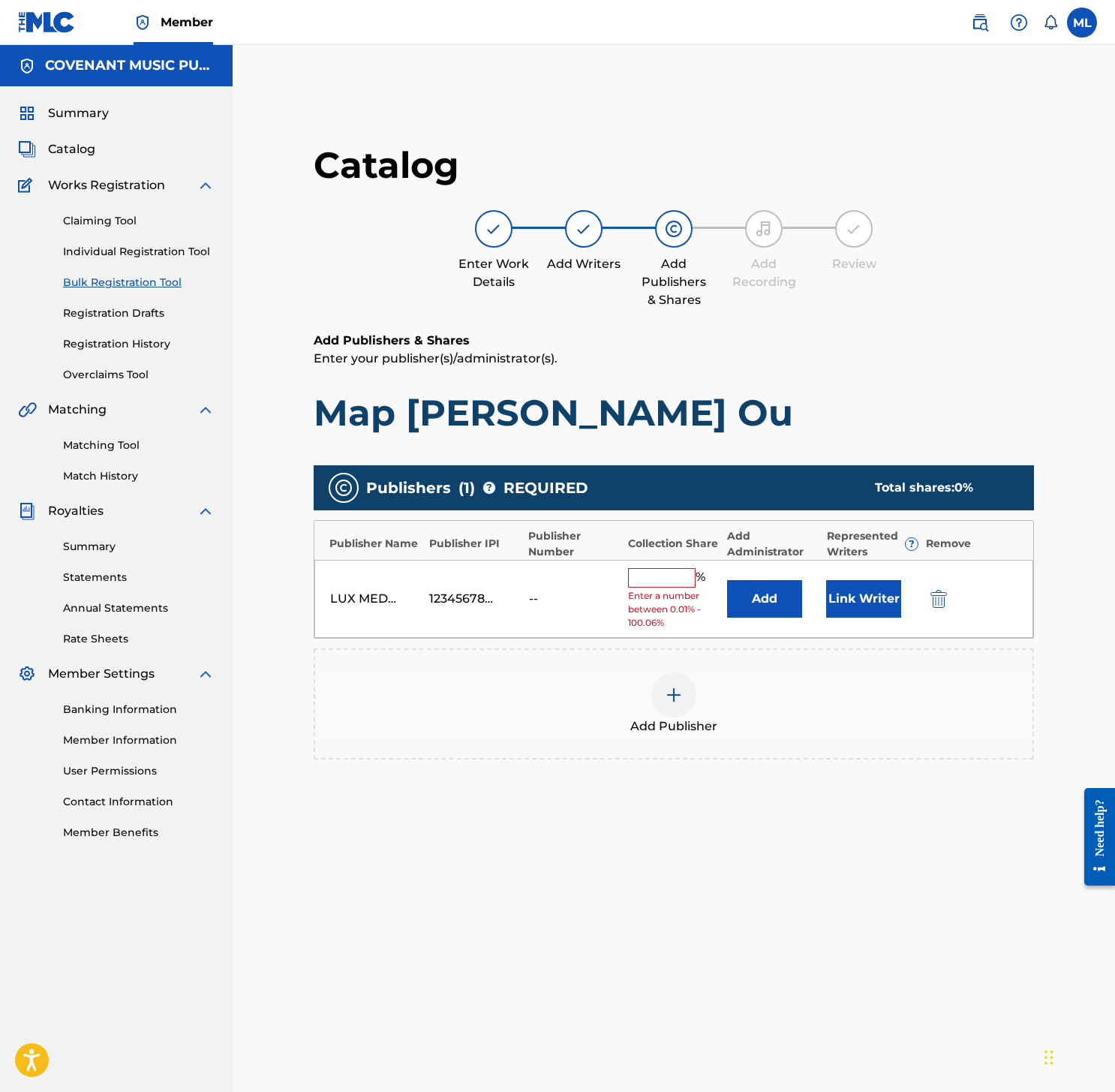
click at [935, 603] on img "submit" at bounding box center [938, 598] width 16 height 18
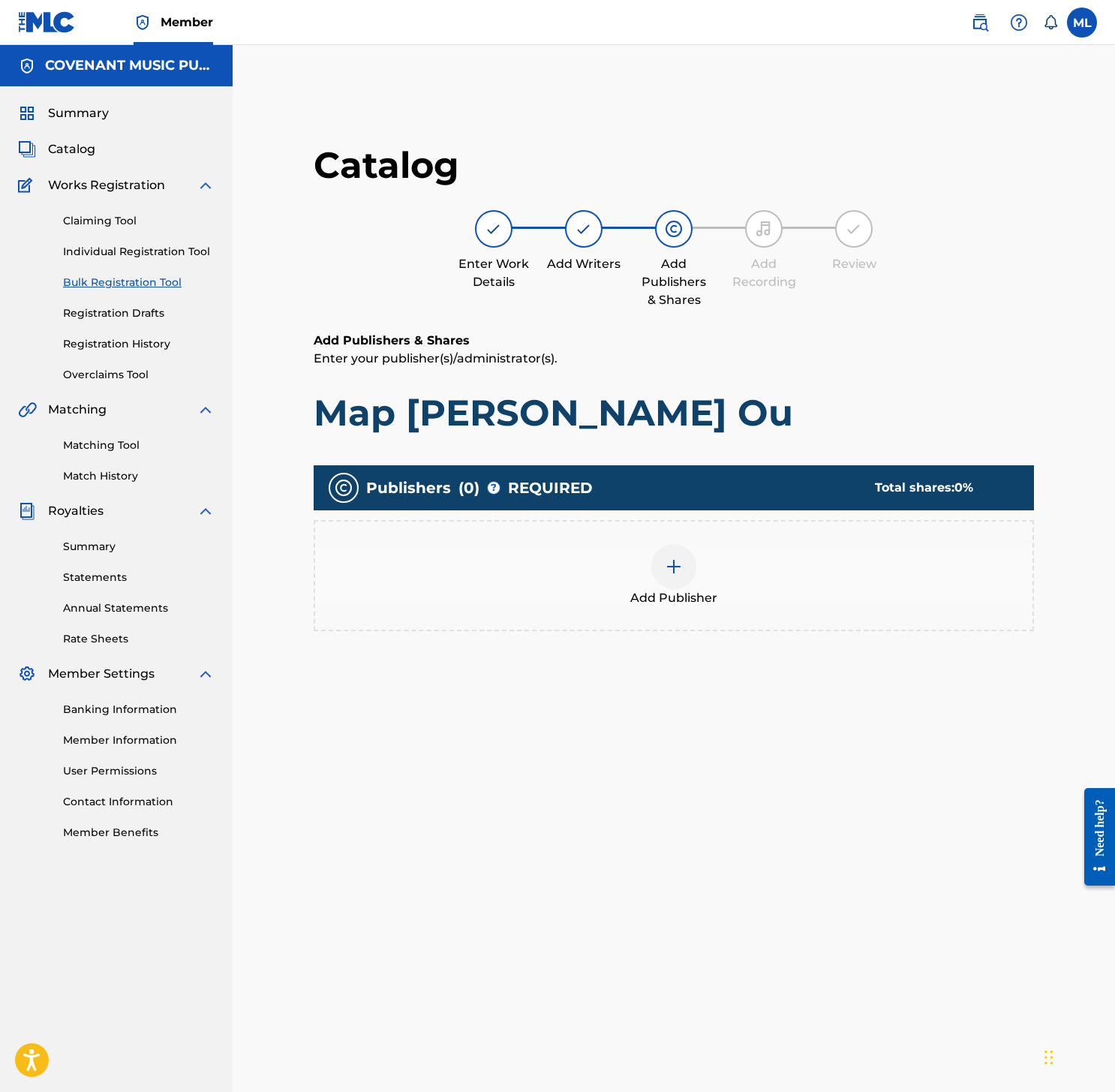
click at [646, 581] on div "Add Publisher" at bounding box center [674, 576] width 718 height 63
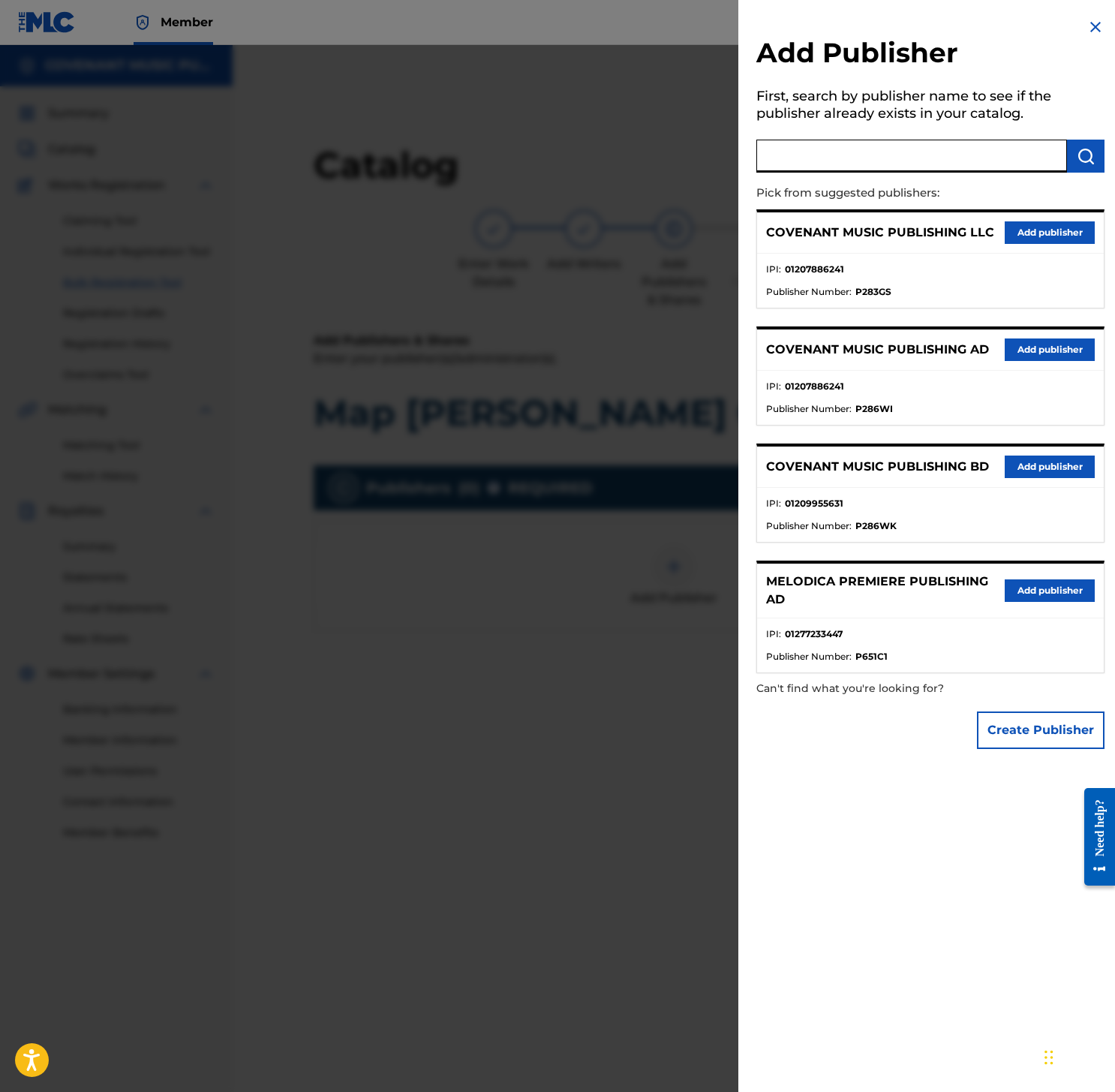
click at [909, 152] on input "text" at bounding box center [912, 155] width 311 height 33
type input "LUX"
click at [1077, 742] on button "Create Publisher" at bounding box center [1041, 729] width 128 height 37
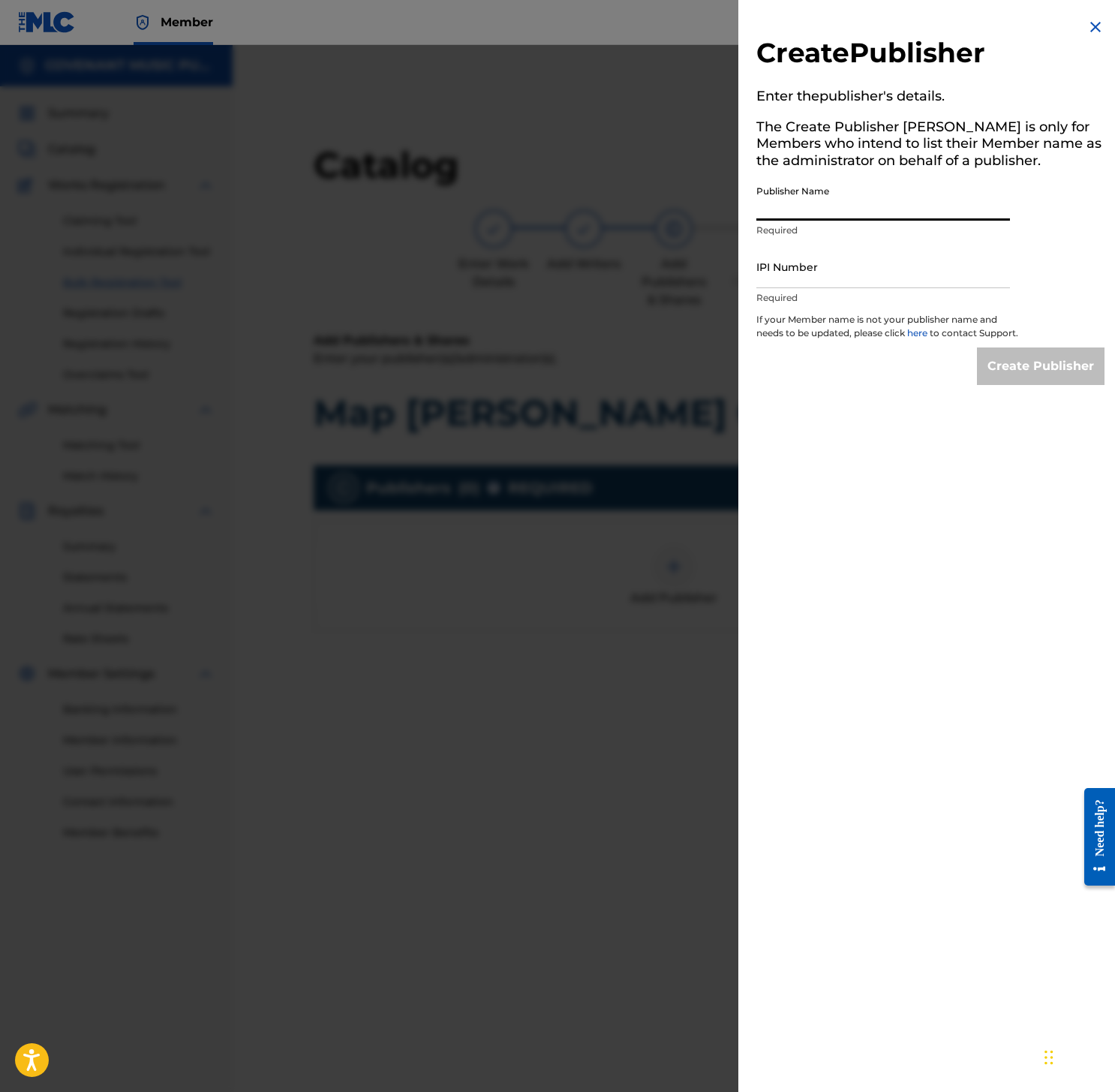
click at [831, 203] on input "Publisher Name" at bounding box center [883, 199] width 253 height 43
paste input "LUX MEDIA PUBLISHING"
type input "LUX MEDIA PUBLISHING"
click at [912, 276] on input "IPI Number" at bounding box center [883, 266] width 253 height 43
paste input "01285154152"
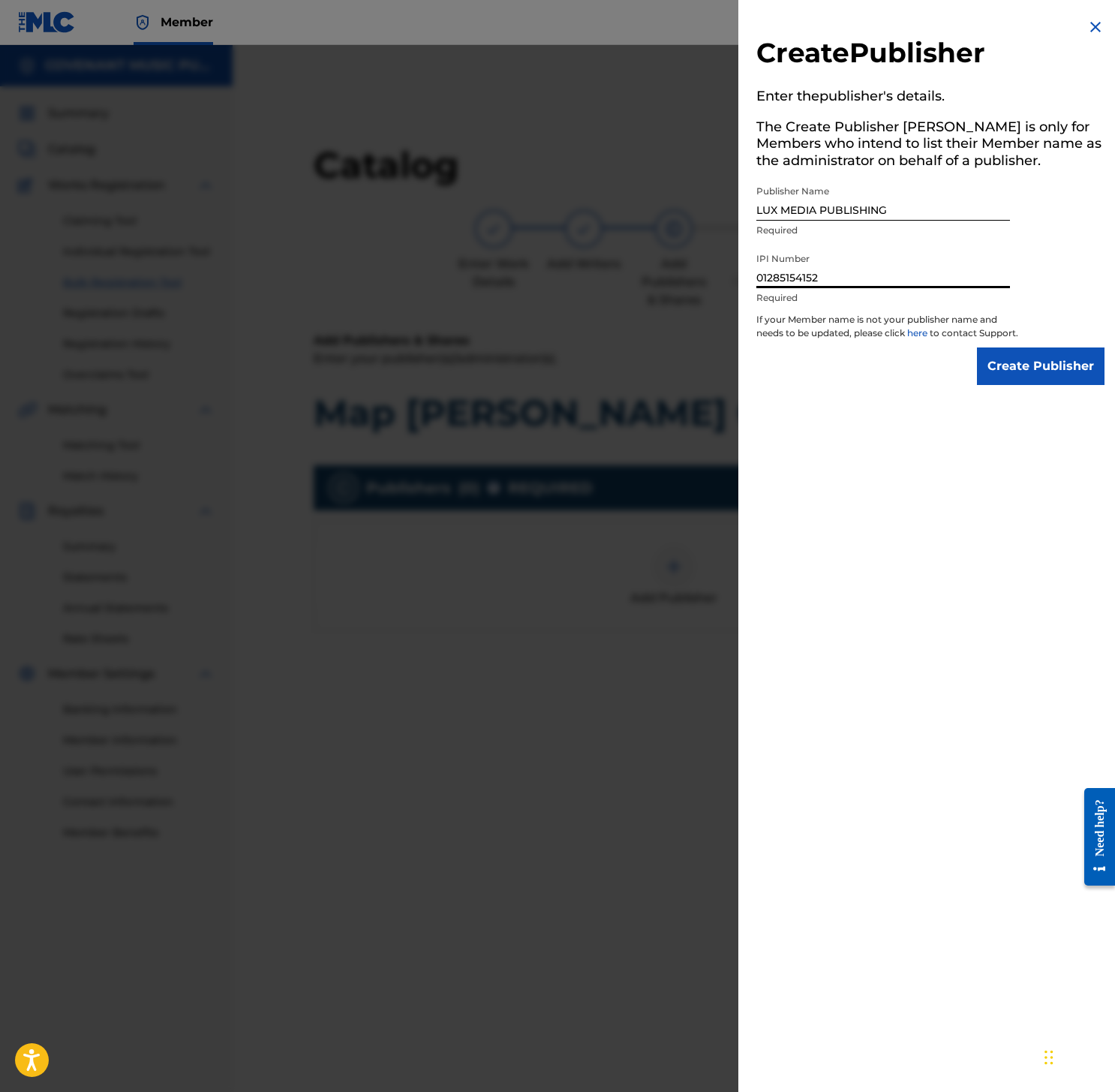
type input "01285154152"
click at [1039, 361] on input "Create Publisher" at bounding box center [1041, 366] width 128 height 37
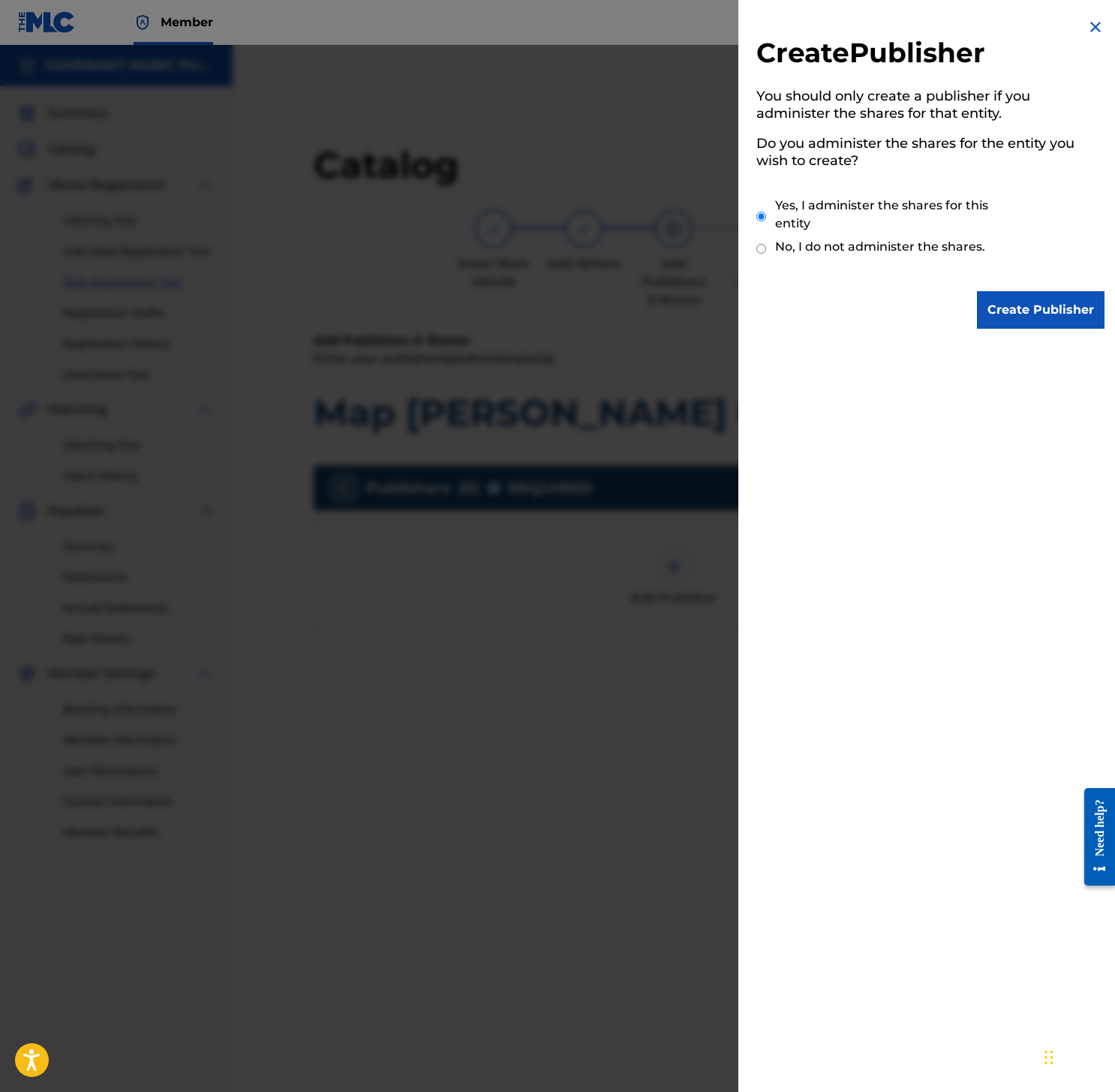
click at [1037, 294] on input "Create Publisher" at bounding box center [1041, 309] width 128 height 37
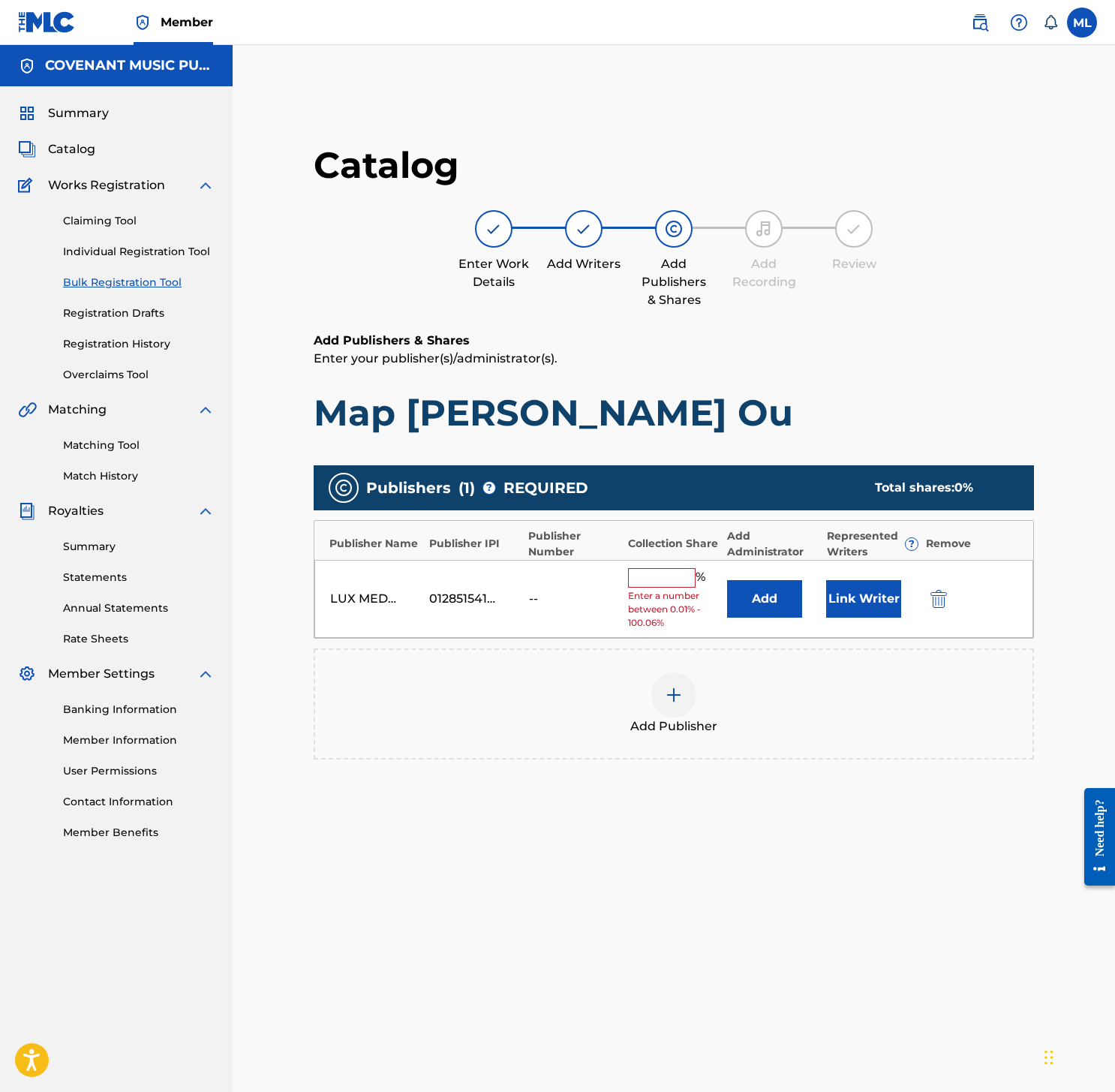
click at [834, 602] on button "Link Writer" at bounding box center [863, 598] width 75 height 37
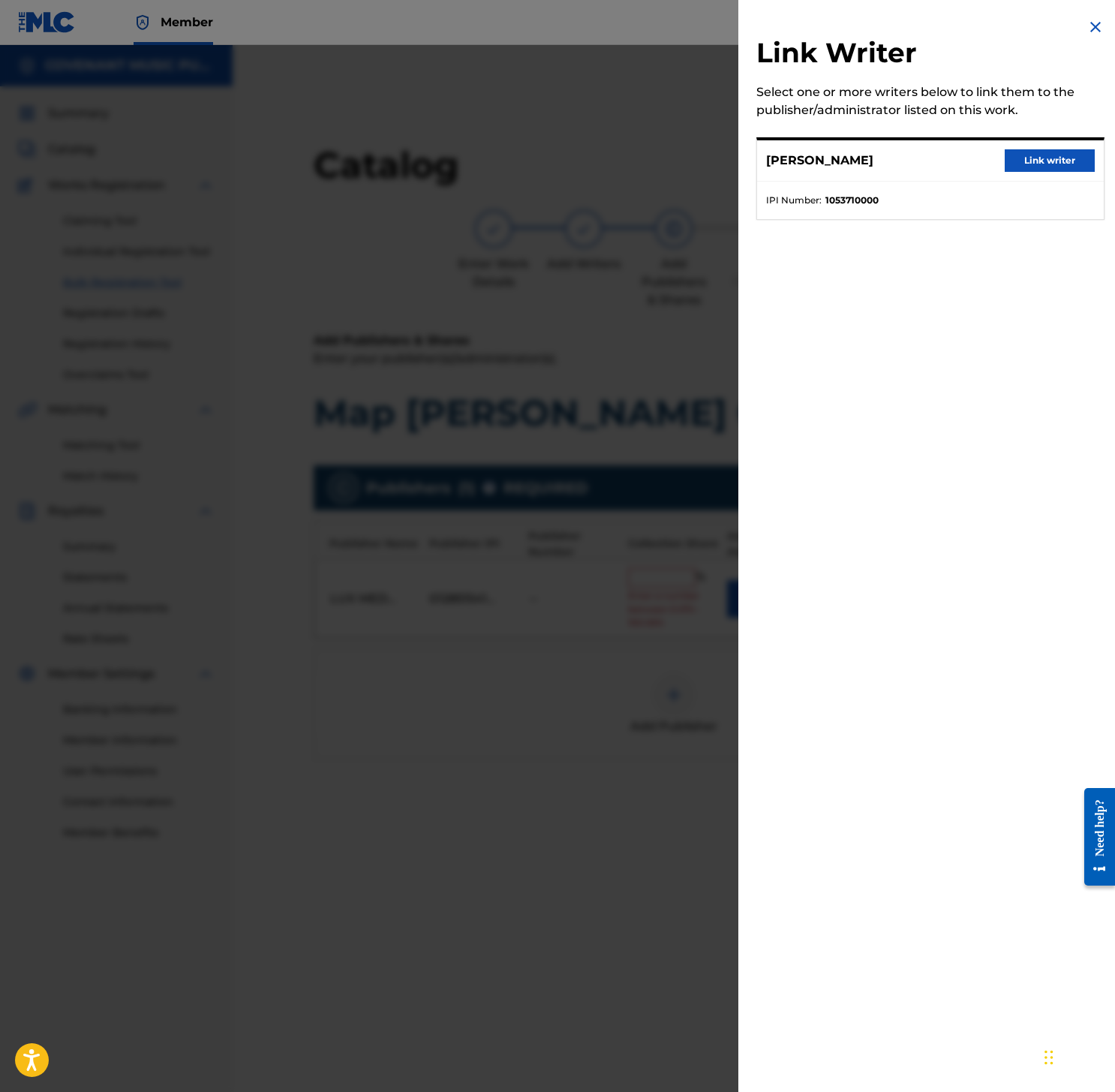
click at [632, 627] on div at bounding box center [558, 591] width 1115 height 1092
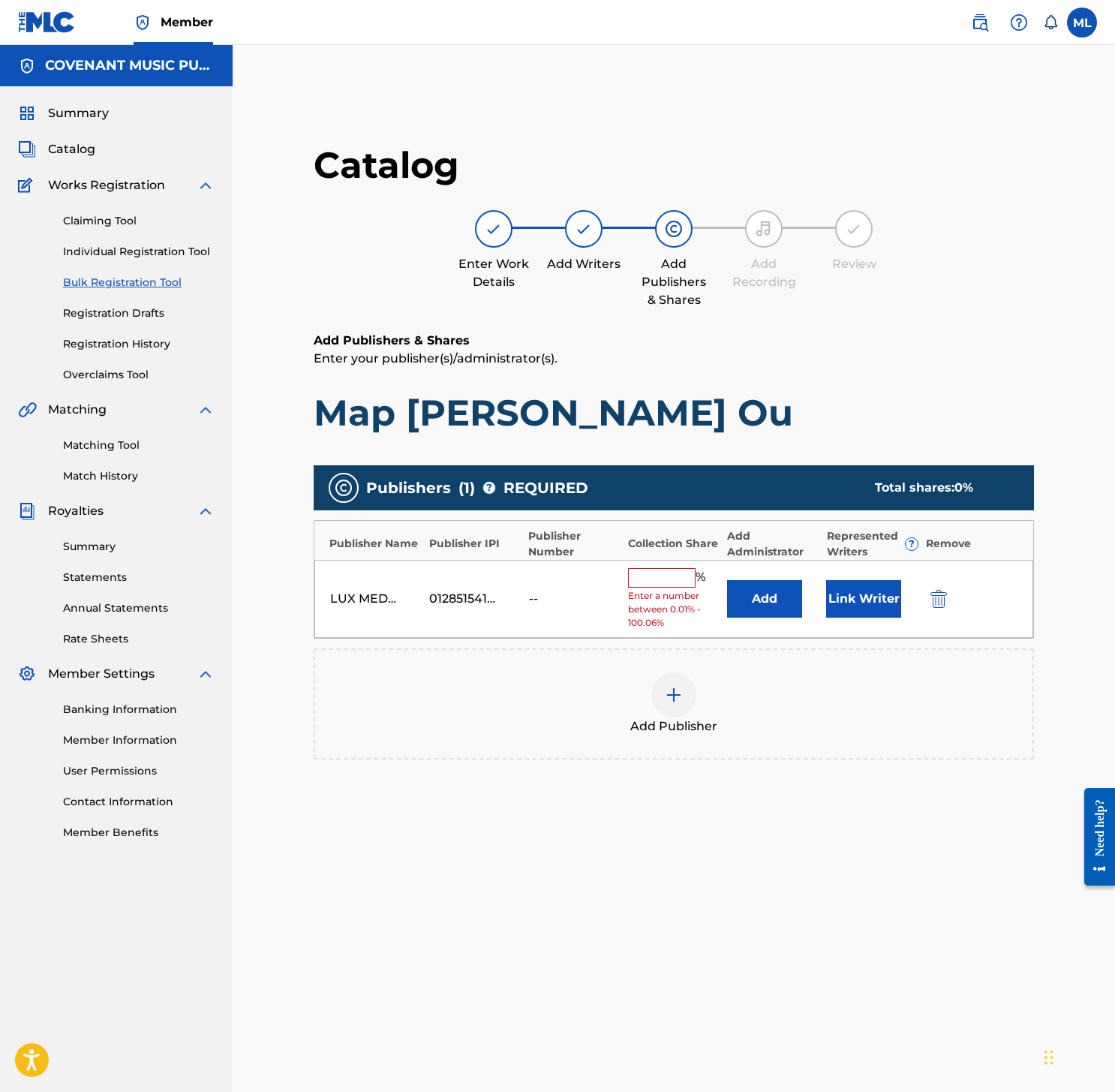
click at [781, 611] on button "Add" at bounding box center [764, 598] width 75 height 37
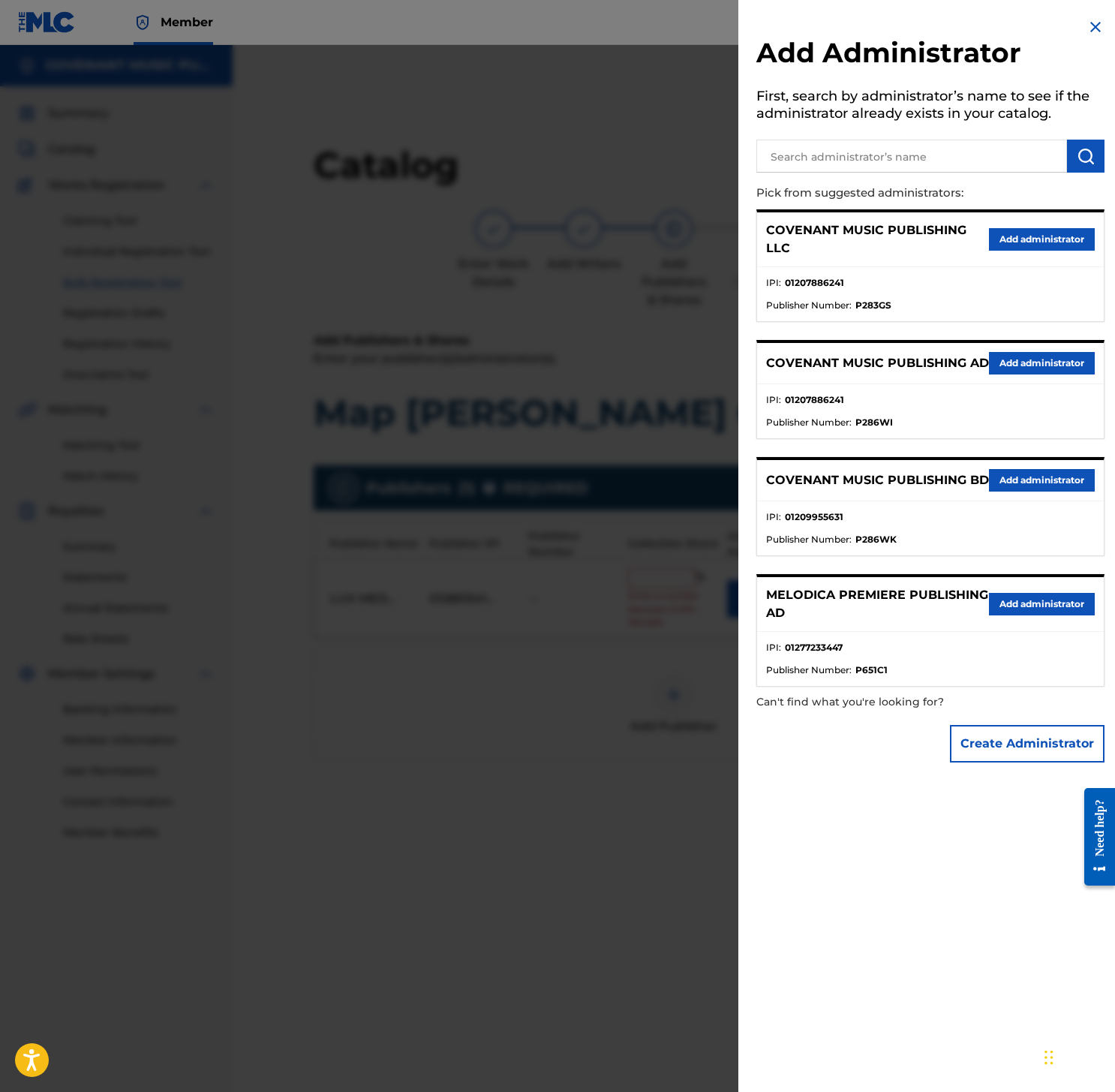
click at [1003, 243] on button "Add administrator" at bounding box center [1042, 239] width 106 height 23
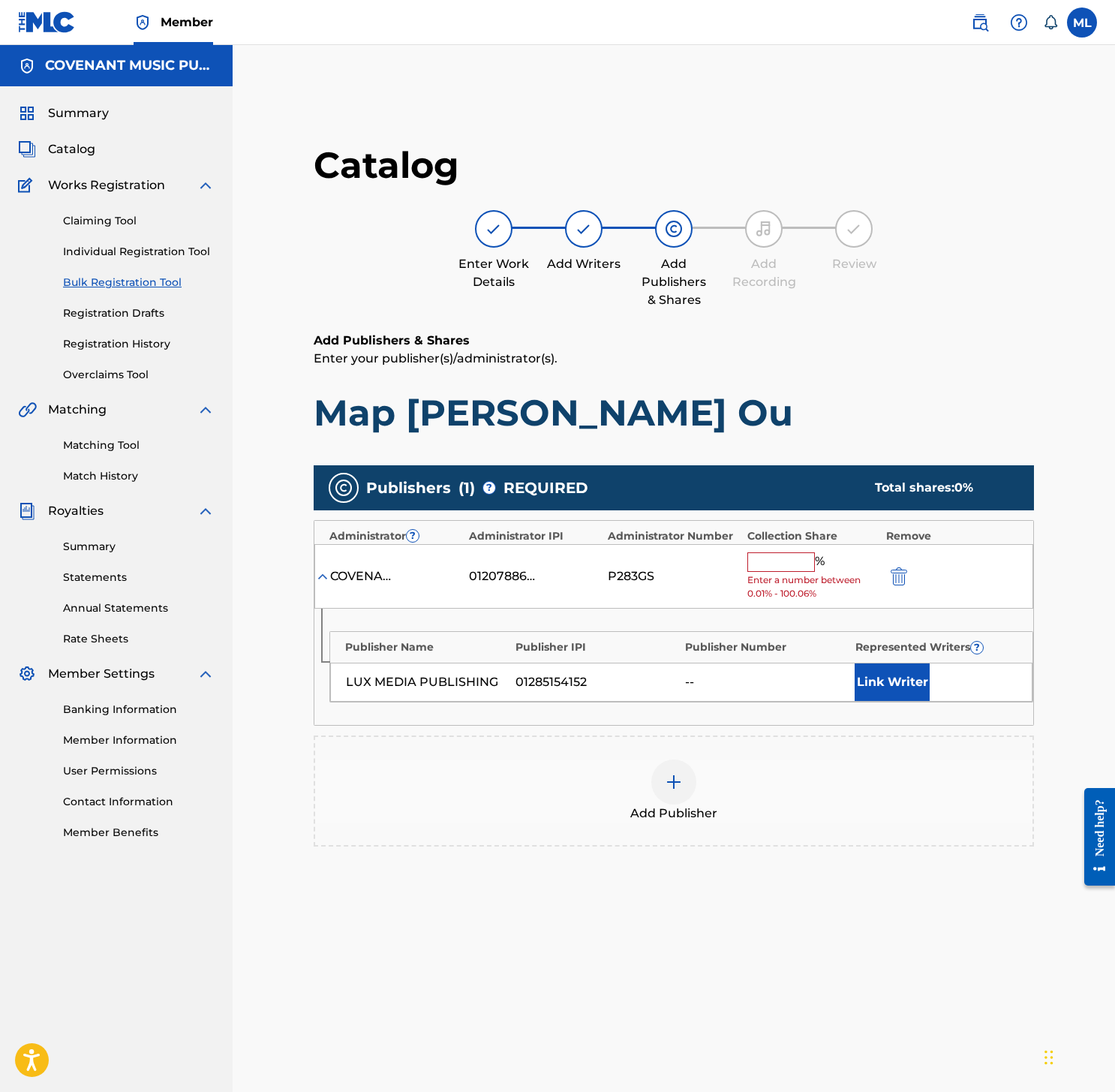
click at [785, 556] on input "text" at bounding box center [780, 561] width 68 height 19
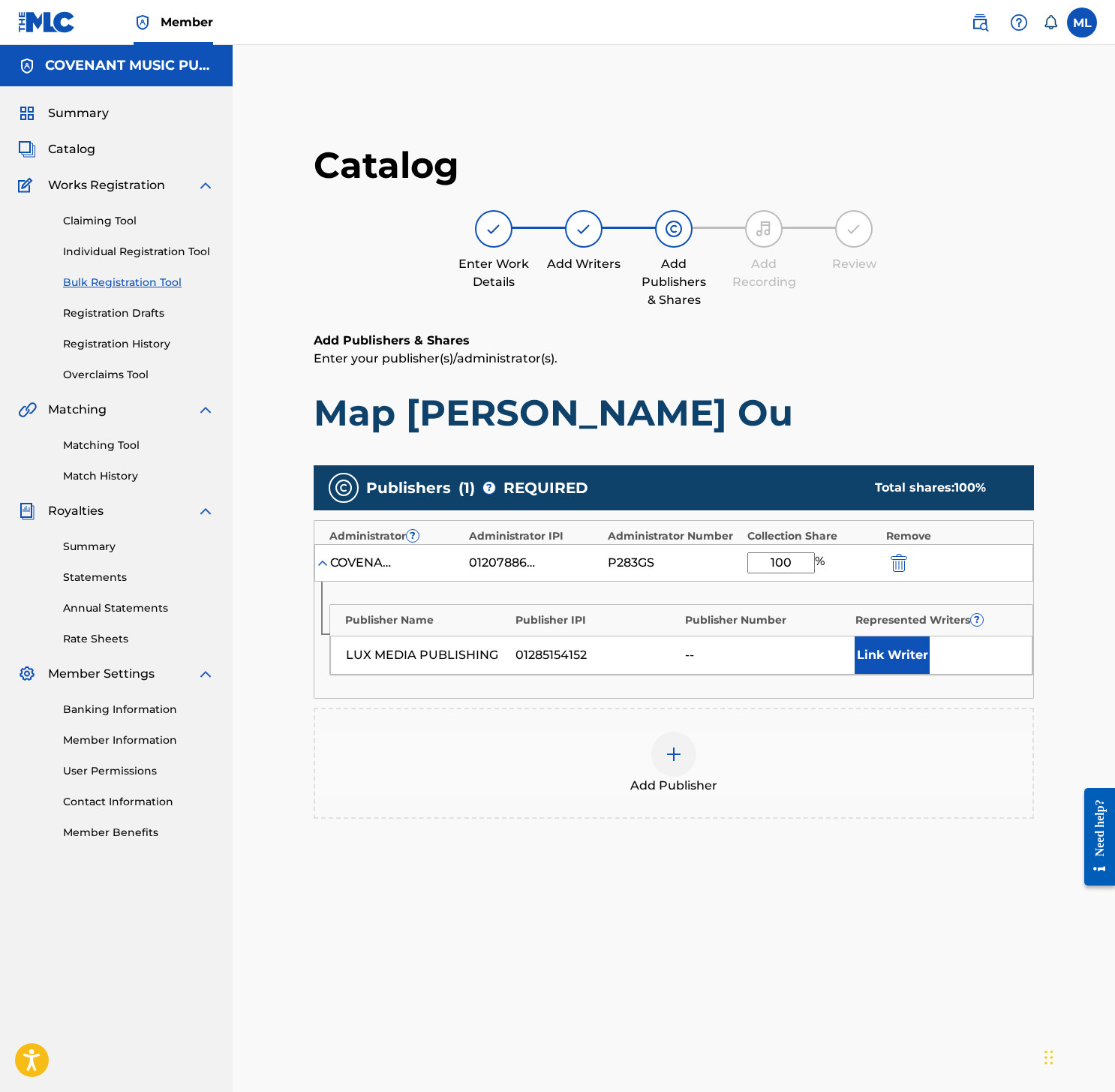
type input "100"
click at [791, 789] on div "Add Publisher" at bounding box center [674, 763] width 718 height 63
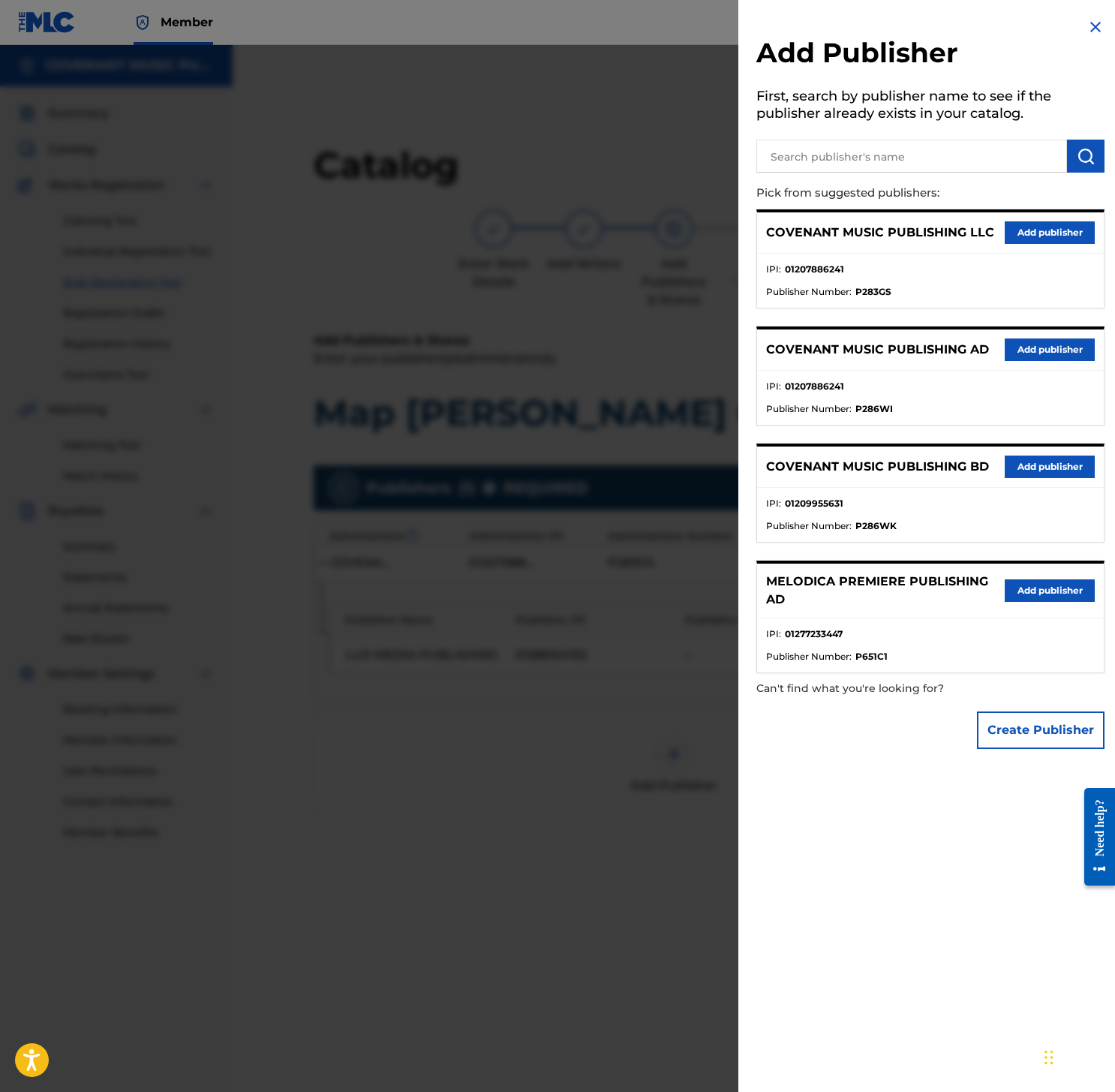
scroll to position [4, 0]
click at [622, 757] on div at bounding box center [558, 591] width 1115 height 1092
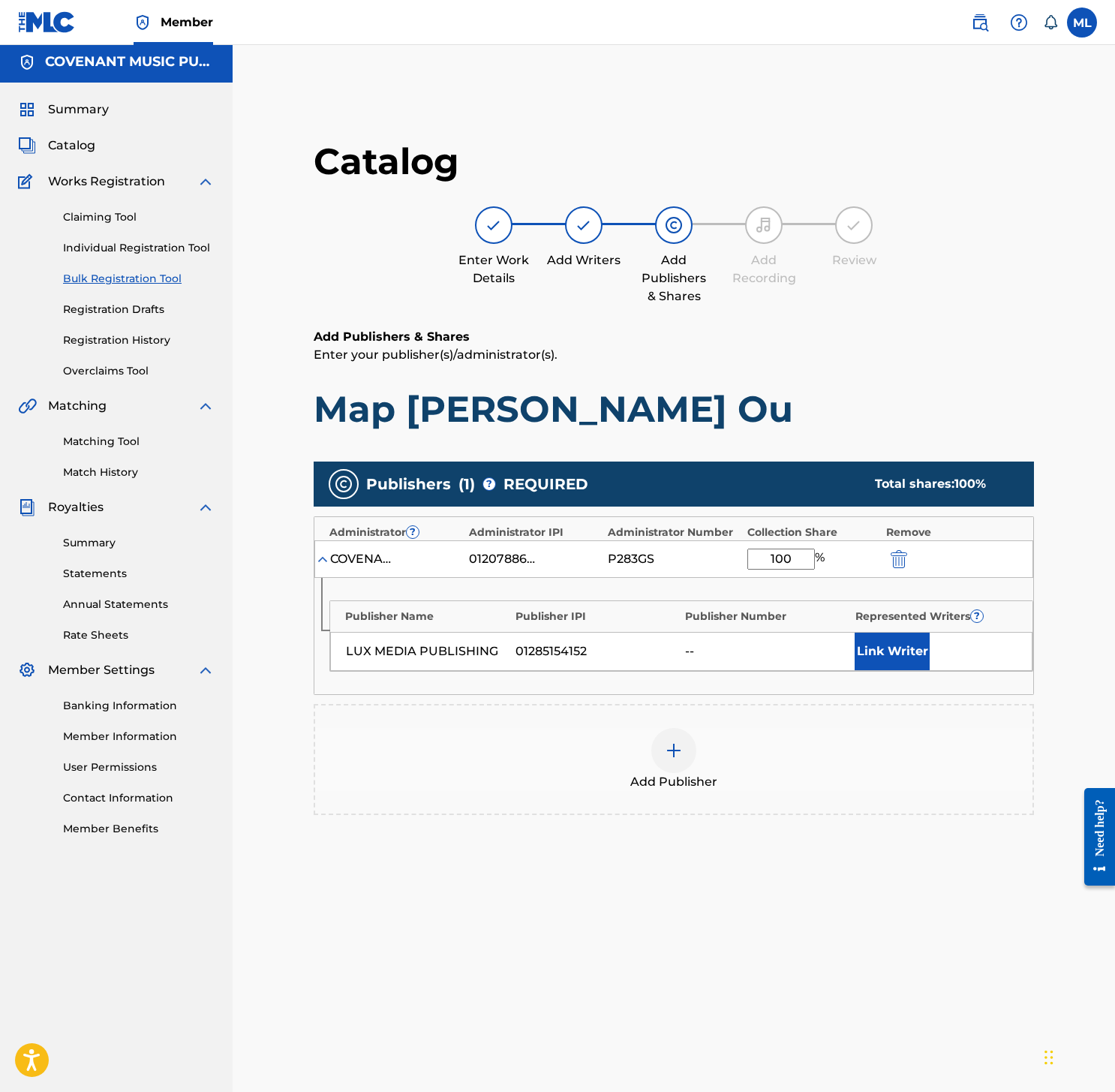
drag, startPoint x: 891, startPoint y: 676, endPoint x: 896, endPoint y: 662, distance: 14.9
click at [891, 675] on div "Publisher Name Publisher IPI Publisher Number Represented Writers ? LUX MEDIA P…" at bounding box center [674, 636] width 719 height 116
click at [898, 643] on button "Link Writer" at bounding box center [892, 651] width 75 height 37
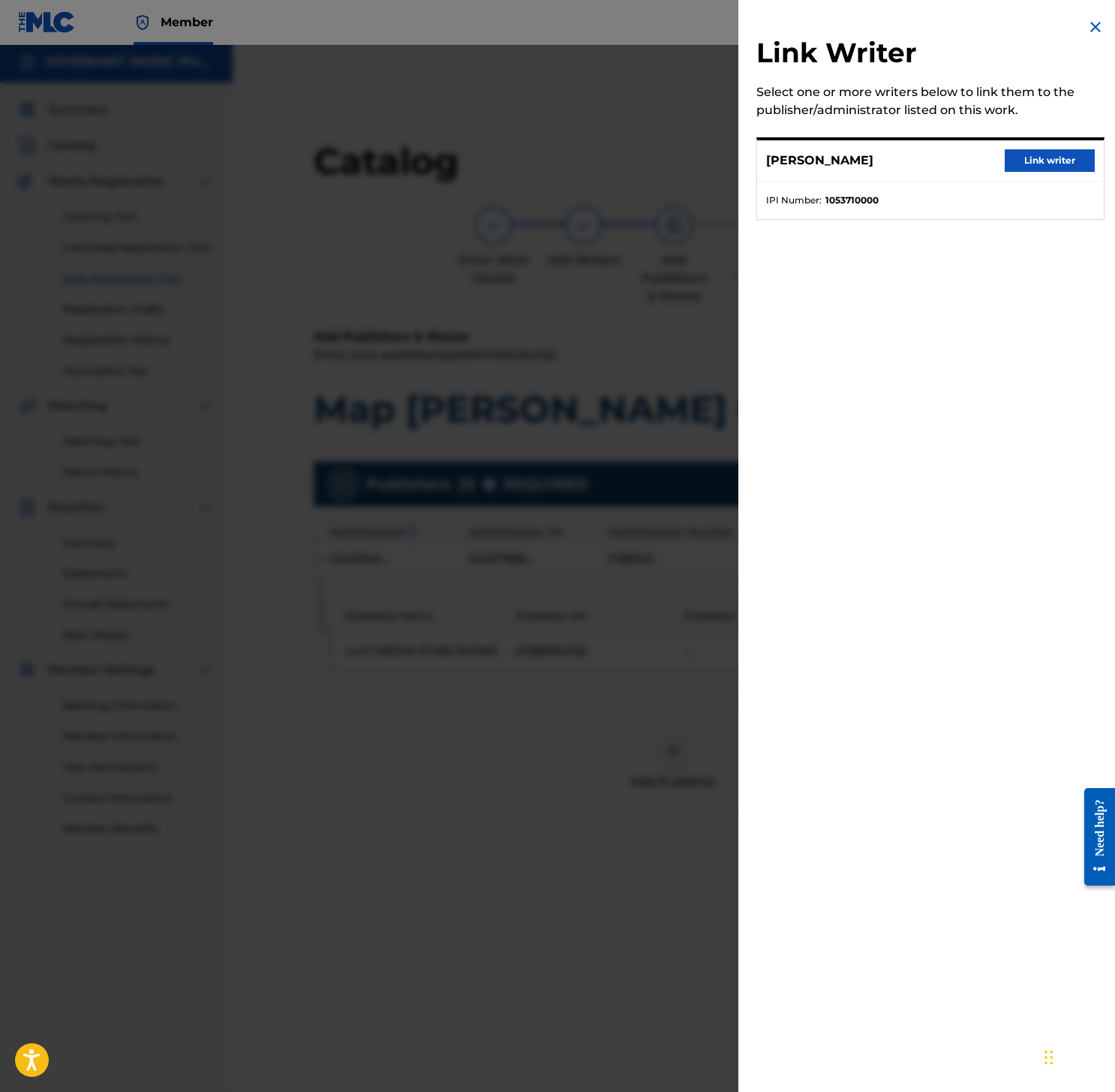
click at [1044, 166] on button "Link writer" at bounding box center [1049, 161] width 90 height 23
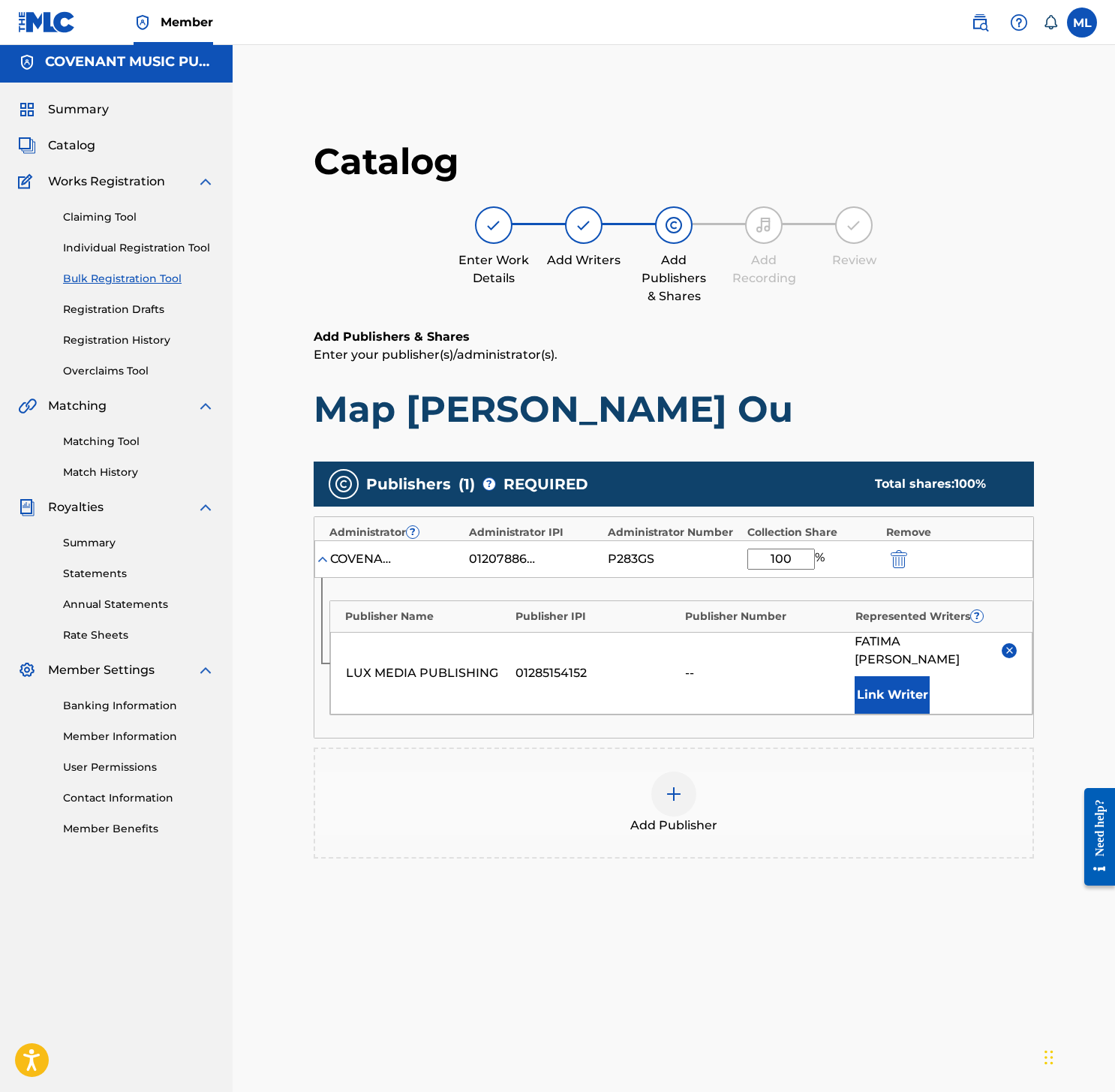
scroll to position [207, 0]
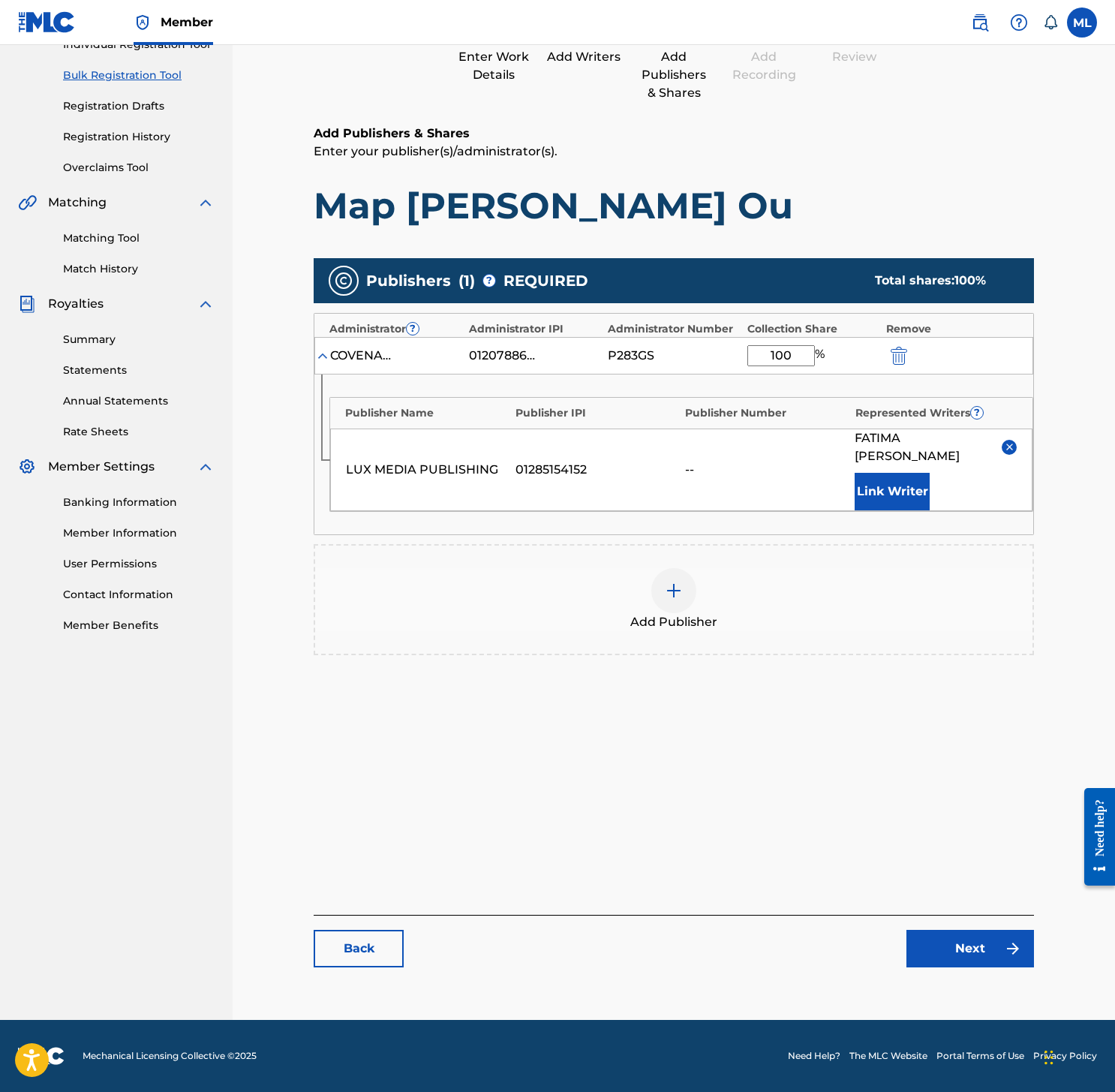
click at [975, 956] on link "Next" at bounding box center [970, 947] width 128 height 37
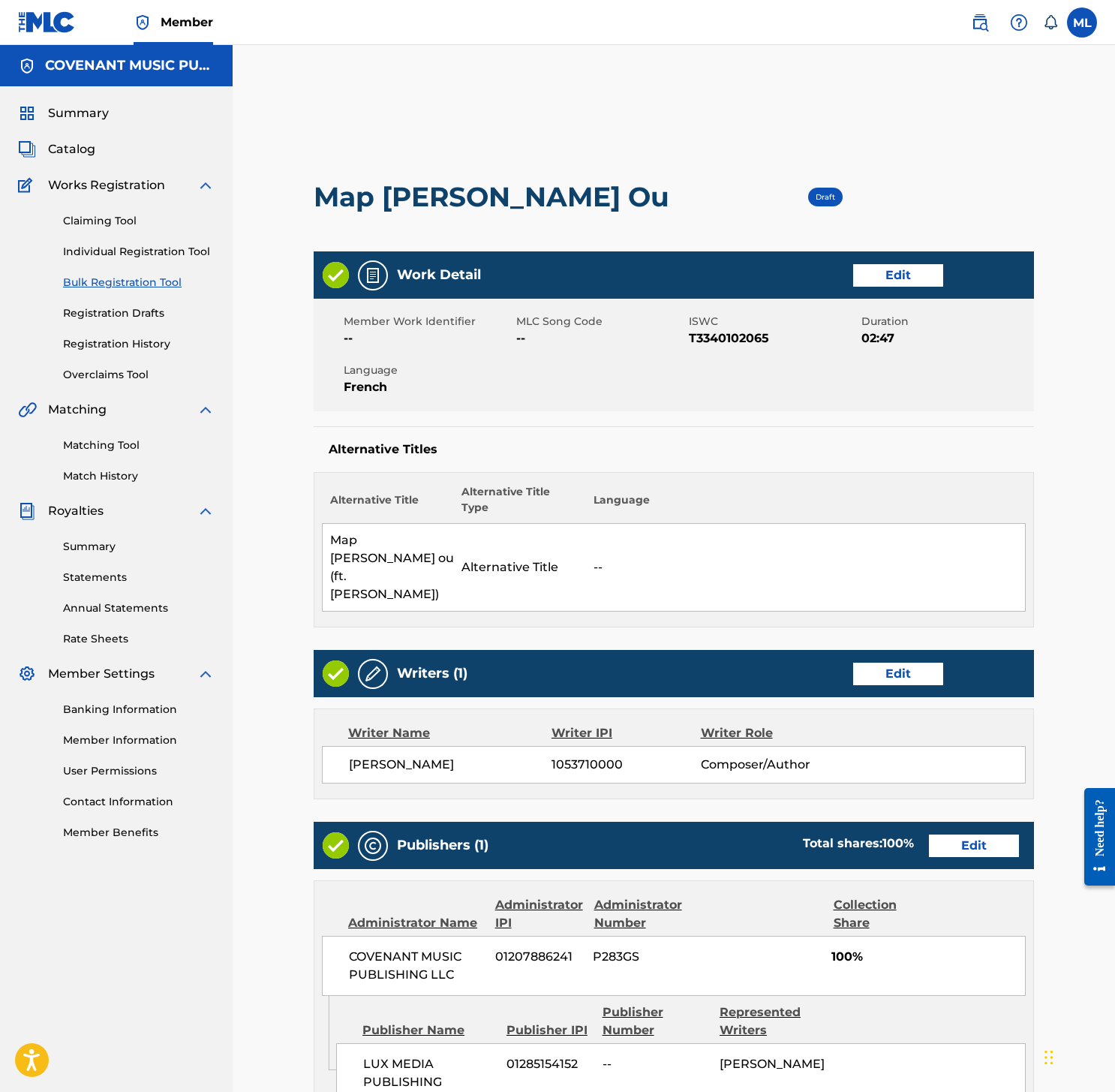
scroll to position [366, 0]
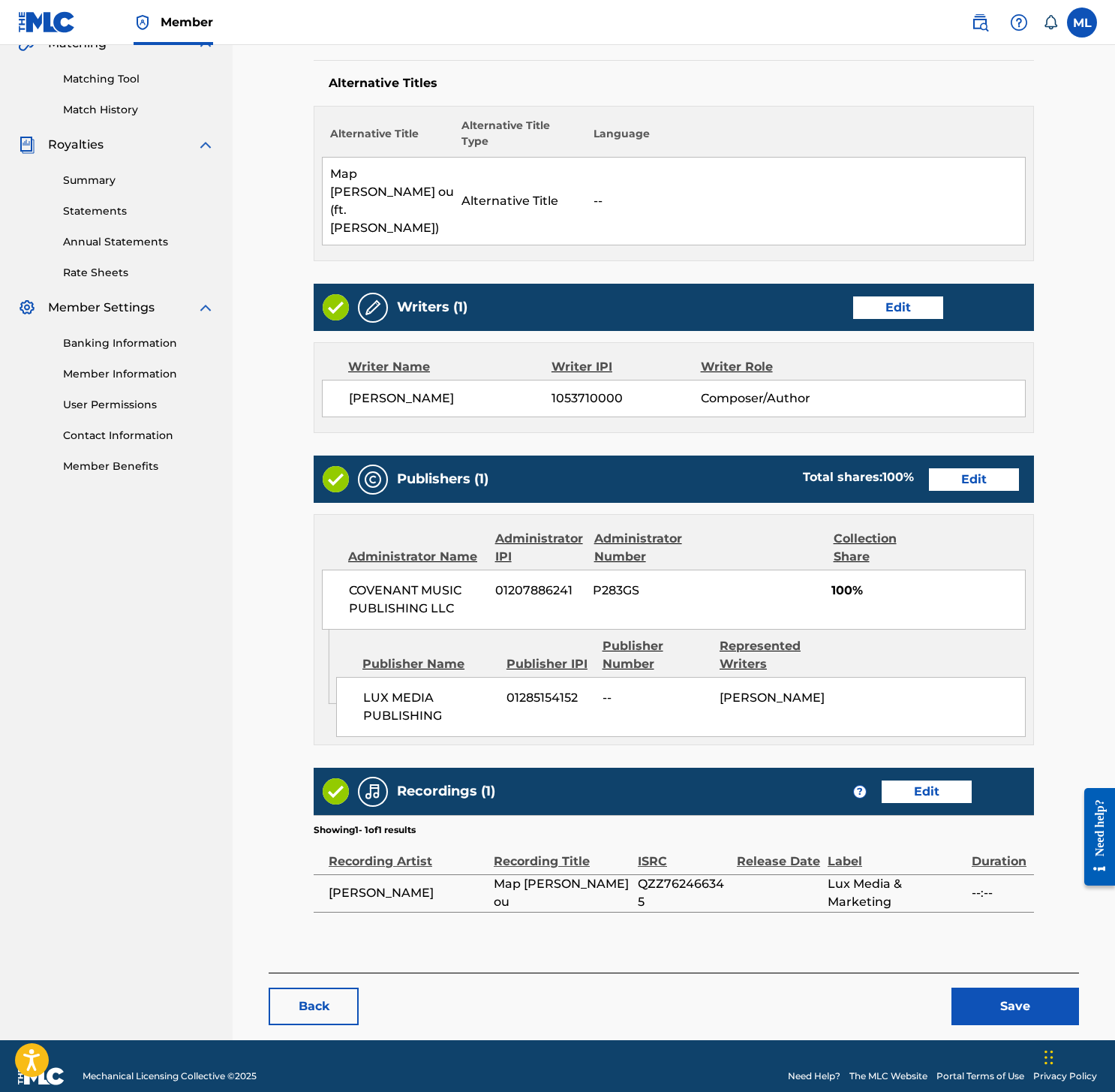
click at [1010, 987] on button "Save" at bounding box center [1015, 1005] width 128 height 37
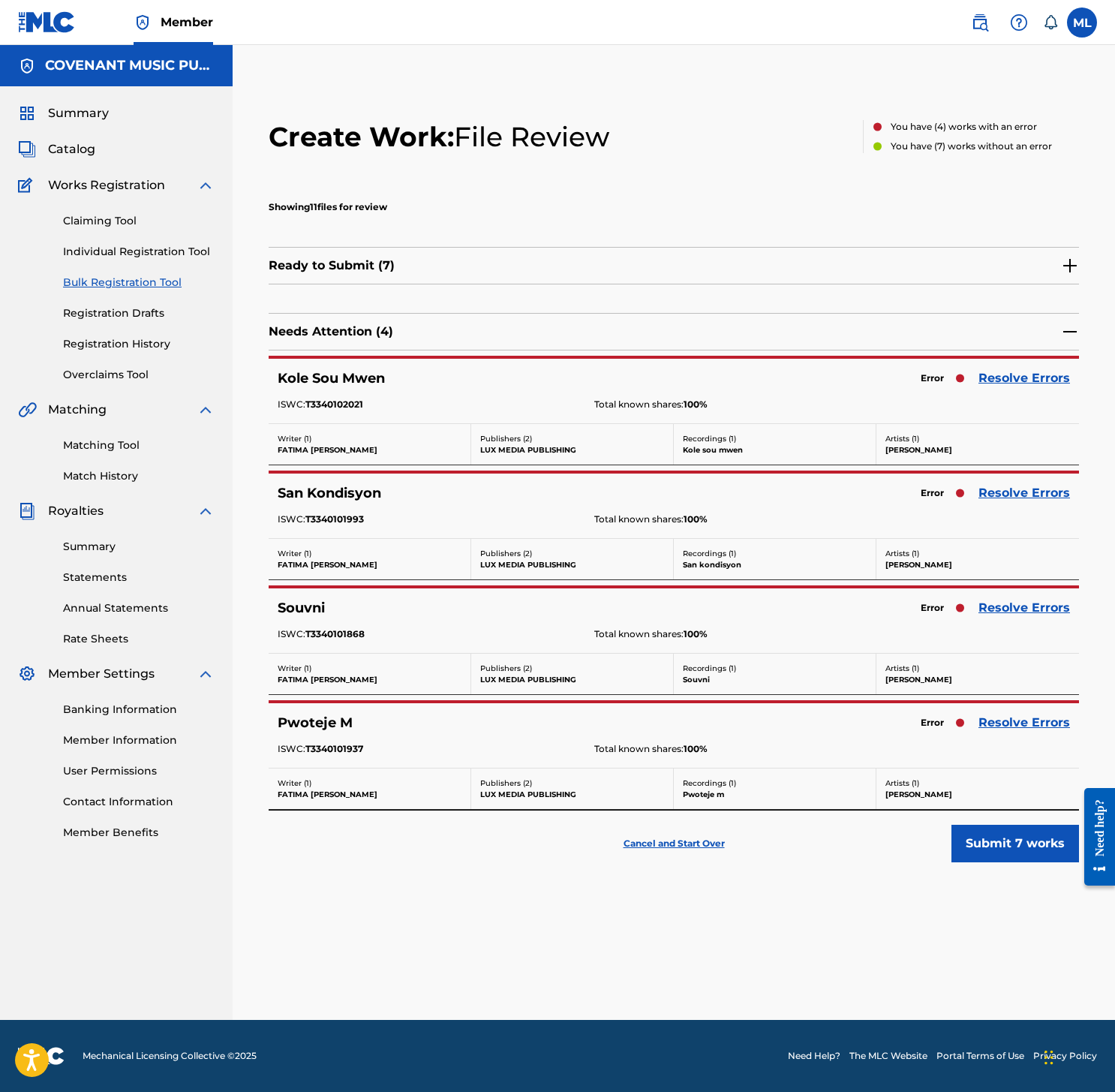
click at [1041, 373] on link "Resolve Errors" at bounding box center [1024, 377] width 91 height 18
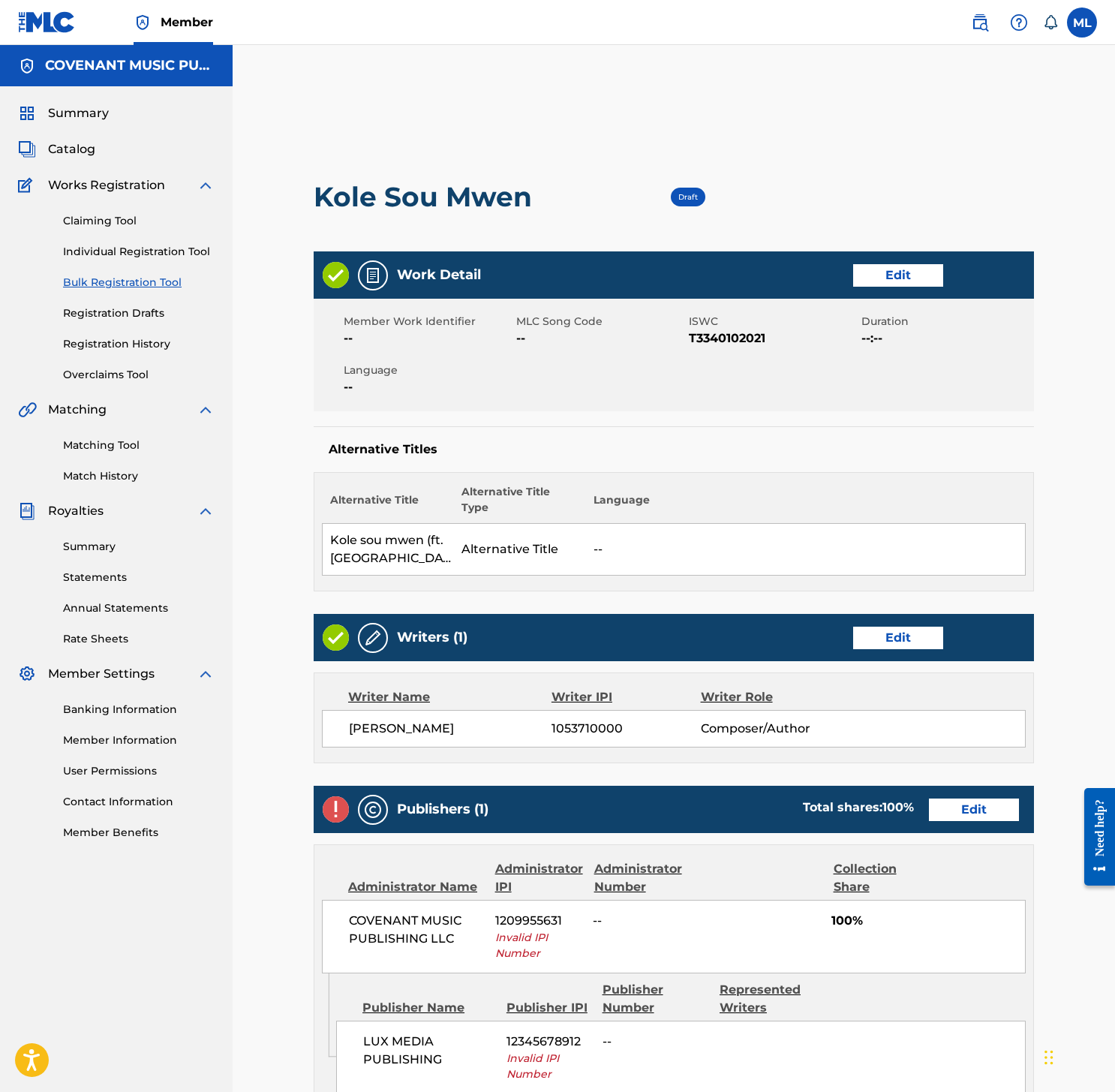
click at [902, 280] on link "Edit" at bounding box center [898, 275] width 90 height 23
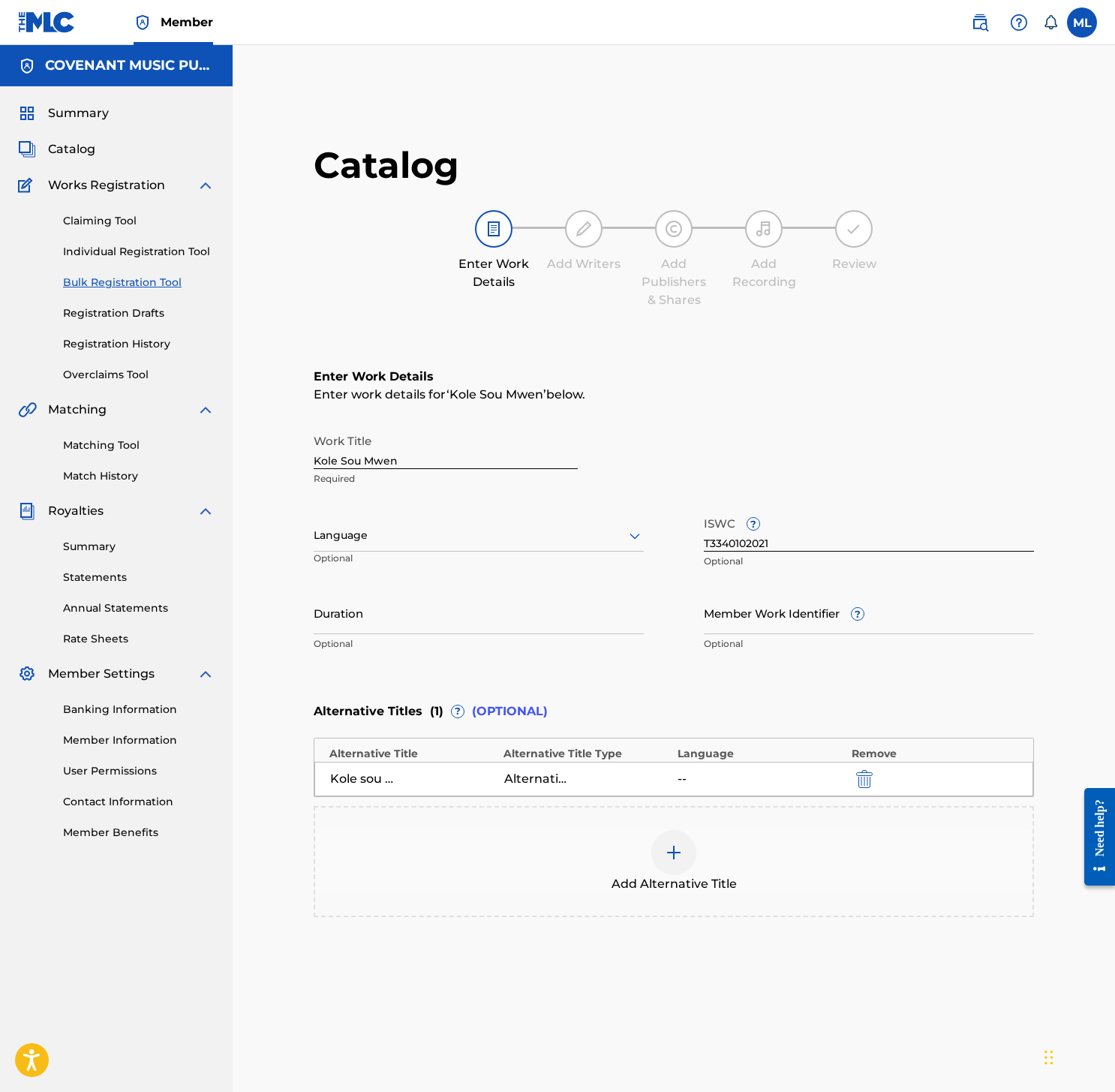
click at [475, 614] on input "Duration" at bounding box center [478, 612] width 330 height 43
type input "03:39"
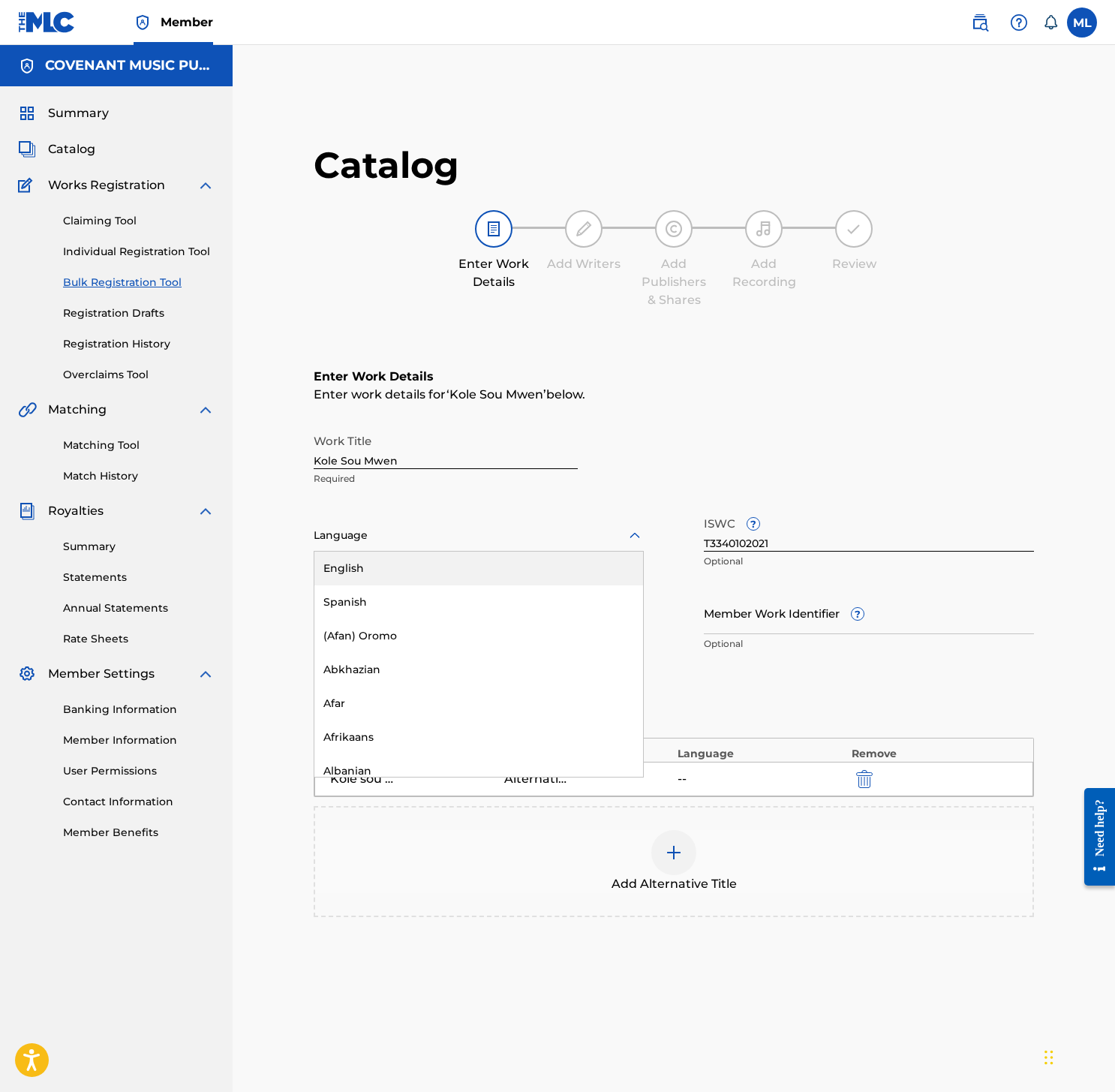
click at [471, 525] on div "Language" at bounding box center [478, 536] width 330 height 31
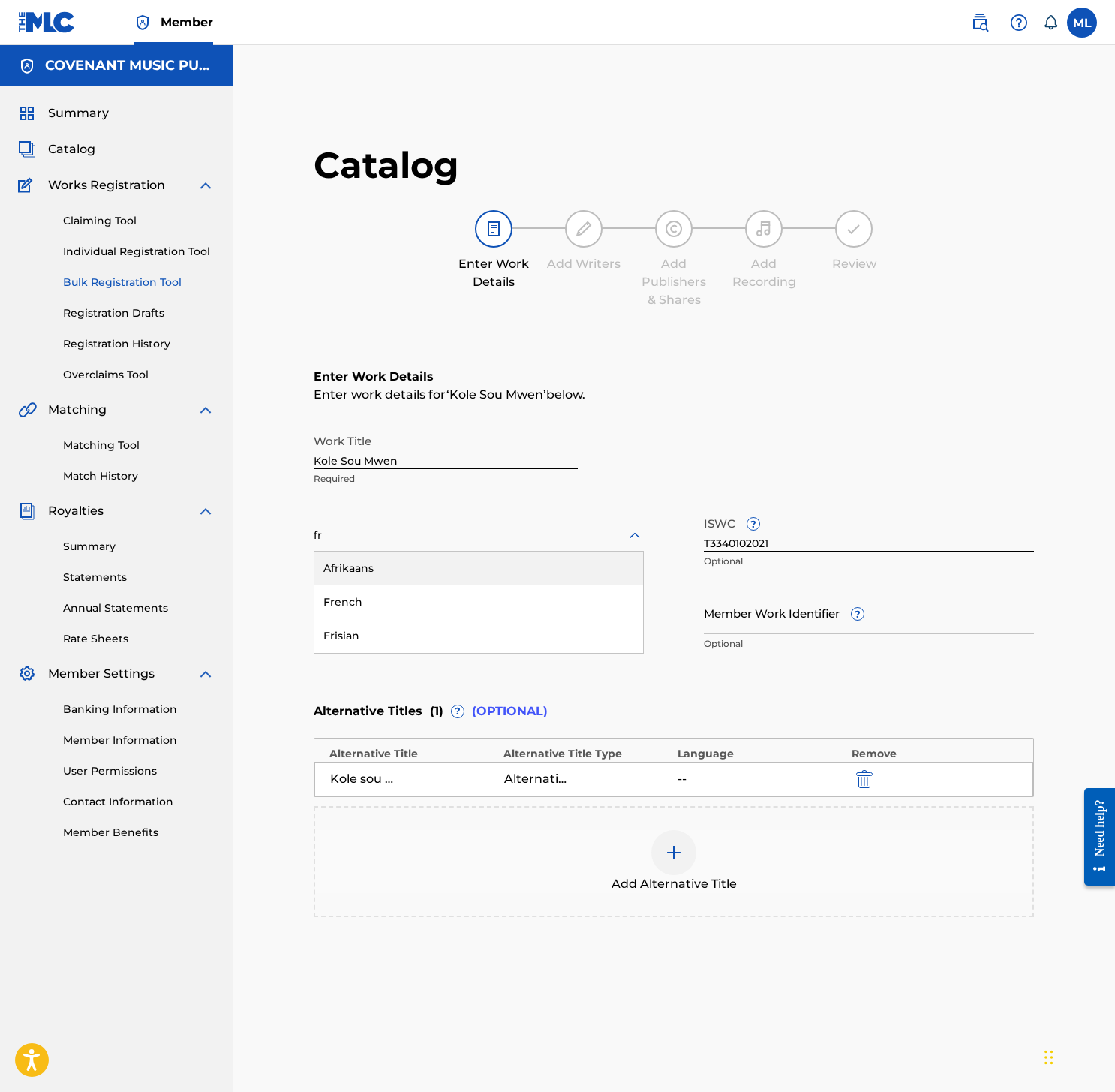
type input "fre"
click at [415, 562] on div "French" at bounding box center [478, 568] width 329 height 33
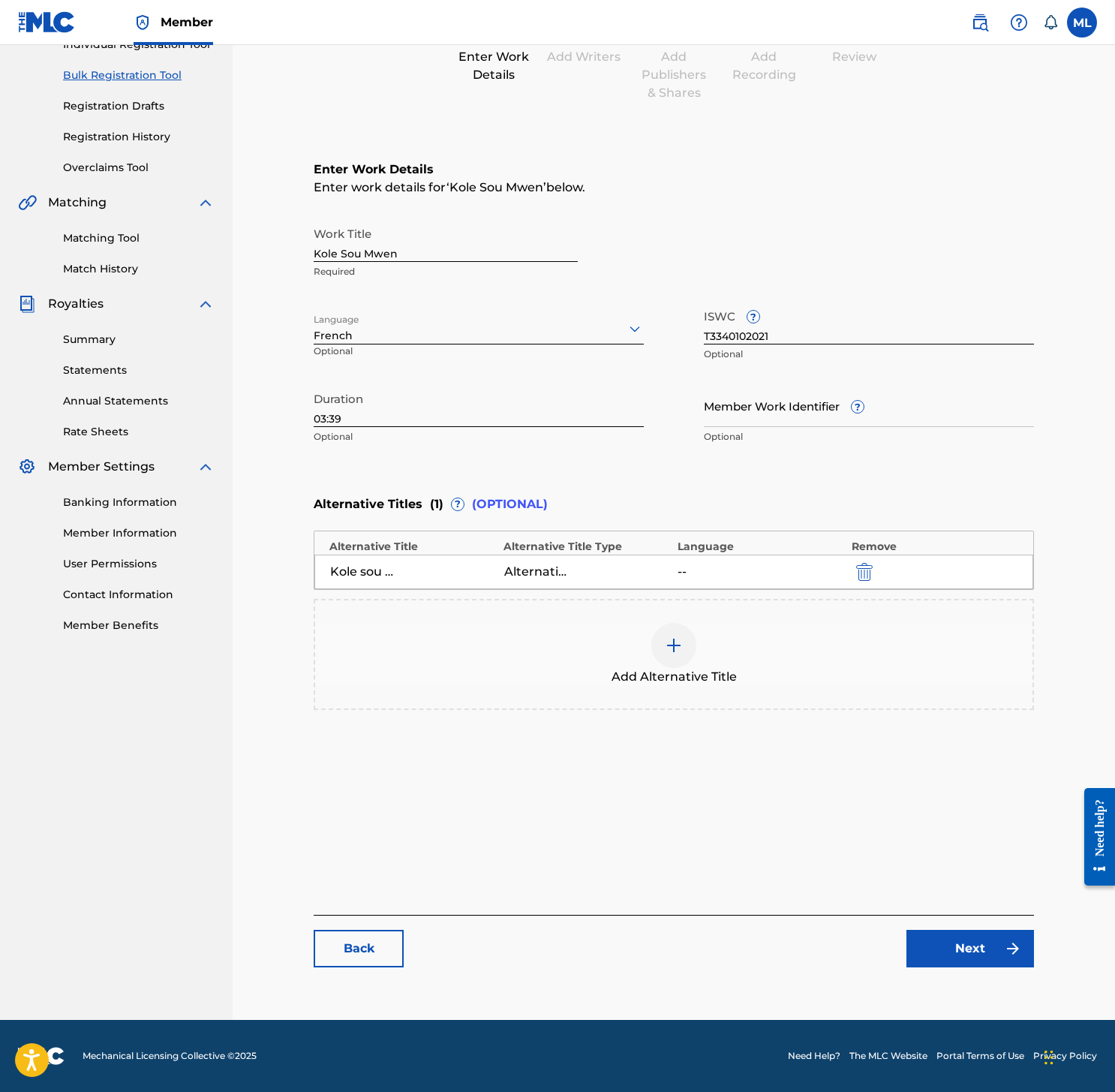
click at [953, 947] on link "Next" at bounding box center [970, 947] width 128 height 37
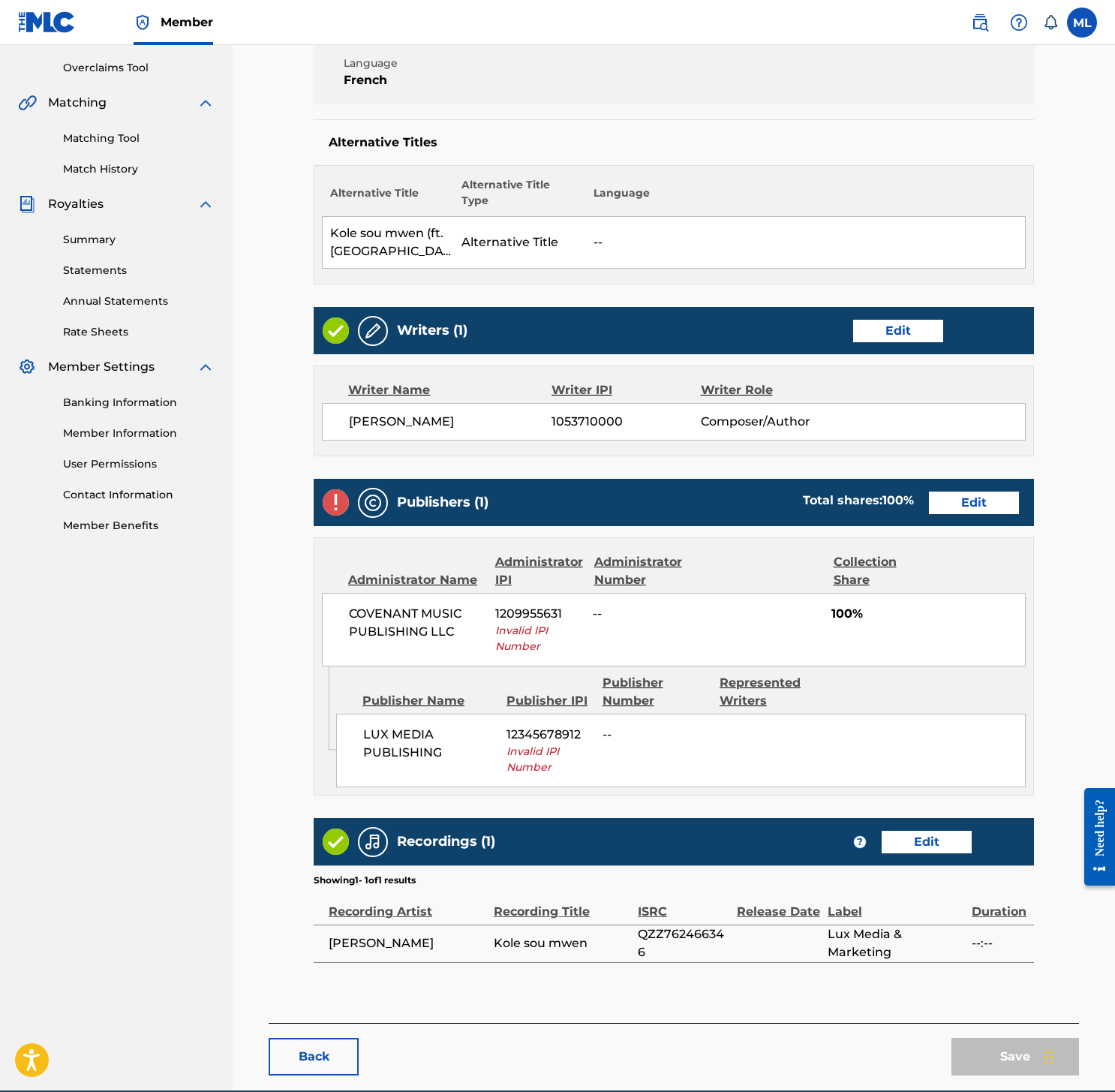
scroll to position [343, 0]
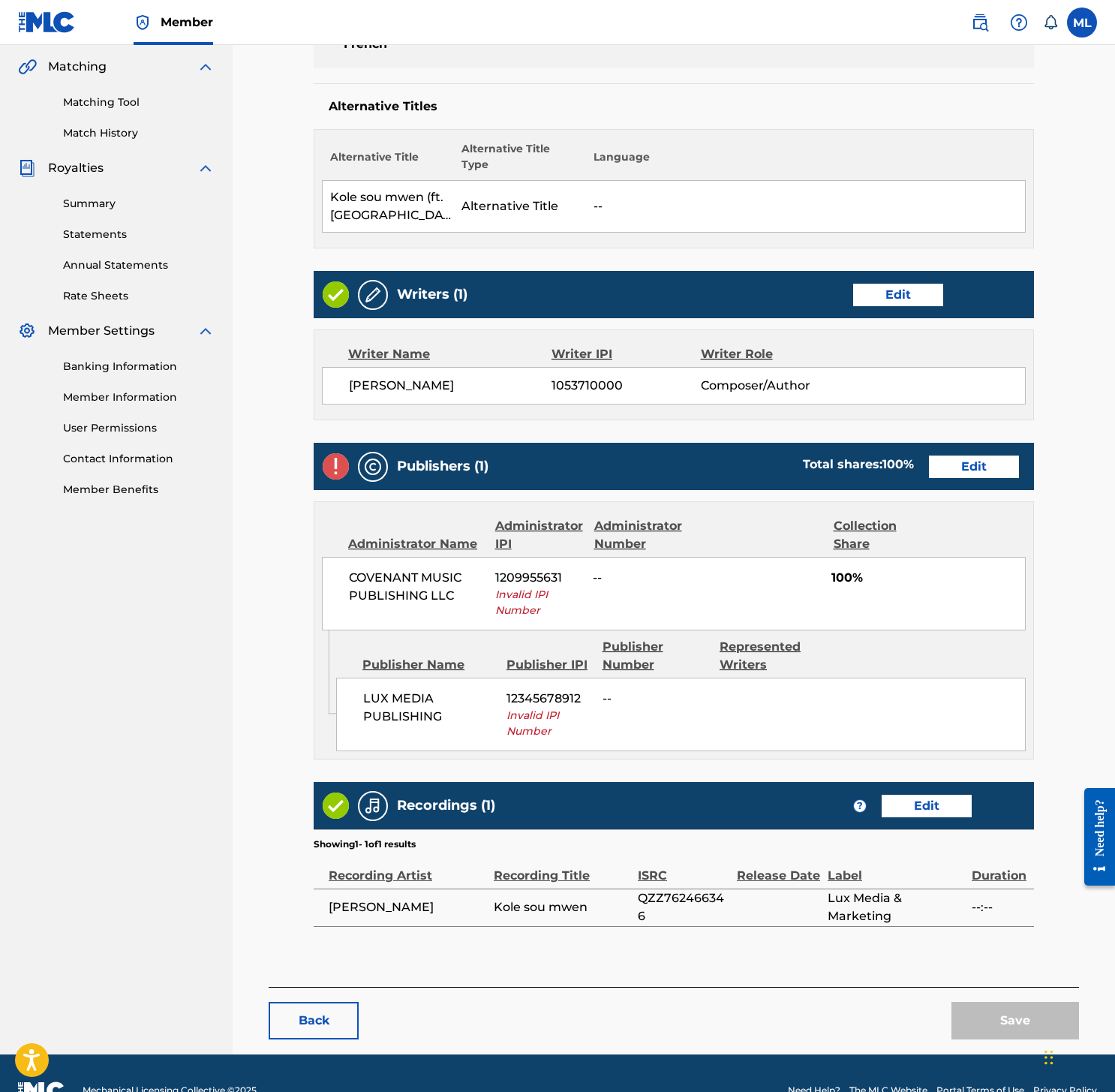
click at [958, 470] on link "Edit" at bounding box center [974, 467] width 90 height 23
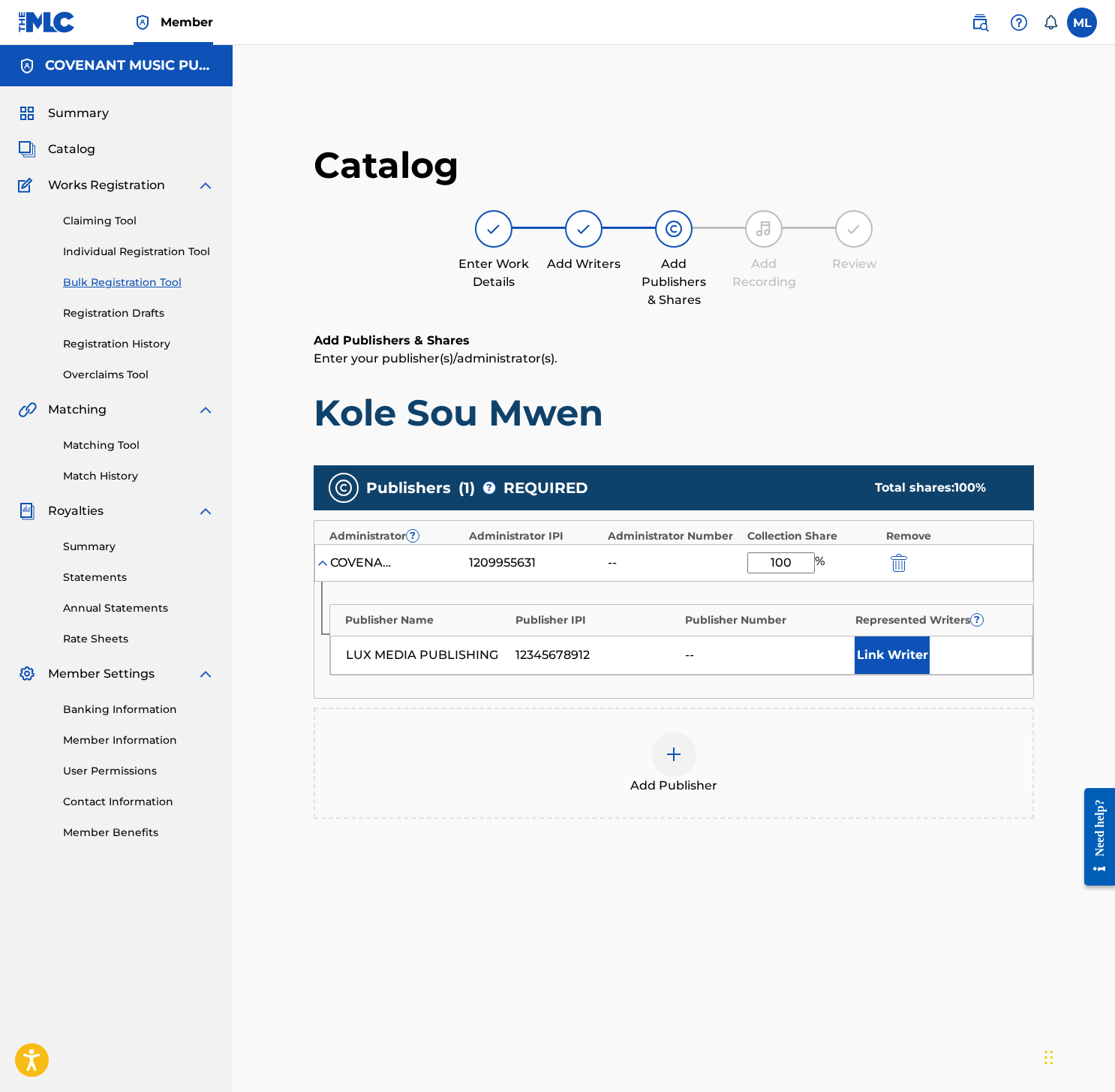
click at [898, 560] on img "submit" at bounding box center [899, 562] width 16 height 18
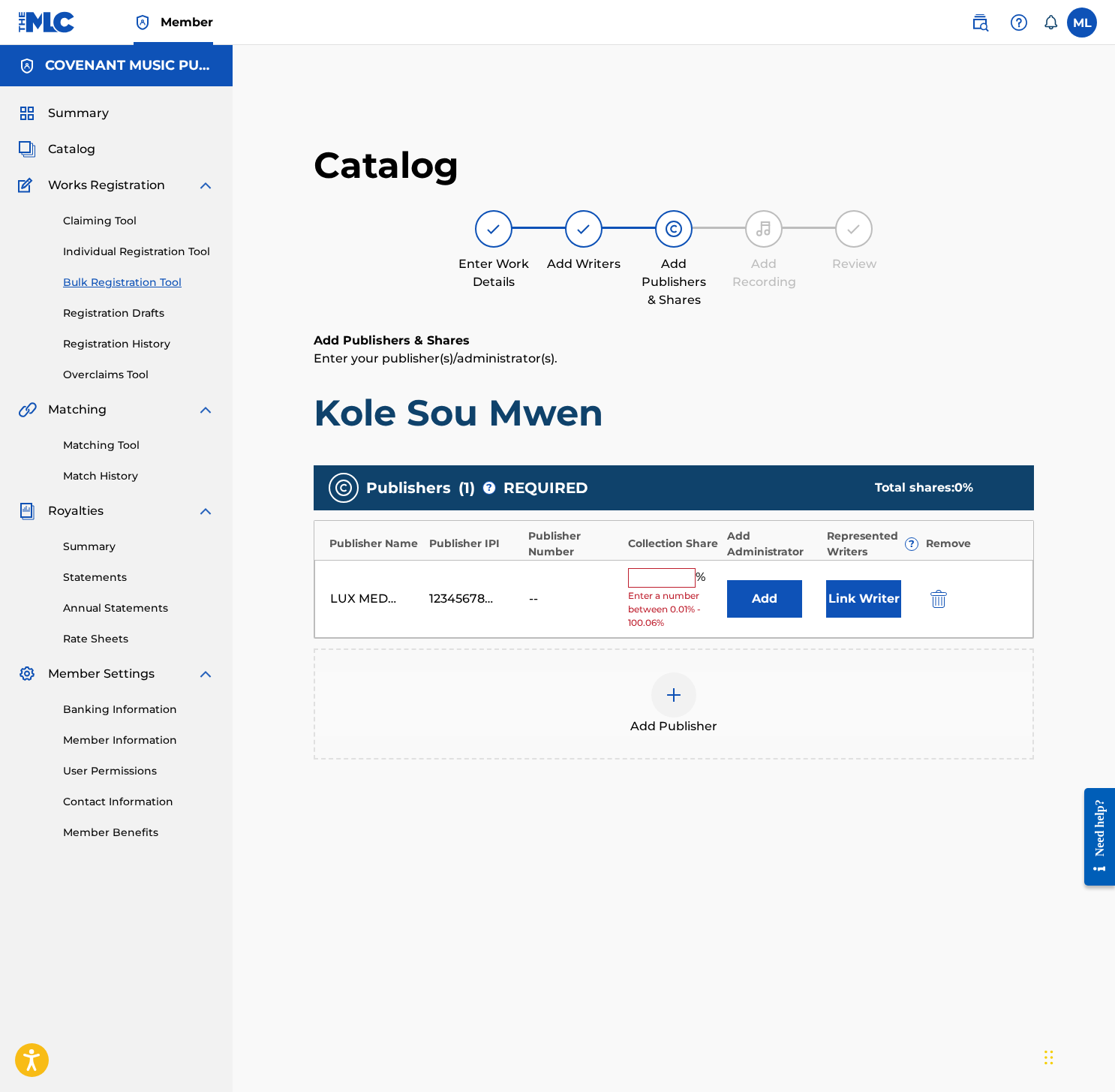
click at [928, 608] on div "LUX MEDIA PUBLISHING 12345678912 -- % Enter a number between 0.01% - 100.06% Ad…" at bounding box center [674, 598] width 719 height 79
click at [933, 606] on img "submit" at bounding box center [938, 598] width 16 height 18
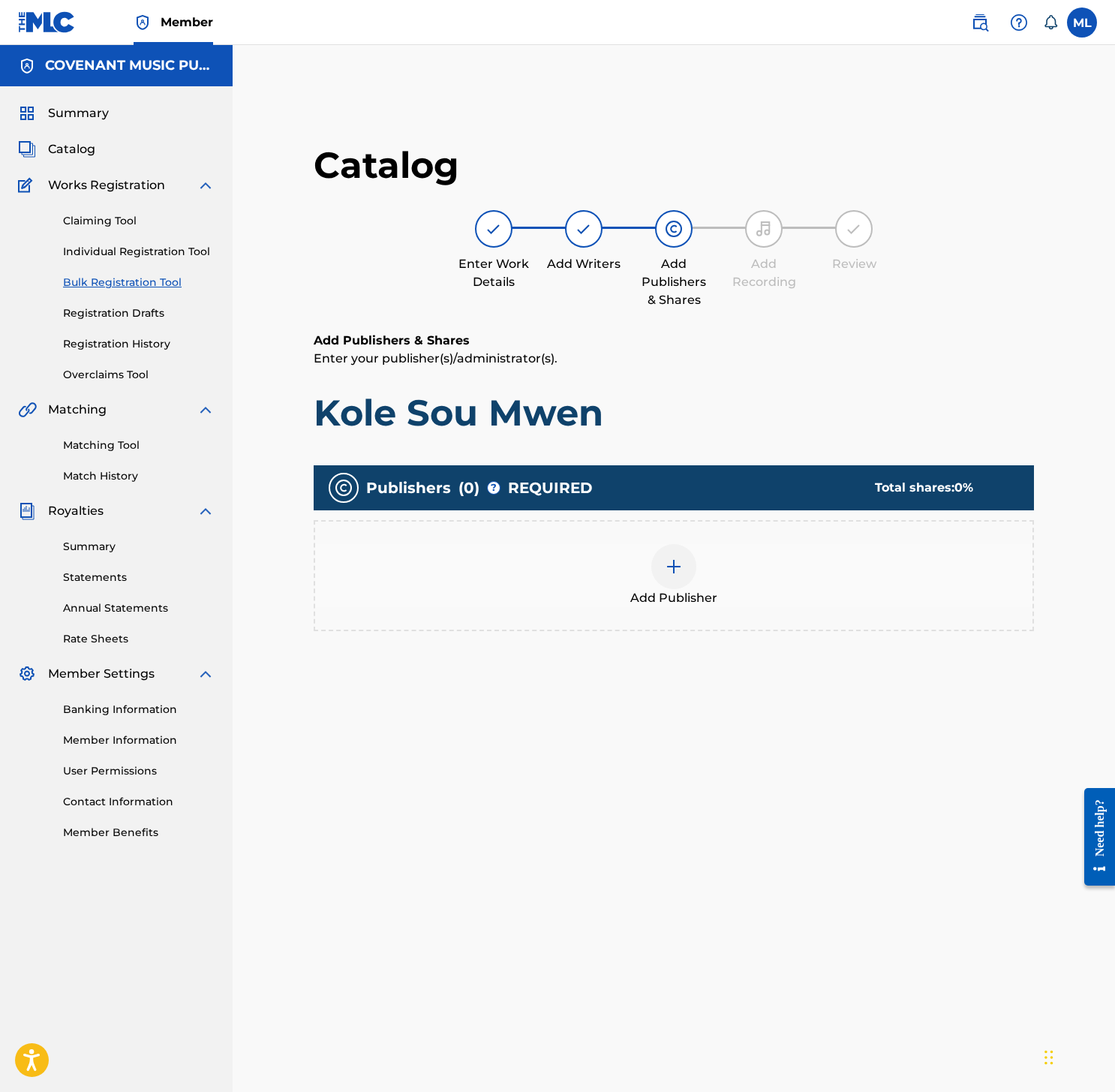
click at [692, 583] on div "Add Publisher" at bounding box center [674, 576] width 718 height 63
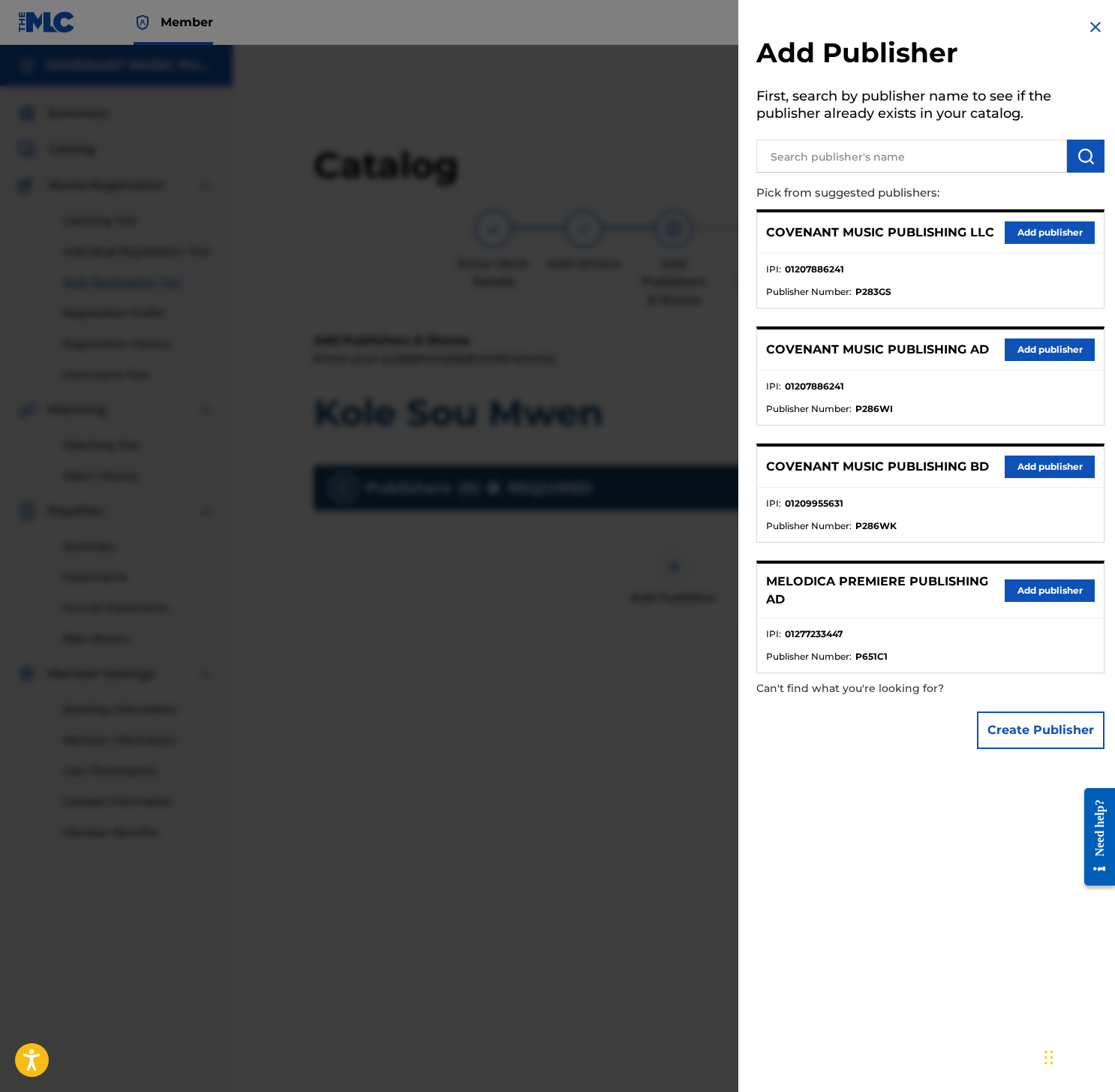
click at [926, 169] on input "text" at bounding box center [912, 155] width 311 height 33
paste input "01285154152"
type input "01285154152"
click at [1035, 741] on button "Create Publisher" at bounding box center [1041, 729] width 128 height 37
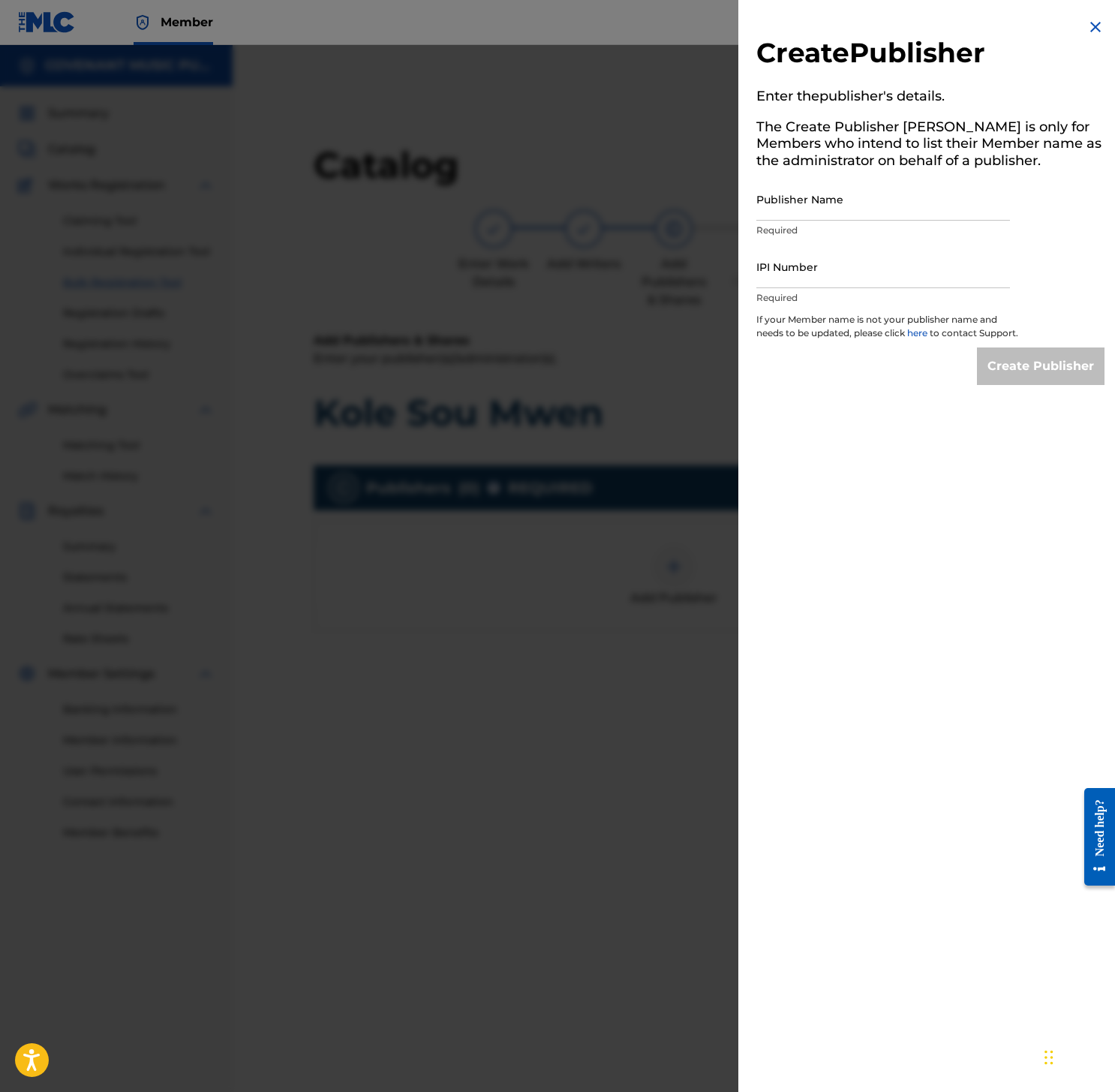
click at [844, 203] on input "Publisher Name" at bounding box center [883, 199] width 253 height 43
paste input "LUX MEDIA PUBLISHING"
type input "LUX MEDIA PUBLISHING"
click at [912, 273] on input "IPI Number" at bounding box center [883, 266] width 253 height 43
paste input "01285154152"
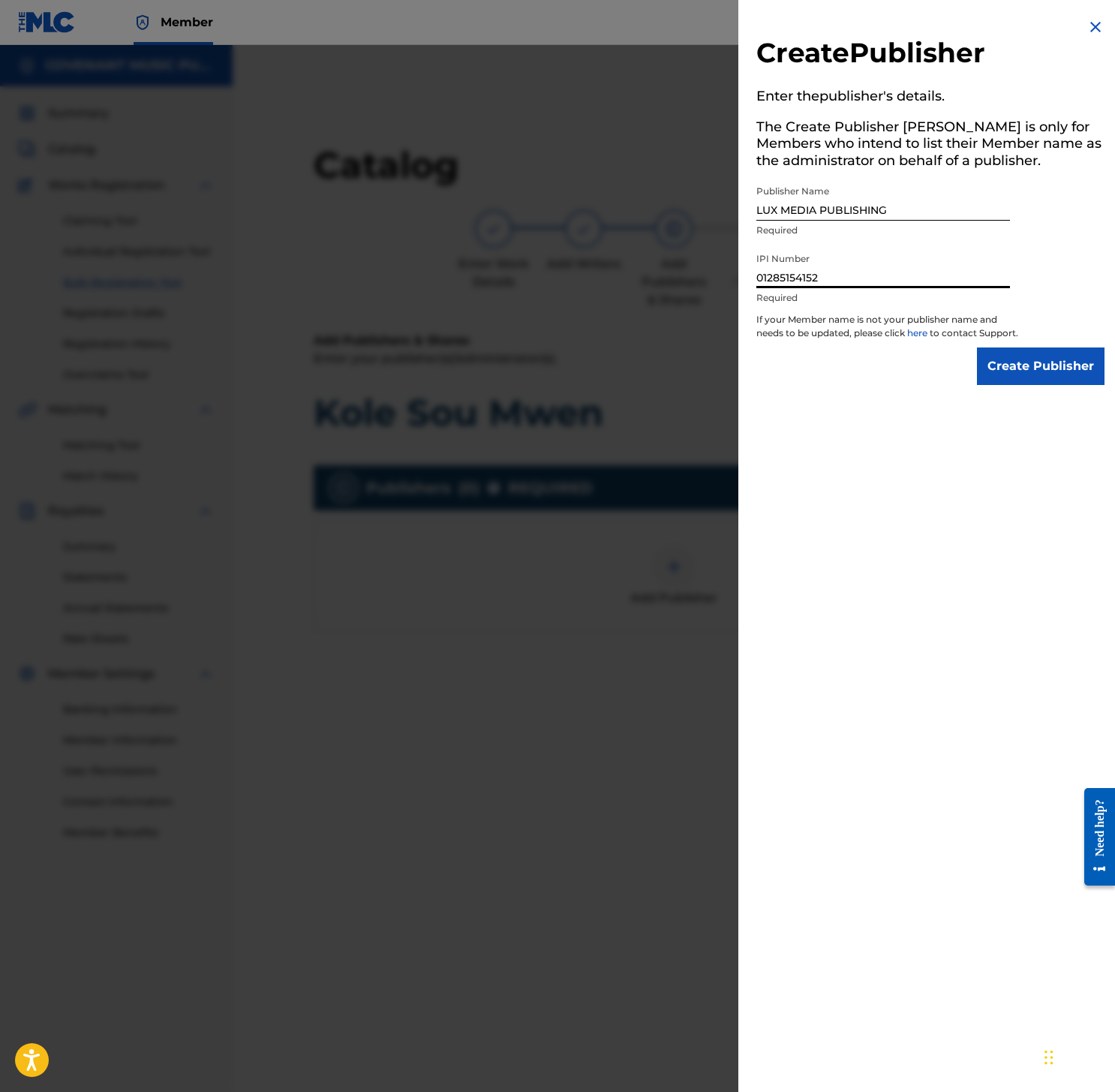
type input "01285154152"
click at [1050, 372] on input "Create Publisher" at bounding box center [1041, 366] width 128 height 37
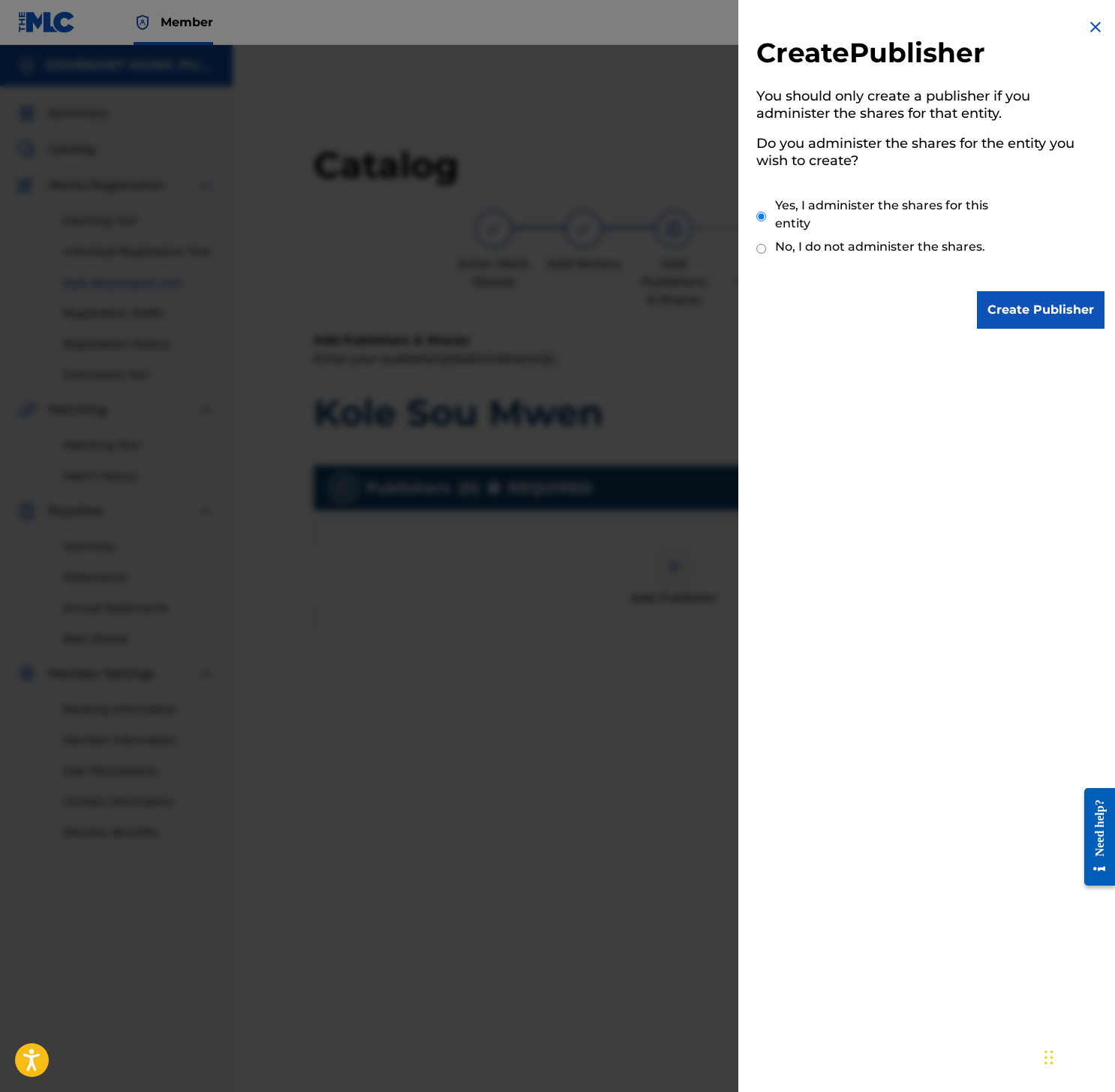
click at [1073, 317] on input "Create Publisher" at bounding box center [1041, 309] width 128 height 37
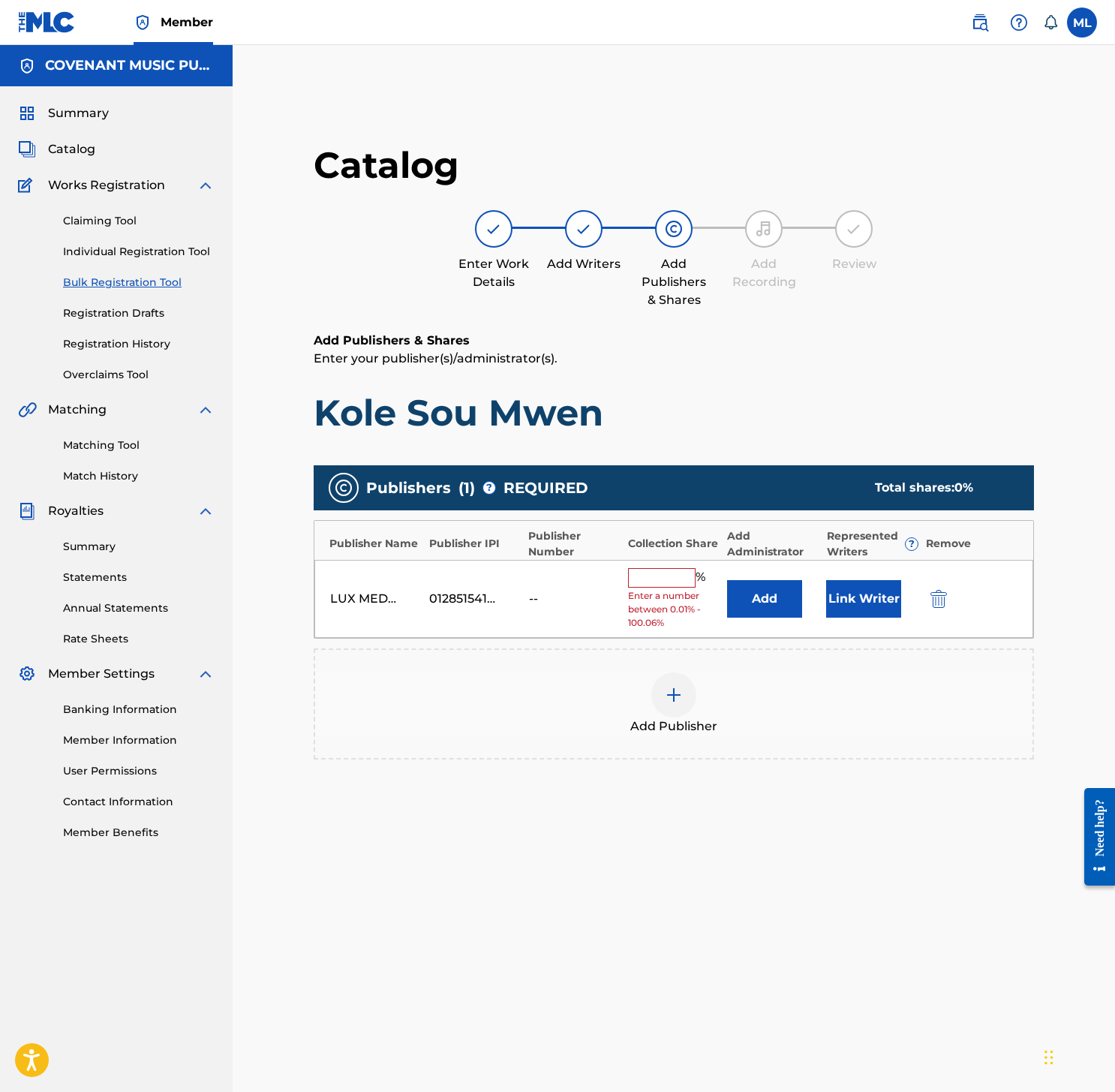
click at [799, 612] on button "Add" at bounding box center [764, 598] width 75 height 37
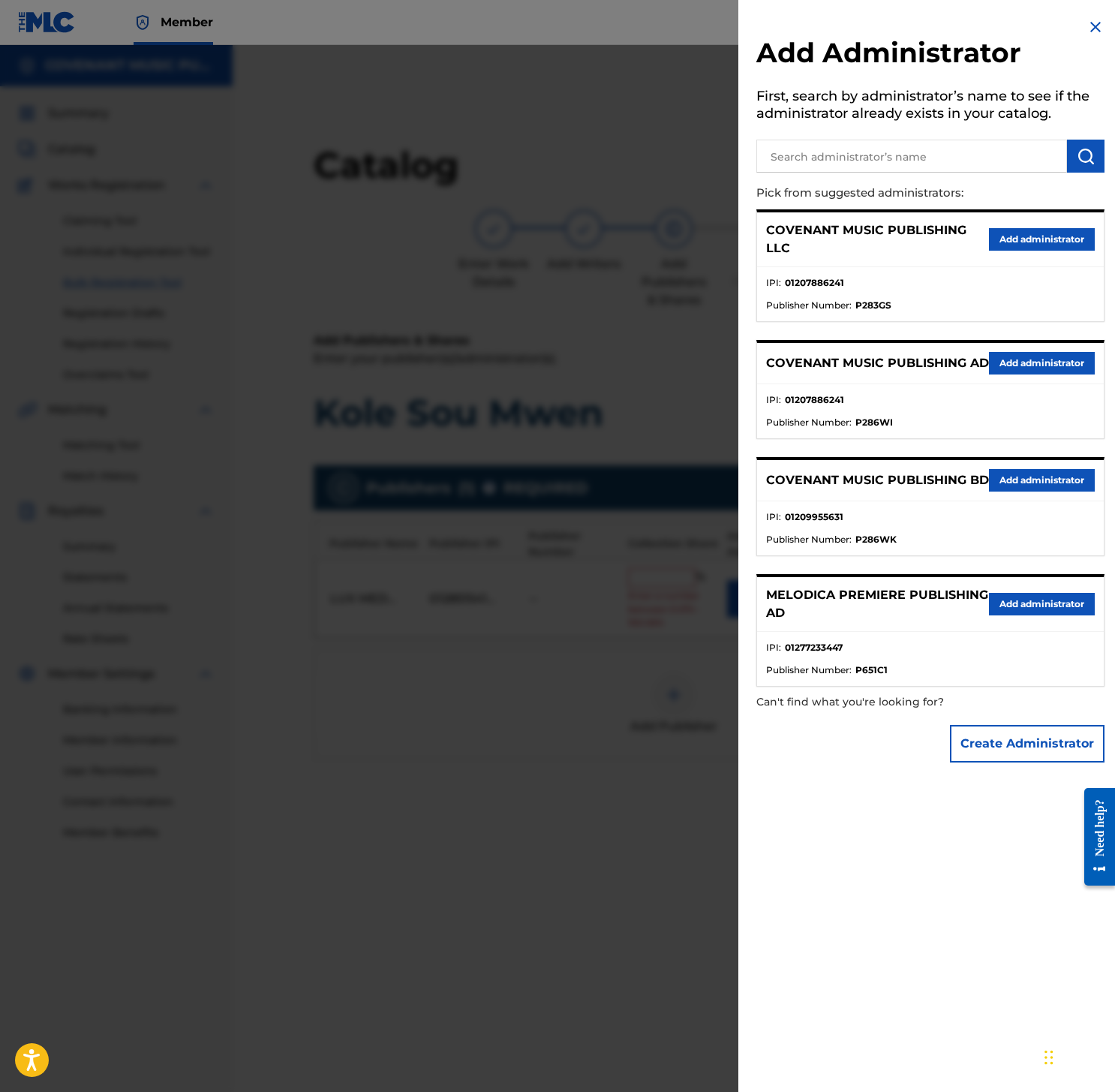
click at [1014, 224] on div "COVENANT MUSIC PUBLISHING LLC Add administrator" at bounding box center [930, 239] width 347 height 54
click at [1019, 235] on button "Add administrator" at bounding box center [1042, 239] width 106 height 23
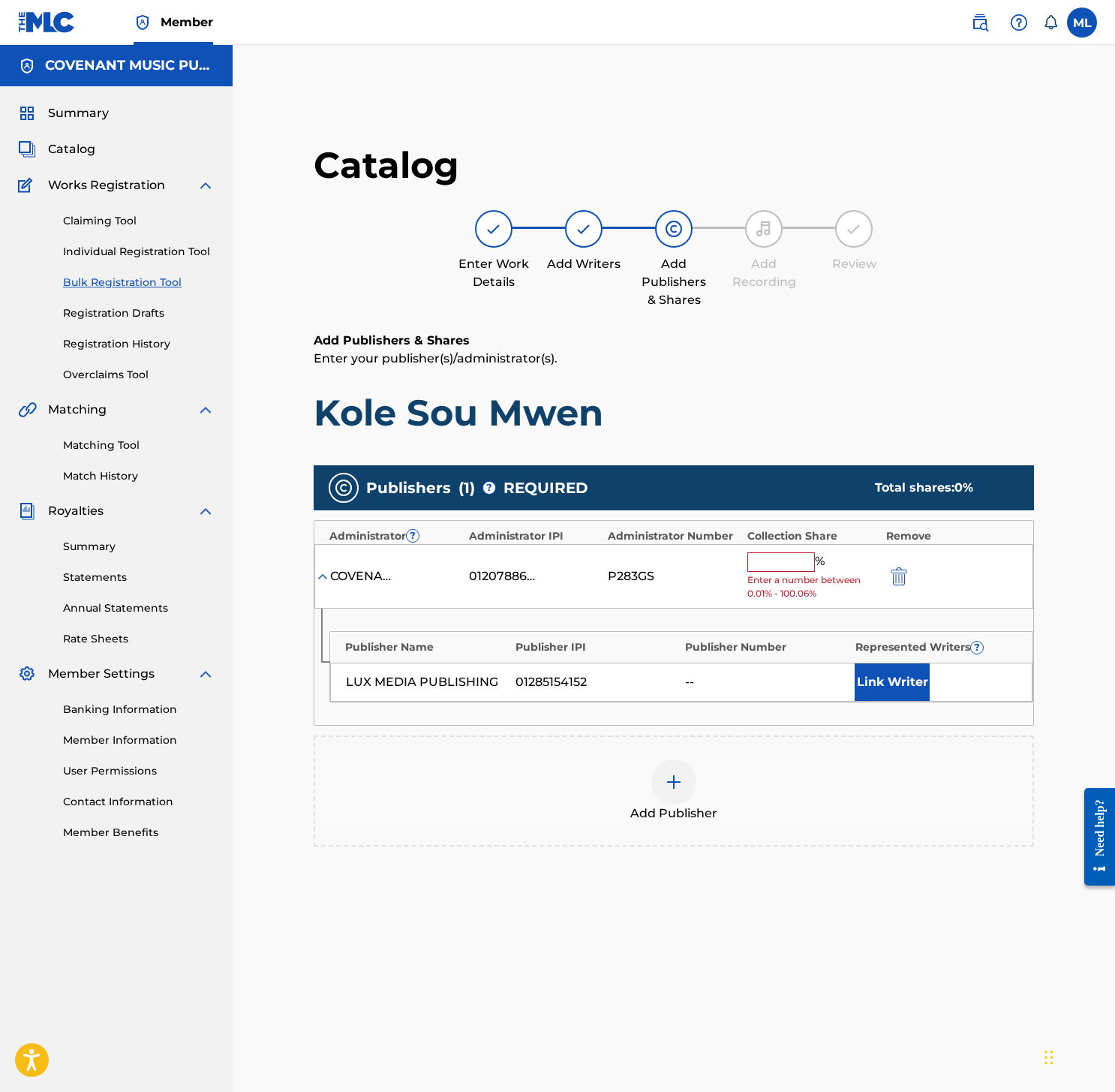
click at [782, 558] on input "text" at bounding box center [780, 561] width 68 height 19
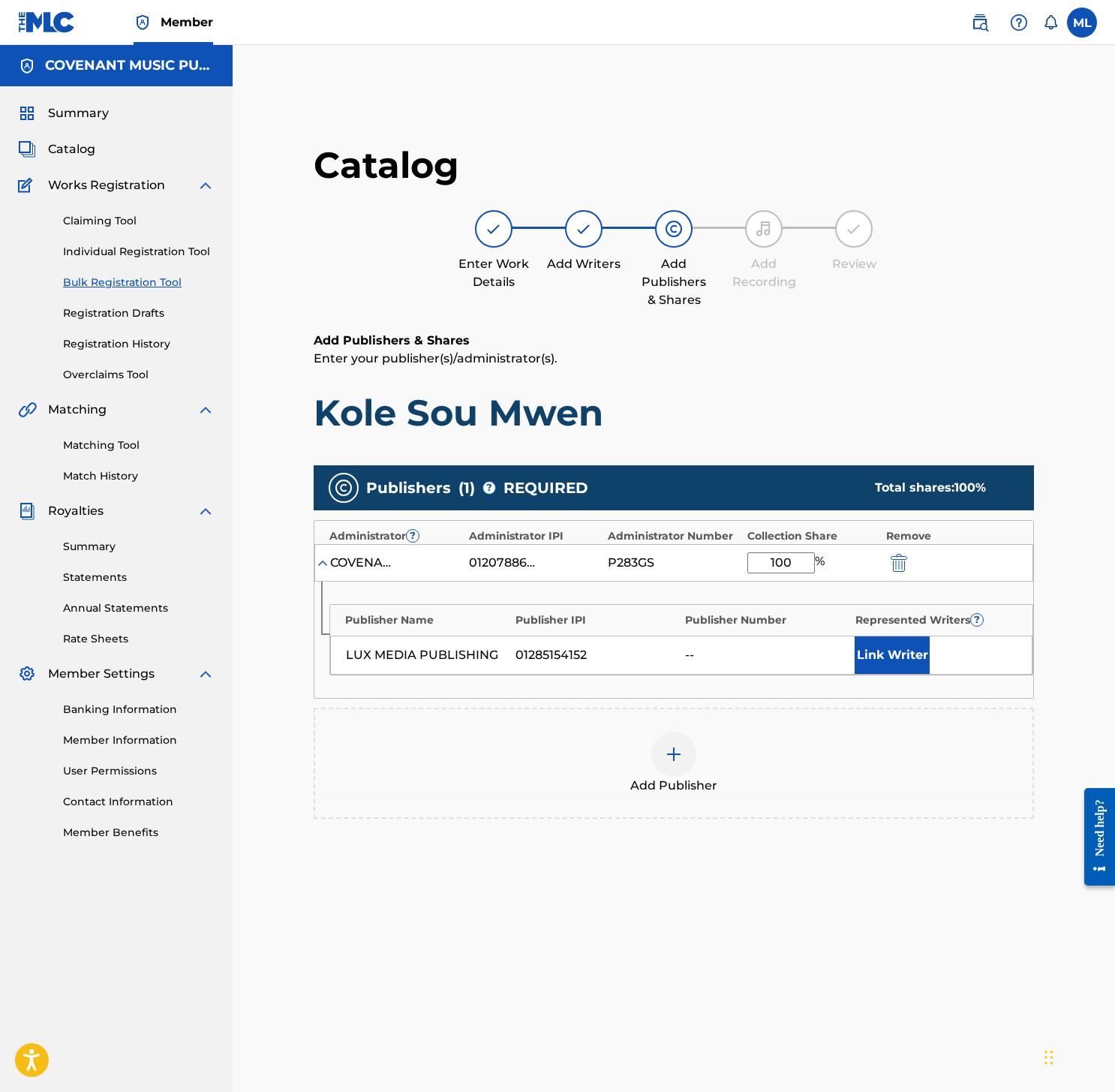
type input "100"
click at [717, 745] on div "Add Publisher" at bounding box center [674, 763] width 718 height 63
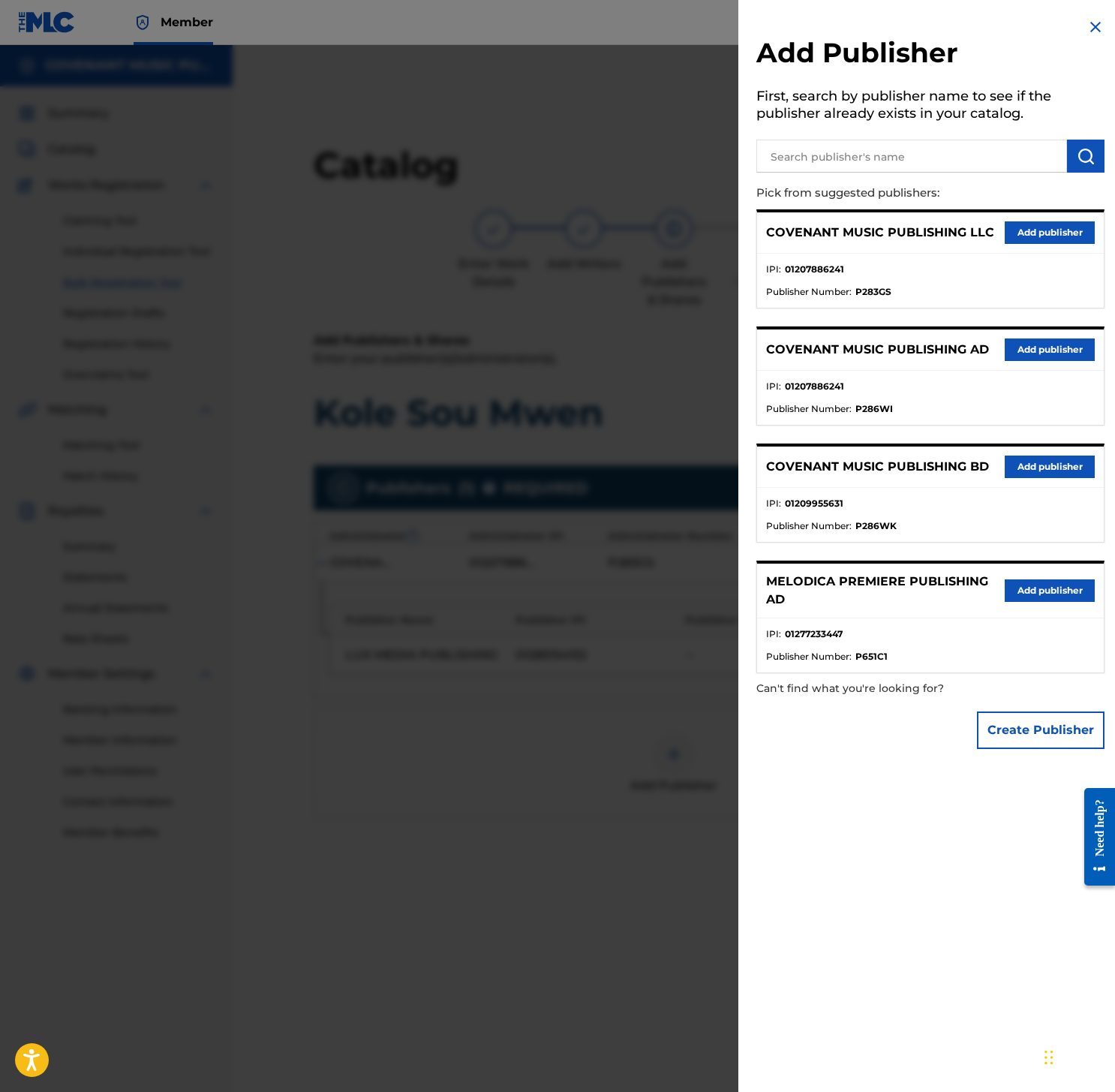
drag, startPoint x: 624, startPoint y: 736, endPoint x: 815, endPoint y: 703, distance: 193.8
click at [626, 736] on div at bounding box center [558, 591] width 1115 height 1092
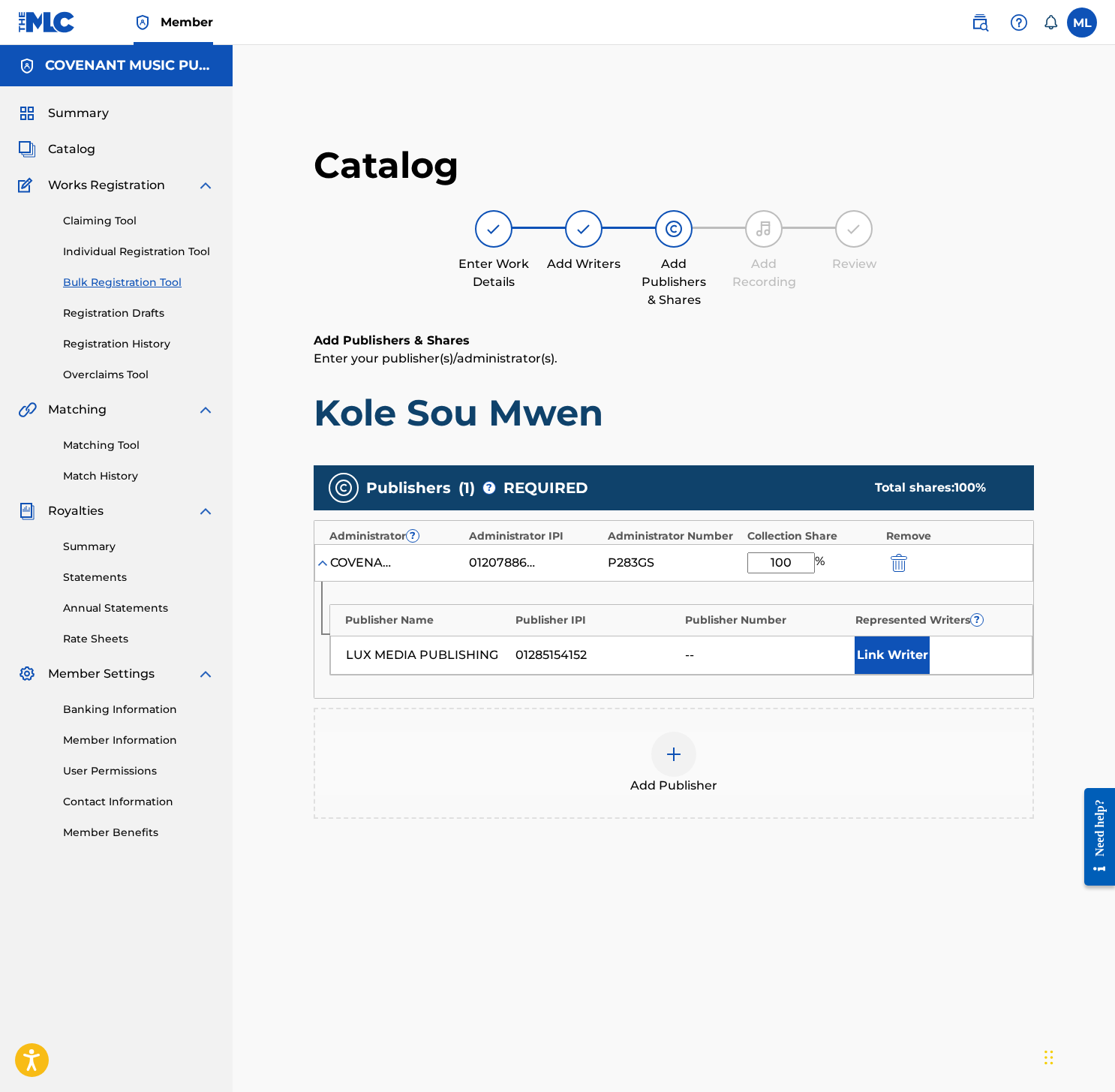
click at [912, 657] on button "Link Writer" at bounding box center [892, 655] width 75 height 37
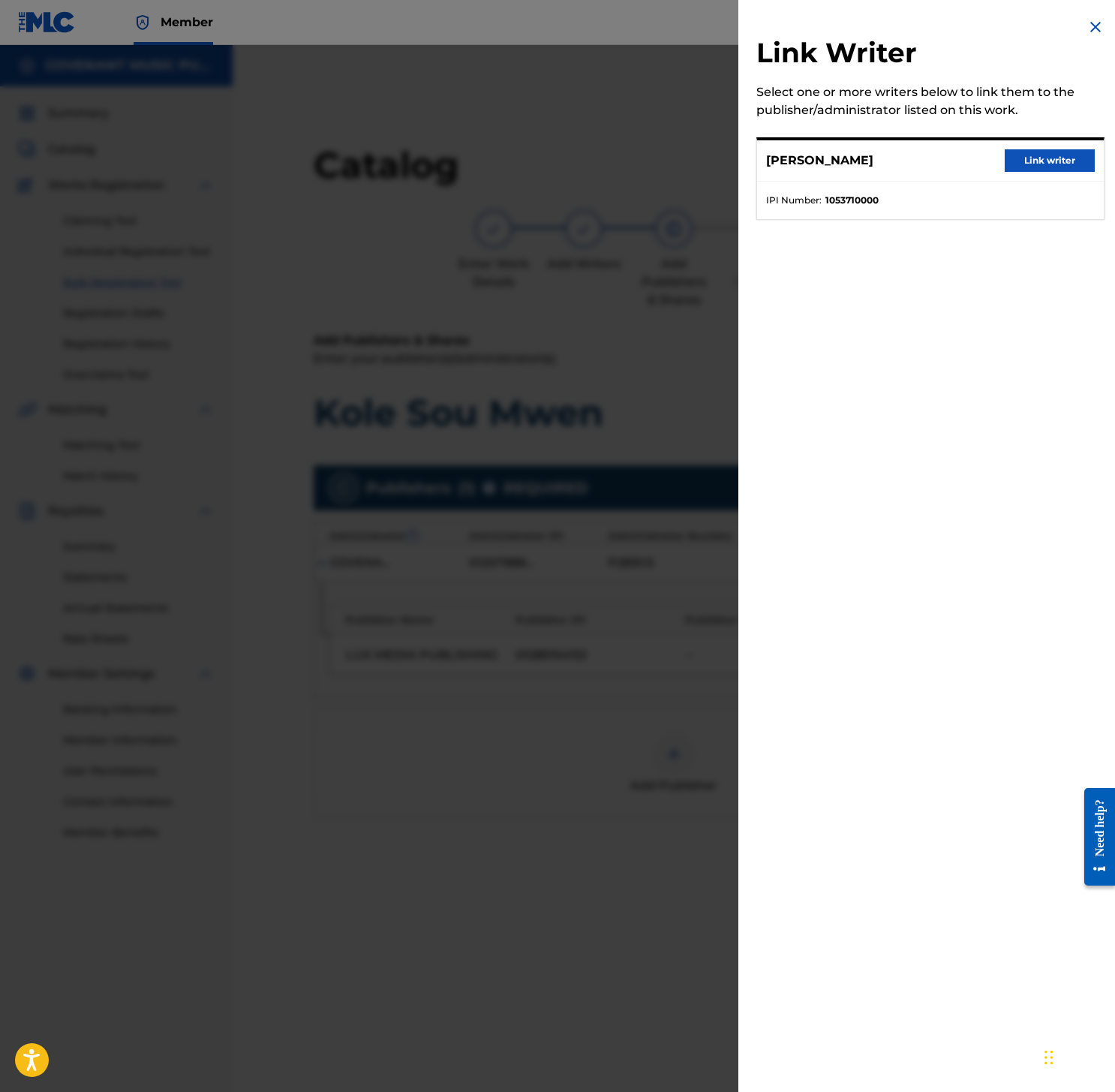
click at [1032, 152] on button "Link writer" at bounding box center [1049, 161] width 90 height 23
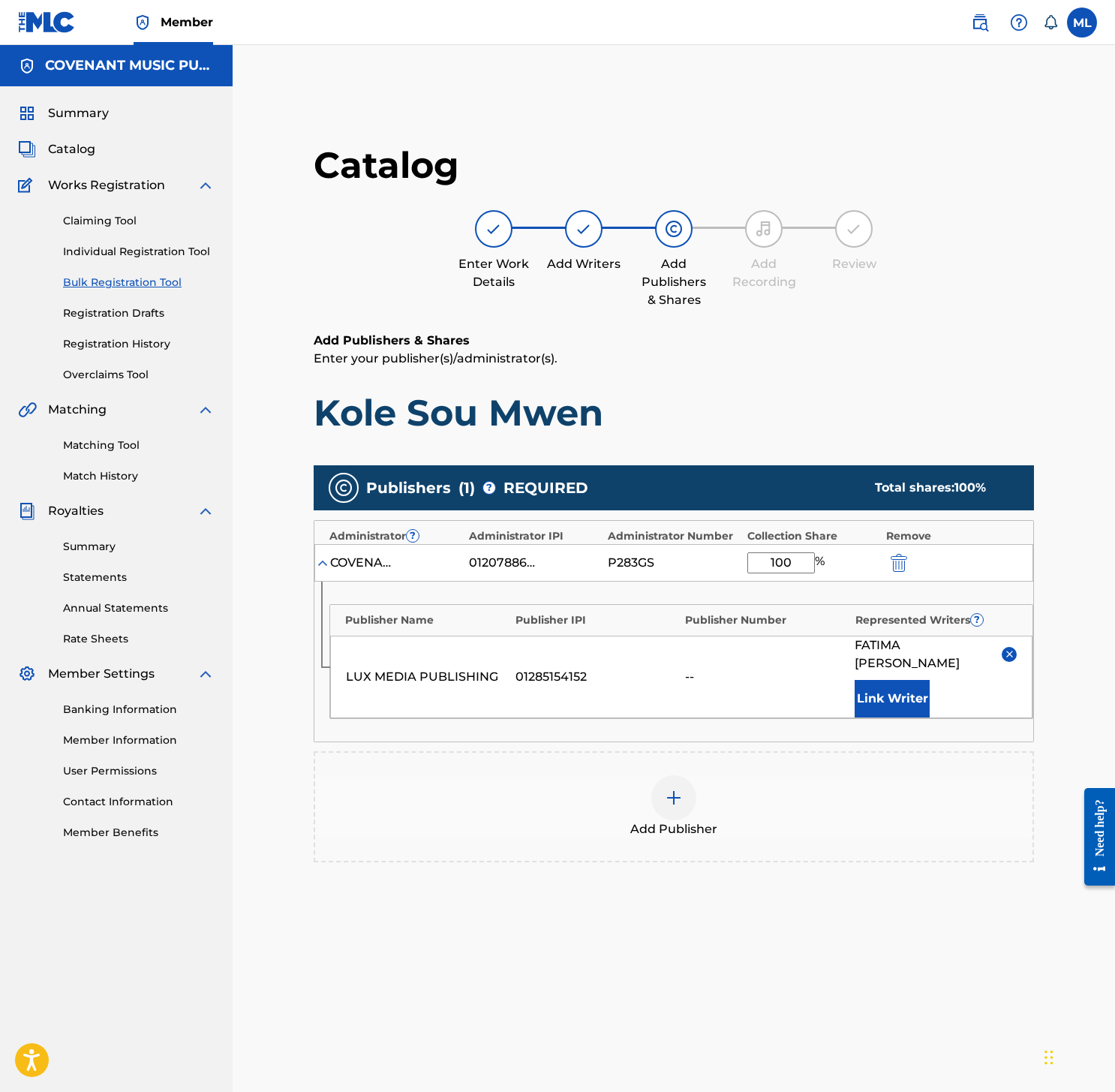
scroll to position [207, 0]
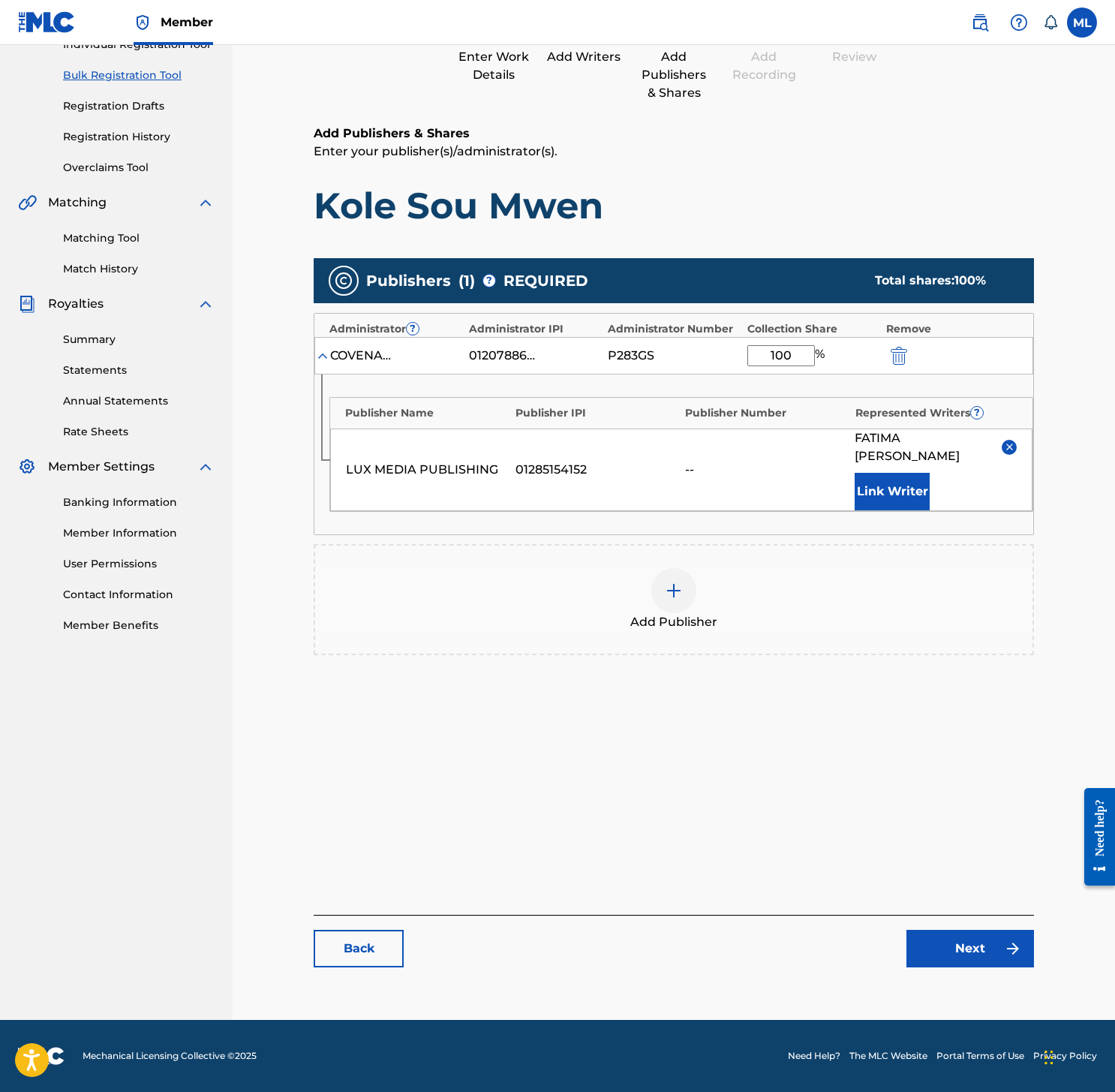
click at [924, 938] on link "Next" at bounding box center [970, 947] width 128 height 37
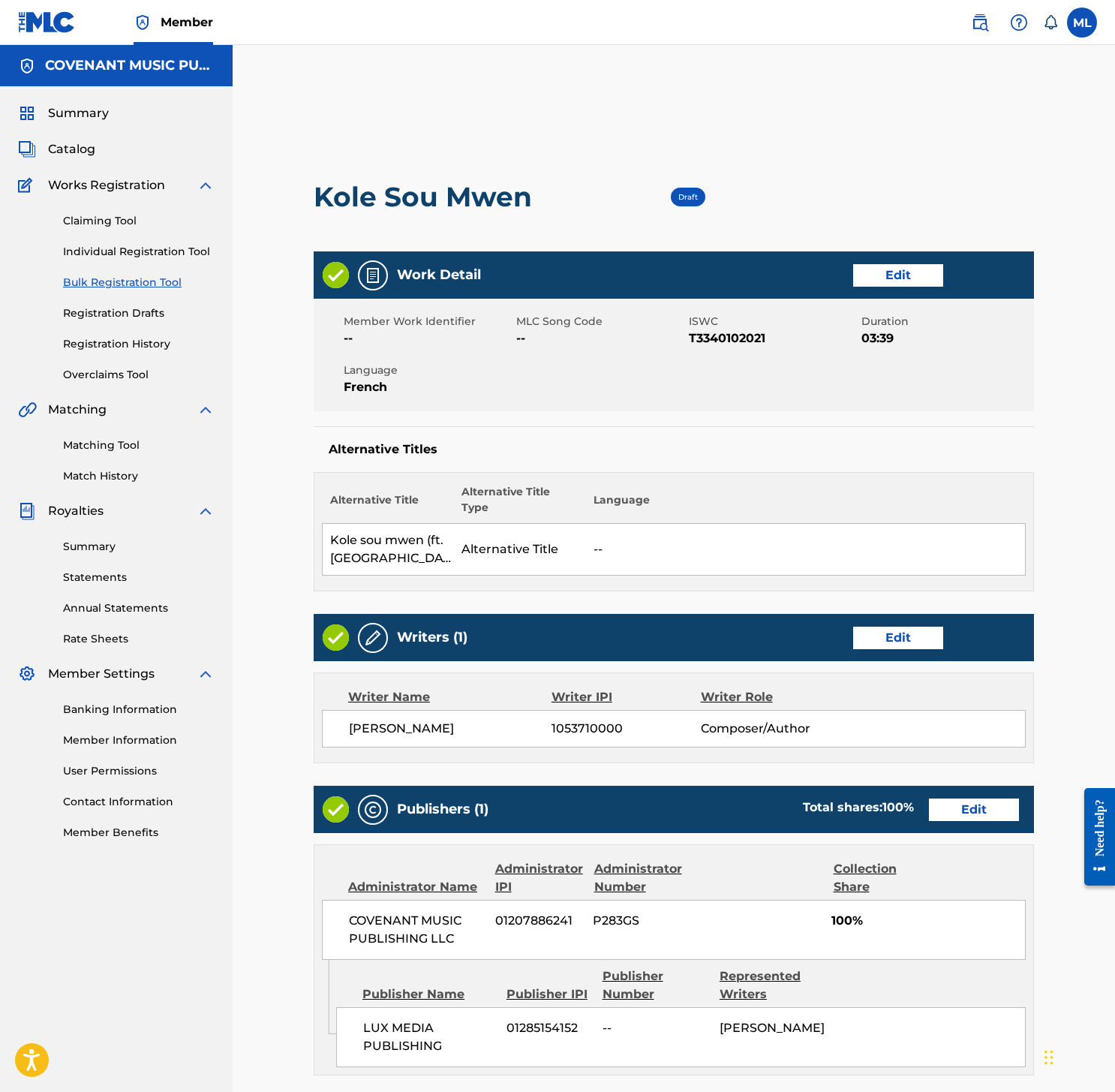
scroll to position [348, 0]
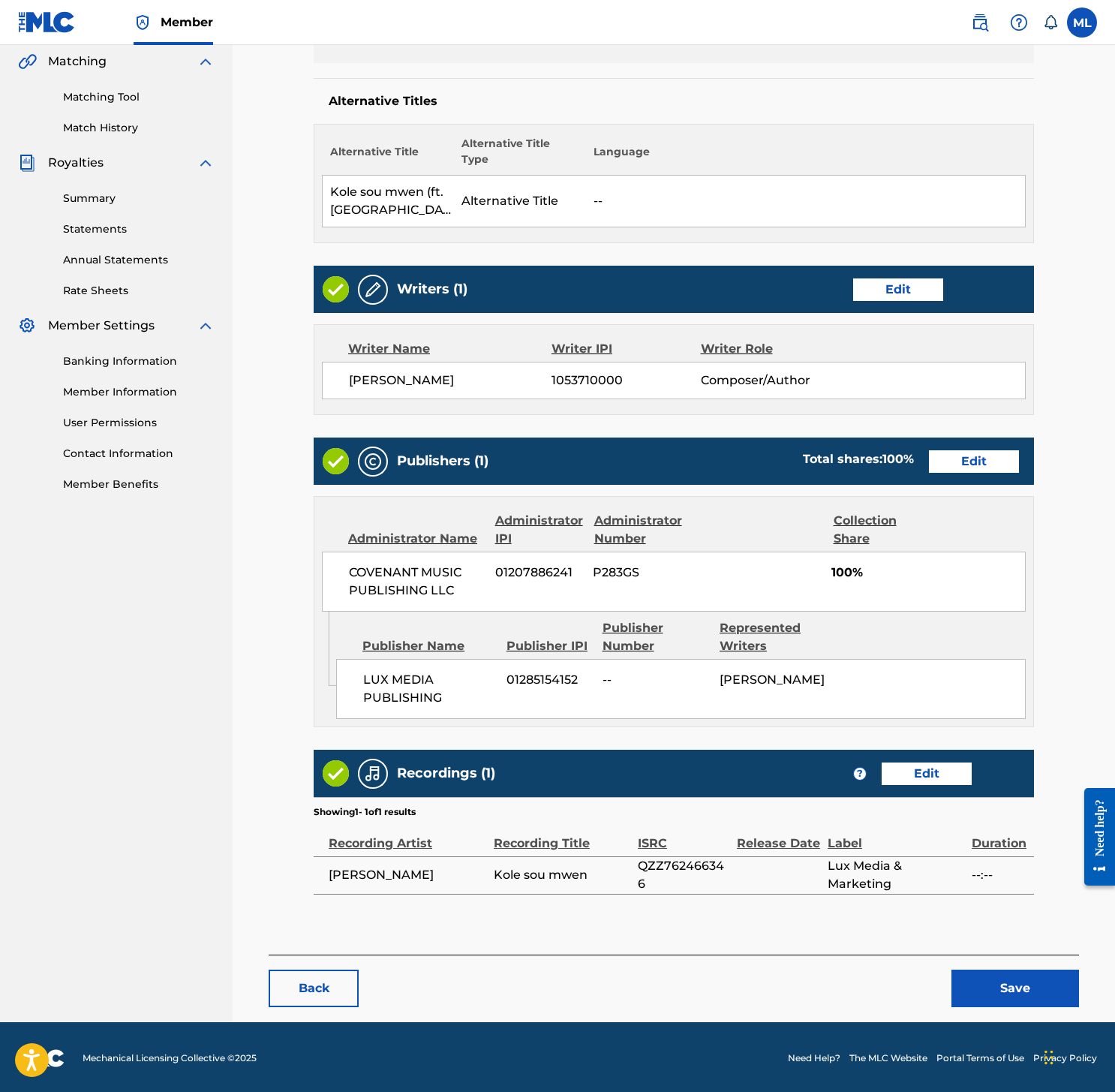
click at [1028, 978] on button "Save" at bounding box center [1015, 987] width 128 height 37
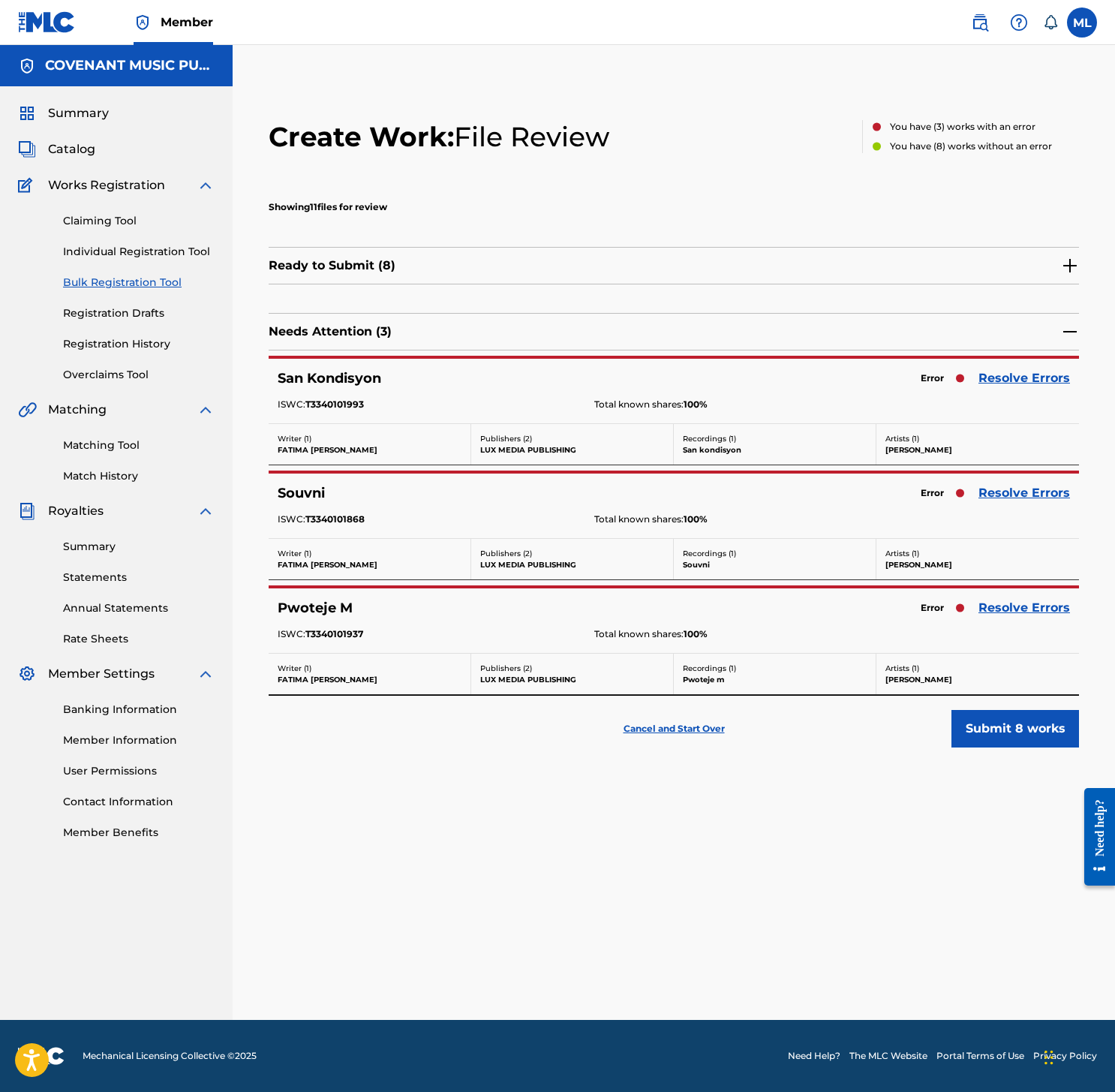
click at [992, 379] on link "Resolve Errors" at bounding box center [1024, 377] width 91 height 18
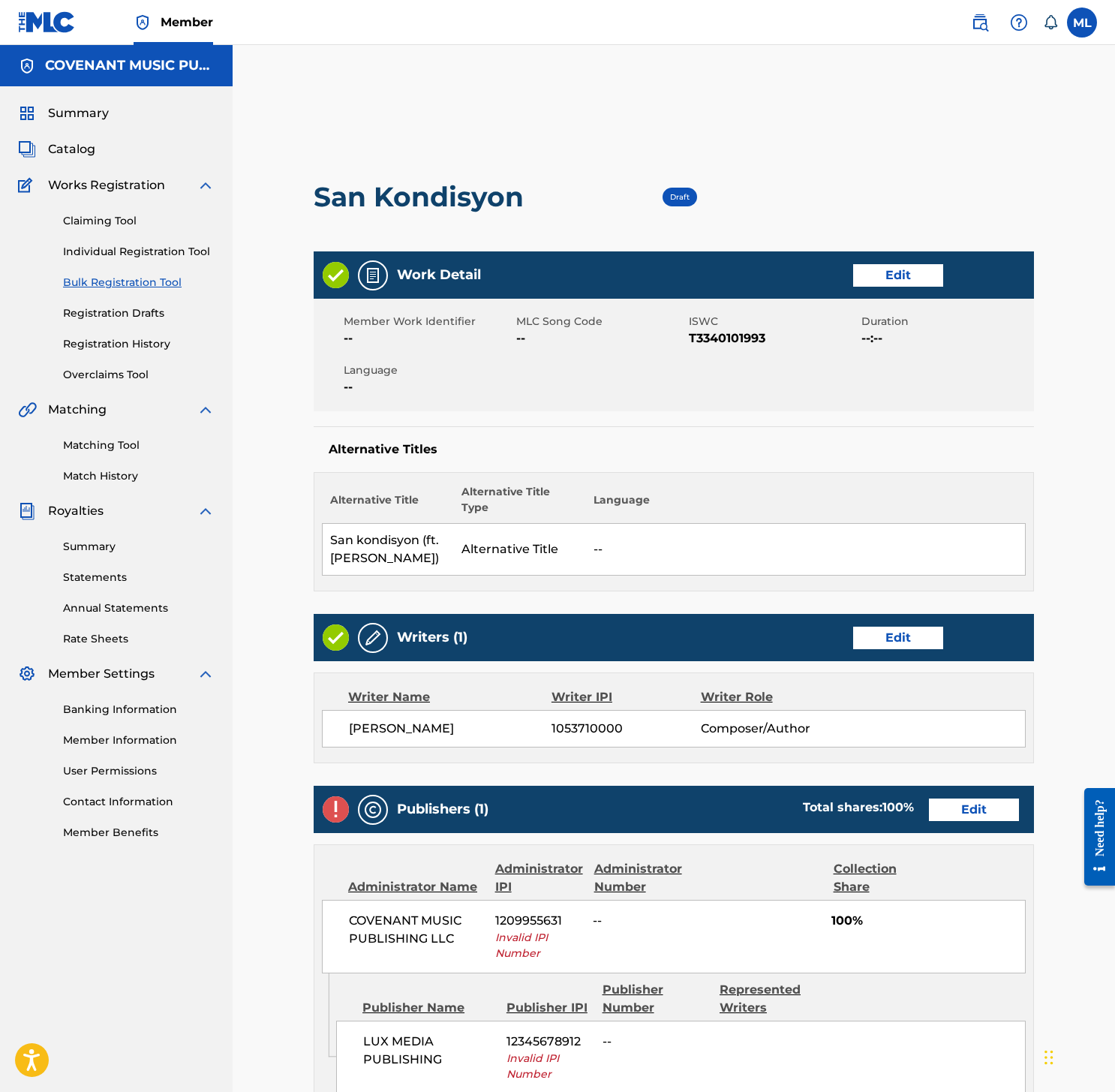
click at [883, 286] on div "Work Detail Edit" at bounding box center [674, 275] width 720 height 48
click at [896, 274] on link "Edit" at bounding box center [898, 275] width 90 height 23
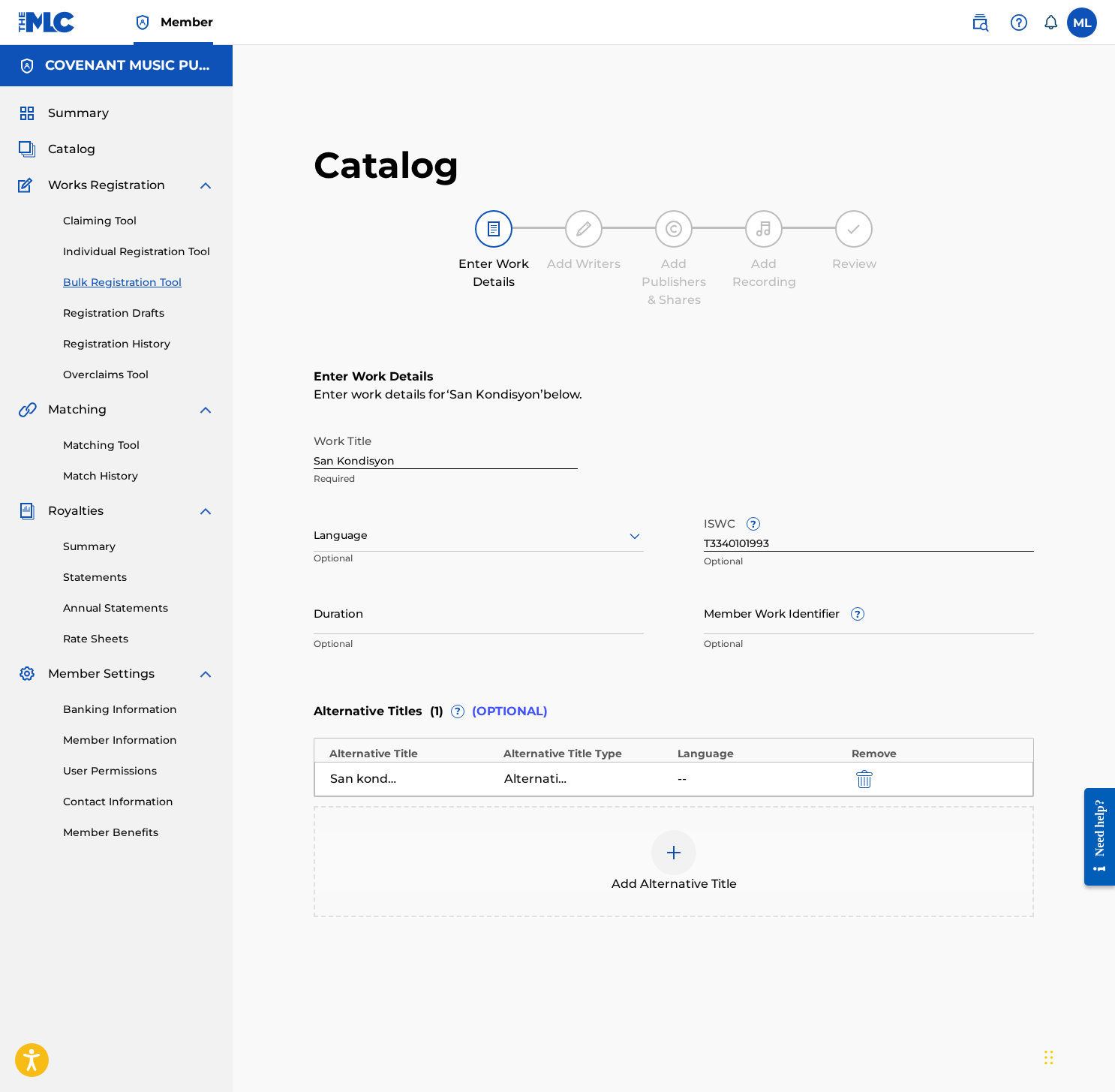
click at [446, 552] on div "Language Optional" at bounding box center [478, 542] width 330 height 68
click at [447, 526] on div at bounding box center [478, 536] width 330 height 19
type input "fre"
click at [429, 562] on div "French" at bounding box center [478, 568] width 329 height 33
click at [473, 617] on input "Duration" at bounding box center [478, 612] width 330 height 43
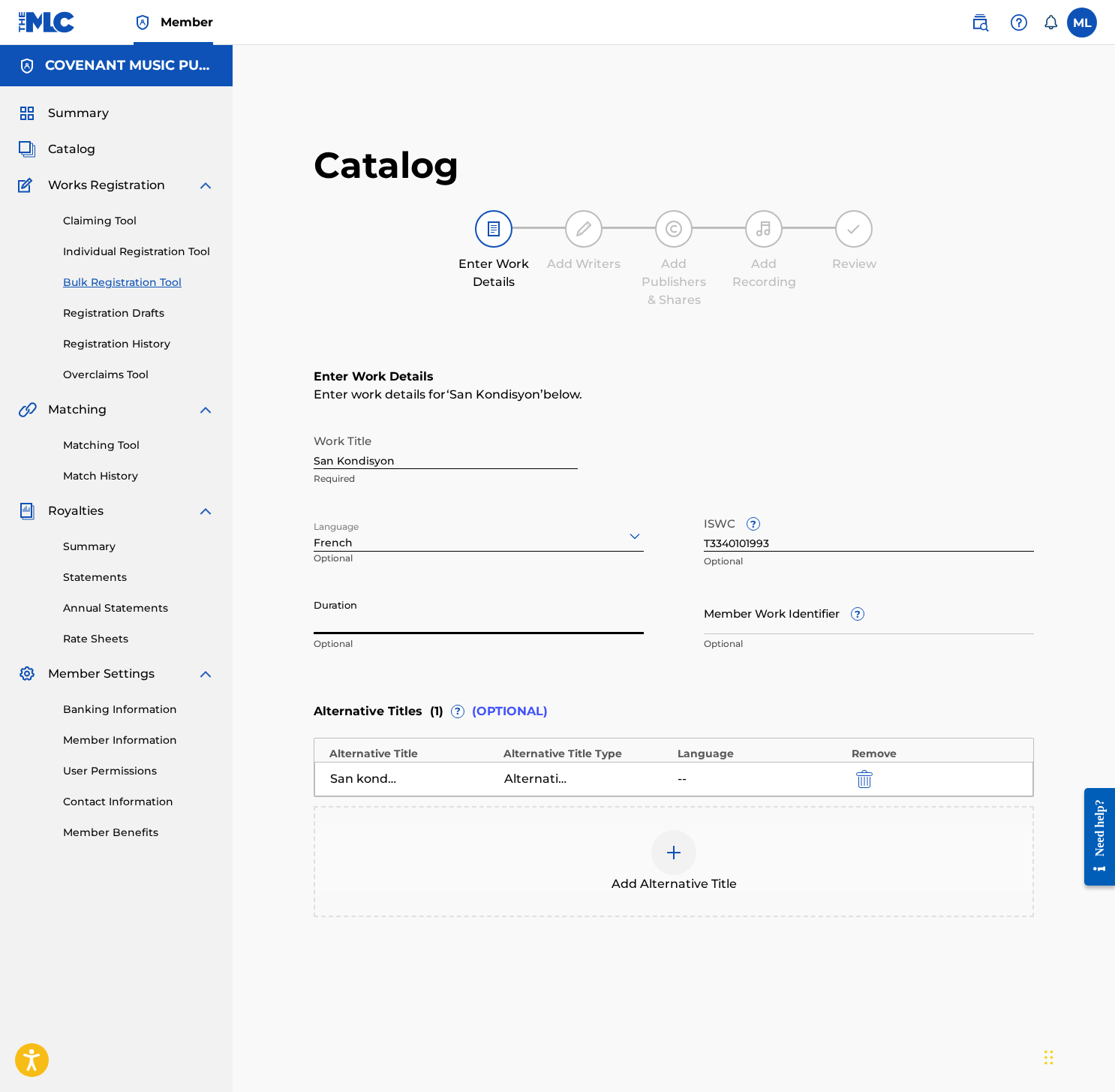
click at [464, 595] on input "Duration" at bounding box center [478, 612] width 330 height 43
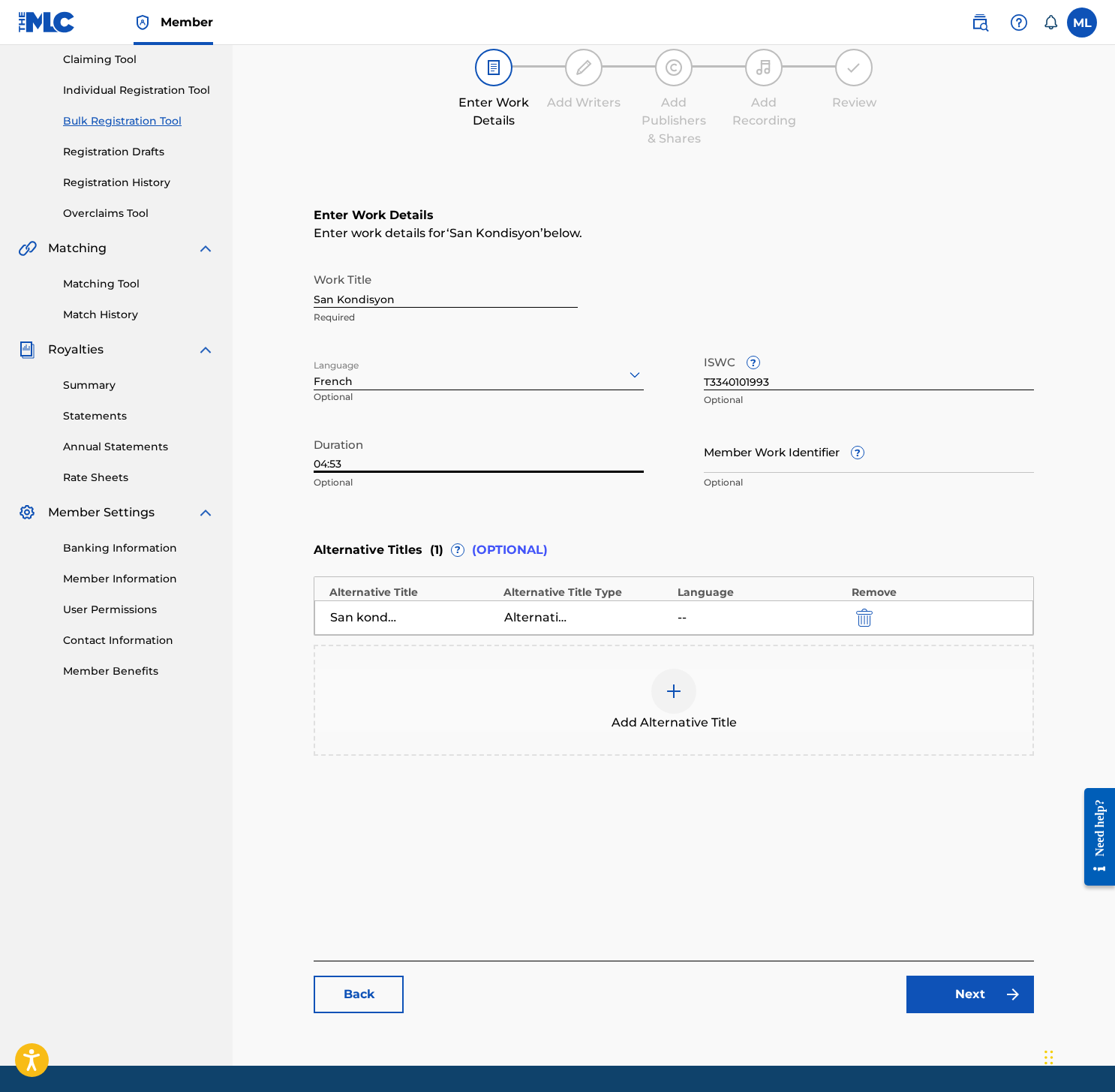
scroll to position [172, 0]
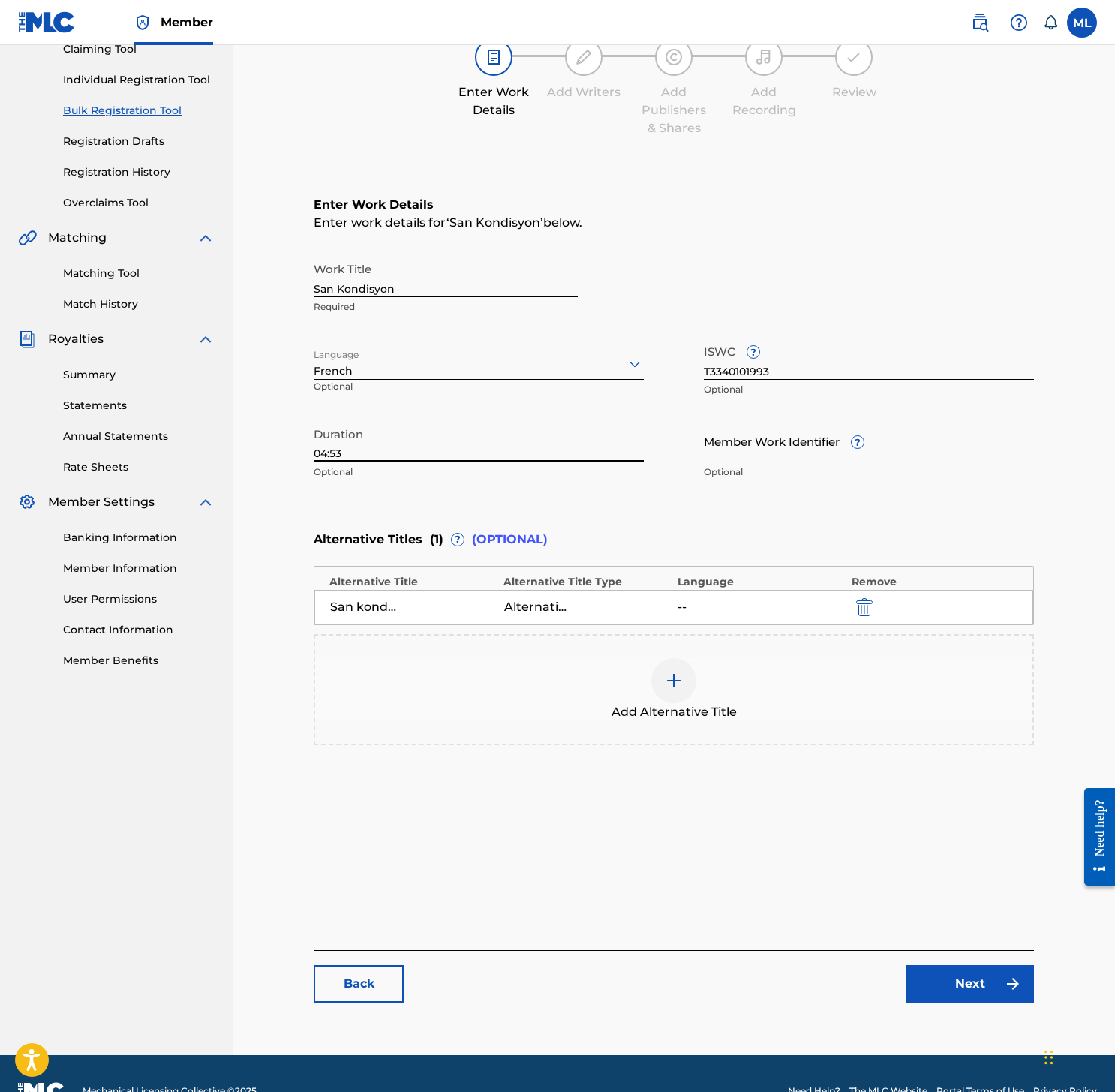
type input "04:53"
click at [943, 990] on link "Next" at bounding box center [970, 982] width 128 height 37
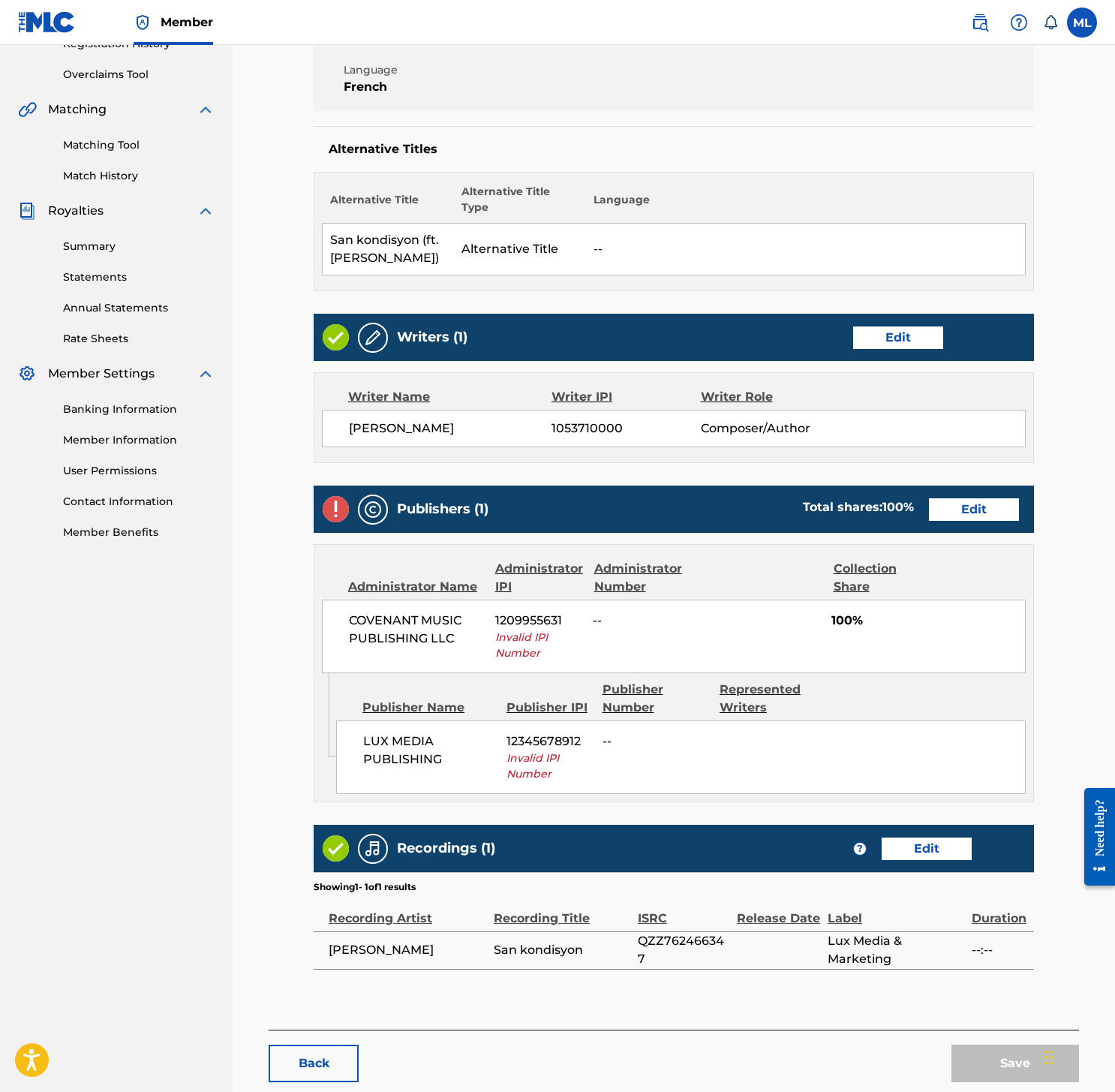
scroll to position [375, 0]
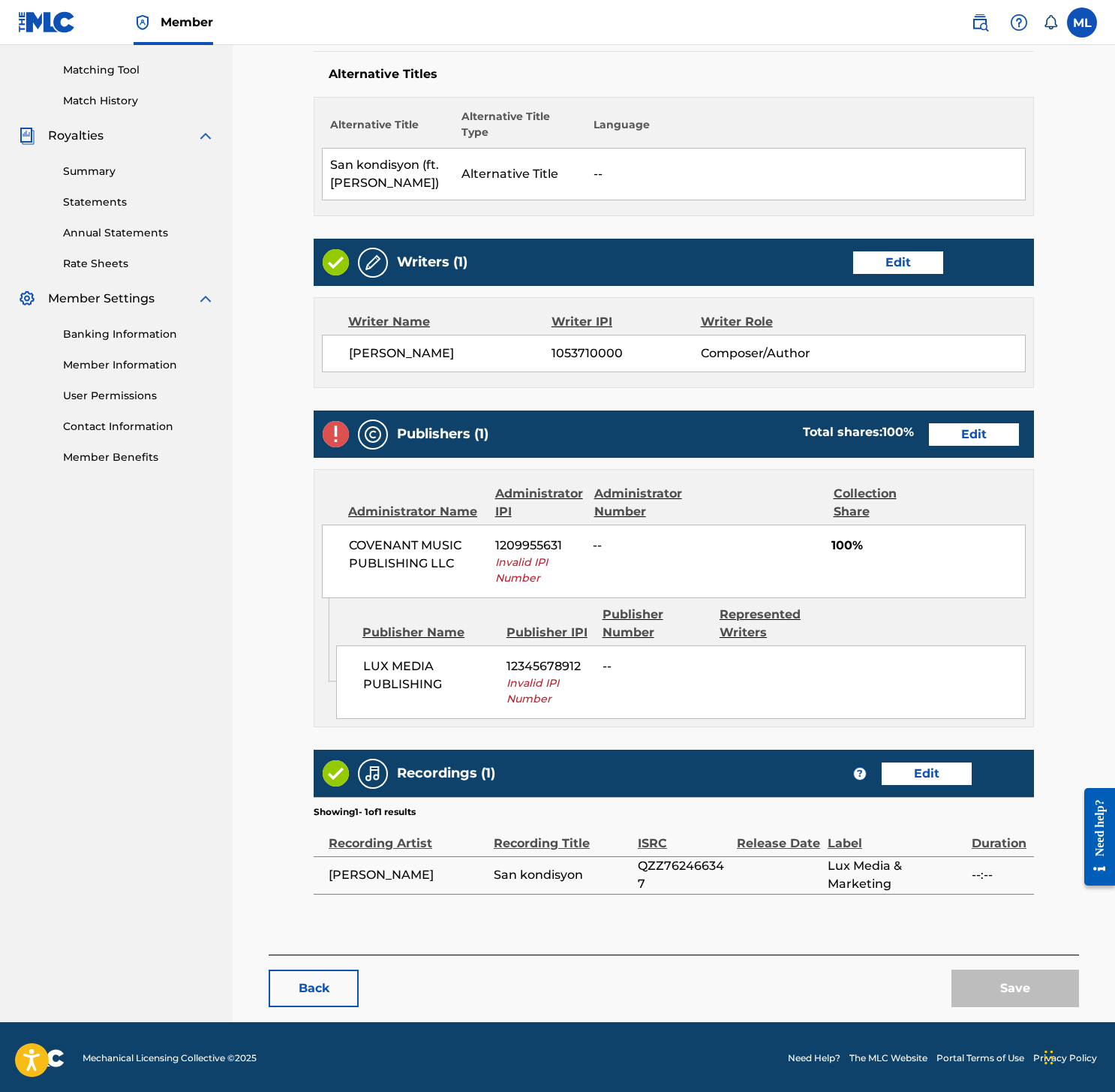
click at [992, 444] on link "Edit" at bounding box center [974, 435] width 90 height 23
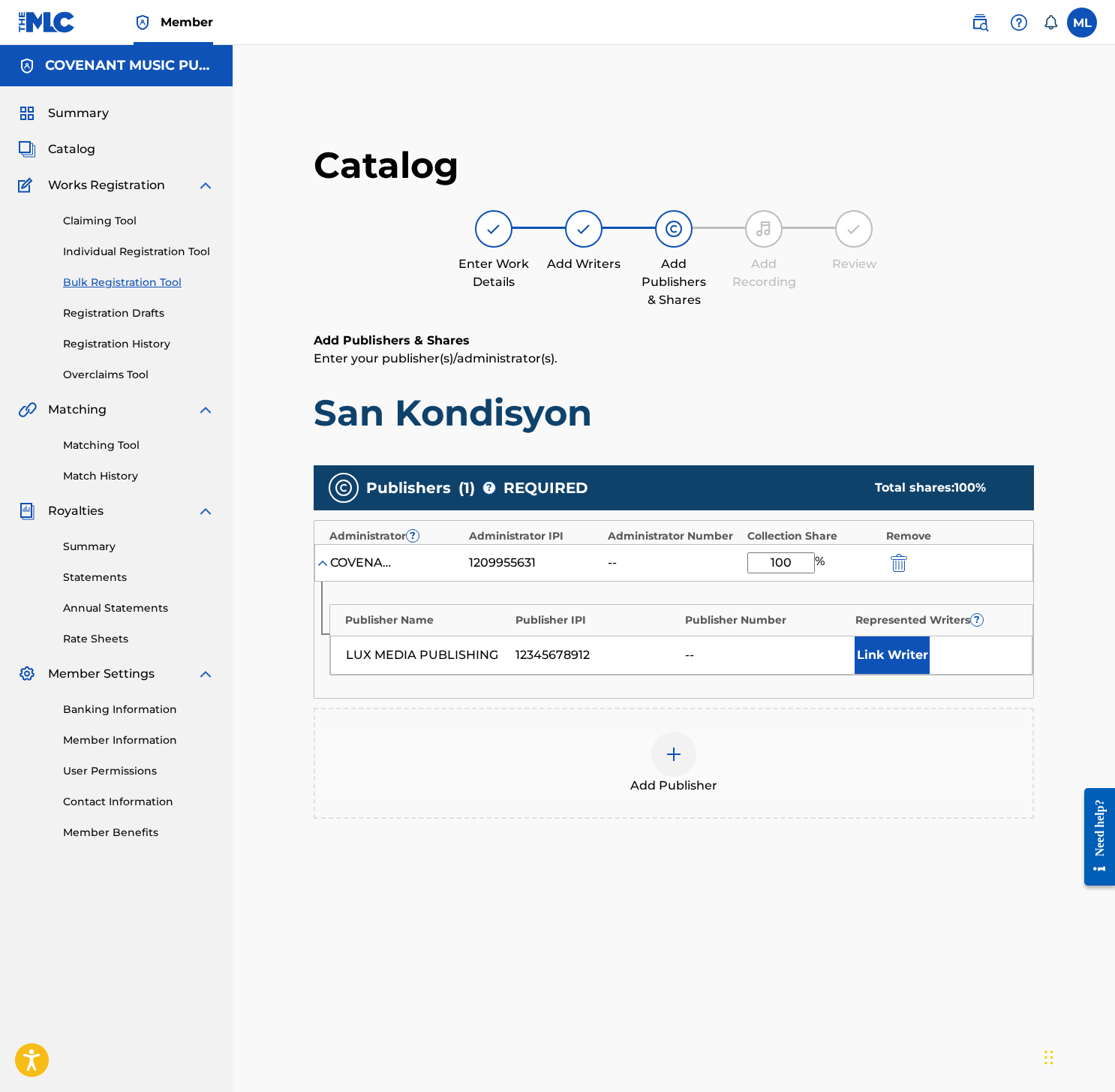
click at [909, 562] on div at bounding box center [920, 562] width 68 height 17
click at [903, 563] on img "submit" at bounding box center [899, 562] width 16 height 18
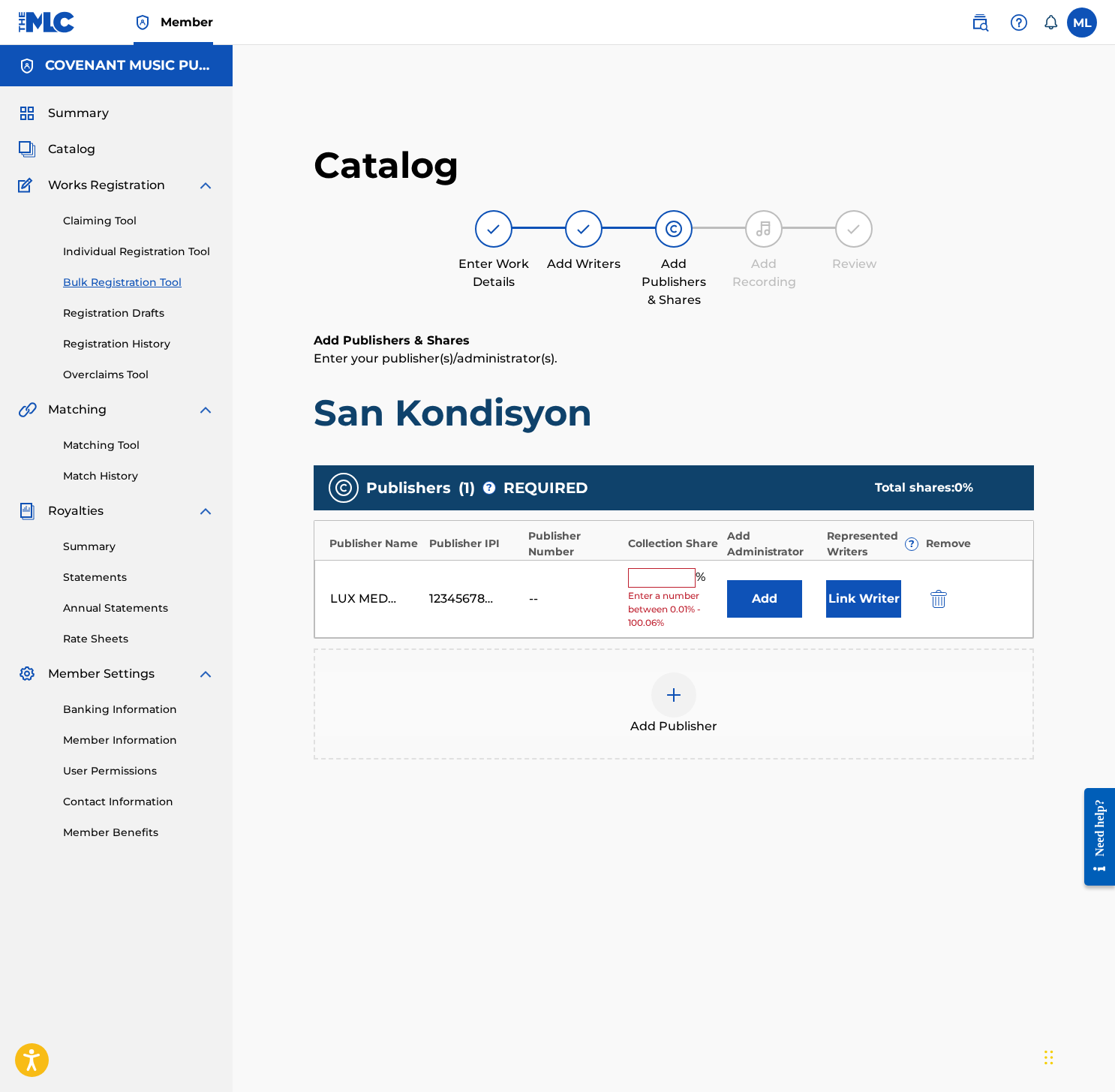
click at [947, 603] on div at bounding box center [960, 598] width 68 height 17
click at [940, 601] on img "submit" at bounding box center [938, 598] width 16 height 18
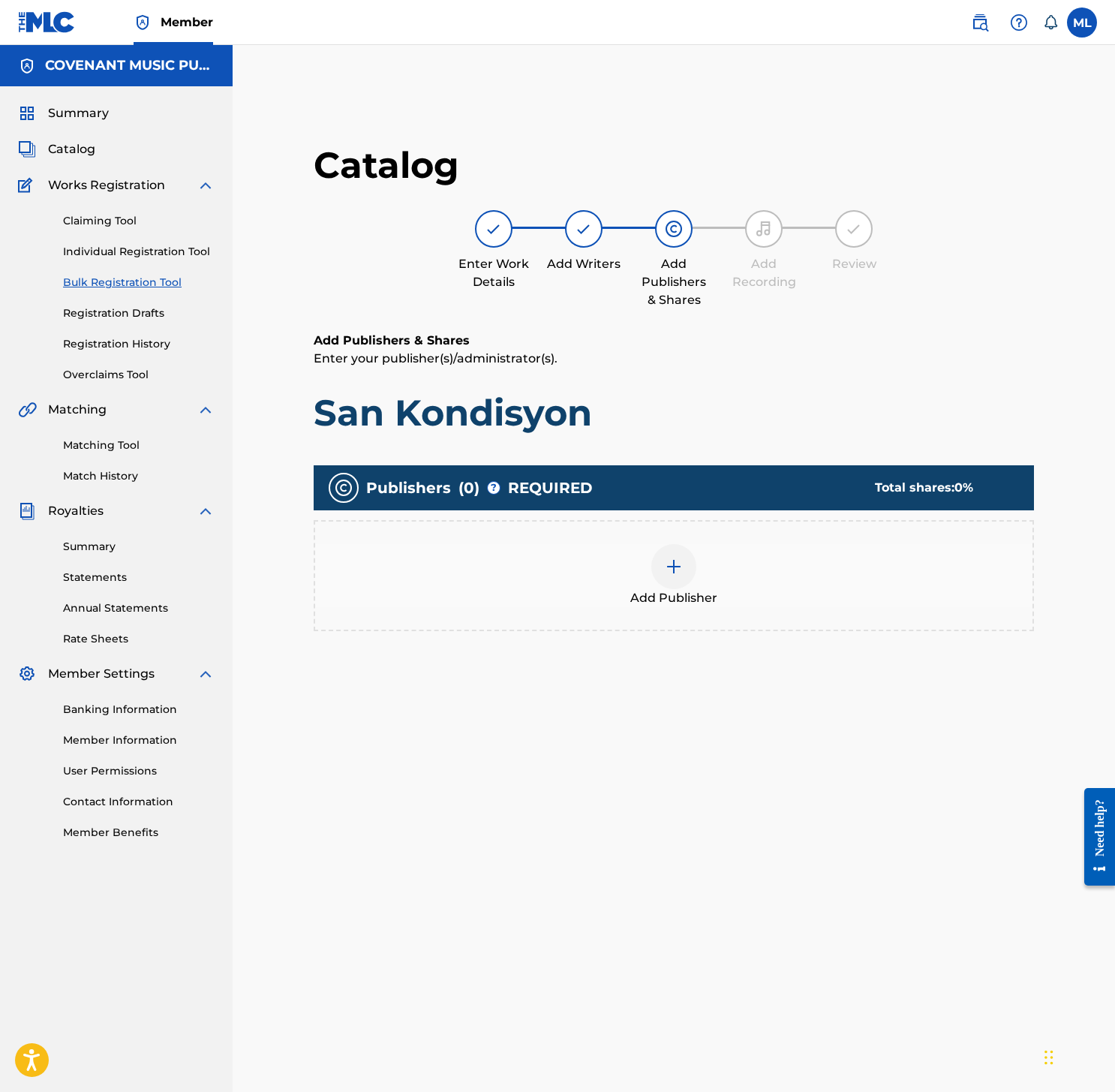
click at [655, 553] on div "Add Publisher" at bounding box center [674, 576] width 718 height 63
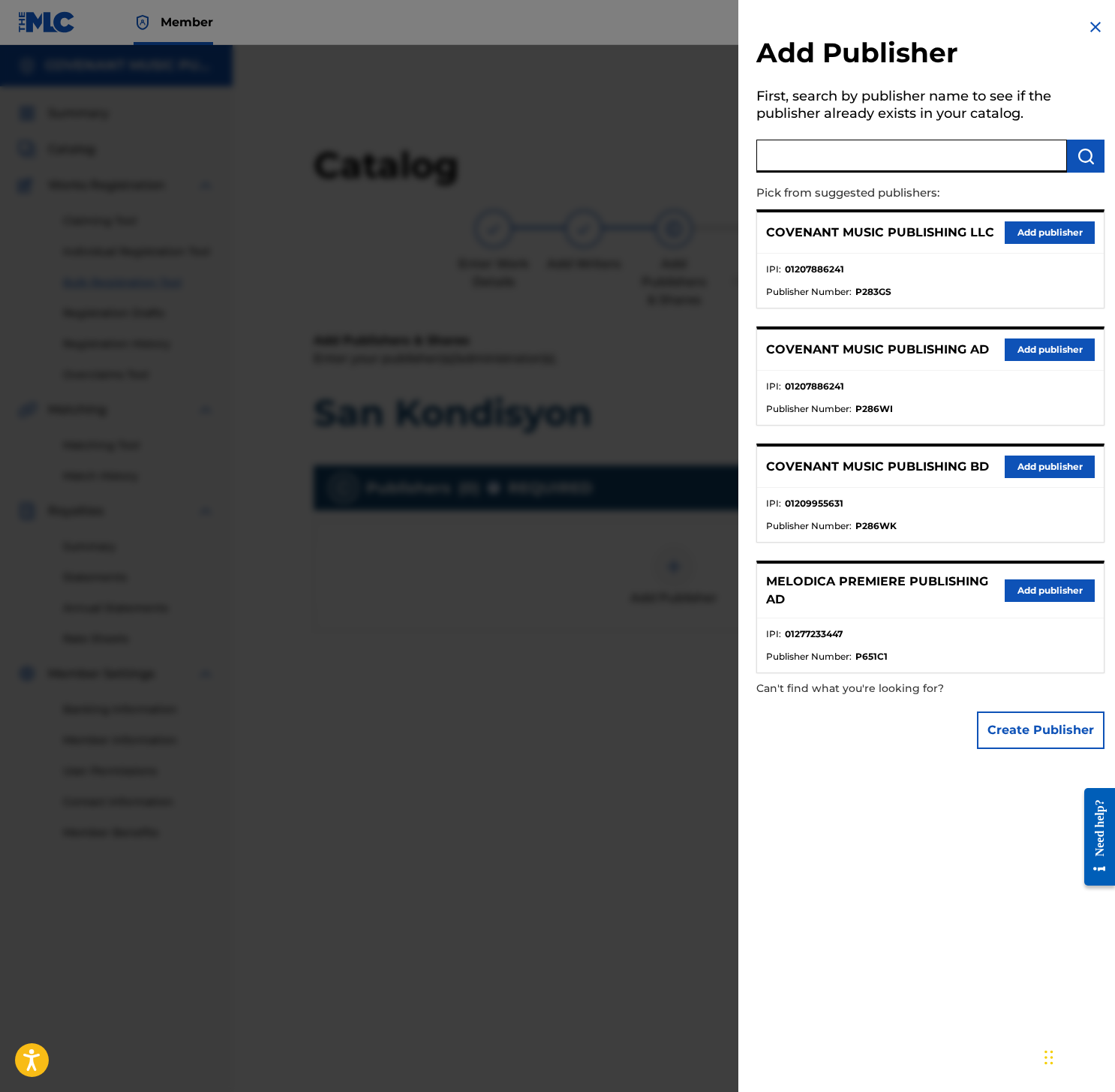
click at [975, 171] on input "text" at bounding box center [912, 155] width 311 height 33
click at [1019, 740] on button "Create Publisher" at bounding box center [1041, 729] width 128 height 37
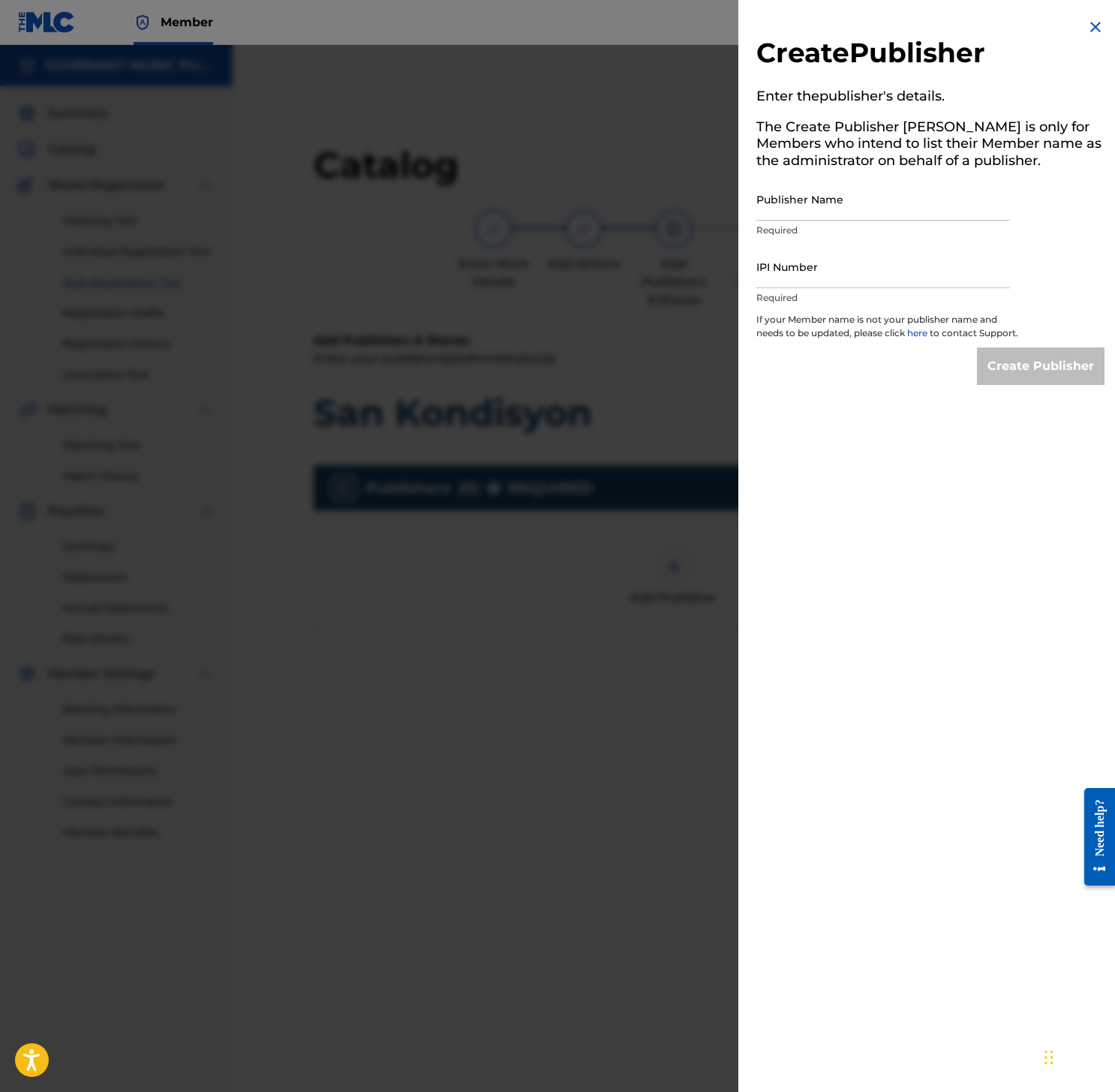
click at [828, 197] on input "Publisher Name" at bounding box center [883, 199] width 253 height 43
paste input "LUX MEDIA PUBLISHING"
type input "LUX MEDIA PUBLISHING"
click at [904, 266] on input "IPI Number" at bounding box center [883, 266] width 253 height 43
paste input "01285154152"
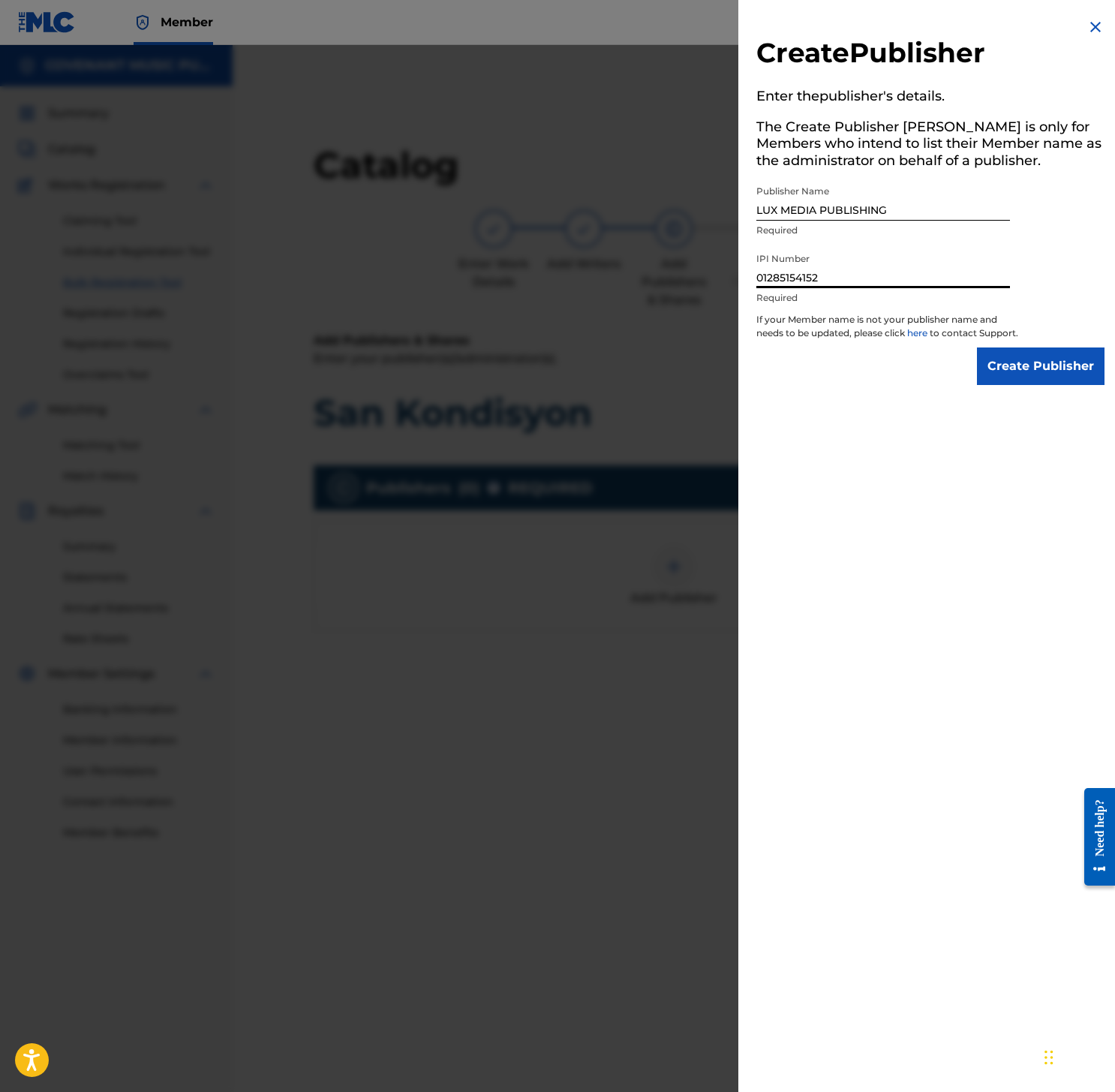
type input "01285154152"
click at [1030, 375] on input "Create Publisher" at bounding box center [1041, 366] width 128 height 37
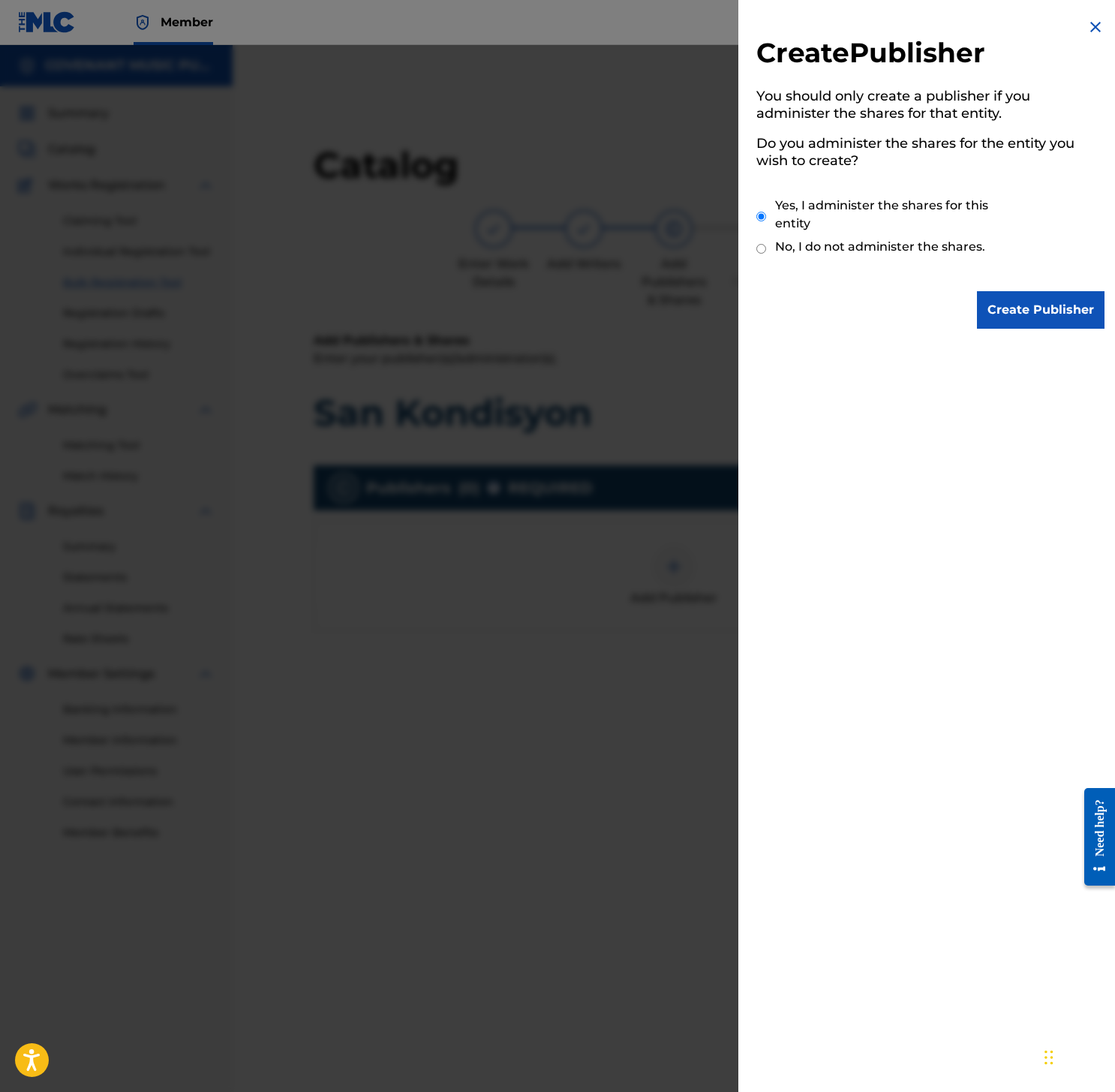
click at [1044, 313] on input "Create Publisher" at bounding box center [1041, 309] width 128 height 37
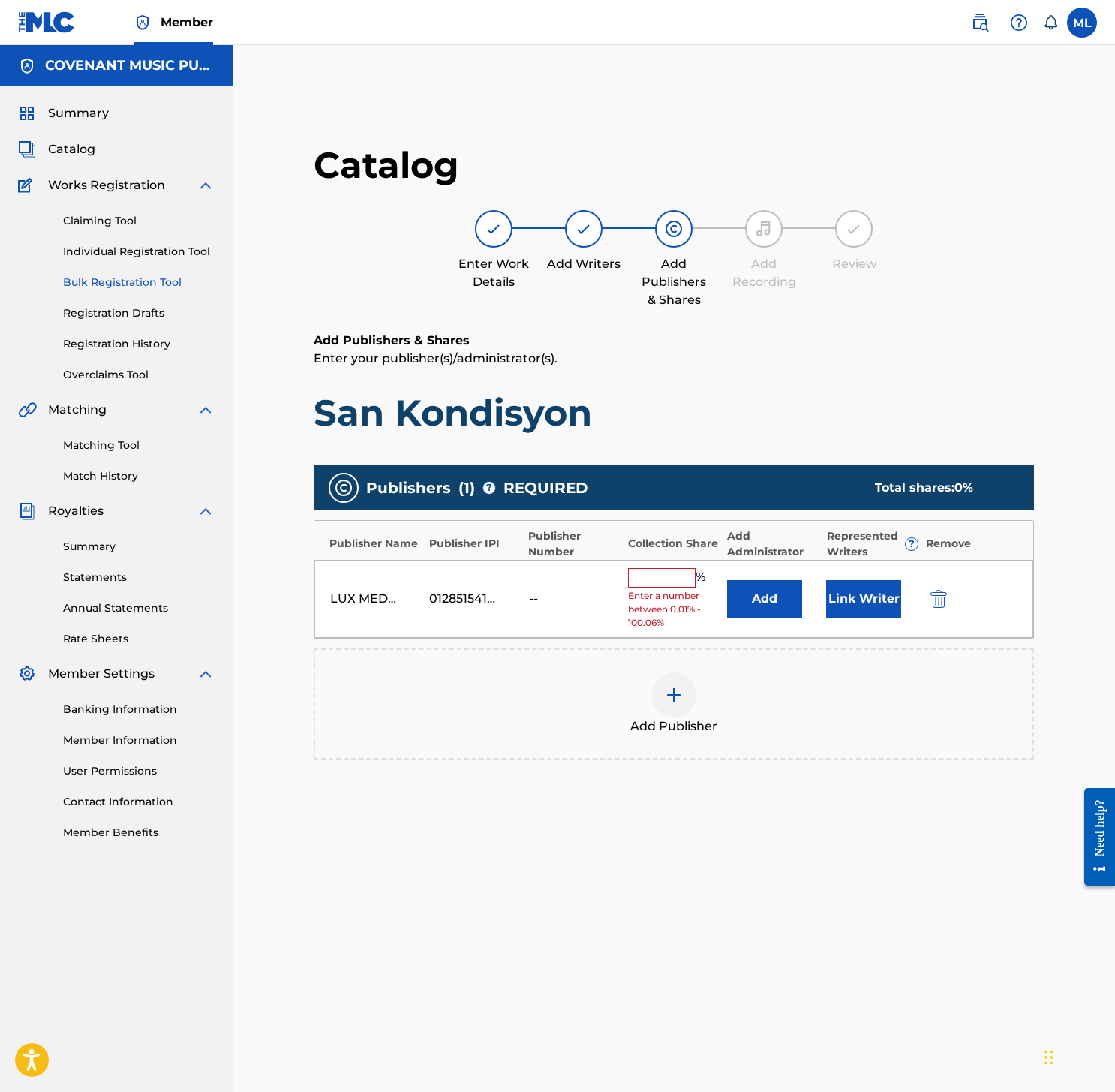
click at [833, 610] on button "Link Writer" at bounding box center [863, 598] width 75 height 37
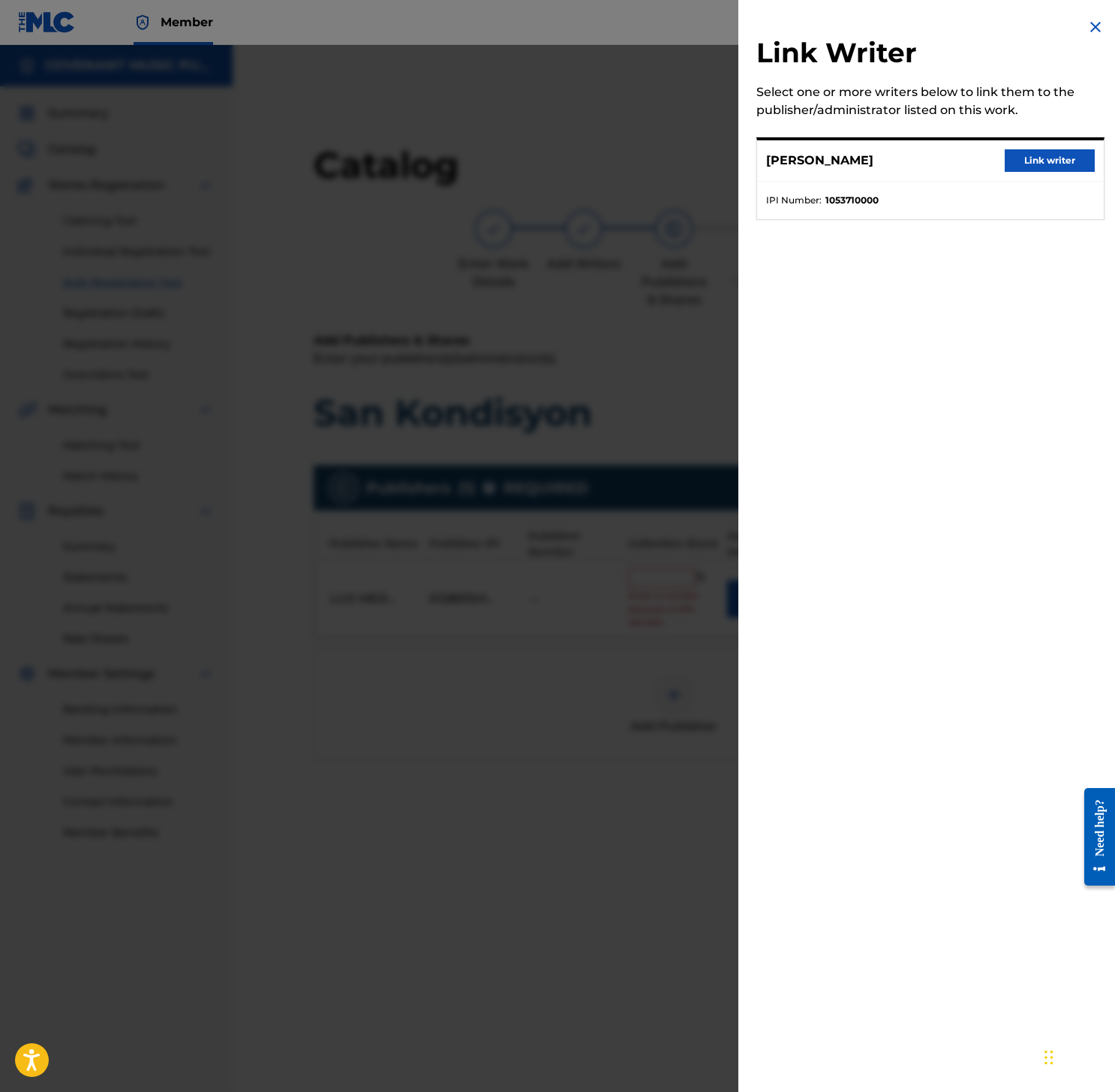
click at [674, 322] on div at bounding box center [558, 591] width 1115 height 1092
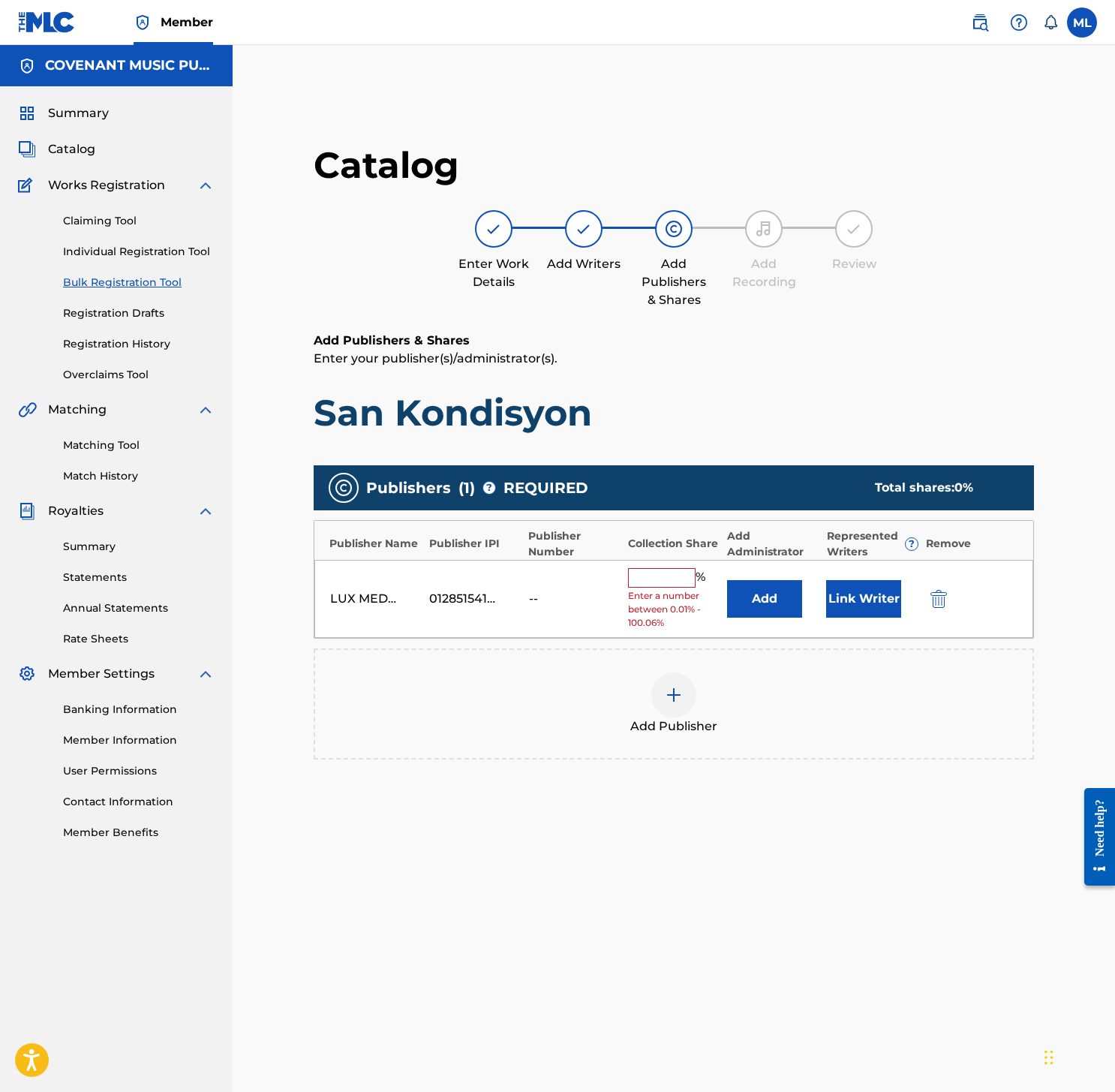
click at [761, 608] on button "Add" at bounding box center [764, 598] width 75 height 37
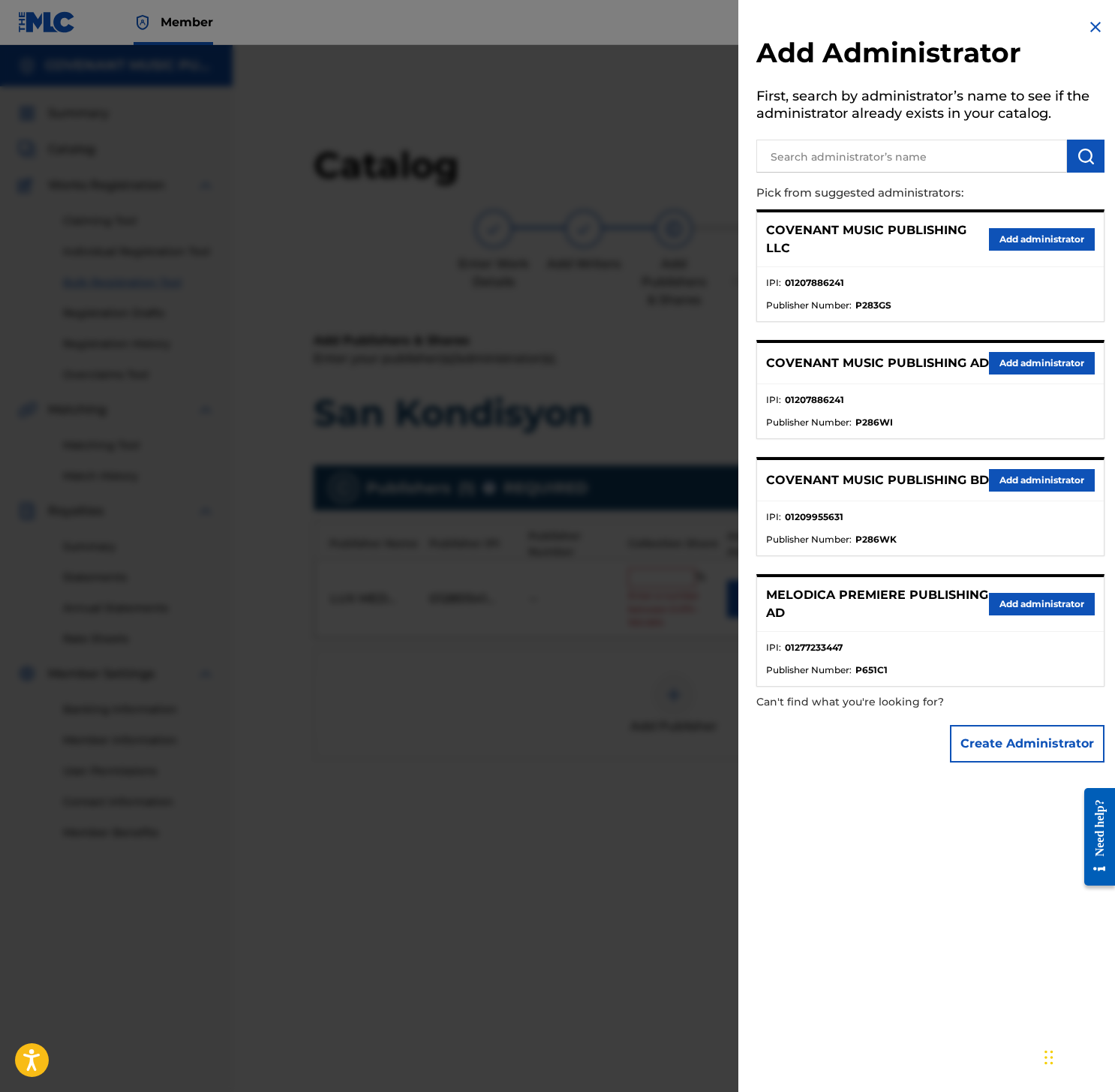
click at [1050, 238] on button "Add administrator" at bounding box center [1042, 239] width 106 height 23
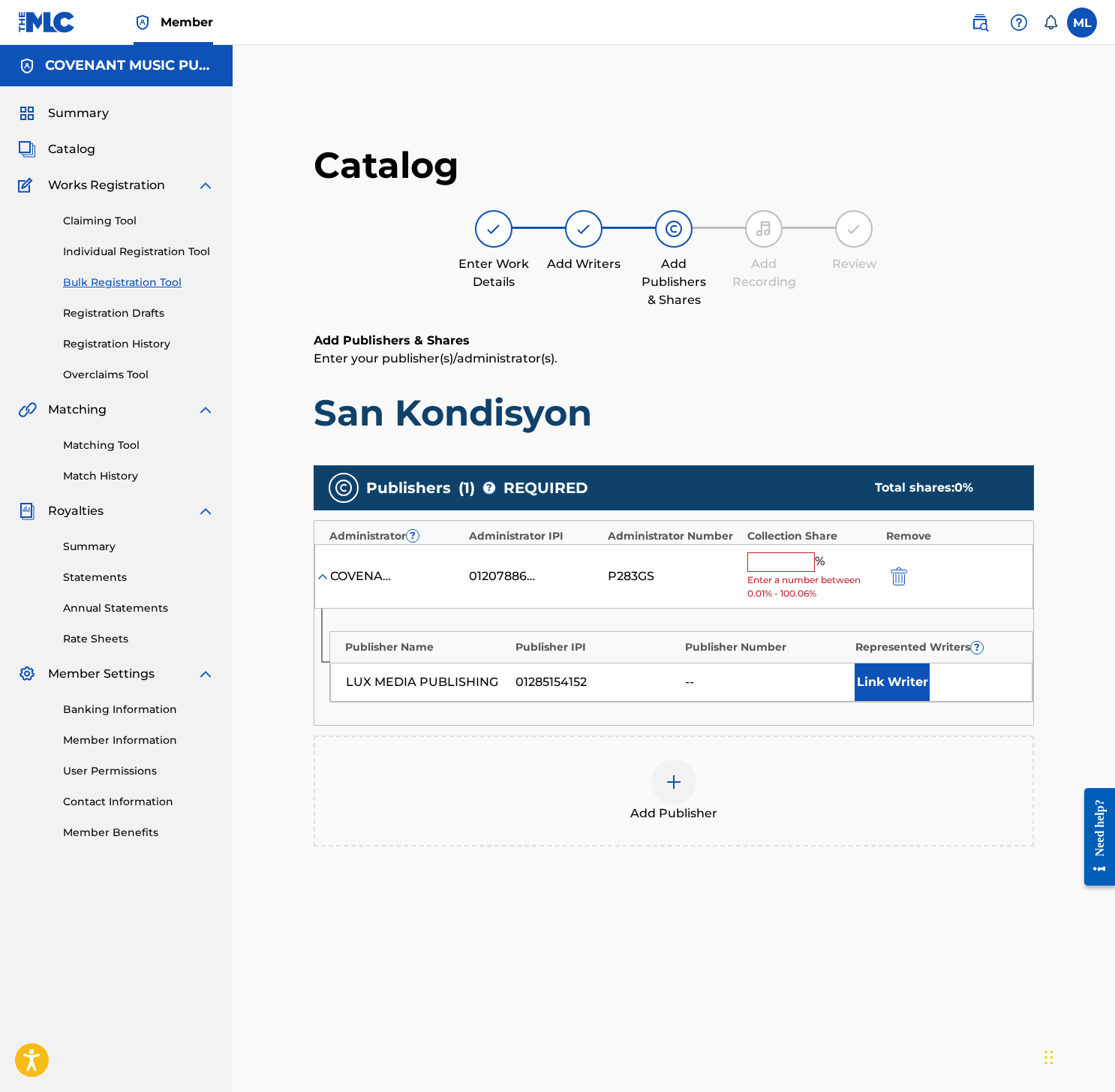
click at [772, 563] on input "text" at bounding box center [780, 561] width 68 height 19
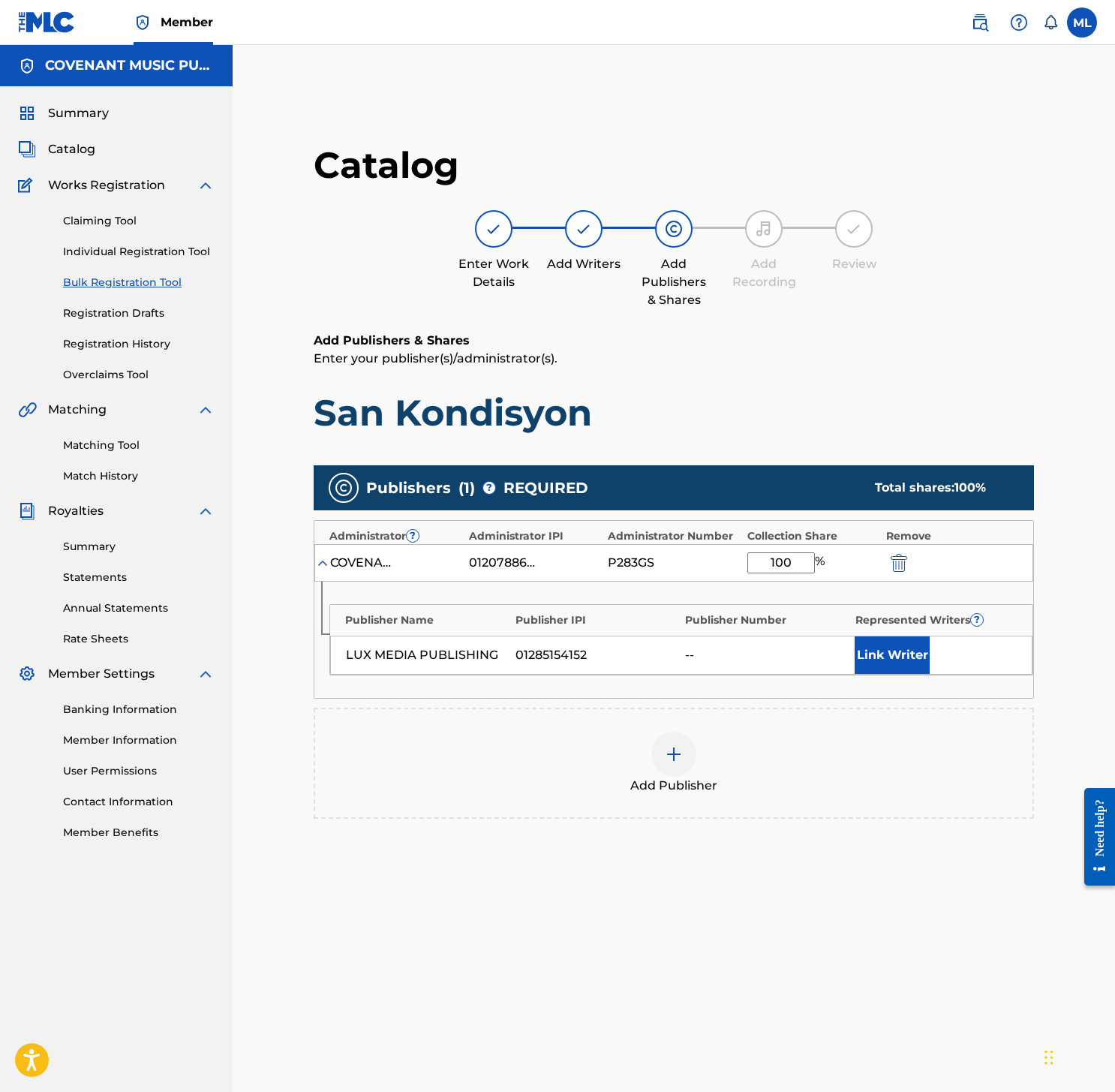
type input "100"
click at [859, 643] on button "Link Writer" at bounding box center [892, 655] width 75 height 37
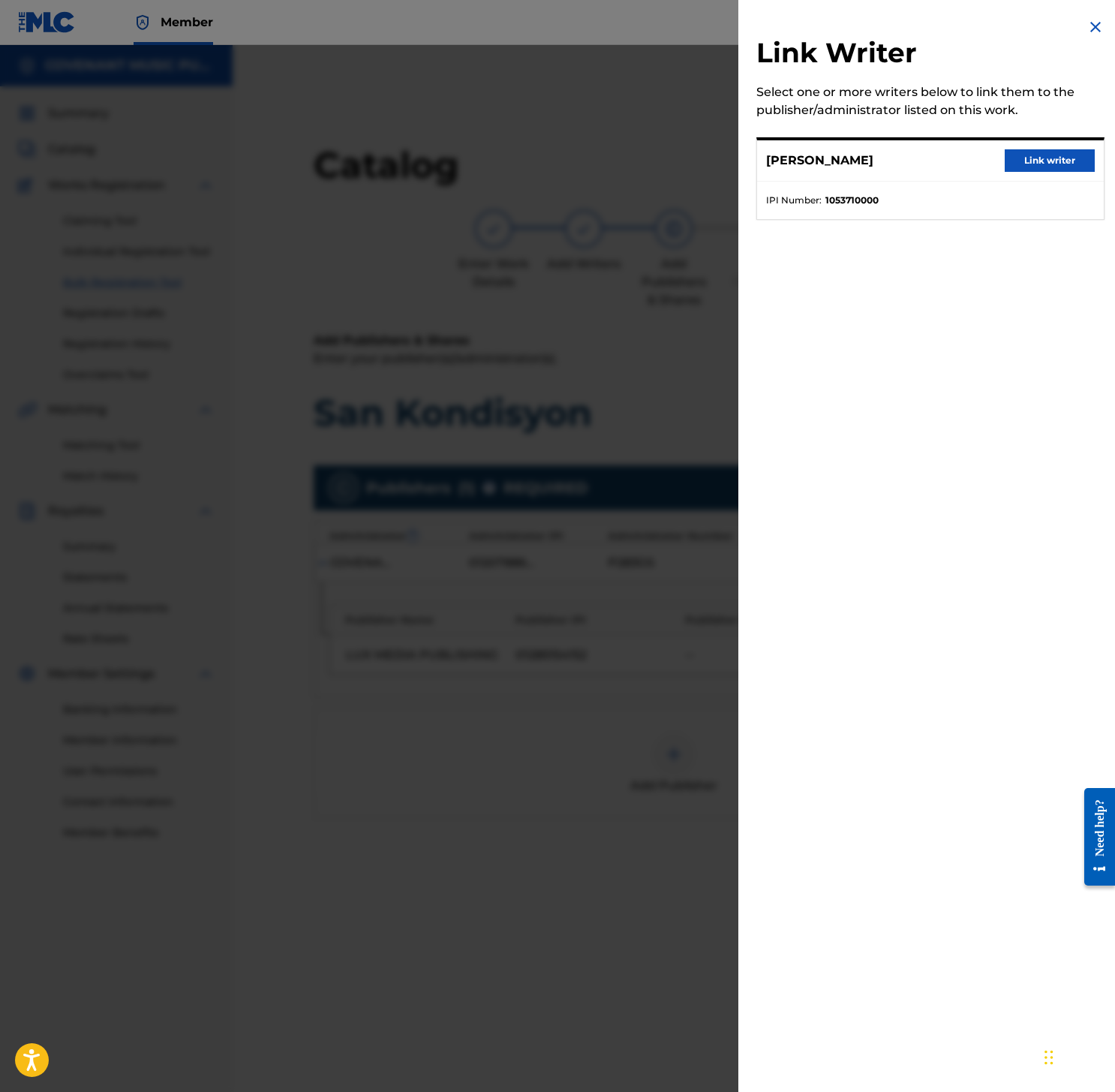
click at [1055, 146] on div "FATIMA ALTIERI Link writer" at bounding box center [930, 160] width 347 height 41
click at [1039, 157] on button "Link writer" at bounding box center [1049, 161] width 90 height 23
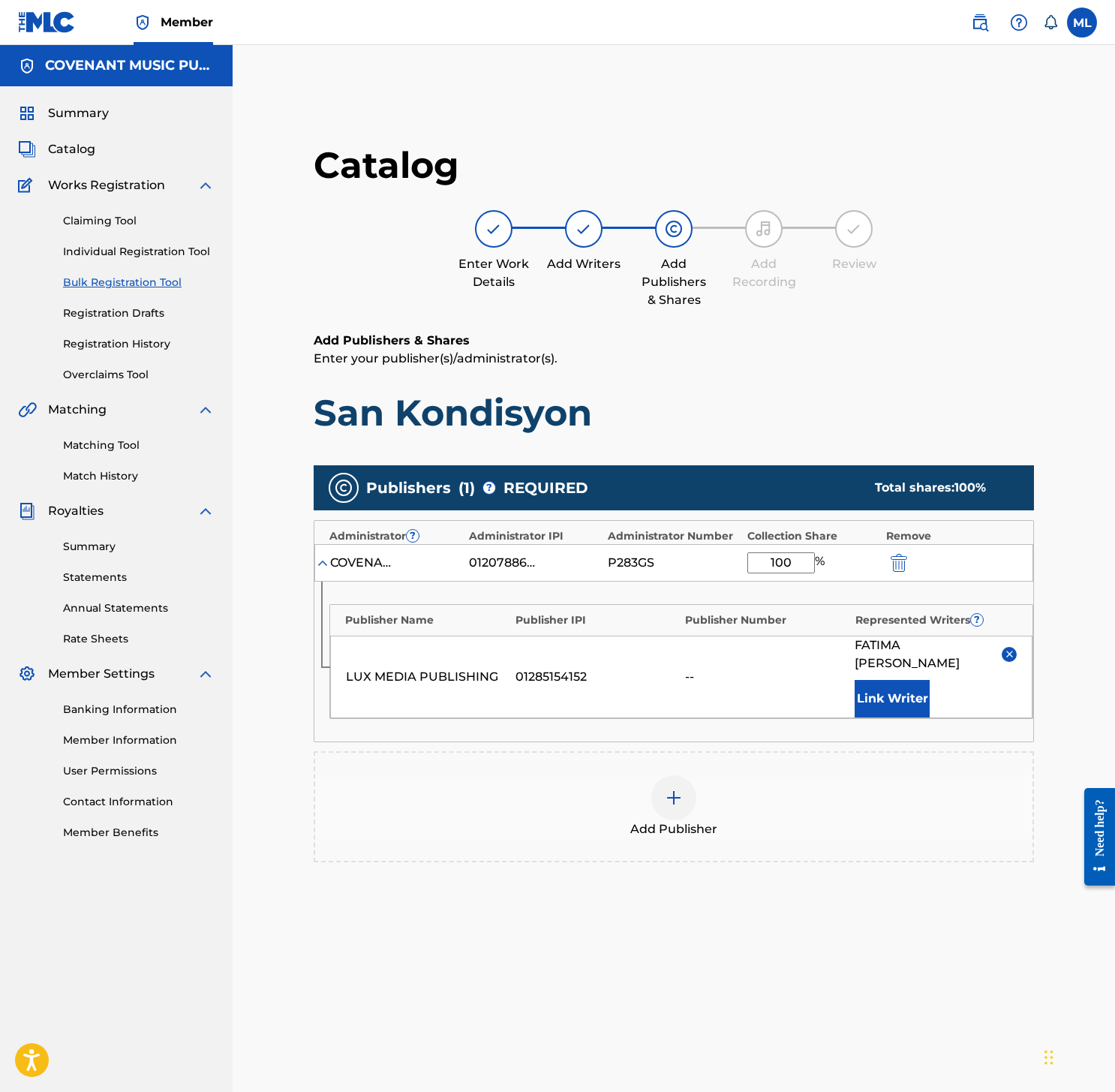
scroll to position [207, 0]
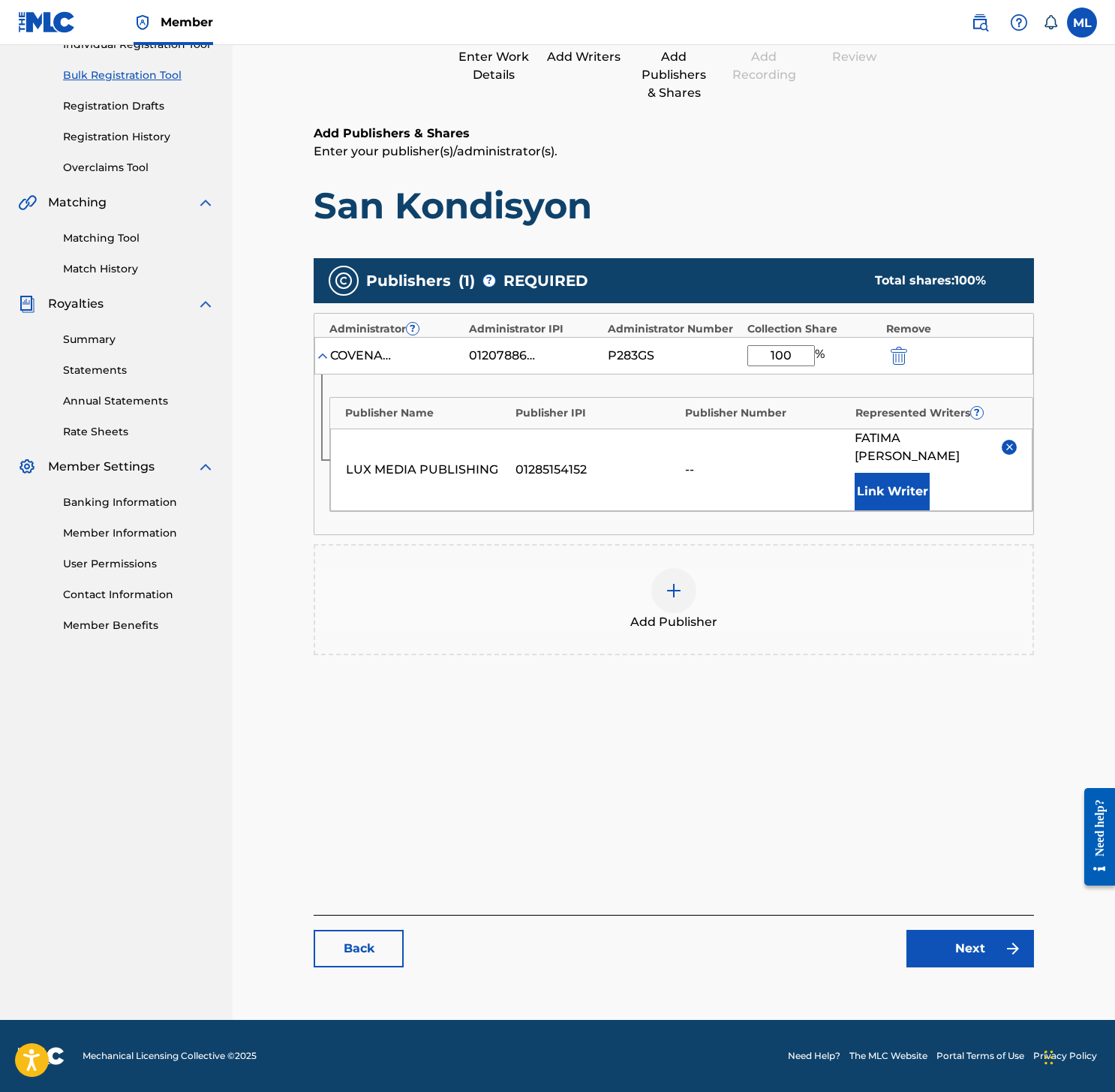
click at [989, 966] on link "Next" at bounding box center [970, 947] width 128 height 37
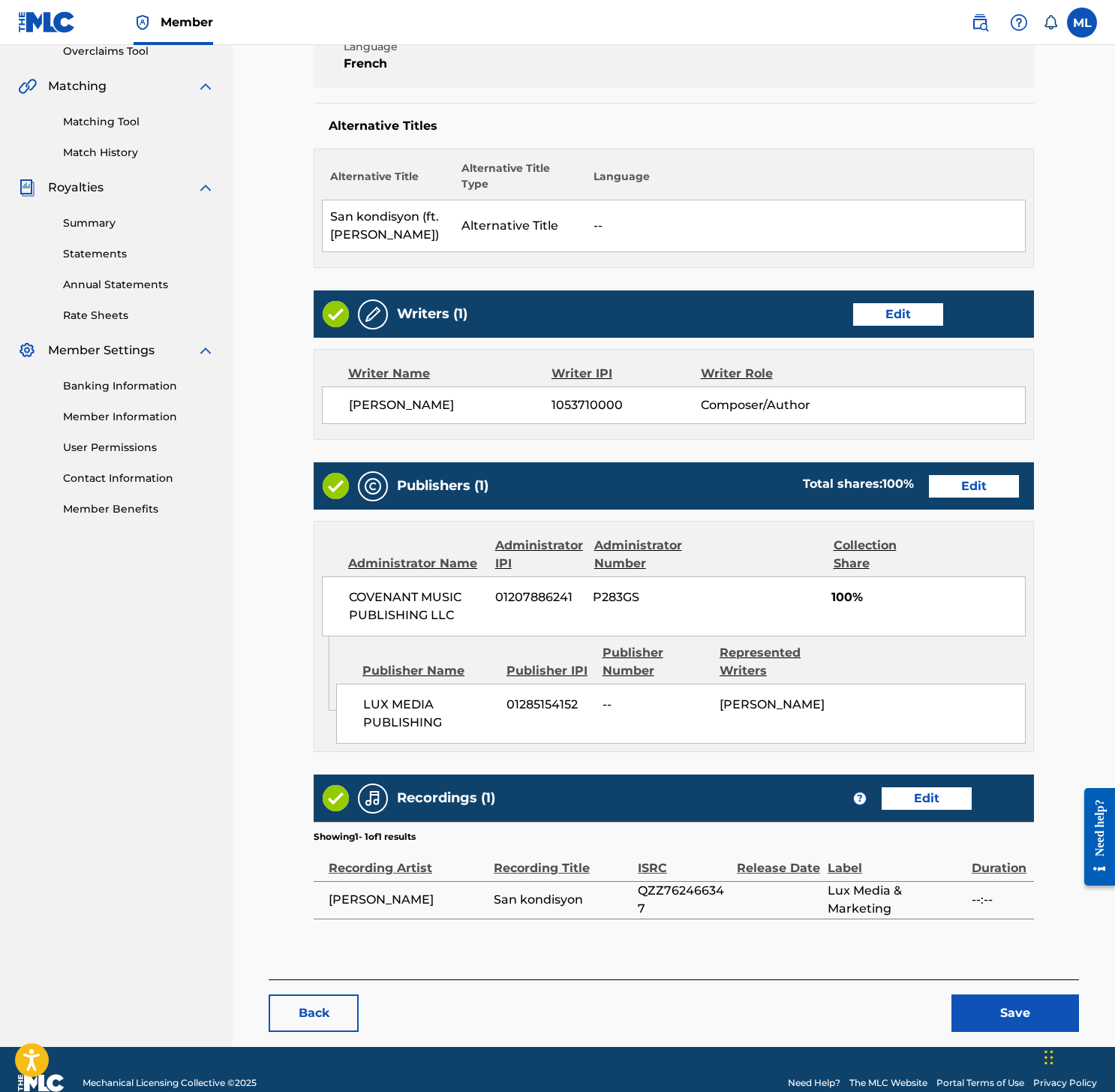
scroll to position [348, 0]
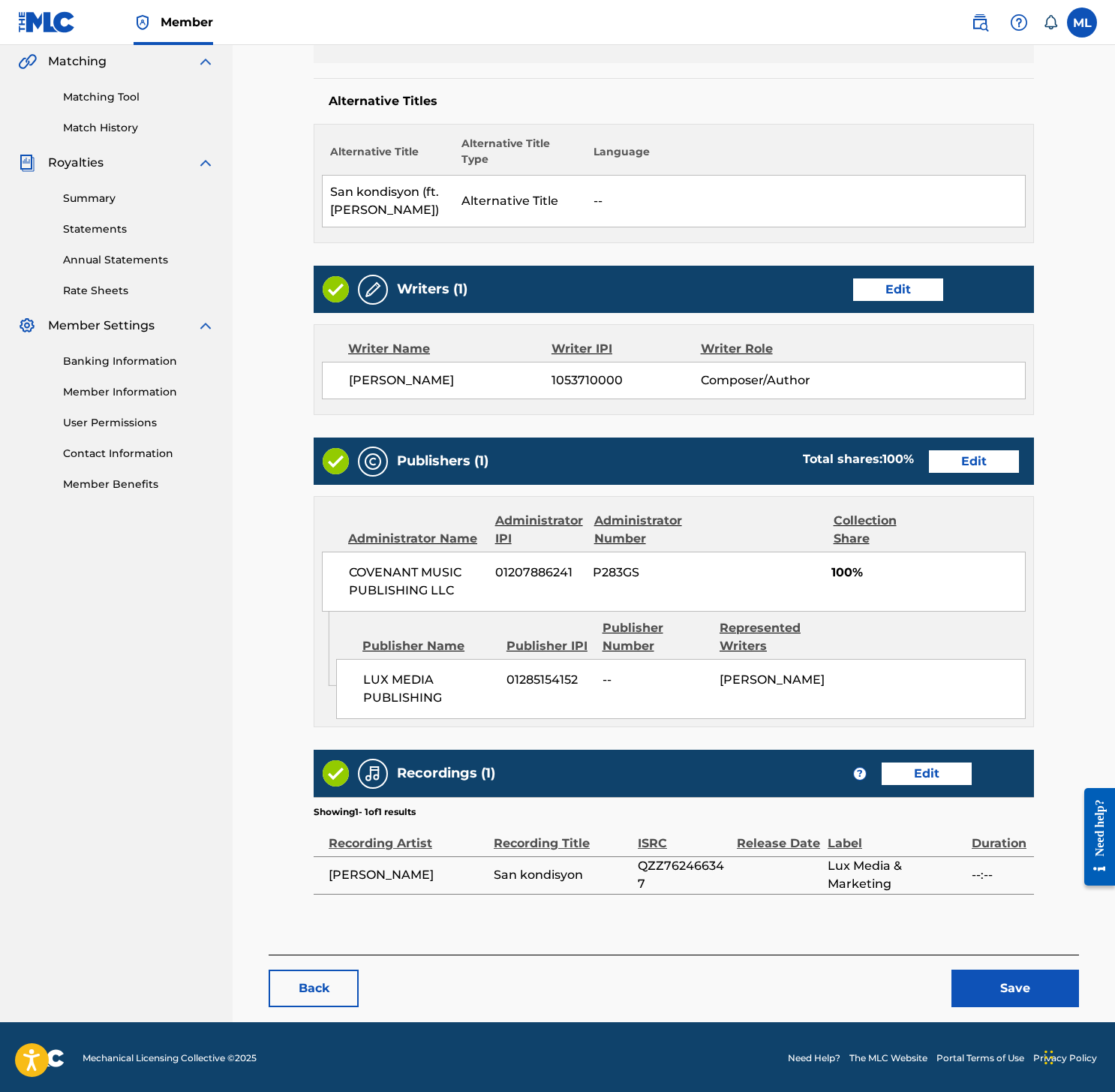
click at [1021, 984] on button "Save" at bounding box center [1015, 987] width 128 height 37
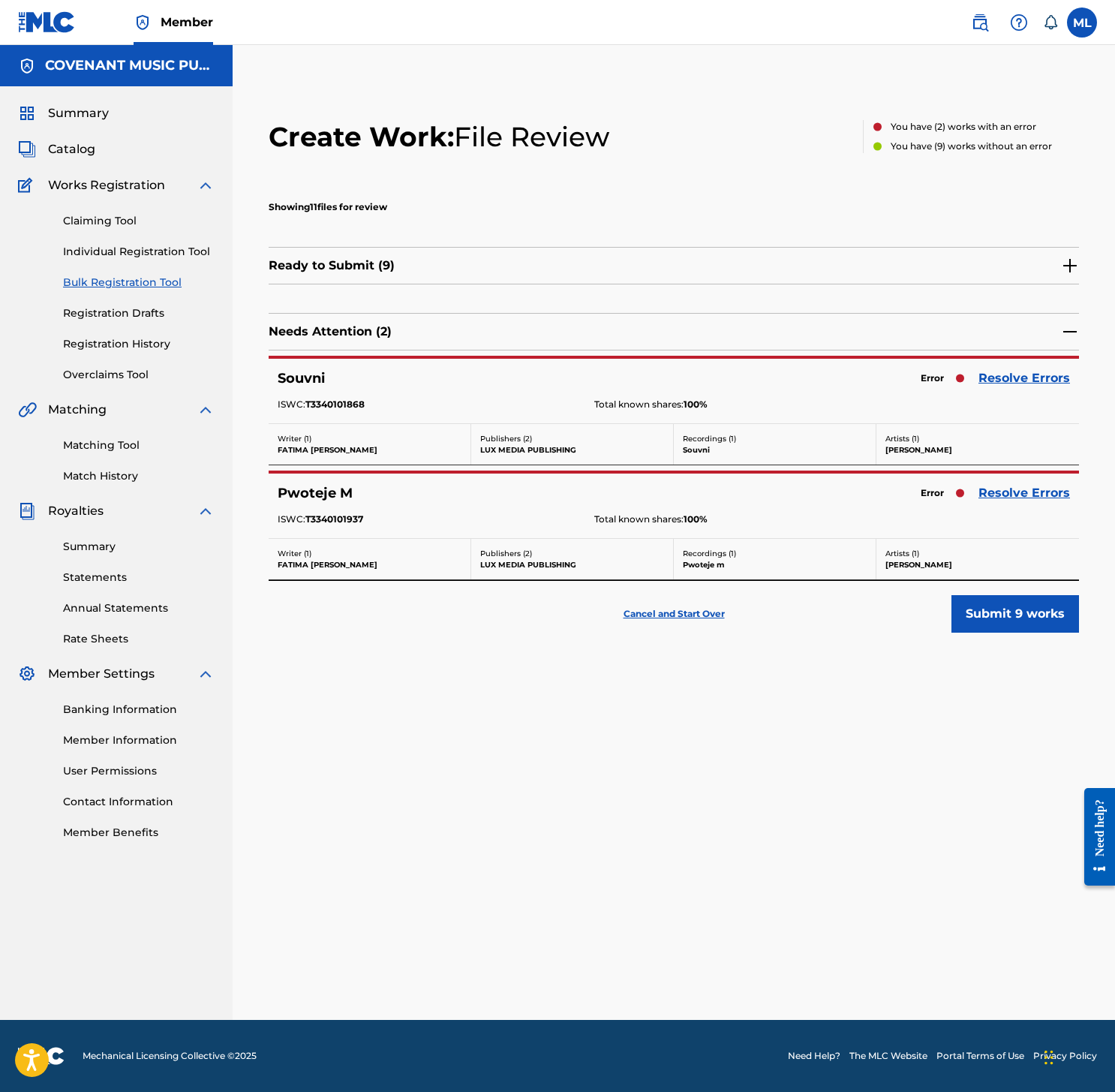
click at [1037, 374] on link "Resolve Errors" at bounding box center [1024, 377] width 91 height 18
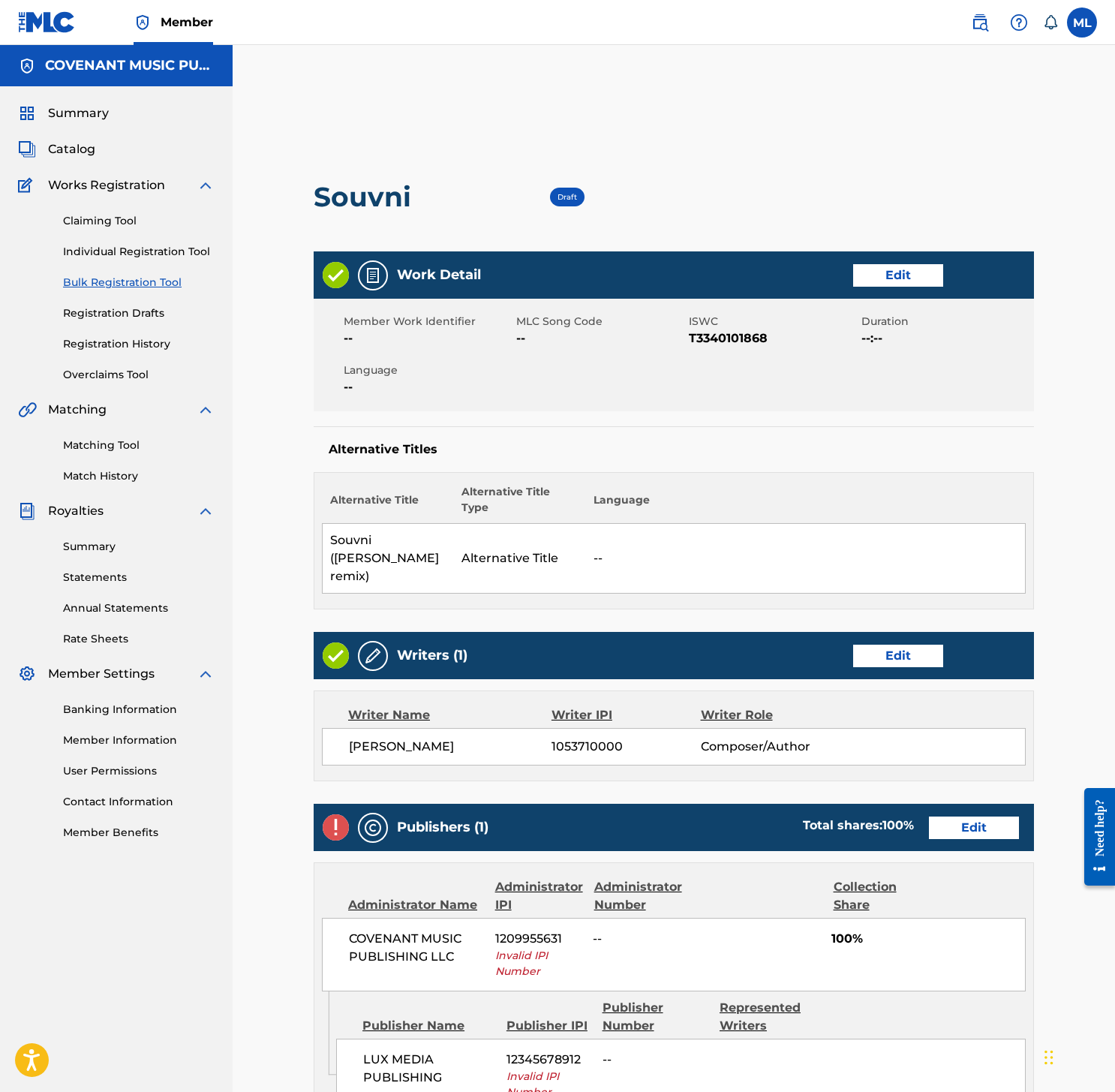
click at [887, 270] on link "Edit" at bounding box center [898, 275] width 90 height 23
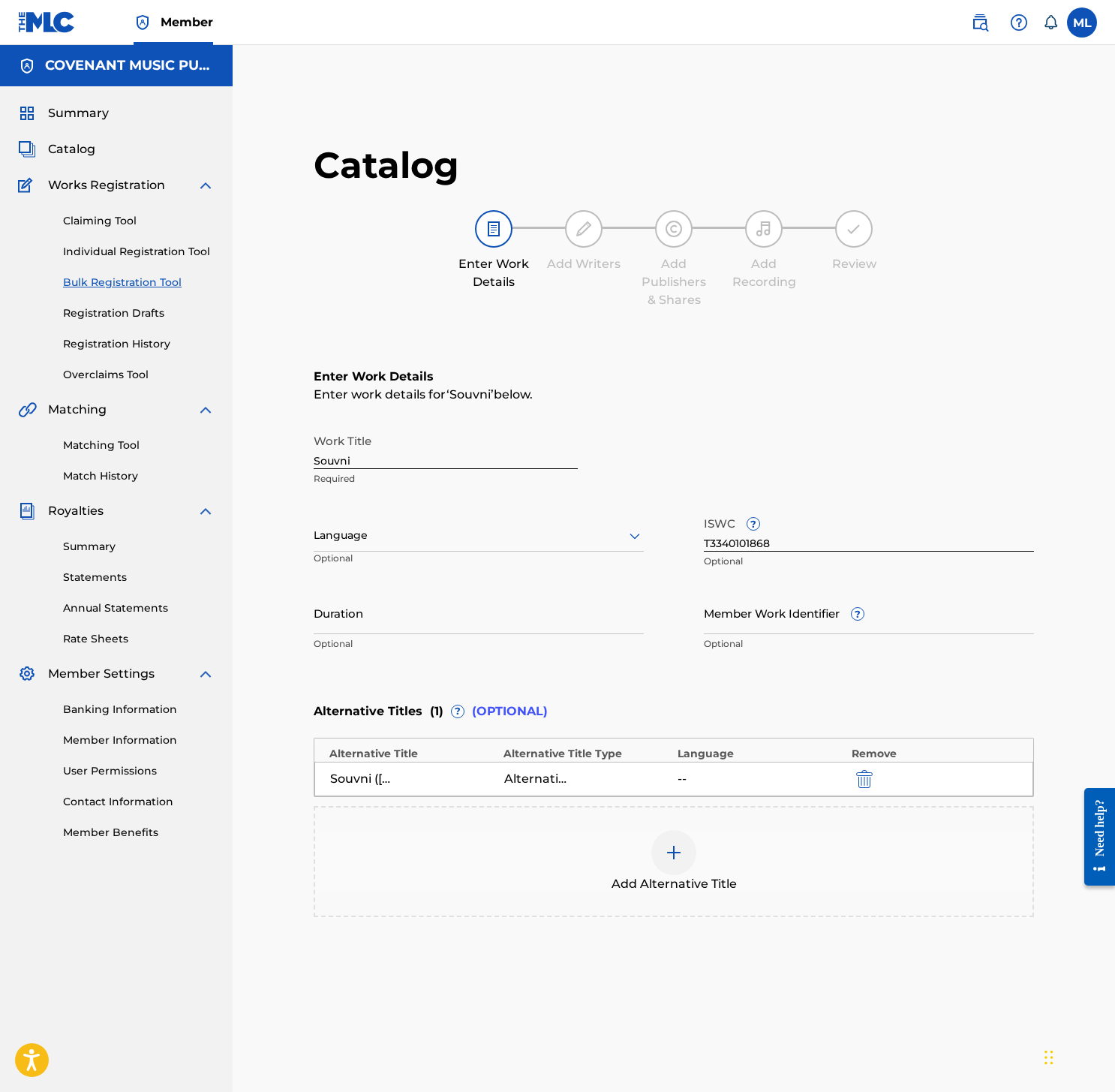
click at [541, 504] on div "Work Title Souvni Required Language Optional ISWC ? T3340101868 Optional Durati…" at bounding box center [674, 542] width 720 height 233
click at [544, 513] on div "Language Optional" at bounding box center [478, 542] width 330 height 68
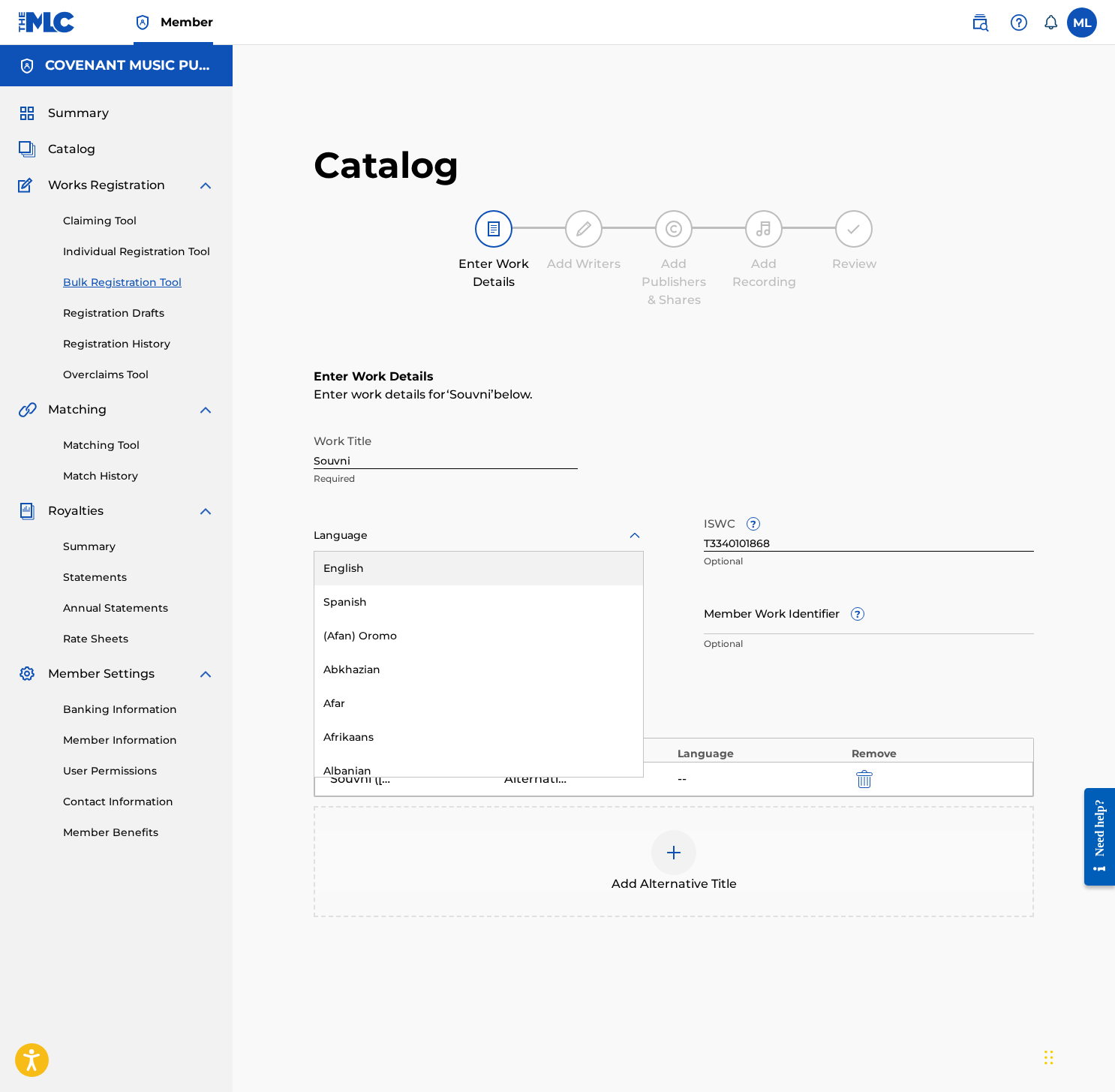
click at [543, 531] on div at bounding box center [478, 536] width 330 height 19
type input "fre"
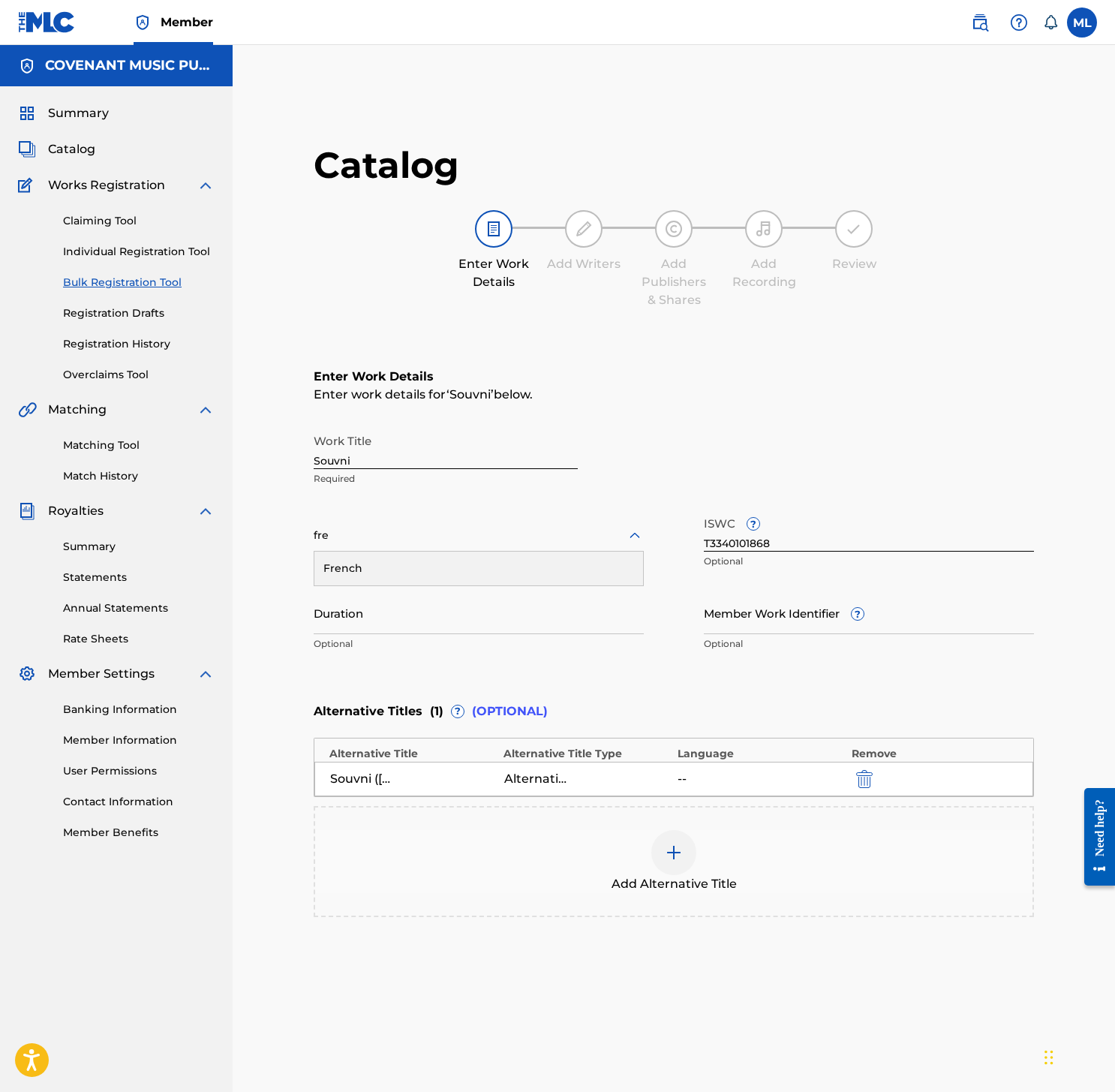
click at [487, 568] on div "French" at bounding box center [478, 568] width 329 height 33
click at [562, 627] on input "Duration" at bounding box center [478, 612] width 330 height 43
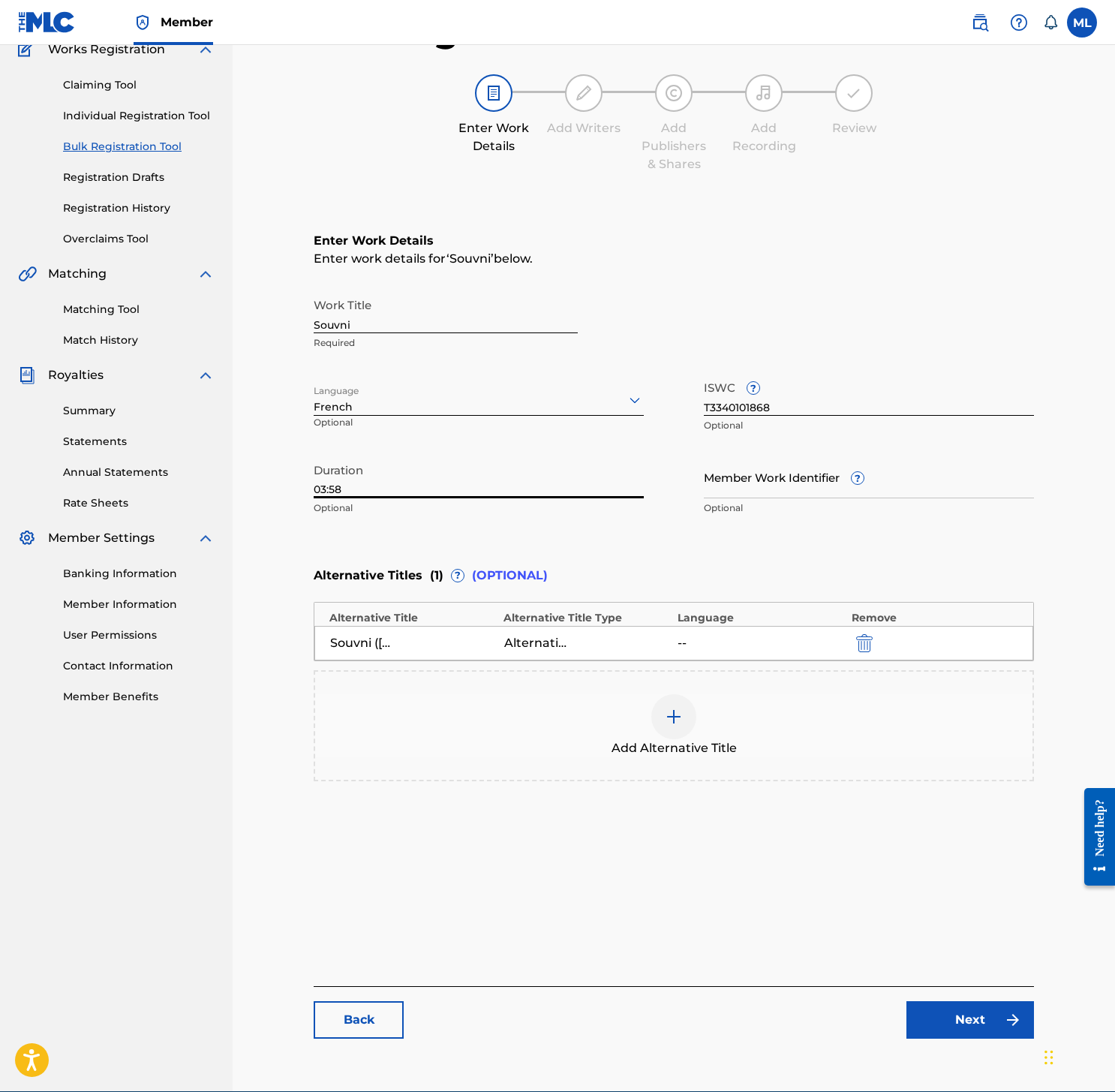
scroll to position [177, 0]
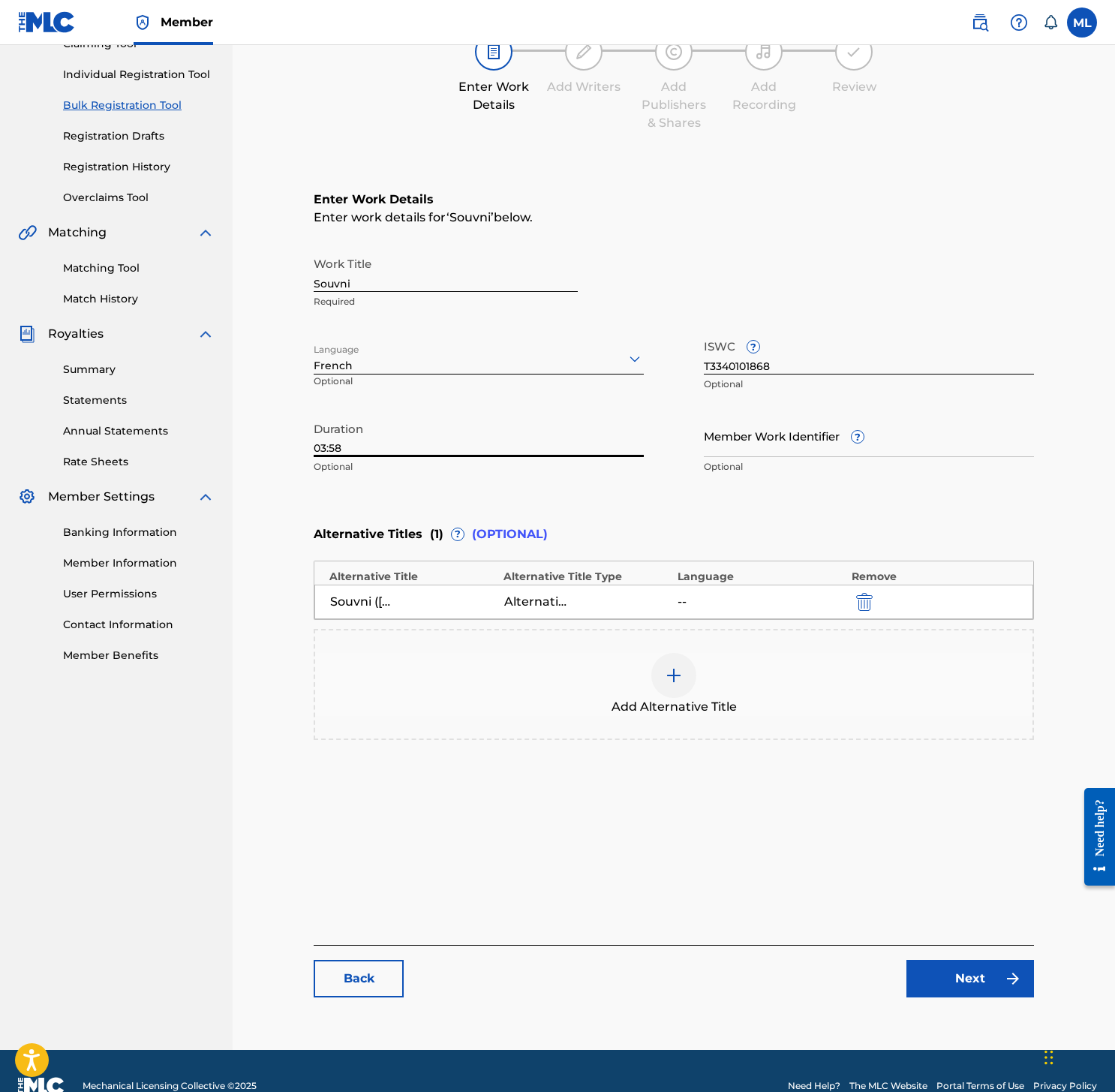
type input "03:58"
click at [979, 984] on link "Next" at bounding box center [970, 978] width 128 height 37
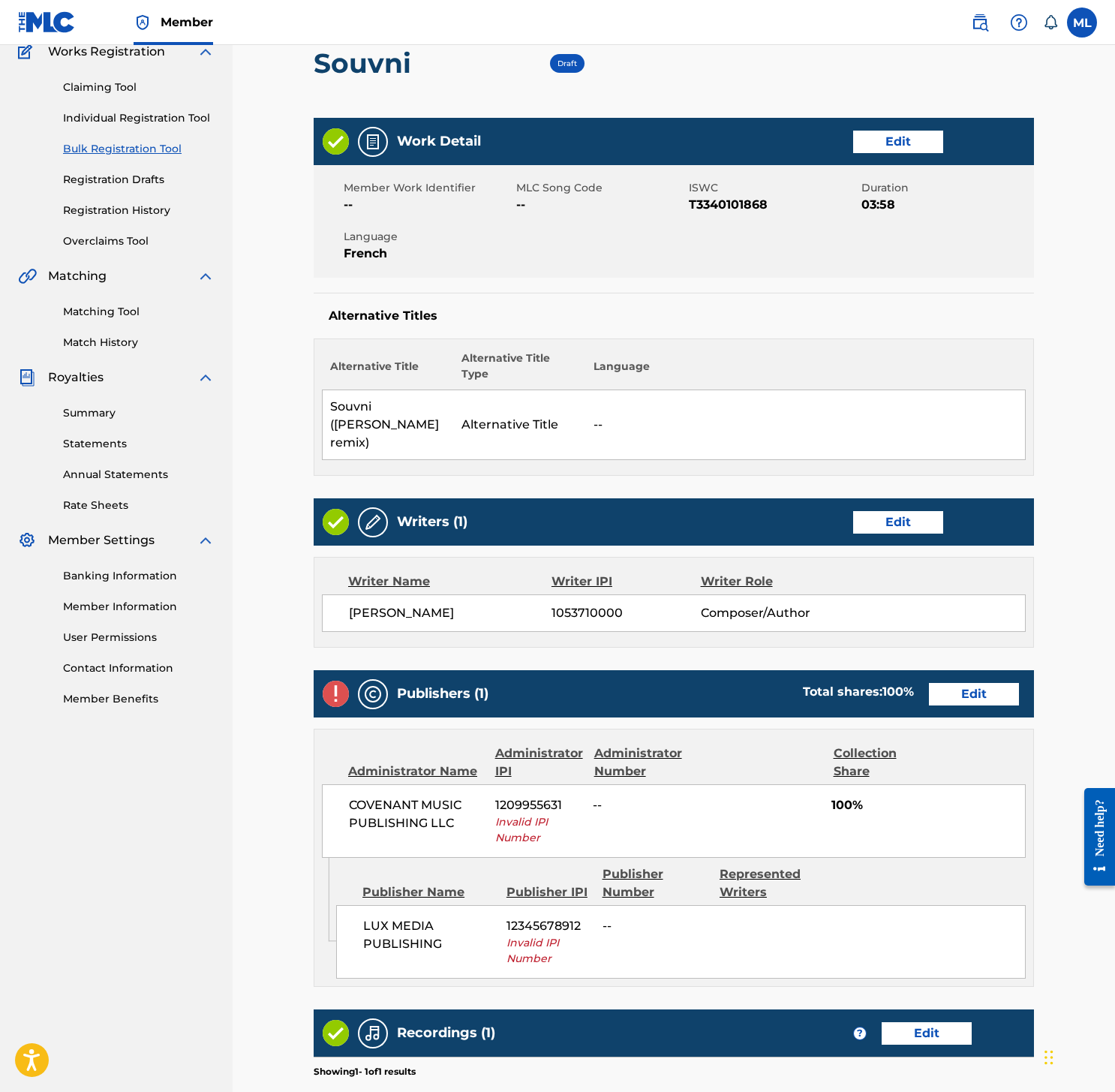
scroll to position [104, 0]
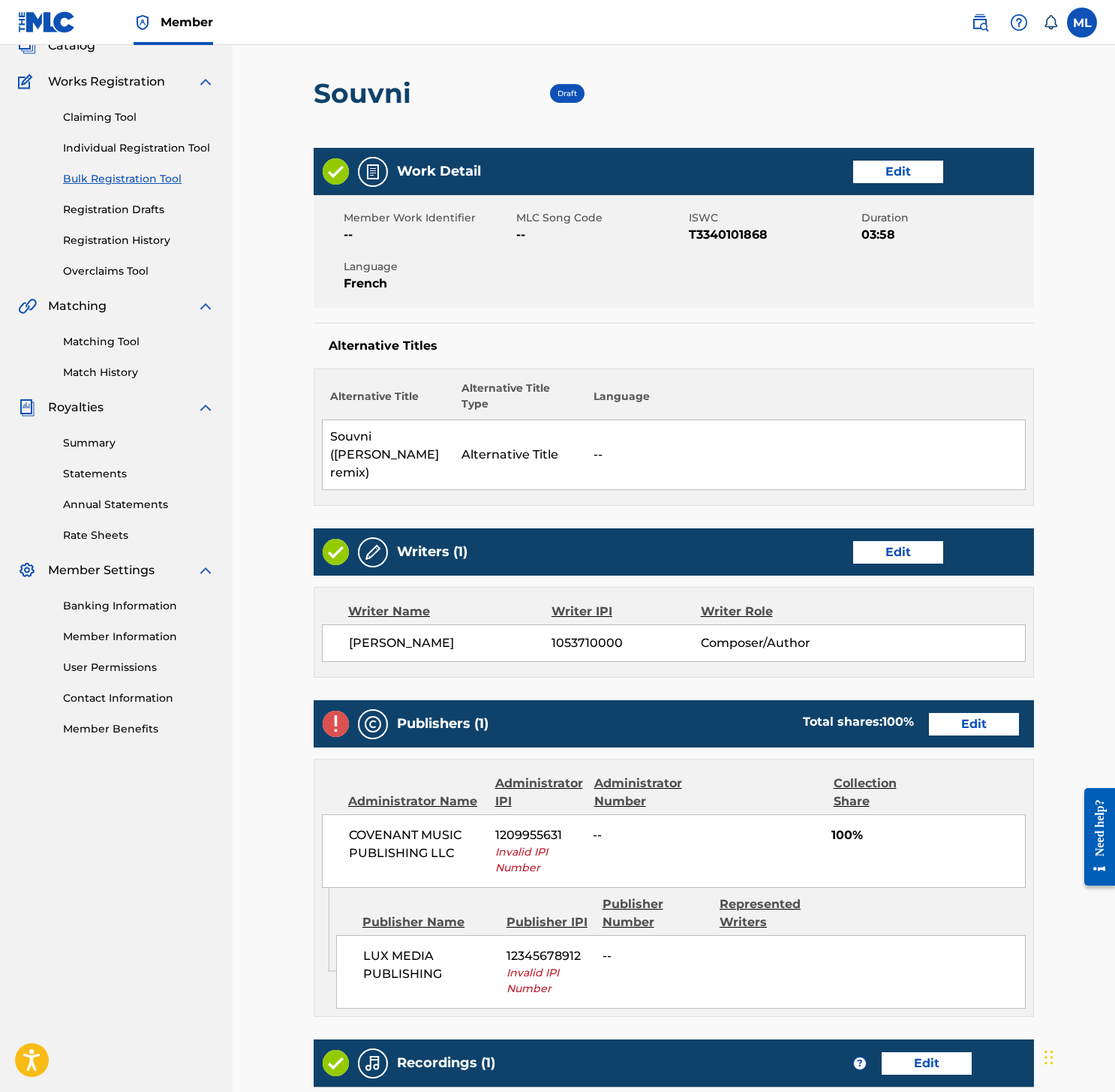
click at [972, 713] on link "Edit" at bounding box center [974, 724] width 90 height 23
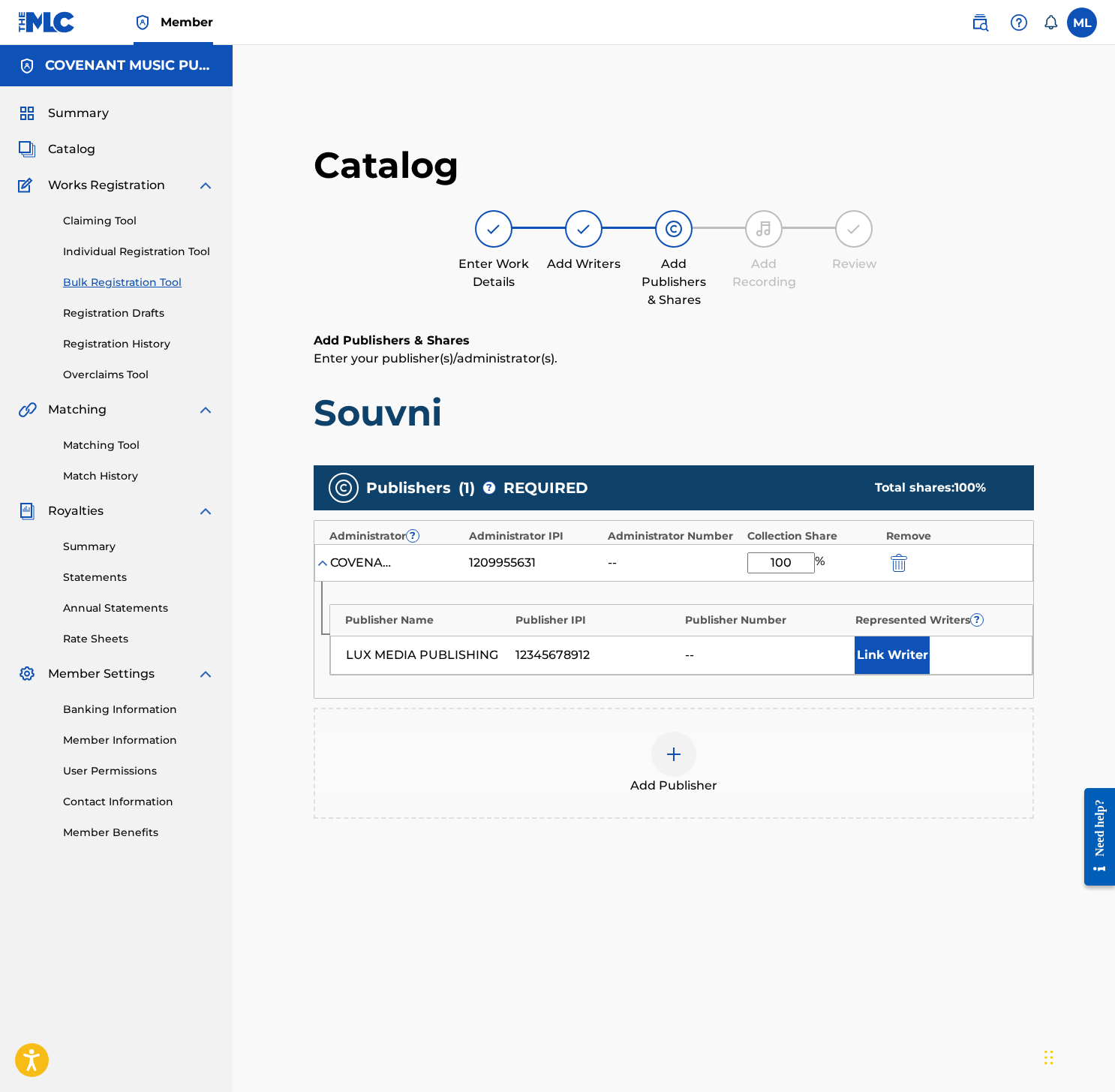
click at [889, 559] on button "submit" at bounding box center [898, 562] width 23 height 17
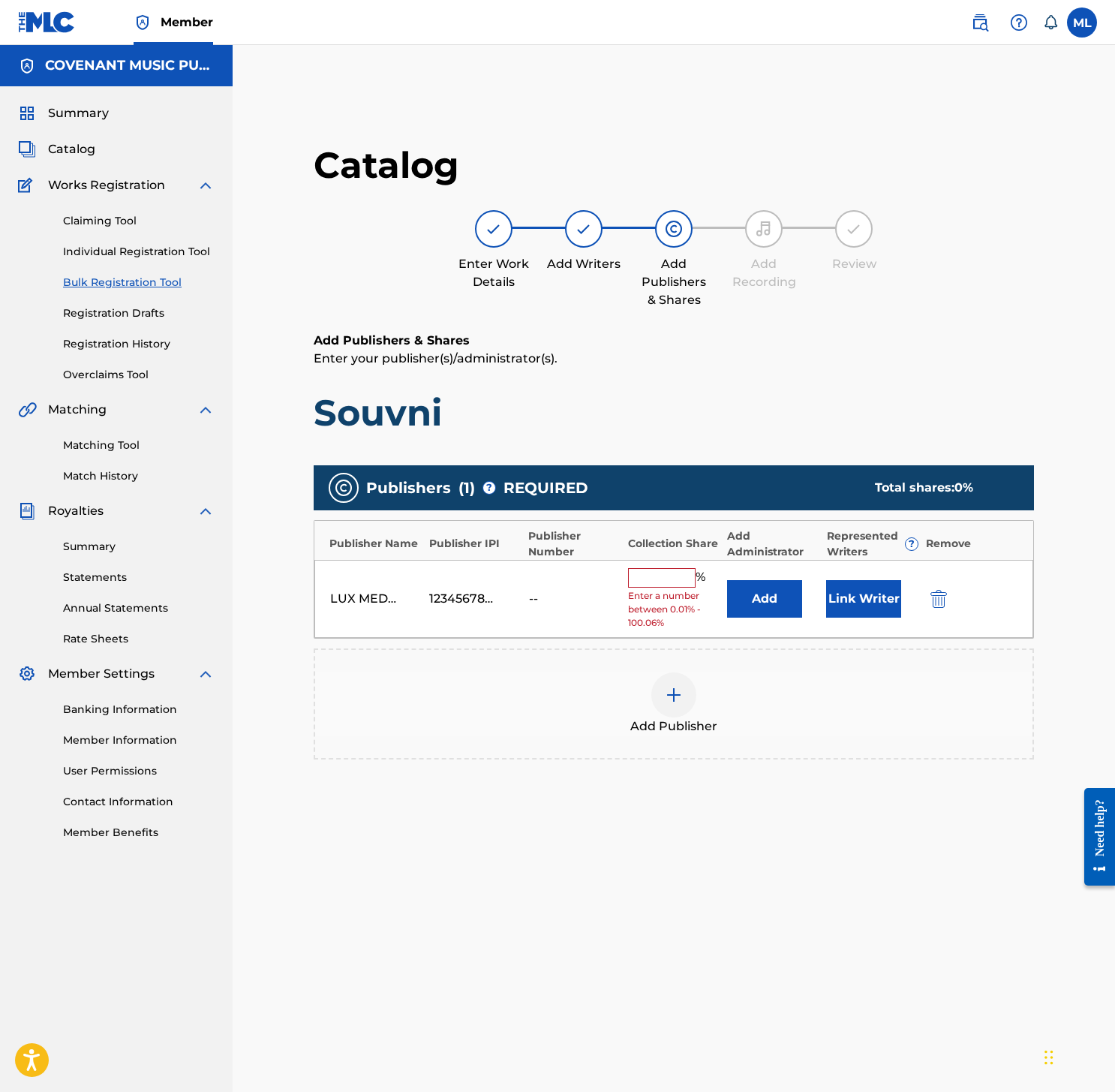
click at [935, 605] on img "submit" at bounding box center [938, 598] width 16 height 18
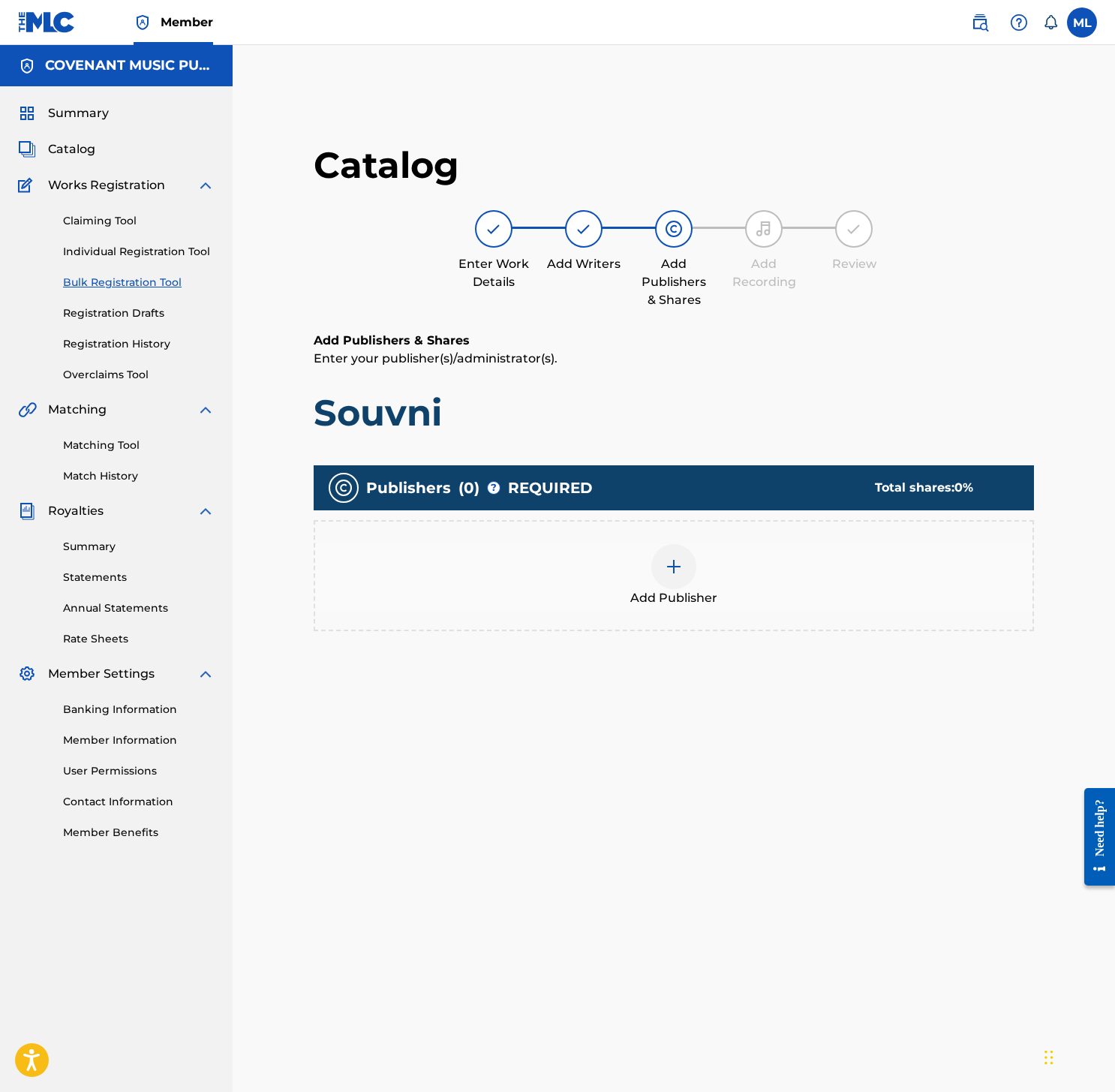
click at [712, 563] on div "Add Publisher" at bounding box center [674, 576] width 718 height 63
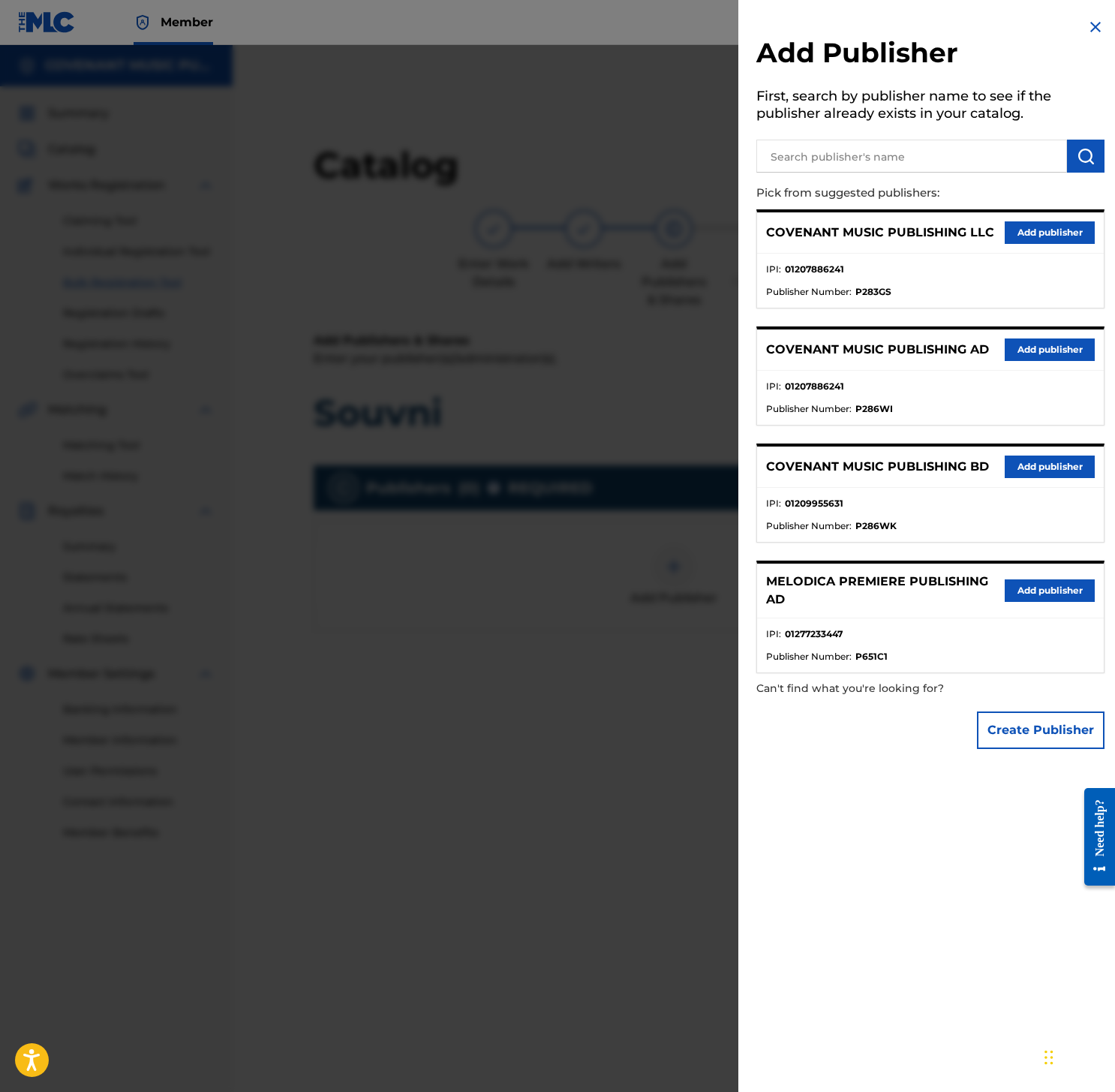
click at [933, 155] on input "text" at bounding box center [912, 155] width 311 height 33
paste input "LUX MEDIA PUBLISHING"
type input "LUX MEDIA PUBLISHING"
click at [1052, 721] on button "Create Publisher" at bounding box center [1041, 729] width 128 height 37
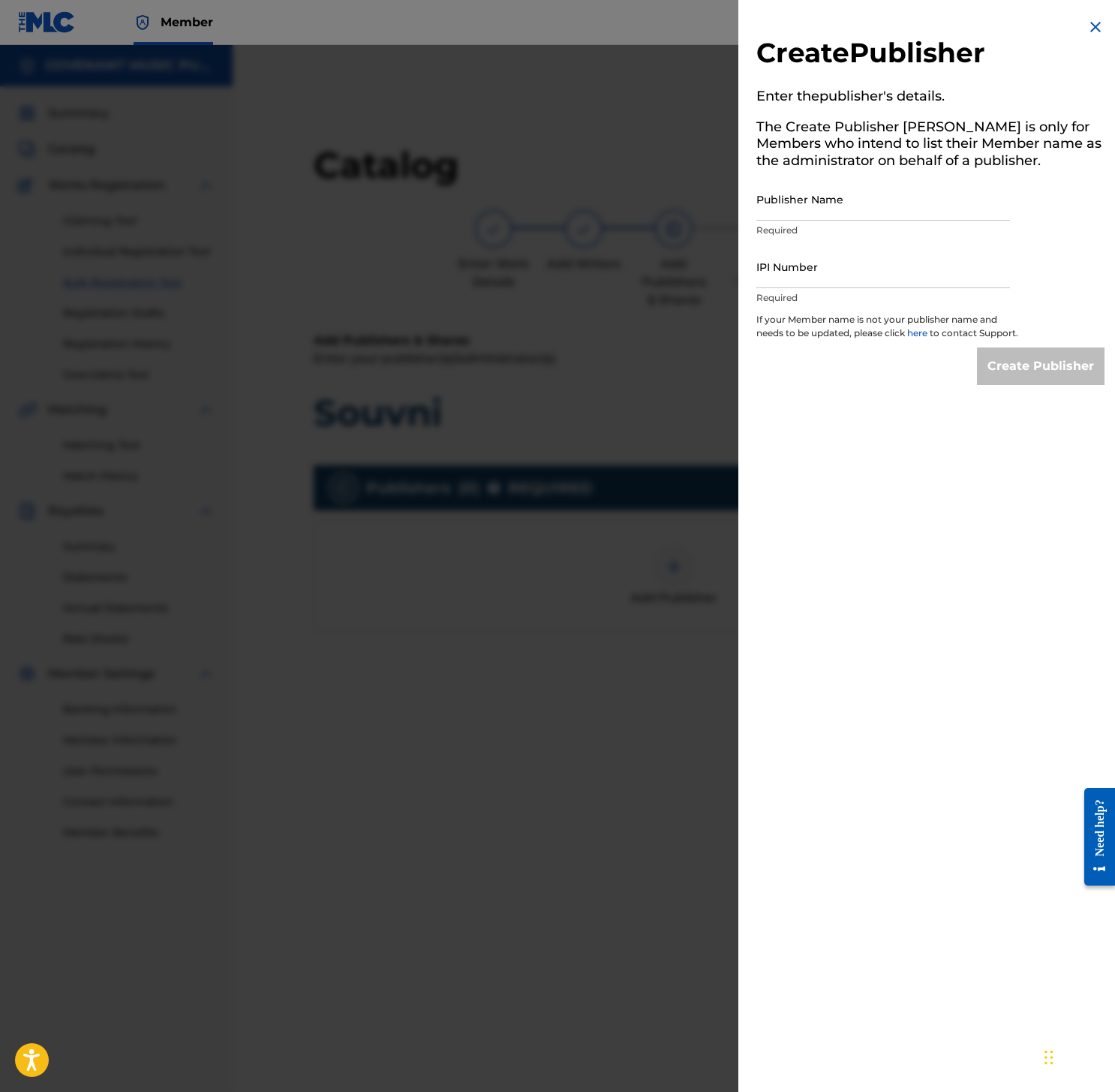
drag, startPoint x: 867, startPoint y: 202, endPoint x: 862, endPoint y: 212, distance: 11.2
click at [867, 203] on input "Publisher Name" at bounding box center [883, 199] width 253 height 43
paste input "LUX MEDIA PUBLISHING"
type input "LUX MEDIA PUBLISHING"
click at [877, 264] on input "IPI Number" at bounding box center [883, 266] width 253 height 43
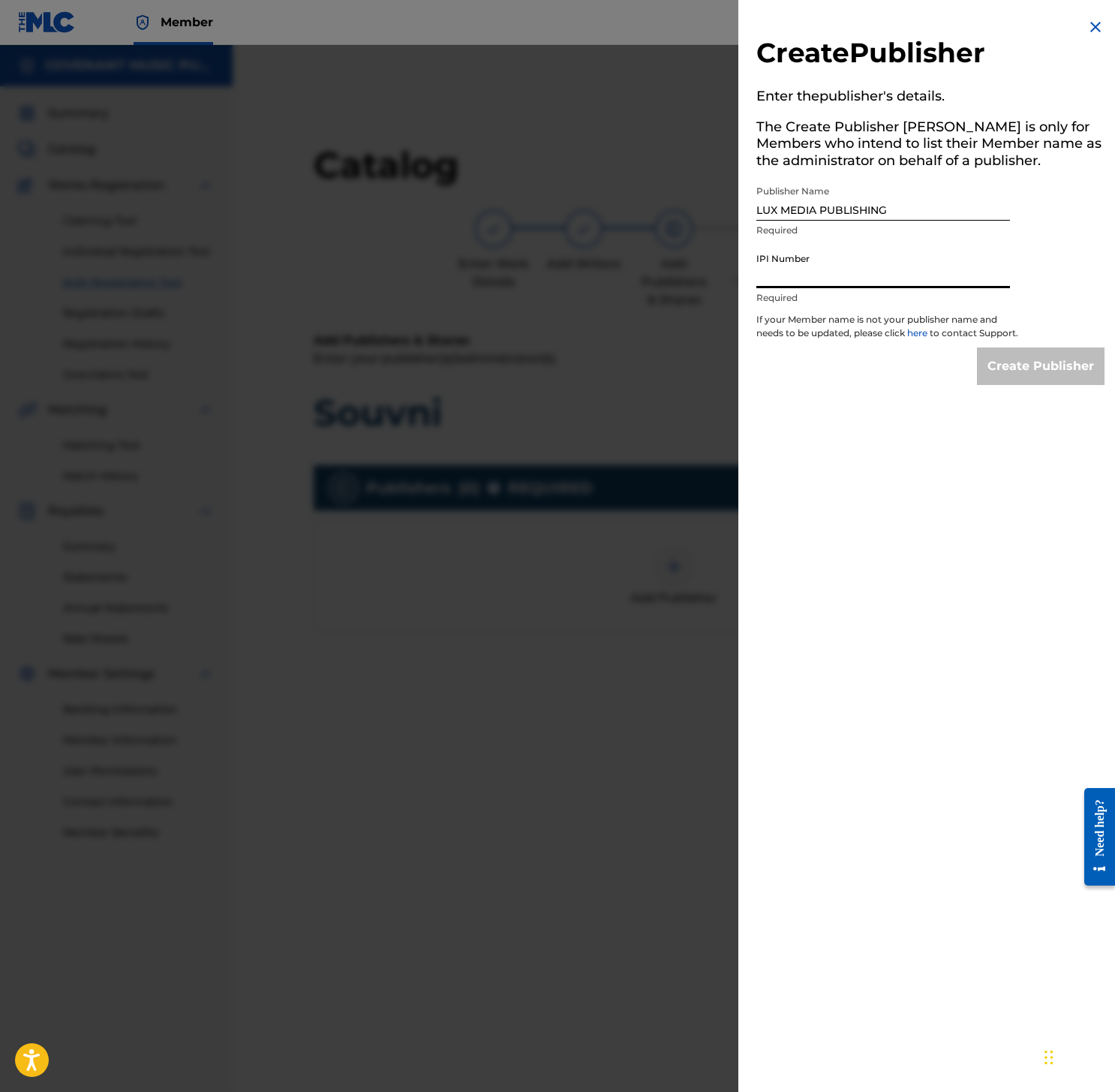
paste input "01285154152"
type input "01285154152"
click at [1042, 367] on input "Create Publisher" at bounding box center [1041, 366] width 128 height 37
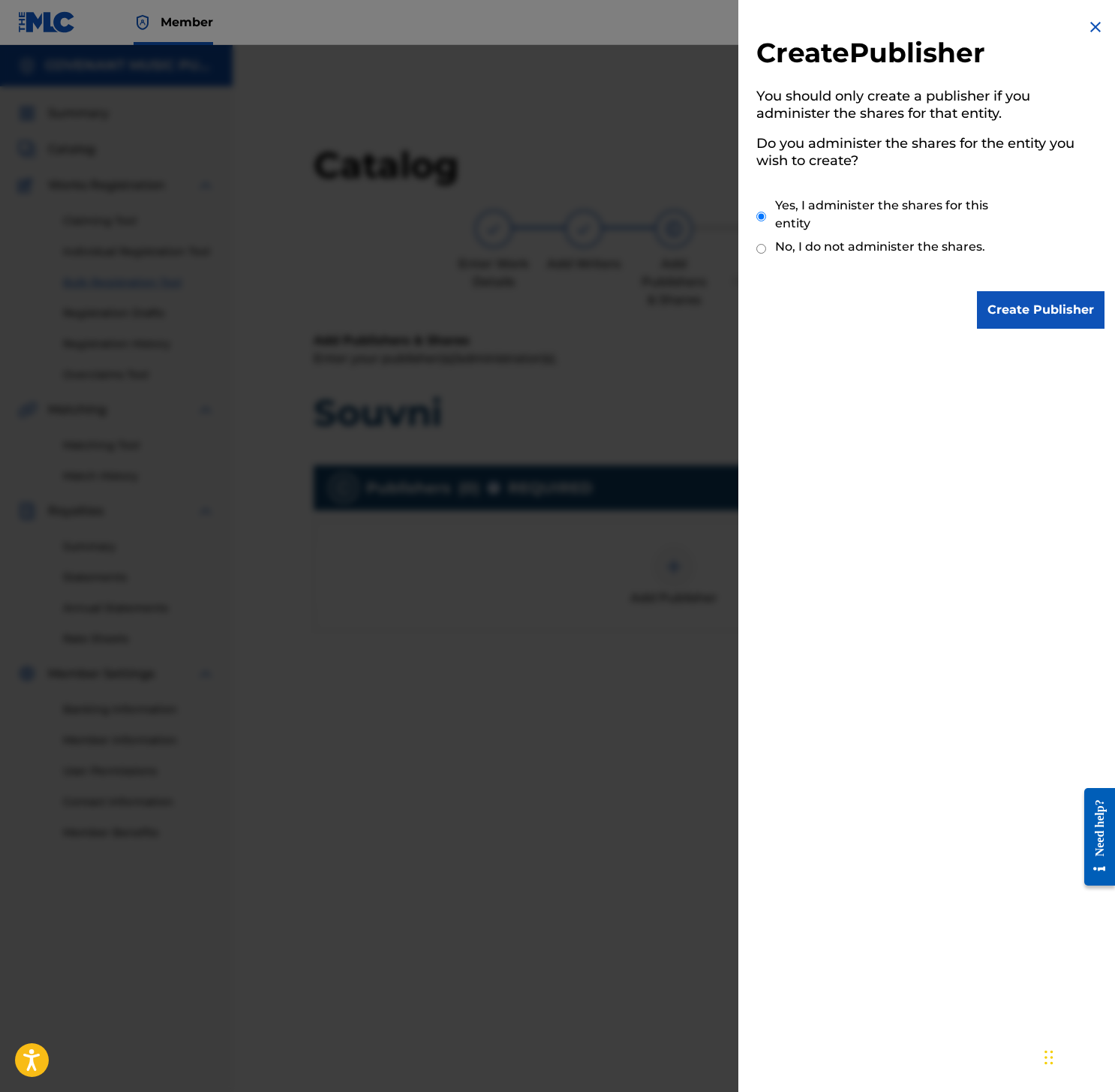
click at [1029, 319] on input "Create Publisher" at bounding box center [1041, 309] width 128 height 37
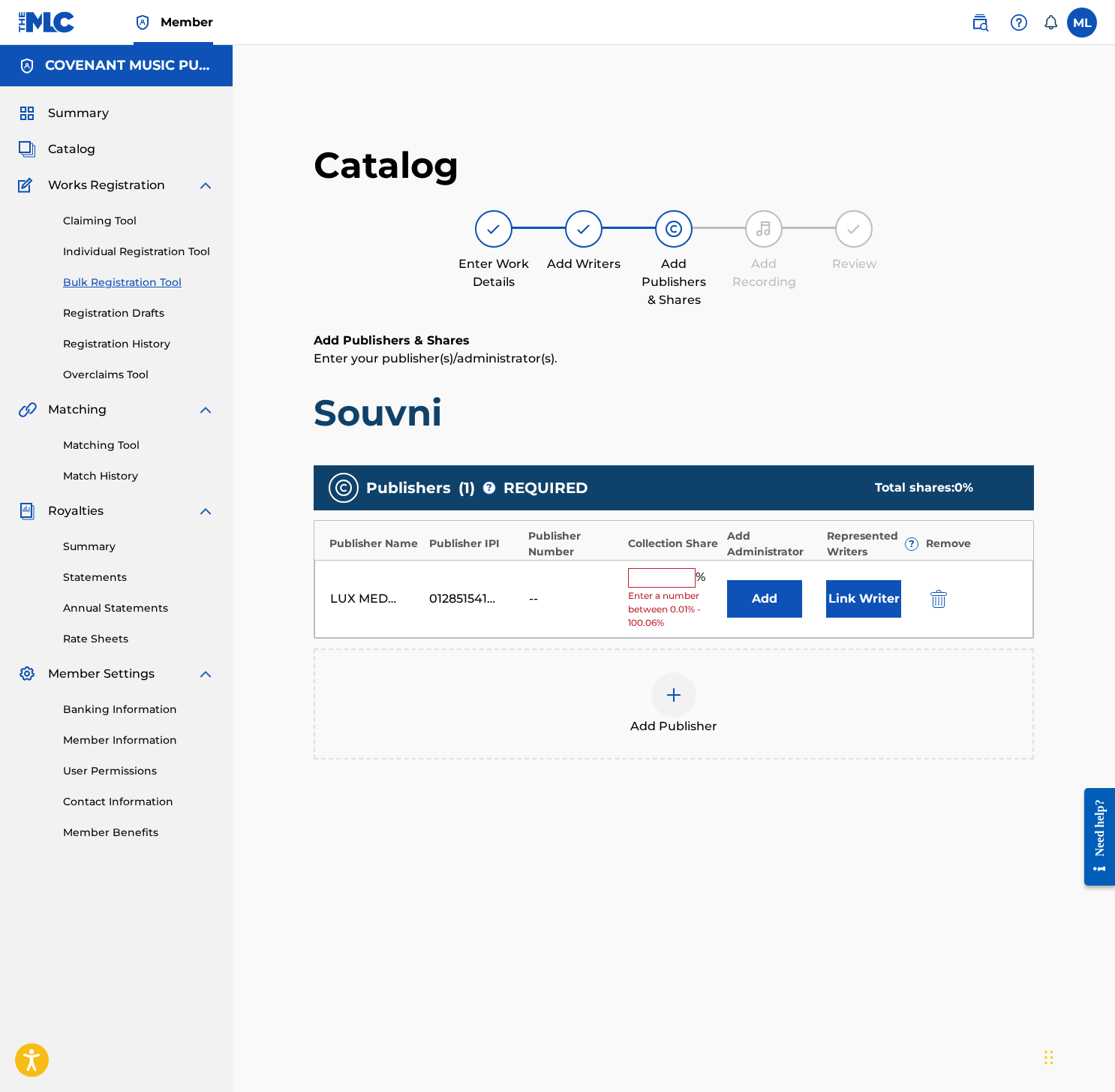
click at [746, 612] on button "Add" at bounding box center [764, 598] width 75 height 37
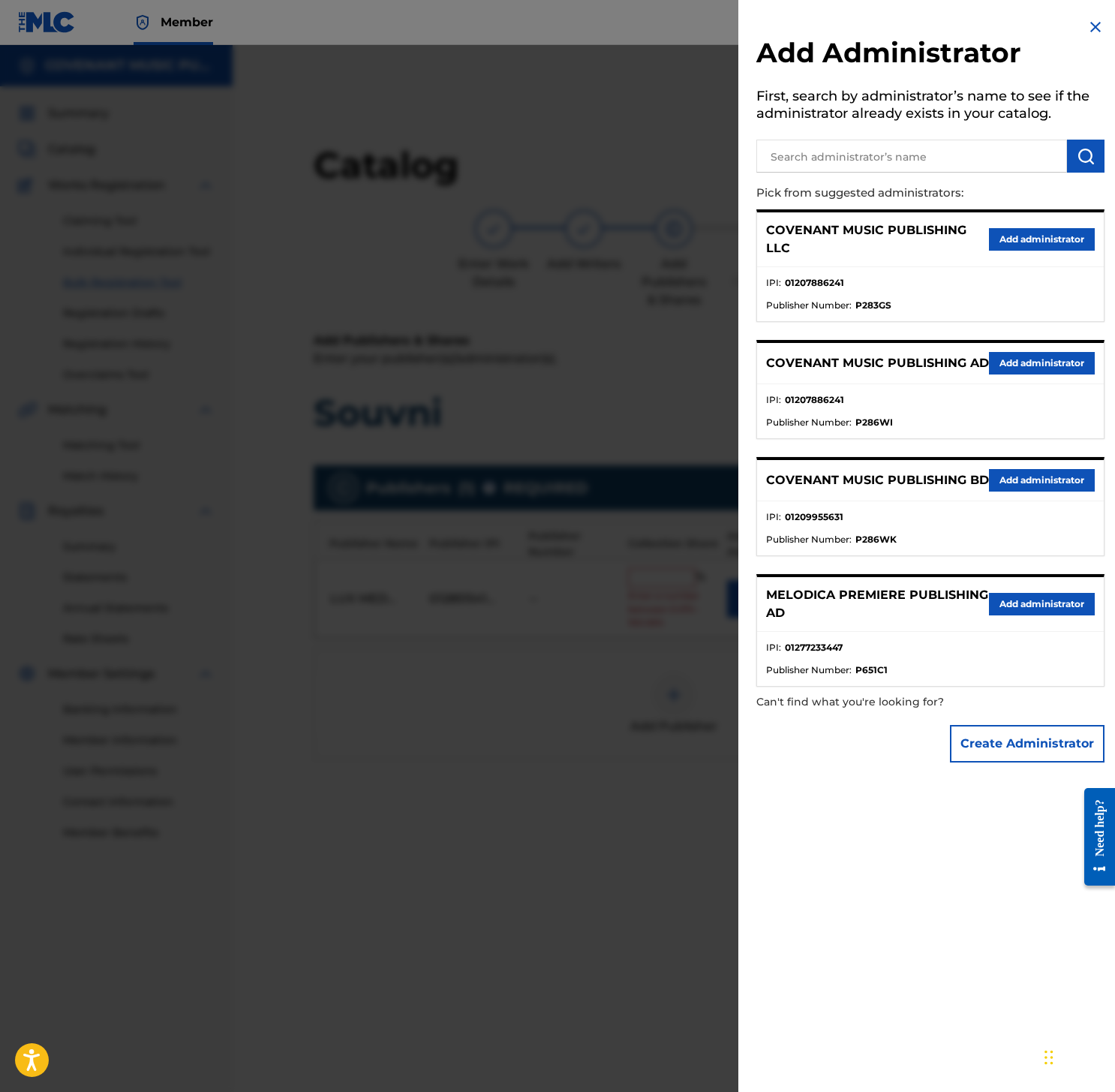
click at [1004, 237] on button "Add administrator" at bounding box center [1042, 239] width 106 height 23
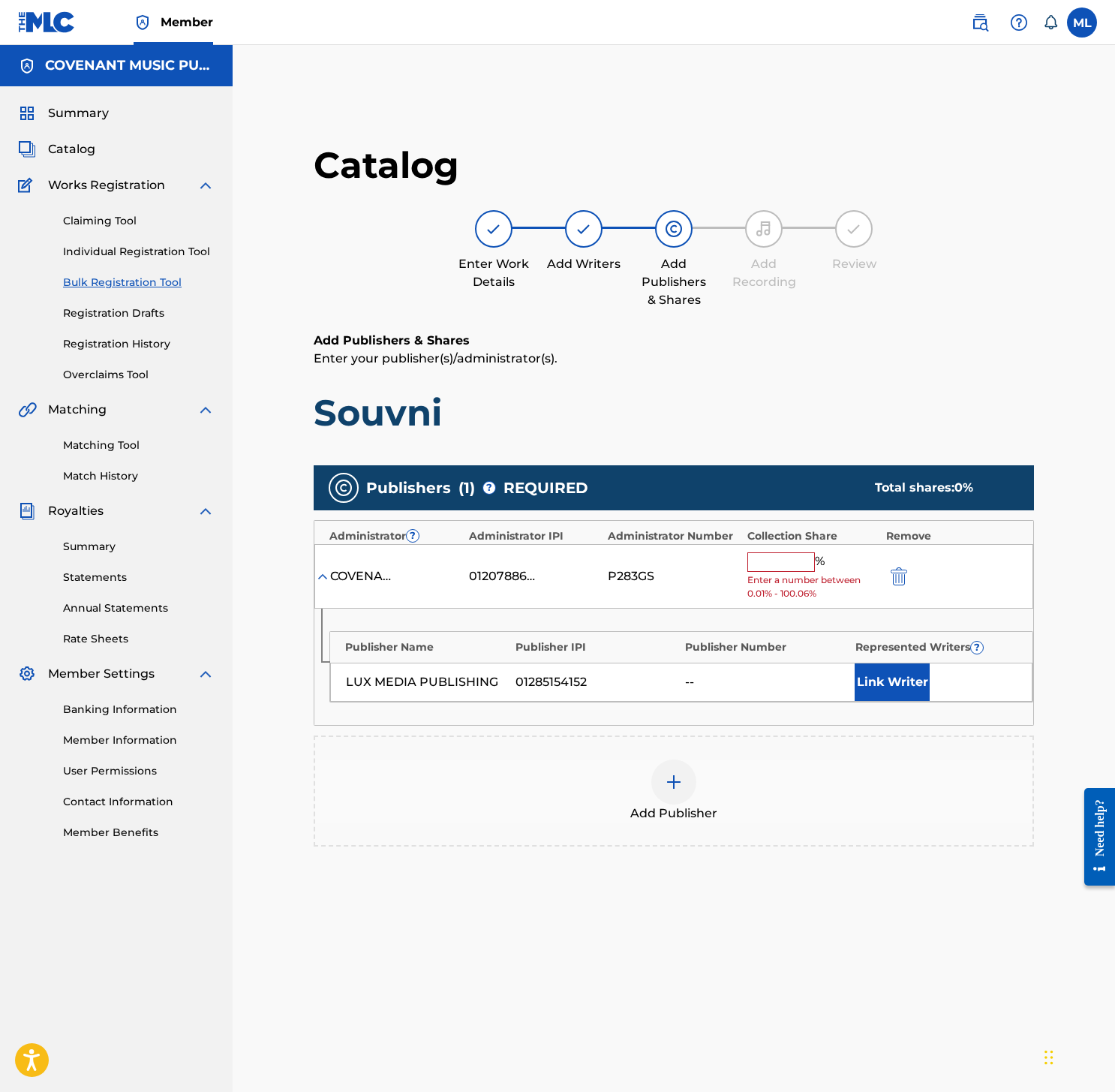
click at [806, 556] on input "text" at bounding box center [780, 561] width 68 height 19
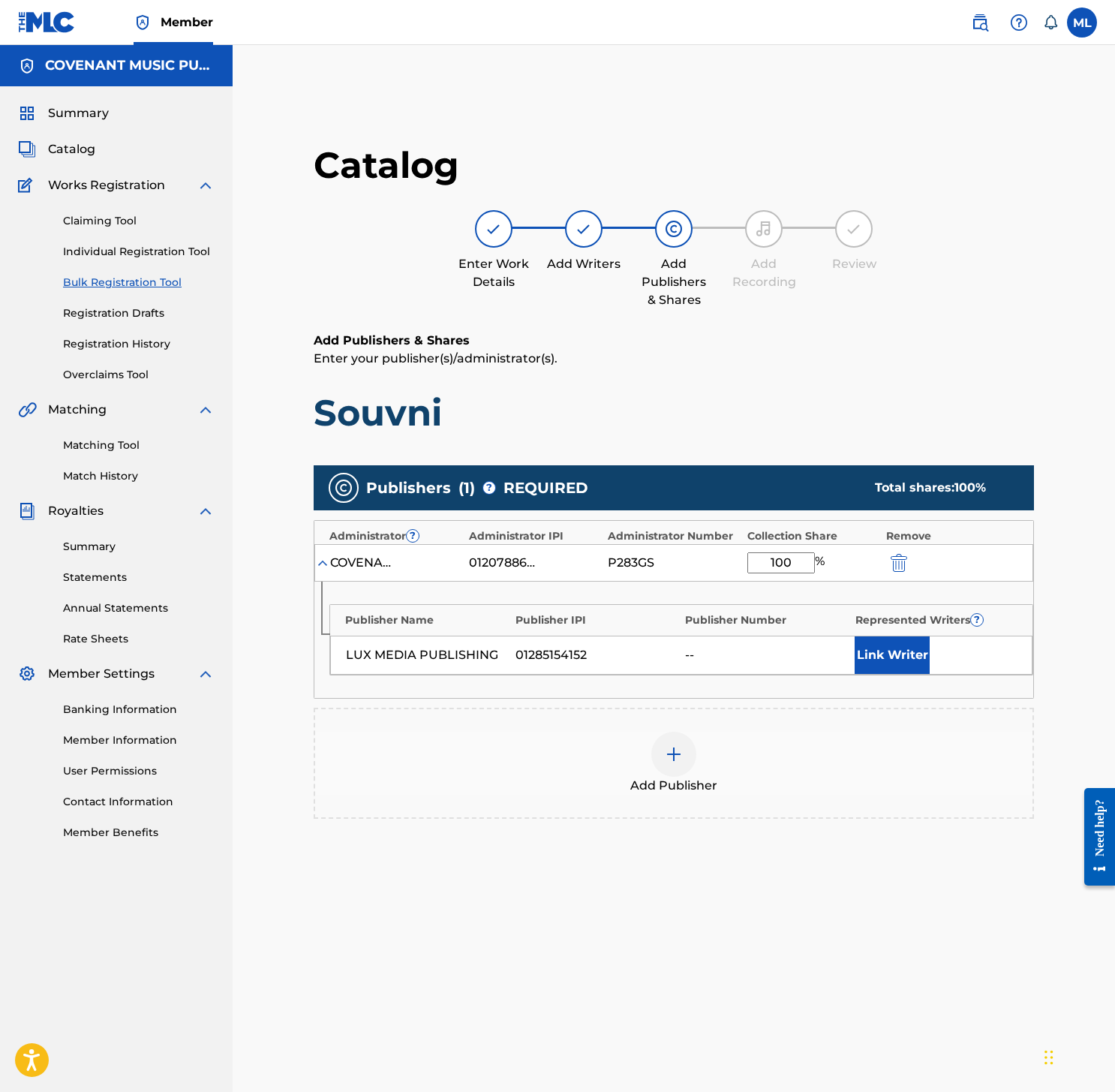
type input "100"
click at [715, 683] on div "Publisher Name Publisher IPI Publisher Number Represented Writers ? LUX MEDIA P…" at bounding box center [674, 639] width 719 height 116
click at [880, 652] on button "Link Writer" at bounding box center [892, 655] width 75 height 37
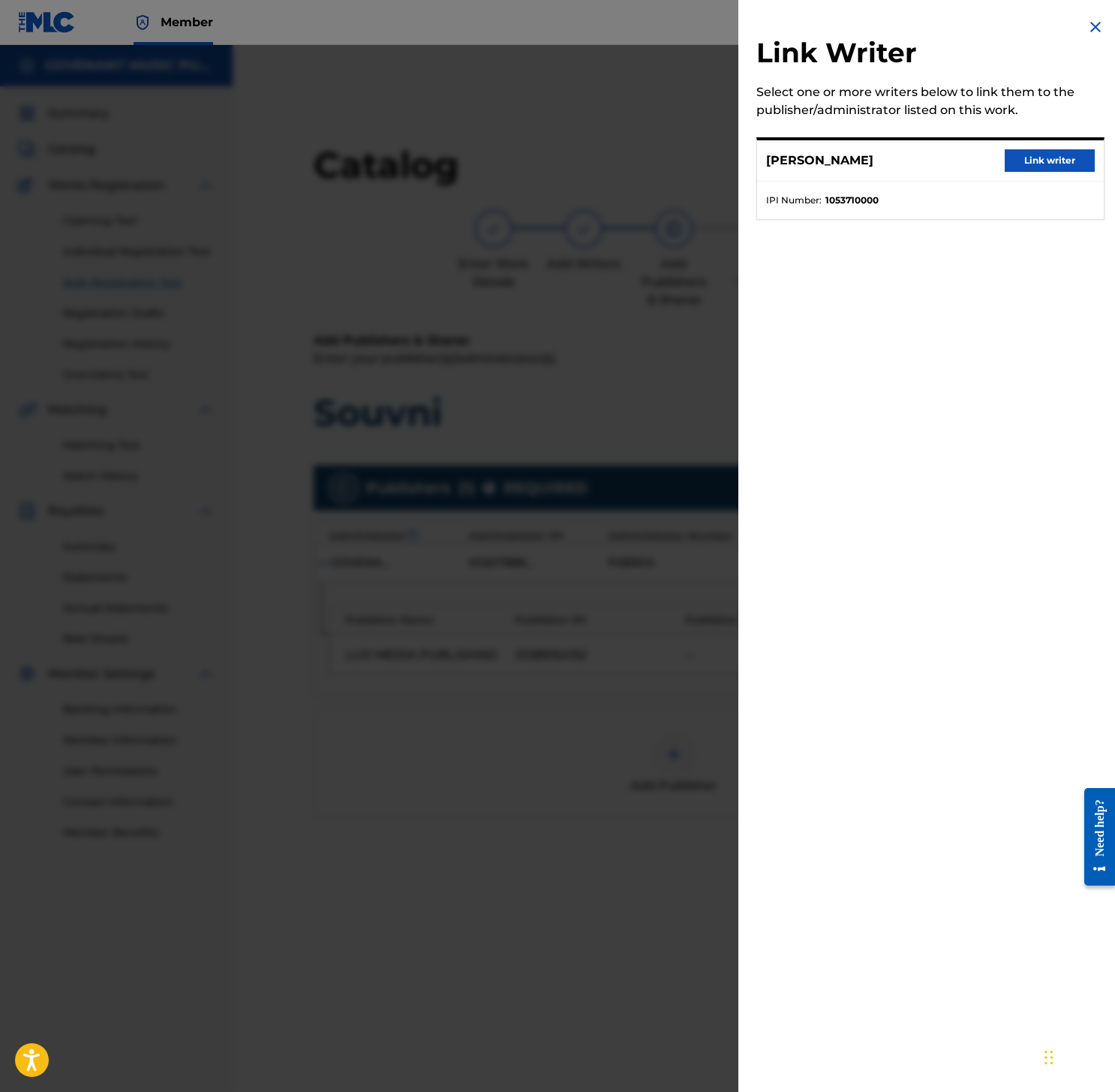
click at [1004, 153] on button "Link writer" at bounding box center [1049, 161] width 90 height 23
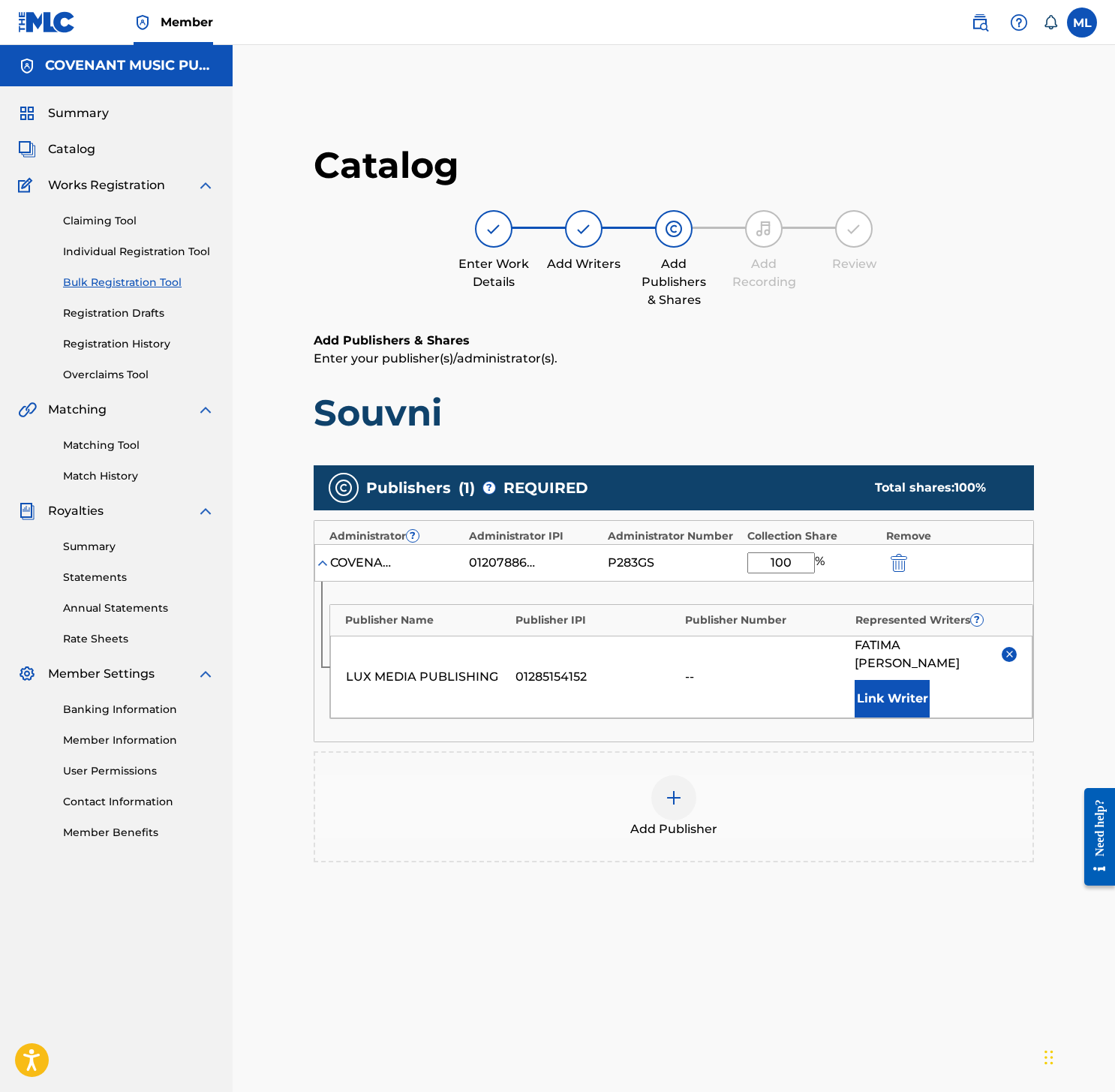
scroll to position [207, 0]
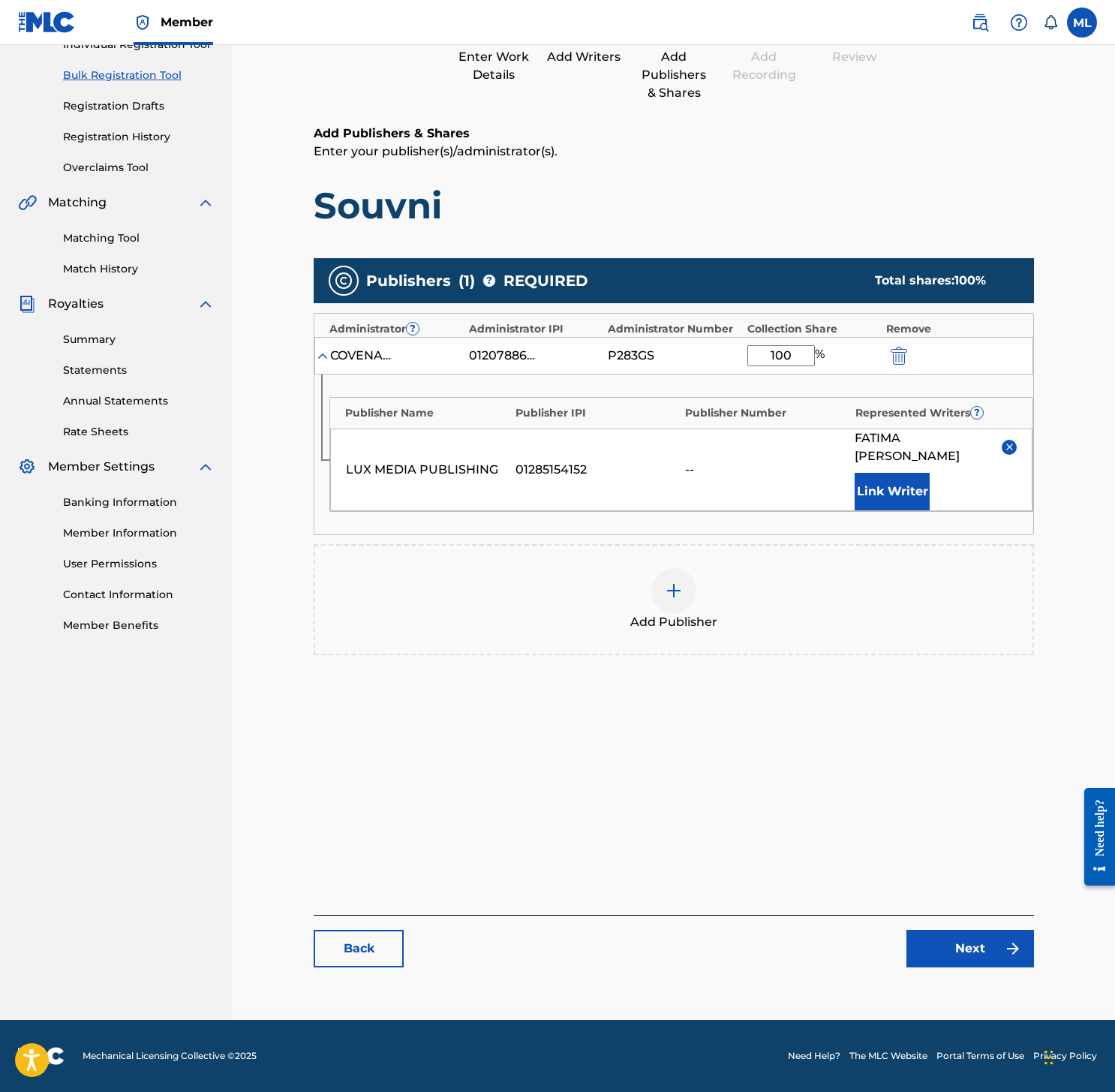
click at [954, 940] on link "Next" at bounding box center [970, 947] width 128 height 37
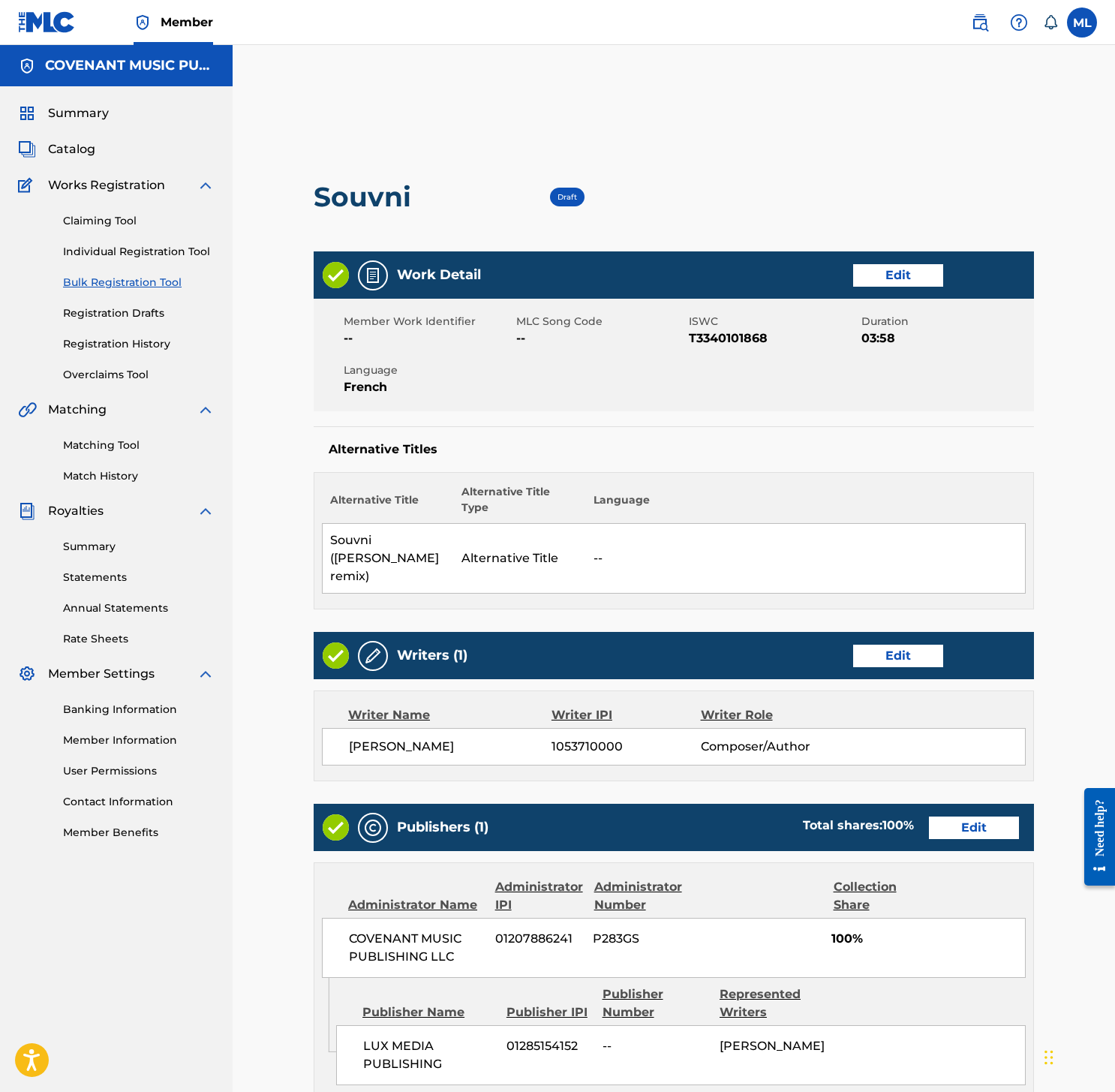
scroll to position [348, 0]
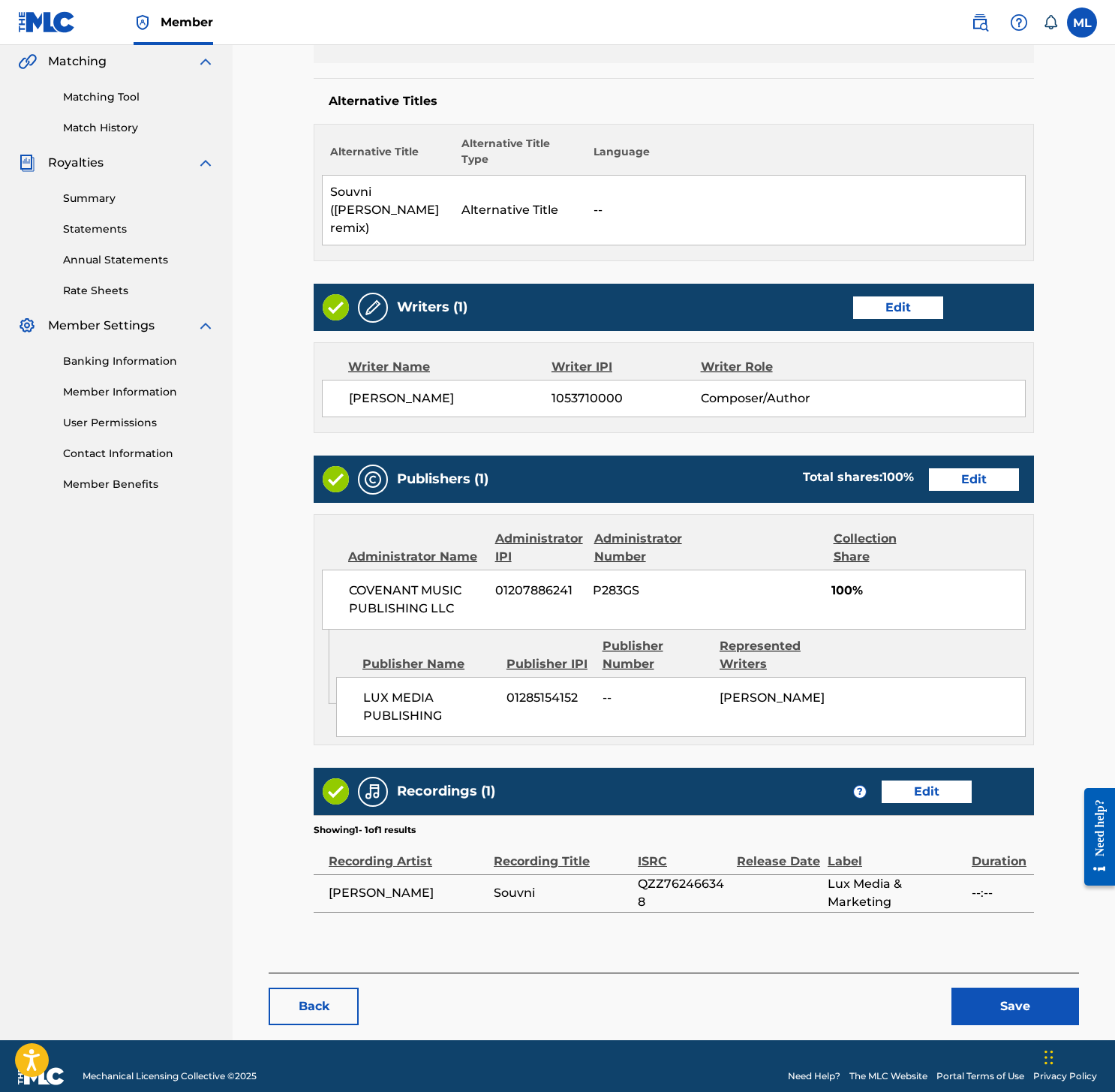
click at [1010, 987] on button "Save" at bounding box center [1015, 1005] width 128 height 37
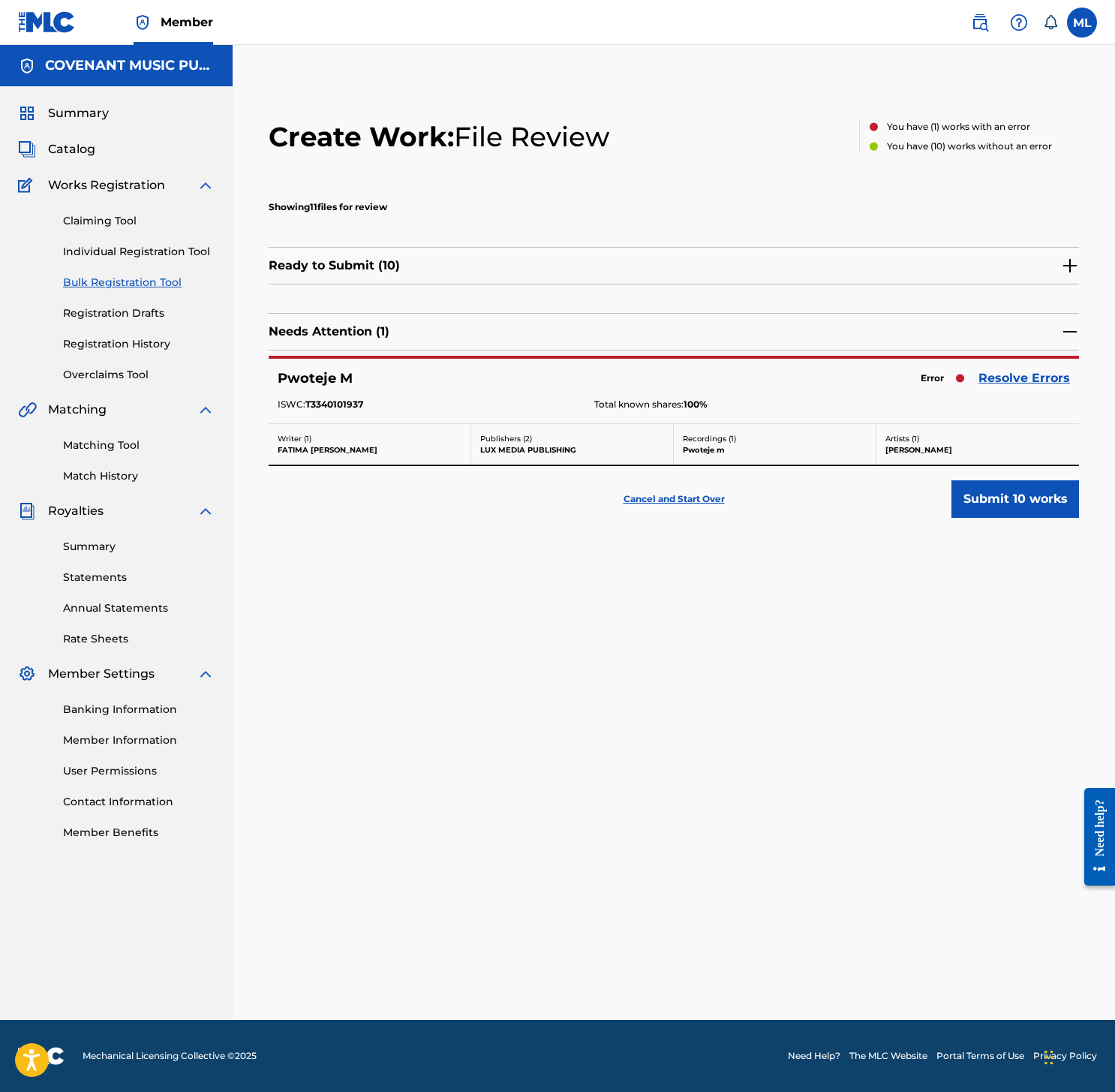
click at [1033, 376] on link "Resolve Errors" at bounding box center [1024, 377] width 91 height 18
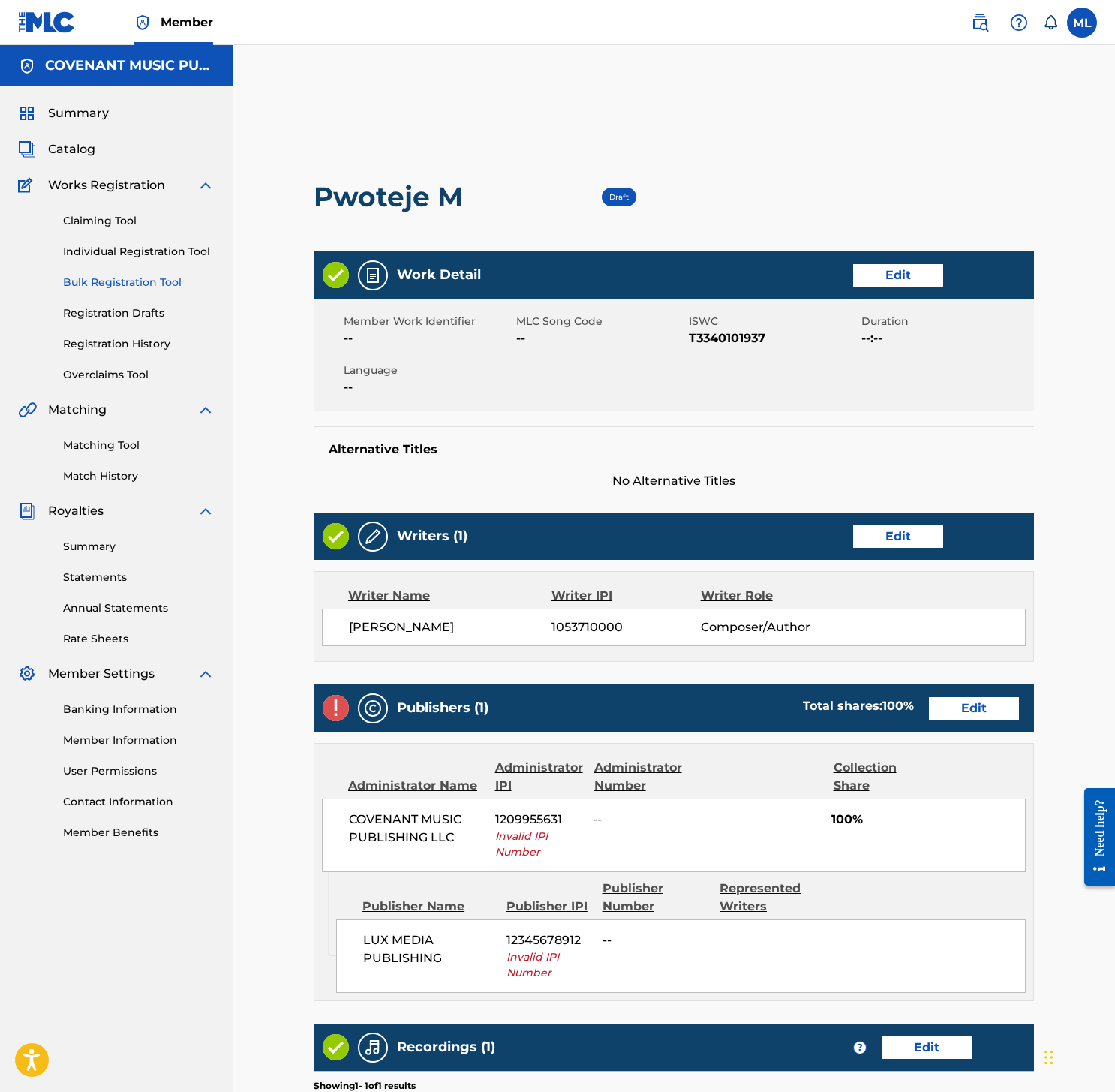
click at [902, 271] on link "Edit" at bounding box center [898, 275] width 90 height 23
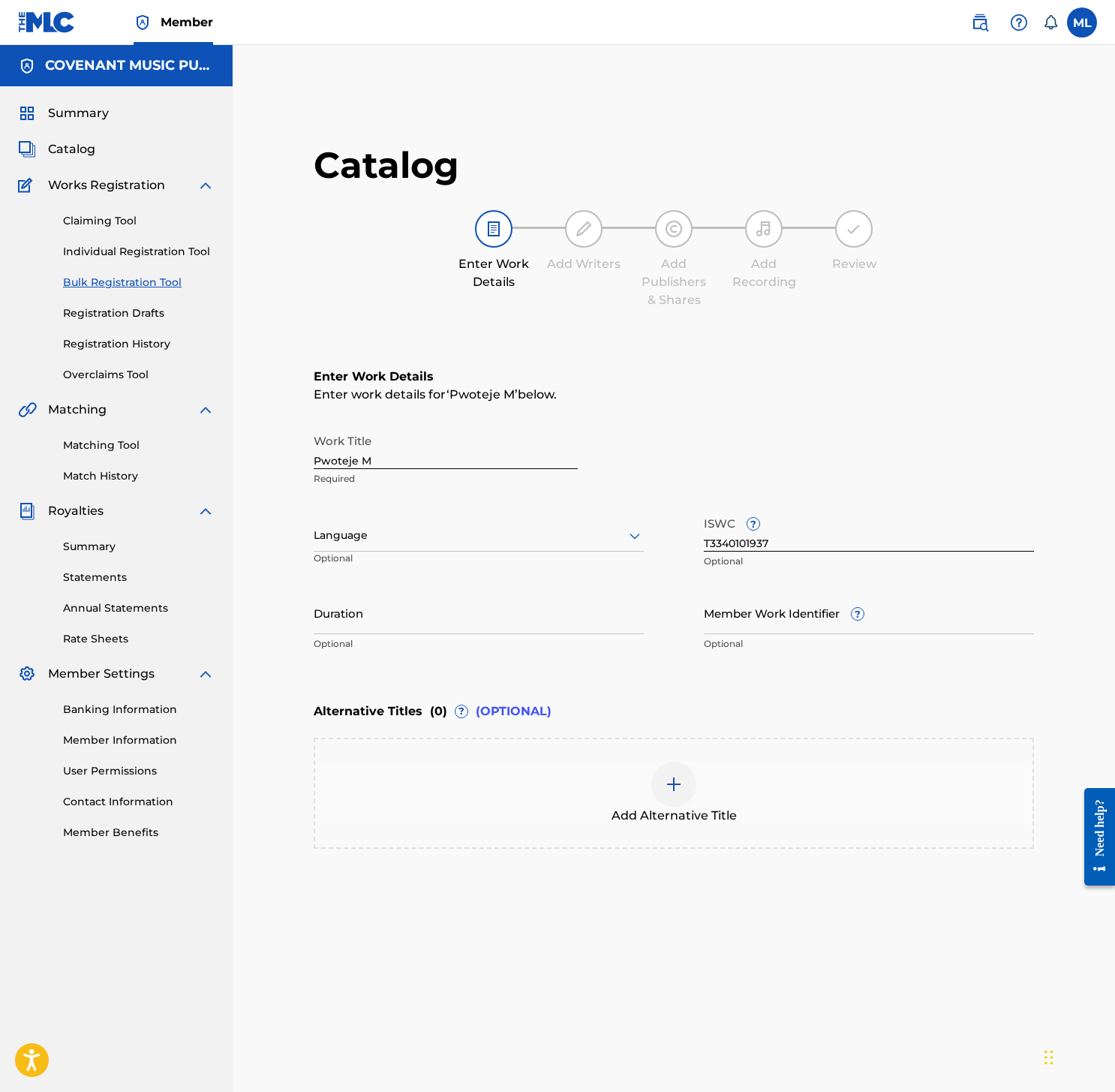
click at [591, 529] on div at bounding box center [478, 536] width 330 height 19
type input "fre"
click at [403, 562] on div "French" at bounding box center [478, 568] width 329 height 33
click at [501, 635] on div "Duration Optional" at bounding box center [478, 624] width 330 height 68
click at [506, 614] on input "Duration" at bounding box center [478, 612] width 330 height 43
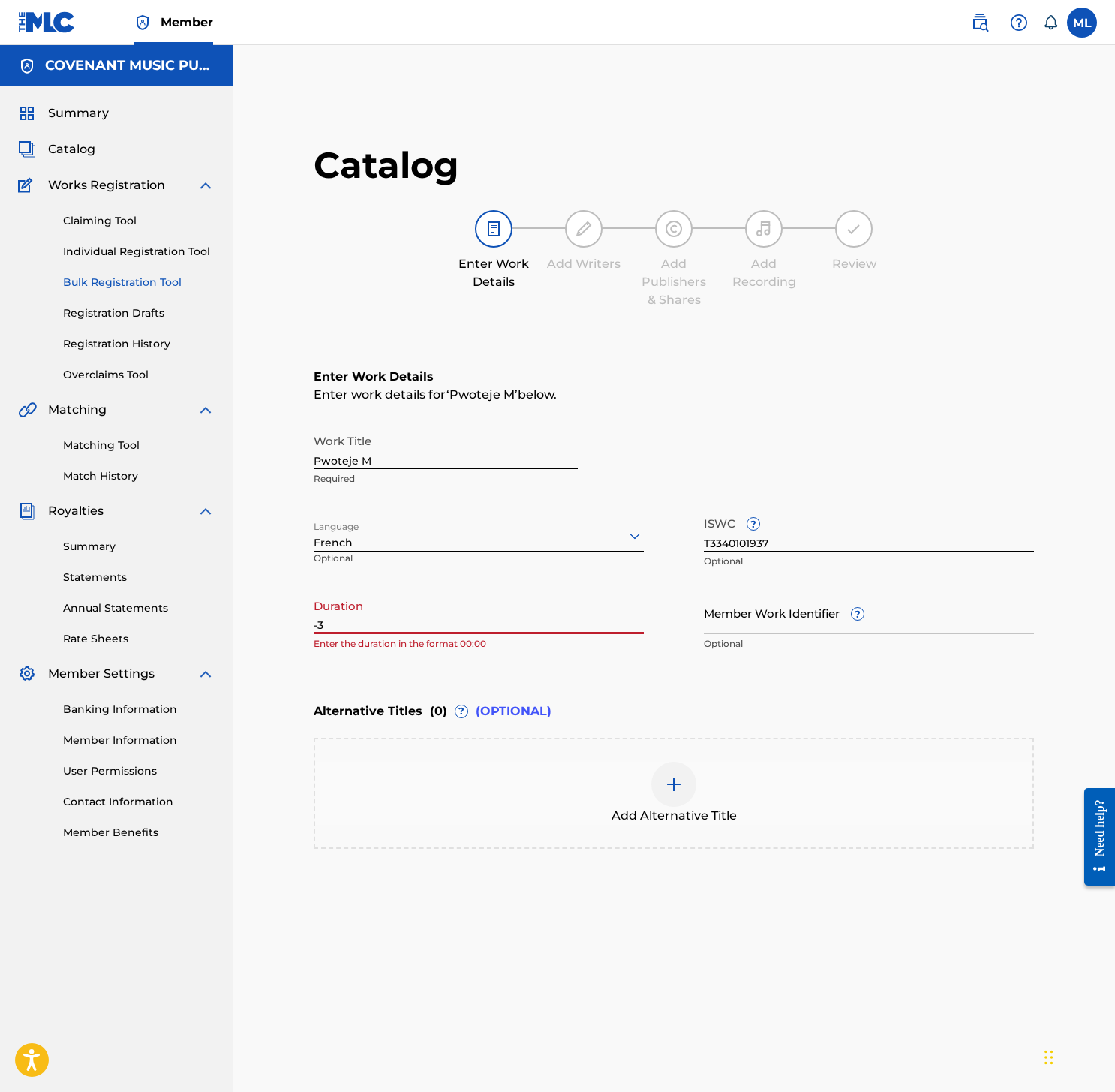
type input "-"
type input "3"
type input "03:10"
click at [887, 748] on div "Add Alternative Title" at bounding box center [674, 793] width 720 height 111
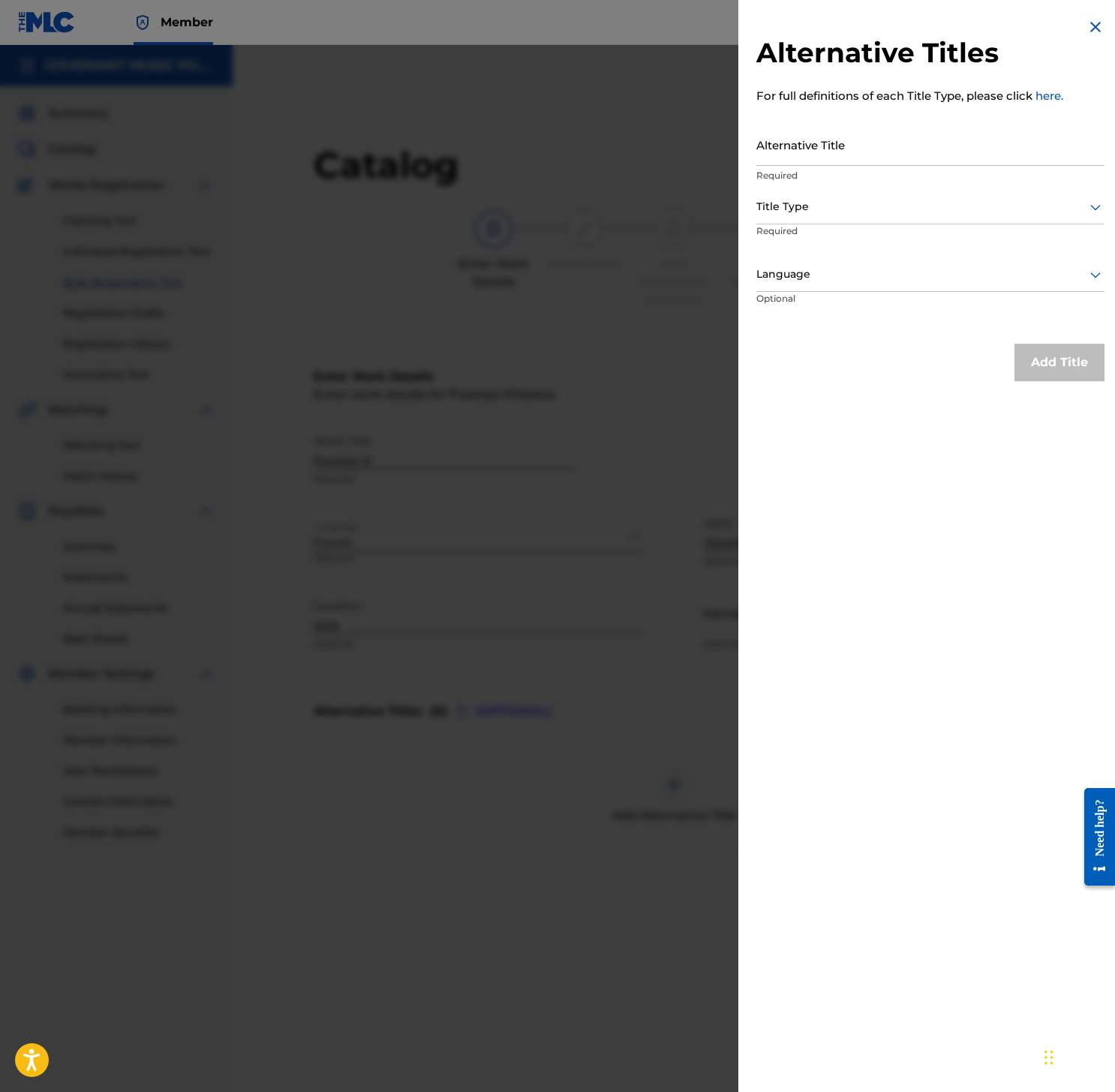
scroll to position [105, 0]
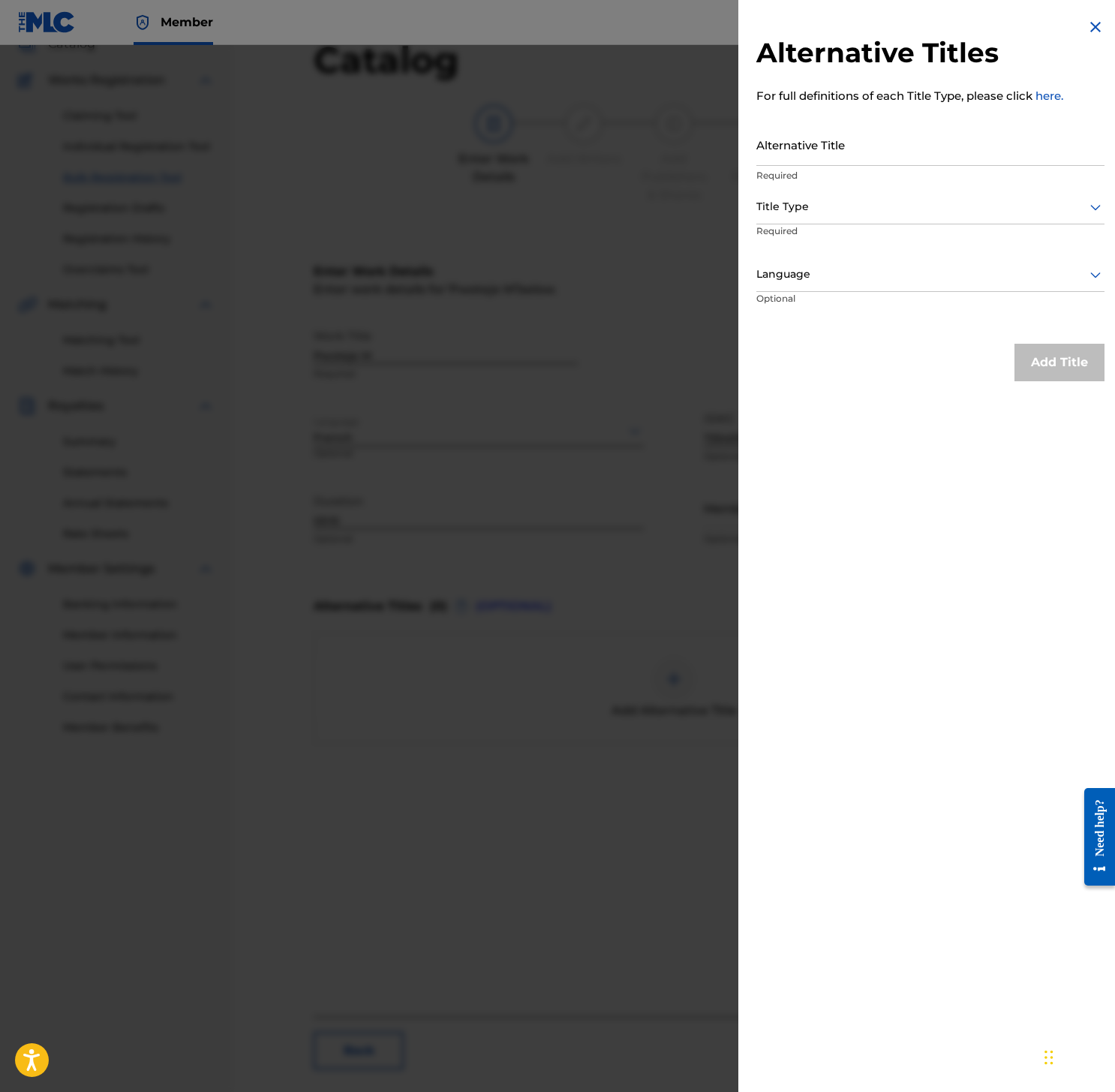
click at [1096, 23] on img at bounding box center [1095, 27] width 18 height 18
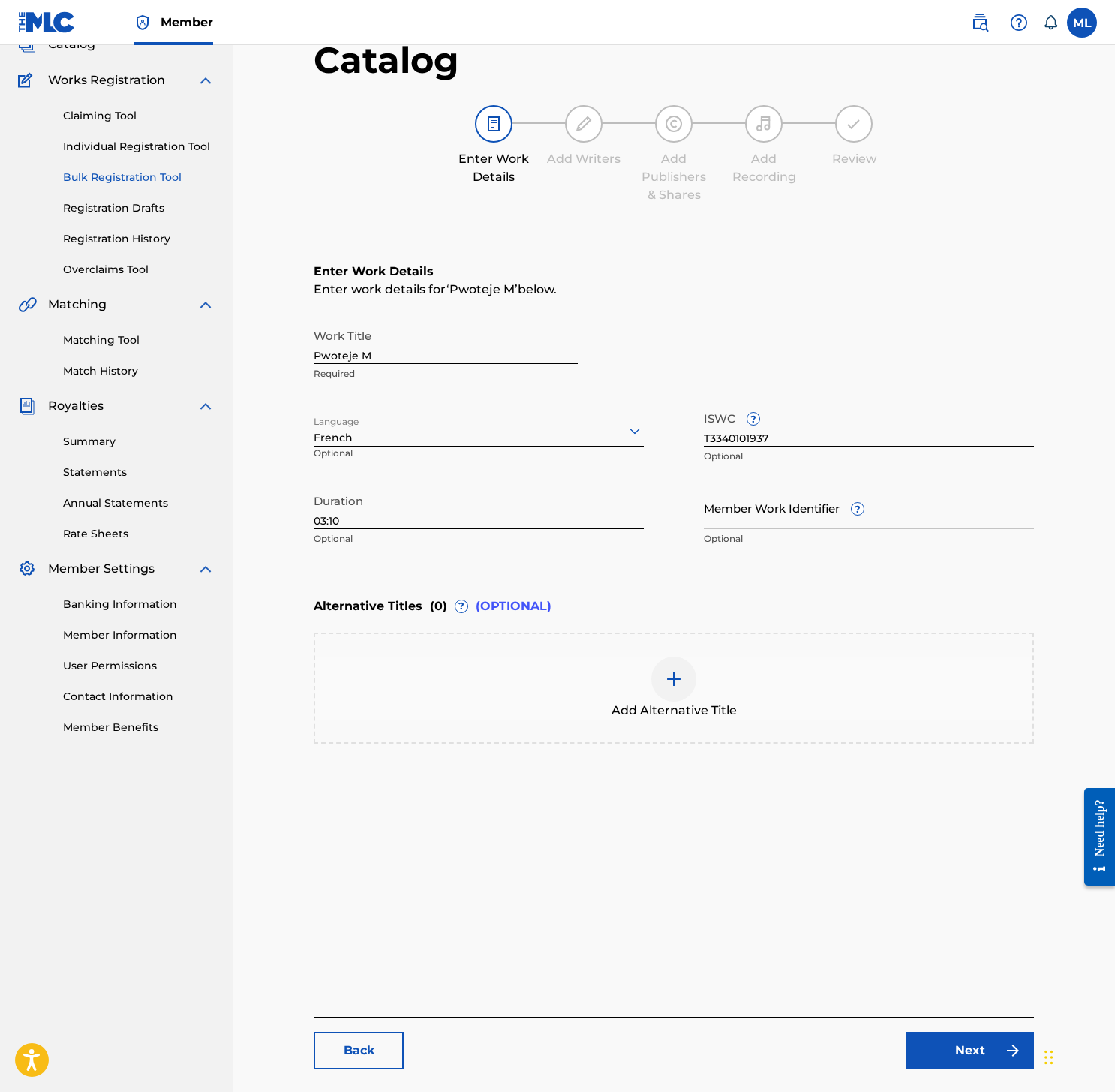
scroll to position [207, 0]
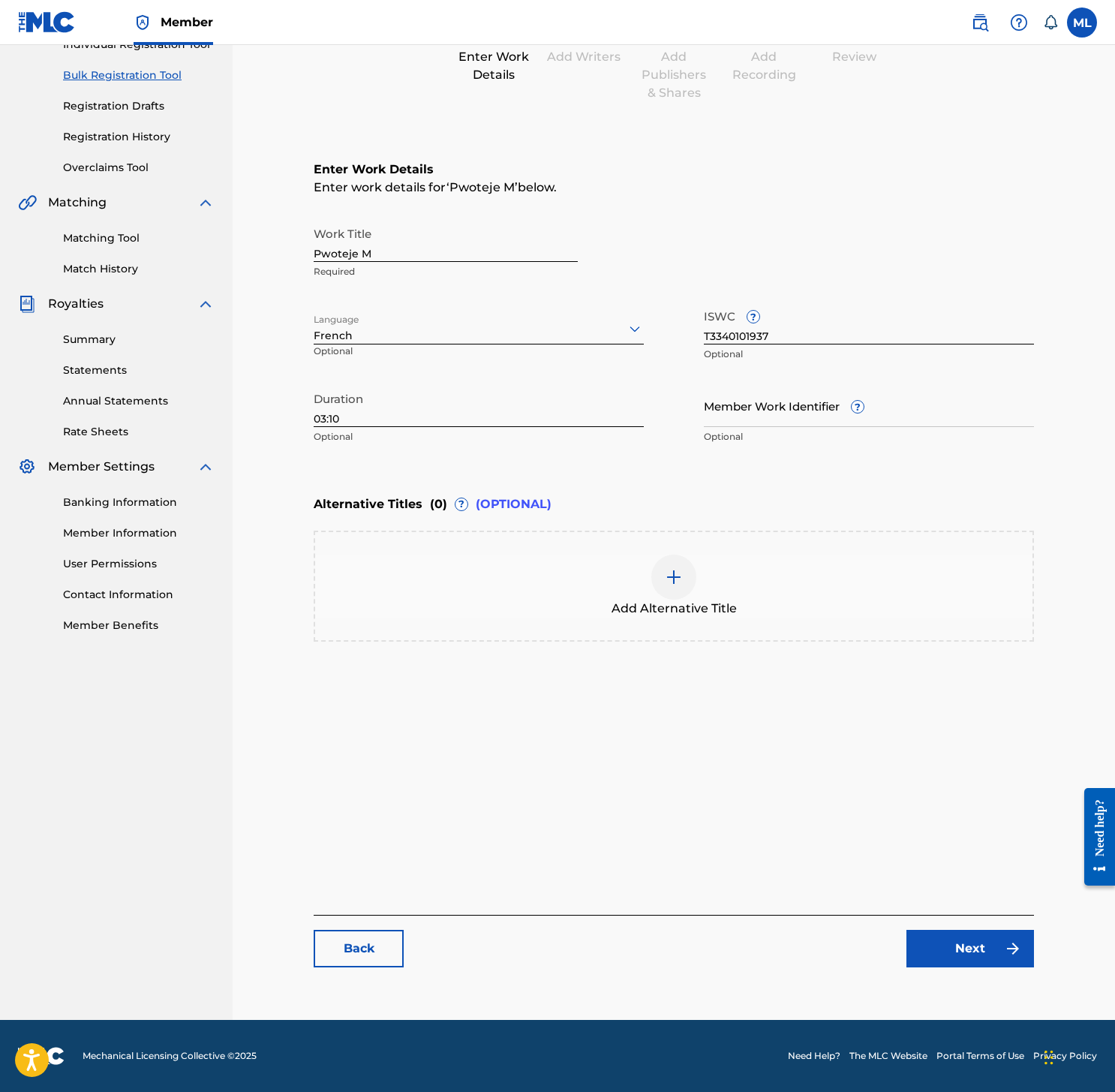
click at [969, 939] on link "Next" at bounding box center [970, 947] width 128 height 37
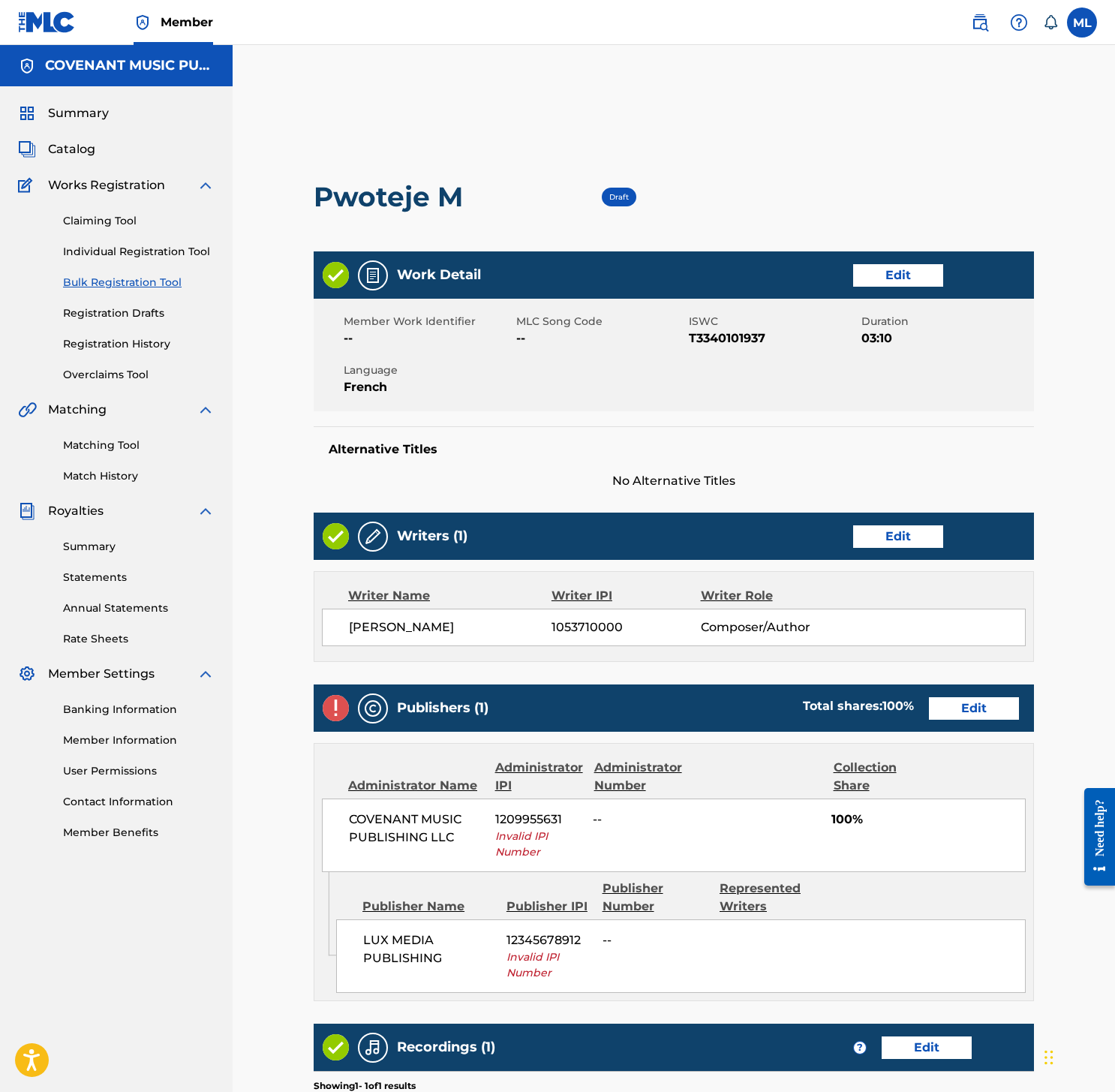
click at [982, 713] on link "Edit" at bounding box center [974, 708] width 90 height 23
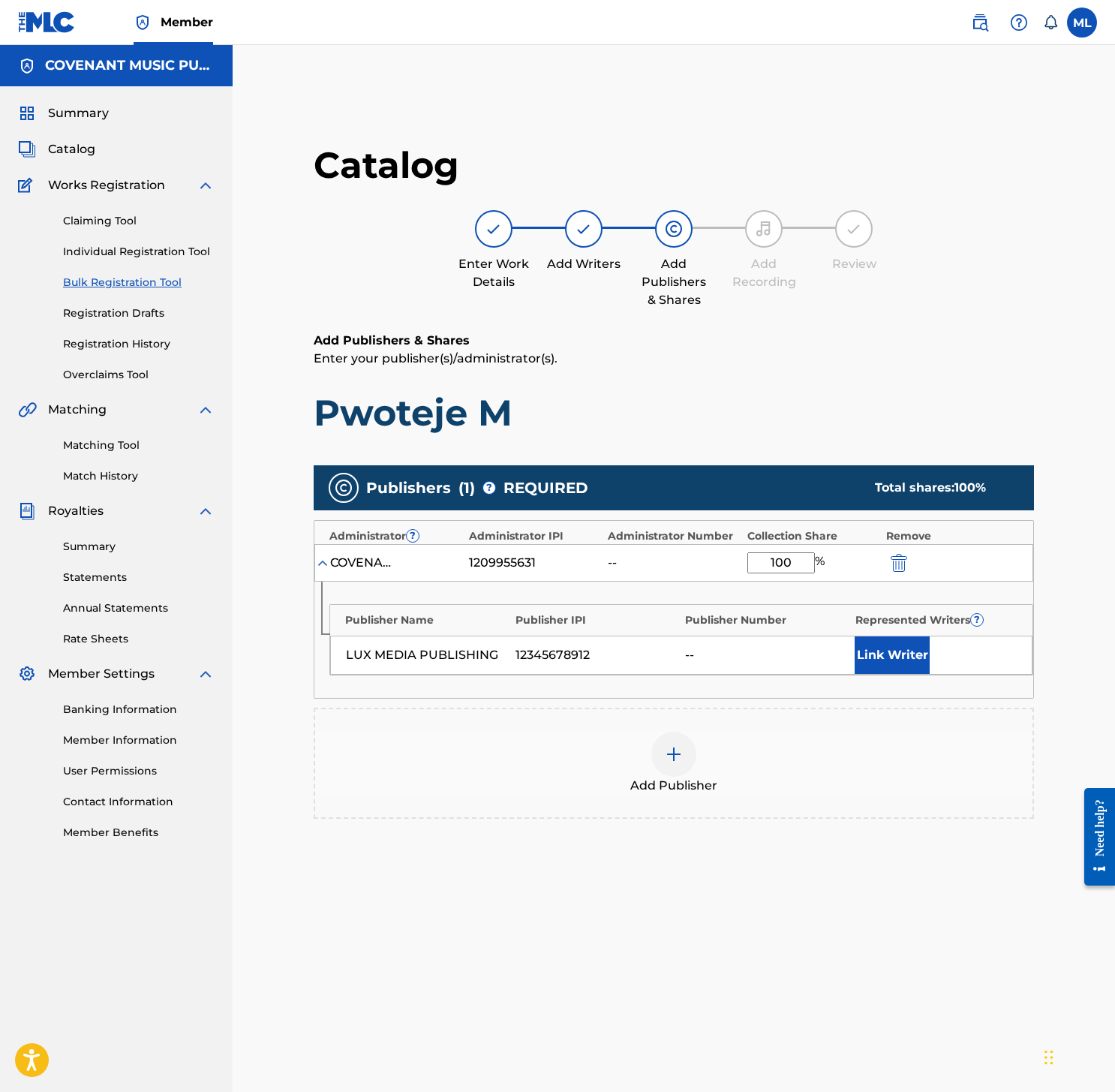
click at [887, 557] on button "submit" at bounding box center [898, 562] width 23 height 17
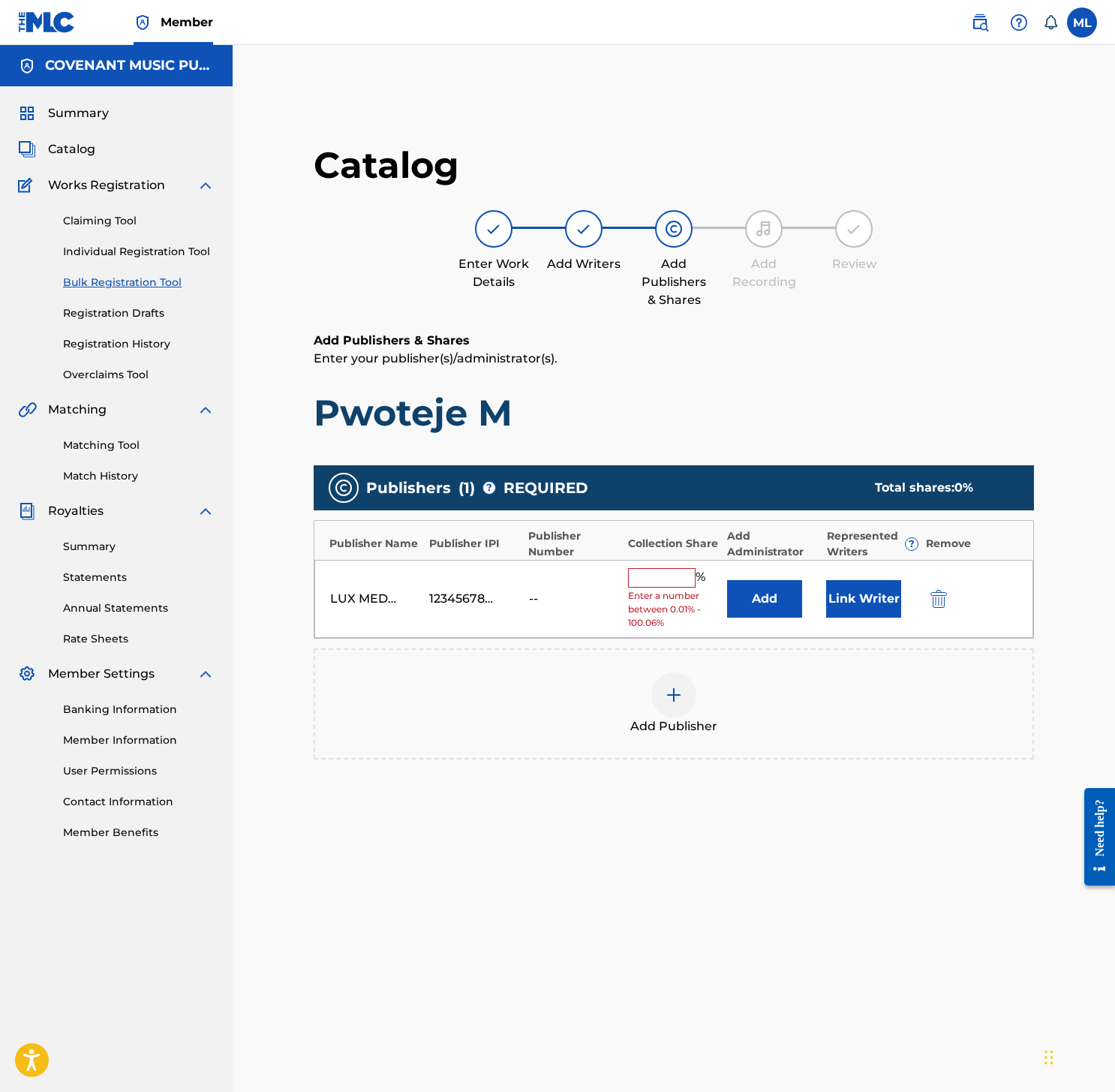
click at [890, 562] on div "LUX MEDIA PUBLISHING 12345678912 -- % Enter a number between 0.01% - 100.06% Ad…" at bounding box center [674, 598] width 719 height 79
click at [938, 597] on img "submit" at bounding box center [938, 598] width 16 height 18
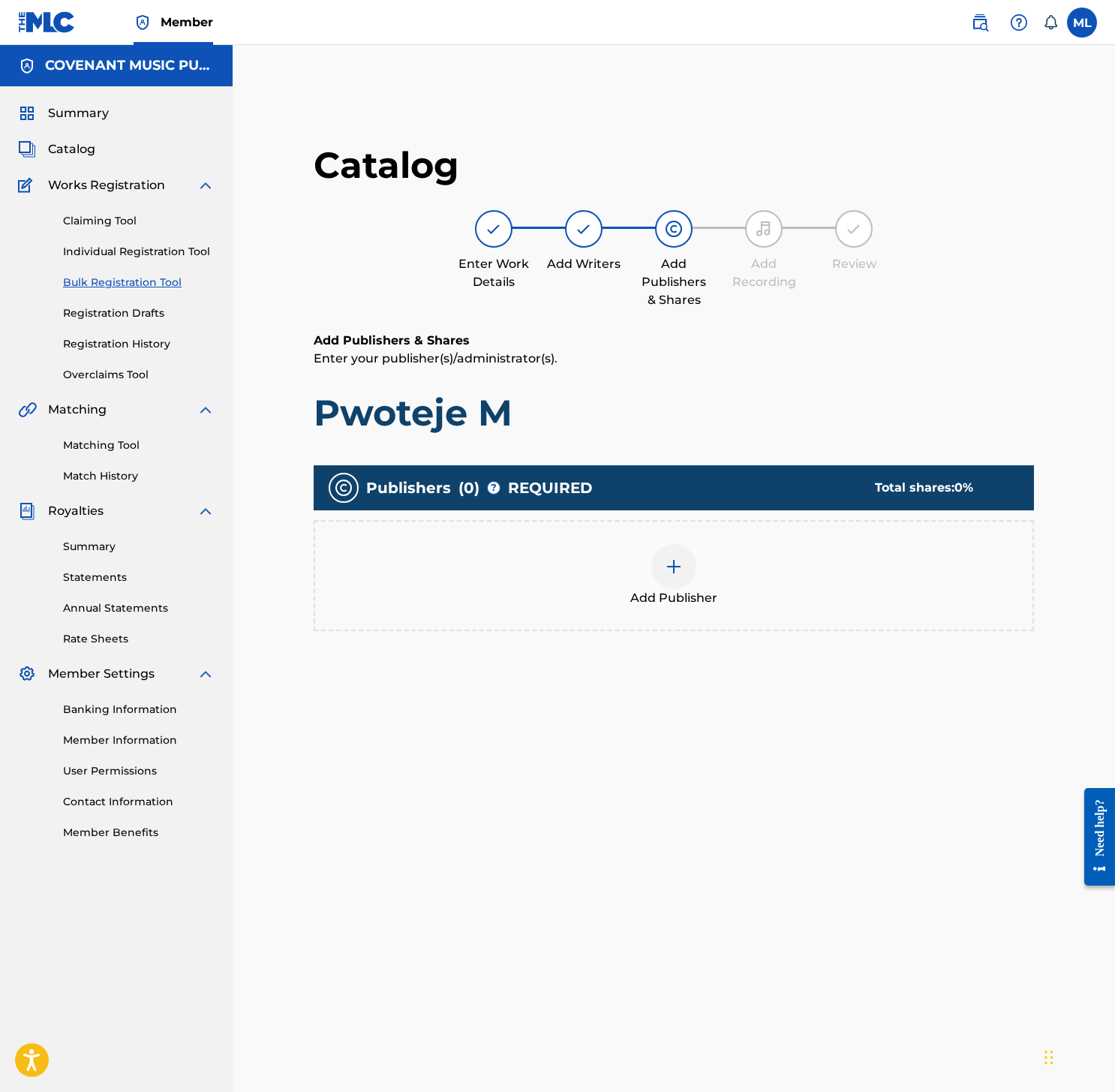
click at [702, 574] on div "Add Publisher" at bounding box center [674, 576] width 718 height 63
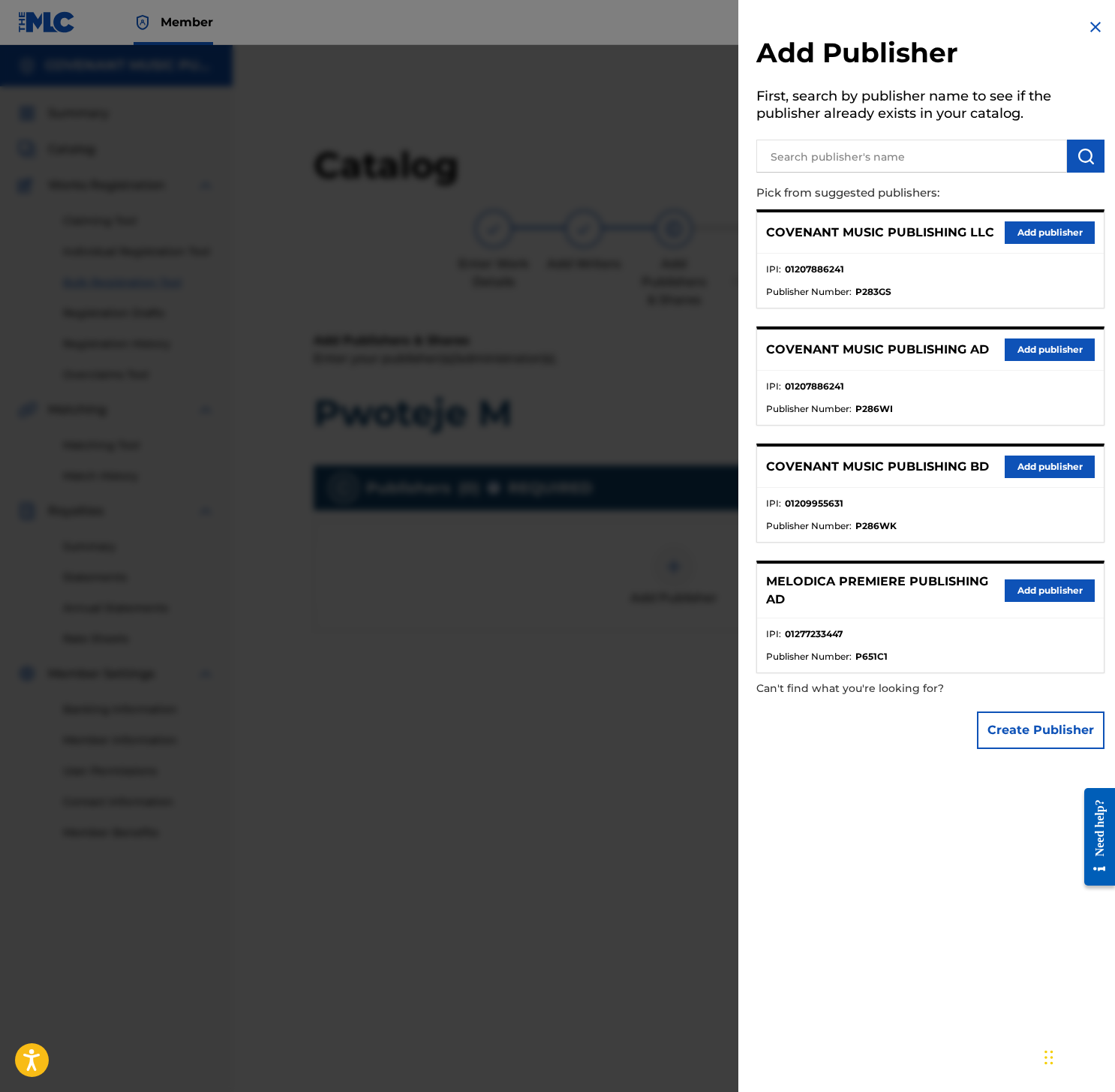
click at [1052, 726] on button "Create Publisher" at bounding box center [1041, 729] width 128 height 37
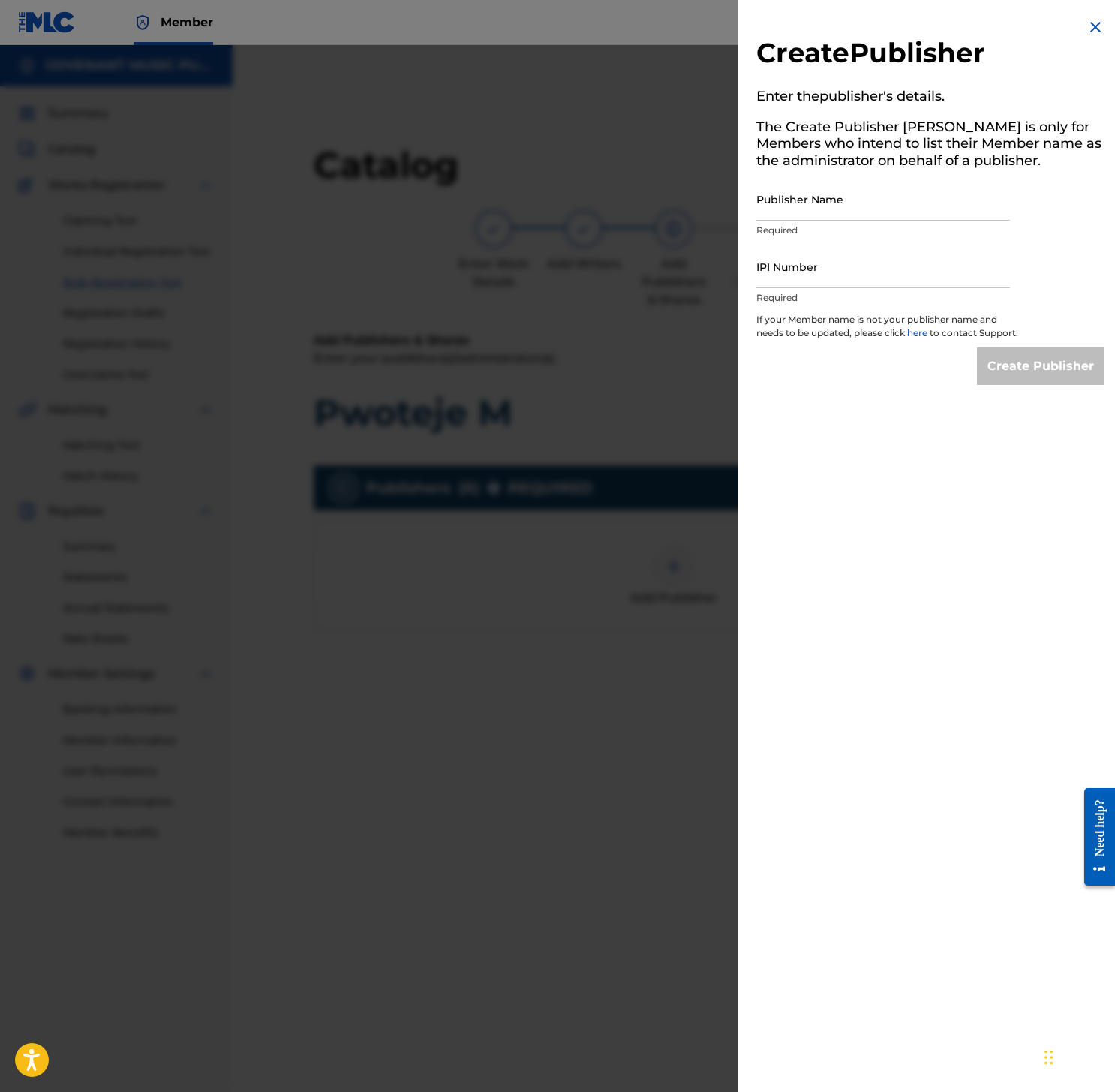
click at [929, 199] on input "Publisher Name" at bounding box center [883, 199] width 253 height 43
paste input "LUX MEDIA PUBLISHING"
type input "LUX MEDIA PUBLISHING"
click at [898, 282] on input "IPI Number" at bounding box center [883, 266] width 253 height 43
paste input "01285154152"
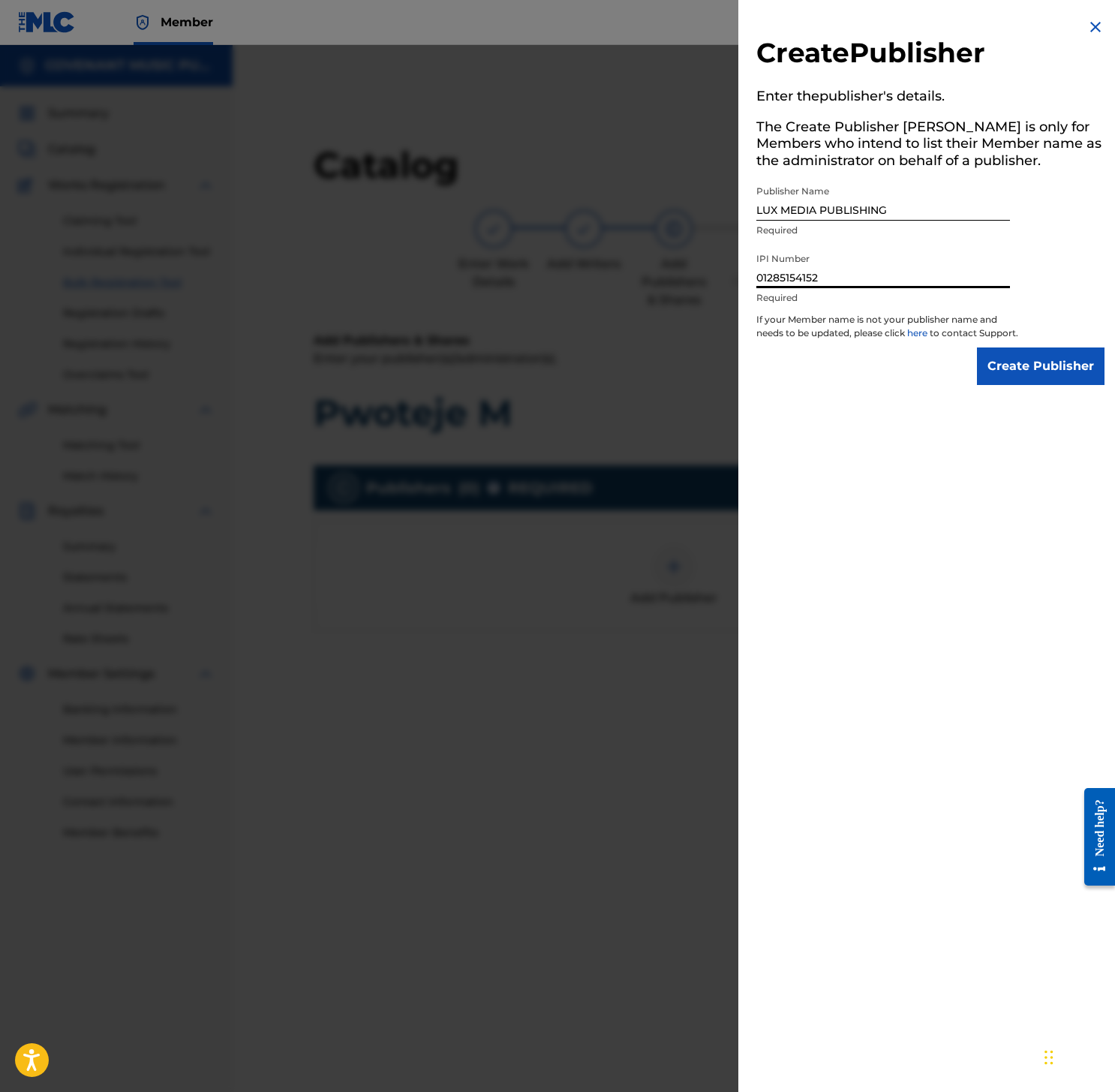
type input "01285154152"
click at [977, 364] on input "Create Publisher" at bounding box center [1041, 366] width 128 height 37
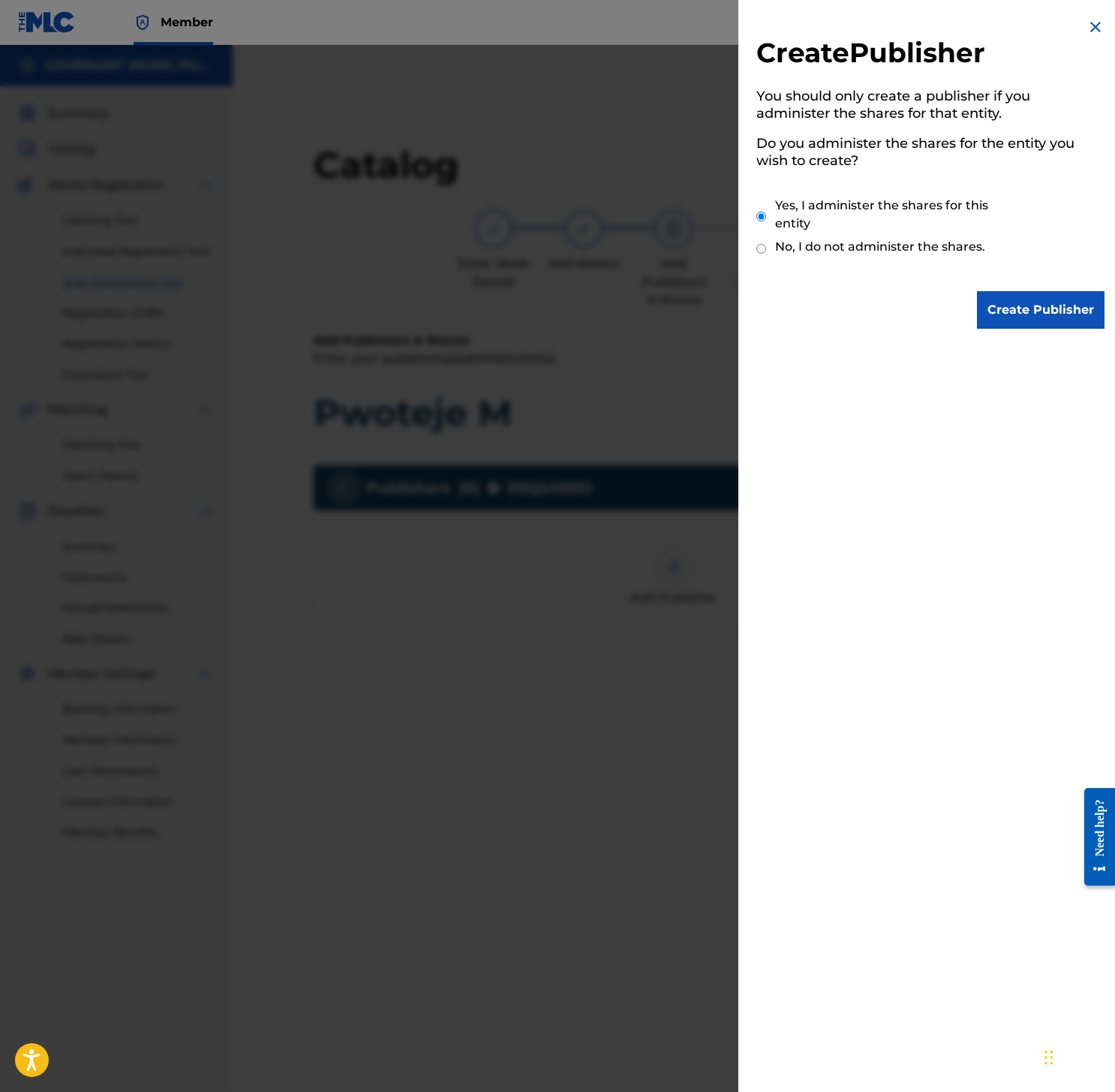
click at [1018, 330] on div "Create Publisher You should only create a publisher if you administer the share…" at bounding box center [930, 173] width 384 height 347
click at [1026, 315] on input "Create Publisher" at bounding box center [1041, 309] width 128 height 37
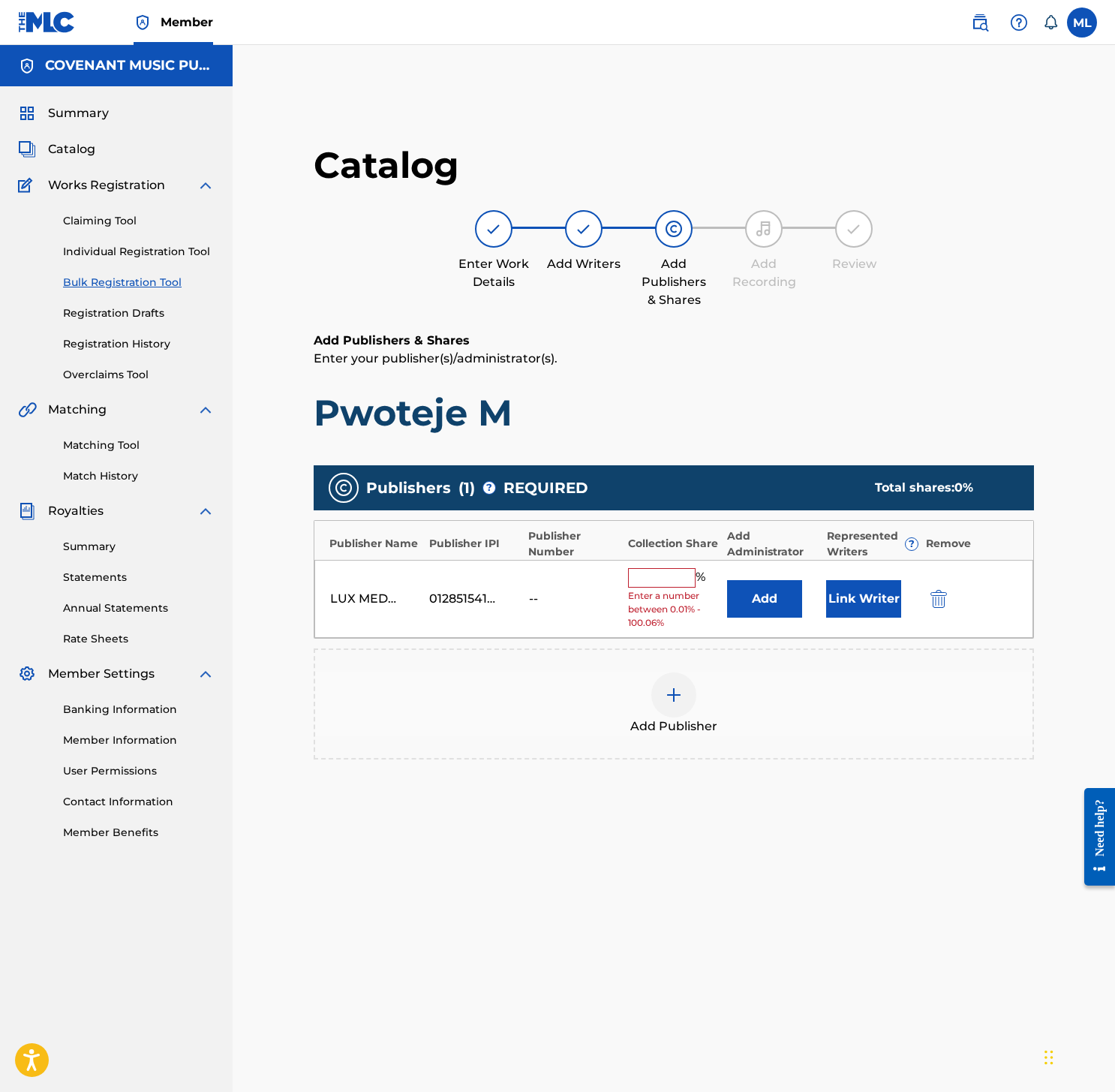
click at [771, 599] on button "Add" at bounding box center [764, 598] width 75 height 37
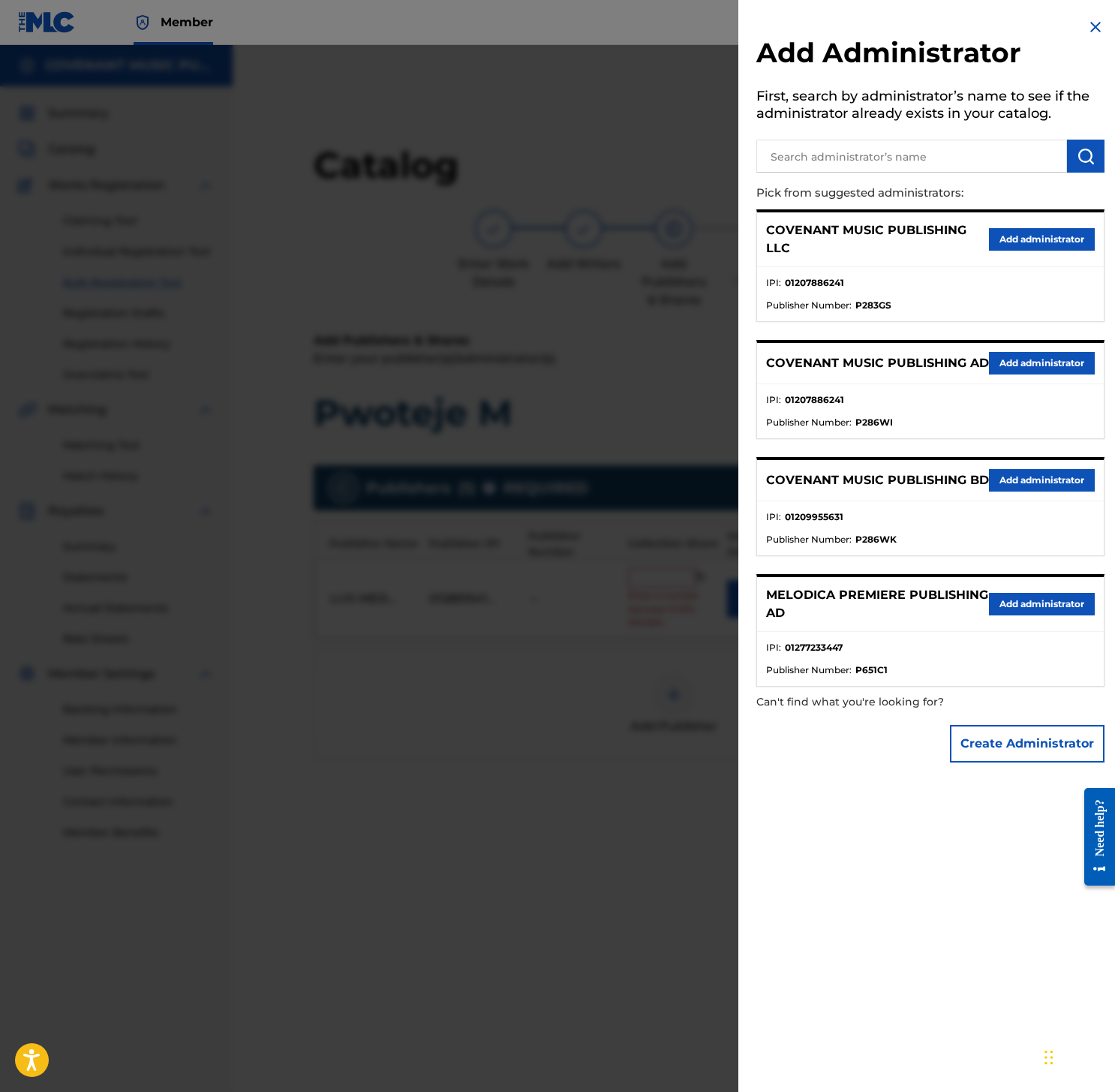
click at [988, 253] on div "COVENANT MUSIC PUBLISHING LLC Add administrator" at bounding box center [930, 239] width 347 height 54
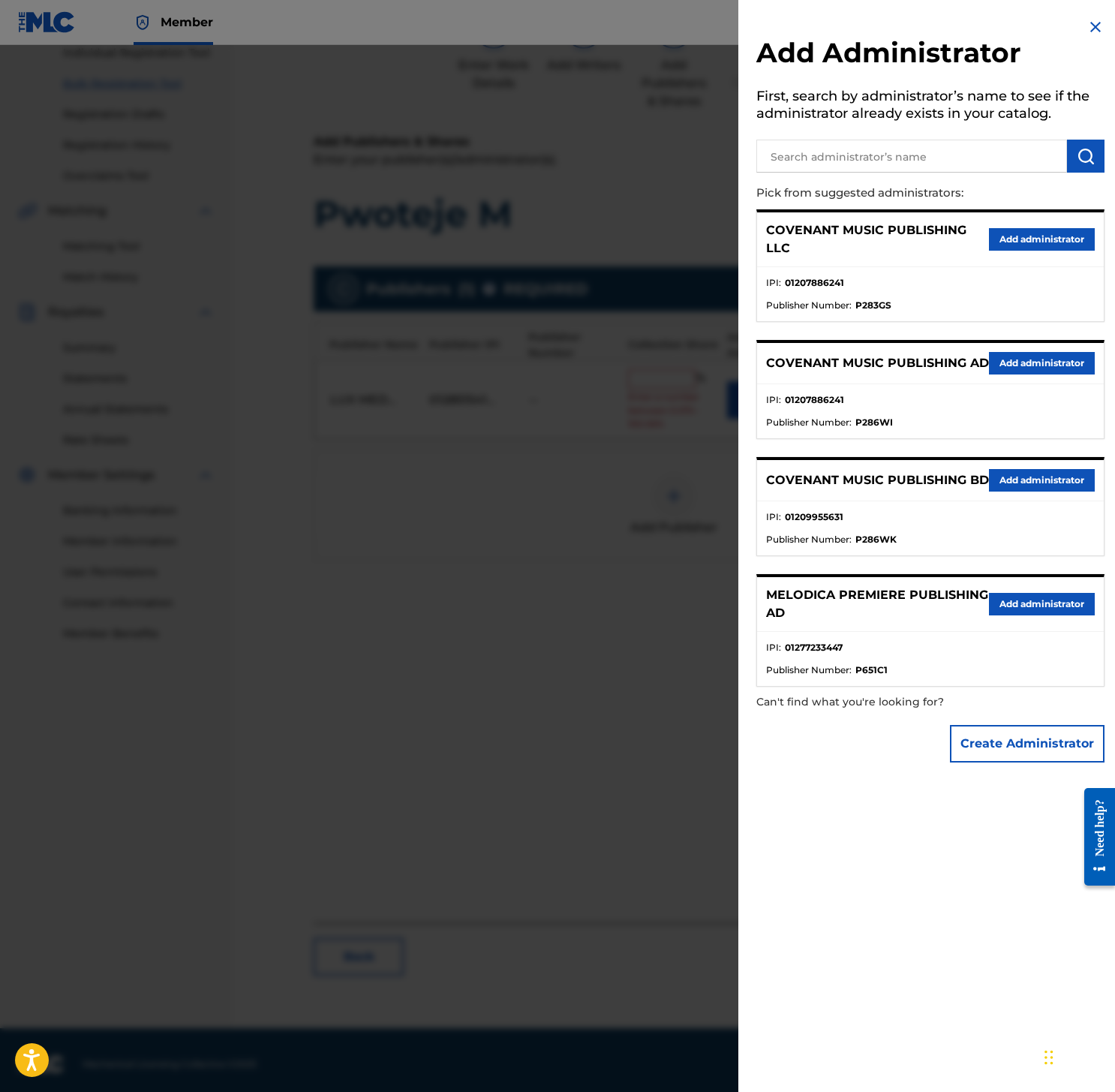
click at [1005, 249] on button "Add administrator" at bounding box center [1042, 239] width 106 height 23
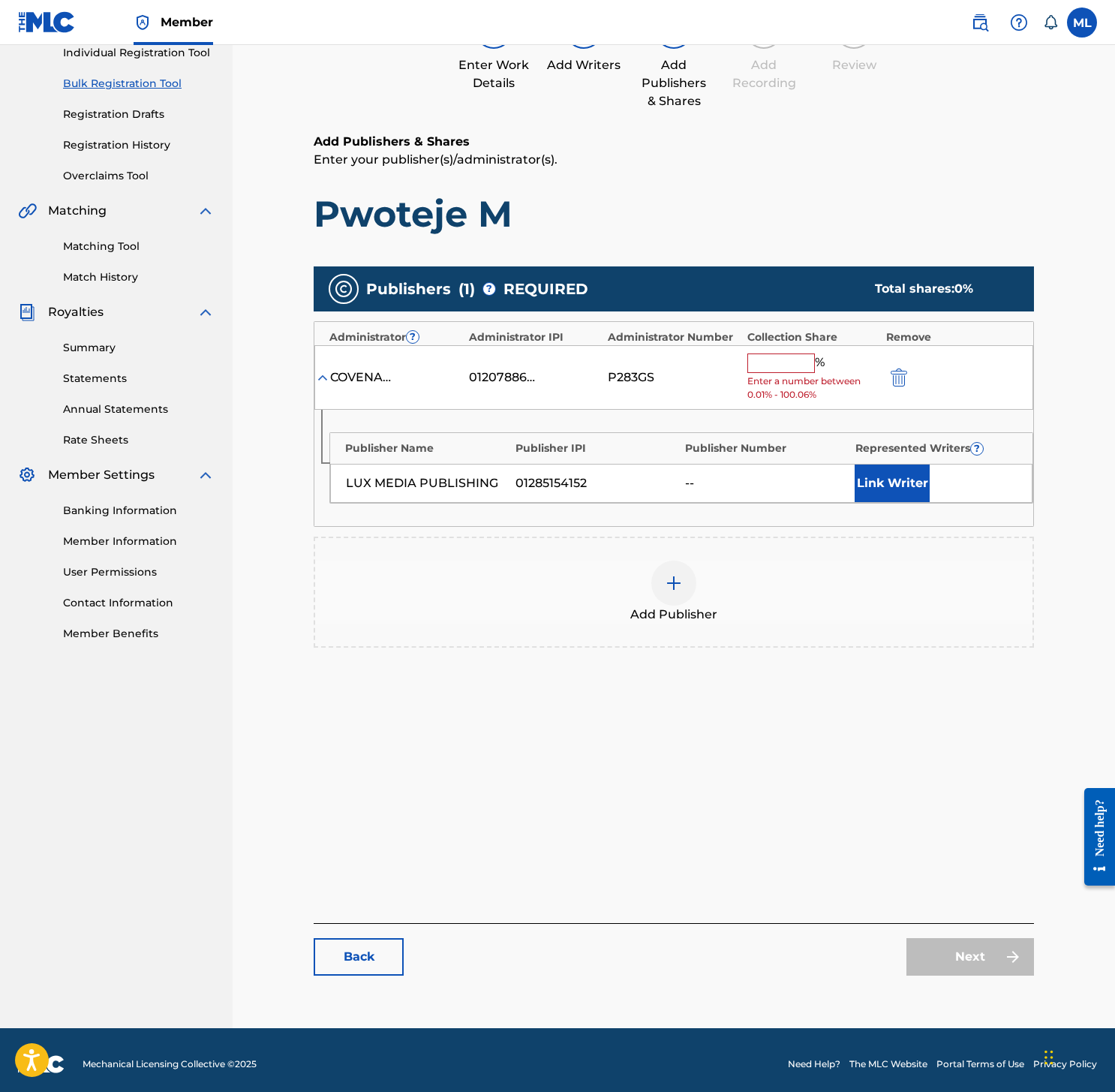
scroll to position [207, 0]
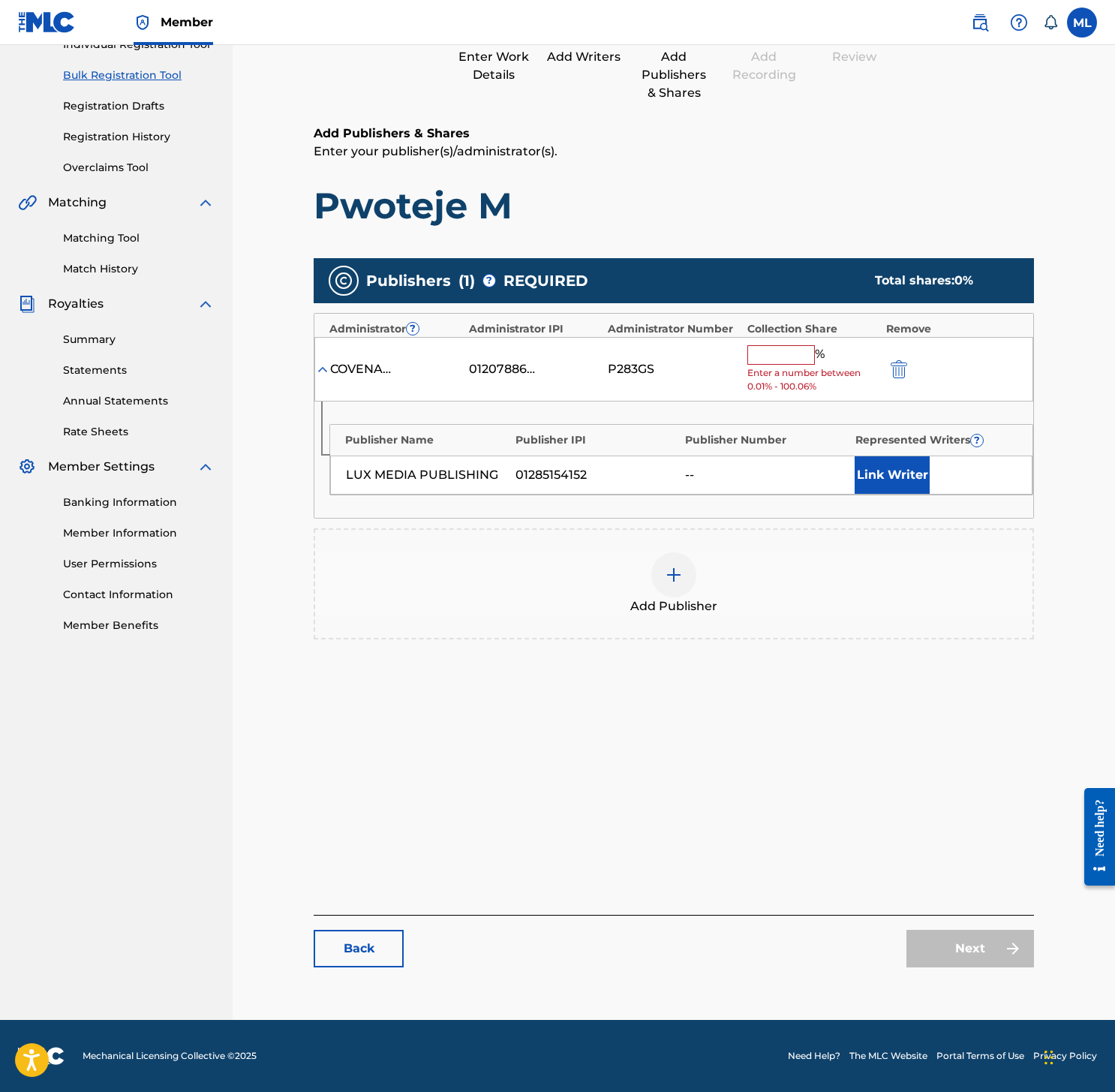
click at [798, 365] on div "% Enter a number between 0.01% - 100.06%" at bounding box center [813, 369] width 132 height 49
click at [797, 361] on input "text" at bounding box center [780, 354] width 68 height 19
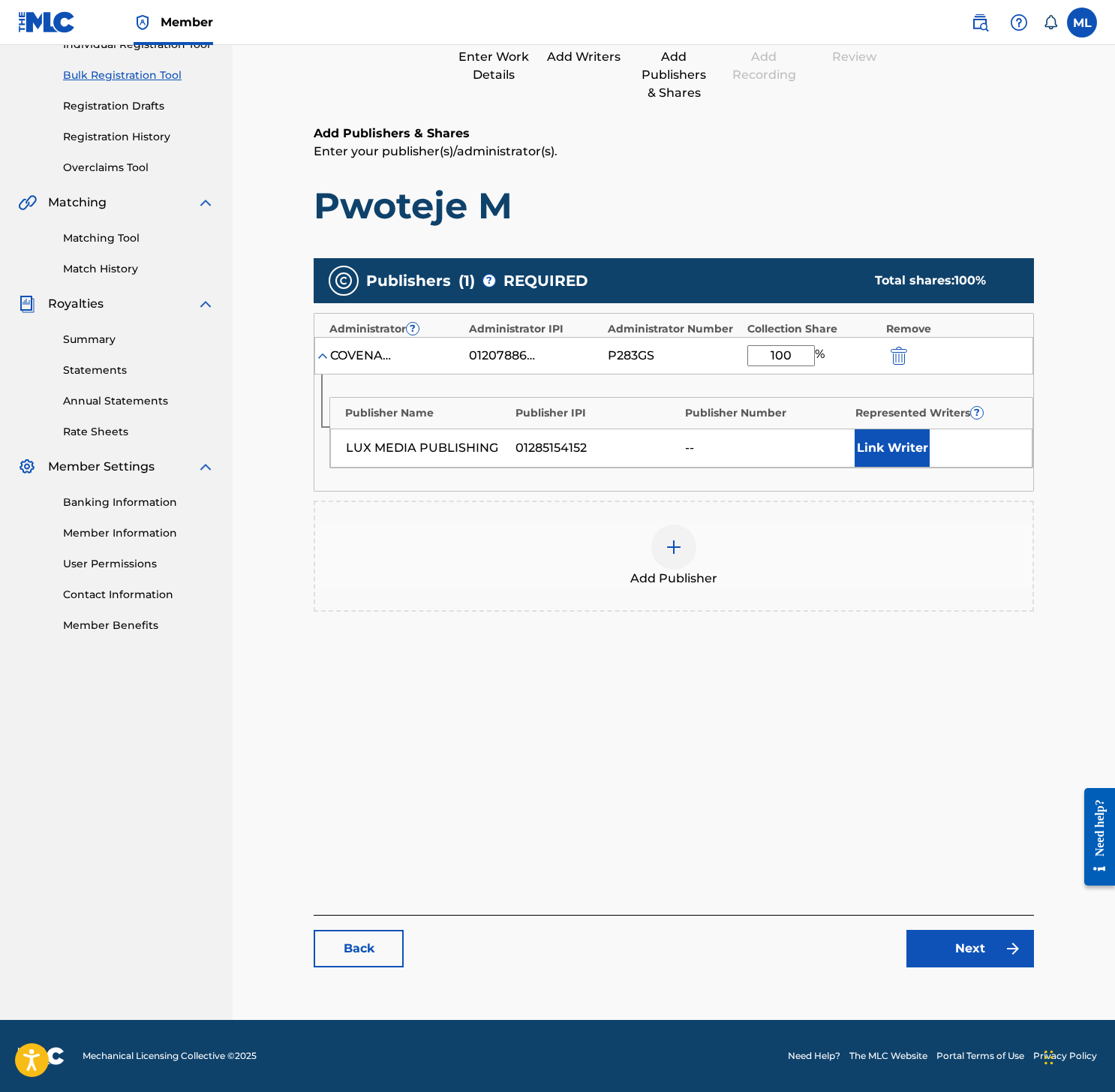
type input "100"
click at [764, 520] on div "Add Publisher" at bounding box center [674, 556] width 720 height 111
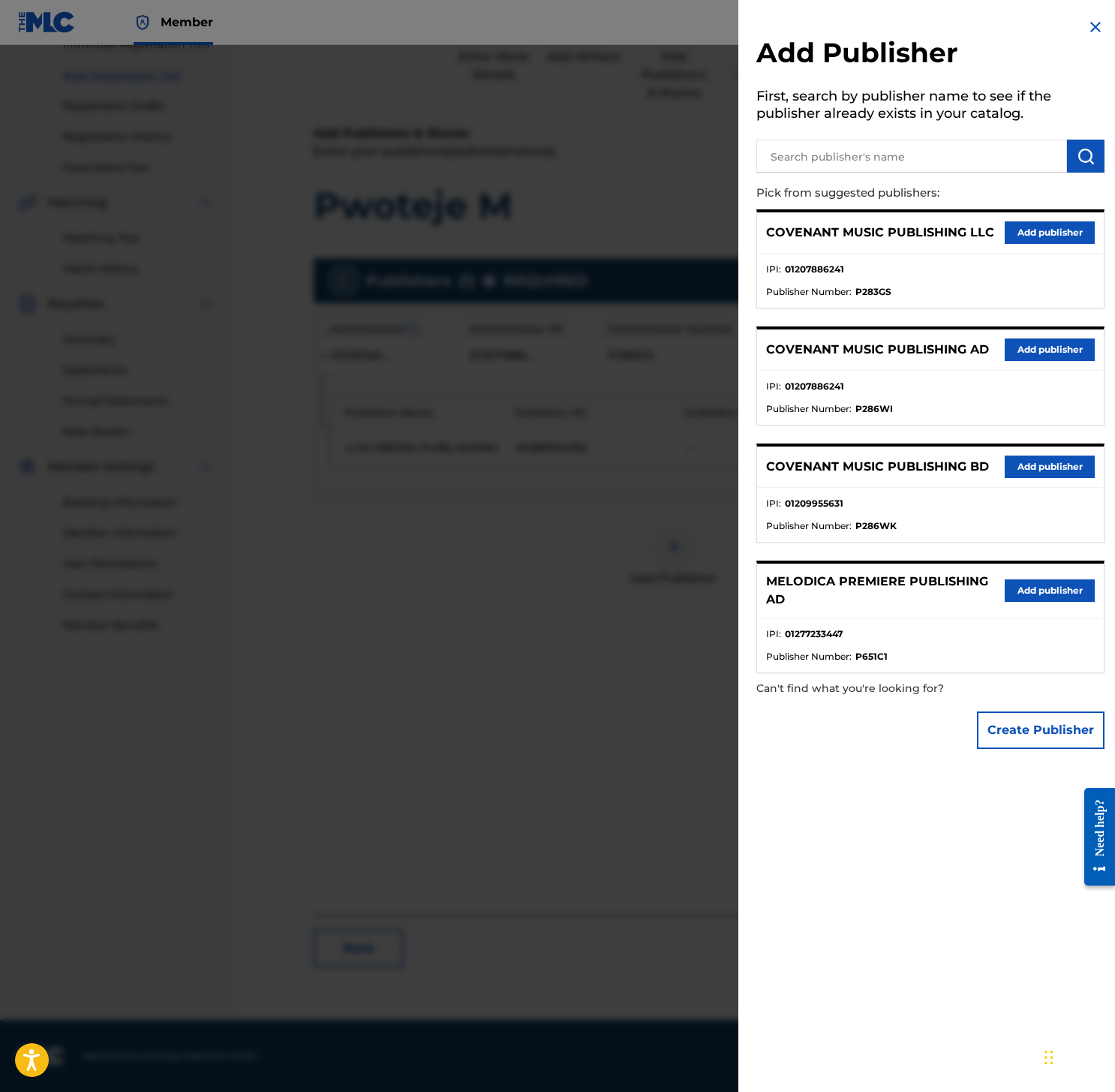
click at [654, 522] on div at bounding box center [558, 591] width 1115 height 1092
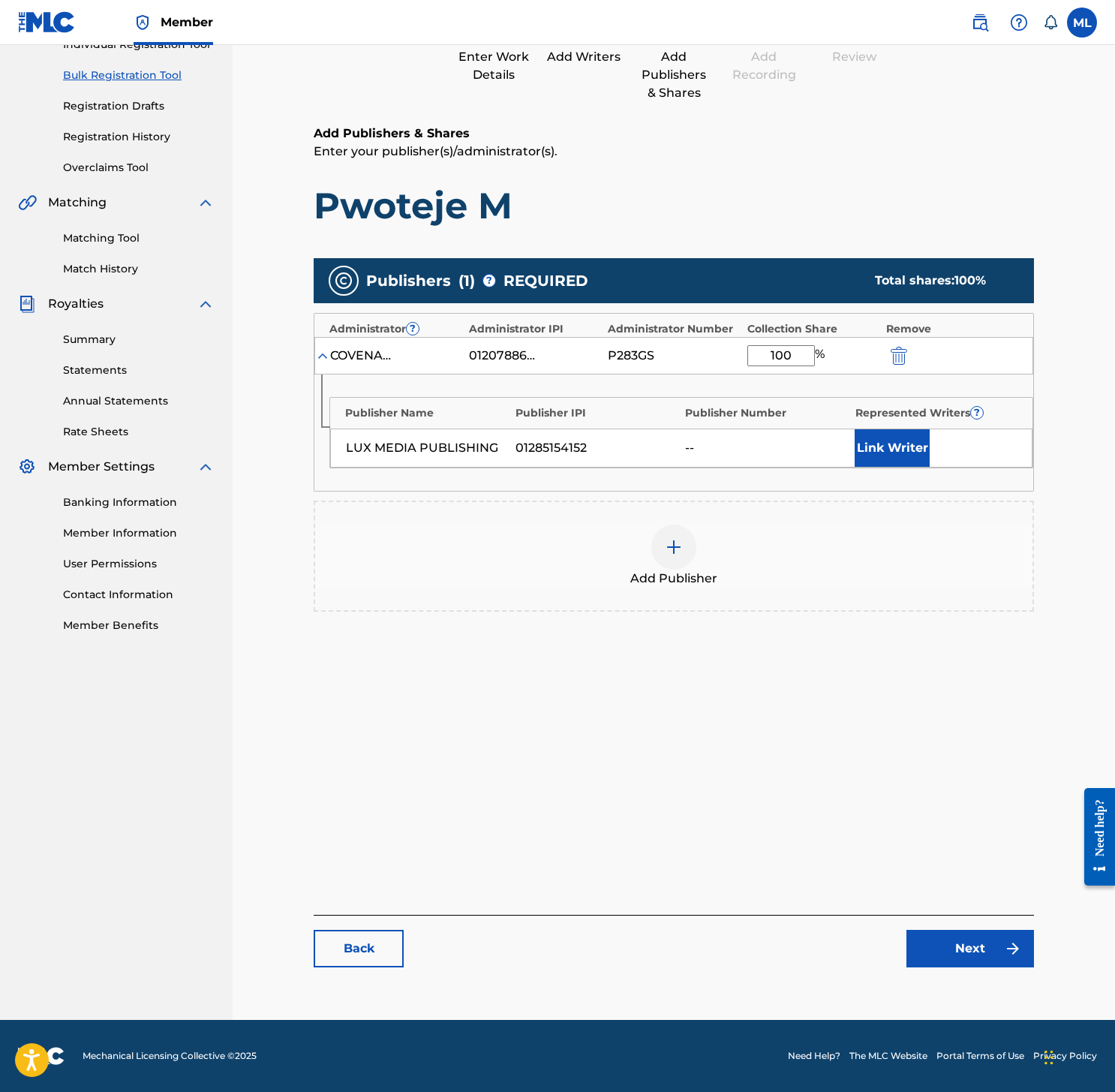
click at [883, 445] on button "Link Writer" at bounding box center [892, 447] width 75 height 37
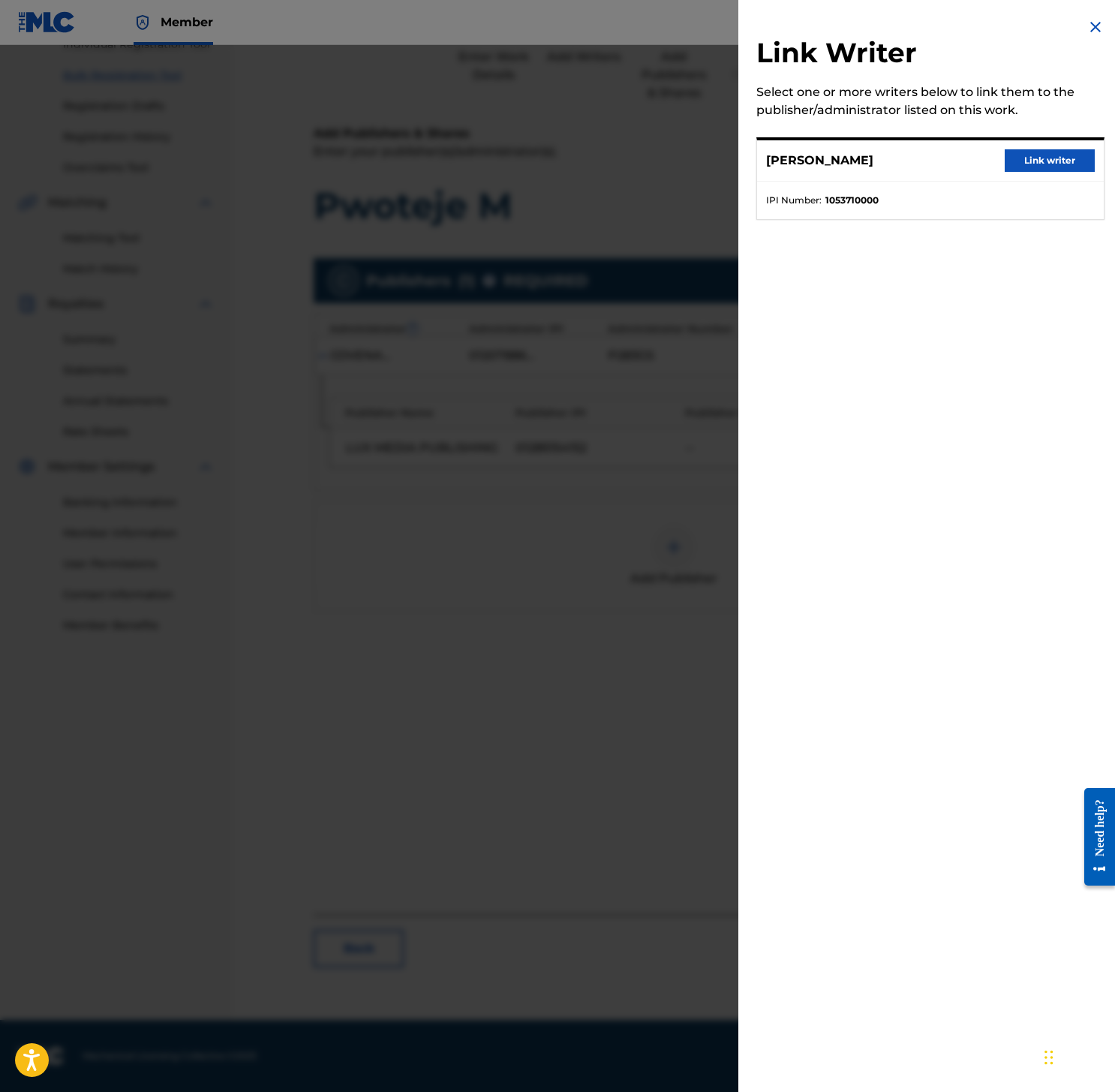
click at [1028, 165] on button "Link writer" at bounding box center [1049, 161] width 90 height 23
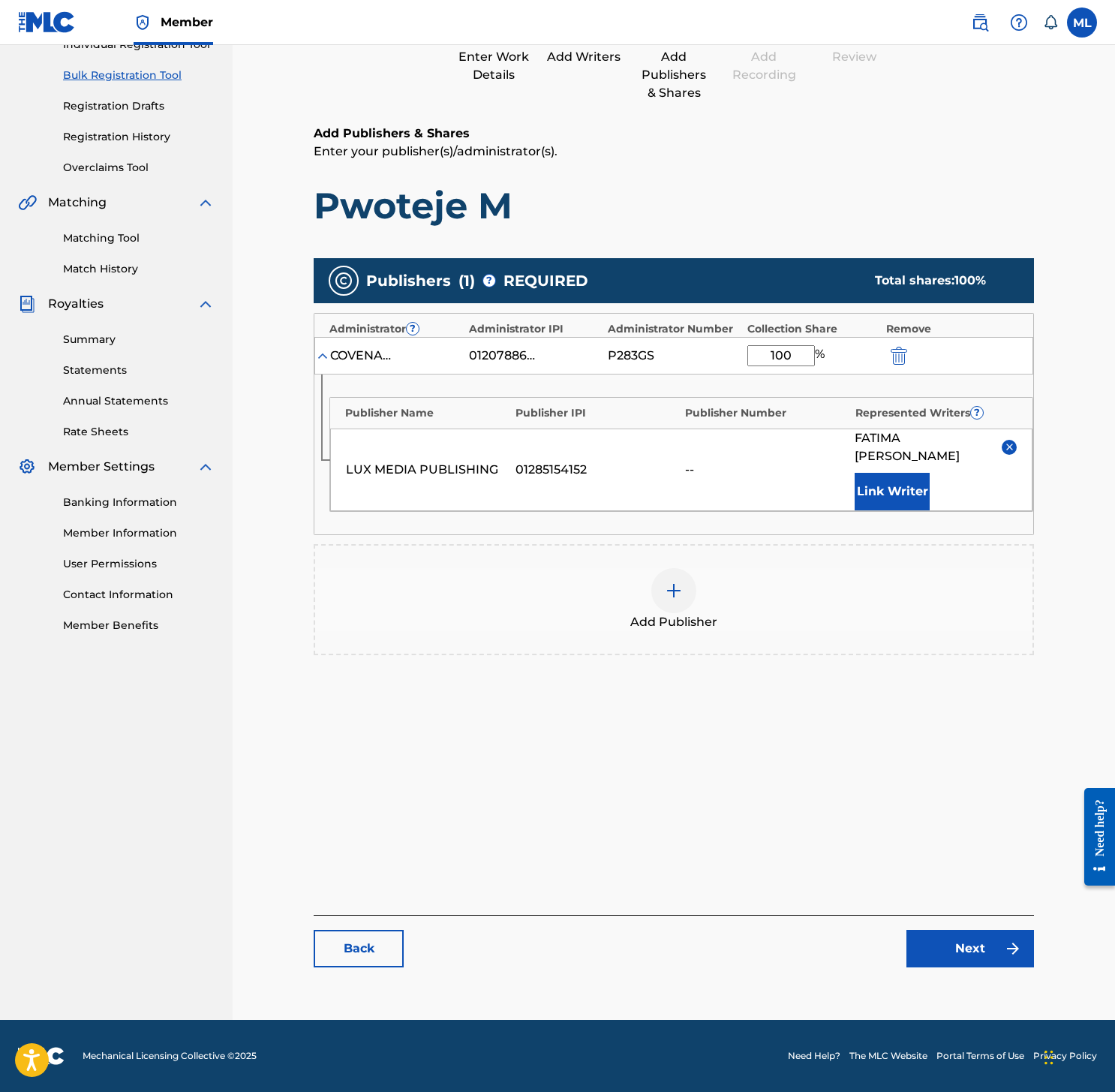
click at [975, 950] on link "Next" at bounding box center [970, 947] width 128 height 37
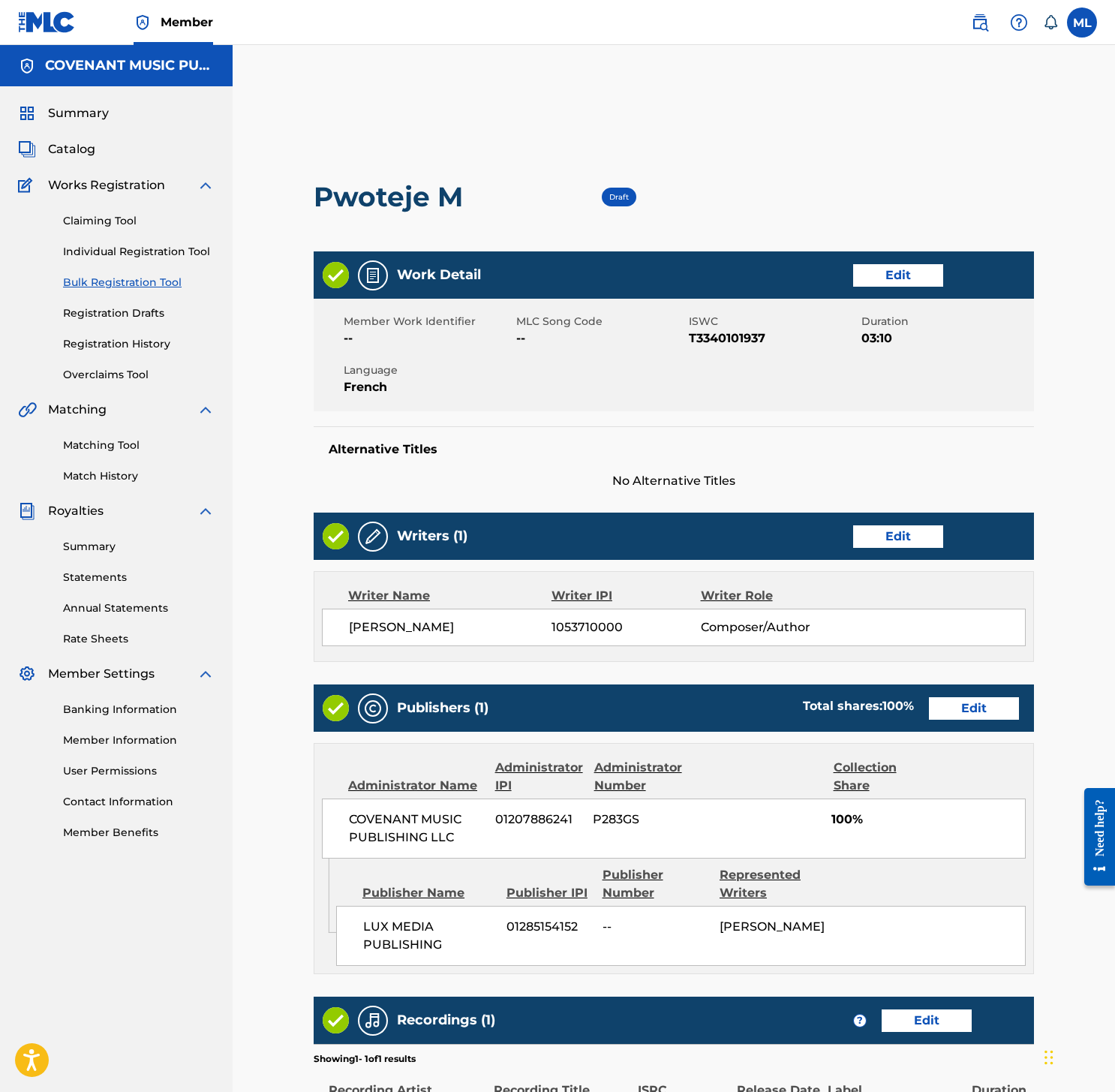
scroll to position [259, 0]
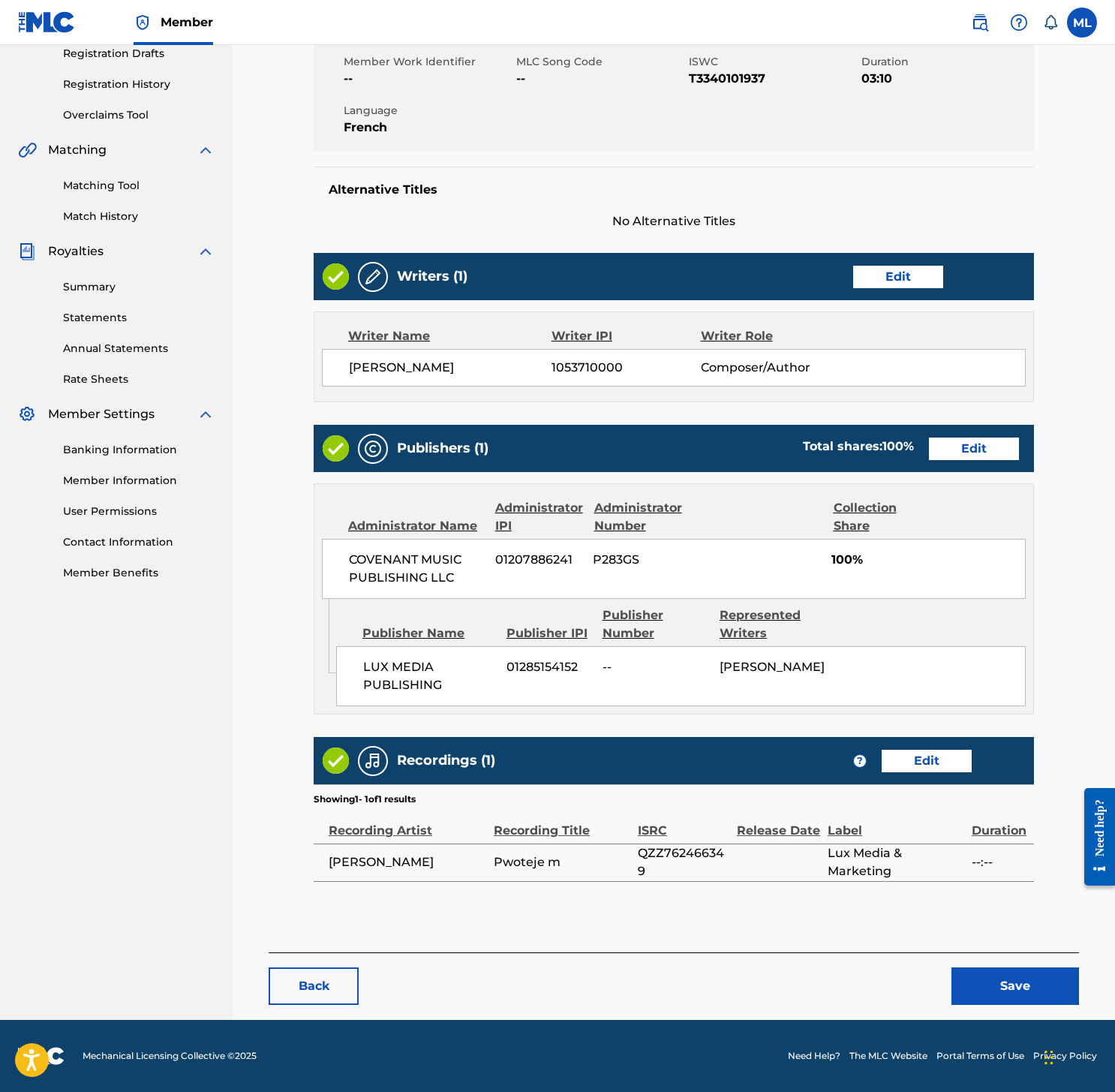
click at [999, 984] on button "Save" at bounding box center [1015, 985] width 128 height 37
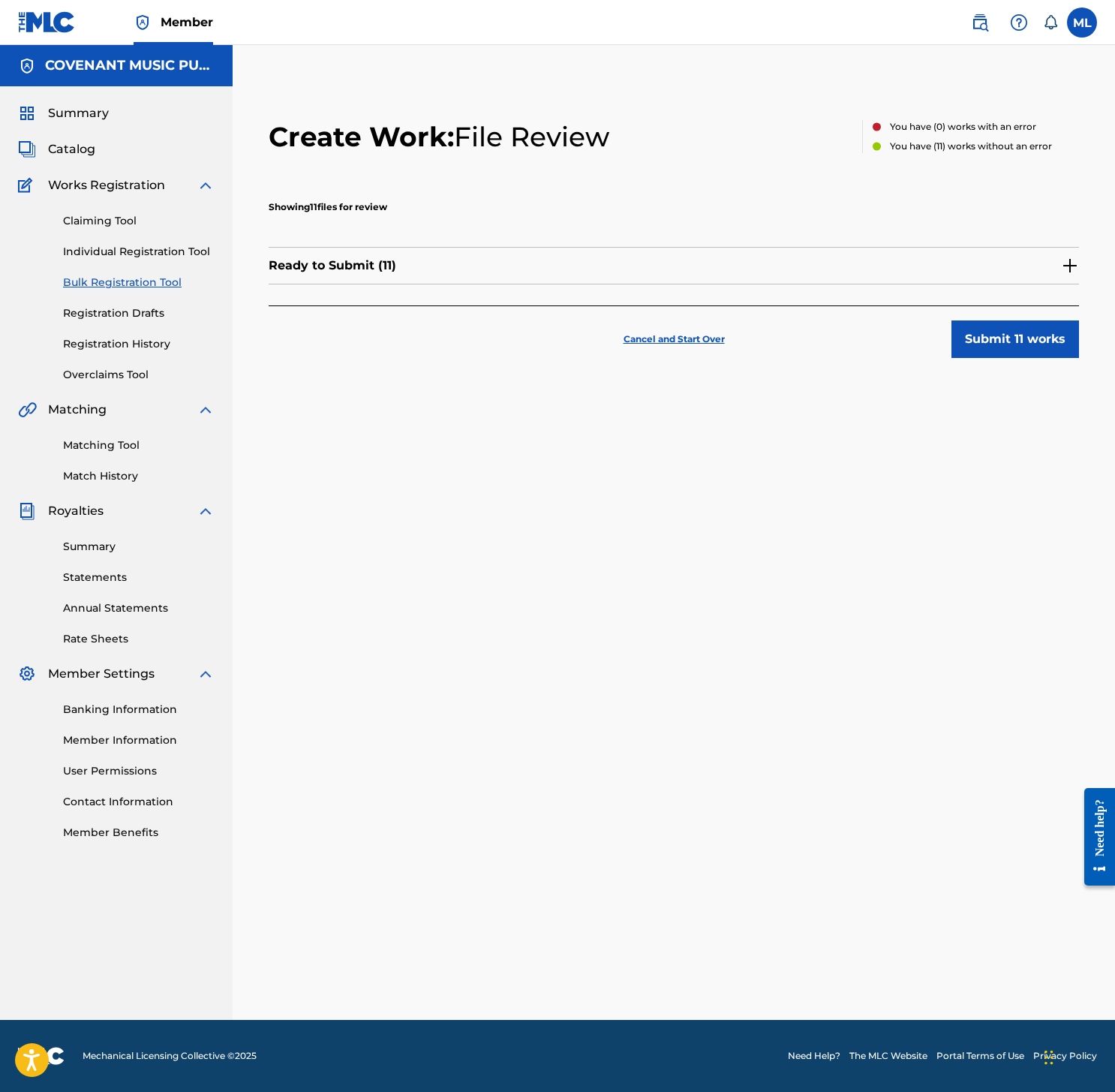
click at [1017, 338] on button "Submit 11 works" at bounding box center [1015, 338] width 128 height 37
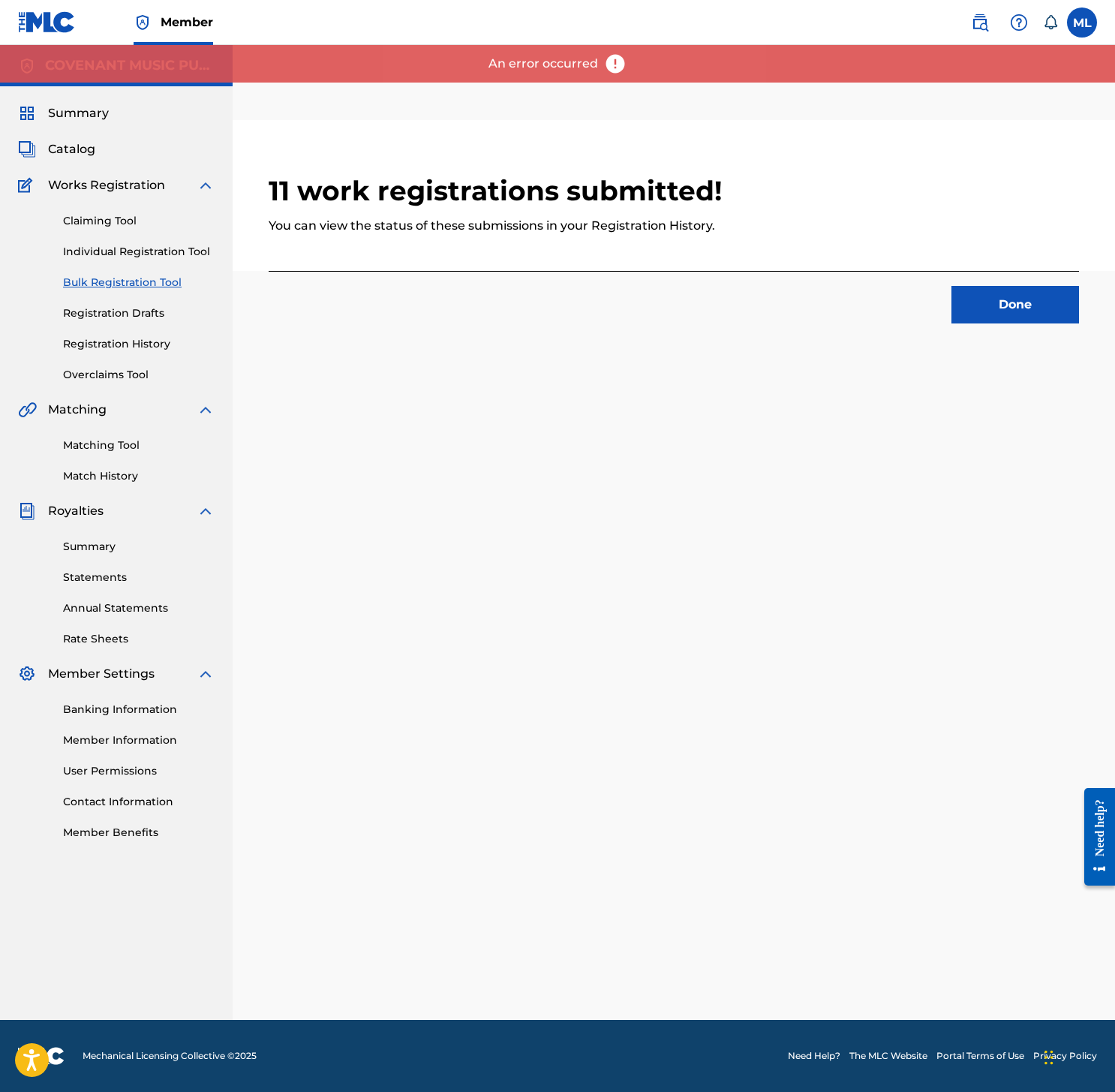
click at [1001, 294] on button "Done" at bounding box center [1015, 304] width 128 height 37
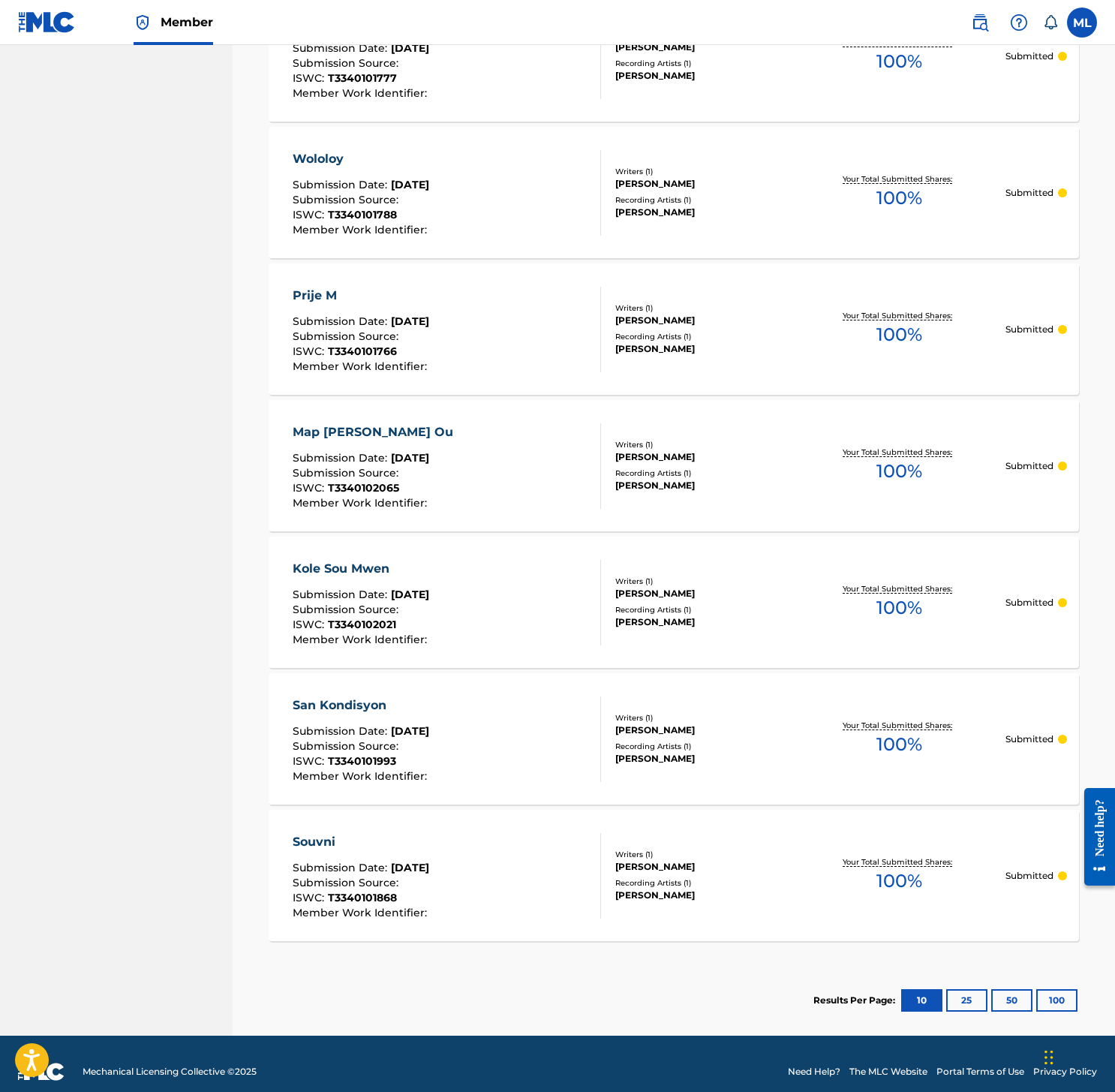
scroll to position [956, 0]
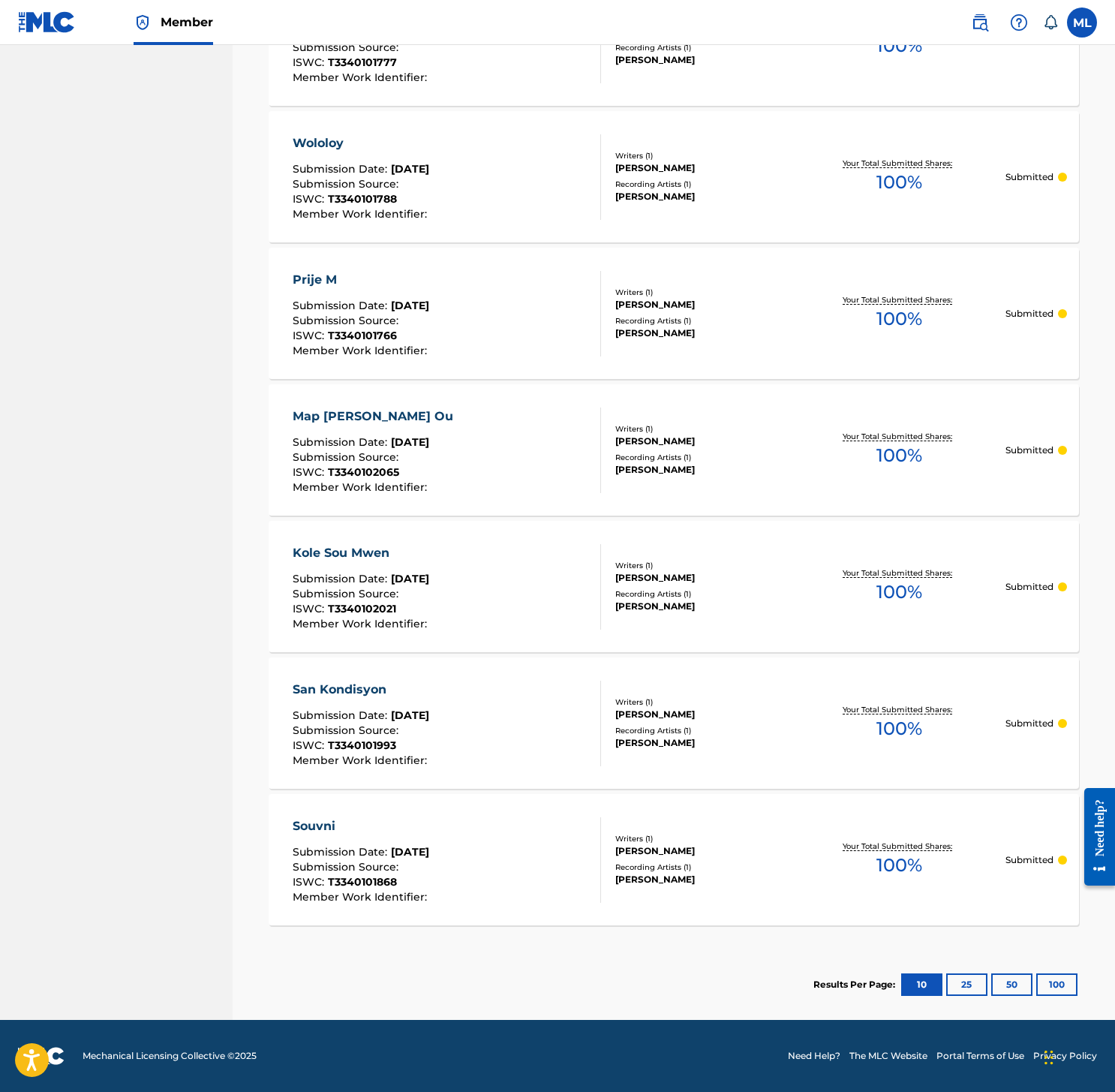
click at [948, 978] on button "25" at bounding box center [966, 984] width 41 height 23
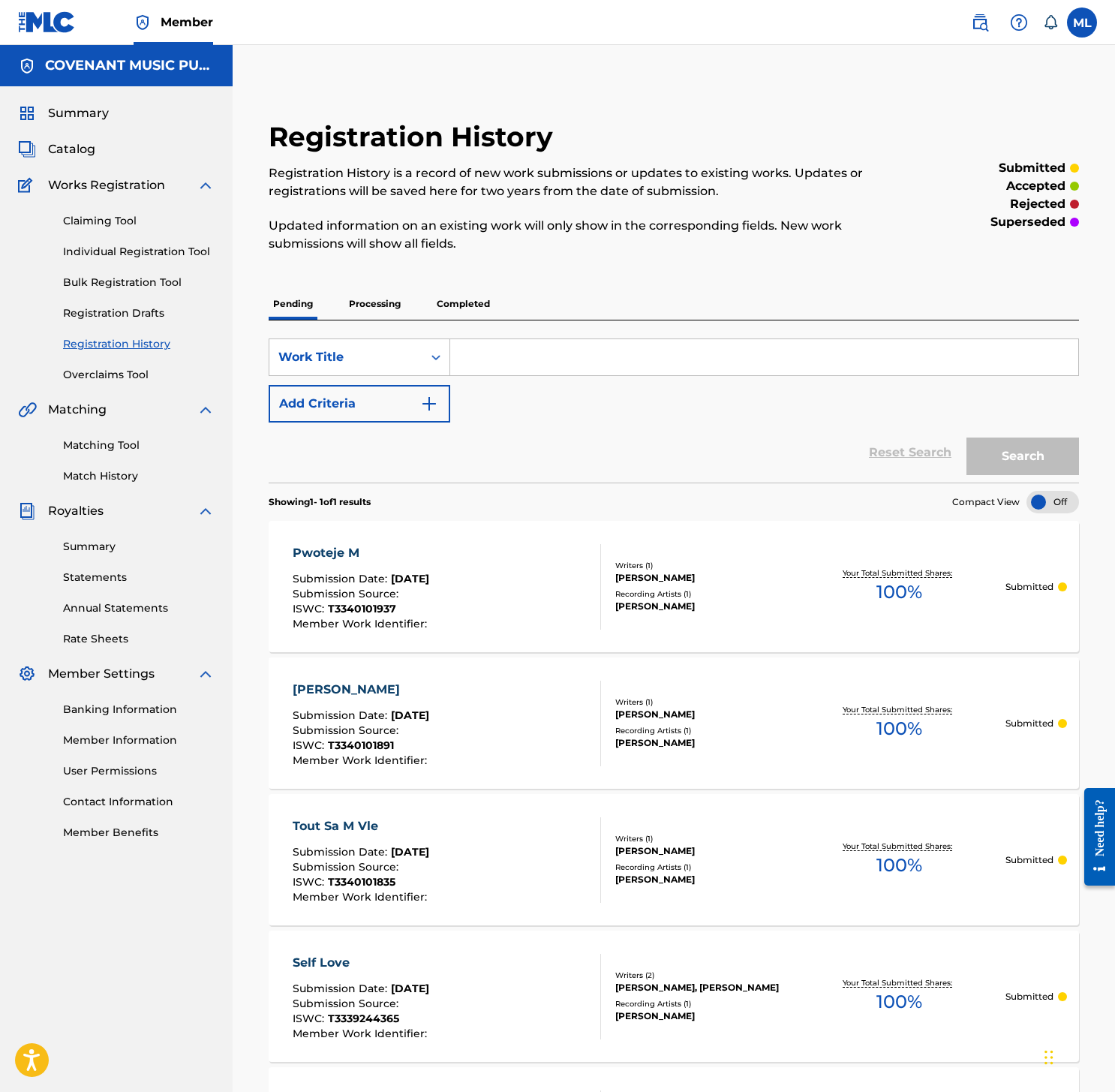
click at [388, 305] on p "Processing" at bounding box center [375, 303] width 61 height 31
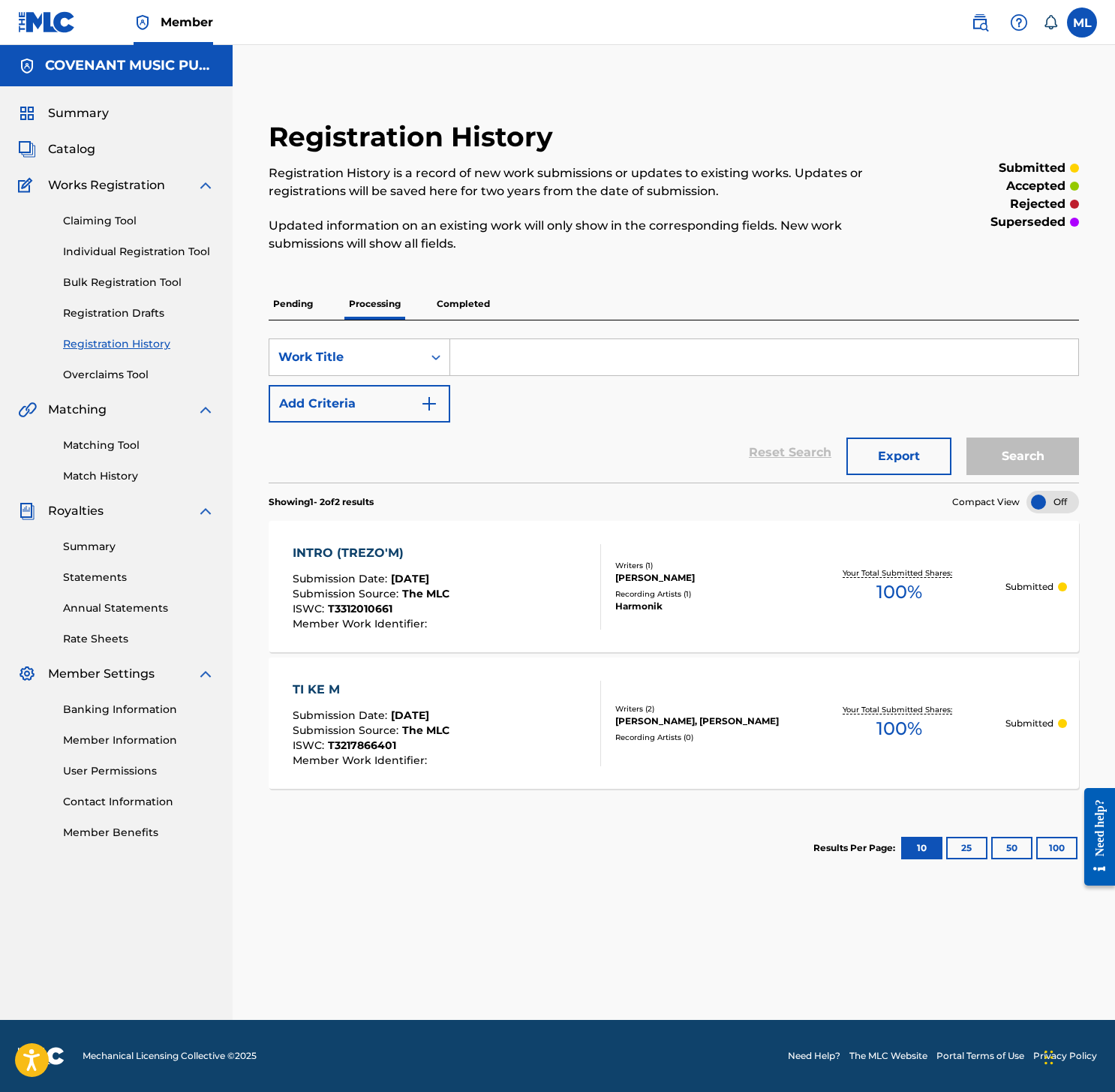
click at [467, 298] on p "Completed" at bounding box center [462, 303] width 62 height 31
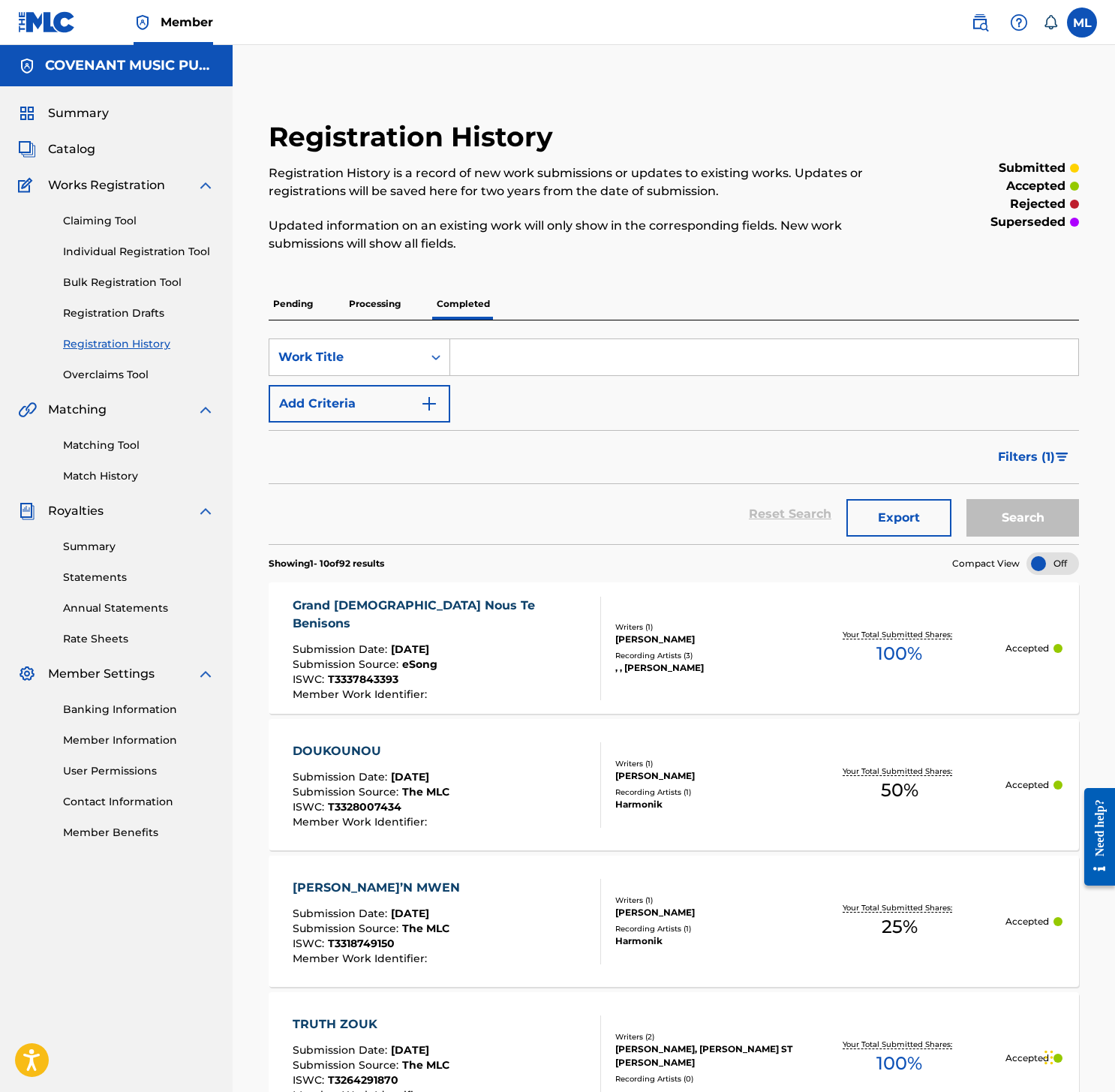
click at [517, 665] on div "Grand Dieu Nous Te Benisons Submission Date : Aug 09, 2025 Submission Source : …" at bounding box center [446, 648] width 308 height 104
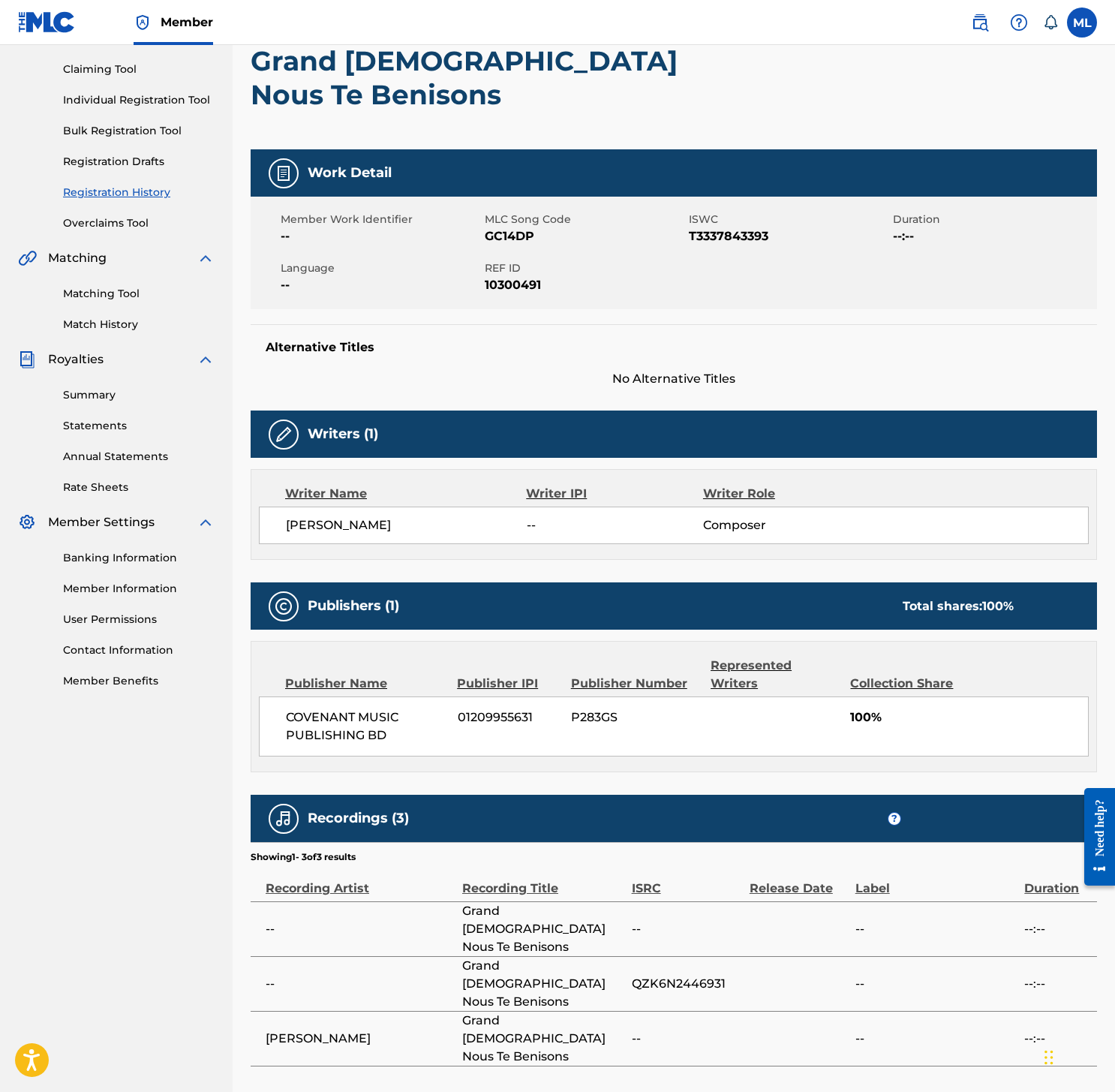
scroll to position [172, 0]
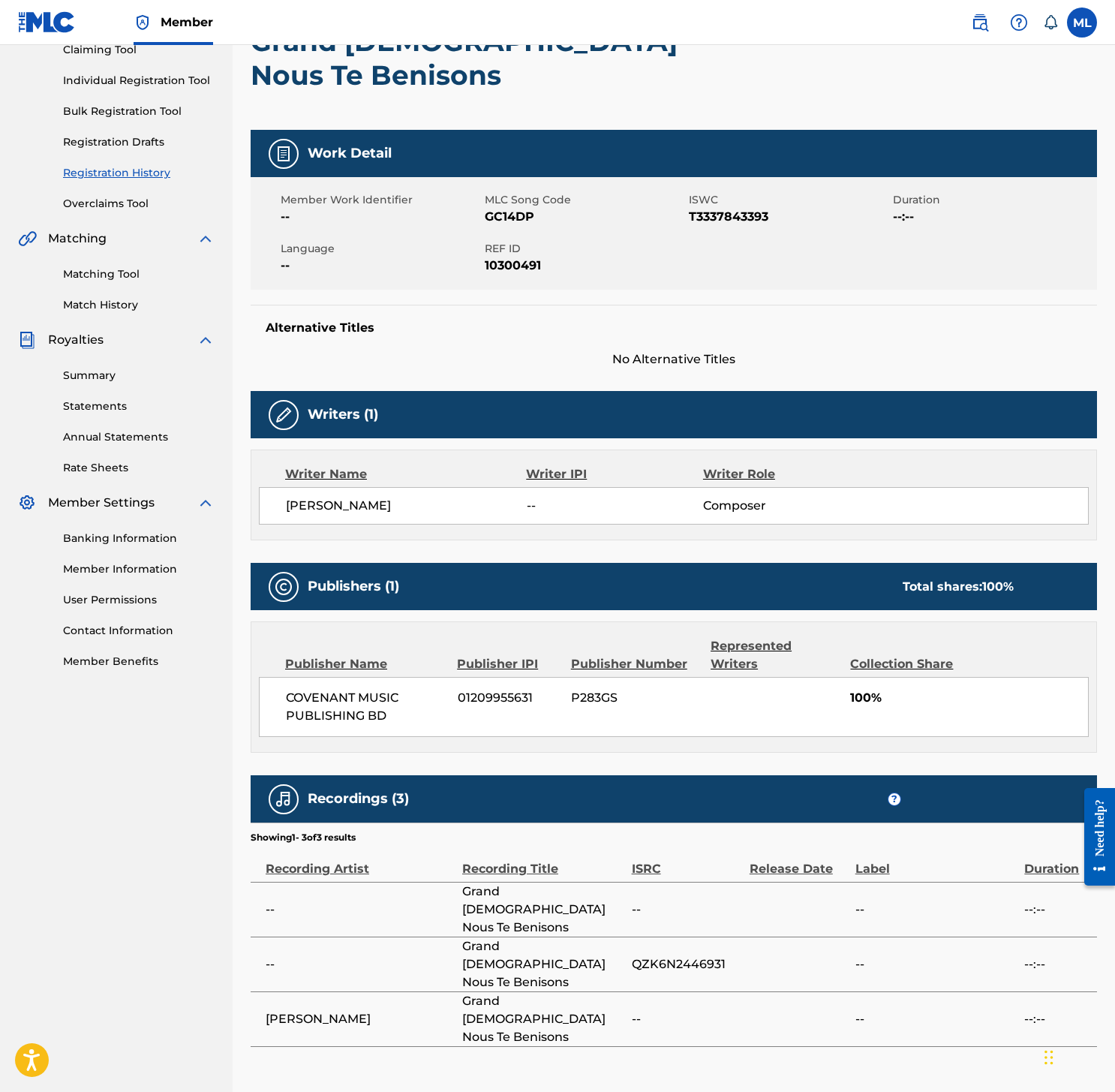
click at [679, 955] on span "QZK6N2446931" at bounding box center [687, 963] width 111 height 18
click at [678, 955] on span "QZK6N2446931" at bounding box center [687, 963] width 111 height 18
copy span "QZK6N2446931"
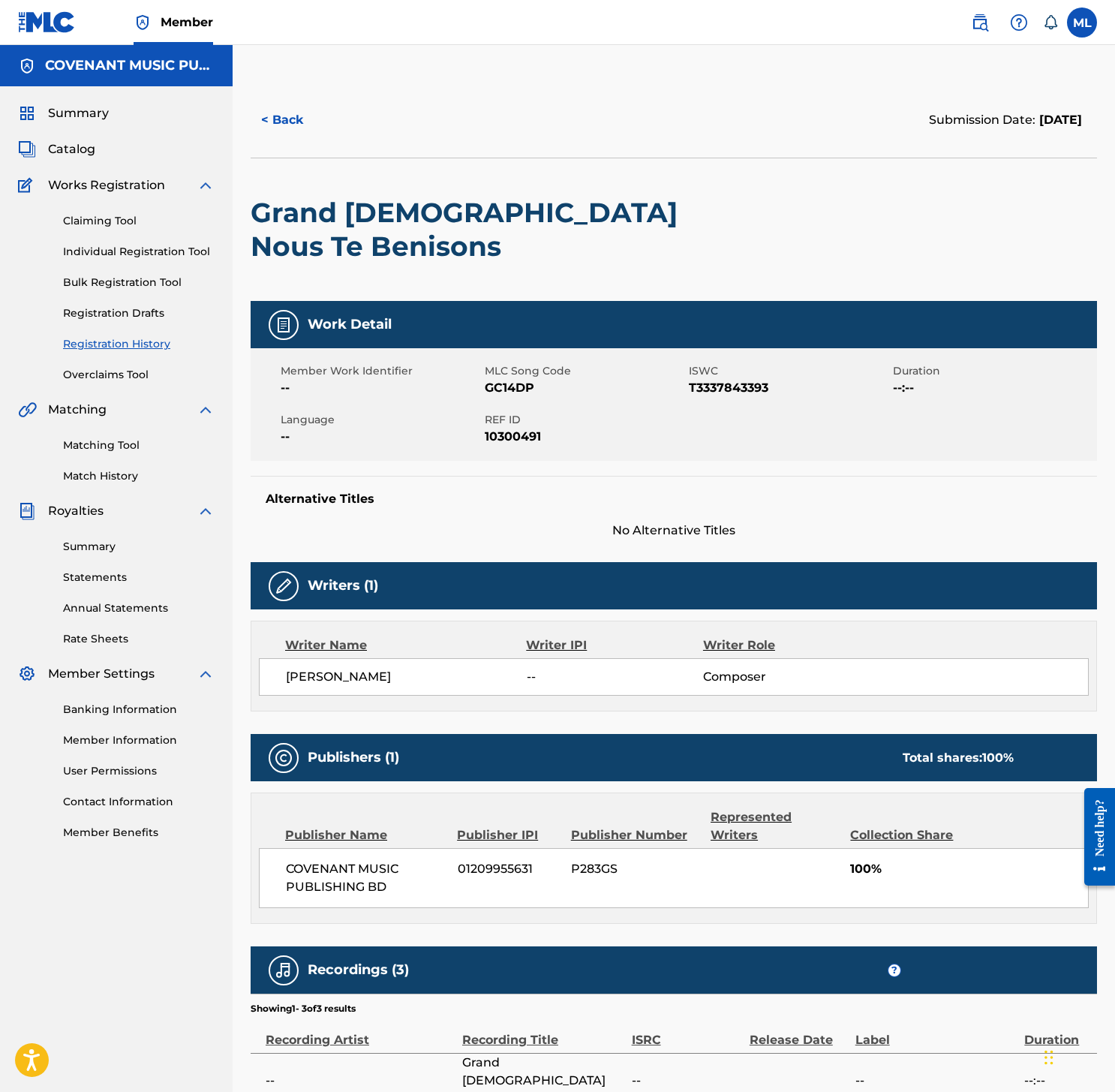
click at [106, 473] on link "Match History" at bounding box center [138, 475] width 152 height 16
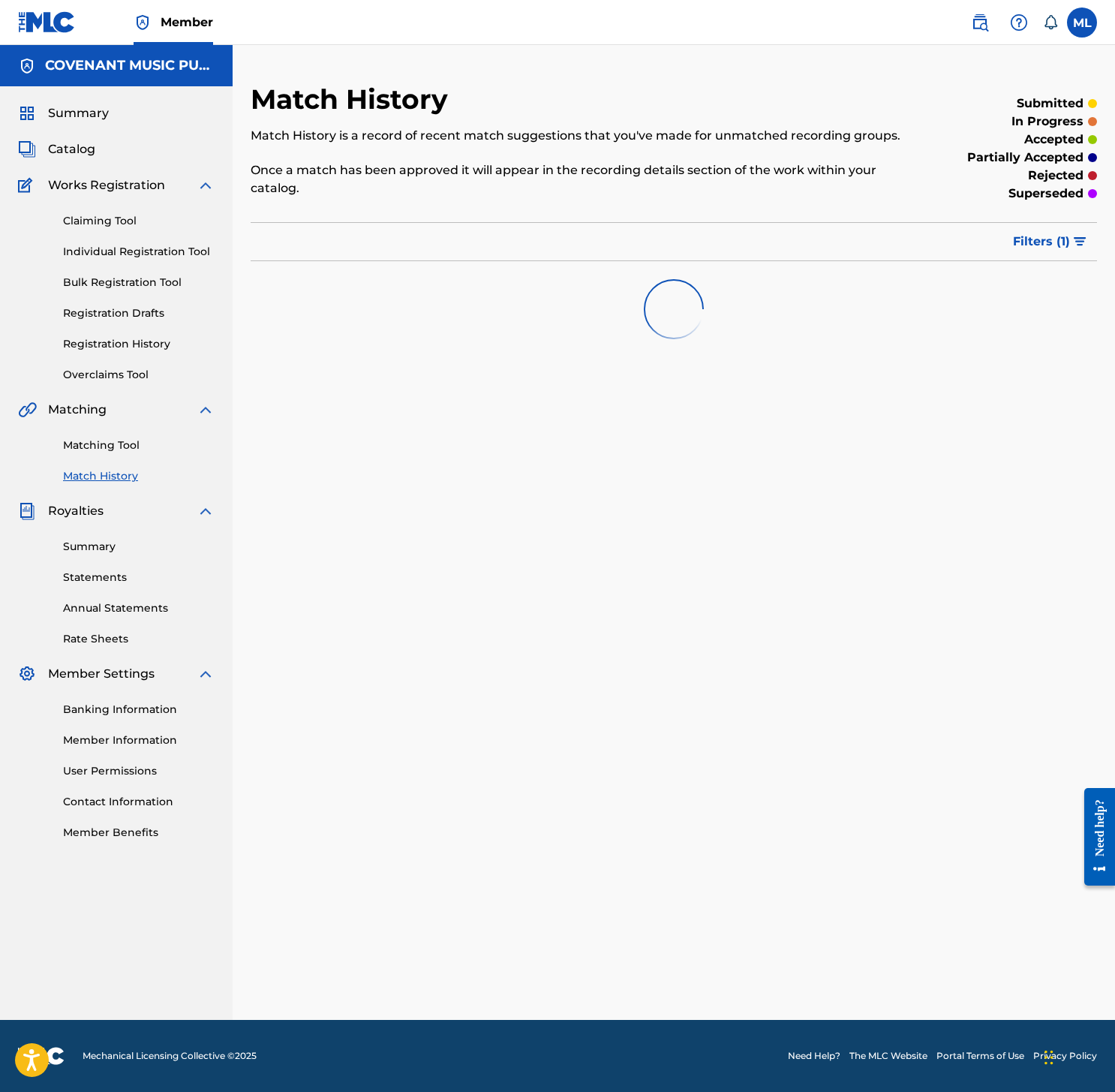
click at [106, 448] on link "Matching Tool" at bounding box center [138, 445] width 152 height 16
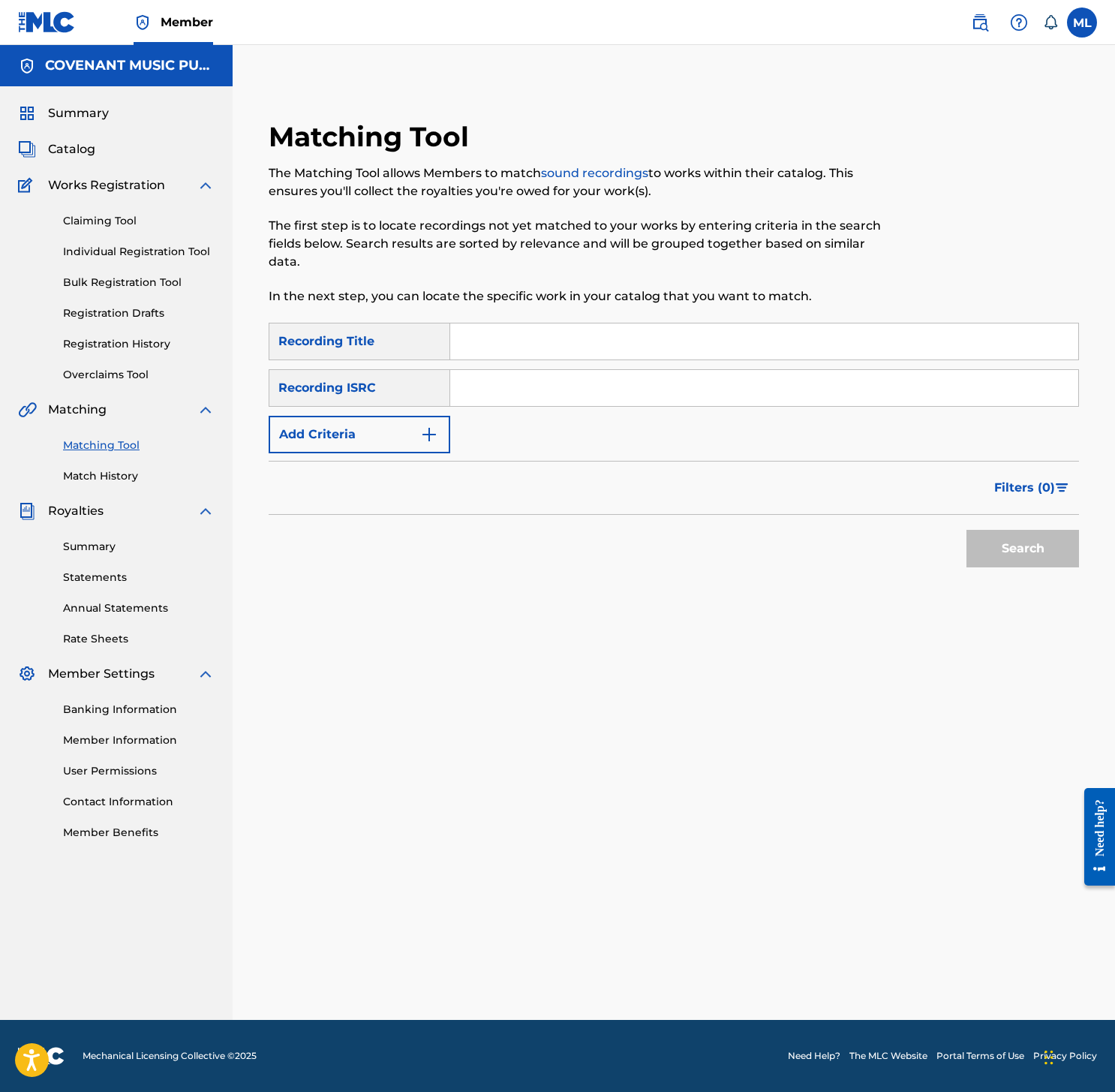
click at [501, 386] on input "Search Form" at bounding box center [763, 388] width 628 height 36
paste input "QZK6N2446931"
type input "QZK6N2446931"
click at [1022, 549] on button "Search" at bounding box center [1023, 548] width 112 height 37
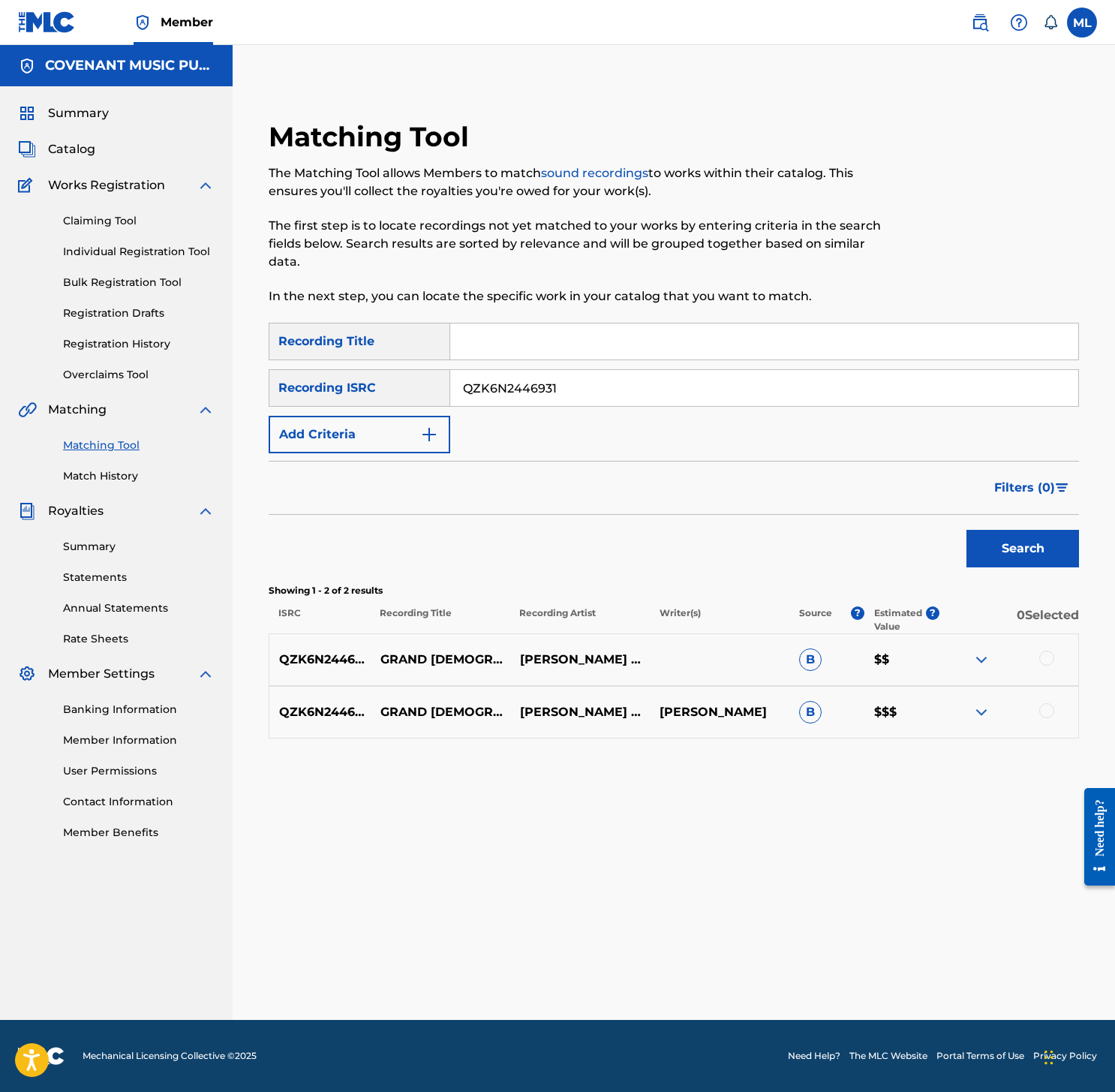
click at [1051, 712] on div at bounding box center [1046, 711] width 15 height 15
click at [1049, 646] on div "QZK6N2446931 GRAND DIEU NOUS TE BENISONS JACKSON CHERY & BRIDGING THE GAP B $$" at bounding box center [674, 658] width 810 height 52
click at [1049, 655] on div at bounding box center [1046, 658] width 15 height 15
click at [1045, 971] on button "Match 2 Groups" at bounding box center [1014, 968] width 166 height 37
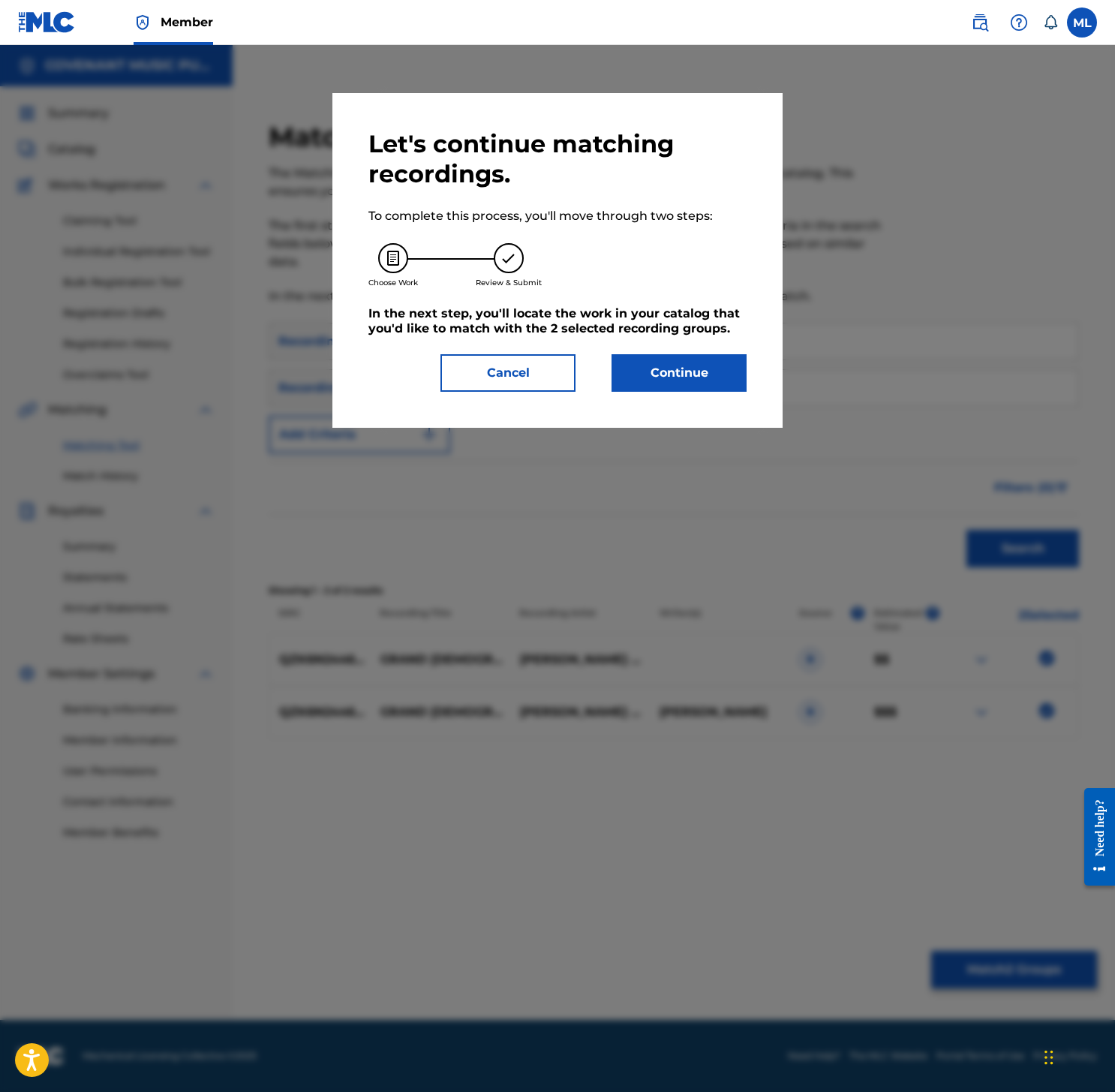
click at [677, 371] on button "Continue" at bounding box center [679, 373] width 135 height 37
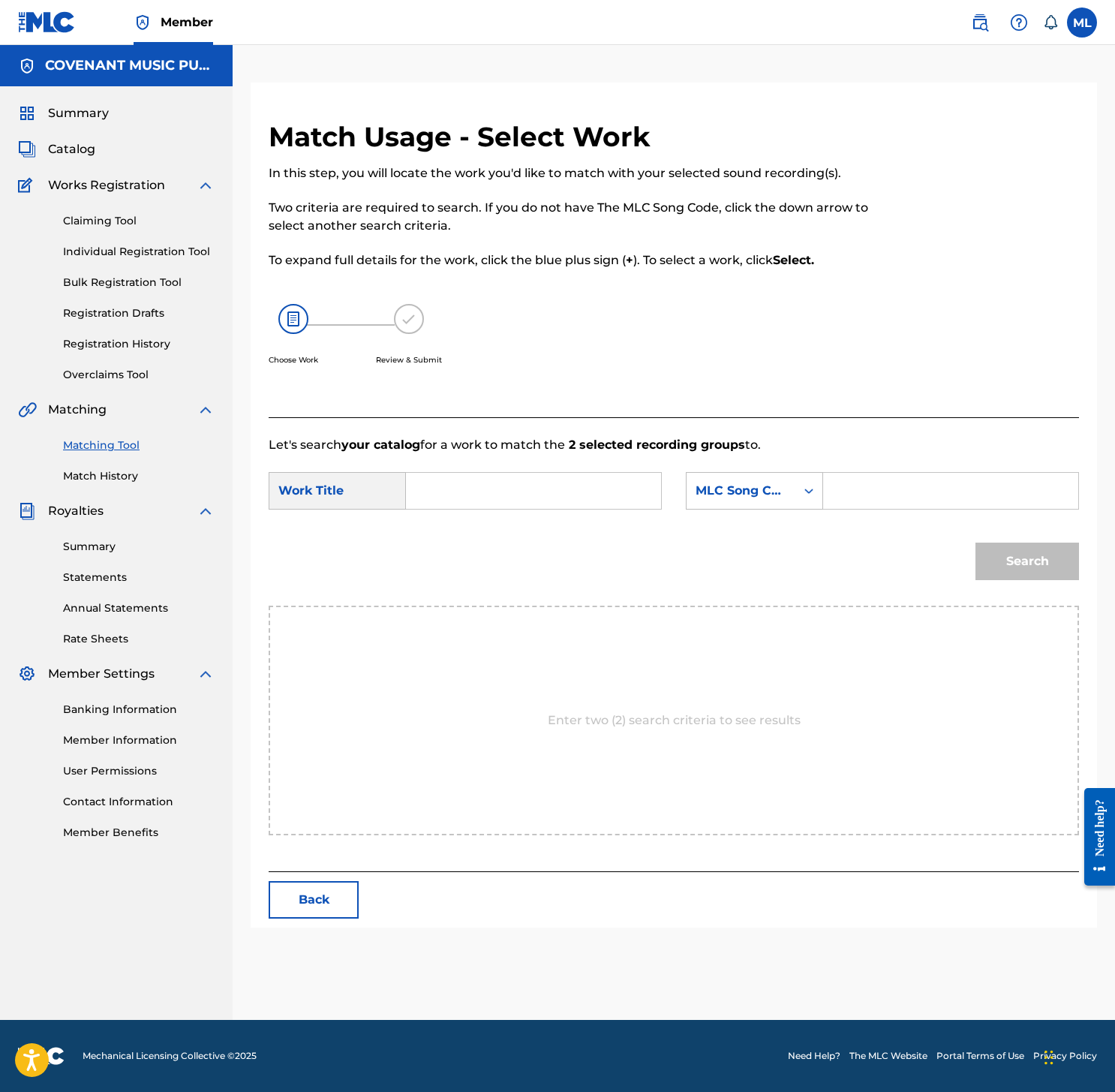
click at [524, 483] on input "Search Form" at bounding box center [533, 491] width 230 height 36
click at [79, 148] on span "Catalog" at bounding box center [71, 149] width 48 height 18
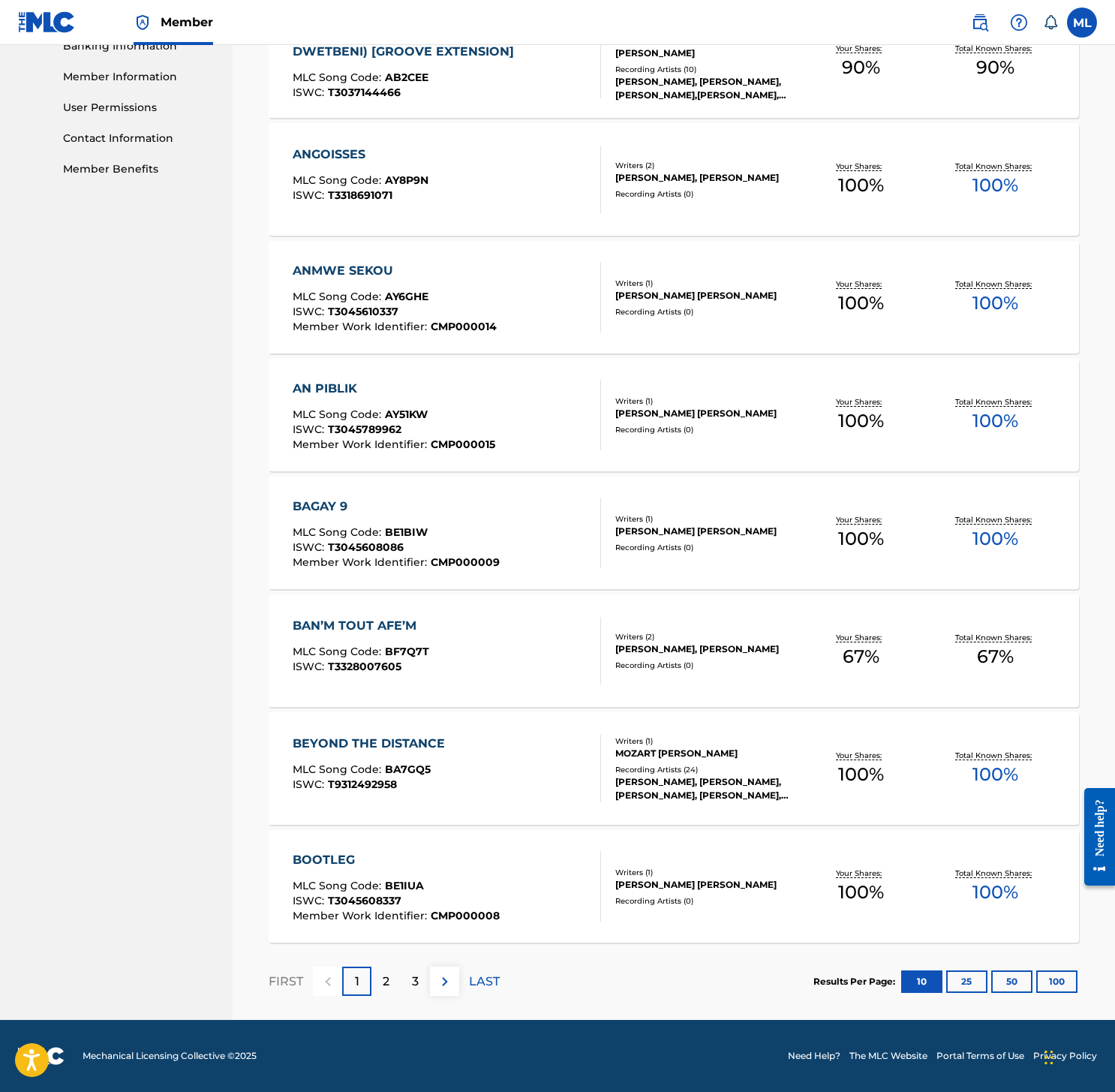
scroll to position [597, 0]
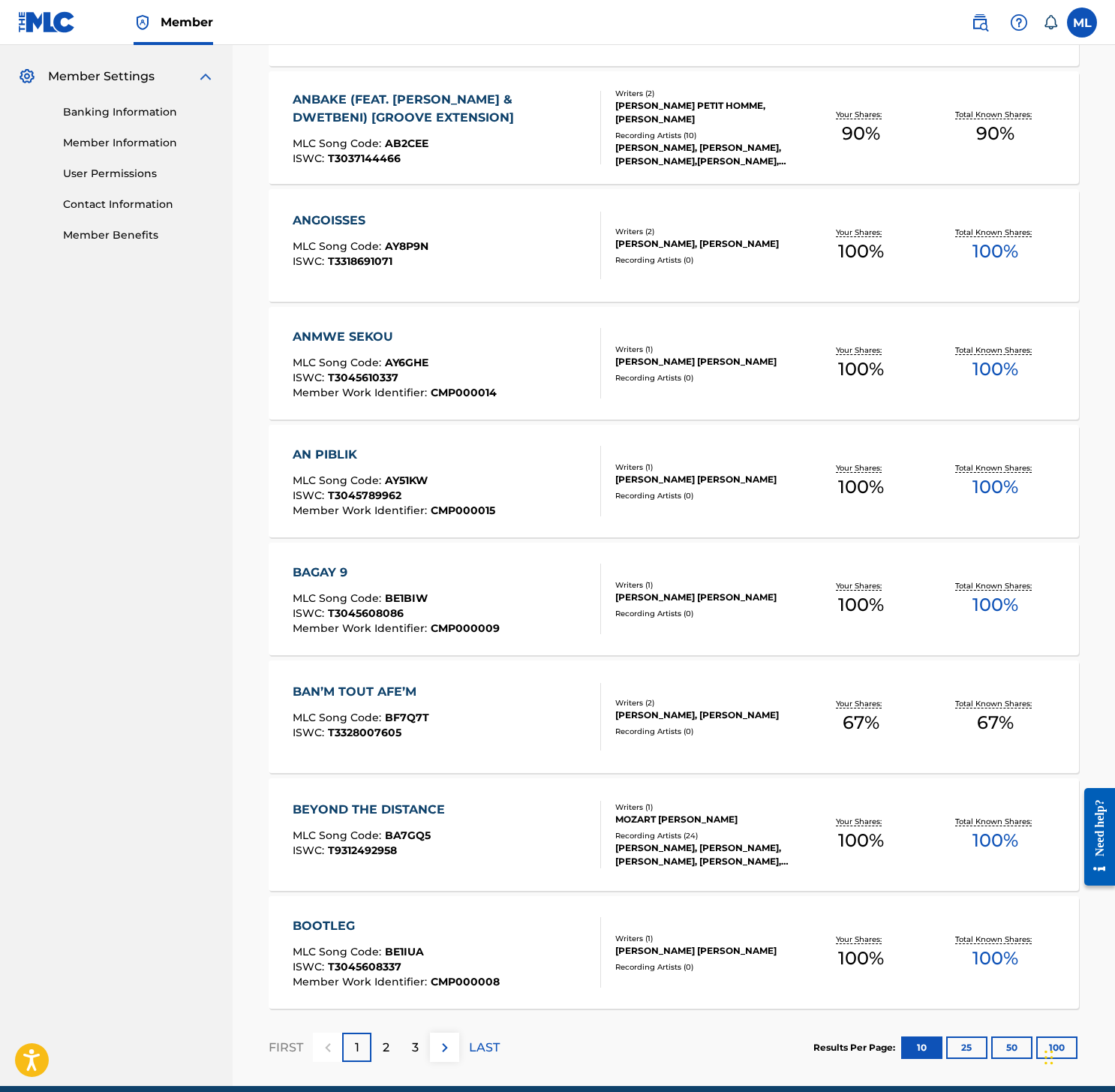
click at [393, 1041] on div "2" at bounding box center [386, 1046] width 30 height 30
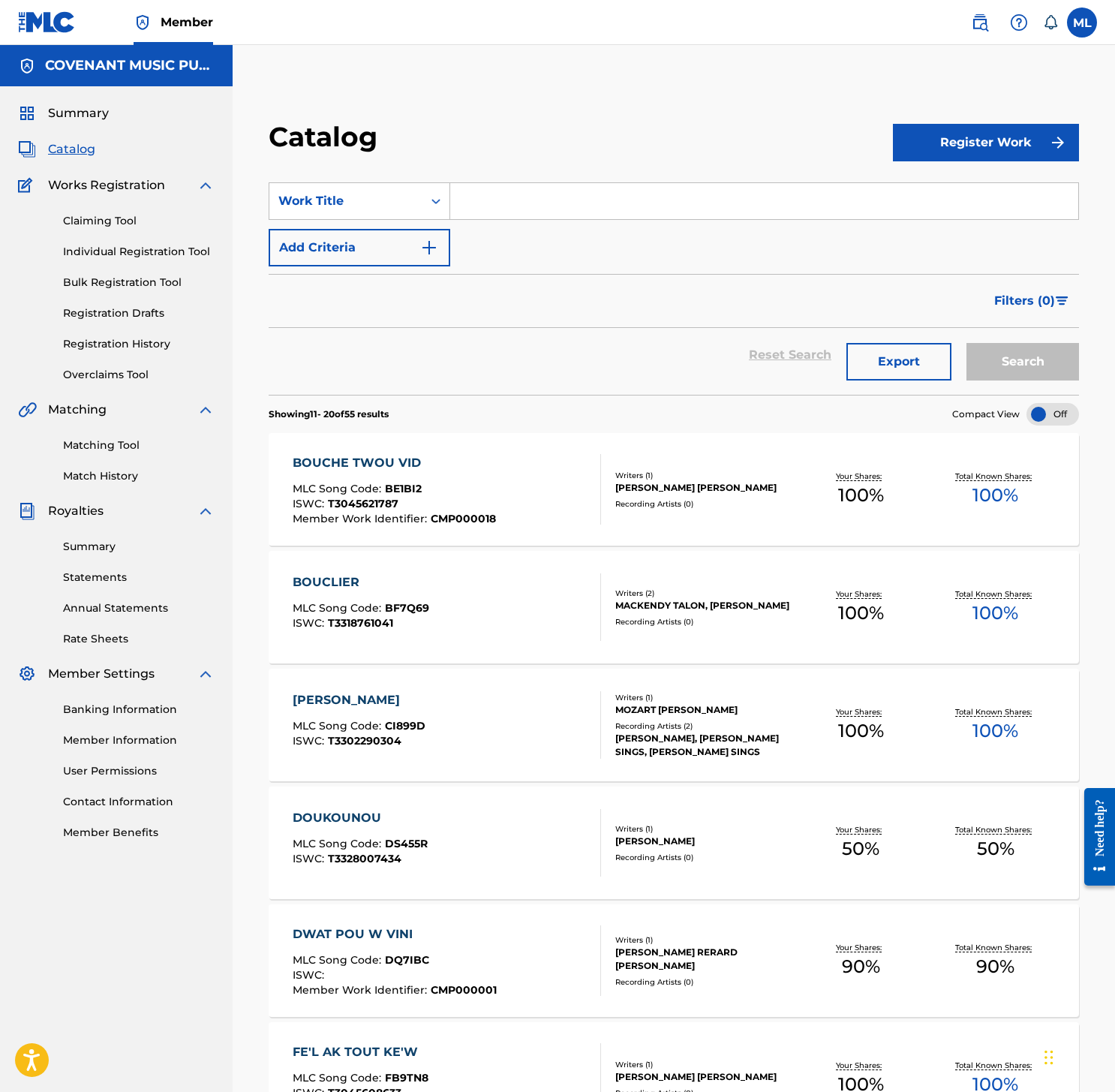
scroll to position [663, 0]
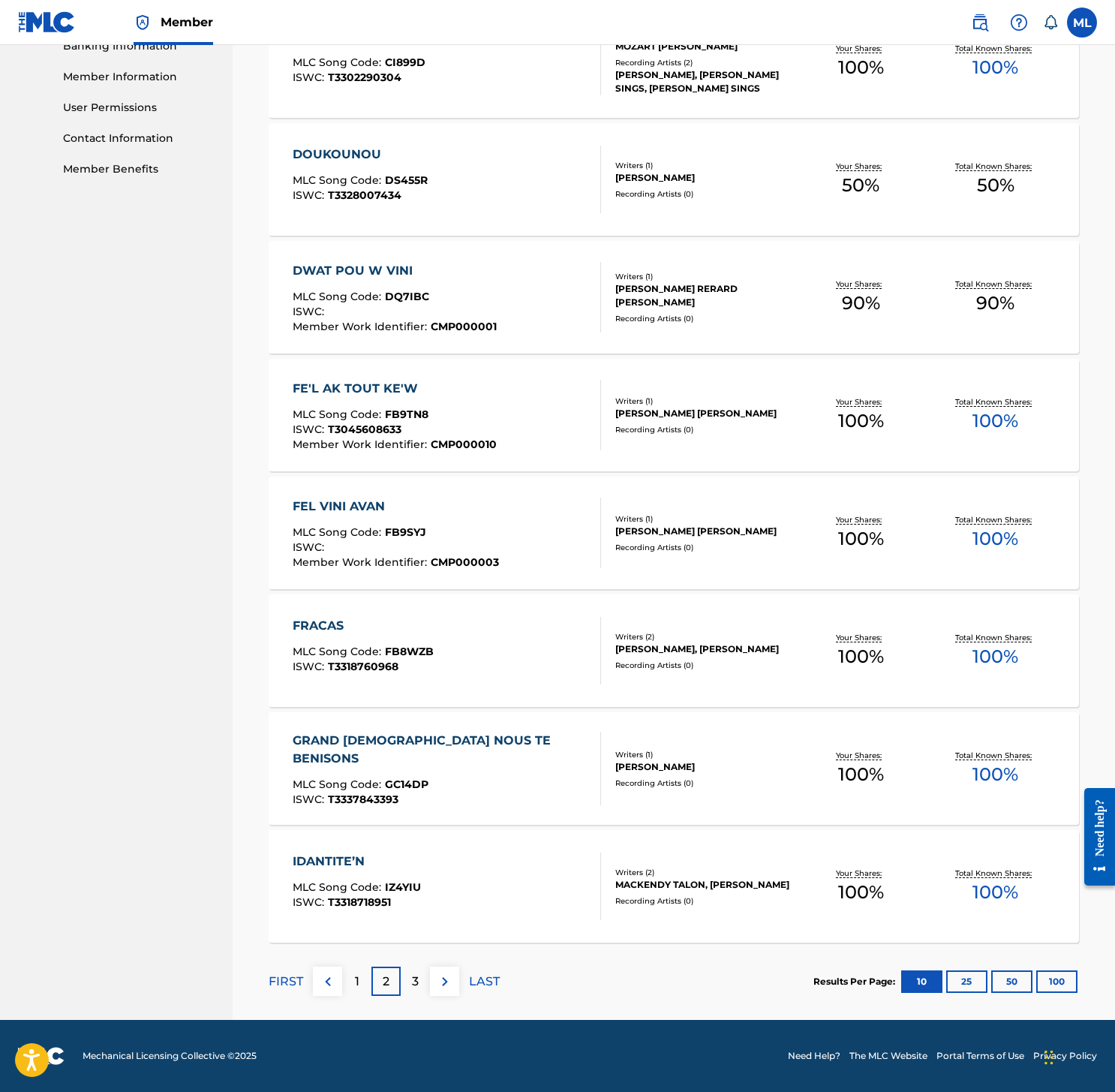
click at [409, 778] on span "GC14DP" at bounding box center [407, 784] width 44 height 13
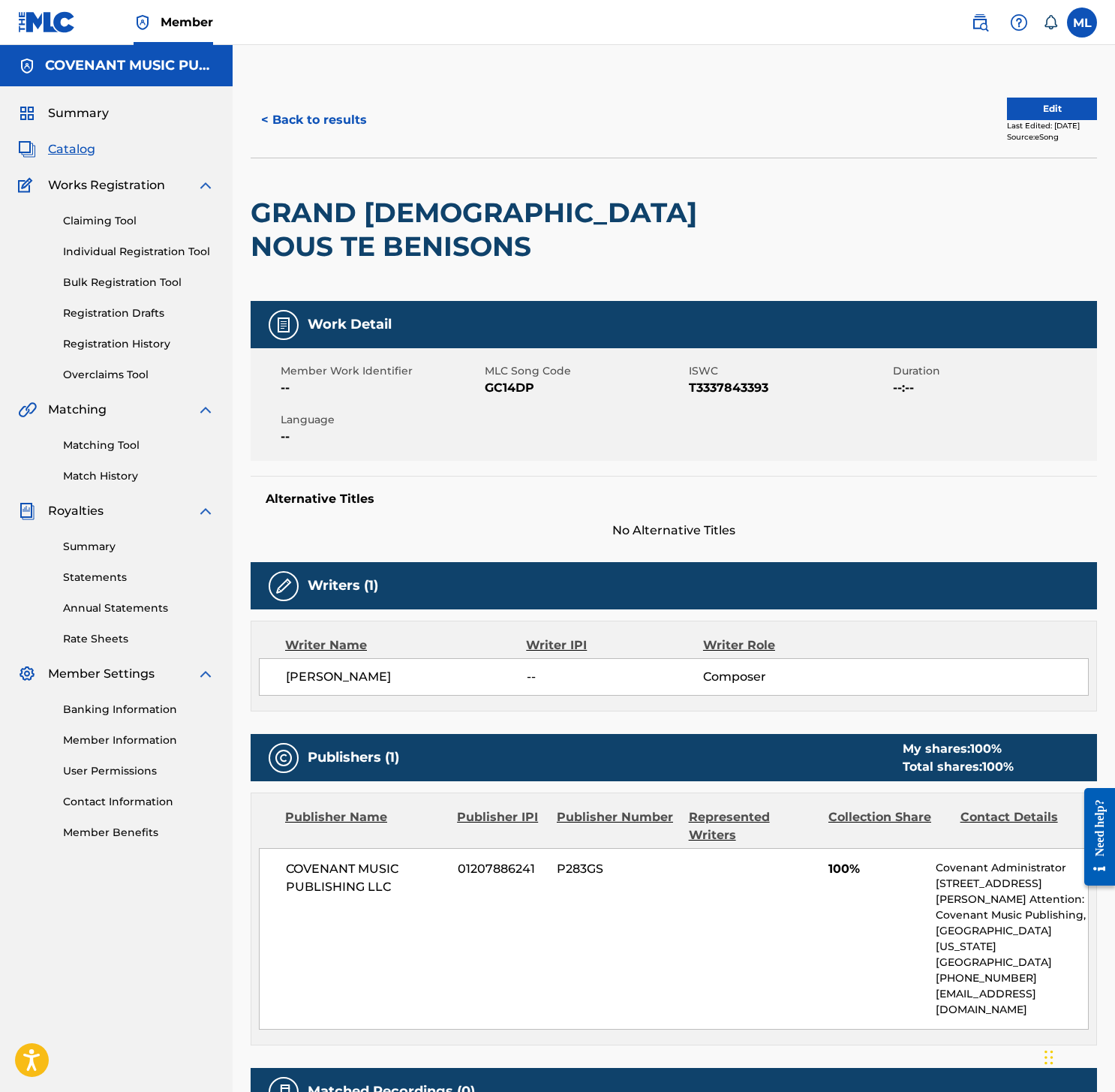
click at [1027, 112] on button "Edit" at bounding box center [1052, 109] width 90 height 23
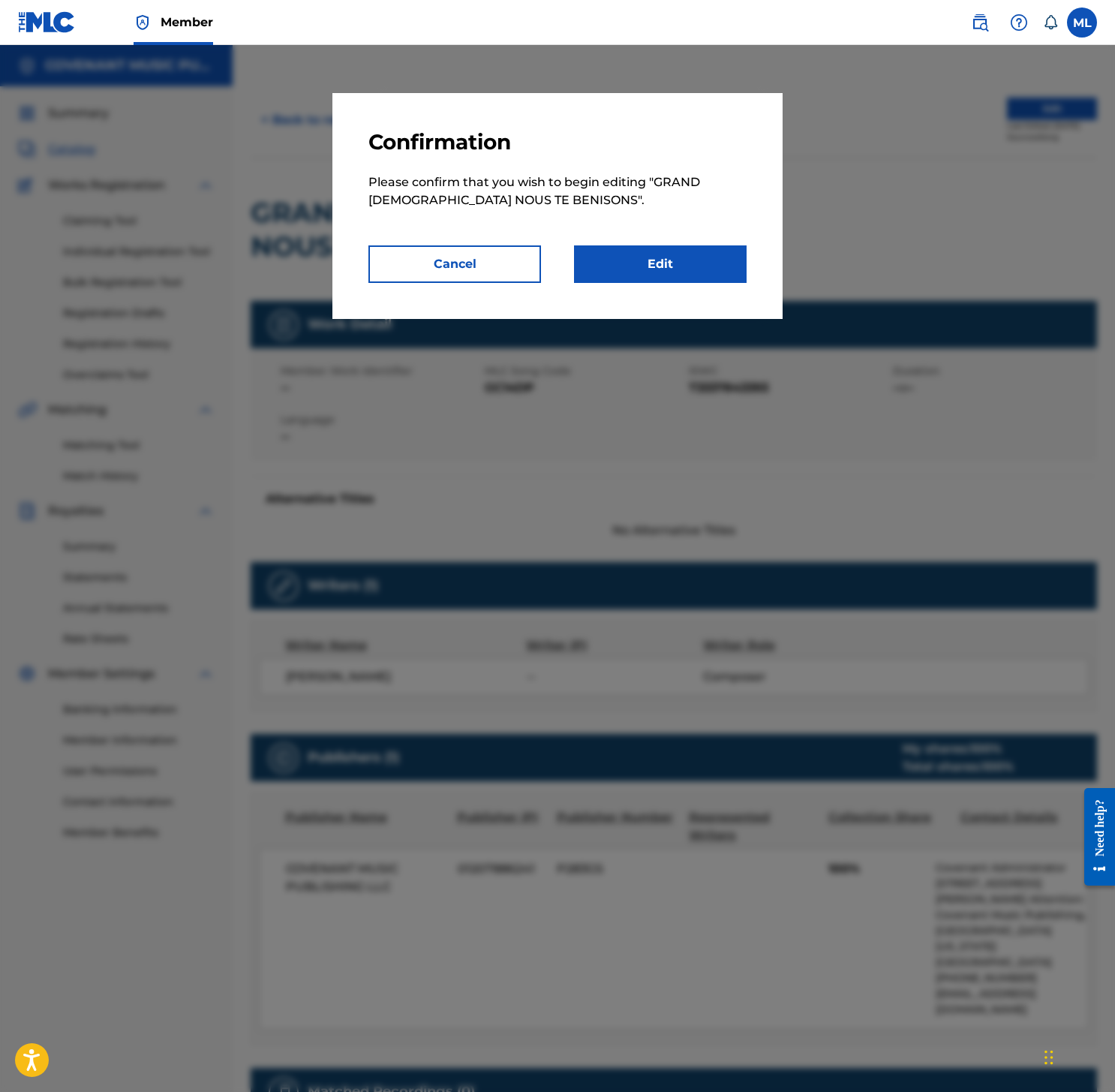
click at [645, 270] on link "Edit" at bounding box center [659, 263] width 172 height 37
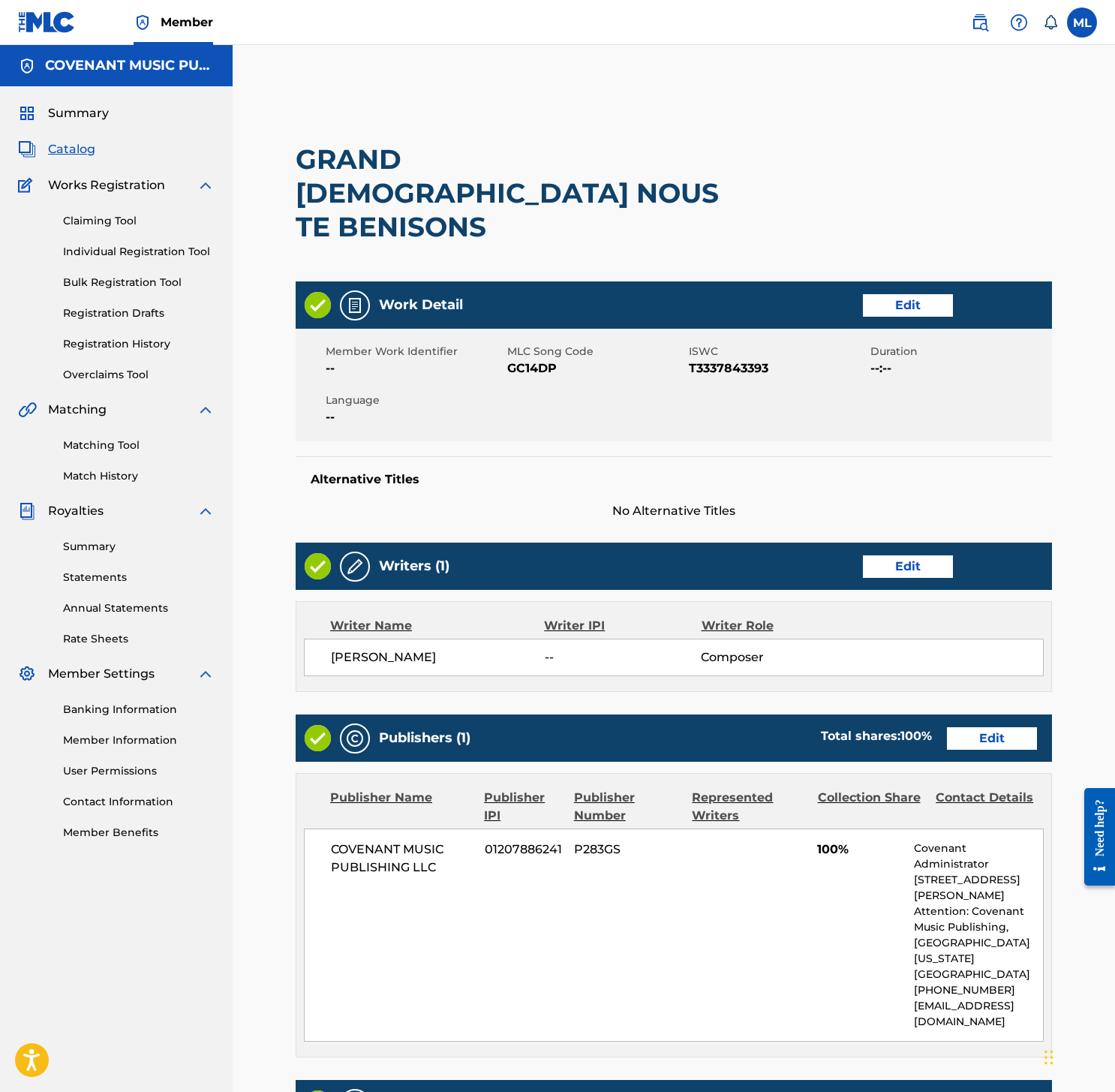
click at [921, 294] on link "Edit" at bounding box center [907, 306] width 90 height 23
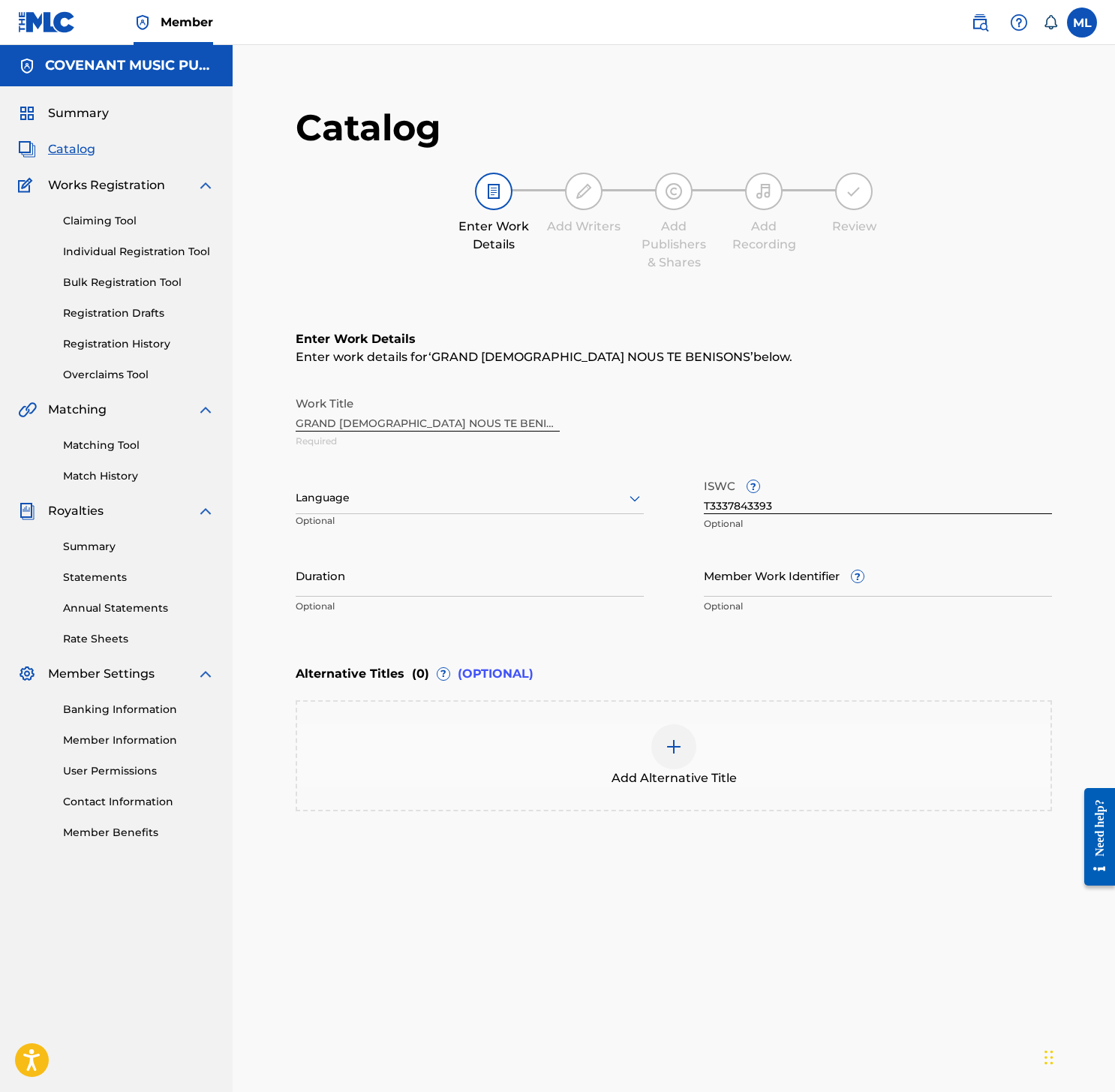
click at [460, 571] on input "Duration" at bounding box center [469, 575] width 348 height 43
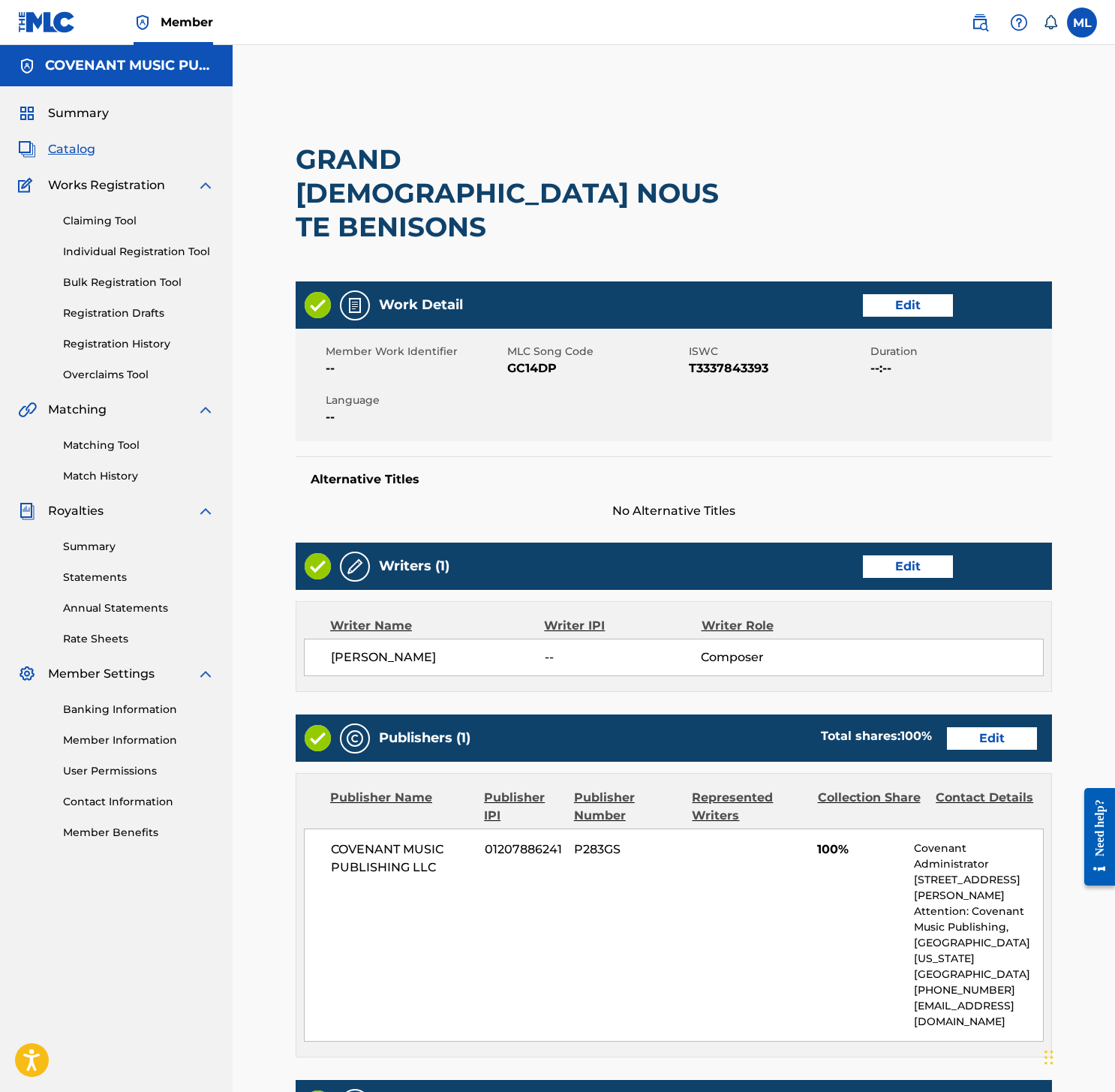
scroll to position [326, 0]
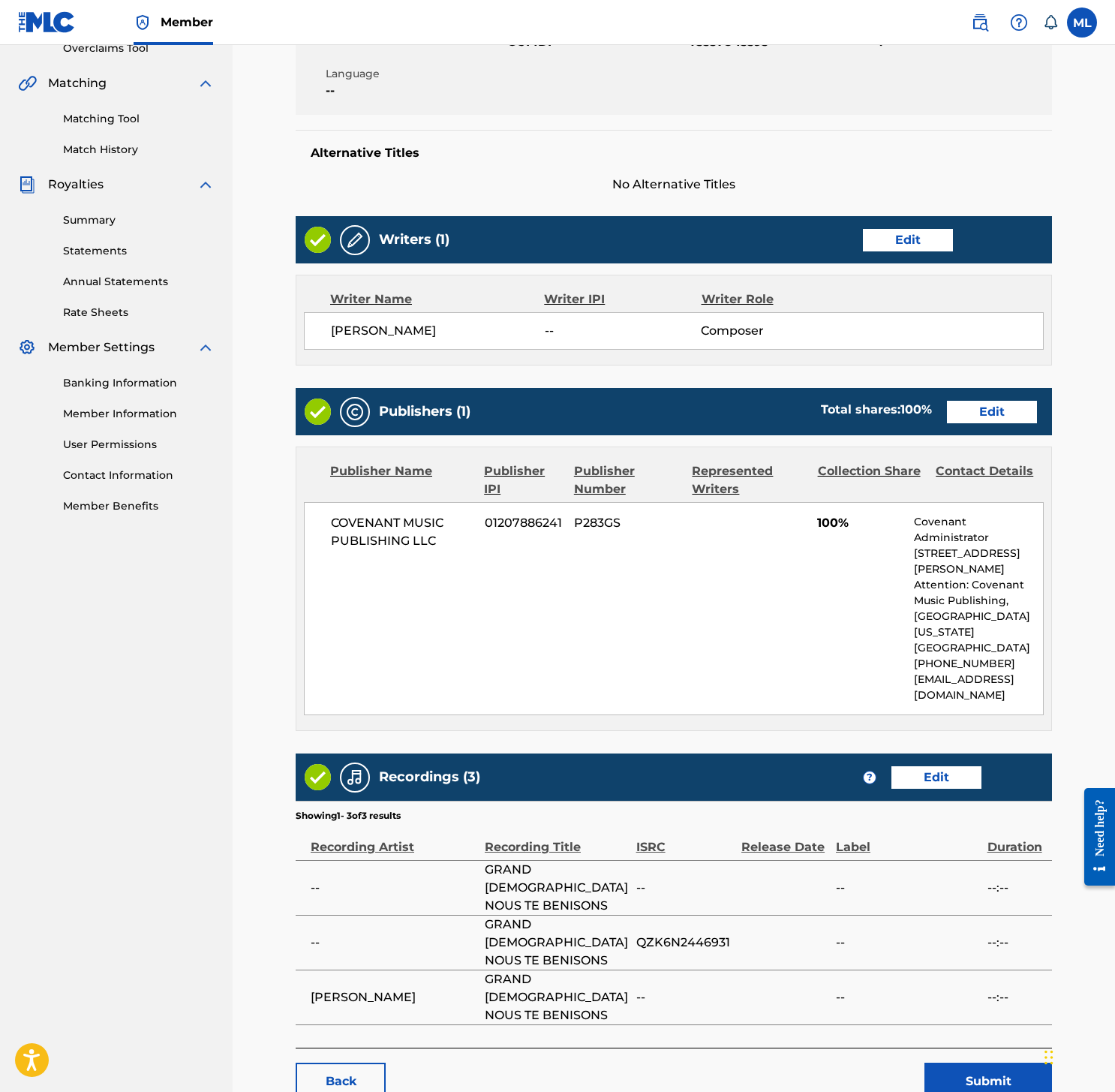
click at [935, 766] on link "Edit" at bounding box center [936, 778] width 90 height 23
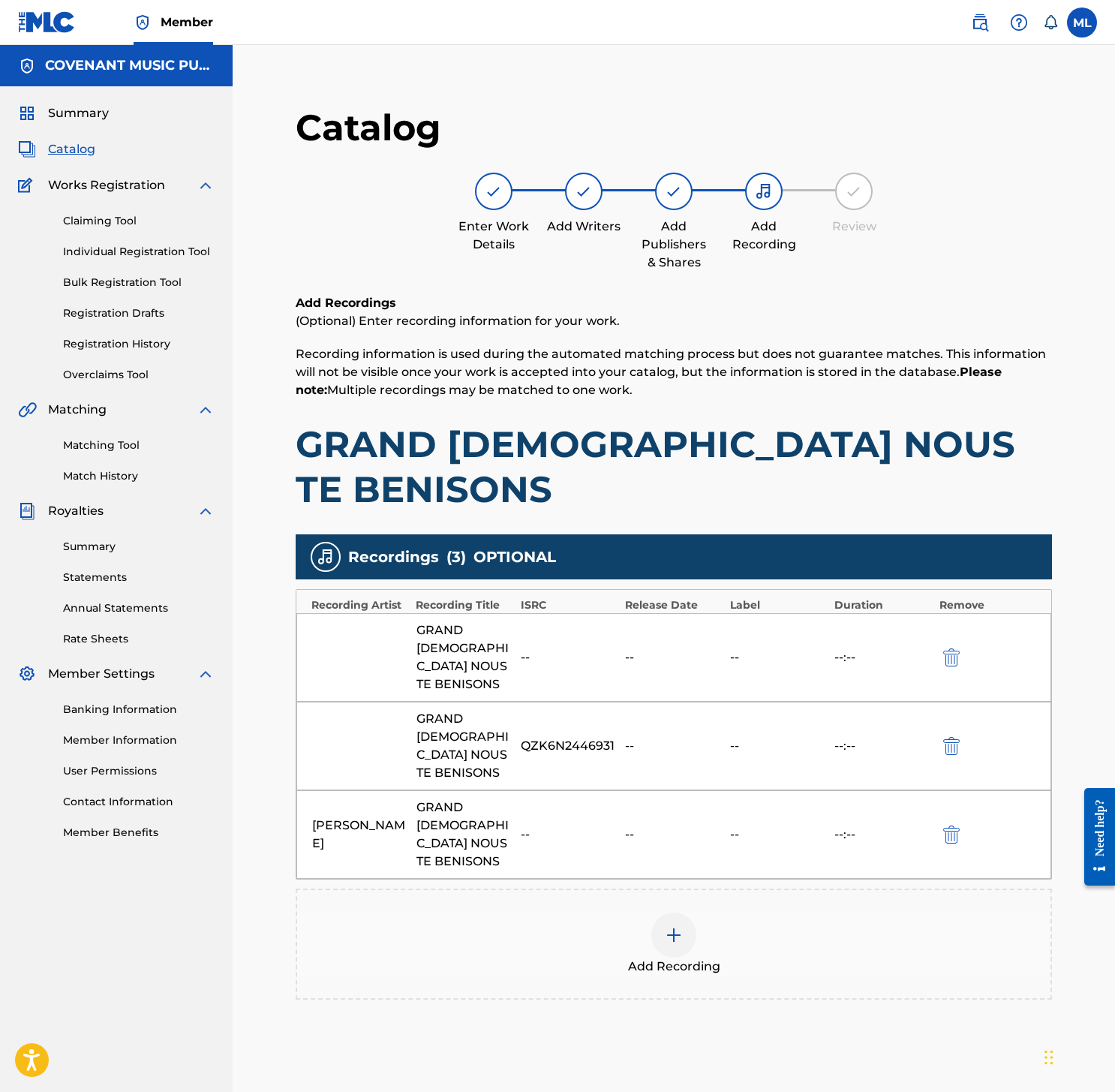
click at [376, 419] on div "Add Recordings (Optional) Enter recording information for your work. Recording …" at bounding box center [674, 403] width 757 height 217
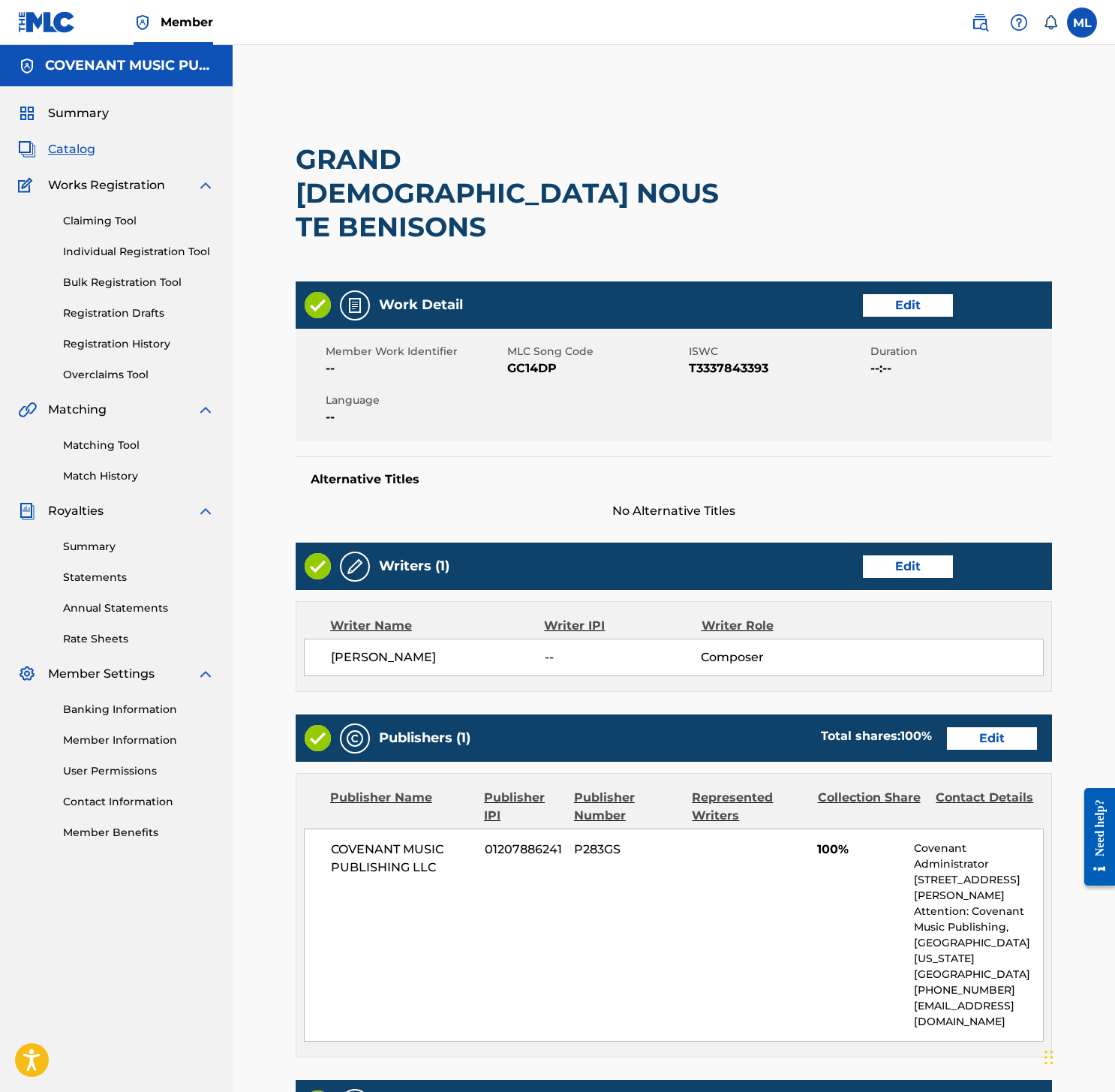
click at [530, 359] on span "GC14DP" at bounding box center [596, 368] width 178 height 18
copy span "GC14DP"
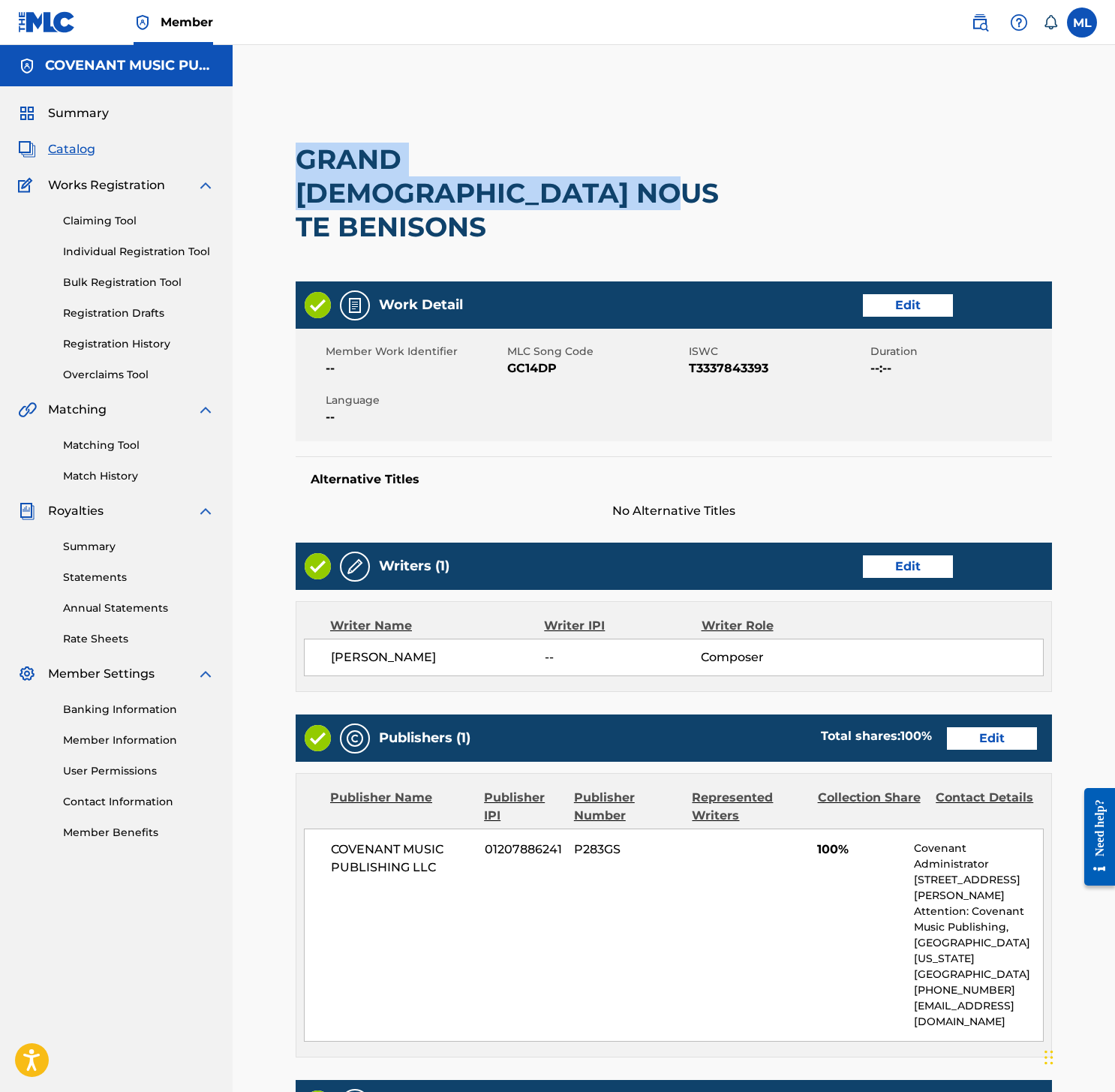
drag, startPoint x: 467, startPoint y: 196, endPoint x: 300, endPoint y: 135, distance: 177.8
click at [300, 135] on div "GRAND [DEMOGRAPHIC_DATA] NOUS TE BENISONS" at bounding box center [522, 192] width 454 height 176
copy h2 "GRAND [DEMOGRAPHIC_DATA] NOUS TE BENISONS"
click at [97, 475] on link "Match History" at bounding box center [138, 475] width 152 height 16
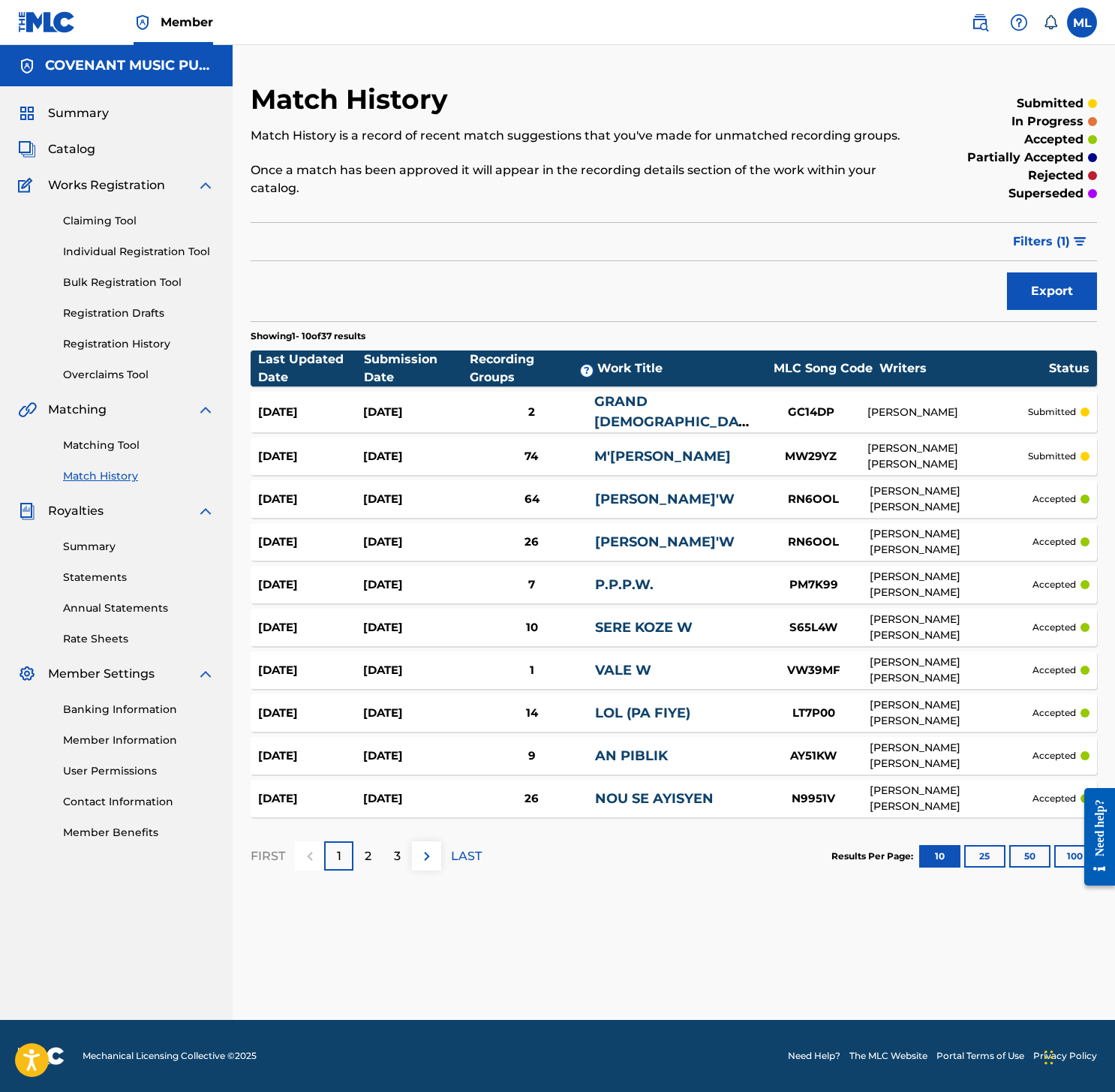
click at [107, 456] on div "Matching Tool Match History" at bounding box center [116, 451] width 196 height 65
click at [109, 442] on link "Matching Tool" at bounding box center [138, 445] width 152 height 16
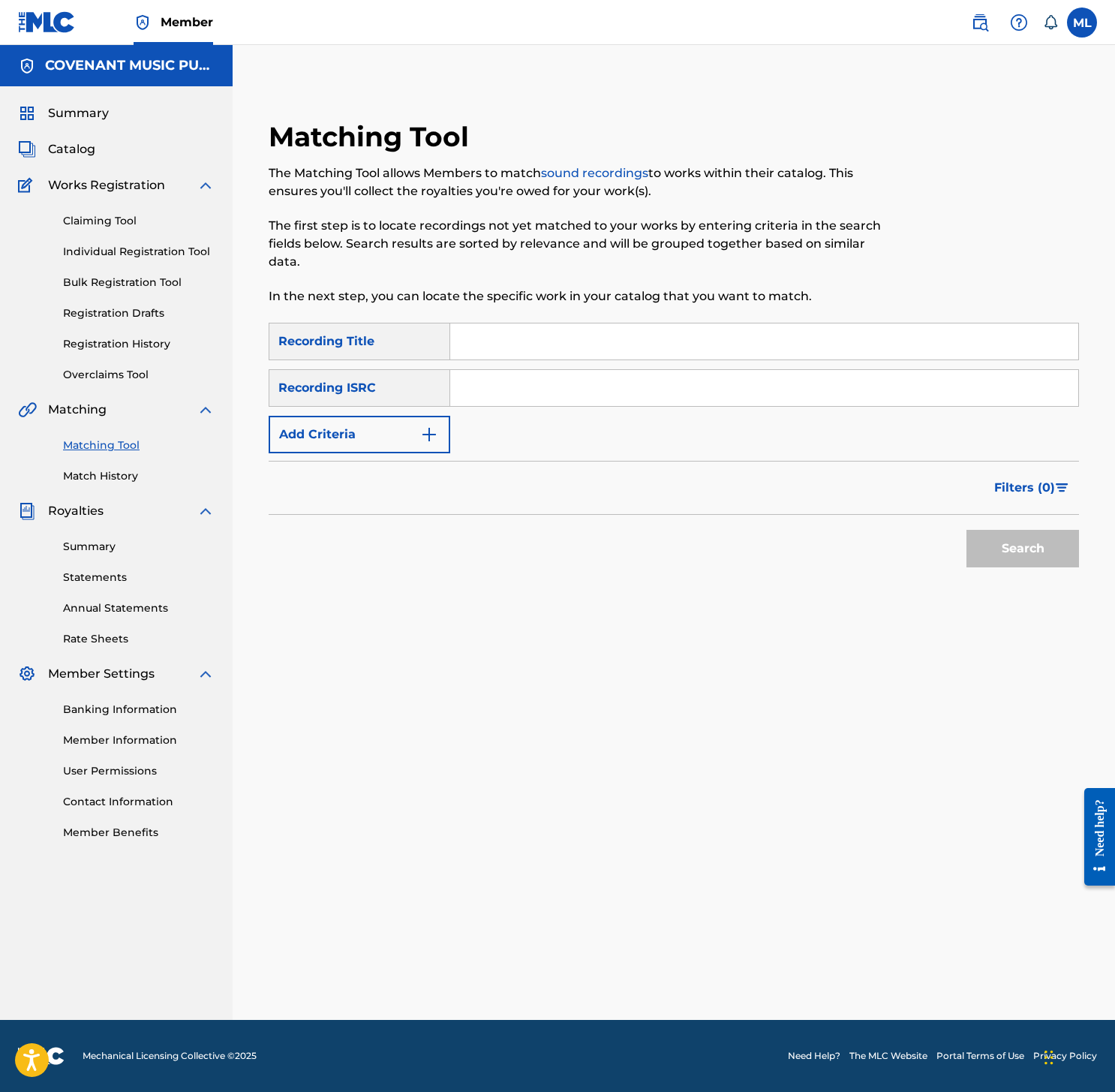
click at [507, 343] on input "Search Form" at bounding box center [763, 341] width 628 height 36
paste input "Alleluia"
type input "Alleluia"
click at [483, 393] on input "Search Form" at bounding box center [763, 388] width 628 height 36
paste input "TCABU1414033"
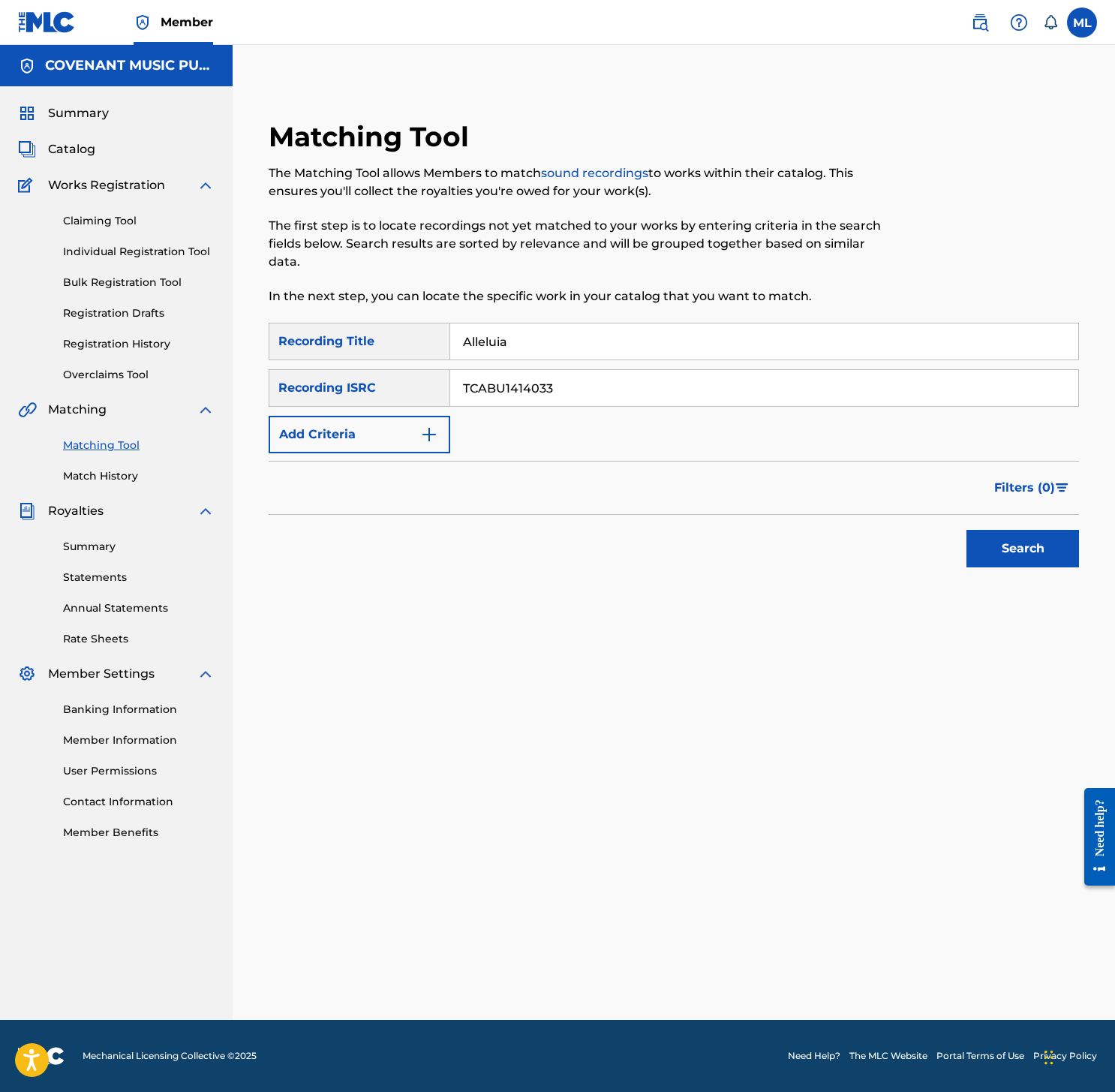
type input "TCABU1414033"
click at [1011, 552] on button "Search" at bounding box center [1023, 548] width 112 height 37
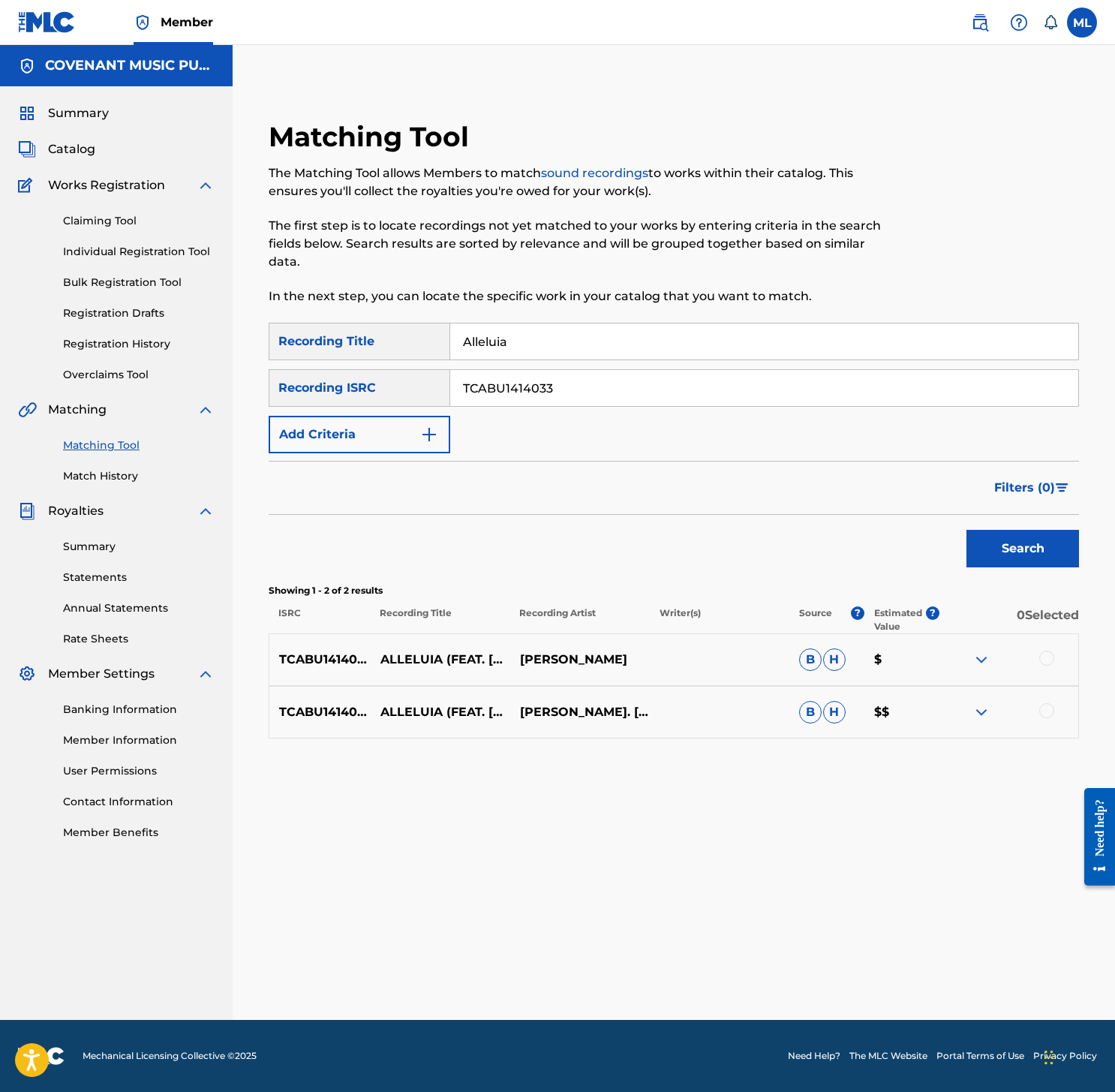
click at [983, 706] on img at bounding box center [981, 712] width 18 height 18
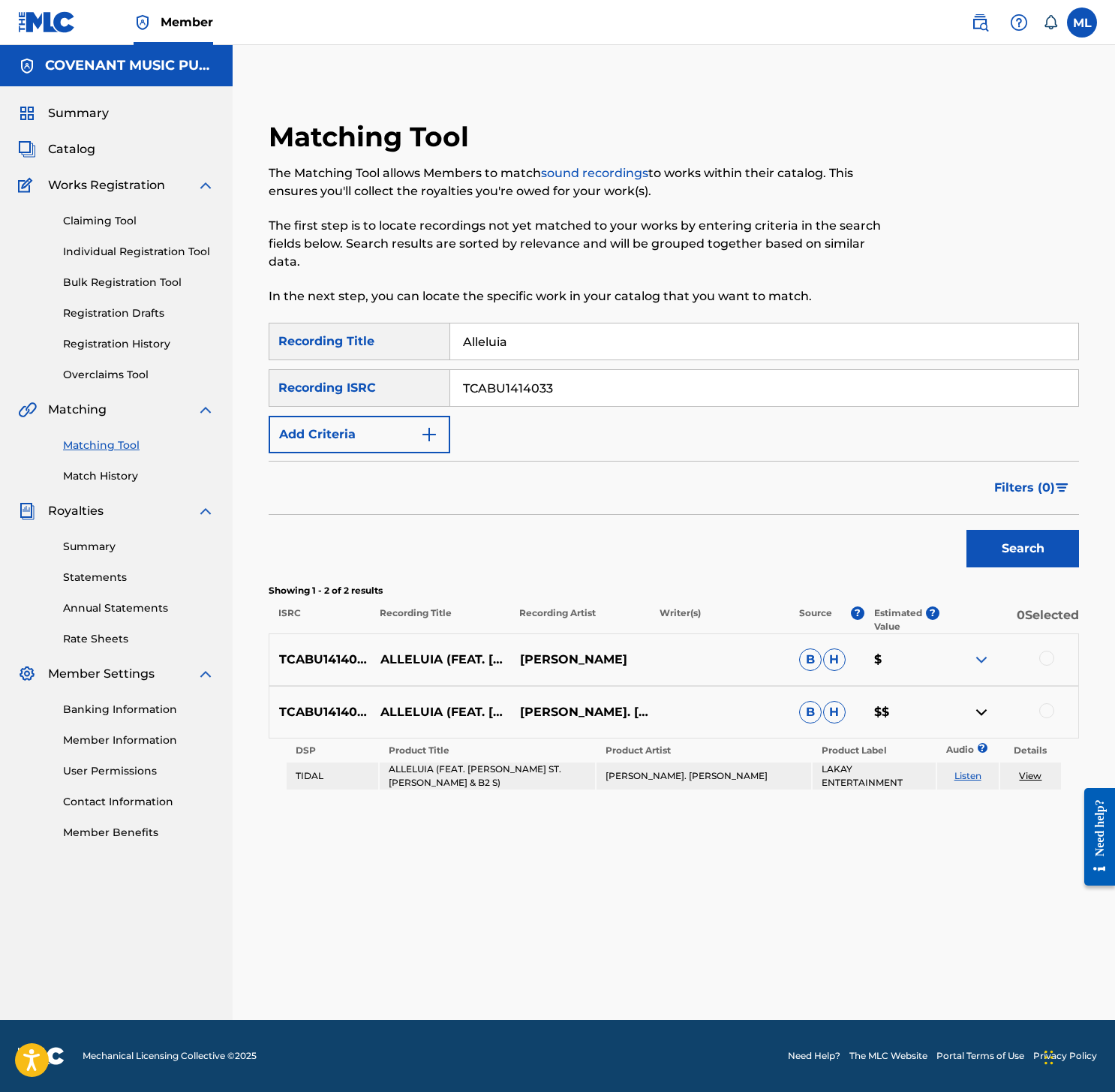
click at [983, 706] on img at bounding box center [981, 712] width 18 height 18
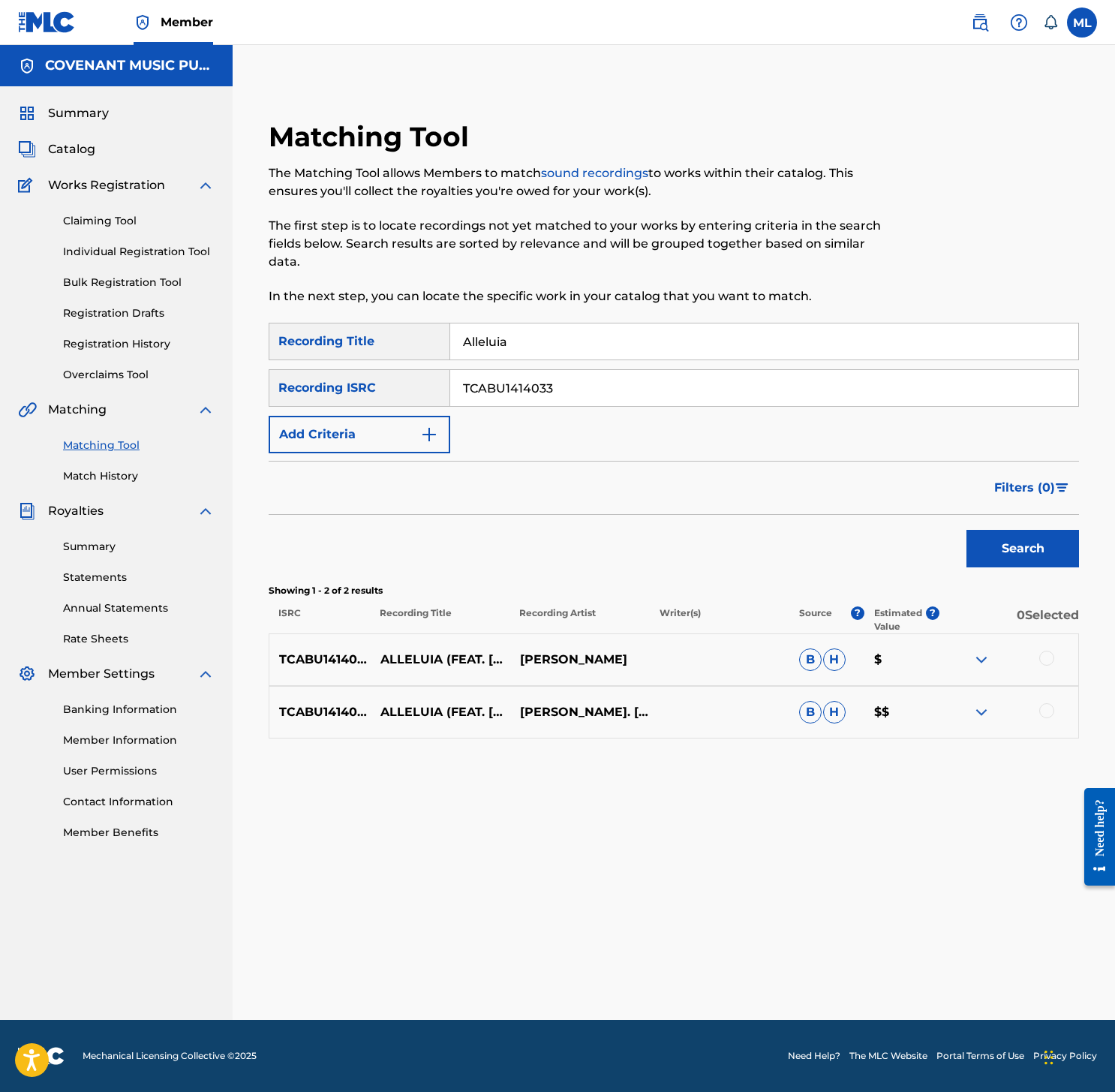
click at [985, 651] on img at bounding box center [981, 659] width 18 height 18
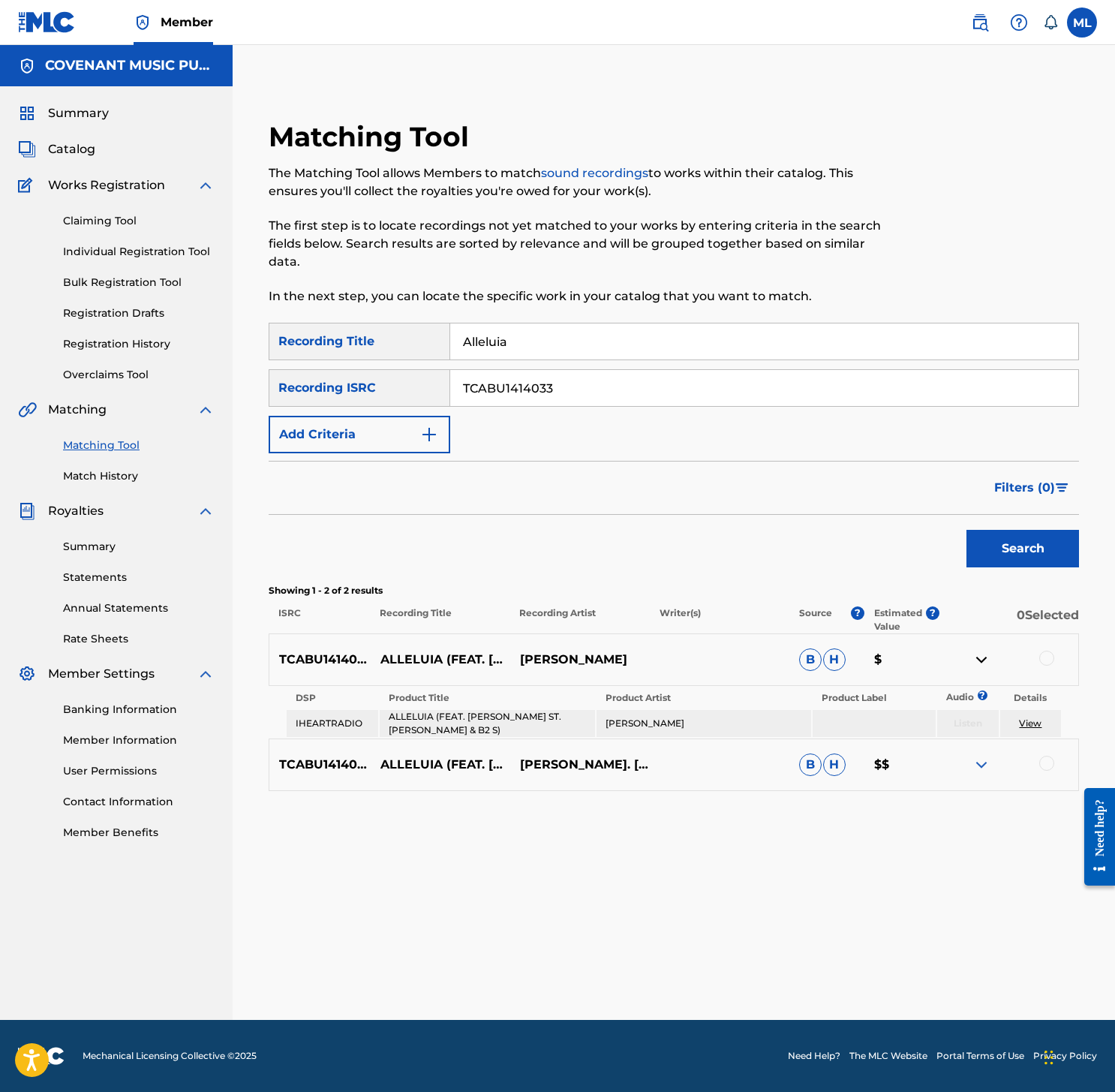
click at [984, 656] on img at bounding box center [981, 659] width 18 height 18
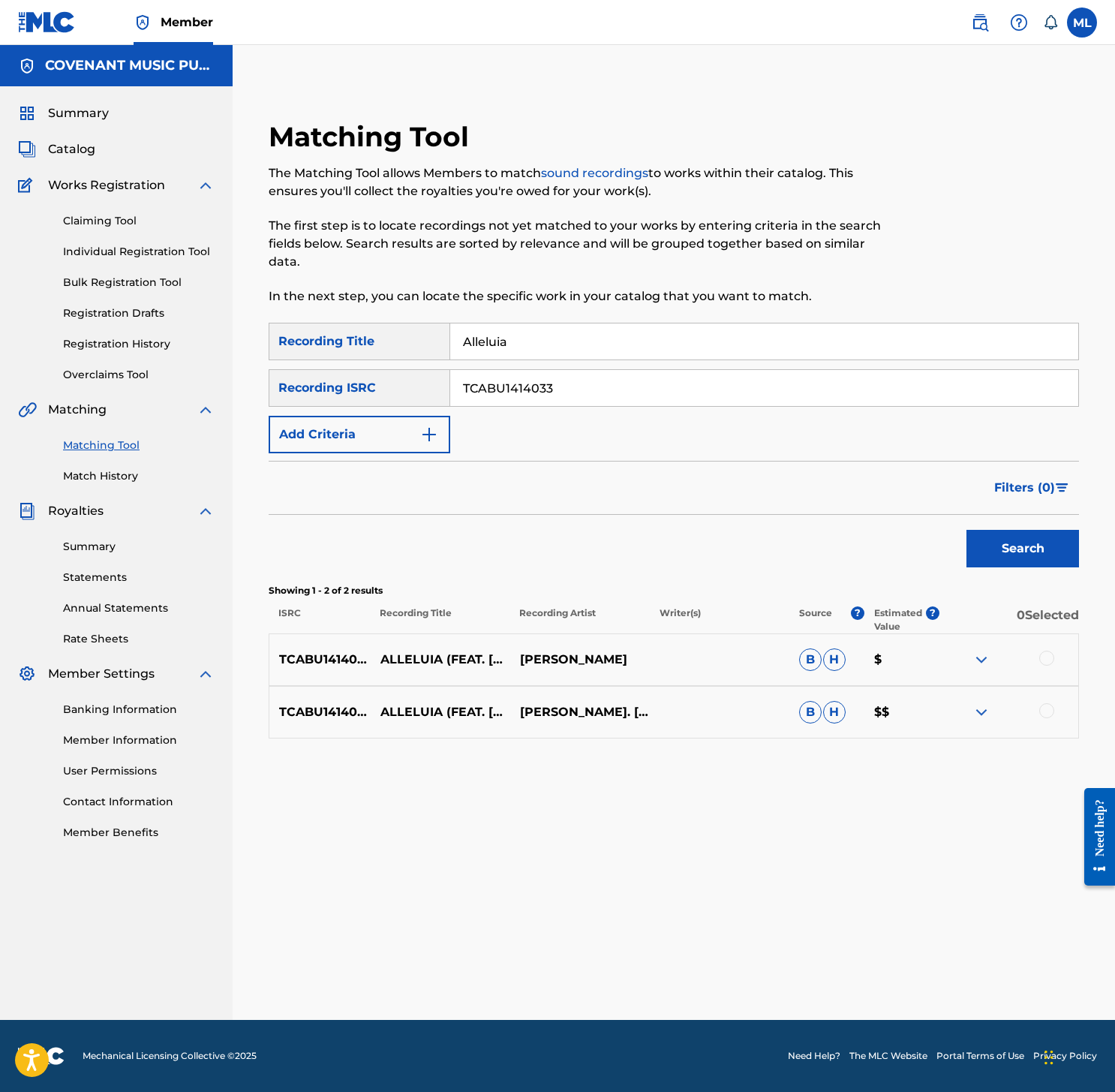
click at [359, 435] on button "Add Criteria" at bounding box center [359, 434] width 182 height 37
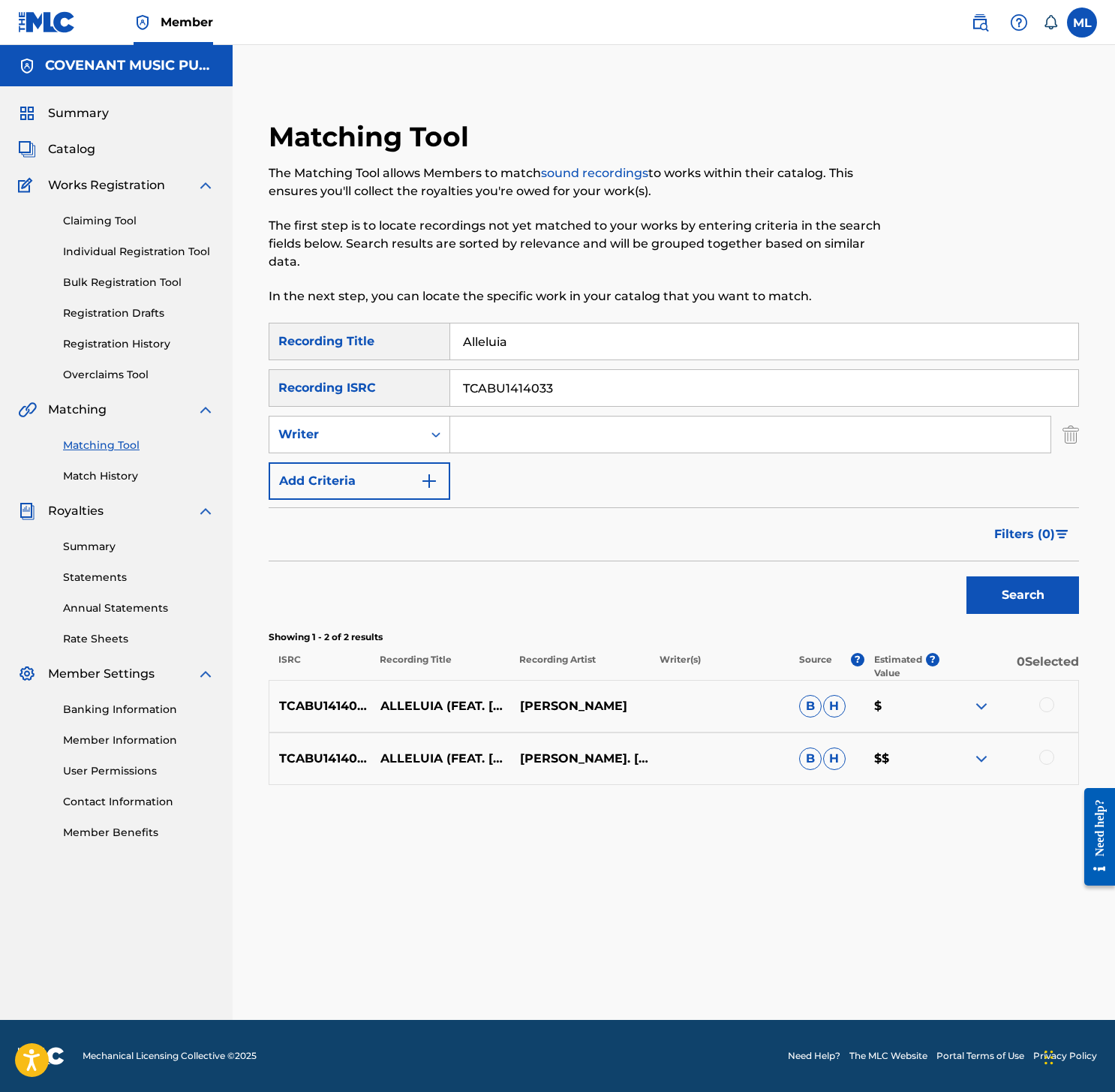
click at [581, 397] on input "TCABU1414033" at bounding box center [763, 388] width 628 height 36
click at [608, 390] on input "TCABU1414033" at bounding box center [763, 388] width 628 height 36
click at [396, 439] on div "Writer" at bounding box center [346, 434] width 135 height 18
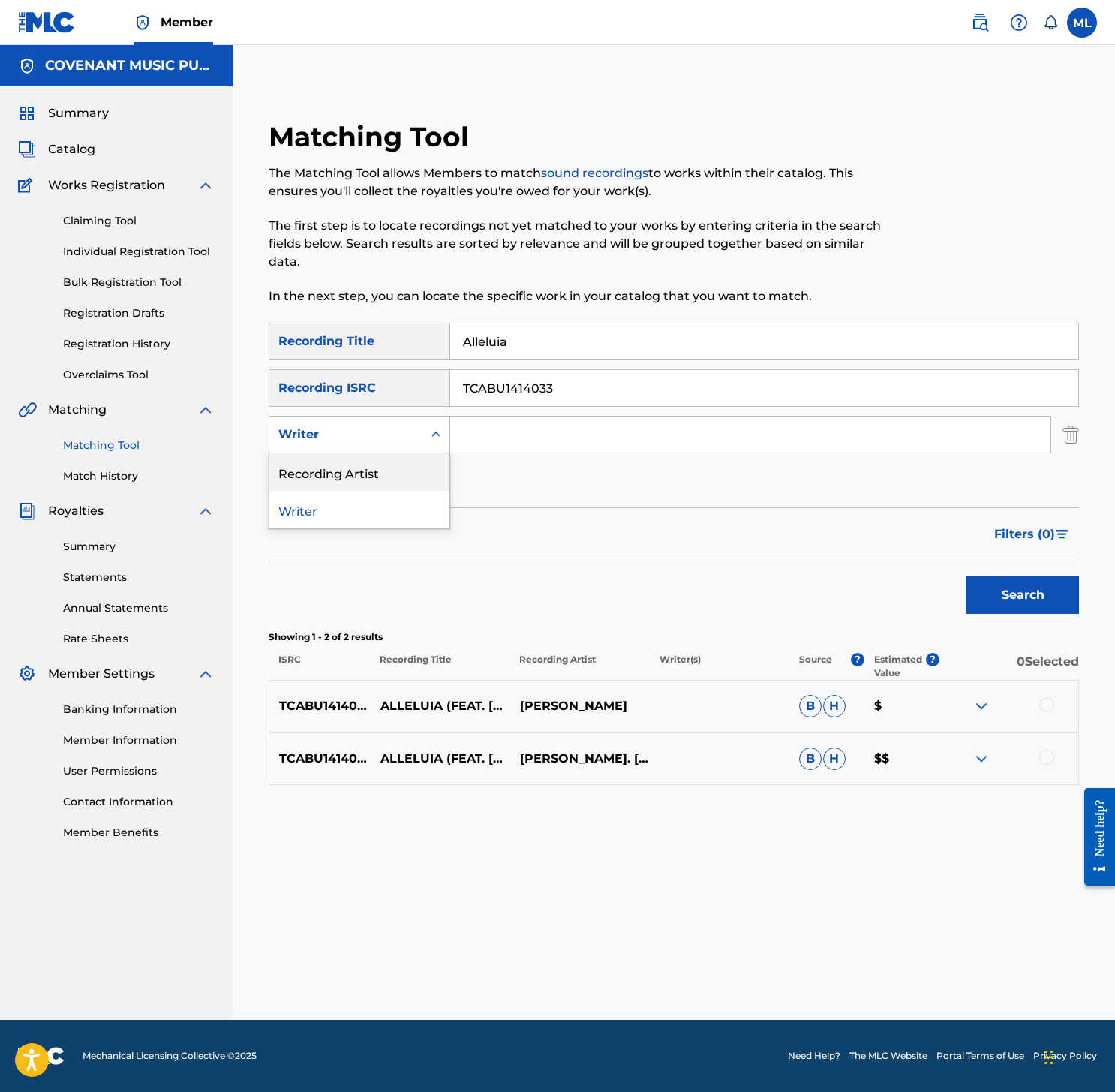
click at [379, 475] on div "Recording Artist" at bounding box center [359, 472] width 180 height 37
click at [475, 433] on input "Search Form" at bounding box center [750, 435] width 600 height 36
type input "Jackson Chery"
click at [1028, 582] on button "Search" at bounding box center [1023, 595] width 112 height 37
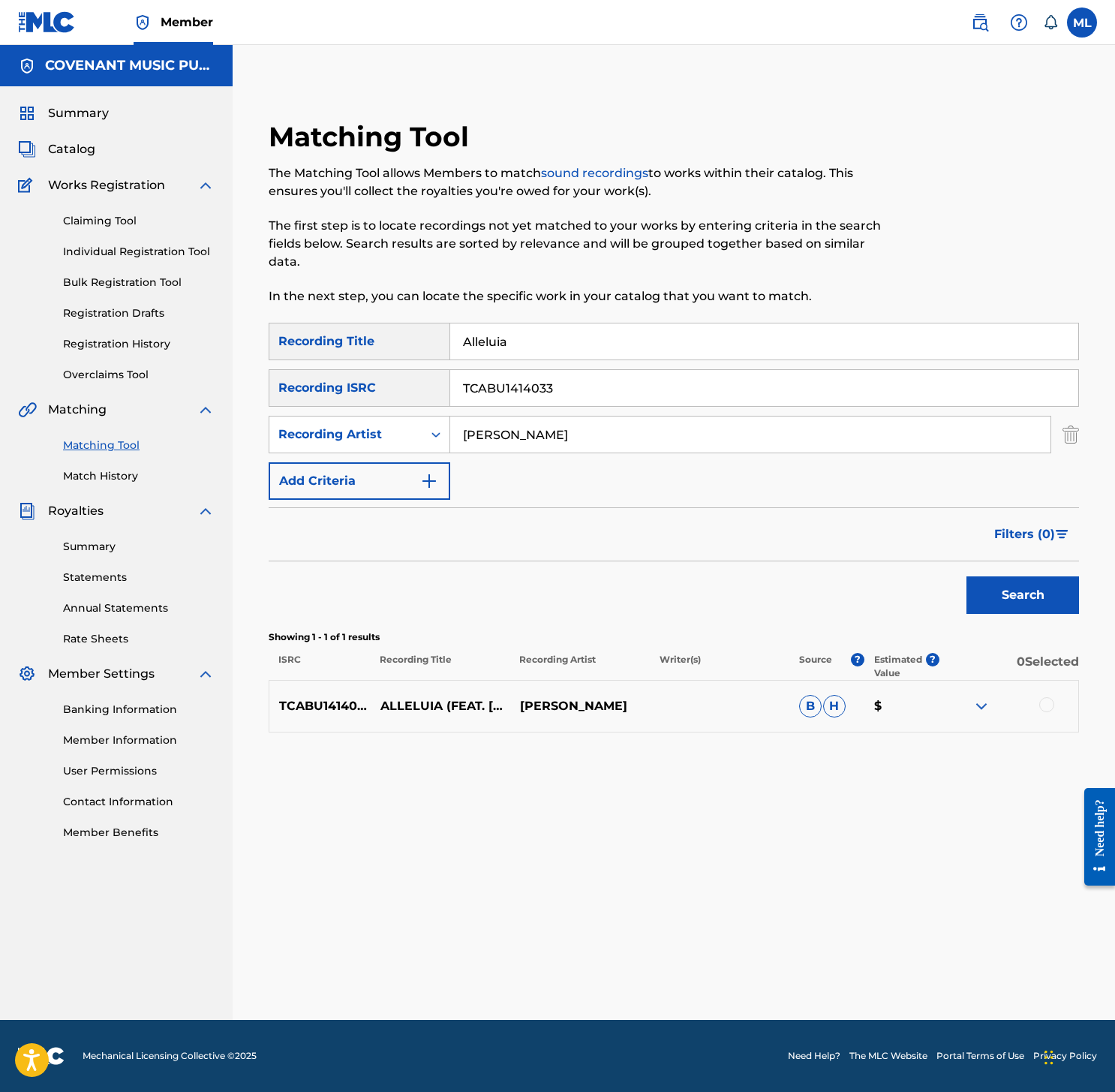
click at [583, 416] on input "Jackson Chery" at bounding box center [750, 435] width 600 height 36
click at [583, 394] on input "TCABU1414033" at bounding box center [763, 388] width 628 height 36
click at [1027, 585] on button "Search" at bounding box center [1023, 595] width 112 height 37
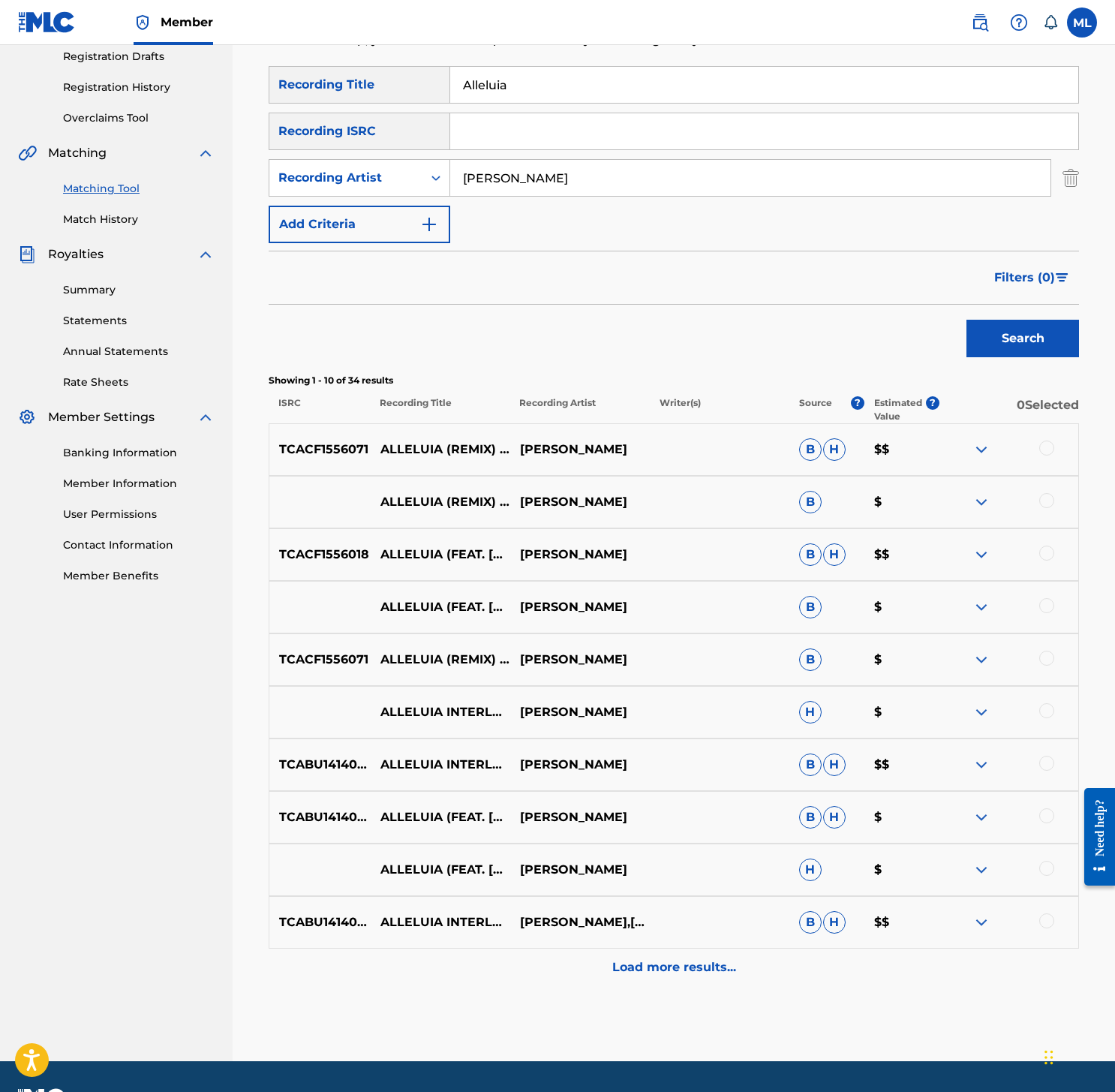
scroll to position [298, 0]
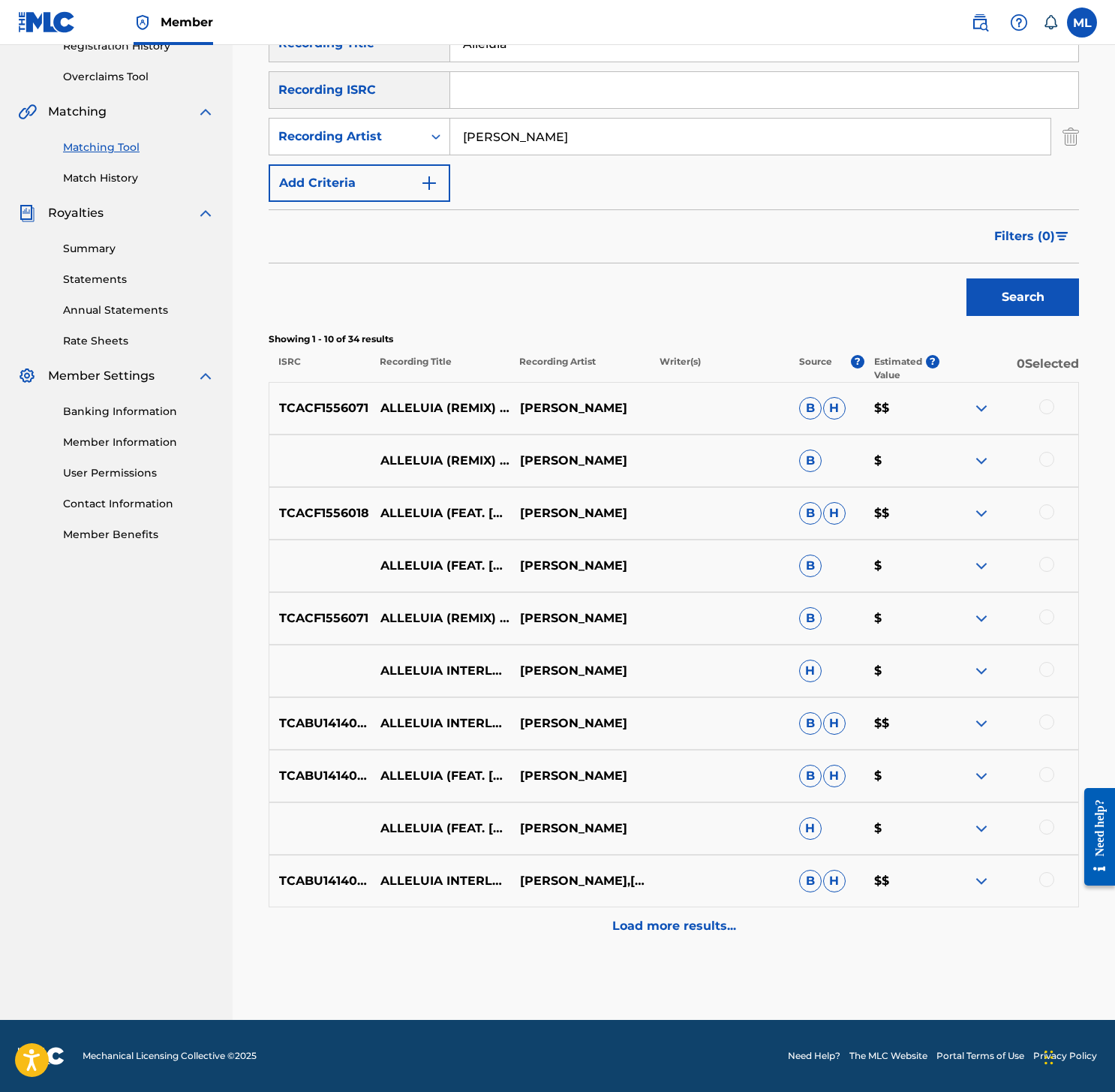
click at [674, 933] on p "Load more results..." at bounding box center [674, 925] width 124 height 18
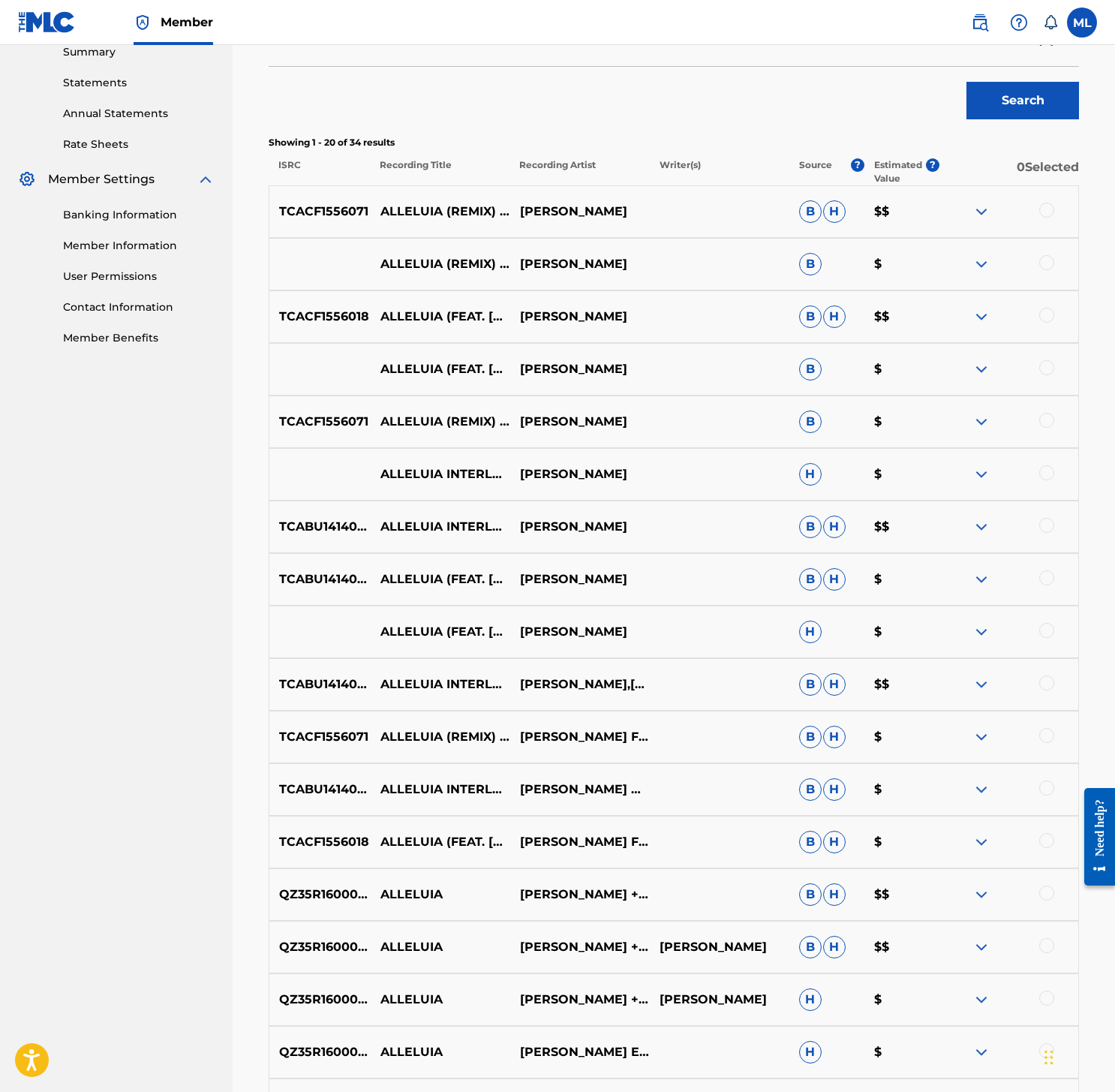
scroll to position [823, 0]
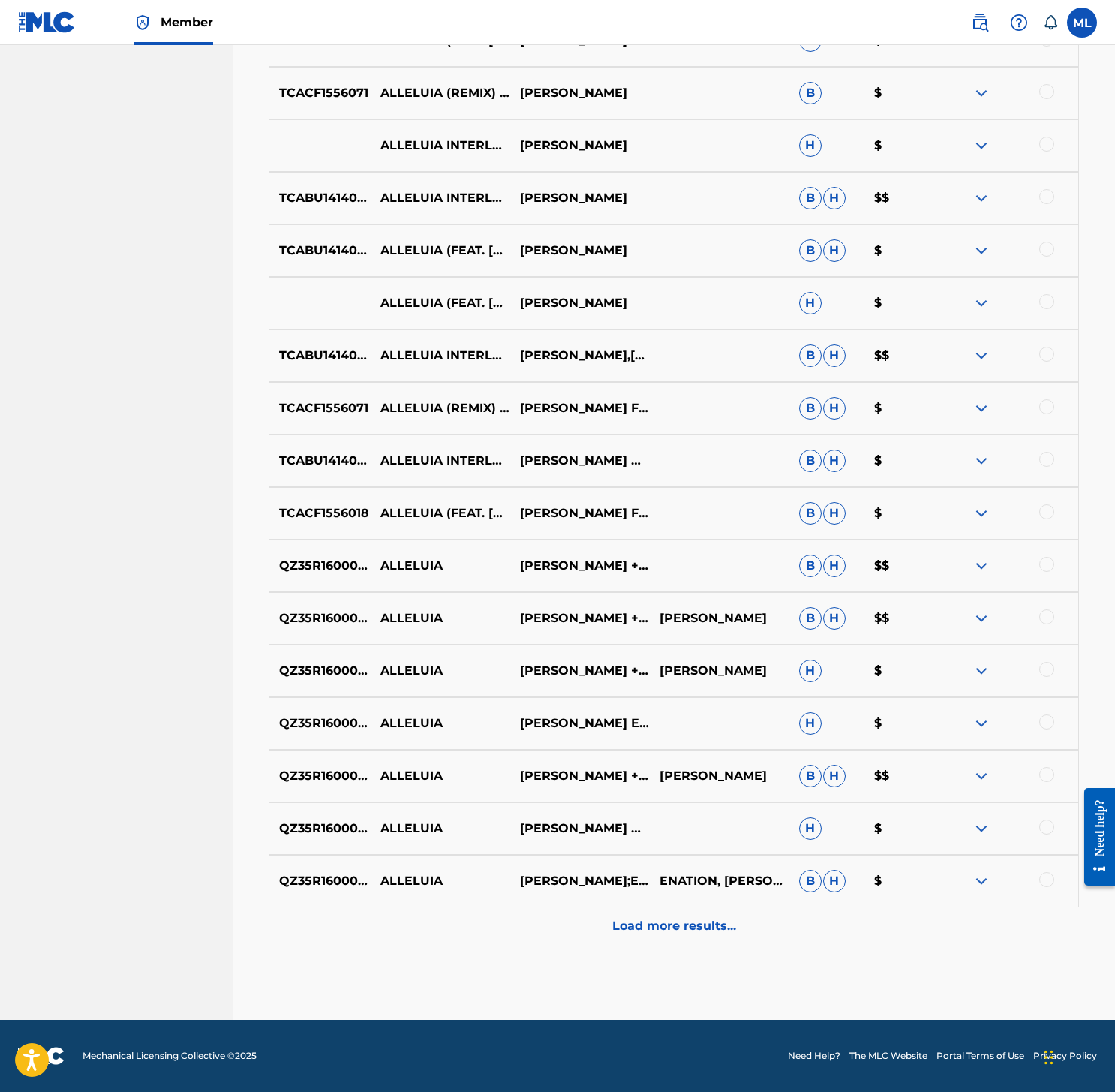
click at [676, 942] on div "Load more results..." at bounding box center [674, 925] width 810 height 37
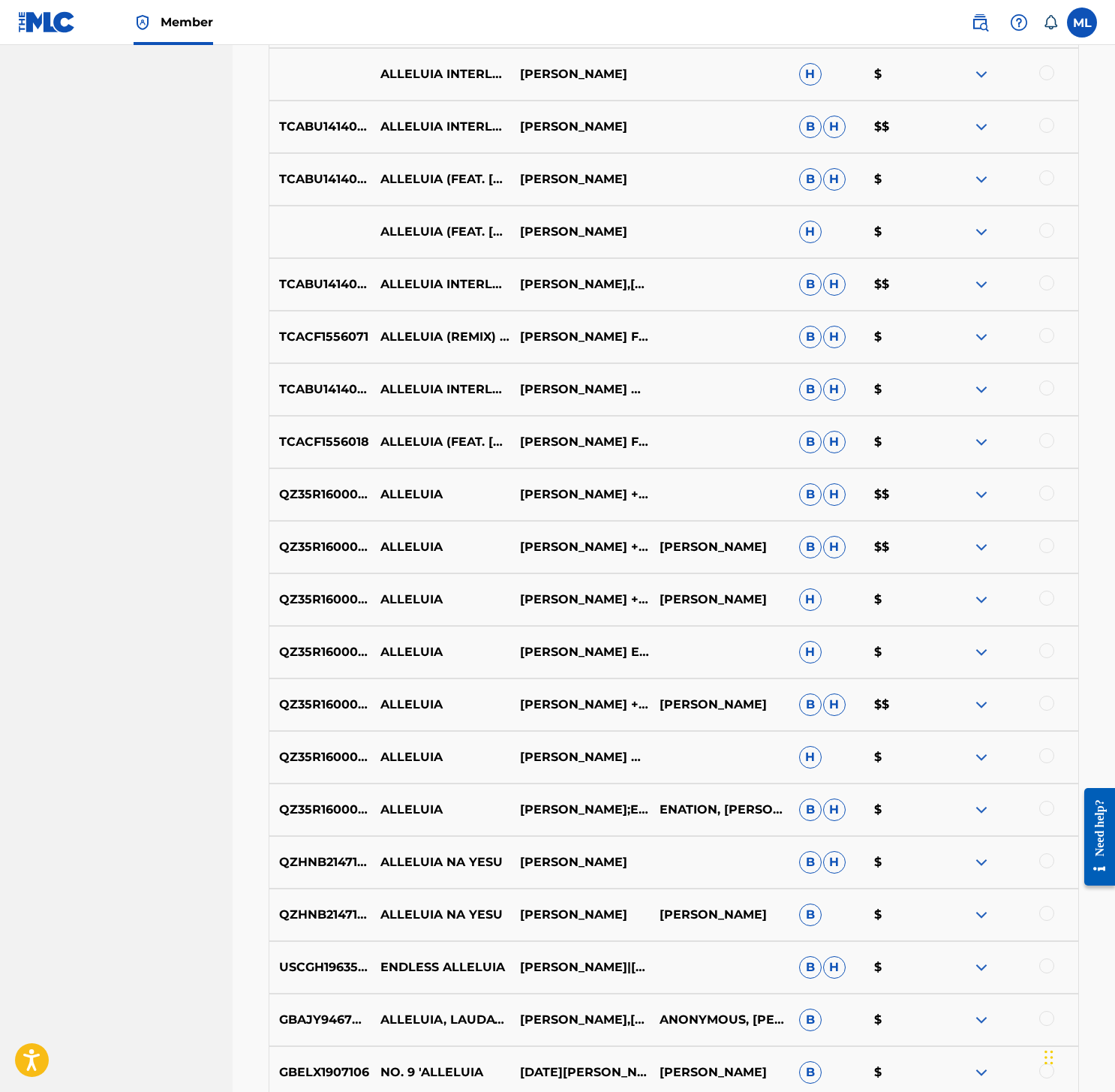
scroll to position [1348, 0]
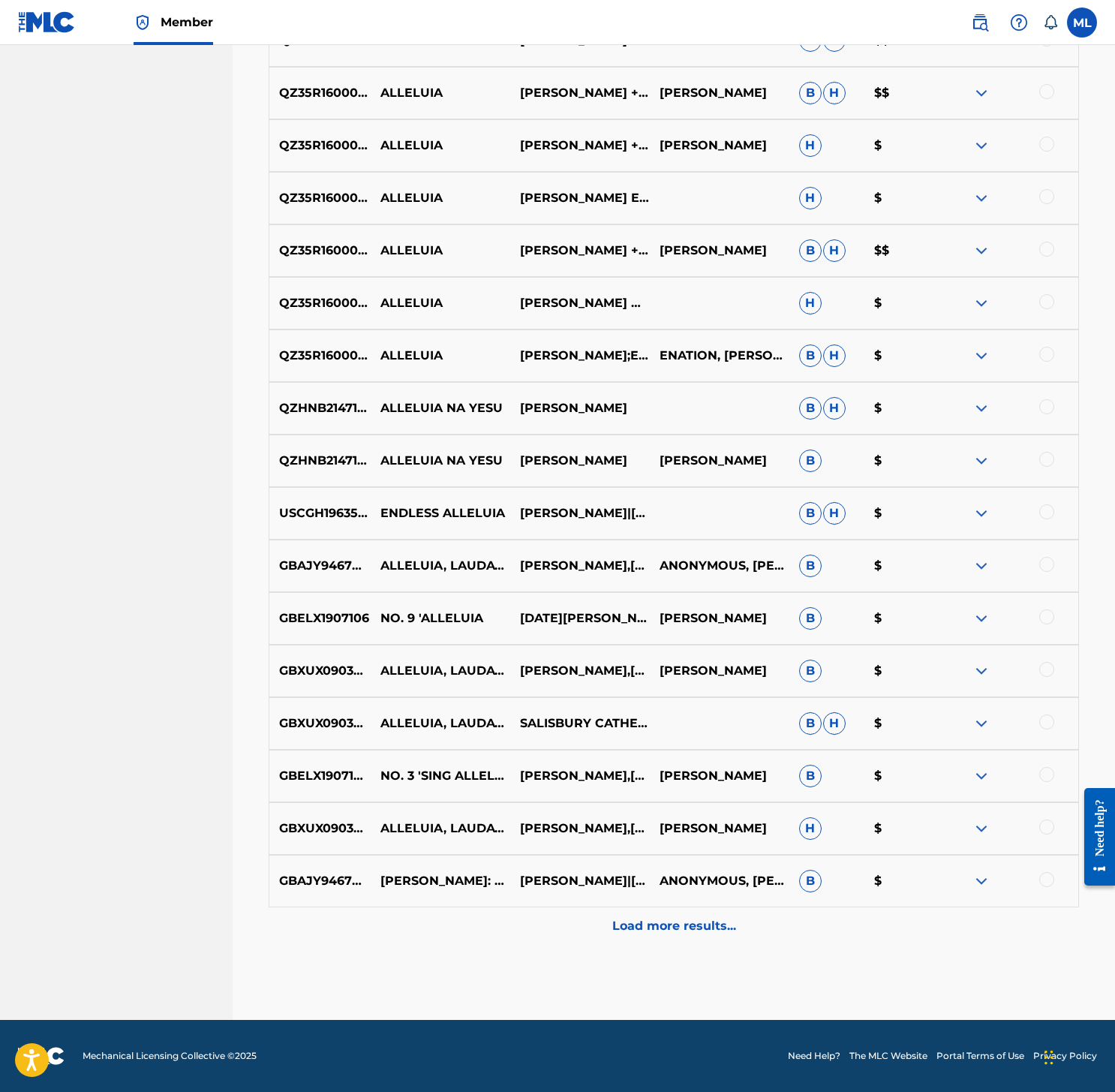
click at [668, 926] on p "Load more results..." at bounding box center [674, 925] width 124 height 18
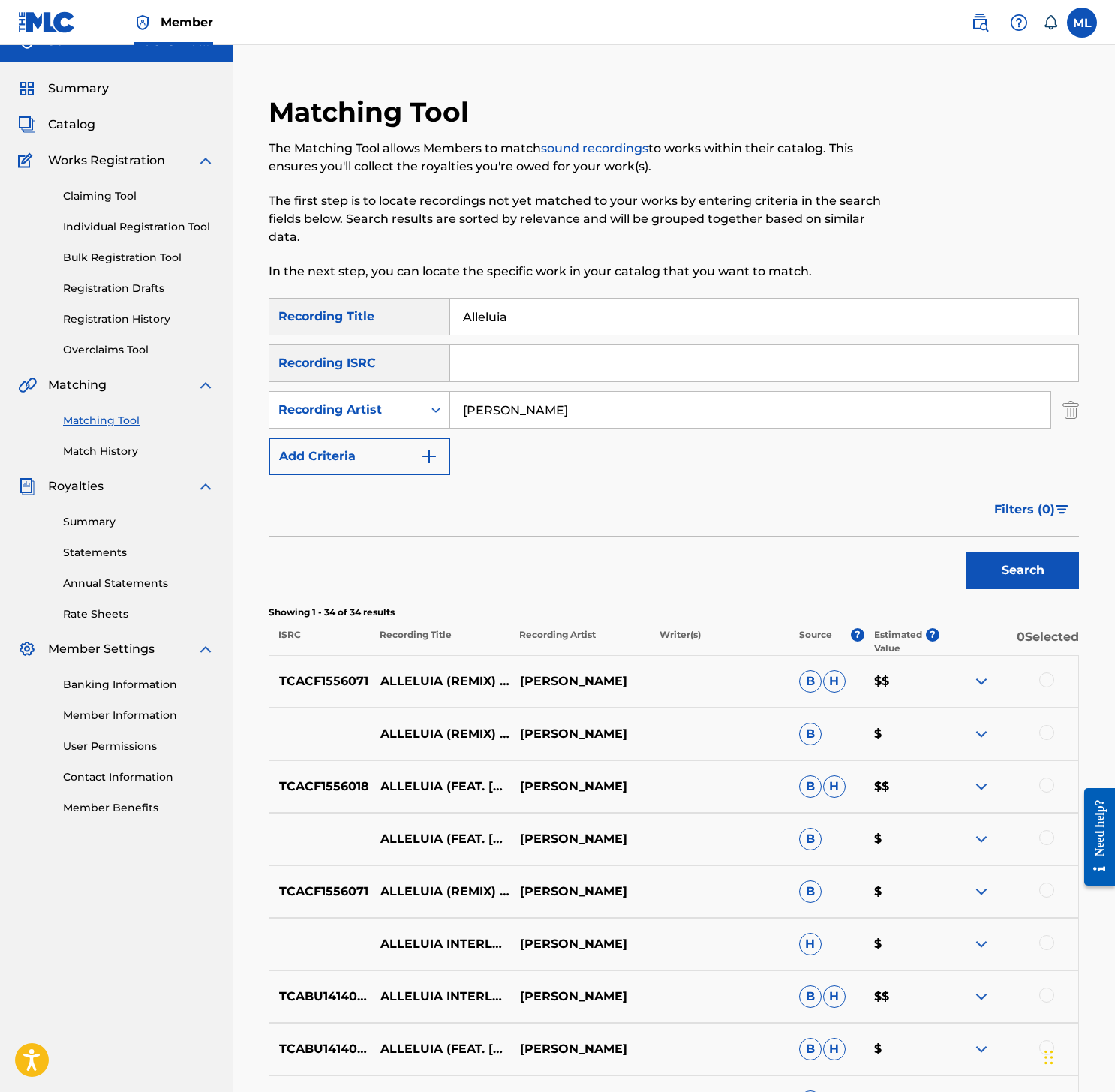
scroll to position [0, 0]
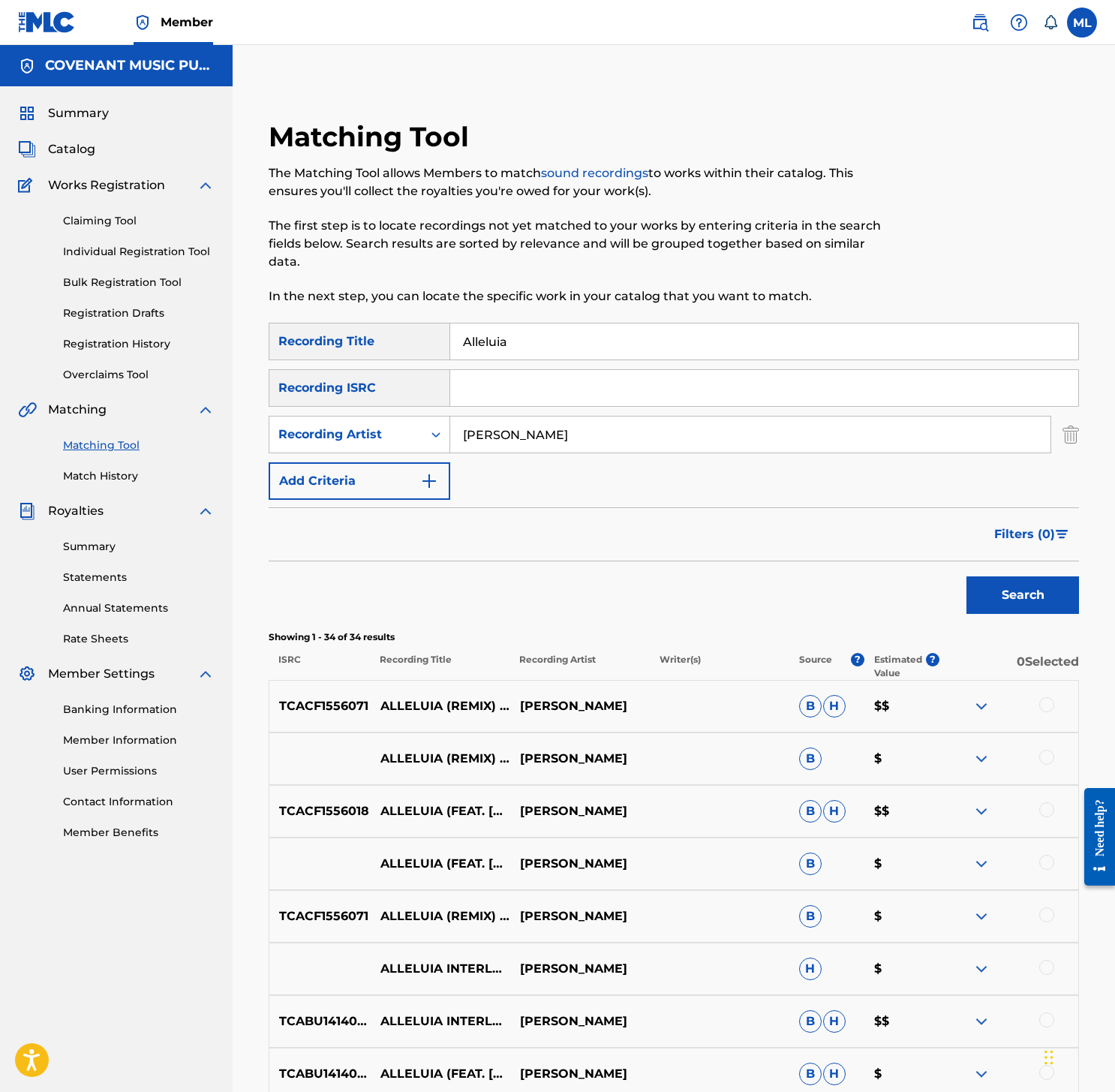
click at [542, 315] on div "Matching Tool The Matching Tool allows Members to match sound recordings to wor…" at bounding box center [580, 221] width 624 height 203
click at [537, 333] on input "Alleluia" at bounding box center [763, 341] width 628 height 36
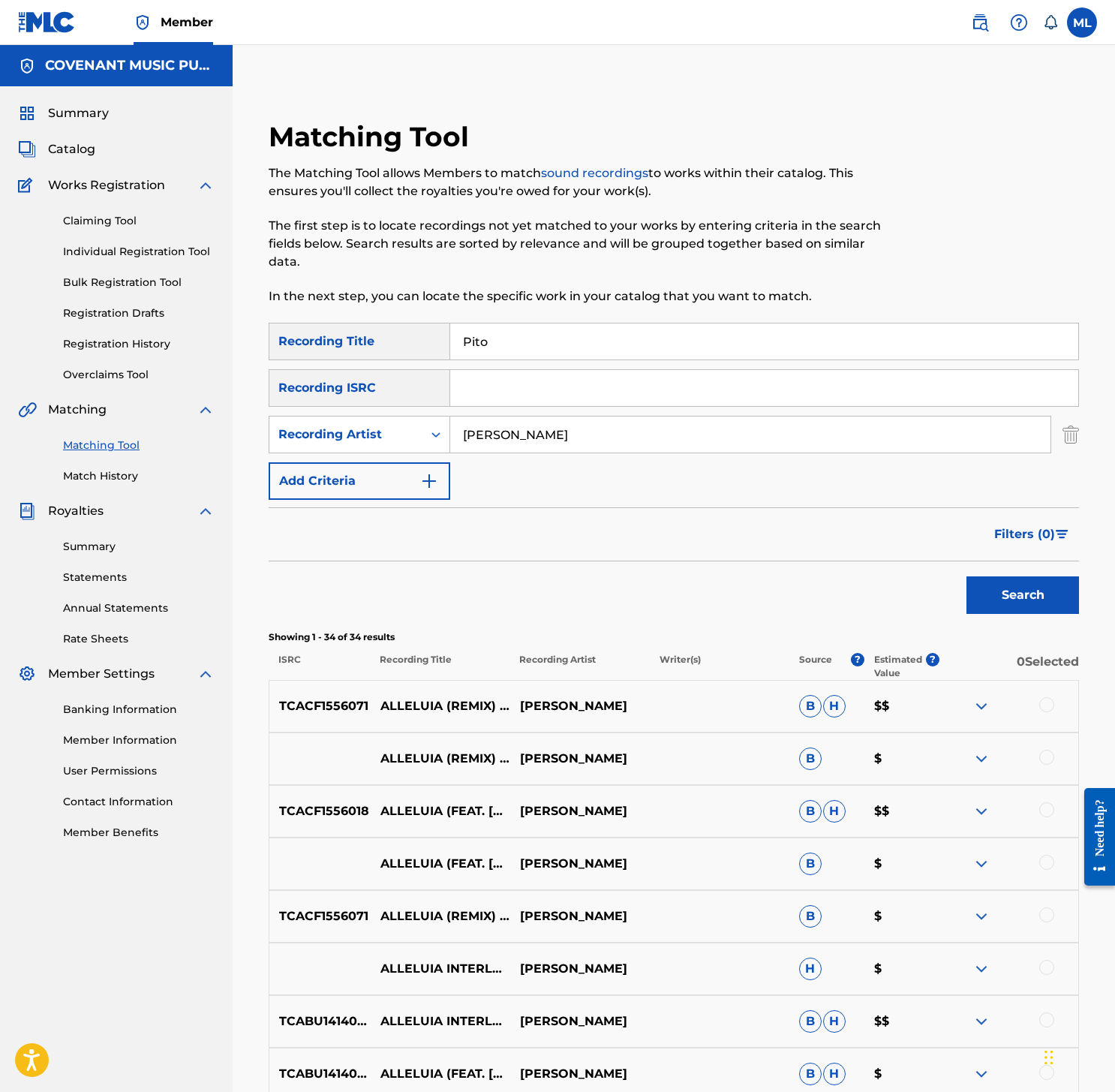
click at [966, 576] on button "Search" at bounding box center [1023, 595] width 112 height 37
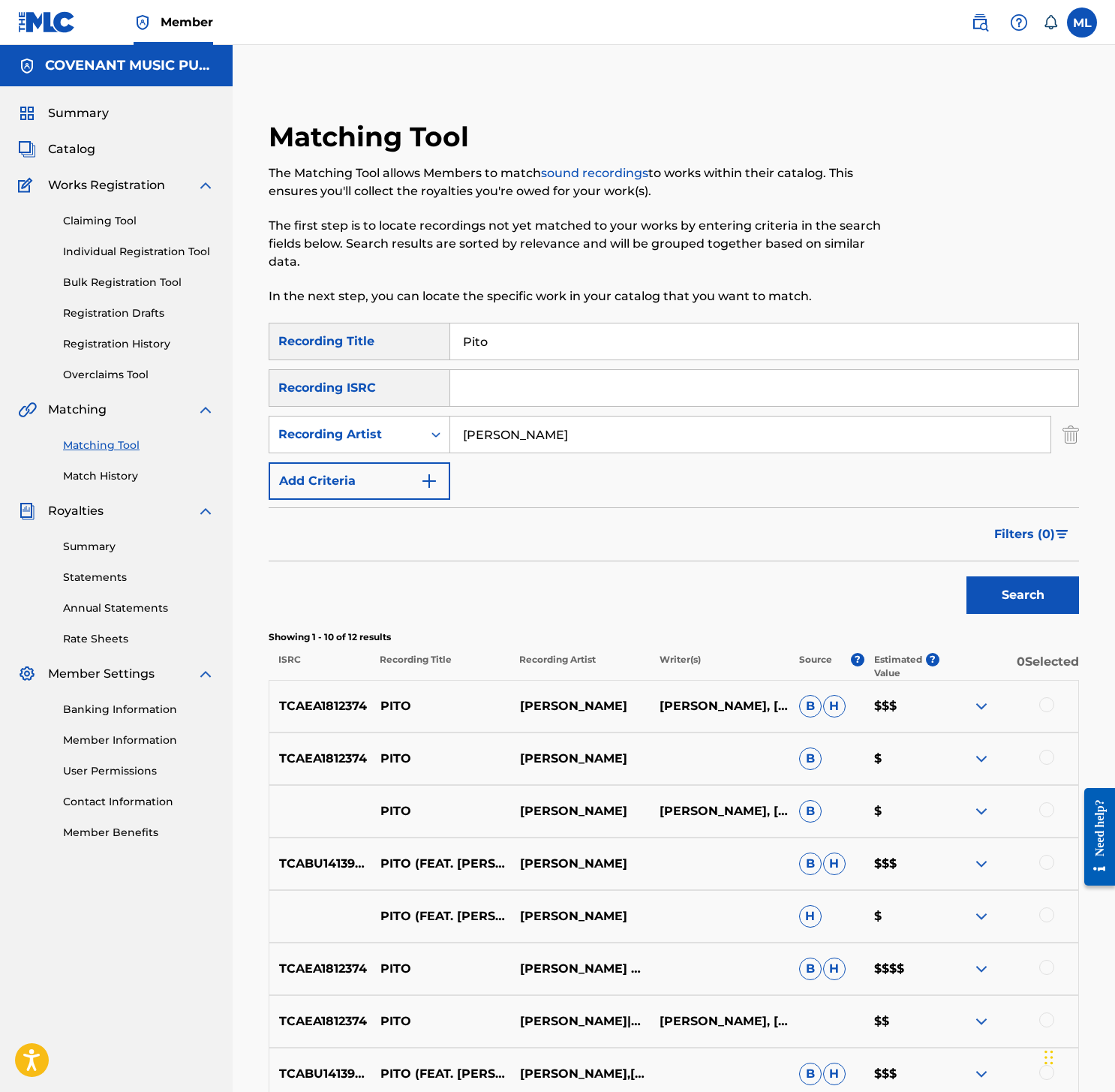
click at [506, 331] on input "Pito" at bounding box center [763, 341] width 628 height 36
click at [506, 332] on input "Pito" at bounding box center [763, 341] width 628 height 36
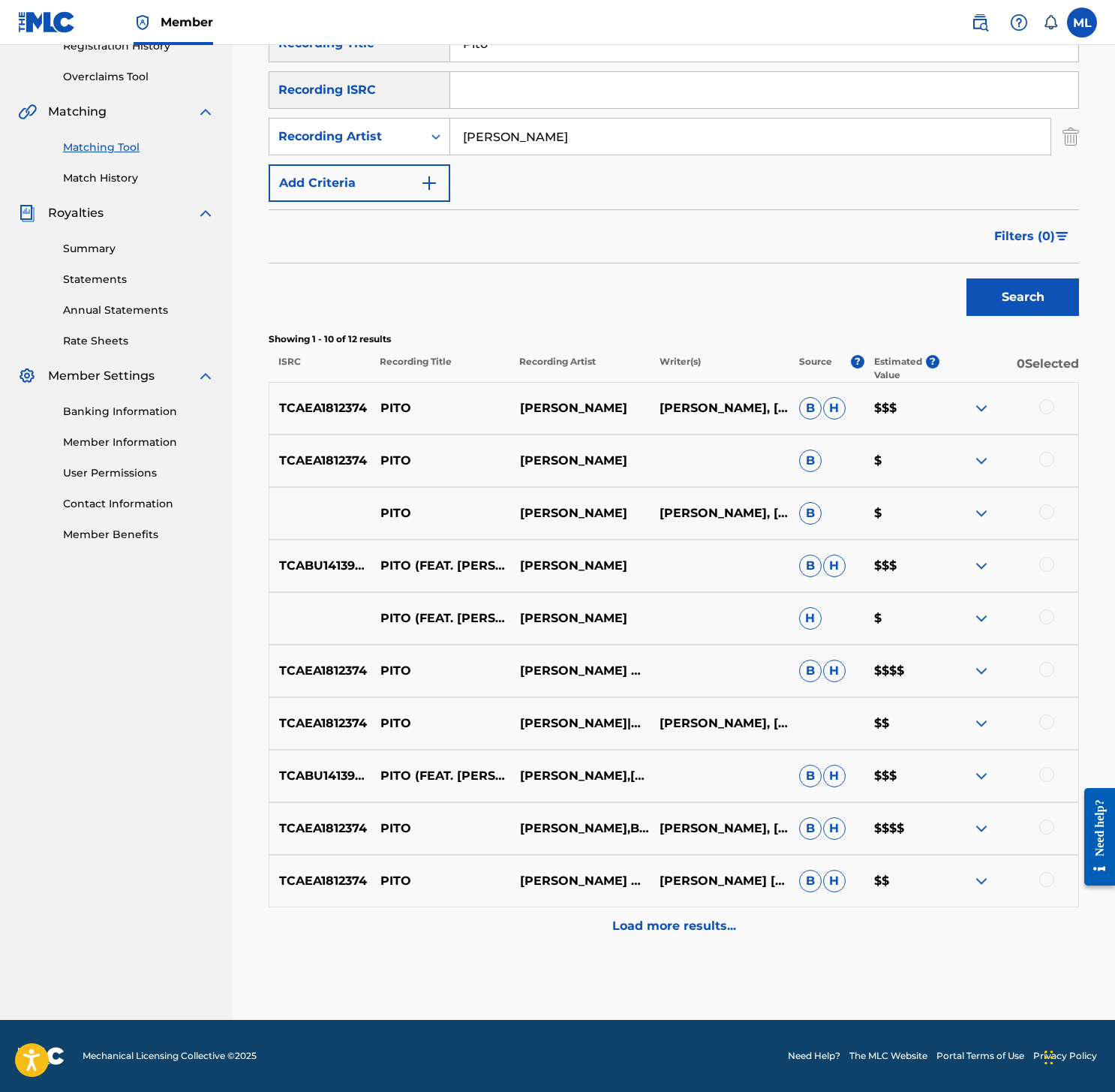
scroll to position [182, 0]
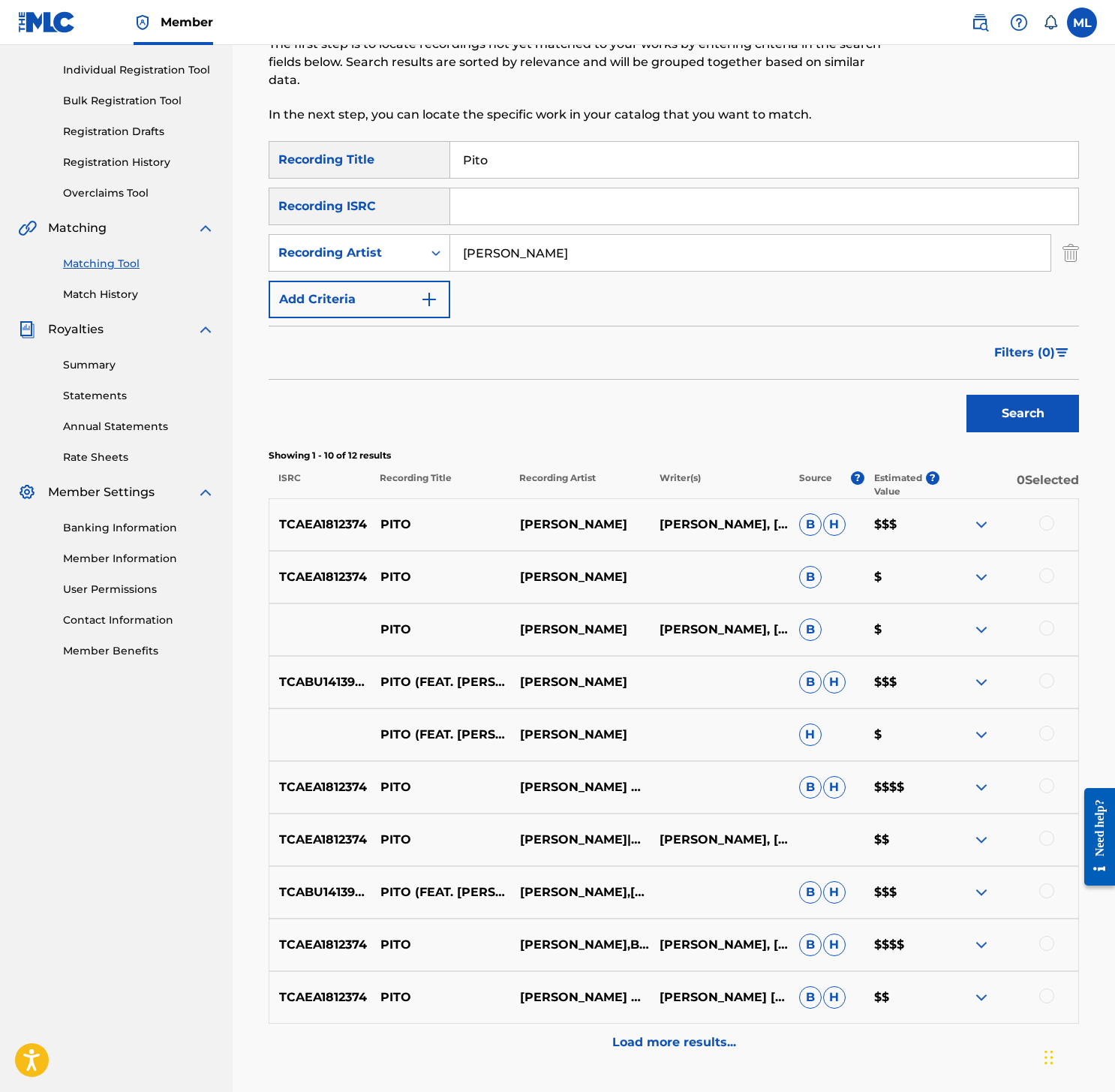
click at [524, 152] on input "Pito" at bounding box center [763, 160] width 628 height 36
click at [966, 394] on button "Search" at bounding box center [1023, 413] width 112 height 37
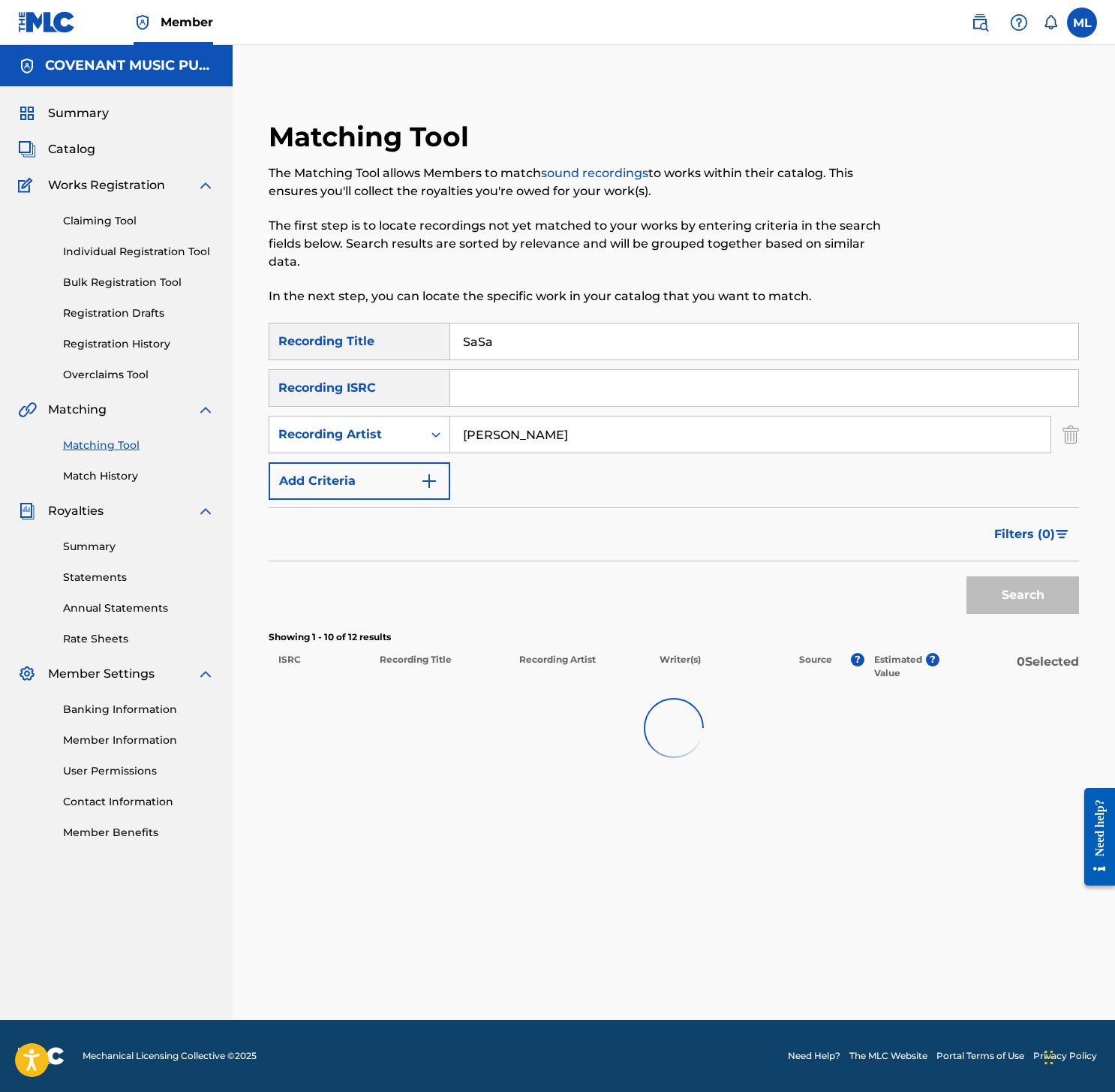
scroll to position [0, 0]
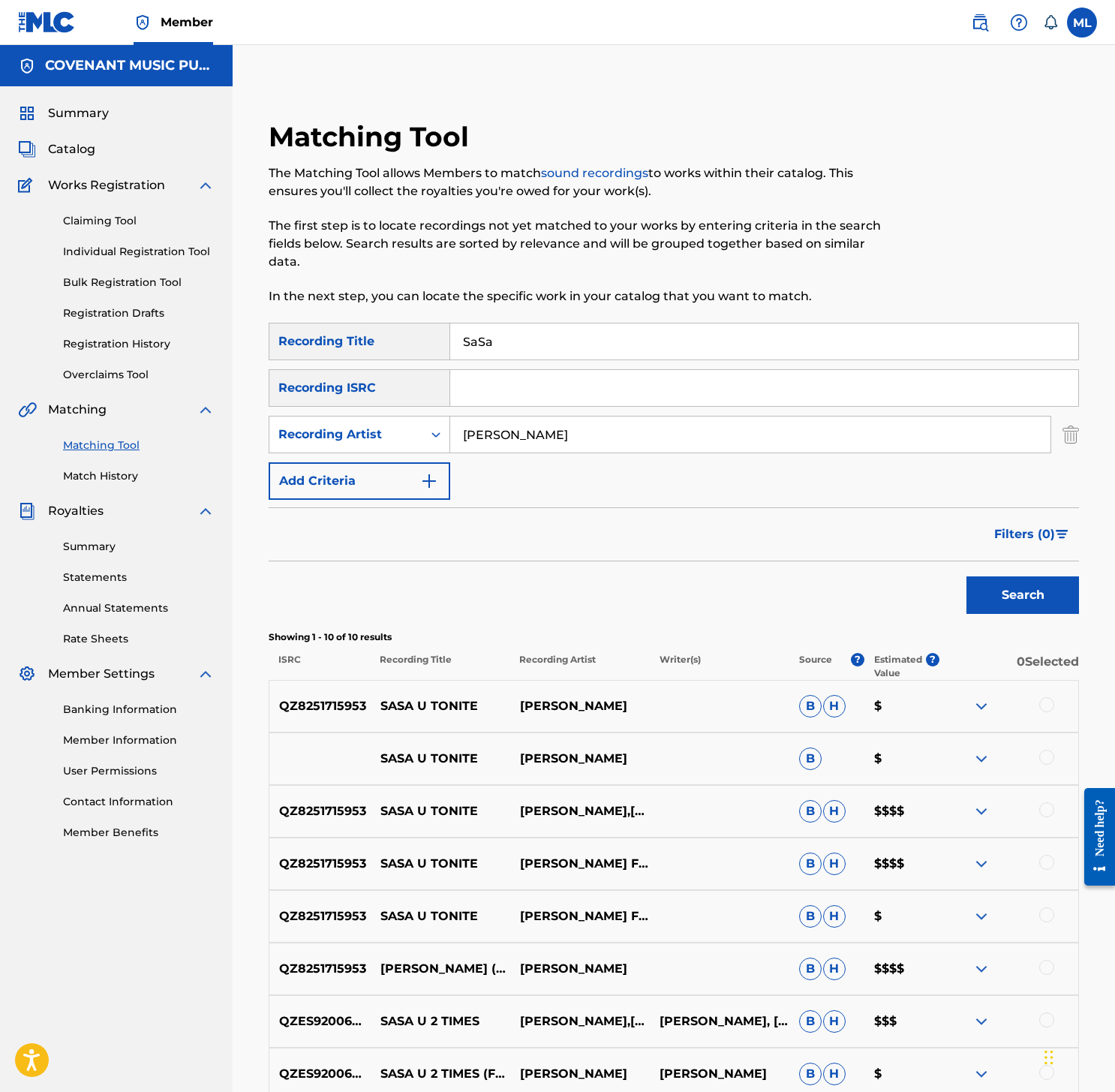
click at [983, 860] on img at bounding box center [981, 863] width 18 height 18
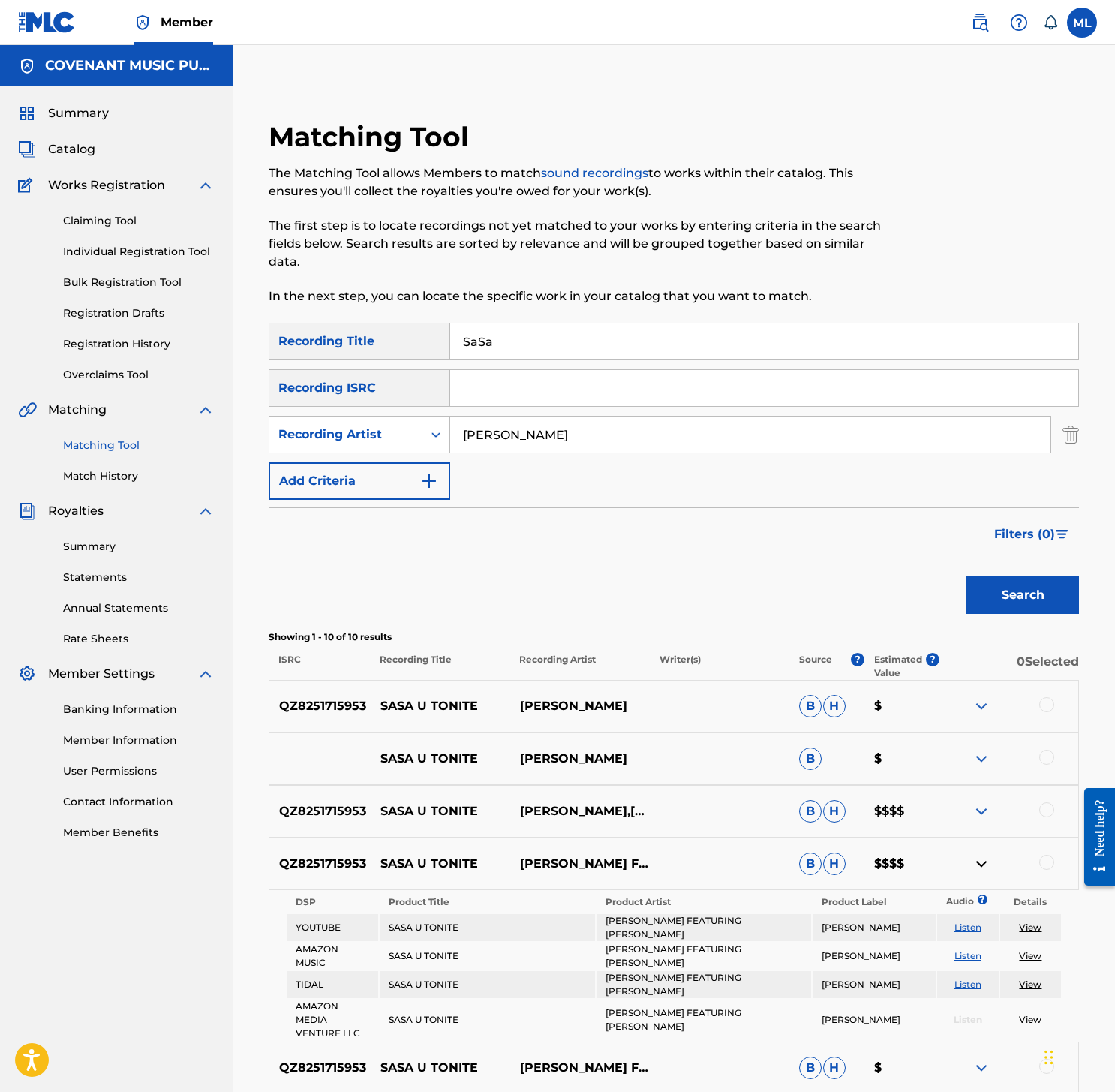
click at [982, 860] on img at bounding box center [981, 863] width 18 height 18
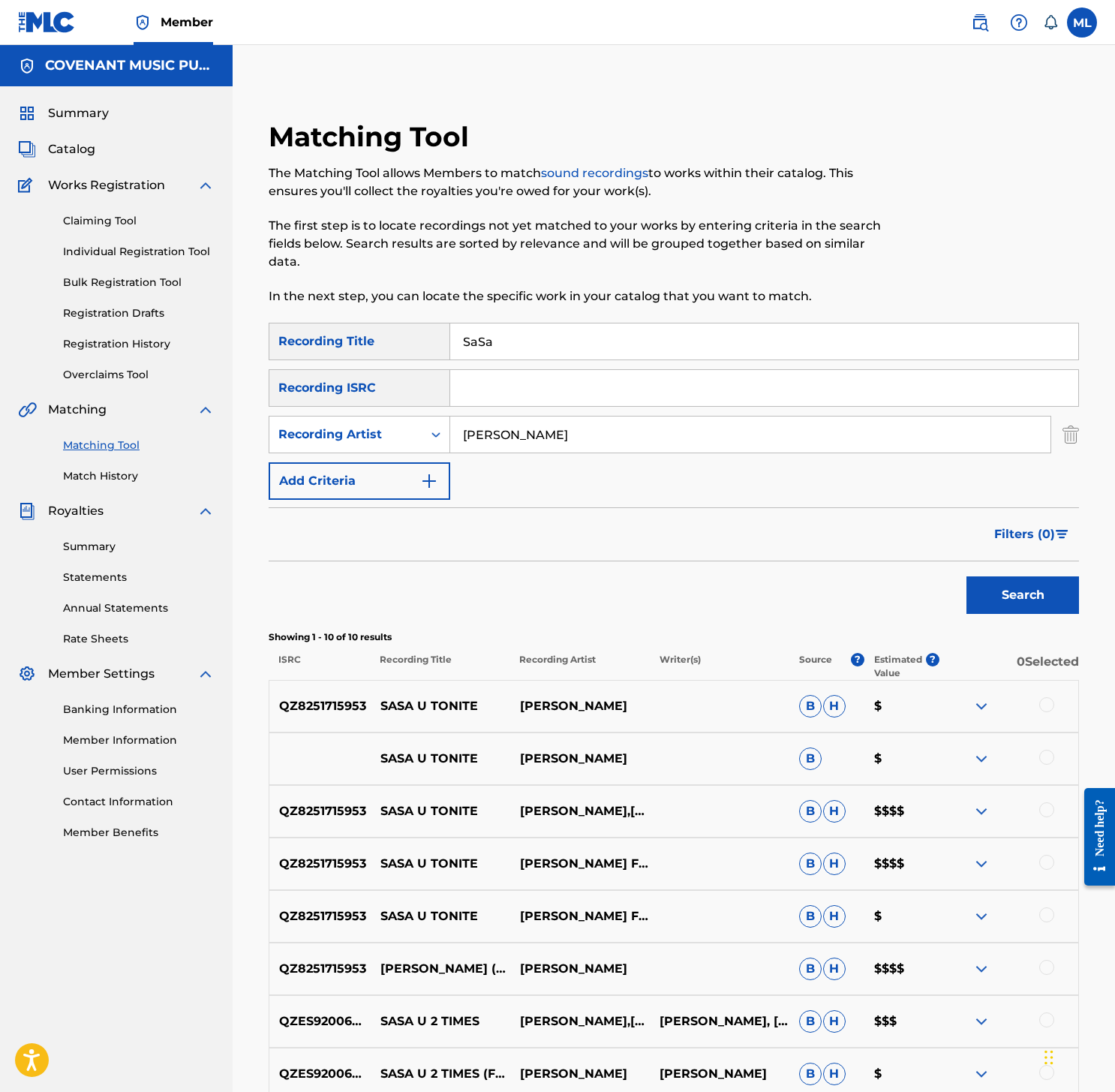
click at [480, 344] on input "SaSa" at bounding box center [763, 341] width 628 height 36
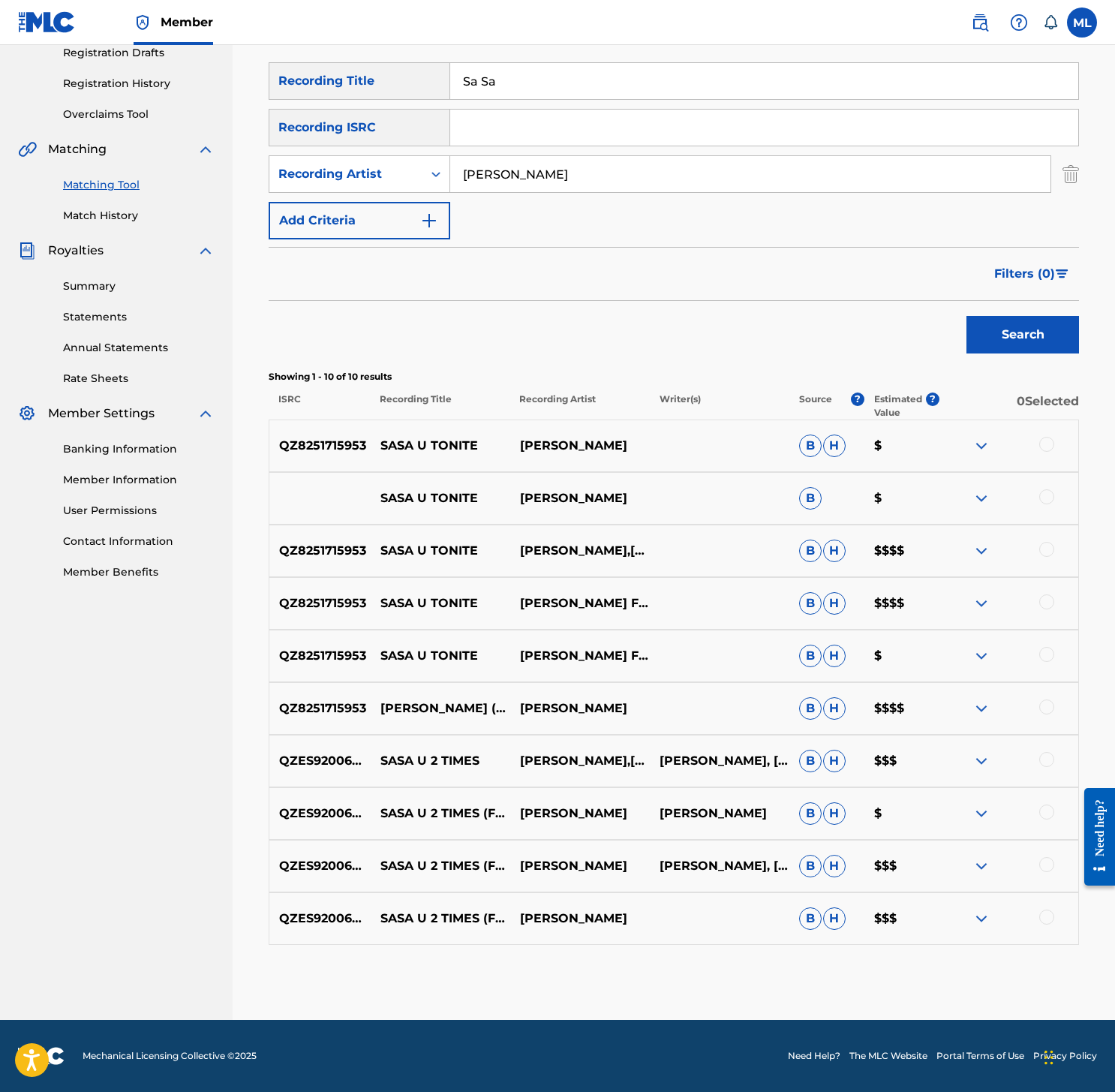
type input "Sa Sa"
click at [1015, 340] on button "Search" at bounding box center [1023, 334] width 112 height 37
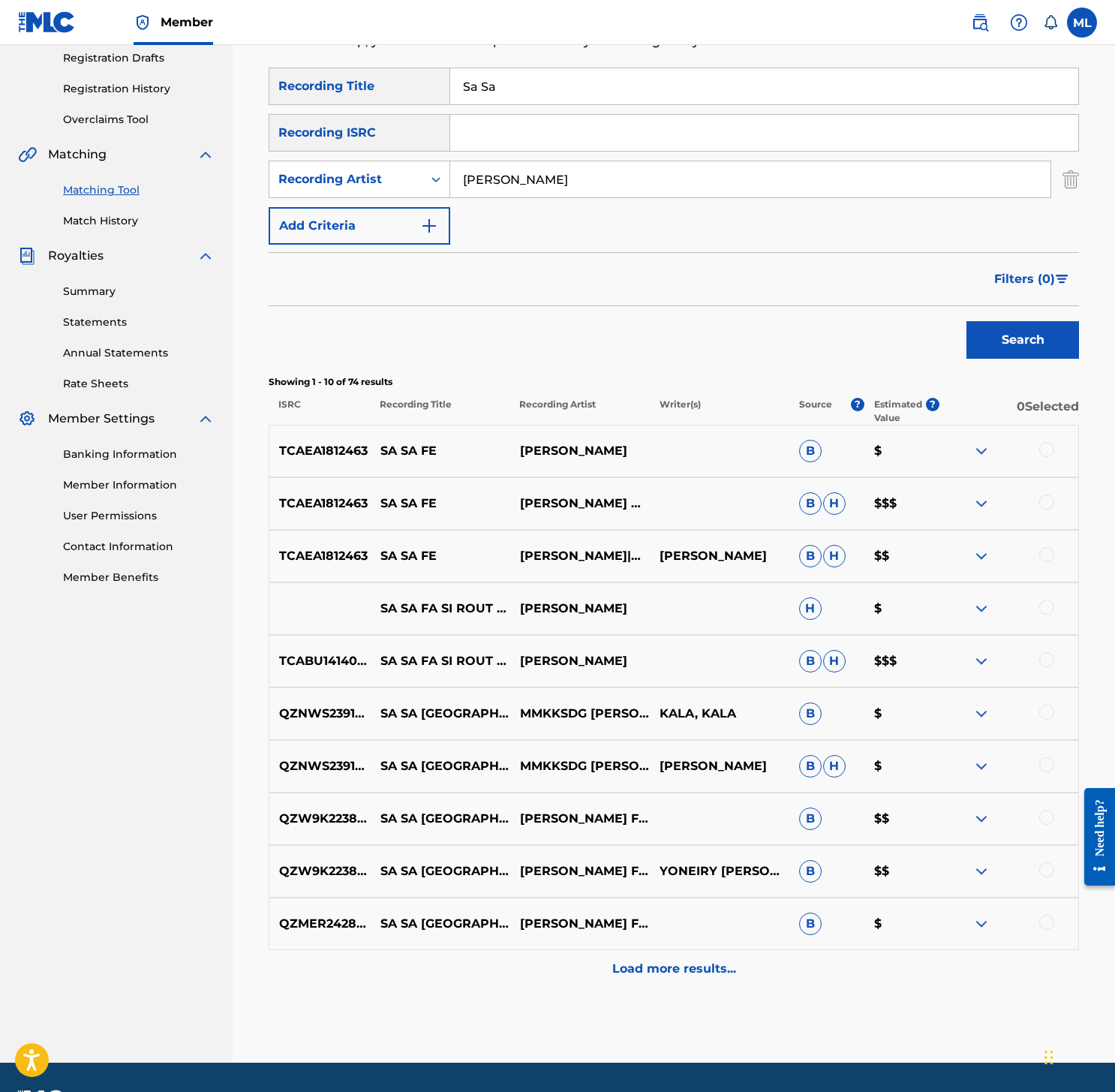
scroll to position [298, 0]
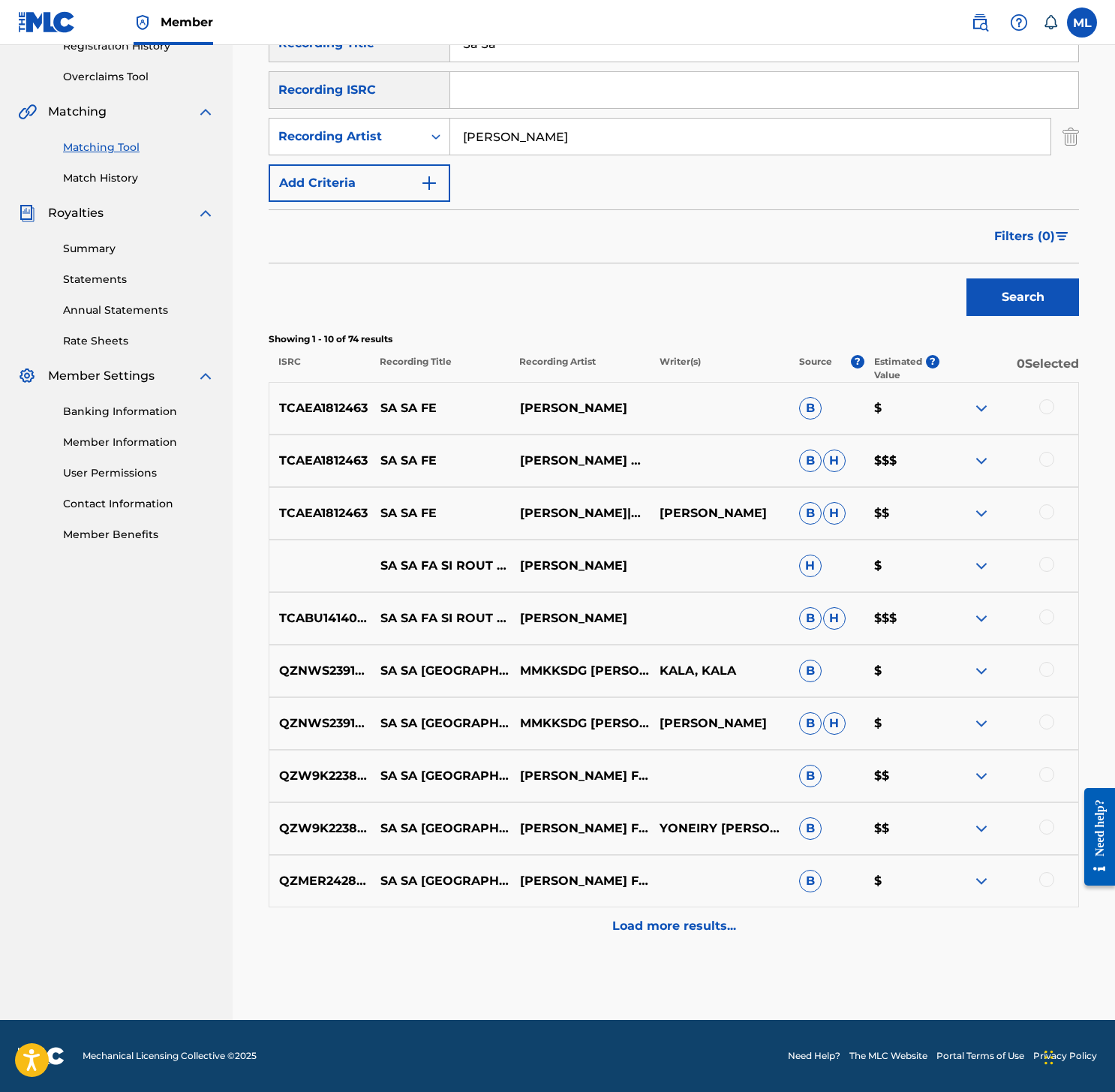
click at [963, 616] on div at bounding box center [1008, 617] width 139 height 18
click at [982, 617] on img at bounding box center [981, 617] width 18 height 18
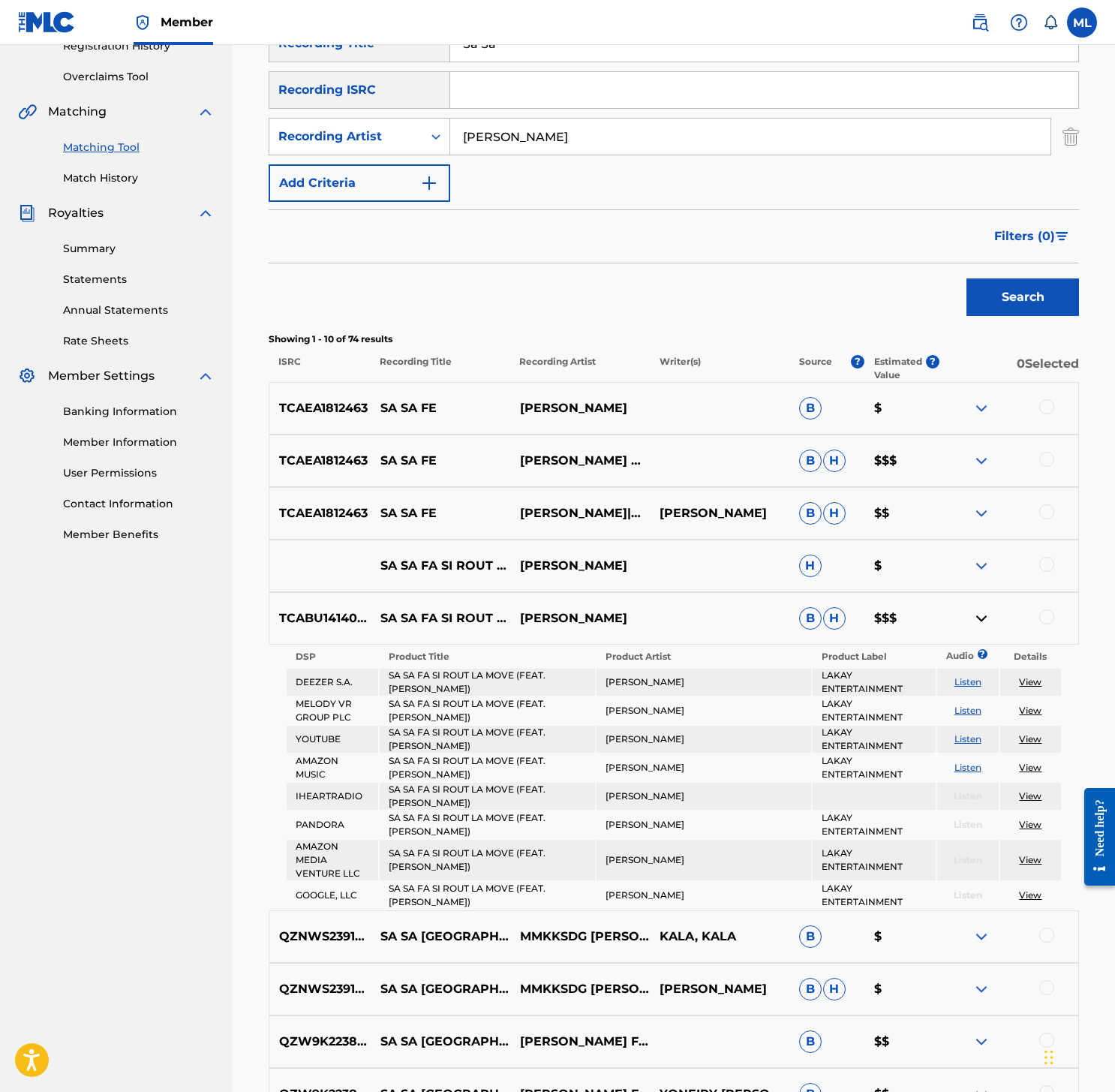
click at [983, 617] on img at bounding box center [981, 617] width 18 height 18
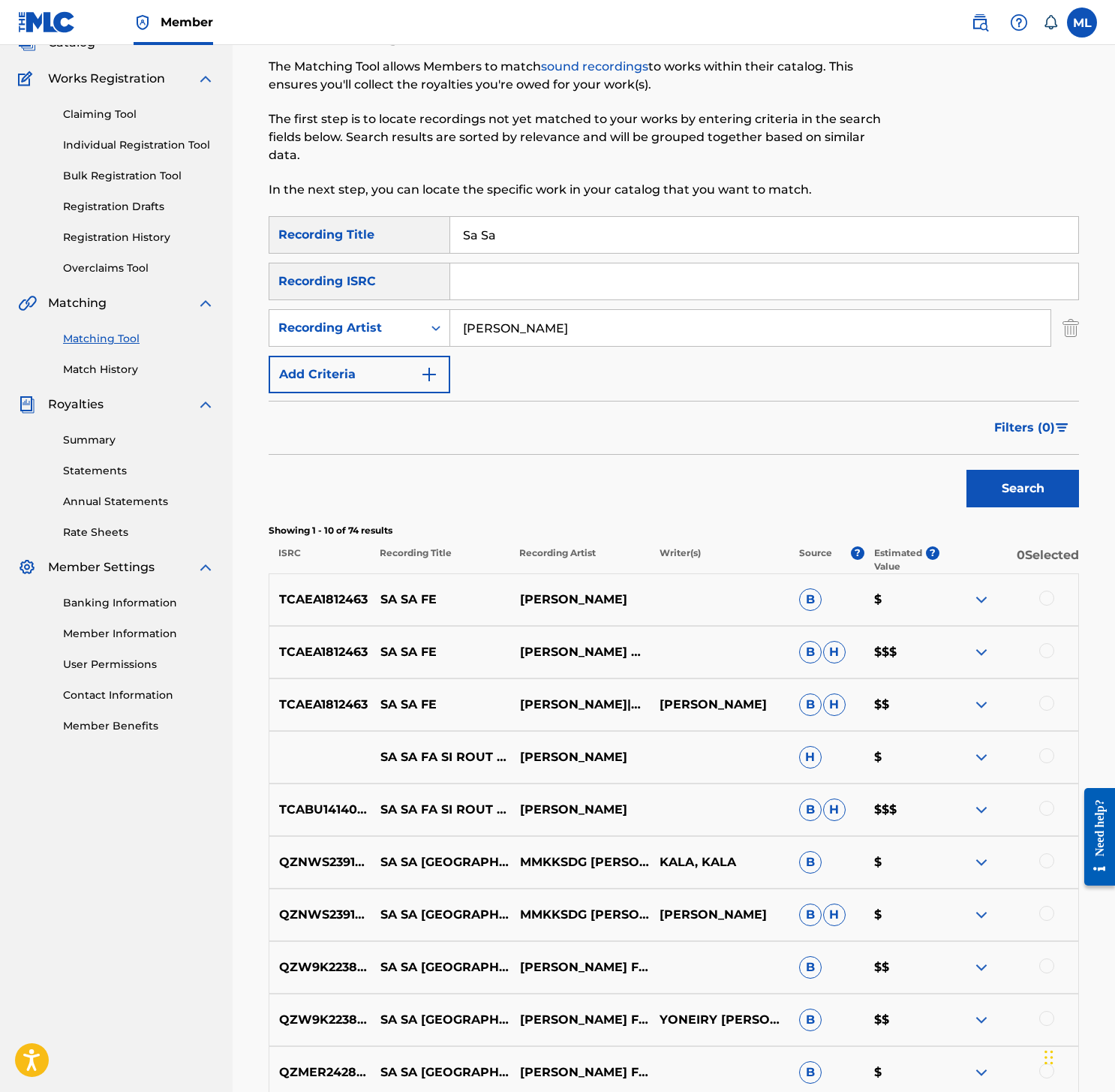
scroll to position [0, 0]
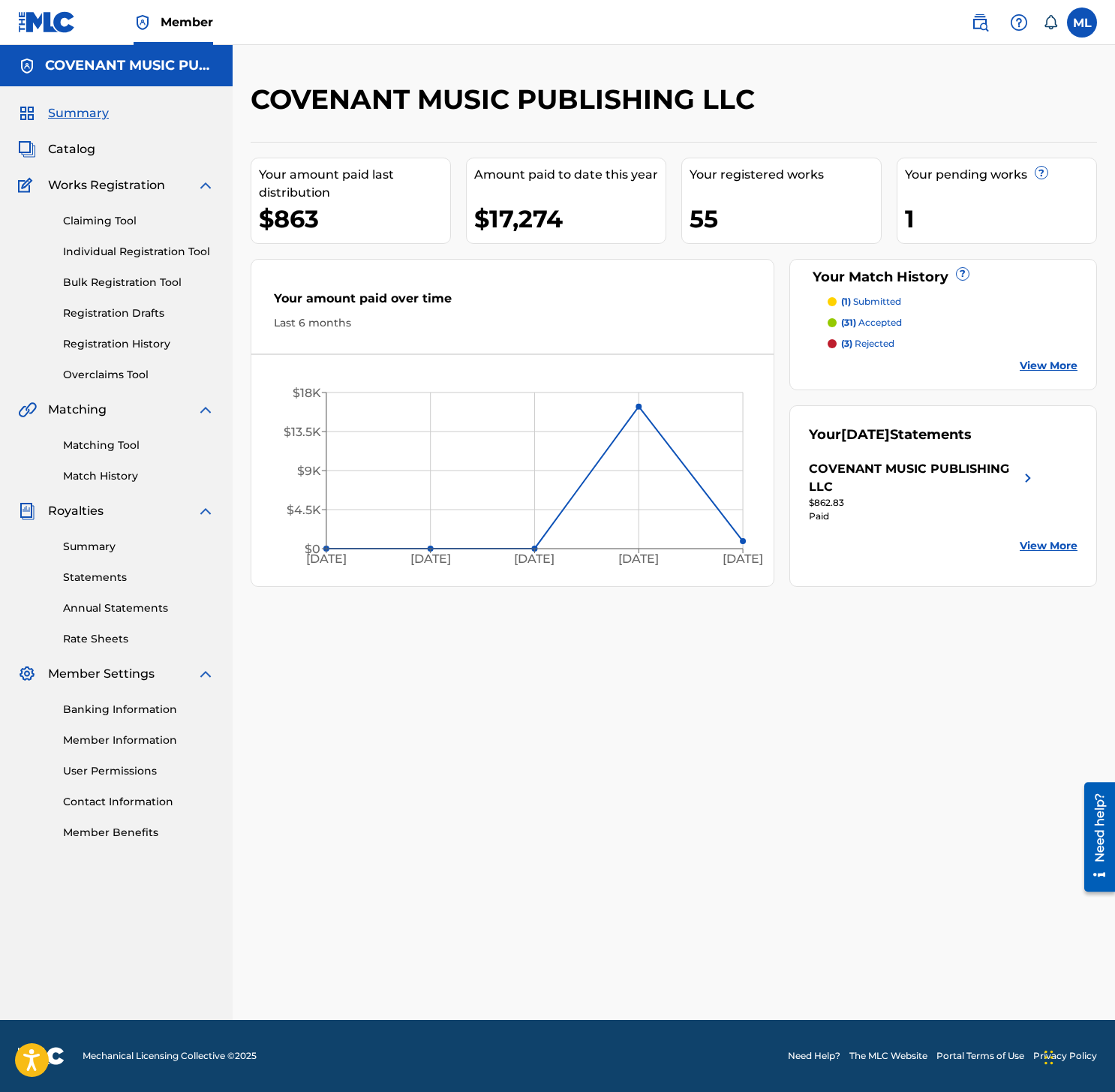
click at [111, 450] on link "Matching Tool" at bounding box center [138, 445] width 152 height 16
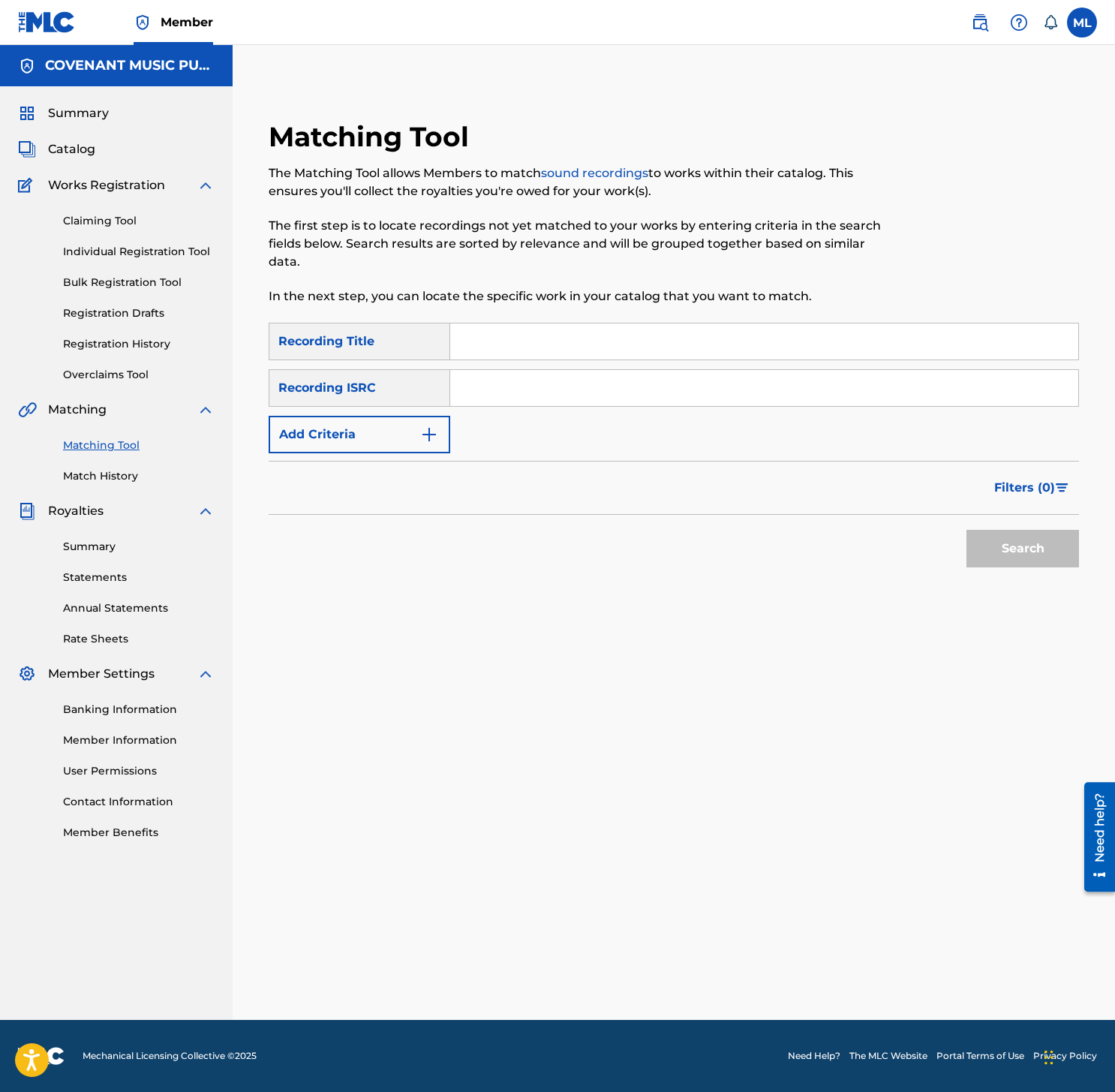
click at [504, 401] on input "Search Form" at bounding box center [763, 388] width 628 height 36
paste input "QZK6N2446931"
type input "QZK6N2446931"
click at [1107, 561] on div "Matching Tool The Matching Tool allows Members to match sound recordings to wor…" at bounding box center [674, 551] width 882 height 937
click at [1057, 555] on button "Search" at bounding box center [1023, 548] width 112 height 37
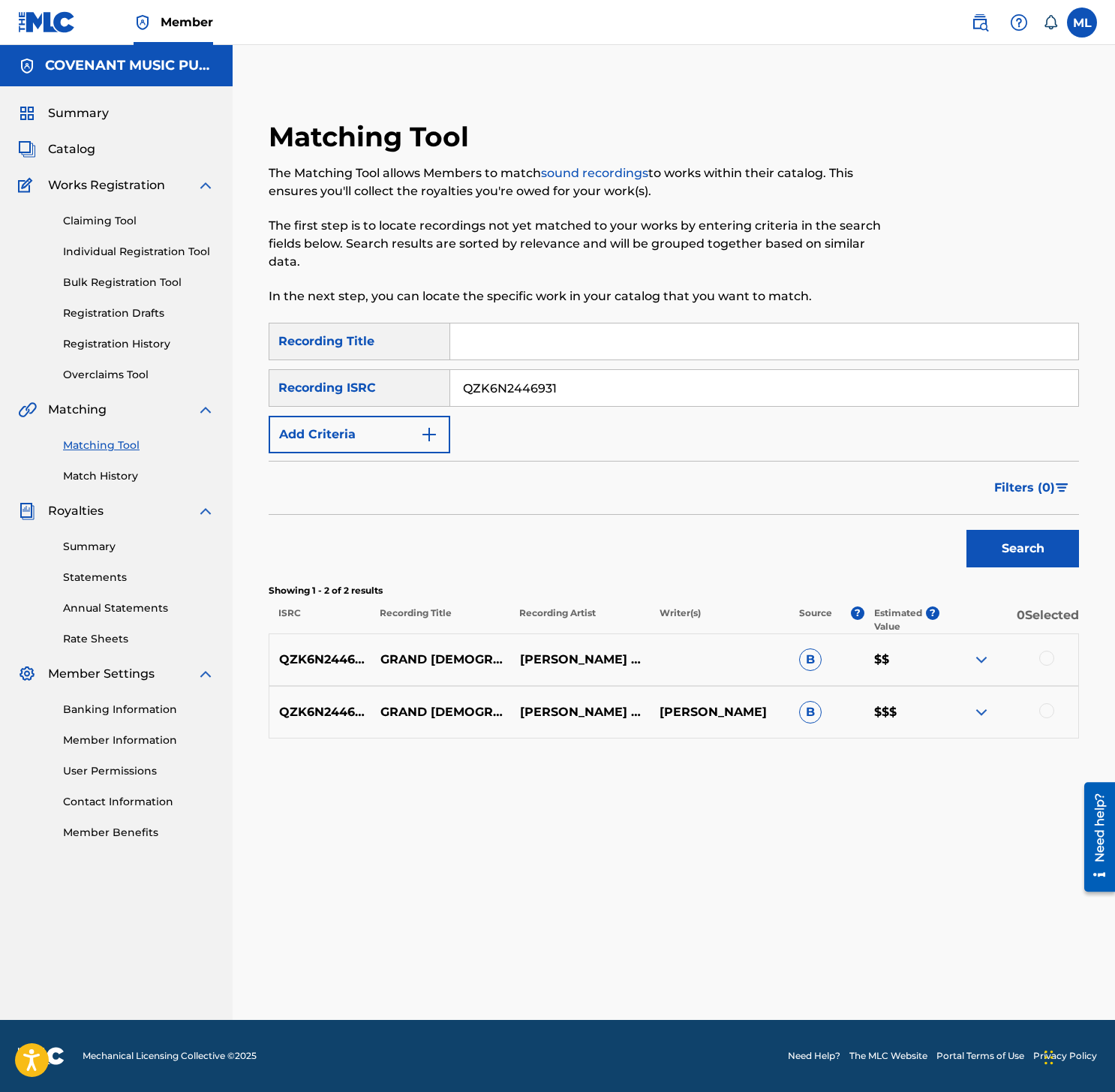
click at [1030, 665] on div at bounding box center [1008, 659] width 139 height 18
click at [1044, 659] on div at bounding box center [1046, 658] width 15 height 15
click at [1049, 707] on div at bounding box center [1046, 711] width 15 height 15
click at [992, 715] on div at bounding box center [1008, 712] width 139 height 18
click at [985, 711] on img at bounding box center [981, 712] width 18 height 18
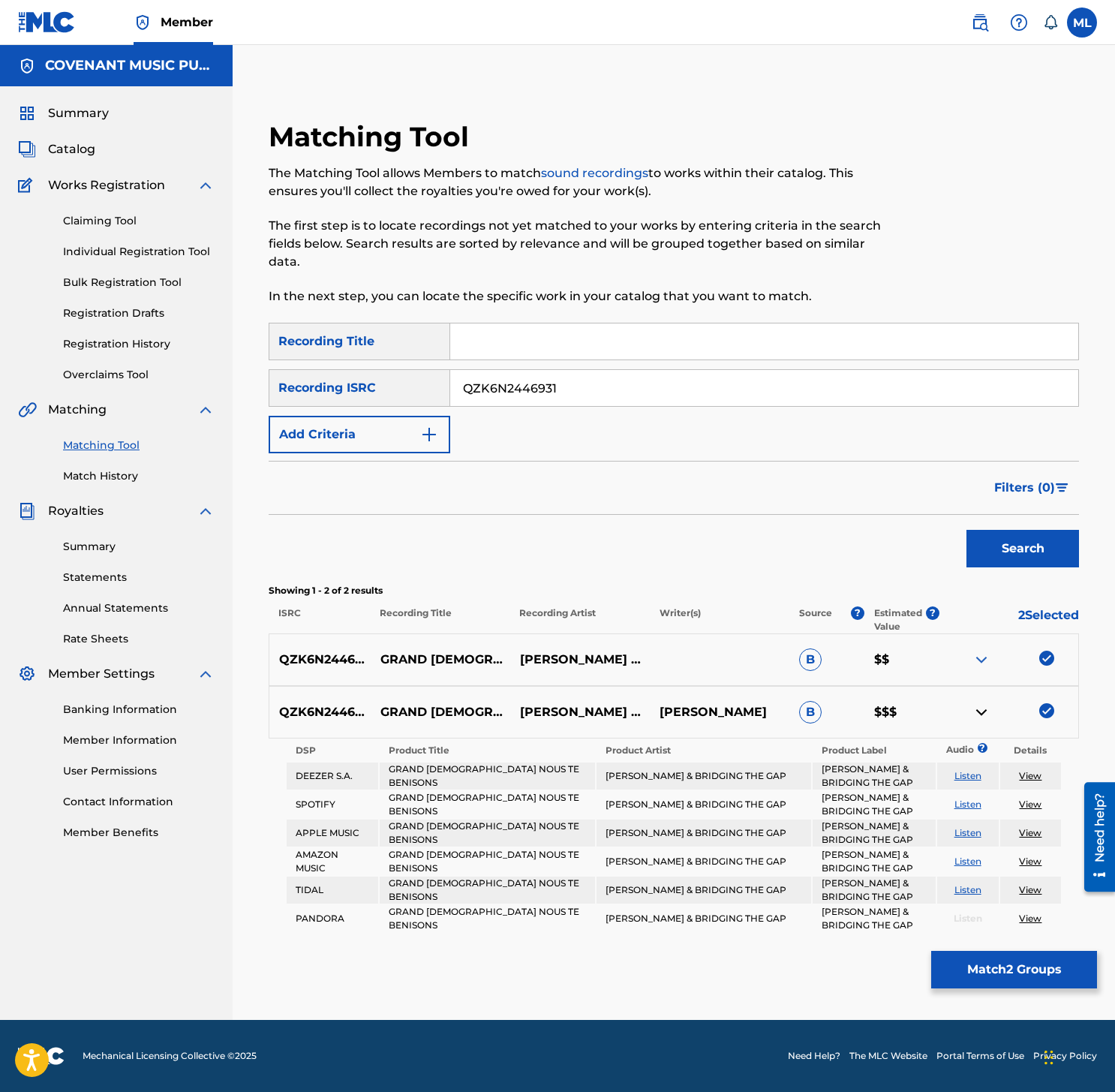
click at [985, 711] on img at bounding box center [981, 712] width 18 height 18
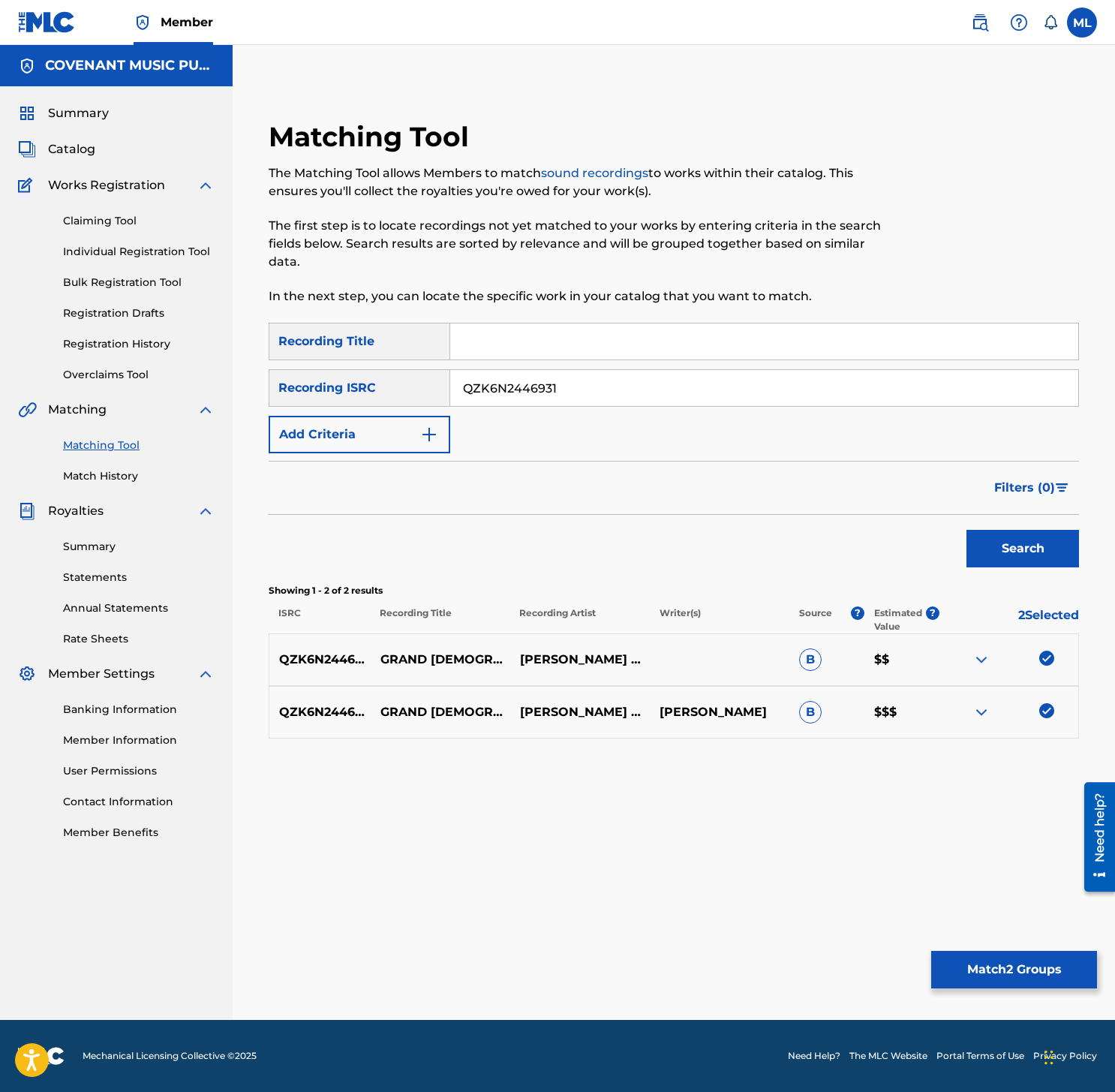
click at [983, 651] on img at bounding box center [981, 659] width 18 height 18
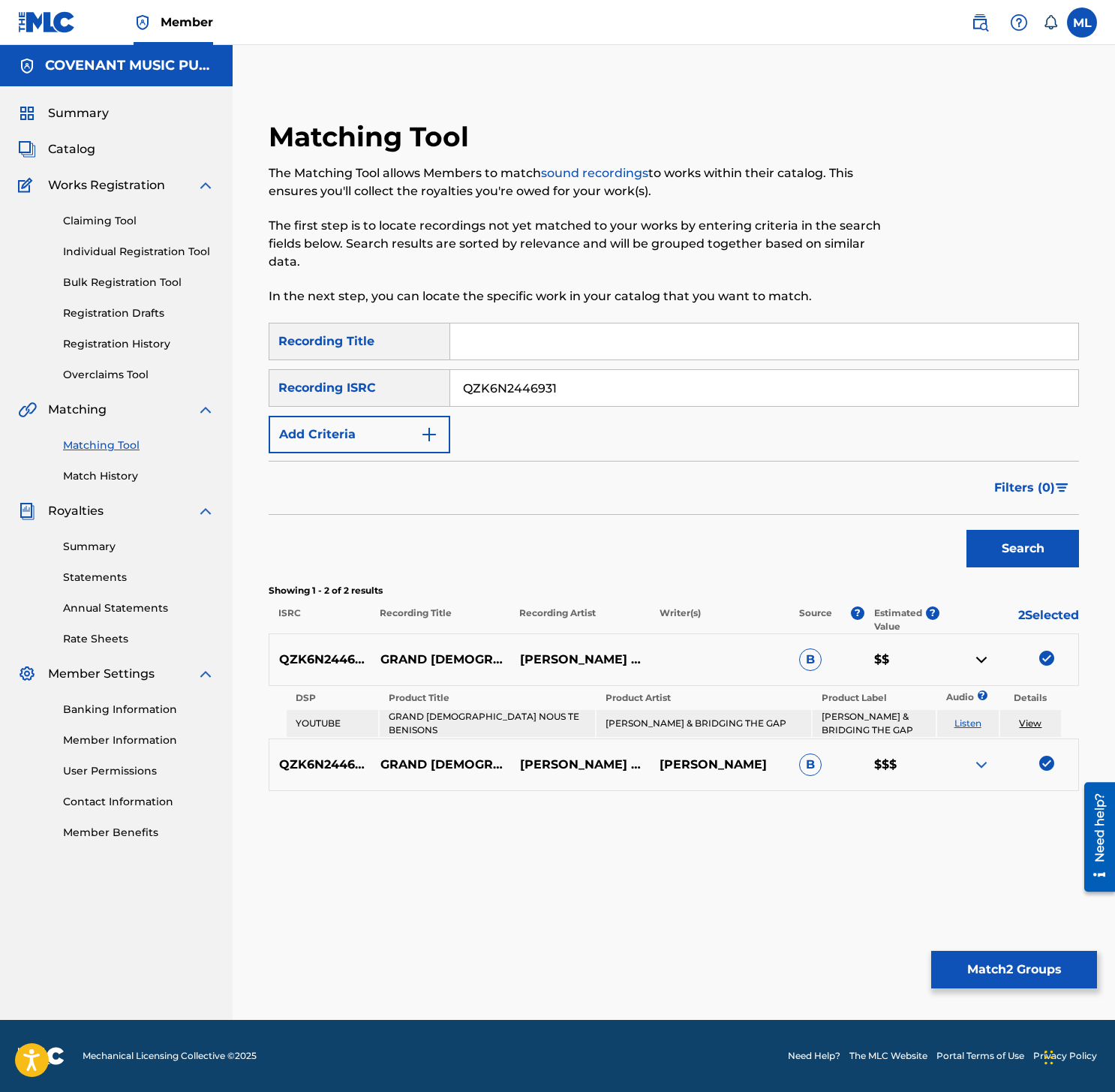
click at [983, 655] on img at bounding box center [981, 659] width 18 height 18
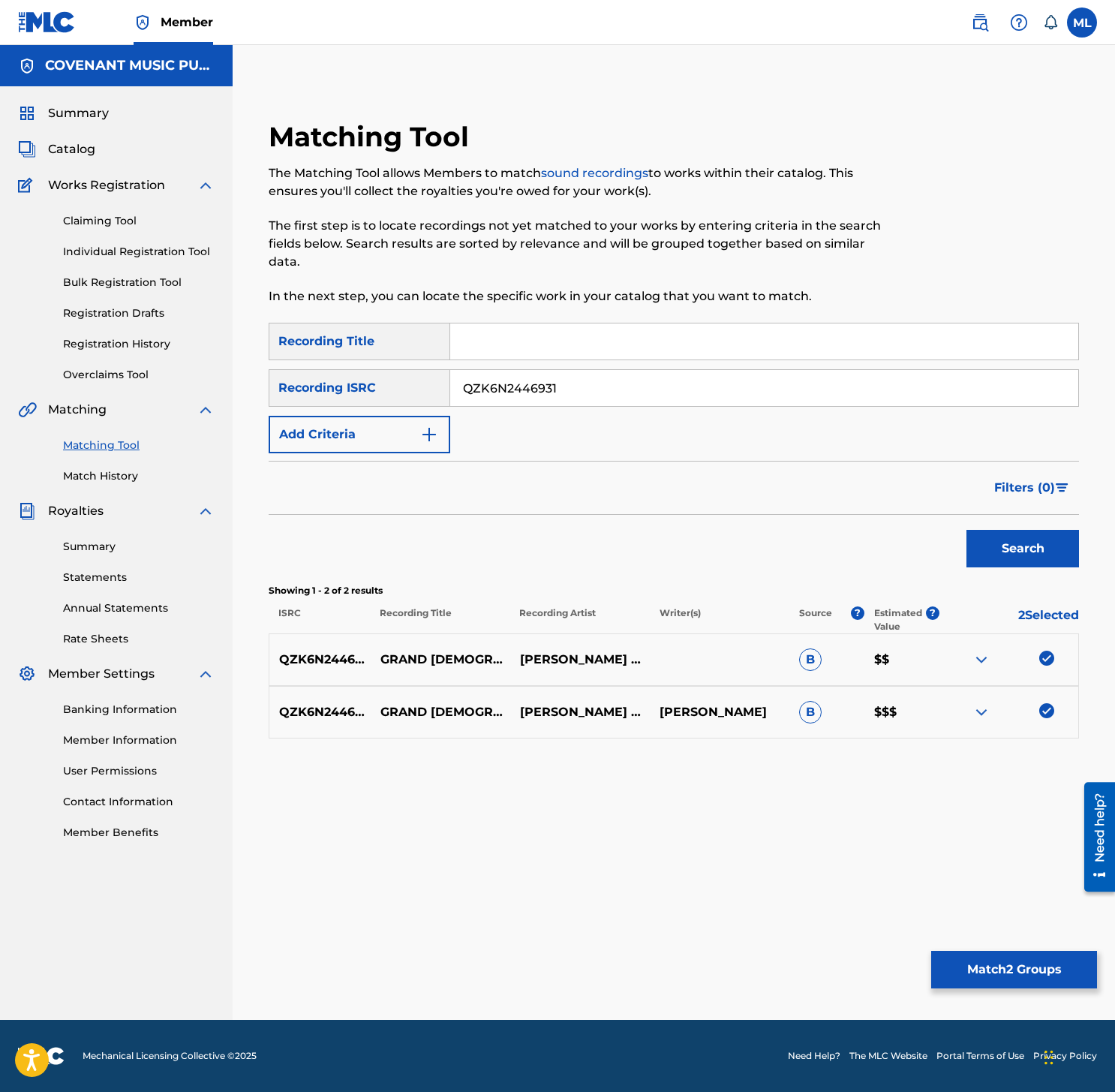
click at [1007, 971] on button "Match 2 Groups" at bounding box center [1014, 968] width 166 height 37
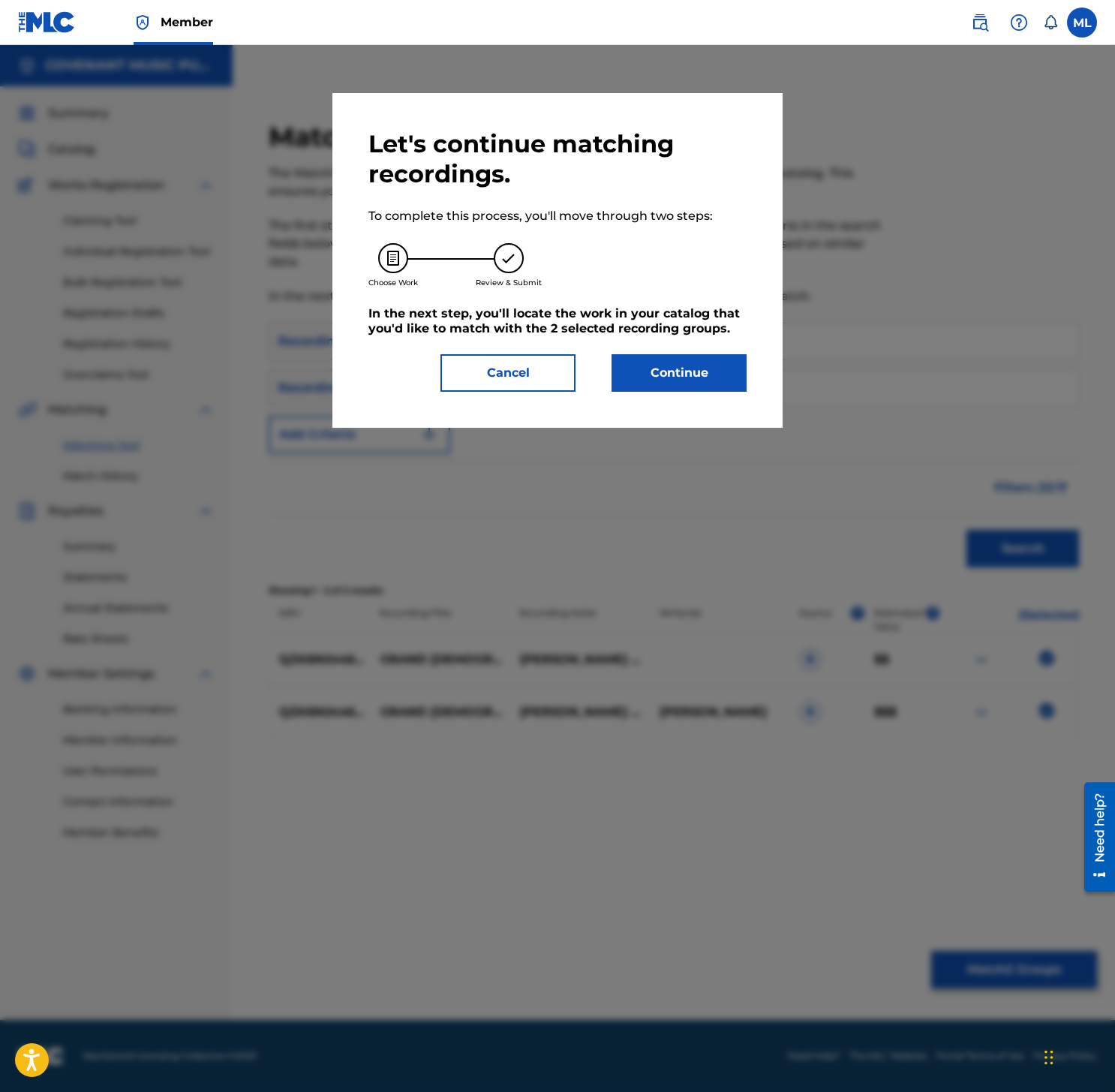
click at [658, 372] on button "Continue" at bounding box center [679, 373] width 135 height 37
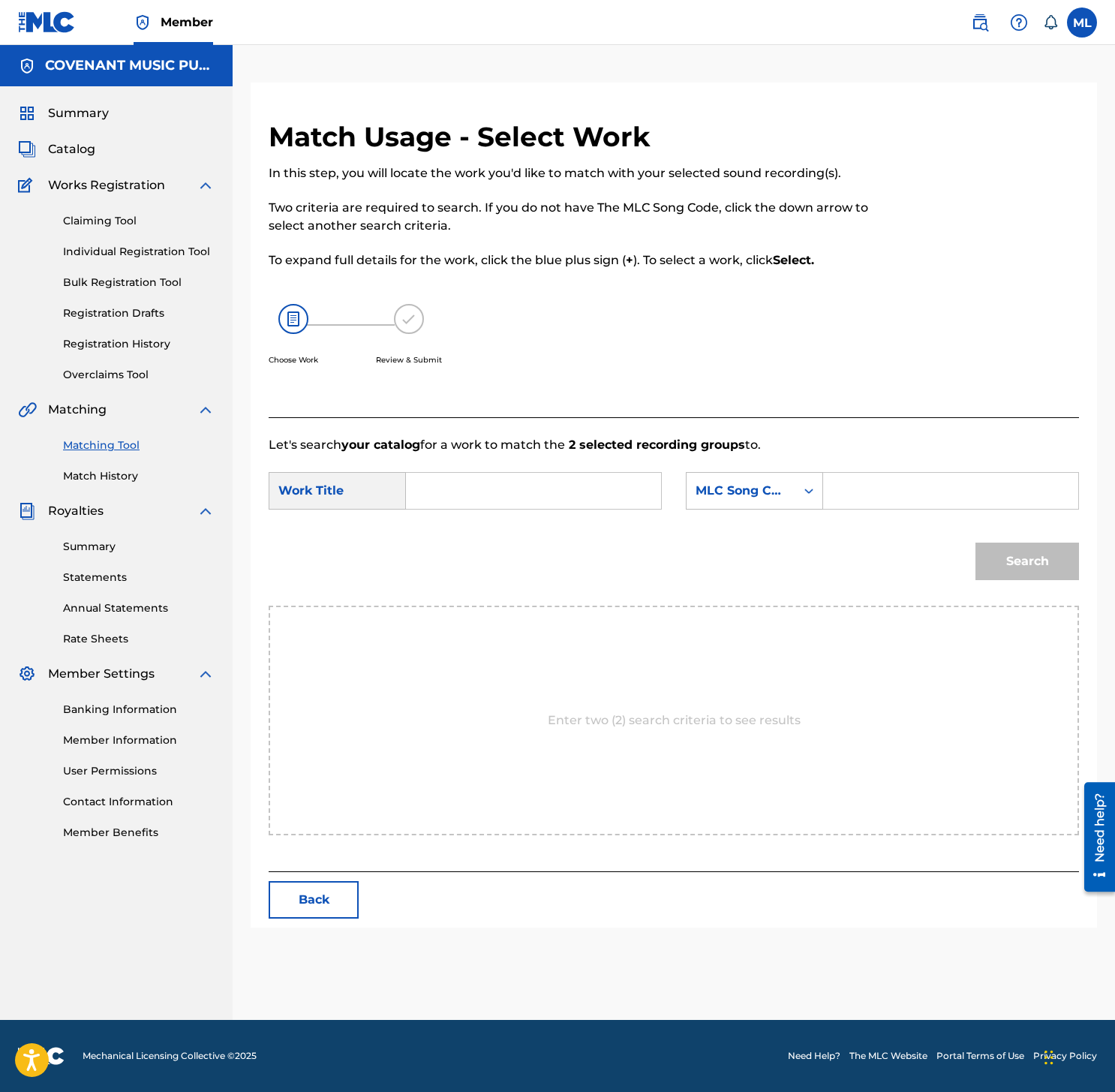
click at [473, 482] on input "Search Form" at bounding box center [533, 491] width 230 height 36
paste input "GC14DP"
type input "GC14DP"
drag, startPoint x: 882, startPoint y: 500, endPoint x: 773, endPoint y: 495, distance: 109.1
click at [882, 500] on input "Search Form" at bounding box center [950, 491] width 230 height 36
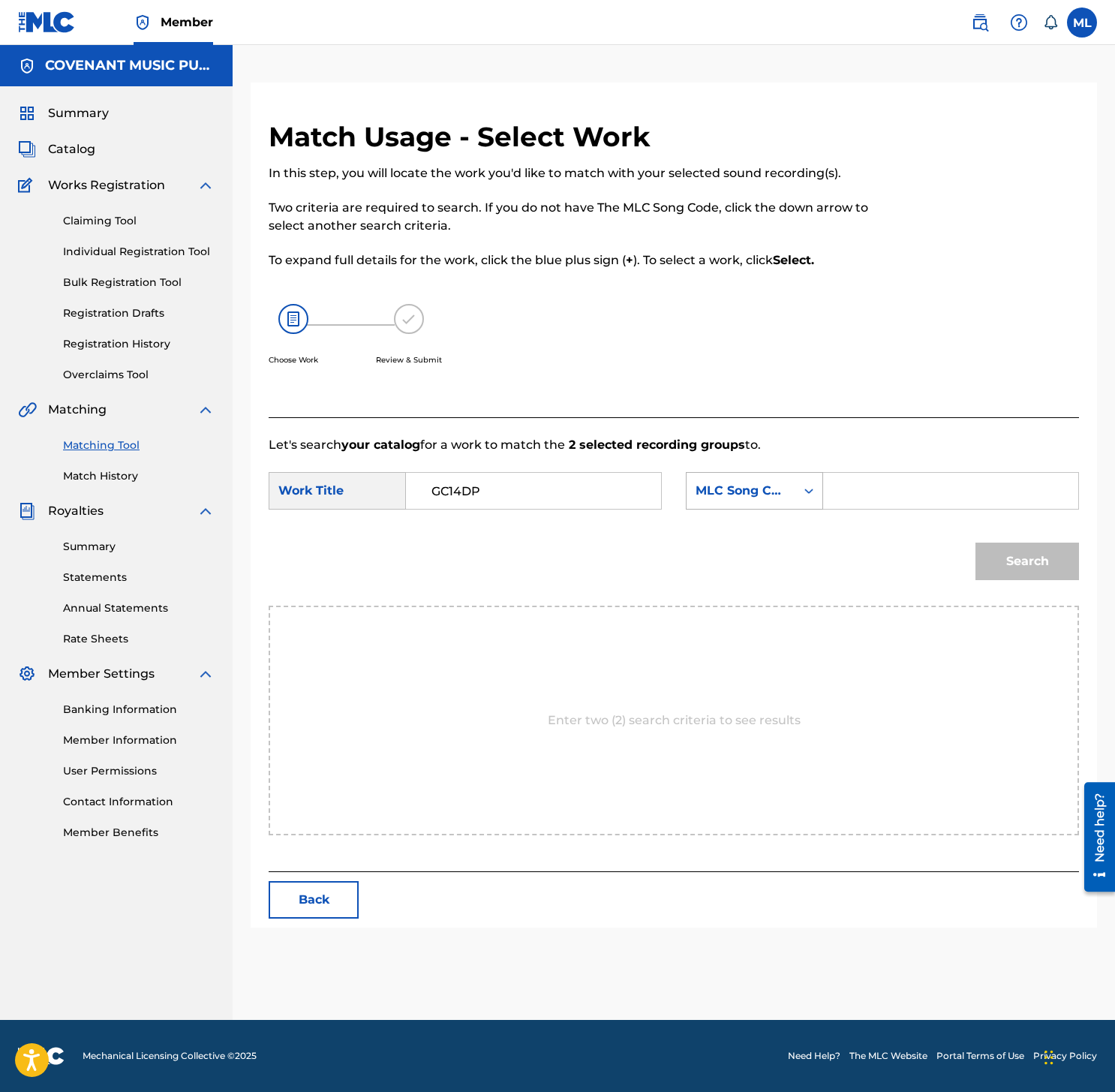
paste input "GC14DP"
type input "GC14DP"
click at [591, 495] on input "GC14DP" at bounding box center [533, 491] width 230 height 36
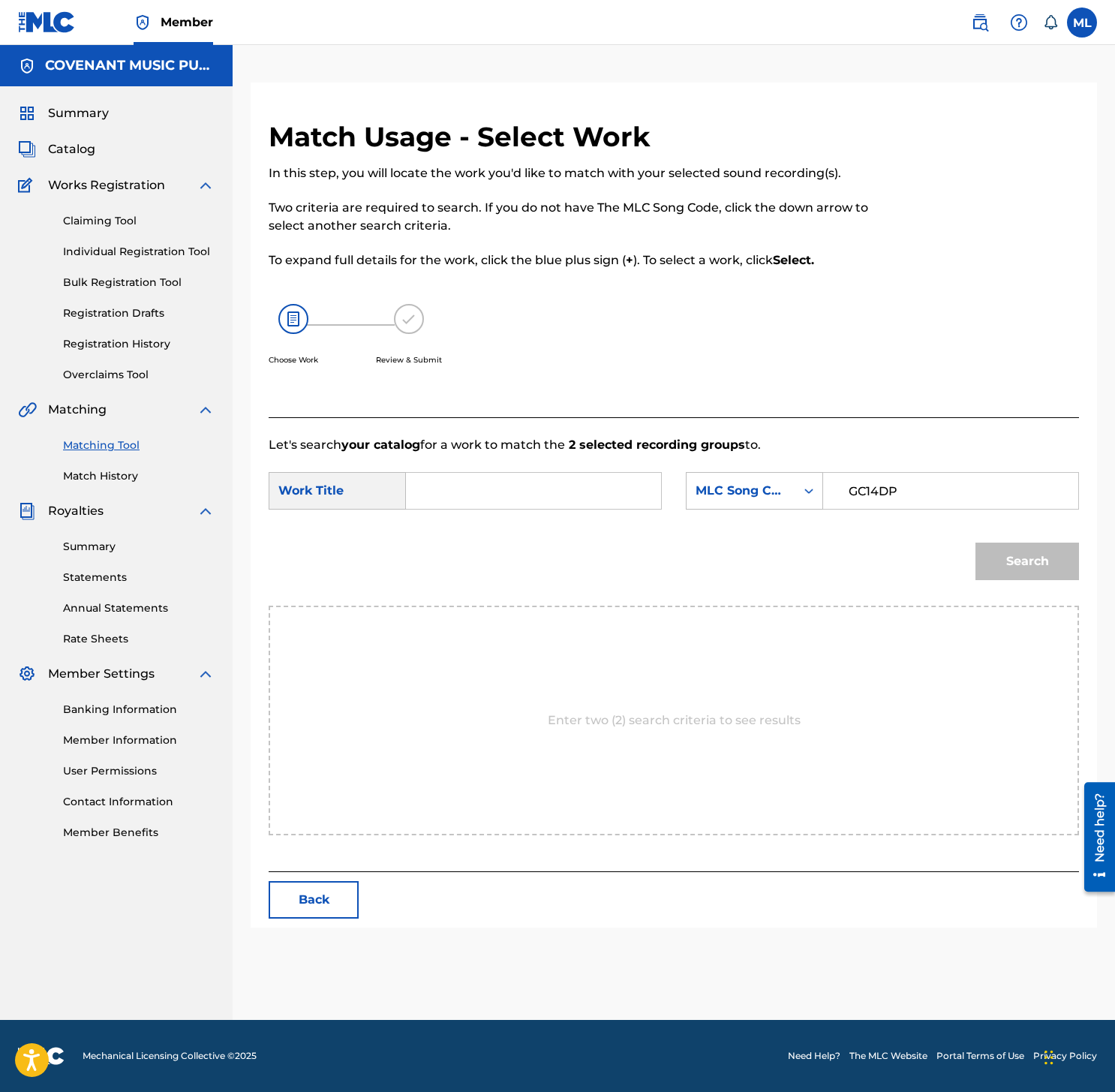
click at [524, 499] on input "Search Form" at bounding box center [533, 491] width 230 height 36
type input "g"
click at [1041, 564] on button "Search" at bounding box center [1026, 560] width 104 height 37
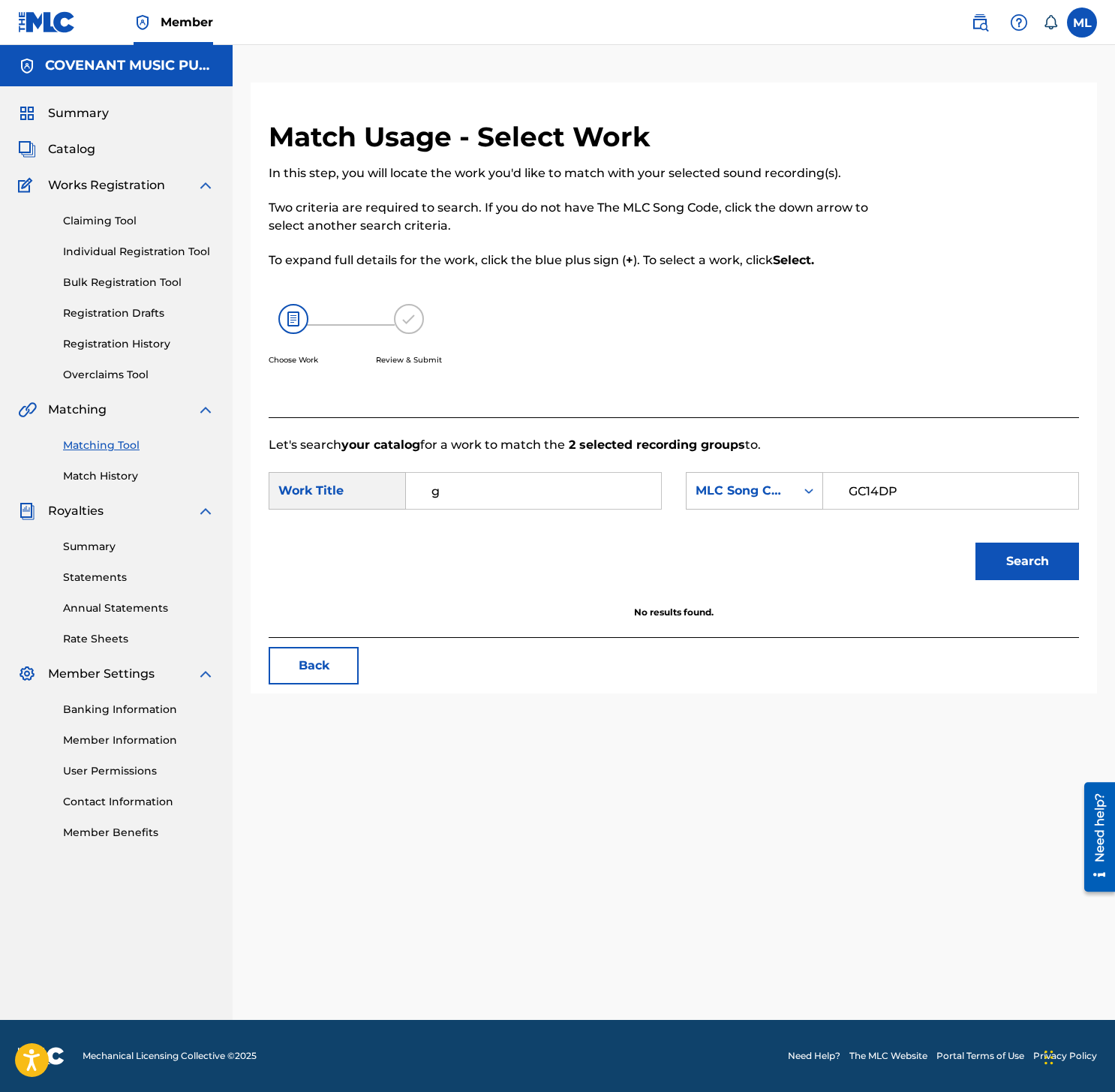
click at [481, 495] on input "g" at bounding box center [533, 491] width 230 height 36
paste input "GRAND [DEMOGRAPHIC_DATA] NOUS TE BENISONS"
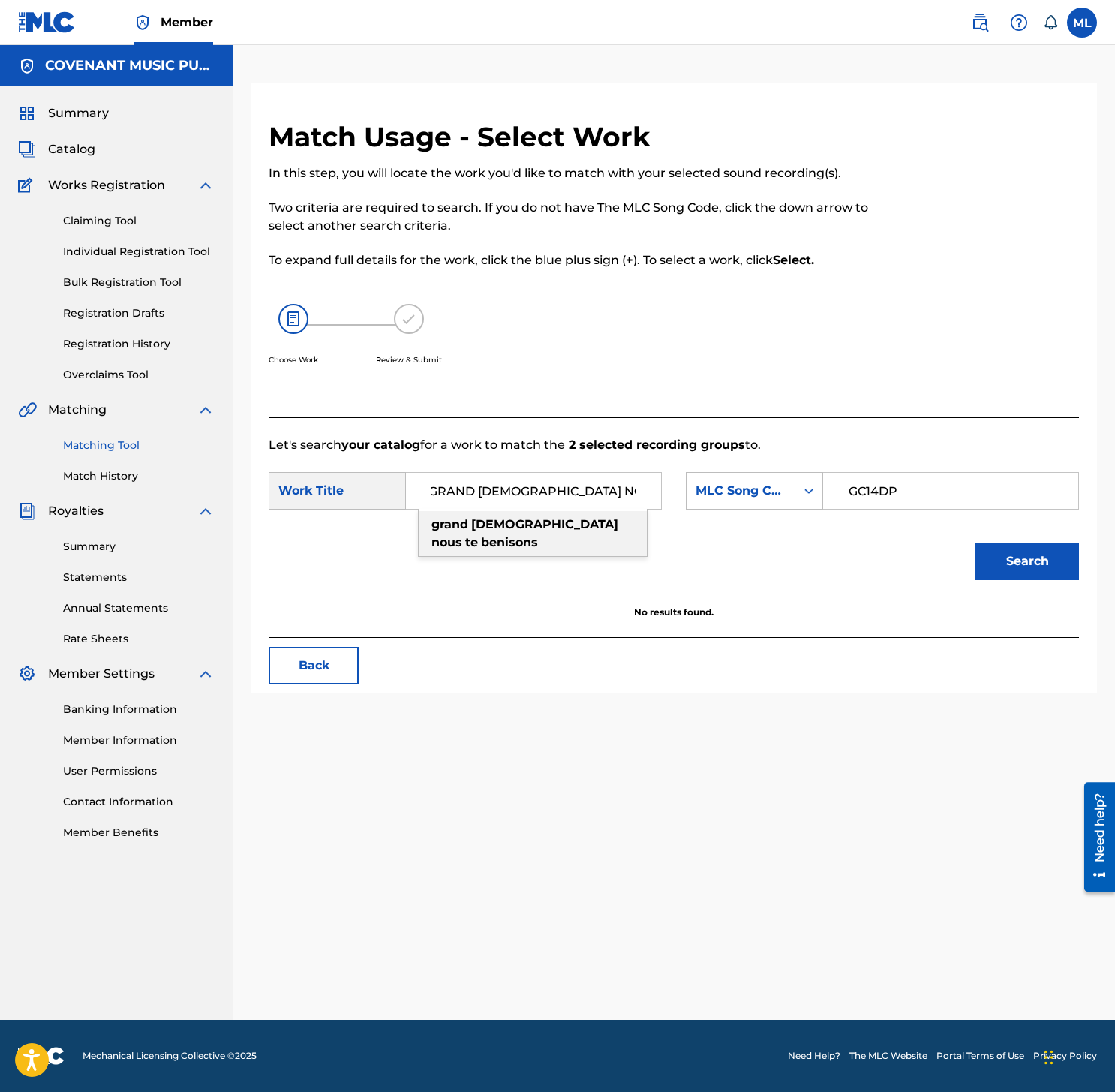
type input "GRAND [DEMOGRAPHIC_DATA] NOUS TE BENISONS"
click at [983, 553] on button "Search" at bounding box center [1026, 560] width 104 height 37
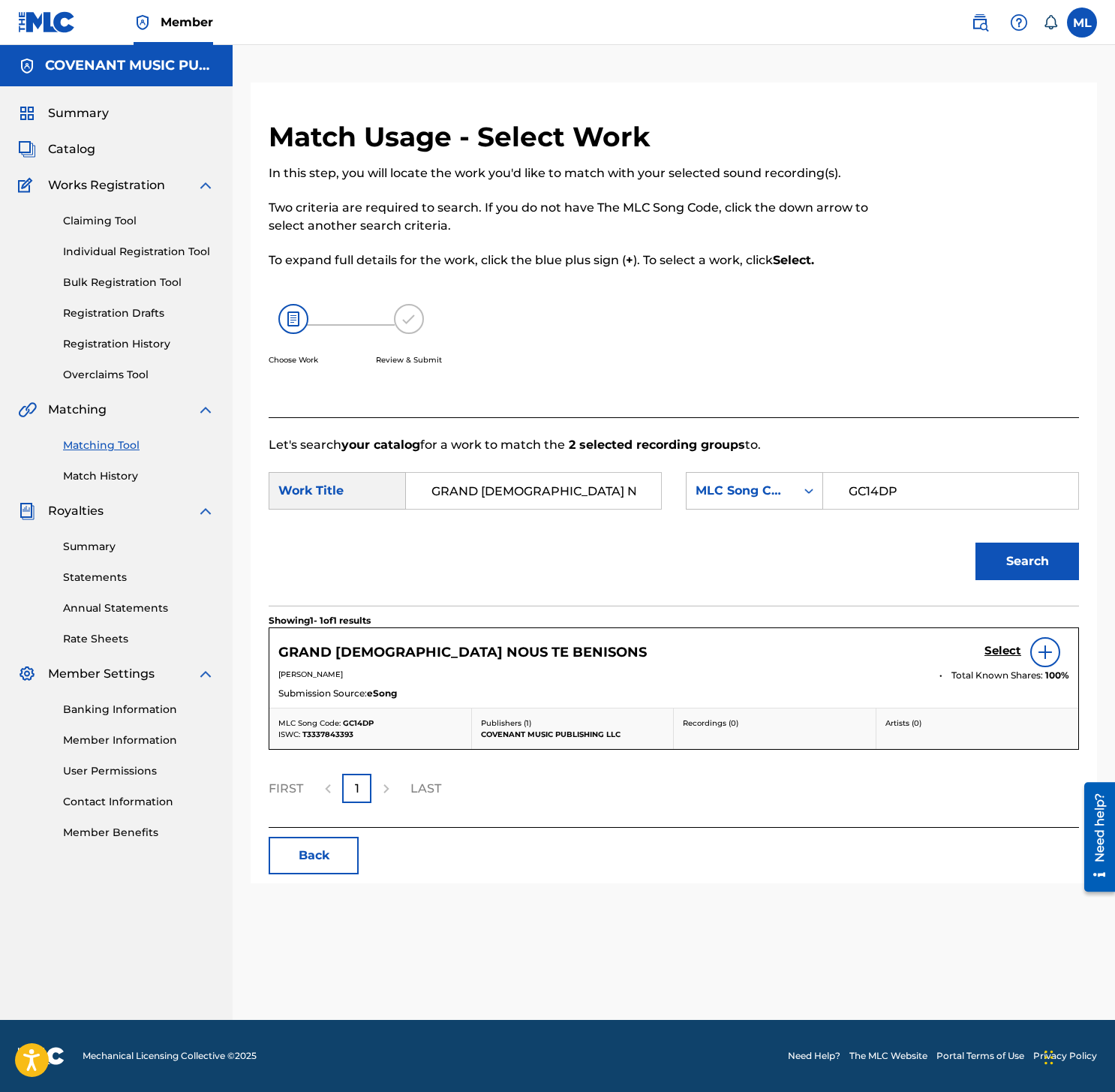
click at [1044, 661] on div at bounding box center [1044, 651] width 30 height 30
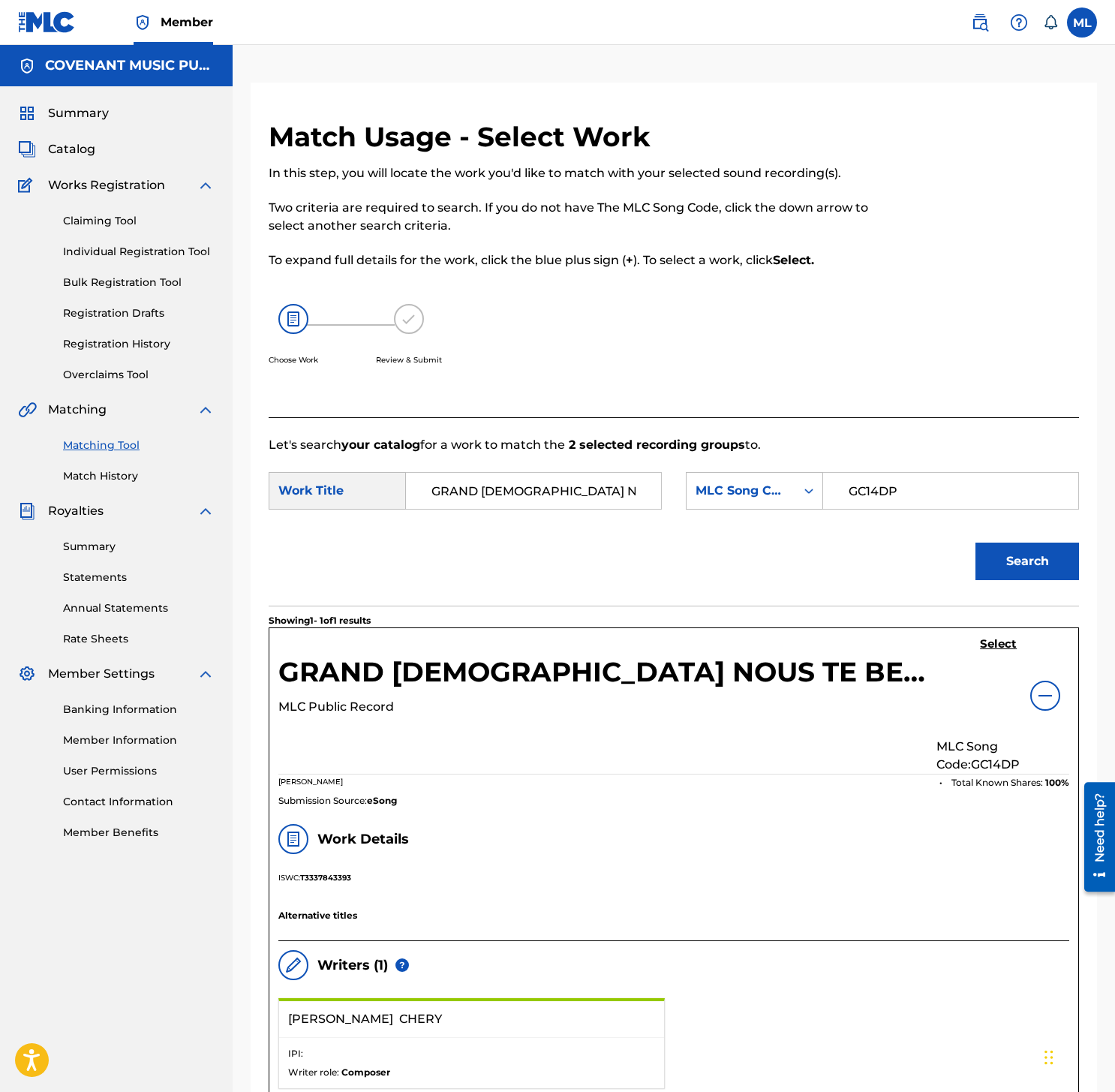
click at [986, 637] on h5 "Select" at bounding box center [998, 643] width 37 height 14
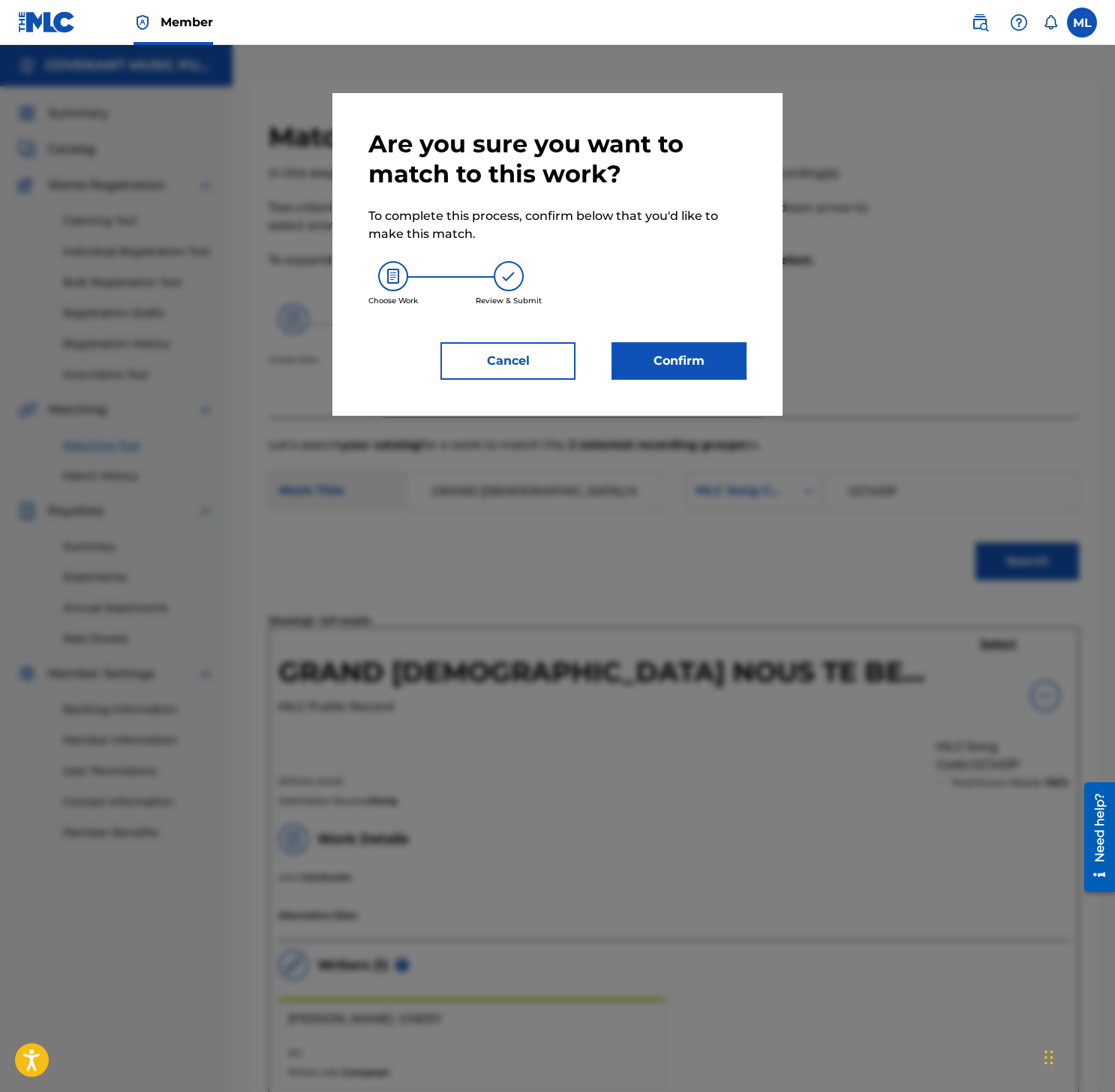
click at [714, 364] on button "Confirm" at bounding box center [679, 360] width 135 height 37
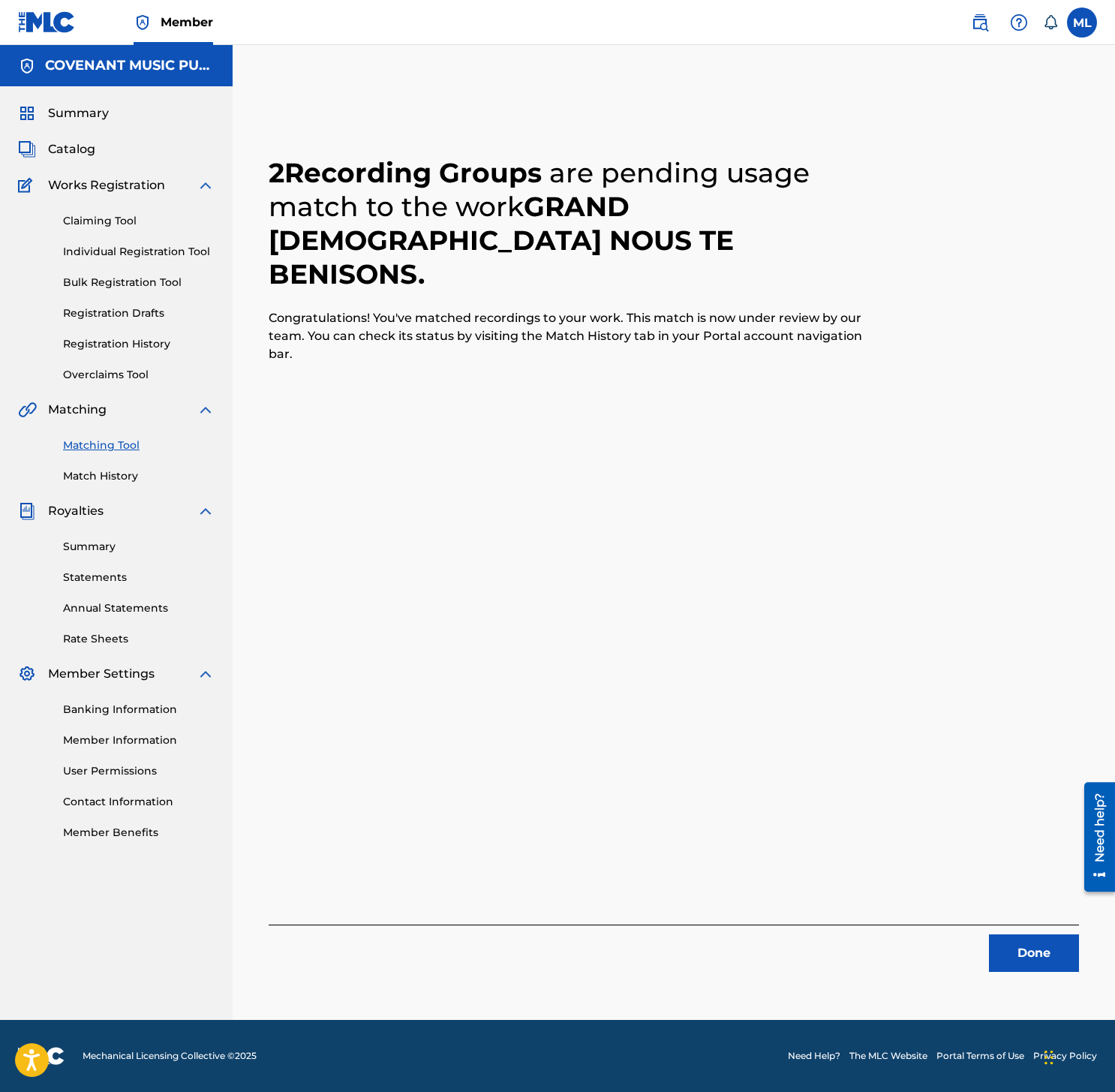
click at [1033, 949] on button "Done" at bounding box center [1034, 952] width 90 height 37
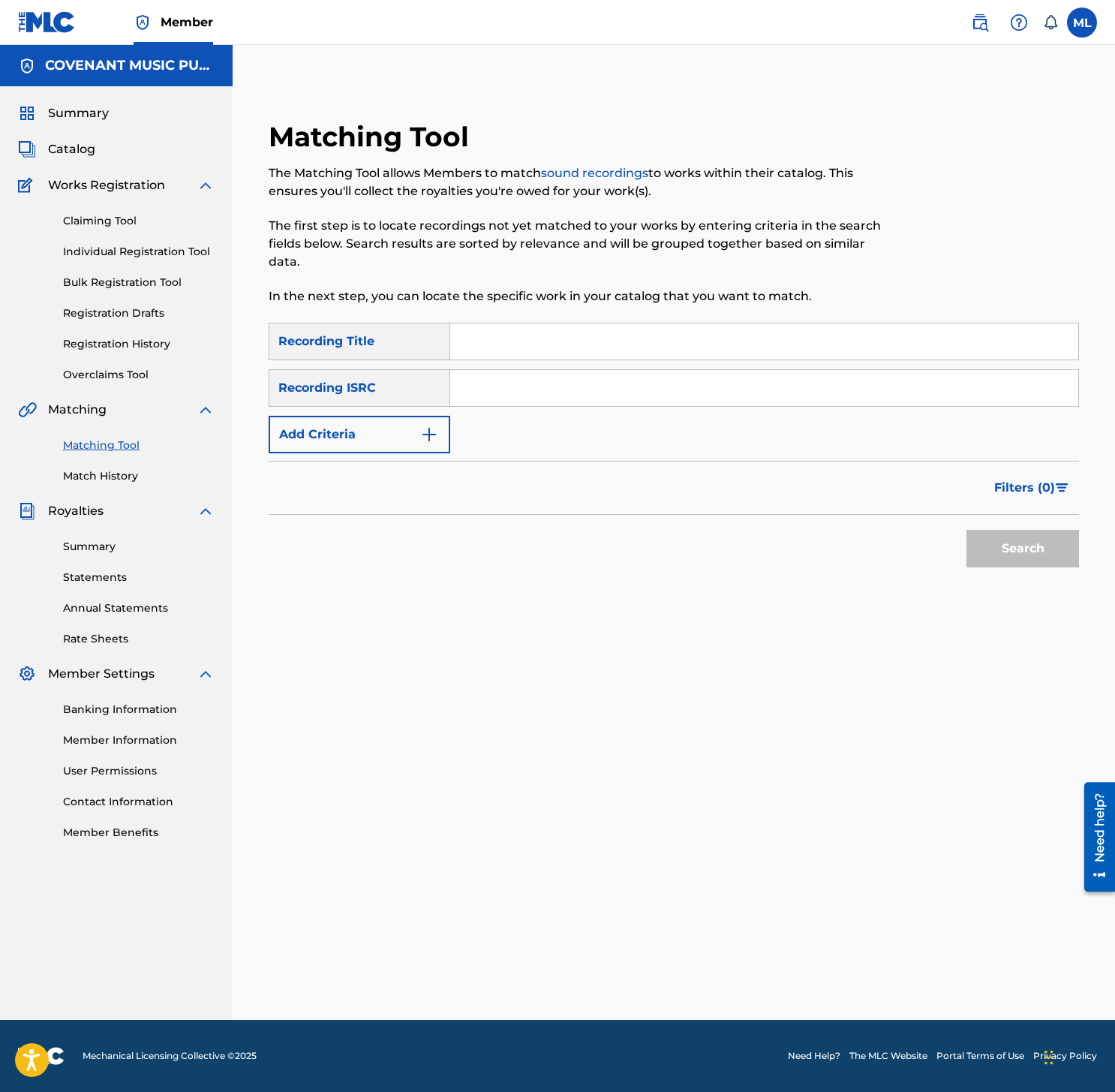
click at [132, 473] on link "Match History" at bounding box center [138, 475] width 152 height 16
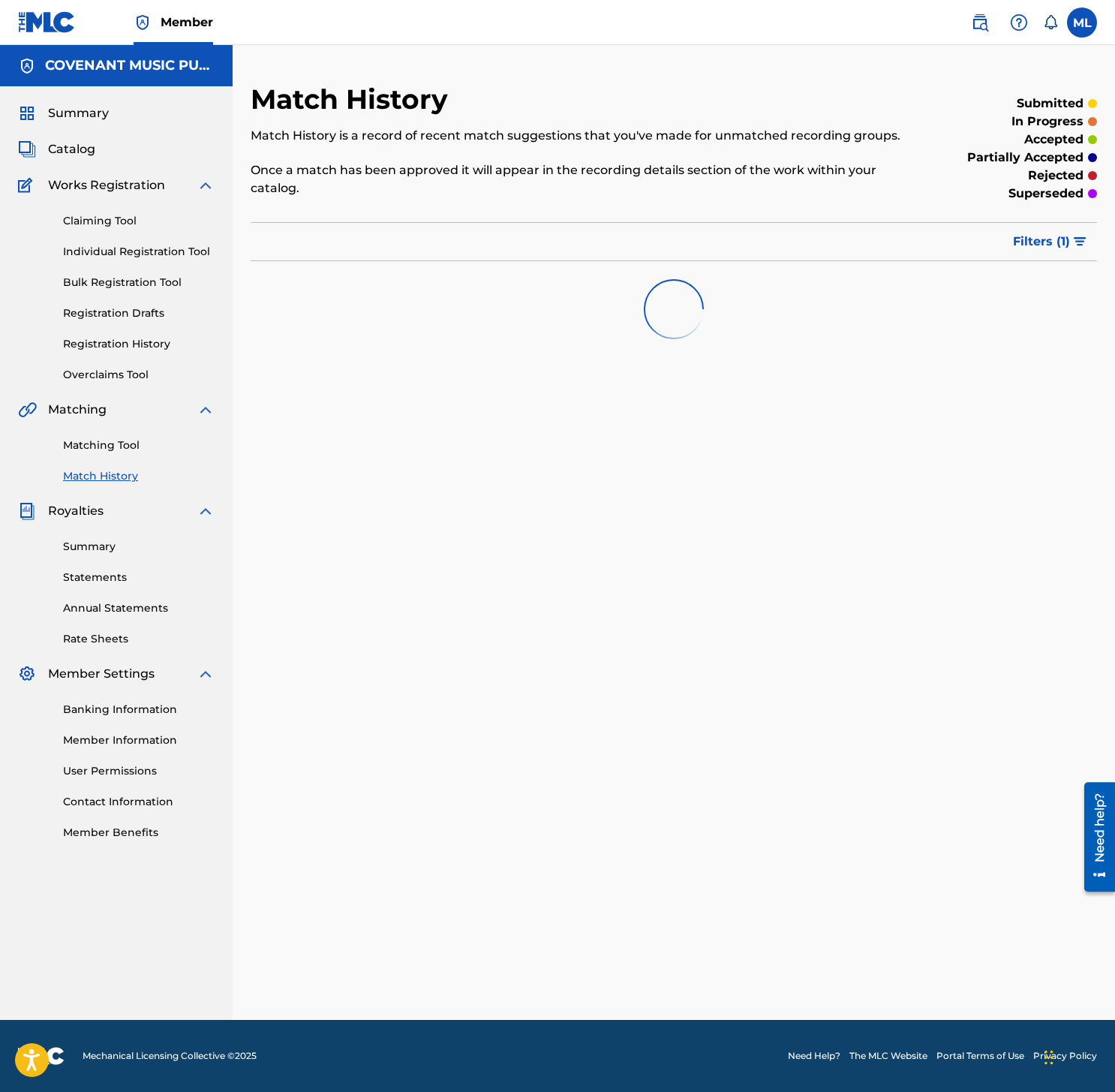
click at [131, 448] on link "Matching Tool" at bounding box center [138, 445] width 152 height 16
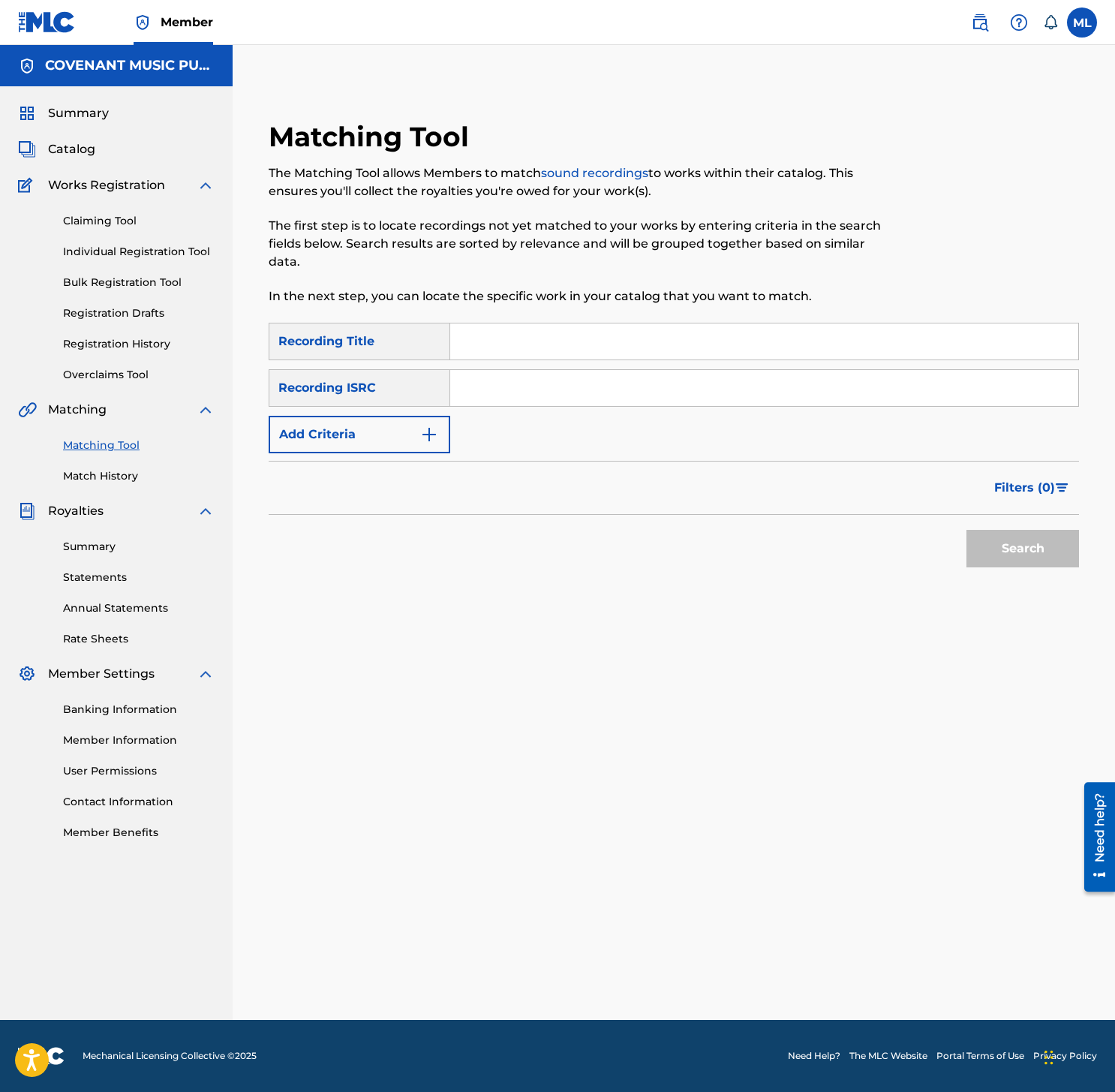
click at [71, 144] on span "Catalog" at bounding box center [71, 149] width 48 height 18
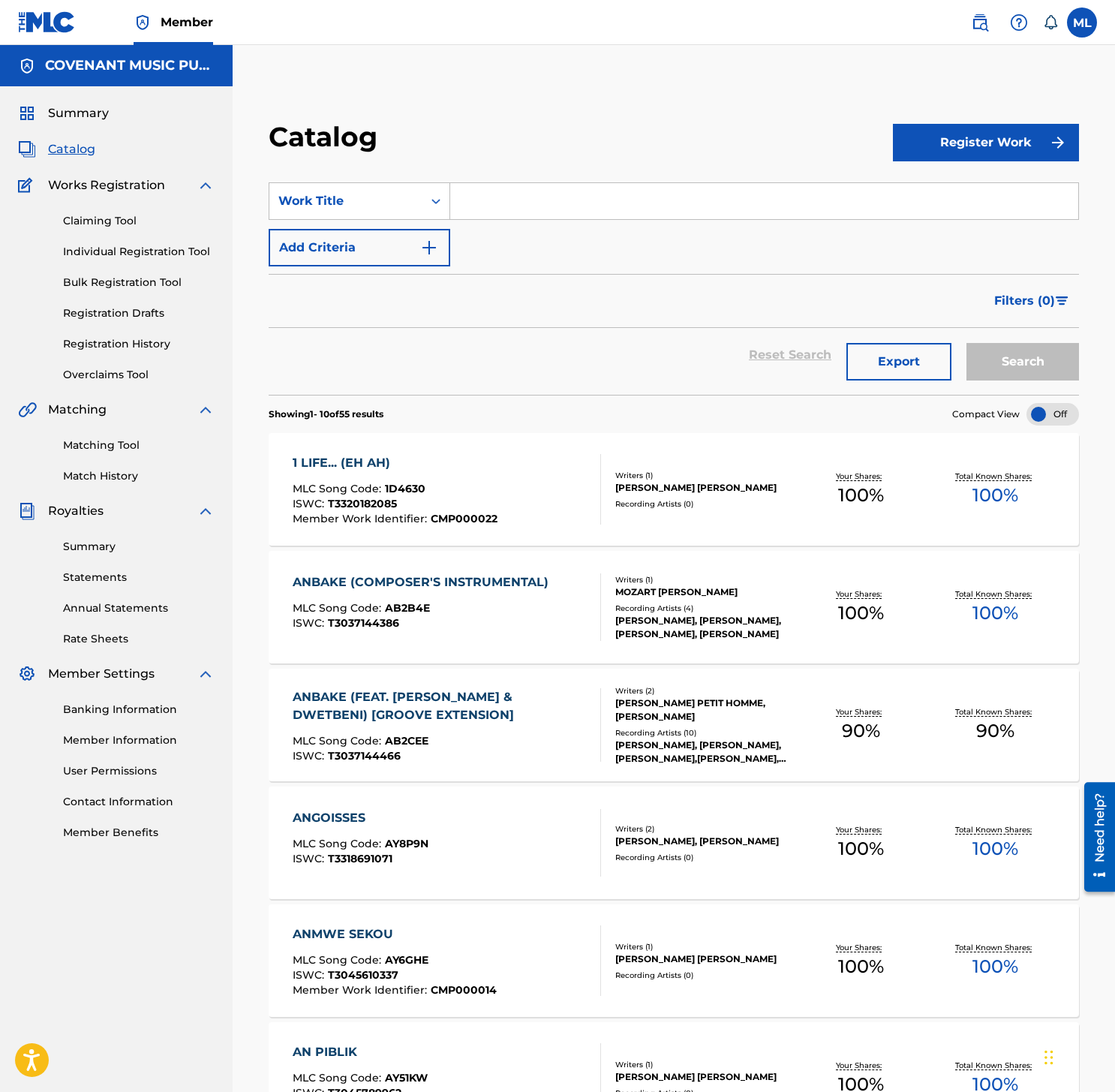
click at [79, 112] on span "Summary" at bounding box center [78, 112] width 61 height 18
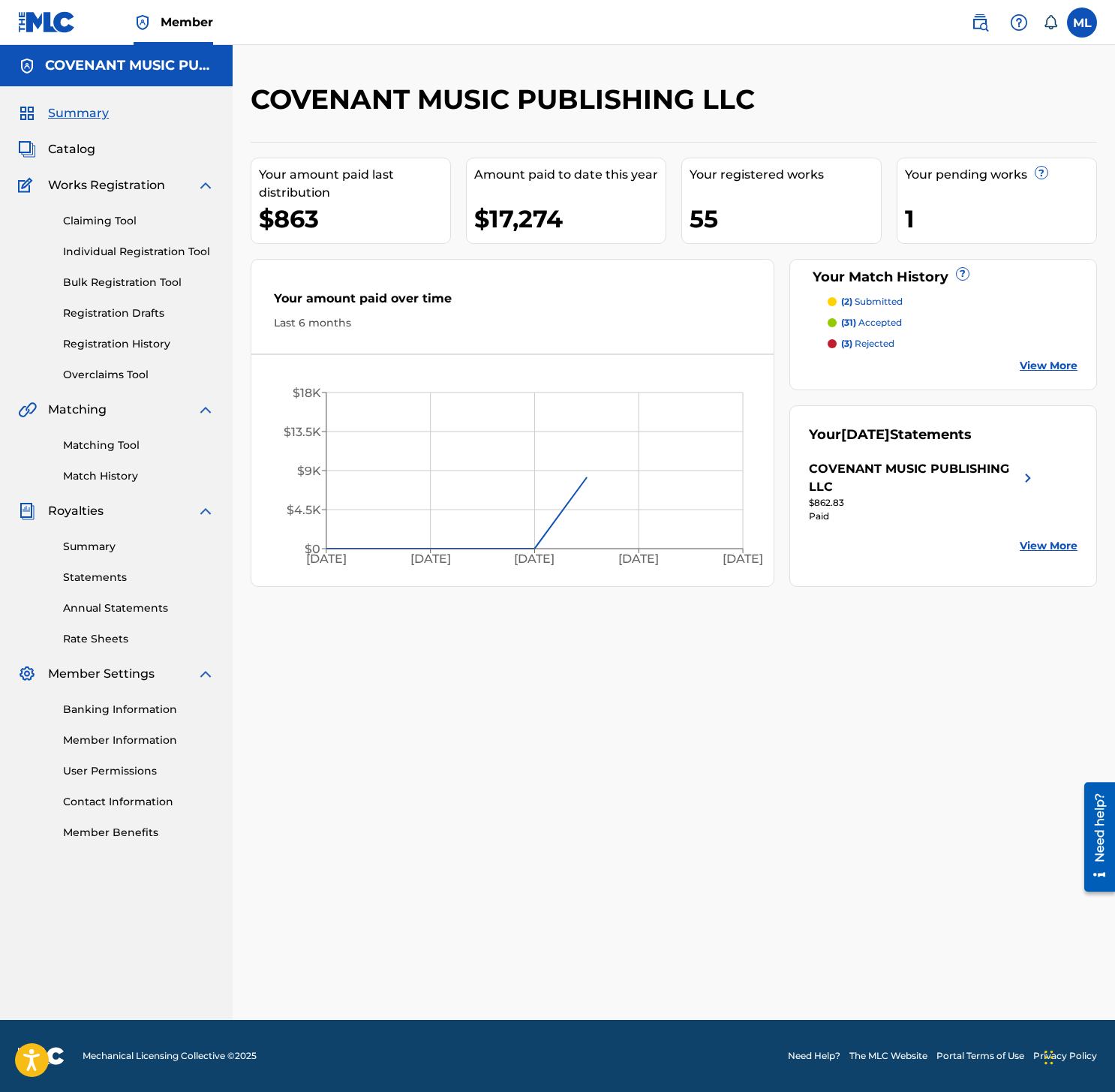
click at [74, 155] on span "Catalog" at bounding box center [71, 149] width 48 height 18
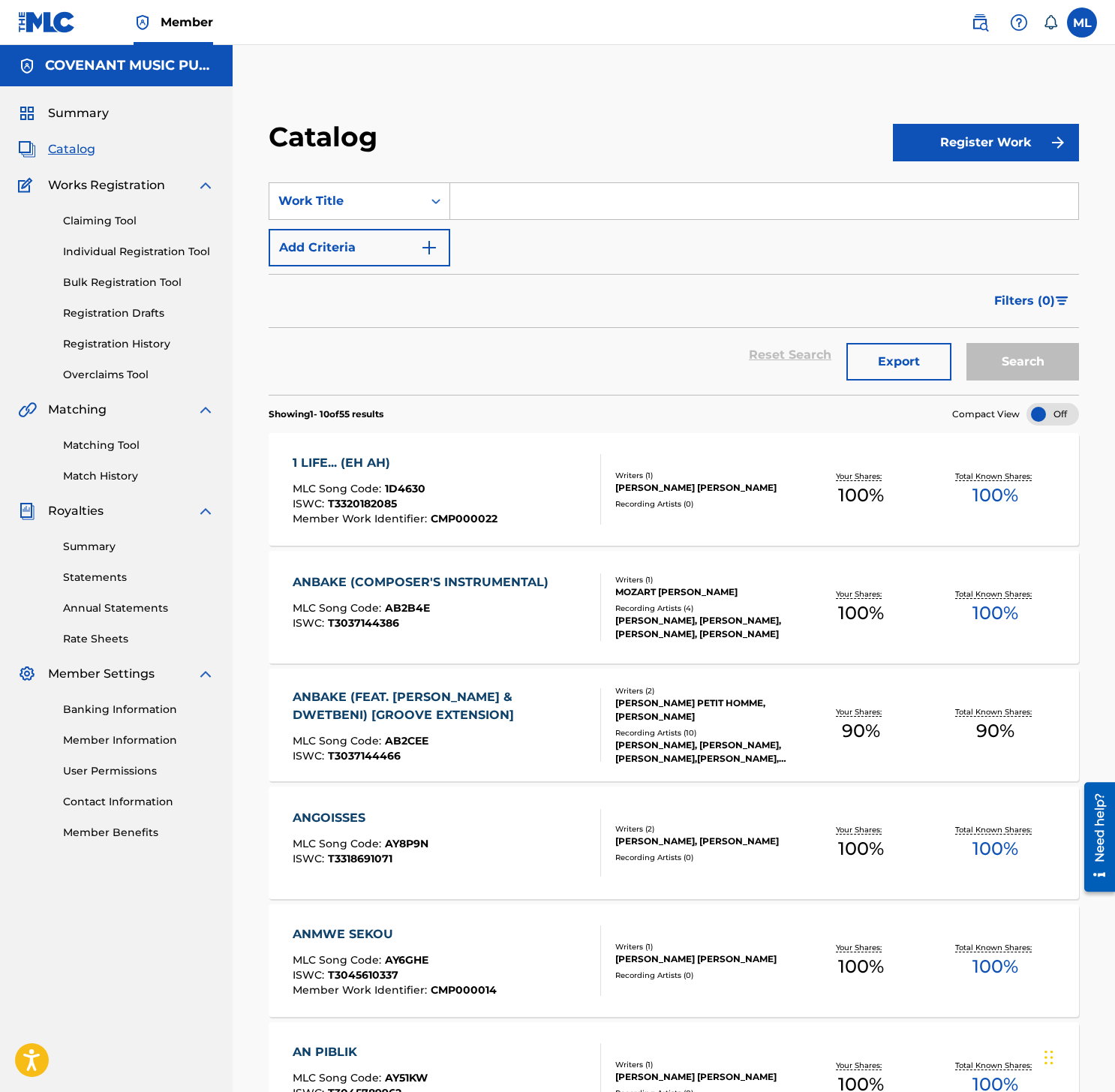
click at [432, 354] on div "Reset Search Export Search" at bounding box center [674, 354] width 810 height 54
click at [195, 185] on div "Works Registration" at bounding box center [116, 185] width 196 height 18
click at [196, 185] on div "Works Registration" at bounding box center [116, 185] width 196 height 18
click at [103, 454] on div "Matching Tool Match History" at bounding box center [116, 451] width 196 height 65
click at [106, 450] on link "Matching Tool" at bounding box center [138, 445] width 152 height 16
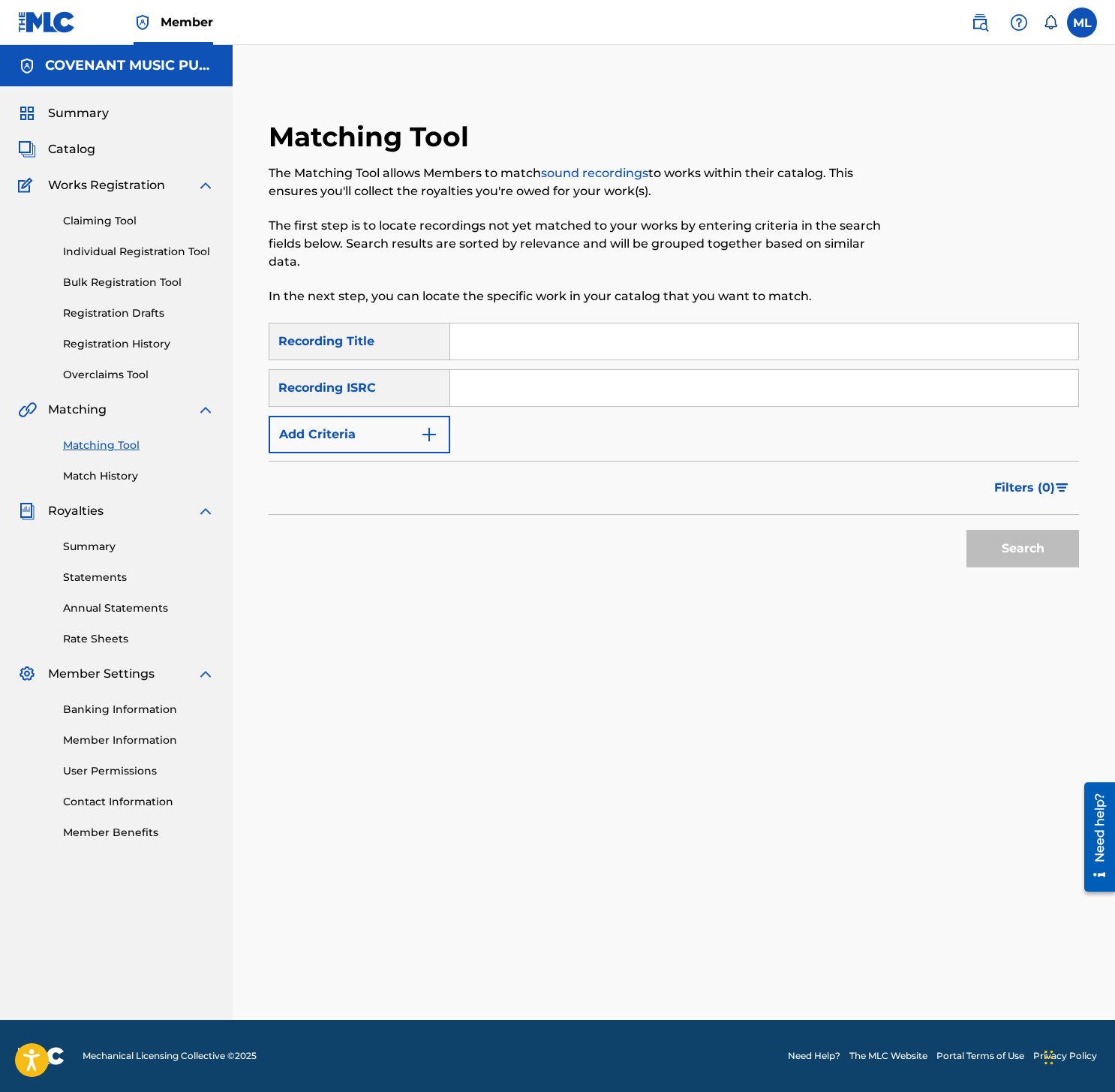
click at [482, 340] on input "Search Form" at bounding box center [763, 341] width 628 height 36
click at [499, 384] on input "Search Form" at bounding box center [763, 388] width 628 height 36
click at [528, 346] on input "Search Form" at bounding box center [763, 341] width 628 height 36
type input "[PERSON_NAME]"
click at [576, 393] on input "Search Form" at bounding box center [763, 388] width 628 height 36
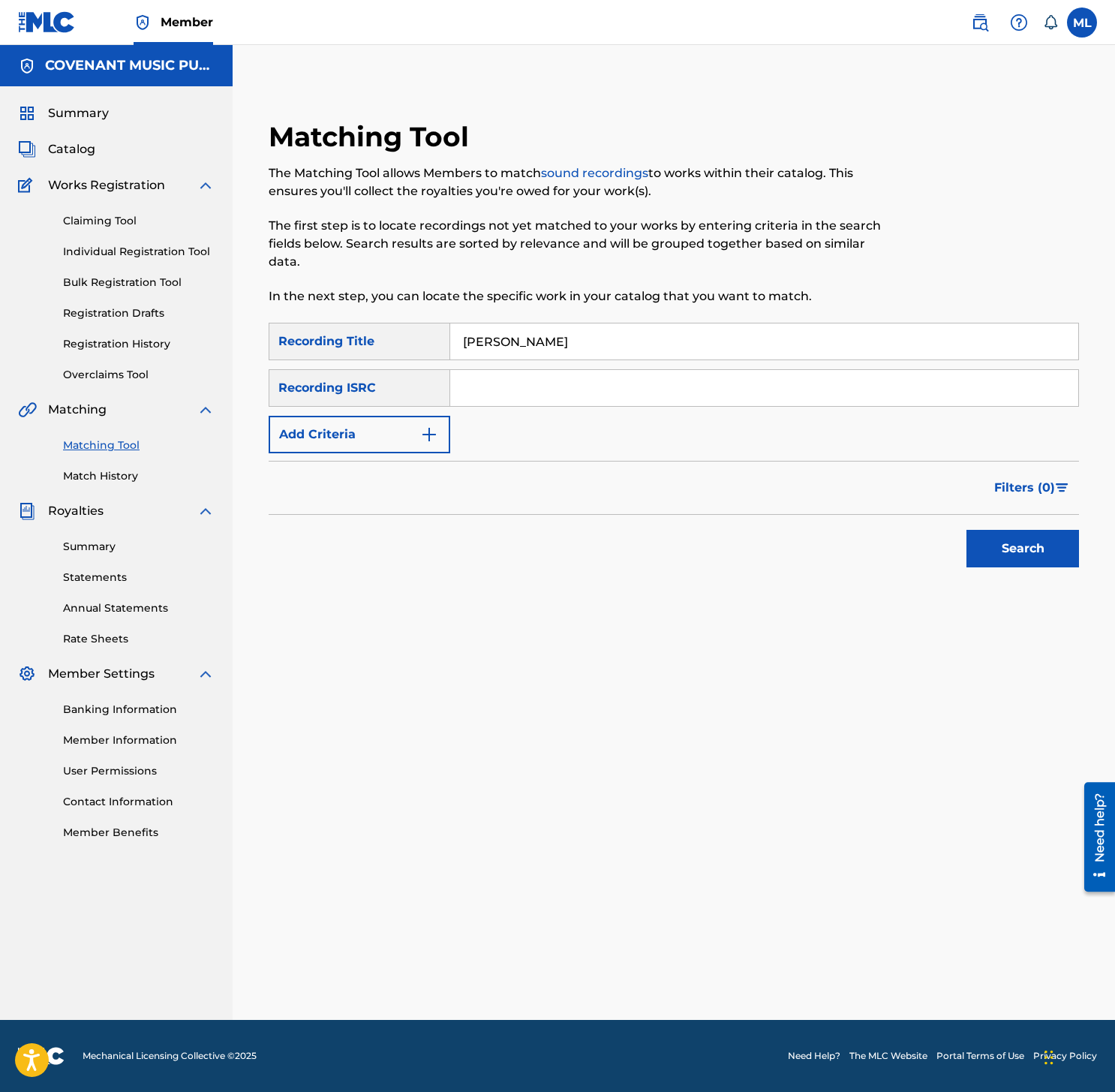
click at [576, 393] on input "Search Form" at bounding box center [763, 388] width 628 height 36
click at [559, 348] on input "[PERSON_NAME]" at bounding box center [763, 341] width 628 height 36
click at [65, 150] on span "Catalog" at bounding box center [71, 149] width 48 height 18
